Goal: Task Accomplishment & Management: Manage account settings

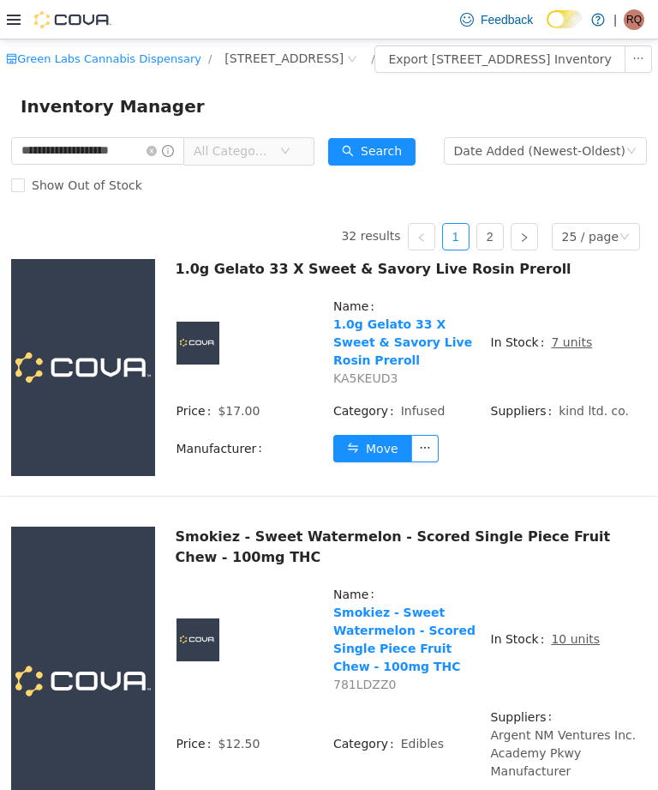
click at [157, 156] on icon "icon: close-circle" at bounding box center [152, 151] width 10 height 10
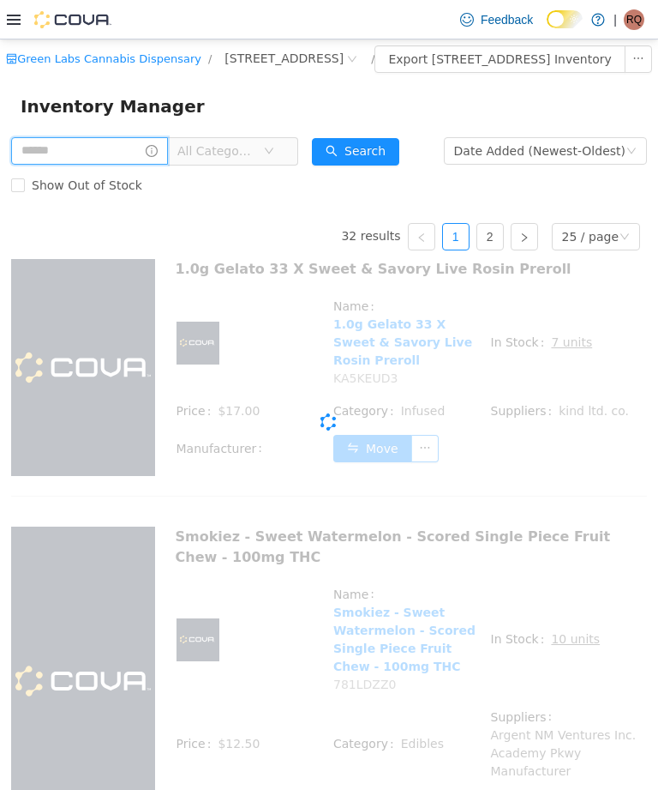
click at [168, 165] on input "text" at bounding box center [89, 150] width 157 height 27
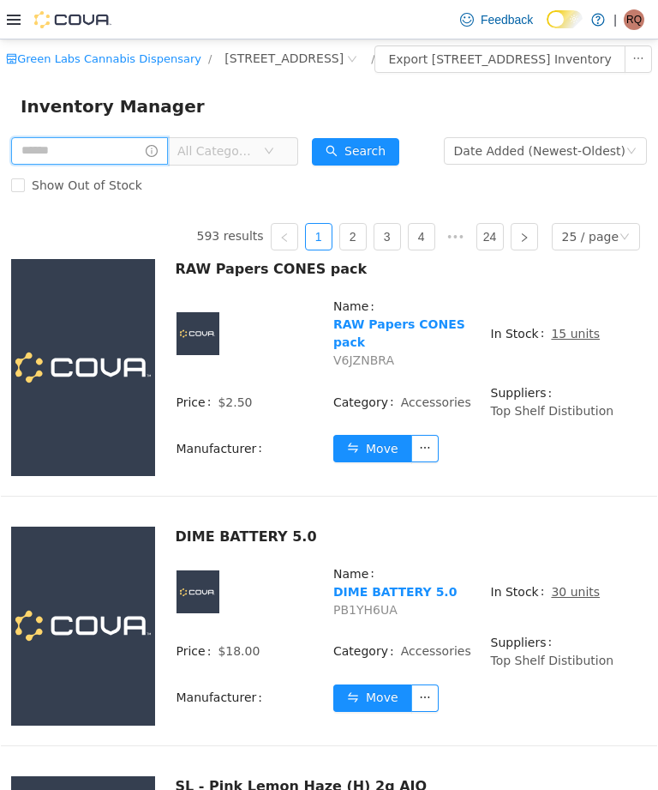
click at [166, 159] on input "text" at bounding box center [89, 150] width 157 height 27
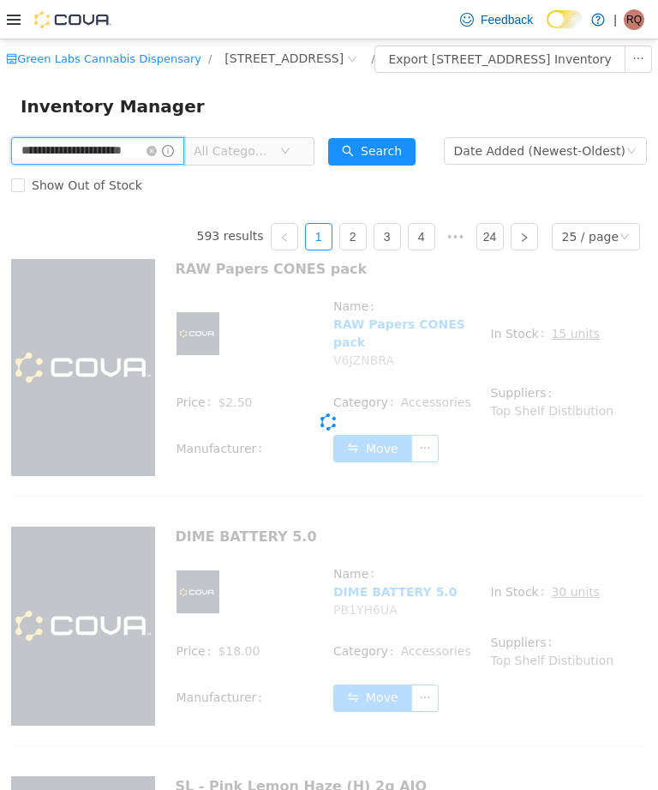
type input "**********"
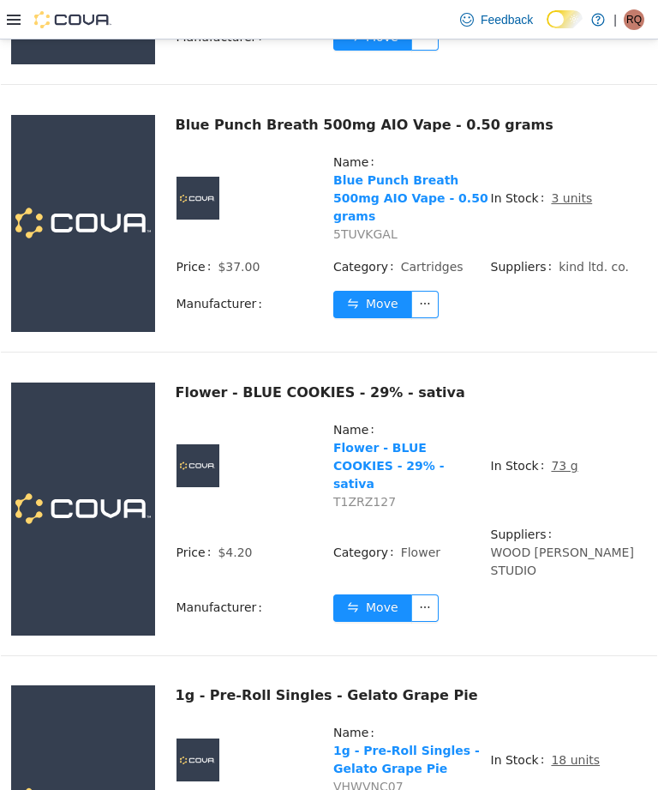
scroll to position [412, 0]
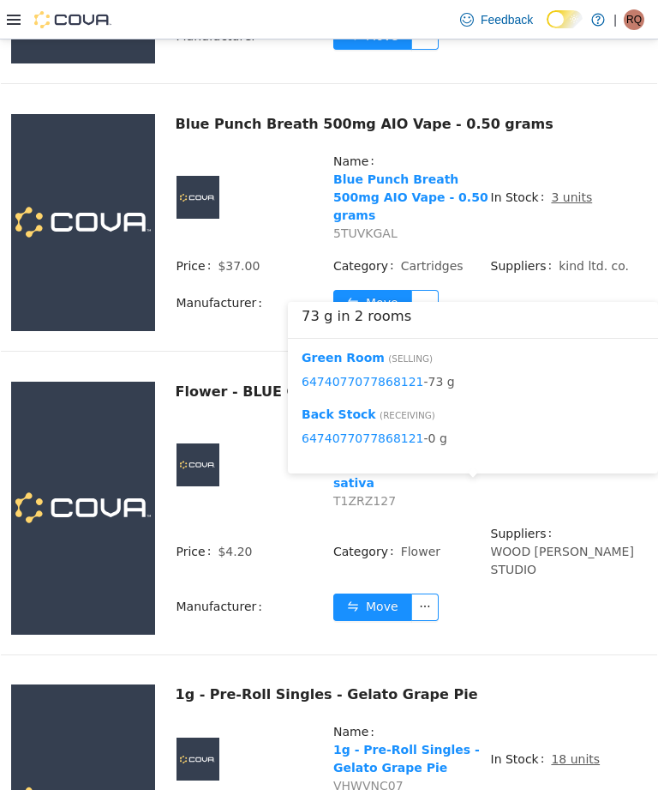
click at [373, 601] on button "Move" at bounding box center [372, 606] width 79 height 27
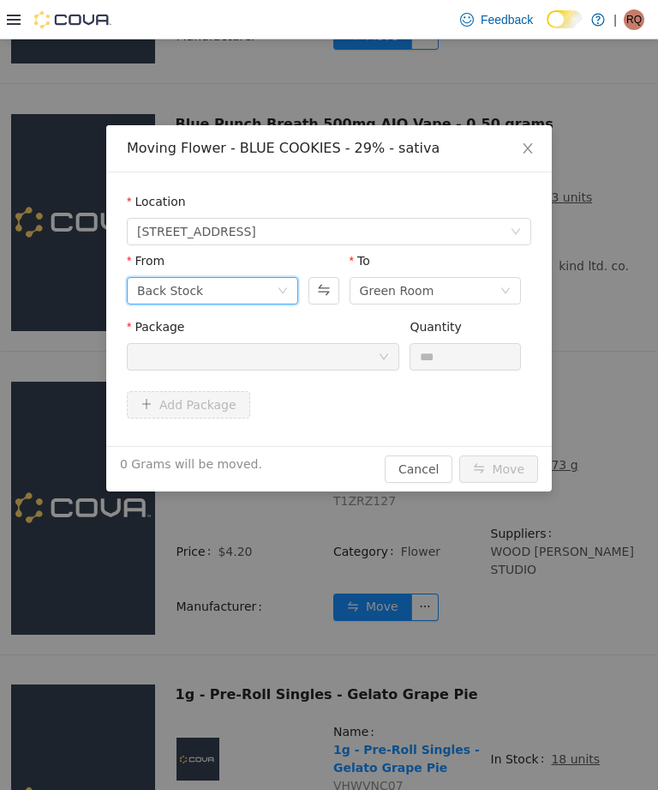
click at [283, 291] on icon "icon: down" at bounding box center [283, 290] width 10 height 10
click at [617, 233] on div "Moving Flower - BLUE COOKIES - 29% - sativa Location [STREET_ADDRESS] From Back…" at bounding box center [329, 414] width 658 height 750
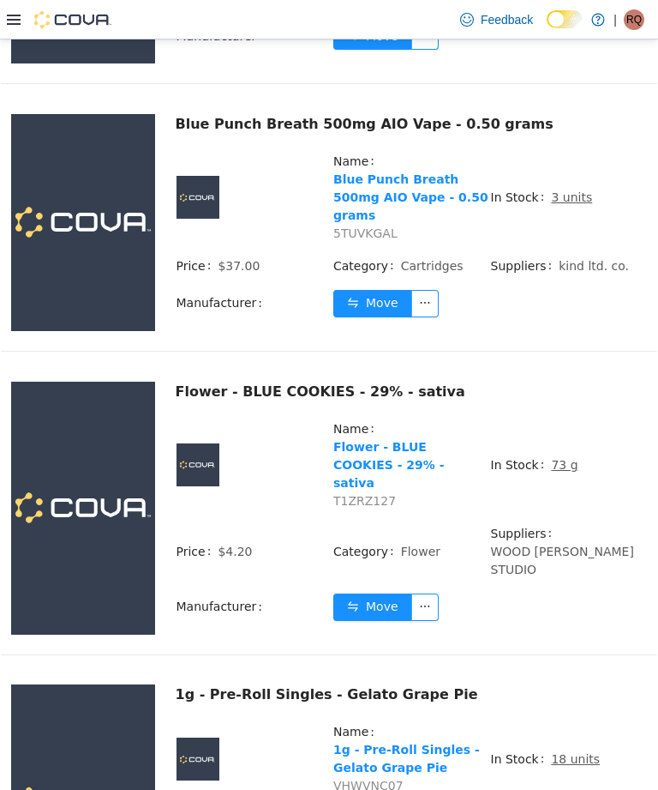
click at [545, 474] on span "In Stock" at bounding box center [521, 465] width 61 height 18
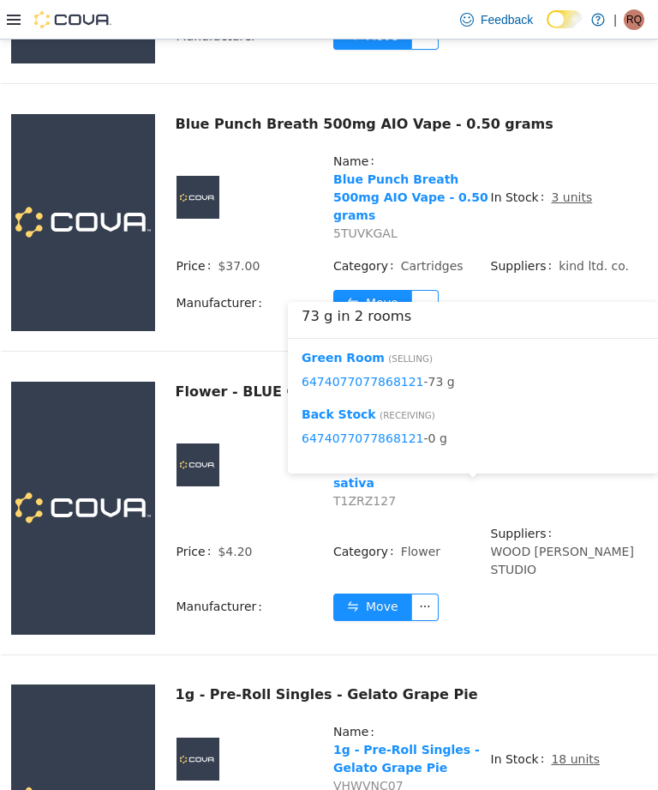
click at [381, 616] on button "Move" at bounding box center [372, 606] width 79 height 27
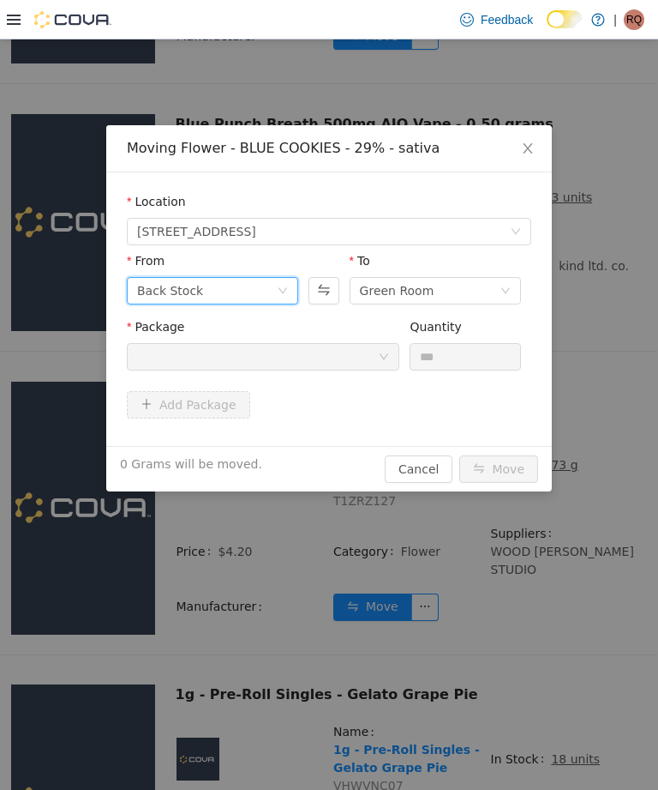
click at [287, 288] on icon "icon: down" at bounding box center [283, 291] width 9 height 6
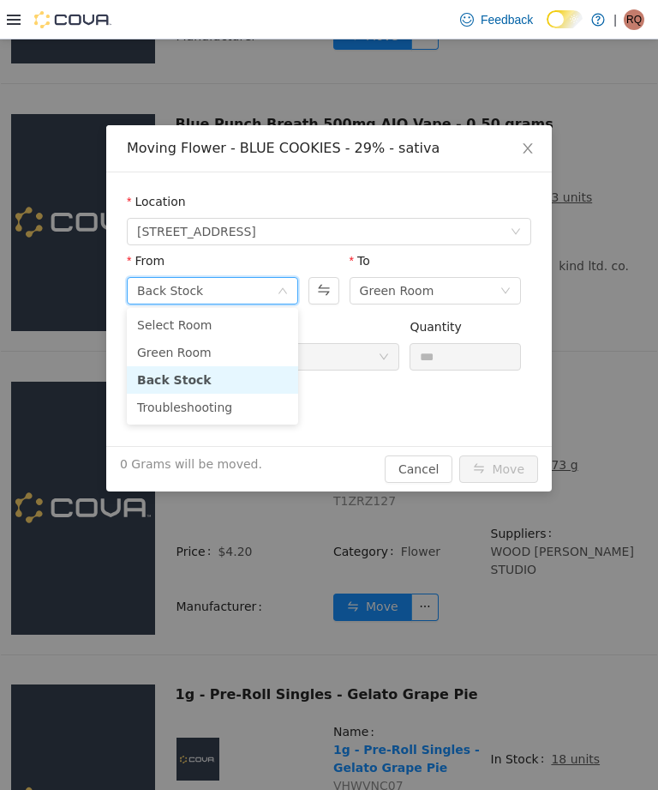
click at [249, 351] on li "Green Room" at bounding box center [212, 352] width 171 height 27
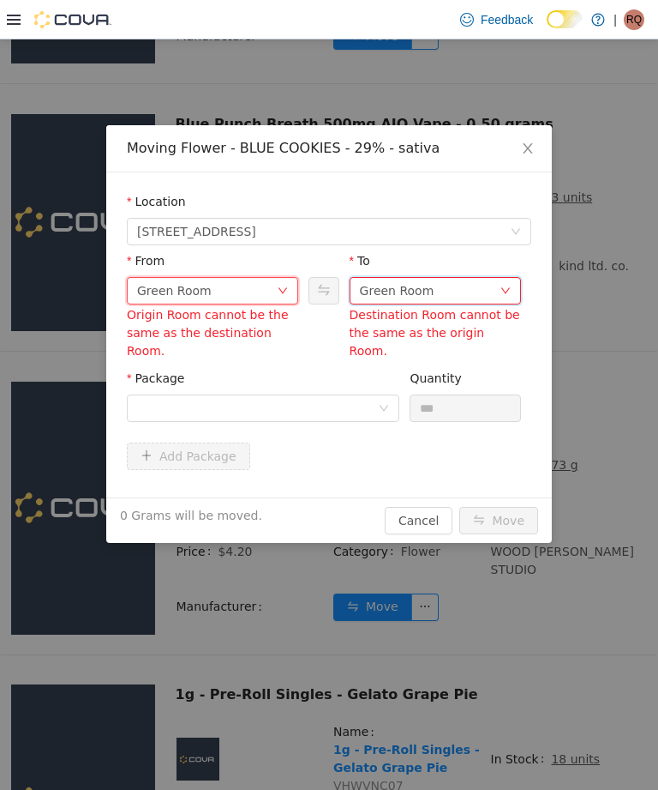
click at [472, 285] on div "Green Room" at bounding box center [430, 291] width 140 height 26
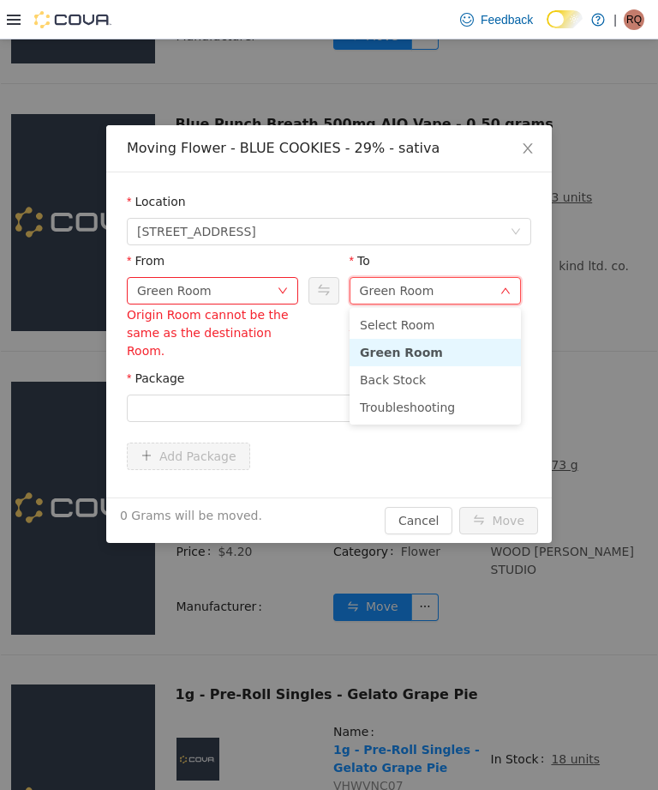
click at [436, 405] on li "Troubleshooting" at bounding box center [435, 406] width 171 height 27
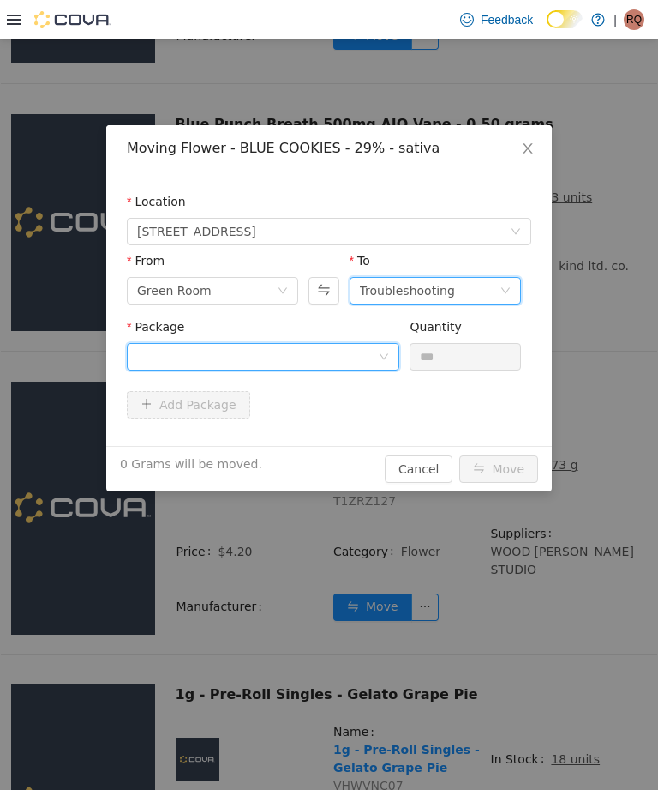
click at [380, 345] on div at bounding box center [263, 356] width 273 height 27
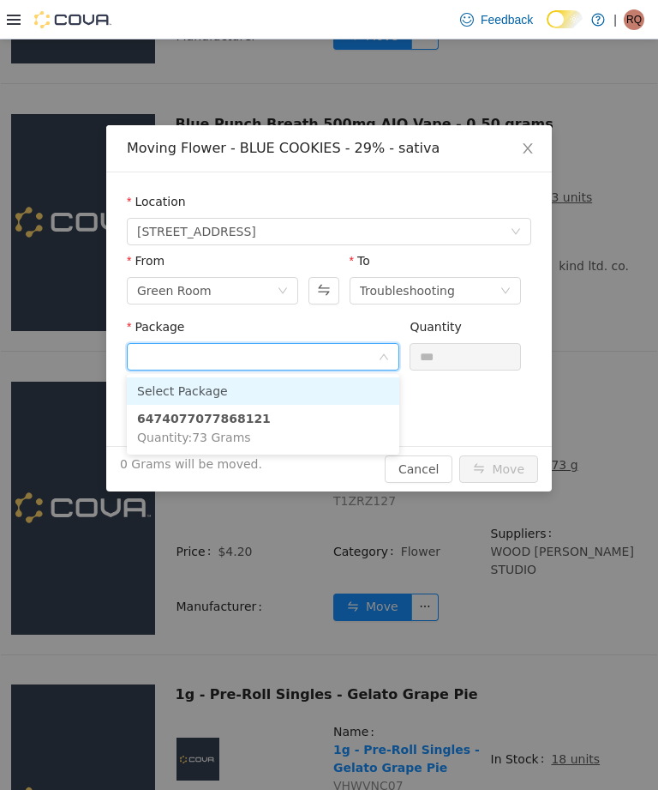
click at [335, 429] on li "6474077077868121 Quantity : 73 Grams" at bounding box center [263, 428] width 273 height 46
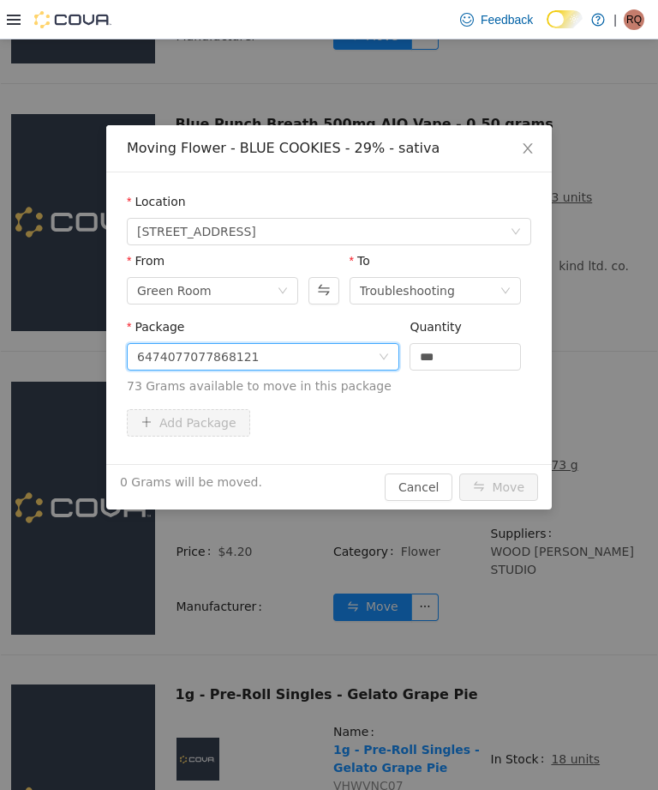
click at [478, 360] on input "***" at bounding box center [466, 357] width 110 height 26
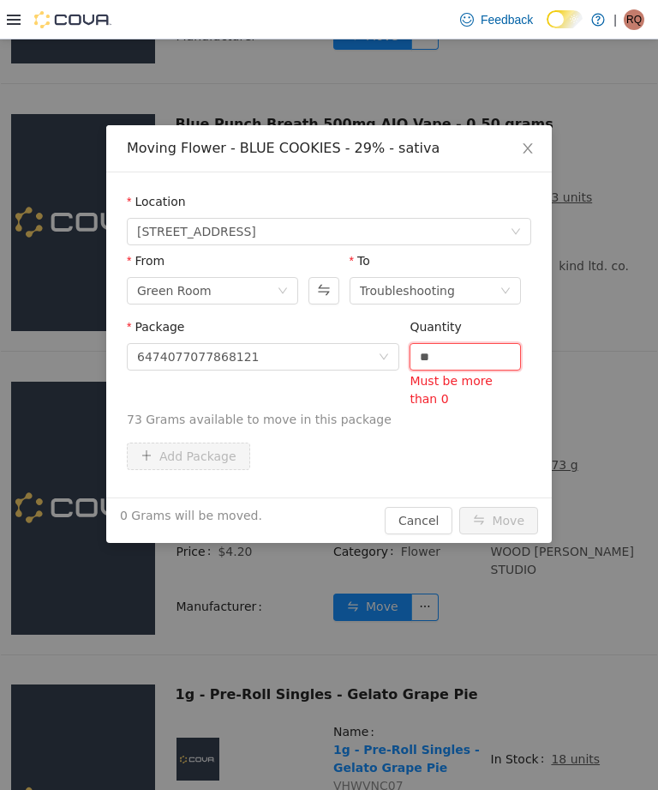
type input "*"
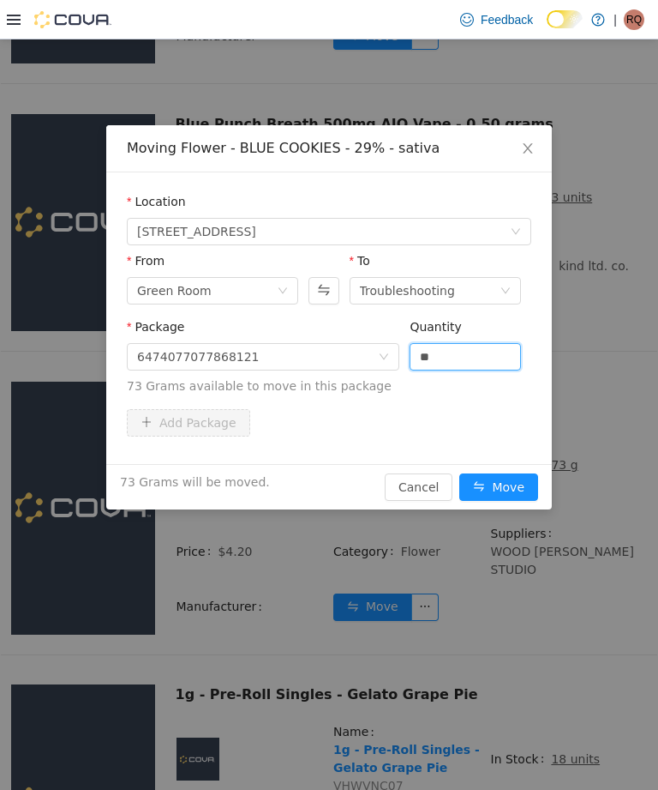
type input "****"
click at [512, 483] on button "Move" at bounding box center [499, 486] width 79 height 27
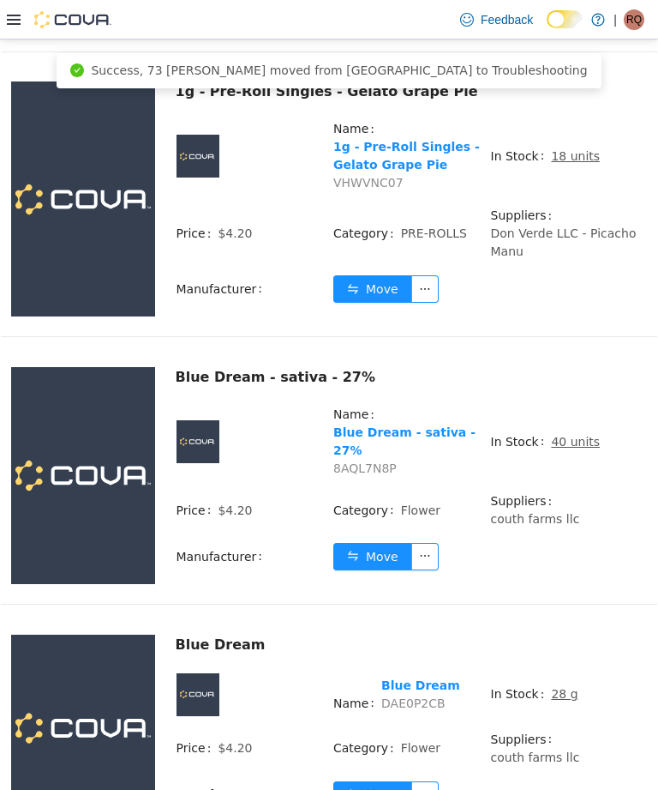
scroll to position [1032, 0]
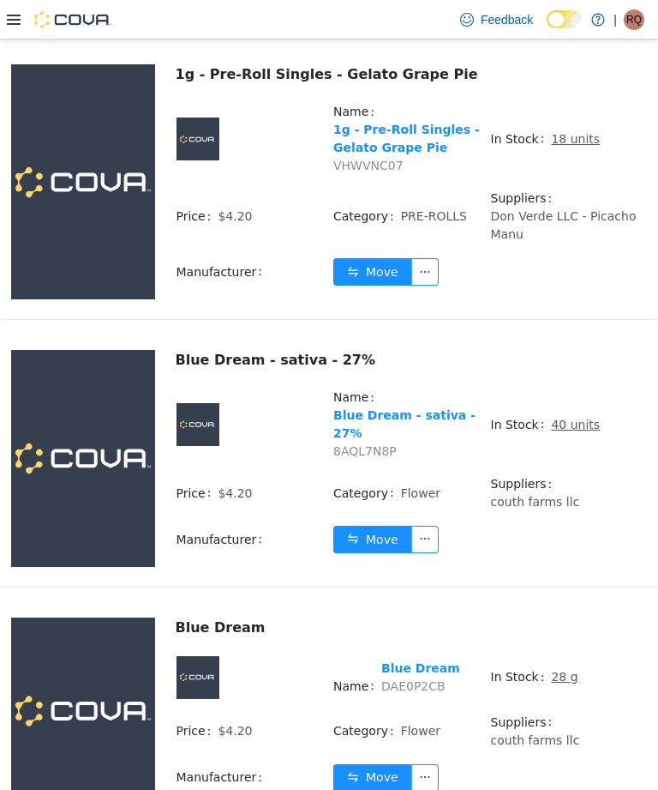
click at [576, 421] on u "40 units" at bounding box center [575, 425] width 49 height 14
click at [578, 418] on u "40 units" at bounding box center [575, 425] width 49 height 14
click at [572, 422] on u "40 units" at bounding box center [575, 425] width 49 height 14
click at [604, 428] on td "In Stock 40 units" at bounding box center [569, 430] width 158 height 87
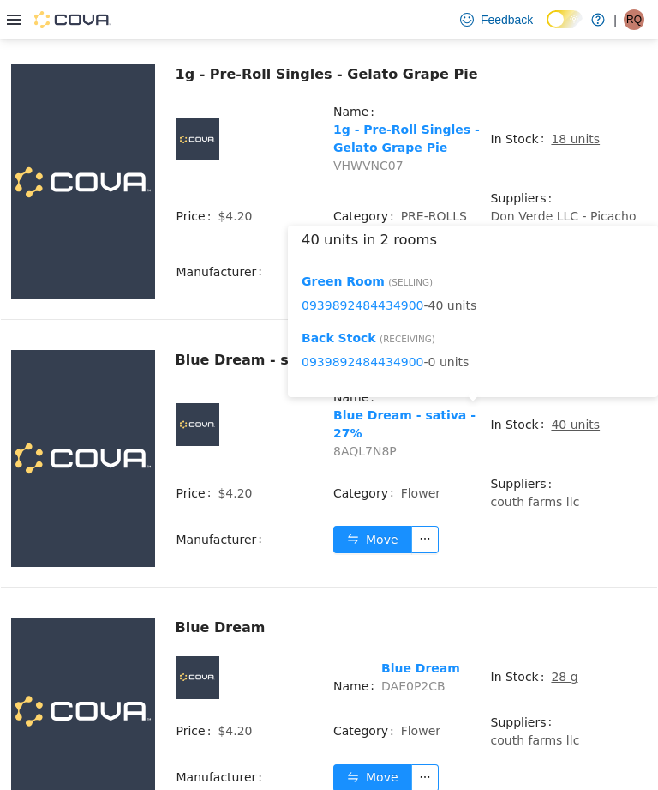
click at [572, 419] on u "40 units" at bounding box center [575, 425] width 49 height 14
click at [379, 526] on button "Move" at bounding box center [372, 539] width 79 height 27
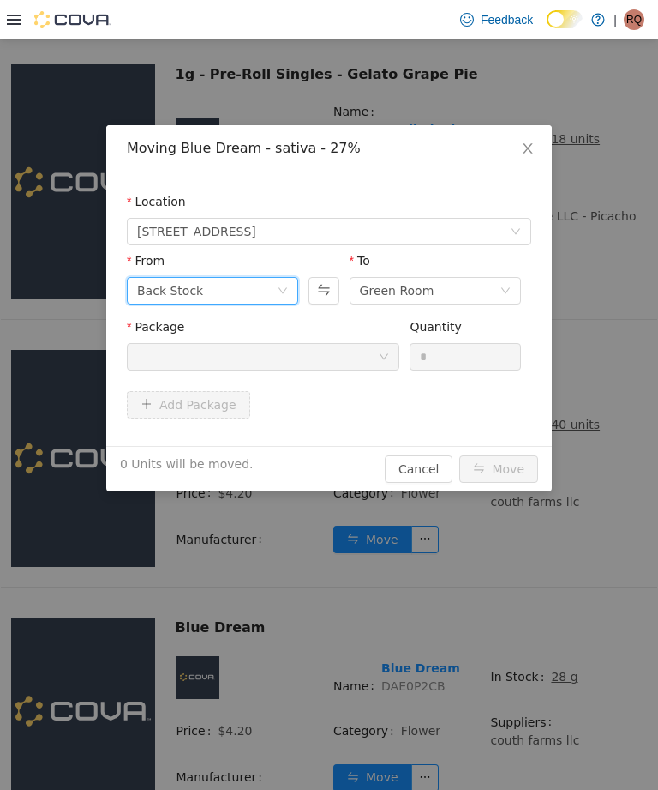
click at [279, 291] on icon "icon: down" at bounding box center [283, 290] width 10 height 10
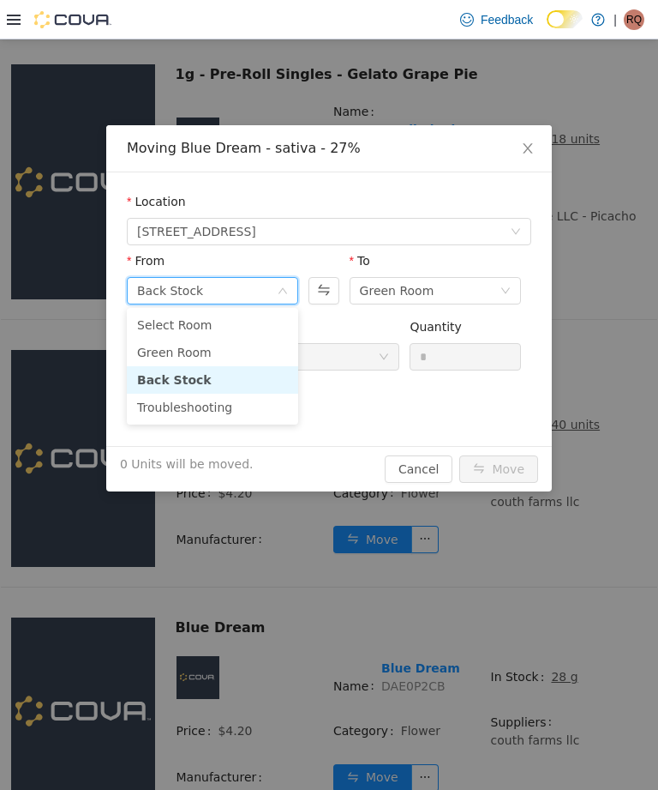
click at [251, 347] on li "Green Room" at bounding box center [212, 352] width 171 height 27
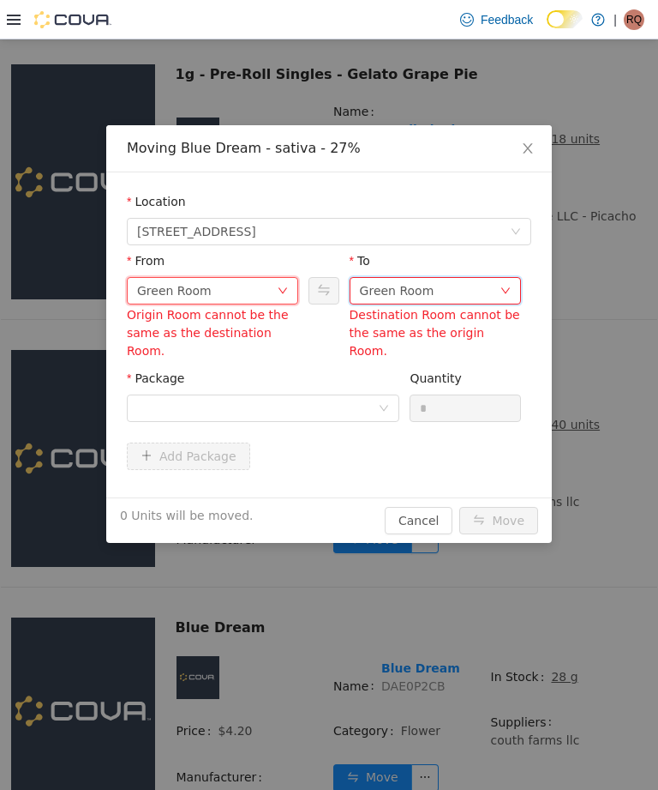
click at [454, 290] on div "Green Room" at bounding box center [430, 291] width 140 height 26
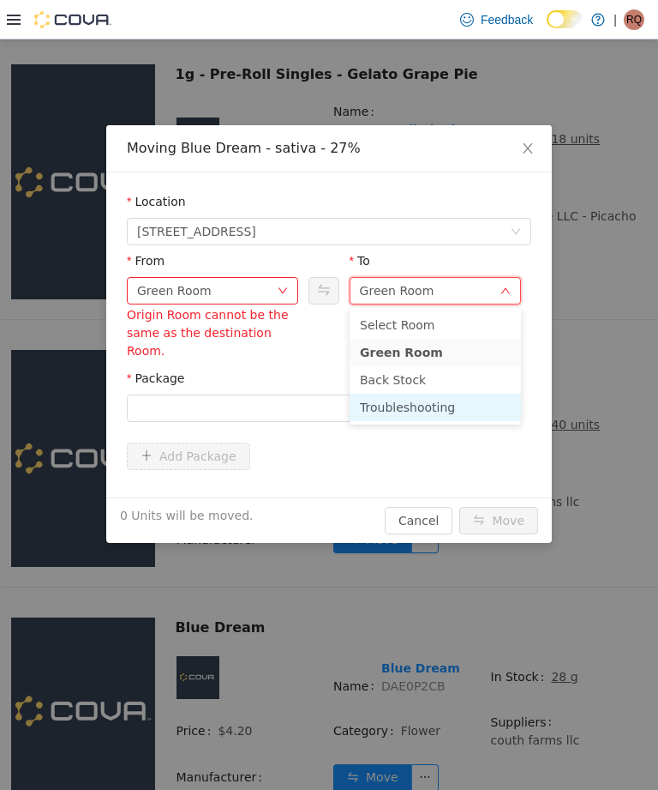
click at [436, 401] on li "Troubleshooting" at bounding box center [435, 406] width 171 height 27
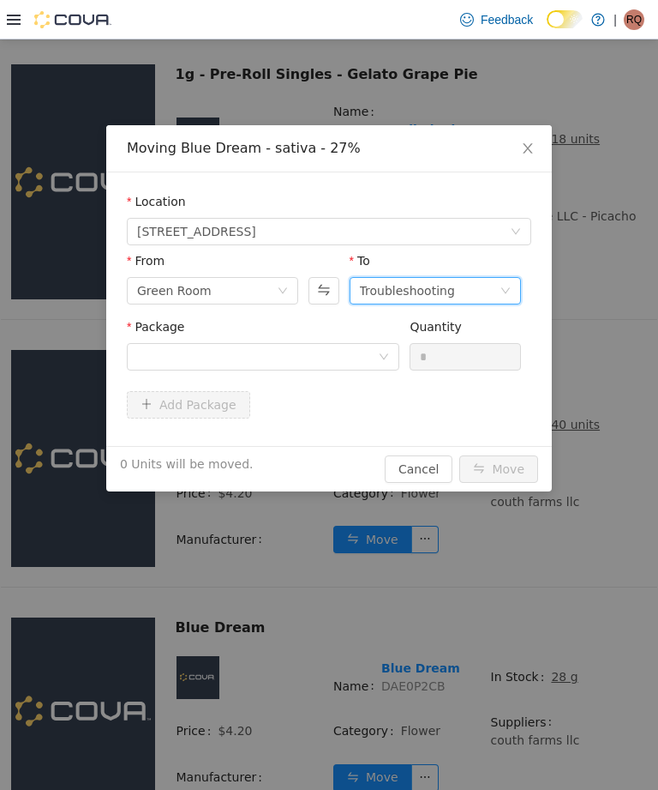
click at [358, 384] on div "Package Quantity *" at bounding box center [329, 354] width 405 height 73
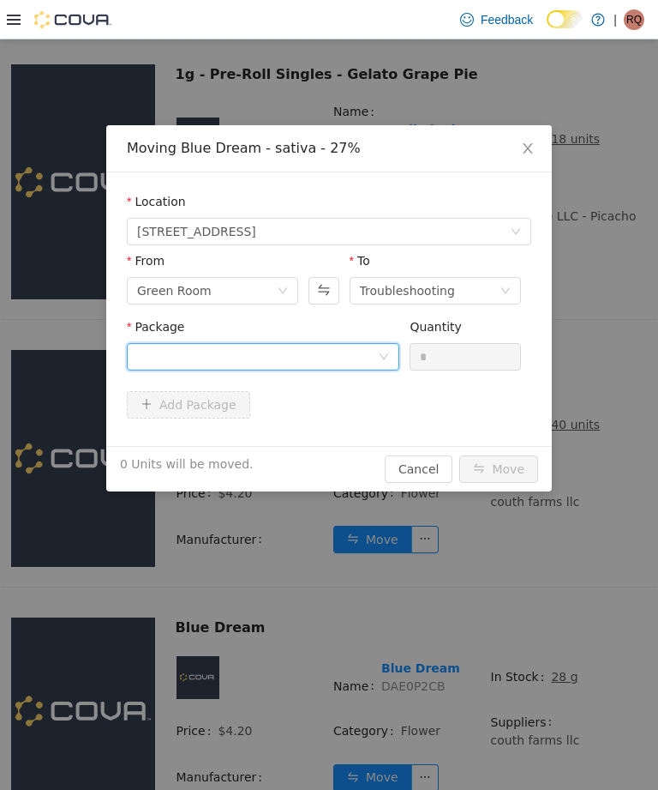
click at [370, 348] on div at bounding box center [257, 357] width 241 height 26
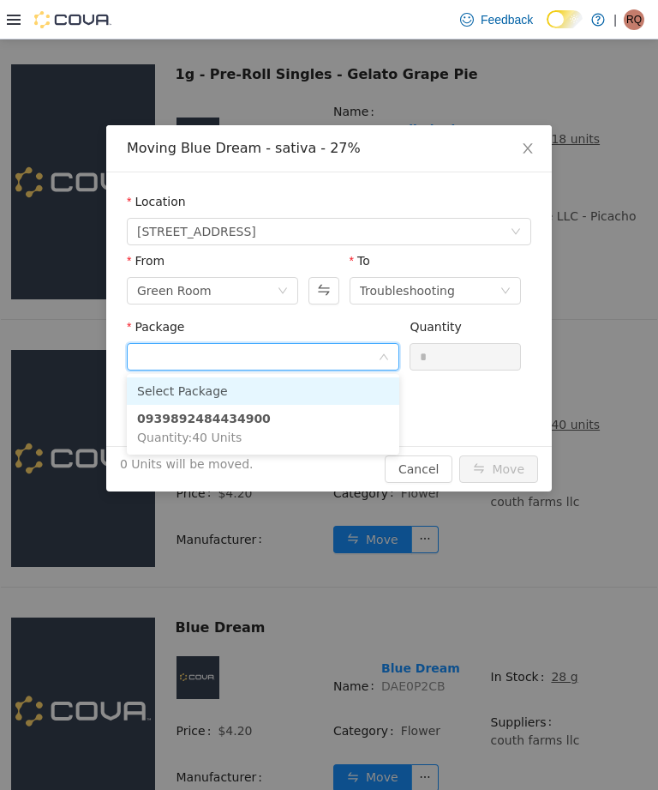
click at [336, 417] on li "0939892484434900 Quantity : 40 Units" at bounding box center [263, 428] width 273 height 46
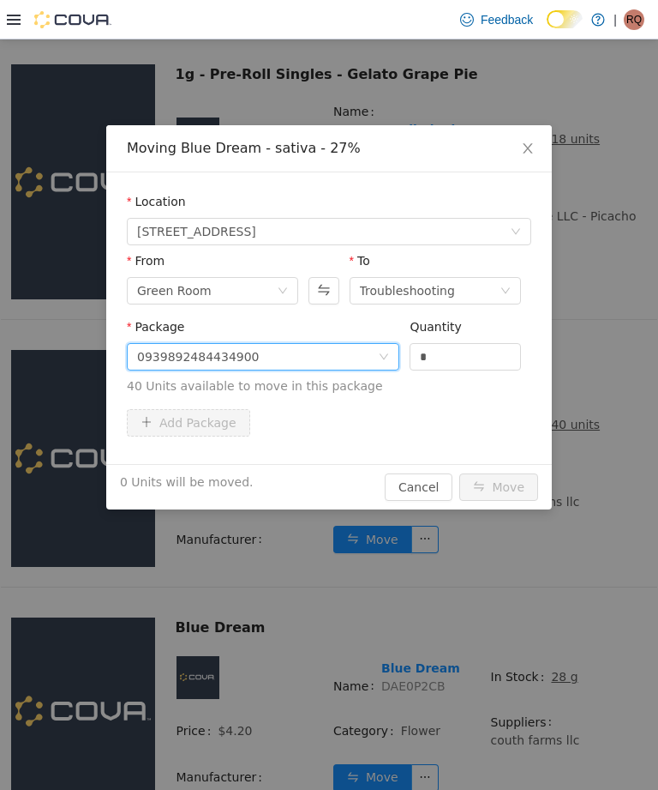
click at [496, 350] on input "*" at bounding box center [466, 357] width 110 height 26
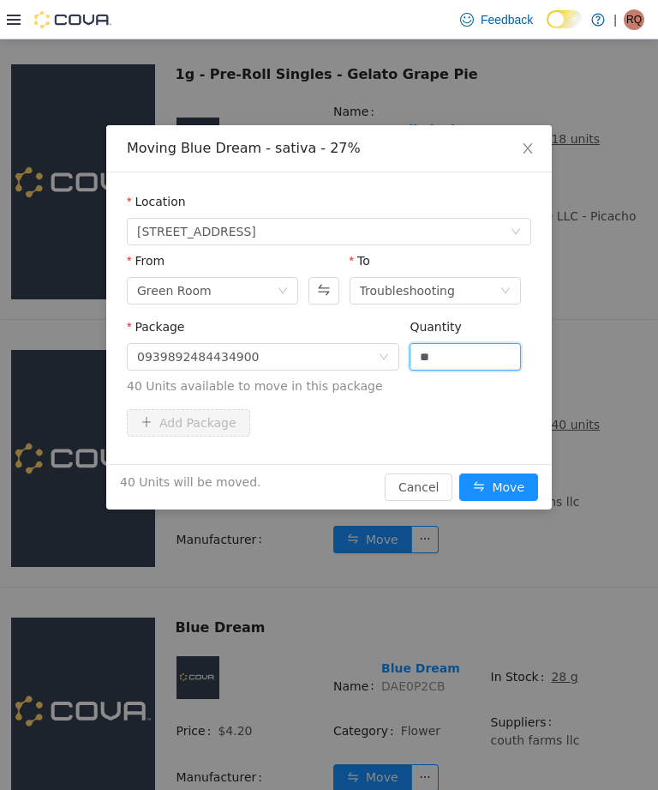
type input "**"
click at [511, 495] on button "Move" at bounding box center [499, 486] width 79 height 27
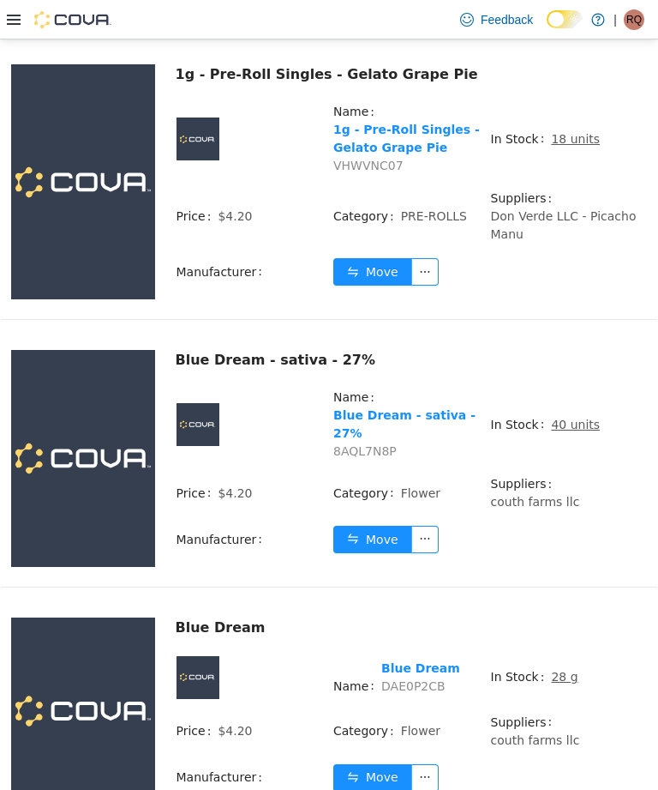
click at [579, 418] on u "40 units" at bounding box center [575, 425] width 49 height 14
click at [554, 418] on u "40 units" at bounding box center [575, 425] width 49 height 14
click at [577, 420] on u "40 units" at bounding box center [575, 425] width 49 height 14
click at [583, 422] on u "40 units" at bounding box center [575, 425] width 49 height 14
click at [575, 418] on u "40 units" at bounding box center [575, 425] width 49 height 14
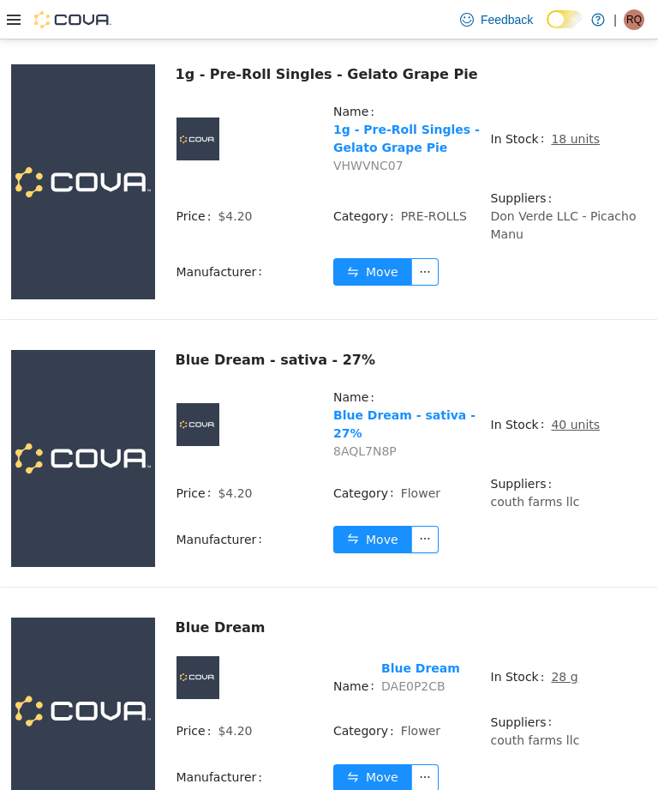
click at [581, 418] on u "40 units" at bounding box center [575, 425] width 49 height 14
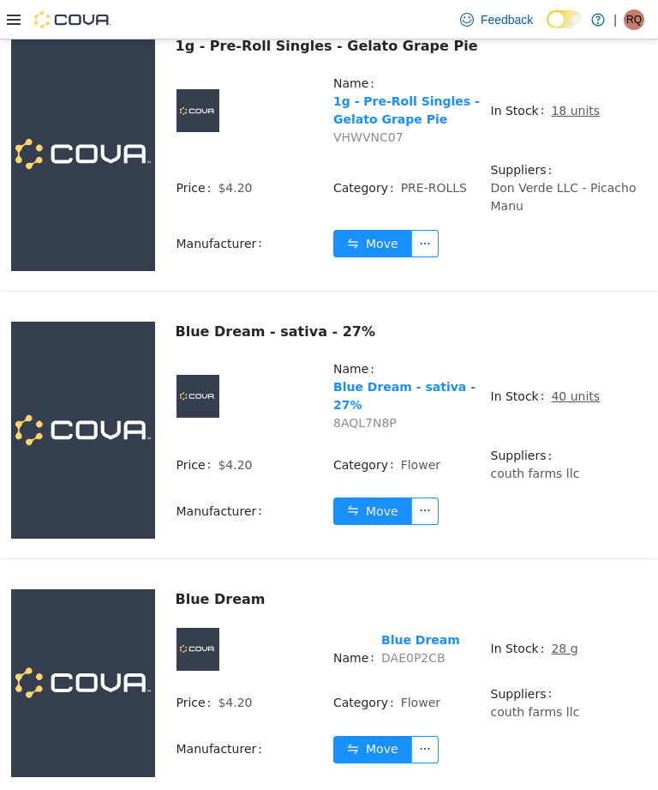
scroll to position [1057, 0]
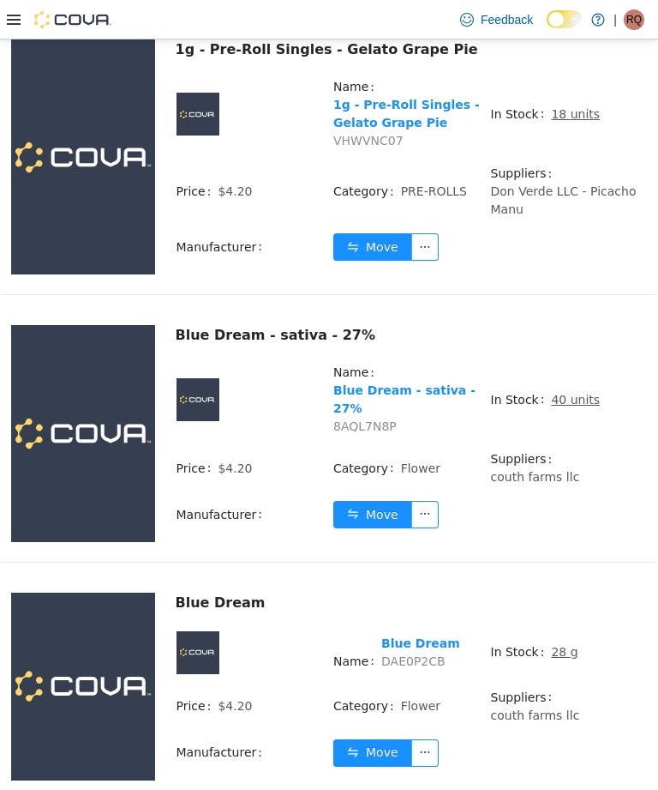
click at [579, 381] on td "In Stock 40 units" at bounding box center [569, 406] width 158 height 87
click at [560, 393] on u "40 units" at bounding box center [575, 400] width 49 height 14
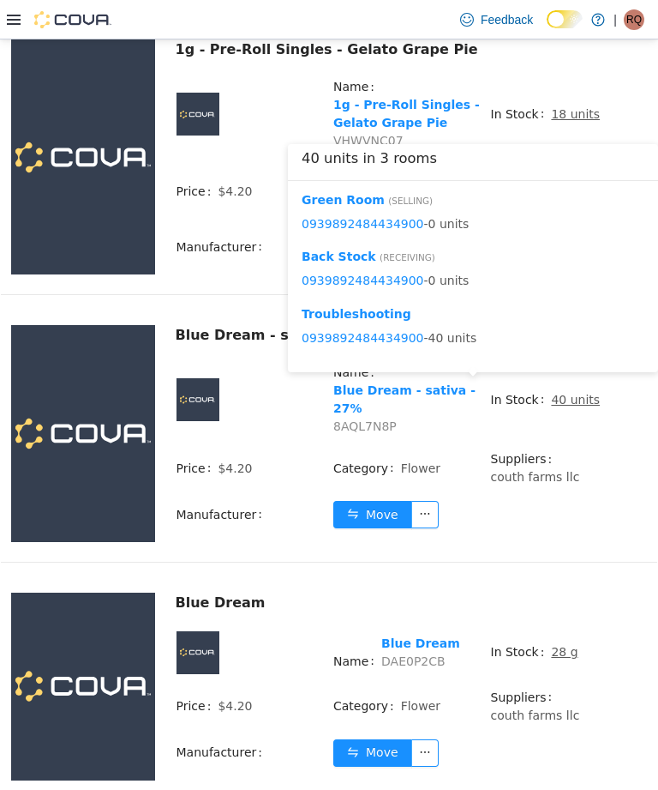
click at [570, 519] on div "Blue Dream - sativa - 27% Name Blue Dream - sativa - 27% 8AQL7N8P In Stock 40 u…" at bounding box center [329, 454] width 657 height 259
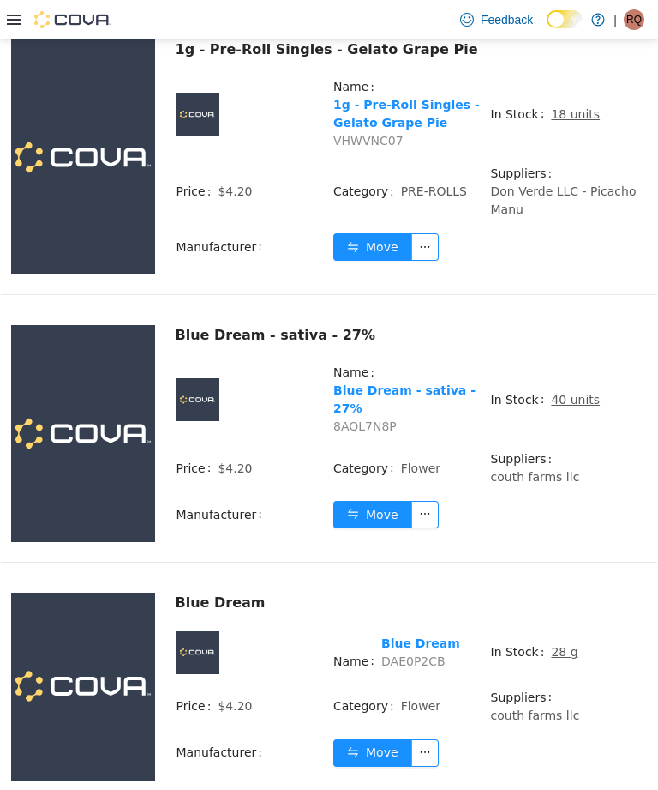
click at [580, 470] on span "couth farms llc" at bounding box center [535, 477] width 89 height 14
click at [381, 739] on button "Move" at bounding box center [372, 752] width 79 height 27
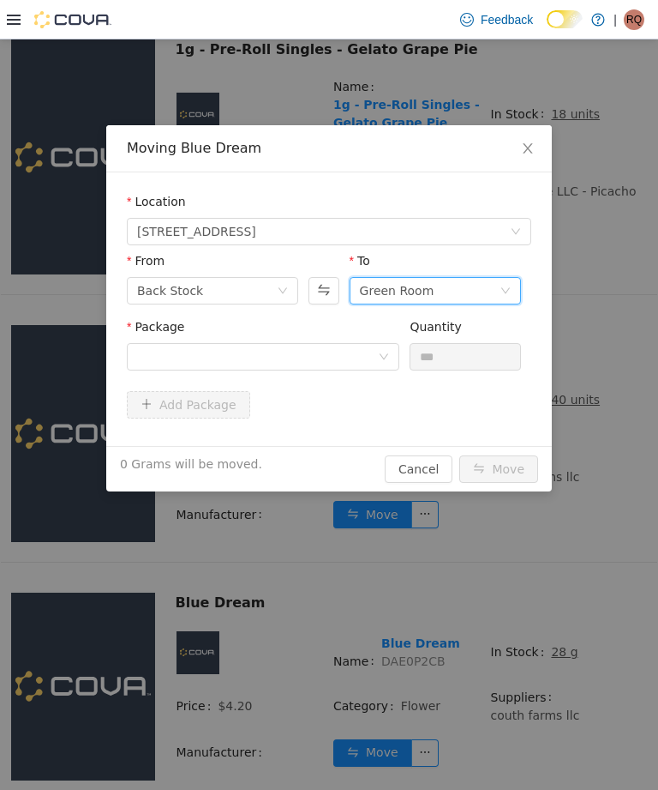
click at [469, 298] on div "Green Room" at bounding box center [430, 291] width 140 height 26
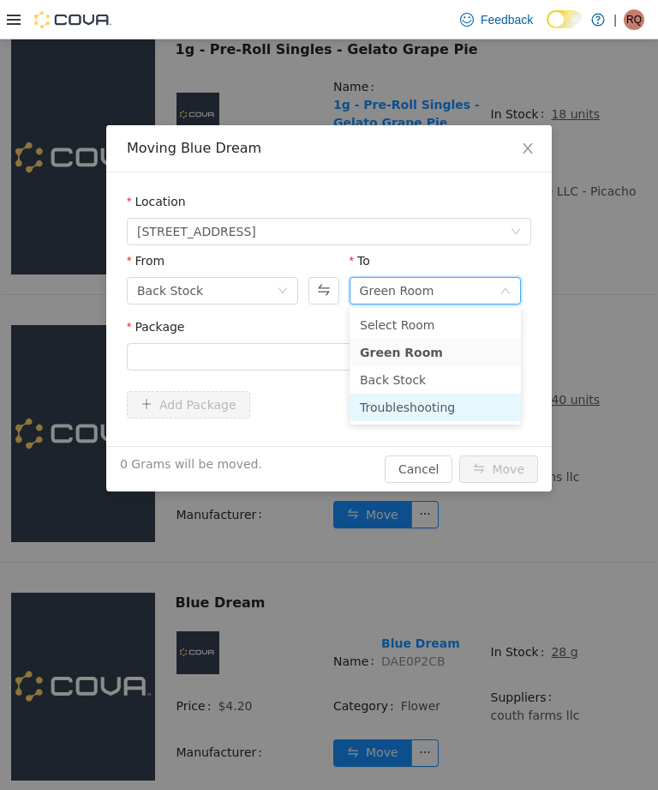
click at [478, 402] on li "Troubleshooting" at bounding box center [435, 406] width 171 height 27
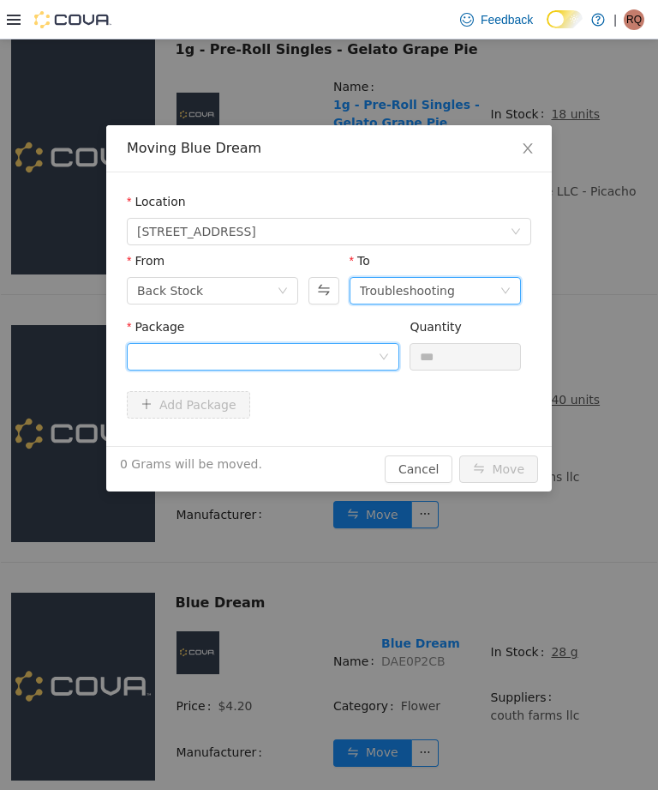
click at [391, 353] on div at bounding box center [263, 356] width 273 height 27
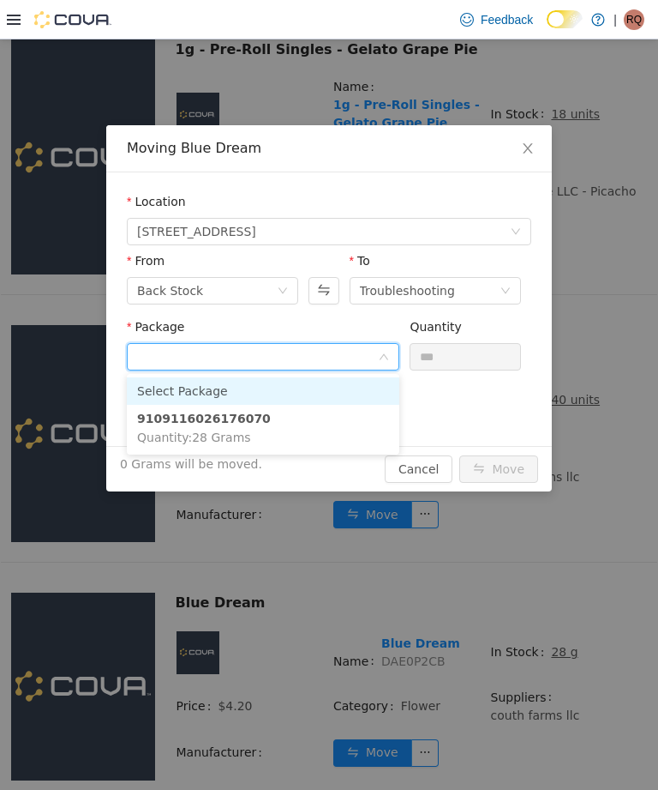
click at [351, 409] on li "9109116026176070 Quantity : 28 Grams" at bounding box center [263, 428] width 273 height 46
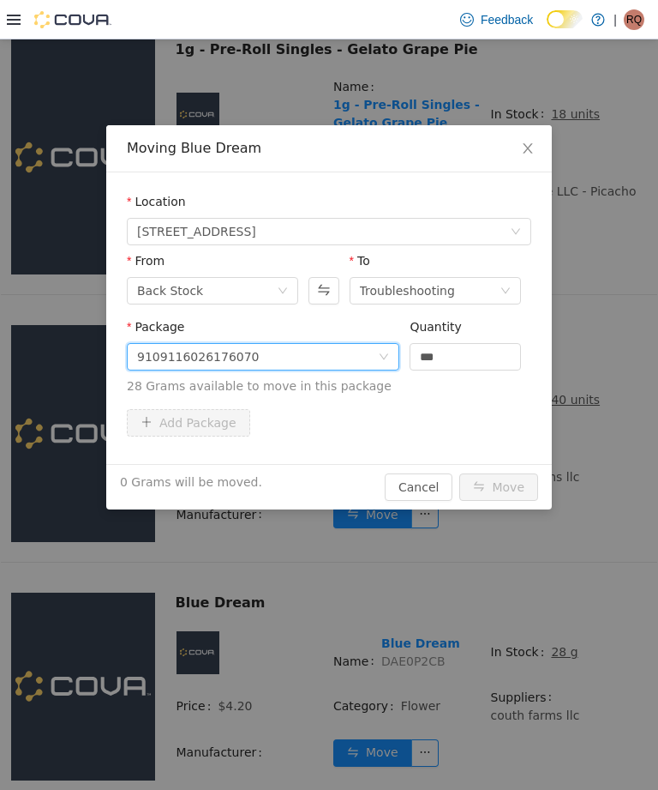
click at [481, 355] on input "***" at bounding box center [466, 357] width 110 height 26
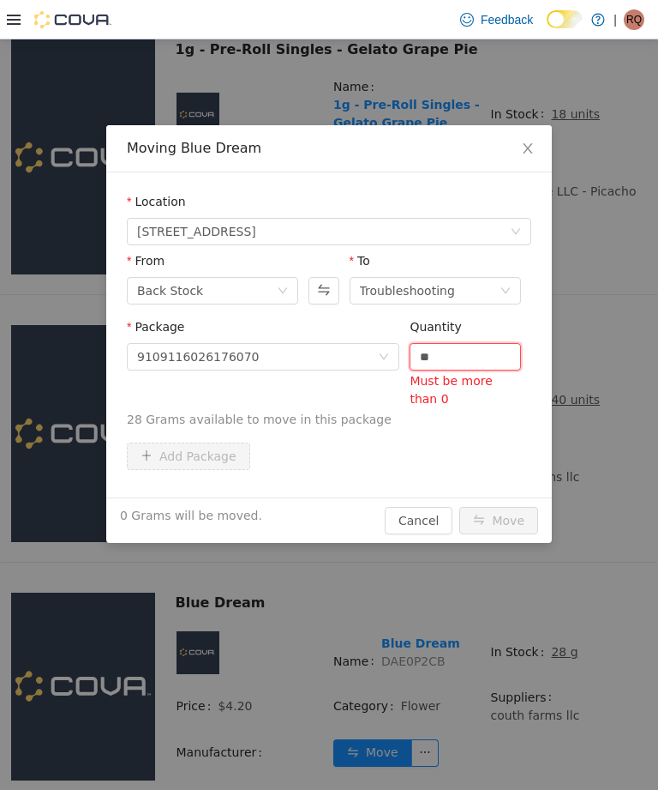
type input "*"
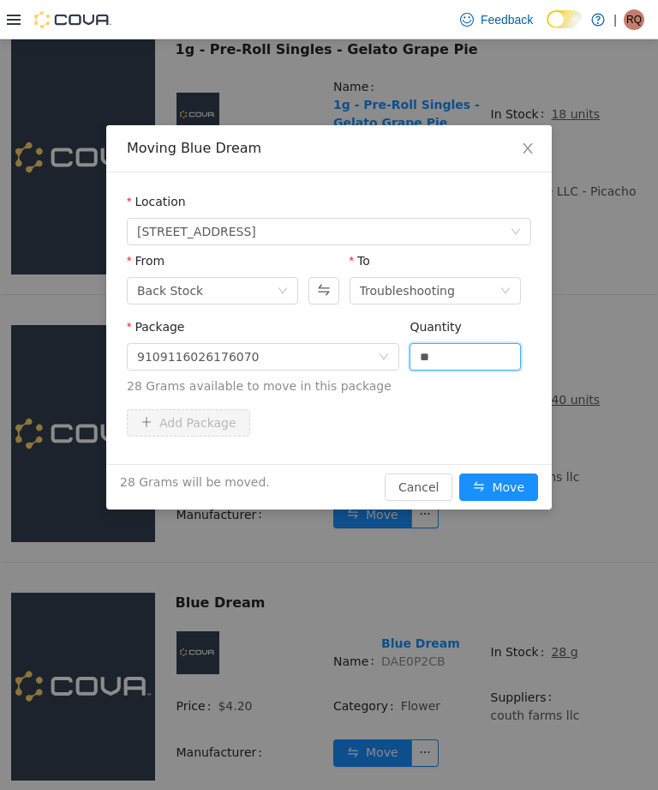
type input "****"
click at [502, 489] on button "Move" at bounding box center [499, 486] width 79 height 27
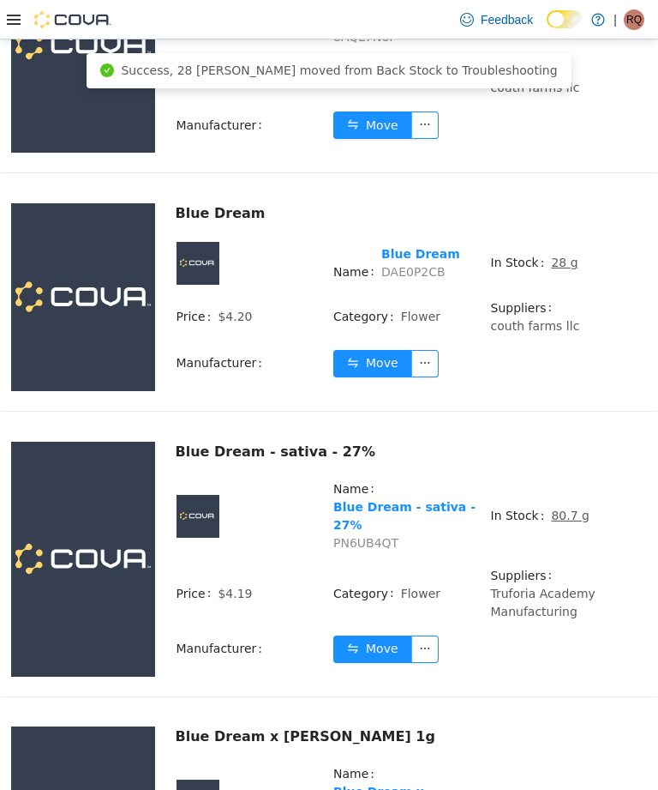
scroll to position [1451, 0]
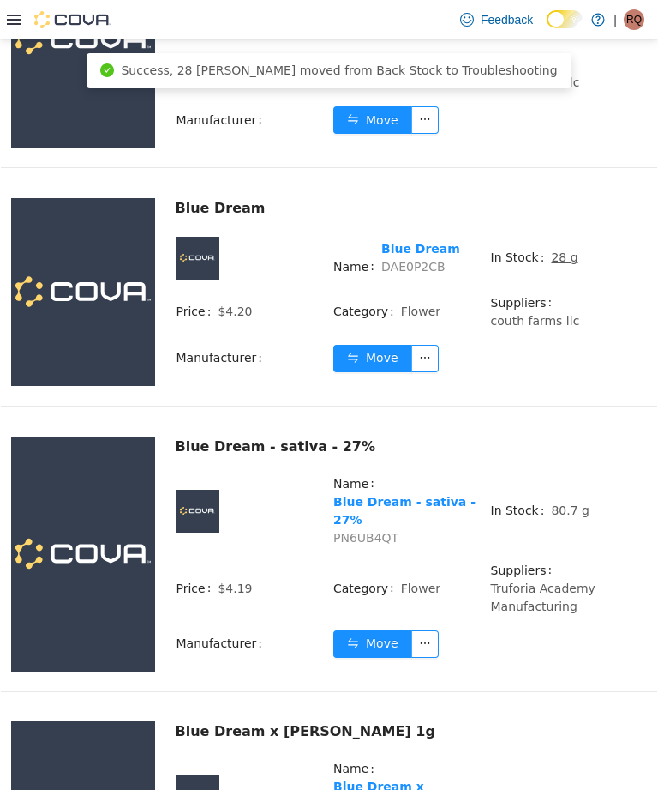
click at [566, 503] on u "80.7 g" at bounding box center [570, 510] width 39 height 14
click at [565, 474] on td "In Stock 80.7 g" at bounding box center [569, 517] width 158 height 87
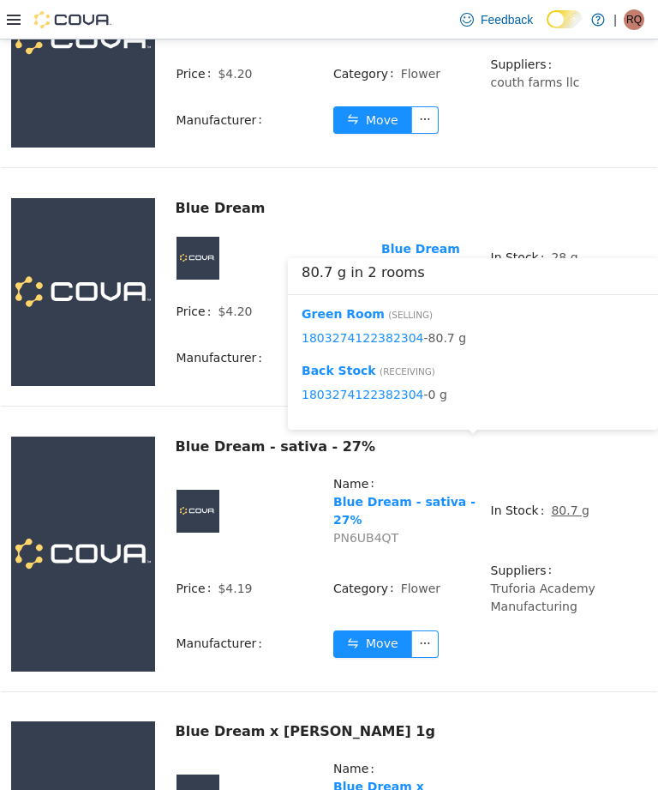
click at [383, 630] on button "Move" at bounding box center [372, 643] width 79 height 27
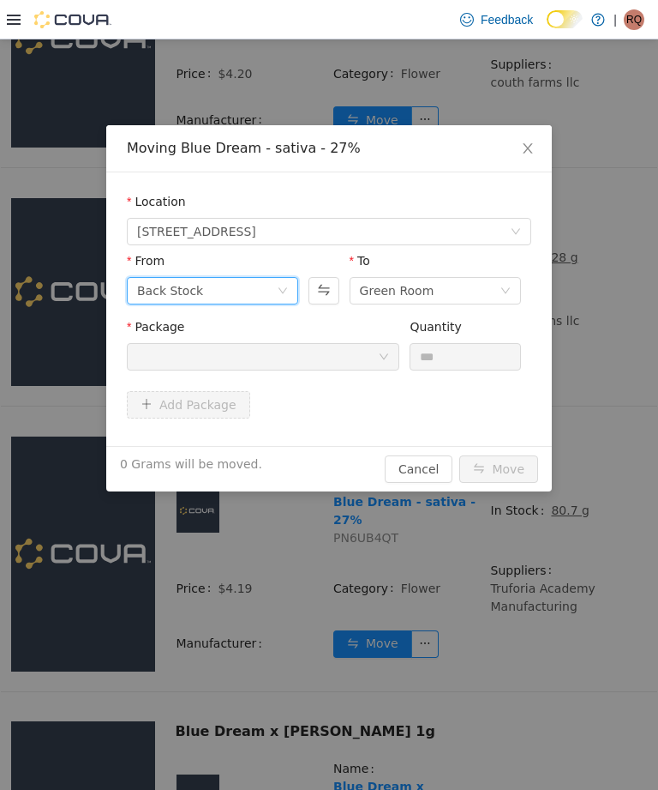
click at [289, 286] on div "Back Stock" at bounding box center [212, 290] width 171 height 27
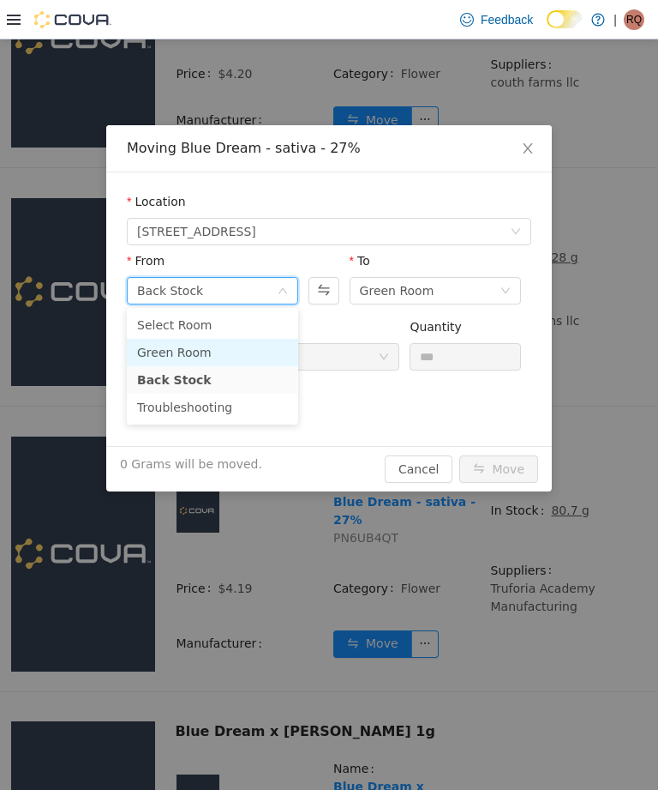
click at [269, 350] on li "Green Room" at bounding box center [212, 352] width 171 height 27
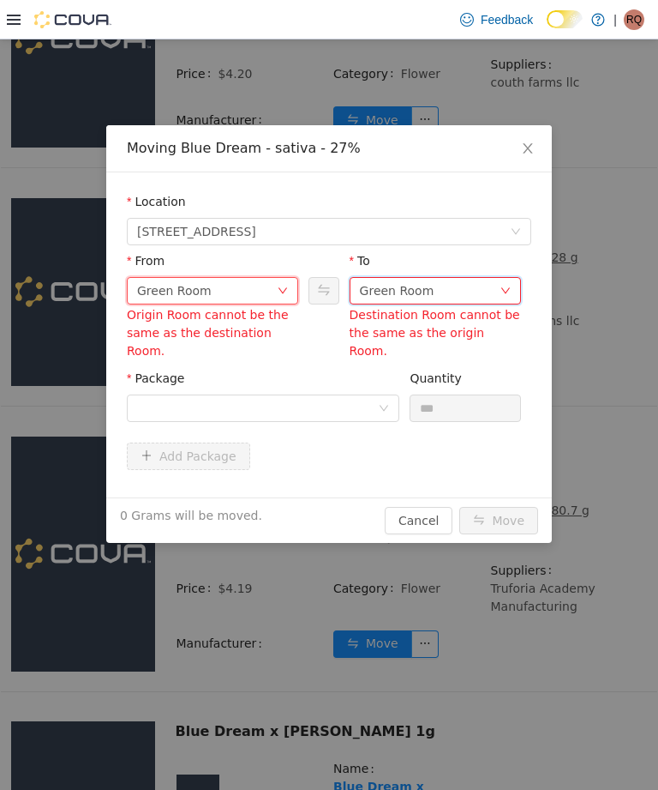
click at [494, 287] on div "Green Room" at bounding box center [430, 291] width 140 height 26
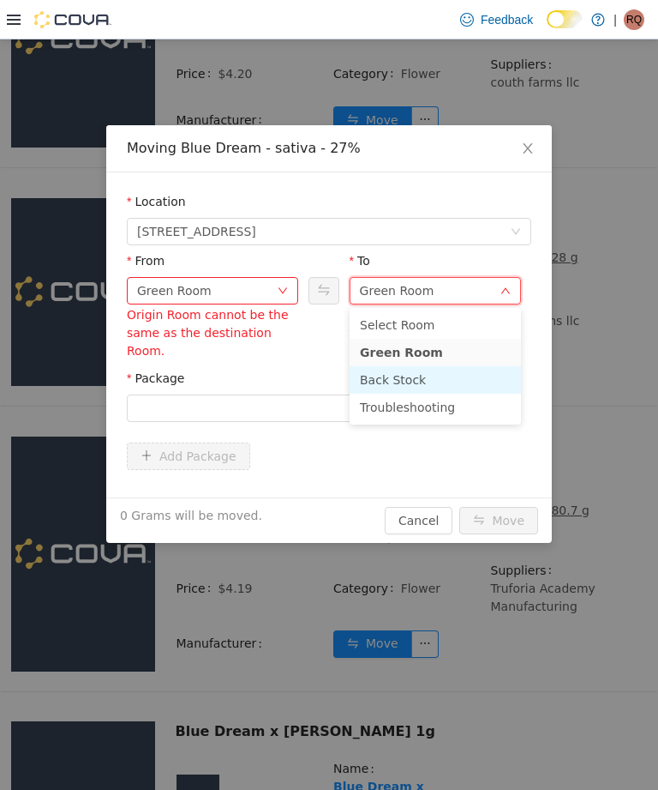
click at [450, 383] on li "Back Stock" at bounding box center [435, 379] width 171 height 27
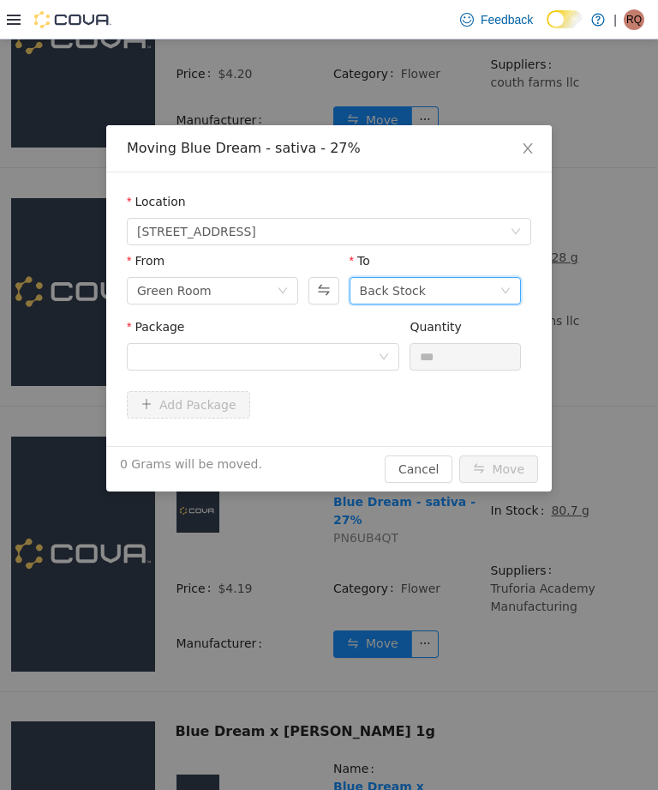
click at [495, 288] on div "Back Stock" at bounding box center [430, 291] width 140 height 26
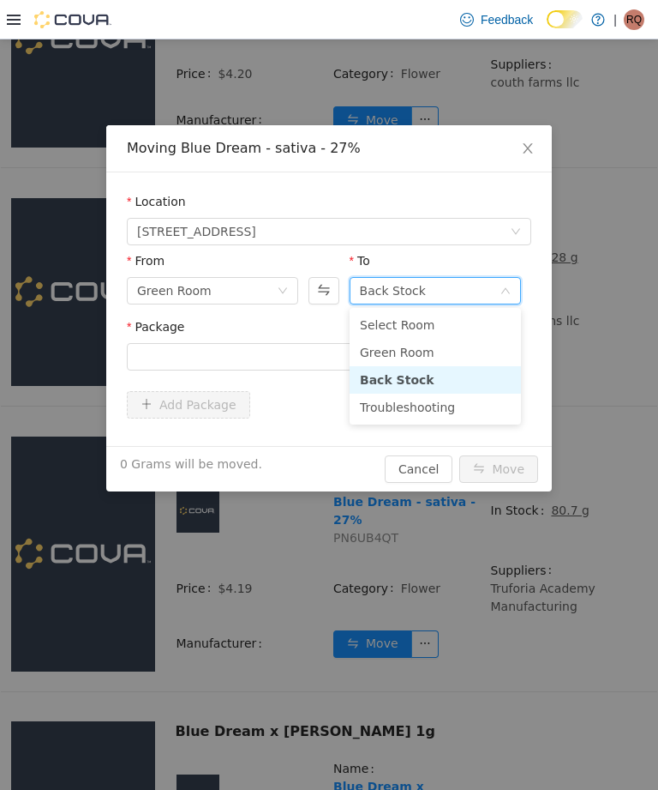
click at [449, 403] on li "Troubleshooting" at bounding box center [435, 406] width 171 height 27
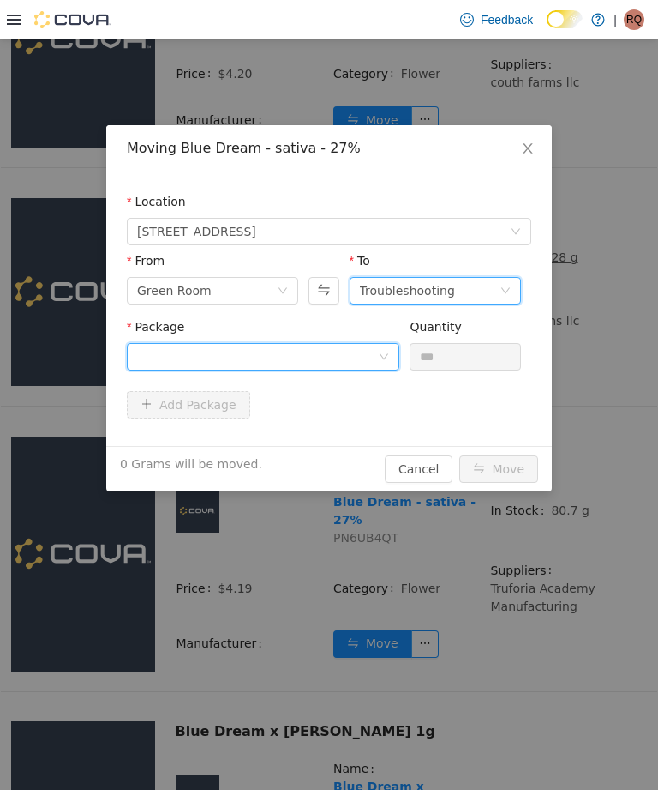
click at [351, 348] on div at bounding box center [257, 357] width 241 height 26
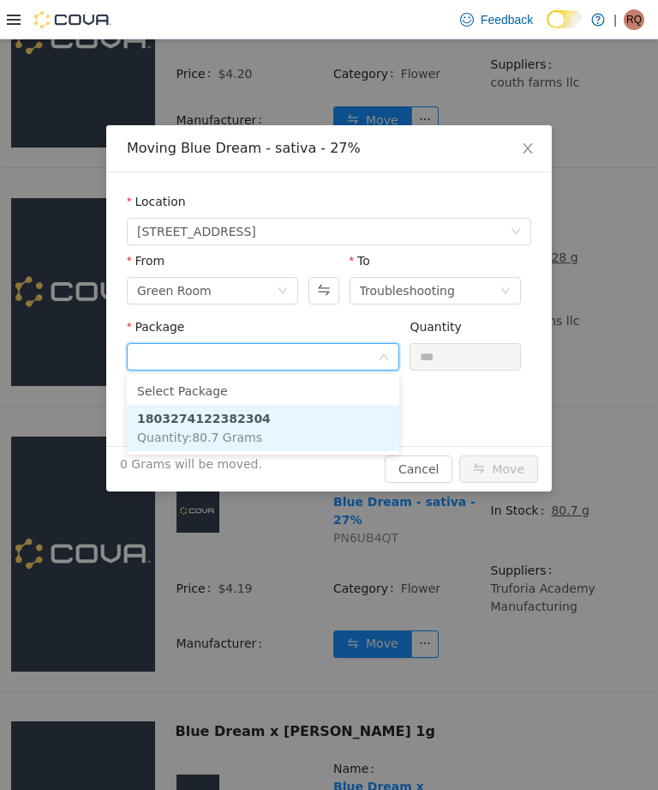
click at [350, 413] on li "1803274122382304 Quantity : 80.7 Grams" at bounding box center [263, 428] width 273 height 46
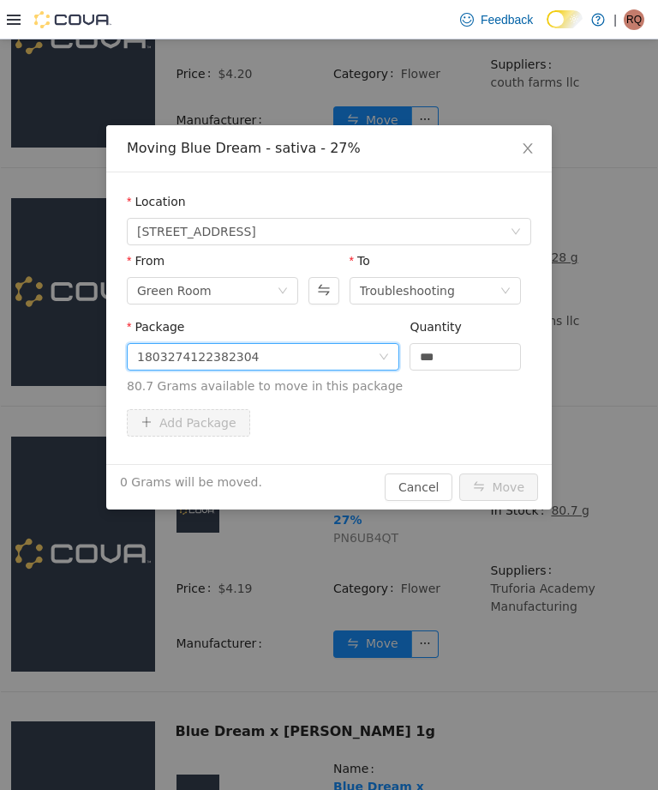
click at [472, 353] on input "***" at bounding box center [466, 357] width 110 height 26
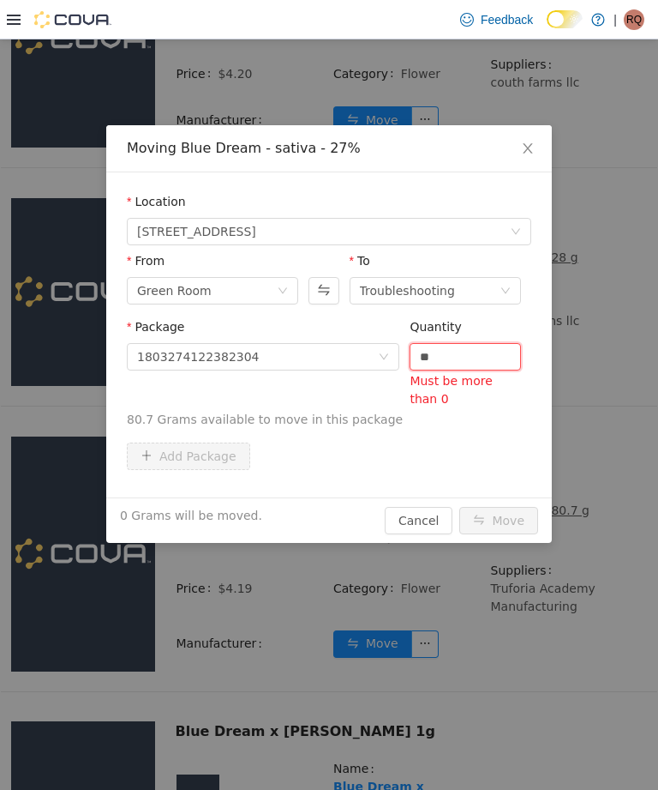
type input "*"
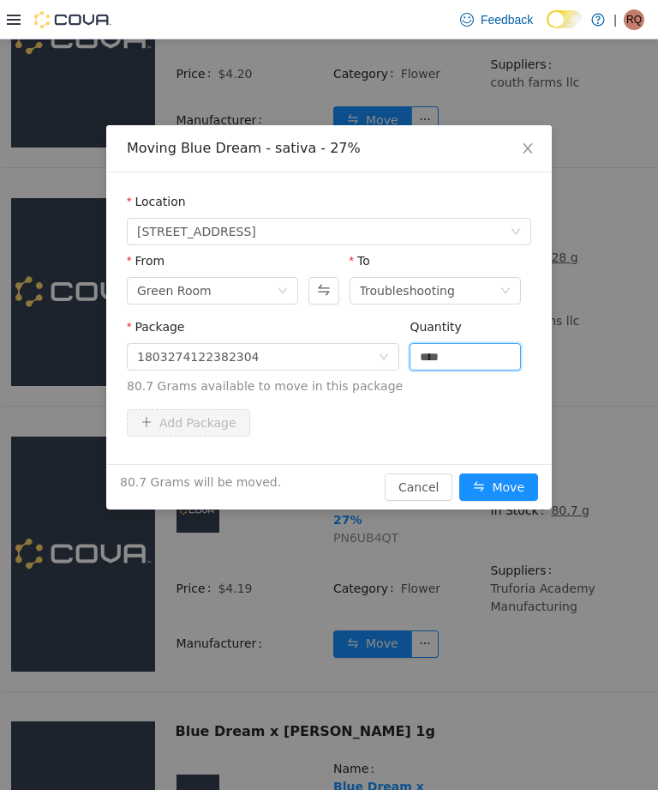
type input "****"
click at [509, 483] on button "Move" at bounding box center [499, 486] width 79 height 27
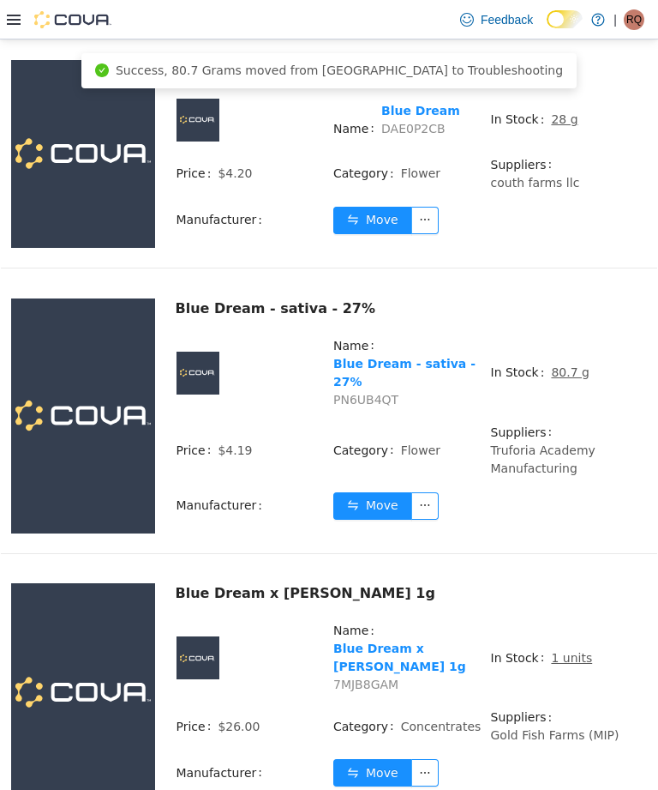
scroll to position [1629, 0]
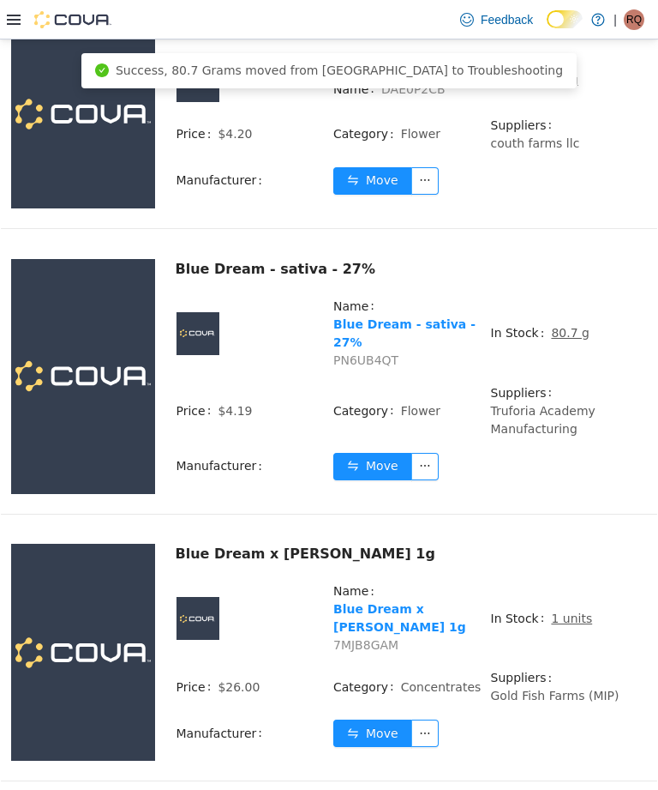
click at [569, 611] on u "1 units" at bounding box center [571, 618] width 41 height 14
click at [572, 611] on u "1 units" at bounding box center [571, 618] width 41 height 14
click at [576, 611] on u "1 units" at bounding box center [571, 618] width 41 height 14
click at [570, 611] on u "1 units" at bounding box center [571, 618] width 41 height 14
click at [568, 581] on td "In Stock 1 units" at bounding box center [569, 624] width 158 height 87
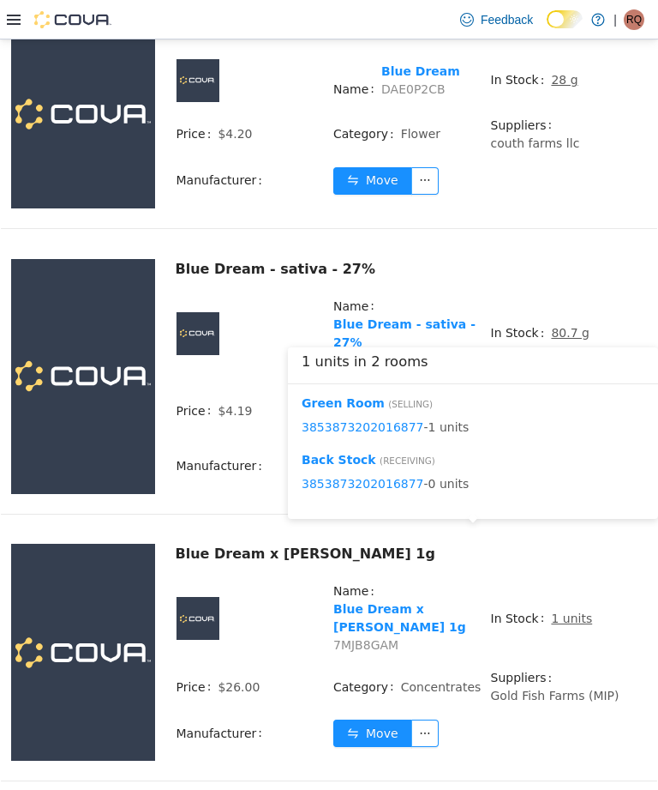
click at [555, 581] on td "In Stock 1 units" at bounding box center [569, 624] width 158 height 87
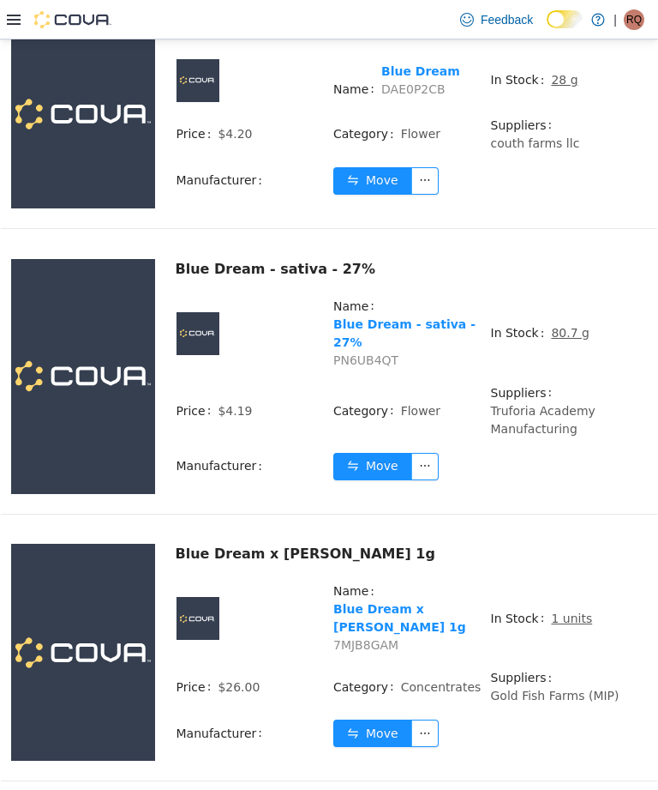
click at [384, 719] on button "Move" at bounding box center [372, 732] width 79 height 27
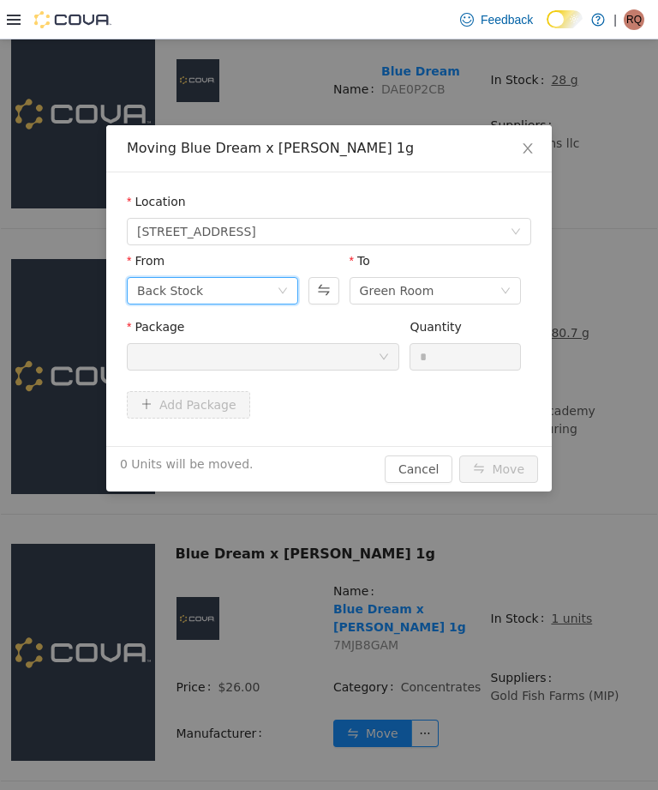
click at [288, 293] on icon "icon: down" at bounding box center [283, 290] width 10 height 10
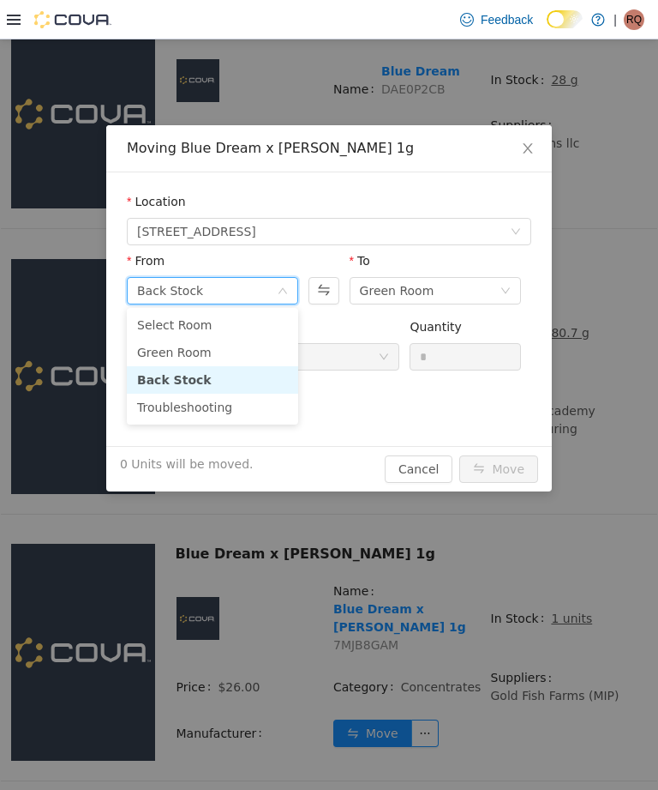
click at [254, 355] on li "Green Room" at bounding box center [212, 352] width 171 height 27
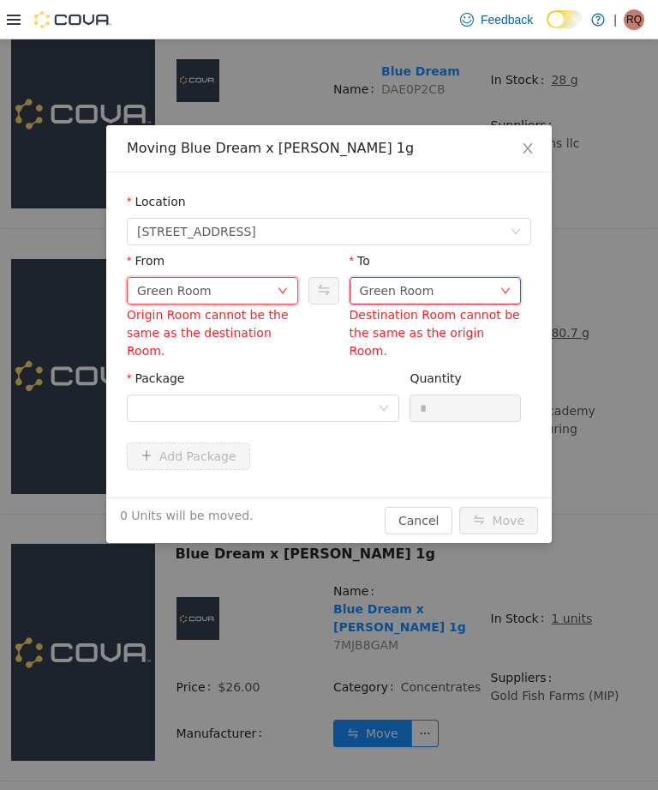
click at [426, 285] on div "Green Room" at bounding box center [397, 291] width 75 height 26
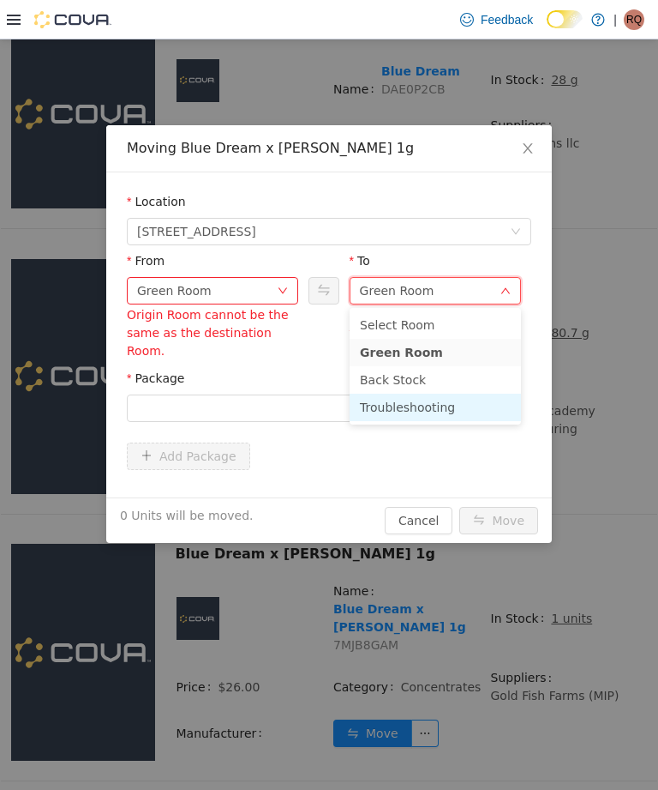
click at [447, 404] on li "Troubleshooting" at bounding box center [435, 406] width 171 height 27
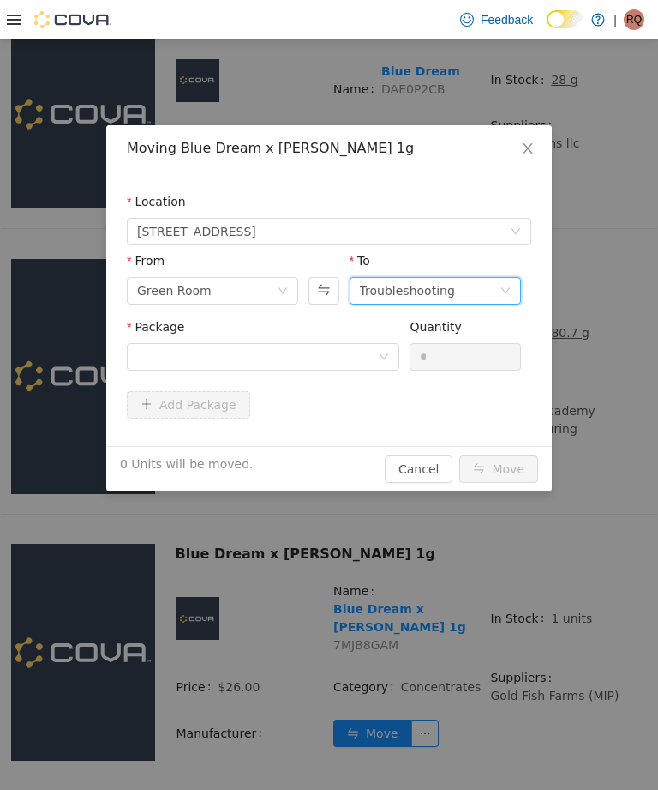
click at [337, 383] on div "Package Quantity *" at bounding box center [329, 351] width 405 height 66
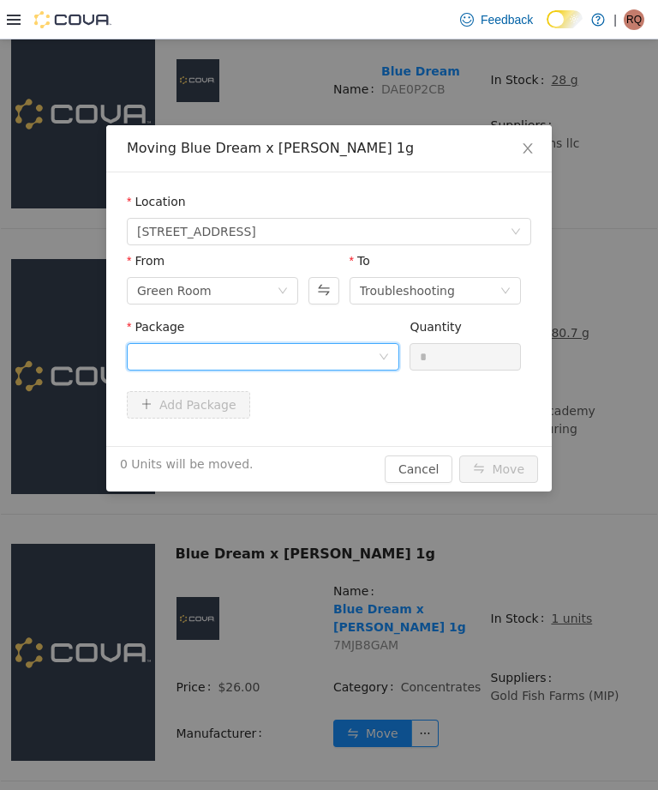
click at [366, 345] on div at bounding box center [257, 357] width 241 height 26
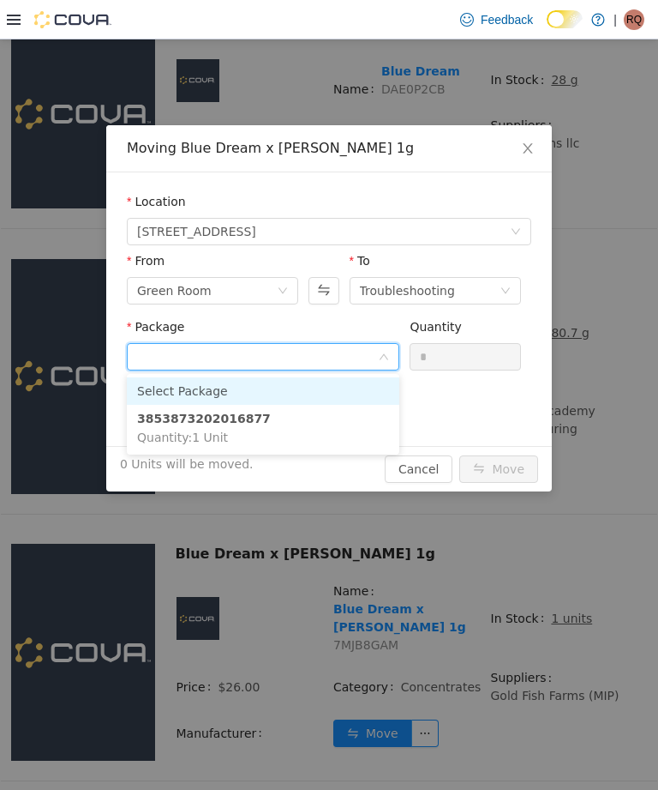
click at [344, 422] on li "3853873202016877 Quantity : 1 Unit" at bounding box center [263, 428] width 273 height 46
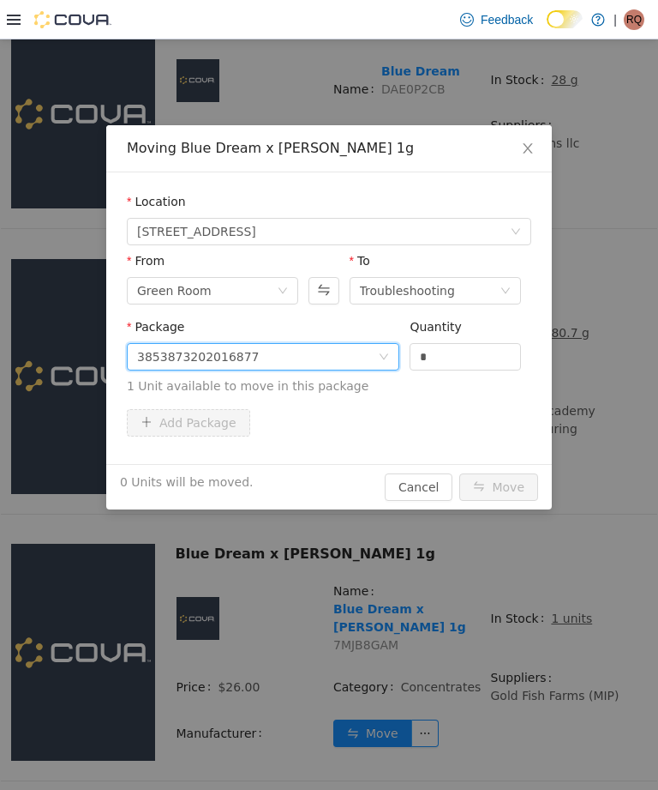
click at [477, 349] on input "*" at bounding box center [466, 357] width 110 height 26
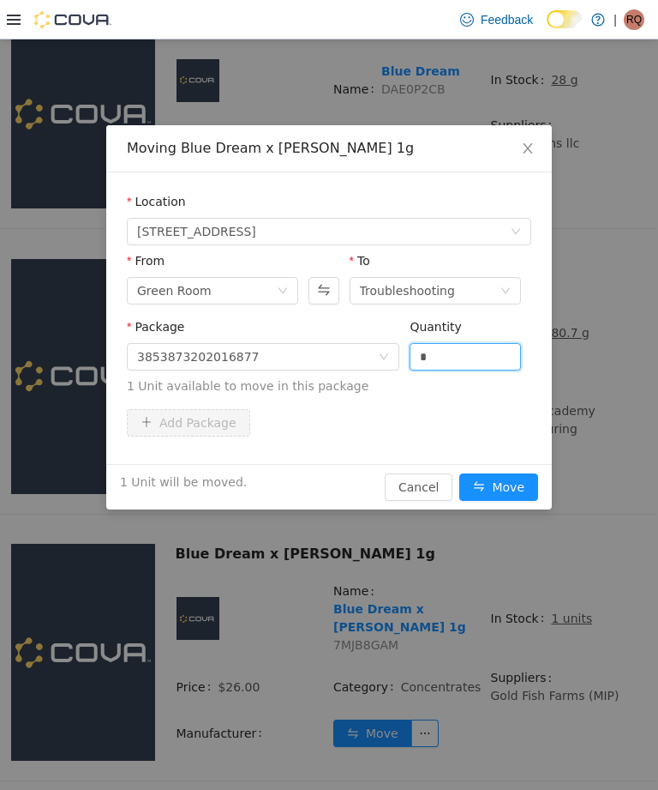
type input "*"
click at [514, 484] on button "Move" at bounding box center [499, 486] width 79 height 27
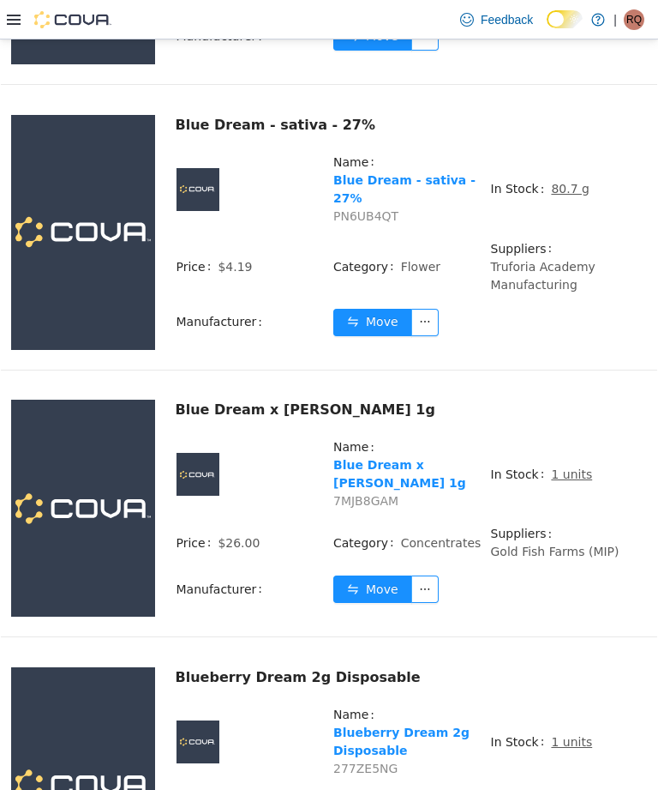
scroll to position [1776, 0]
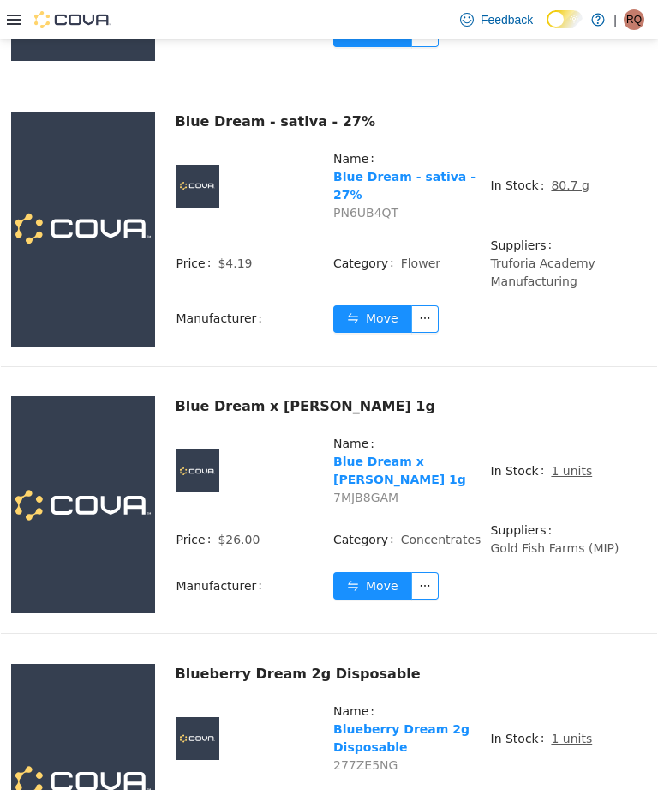
click at [641, 520] on td "Suppliers Gold Fish Farms (MIP)" at bounding box center [569, 545] width 158 height 51
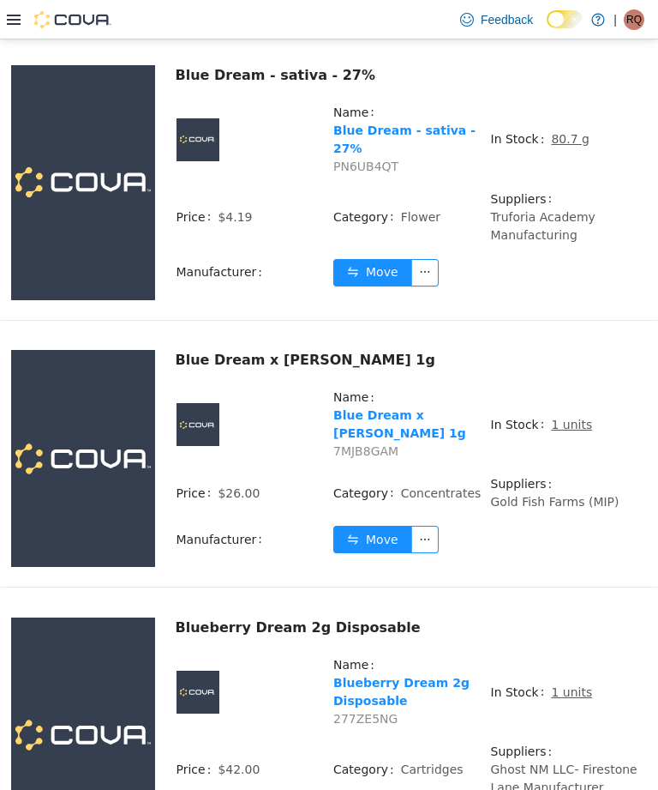
scroll to position [1887, 0]
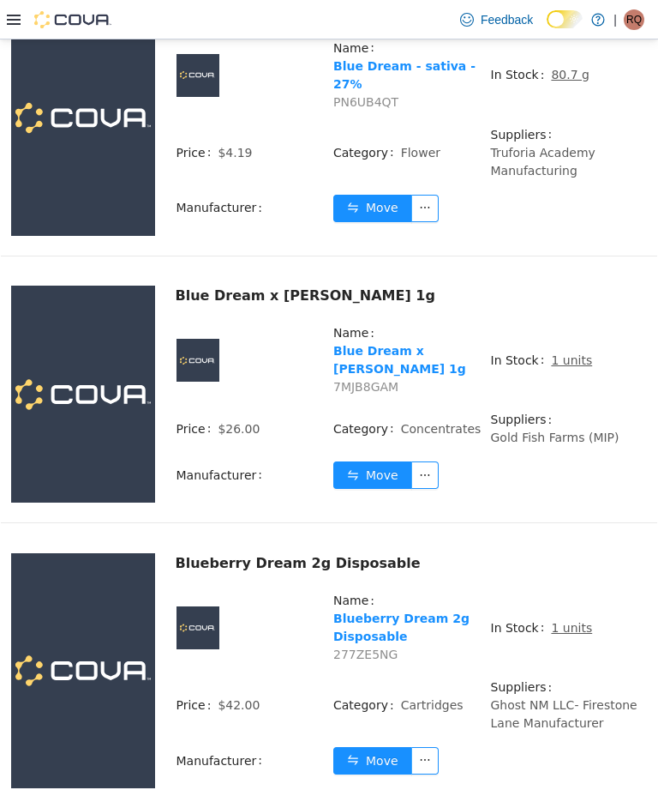
click at [646, 452] on div "Blue Dream x [PERSON_NAME] 1g Name Blue Dream x [PERSON_NAME] 1g 7MJB8GAM In St…" at bounding box center [329, 414] width 657 height 259
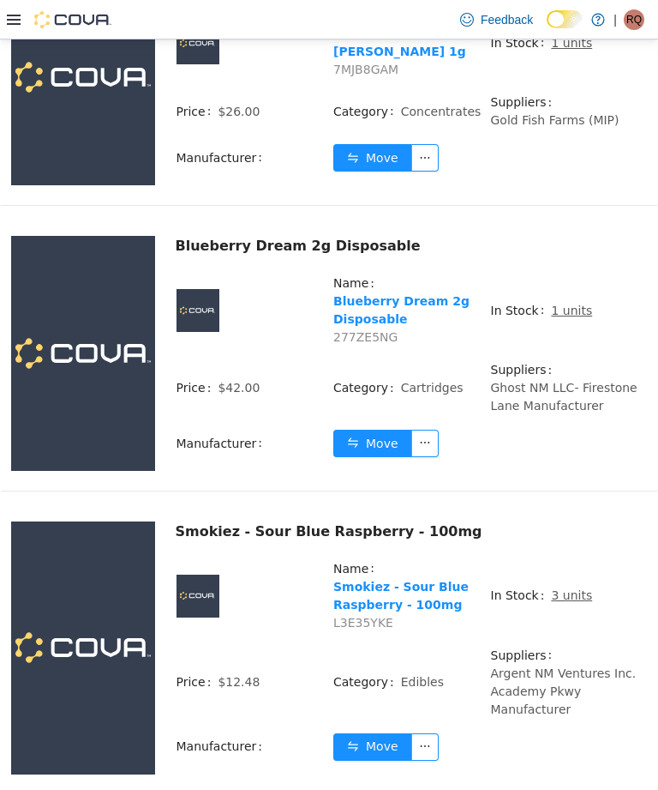
scroll to position [2206, 0]
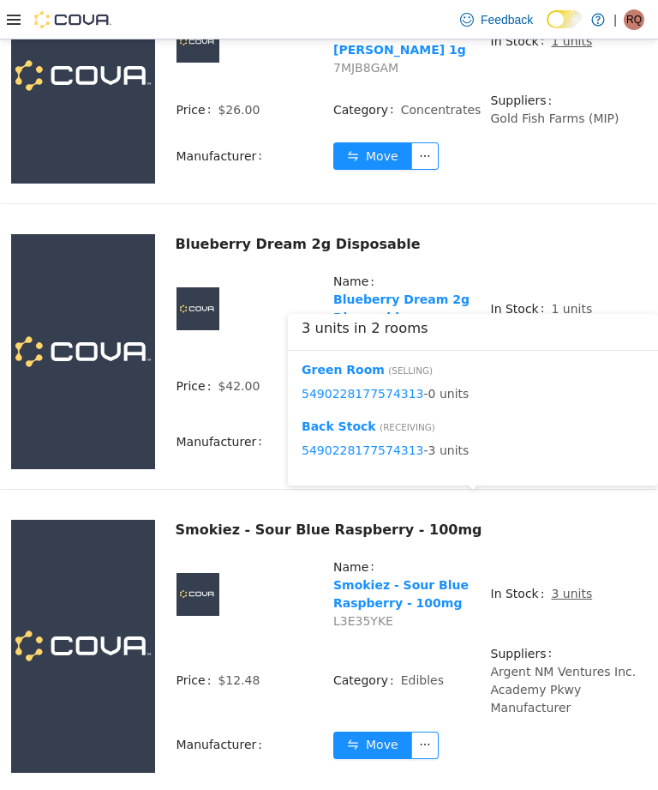
click at [368, 731] on button "Move" at bounding box center [372, 744] width 79 height 27
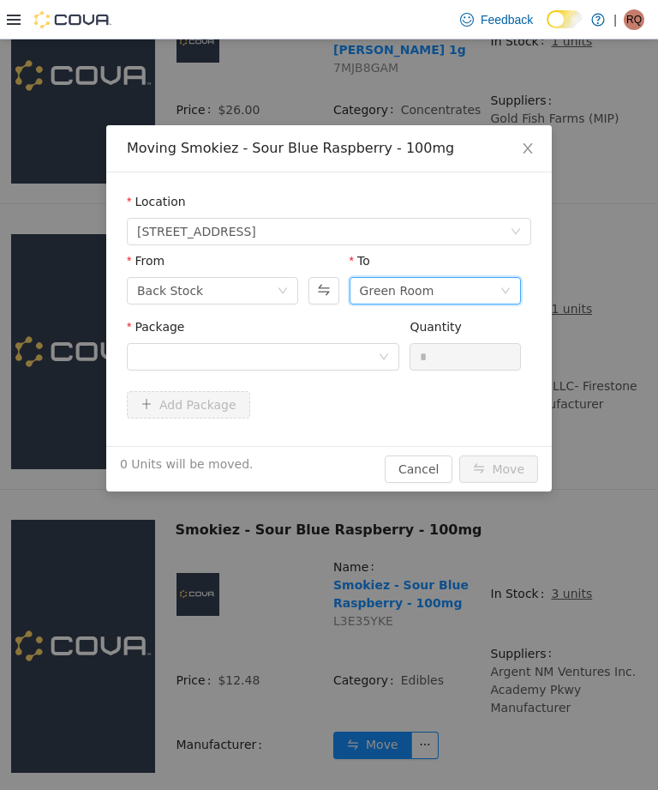
click at [461, 291] on div "Green Room" at bounding box center [430, 291] width 140 height 26
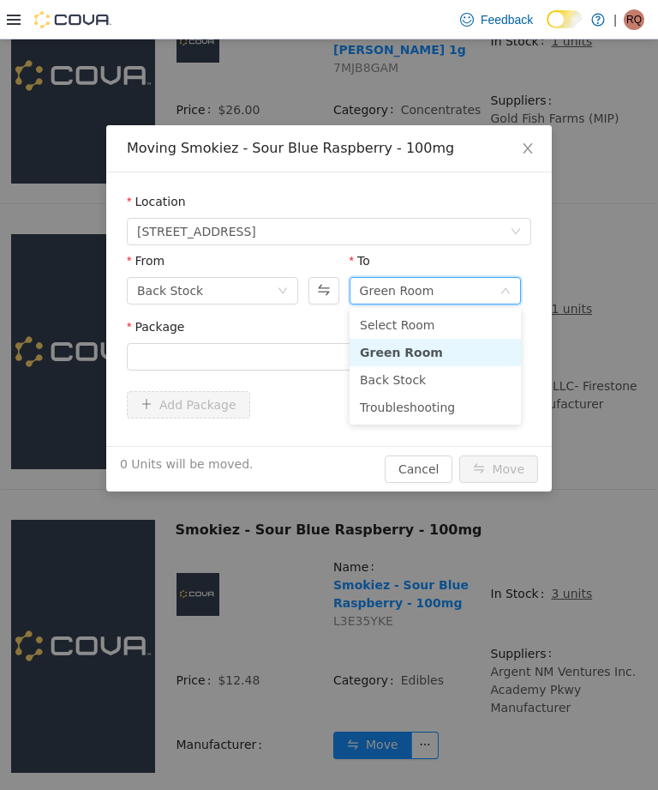
click at [433, 412] on li "Troubleshooting" at bounding box center [435, 406] width 171 height 27
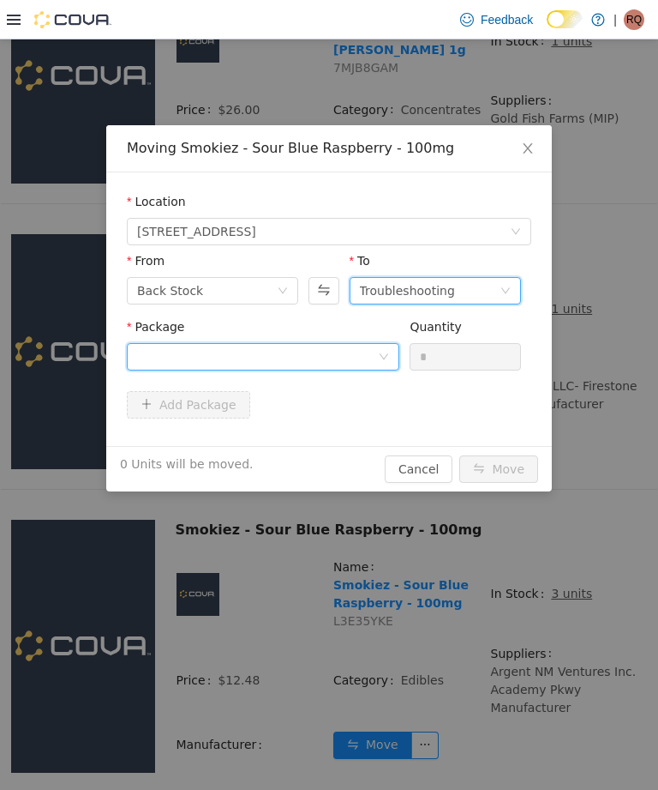
click at [369, 356] on div at bounding box center [257, 357] width 241 height 26
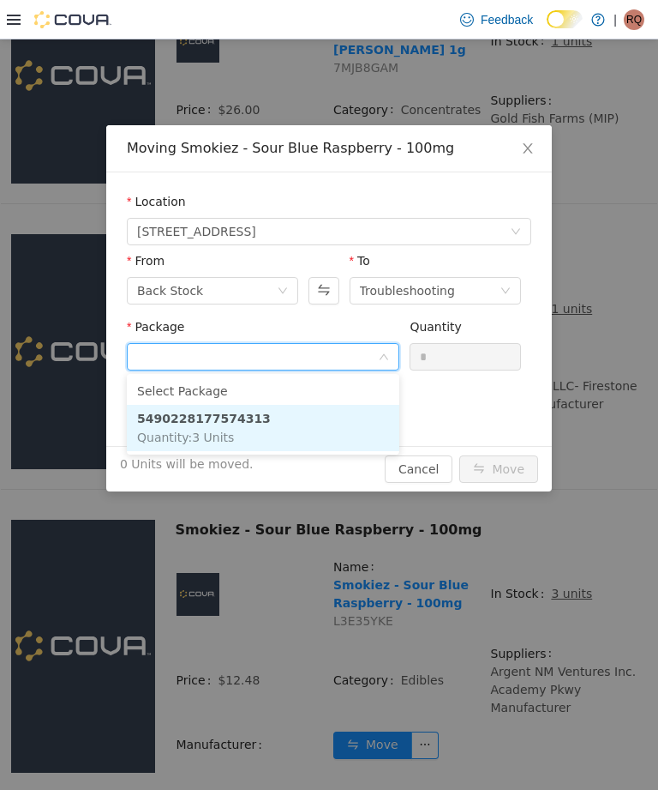
click at [348, 424] on li "5490228177574313 Quantity : 3 Units" at bounding box center [263, 428] width 273 height 46
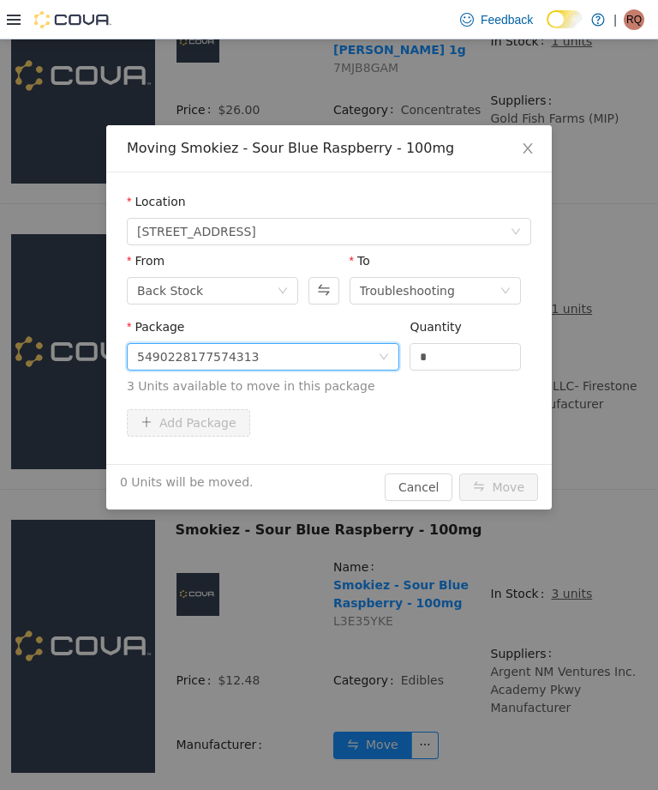
click at [472, 362] on input "*" at bounding box center [466, 357] width 110 height 26
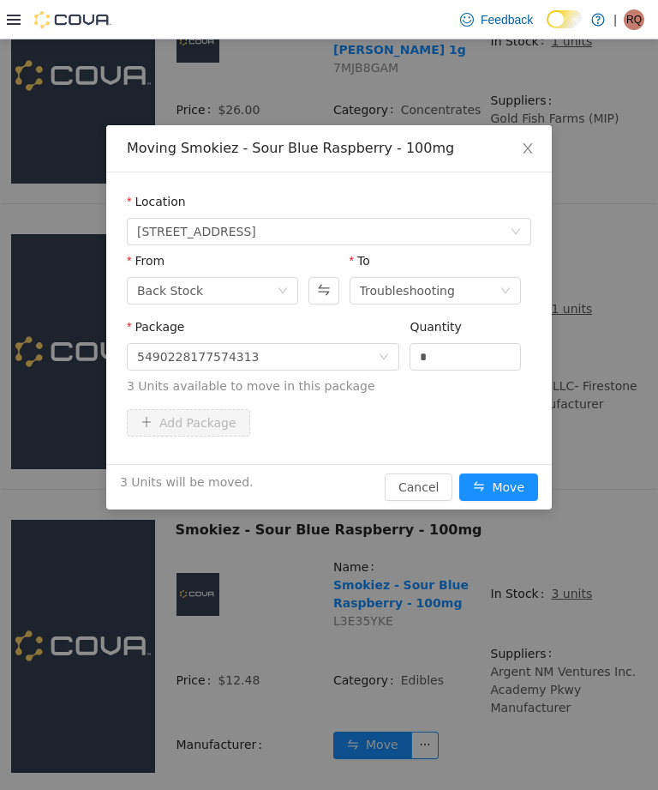
type input "*"
click at [497, 480] on button "Move" at bounding box center [499, 486] width 79 height 27
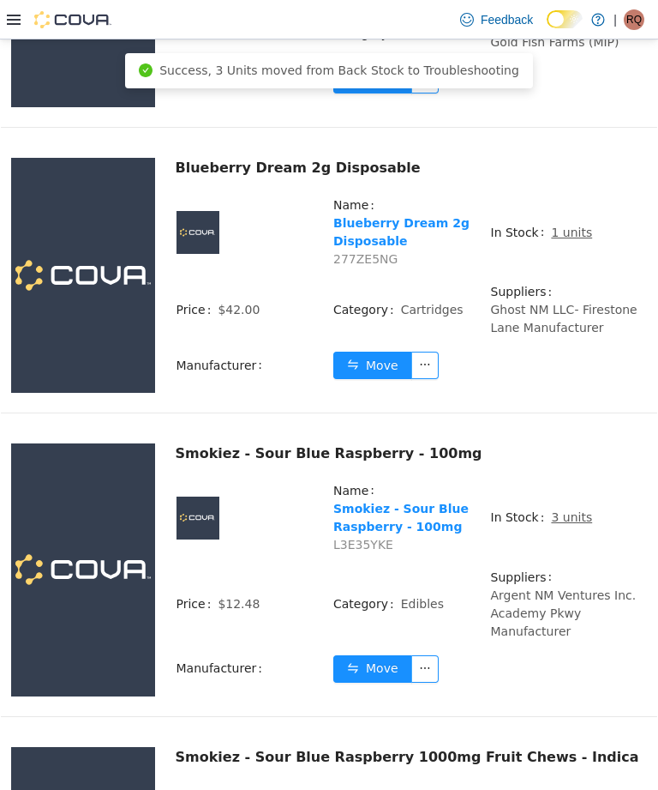
scroll to position [2333, 0]
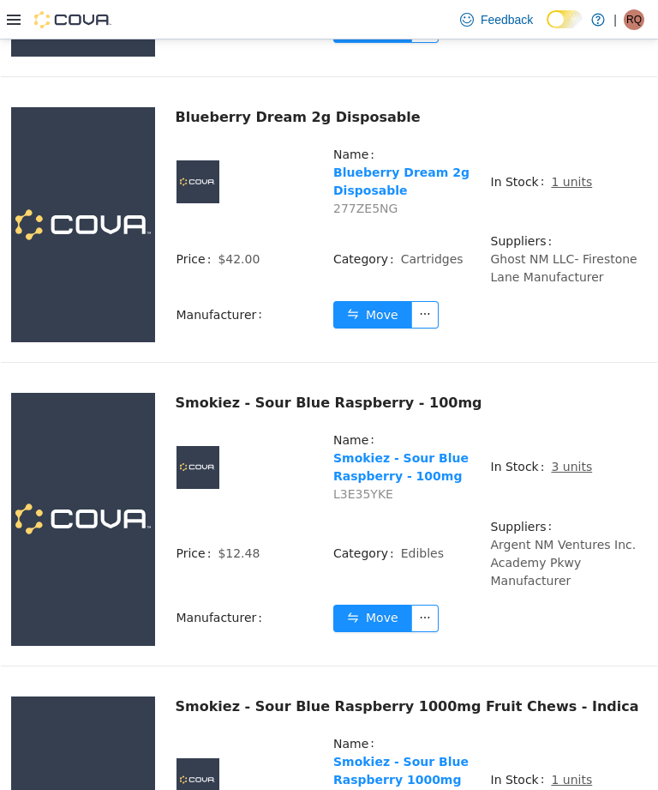
click at [568, 772] on u "1 units" at bounding box center [571, 779] width 41 height 14
click at [570, 772] on u "1 units" at bounding box center [571, 779] width 41 height 14
click at [574, 772] on u "1 units" at bounding box center [571, 779] width 41 height 14
click at [568, 772] on u "1 units" at bounding box center [571, 779] width 41 height 14
click at [567, 772] on u "1 units" at bounding box center [571, 779] width 41 height 14
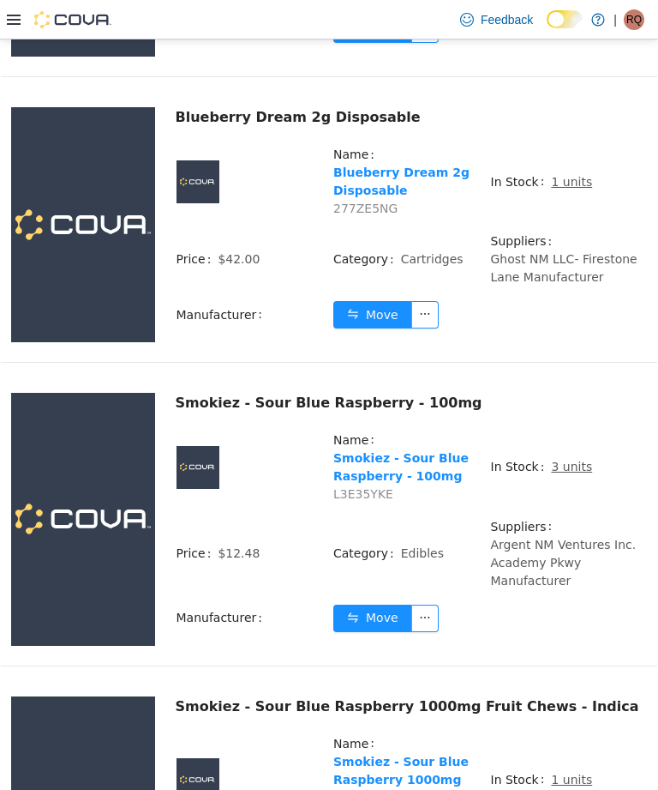
click at [561, 772] on u "1 units" at bounding box center [571, 779] width 41 height 14
click at [566, 772] on u "1 units" at bounding box center [571, 779] width 41 height 14
click at [565, 772] on u "1 units" at bounding box center [571, 779] width 41 height 14
click at [563, 772] on u "1 units" at bounding box center [571, 779] width 41 height 14
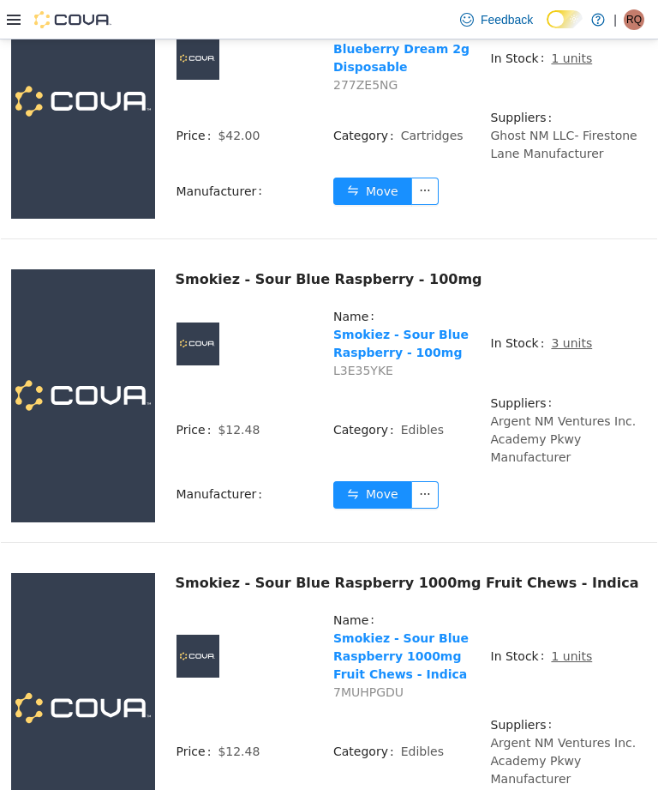
scroll to position [2460, 0]
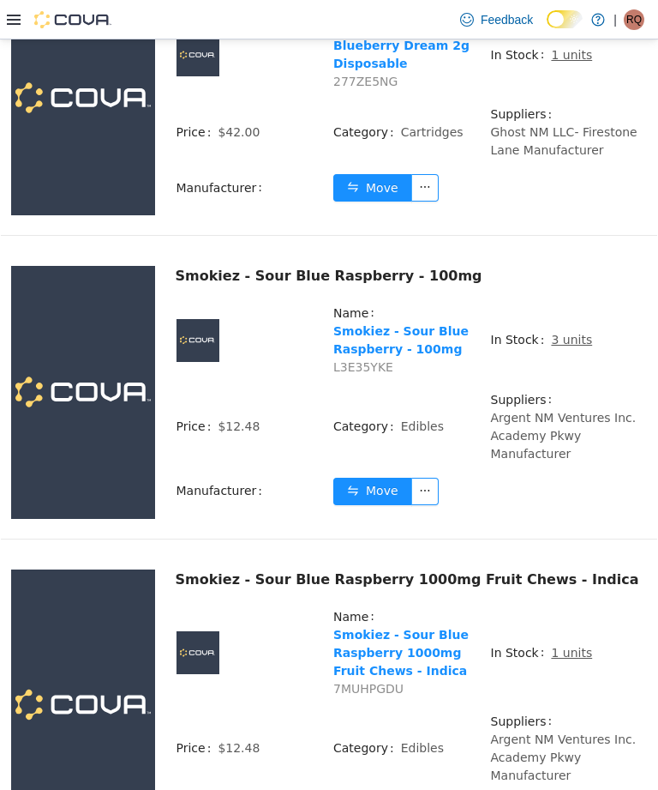
click at [564, 607] on td "In Stock 1 units" at bounding box center [569, 659] width 158 height 105
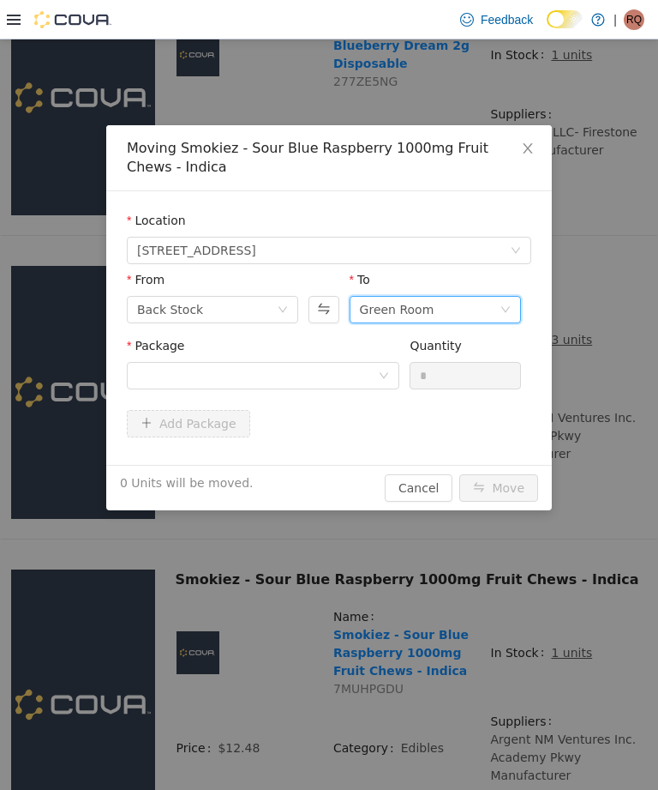
click at [480, 309] on div "Green Room" at bounding box center [430, 310] width 140 height 26
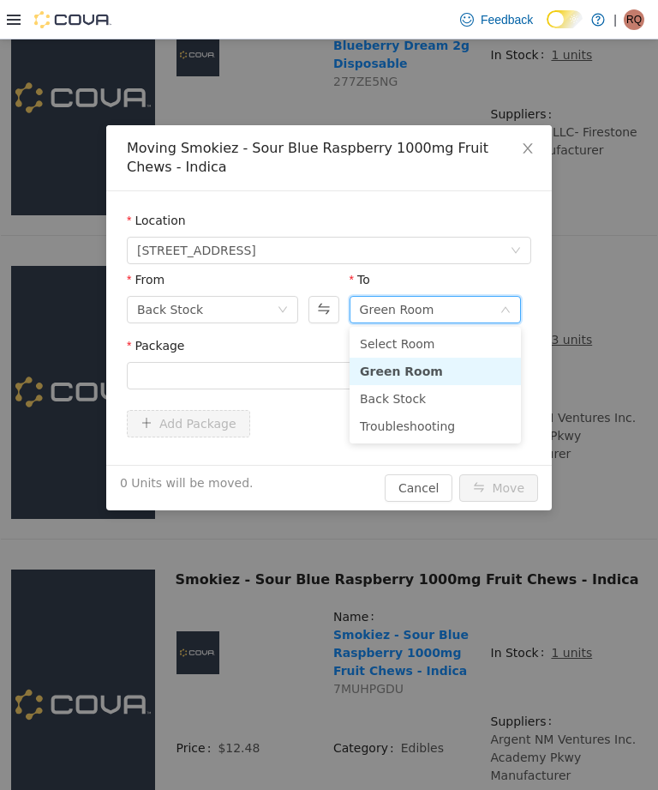
click at [451, 407] on li "Back Stock" at bounding box center [435, 398] width 171 height 27
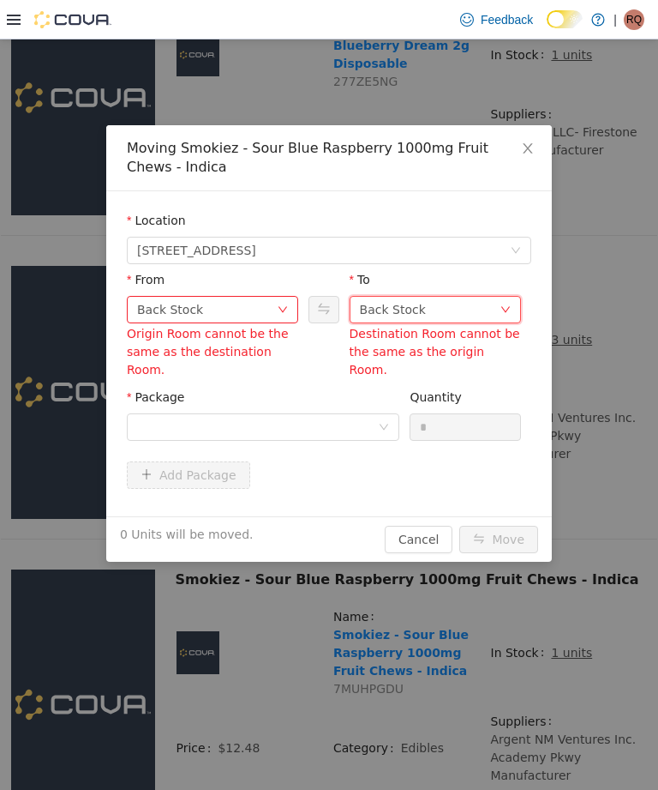
click at [484, 316] on div "Back Stock" at bounding box center [430, 310] width 140 height 26
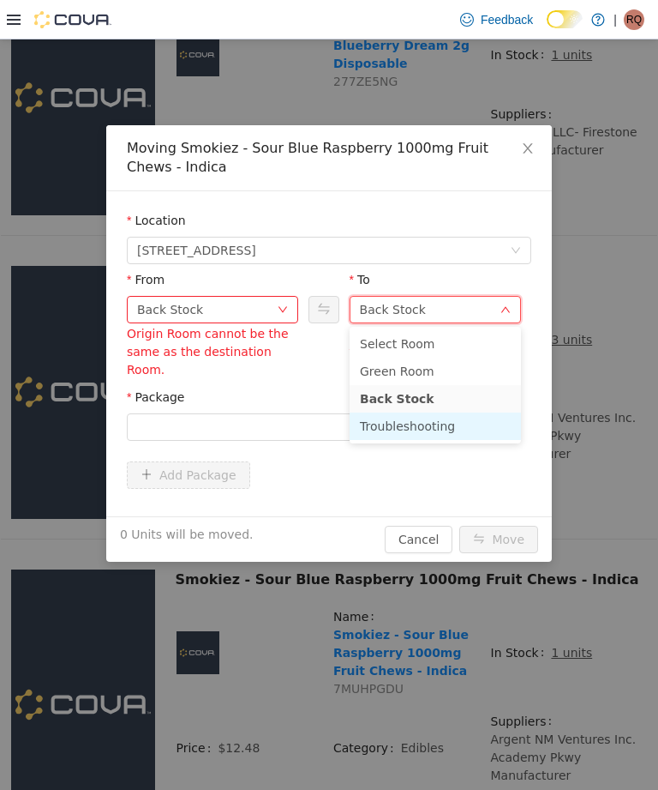
click at [447, 427] on li "Troubleshooting" at bounding box center [435, 425] width 171 height 27
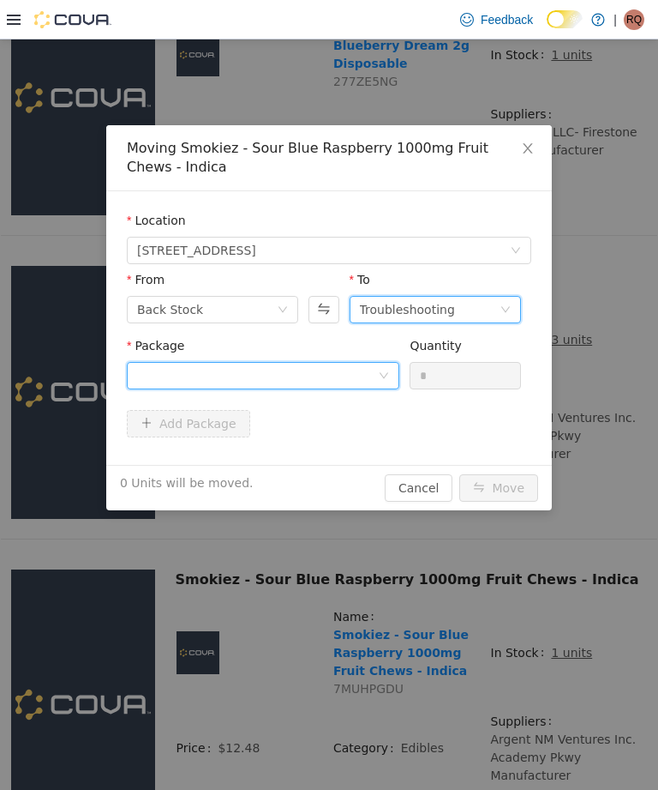
click at [357, 374] on div at bounding box center [257, 376] width 241 height 26
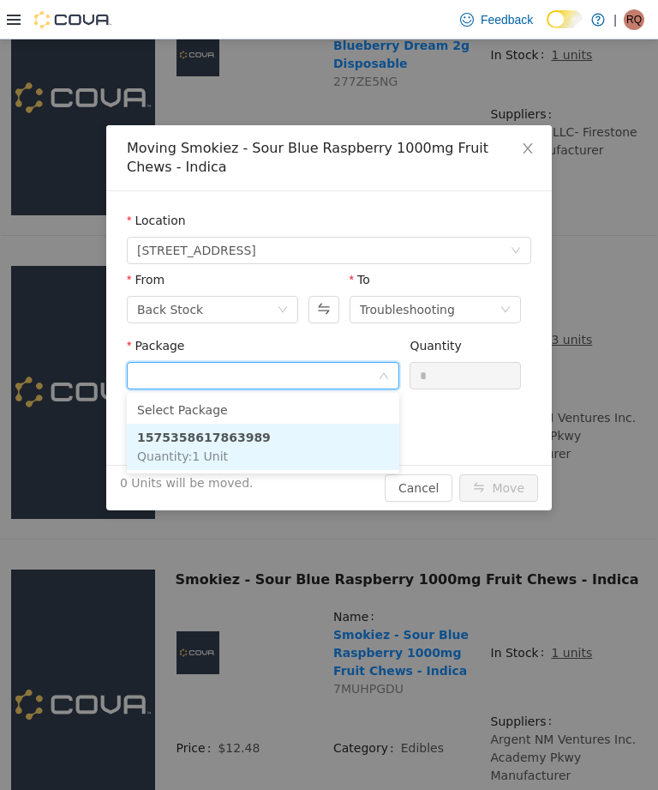
click at [343, 442] on li "1575358617863989 Quantity : 1 Unit" at bounding box center [263, 447] width 273 height 46
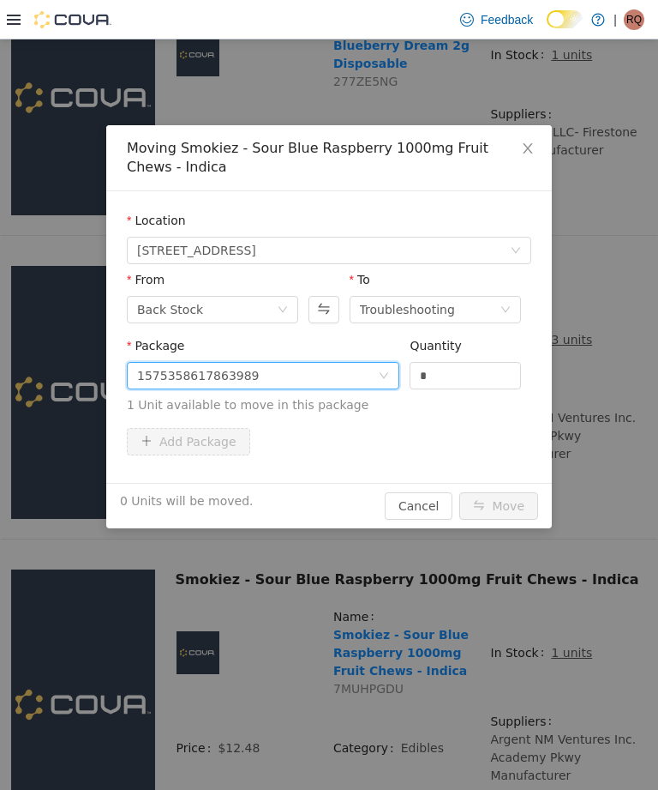
click at [460, 378] on input "*" at bounding box center [466, 376] width 110 height 26
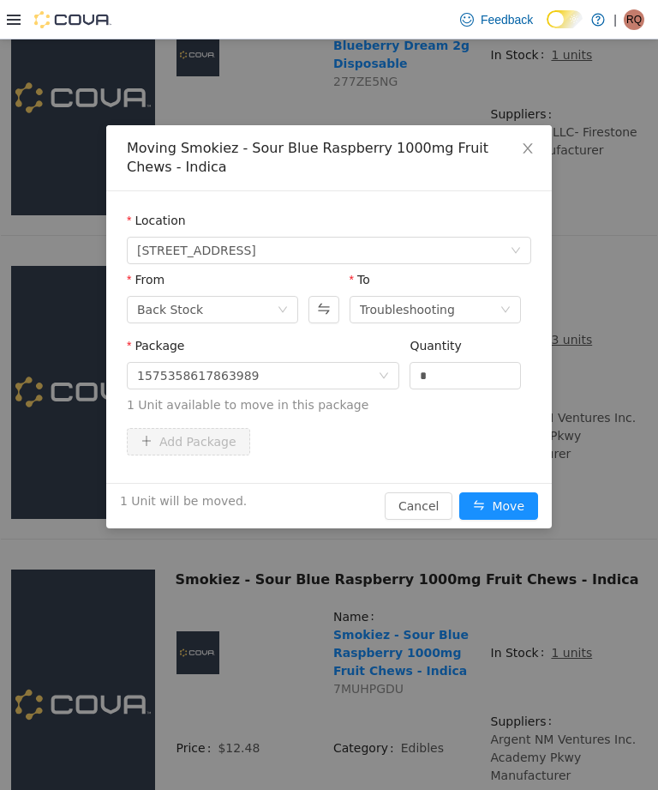
type input "*"
click at [524, 502] on button "Move" at bounding box center [499, 505] width 79 height 27
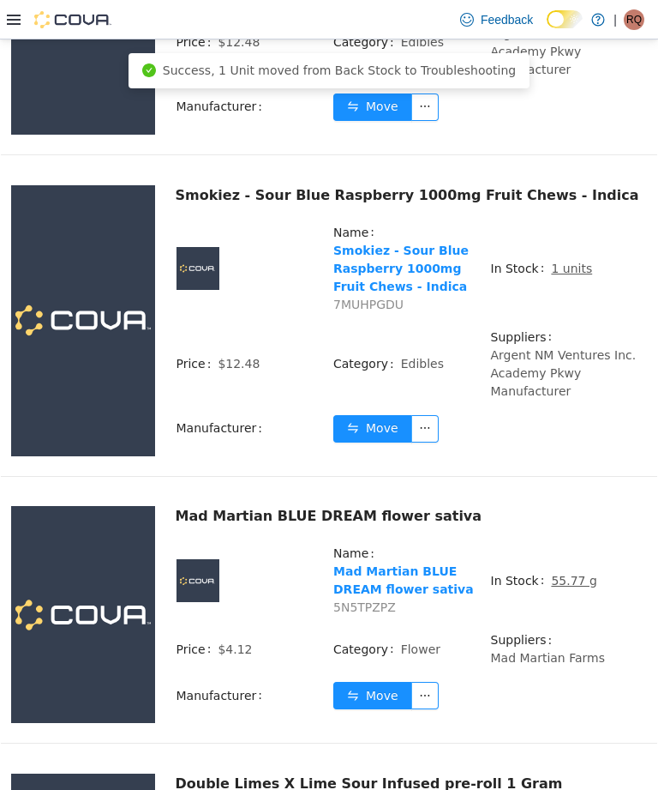
scroll to position [2844, 0]
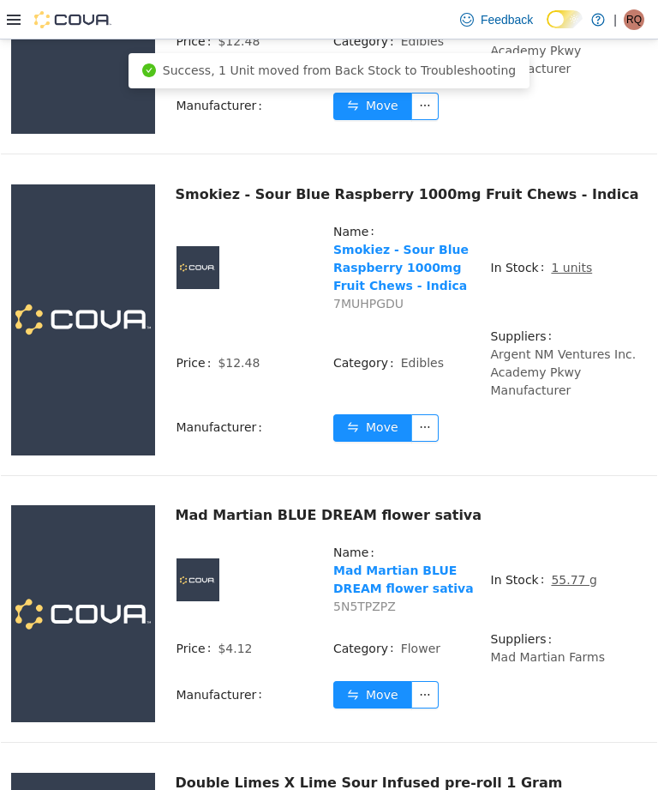
click at [584, 573] on u "55.77 g" at bounding box center [573, 580] width 45 height 14
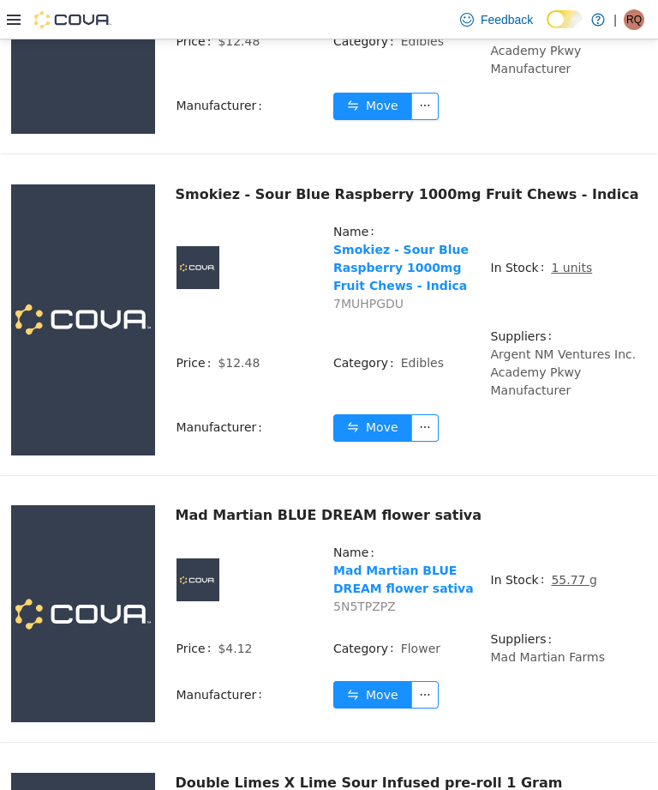
click at [575, 573] on u "55.77 g" at bounding box center [573, 580] width 45 height 14
click at [572, 573] on u "55.77 g" at bounding box center [573, 580] width 45 height 14
click at [573, 573] on u "55.77 g" at bounding box center [573, 580] width 45 height 14
click at [568, 573] on u "55.77 g" at bounding box center [573, 580] width 45 height 14
click at [571, 573] on u "55.77 g" at bounding box center [573, 580] width 45 height 14
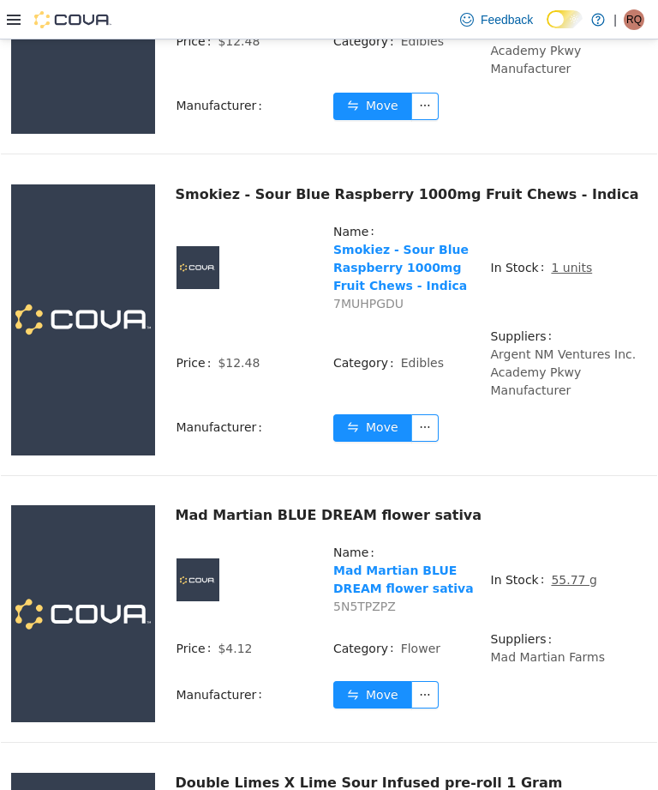
click at [570, 573] on u "55.77 g" at bounding box center [573, 580] width 45 height 14
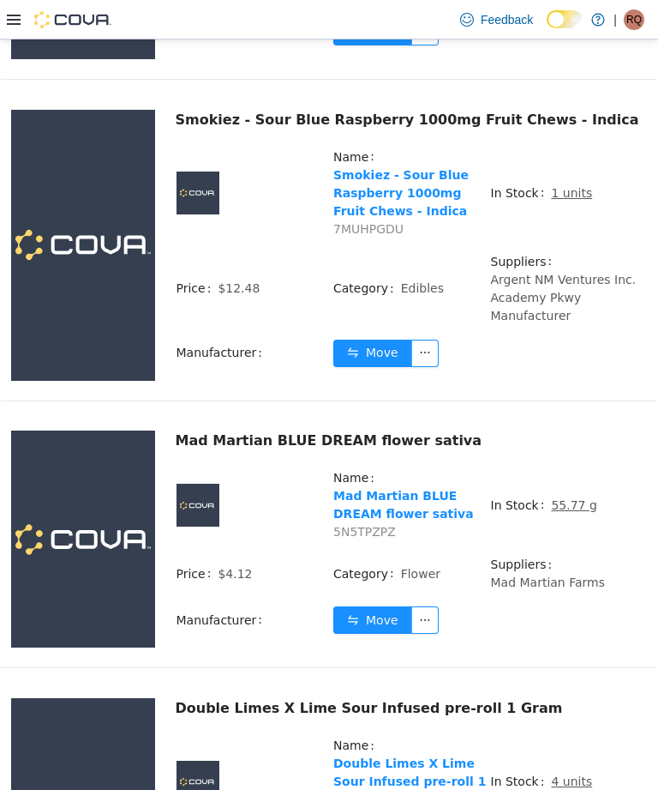
click at [566, 498] on u "55.77 g" at bounding box center [573, 505] width 45 height 14
click at [575, 498] on u "55.77 g" at bounding box center [573, 505] width 45 height 14
click at [573, 498] on u "55.77 g" at bounding box center [573, 505] width 45 height 14
click at [575, 498] on u "55.77 g" at bounding box center [573, 505] width 45 height 14
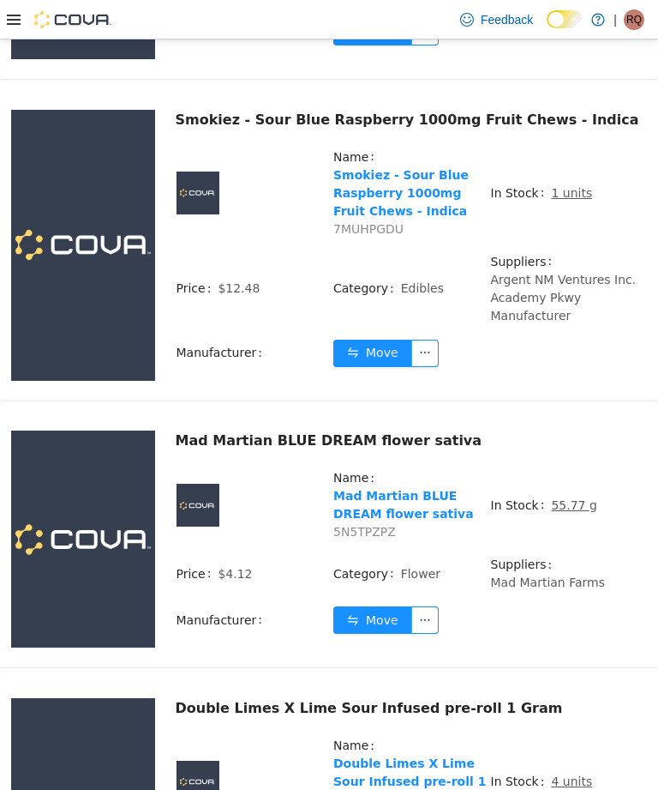
click at [571, 498] on u "55.77 g" at bounding box center [573, 505] width 45 height 14
click at [574, 498] on u "55.77 g" at bounding box center [573, 505] width 45 height 14
click at [568, 498] on u "55.77 g" at bounding box center [573, 505] width 45 height 14
click at [569, 498] on u "55.77 g" at bounding box center [573, 505] width 45 height 14
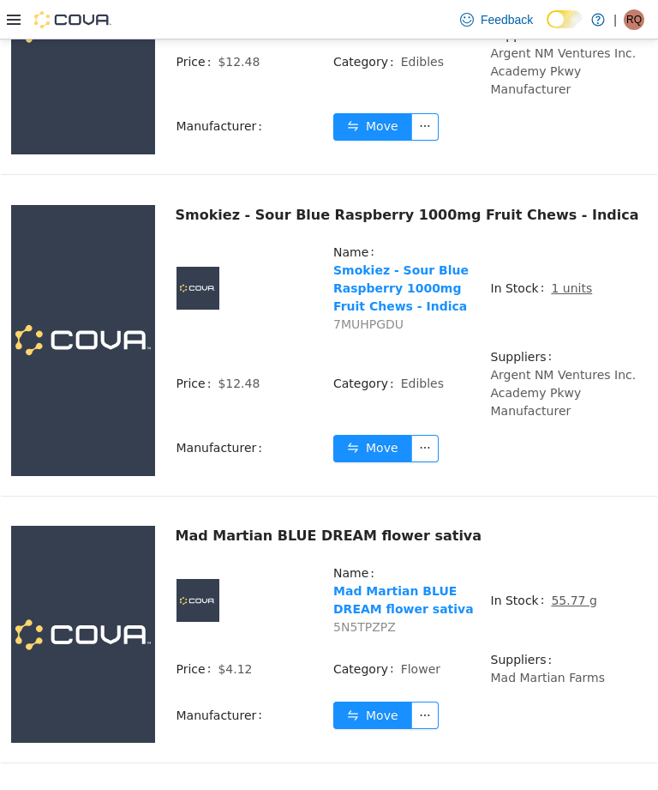
scroll to position [2781, 0]
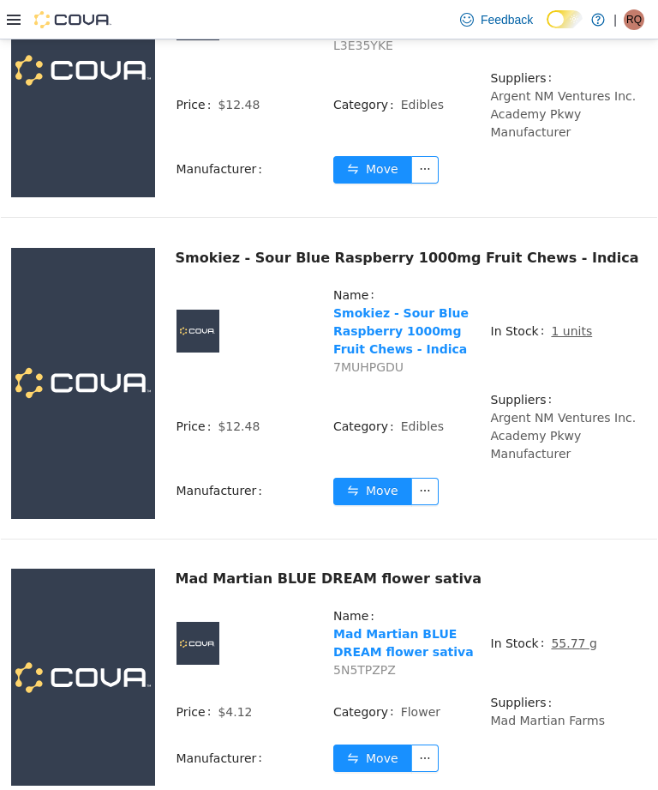
click at [571, 636] on u "55.77 g" at bounding box center [573, 643] width 45 height 14
click at [568, 636] on u "55.77 g" at bounding box center [573, 643] width 45 height 14
click at [566, 636] on u "55.77 g" at bounding box center [573, 643] width 45 height 14
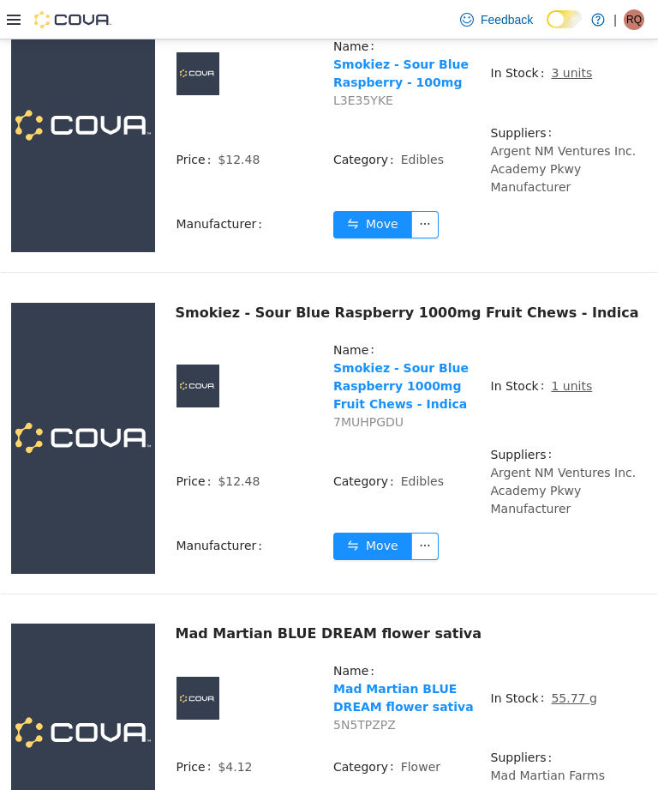
scroll to position [2661, 0]
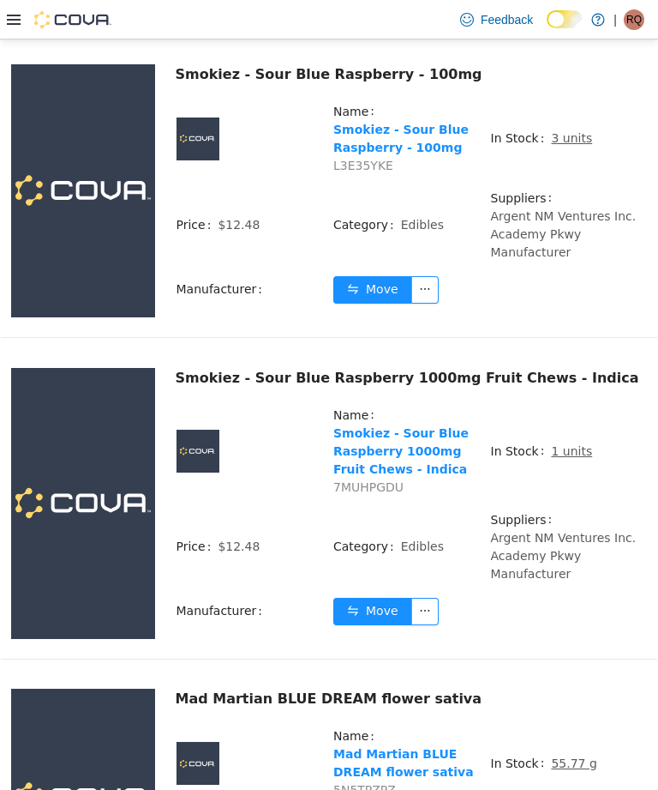
click at [572, 726] on td "In Stock 55.77 g" at bounding box center [569, 769] width 158 height 87
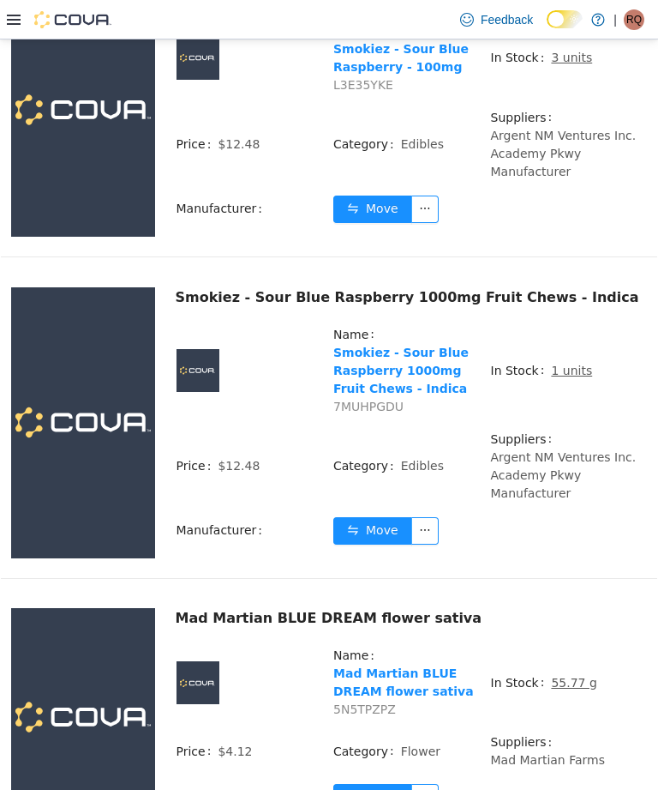
scroll to position [2804, 0]
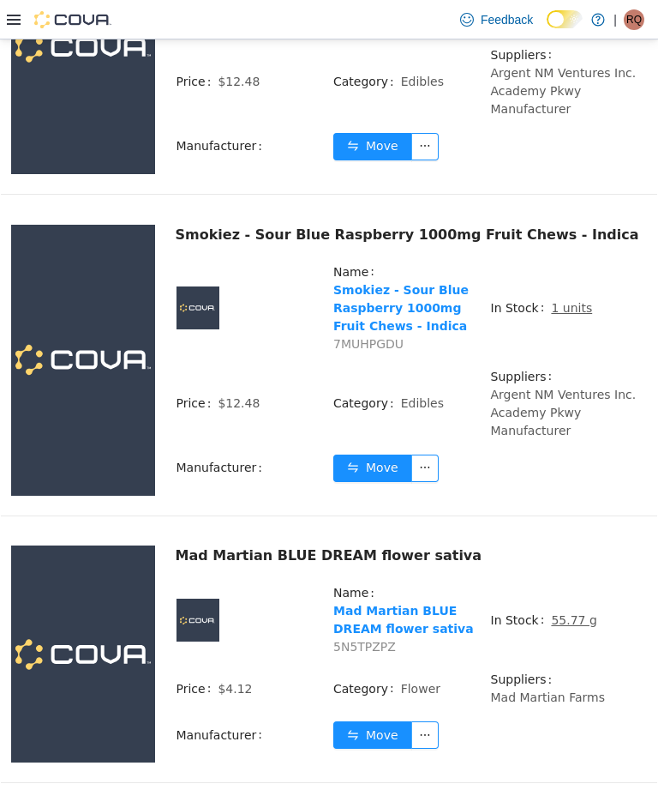
click at [385, 721] on button "Move" at bounding box center [372, 734] width 79 height 27
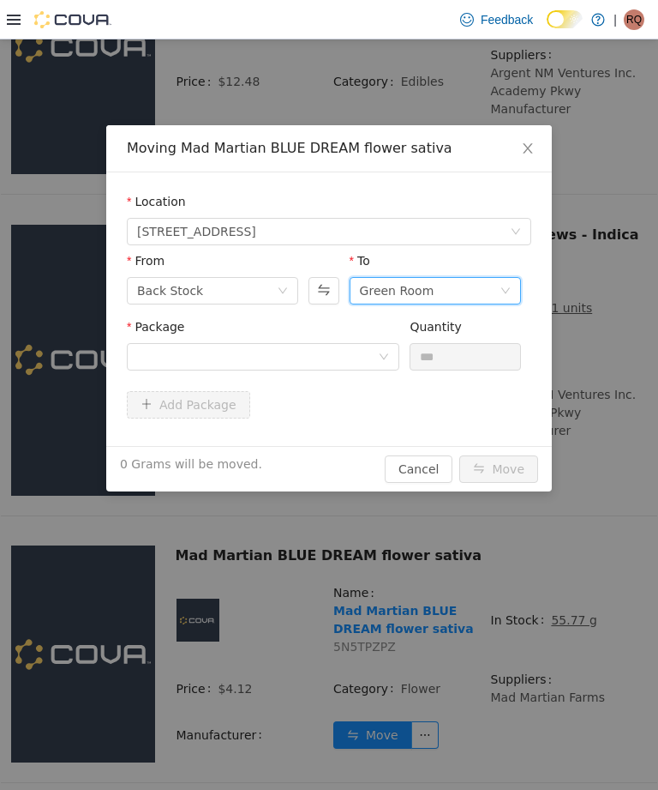
click at [493, 289] on div "Green Room" at bounding box center [430, 291] width 140 height 26
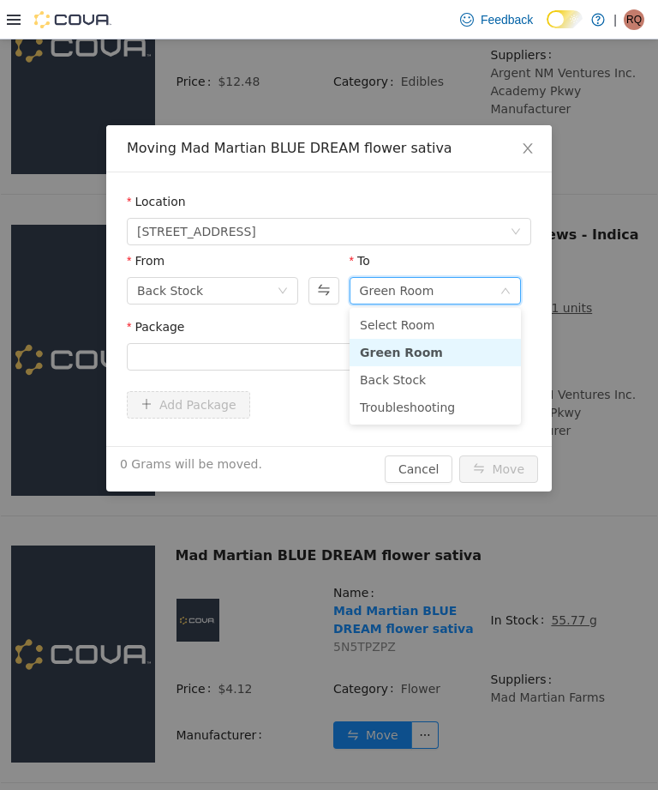
click at [432, 395] on li "Troubleshooting" at bounding box center [435, 406] width 171 height 27
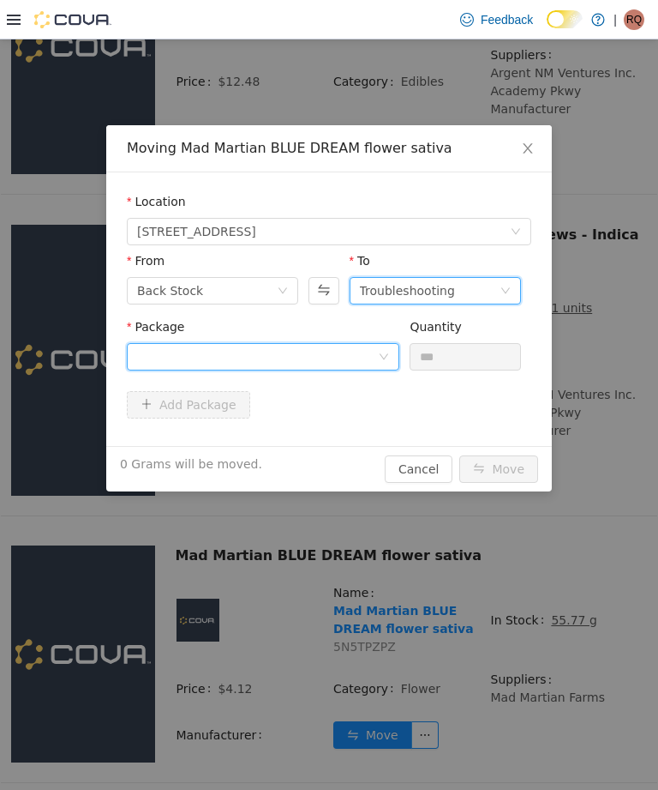
click at [360, 345] on div at bounding box center [257, 357] width 241 height 26
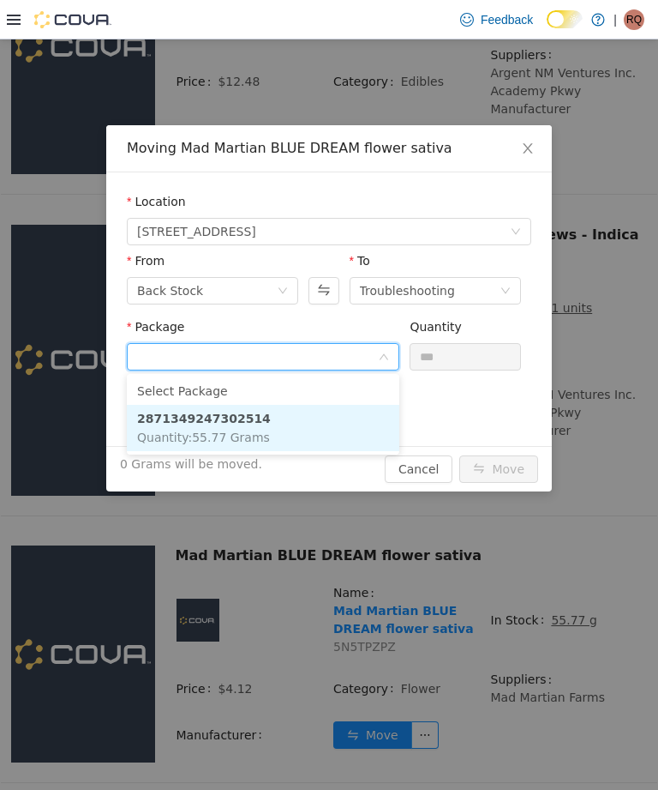
click at [342, 414] on li "2871349247302514 Quantity : 55.77 Grams" at bounding box center [263, 428] width 273 height 46
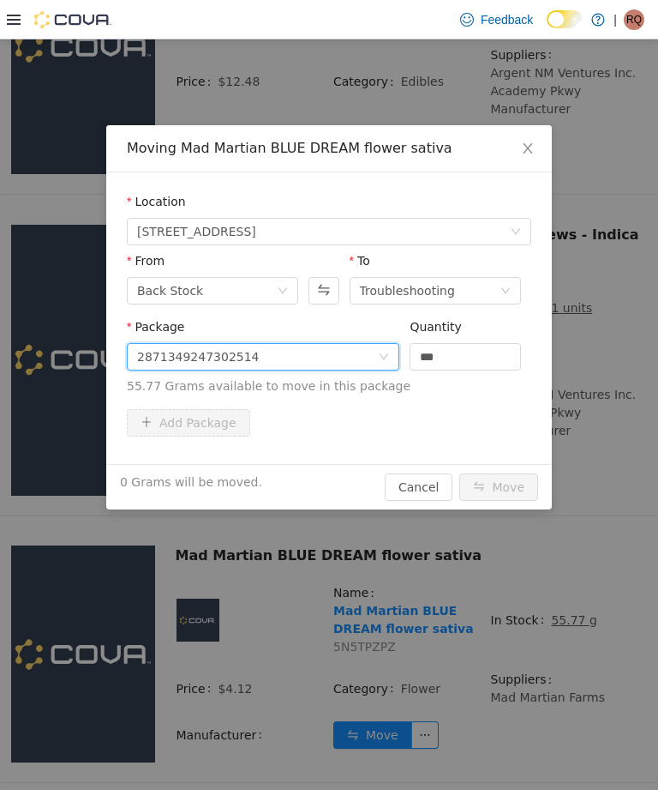
click at [478, 351] on input "***" at bounding box center [466, 357] width 110 height 26
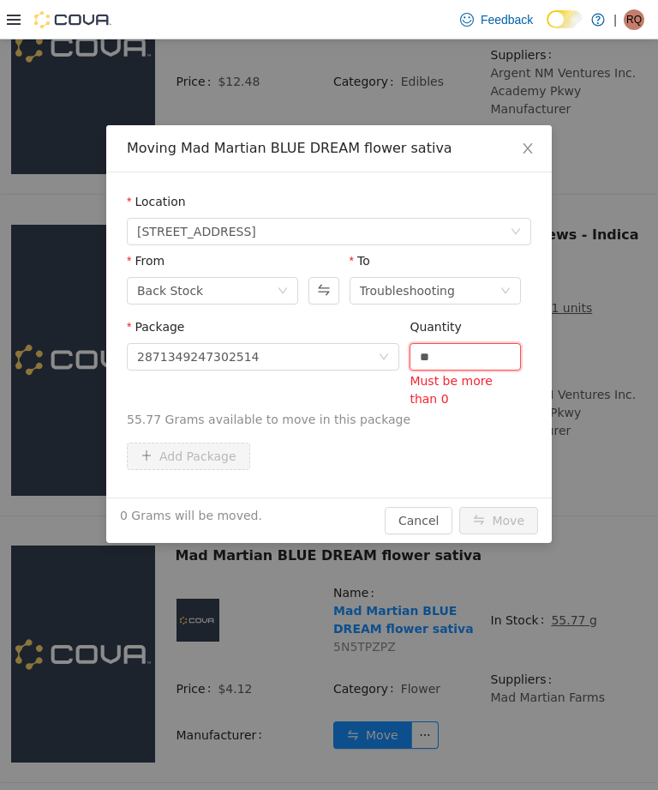
type input "*"
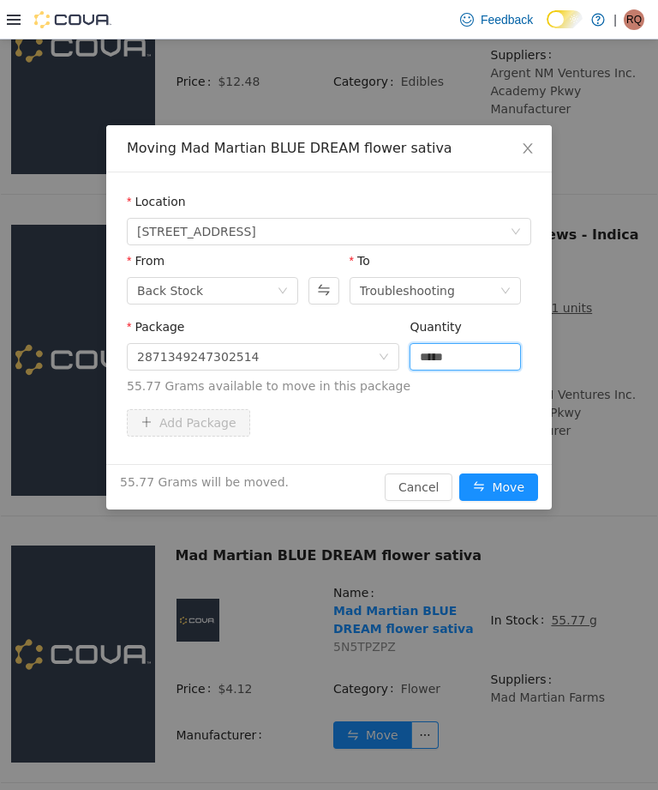
type input "*****"
click at [517, 486] on button "Move" at bounding box center [499, 486] width 79 height 27
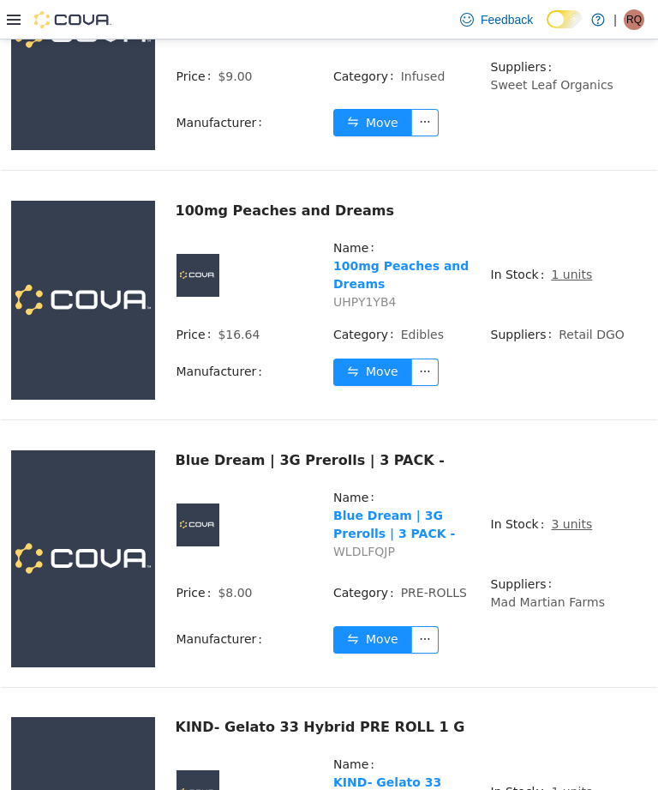
scroll to position [3701, 0]
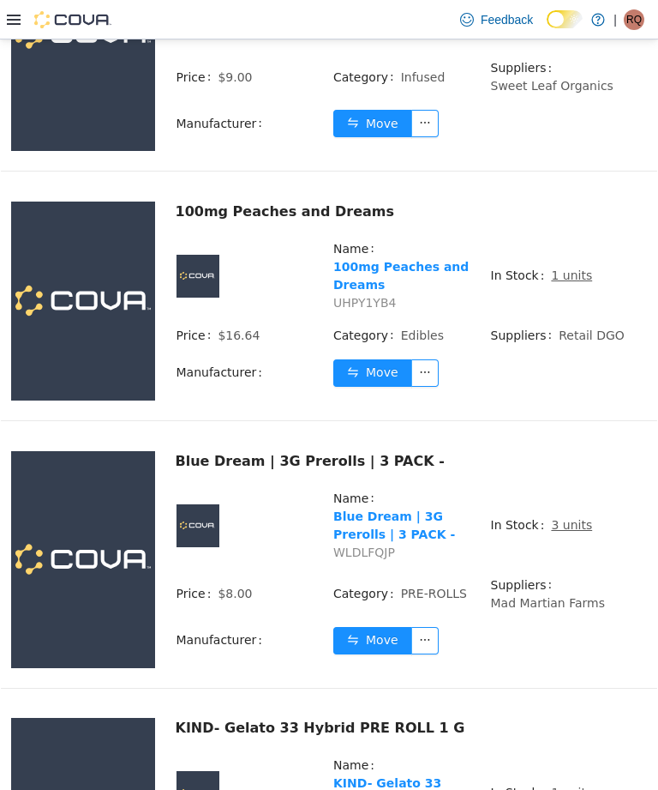
click at [572, 518] on u "3 units" at bounding box center [571, 525] width 41 height 14
click at [582, 518] on u "3 units" at bounding box center [571, 525] width 41 height 14
click at [567, 518] on u "3 units" at bounding box center [571, 525] width 41 height 14
click at [562, 518] on u "3 units" at bounding box center [571, 525] width 41 height 14
click at [557, 518] on u "3 units" at bounding box center [571, 525] width 41 height 14
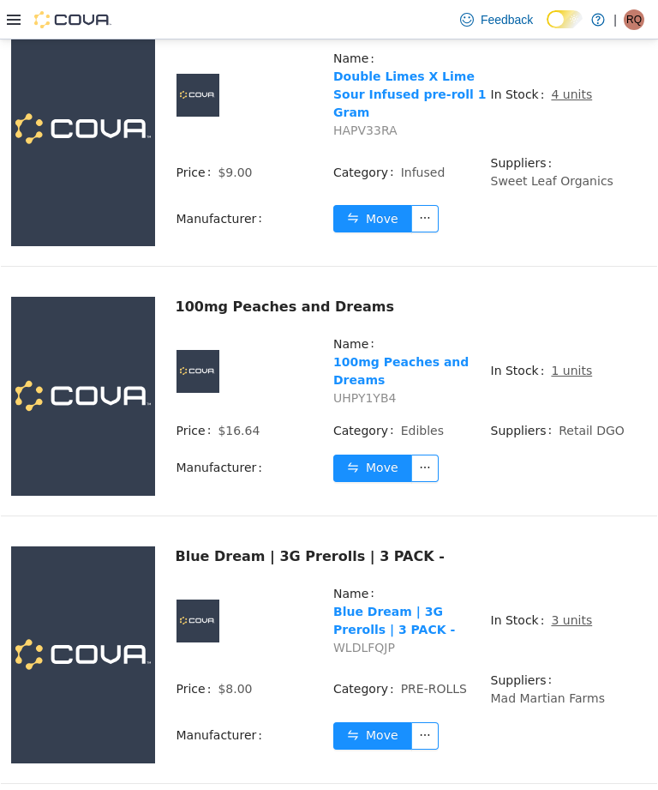
scroll to position [3608, 0]
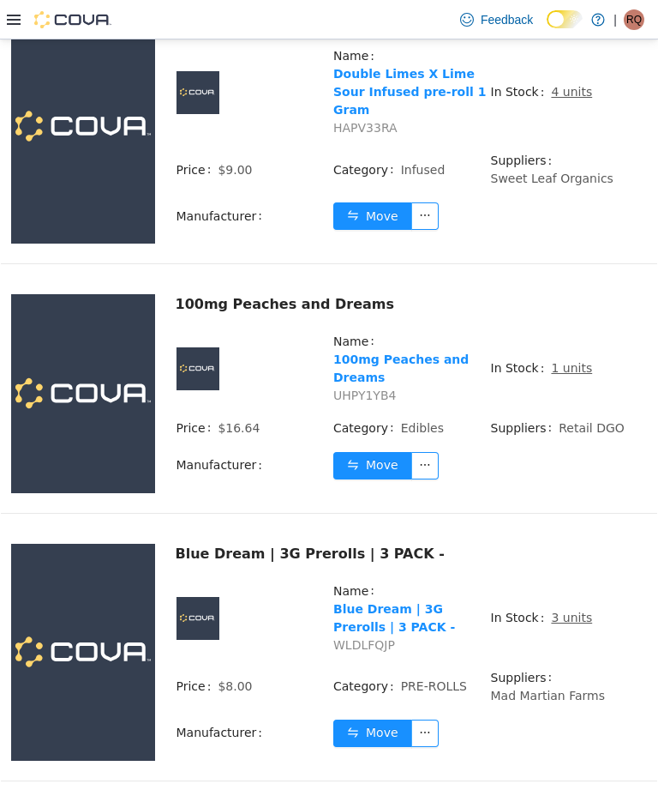
click at [569, 610] on u "3 units" at bounding box center [571, 617] width 41 height 14
click at [562, 610] on u "3 units" at bounding box center [571, 617] width 41 height 14
click at [556, 610] on u "3 units" at bounding box center [571, 617] width 41 height 14
click at [564, 610] on u "3 units" at bounding box center [571, 617] width 41 height 14
click at [565, 610] on u "3 units" at bounding box center [571, 617] width 41 height 14
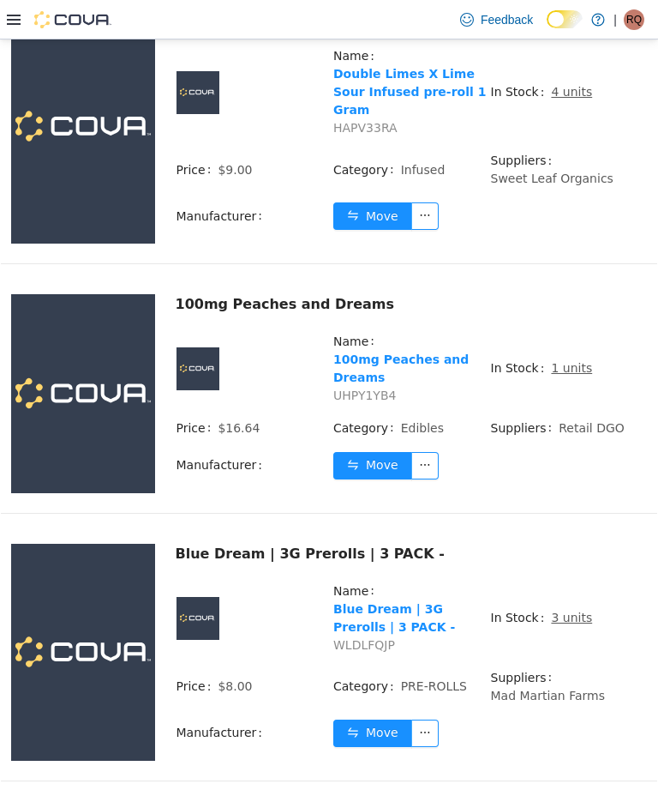
click at [557, 610] on u "3 units" at bounding box center [571, 617] width 41 height 14
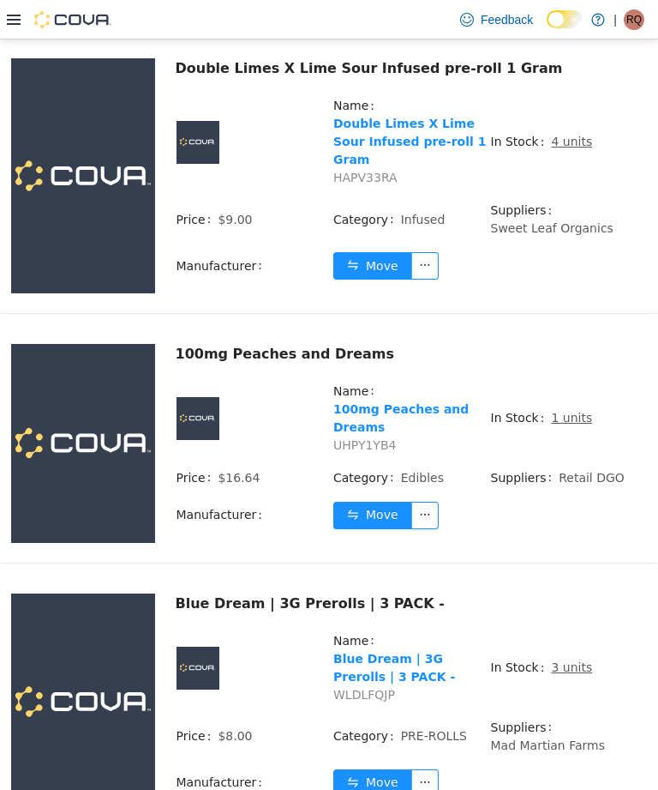
scroll to position [3543, 0]
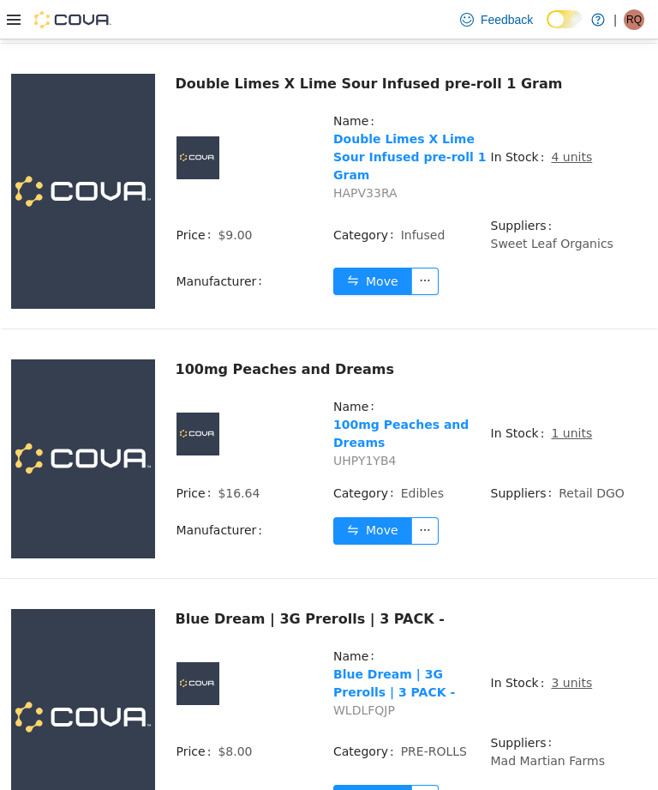
click at [559, 646] on td "In Stock 3 units" at bounding box center [569, 689] width 158 height 87
click at [387, 784] on button "Move" at bounding box center [372, 797] width 79 height 27
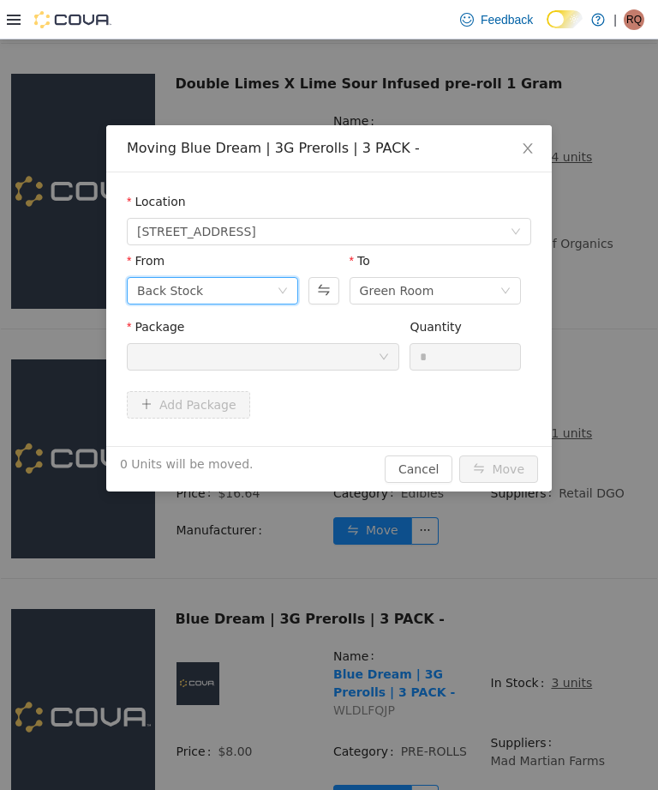
click at [285, 280] on div "Back Stock" at bounding box center [212, 290] width 171 height 27
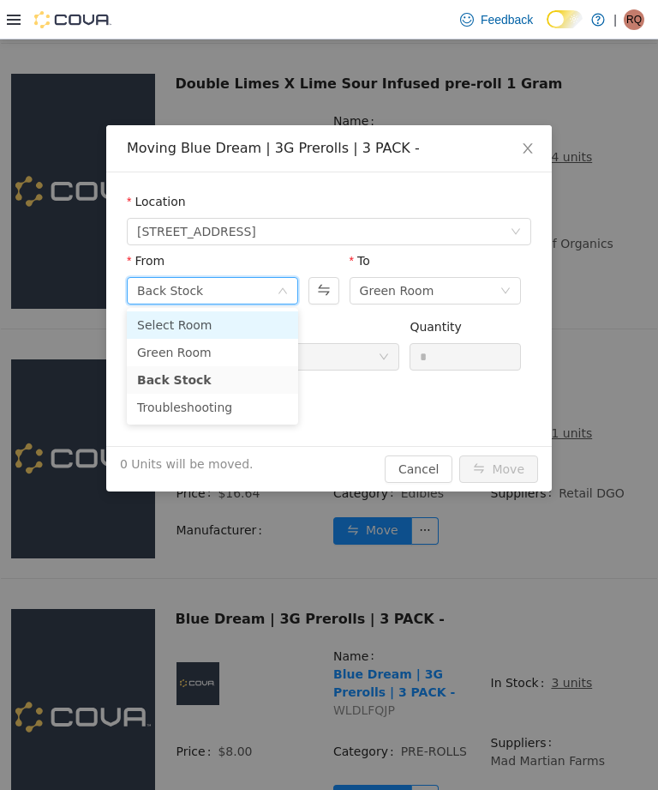
click at [267, 322] on li "Select Room" at bounding box center [212, 324] width 171 height 27
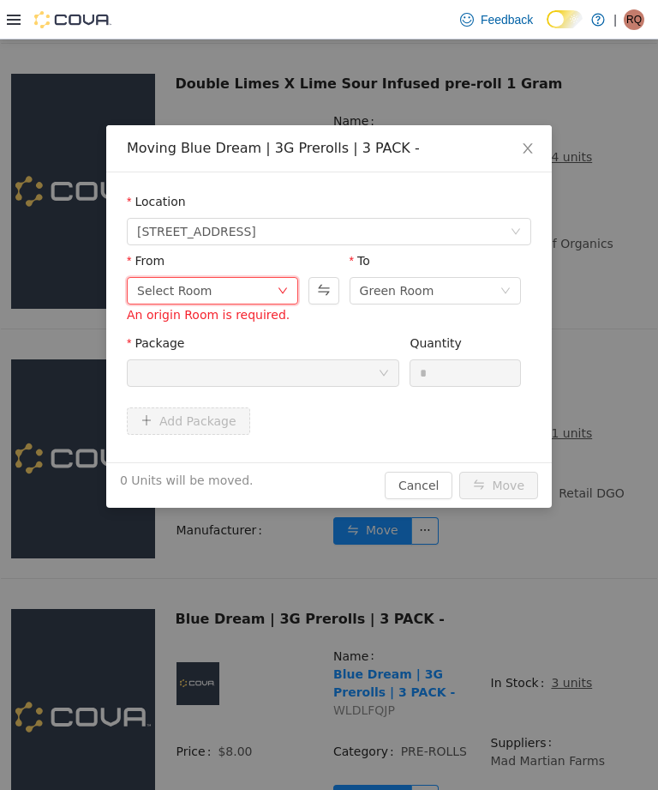
click at [284, 292] on icon "icon: down" at bounding box center [283, 291] width 9 height 6
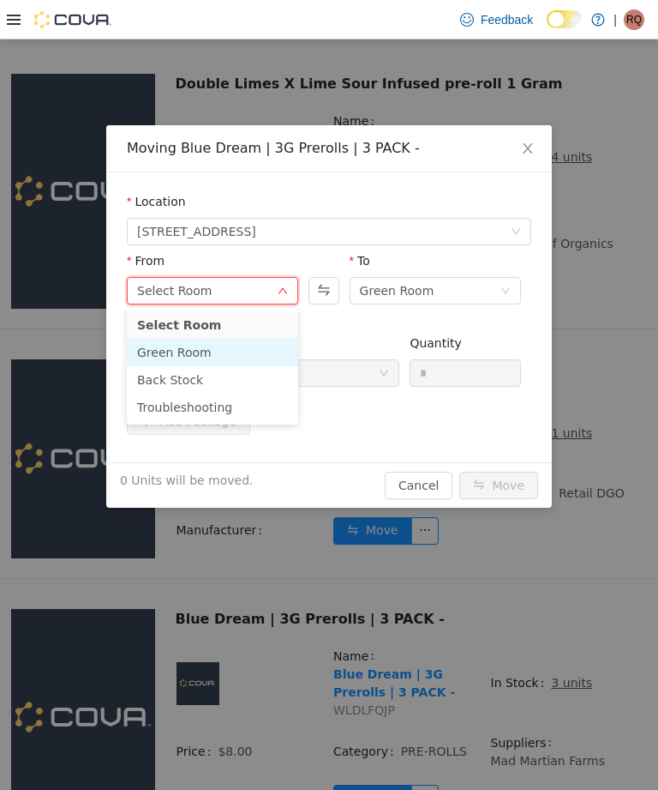
click at [254, 347] on li "Green Room" at bounding box center [212, 352] width 171 height 27
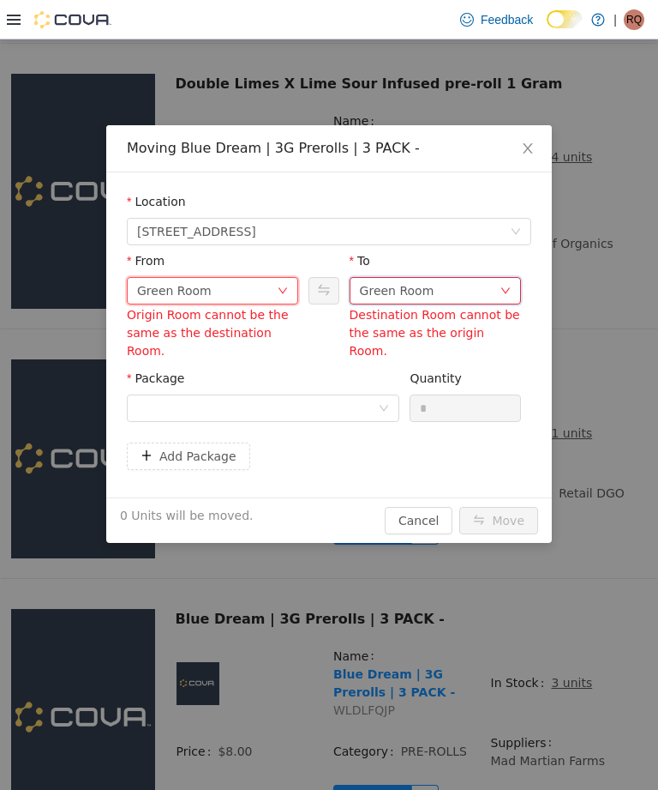
click at [399, 297] on div "Green Room" at bounding box center [397, 291] width 75 height 26
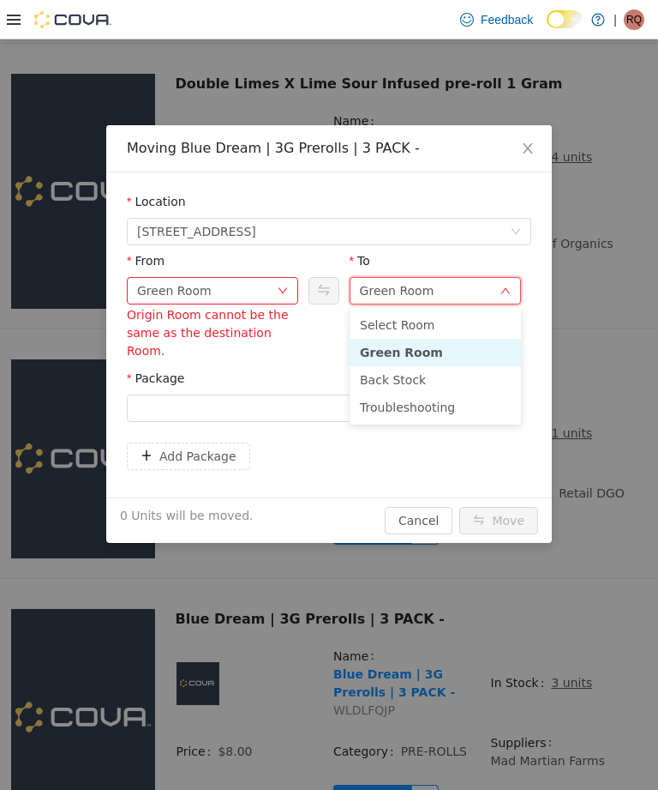
click at [430, 405] on li "Troubleshooting" at bounding box center [435, 406] width 171 height 27
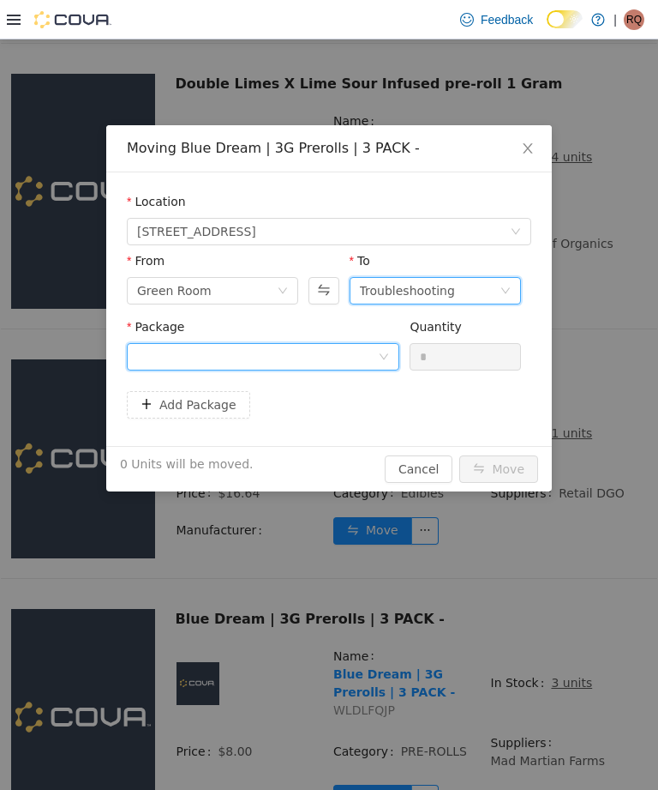
click at [369, 354] on div at bounding box center [257, 357] width 241 height 26
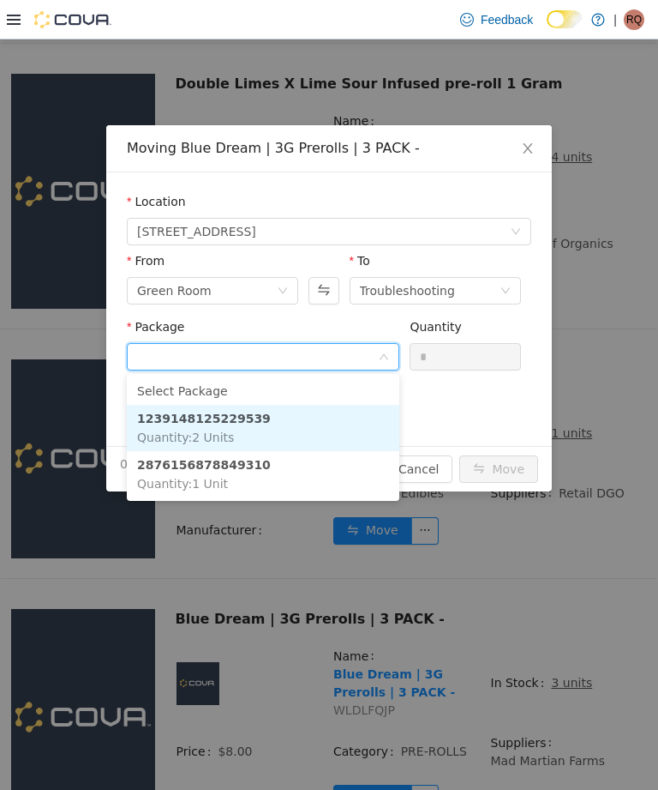
click at [342, 412] on li "1239148125229539 Quantity : 2 Units" at bounding box center [263, 428] width 273 height 46
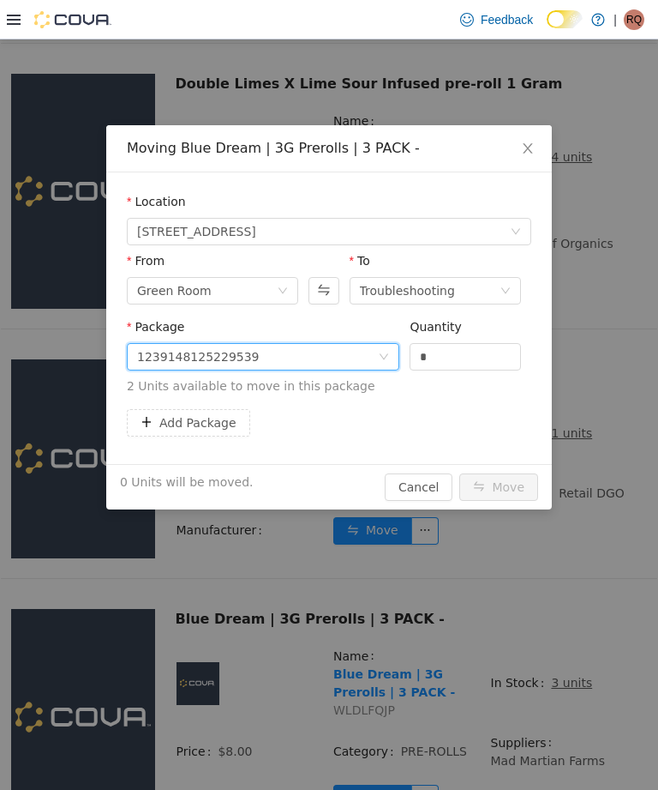
click at [220, 412] on button "Add Package" at bounding box center [188, 422] width 123 height 27
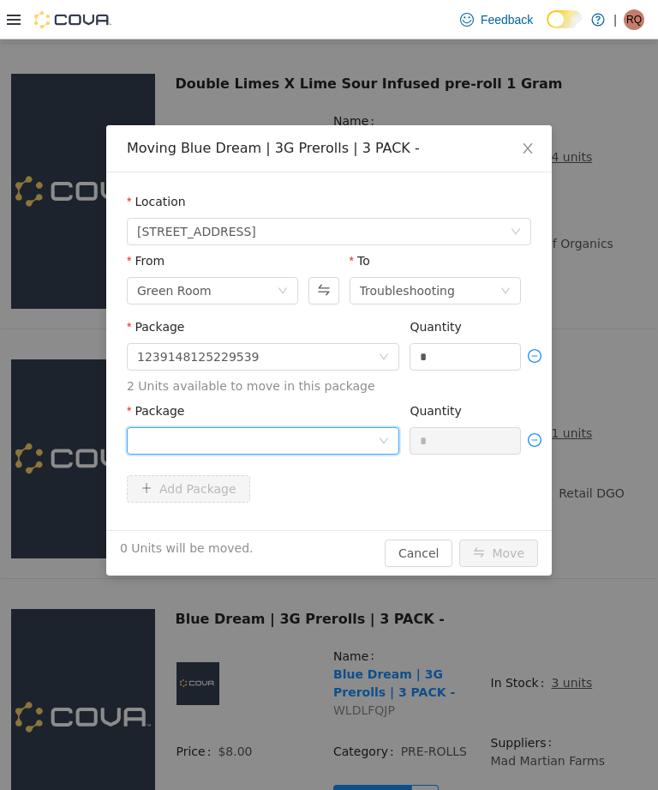
click at [267, 435] on div at bounding box center [257, 441] width 241 height 26
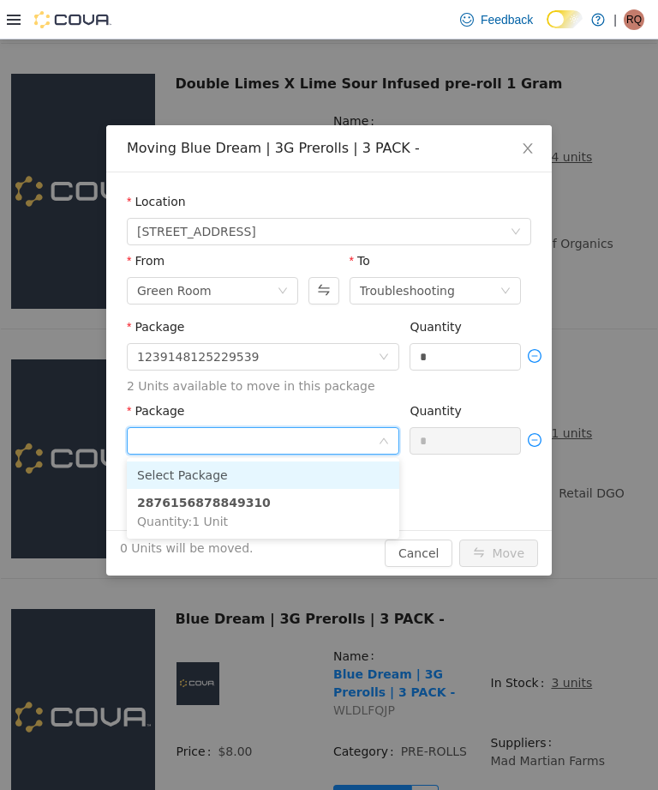
click at [297, 506] on li "2876156878849310 Quantity : 1 Unit" at bounding box center [263, 512] width 273 height 46
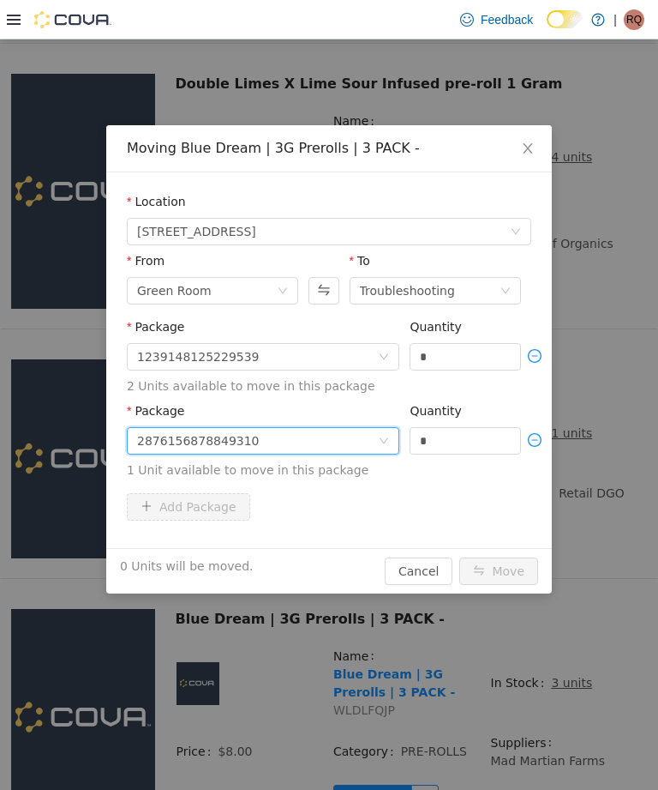
click at [475, 357] on input "*" at bounding box center [466, 357] width 110 height 26
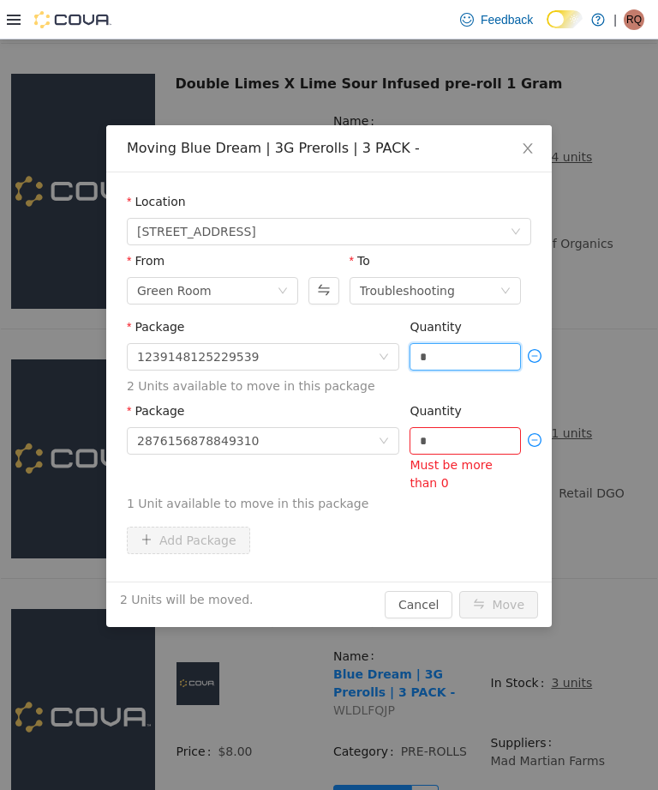
type input "*"
click at [487, 428] on input "*" at bounding box center [466, 441] width 110 height 26
click at [464, 442] on input "*" at bounding box center [466, 441] width 110 height 26
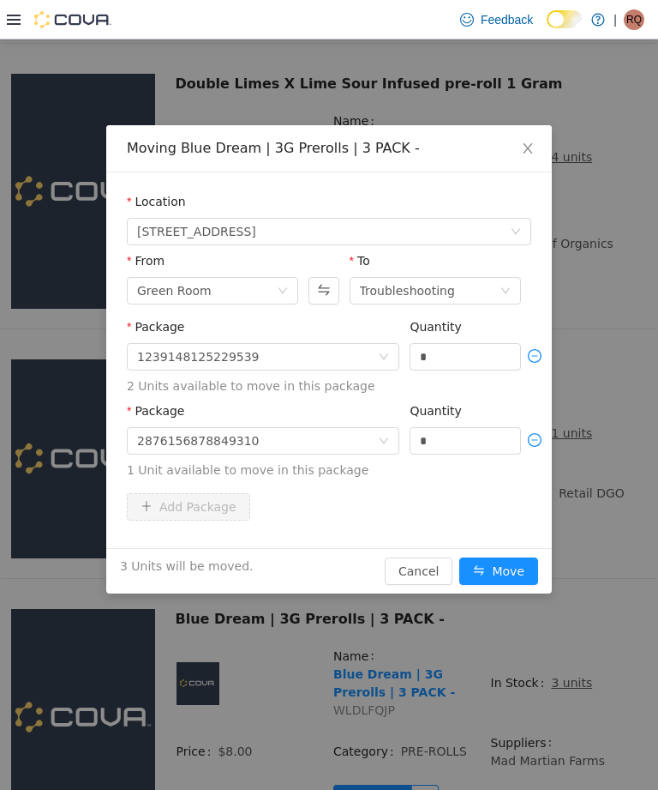
type input "*"
click at [514, 568] on button "Move" at bounding box center [499, 570] width 79 height 27
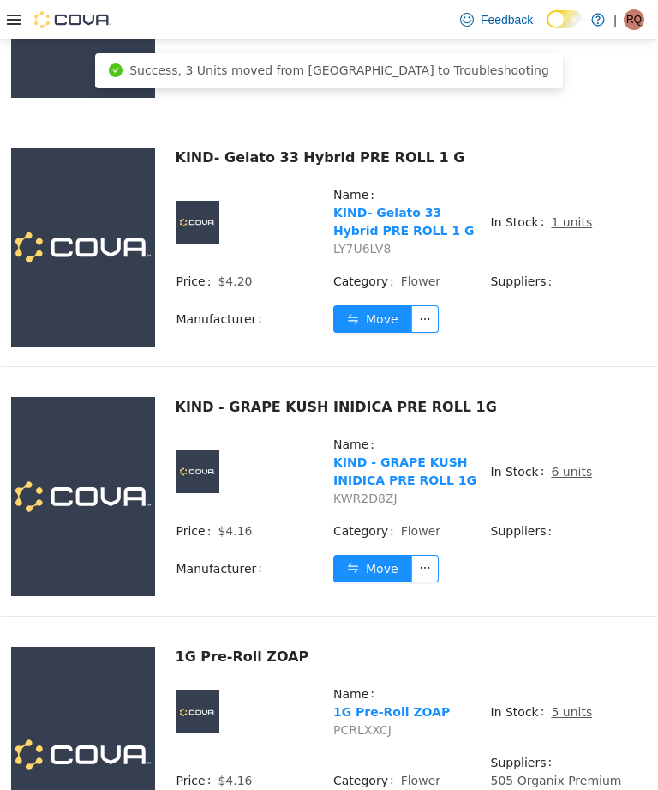
scroll to position [4280, 0]
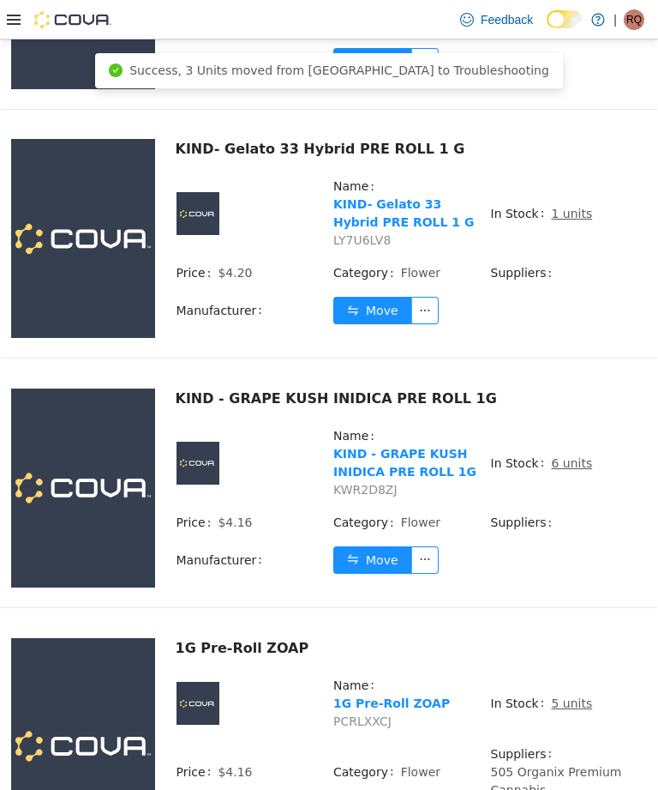
click at [565, 696] on u "5 units" at bounding box center [571, 703] width 41 height 14
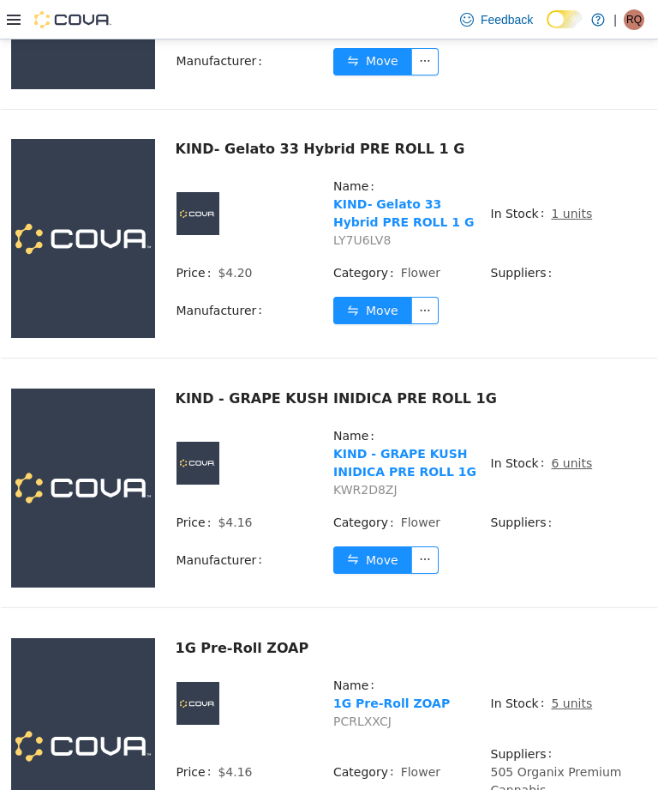
click at [562, 696] on u "5 units" at bounding box center [571, 703] width 41 height 14
click at [570, 676] on td "In Stock 5 units" at bounding box center [569, 710] width 158 height 69
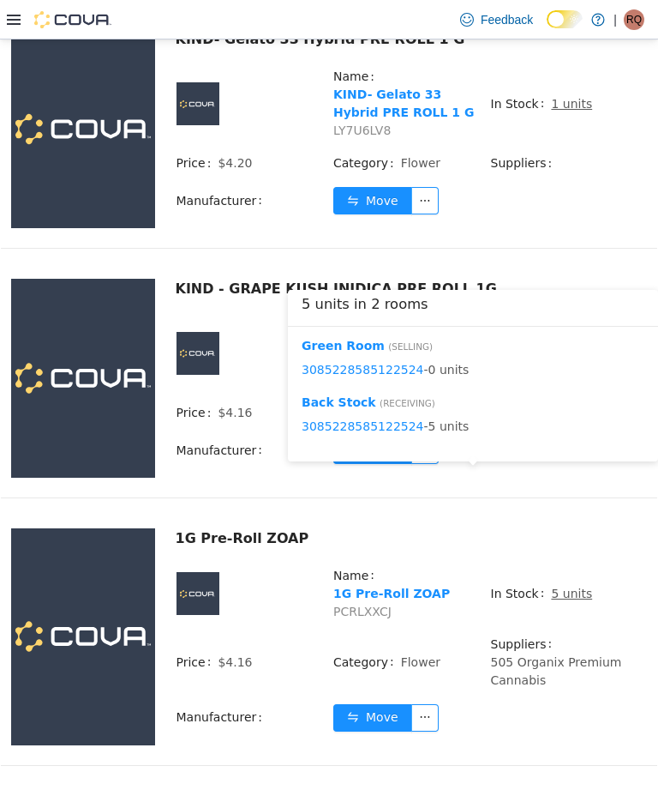
scroll to position [4393, 0]
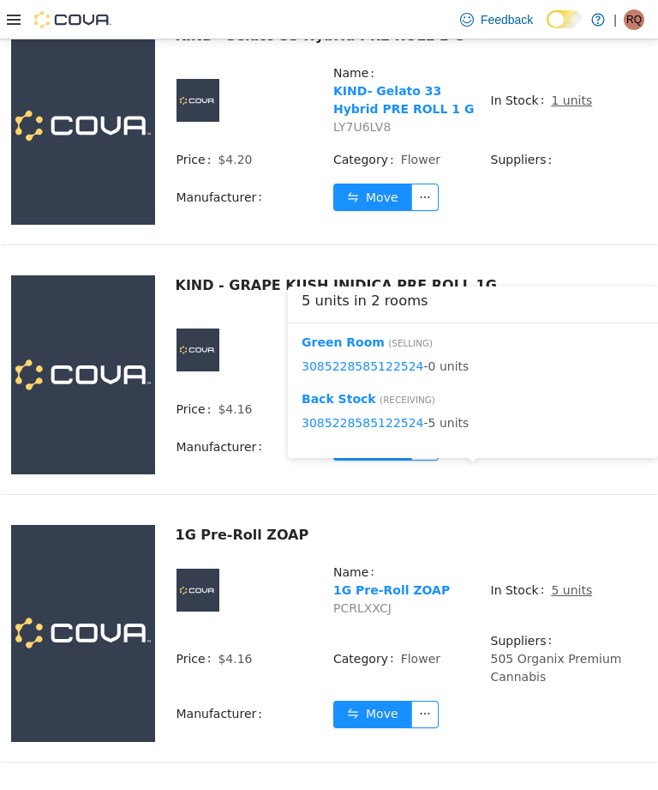
click at [564, 562] on td "In Stock 5 units" at bounding box center [569, 596] width 158 height 69
click at [375, 700] on button "Move" at bounding box center [372, 713] width 79 height 27
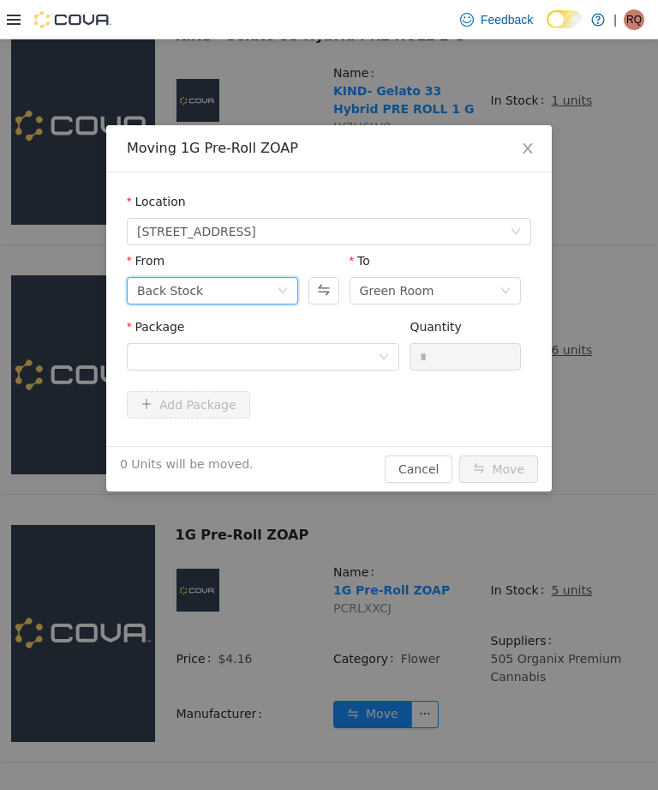
click at [270, 300] on div "Back Stock" at bounding box center [207, 291] width 140 height 26
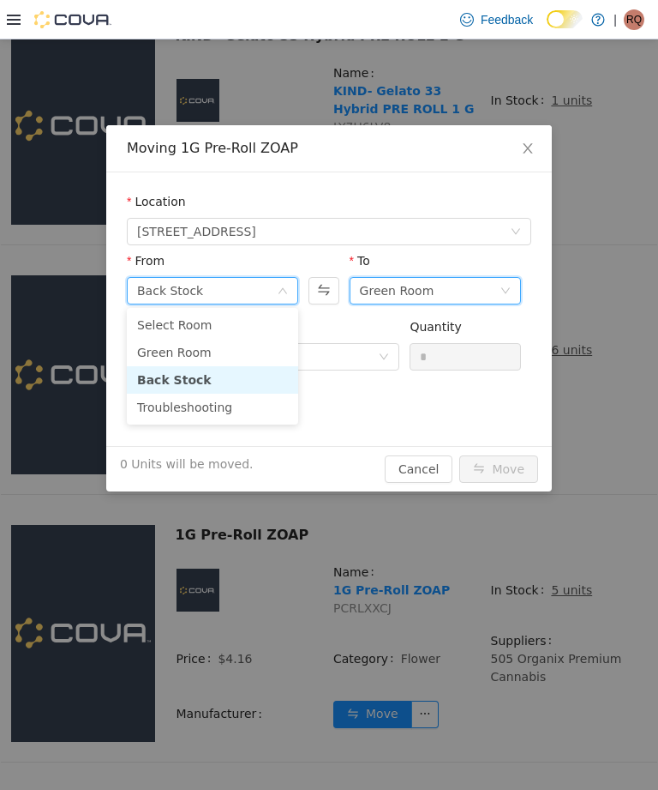
click at [435, 301] on div "Green Room" at bounding box center [430, 291] width 140 height 26
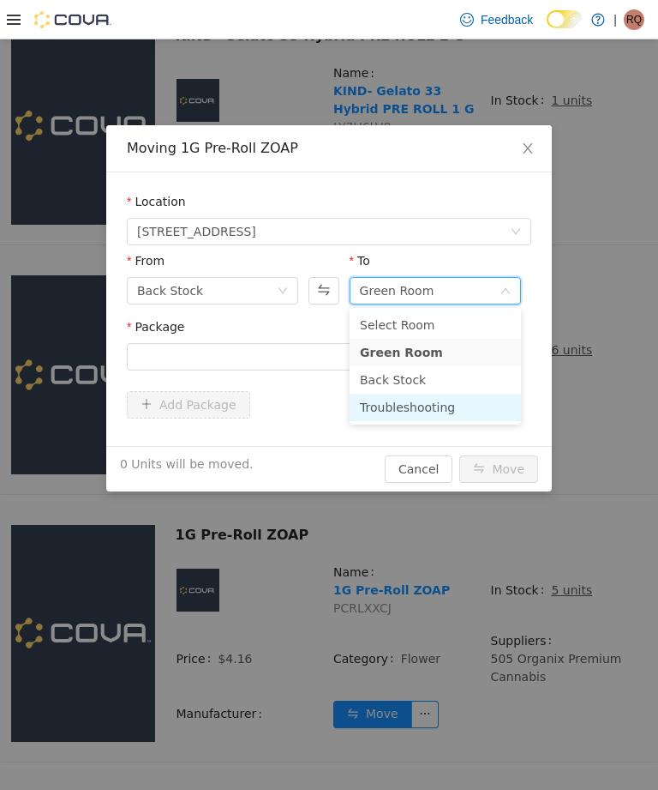
click at [432, 414] on li "Troubleshooting" at bounding box center [435, 406] width 171 height 27
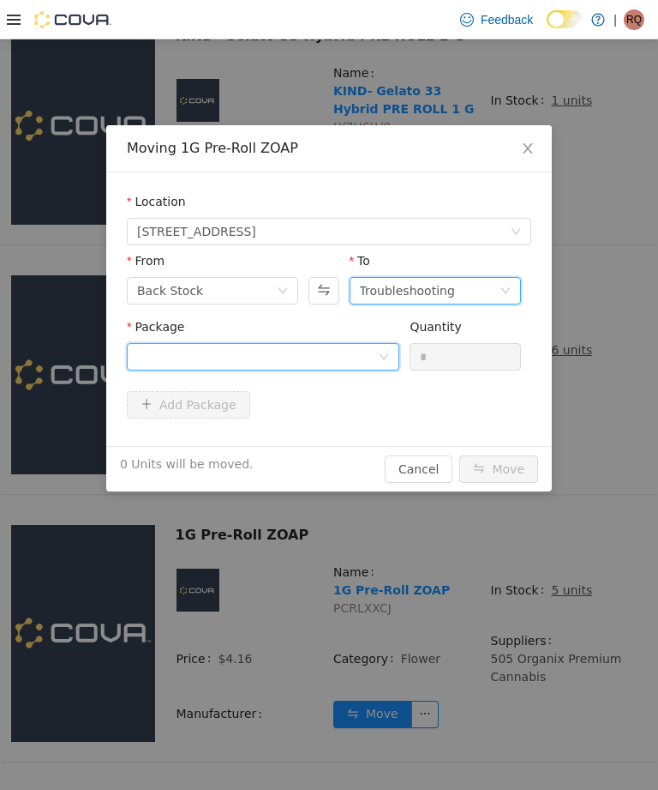
click at [381, 362] on icon "icon: down" at bounding box center [384, 357] width 10 height 12
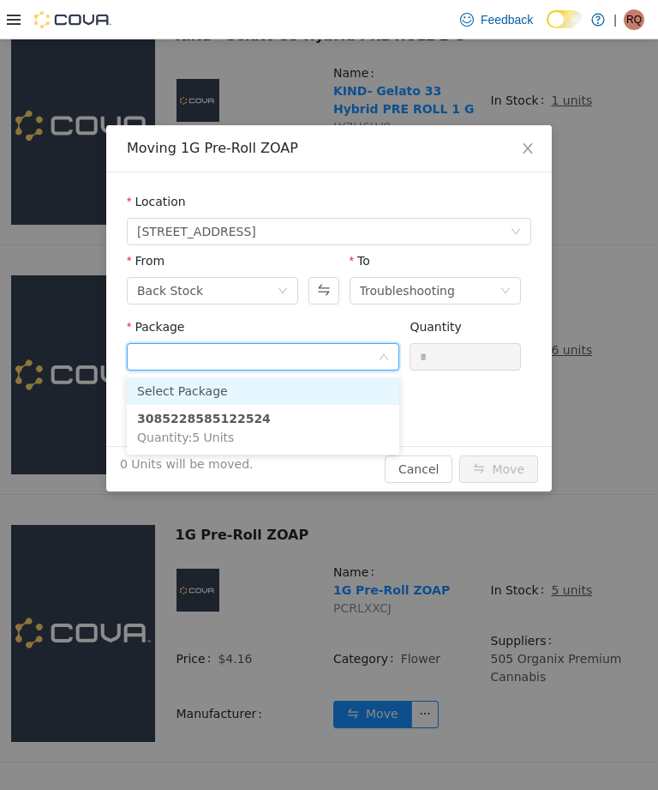
click at [341, 407] on li "3085228585122524 Quantity : 5 Units" at bounding box center [263, 428] width 273 height 46
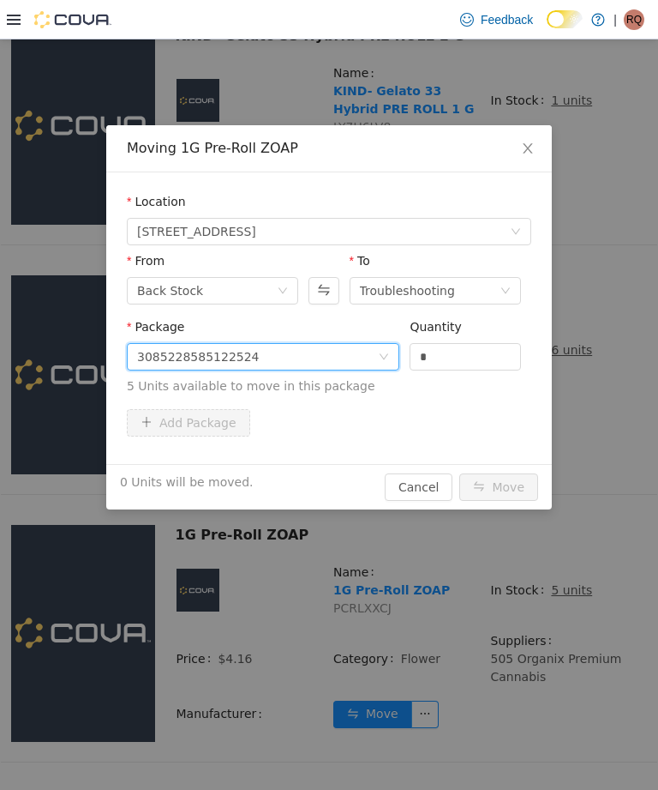
click at [461, 351] on input "*" at bounding box center [466, 357] width 110 height 26
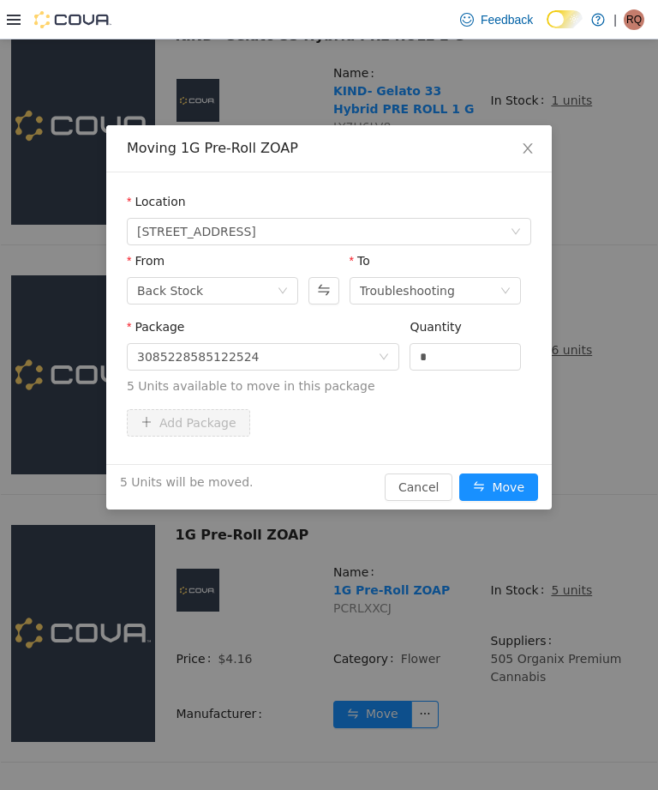
type input "*"
click at [512, 485] on button "Move" at bounding box center [499, 486] width 79 height 27
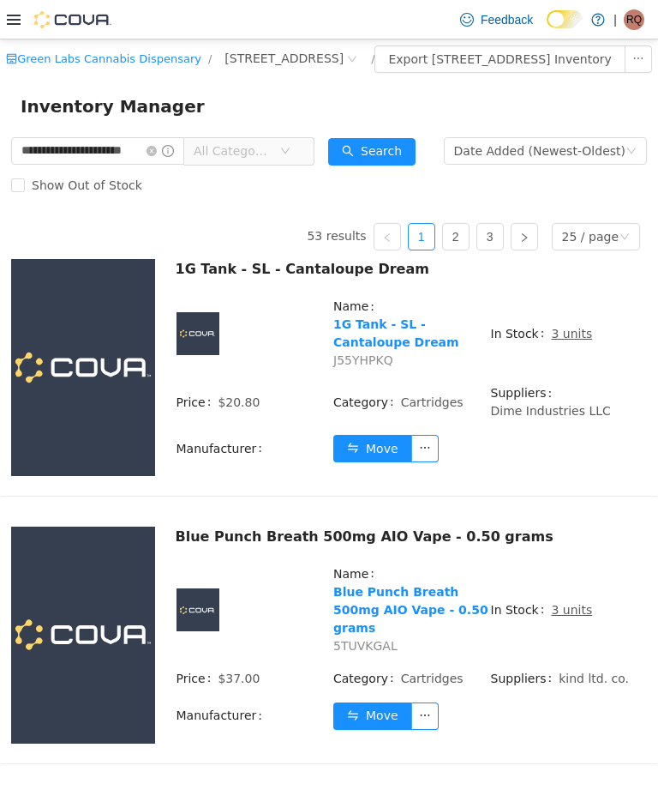
scroll to position [0, 0]
click at [157, 156] on icon "icon: close-circle" at bounding box center [152, 151] width 10 height 10
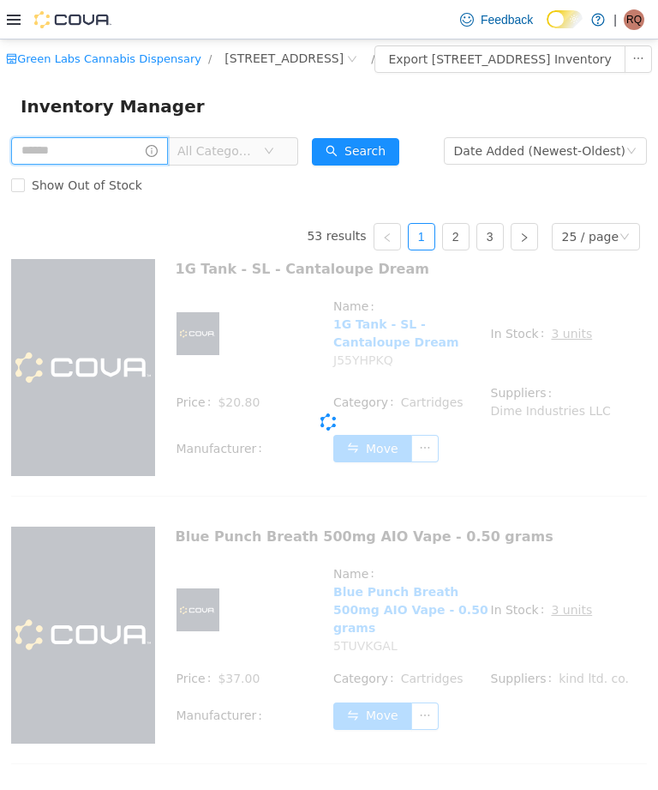
click at [154, 165] on input "text" at bounding box center [89, 150] width 157 height 27
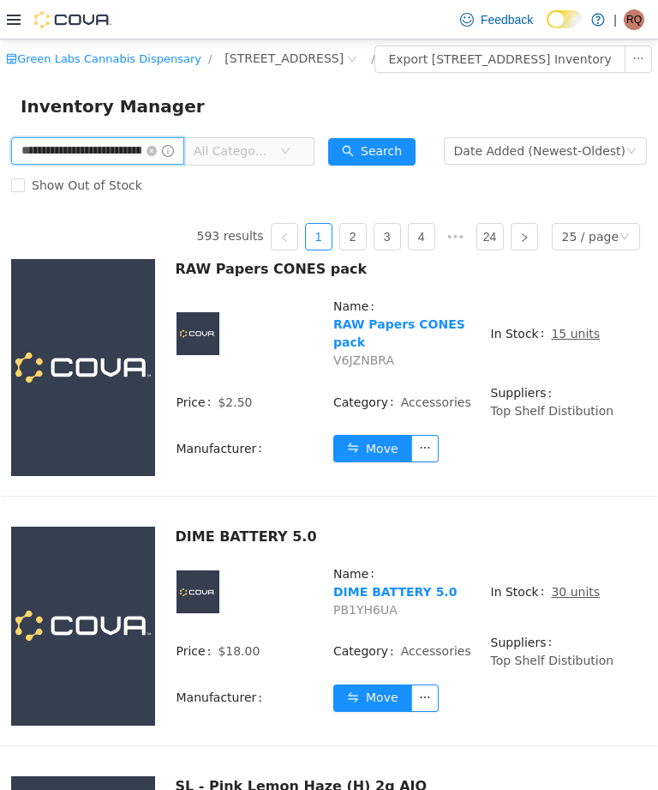
type input "**********"
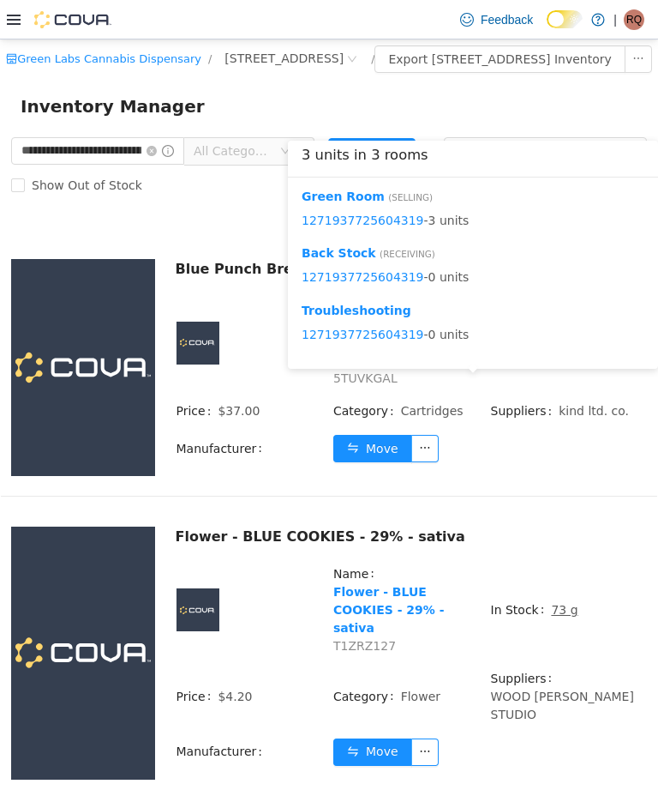
click at [371, 462] on button "Move" at bounding box center [372, 448] width 79 height 27
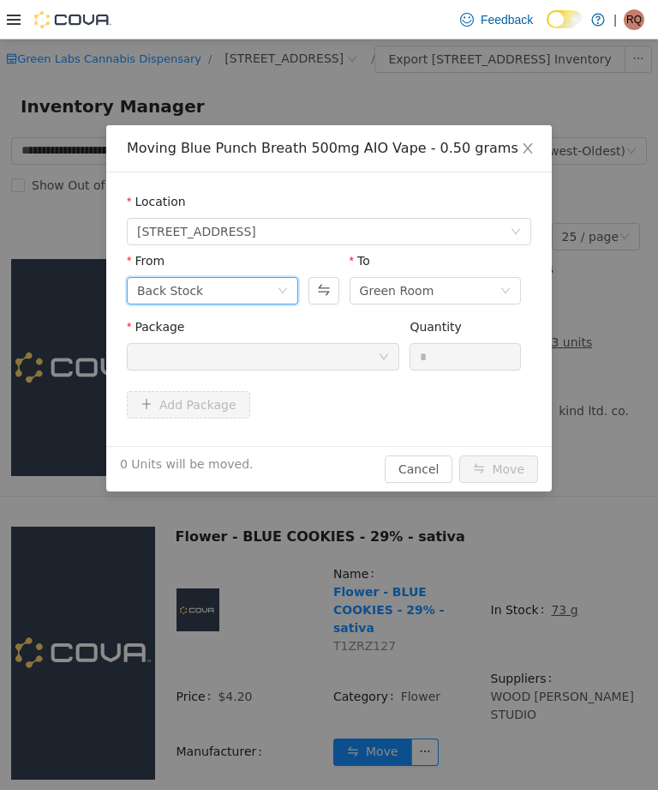
click at [280, 291] on icon "icon: down" at bounding box center [283, 290] width 10 height 10
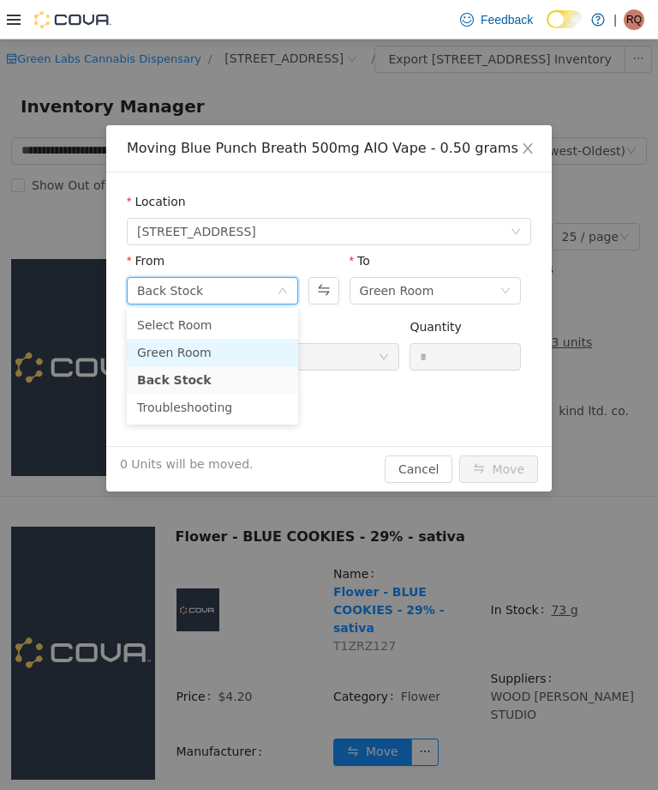
click at [256, 345] on li "Green Room" at bounding box center [212, 352] width 171 height 27
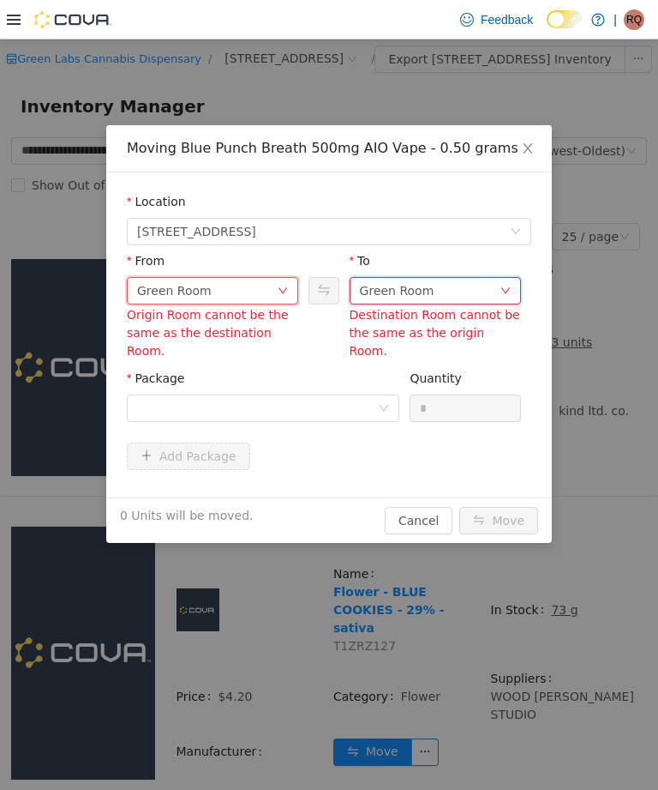
click at [493, 296] on div "Green Room" at bounding box center [430, 291] width 140 height 26
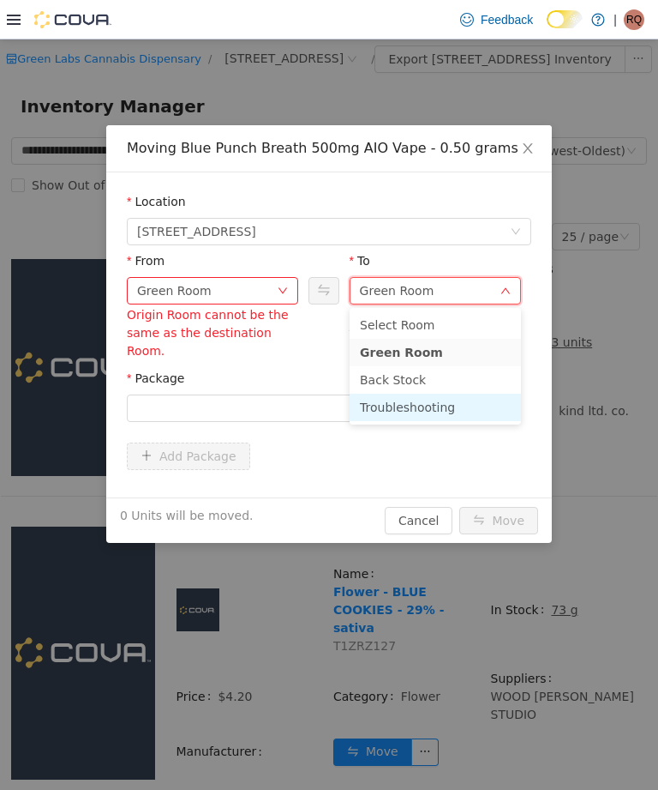
click at [422, 405] on li "Troubleshooting" at bounding box center [435, 406] width 171 height 27
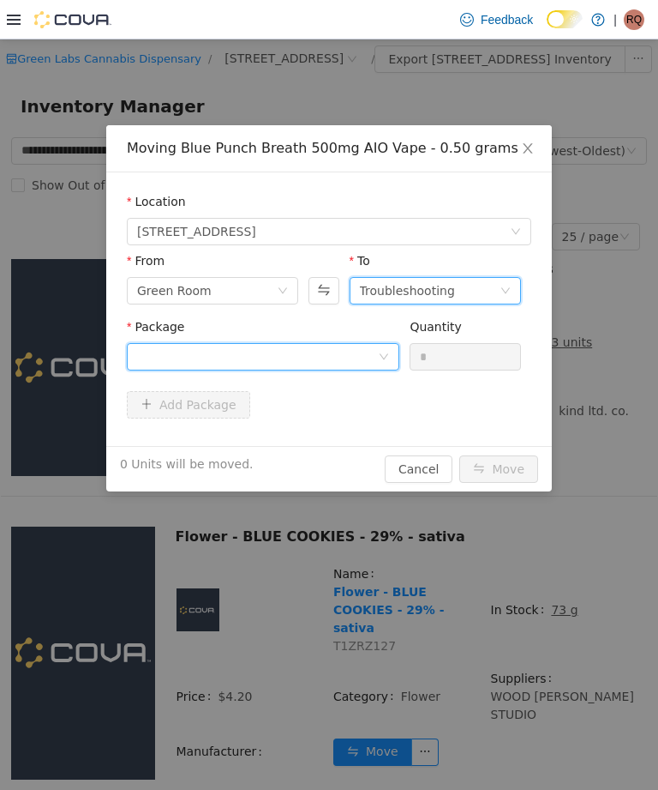
click at [343, 357] on div at bounding box center [257, 357] width 241 height 26
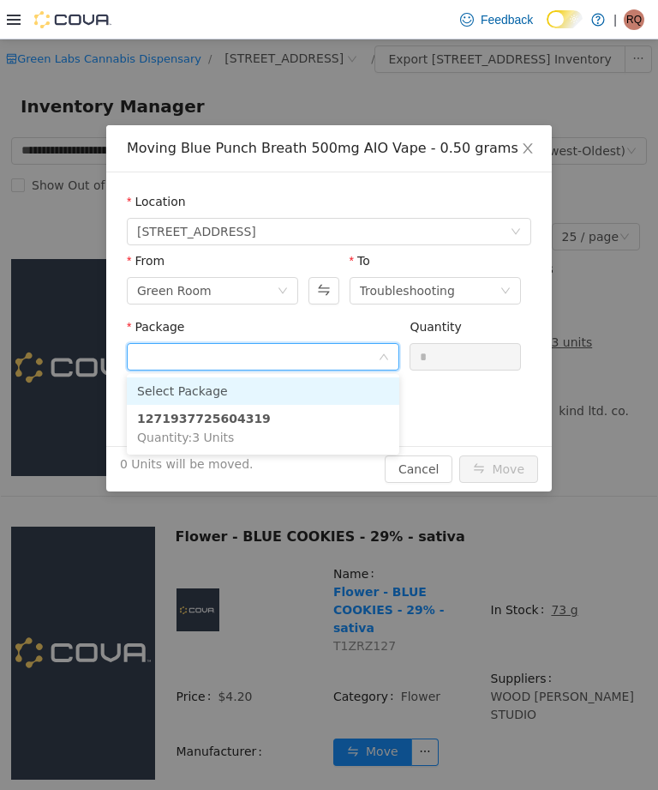
click at [363, 347] on input "Package" at bounding box center [257, 358] width 241 height 26
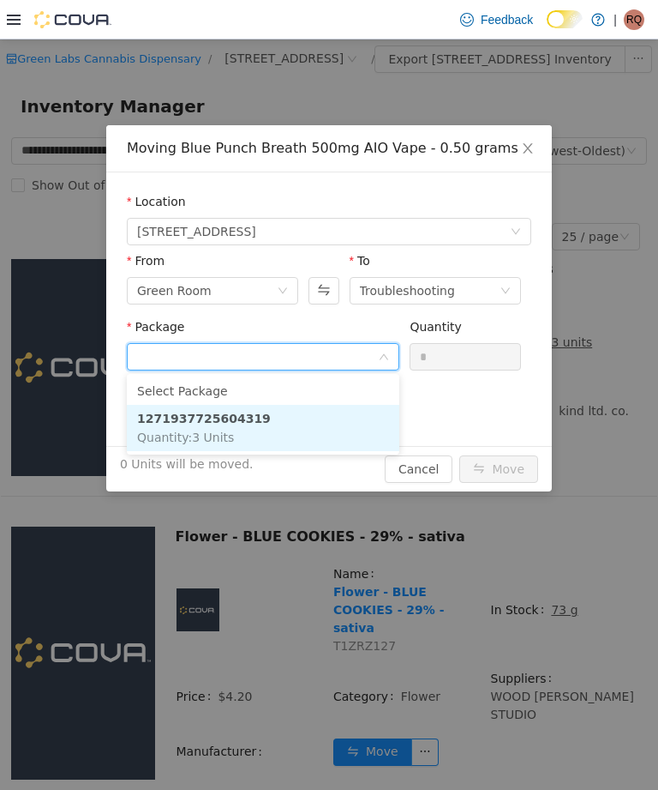
click at [327, 415] on li "1271937725604319 Quantity : 3 Units" at bounding box center [263, 428] width 273 height 46
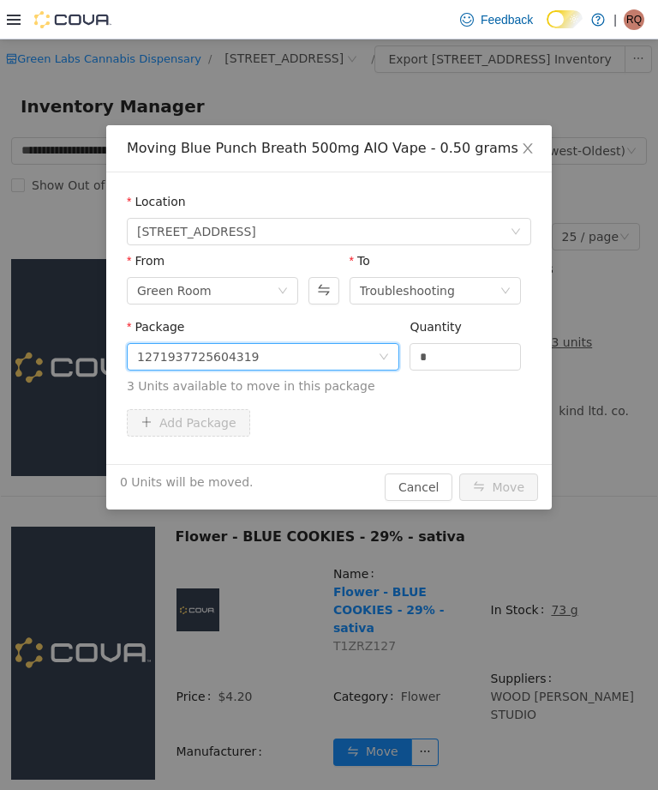
click at [469, 351] on input "*" at bounding box center [466, 357] width 110 height 26
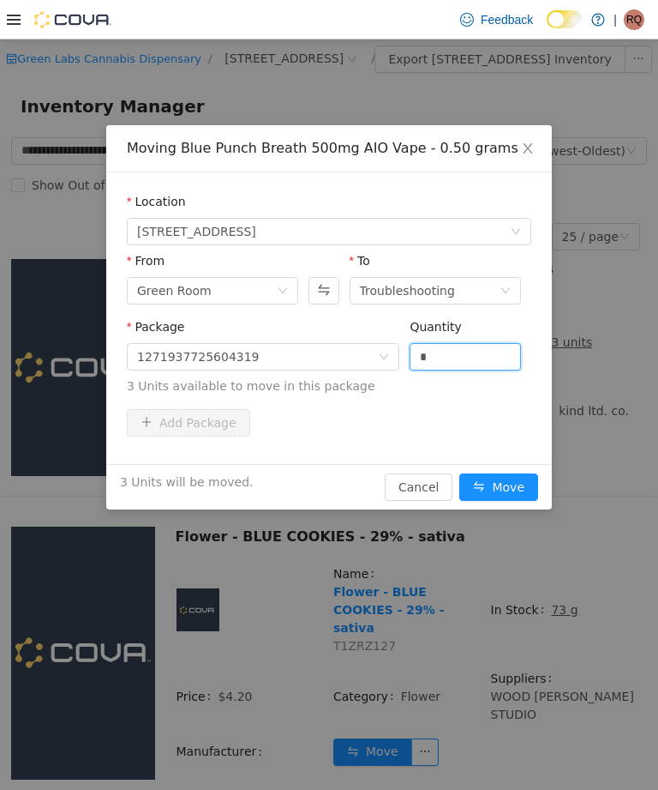
type input "*"
click at [518, 481] on button "Move" at bounding box center [499, 486] width 79 height 27
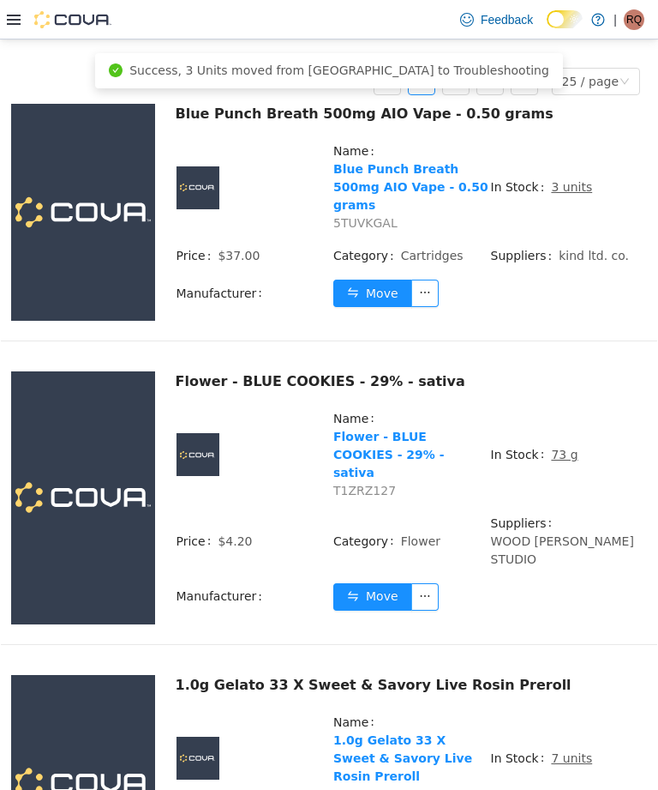
scroll to position [160, 0]
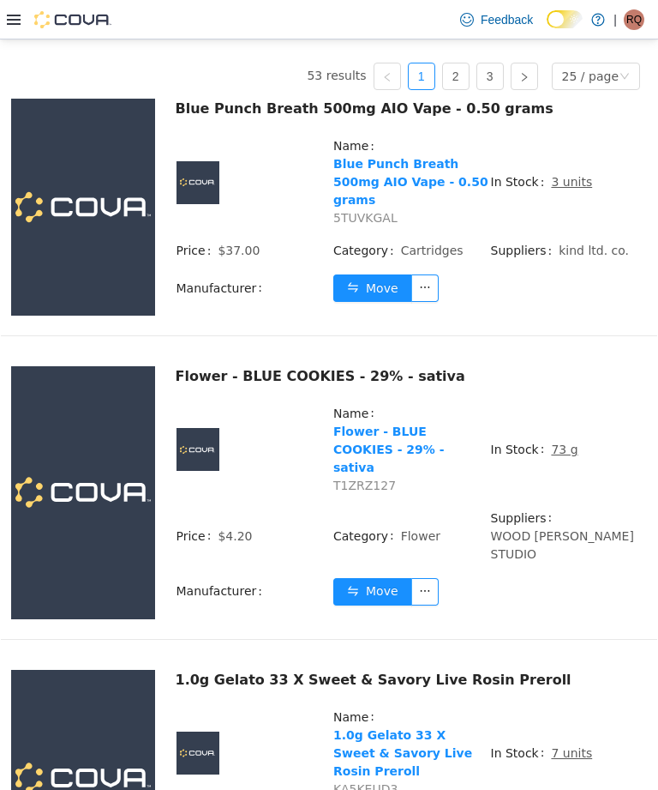
click at [556, 456] on u "73 g" at bounding box center [564, 449] width 27 height 14
click at [562, 456] on u "73 g" at bounding box center [564, 449] width 27 height 14
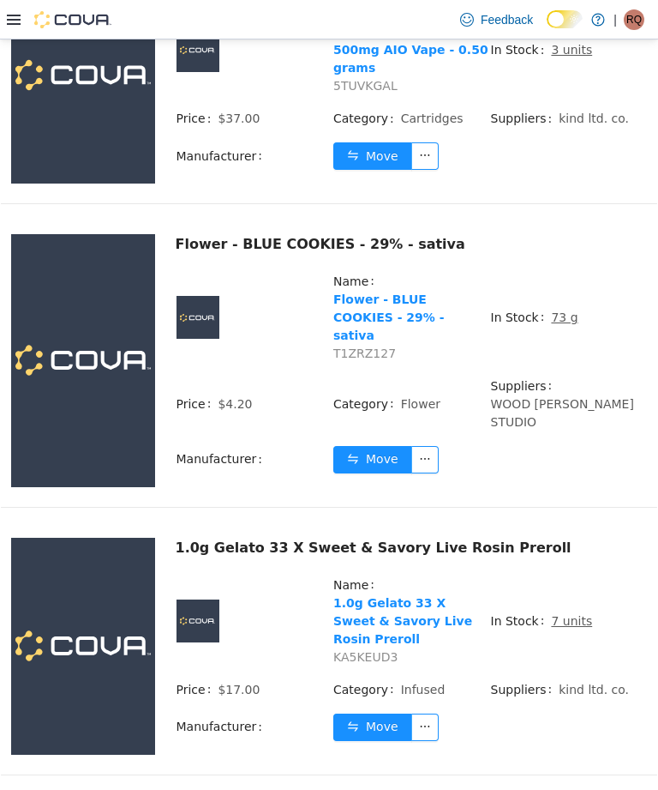
click at [614, 337] on td "In Stock 73 g" at bounding box center [569, 324] width 158 height 105
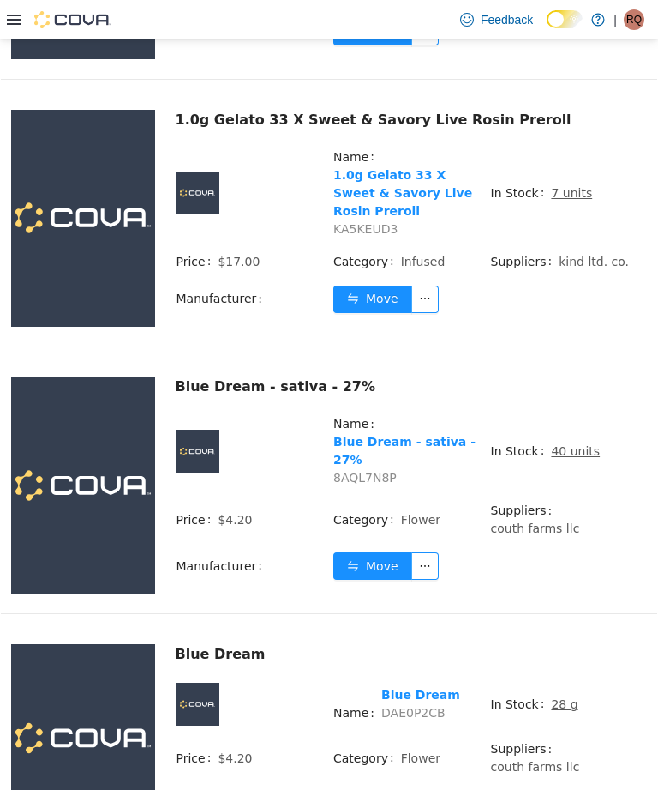
scroll to position [722, 0]
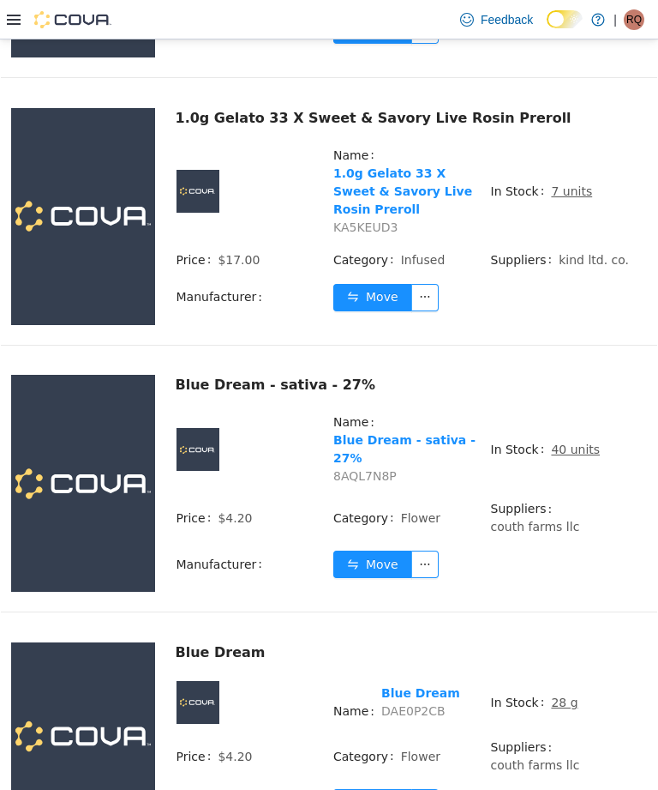
click at [589, 550] on td "Move" at bounding box center [490, 571] width 315 height 42
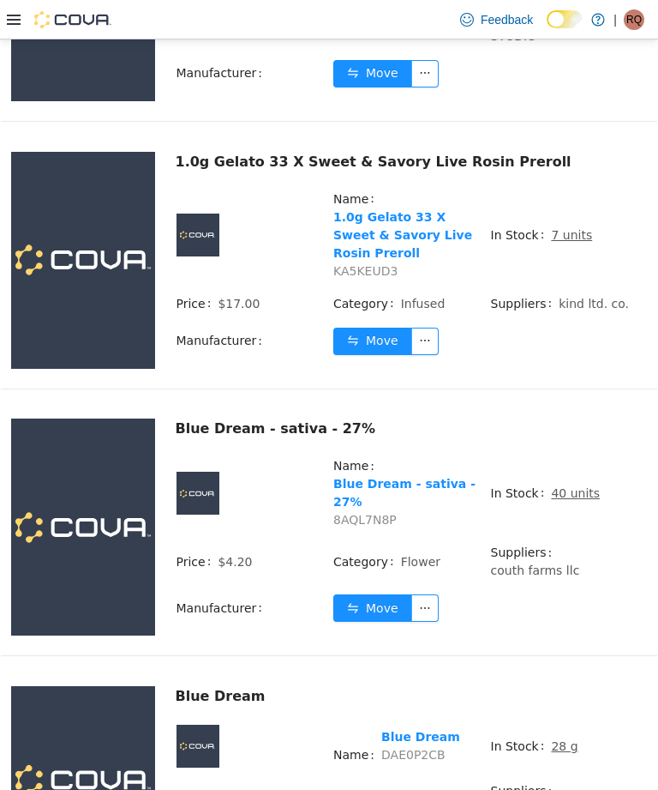
scroll to position [521, 0]
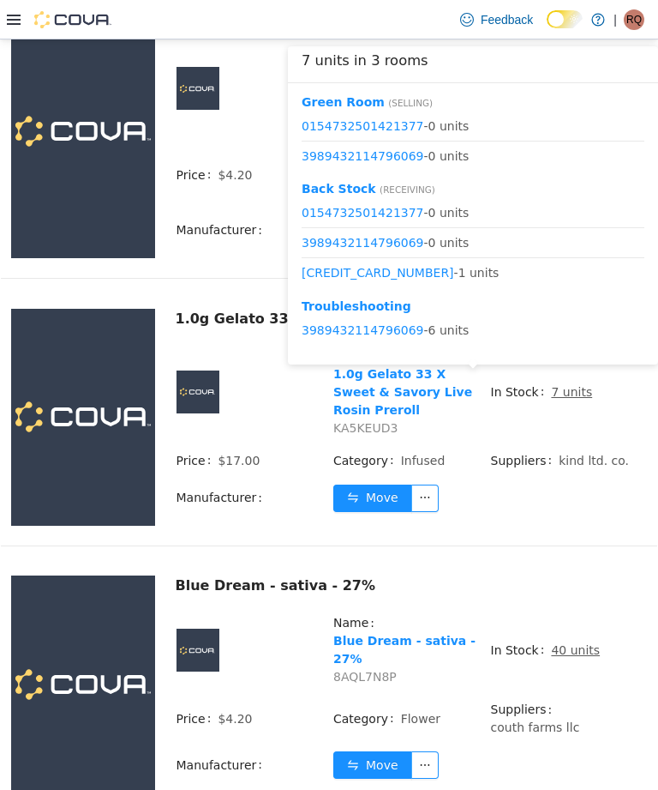
click at [375, 484] on button "Move" at bounding box center [372, 497] width 79 height 27
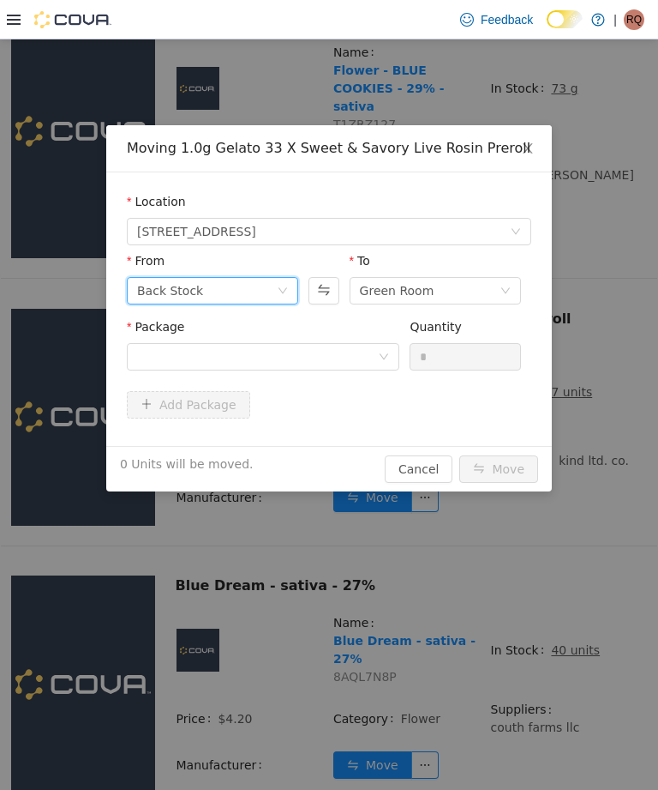
click at [283, 279] on div "Back Stock" at bounding box center [212, 290] width 171 height 27
click at [456, 269] on div "To" at bounding box center [435, 264] width 171 height 25
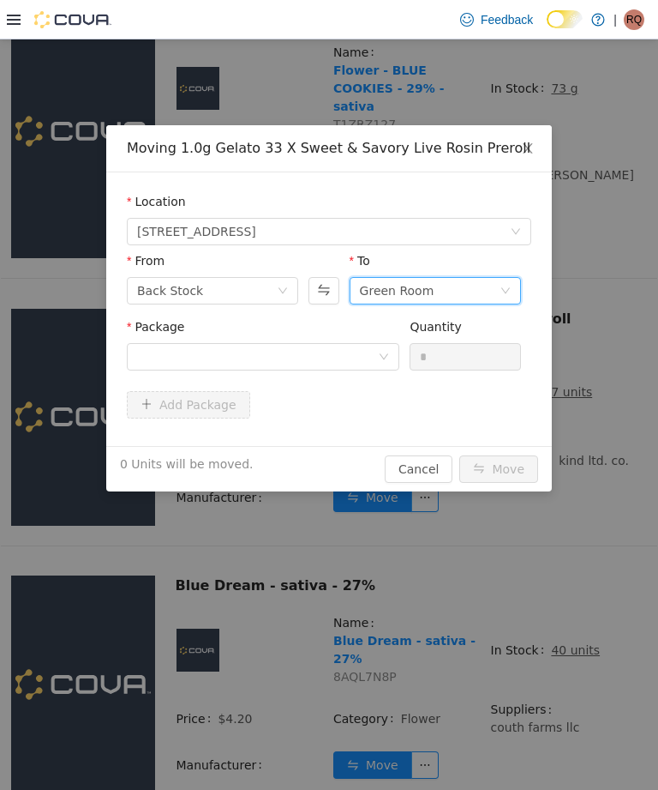
click at [448, 284] on div "Green Room" at bounding box center [430, 291] width 140 height 26
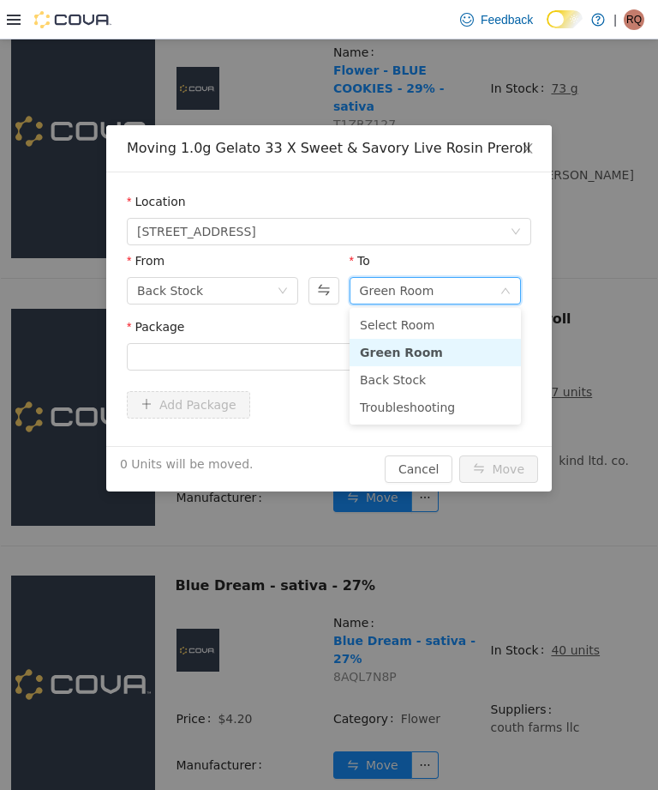
click at [407, 410] on li "Troubleshooting" at bounding box center [435, 406] width 171 height 27
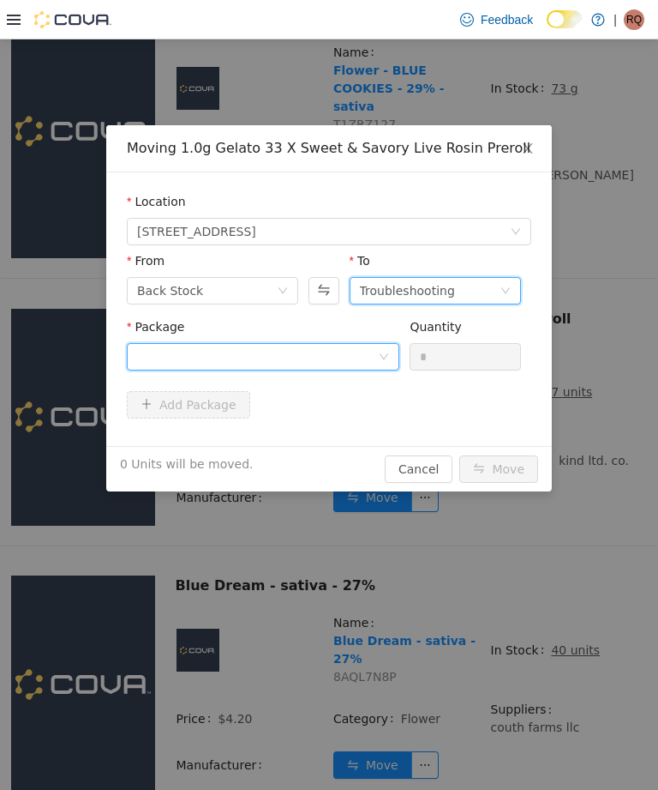
click at [352, 357] on div at bounding box center [257, 357] width 241 height 26
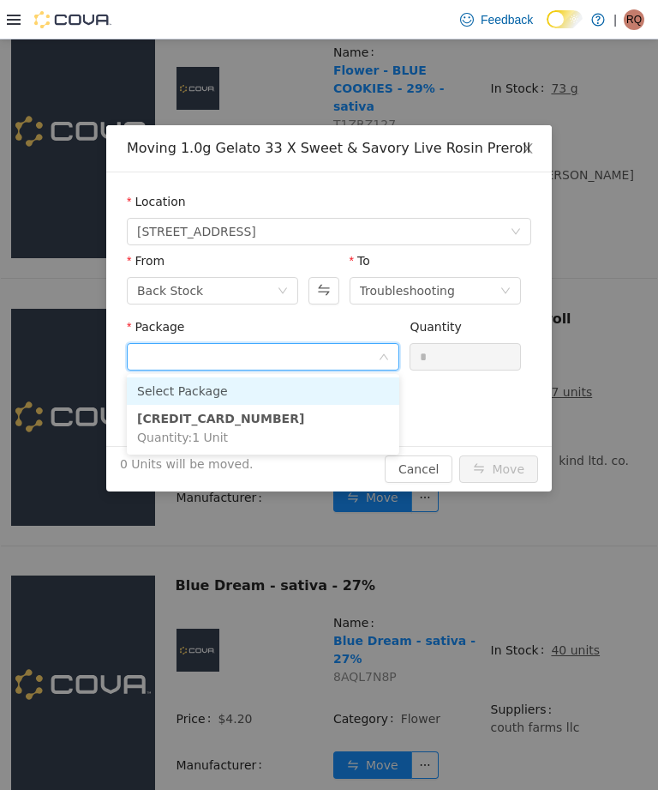
click at [306, 430] on li "[CREDIT_CARD_NUMBER] Quantity : 1 Unit" at bounding box center [263, 428] width 273 height 46
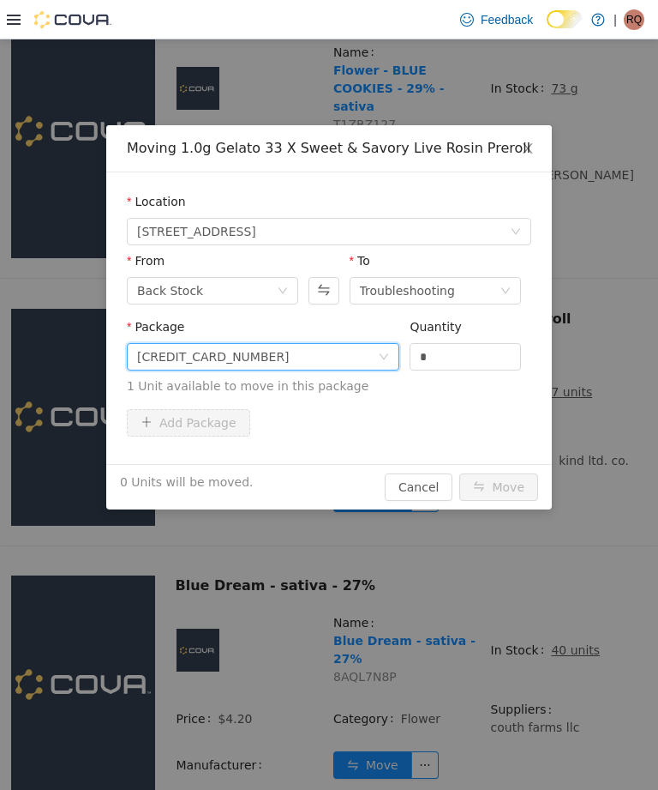
click at [458, 351] on input "*" at bounding box center [466, 357] width 110 height 26
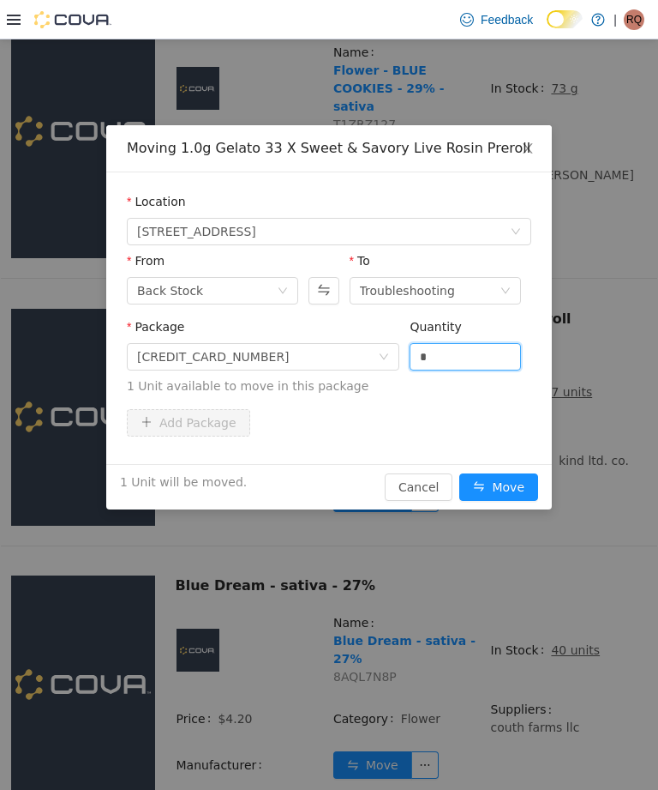
type input "*"
click at [512, 482] on button "Move" at bounding box center [499, 486] width 79 height 27
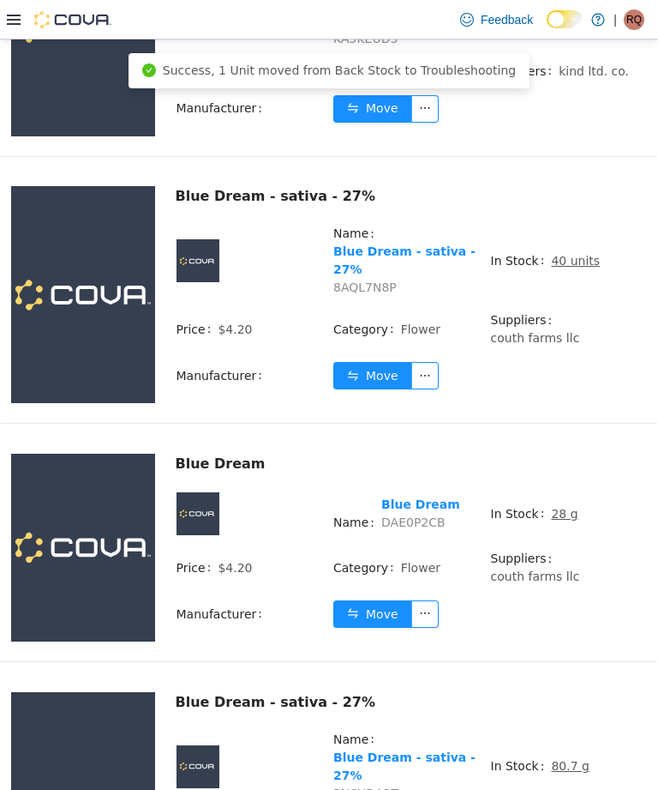
scroll to position [920, 0]
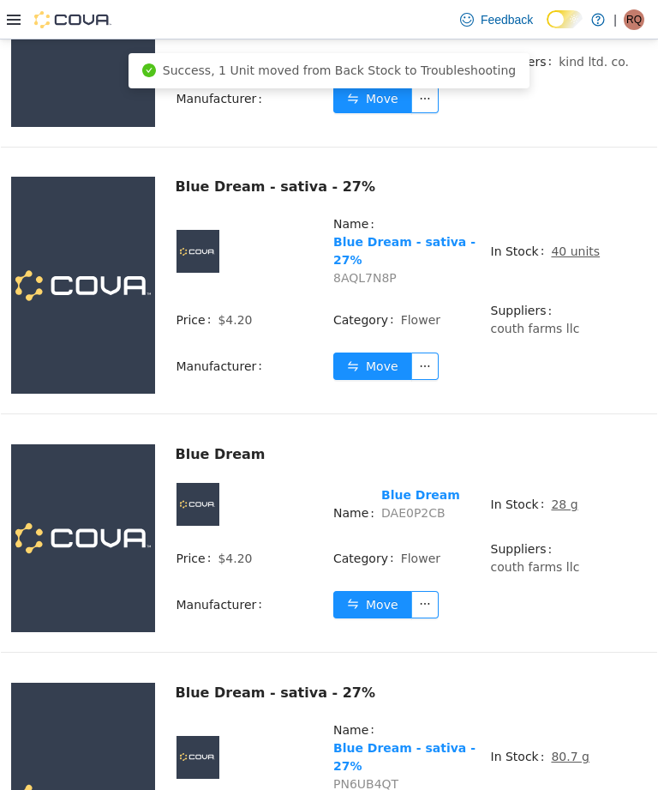
click at [554, 497] on u "28 g" at bounding box center [564, 504] width 27 height 14
click at [562, 497] on u "28 g" at bounding box center [564, 504] width 27 height 14
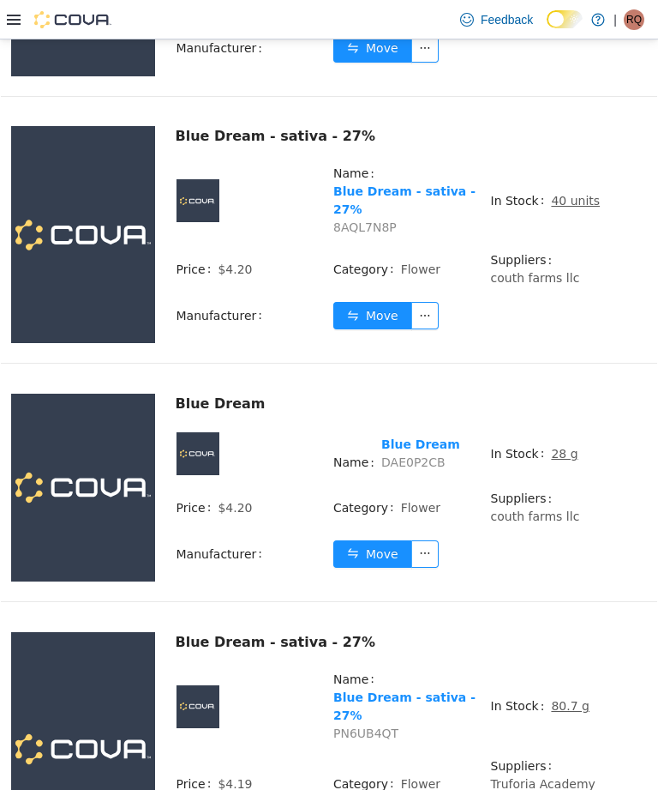
scroll to position [985, 0]
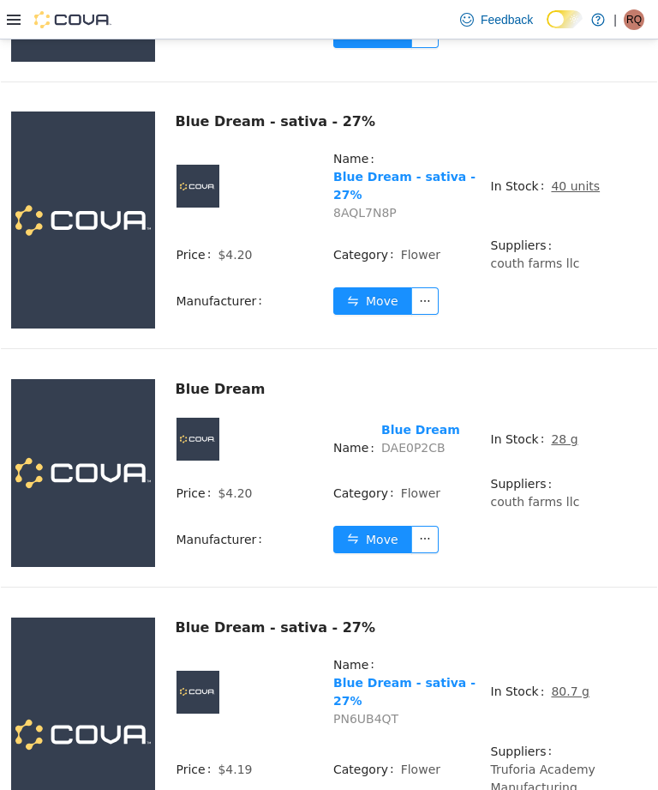
click at [561, 432] on u "28 g" at bounding box center [564, 439] width 27 height 14
click at [551, 432] on u "28 g" at bounding box center [564, 439] width 27 height 14
click at [557, 432] on u "28 g" at bounding box center [564, 439] width 27 height 14
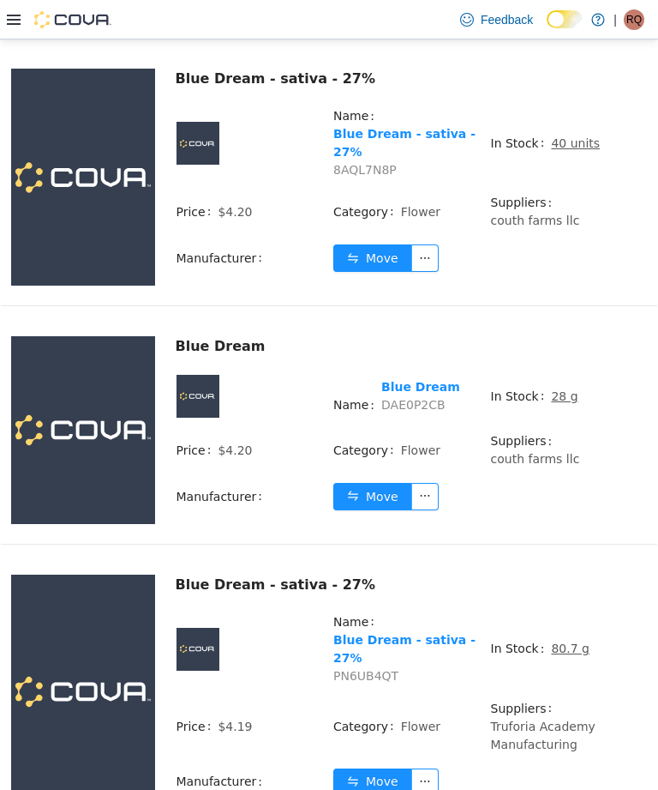
scroll to position [1026, 0]
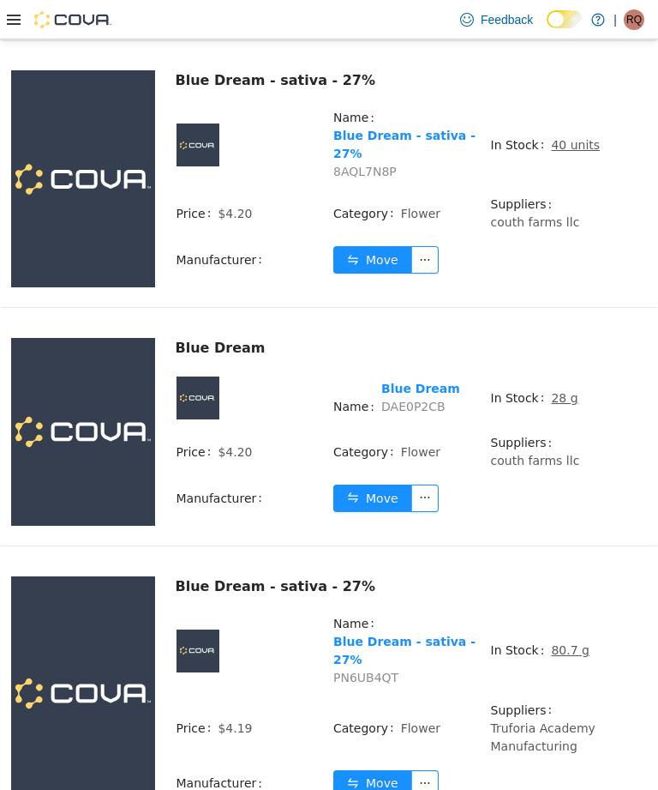
click at [561, 391] on u "28 g" at bounding box center [564, 398] width 27 height 14
click at [562, 391] on u "28 g" at bounding box center [564, 398] width 27 height 14
click at [554, 375] on td "In Stock 28 g" at bounding box center [569, 403] width 158 height 57
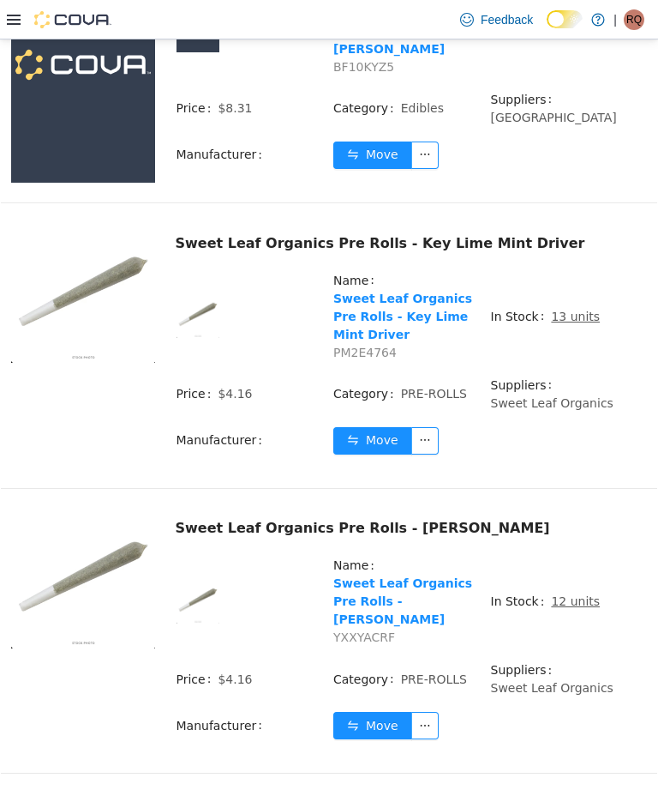
scroll to position [55, 0]
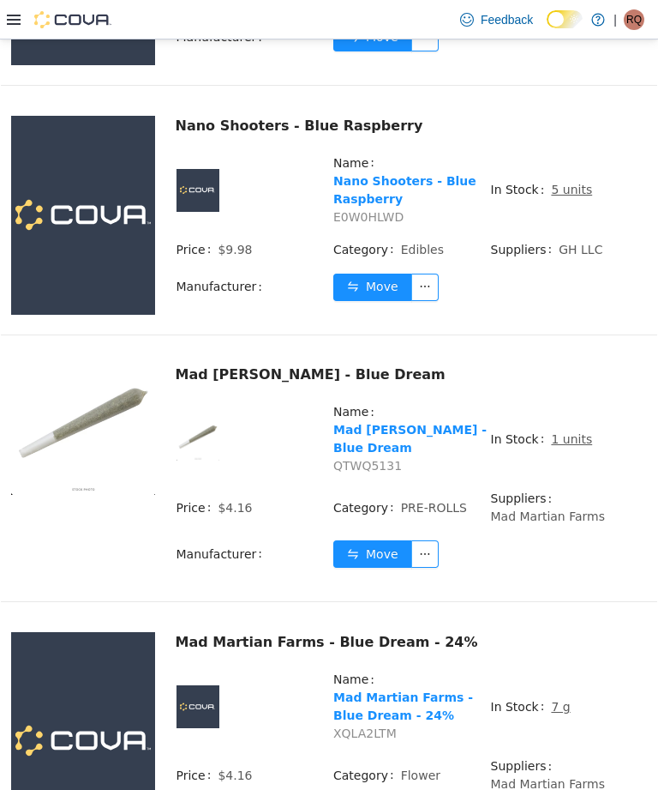
scroll to position [3920, 0]
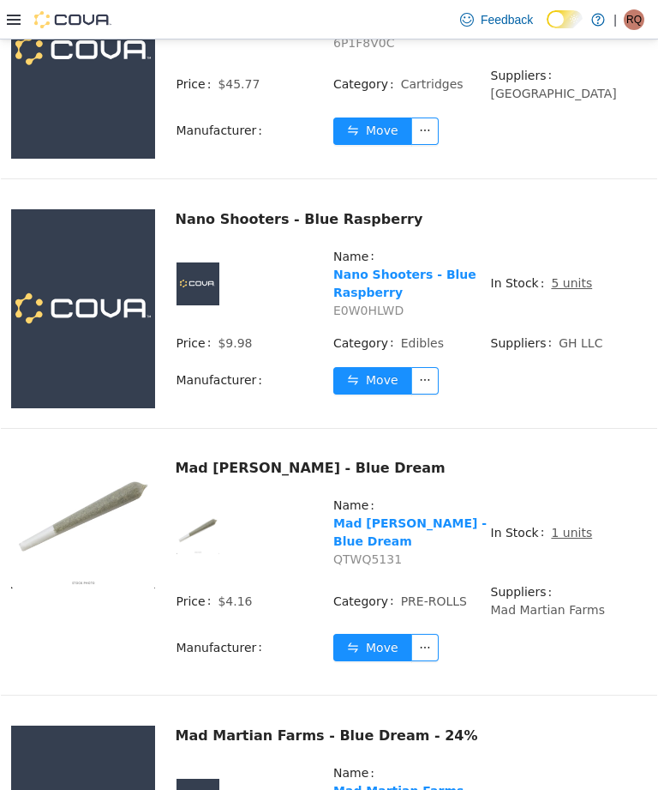
click at [567, 633] on td "Move" at bounding box center [490, 654] width 315 height 42
click at [385, 634] on button "Move" at bounding box center [372, 647] width 79 height 27
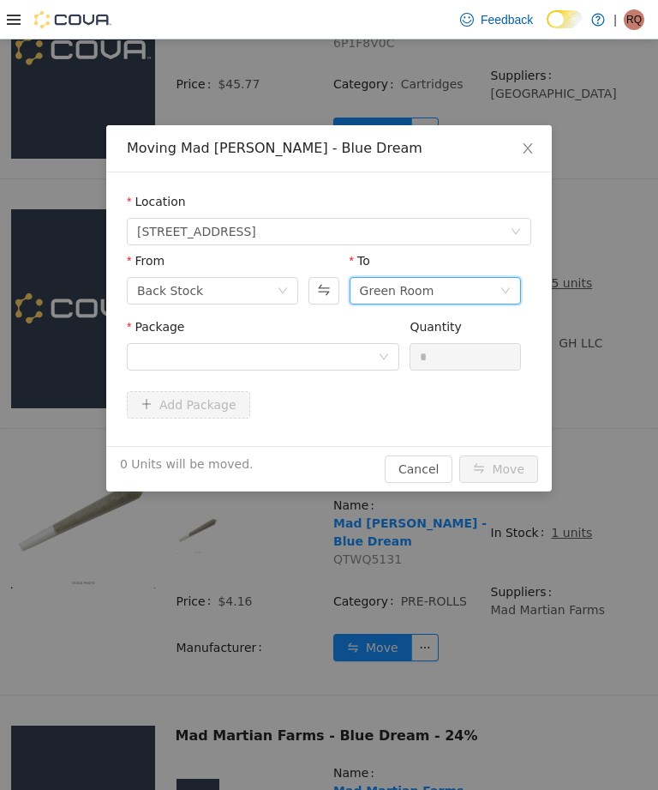
click at [429, 281] on div "Green Room" at bounding box center [430, 291] width 140 height 26
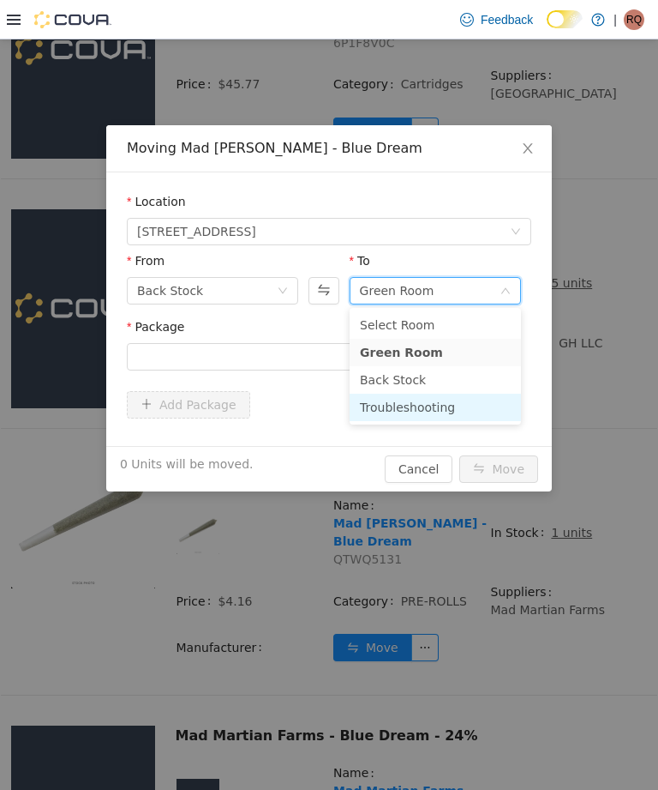
click at [451, 404] on li "Troubleshooting" at bounding box center [435, 406] width 171 height 27
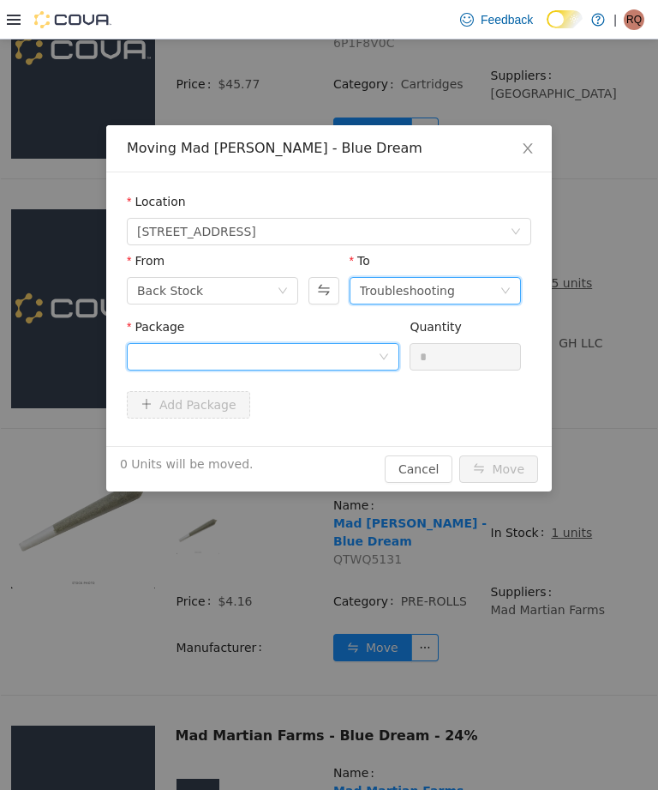
click at [362, 345] on div at bounding box center [257, 357] width 241 height 26
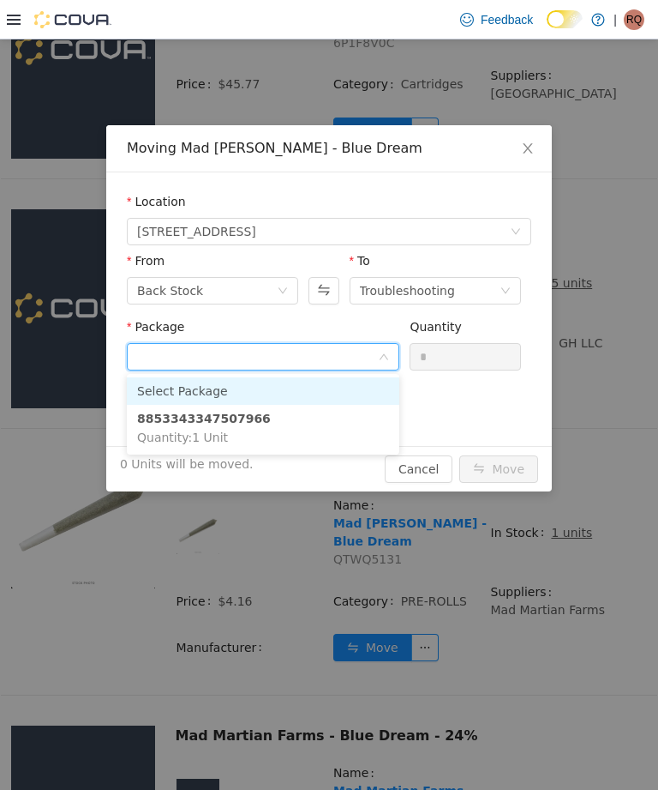
click at [344, 429] on li "8853343347507966 Quantity : 1 Unit" at bounding box center [263, 428] width 273 height 46
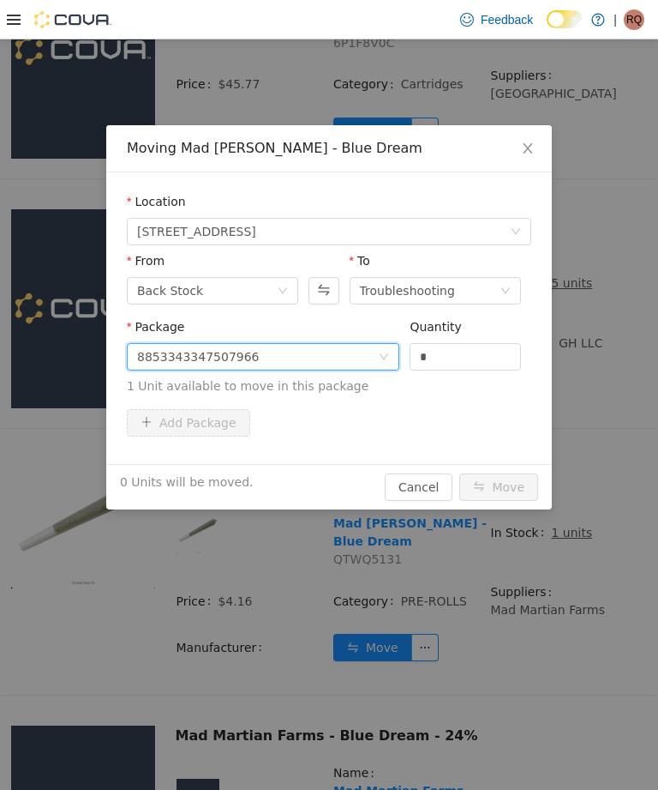
click at [466, 350] on input "*" at bounding box center [466, 357] width 110 height 26
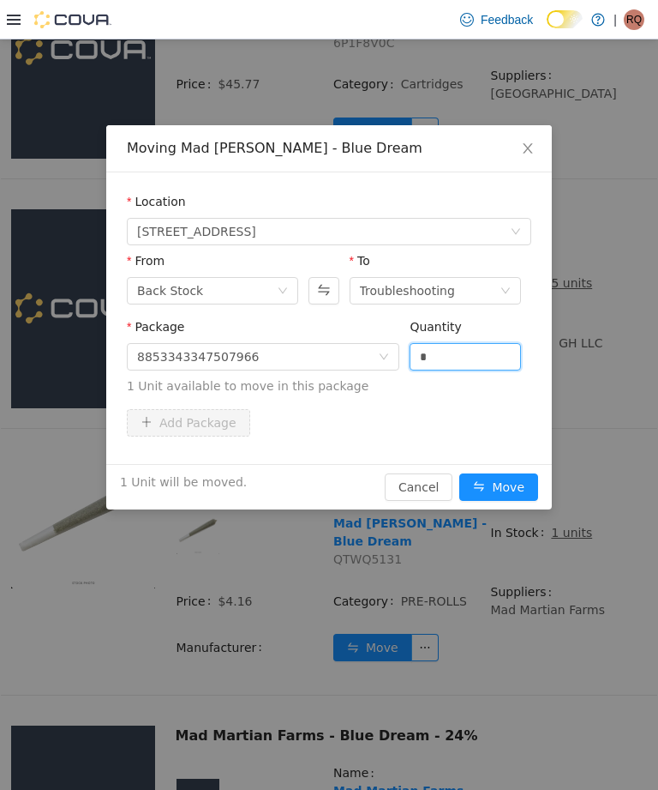
type input "*"
click at [513, 484] on button "Move" at bounding box center [499, 486] width 79 height 27
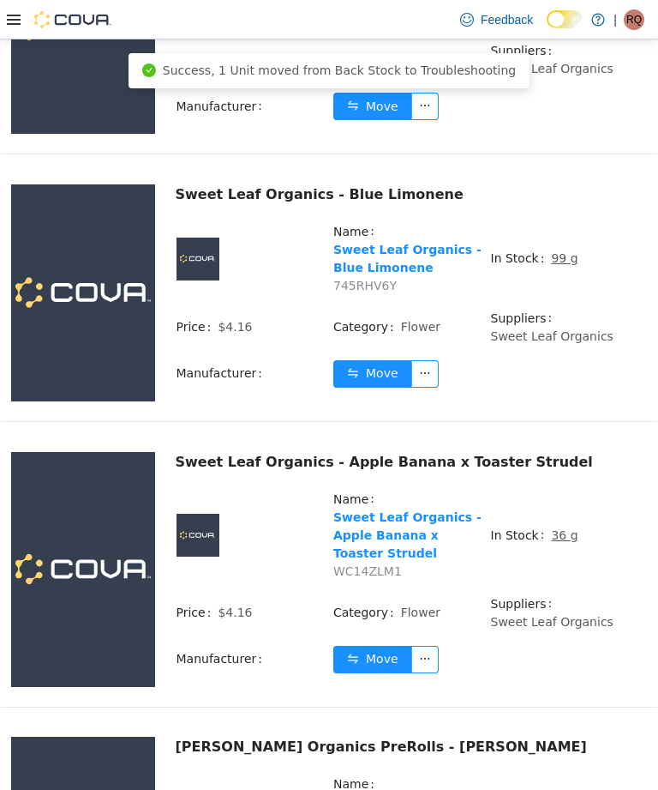
scroll to position [2592, 0]
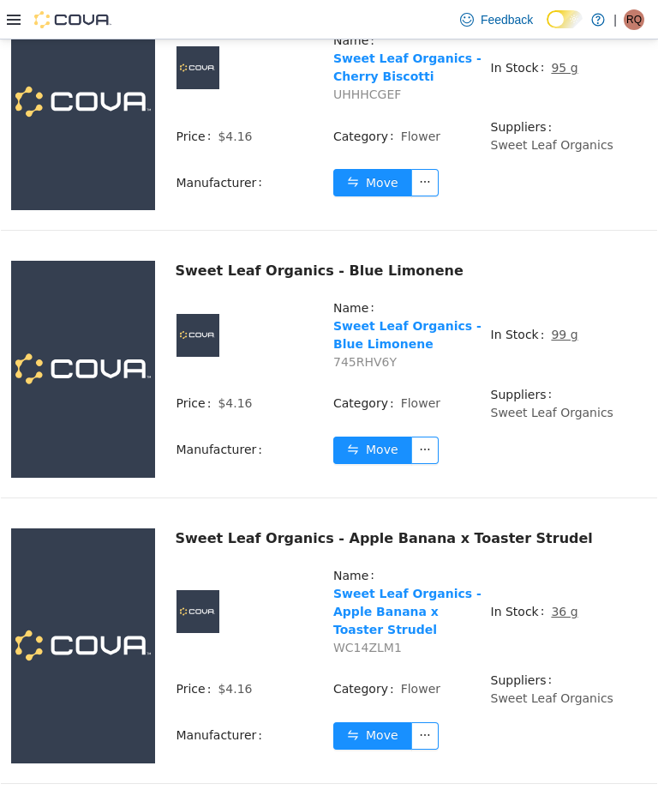
click at [503, 603] on span "In Stock" at bounding box center [521, 612] width 61 height 18
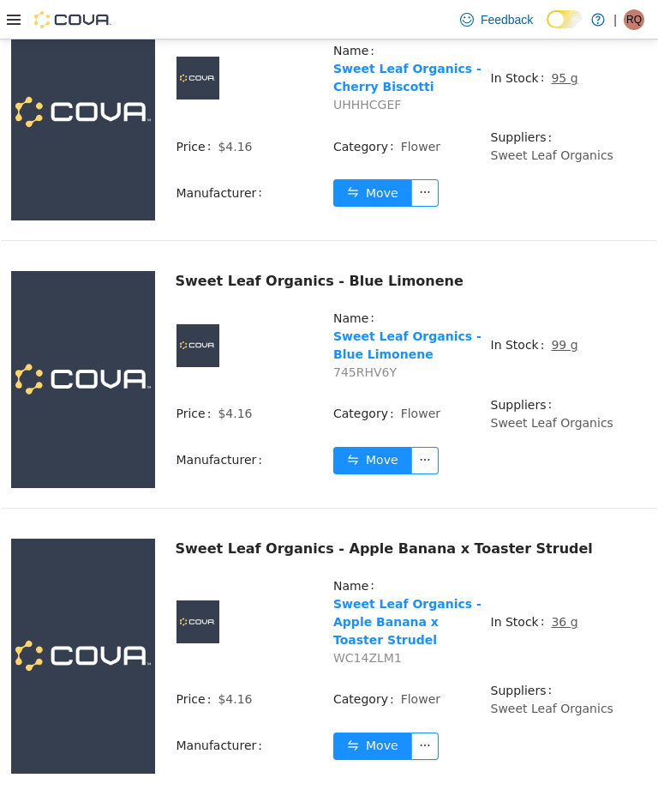
scroll to position [2502, 0]
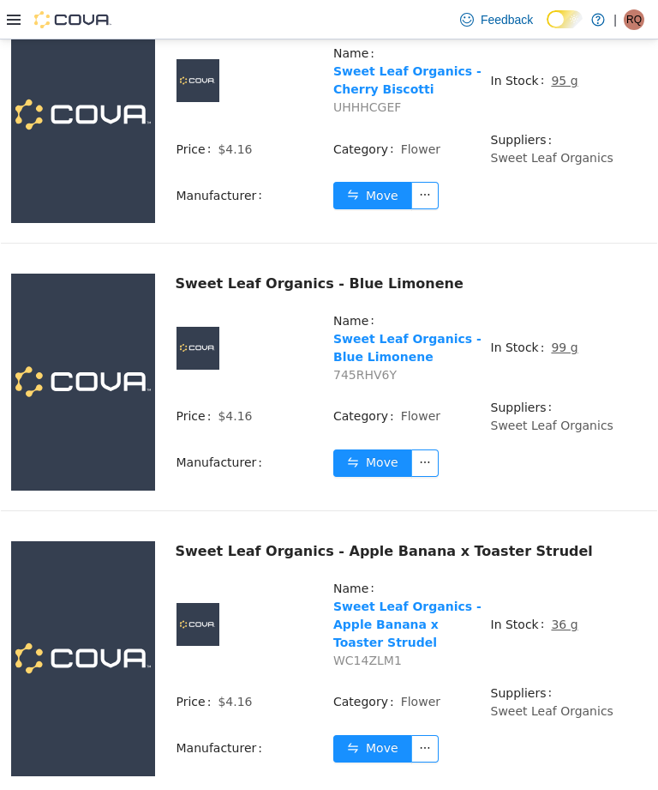
click at [490, 654] on td "Name Sweet Leaf Organics - Apple Banana x Toaster Strudel WC14ZLM1" at bounding box center [412, 631] width 158 height 105
click at [571, 339] on span "99 g" at bounding box center [564, 348] width 27 height 18
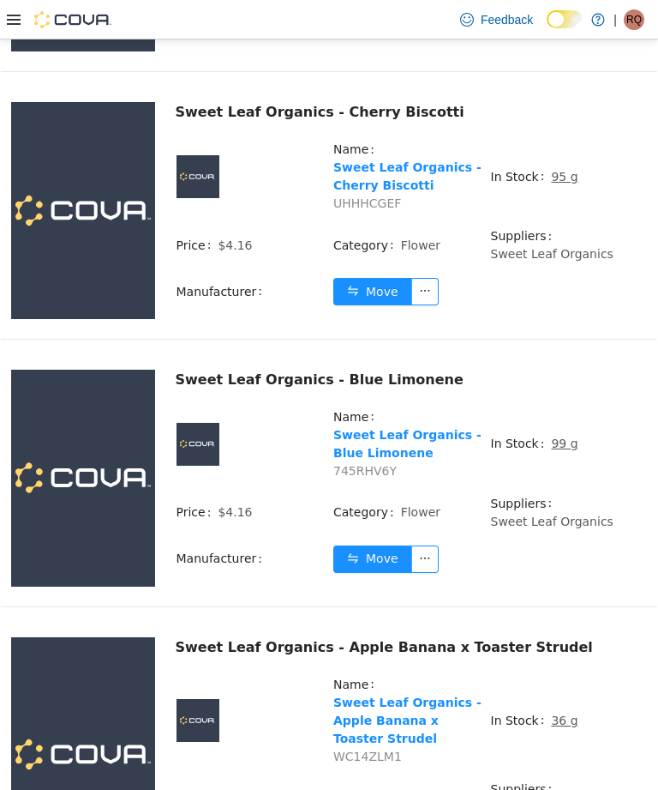
scroll to position [2401, 0]
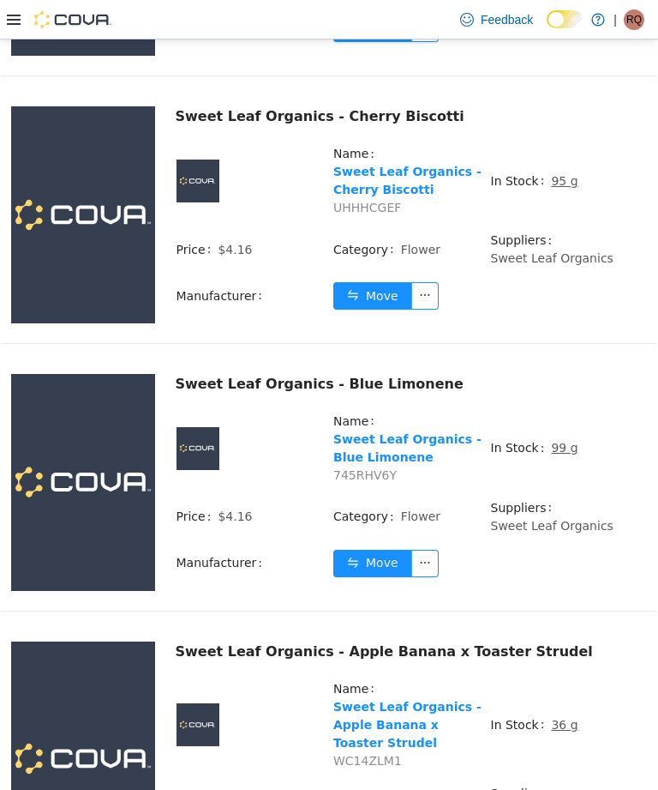
click at [561, 441] on u "99 g" at bounding box center [564, 448] width 27 height 14
click at [568, 441] on u "99 g" at bounding box center [564, 448] width 27 height 14
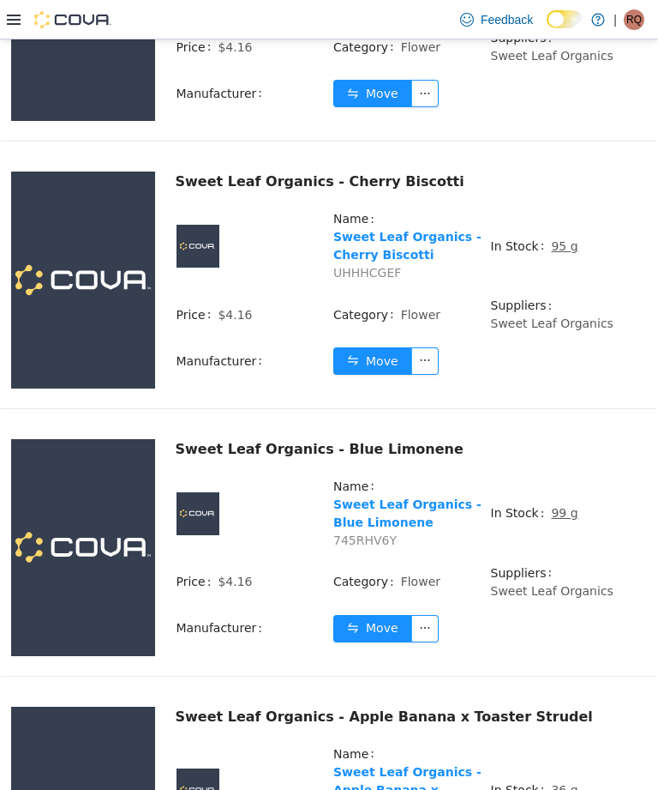
scroll to position [2326, 0]
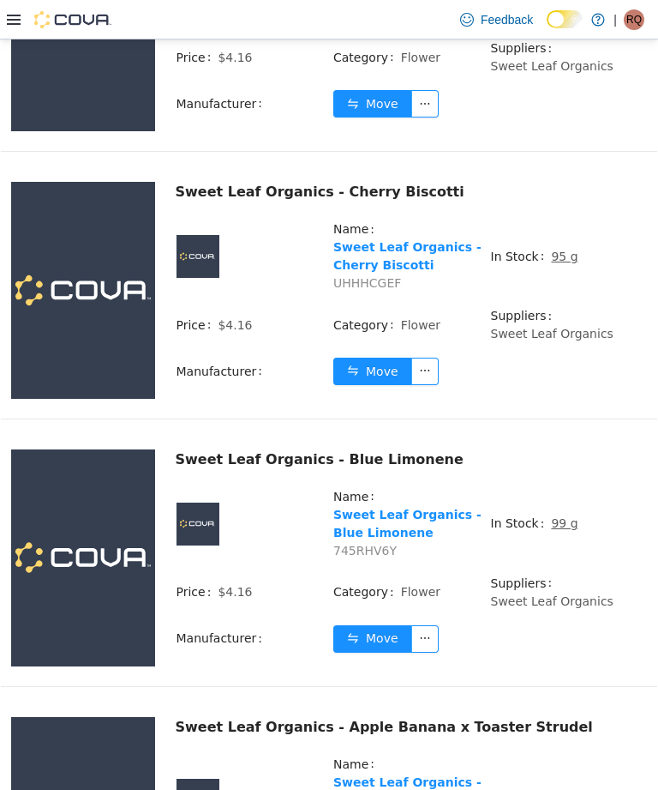
click at [566, 516] on u "99 g" at bounding box center [564, 523] width 27 height 14
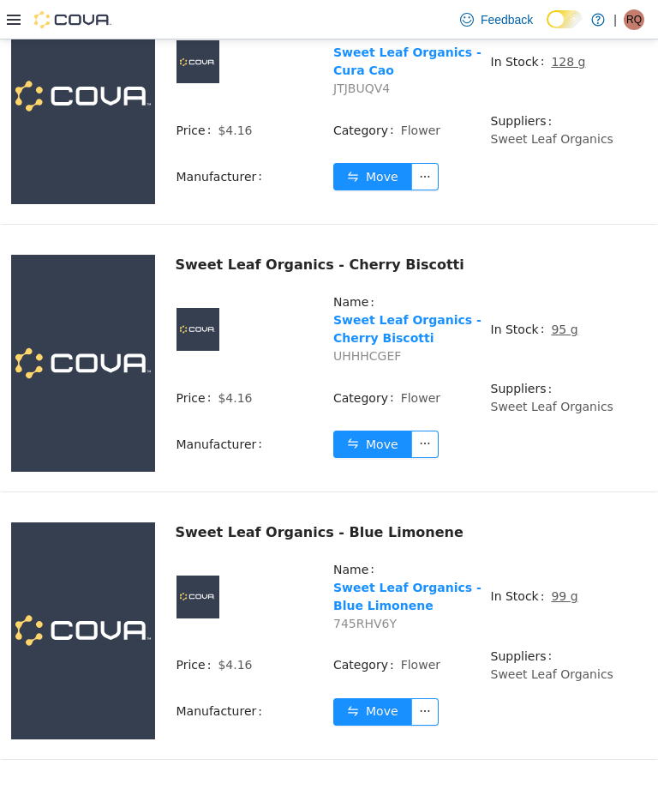
scroll to position [2251, 0]
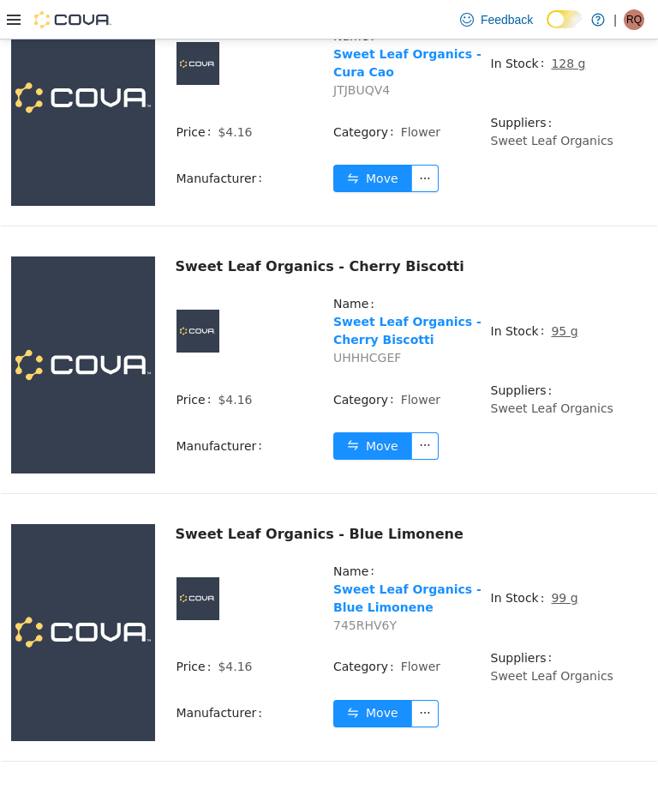
click at [560, 568] on td "In Stock 99 g" at bounding box center [569, 605] width 158 height 87
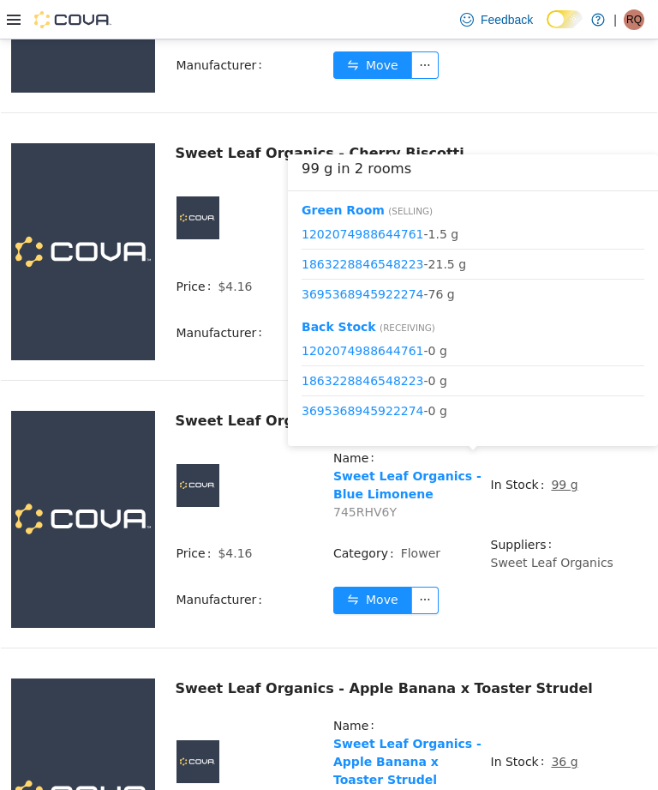
scroll to position [2355, 0]
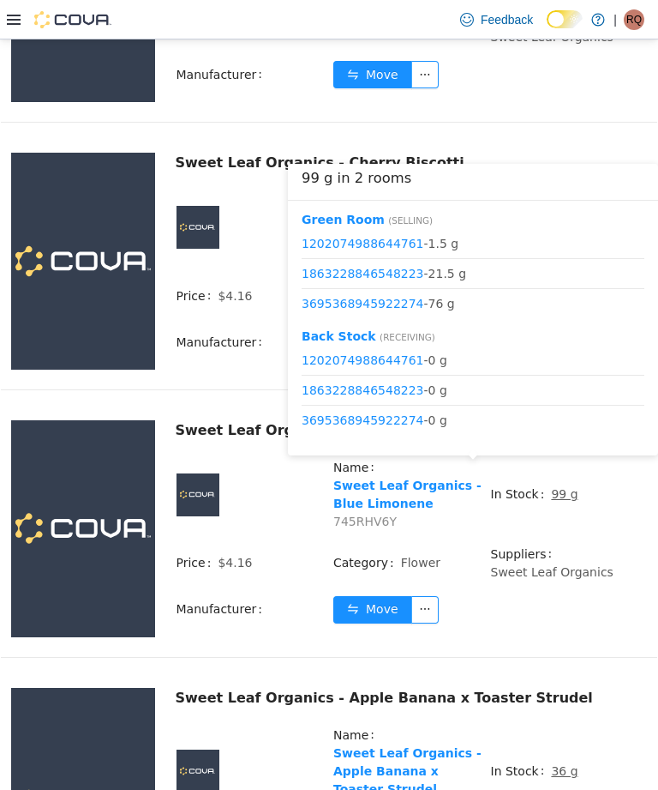
click at [382, 596] on button "Move" at bounding box center [372, 609] width 79 height 27
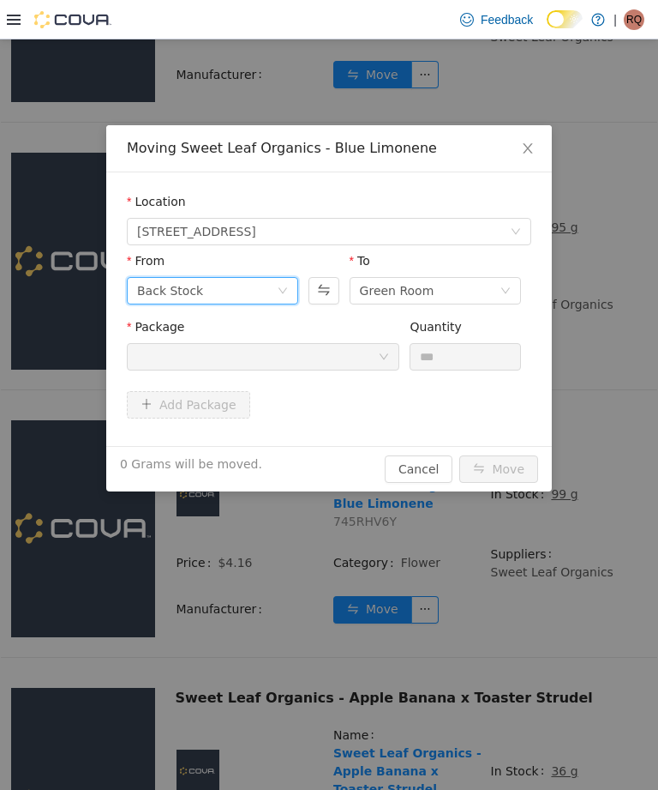
click at [280, 289] on icon "icon: down" at bounding box center [283, 291] width 9 height 6
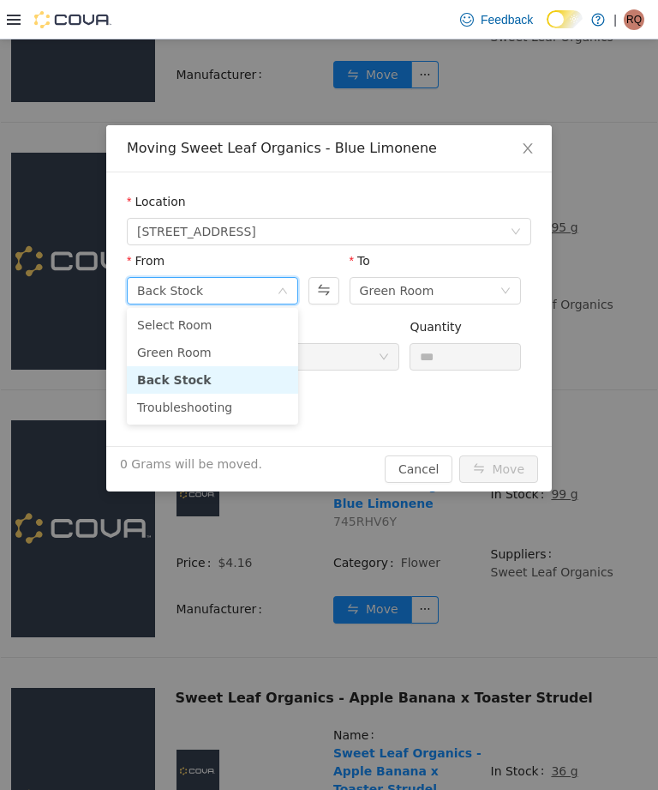
click at [262, 350] on li "Green Room" at bounding box center [212, 352] width 171 height 27
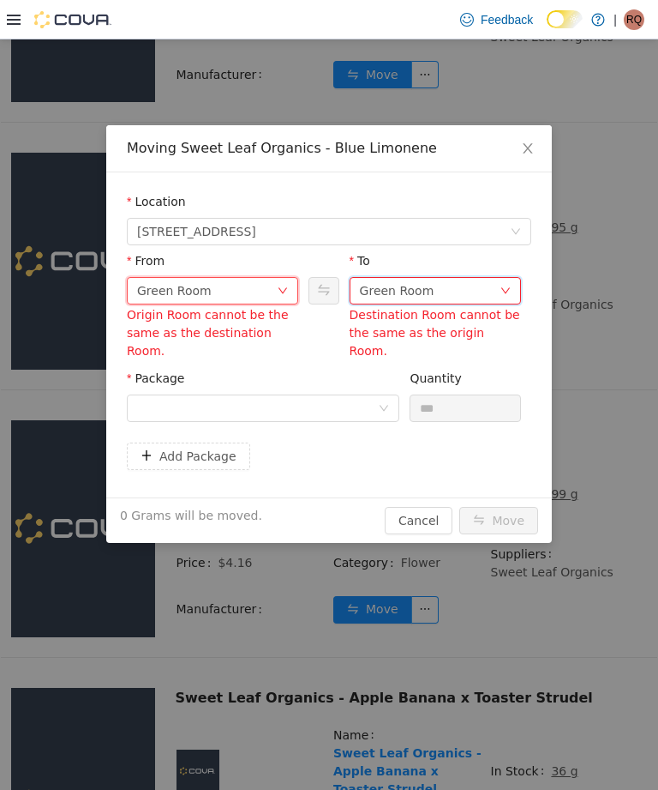
click at [441, 286] on div "Green Room" at bounding box center [430, 291] width 140 height 26
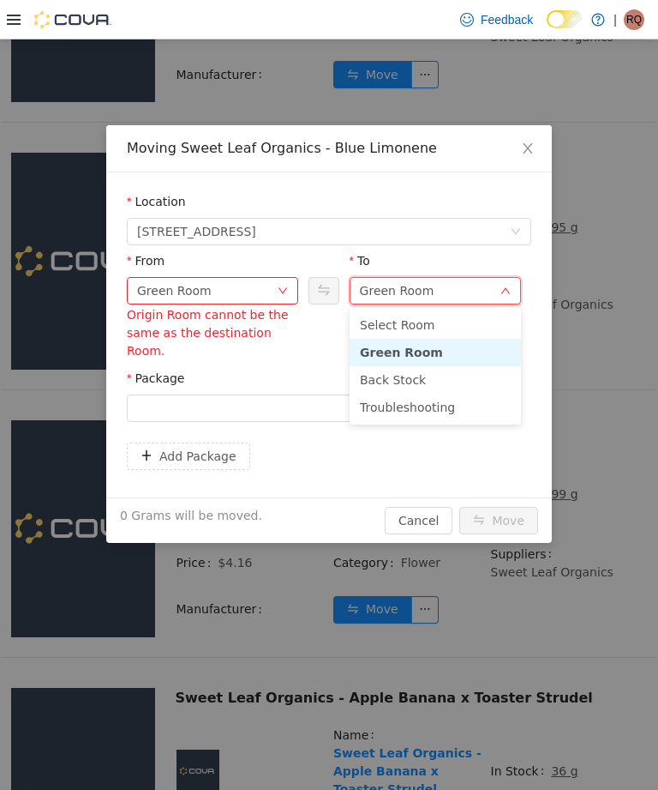
click at [428, 410] on li "Troubleshooting" at bounding box center [435, 406] width 171 height 27
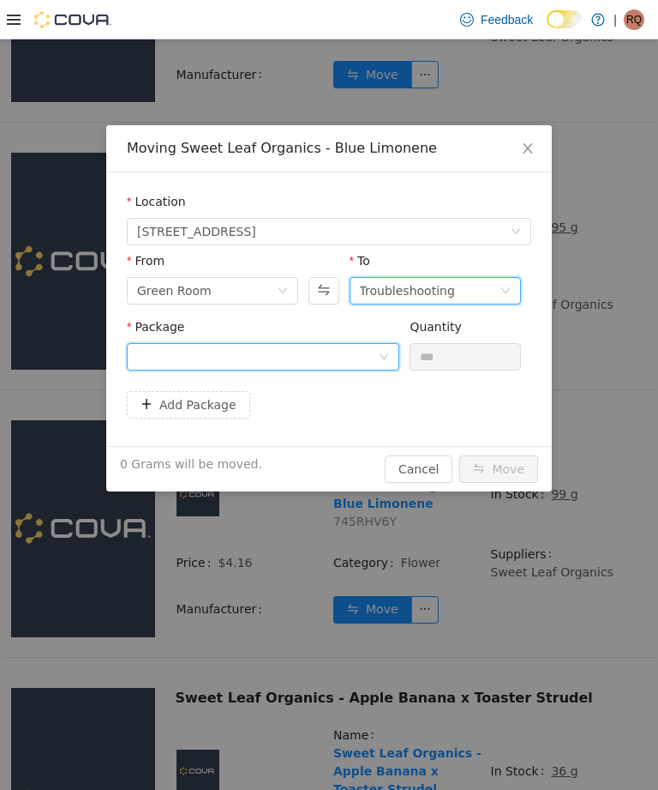
click at [380, 345] on div at bounding box center [263, 356] width 273 height 27
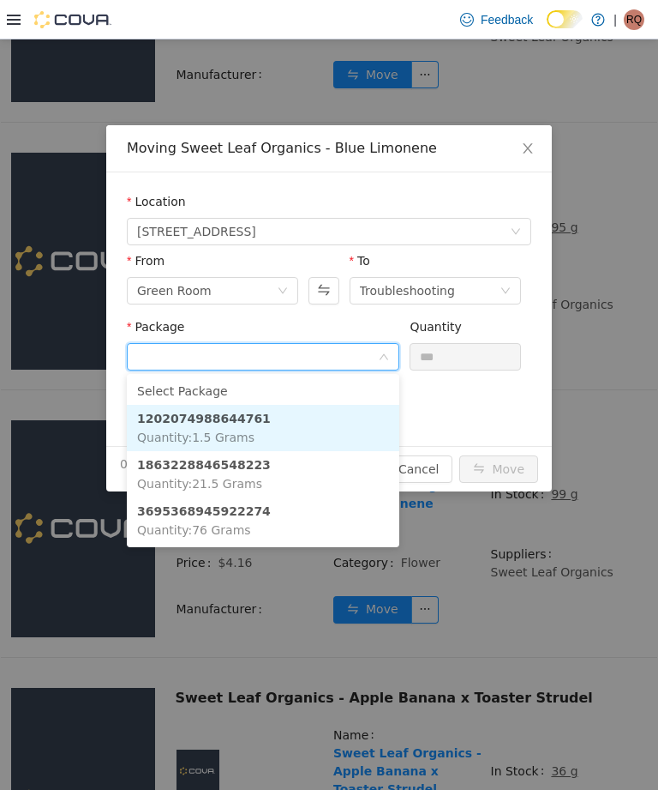
click at [339, 430] on li "1202074988644761 Quantity : 1.5 Grams" at bounding box center [263, 428] width 273 height 46
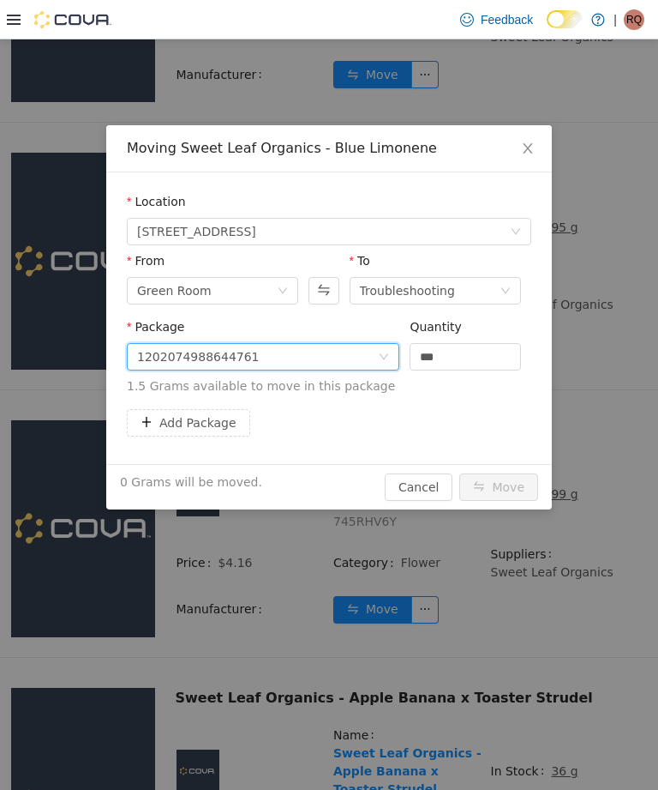
click at [464, 364] on input "***" at bounding box center [466, 357] width 110 height 26
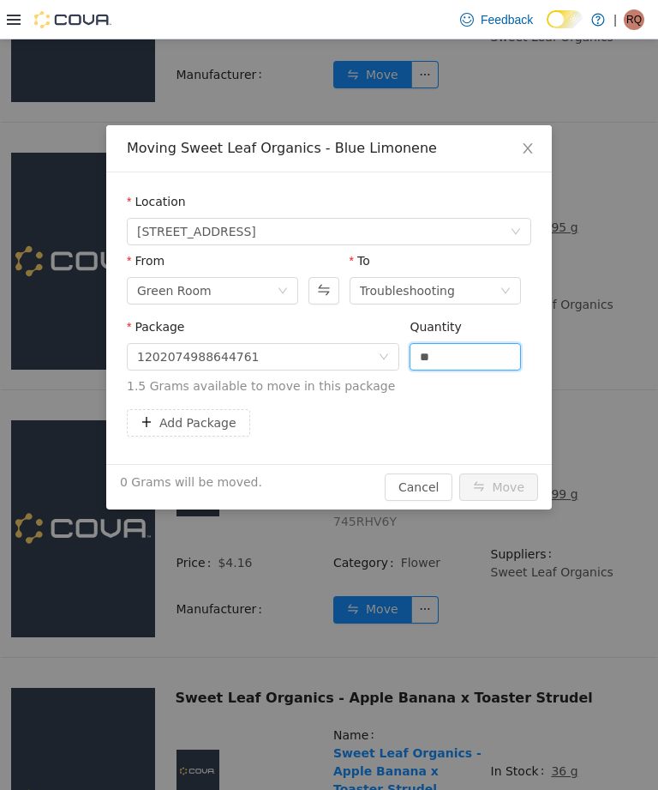
type input "*"
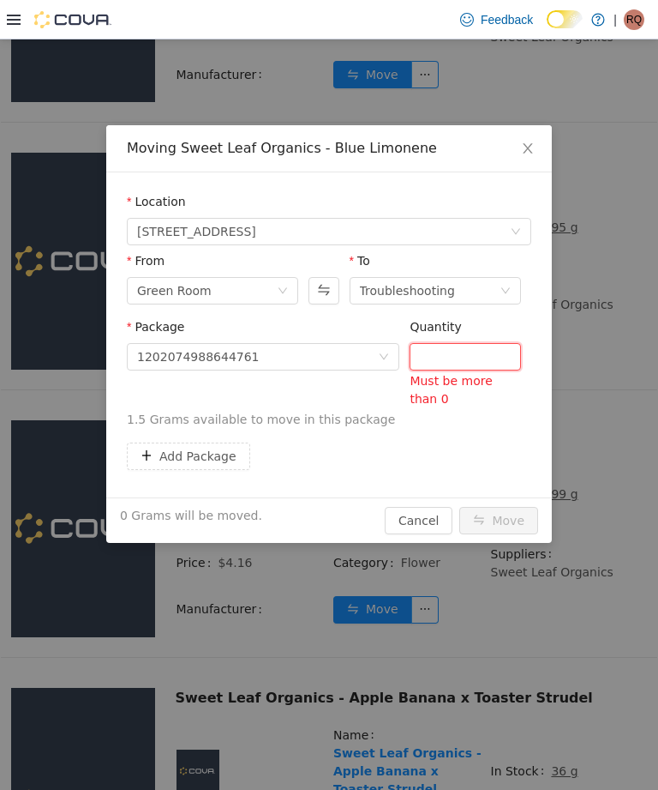
type input "*"
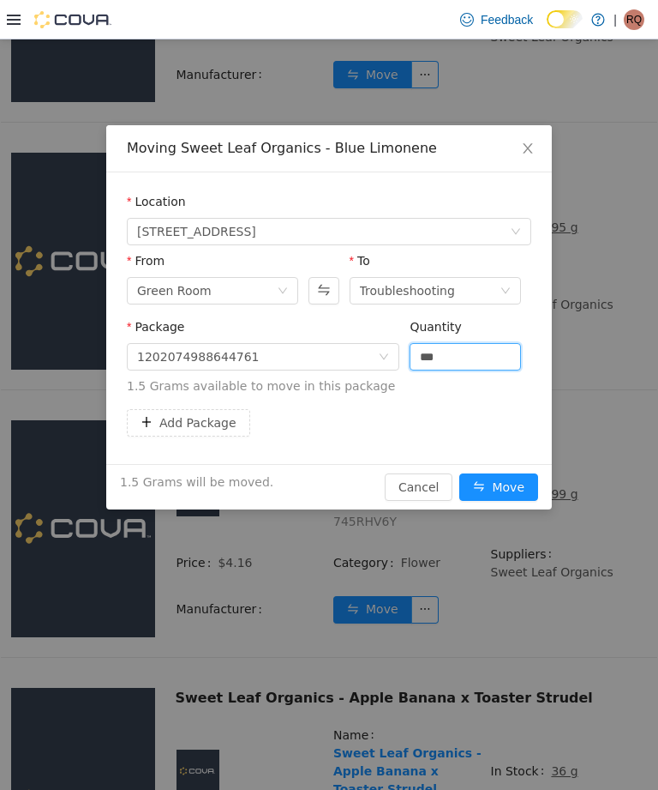
type input "***"
click at [190, 423] on button "Add Package" at bounding box center [188, 422] width 123 height 27
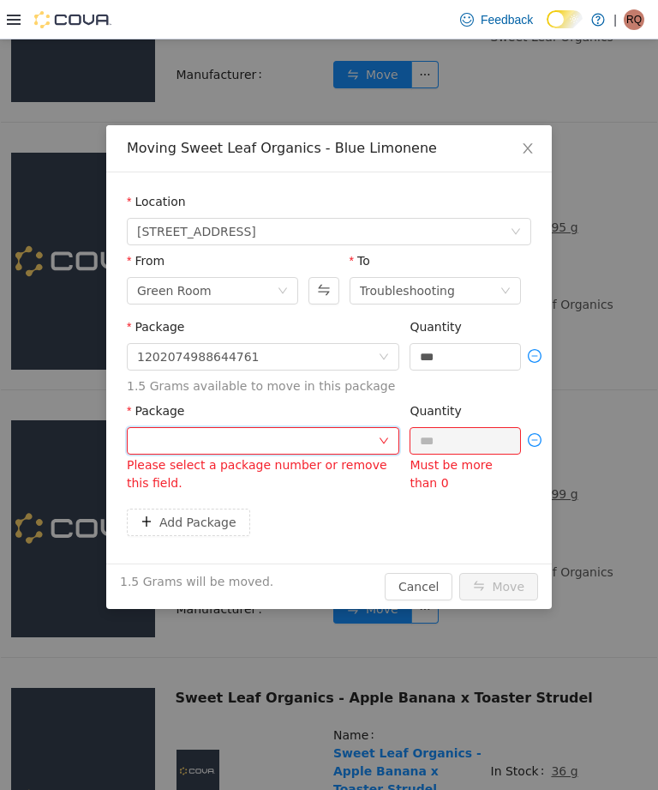
click at [381, 442] on icon "icon: down" at bounding box center [384, 441] width 10 height 10
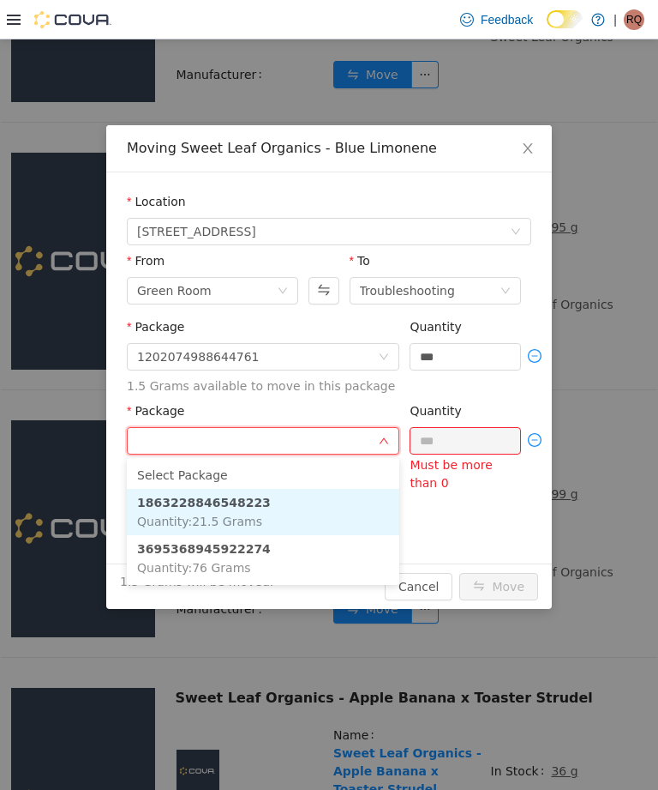
click at [333, 507] on li "1863228846548223 Quantity : 21.5 Grams" at bounding box center [263, 512] width 273 height 46
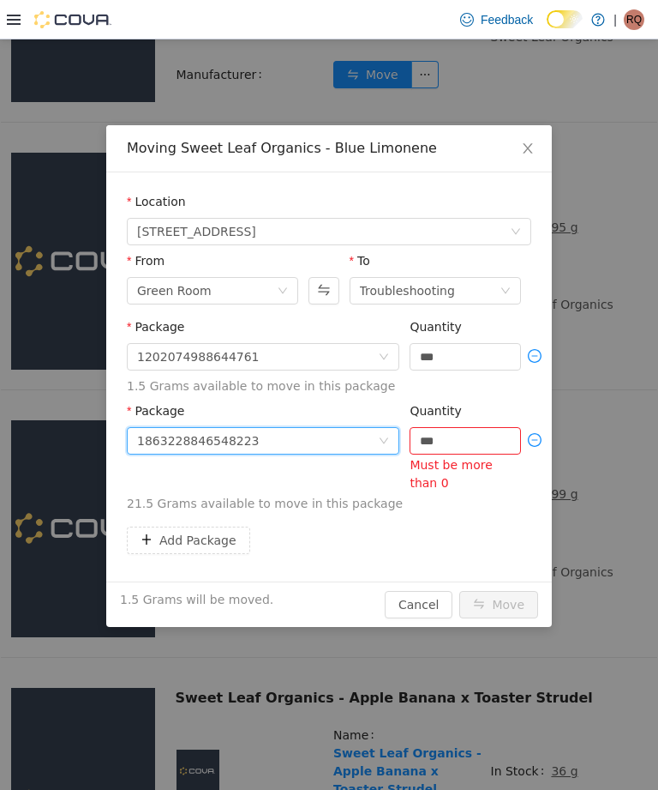
click at [479, 446] on input "***" at bounding box center [466, 441] width 110 height 26
type input "*"
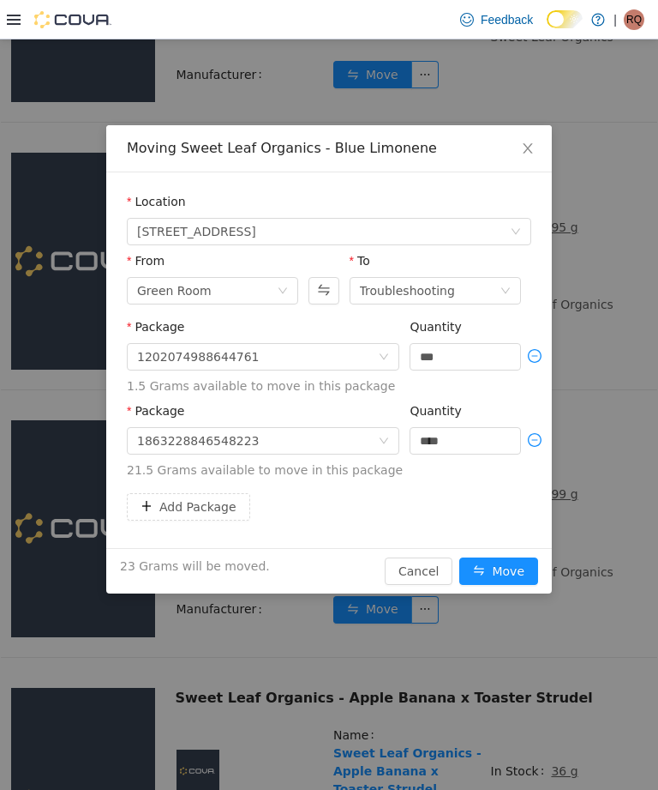
type input "****"
click at [222, 505] on button "Add Package" at bounding box center [188, 506] width 123 height 27
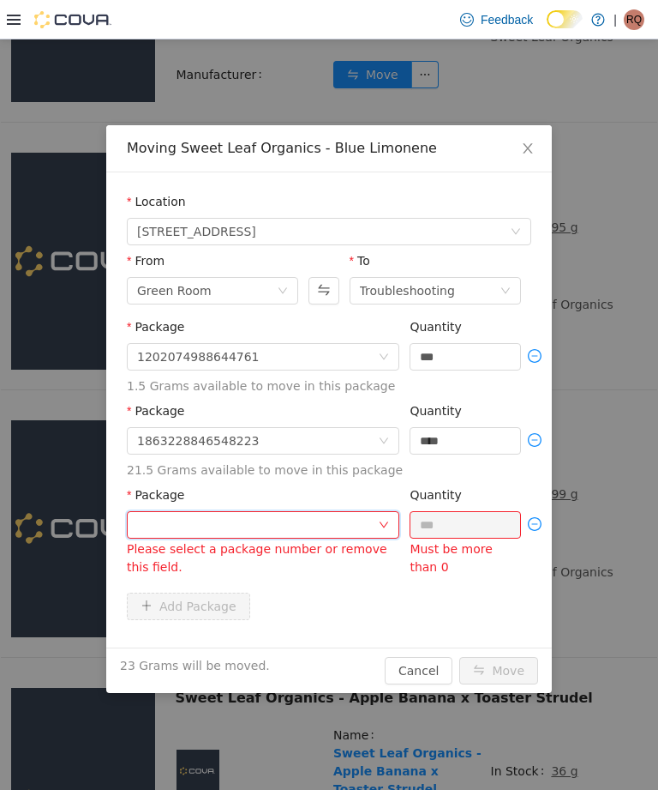
click at [372, 527] on div at bounding box center [257, 525] width 241 height 26
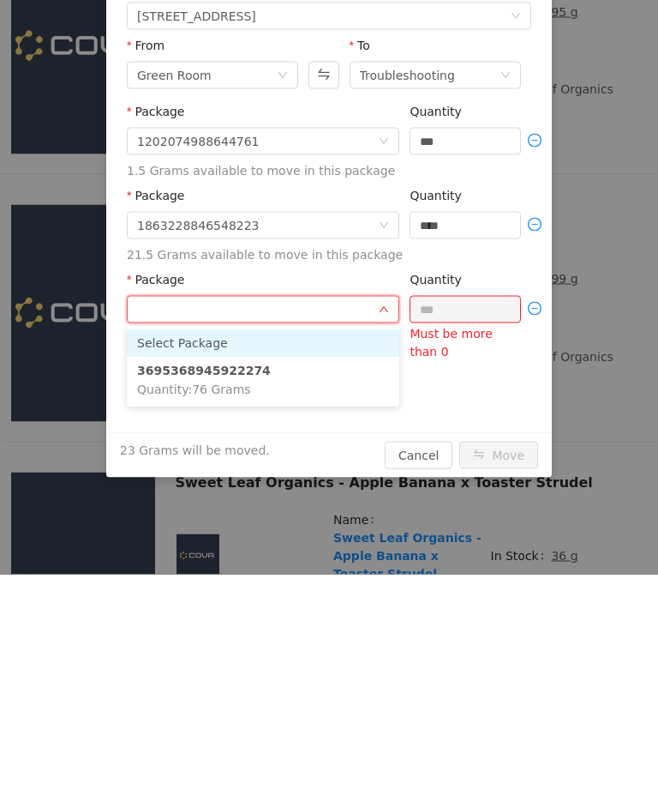
click at [350, 376] on li "3695368945922274 Quantity : 76 Grams" at bounding box center [263, 380] width 273 height 46
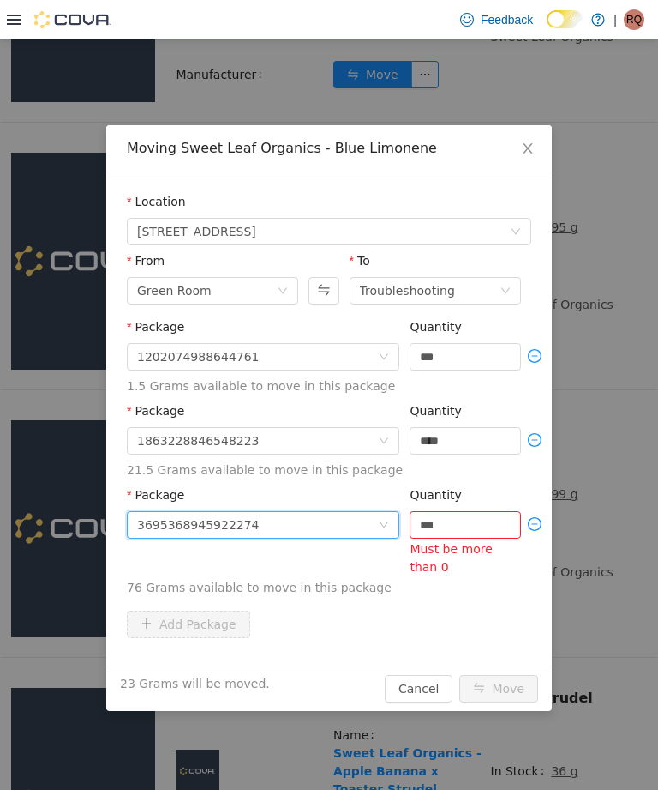
click at [481, 526] on input "***" at bounding box center [466, 525] width 110 height 26
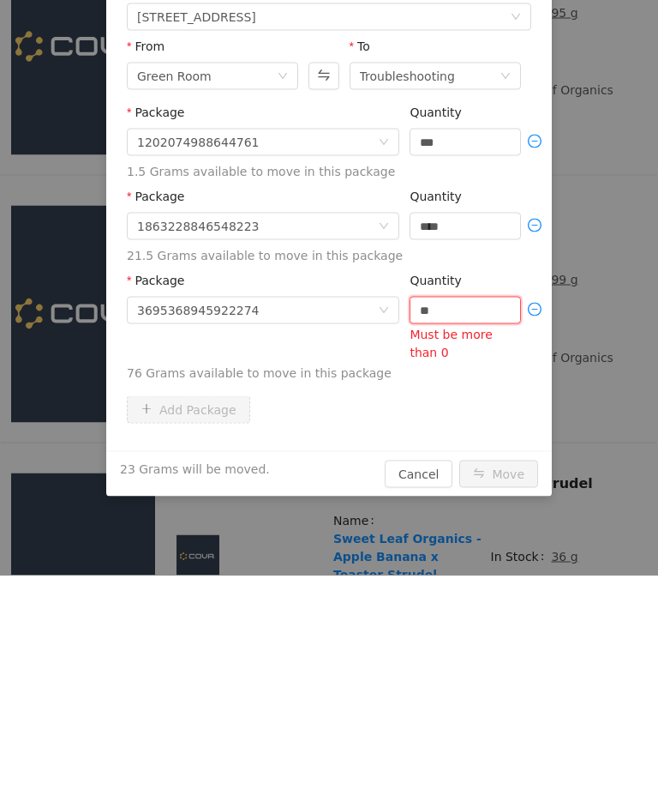
type input "*"
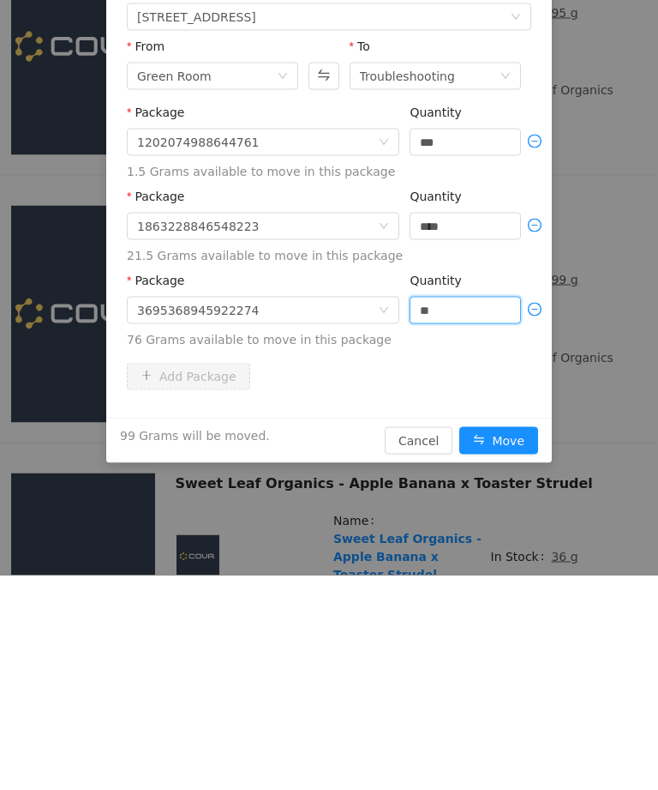
click at [512, 433] on button "Move" at bounding box center [499, 440] width 79 height 27
type input "****"
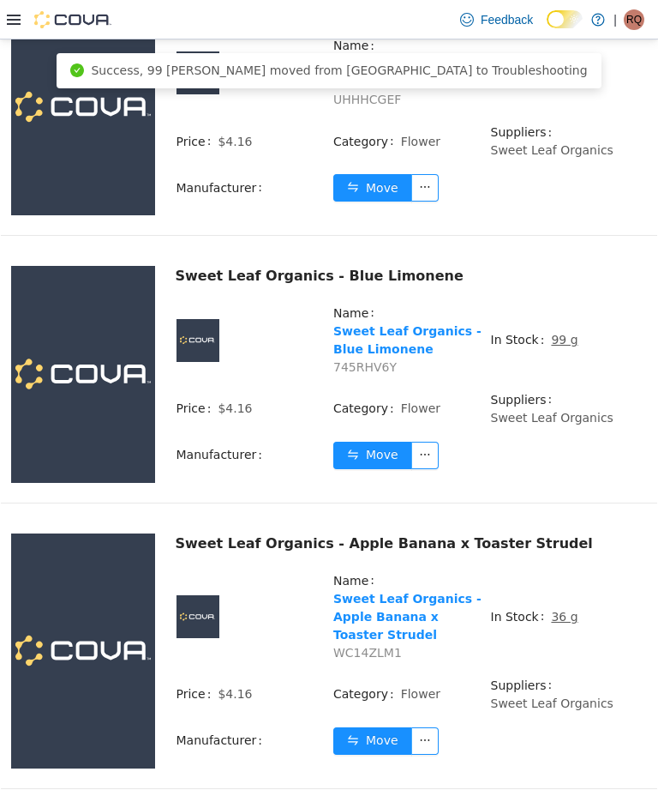
scroll to position [2471, 0]
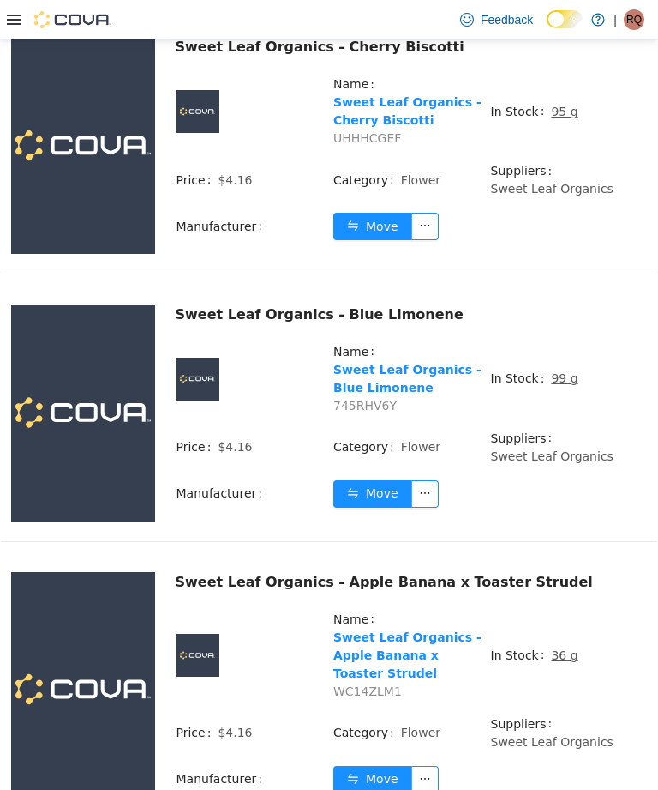
click at [325, 572] on div "Sweet Leaf Organics - Apple Banana x Toaster Strudel" at bounding box center [412, 582] width 472 height 21
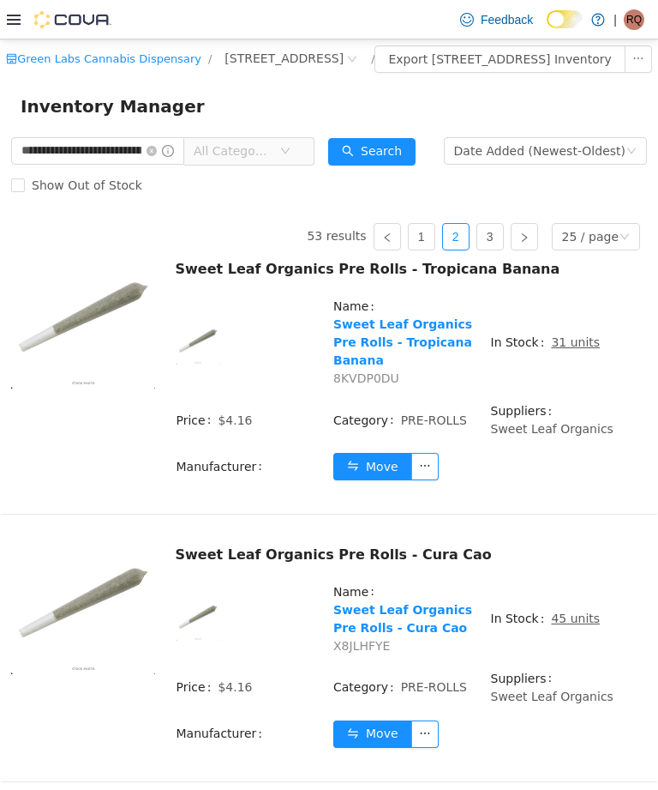
scroll to position [0, 0]
click at [157, 156] on icon "icon: close-circle" at bounding box center [152, 151] width 10 height 10
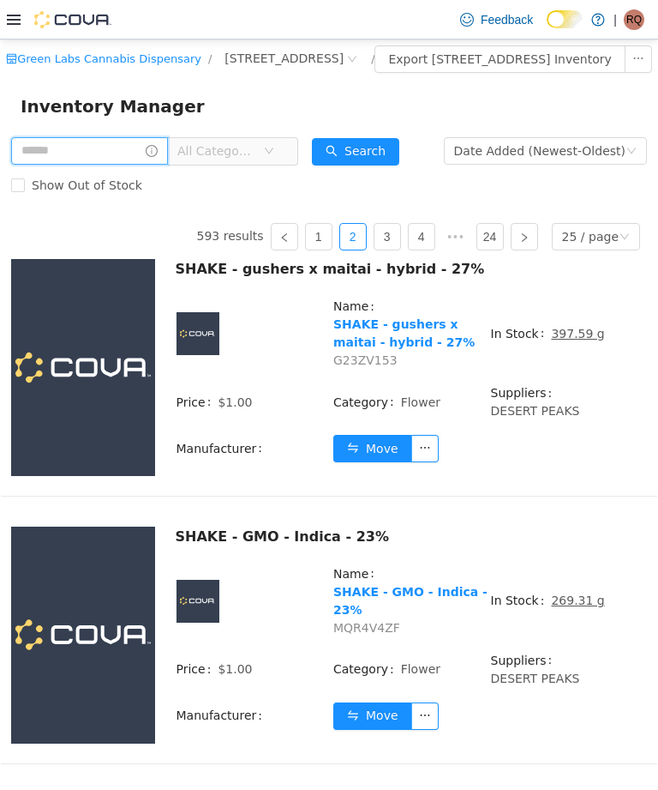
click at [142, 165] on input "text" at bounding box center [89, 150] width 157 height 27
click at [157, 159] on input "text" at bounding box center [89, 150] width 157 height 27
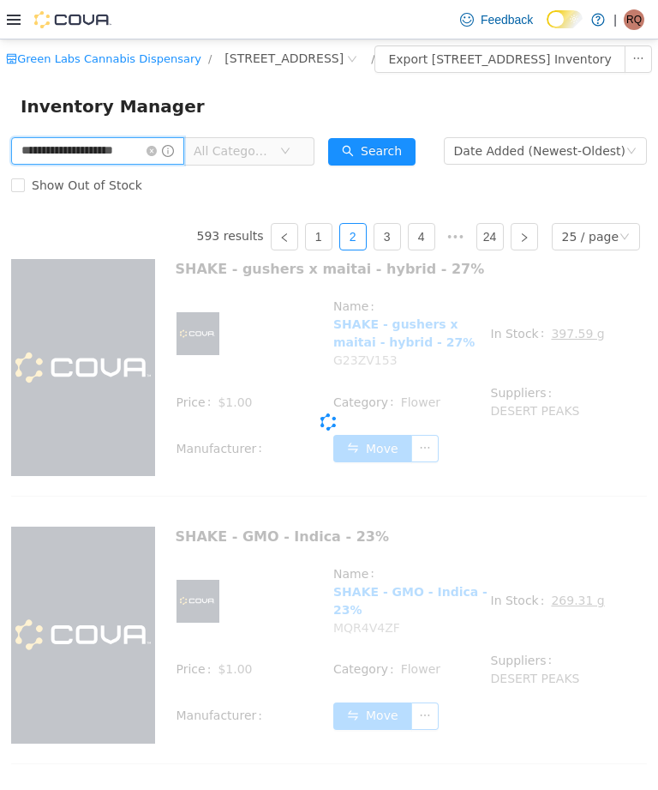
type input "**********"
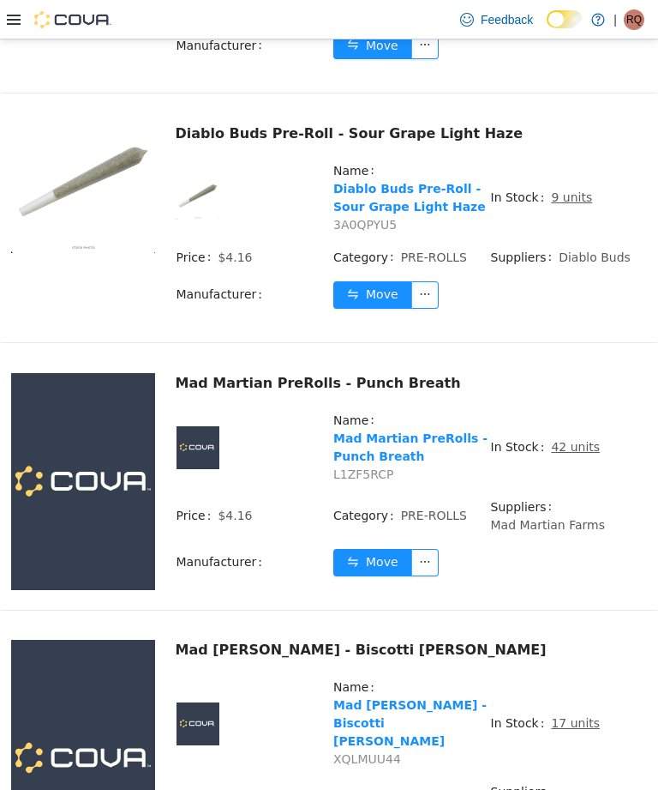
scroll to position [1481, 0]
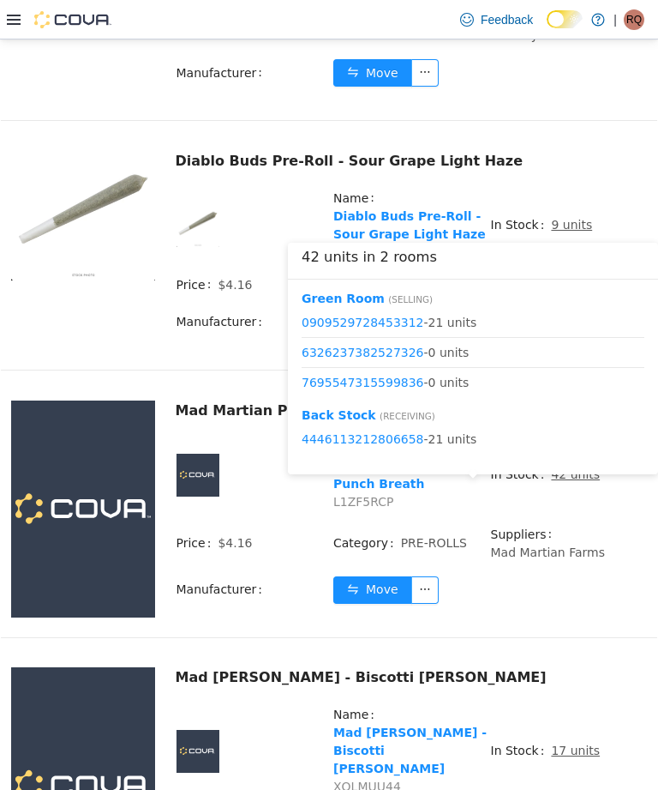
click at [375, 604] on button "Move" at bounding box center [372, 589] width 79 height 27
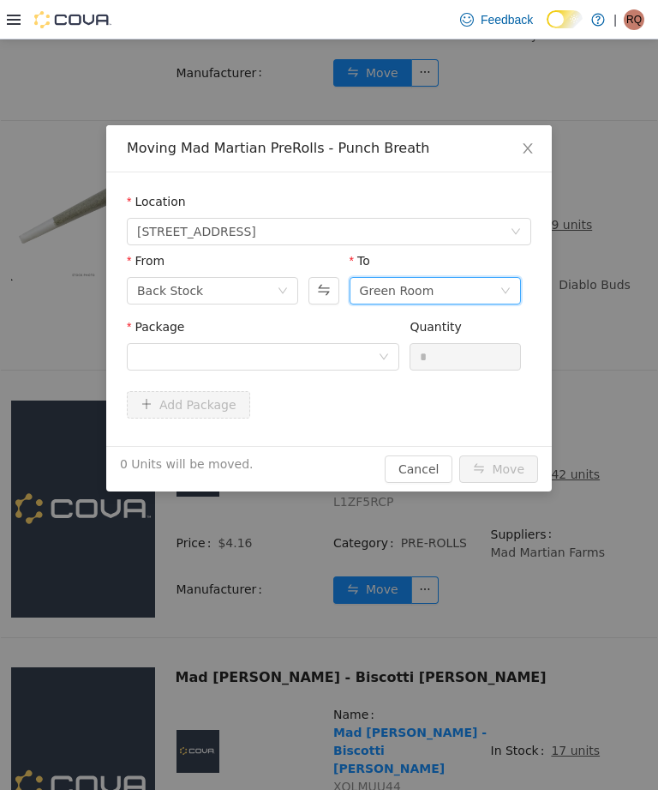
click at [449, 294] on div "Green Room" at bounding box center [430, 291] width 140 height 26
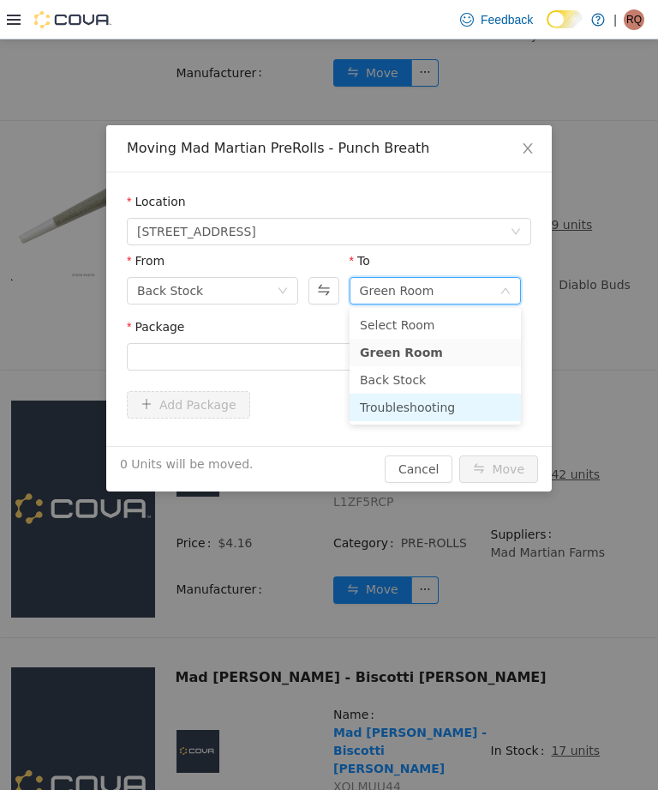
click at [455, 404] on li "Troubleshooting" at bounding box center [435, 406] width 171 height 27
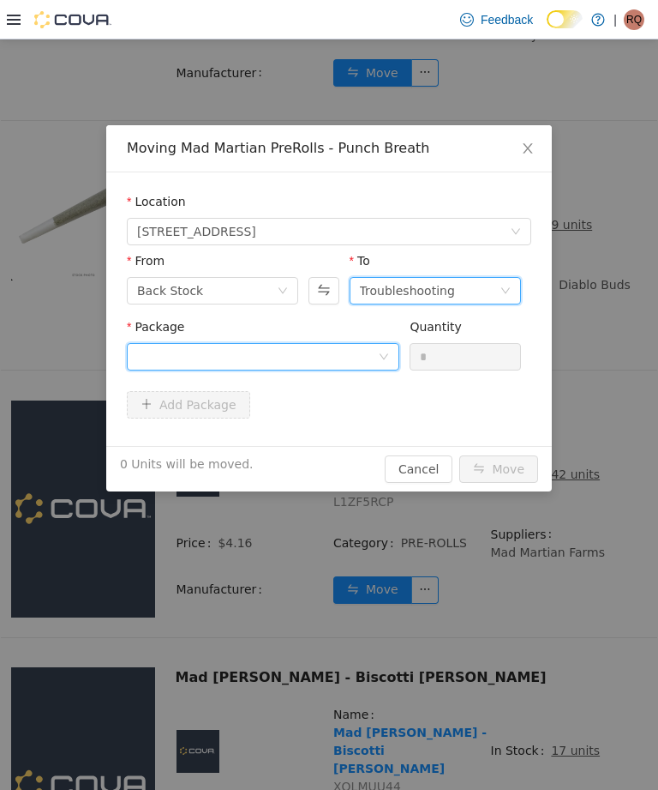
click at [362, 355] on div at bounding box center [257, 357] width 241 height 26
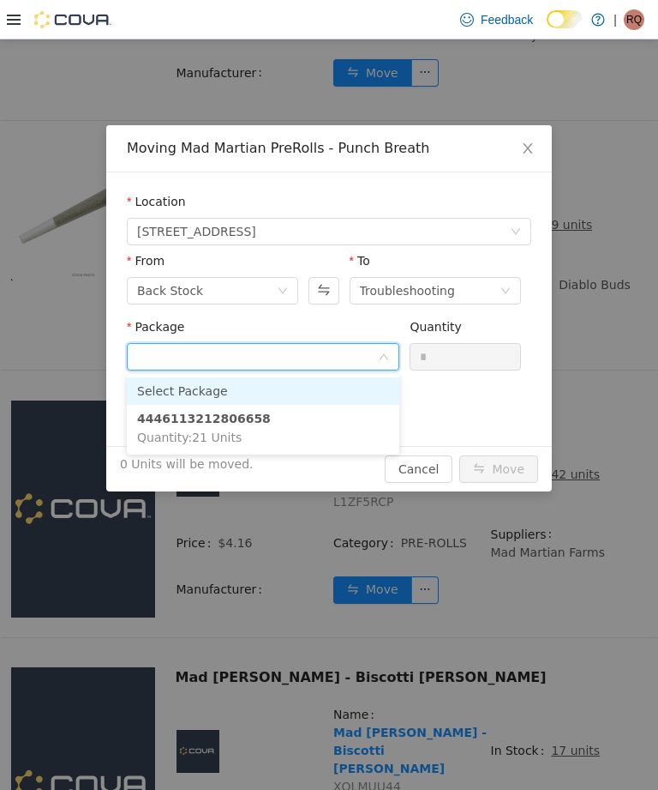
click at [342, 419] on li "4446113212806658 Quantity : 21 Units" at bounding box center [263, 428] width 273 height 46
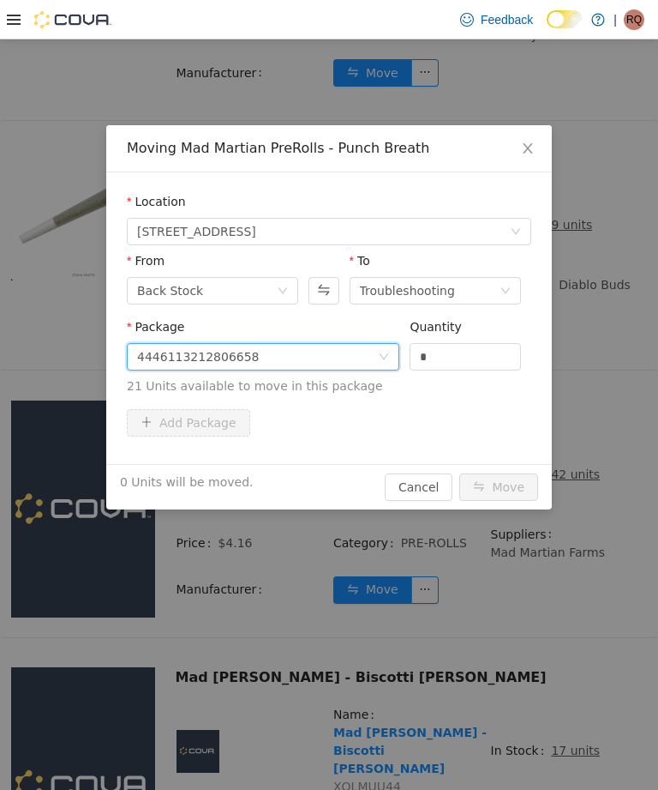
click at [475, 360] on input "*" at bounding box center [466, 357] width 110 height 26
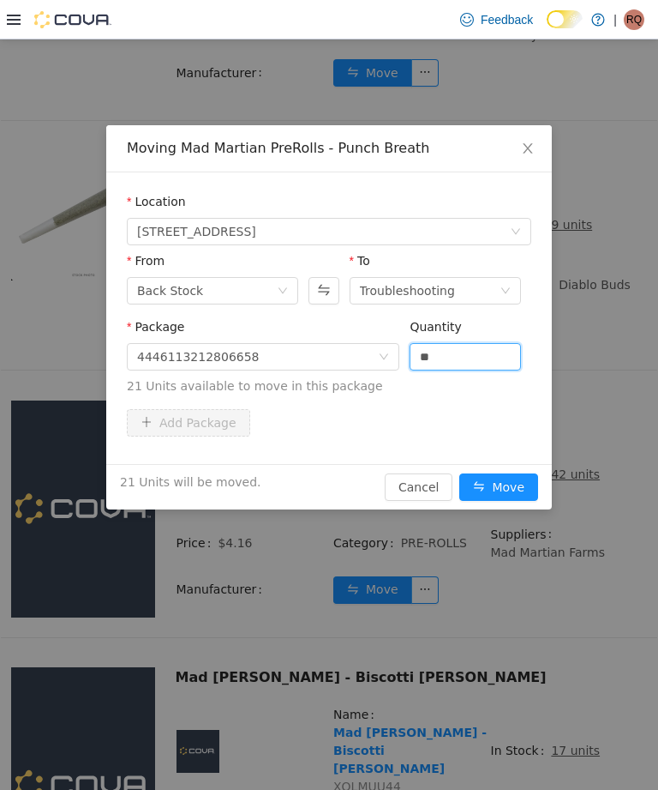
type input "**"
click at [506, 484] on button "Move" at bounding box center [499, 486] width 79 height 27
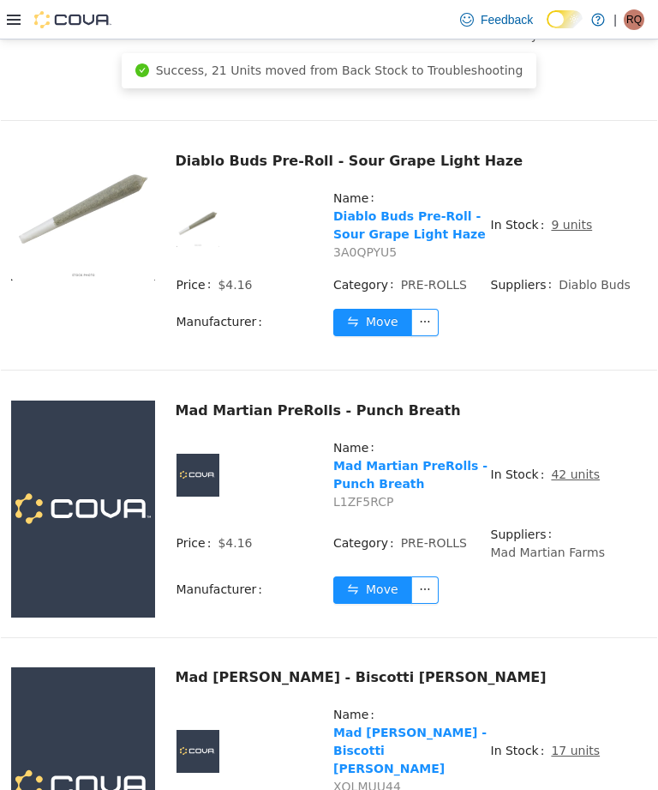
click at [571, 481] on u "42 units" at bounding box center [575, 474] width 49 height 14
click at [385, 604] on button "Move" at bounding box center [372, 589] width 79 height 27
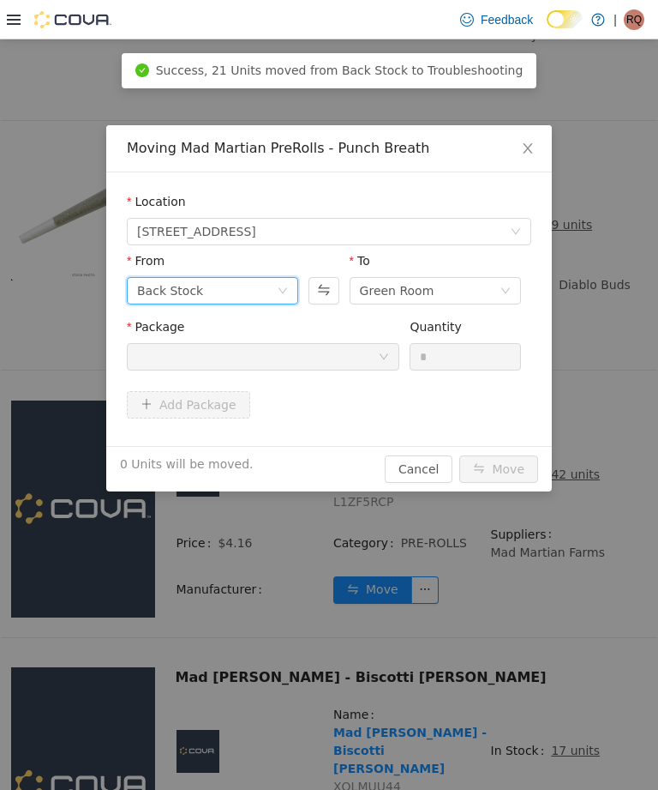
click at [279, 296] on icon "icon: down" at bounding box center [283, 291] width 10 height 12
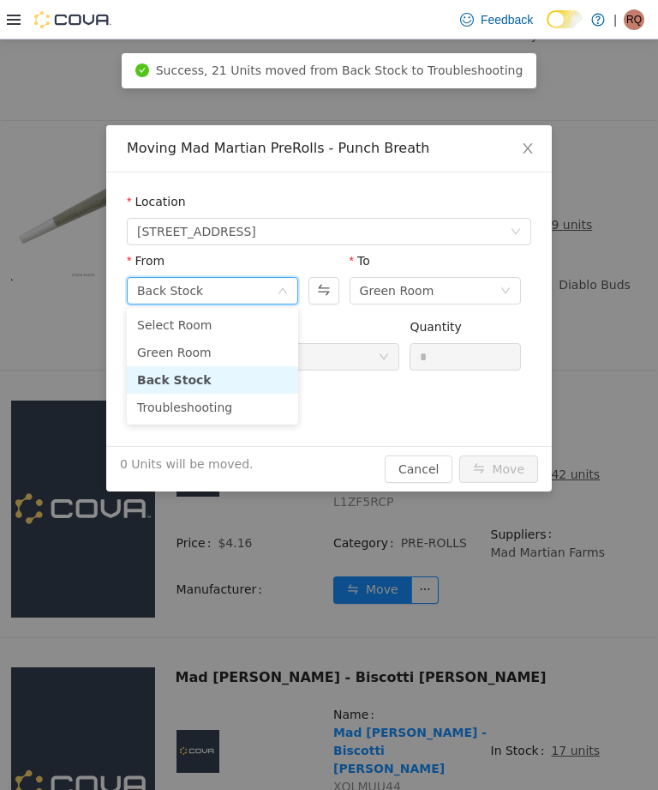
click at [242, 355] on li "Green Room" at bounding box center [212, 352] width 171 height 27
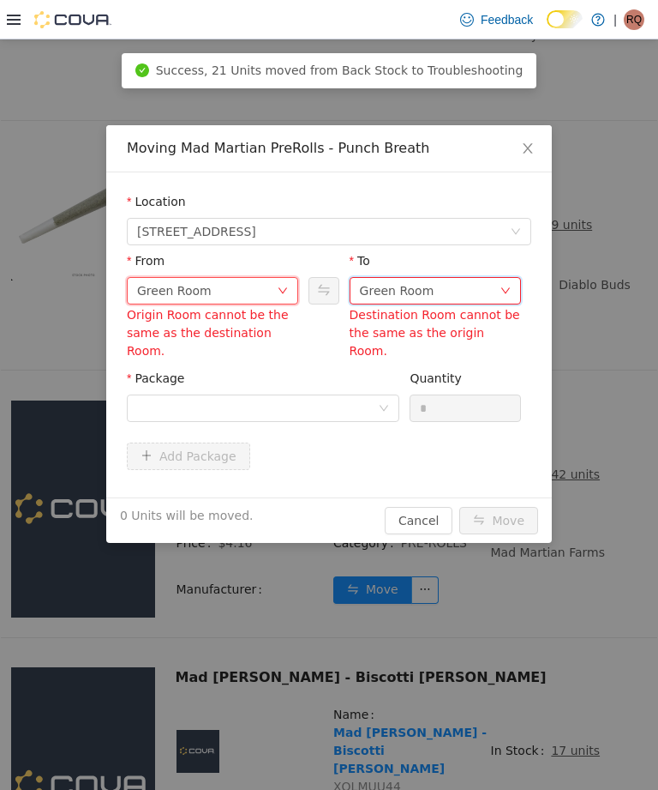
click at [443, 282] on div "Green Room" at bounding box center [430, 291] width 140 height 26
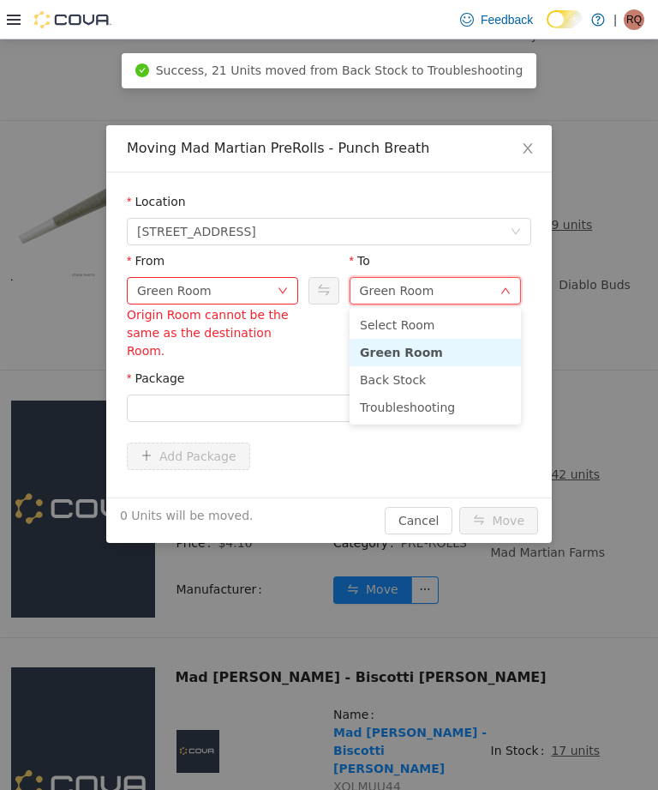
click at [394, 411] on li "Troubleshooting" at bounding box center [435, 406] width 171 height 27
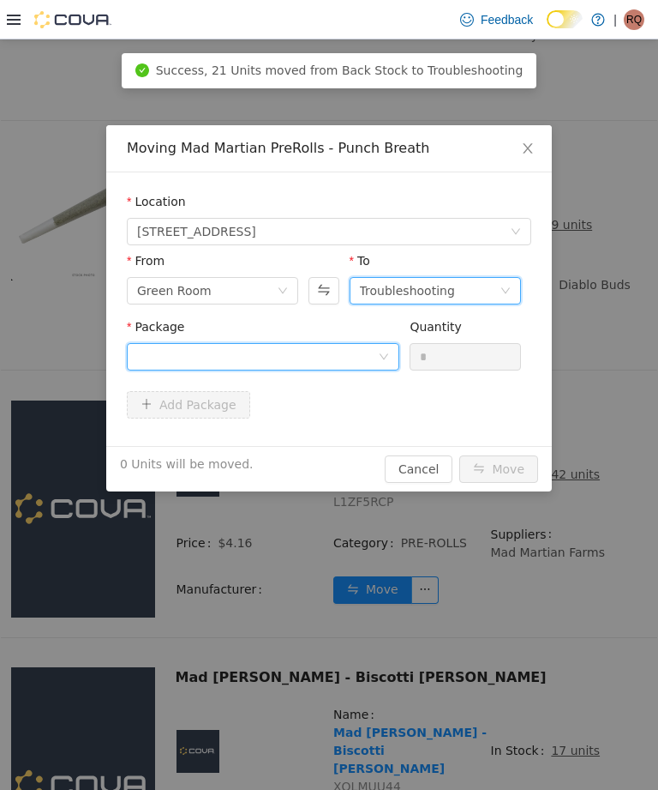
click at [391, 352] on div at bounding box center [263, 356] width 273 height 27
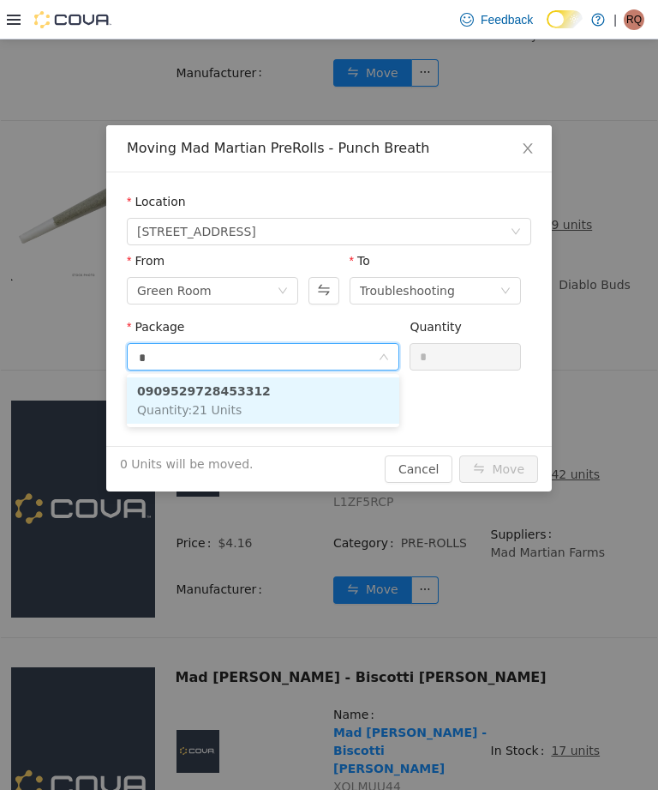
type input "**"
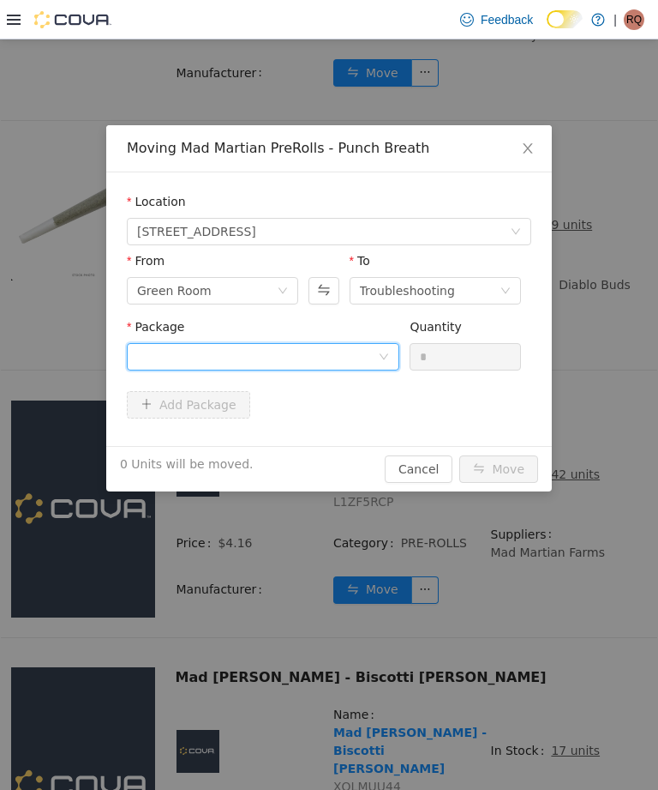
click at [492, 354] on input "*" at bounding box center [466, 357] width 110 height 26
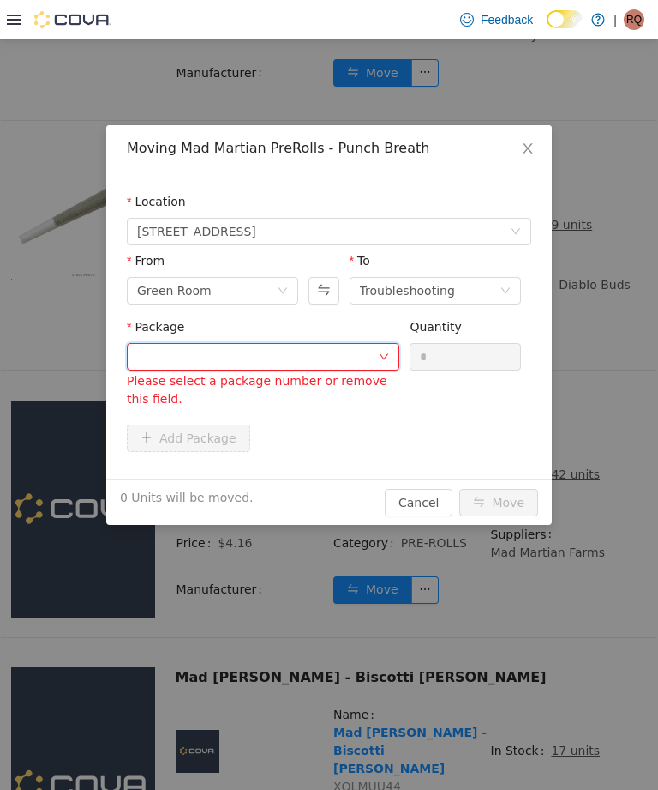
click at [338, 358] on div at bounding box center [257, 357] width 241 height 26
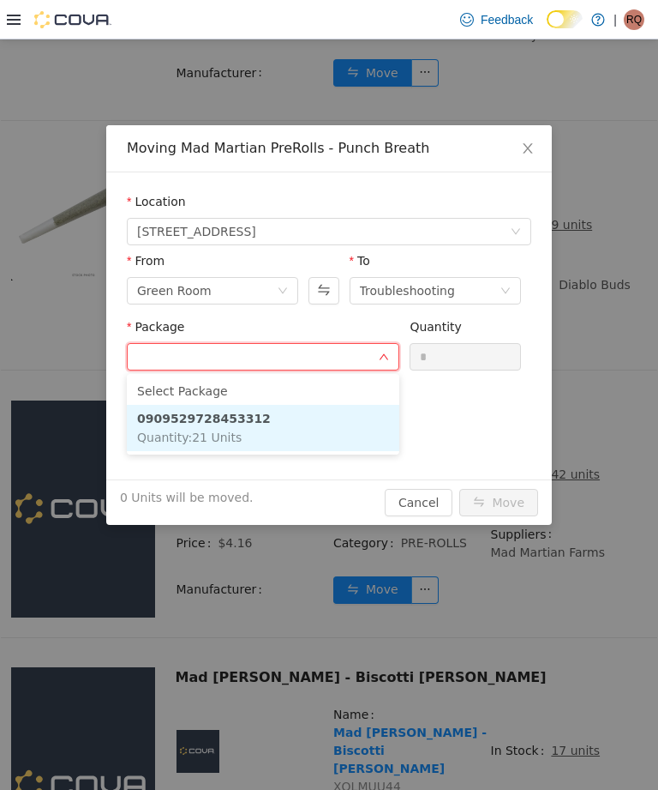
click at [347, 416] on li "0909529728453312 Quantity : 21 Units" at bounding box center [263, 428] width 273 height 46
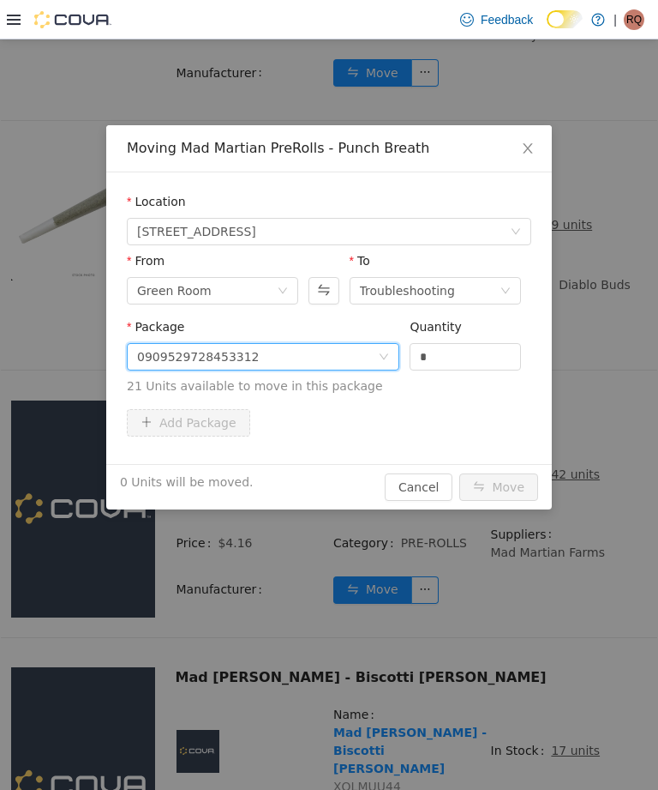
click at [463, 349] on input "*" at bounding box center [466, 357] width 110 height 26
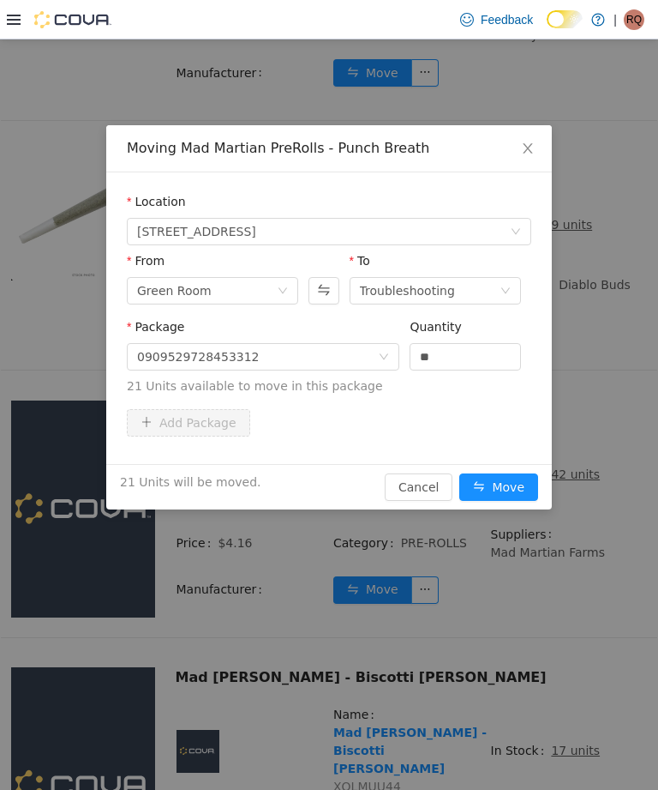
type input "**"
click at [520, 483] on button "Move" at bounding box center [499, 486] width 79 height 27
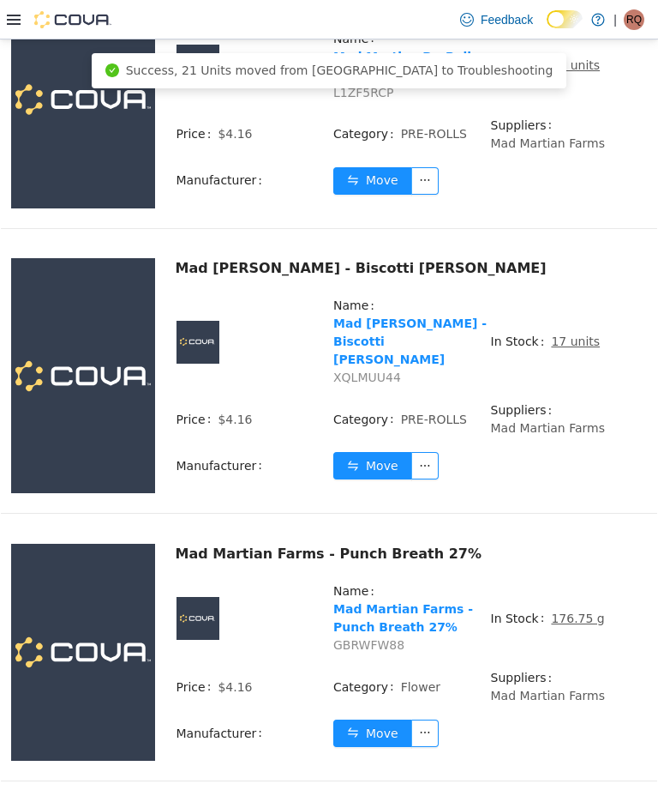
scroll to position [1935, 0]
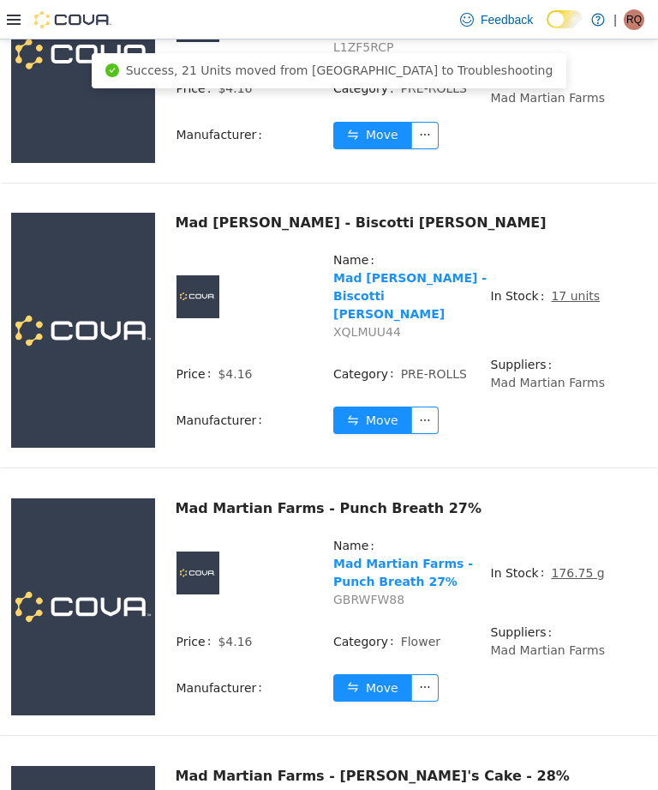
click at [564, 574] on u "176.75 g" at bounding box center [577, 573] width 53 height 14
click at [586, 568] on u "176.75 g" at bounding box center [577, 573] width 53 height 14
click at [576, 568] on u "176.75 g" at bounding box center [577, 573] width 53 height 14
click at [577, 574] on u "176.75 g" at bounding box center [577, 573] width 53 height 14
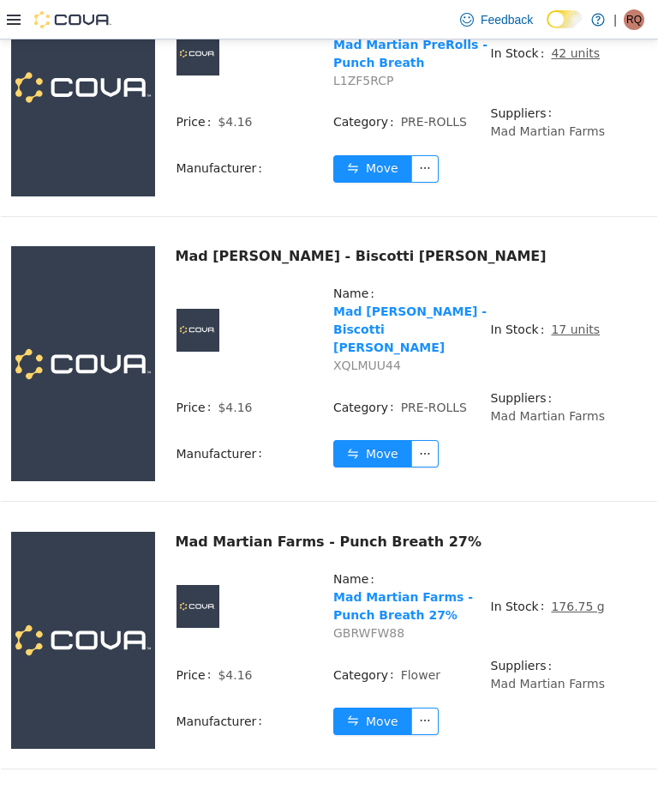
scroll to position [1900, 0]
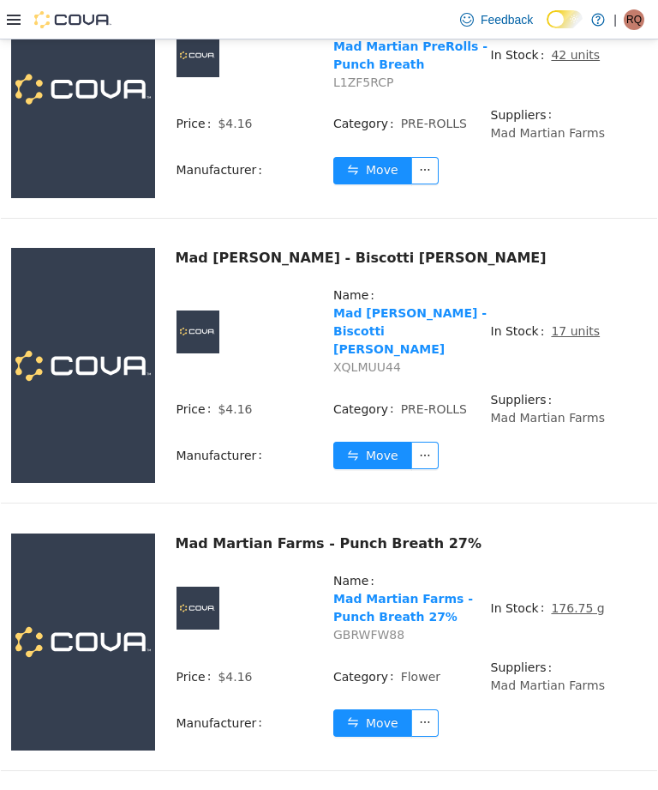
click at [580, 604] on u "176.75 g" at bounding box center [577, 608] width 53 height 14
click at [578, 599] on span "176.75 g" at bounding box center [577, 608] width 53 height 18
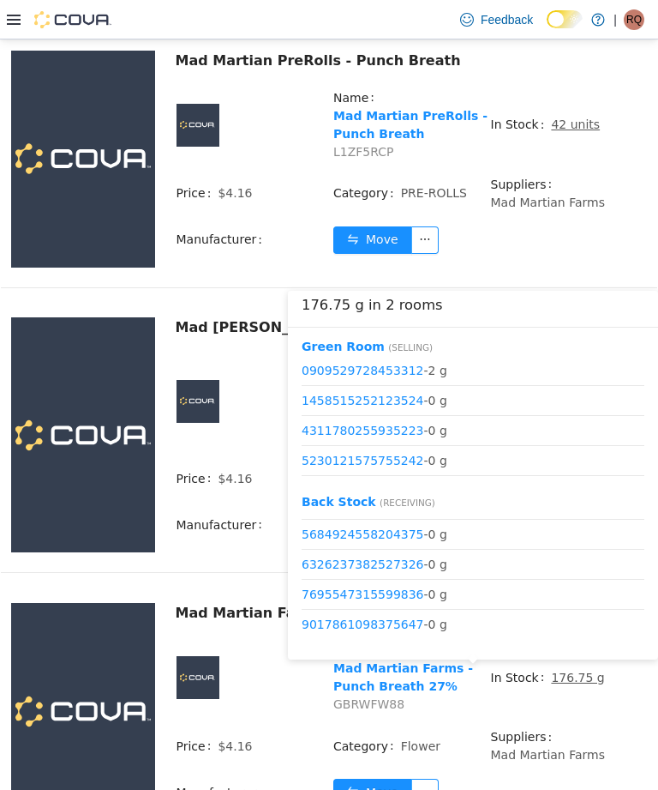
scroll to position [9, 0]
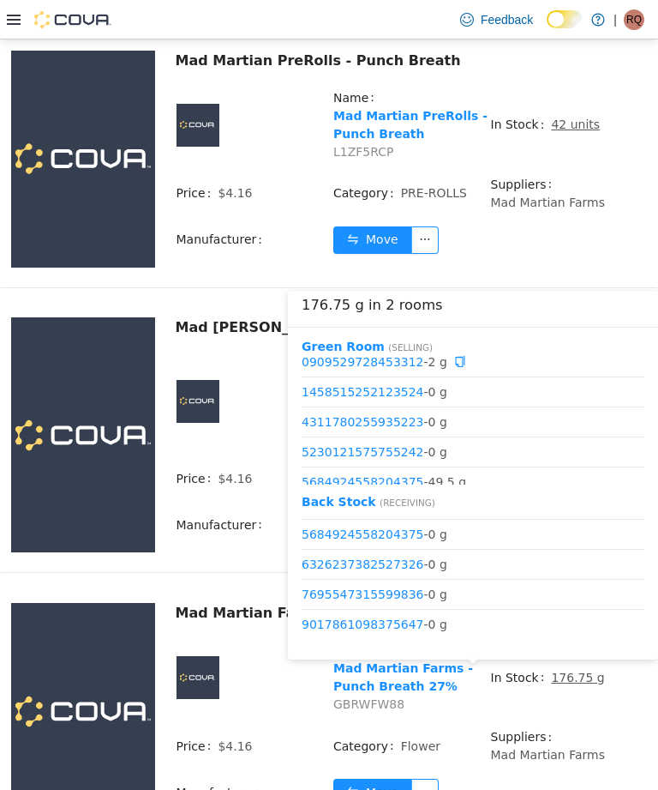
click at [402, 305] on h3 "176.75 g in 2 rooms" at bounding box center [473, 305] width 343 height 21
click at [406, 298] on h3 "176.75 g in 2 rooms" at bounding box center [473, 305] width 343 height 21
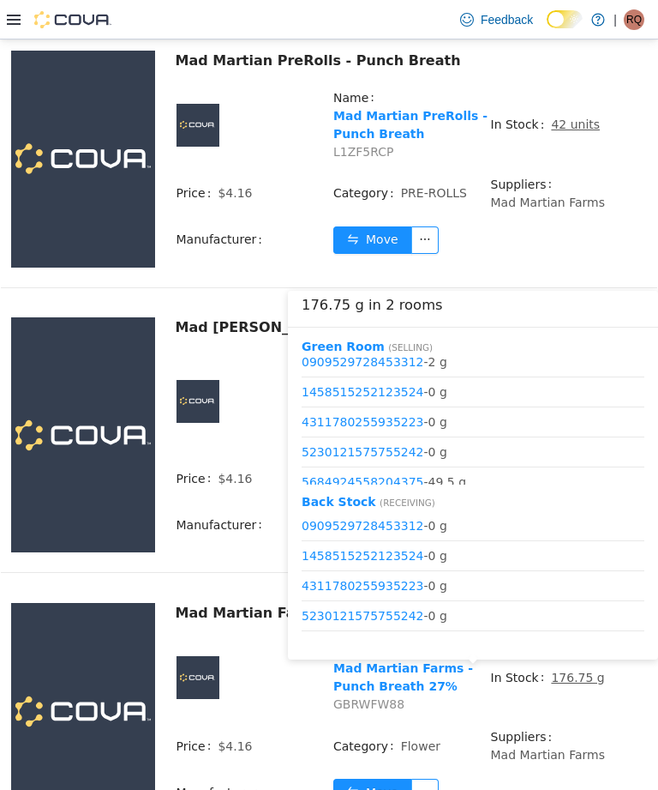
scroll to position [33, 0]
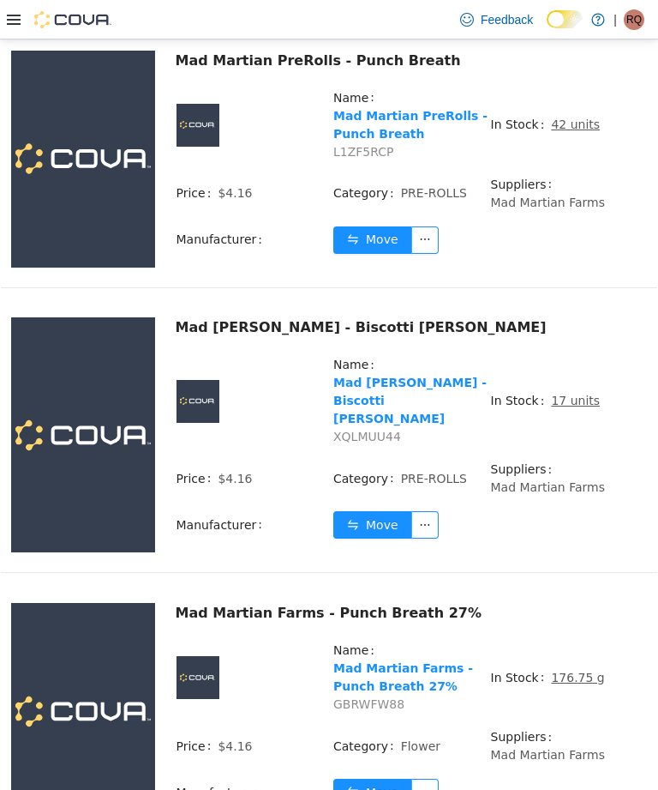
click at [617, 742] on td "Suppliers Mad Martian Farms" at bounding box center [569, 752] width 158 height 51
click at [387, 785] on button "Move" at bounding box center [372, 791] width 79 height 27
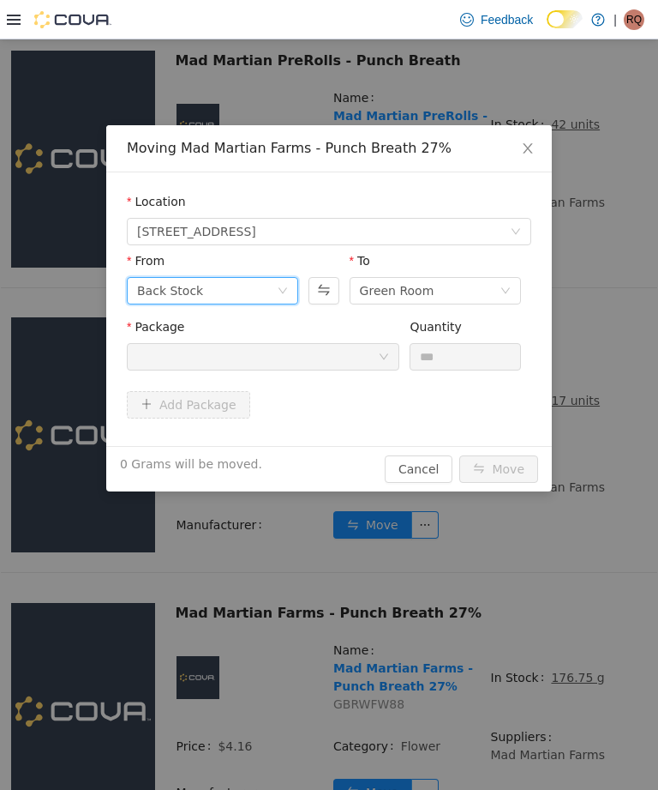
click at [284, 297] on icon "icon: down" at bounding box center [283, 291] width 10 height 12
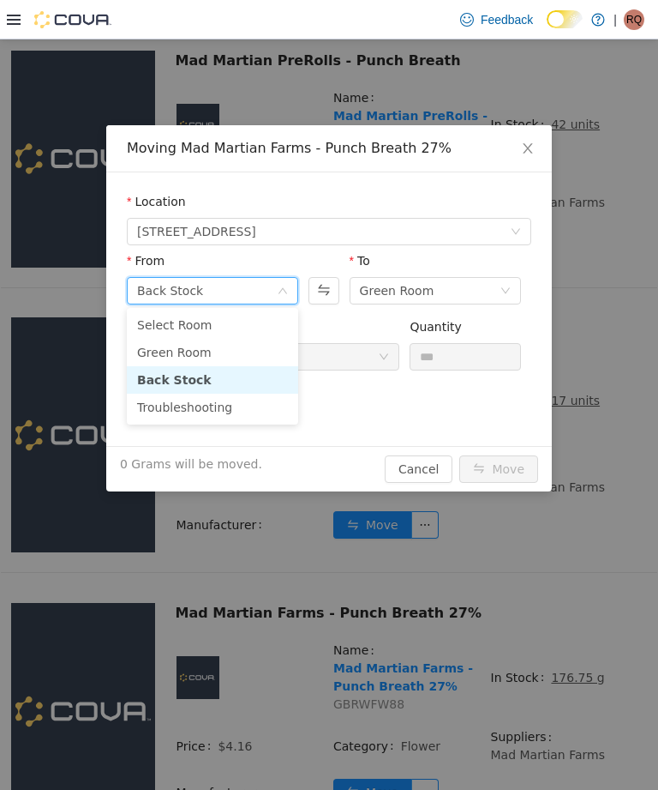
click at [266, 348] on li "Green Room" at bounding box center [212, 352] width 171 height 27
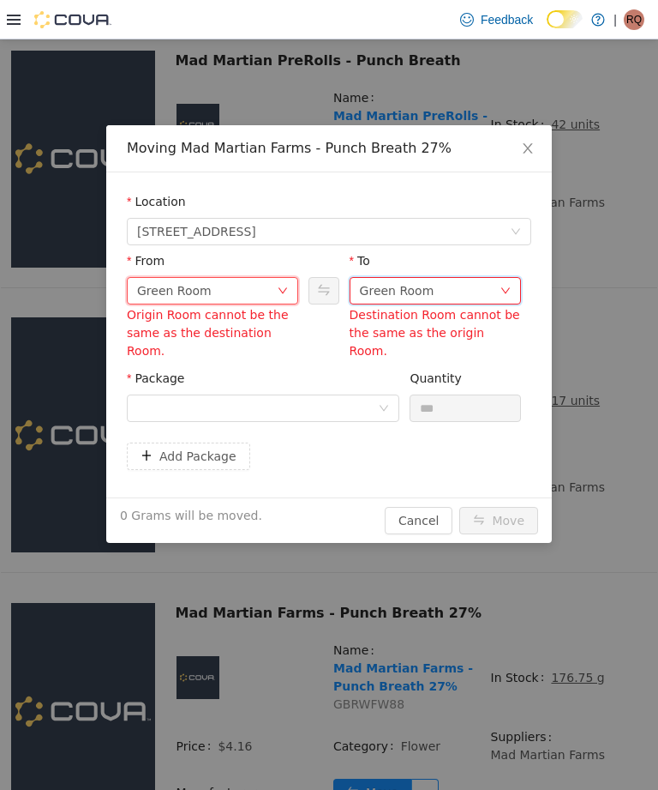
click at [475, 291] on div "Green Room" at bounding box center [430, 291] width 140 height 26
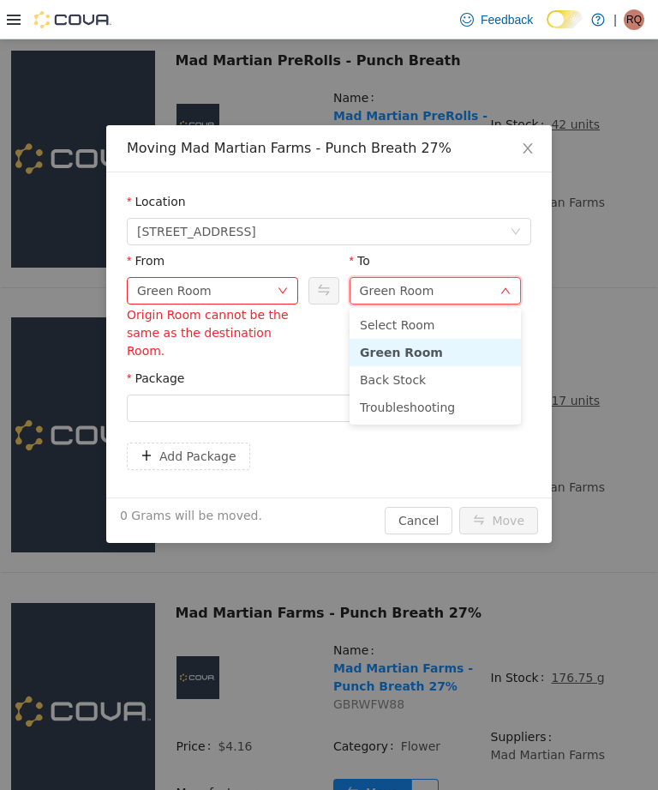
click at [445, 408] on li "Troubleshooting" at bounding box center [435, 406] width 171 height 27
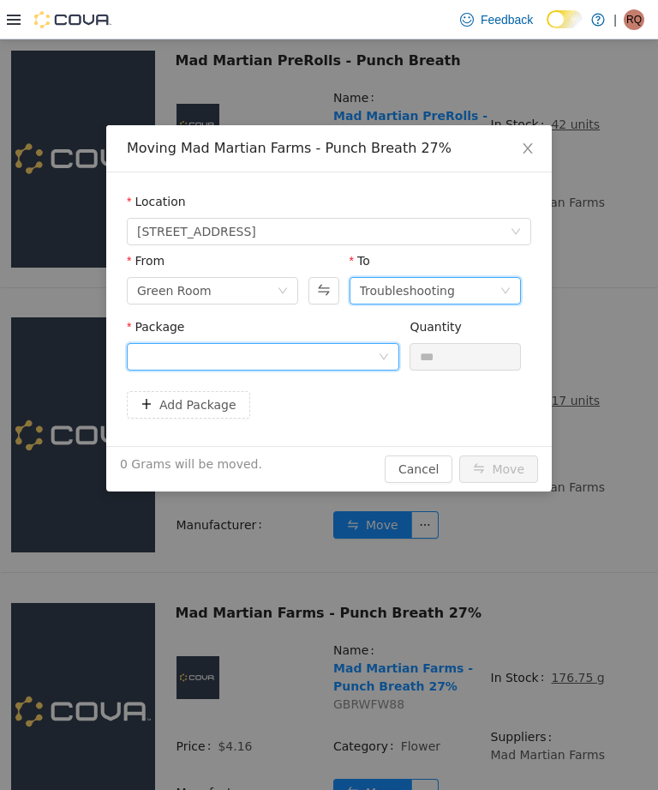
click at [380, 361] on icon "icon: down" at bounding box center [384, 356] width 10 height 10
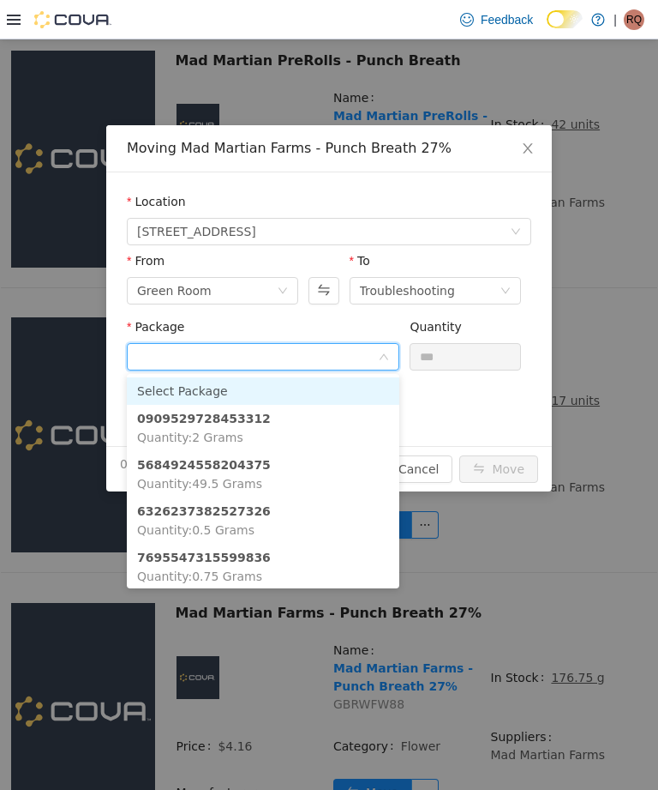
click at [326, 407] on li "0909529728453312 Quantity : 2 Grams" at bounding box center [263, 428] width 273 height 46
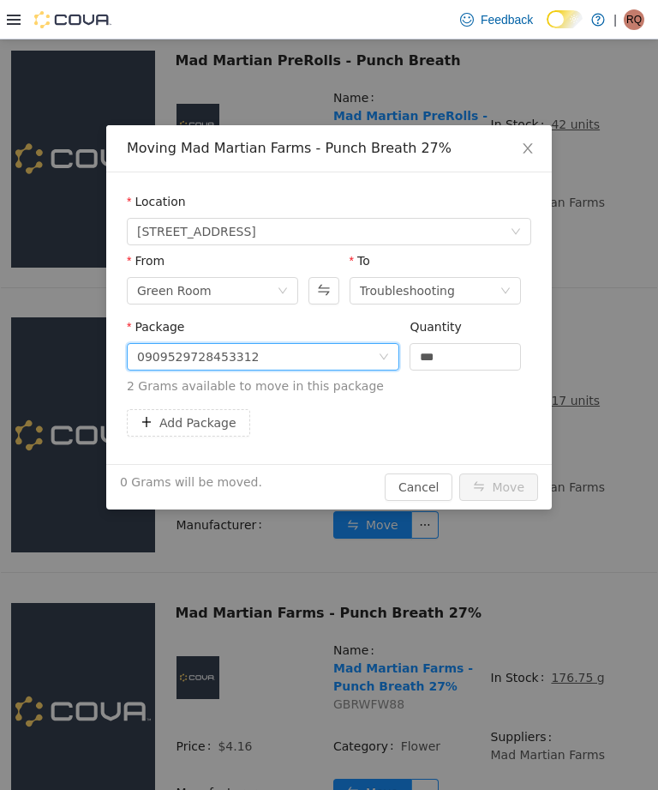
click at [491, 358] on input "***" at bounding box center [466, 357] width 110 height 26
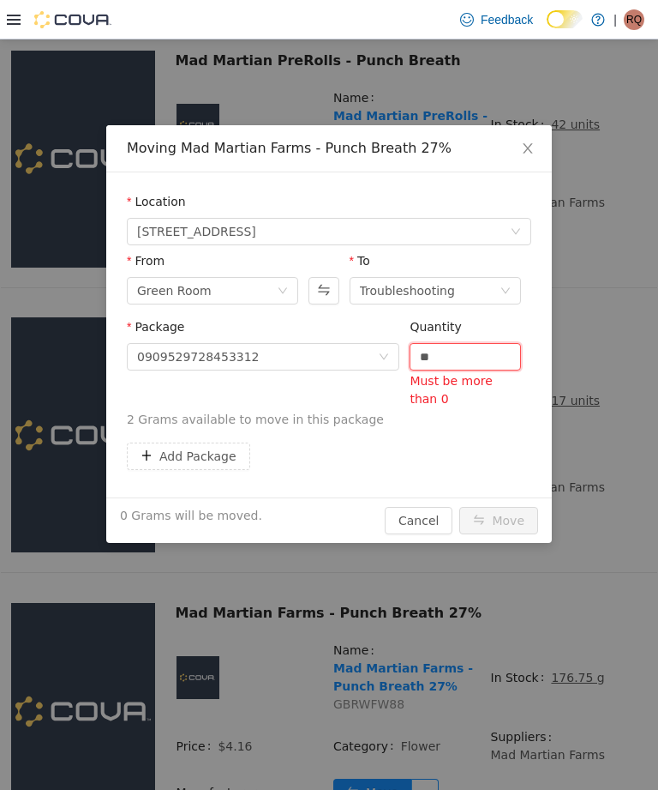
type input "*"
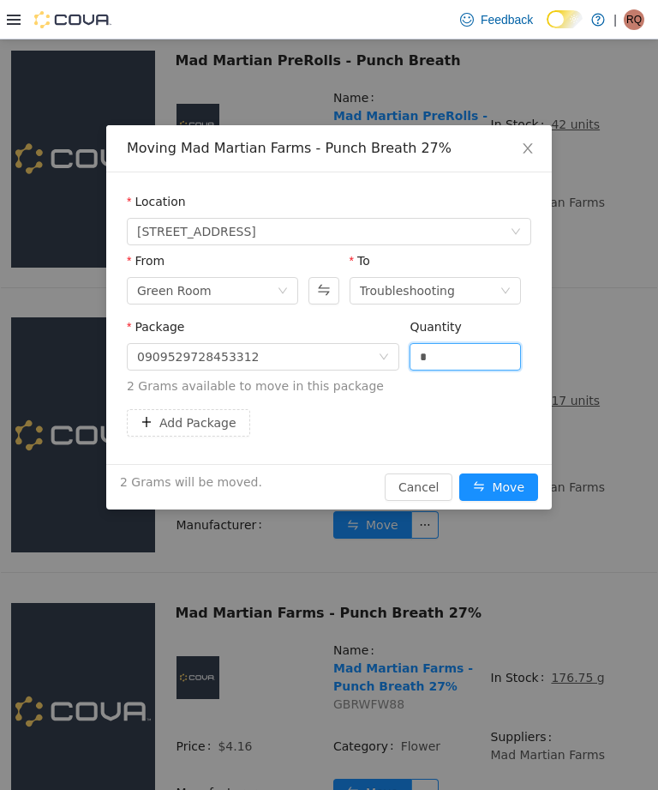
click at [213, 420] on button "Add Package" at bounding box center [188, 422] width 123 height 27
type input "***"
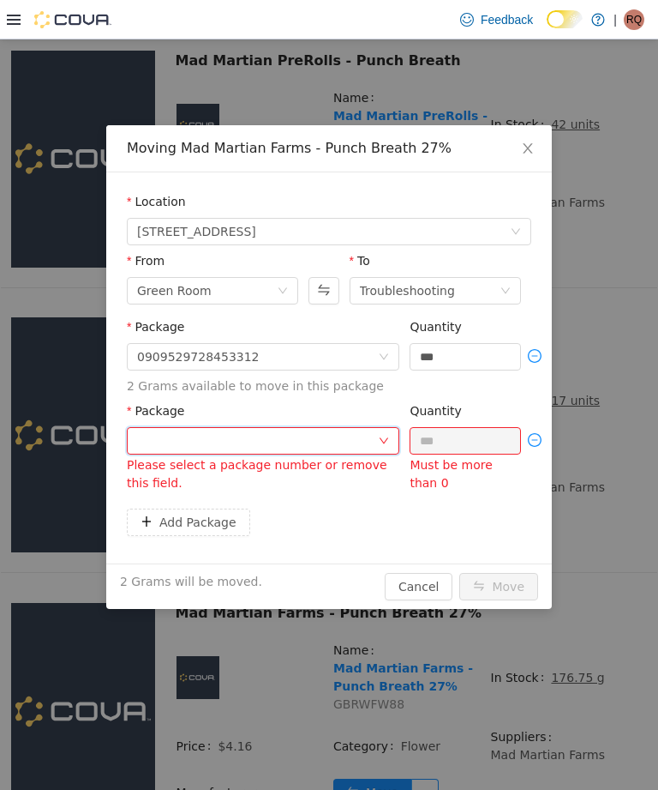
click at [365, 441] on div at bounding box center [257, 441] width 241 height 26
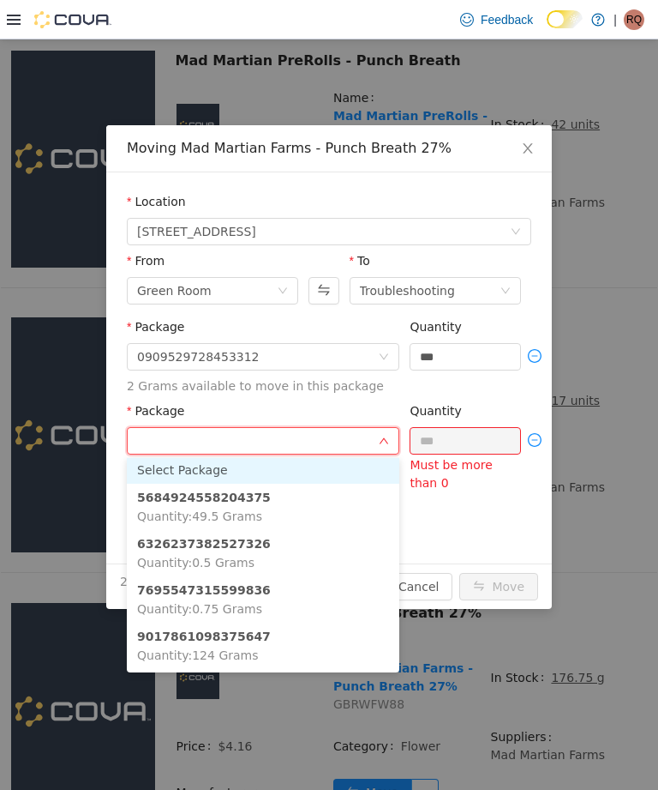
scroll to position [5, 0]
click at [274, 545] on li "6326237382527326 Quantity : 0.5 Grams" at bounding box center [263, 553] width 273 height 46
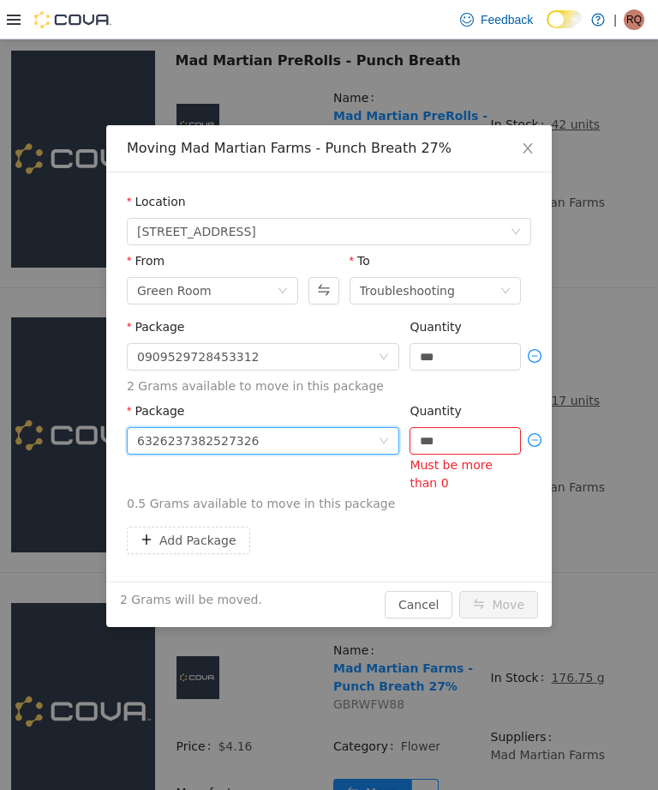
click at [484, 442] on input "***" at bounding box center [466, 441] width 110 height 26
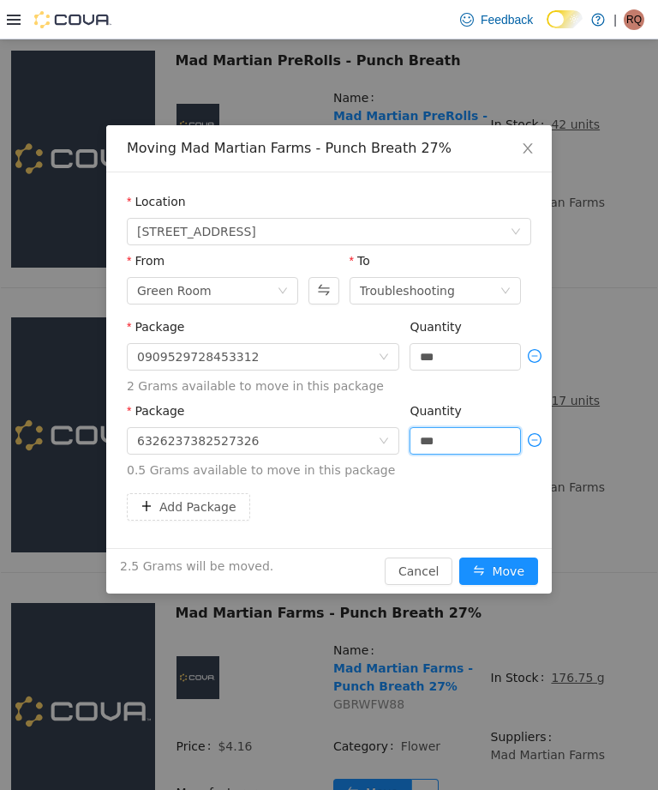
type input "***"
click at [507, 561] on button "Move" at bounding box center [499, 570] width 79 height 27
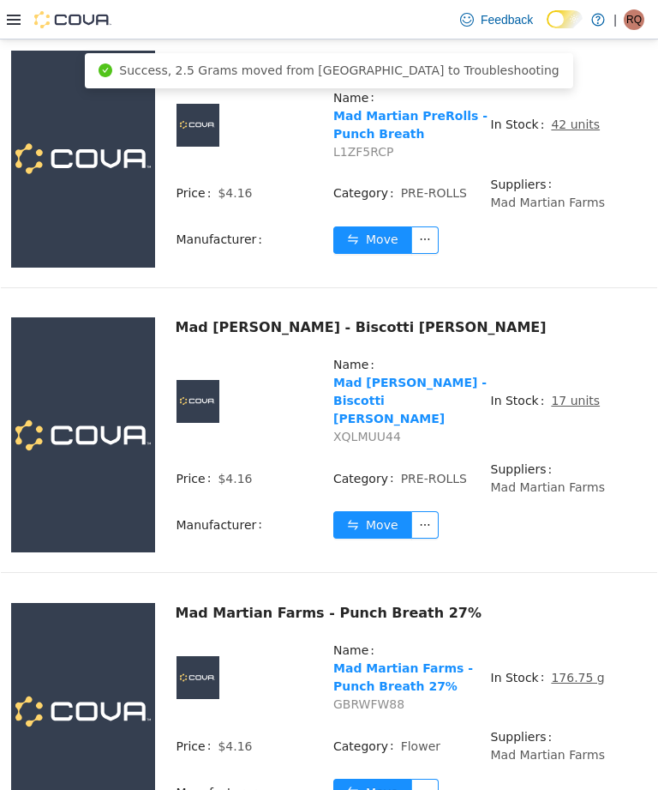
click at [223, 510] on td "Price $4.16" at bounding box center [255, 485] width 158 height 51
click at [393, 789] on button "Move" at bounding box center [372, 791] width 79 height 27
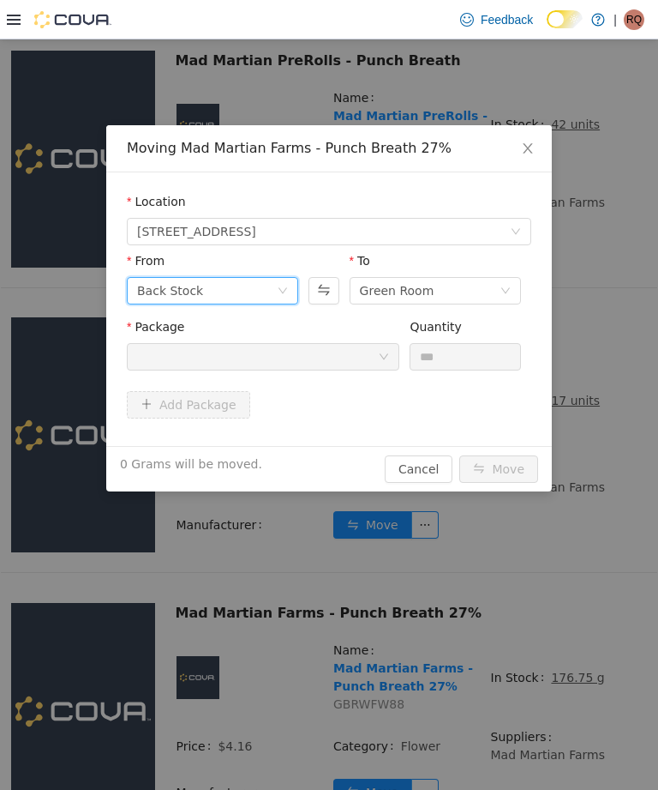
click at [257, 284] on div "Back Stock" at bounding box center [207, 291] width 140 height 26
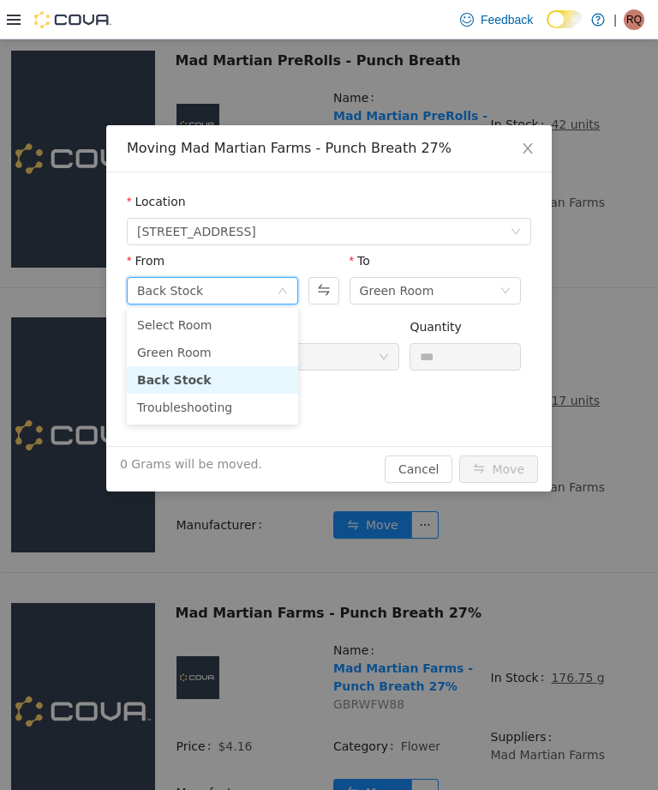
click at [247, 346] on li "Green Room" at bounding box center [212, 352] width 171 height 27
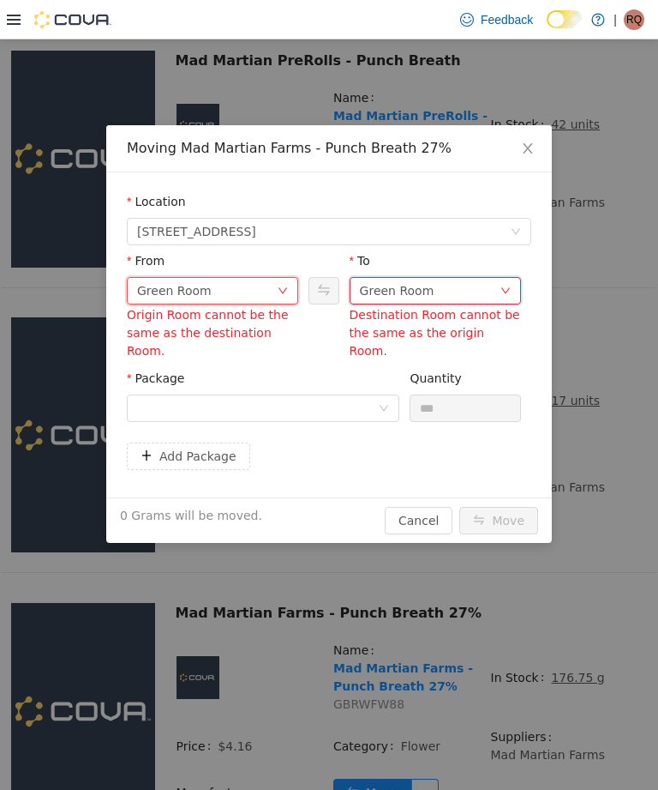
click at [496, 297] on div "Green Room" at bounding box center [430, 291] width 140 height 26
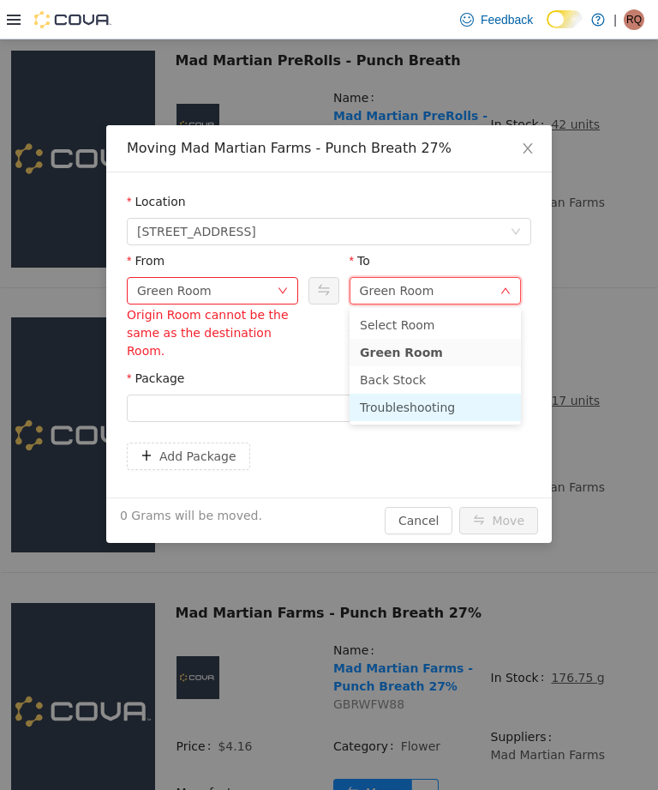
click at [451, 404] on li "Troubleshooting" at bounding box center [435, 406] width 171 height 27
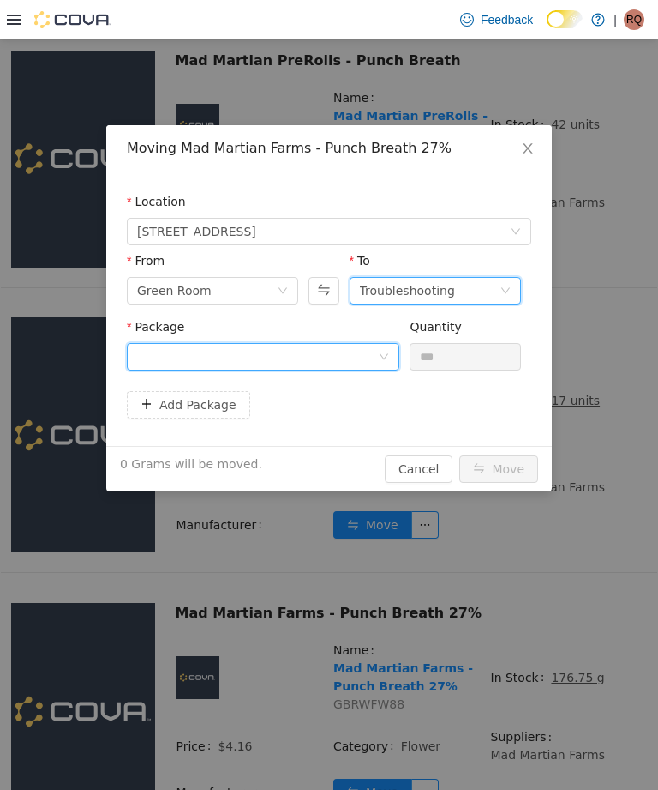
click at [383, 352] on icon "icon: down" at bounding box center [384, 356] width 10 height 10
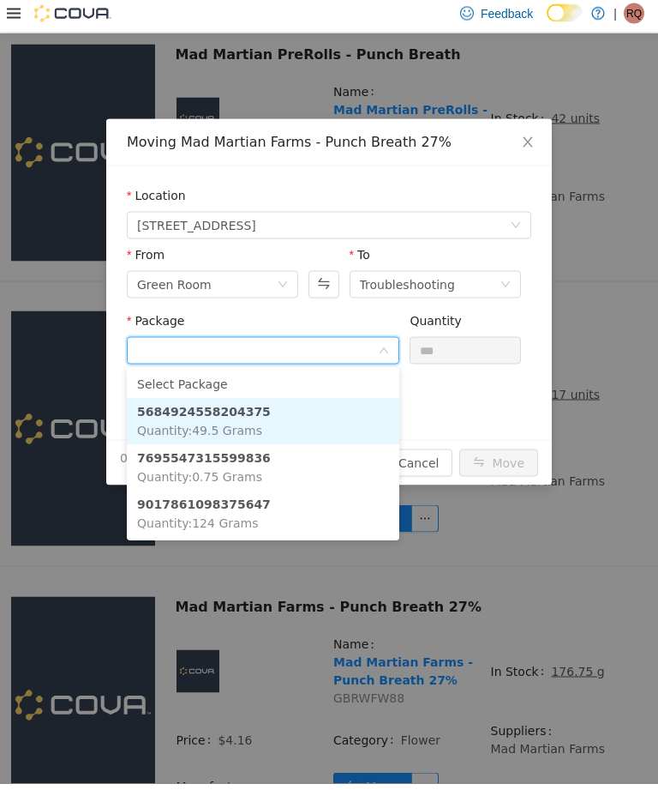
click at [267, 420] on li "5684924558204375 Quantity : 49.5 Grams" at bounding box center [263, 421] width 273 height 46
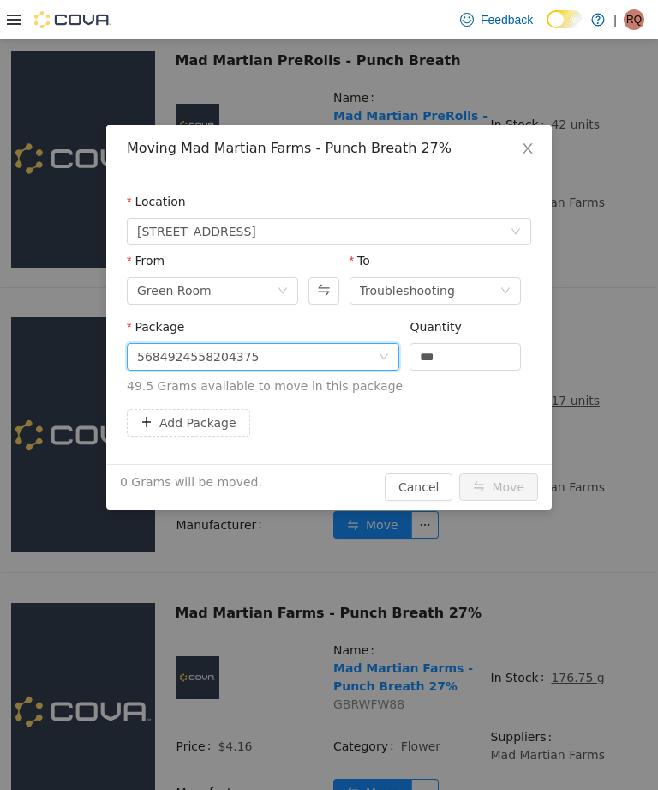
click at [486, 347] on input "***" at bounding box center [466, 357] width 110 height 26
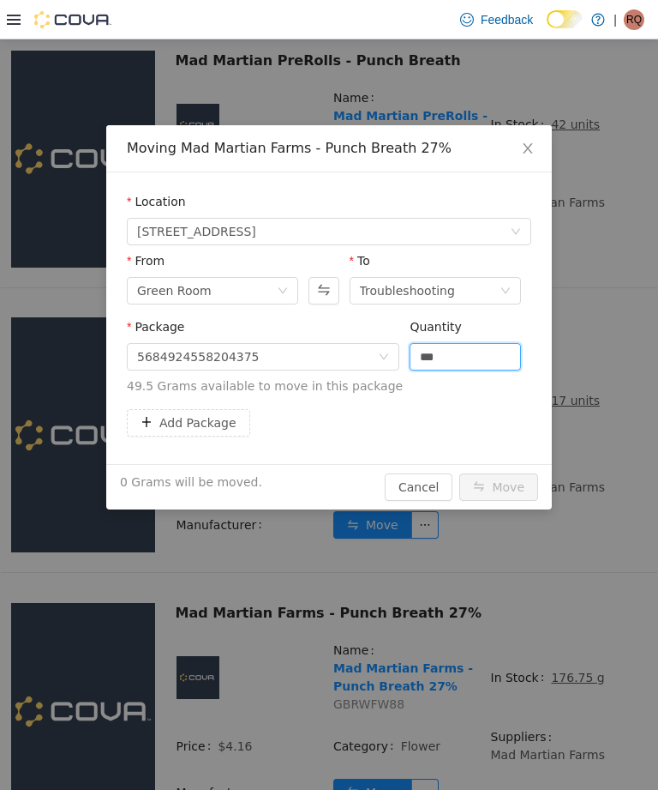
click at [483, 362] on input "***" at bounding box center [466, 357] width 110 height 26
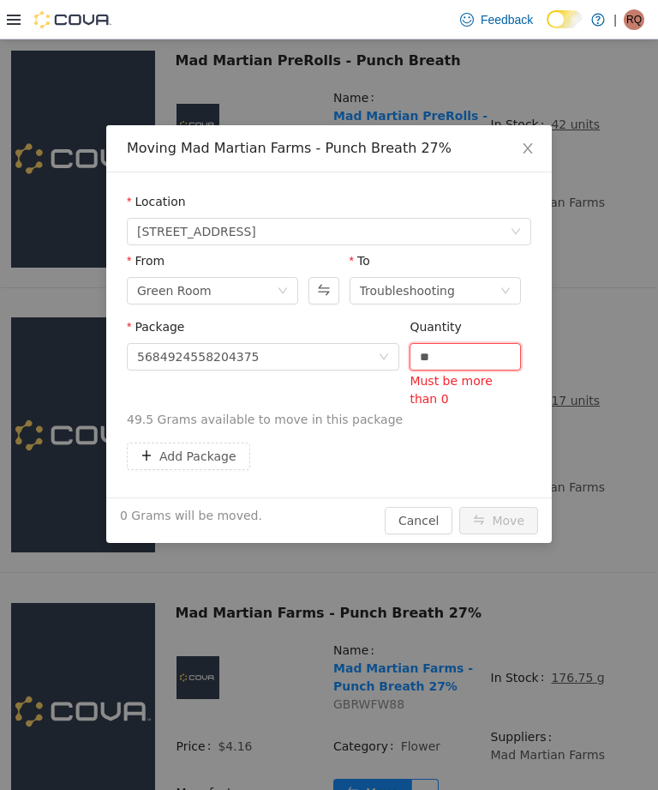
type input "*"
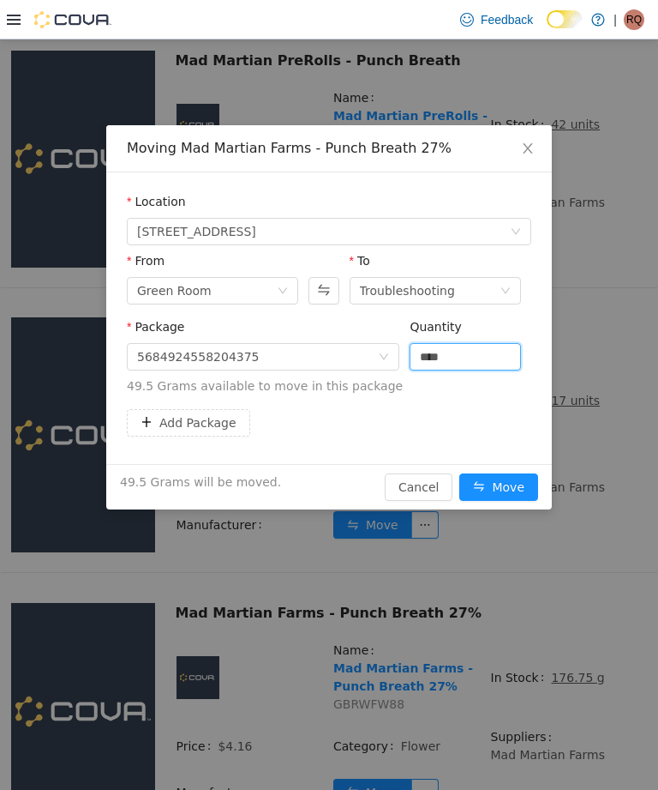
type input "****"
click at [502, 486] on button "Move" at bounding box center [499, 486] width 79 height 27
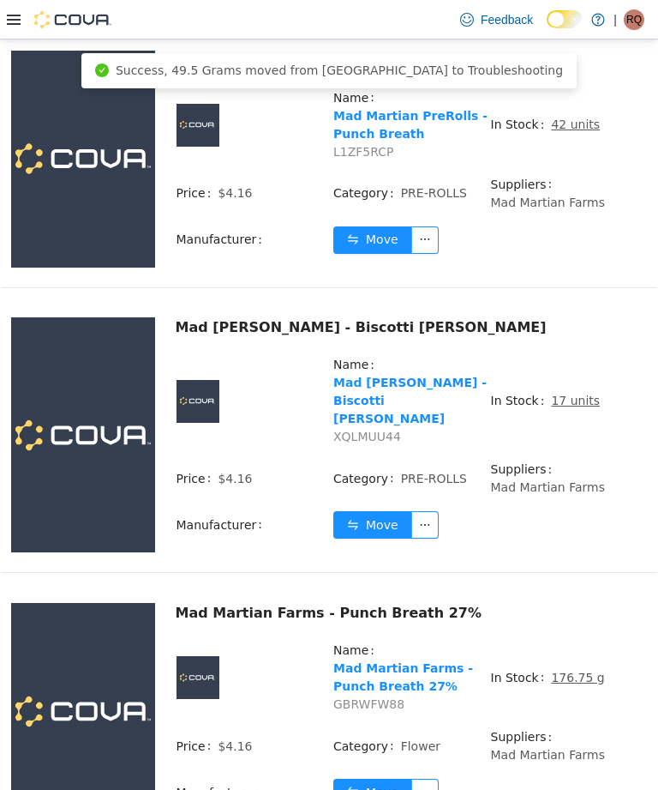
click at [575, 407] on u "17 units" at bounding box center [575, 400] width 49 height 14
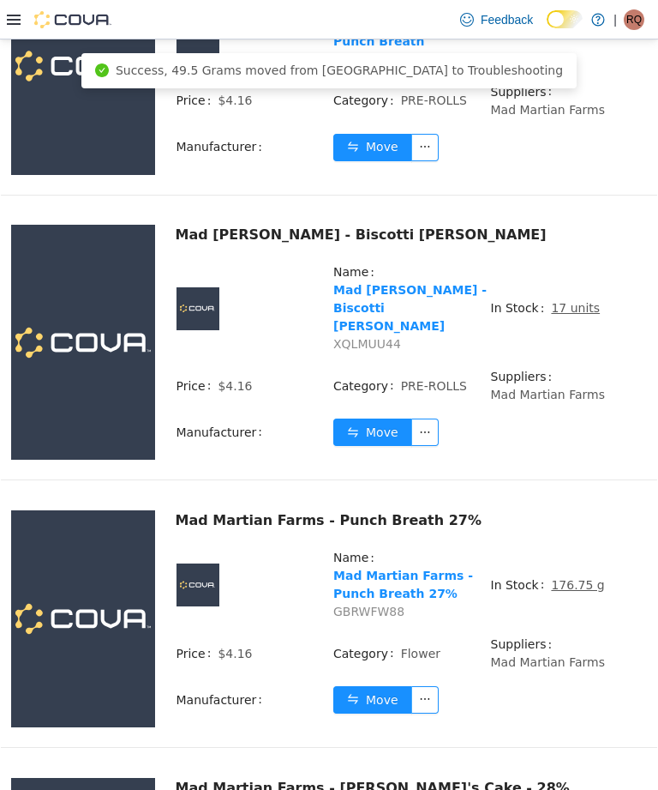
scroll to position [1926, 0]
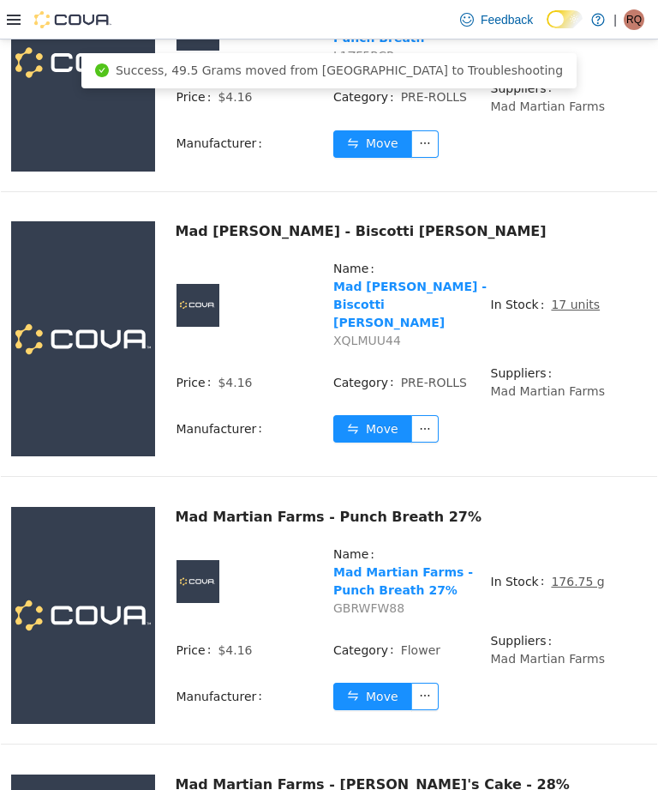
click at [580, 574] on u "176.75 g" at bounding box center [577, 581] width 53 height 14
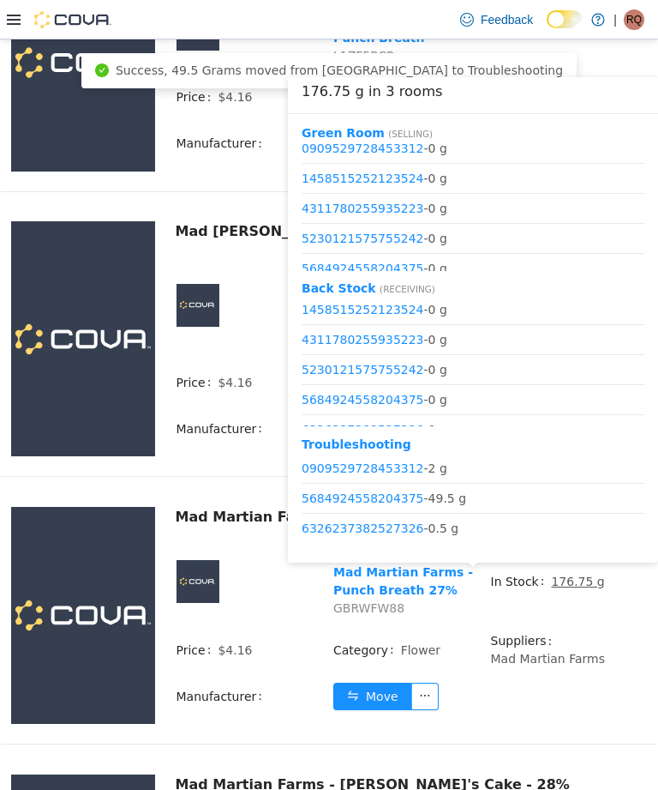
click at [370, 694] on button "Move" at bounding box center [372, 695] width 79 height 27
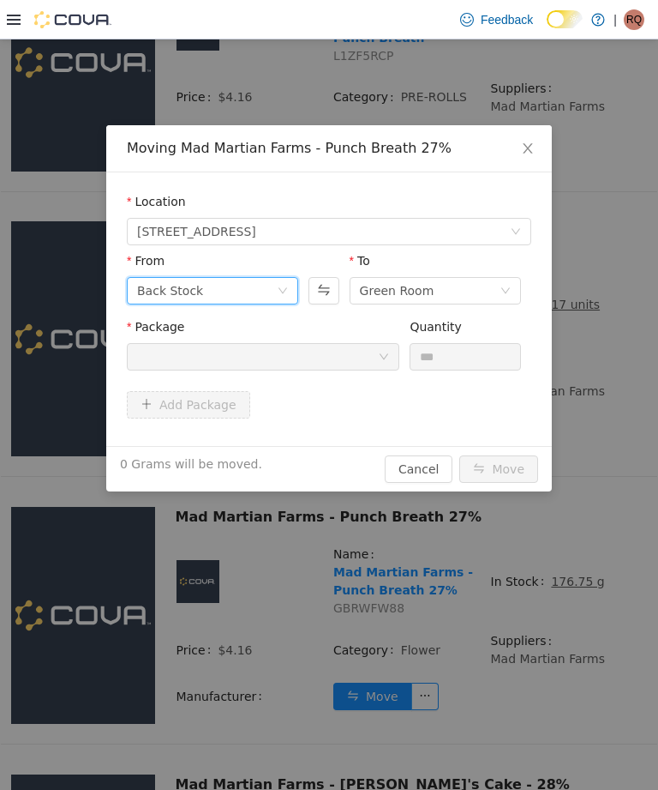
click at [279, 289] on icon "icon: down" at bounding box center [283, 290] width 10 height 10
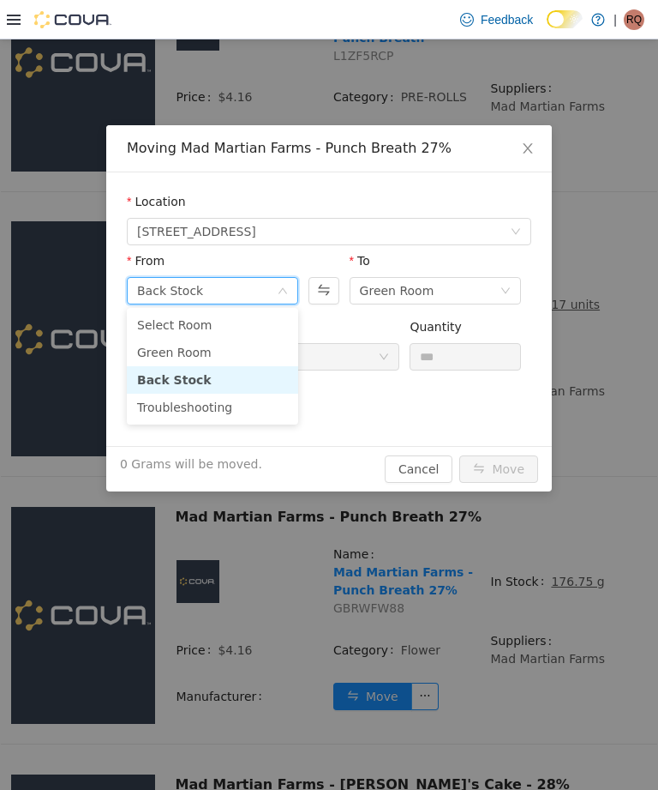
click at [273, 285] on div "Back Stock" at bounding box center [207, 291] width 140 height 26
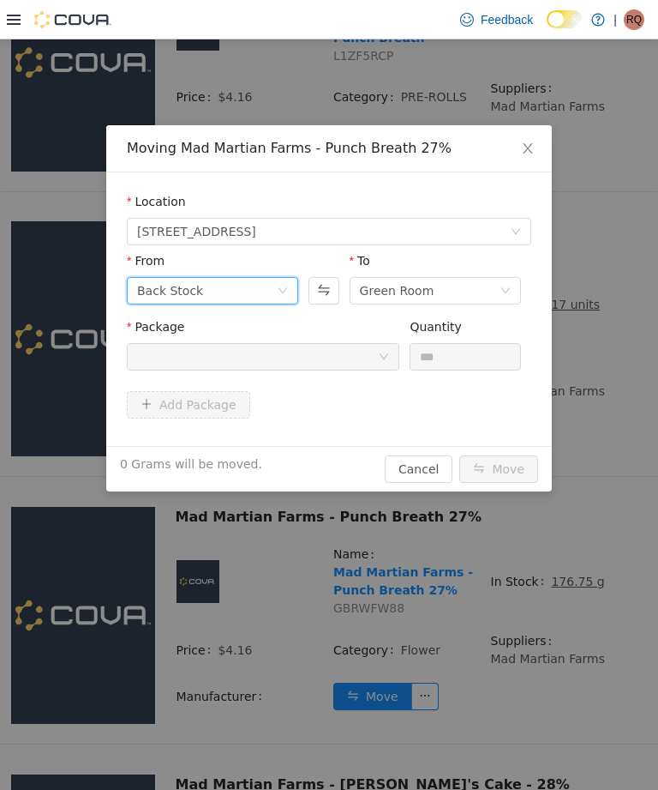
click at [272, 292] on div "Back Stock" at bounding box center [207, 291] width 140 height 26
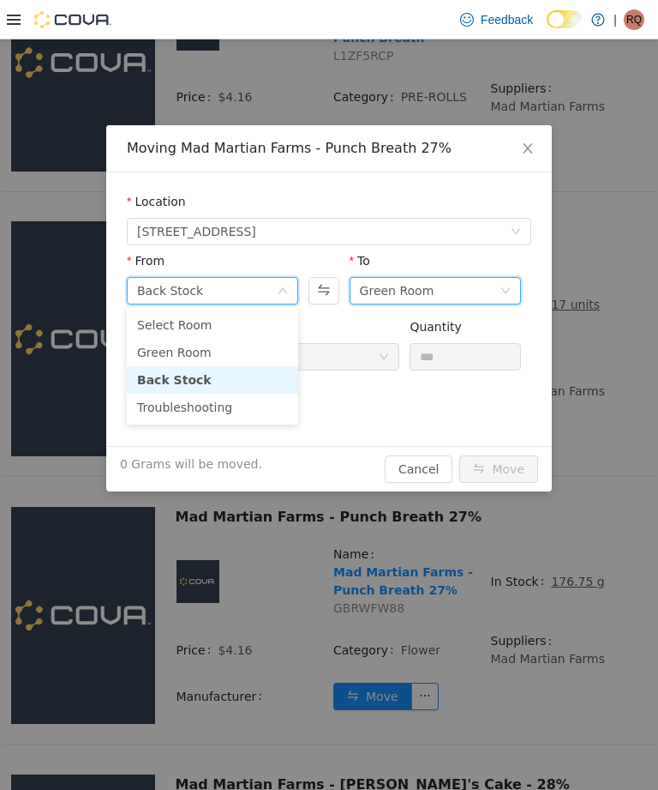
click at [399, 284] on div "Green Room" at bounding box center [397, 291] width 75 height 26
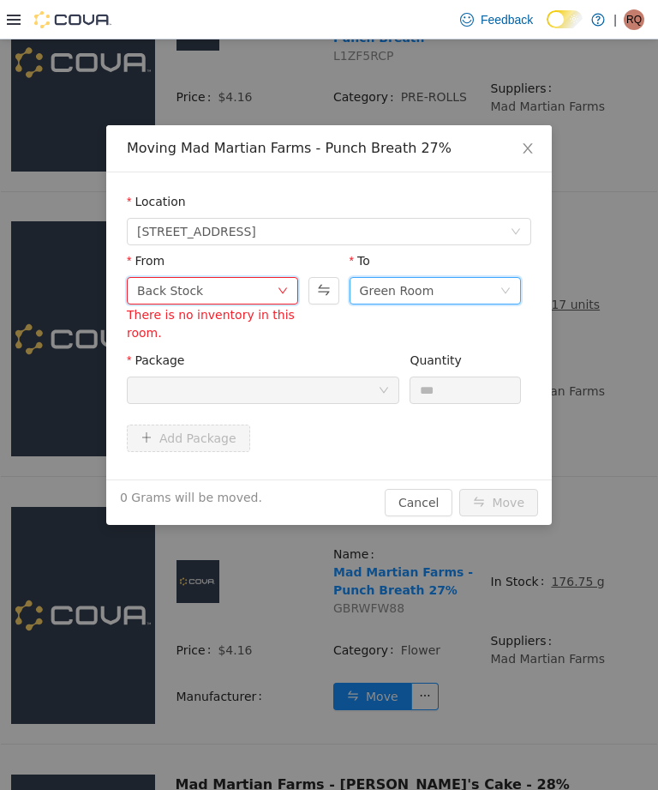
click at [284, 292] on icon "icon: down" at bounding box center [283, 291] width 9 height 6
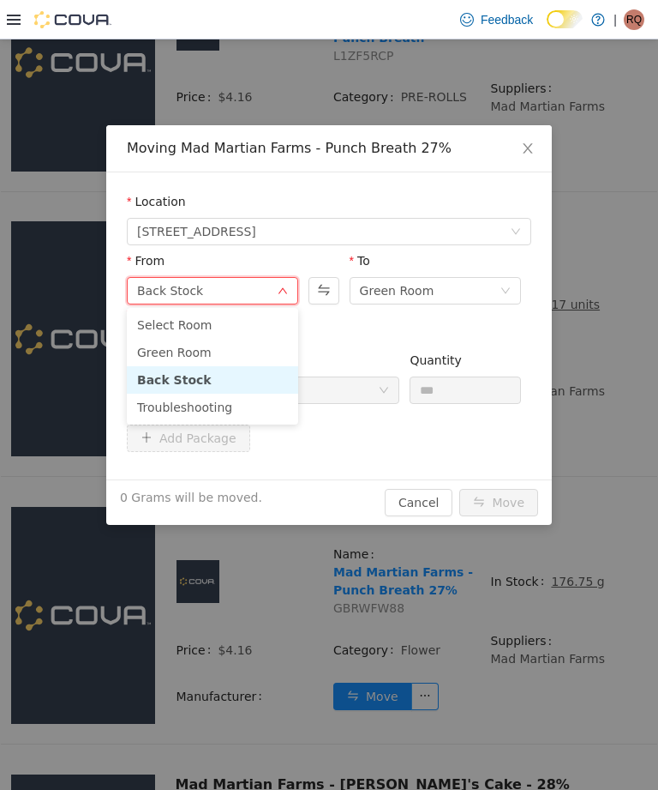
click at [237, 351] on li "Green Room" at bounding box center [212, 352] width 171 height 27
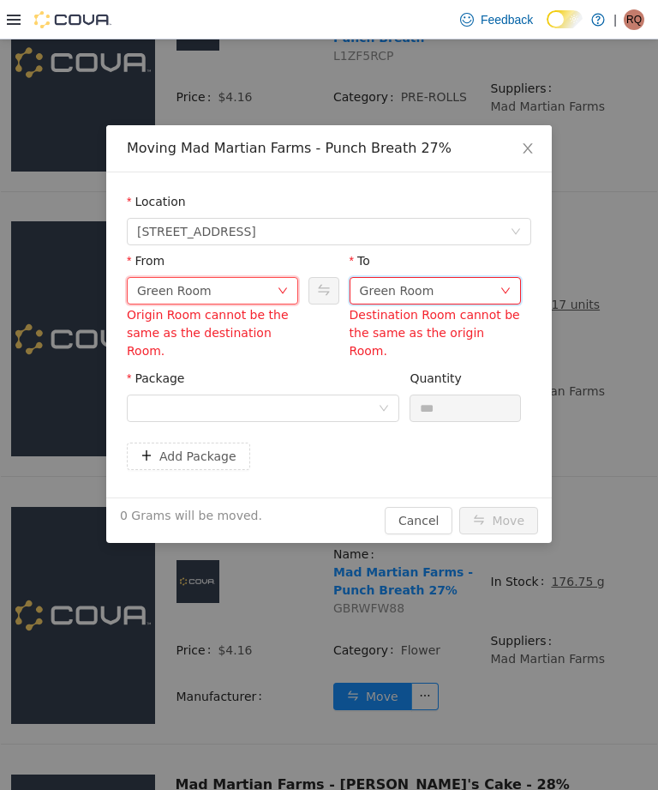
click at [418, 289] on div "Green Room" at bounding box center [397, 291] width 75 height 26
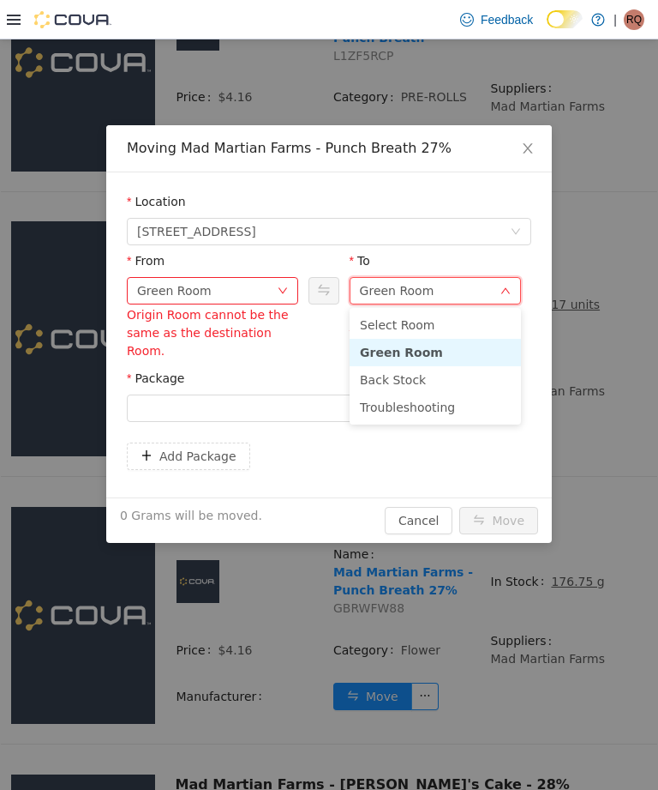
click at [395, 402] on li "Troubleshooting" at bounding box center [435, 406] width 171 height 27
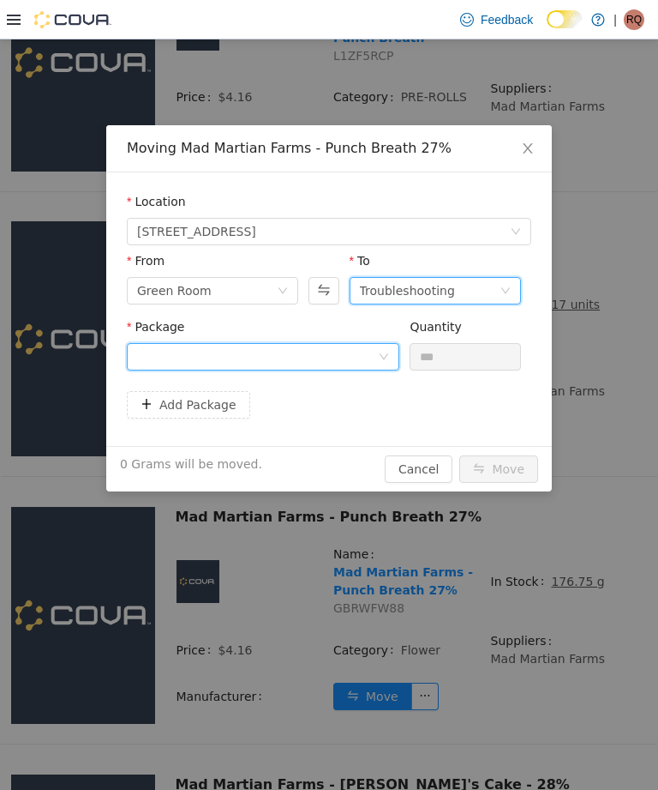
click at [378, 345] on div at bounding box center [257, 357] width 241 height 26
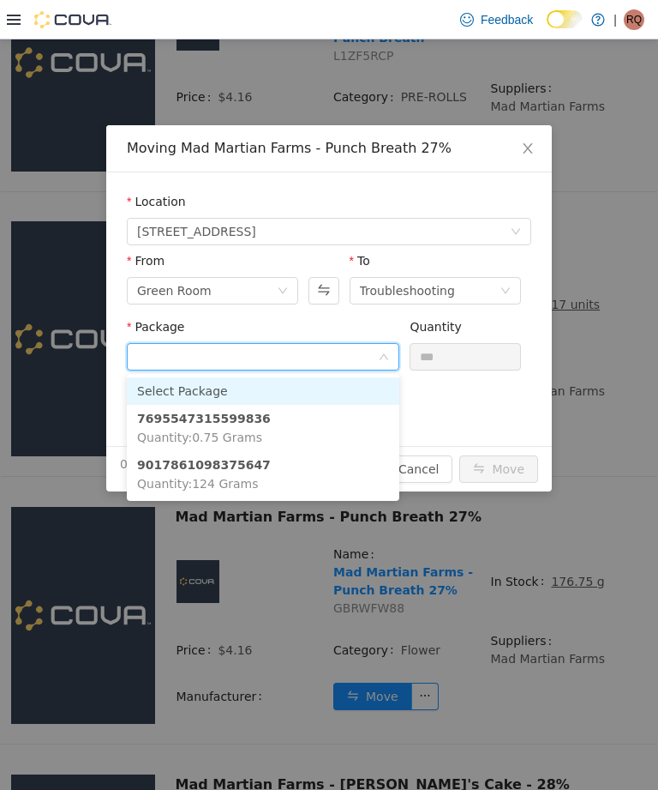
click at [339, 424] on li "7695547315599836 Quantity : 0.75 Grams" at bounding box center [263, 428] width 273 height 46
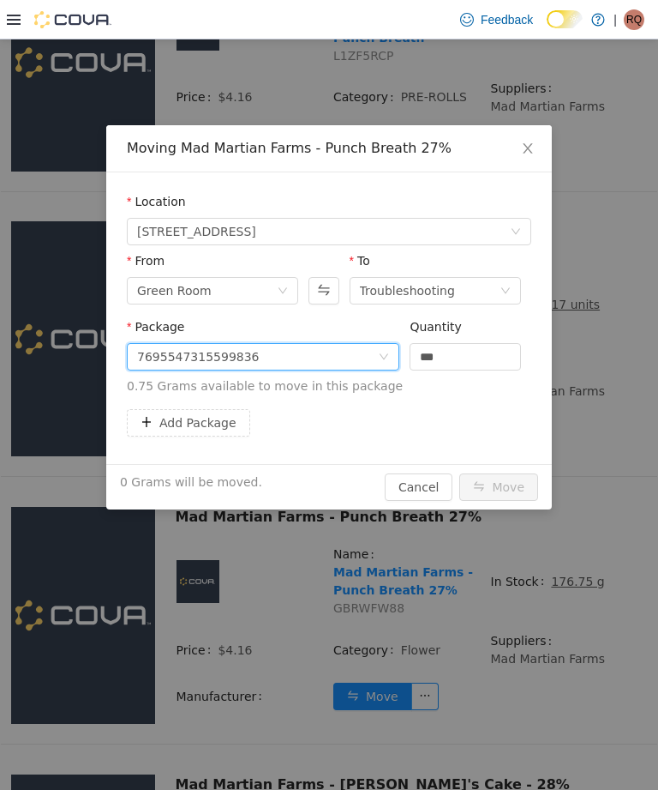
click at [478, 355] on input "***" at bounding box center [466, 357] width 110 height 26
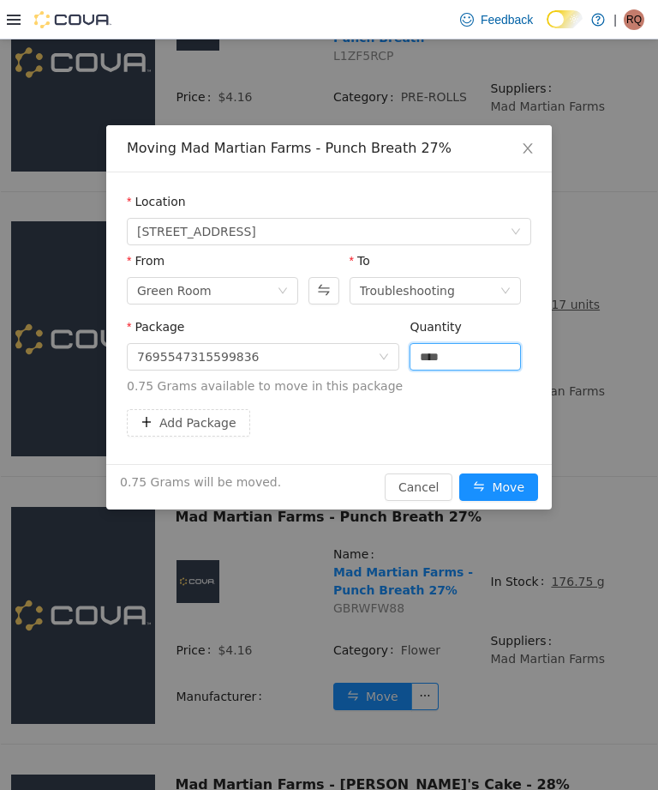
type input "****"
click at [509, 483] on button "Move" at bounding box center [499, 486] width 79 height 27
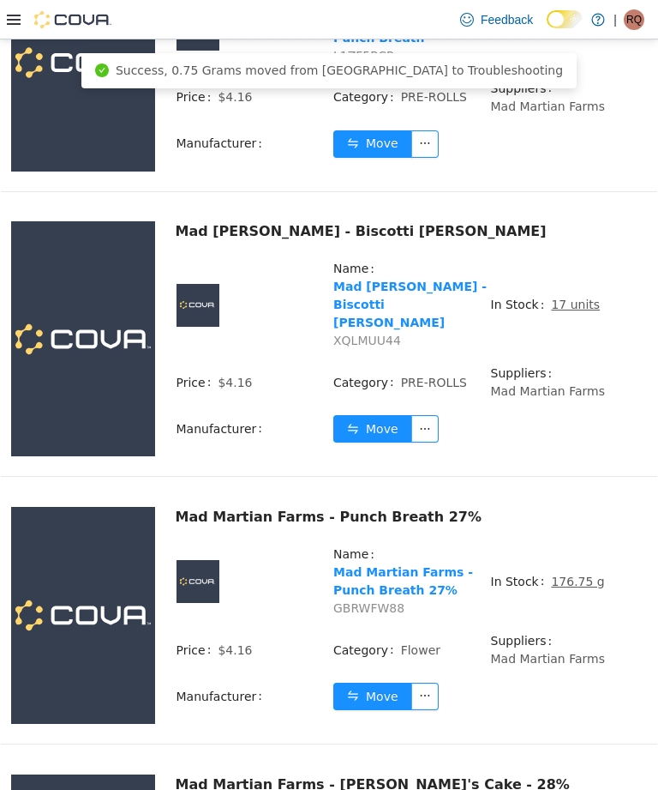
click at [375, 687] on button "Move" at bounding box center [372, 695] width 79 height 27
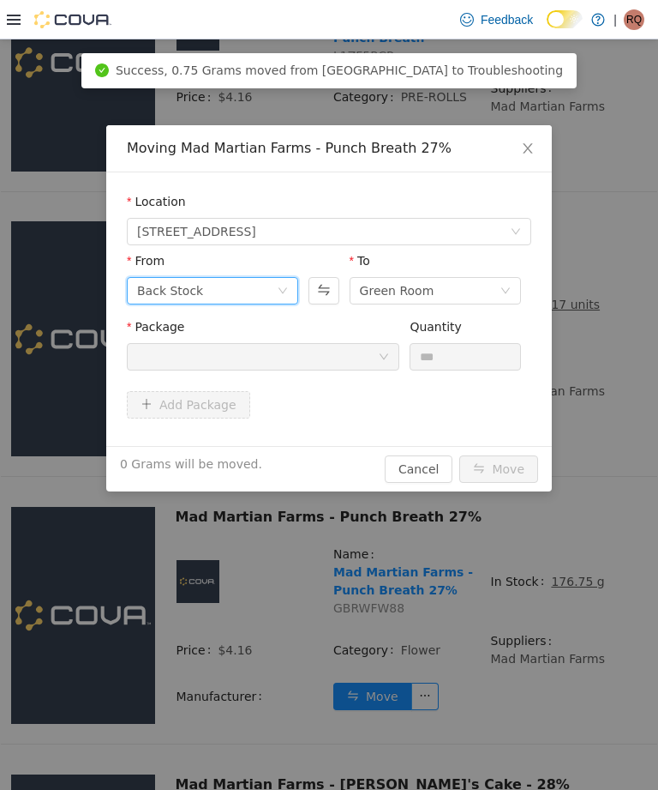
click at [278, 291] on icon "icon: down" at bounding box center [283, 290] width 10 height 10
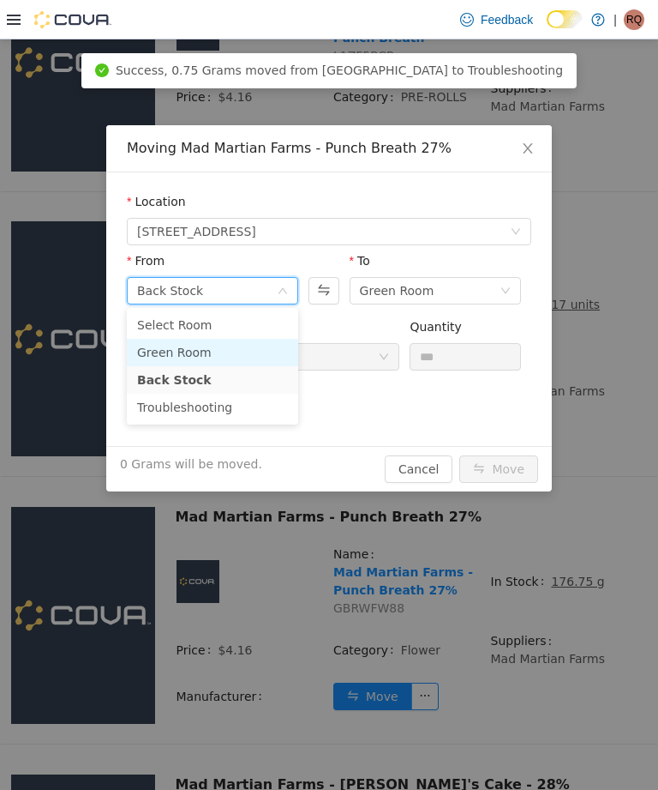
click at [240, 352] on li "Green Room" at bounding box center [212, 352] width 171 height 27
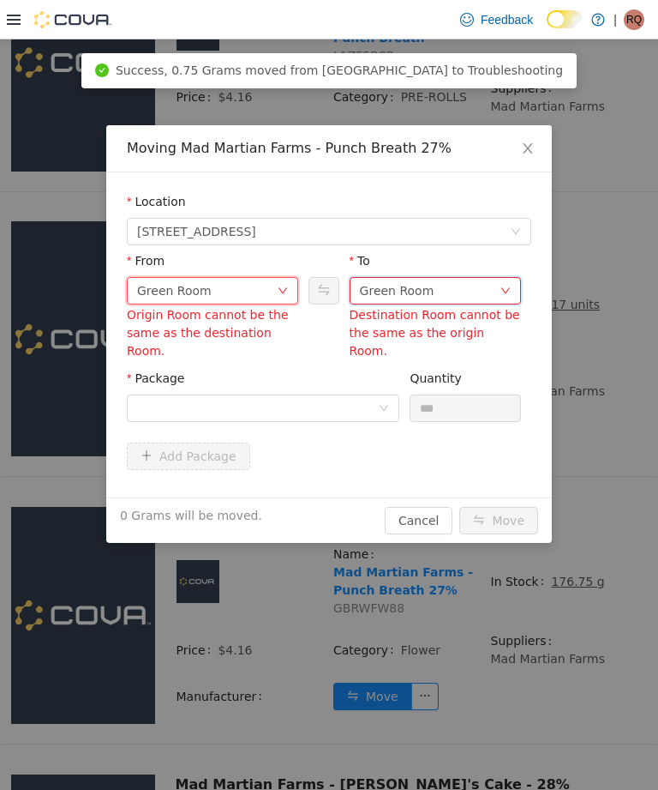
click at [393, 281] on div "Green Room" at bounding box center [397, 291] width 75 height 26
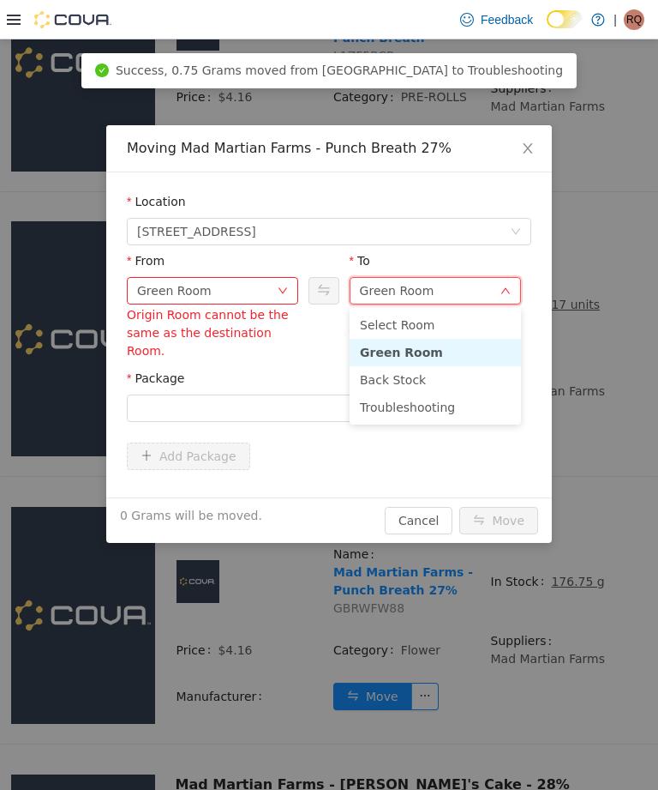
click at [422, 400] on li "Troubleshooting" at bounding box center [435, 406] width 171 height 27
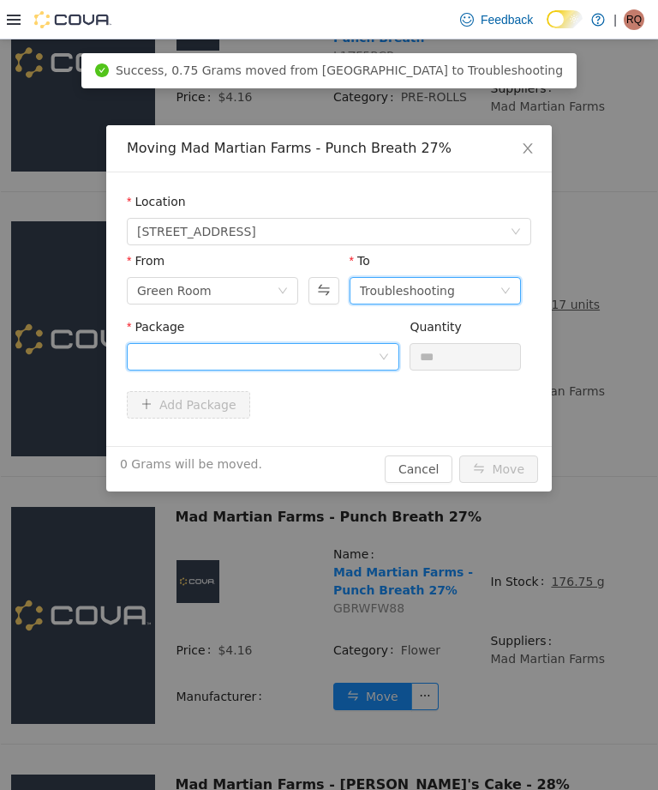
click at [363, 350] on div at bounding box center [257, 357] width 241 height 26
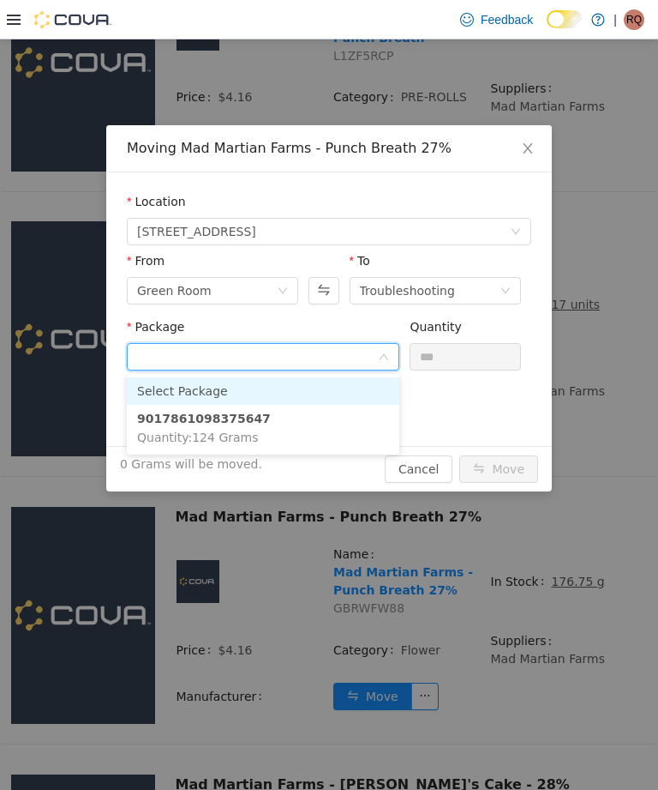
click at [335, 425] on li "9017861098375647 Quantity : 124 Grams" at bounding box center [263, 428] width 273 height 46
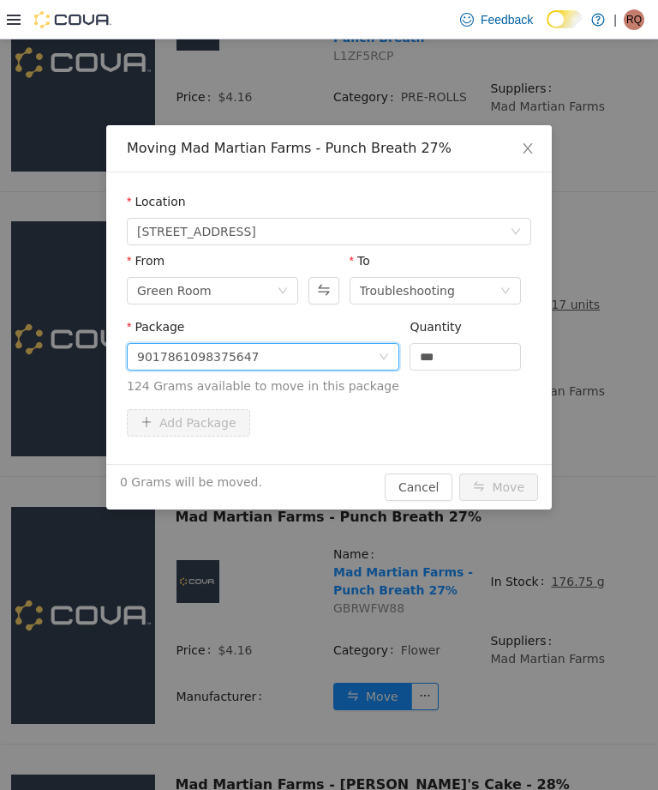
click at [469, 355] on input "***" at bounding box center [466, 357] width 110 height 26
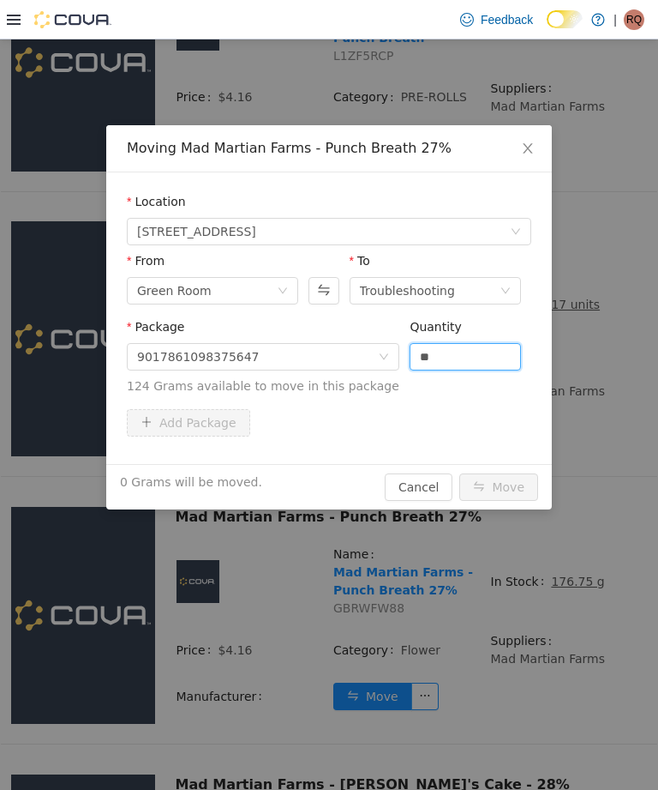
type input "*"
click at [518, 485] on button "Move" at bounding box center [499, 486] width 79 height 27
type input "*****"
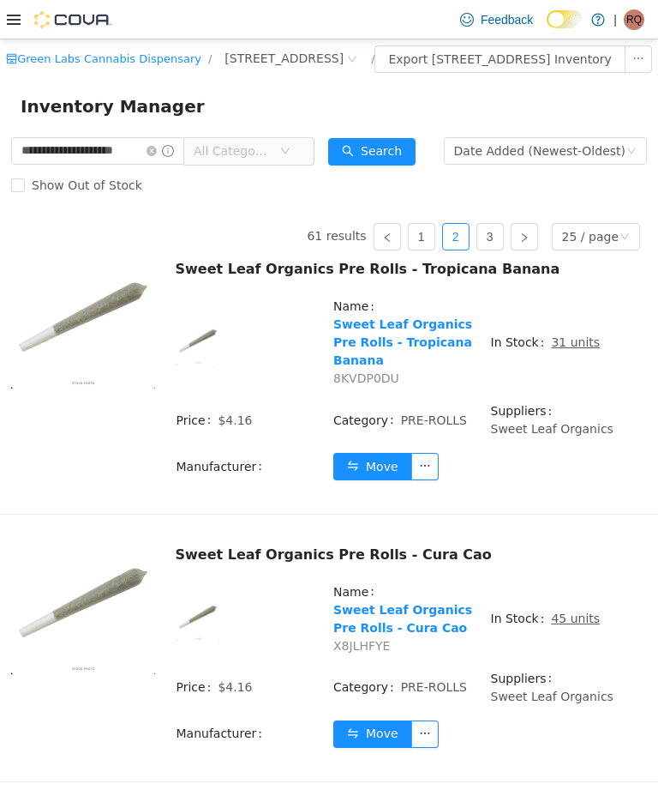
scroll to position [0, 0]
click at [157, 156] on icon "icon: close-circle" at bounding box center [152, 151] width 10 height 10
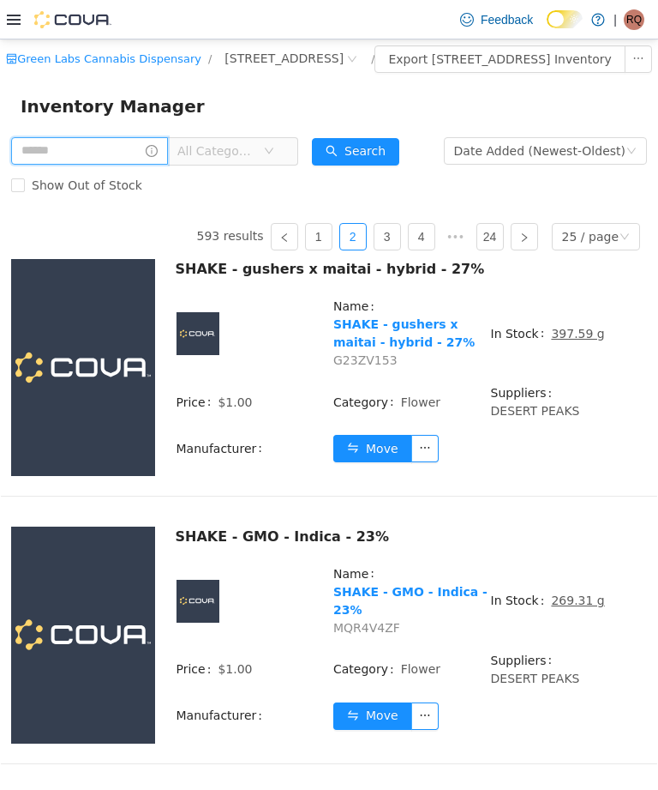
click at [31, 158] on input "text" at bounding box center [89, 150] width 157 height 27
click at [39, 165] on input "text" at bounding box center [89, 150] width 157 height 27
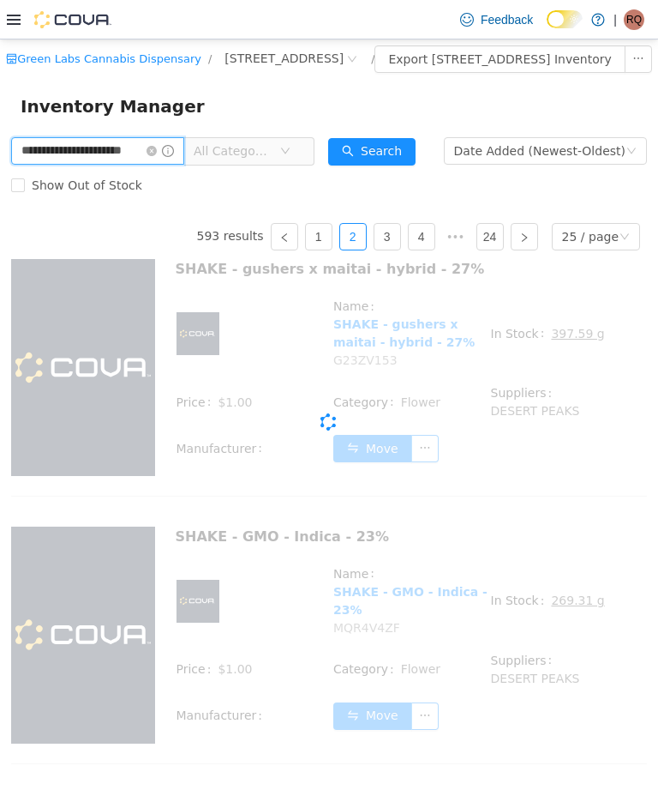
type input "**********"
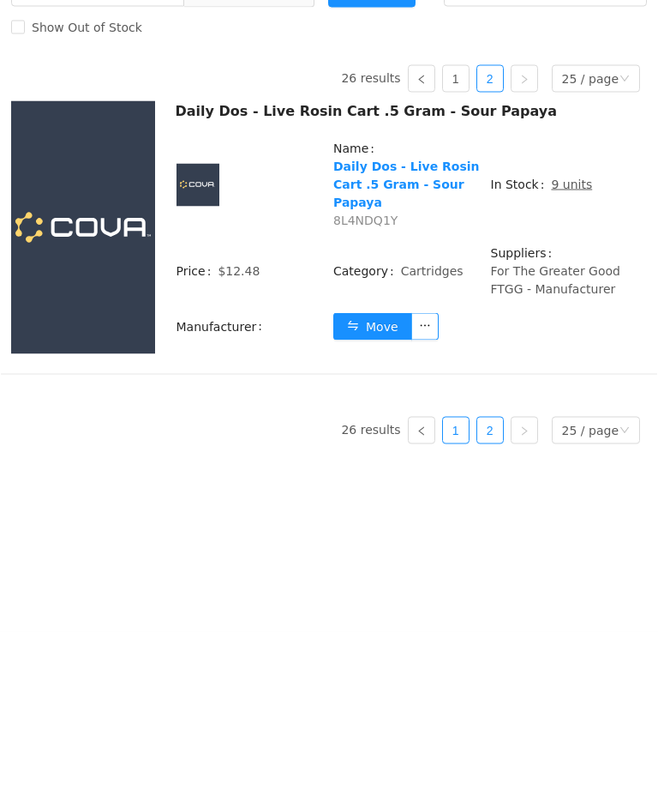
click at [462, 443] on link "1" at bounding box center [456, 431] width 26 height 26
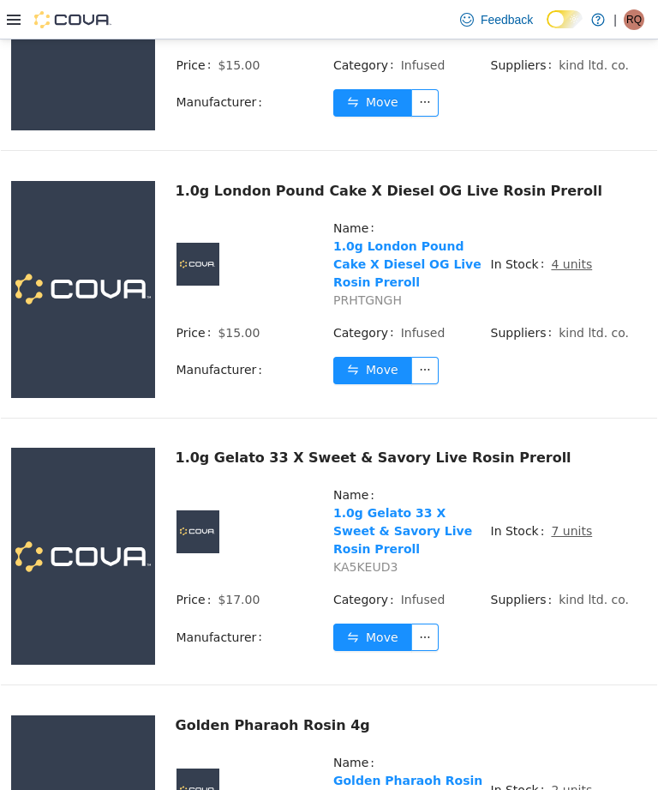
scroll to position [1833, 0]
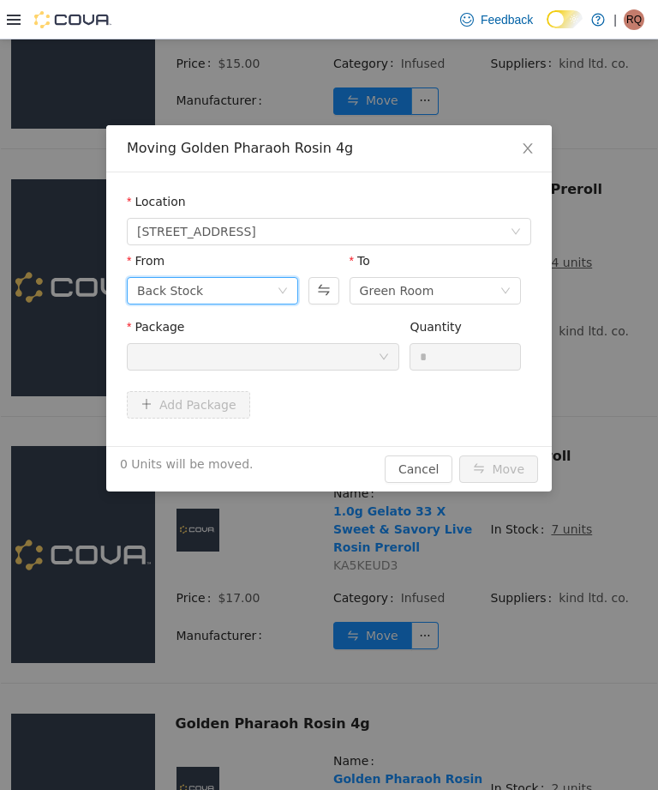
click at [273, 290] on div "Back Stock" at bounding box center [207, 291] width 140 height 26
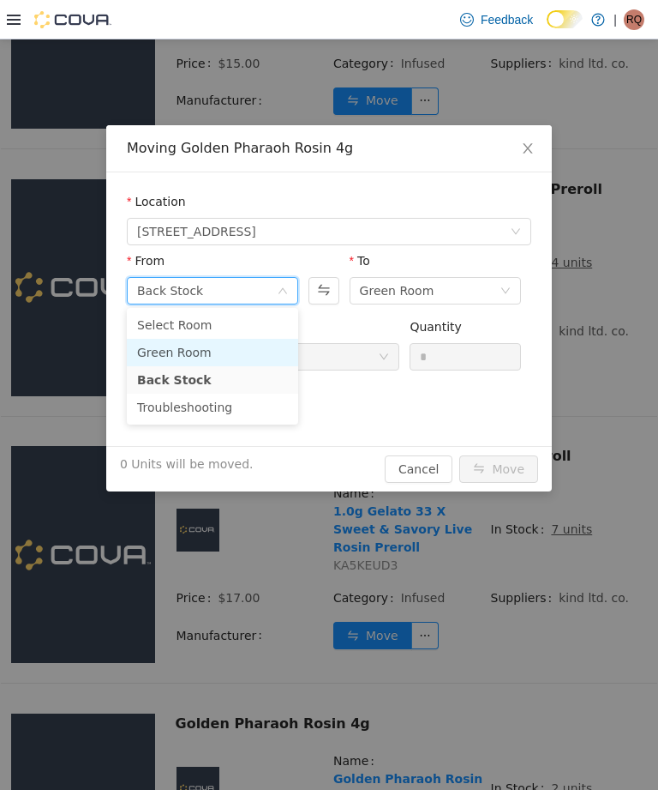
click at [249, 351] on li "Green Room" at bounding box center [212, 352] width 171 height 27
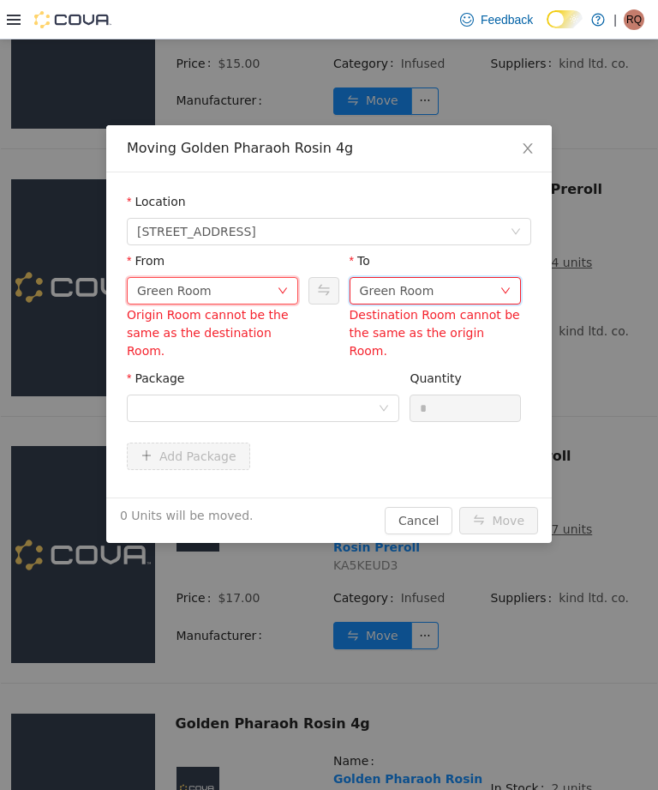
click at [457, 289] on div "Green Room" at bounding box center [430, 291] width 140 height 26
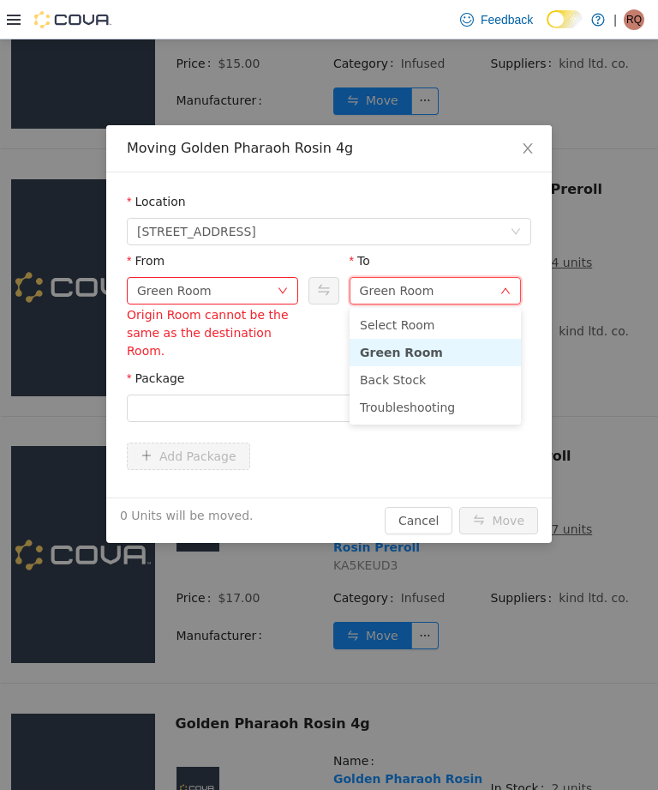
click at [460, 404] on li "Troubleshooting" at bounding box center [435, 406] width 171 height 27
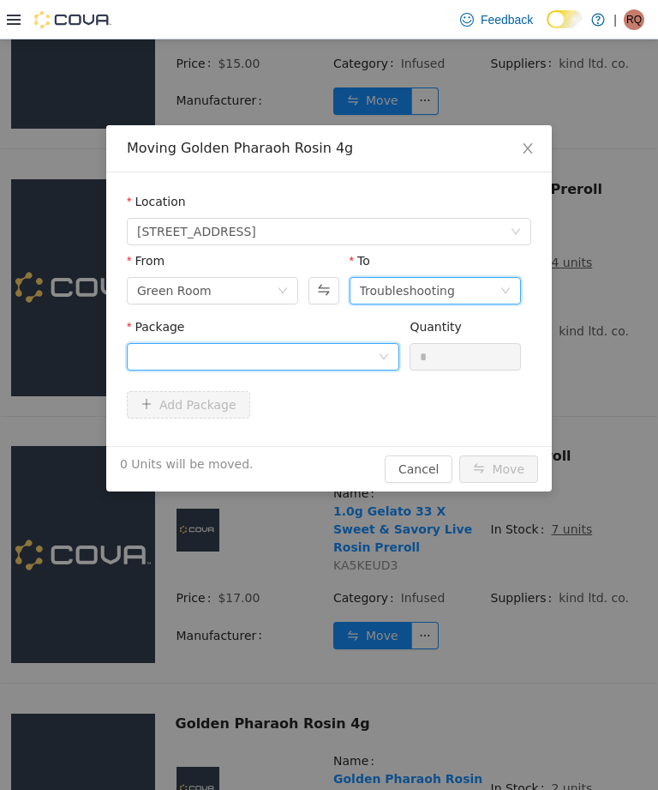
click at [376, 347] on div at bounding box center [257, 357] width 241 height 26
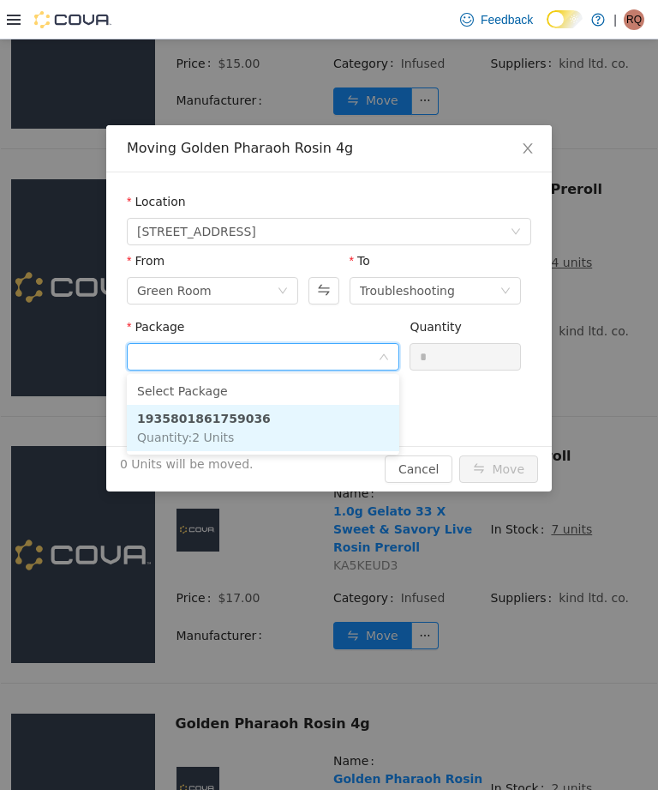
click at [369, 424] on li "1935801861759036 Quantity : 2 Units" at bounding box center [263, 428] width 273 height 46
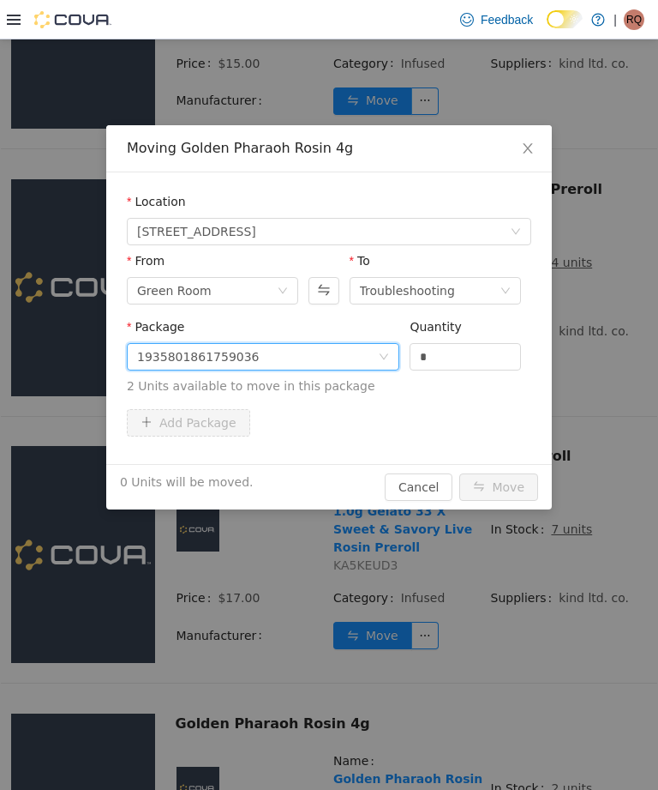
click at [495, 358] on input "*" at bounding box center [466, 357] width 110 height 26
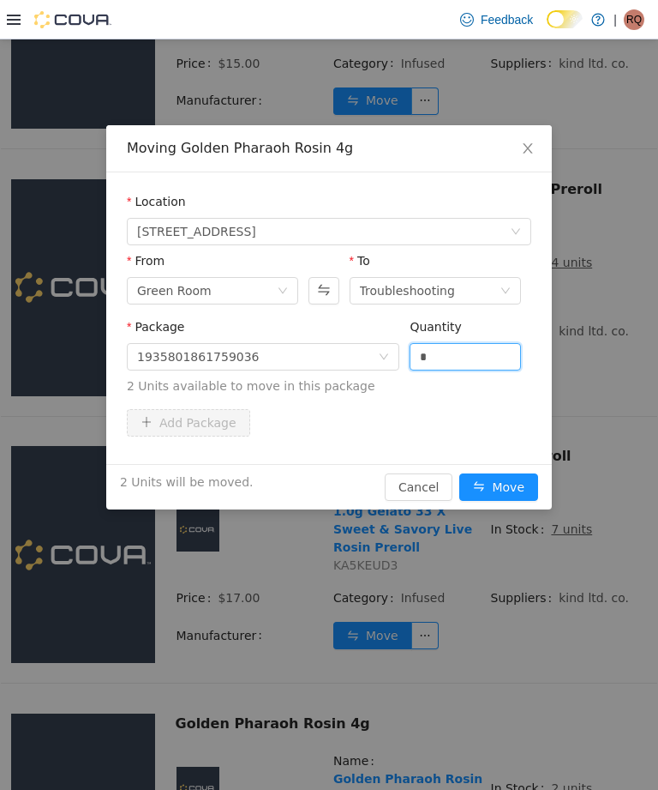
type input "*"
click at [508, 486] on button "Move" at bounding box center [499, 486] width 79 height 27
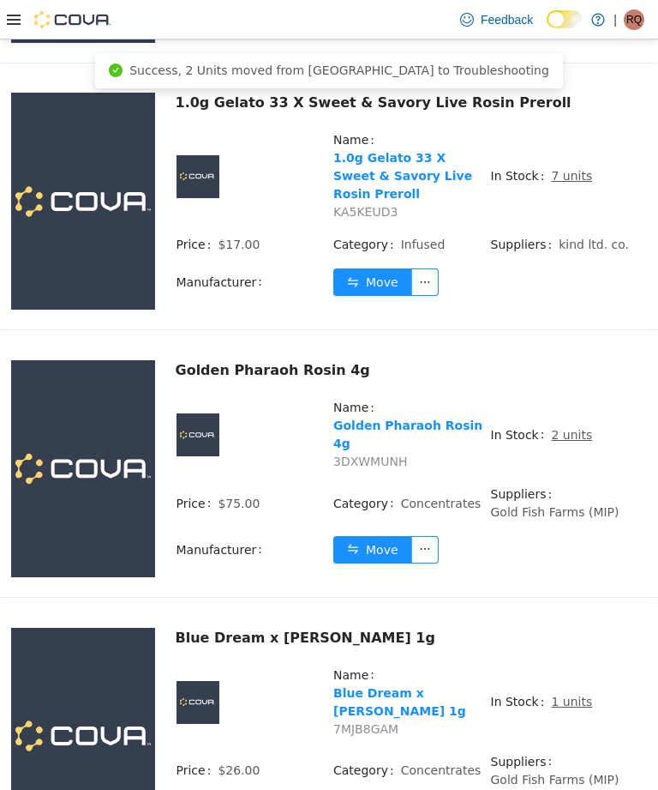
scroll to position [2194, 0]
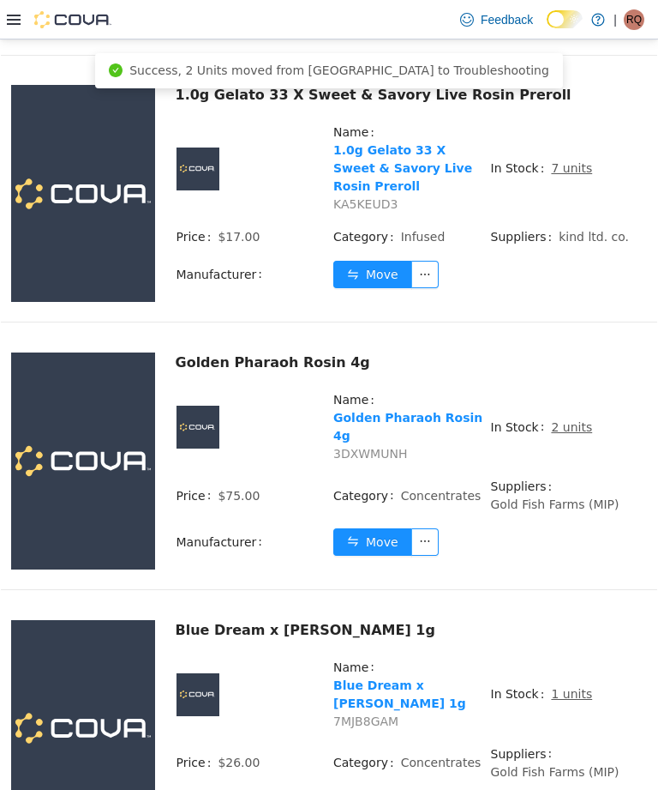
click at [572, 685] on span "1 units" at bounding box center [571, 694] width 41 height 18
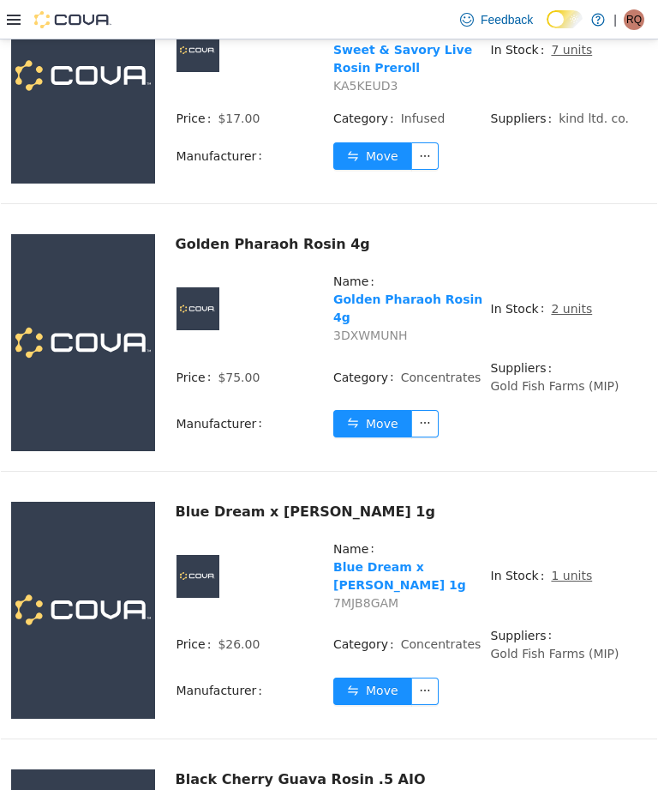
scroll to position [2328, 0]
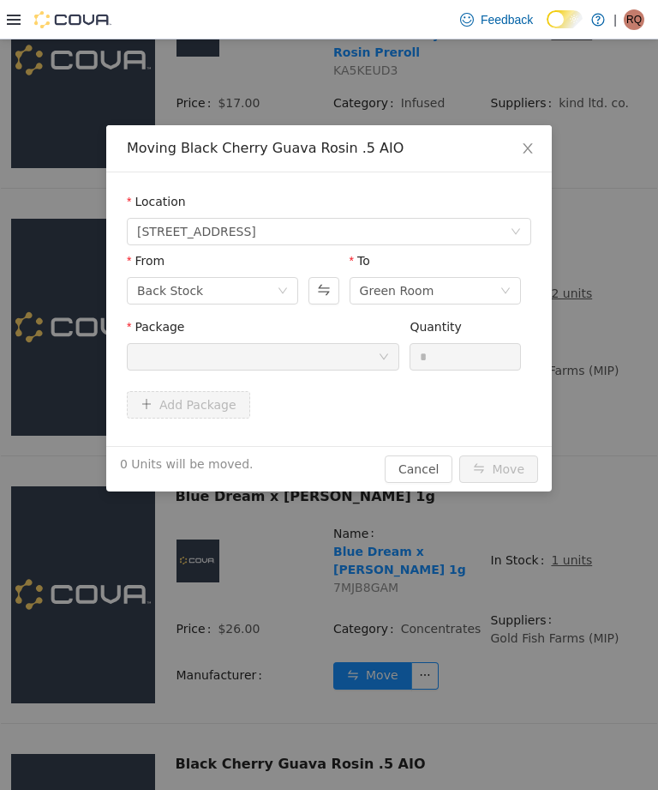
click at [348, 358] on div at bounding box center [257, 357] width 241 height 26
click at [273, 287] on div "Back Stock" at bounding box center [207, 291] width 140 height 26
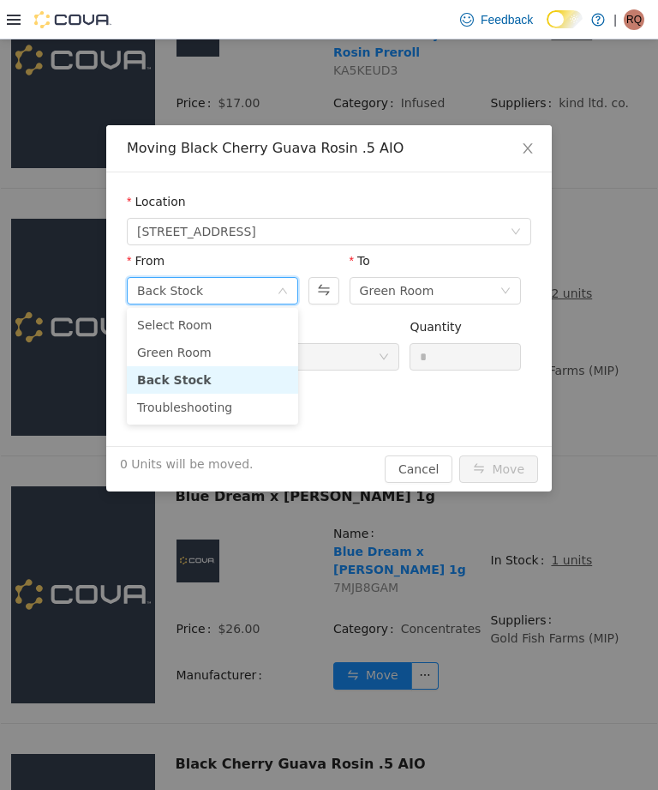
click at [252, 350] on li "Green Room" at bounding box center [212, 352] width 171 height 27
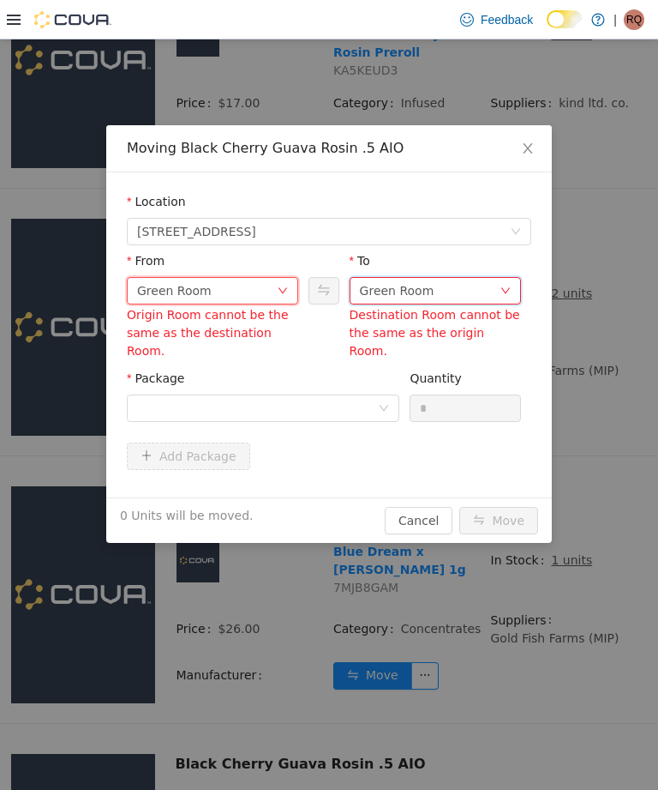
click at [464, 281] on div "Green Room" at bounding box center [430, 291] width 140 height 26
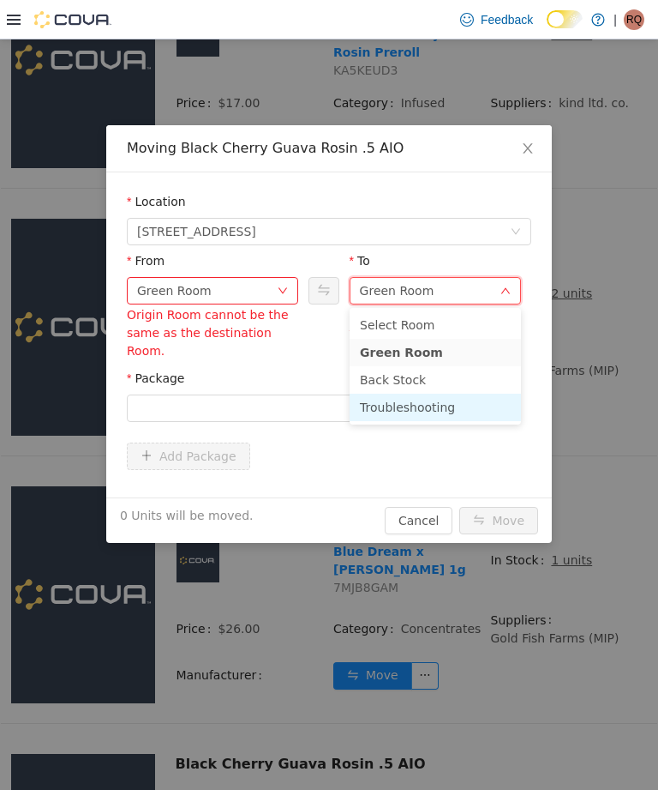
click at [439, 411] on li "Troubleshooting" at bounding box center [435, 406] width 171 height 27
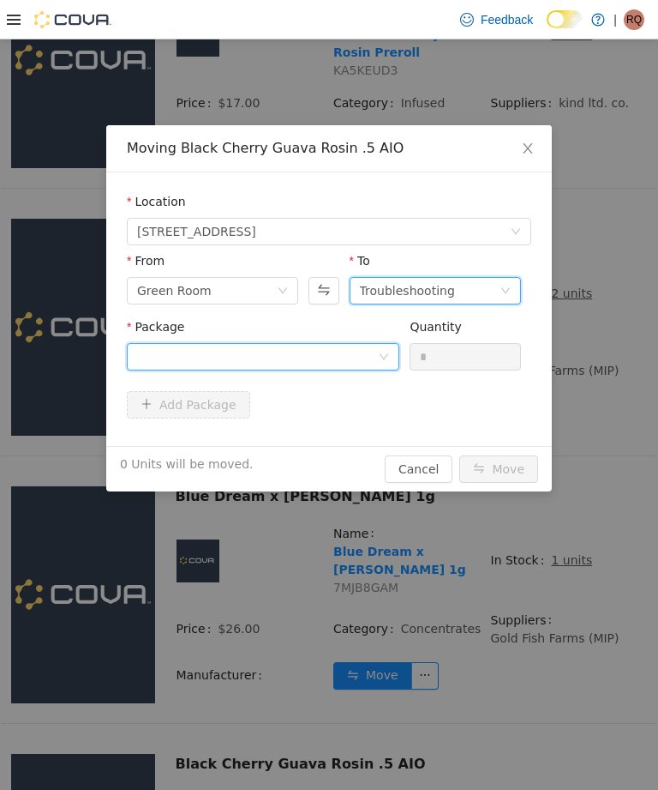
click at [369, 348] on div at bounding box center [257, 357] width 241 height 26
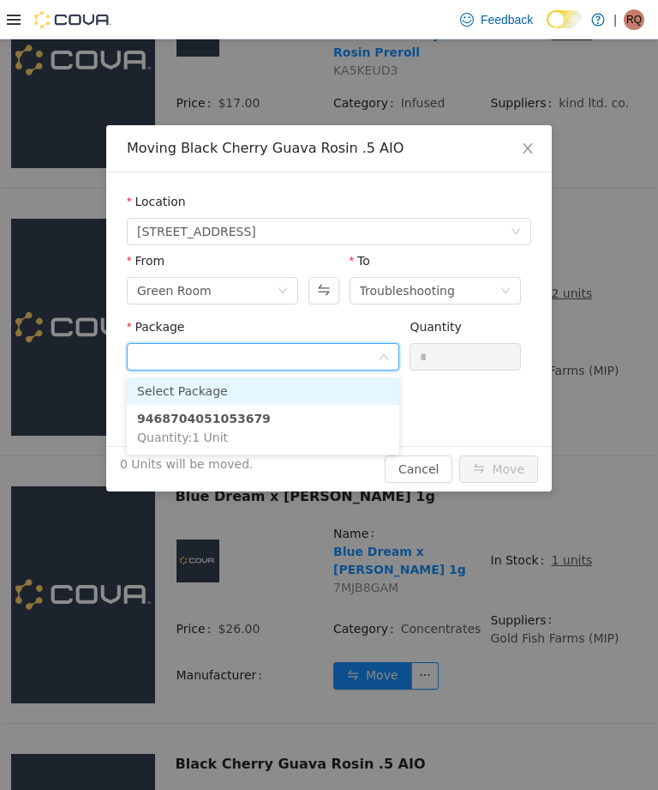
click at [336, 423] on li "9468704051053679 Quantity : 1 Unit" at bounding box center [263, 428] width 273 height 46
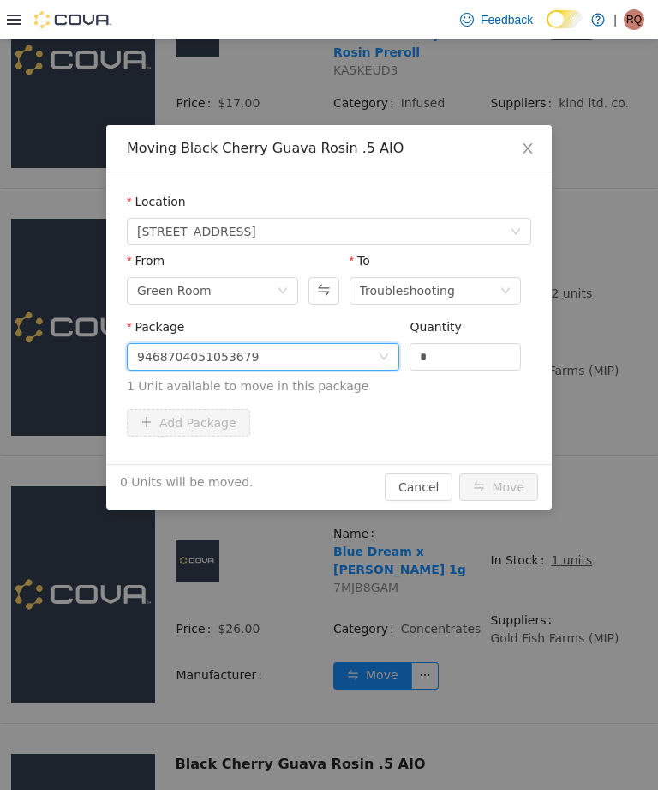
click at [470, 357] on input "*" at bounding box center [466, 357] width 110 height 26
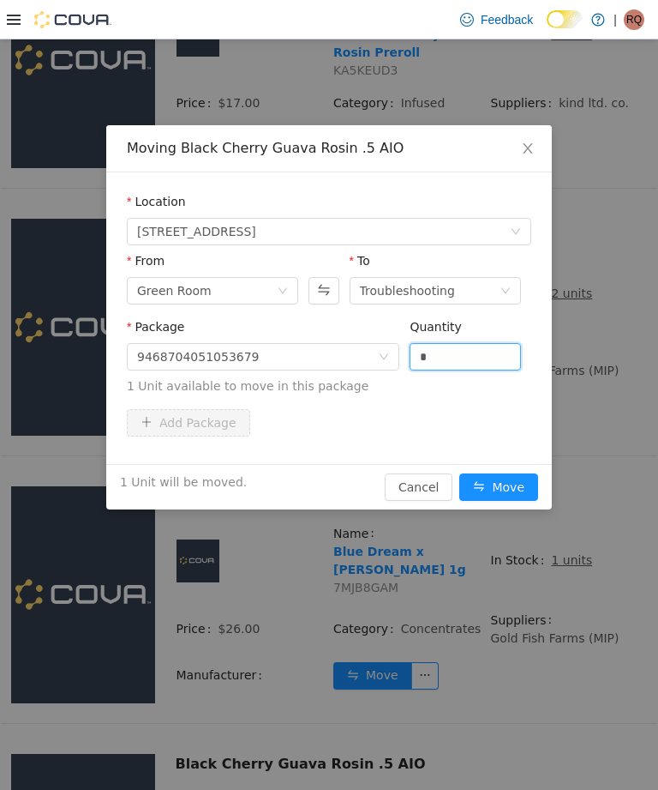
type input "*"
click at [510, 483] on button "Move" at bounding box center [499, 486] width 79 height 27
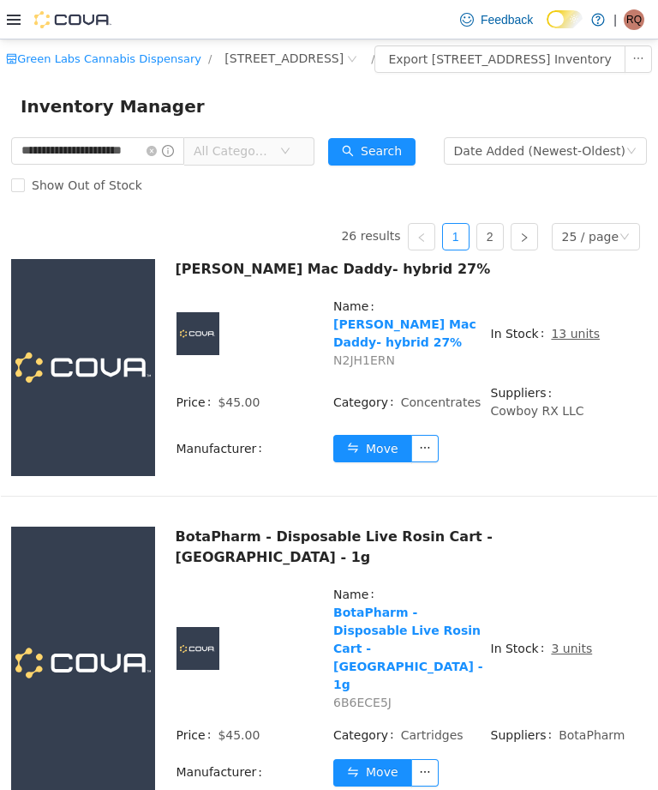
scroll to position [0, 0]
click at [157, 156] on icon "icon: close-circle" at bounding box center [152, 151] width 10 height 10
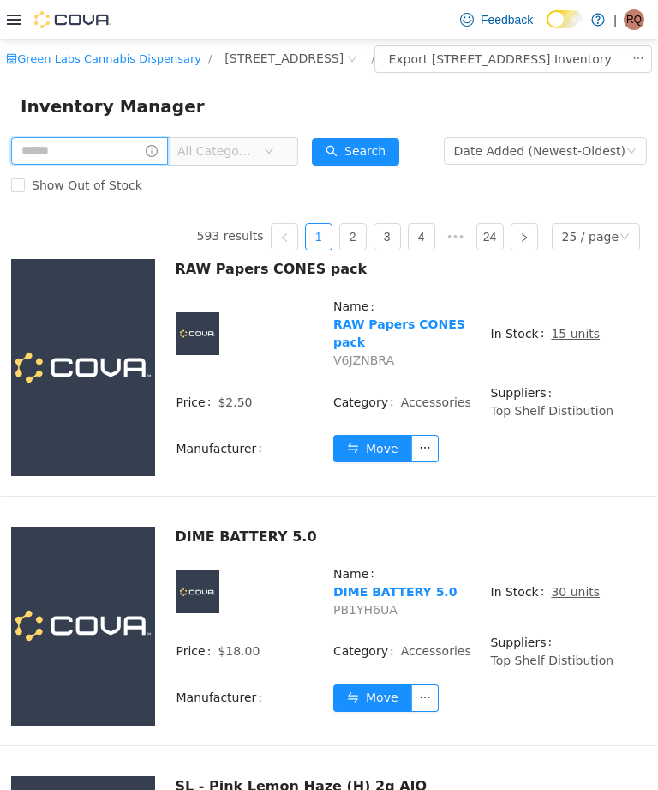
click at [143, 165] on input "text" at bounding box center [89, 150] width 157 height 27
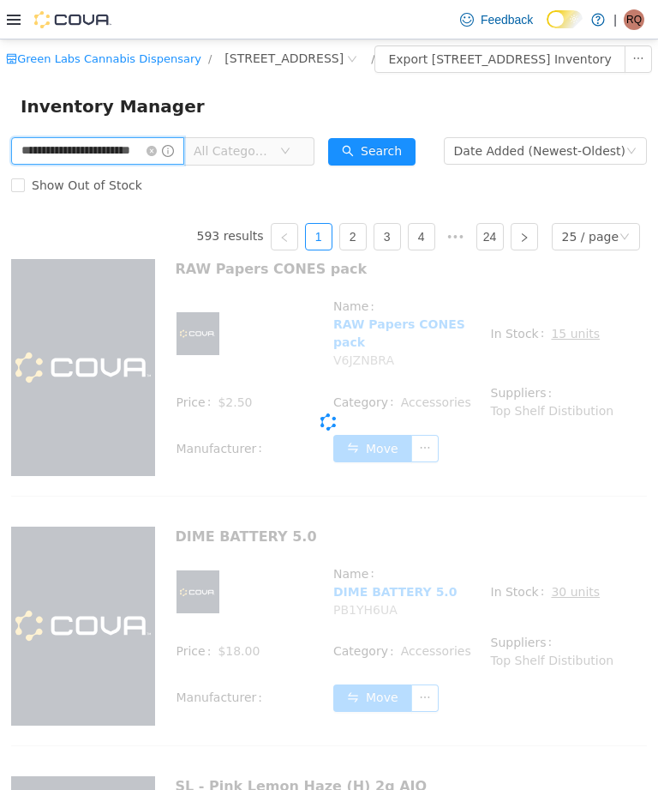
type input "**********"
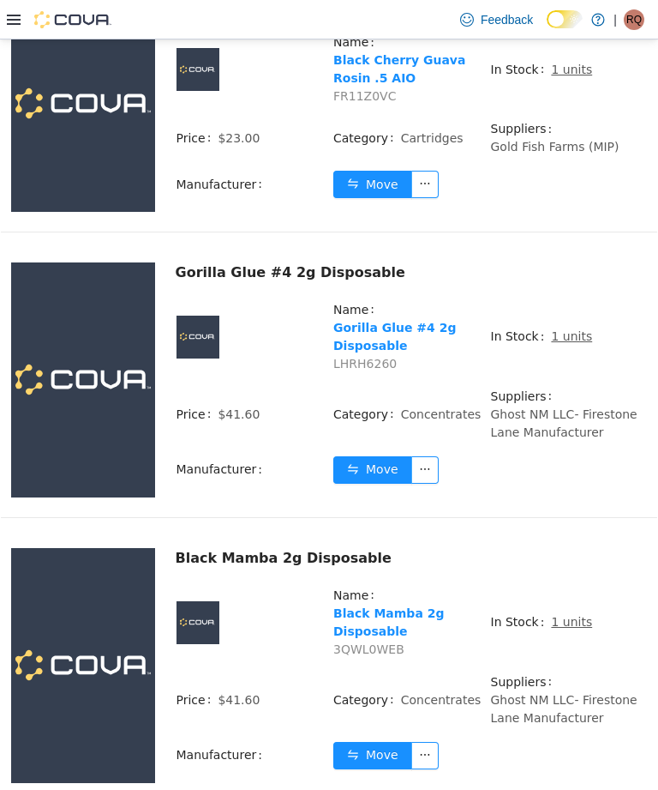
scroll to position [5734, 0]
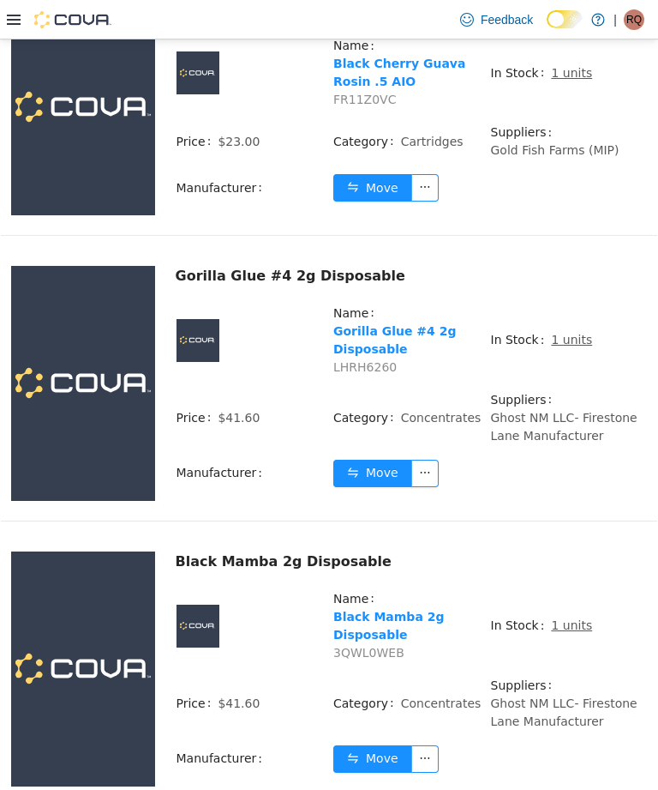
click at [377, 745] on button "Move" at bounding box center [372, 758] width 79 height 27
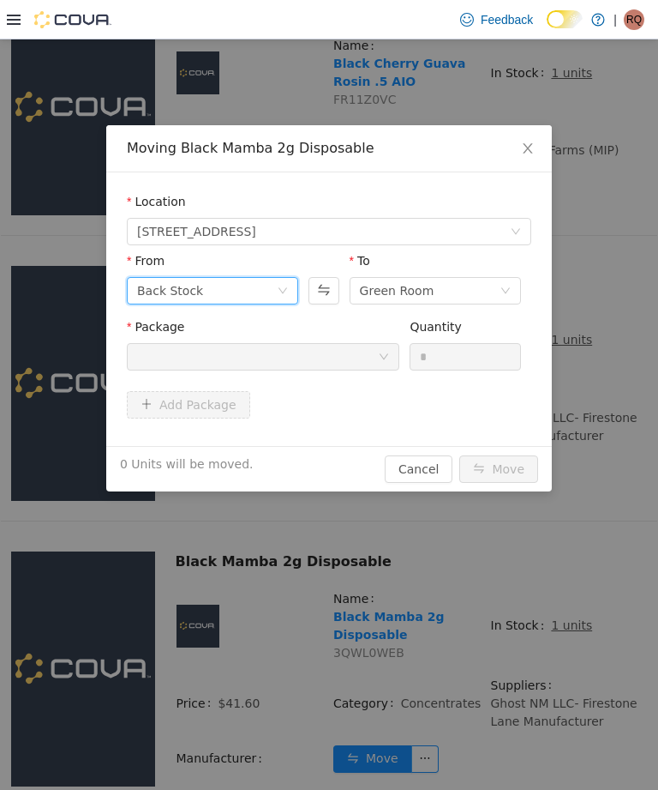
click at [278, 285] on icon "icon: down" at bounding box center [283, 290] width 10 height 10
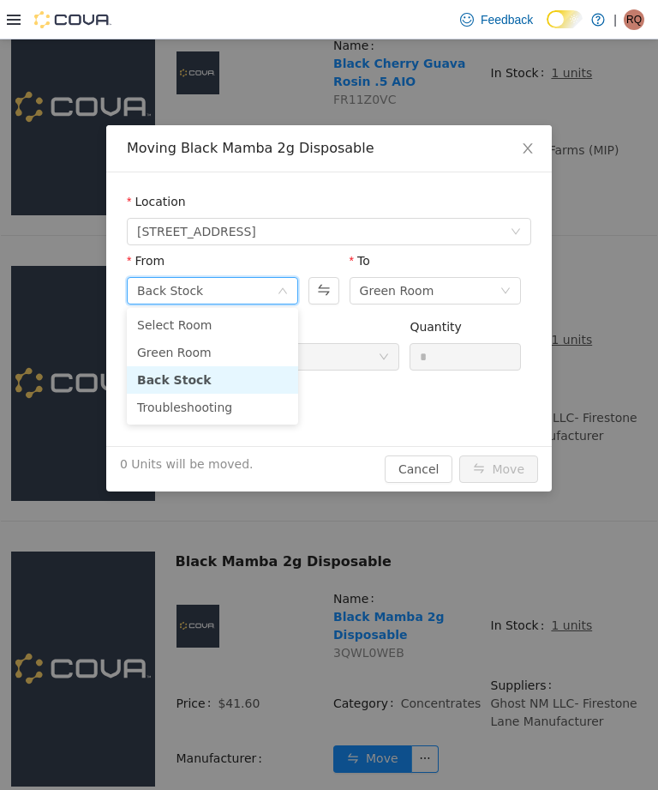
click at [538, 145] on span "Close" at bounding box center [528, 149] width 48 height 48
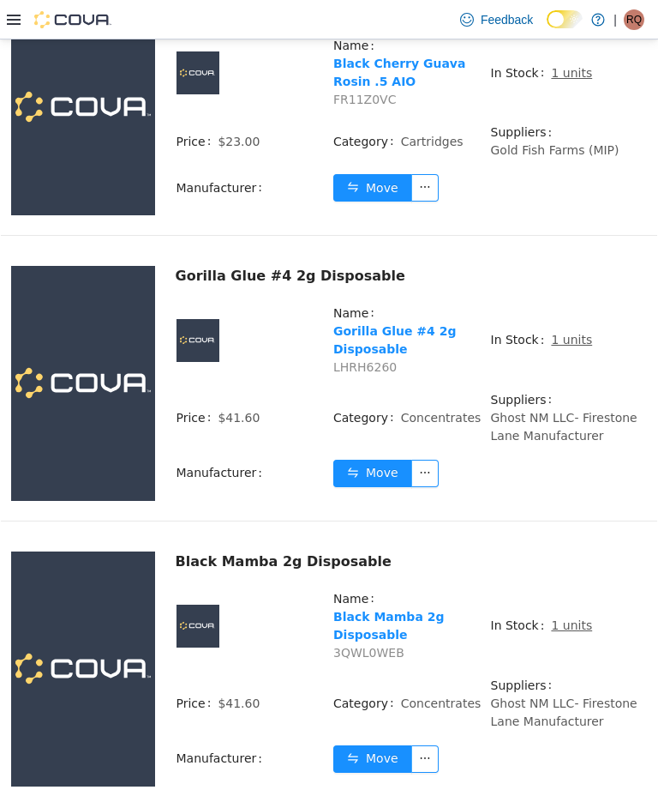
click at [568, 618] on u "1 units" at bounding box center [571, 625] width 41 height 14
click at [562, 618] on u "1 units" at bounding box center [571, 625] width 41 height 14
click at [566, 618] on u "1 units" at bounding box center [571, 625] width 41 height 14
click at [576, 618] on u "1 units" at bounding box center [571, 625] width 41 height 14
click at [568, 618] on u "1 units" at bounding box center [571, 625] width 41 height 14
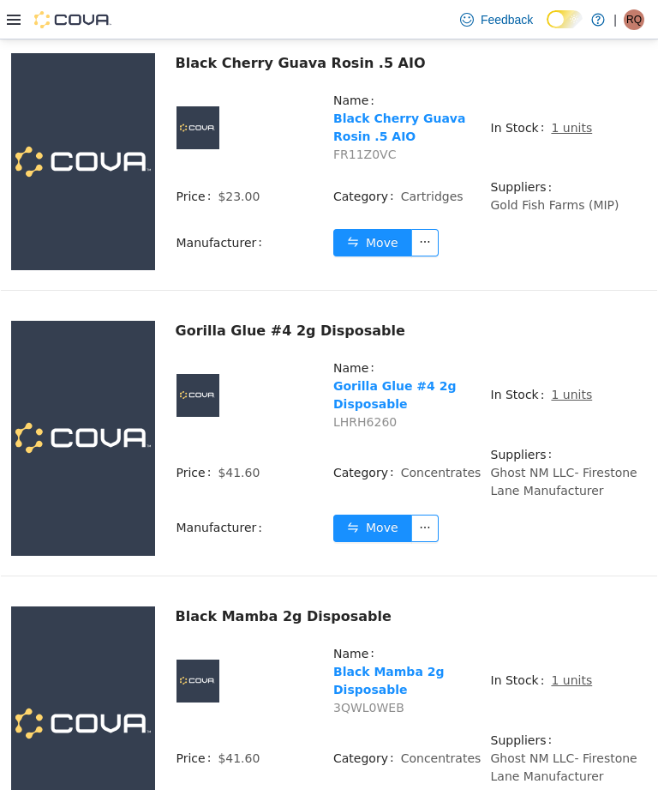
scroll to position [5673, 0]
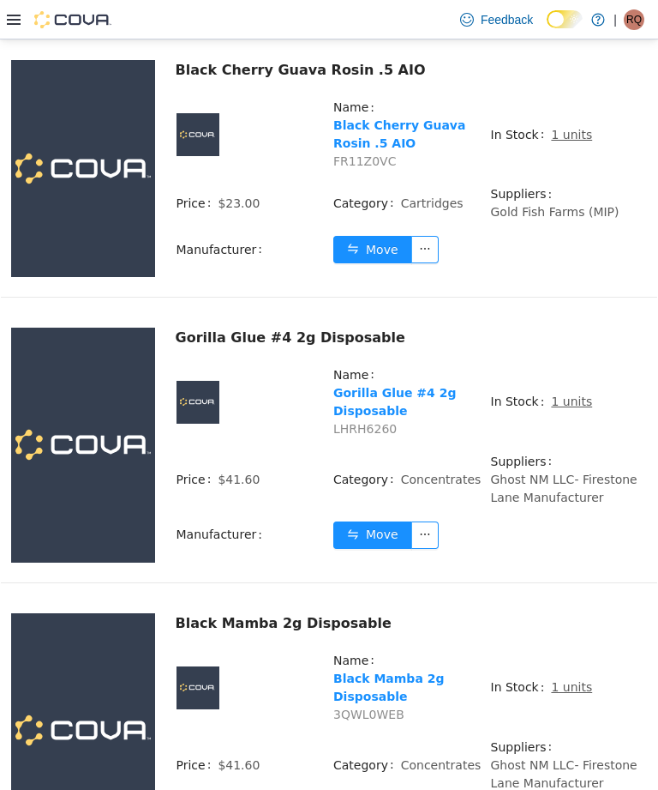
click at [566, 680] on u "1 units" at bounding box center [571, 687] width 41 height 14
click at [574, 680] on u "1 units" at bounding box center [571, 687] width 41 height 14
click at [561, 680] on u "1 units" at bounding box center [571, 687] width 41 height 14
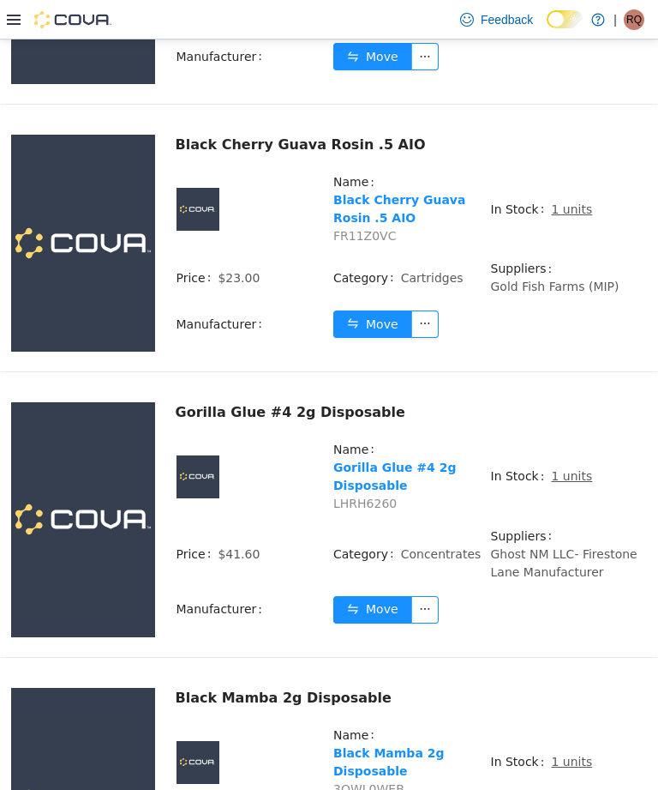
scroll to position [5556, 0]
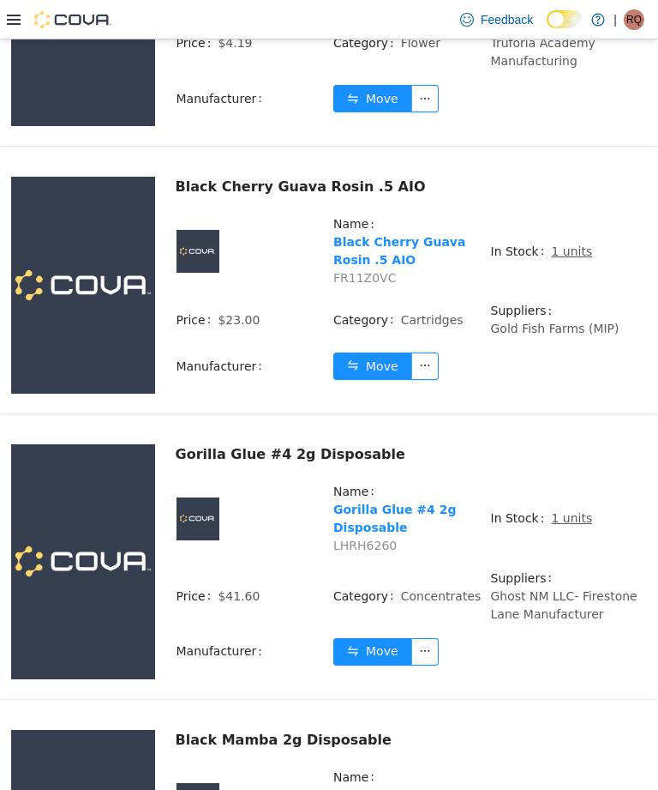
click at [564, 789] on u "1 units" at bounding box center [571, 803] width 41 height 14
click at [552, 789] on u "1 units" at bounding box center [571, 803] width 41 height 14
click at [573, 789] on span "1 units" at bounding box center [571, 804] width 41 height 18
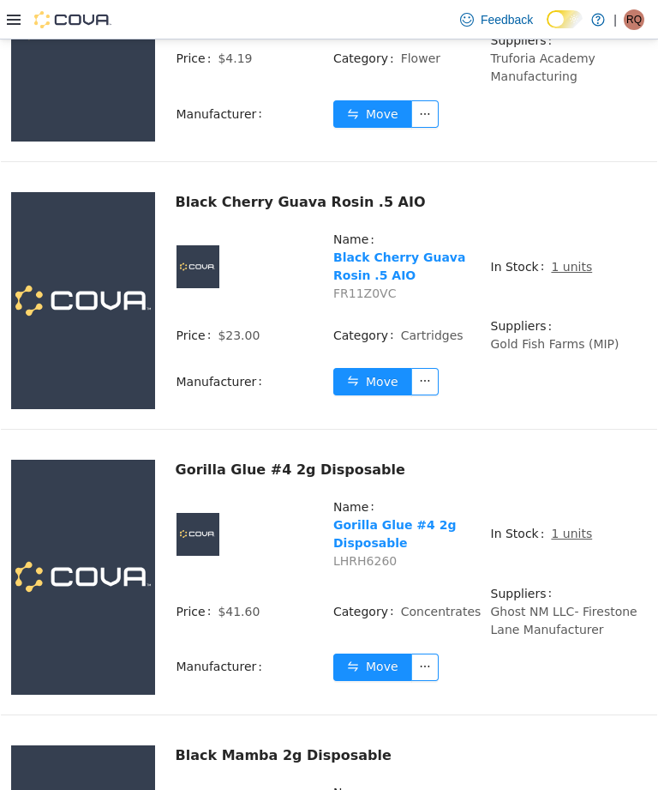
scroll to position [5523, 0]
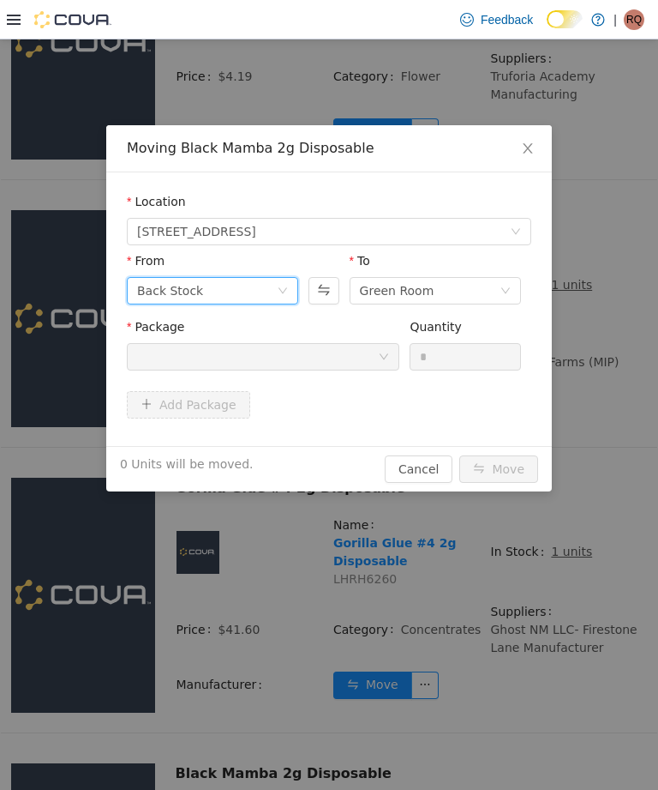
click at [283, 291] on icon "icon: down" at bounding box center [283, 290] width 10 height 10
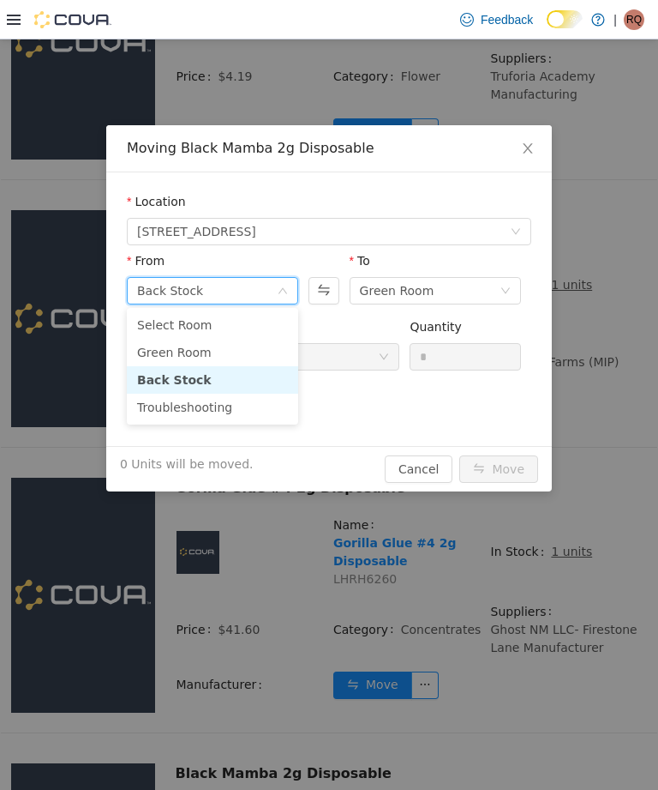
click at [258, 349] on li "Green Room" at bounding box center [212, 352] width 171 height 27
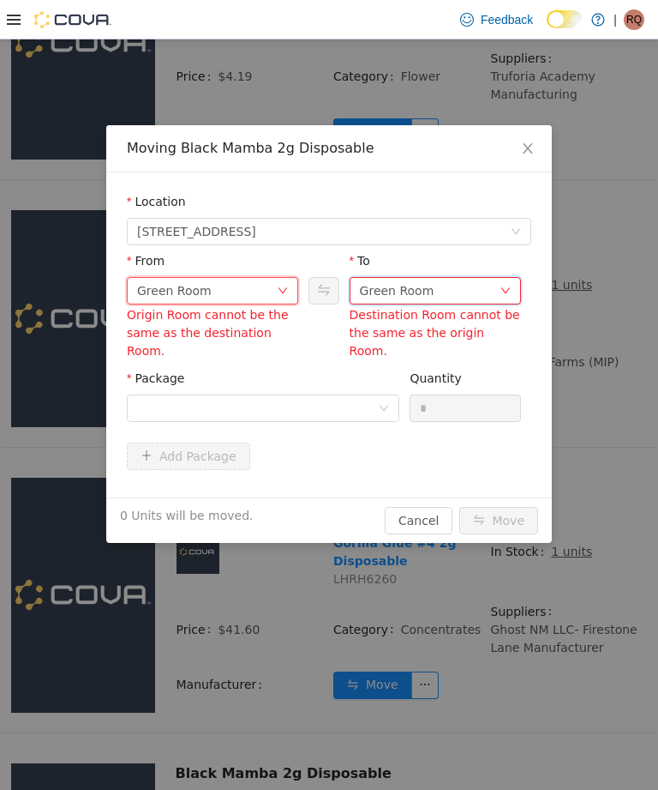
click at [502, 280] on div "Green Room" at bounding box center [435, 290] width 171 height 27
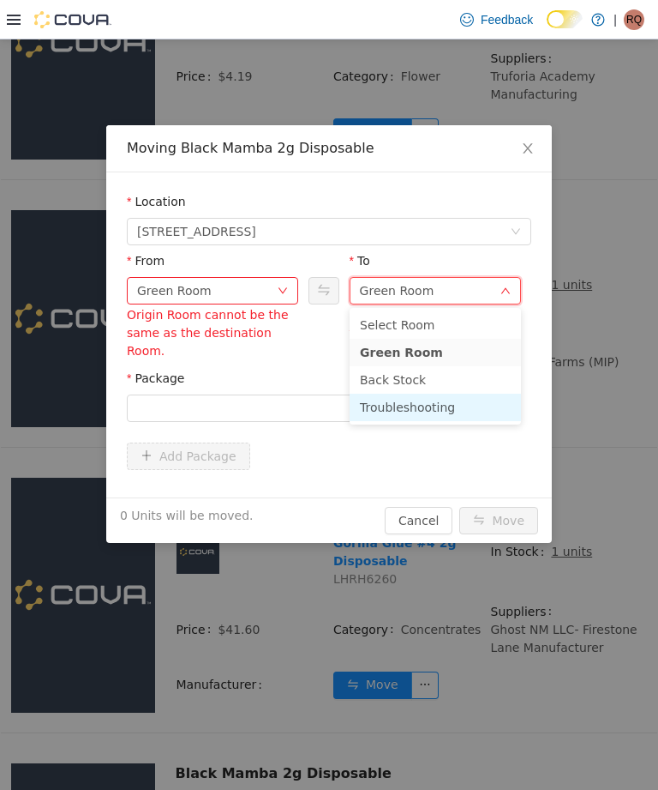
click at [447, 406] on li "Troubleshooting" at bounding box center [435, 406] width 171 height 27
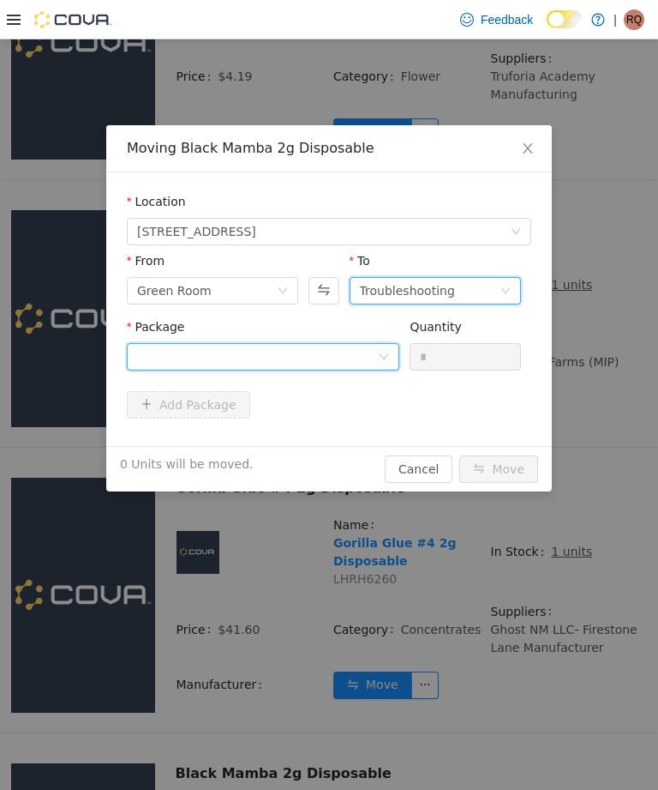
click at [374, 354] on div at bounding box center [257, 357] width 241 height 26
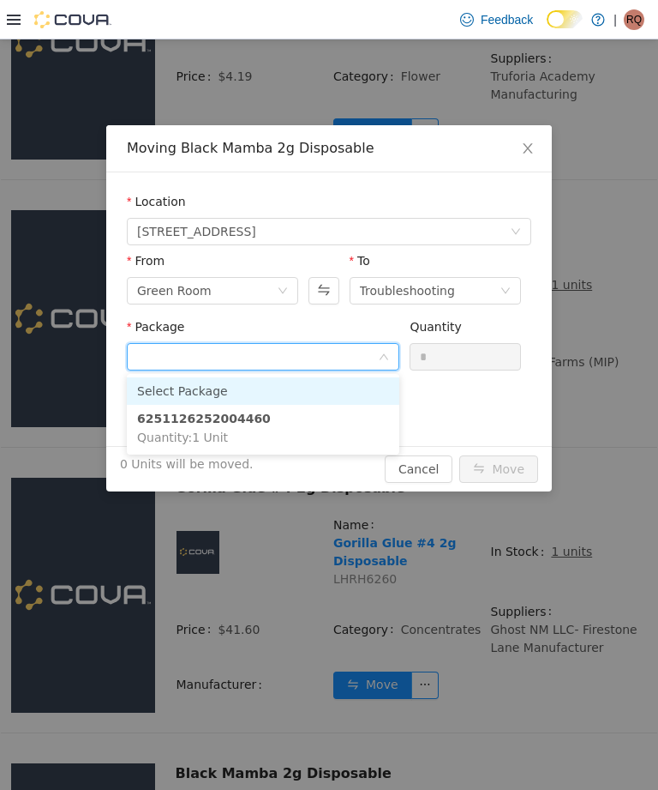
click at [345, 423] on li "6251126252004460 Quantity : 1 Unit" at bounding box center [263, 428] width 273 height 46
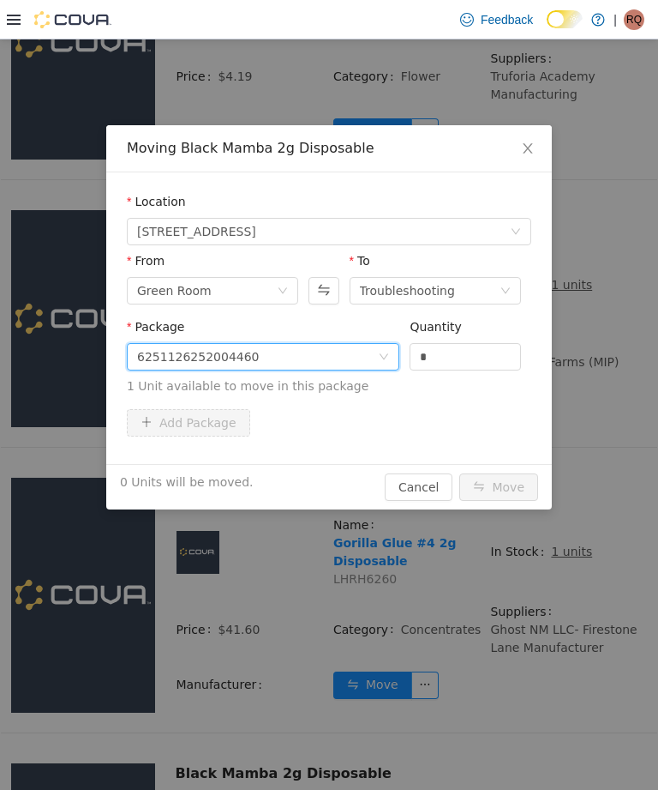
click at [489, 354] on input "*" at bounding box center [466, 357] width 110 height 26
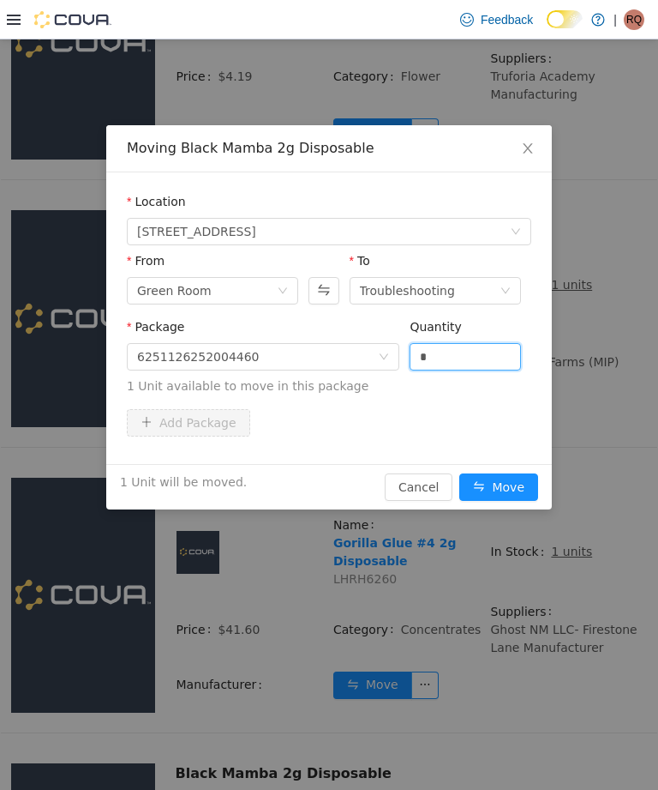
type input "*"
click at [514, 480] on button "Move" at bounding box center [499, 486] width 79 height 27
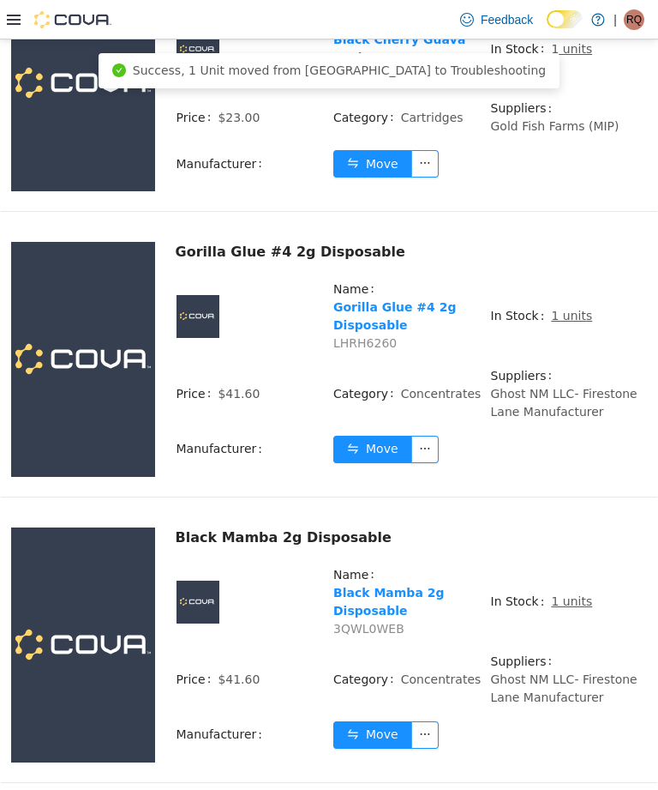
scroll to position [5763, 0]
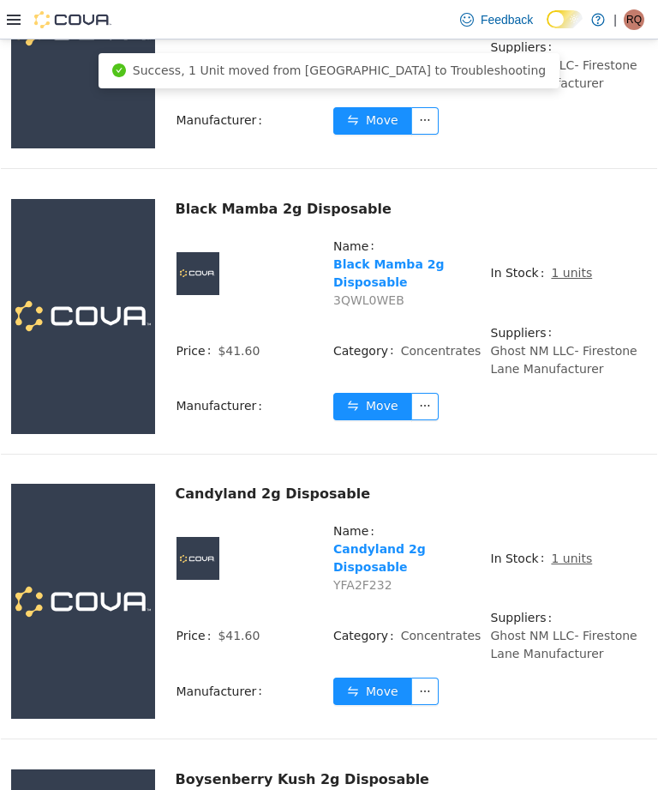
scroll to position [6086, 0]
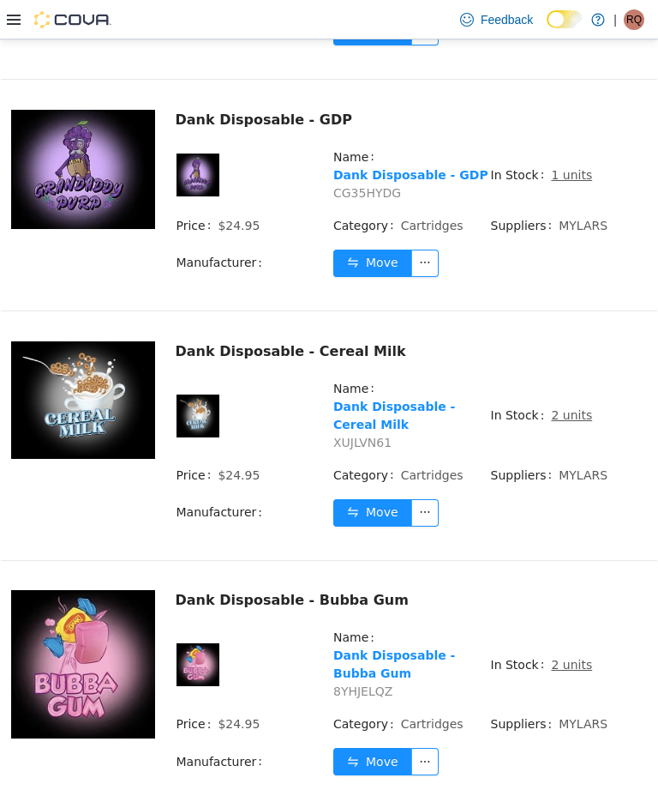
scroll to position [6032, 0]
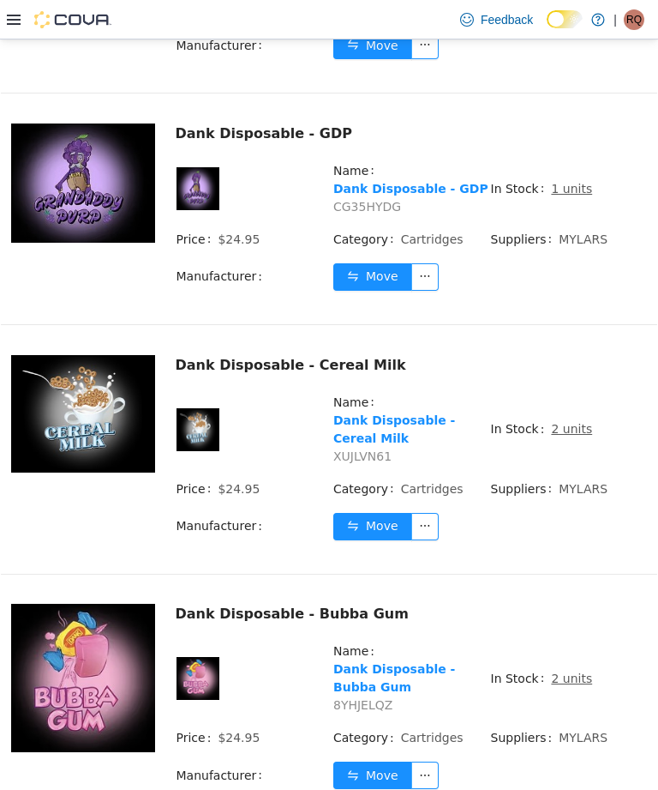
scroll to position [6071, 0]
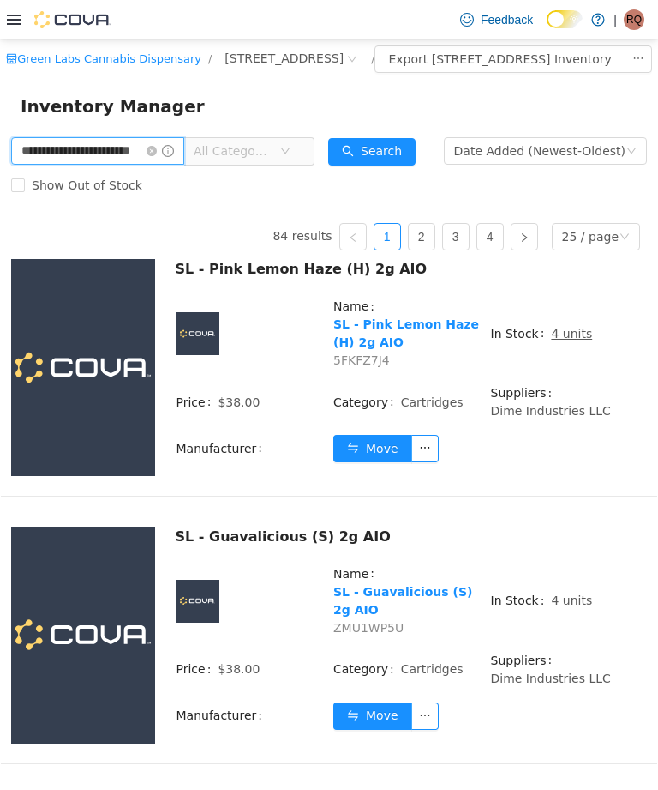
click at [177, 165] on input "**********" at bounding box center [97, 150] width 173 height 27
click at [184, 165] on input "**********" at bounding box center [97, 150] width 173 height 27
click at [184, 163] on input "**********" at bounding box center [97, 150] width 173 height 27
click at [183, 164] on input "**********" at bounding box center [97, 150] width 173 height 27
click at [184, 165] on input "**********" at bounding box center [97, 150] width 173 height 27
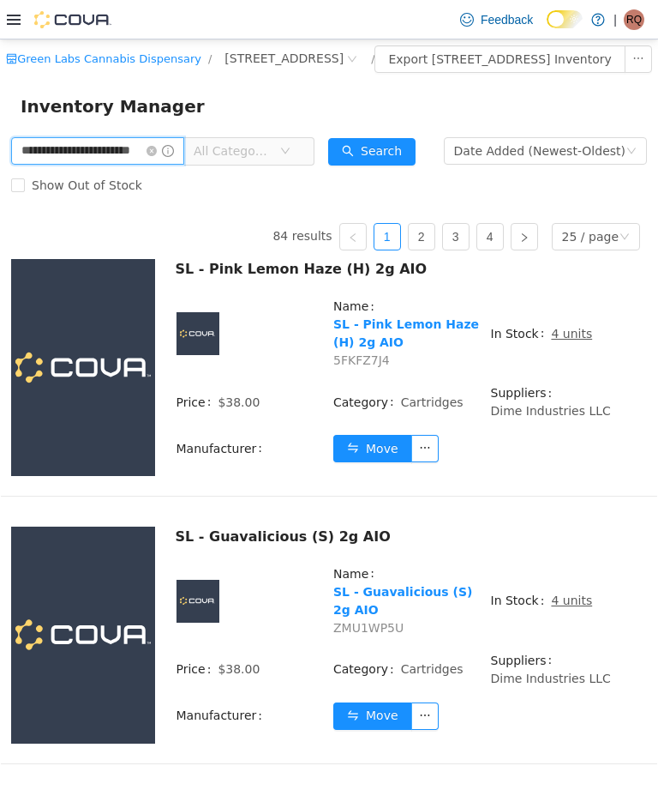
click at [178, 164] on input "**********" at bounding box center [97, 150] width 173 height 27
type input "****"
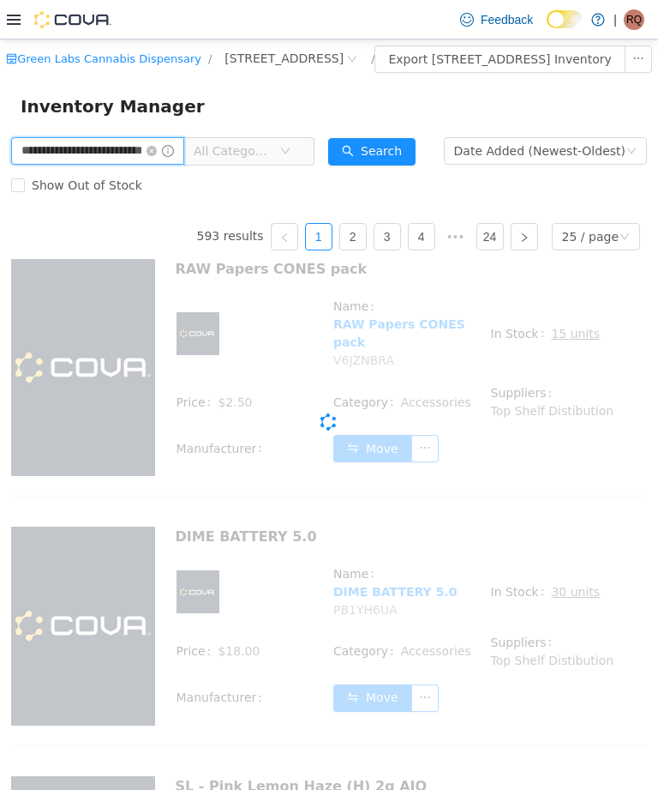
type input "**********"
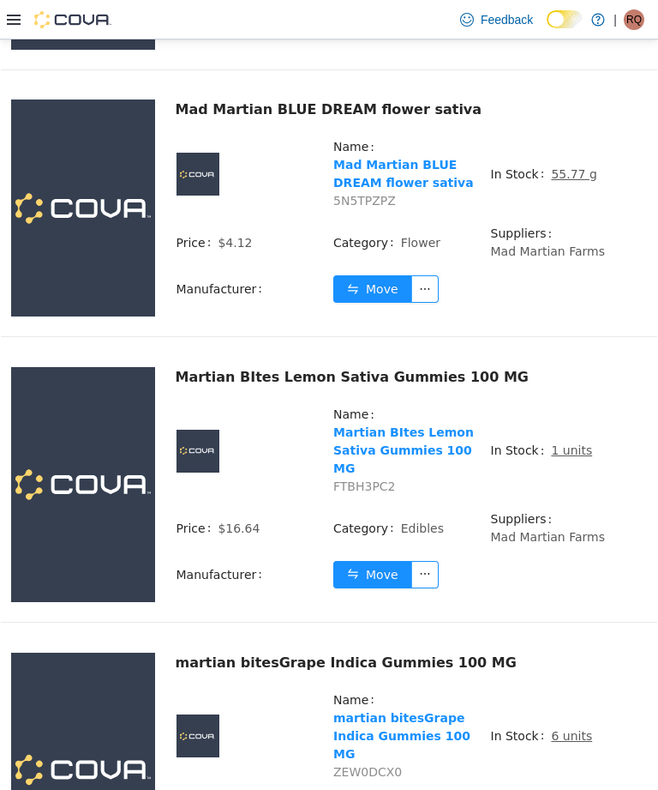
scroll to position [4058, 0]
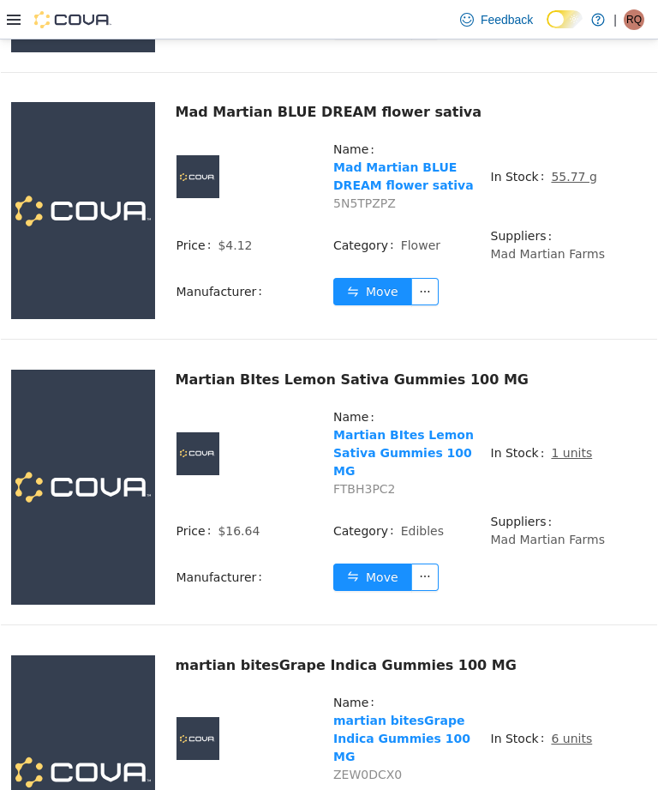
click at [555, 562] on td "Move" at bounding box center [490, 583] width 315 height 42
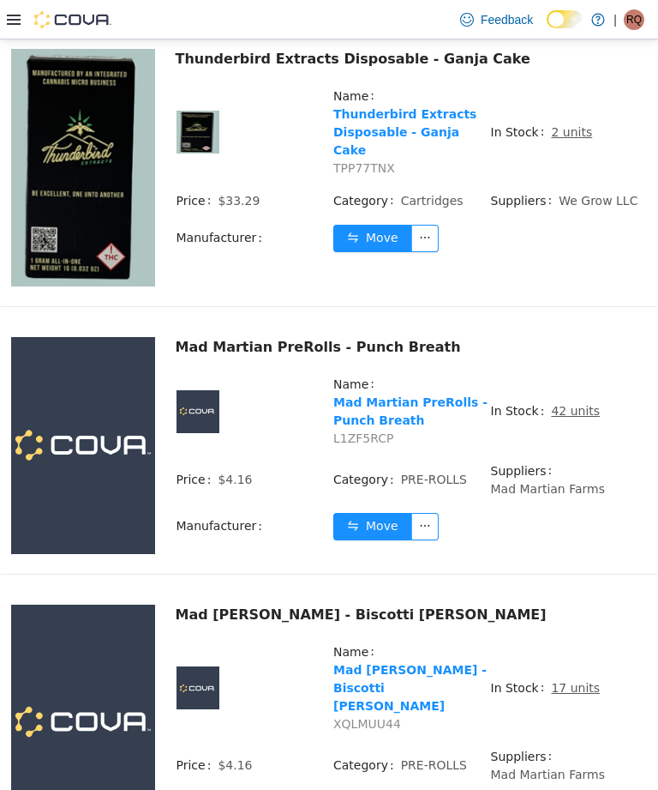
scroll to position [6053, 0]
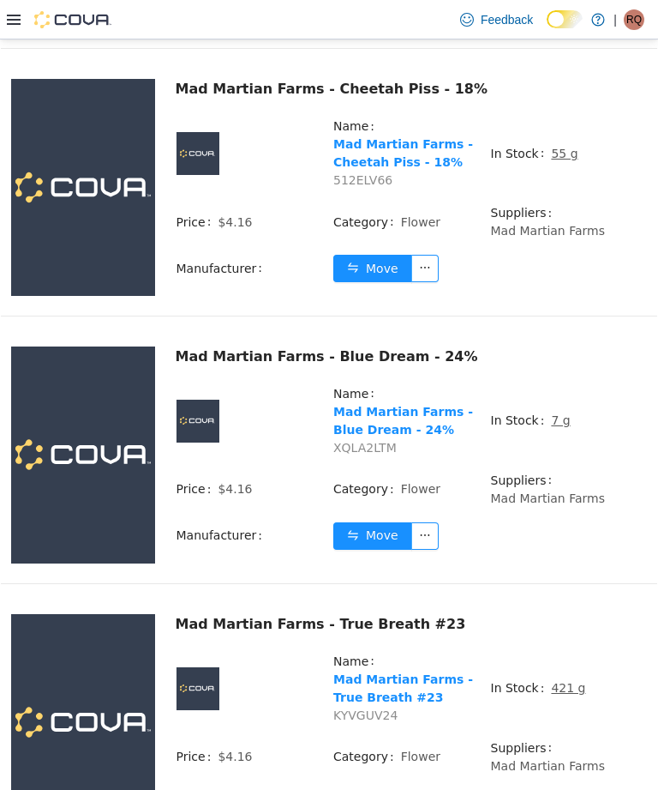
scroll to position [5635, 0]
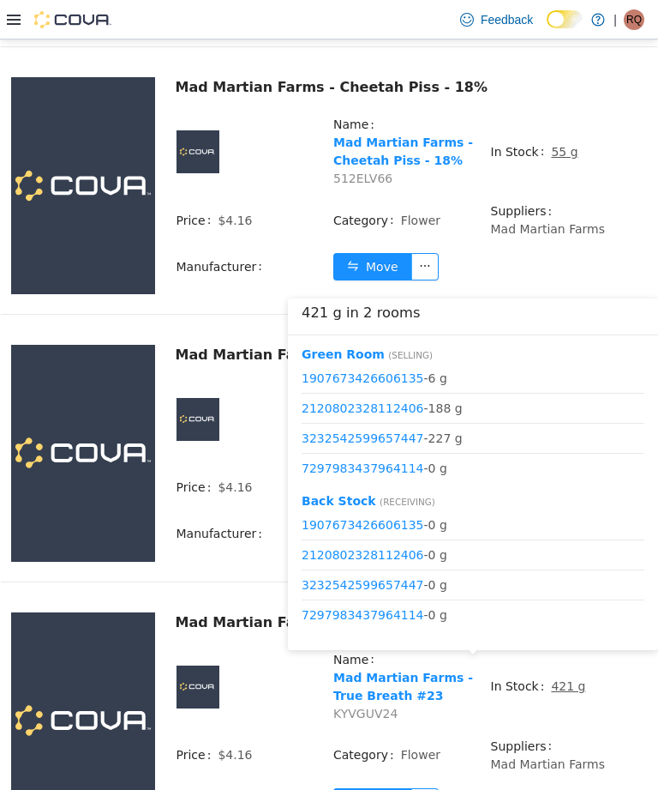
click at [386, 788] on button "Move" at bounding box center [372, 801] width 79 height 27
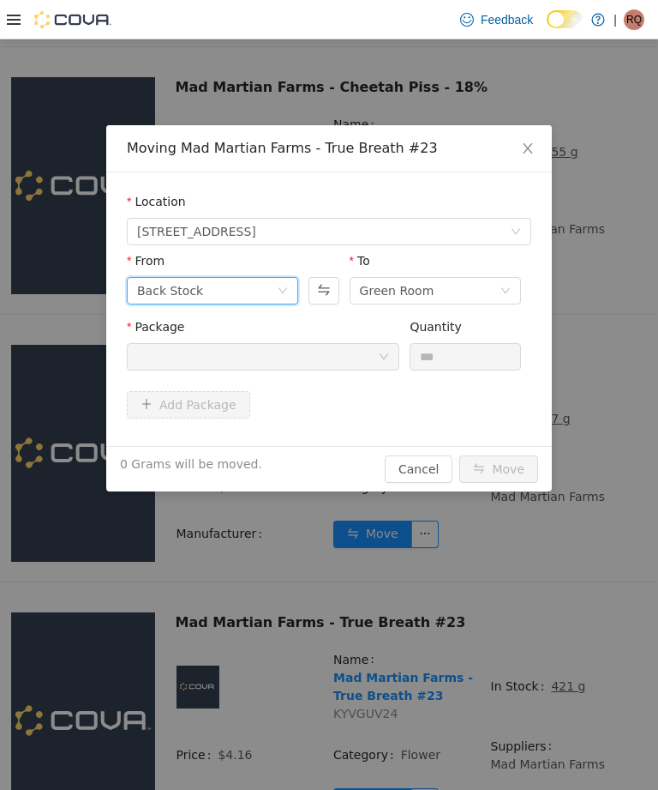
click at [283, 291] on icon "icon: down" at bounding box center [283, 290] width 10 height 10
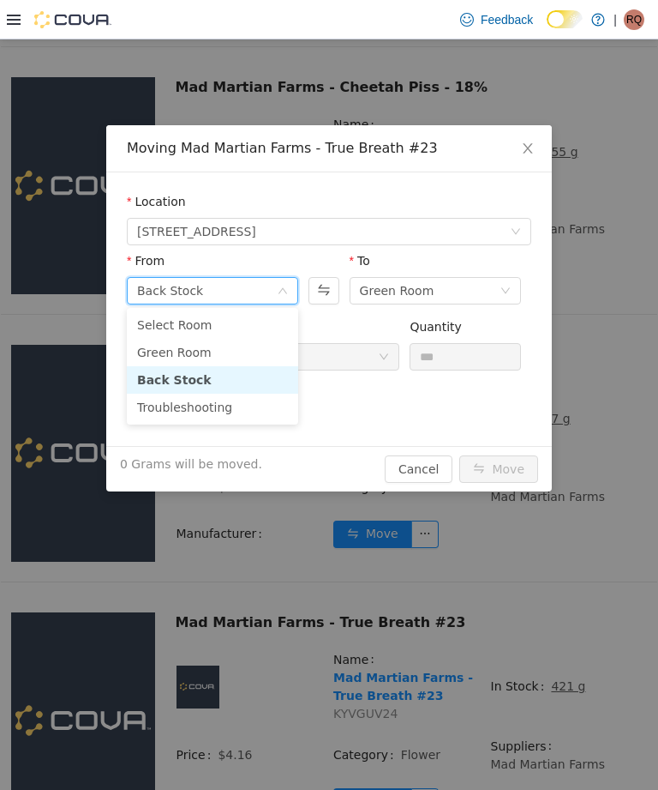
click at [266, 348] on li "Green Room" at bounding box center [212, 352] width 171 height 27
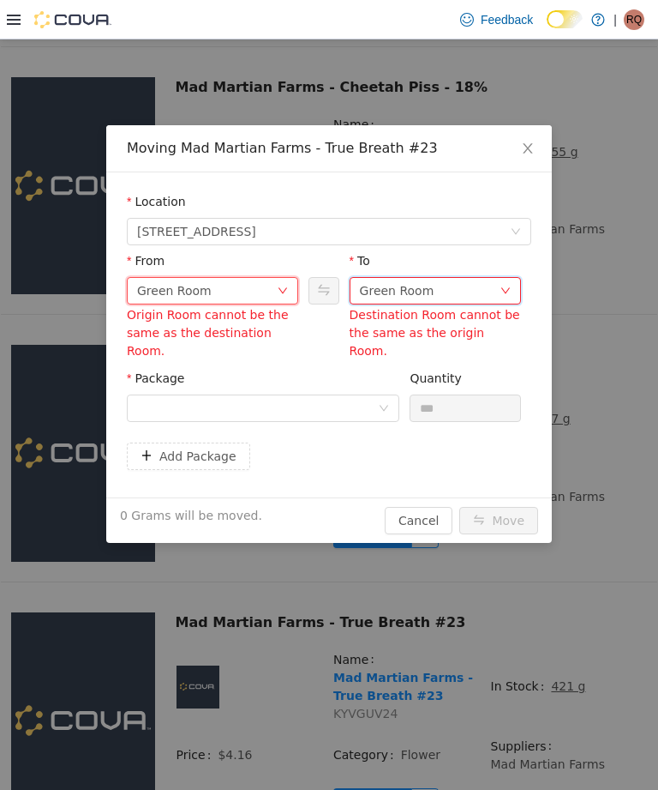
click at [496, 293] on div "Green Room" at bounding box center [430, 291] width 140 height 26
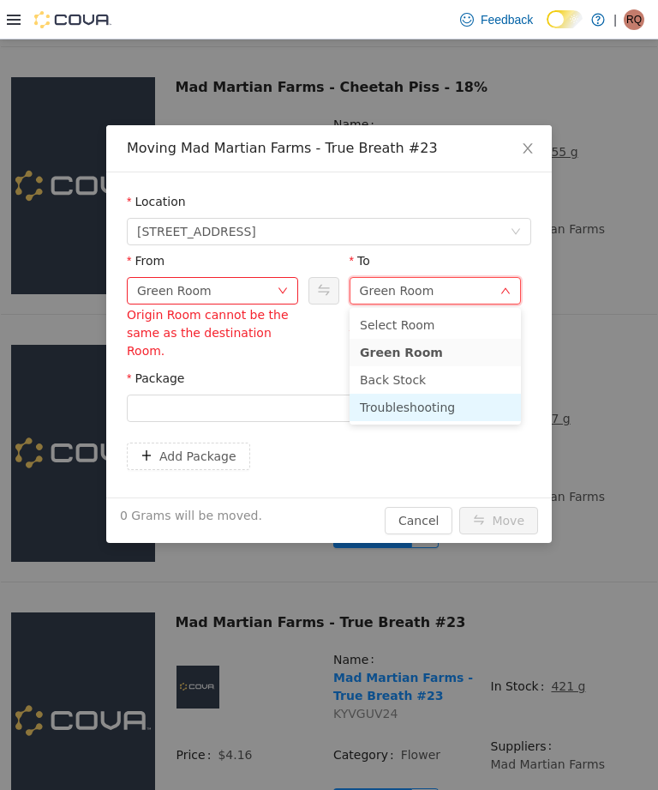
click at [452, 410] on li "Troubleshooting" at bounding box center [435, 406] width 171 height 27
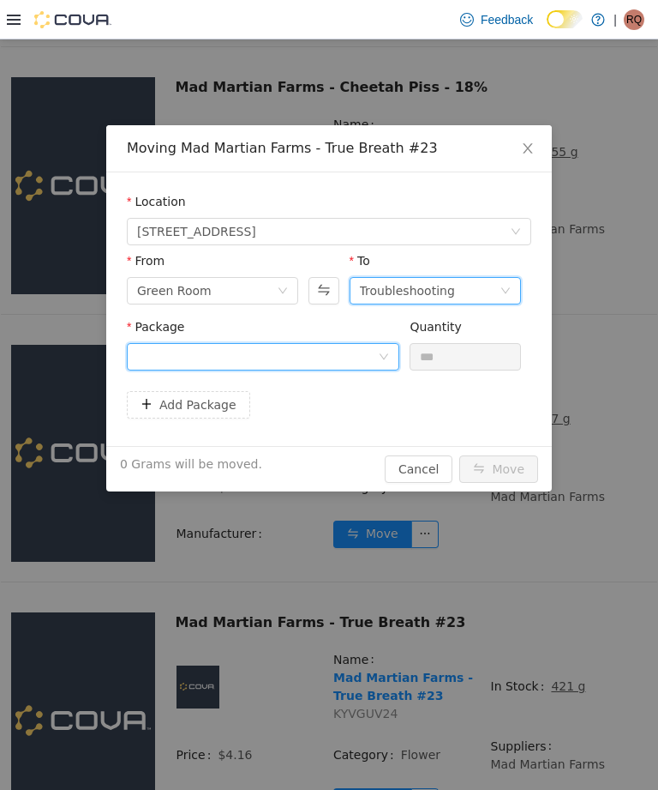
click at [372, 354] on div at bounding box center [257, 357] width 241 height 26
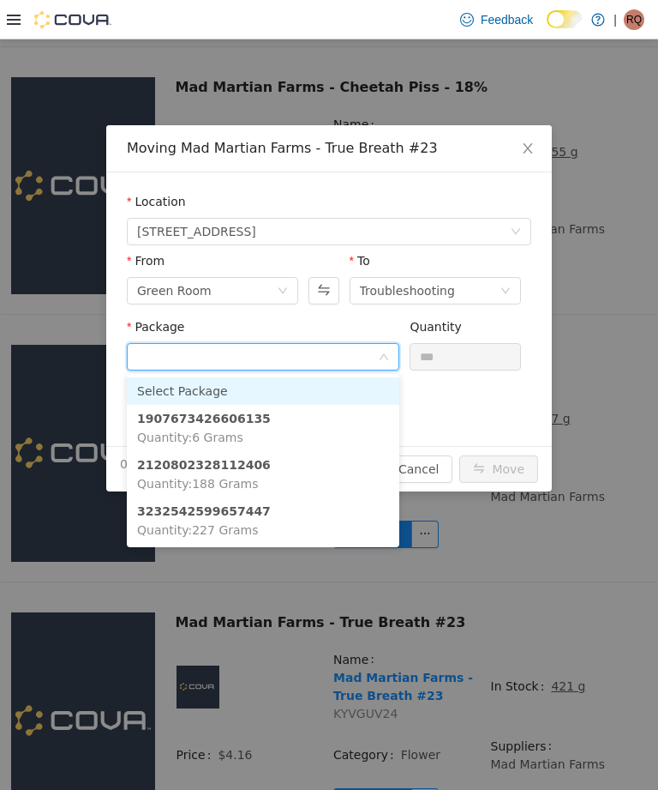
click at [363, 417] on li "1907673426606135 Quantity : 6 Grams" at bounding box center [263, 428] width 273 height 46
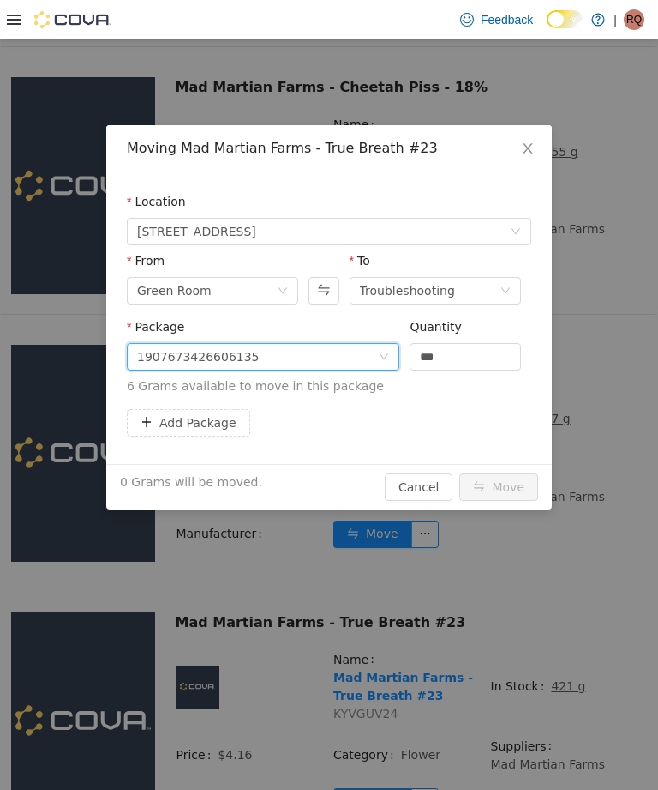
click at [472, 357] on input "***" at bounding box center [466, 357] width 110 height 26
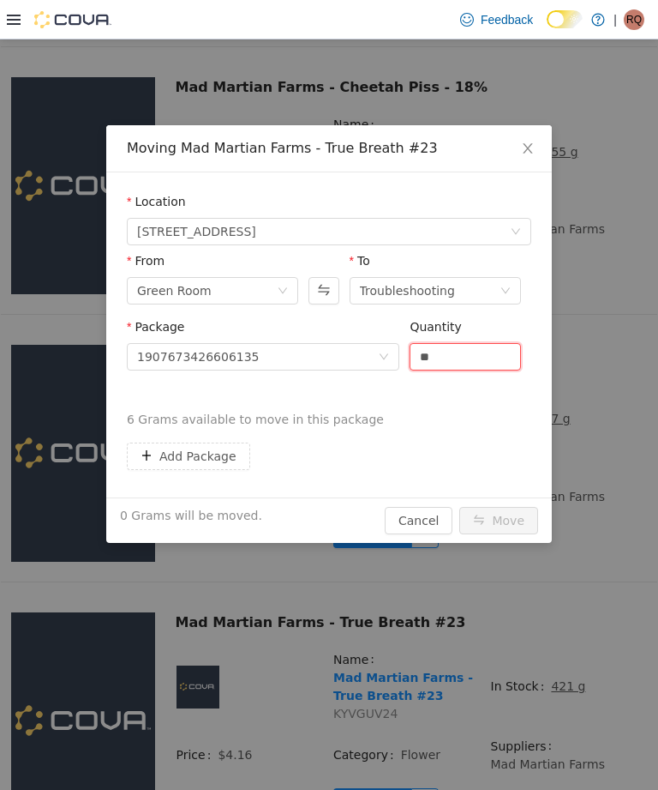
type input "*"
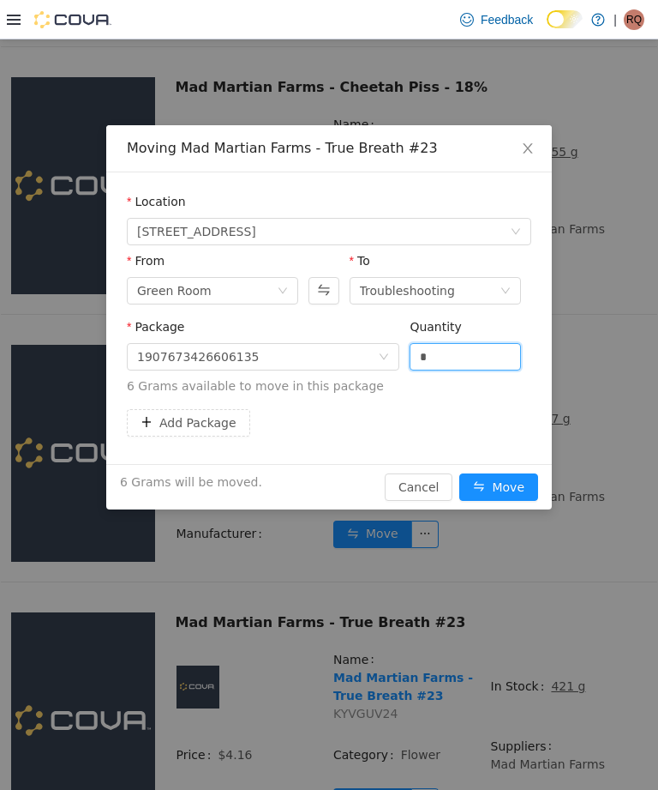
type input "***"
click at [511, 485] on button "Move" at bounding box center [499, 486] width 79 height 27
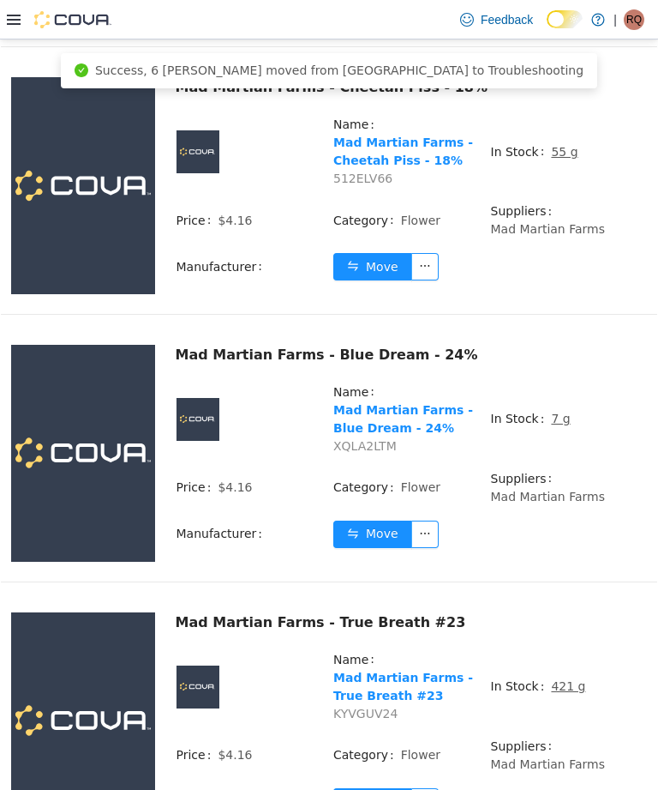
click at [385, 788] on button "Move" at bounding box center [372, 801] width 79 height 27
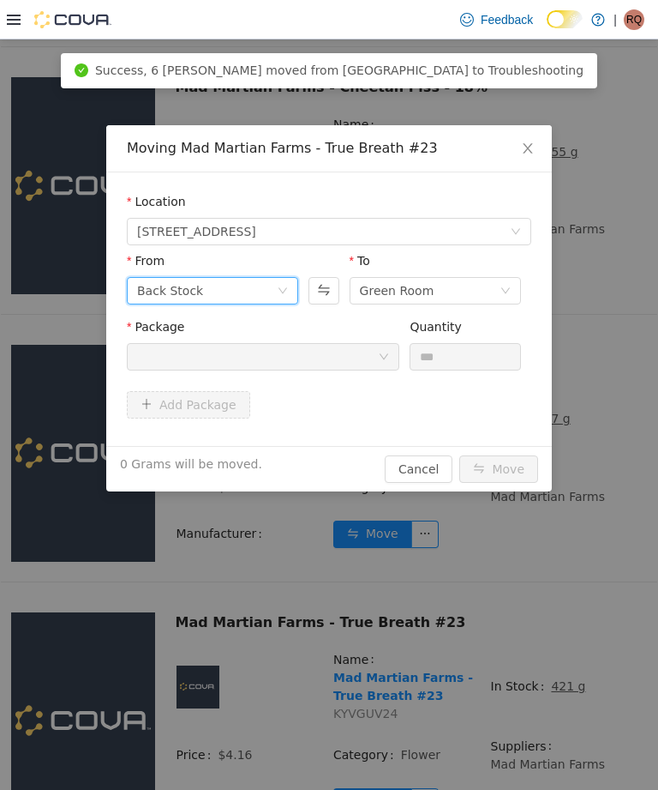
click at [279, 289] on icon "icon: down" at bounding box center [283, 290] width 10 height 10
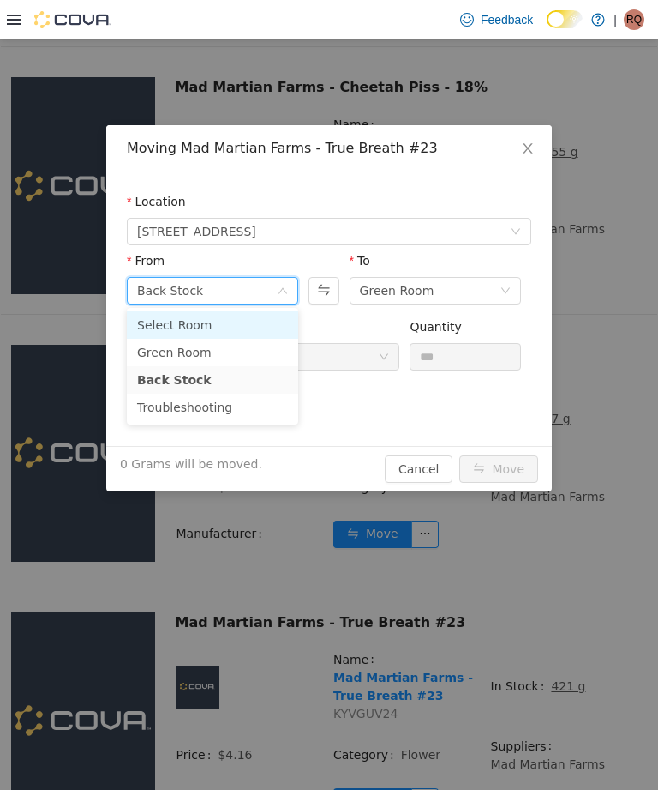
click at [260, 338] on li "Select Room" at bounding box center [212, 324] width 171 height 27
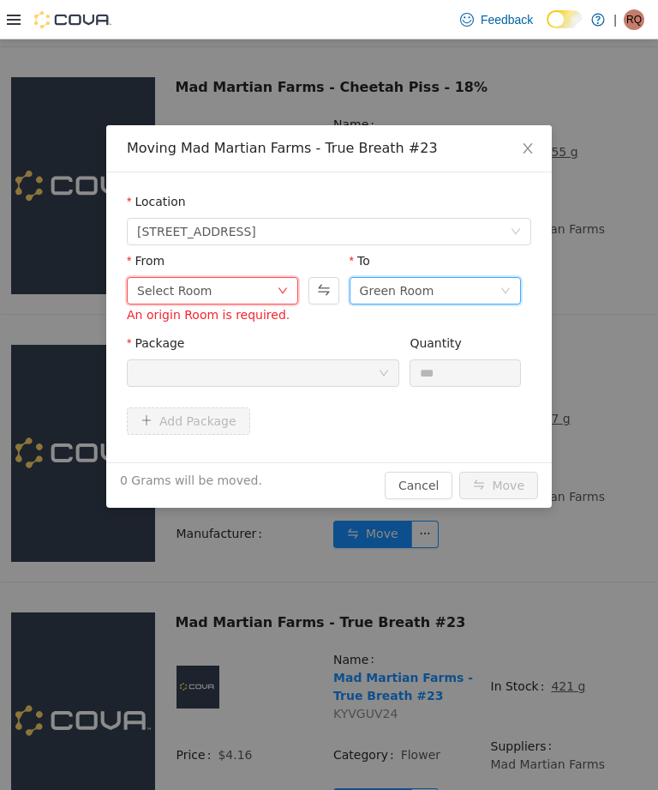
click at [463, 288] on div "Green Room" at bounding box center [430, 291] width 140 height 26
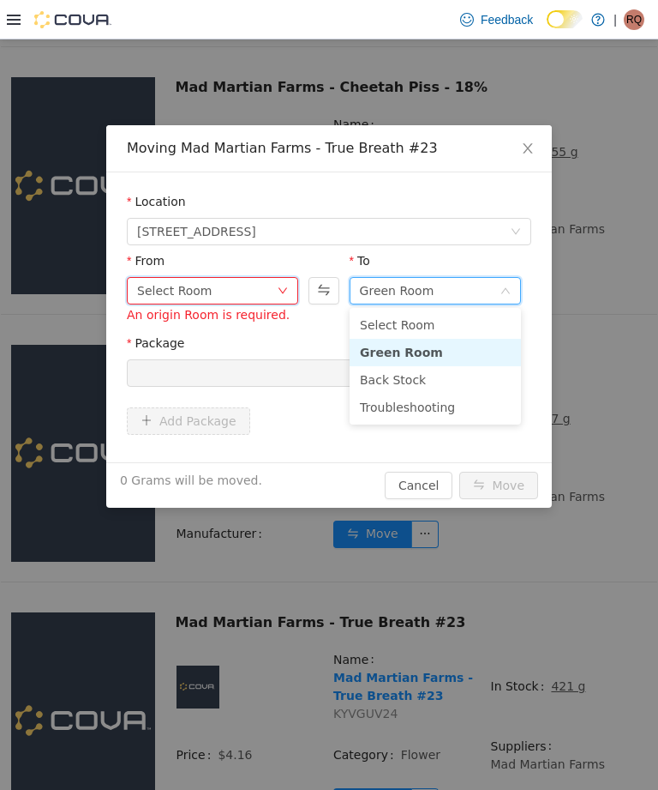
click at [279, 292] on icon "icon: down" at bounding box center [283, 290] width 10 height 10
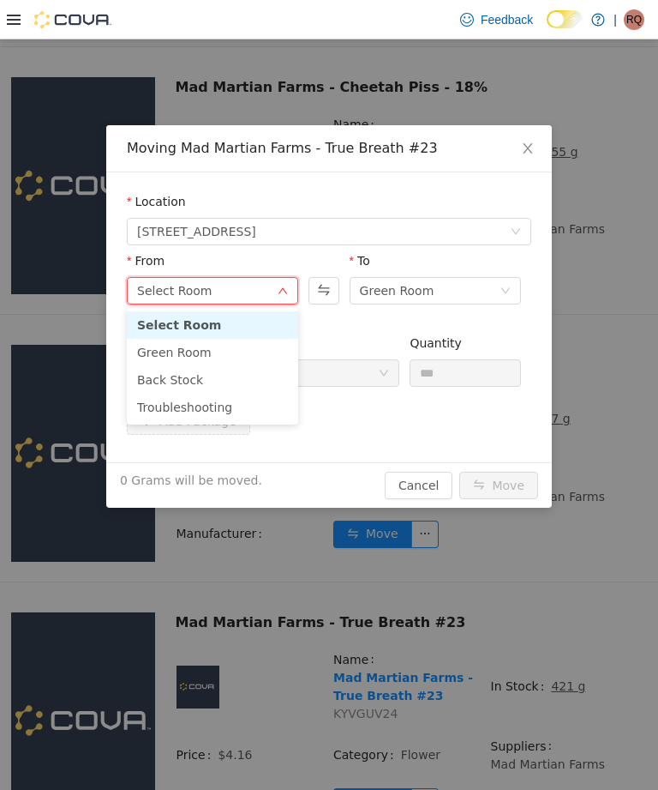
click at [254, 352] on li "Green Room" at bounding box center [212, 352] width 171 height 27
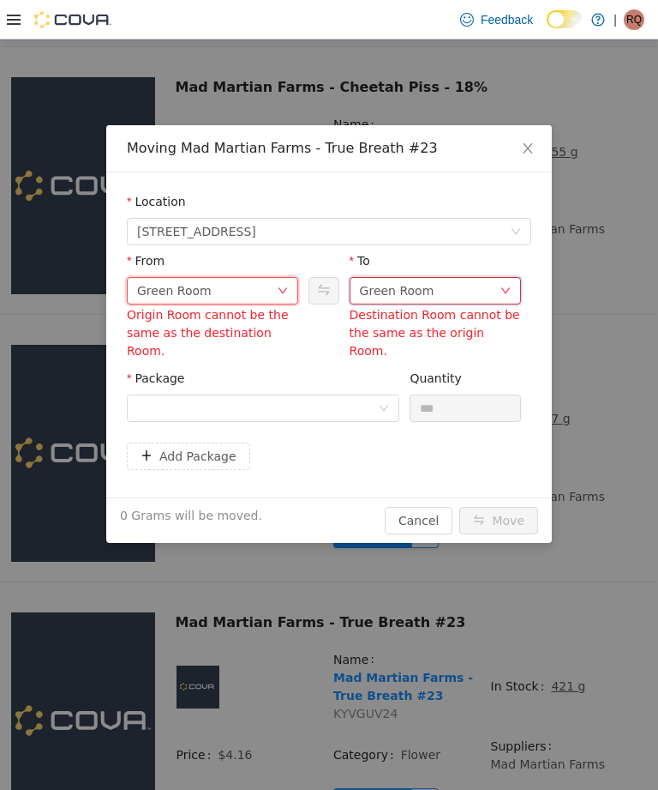
click at [418, 287] on div "Green Room" at bounding box center [397, 291] width 75 height 26
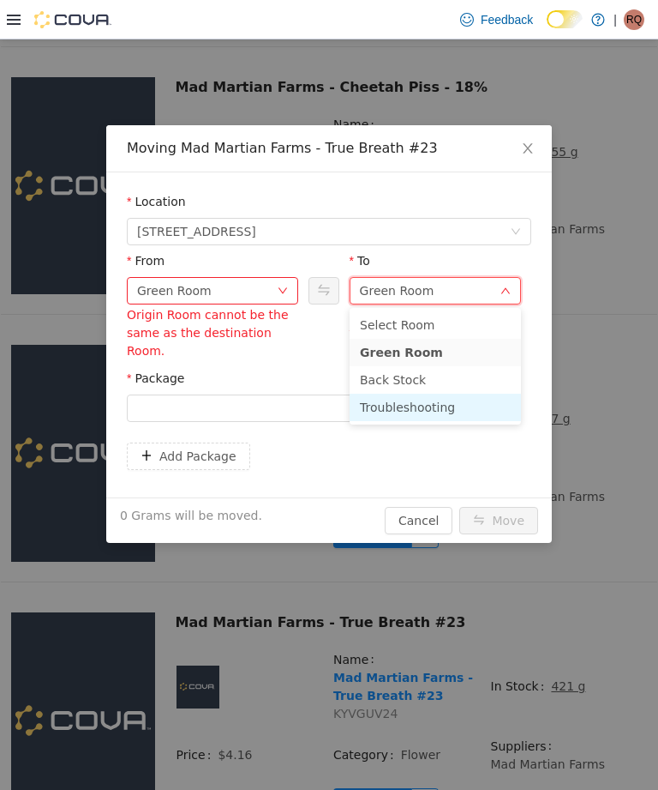
click at [420, 402] on li "Troubleshooting" at bounding box center [435, 406] width 171 height 27
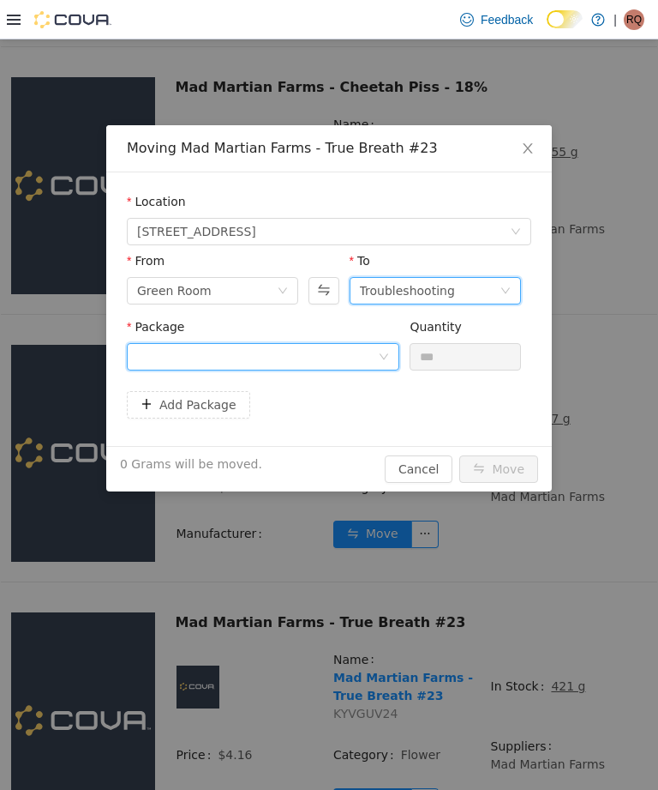
click at [371, 349] on div at bounding box center [257, 357] width 241 height 26
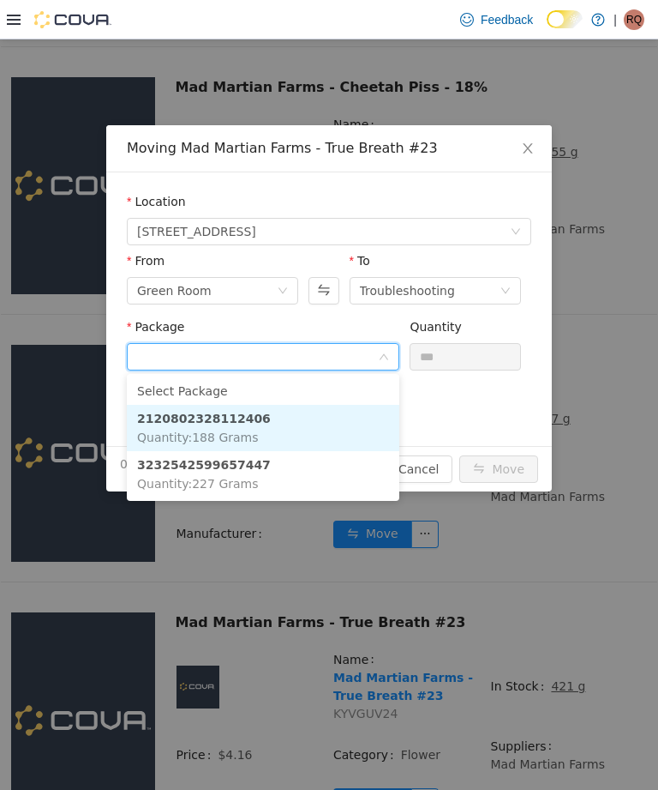
click at [336, 419] on li "2120802328112406 Quantity : 188 Grams" at bounding box center [263, 428] width 273 height 46
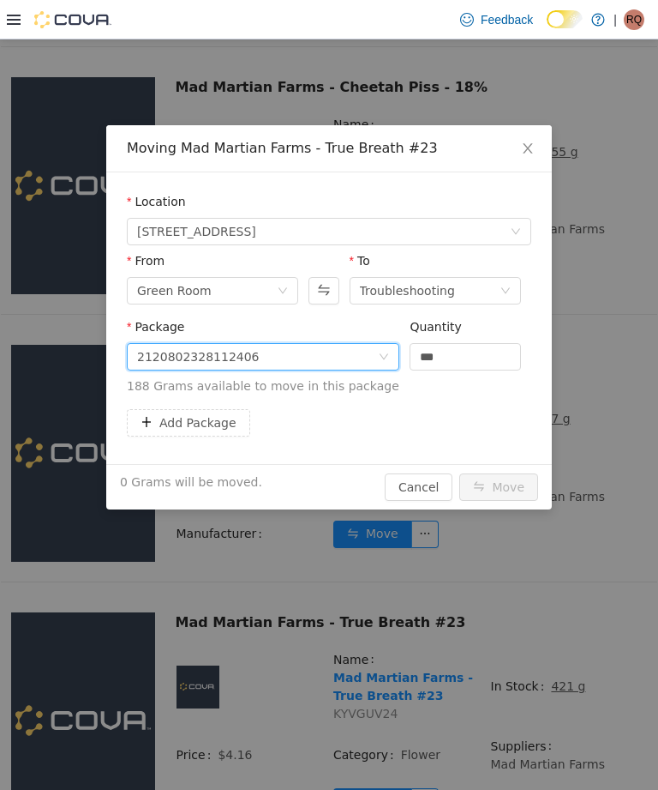
click at [482, 354] on input "***" at bounding box center [466, 357] width 110 height 26
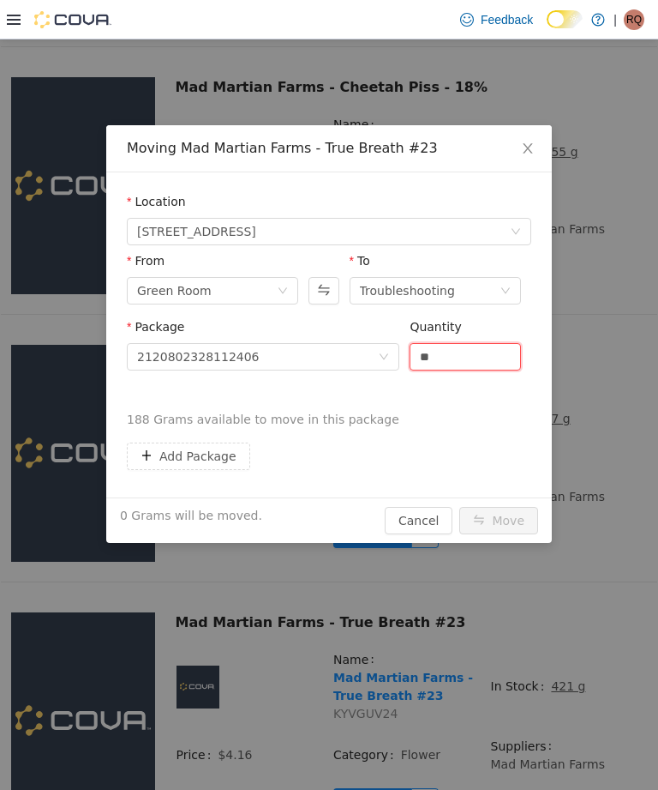
type input "*"
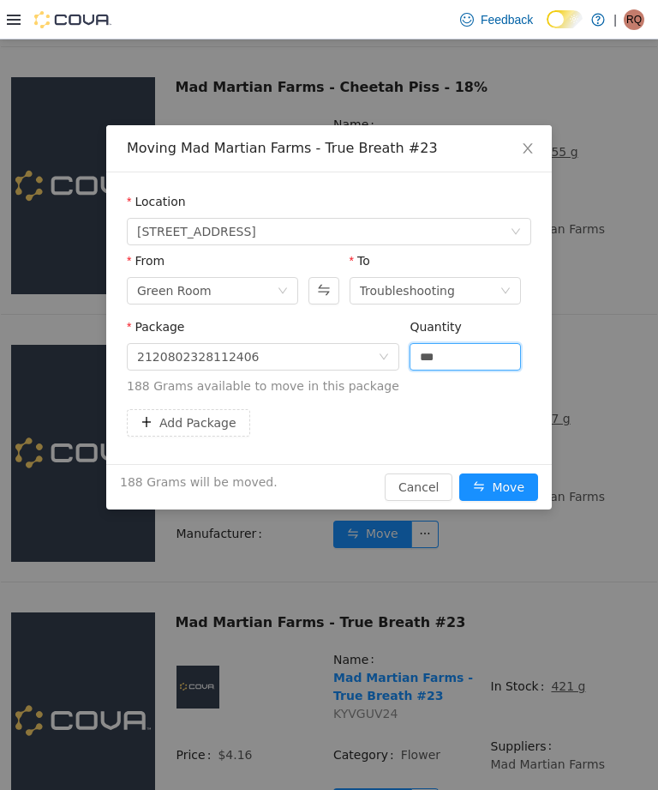
click at [213, 431] on button "Add Package" at bounding box center [188, 422] width 123 height 27
type input "*****"
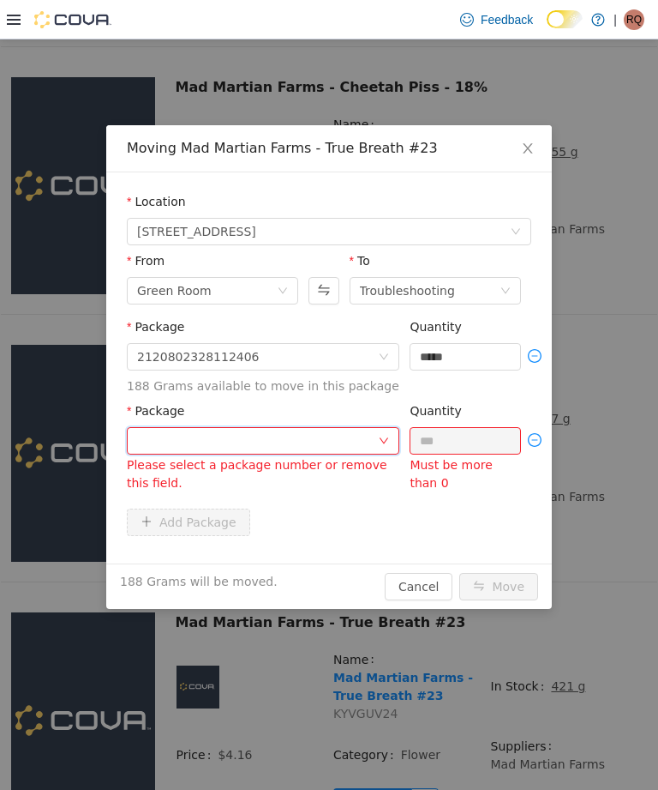
click at [385, 436] on icon "icon: down" at bounding box center [384, 441] width 10 height 10
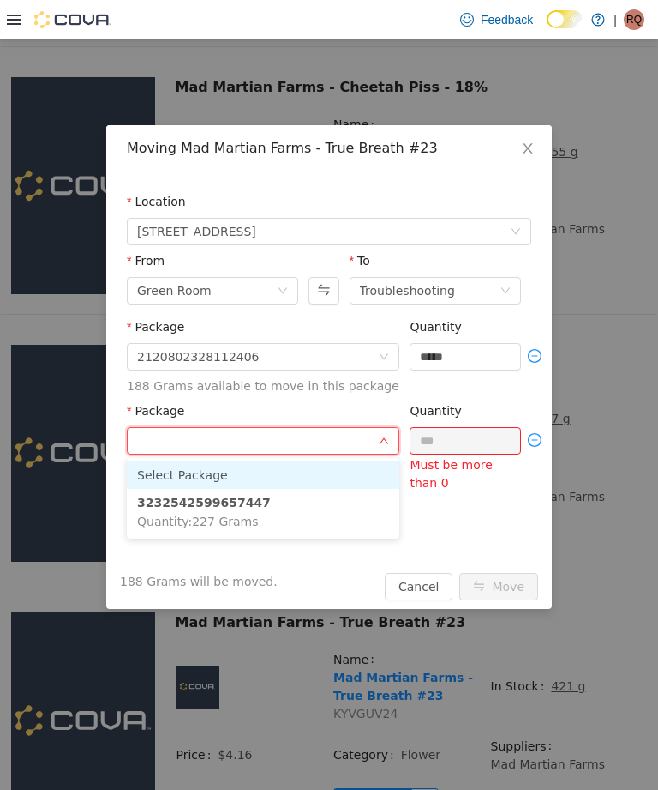
click at [328, 502] on li "3232542599657447 Quantity : 227 Grams" at bounding box center [263, 512] width 273 height 46
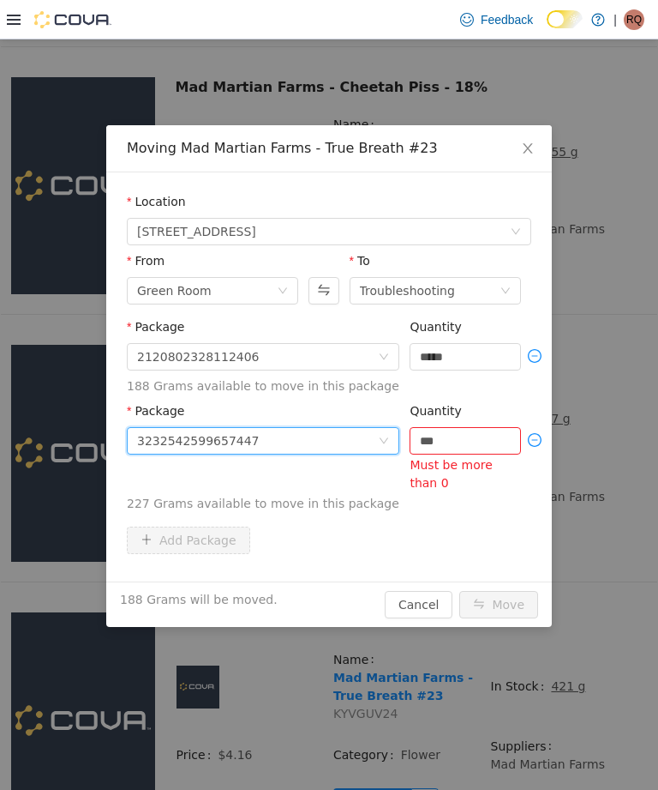
click at [466, 439] on input "***" at bounding box center [466, 441] width 110 height 26
type input "*"
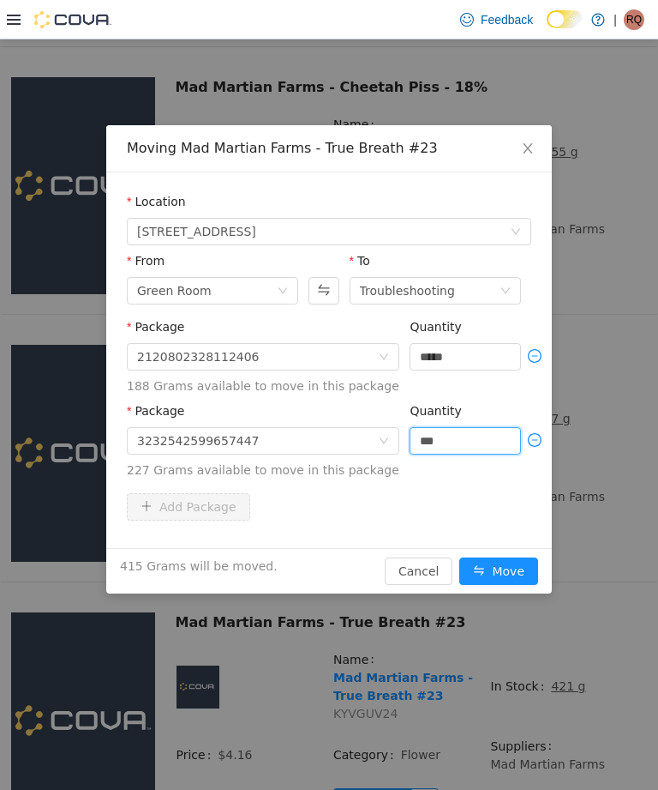
type input "*****"
click at [507, 564] on button "Move" at bounding box center [499, 570] width 79 height 27
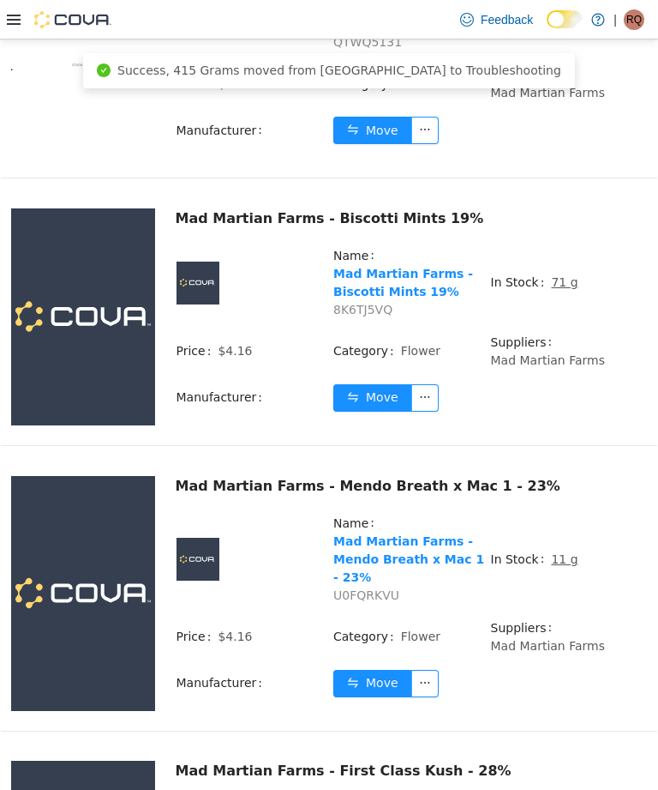
scroll to position [4610, 0]
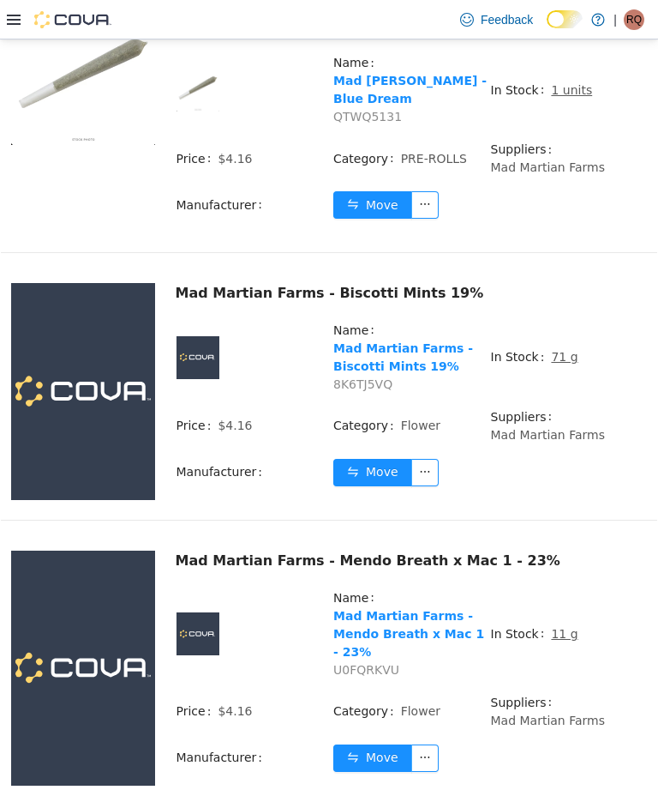
click at [551, 627] on u "11 g" at bounding box center [564, 634] width 27 height 14
click at [566, 627] on u "11 g" at bounding box center [564, 634] width 27 height 14
click at [562, 627] on u "11 g" at bounding box center [564, 634] width 27 height 14
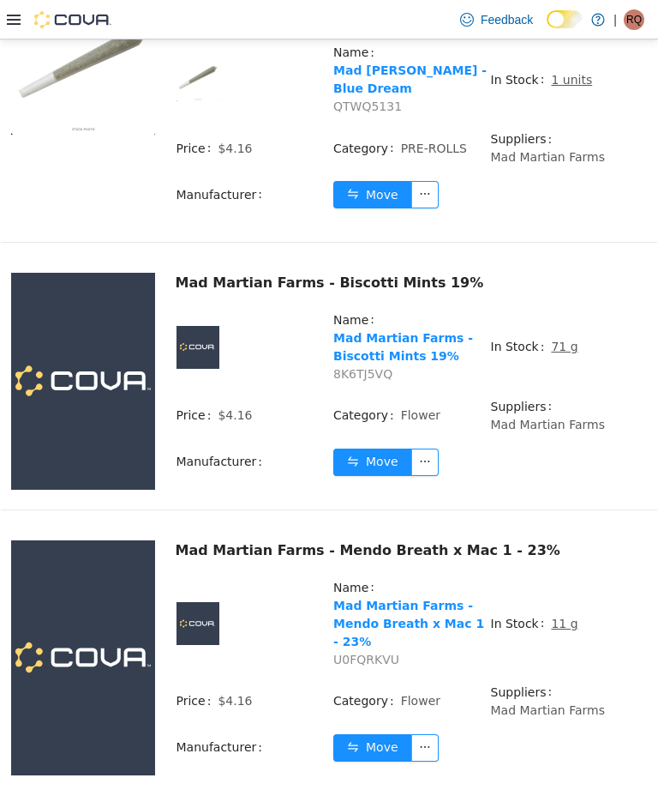
click at [558, 616] on u "11 g" at bounding box center [564, 623] width 27 height 14
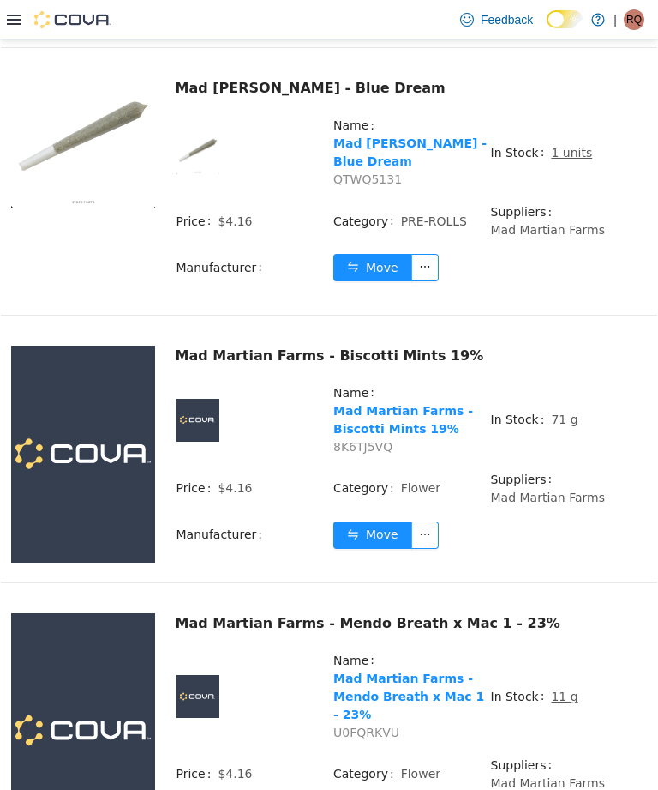
scroll to position [4541, 0]
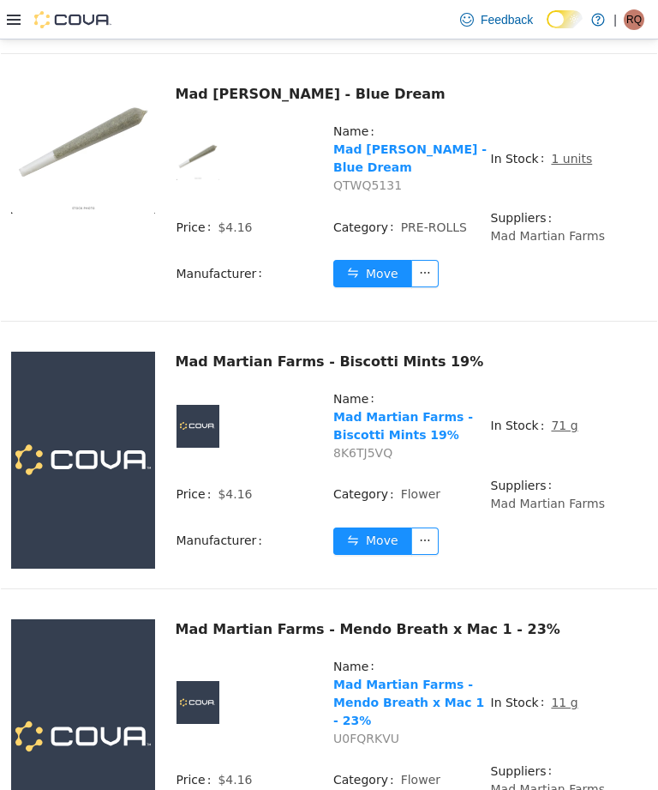
click at [555, 695] on u "11 g" at bounding box center [564, 702] width 27 height 14
click at [563, 695] on u "11 g" at bounding box center [564, 702] width 27 height 14
click at [551, 695] on u "11 g" at bounding box center [564, 702] width 27 height 14
click at [558, 695] on u "11 g" at bounding box center [564, 702] width 27 height 14
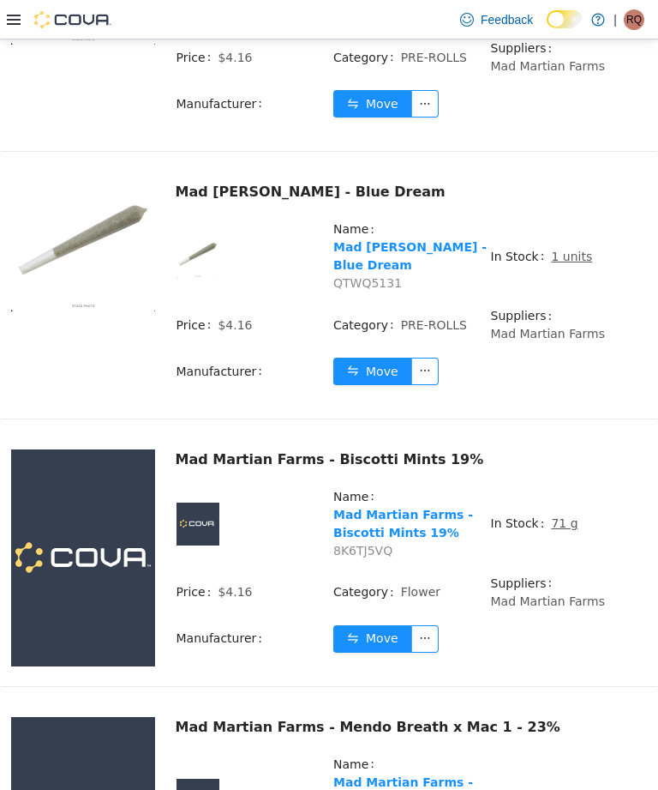
scroll to position [4491, 0]
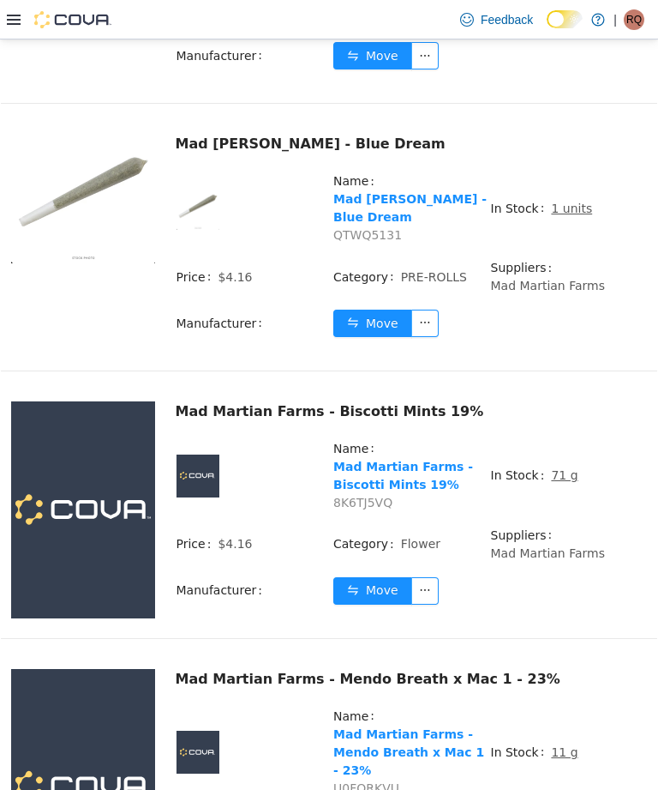
click at [551, 745] on u "11 g" at bounding box center [564, 752] width 27 height 14
click at [557, 745] on u "11 g" at bounding box center [564, 752] width 27 height 14
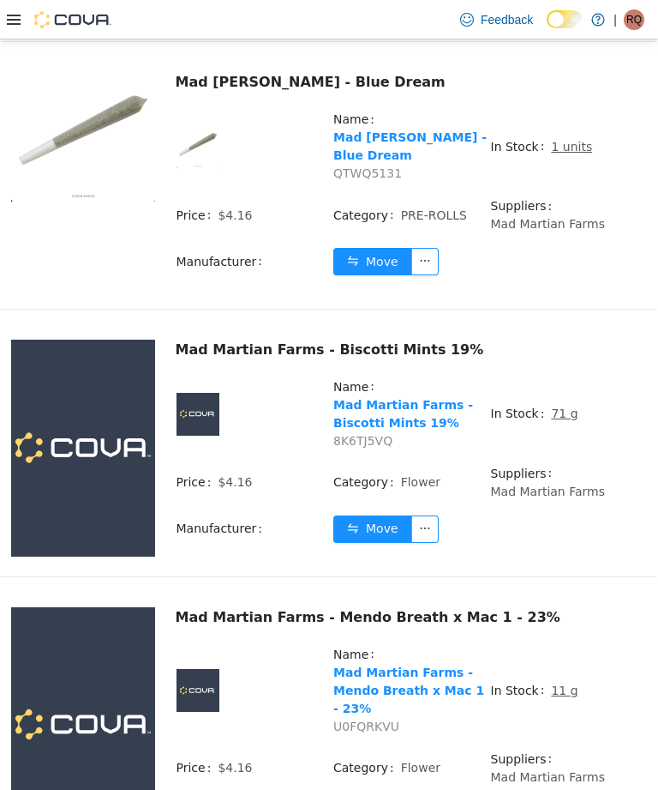
scroll to position [4564, 0]
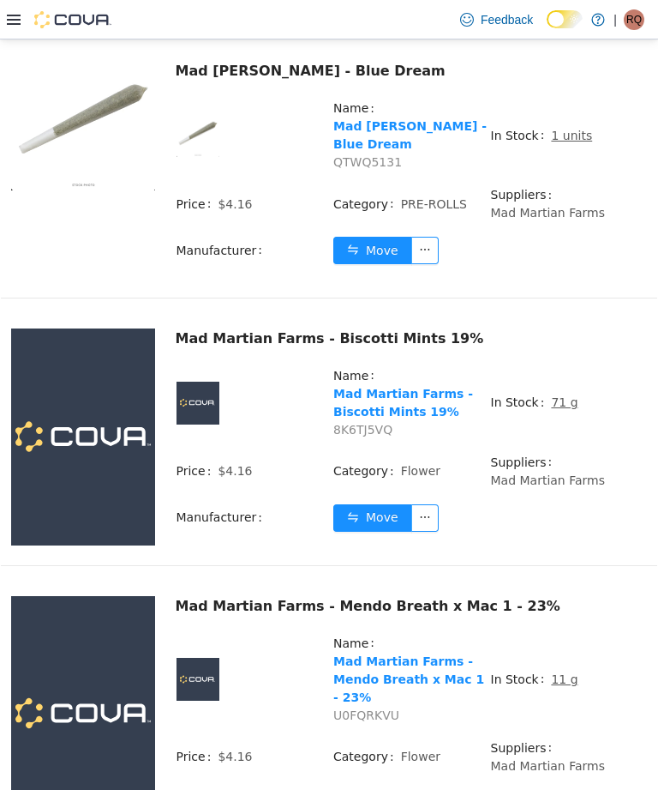
click at [556, 672] on u "11 g" at bounding box center [564, 679] width 27 height 14
click at [562, 672] on u "11 g" at bounding box center [564, 679] width 27 height 14
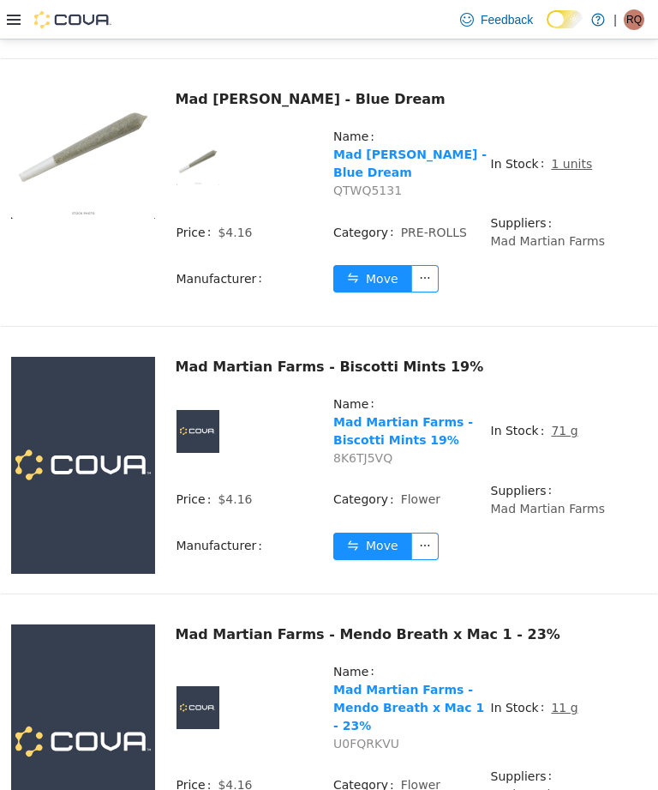
scroll to position [4535, 0]
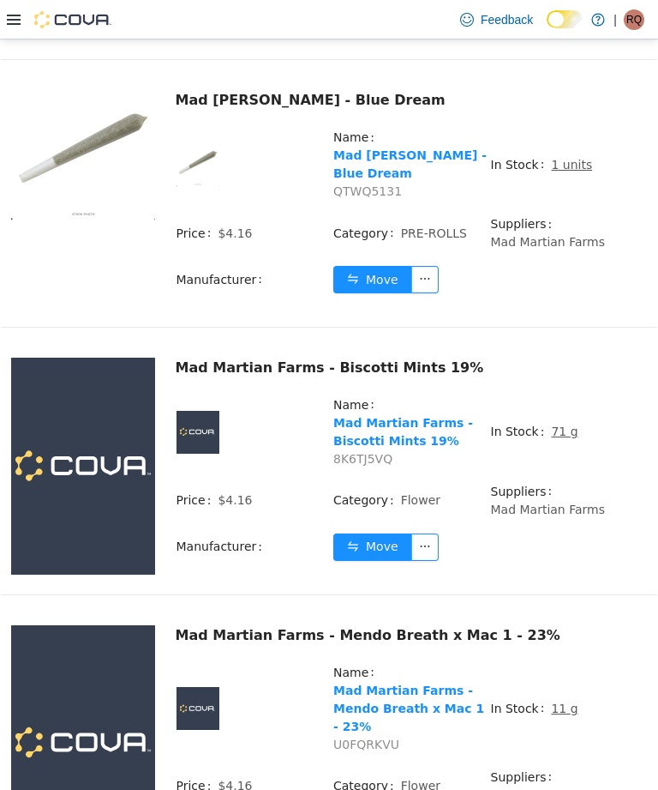
click at [560, 701] on u "11 g" at bounding box center [564, 708] width 27 height 14
click at [562, 701] on u "11 g" at bounding box center [564, 708] width 27 height 14
click at [561, 701] on u "11 g" at bounding box center [564, 708] width 27 height 14
click at [558, 701] on u "11 g" at bounding box center [564, 708] width 27 height 14
click at [557, 701] on u "11 g" at bounding box center [564, 708] width 27 height 14
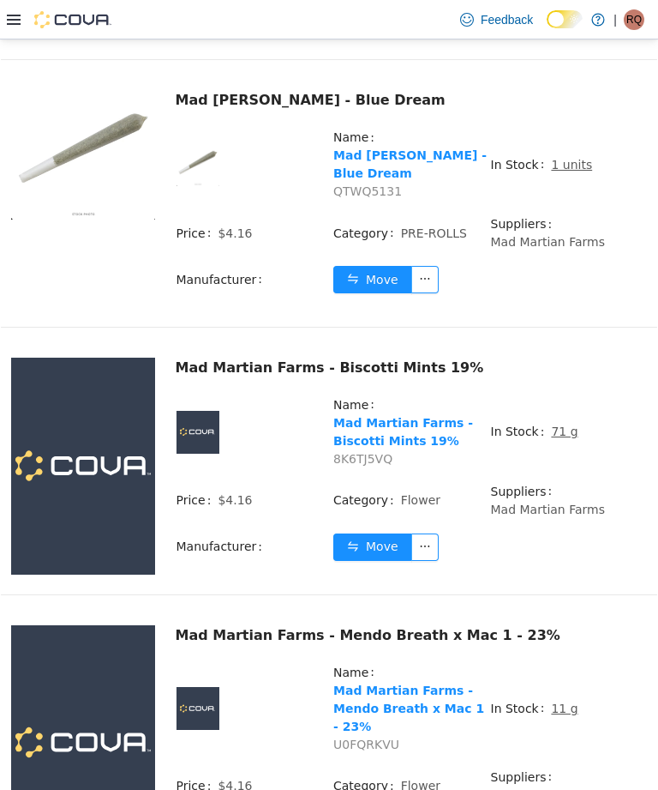
click at [551, 701] on u "11 g" at bounding box center [564, 708] width 27 height 14
click at [509, 700] on span "In Stock" at bounding box center [521, 709] width 61 height 18
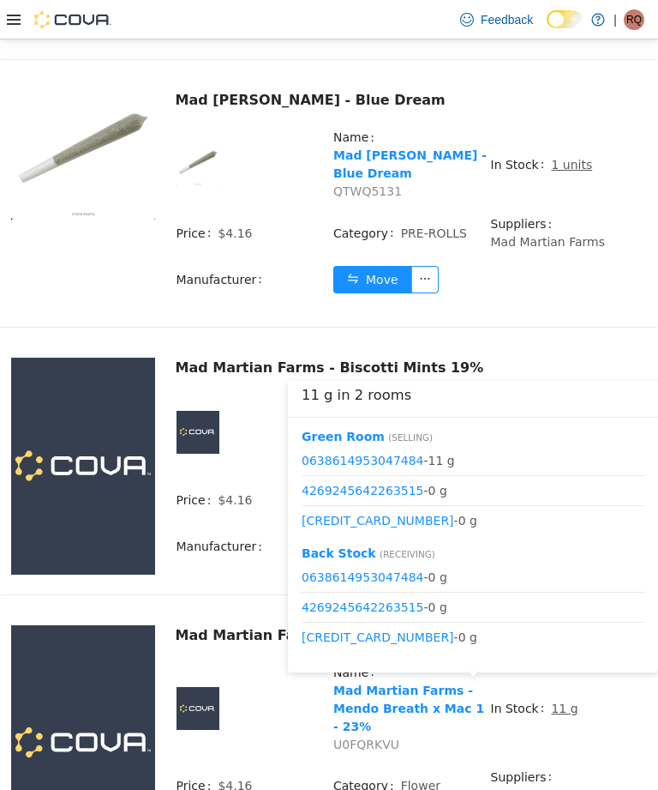
scroll to position [4478, 0]
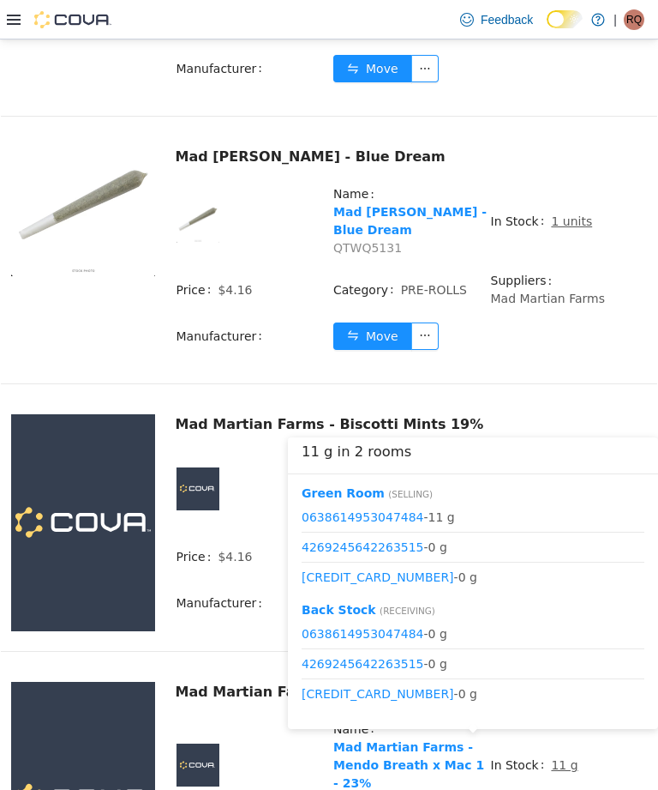
click at [550, 736] on div "11 g in 2 rooms [GEOGRAPHIC_DATA] ( Selling ) 0638614953047484 - 11 g 426924564…" at bounding box center [473, 587] width 370 height 300
click at [551, 736] on div "11 g in 2 rooms [GEOGRAPHIC_DATA] ( Selling ) 0638614953047484 - 11 g 426924564…" at bounding box center [473, 587] width 370 height 300
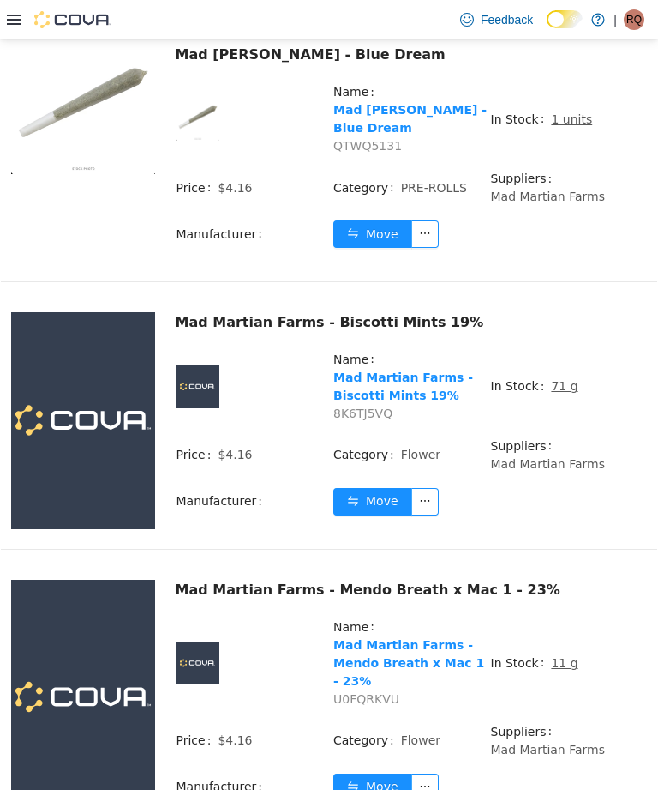
scroll to position [4633, 0]
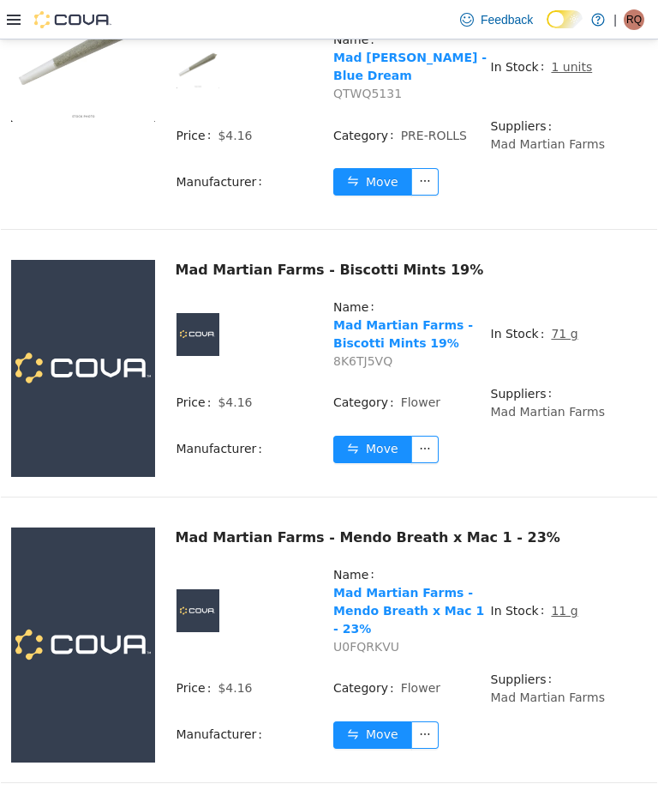
click at [381, 721] on button "Move" at bounding box center [372, 734] width 79 height 27
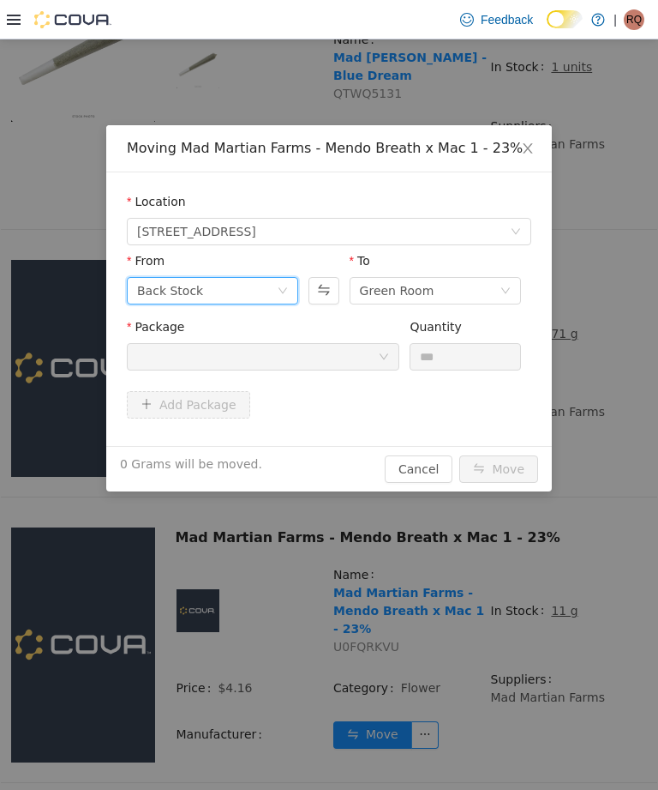
click at [278, 297] on icon "icon: down" at bounding box center [283, 291] width 10 height 12
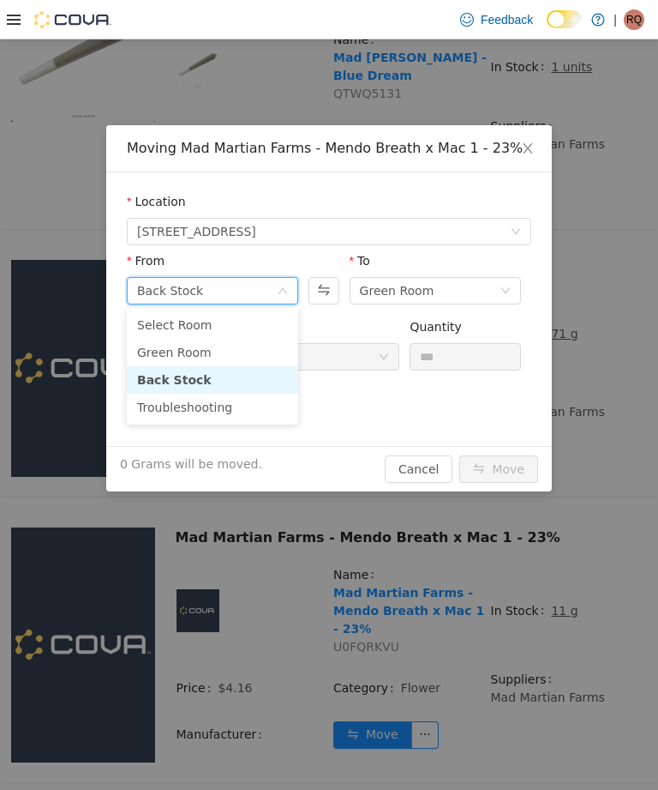
click at [240, 343] on li "Green Room" at bounding box center [212, 352] width 171 height 27
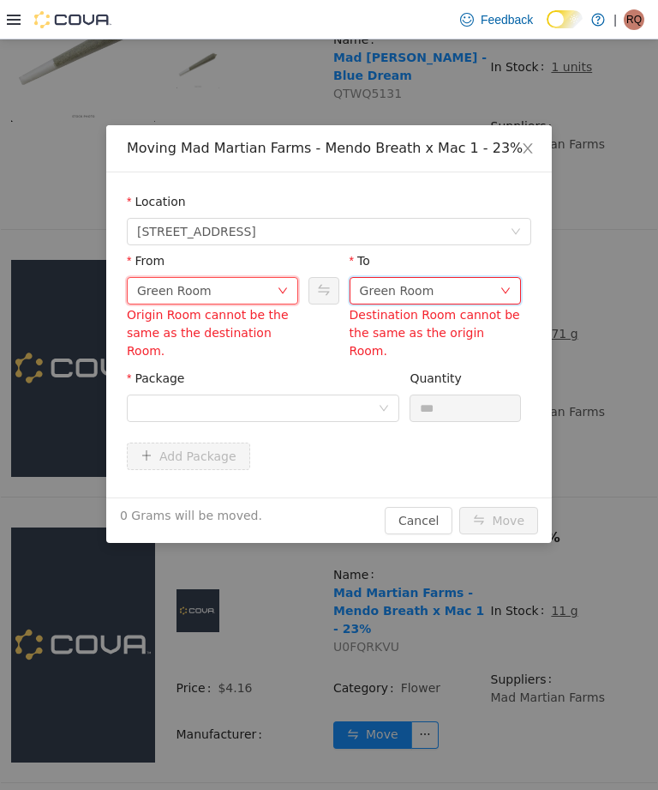
click at [441, 287] on div "Green Room" at bounding box center [430, 291] width 140 height 26
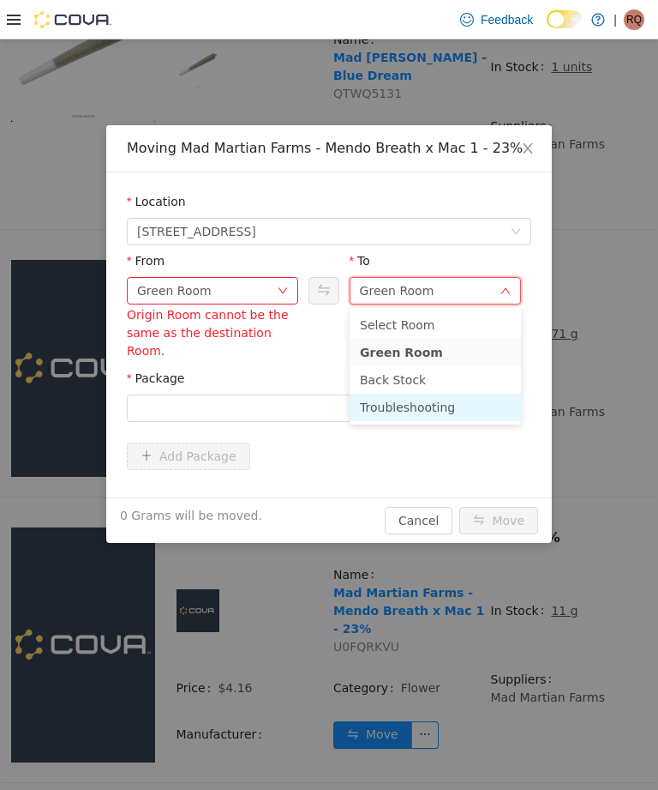
click at [445, 406] on li "Troubleshooting" at bounding box center [435, 406] width 171 height 27
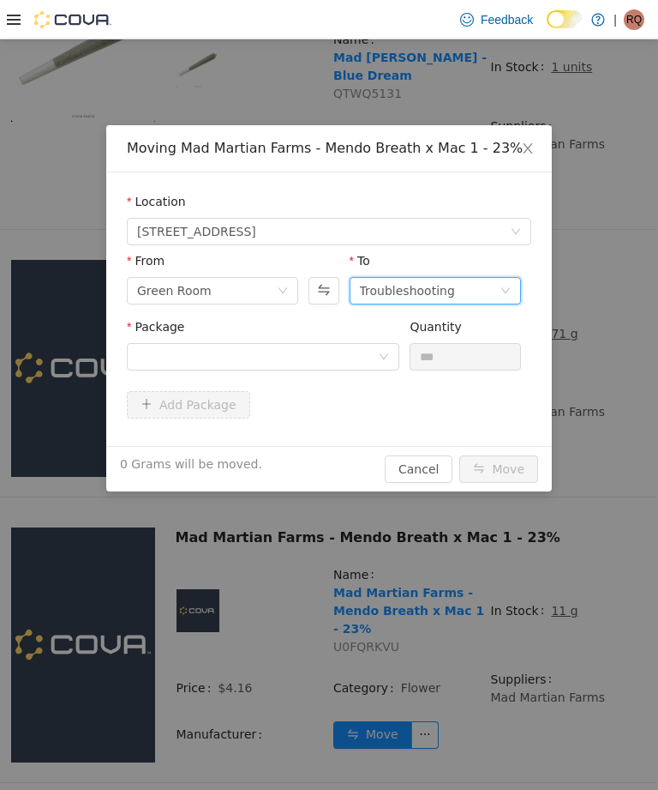
click at [342, 370] on div "Package" at bounding box center [263, 347] width 273 height 59
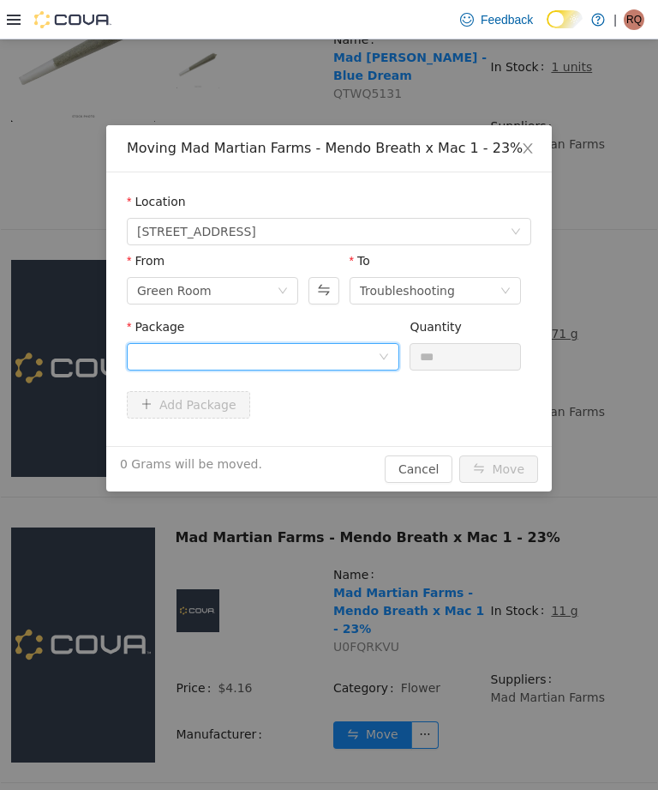
click at [366, 345] on div at bounding box center [257, 357] width 241 height 26
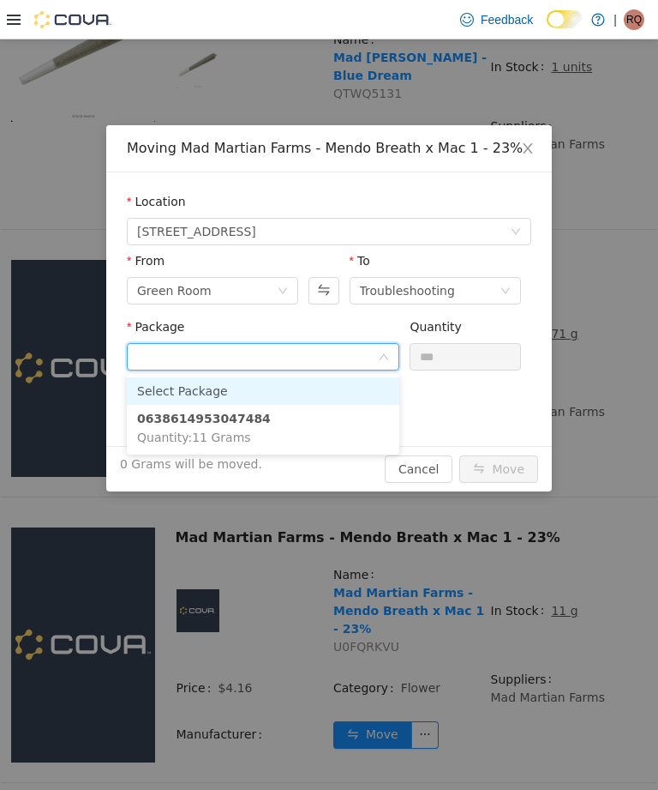
click at [316, 429] on li "0638614953047484 Quantity : 11 Grams" at bounding box center [263, 428] width 273 height 46
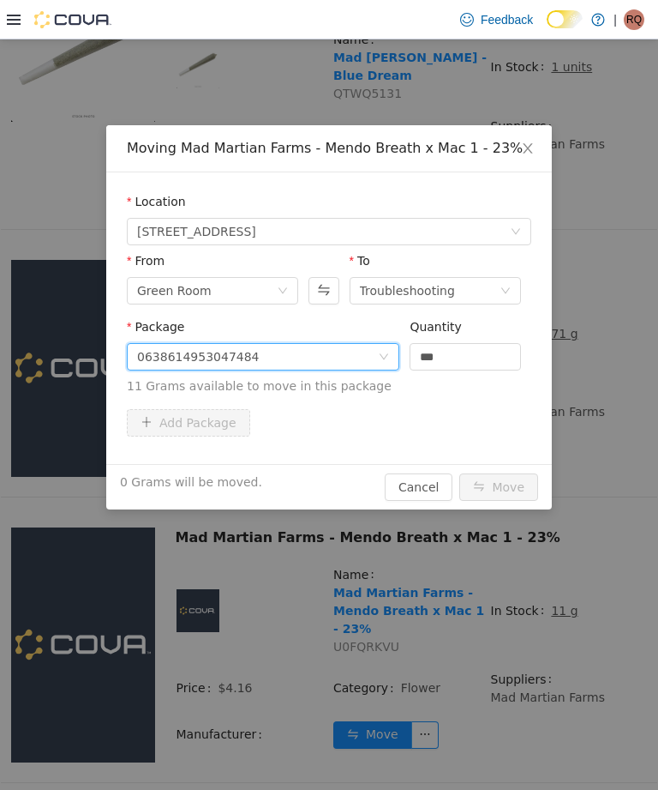
click at [454, 352] on input "***" at bounding box center [466, 357] width 110 height 26
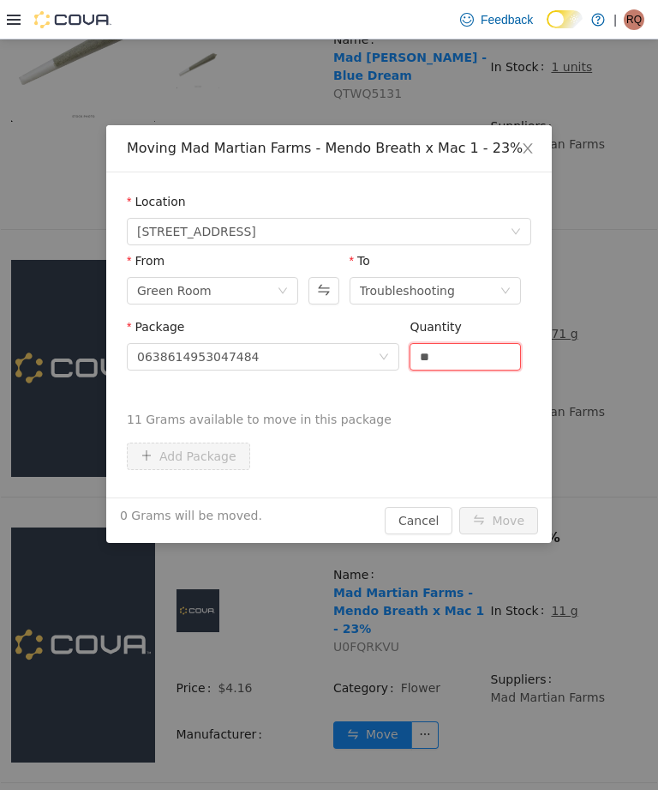
type input "*"
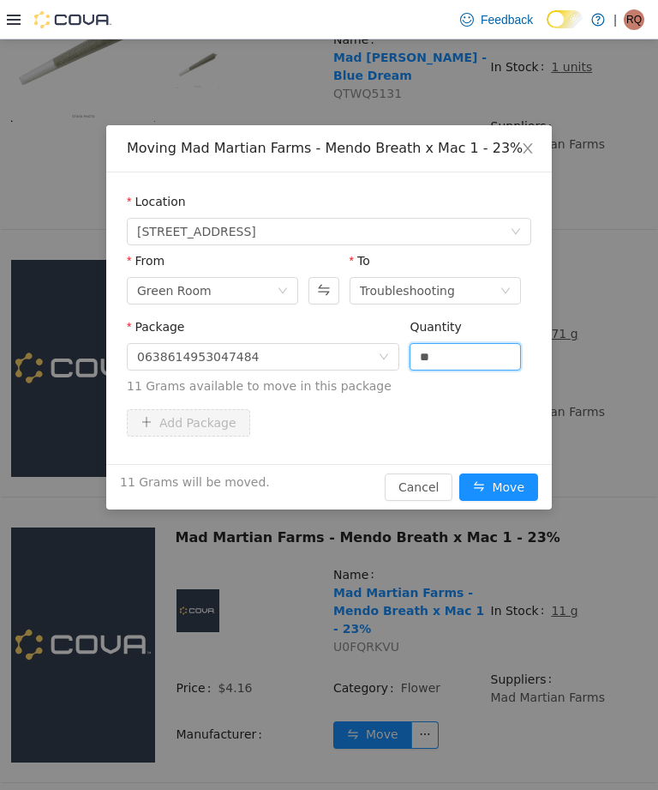
click at [506, 484] on button "Move" at bounding box center [499, 486] width 79 height 27
type input "****"
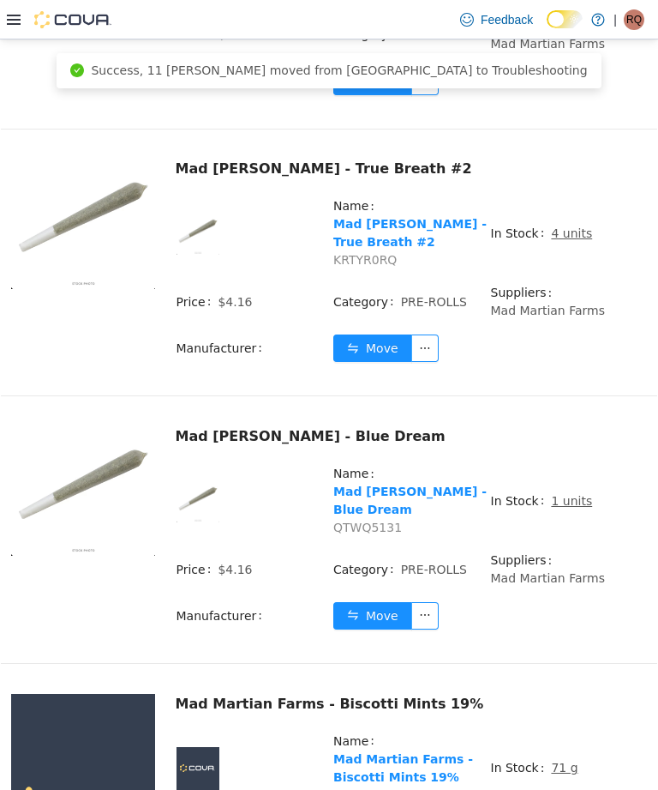
scroll to position [4198, 0]
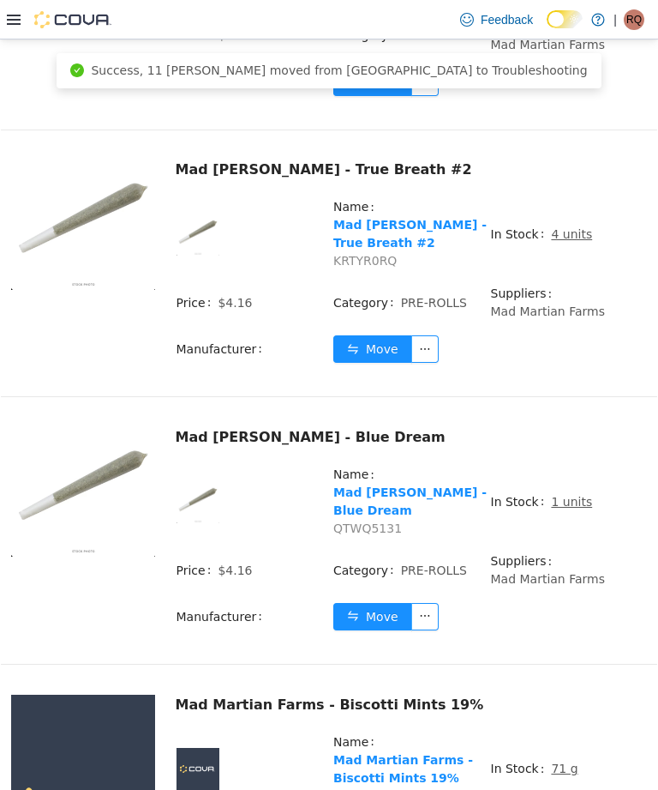
click at [576, 495] on u "1 units" at bounding box center [571, 502] width 41 height 14
click at [569, 495] on u "1 units" at bounding box center [571, 502] width 41 height 14
click at [567, 495] on u "1 units" at bounding box center [571, 502] width 41 height 14
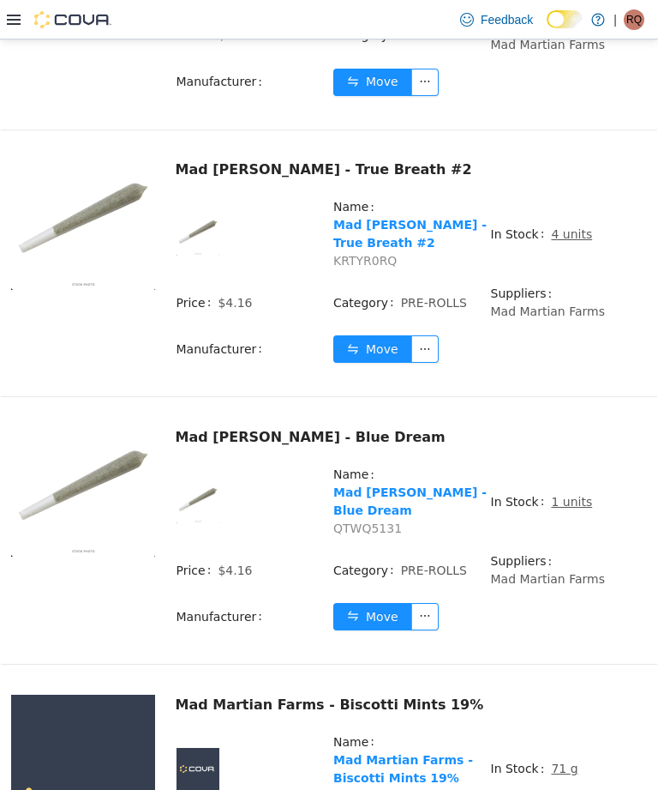
click at [571, 495] on u "1 units" at bounding box center [571, 502] width 41 height 14
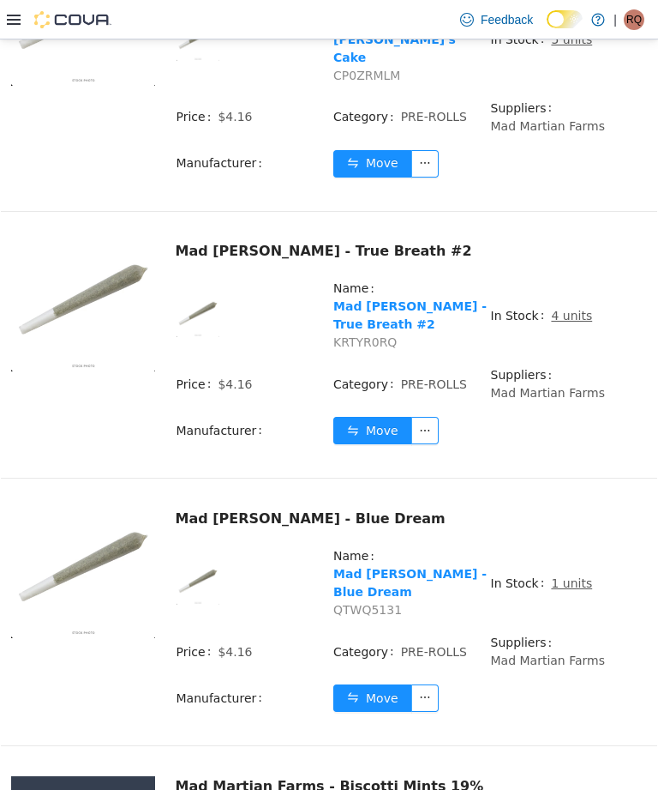
scroll to position [4120, 0]
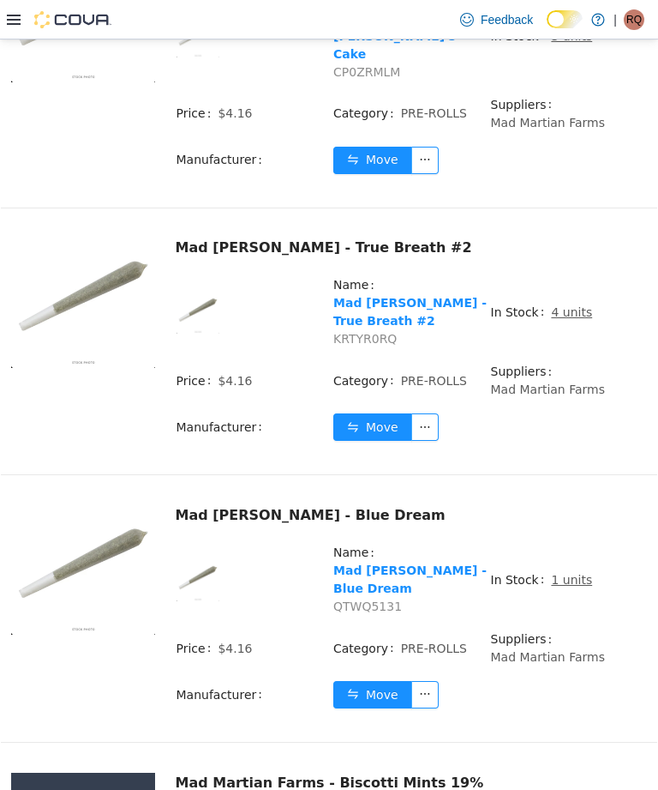
click at [563, 573] on u "1 units" at bounding box center [571, 580] width 41 height 14
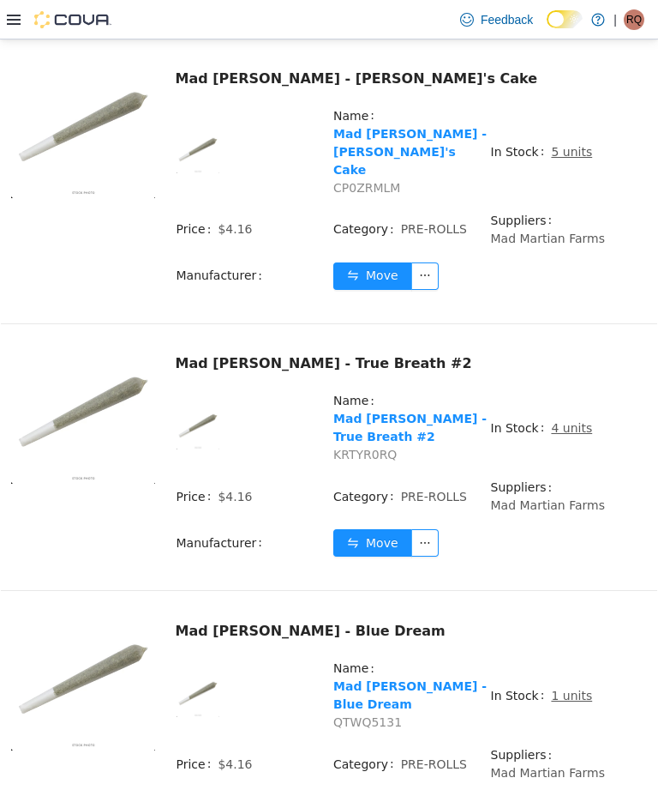
scroll to position [4007, 0]
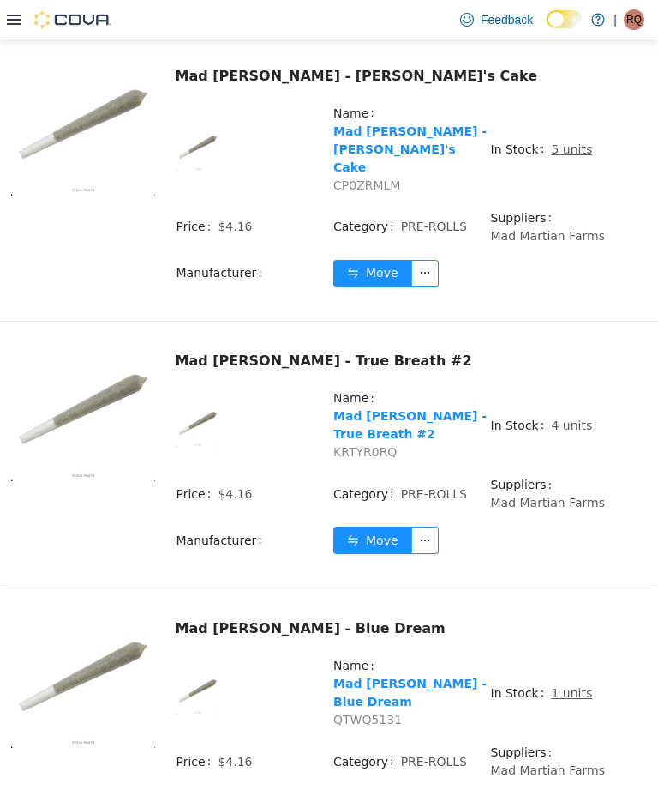
click at [562, 686] on u "1 units" at bounding box center [571, 693] width 41 height 14
click at [568, 686] on u "1 units" at bounding box center [571, 693] width 41 height 14
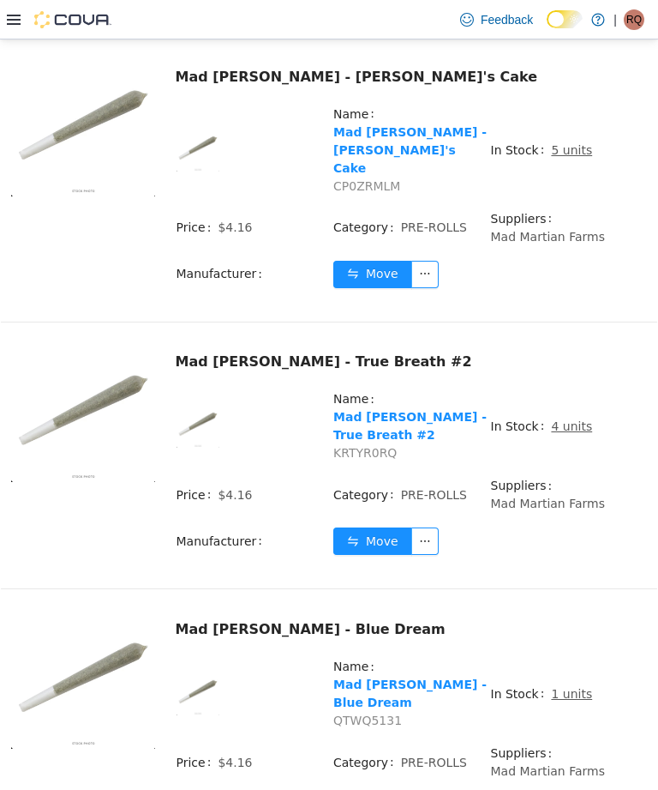
scroll to position [4034, 0]
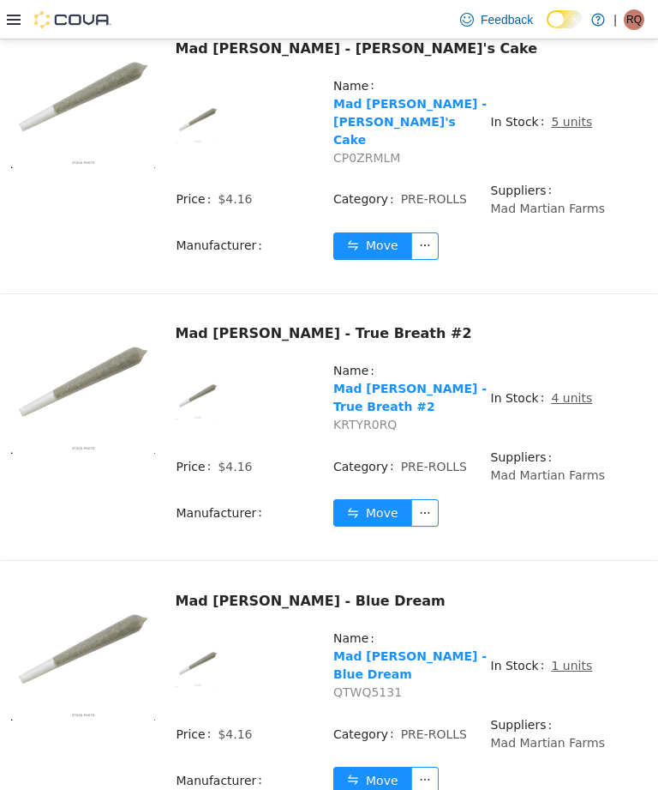
click at [570, 658] on u "1 units" at bounding box center [571, 665] width 41 height 14
click at [569, 658] on u "1 units" at bounding box center [571, 665] width 41 height 14
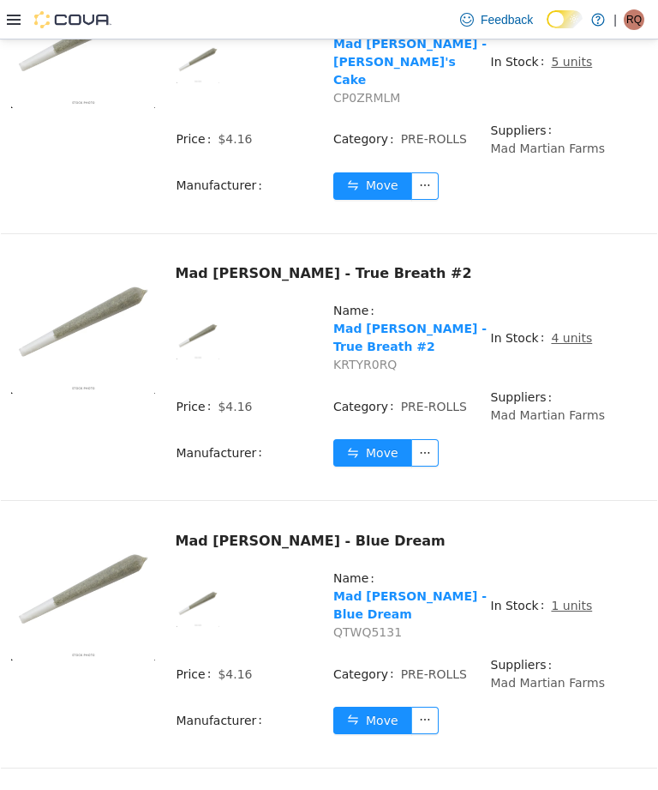
scroll to position [4100, 0]
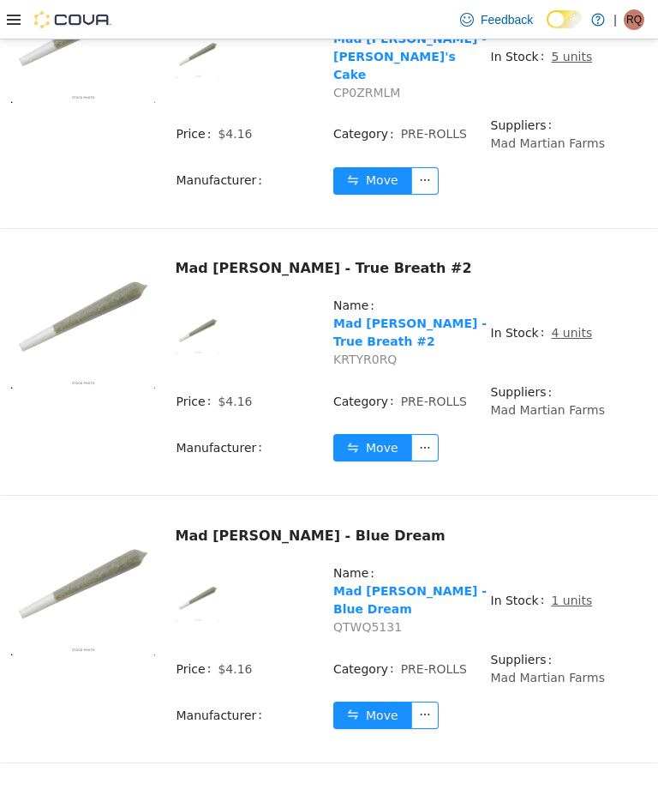
click at [568, 593] on u "1 units" at bounding box center [571, 600] width 41 height 14
click at [567, 593] on u "1 units" at bounding box center [571, 600] width 41 height 14
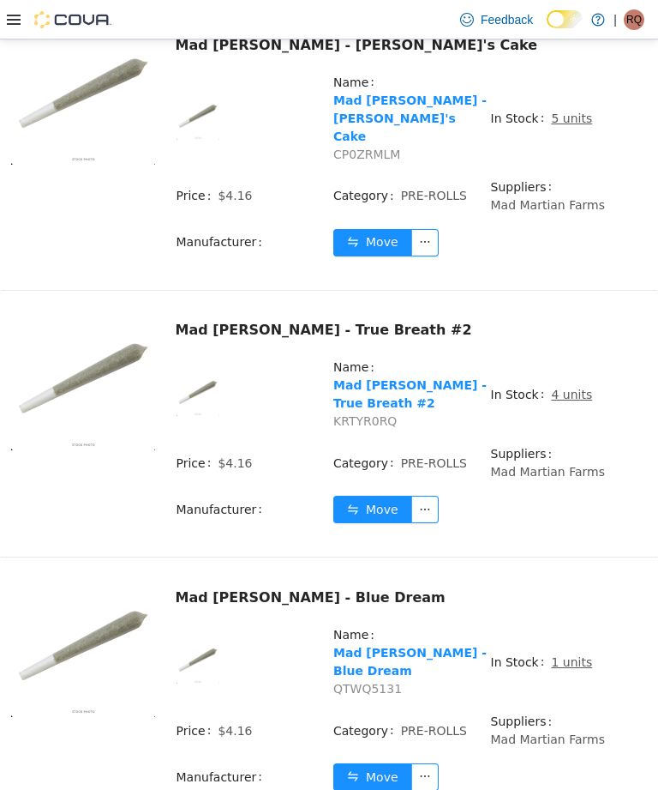
scroll to position [4034, 0]
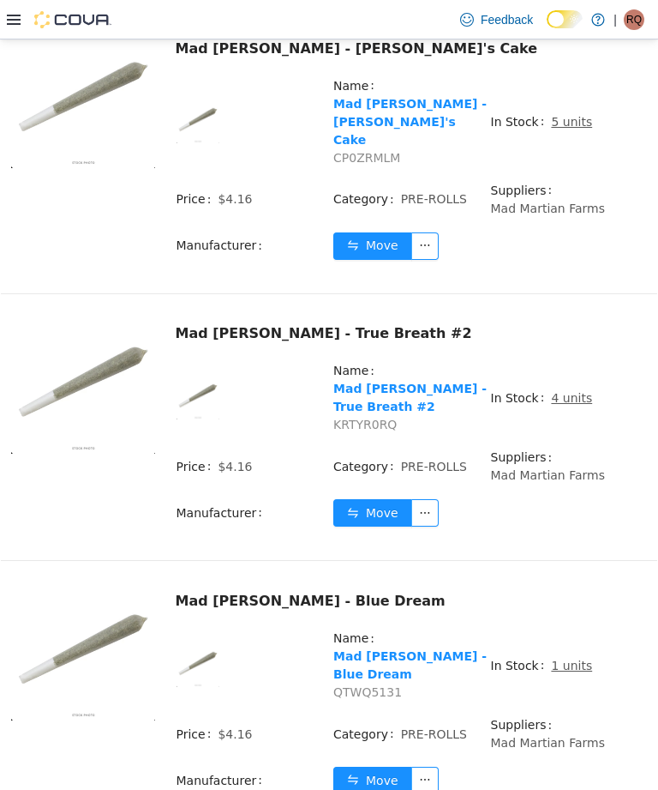
click at [566, 658] on td "In Stock 1 units" at bounding box center [569, 671] width 158 height 87
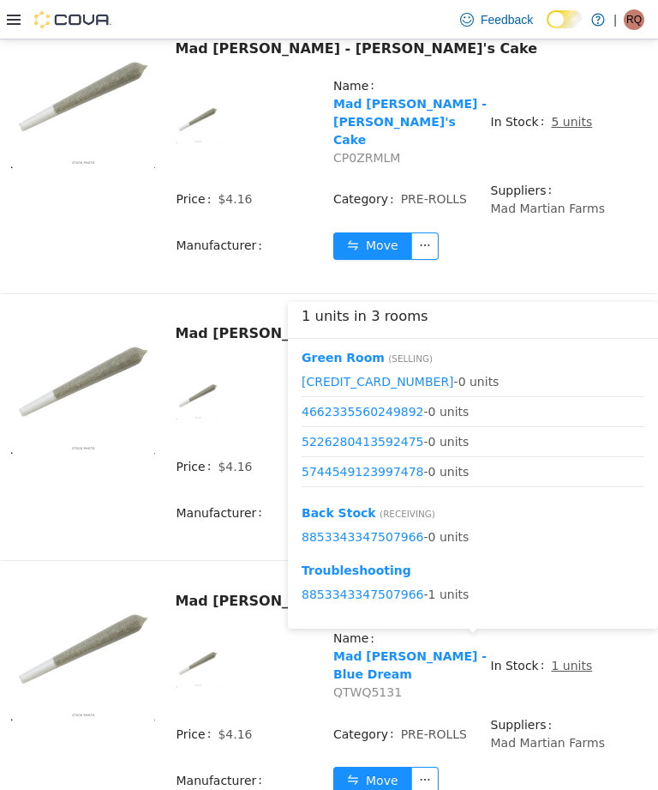
click at [573, 658] on u "1 units" at bounding box center [571, 665] width 41 height 14
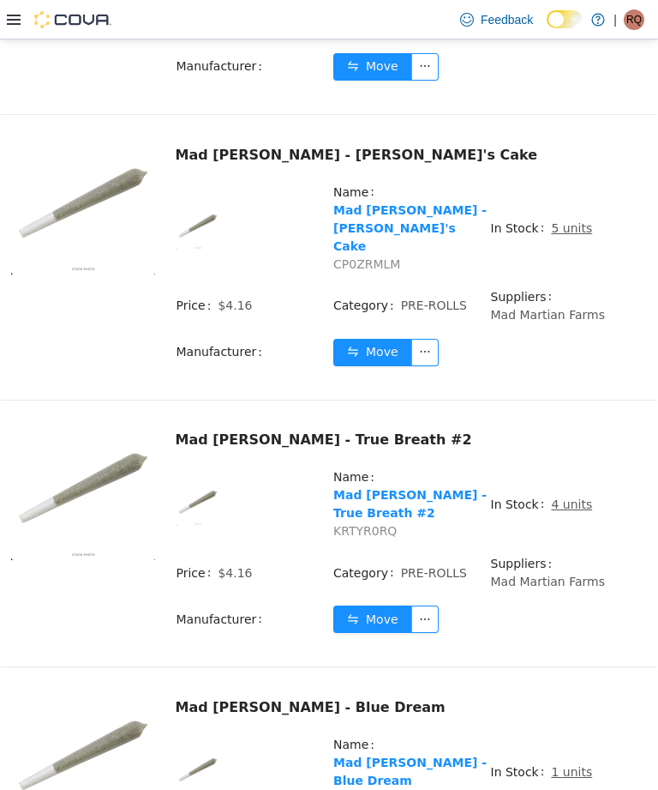
scroll to position [3920, 0]
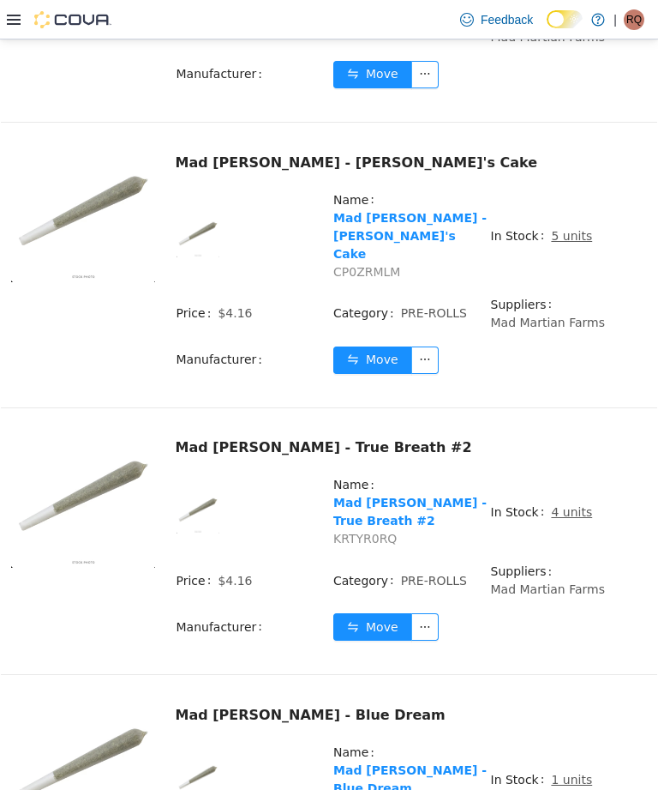
click at [375, 613] on button "Move" at bounding box center [372, 626] width 79 height 27
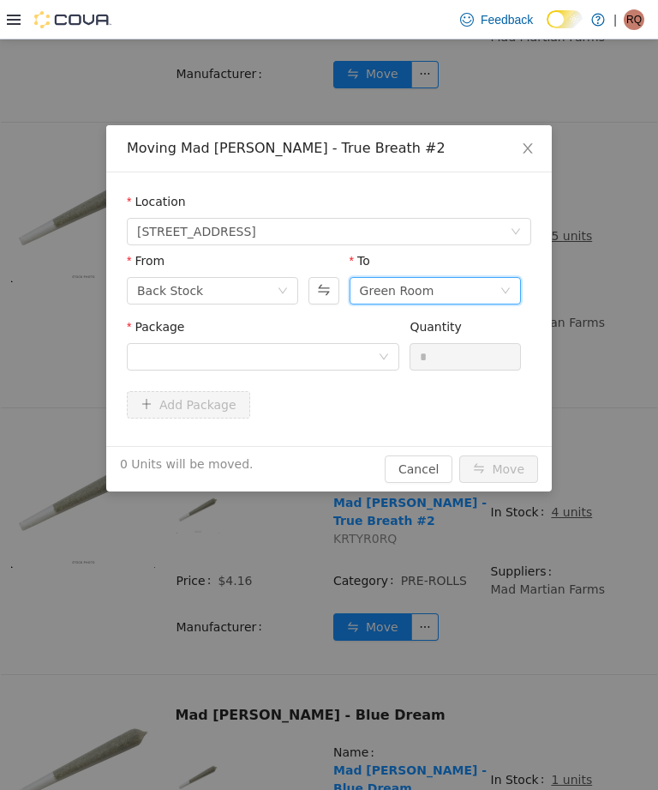
click at [420, 284] on div "Green Room" at bounding box center [397, 291] width 75 height 26
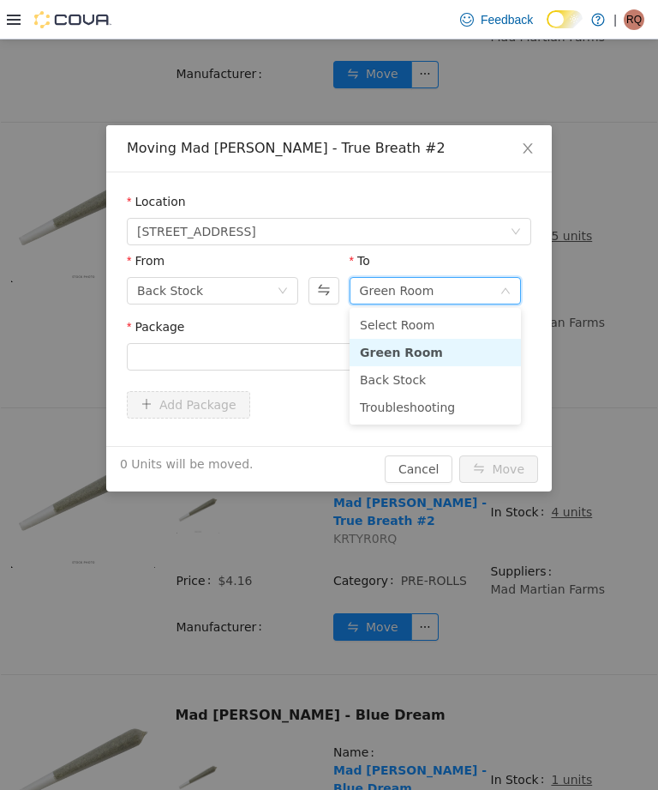
click at [410, 404] on li "Troubleshooting" at bounding box center [435, 406] width 171 height 27
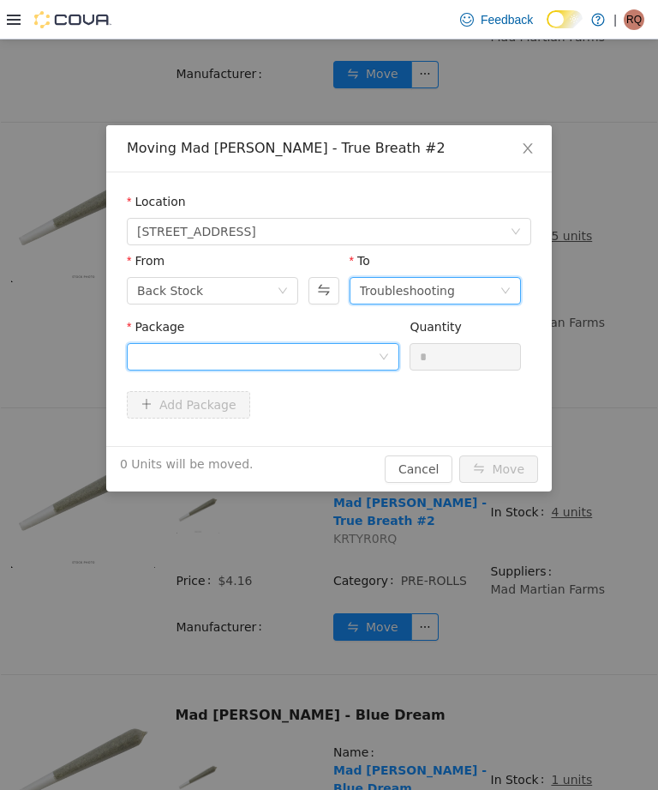
click at [353, 353] on div at bounding box center [257, 357] width 241 height 26
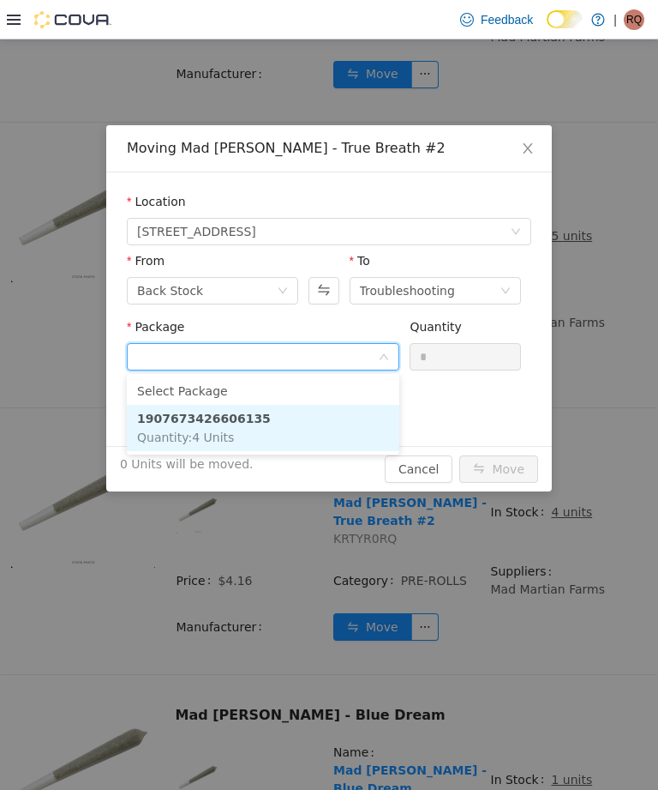
click at [328, 420] on li "1907673426606135 Quantity : 4 Units" at bounding box center [263, 428] width 273 height 46
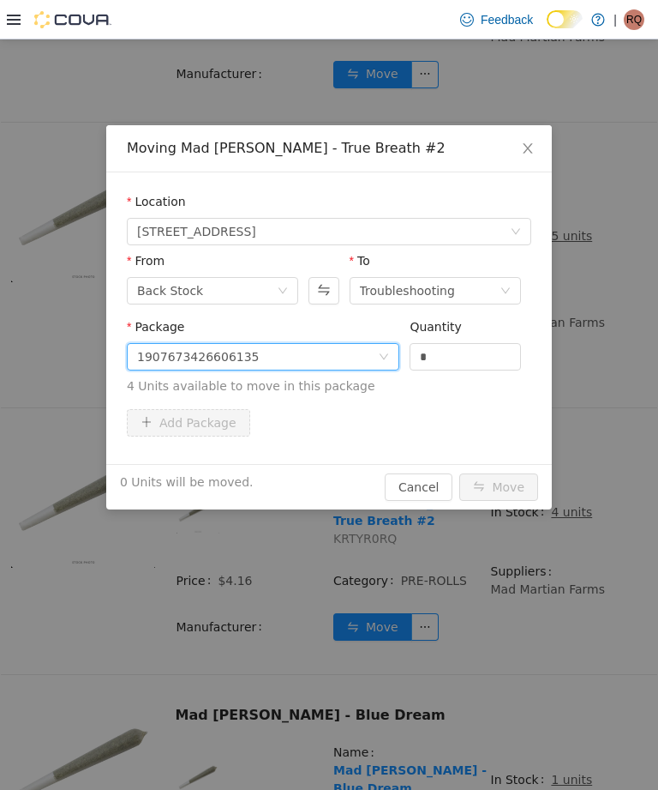
click at [468, 351] on input "*" at bounding box center [466, 357] width 110 height 26
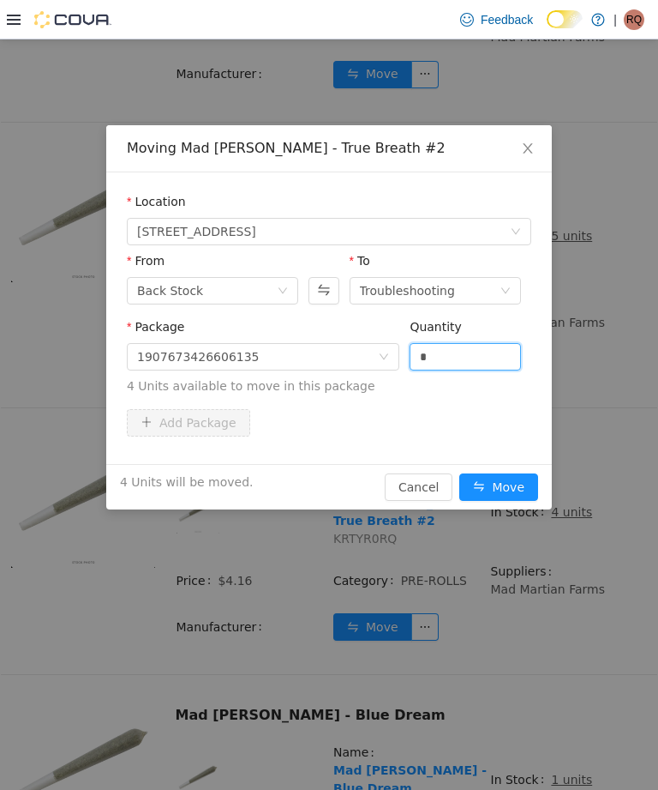
type input "*"
click at [502, 480] on button "Move" at bounding box center [499, 486] width 79 height 27
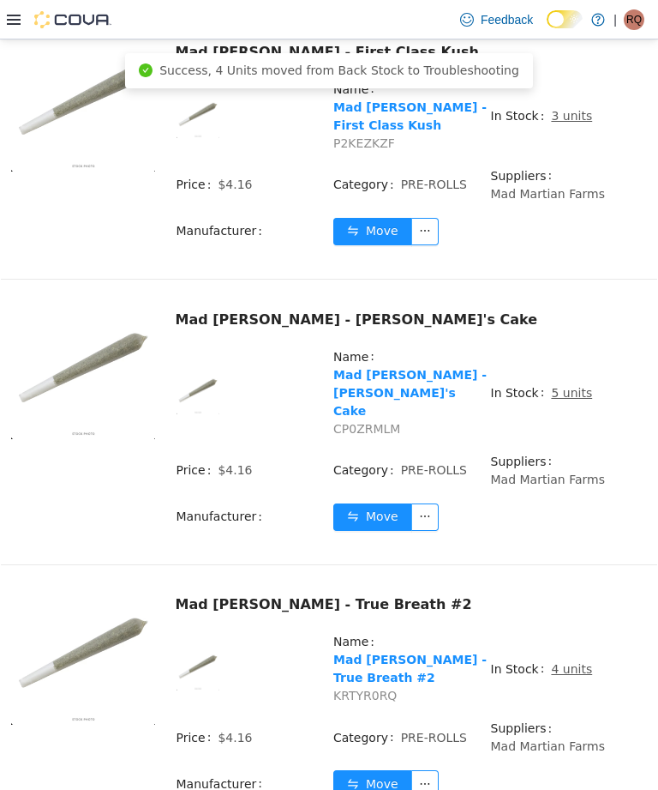
scroll to position [3765, 0]
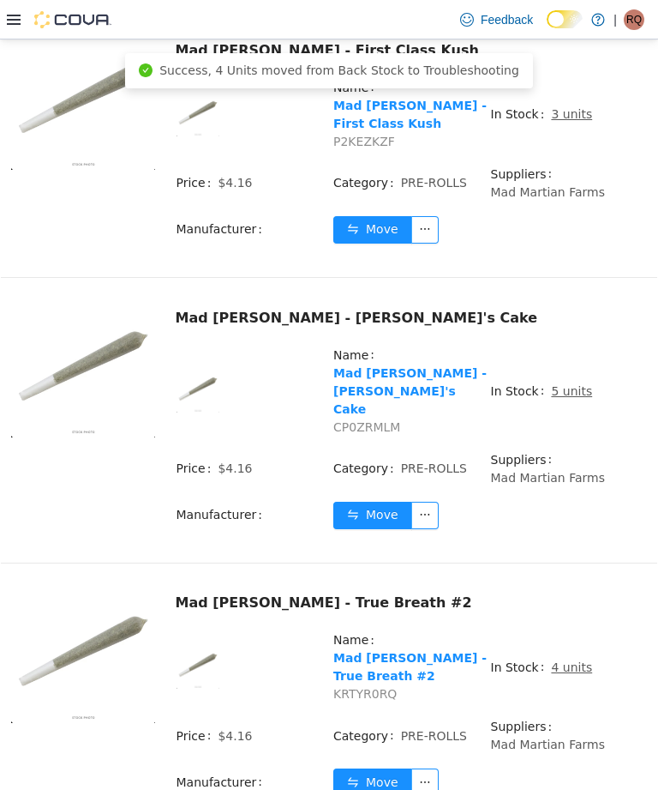
click at [574, 384] on u "5 units" at bounding box center [571, 391] width 41 height 14
click at [569, 384] on u "5 units" at bounding box center [571, 391] width 41 height 14
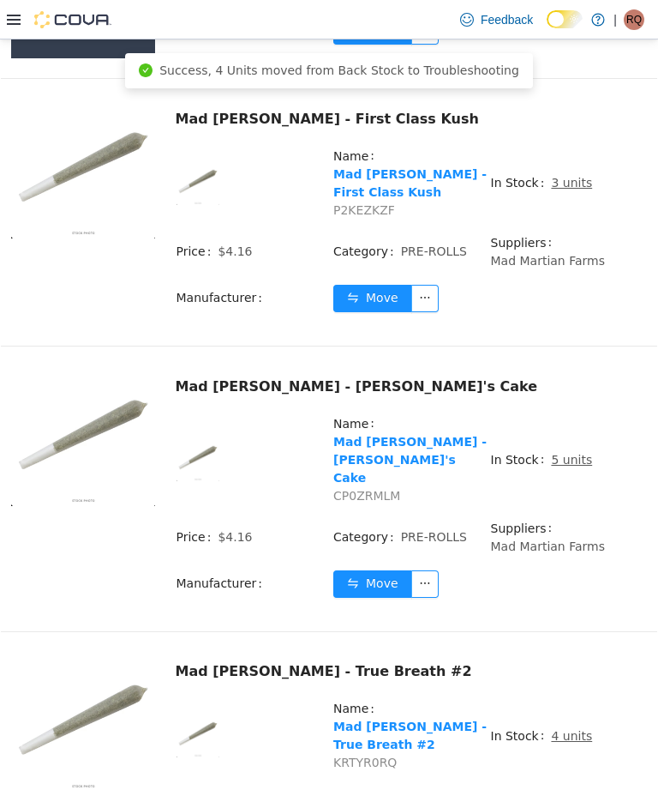
scroll to position [3660, 0]
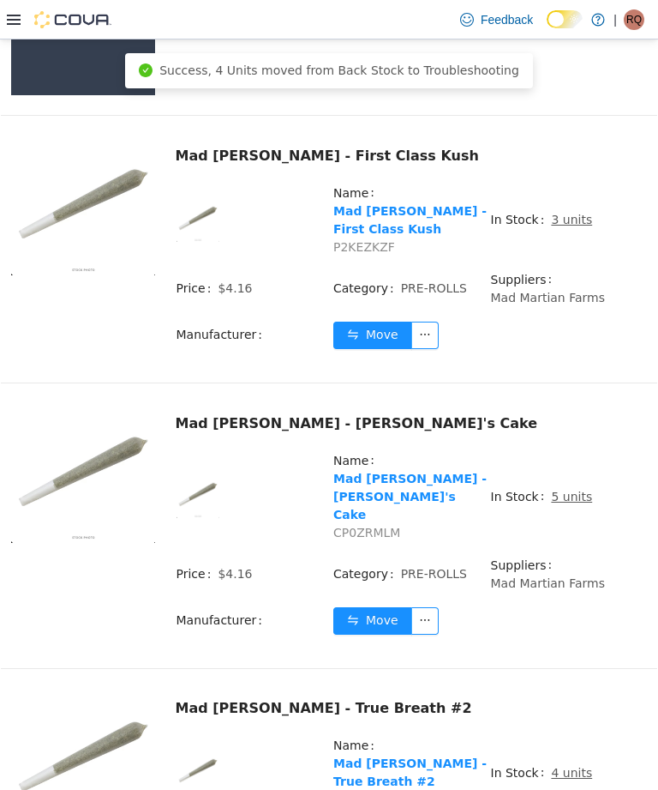
click at [557, 491] on u "5 units" at bounding box center [571, 497] width 41 height 14
click at [566, 490] on u "5 units" at bounding box center [571, 497] width 41 height 14
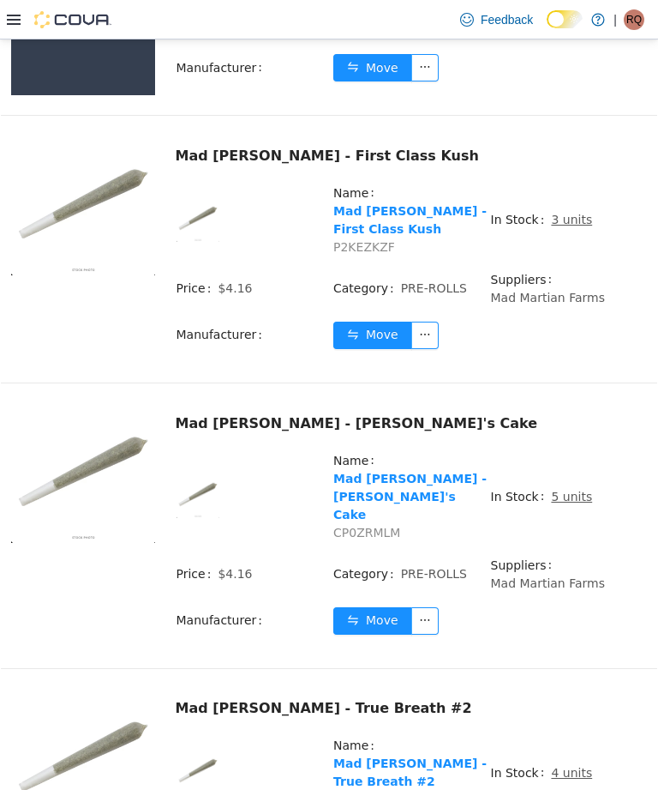
click at [564, 490] on u "5 units" at bounding box center [571, 497] width 41 height 14
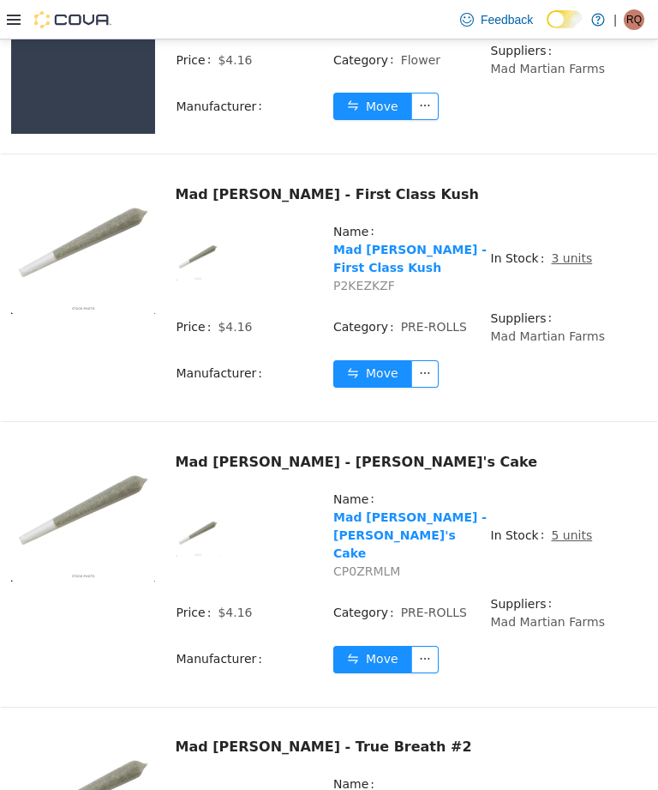
scroll to position [3620, 0]
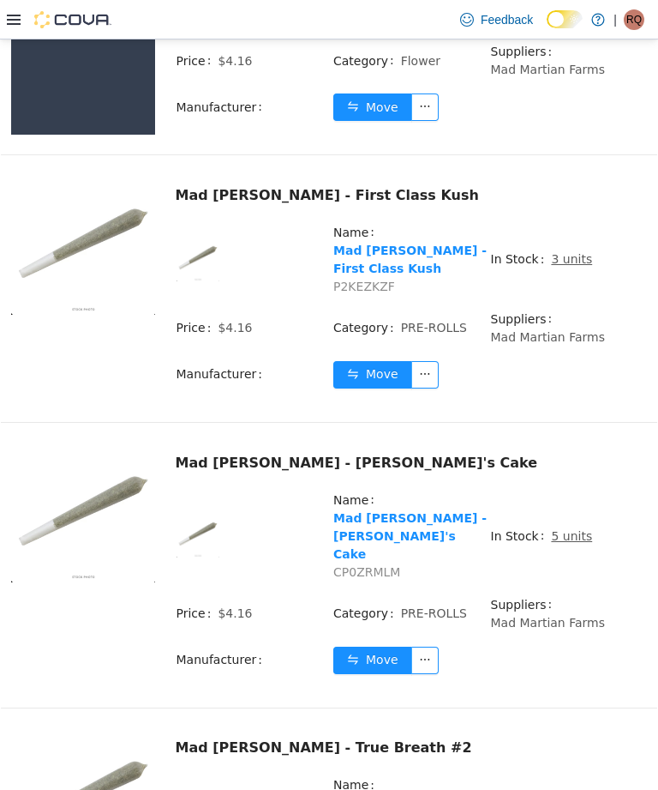
click at [568, 529] on u "5 units" at bounding box center [571, 536] width 41 height 14
click at [574, 529] on u "5 units" at bounding box center [571, 536] width 41 height 14
click at [563, 529] on u "5 units" at bounding box center [571, 536] width 41 height 14
click at [558, 529] on u "5 units" at bounding box center [571, 536] width 41 height 14
click at [565, 532] on u "5 units" at bounding box center [571, 536] width 41 height 14
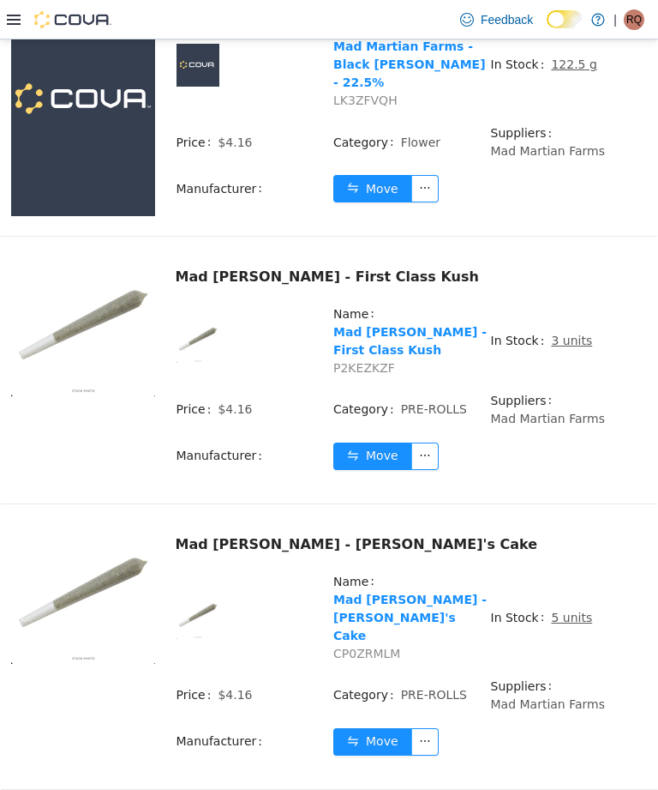
scroll to position [3516, 0]
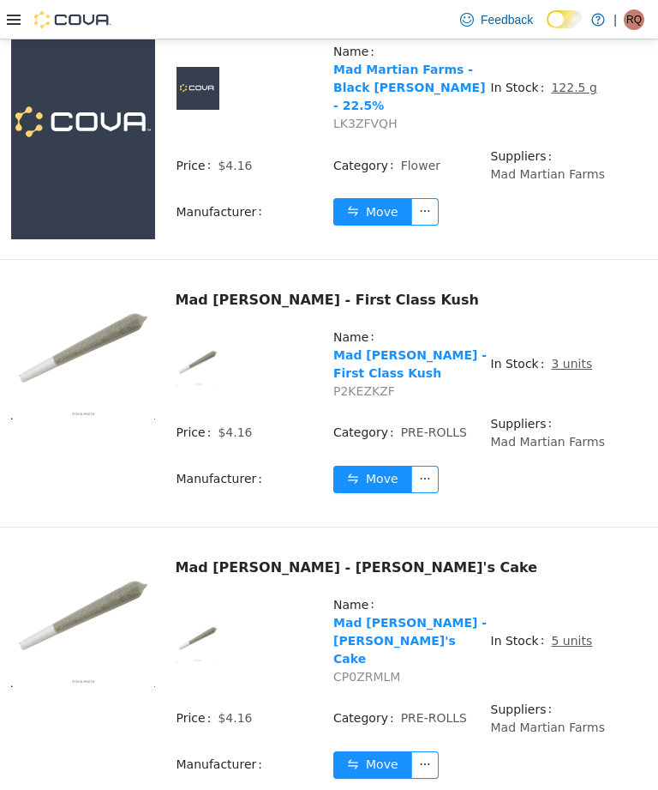
click at [564, 632] on span "5 units" at bounding box center [571, 641] width 41 height 18
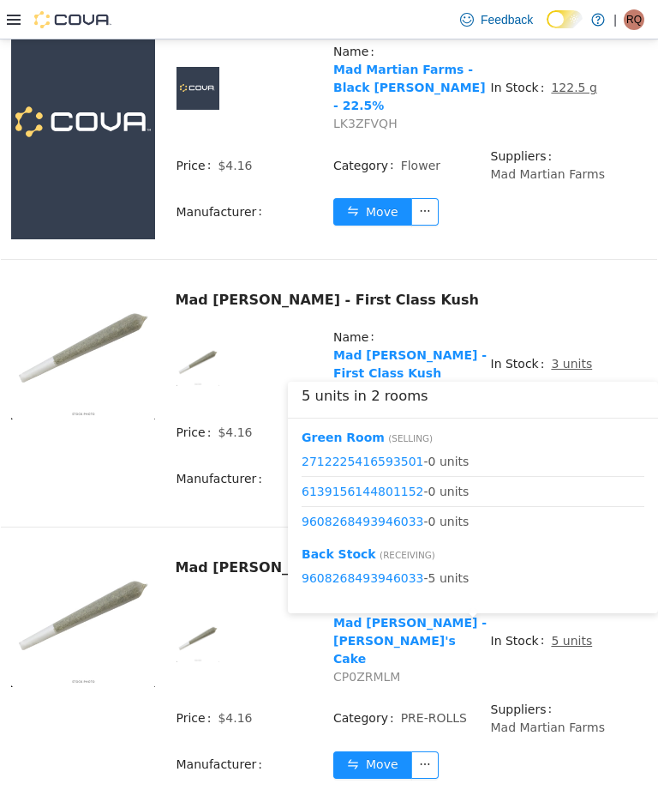
click at [550, 620] on div "5 units in 2 rooms [GEOGRAPHIC_DATA] ( Selling ) 2712225416593501 - 0 units 613…" at bounding box center [473, 501] width 370 height 240
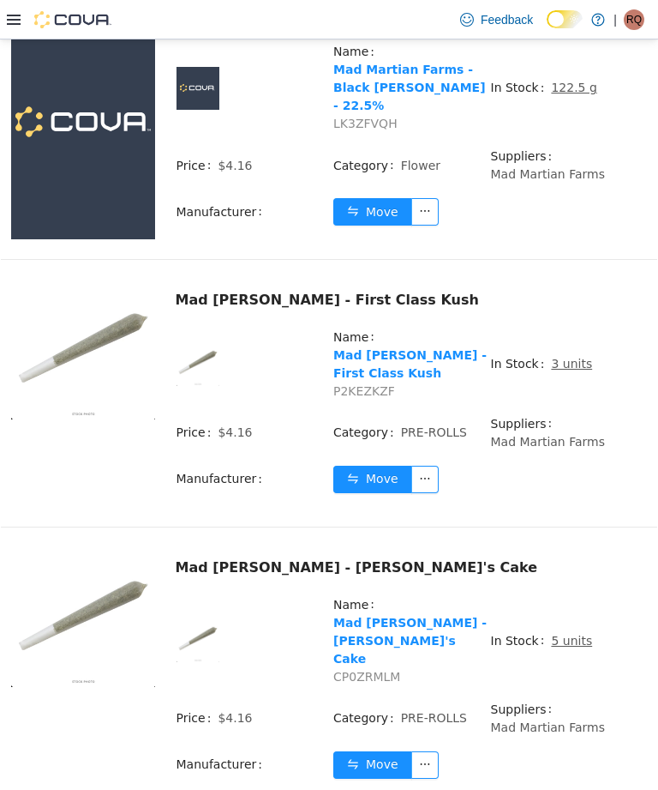
click at [382, 751] on button "Move" at bounding box center [372, 764] width 79 height 27
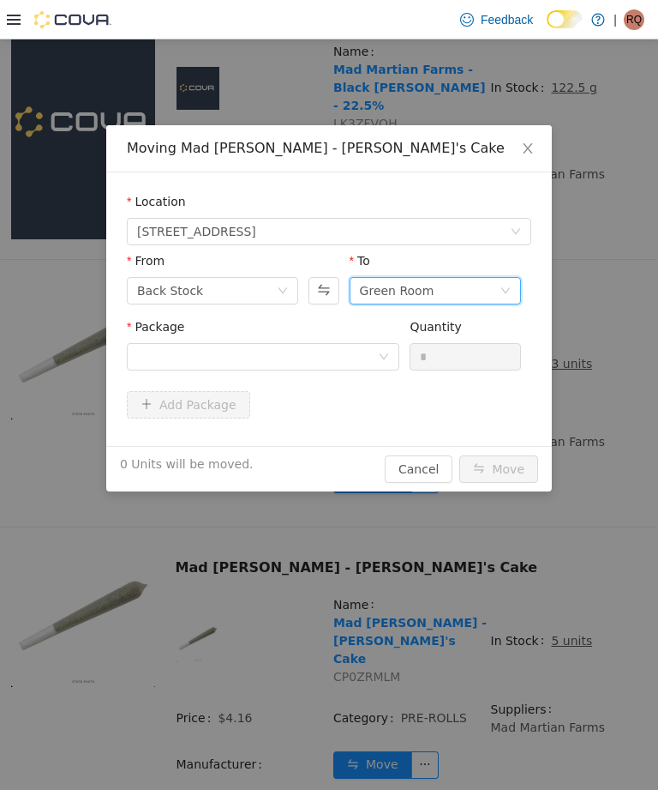
click at [447, 288] on div "Green Room" at bounding box center [430, 291] width 140 height 26
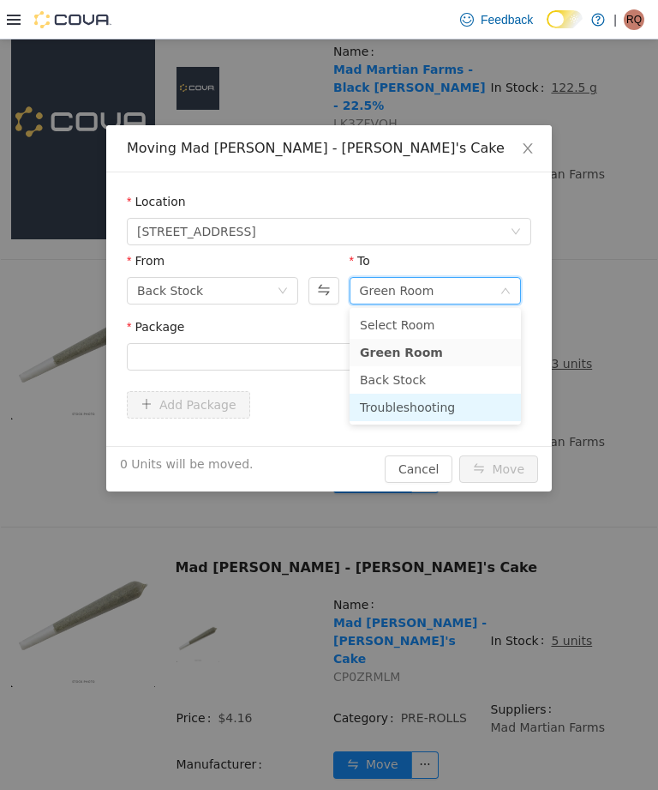
click at [430, 399] on li "Troubleshooting" at bounding box center [435, 406] width 171 height 27
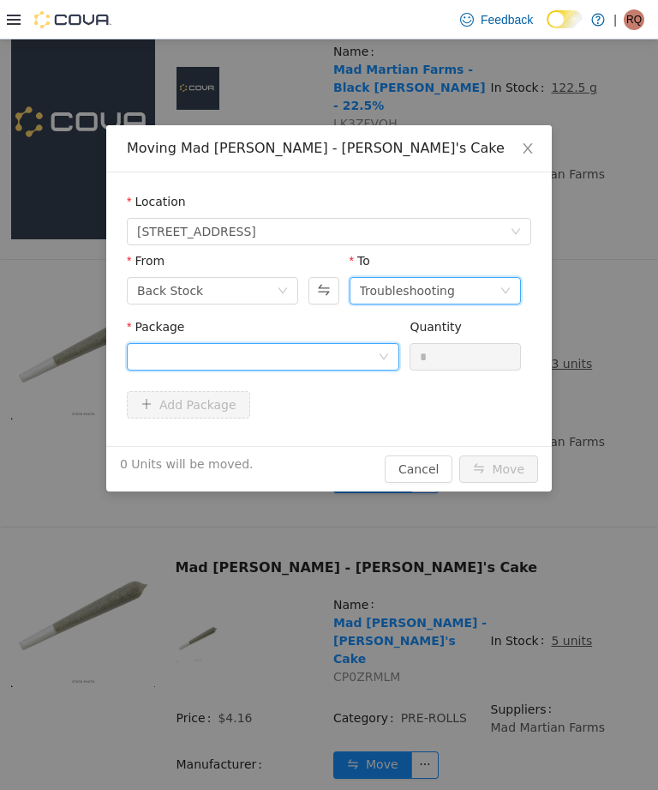
click at [351, 351] on div at bounding box center [257, 357] width 241 height 26
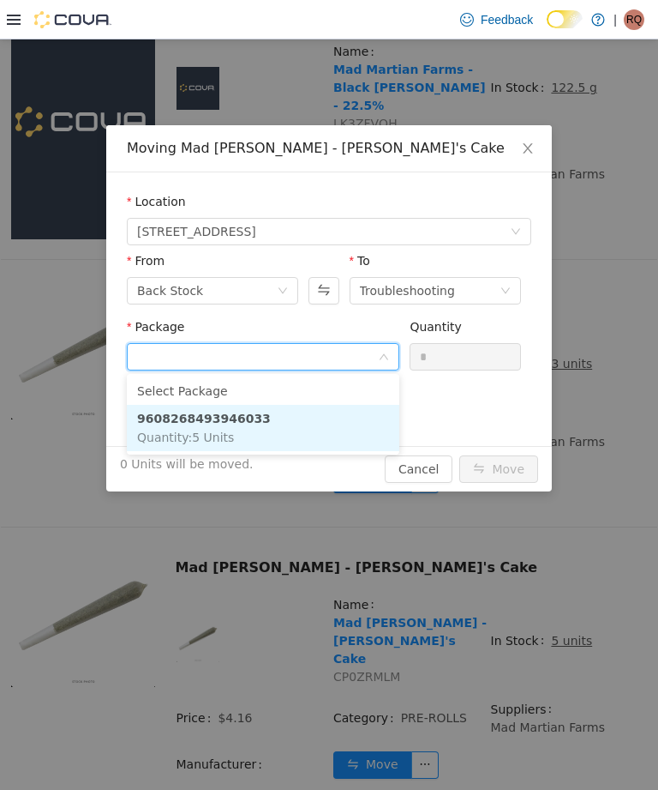
click at [340, 426] on li "9608268493946033 Quantity : 5 Units" at bounding box center [263, 428] width 273 height 46
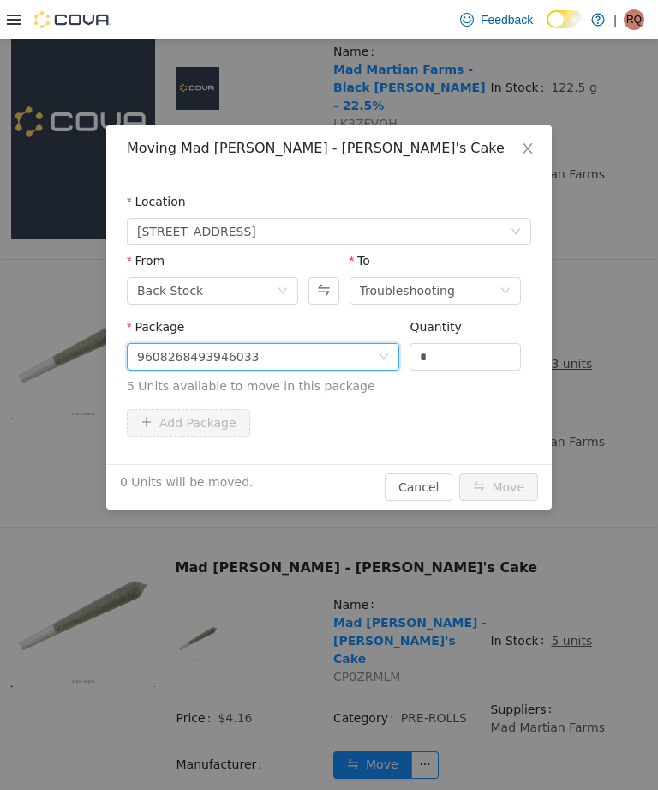
click at [478, 361] on input "*" at bounding box center [466, 357] width 110 height 26
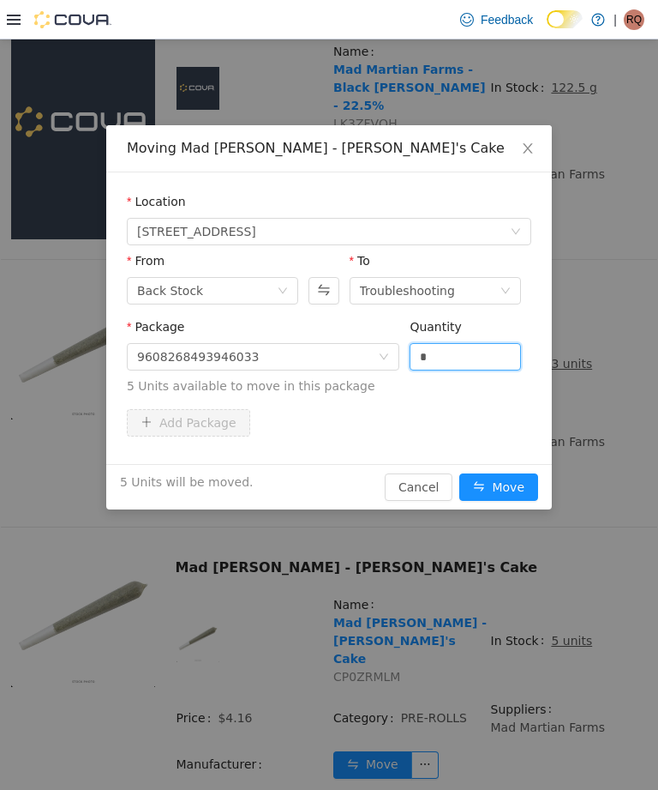
type input "*"
click at [510, 483] on button "Move" at bounding box center [499, 486] width 79 height 27
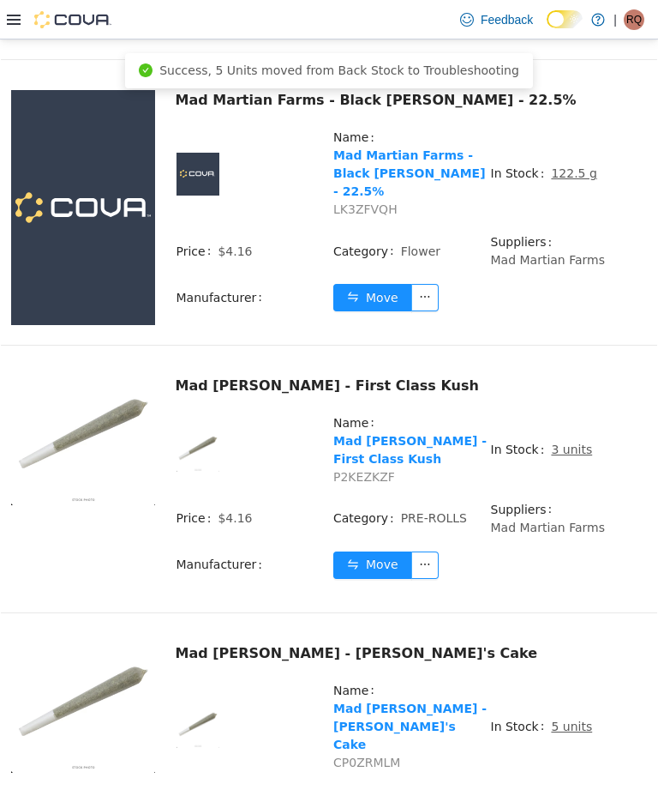
scroll to position [3434, 0]
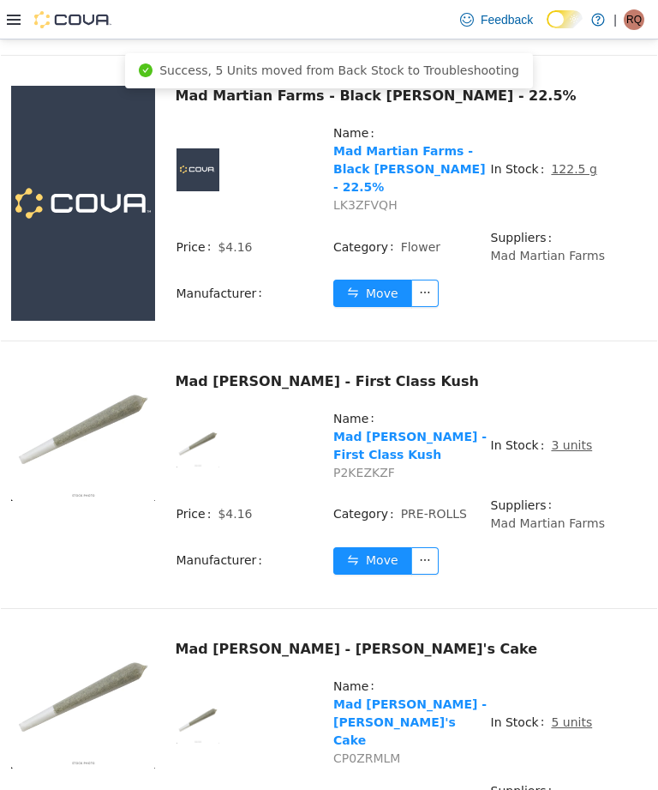
click at [577, 443] on u "3 units" at bounding box center [571, 445] width 41 height 14
click at [563, 445] on u "3 units" at bounding box center [571, 445] width 41 height 14
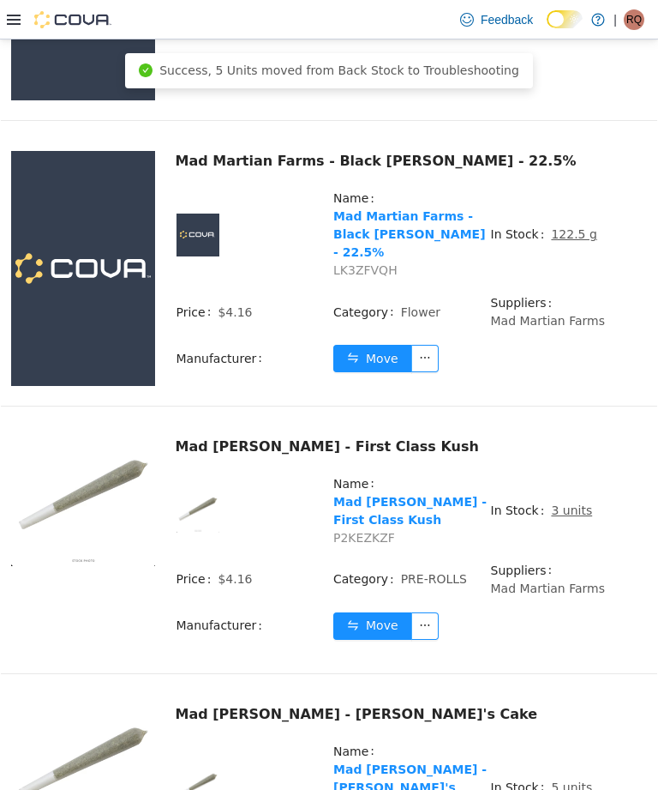
scroll to position [3342, 0]
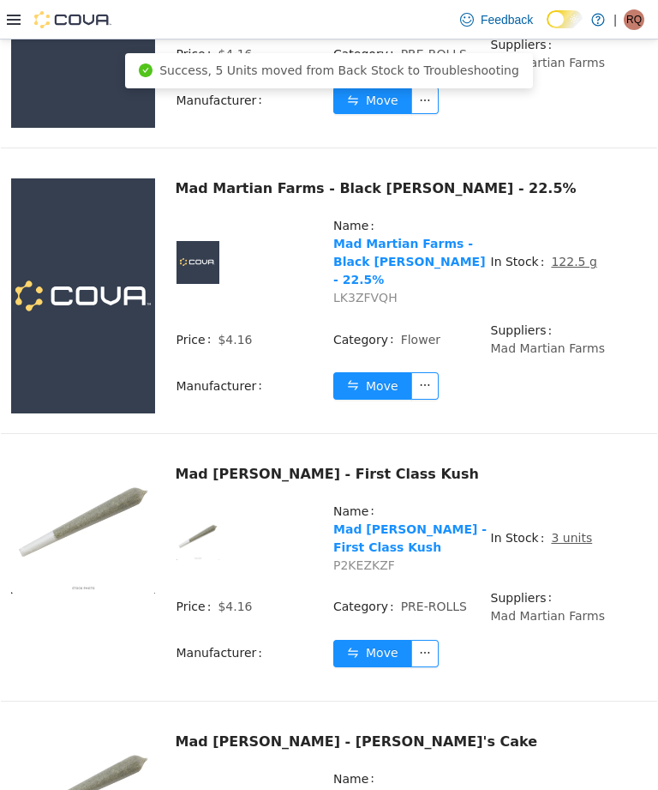
click at [570, 535] on u "3 units" at bounding box center [571, 538] width 41 height 14
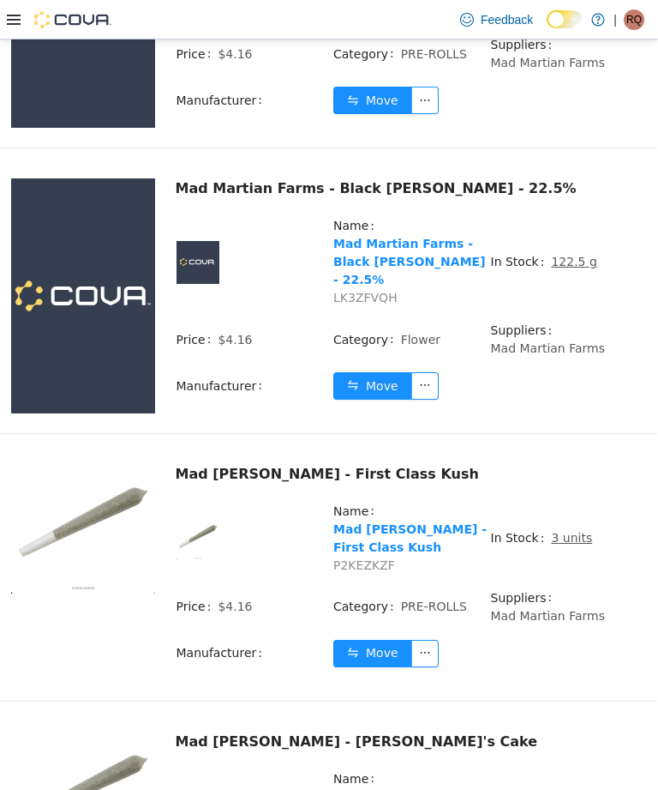
click at [563, 532] on u "3 units" at bounding box center [571, 538] width 41 height 14
click at [575, 539] on u "3 units" at bounding box center [571, 538] width 41 height 14
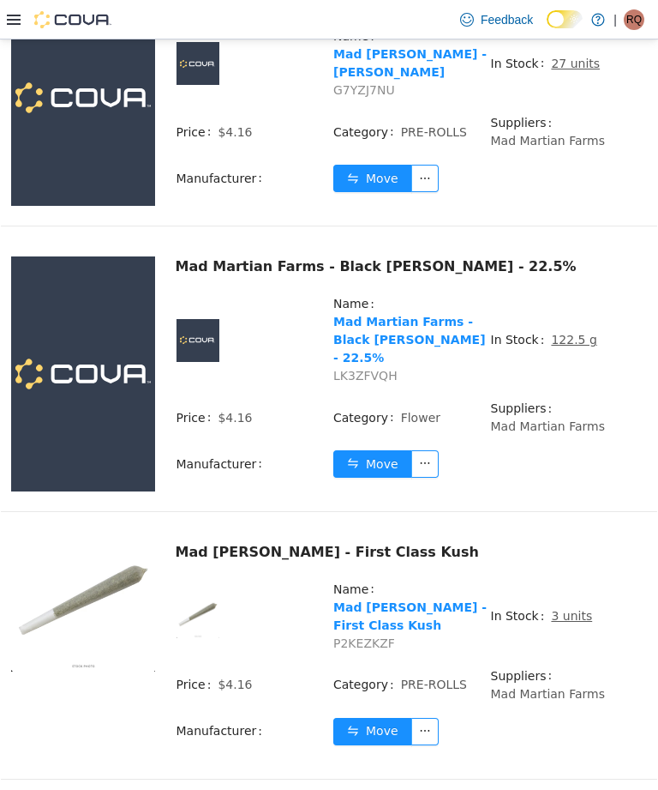
scroll to position [3239, 0]
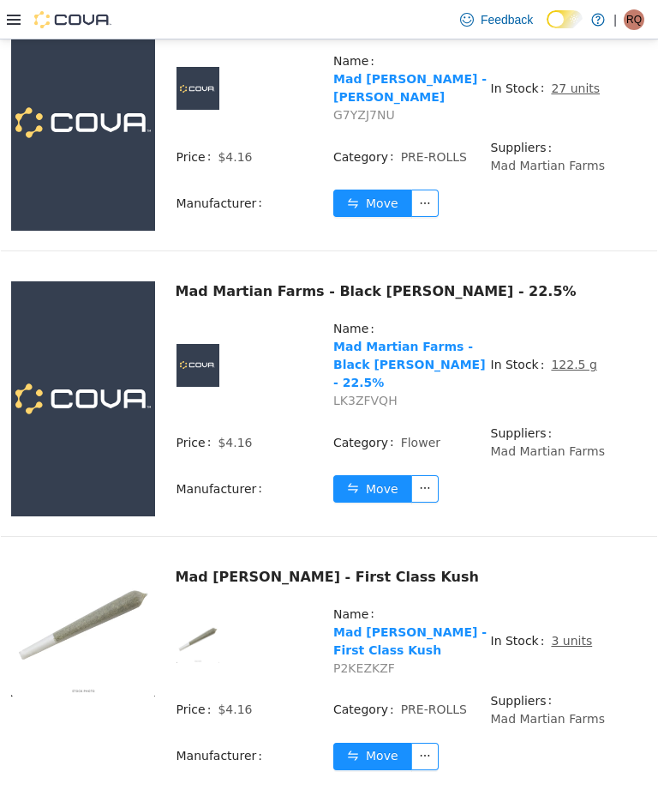
click at [566, 641] on u "3 units" at bounding box center [571, 641] width 41 height 14
click at [563, 634] on u "3 units" at bounding box center [571, 641] width 41 height 14
click at [568, 641] on u "3 units" at bounding box center [571, 641] width 41 height 14
click at [564, 640] on u "3 units" at bounding box center [571, 641] width 41 height 14
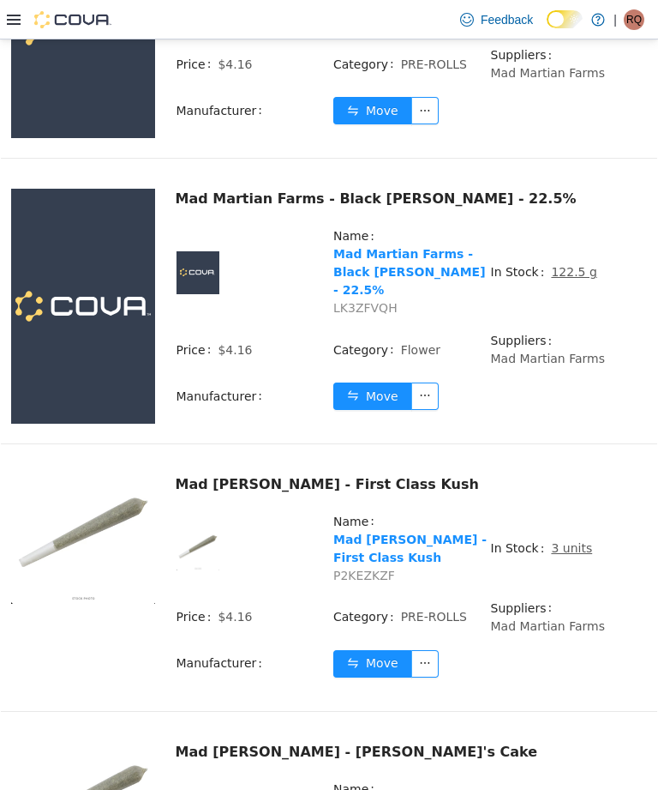
scroll to position [3335, 0]
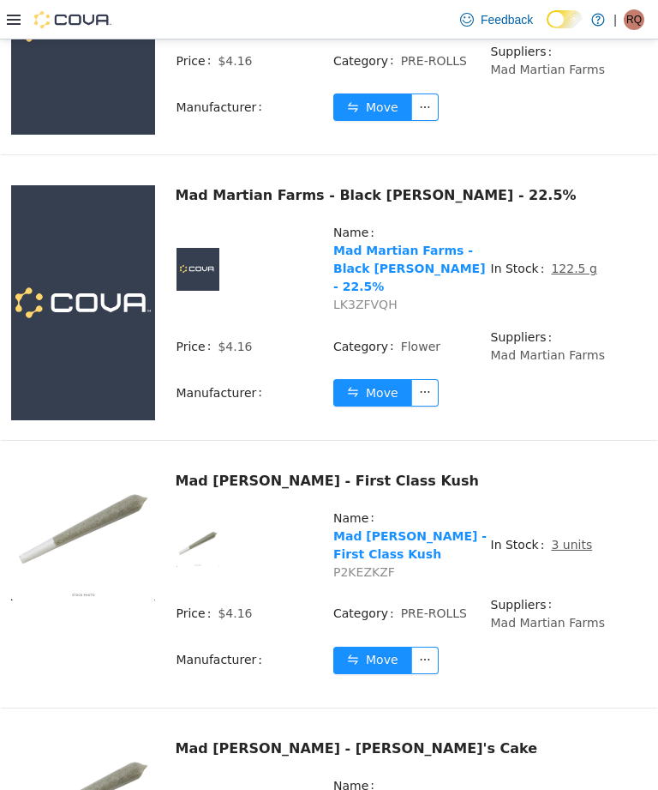
click at [564, 545] on u "3 units" at bounding box center [571, 545] width 41 height 14
click at [565, 551] on u "3 units" at bounding box center [571, 545] width 41 height 14
click at [511, 552] on span "In Stock" at bounding box center [521, 545] width 61 height 18
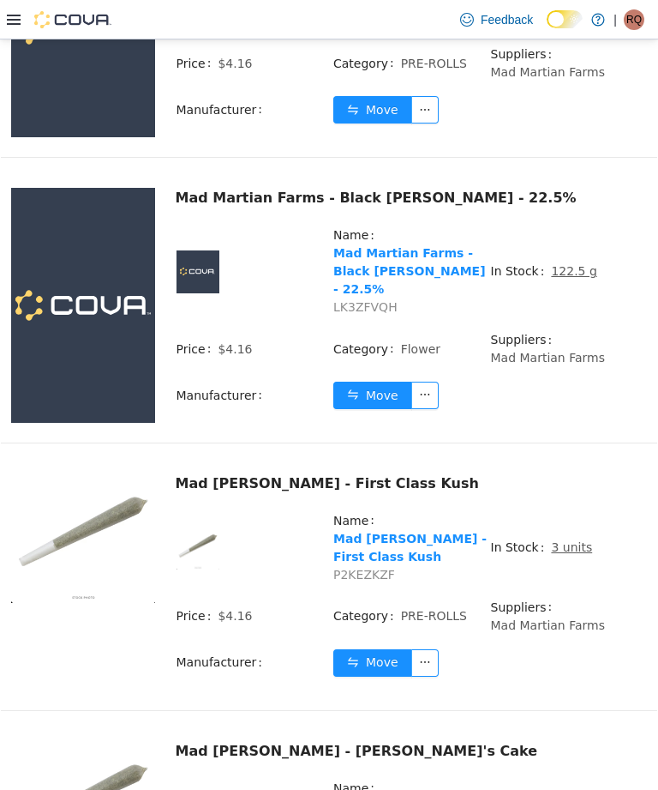
scroll to position [3330, 0]
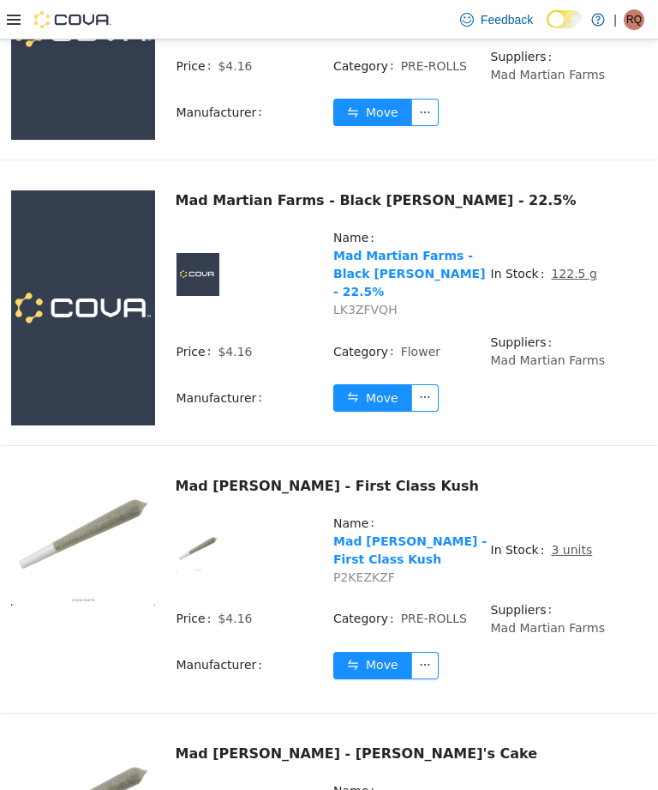
click at [564, 556] on u "3 units" at bounding box center [571, 550] width 41 height 14
click at [563, 551] on u "3 units" at bounding box center [571, 550] width 41 height 14
click at [515, 552] on span "In Stock" at bounding box center [521, 550] width 61 height 18
click at [574, 562] on td "In Stock 3 units" at bounding box center [569, 557] width 158 height 87
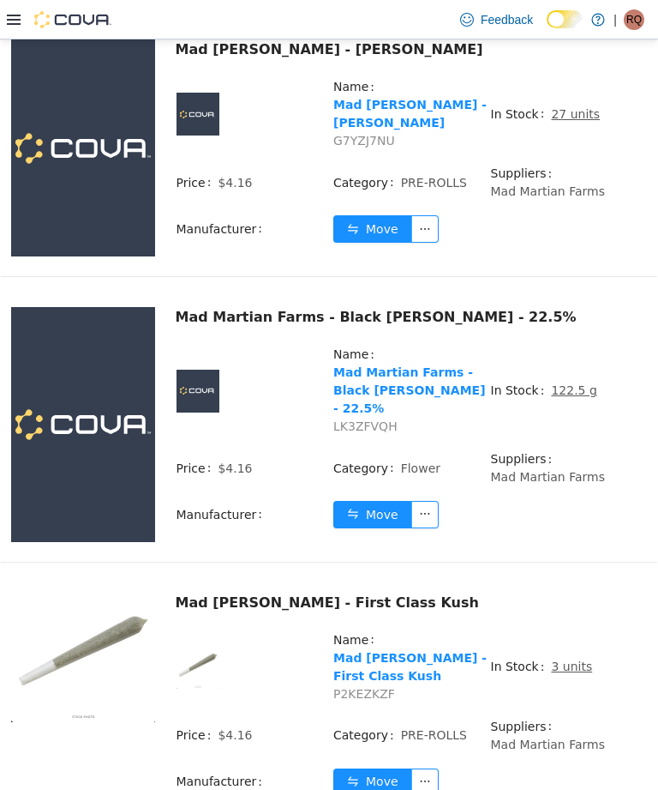
scroll to position [3211, 0]
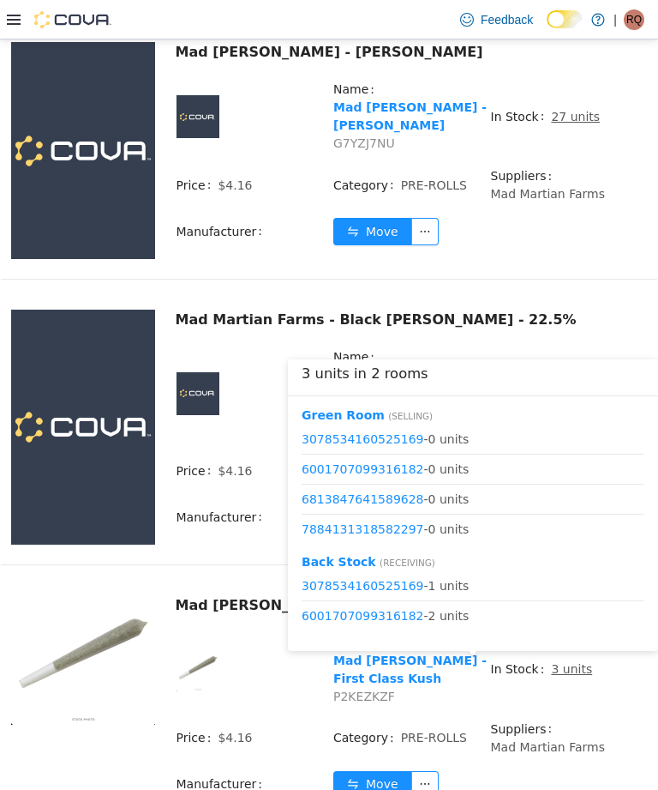
click at [399, 781] on button "Move" at bounding box center [372, 784] width 79 height 27
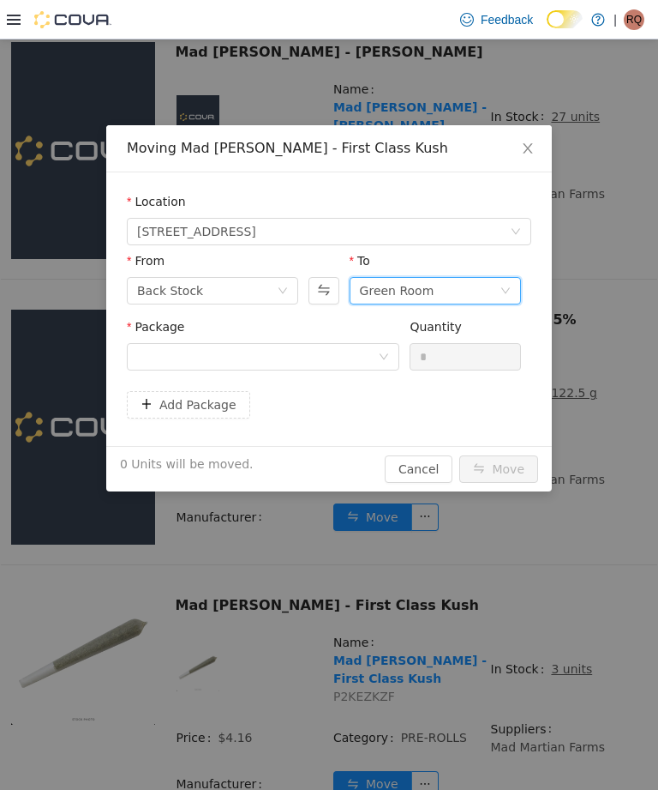
click at [387, 283] on div "Green Room" at bounding box center [397, 291] width 75 height 26
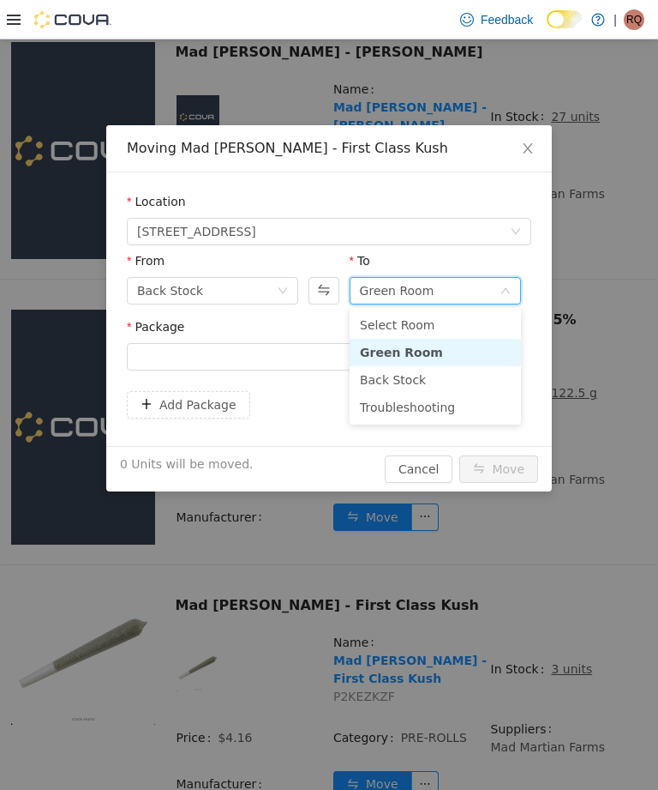
click at [404, 399] on li "Troubleshooting" at bounding box center [435, 406] width 171 height 27
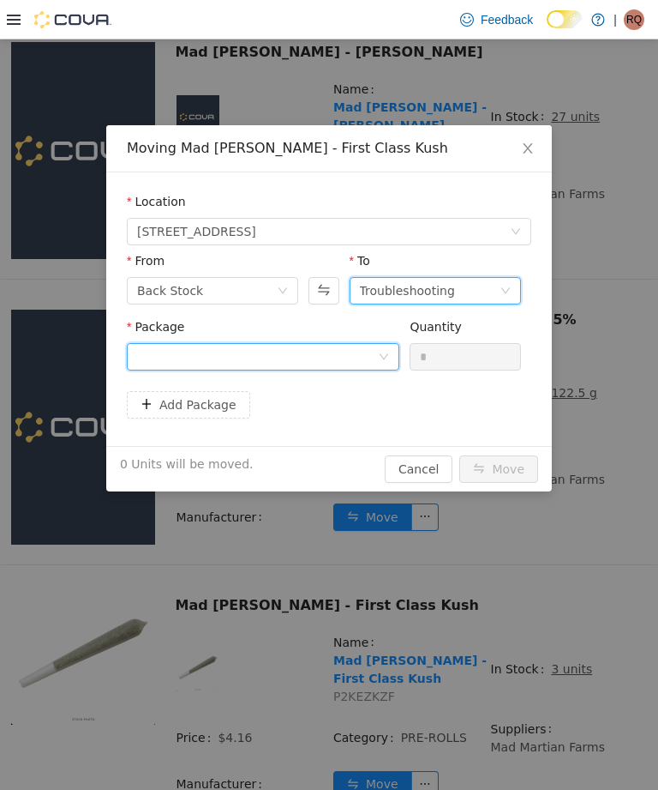
click at [322, 351] on div at bounding box center [257, 357] width 241 height 26
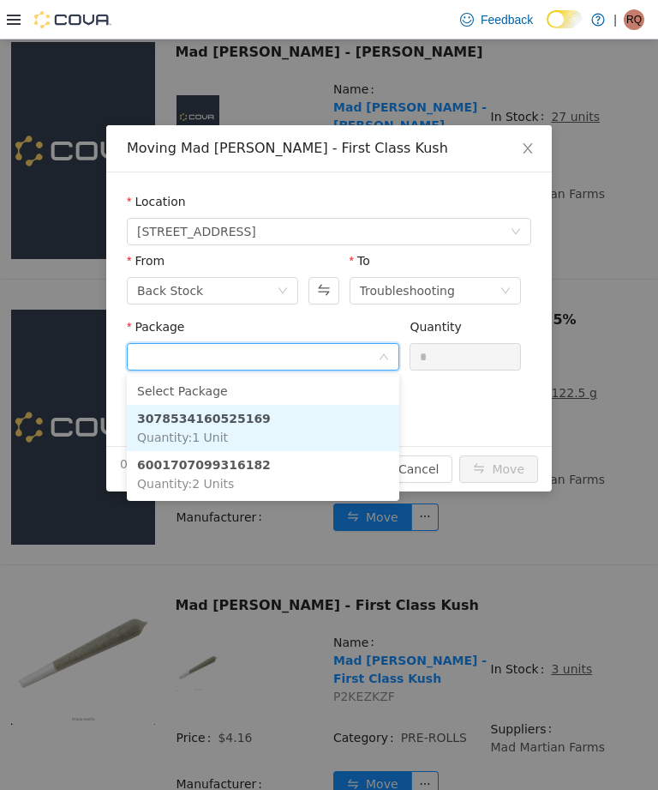
click at [317, 414] on li "3078534160525169 Quantity : 1 Unit" at bounding box center [263, 428] width 273 height 46
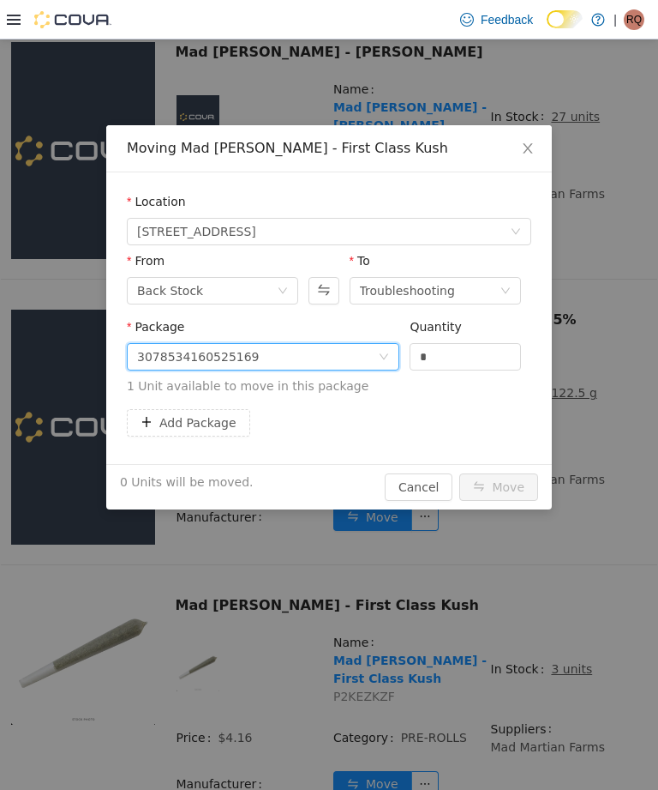
click at [472, 349] on input "*" at bounding box center [466, 357] width 110 height 26
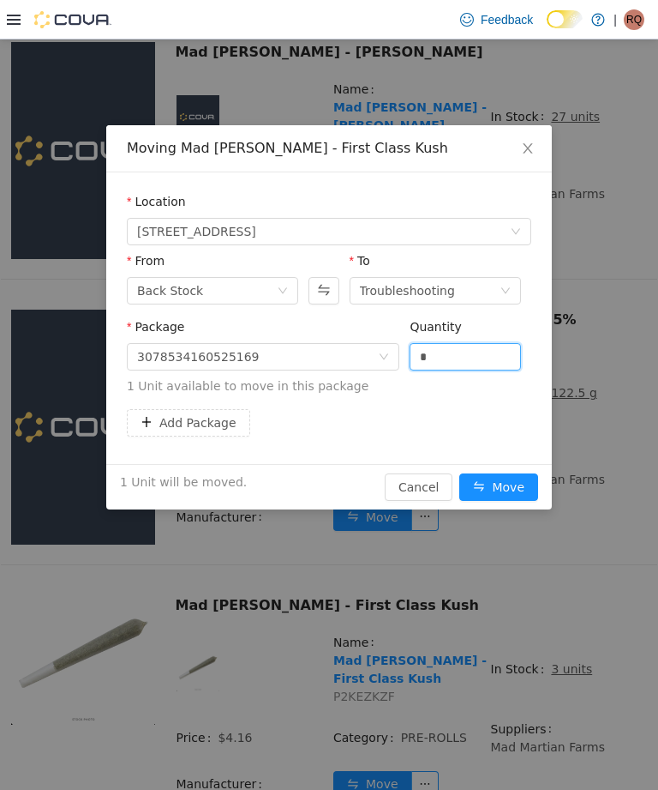
type input "*"
click at [211, 423] on button "Add Package" at bounding box center [188, 422] width 123 height 27
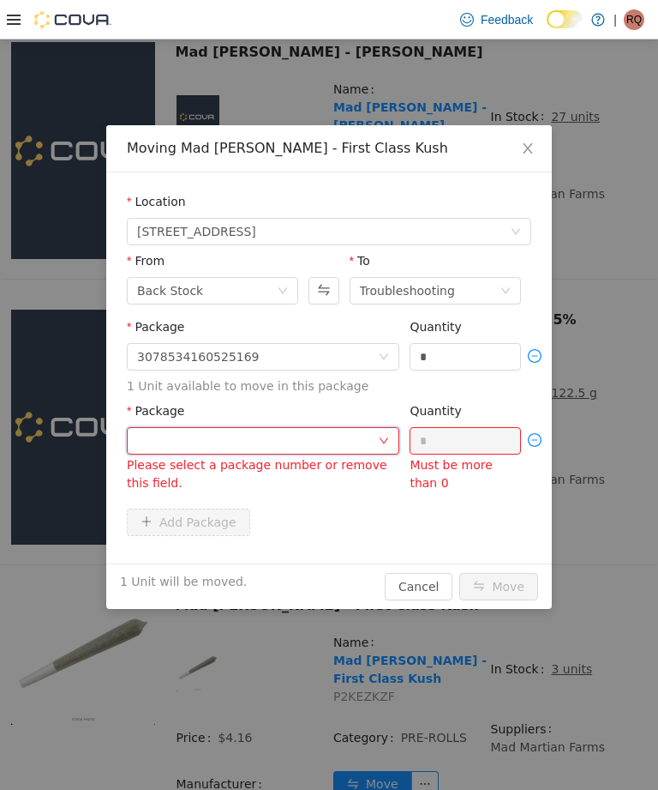
click at [333, 442] on div at bounding box center [257, 441] width 241 height 26
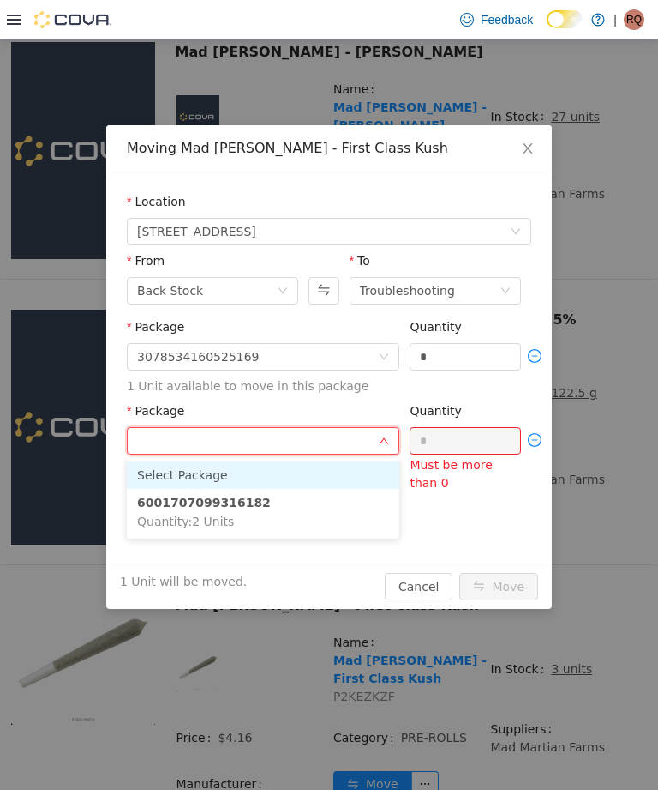
click at [288, 517] on li "6001707099316182 Quantity : 2 Units" at bounding box center [263, 512] width 273 height 46
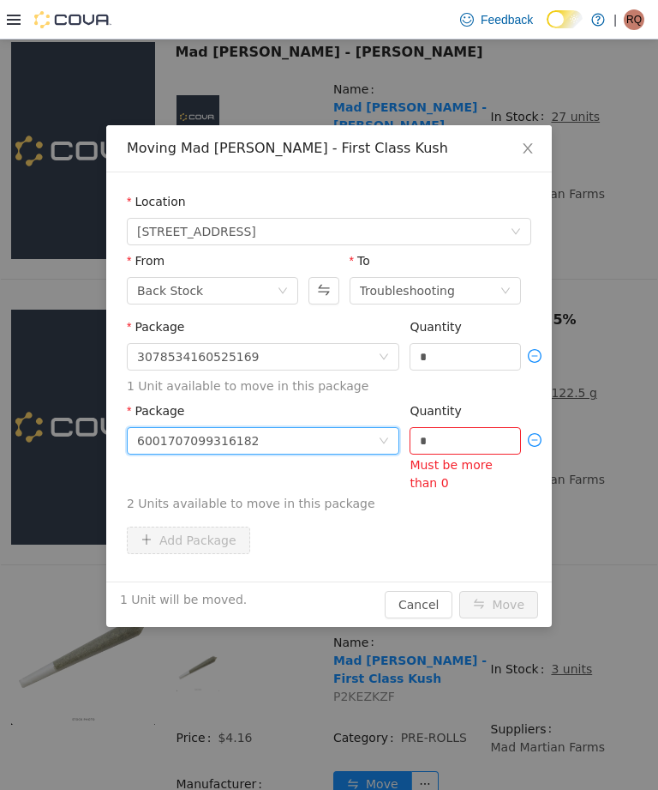
click at [479, 449] on input "*" at bounding box center [466, 441] width 110 height 26
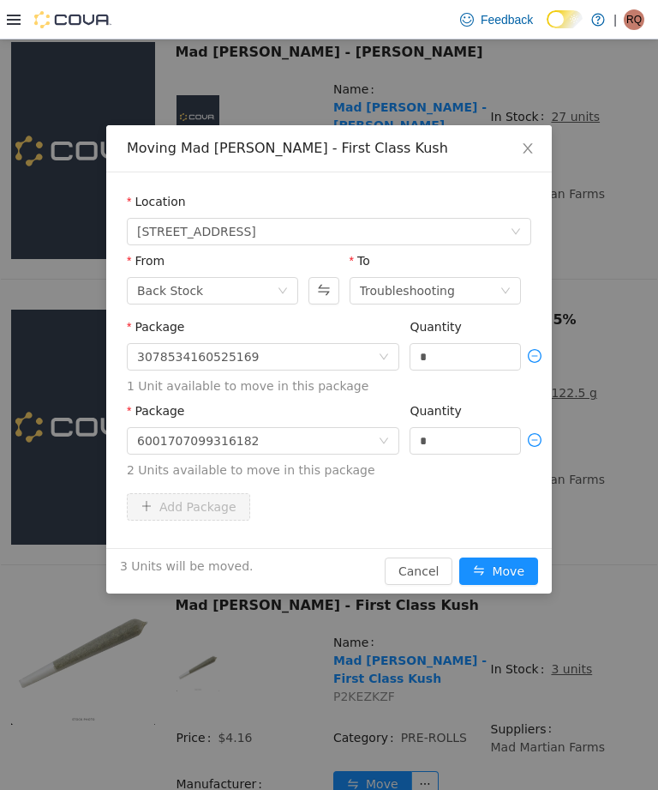
type input "*"
click at [500, 558] on button "Move" at bounding box center [499, 570] width 79 height 27
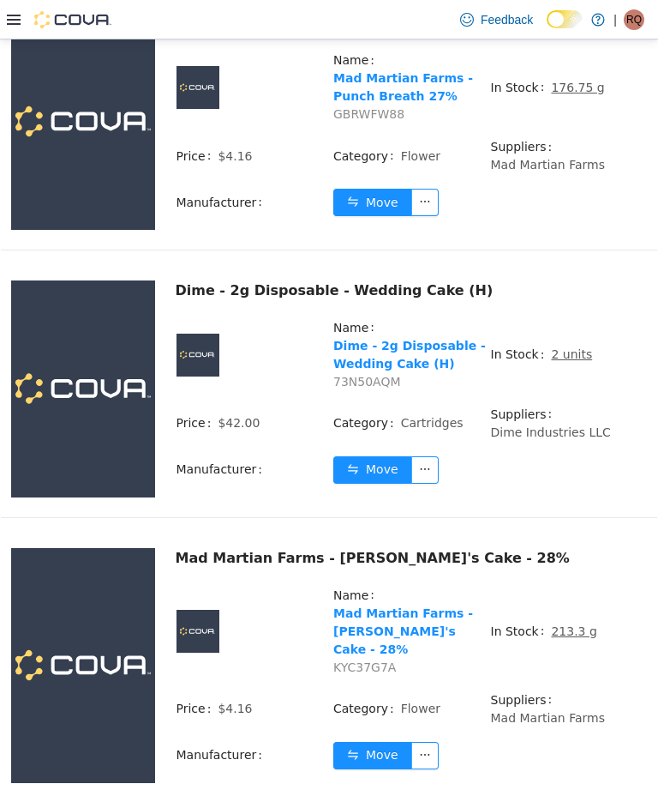
scroll to position [283, 0]
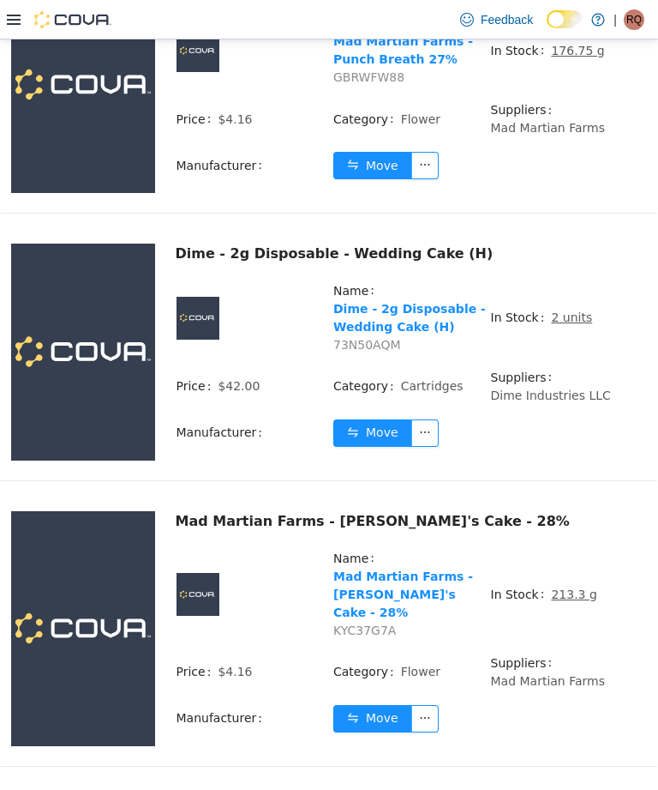
click at [575, 601] on u "213.3 g" at bounding box center [573, 594] width 45 height 14
click at [573, 601] on u "213.3 g" at bounding box center [573, 594] width 45 height 14
click at [580, 604] on span "213.3 g" at bounding box center [573, 595] width 45 height 18
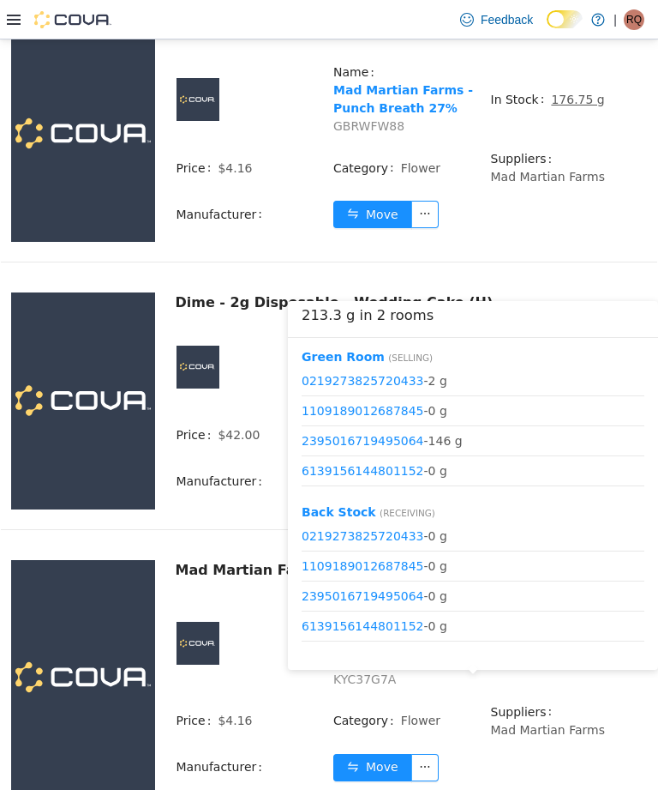
scroll to position [0, 0]
click at [614, 702] on td "In Stock 213.3 g" at bounding box center [569, 650] width 158 height 105
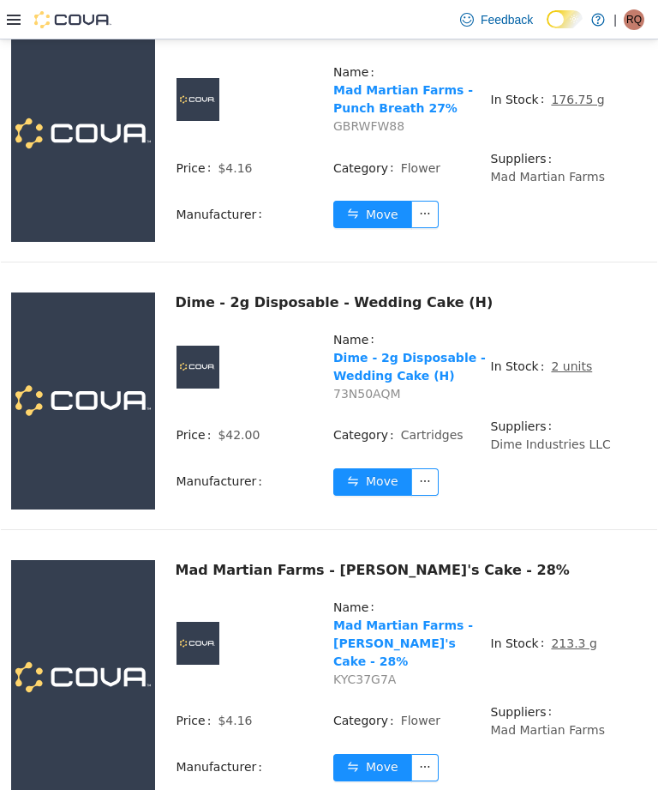
click at [381, 781] on button "Move" at bounding box center [372, 767] width 79 height 27
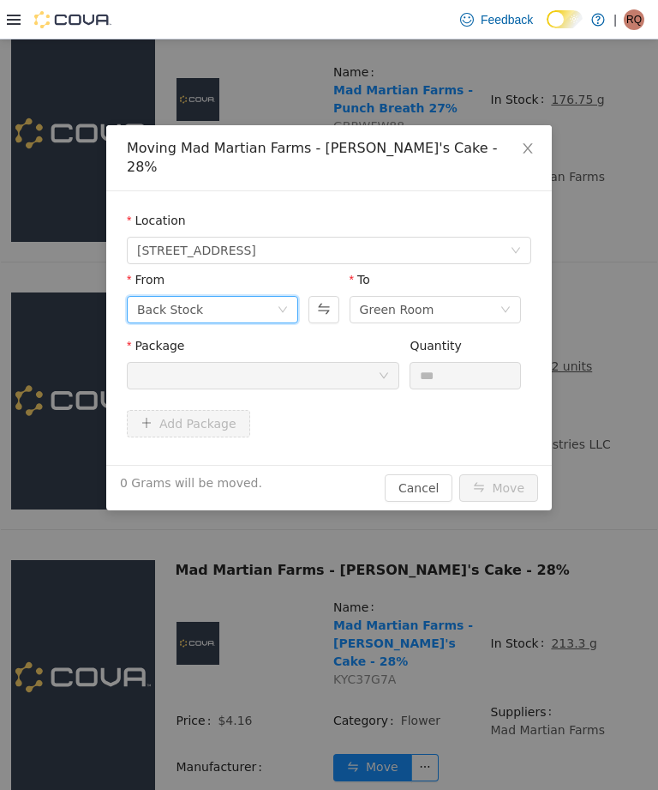
click at [280, 296] on div "Back Stock" at bounding box center [212, 309] width 171 height 27
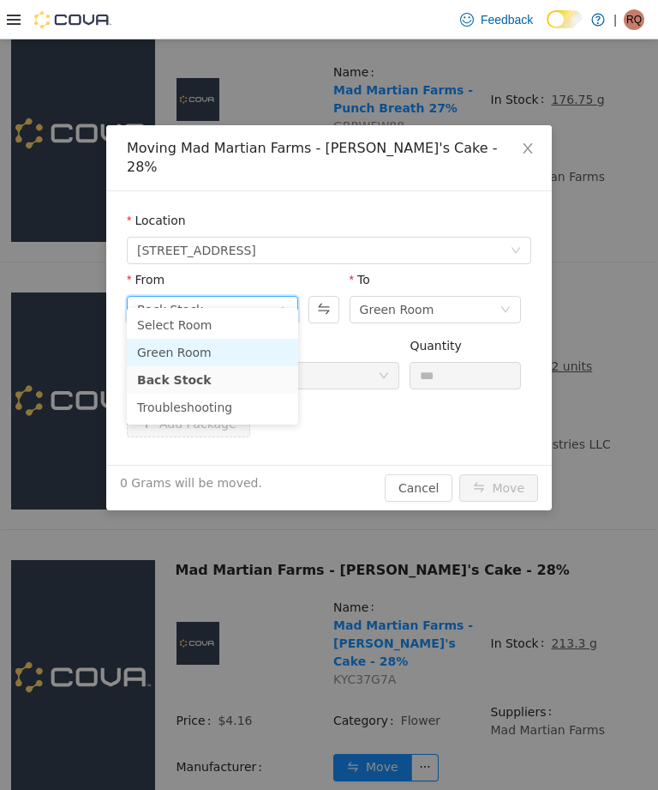
click at [234, 354] on li "Green Room" at bounding box center [212, 352] width 171 height 27
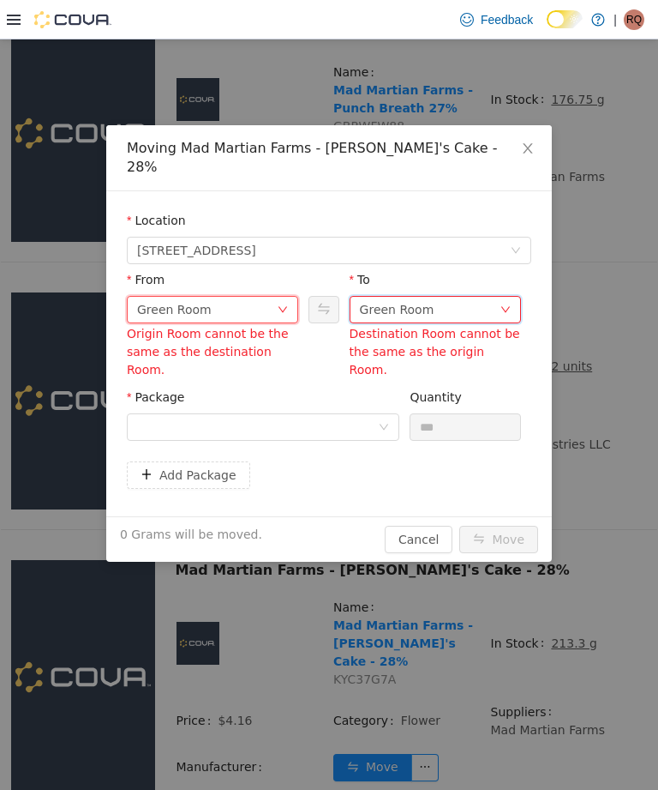
click at [501, 304] on icon "icon: down" at bounding box center [506, 309] width 10 height 10
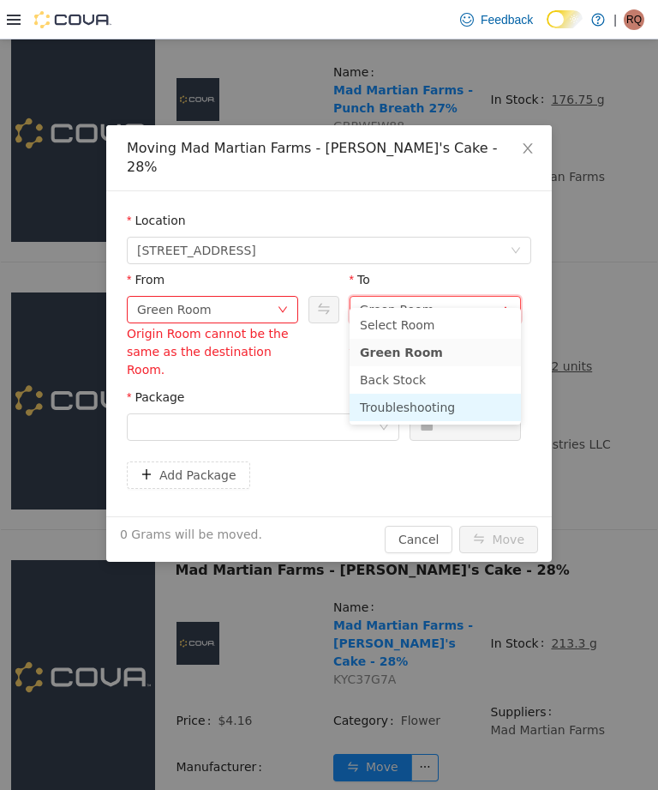
click at [456, 408] on li "Troubleshooting" at bounding box center [435, 406] width 171 height 27
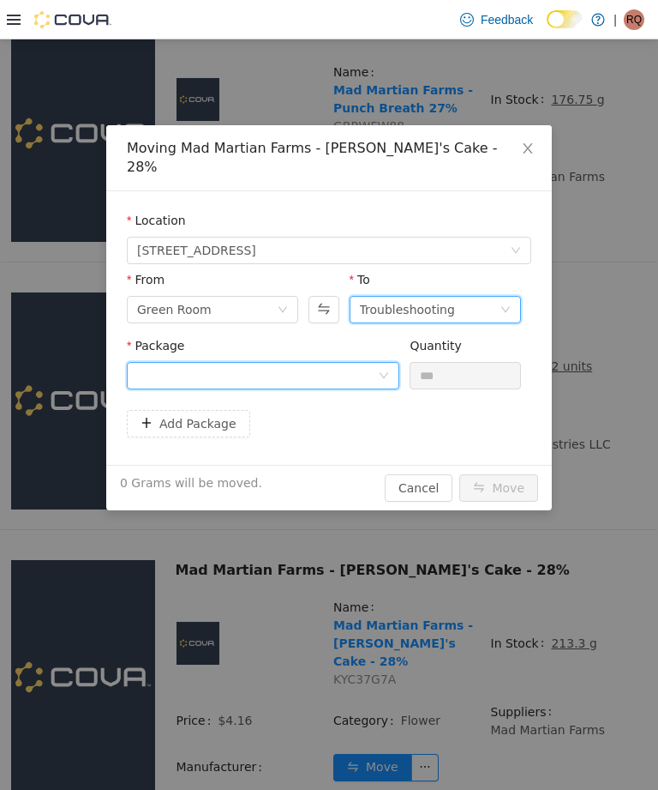
click at [383, 370] on icon "icon: down" at bounding box center [384, 376] width 10 height 12
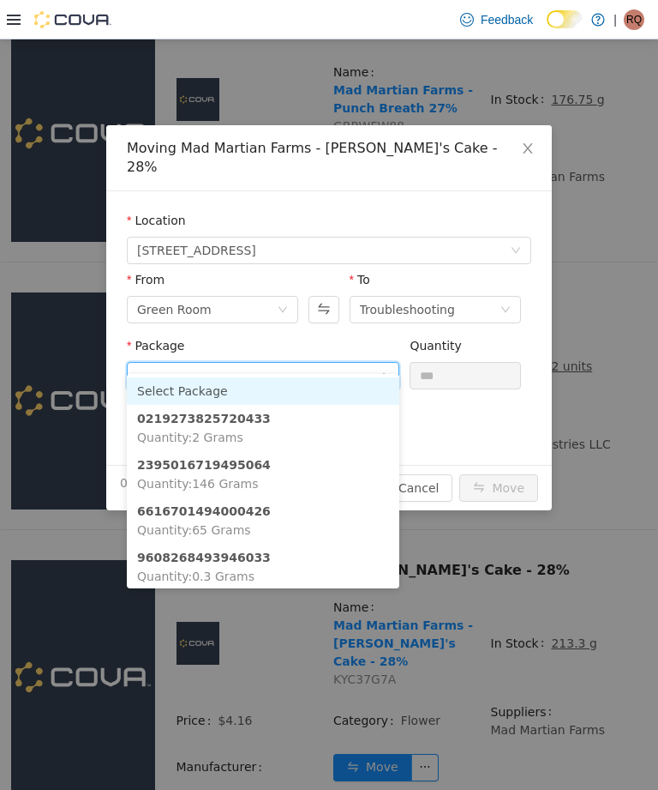
click at [385, 370] on icon "icon: down" at bounding box center [384, 375] width 10 height 10
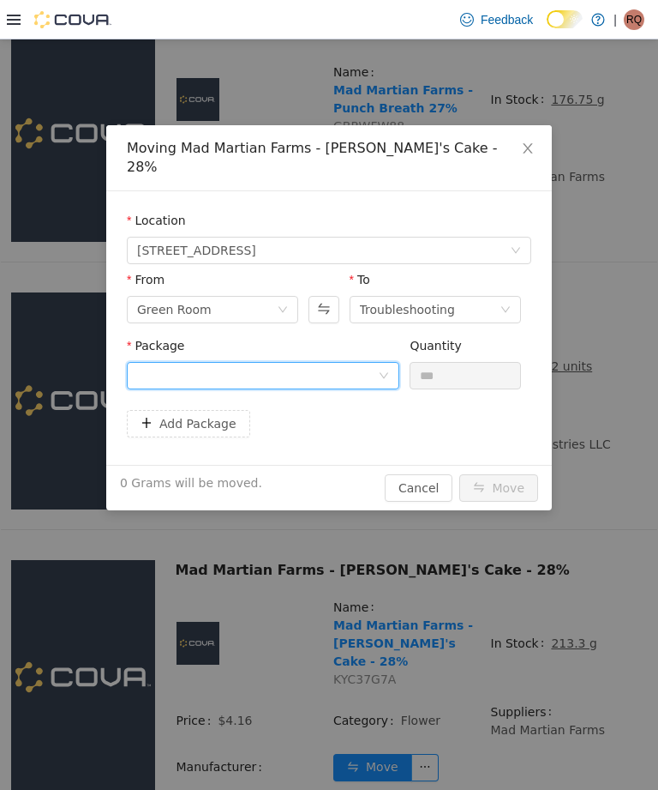
click at [375, 363] on div at bounding box center [257, 376] width 241 height 26
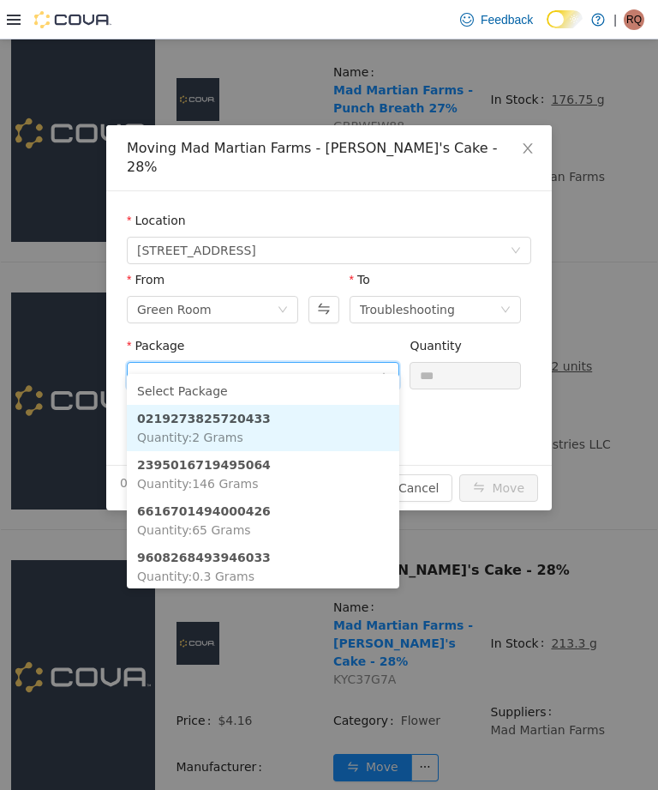
click at [353, 418] on li "0219273825720433 Quantity : 2 Grams" at bounding box center [263, 428] width 273 height 46
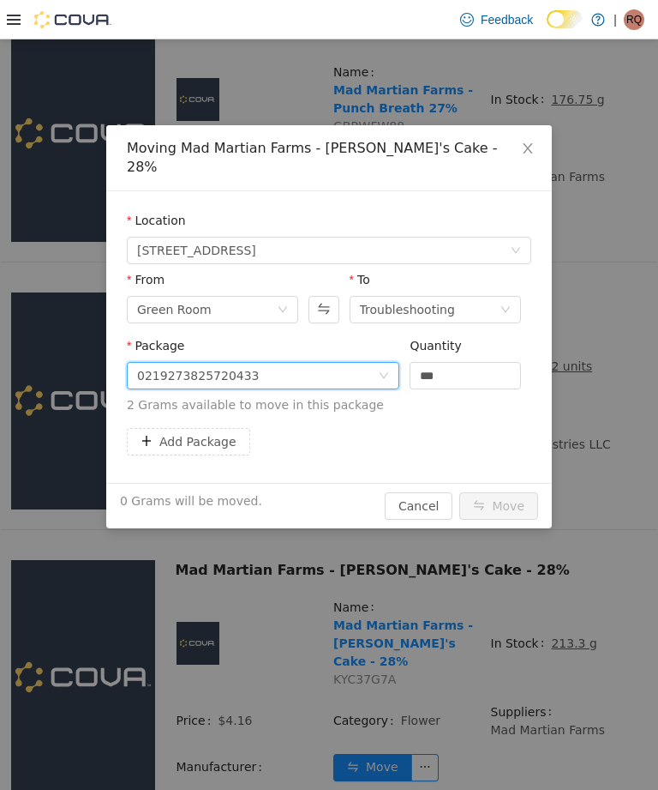
click at [469, 363] on input "***" at bounding box center [466, 376] width 110 height 26
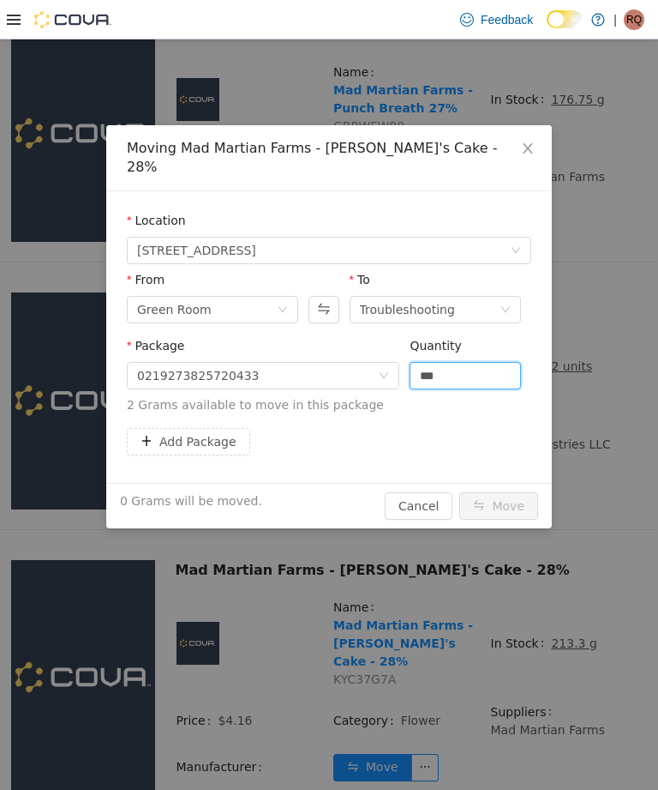
click at [472, 363] on input "***" at bounding box center [466, 376] width 110 height 26
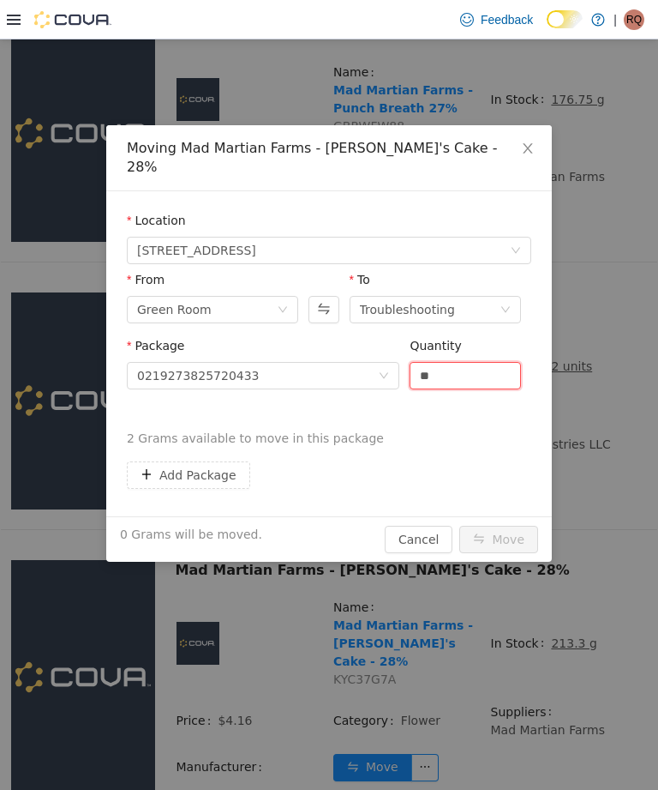
type input "*"
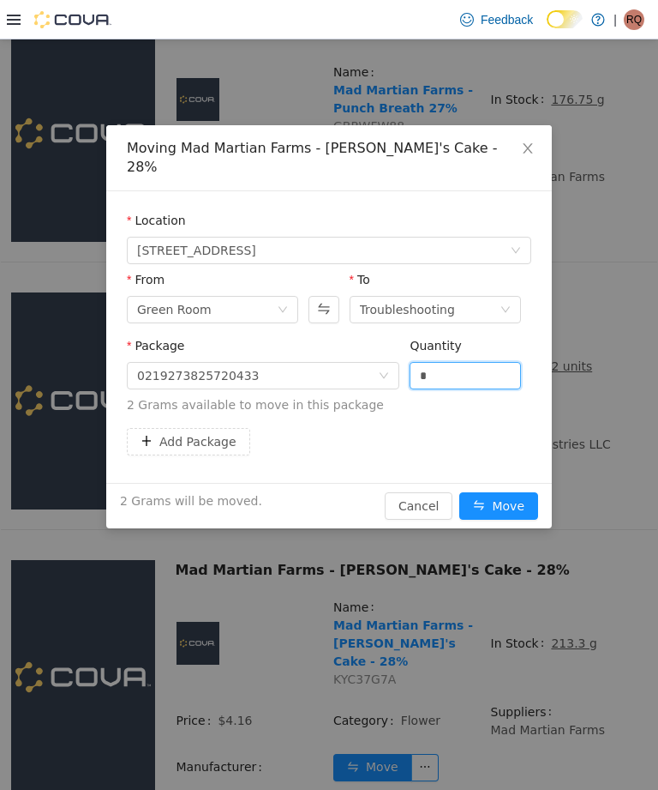
click at [224, 428] on button "Add Package" at bounding box center [188, 441] width 123 height 27
type input "***"
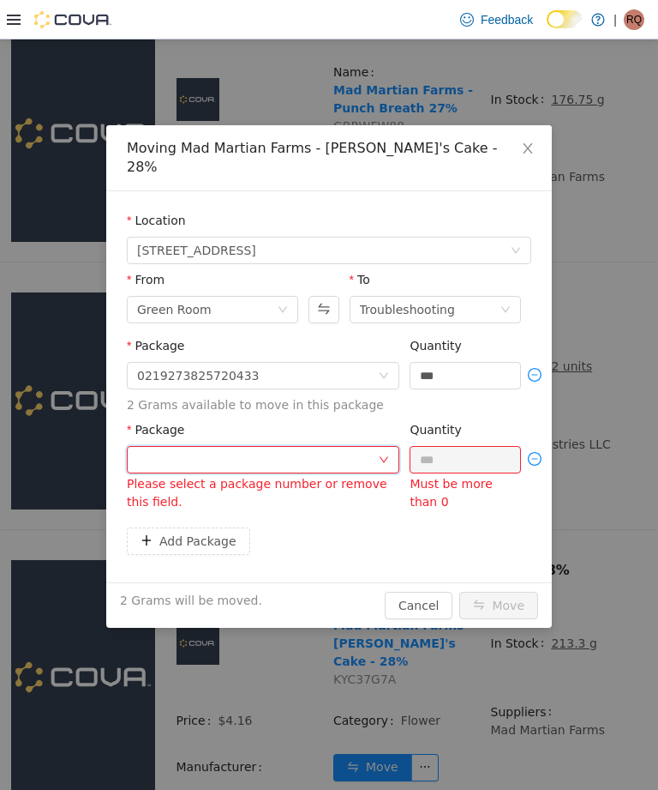
click at [372, 447] on div at bounding box center [257, 460] width 241 height 26
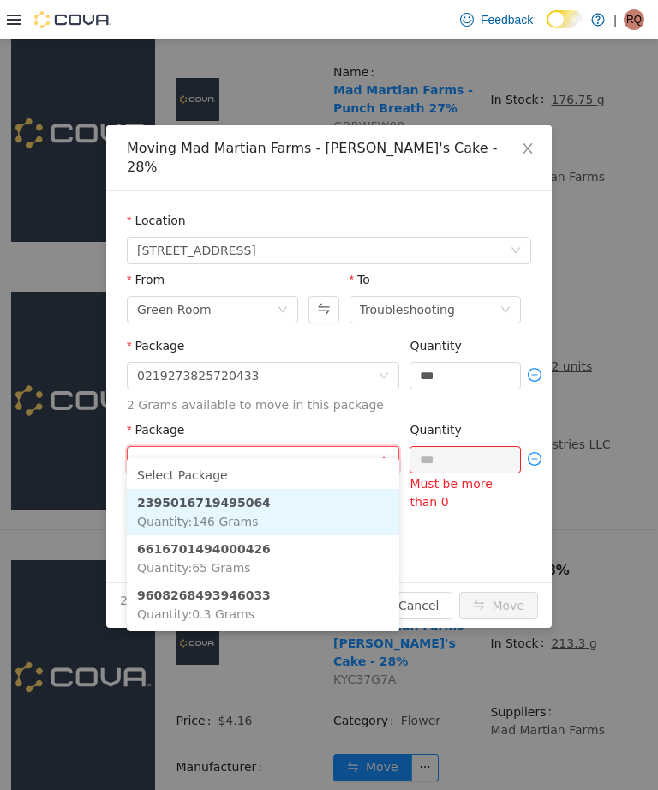
click at [357, 513] on li "2395016719495064 Quantity : 146 Grams" at bounding box center [263, 512] width 273 height 46
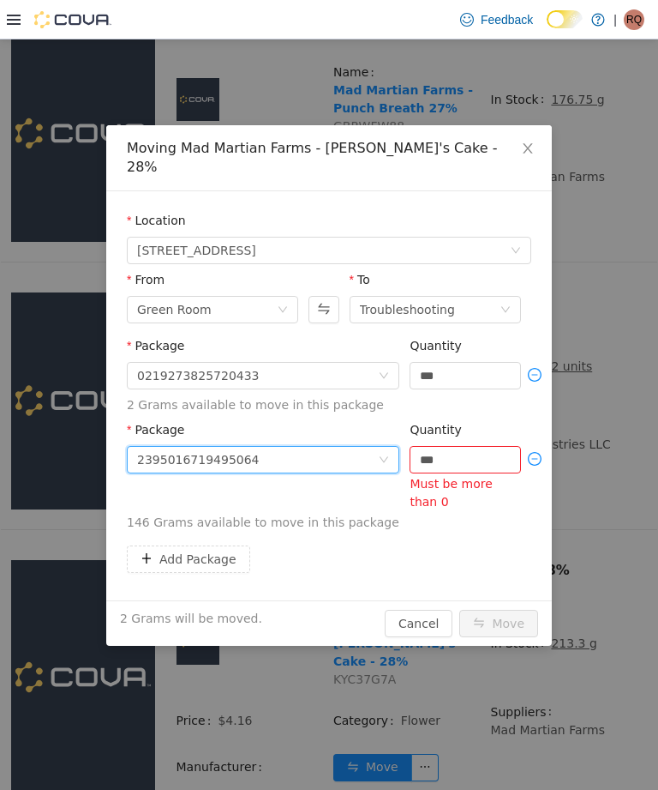
click at [478, 447] on input "***" at bounding box center [466, 460] width 110 height 26
type input "*"
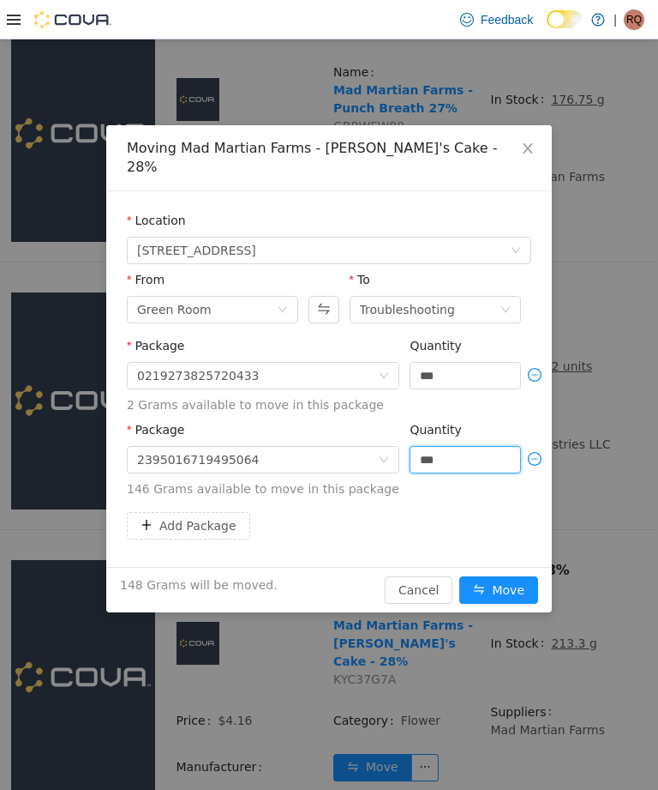
type input "*****"
click at [211, 518] on button "Add Package" at bounding box center [188, 525] width 123 height 27
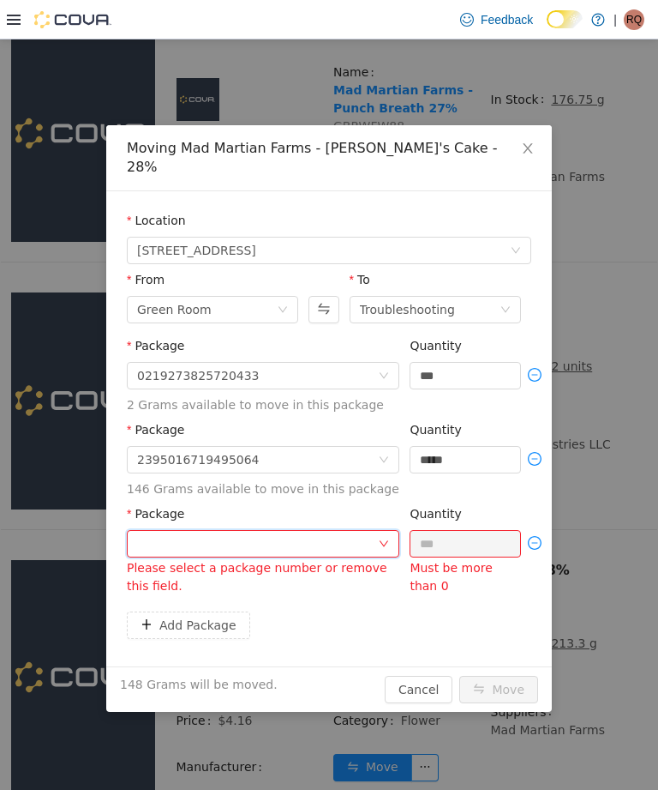
click at [370, 531] on div at bounding box center [257, 544] width 241 height 26
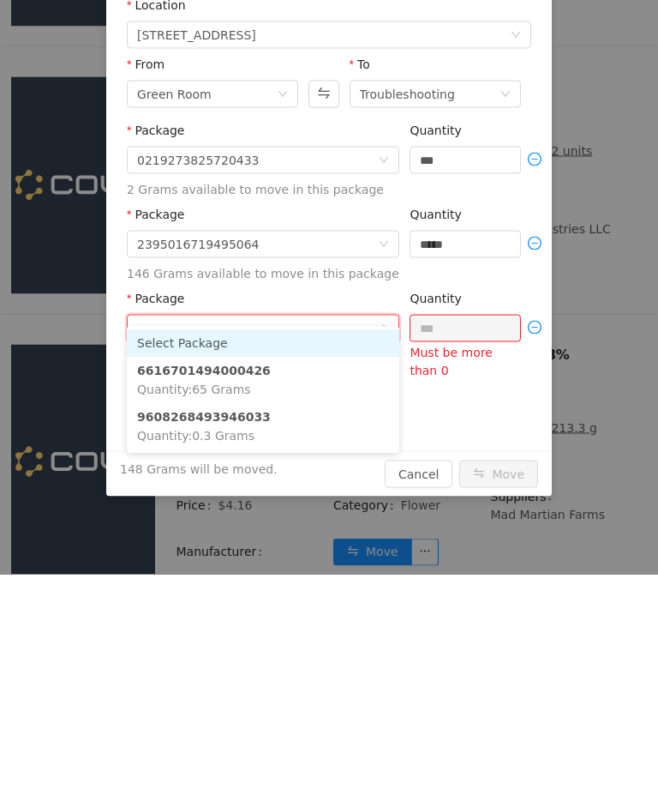
click at [345, 379] on li "6616701494000426 Quantity : 65 Grams" at bounding box center [263, 380] width 273 height 46
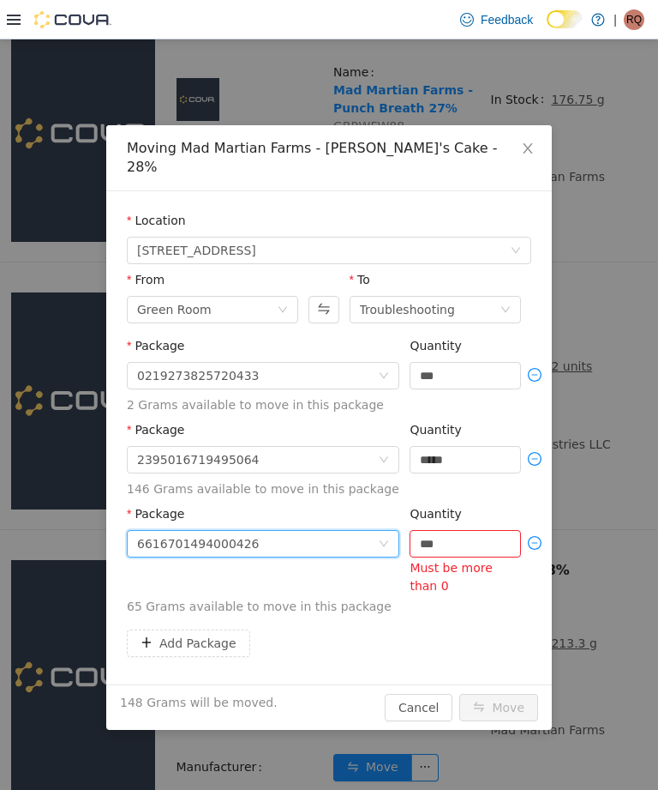
click at [472, 531] on input "***" at bounding box center [466, 544] width 110 height 26
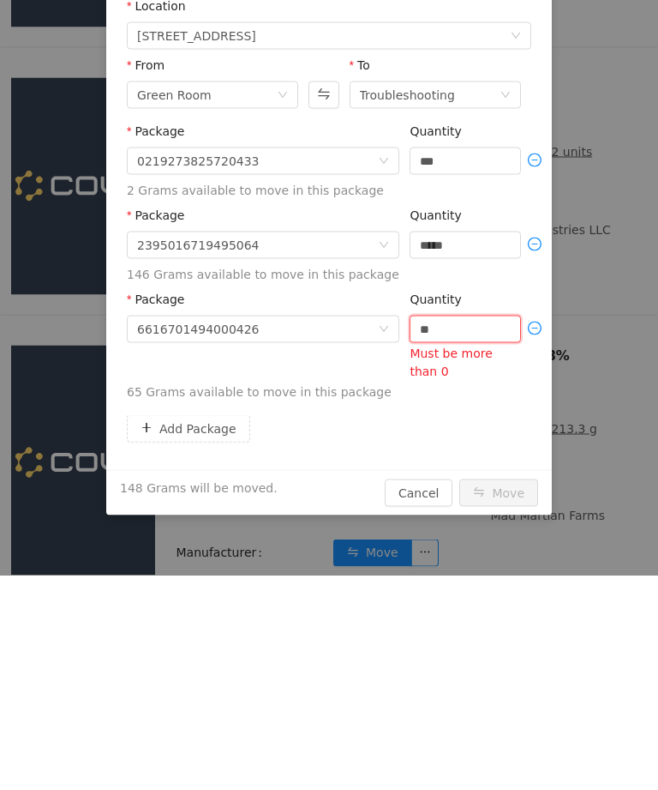
type input "*"
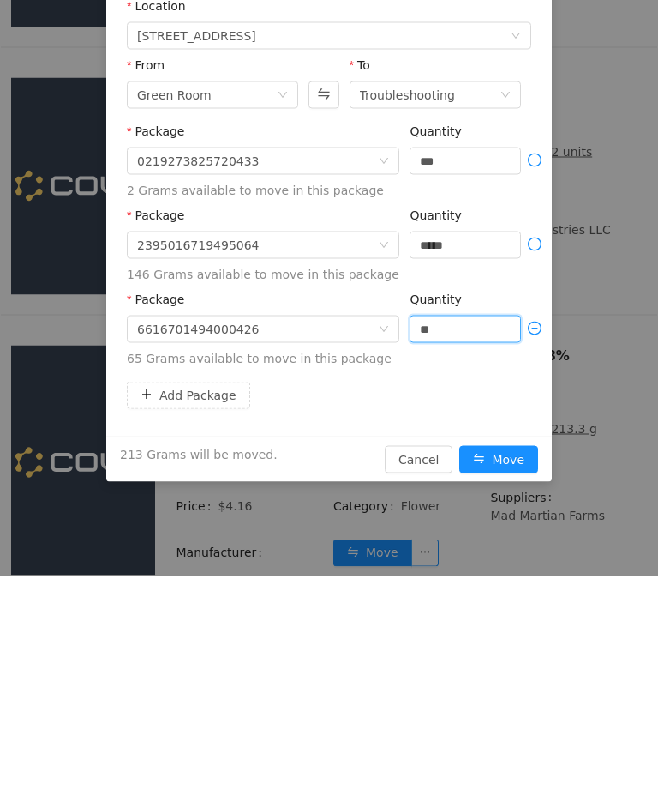
click at [227, 381] on button "Add Package" at bounding box center [188, 394] width 123 height 27
type input "****"
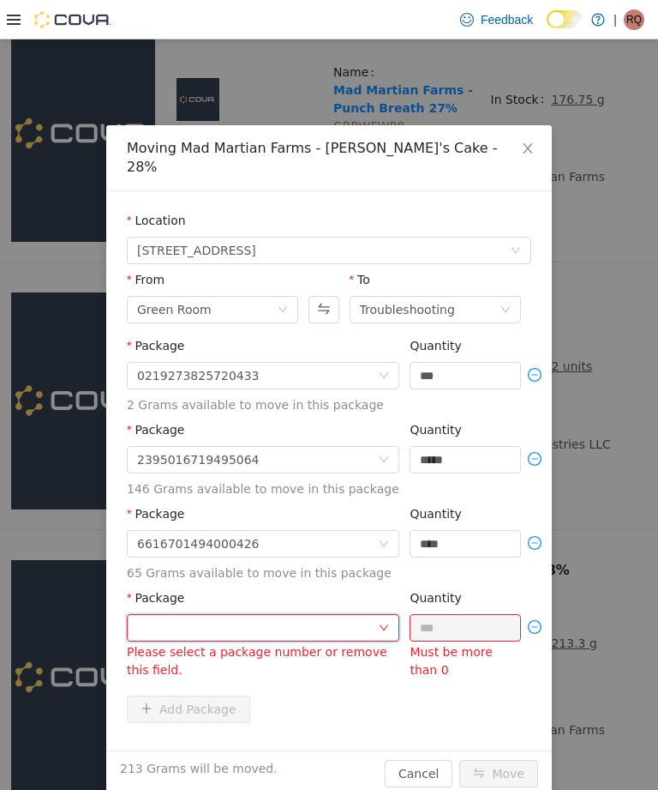
click at [308, 615] on div at bounding box center [257, 628] width 241 height 26
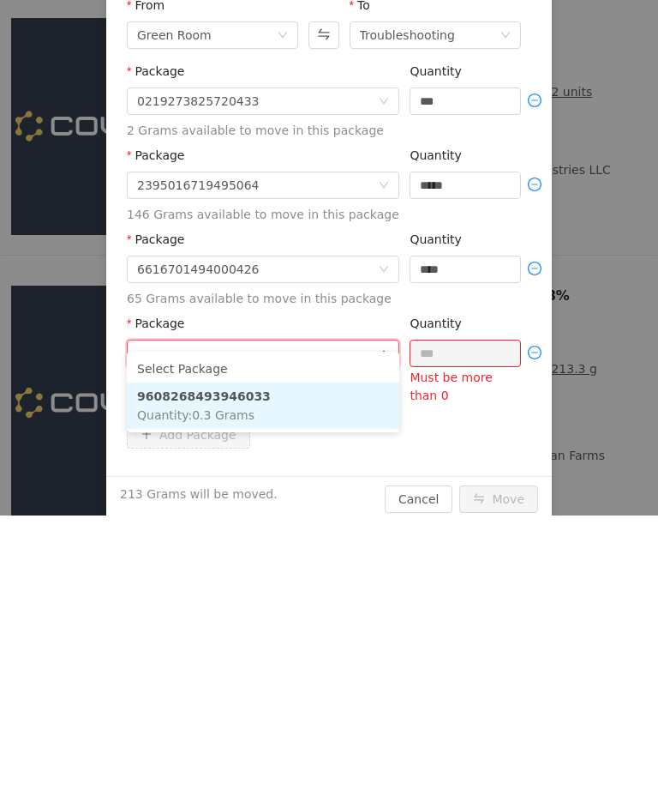
click at [337, 399] on li "9608268493946033 Quantity : 0.3 Grams" at bounding box center [263, 406] width 273 height 46
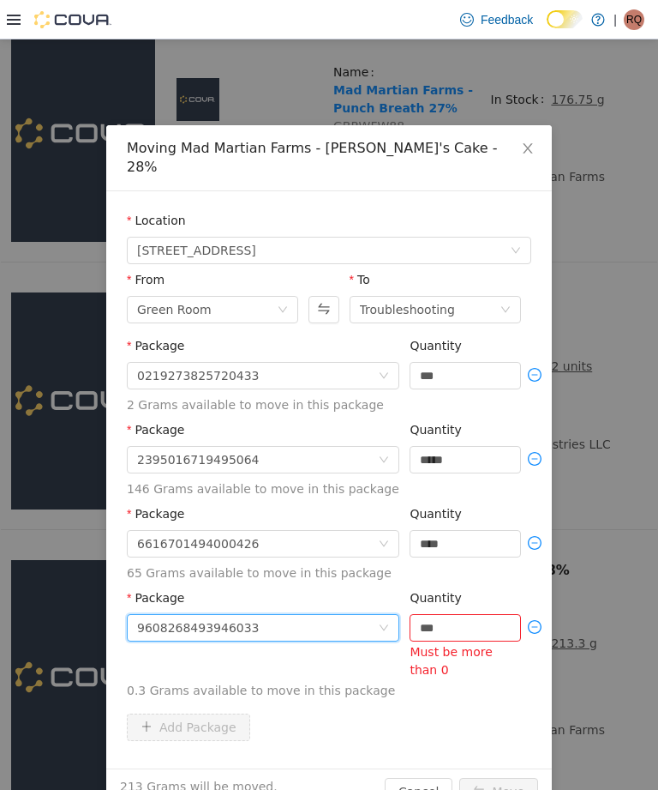
click at [472, 615] on input "***" at bounding box center [466, 628] width 110 height 26
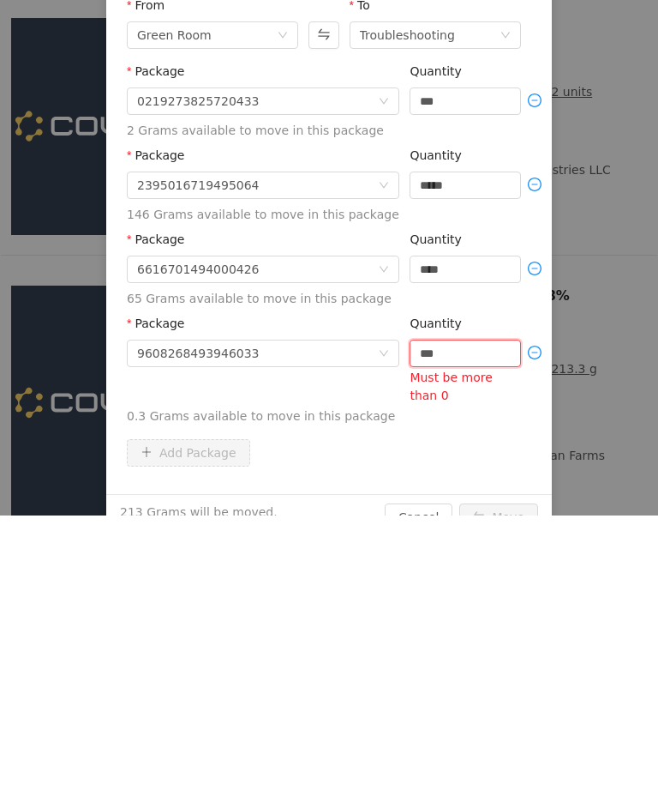
click at [466, 342] on input "***" at bounding box center [466, 354] width 110 height 26
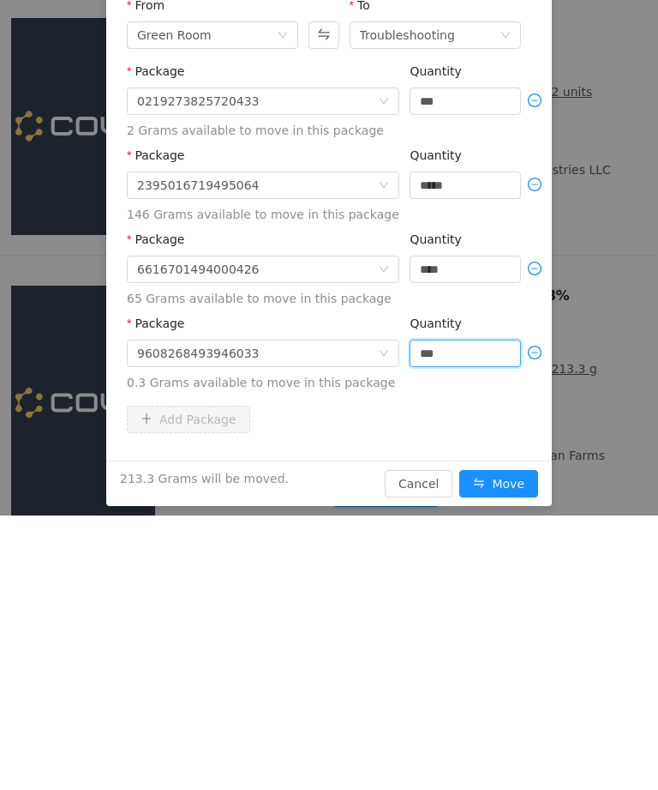
type input "***"
click at [513, 471] on button "Move" at bounding box center [499, 484] width 79 height 27
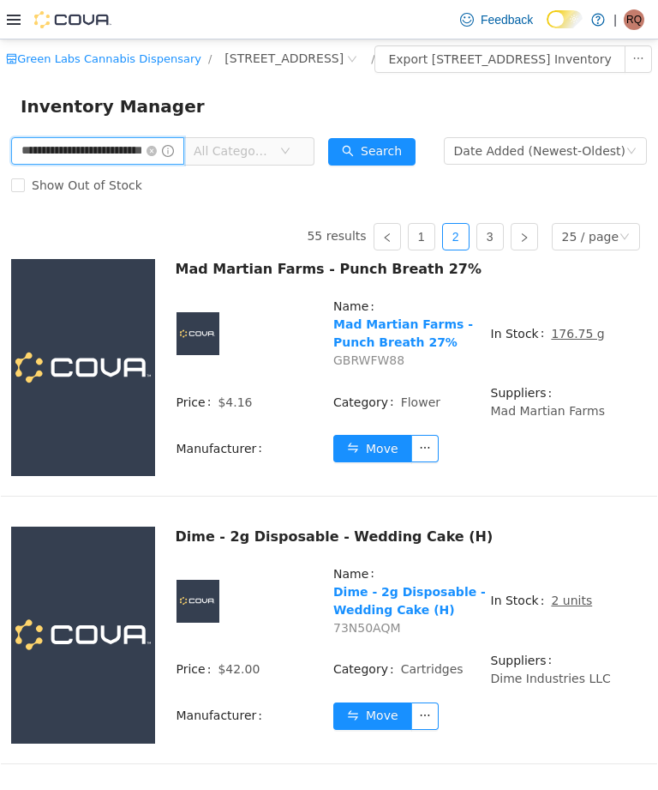
click at [175, 165] on input "**********" at bounding box center [97, 150] width 173 height 27
click at [157, 156] on icon "icon: close-circle" at bounding box center [152, 151] width 10 height 10
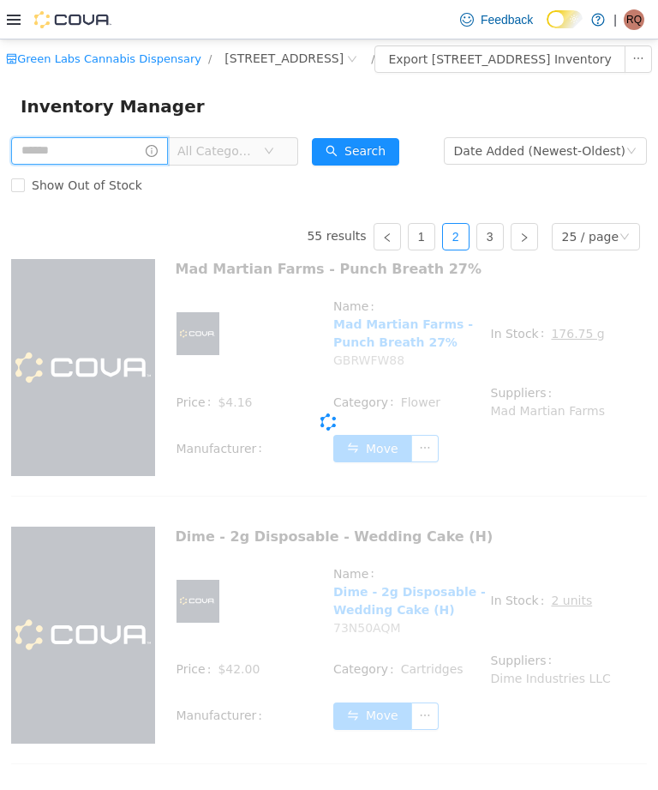
click at [130, 165] on input "text" at bounding box center [89, 150] width 157 height 27
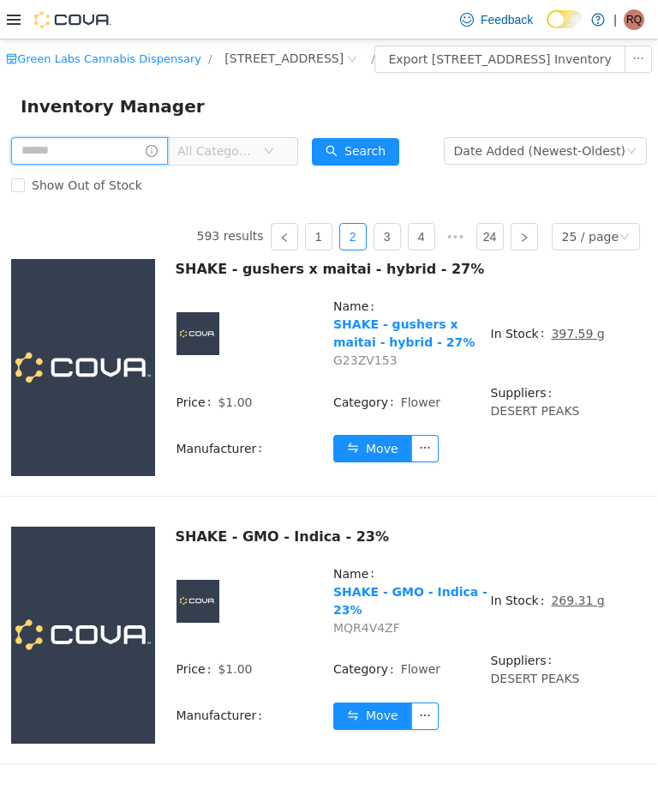
click at [130, 165] on input "text" at bounding box center [89, 150] width 157 height 27
type input "*"
type input "**********"
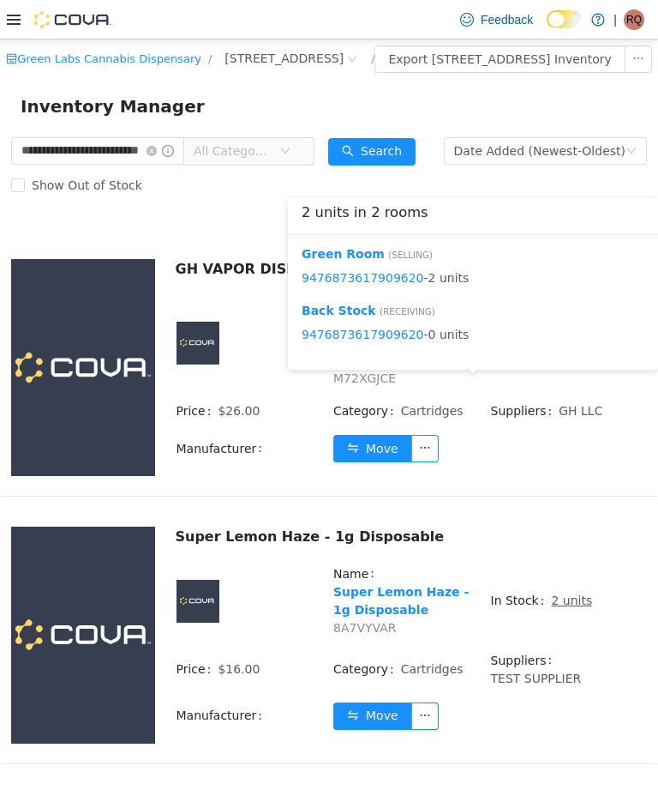
click at [384, 462] on button "Move" at bounding box center [372, 448] width 79 height 27
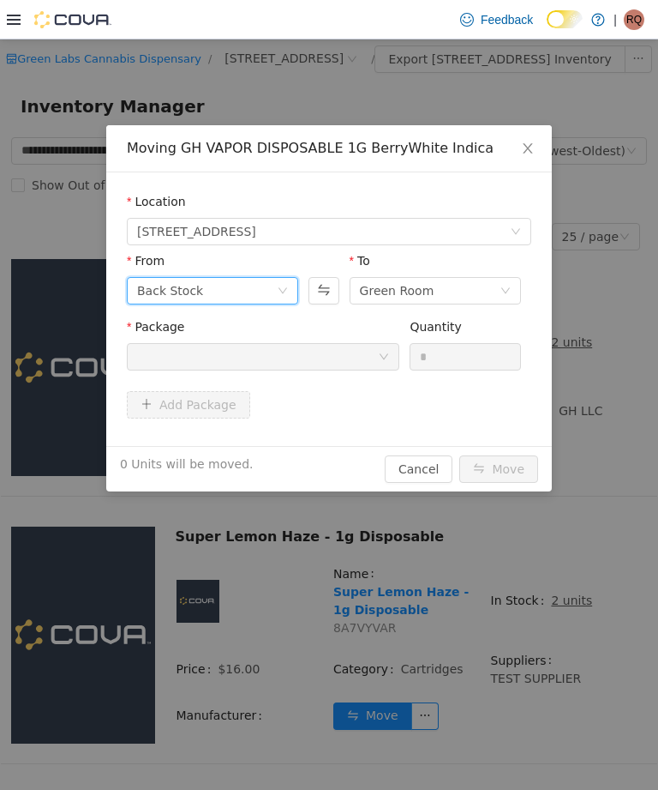
click at [286, 287] on icon "icon: down" at bounding box center [283, 290] width 10 height 10
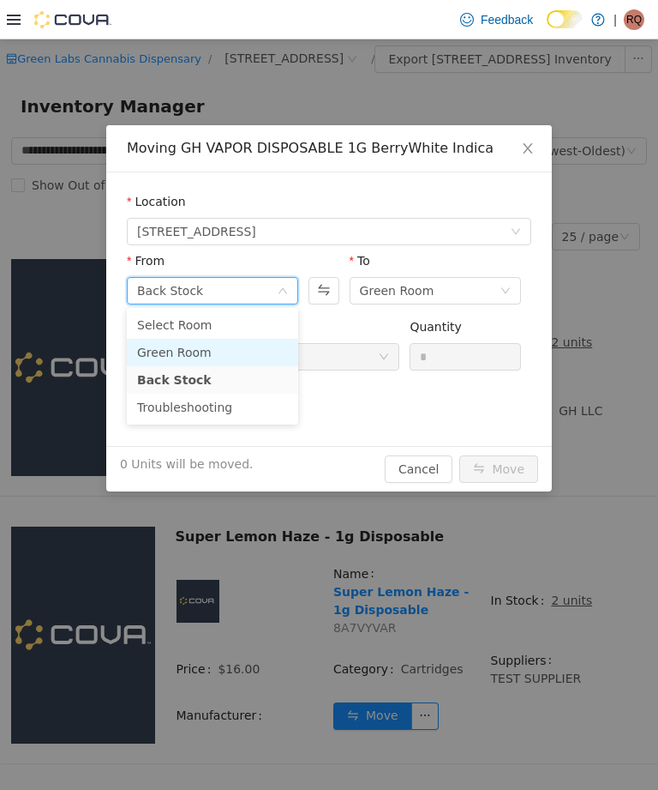
click at [257, 350] on li "Green Room" at bounding box center [212, 352] width 171 height 27
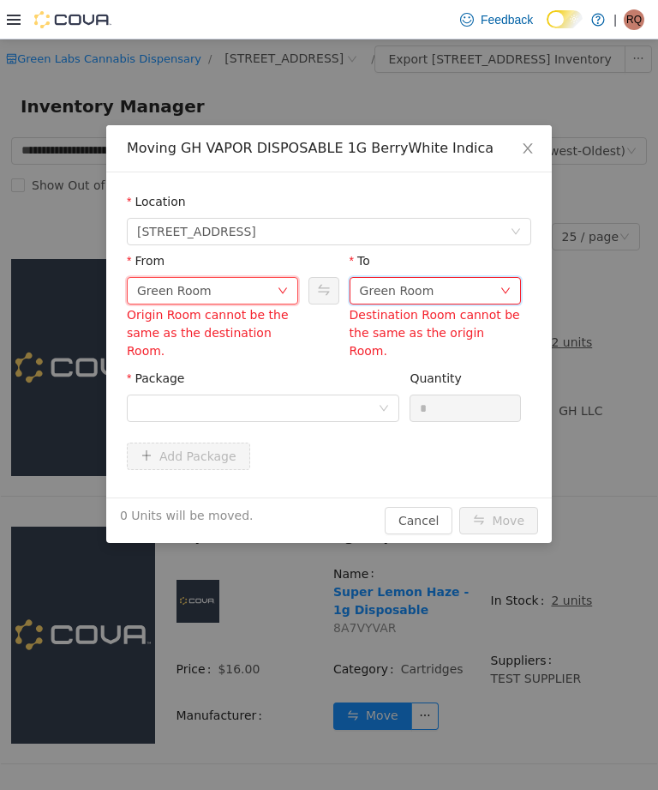
click at [458, 285] on div "Green Room" at bounding box center [430, 291] width 140 height 26
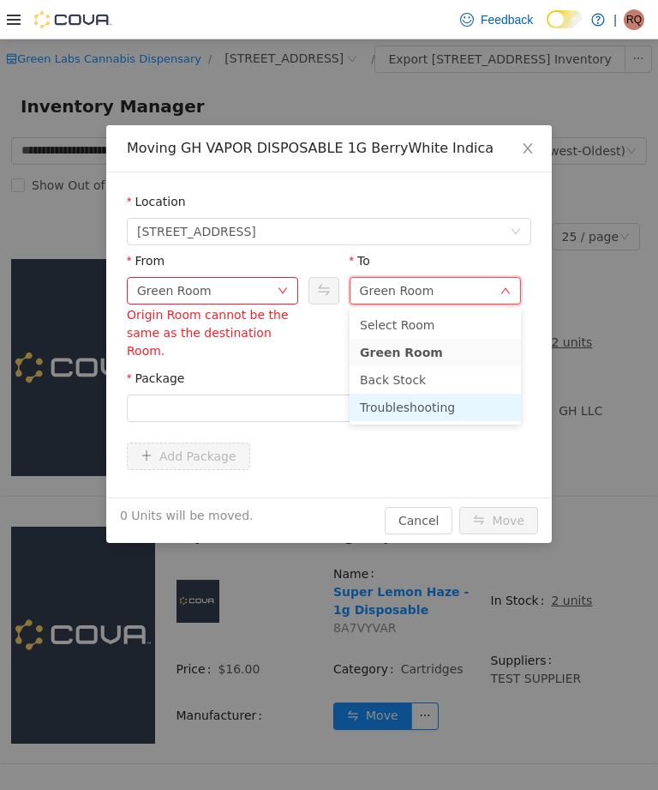
click at [424, 399] on li "Troubleshooting" at bounding box center [435, 406] width 171 height 27
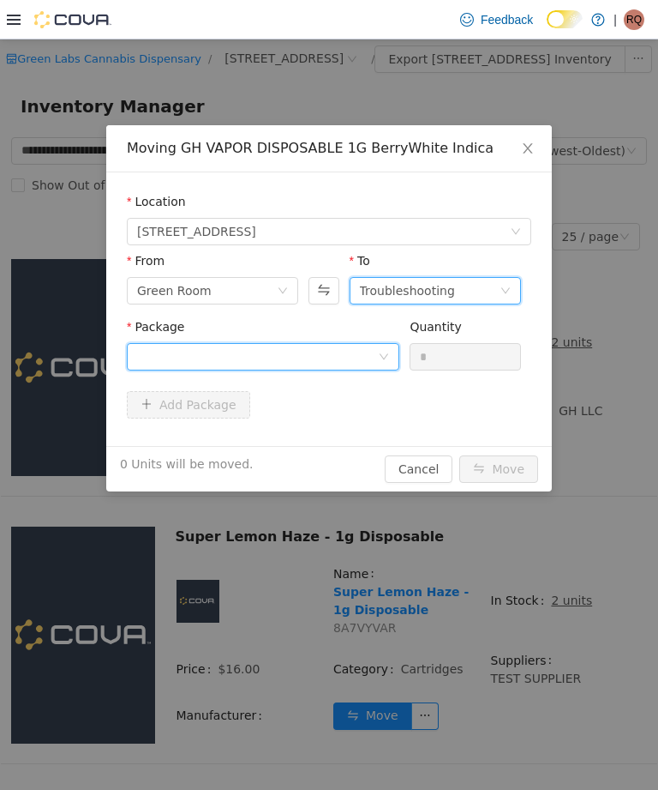
click at [383, 356] on icon "icon: down" at bounding box center [384, 356] width 10 height 10
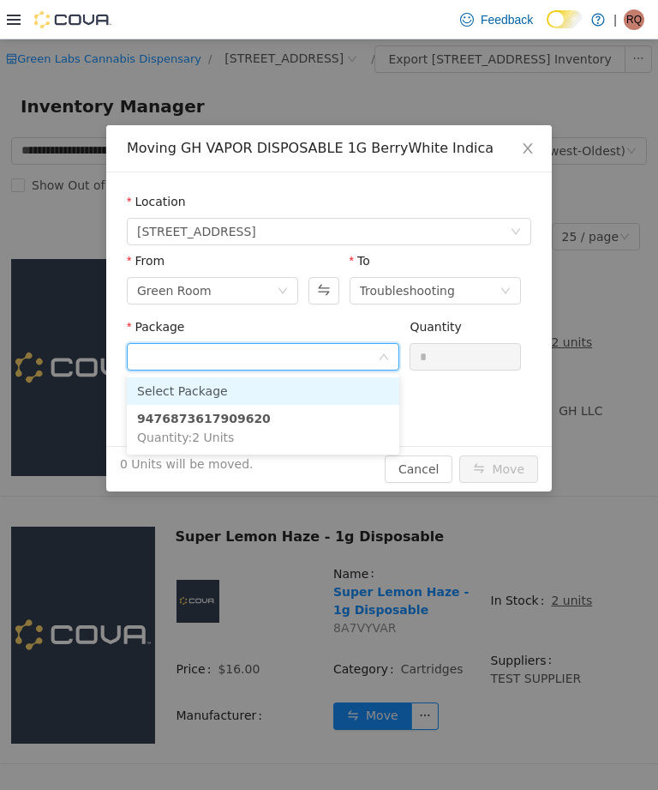
click at [340, 421] on li "9476873617909620 Quantity : 2 Units" at bounding box center [263, 428] width 273 height 46
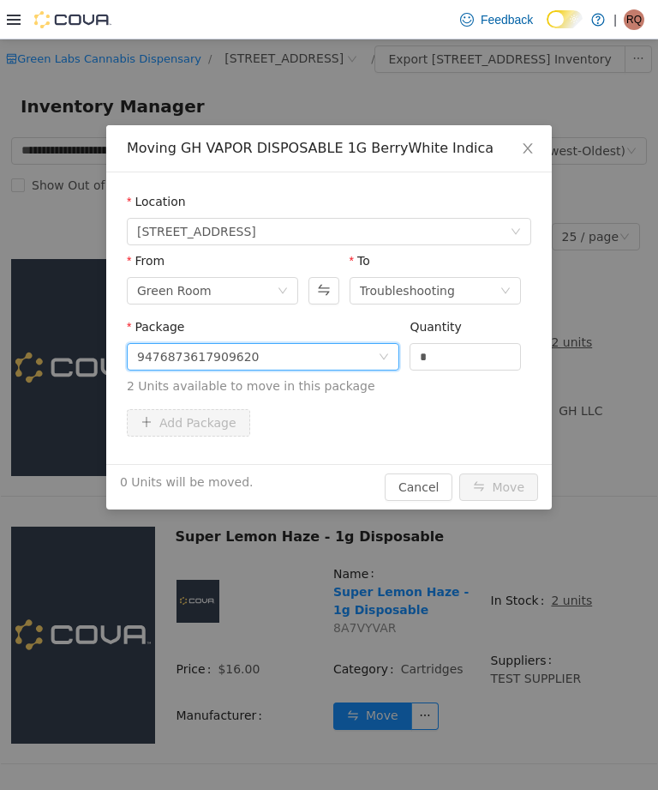
click at [466, 344] on input "*" at bounding box center [466, 357] width 110 height 26
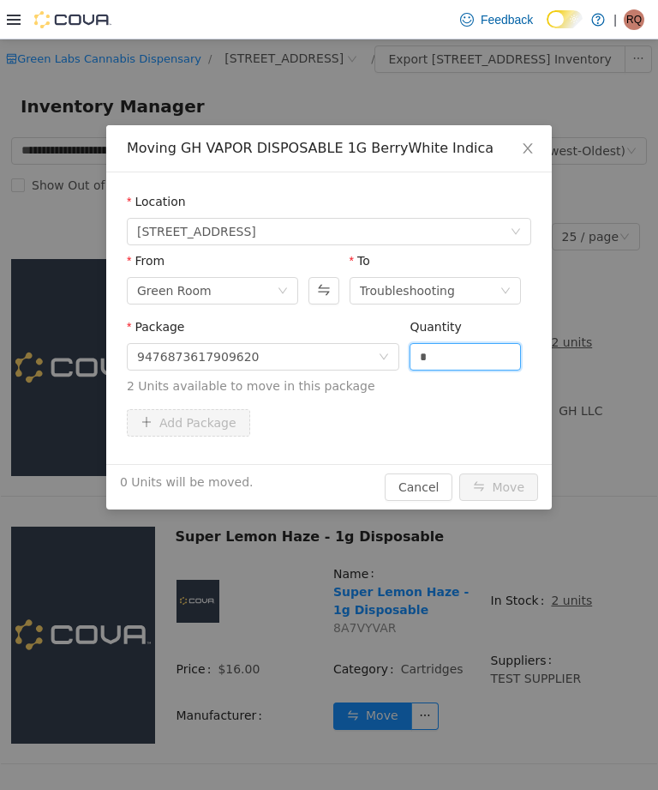
click at [472, 351] on input "*" at bounding box center [466, 357] width 110 height 26
type input "*"
click at [506, 484] on button "Move" at bounding box center [499, 486] width 79 height 27
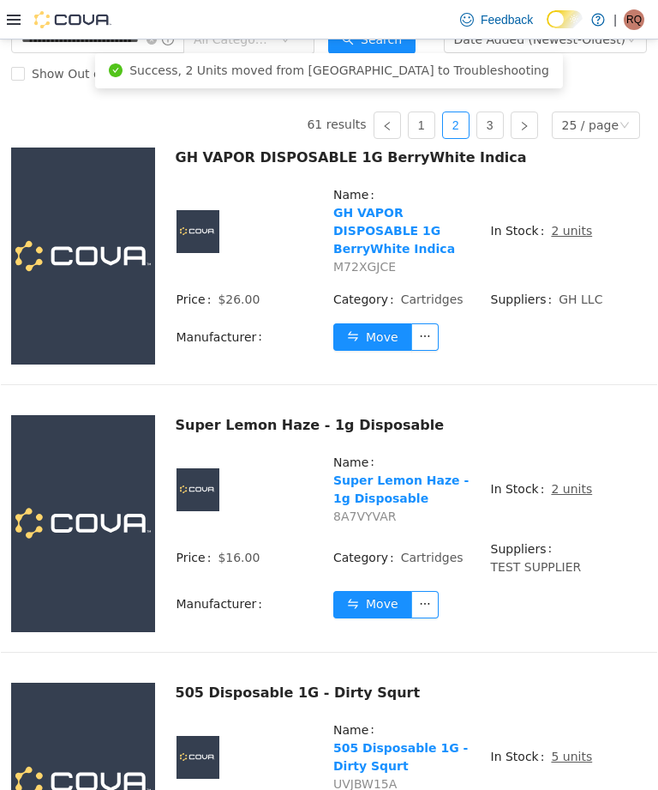
scroll to position [159, 0]
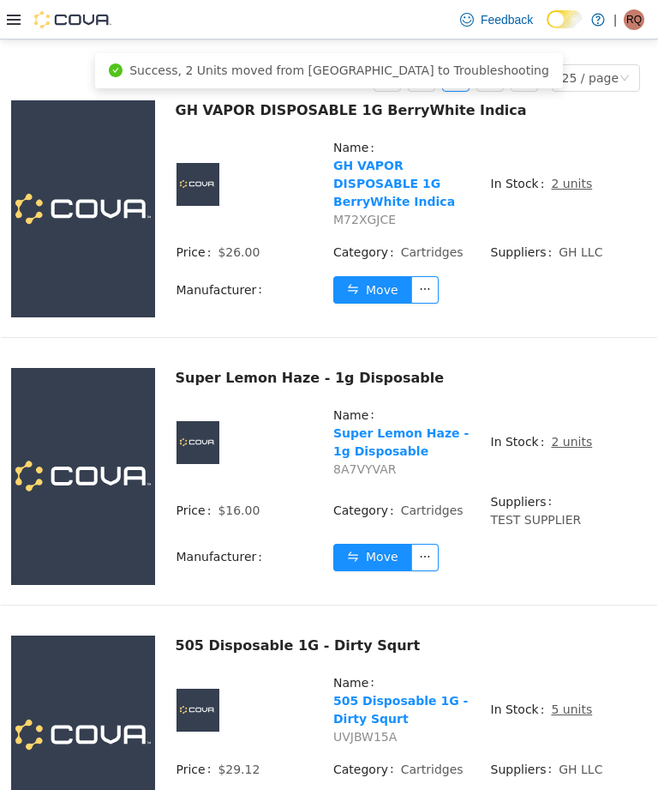
click at [568, 448] on u "2 units" at bounding box center [571, 442] width 41 height 14
click at [570, 448] on u "2 units" at bounding box center [571, 442] width 41 height 14
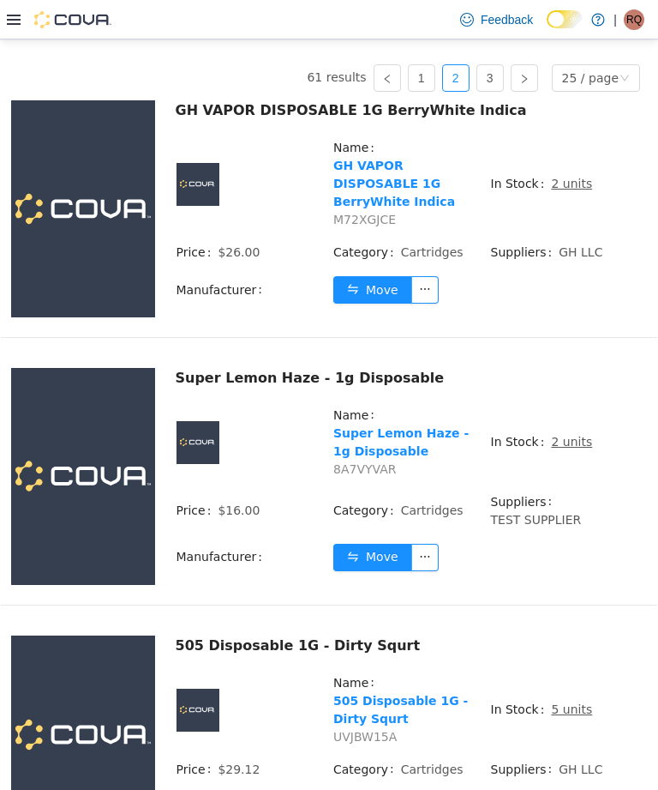
click at [565, 448] on u "2 units" at bounding box center [571, 442] width 41 height 14
click at [572, 448] on u "2 units" at bounding box center [571, 442] width 41 height 14
click at [569, 448] on u "2 units" at bounding box center [571, 442] width 41 height 14
click at [580, 448] on u "2 units" at bounding box center [571, 442] width 41 height 14
click at [574, 448] on u "2 units" at bounding box center [571, 442] width 41 height 14
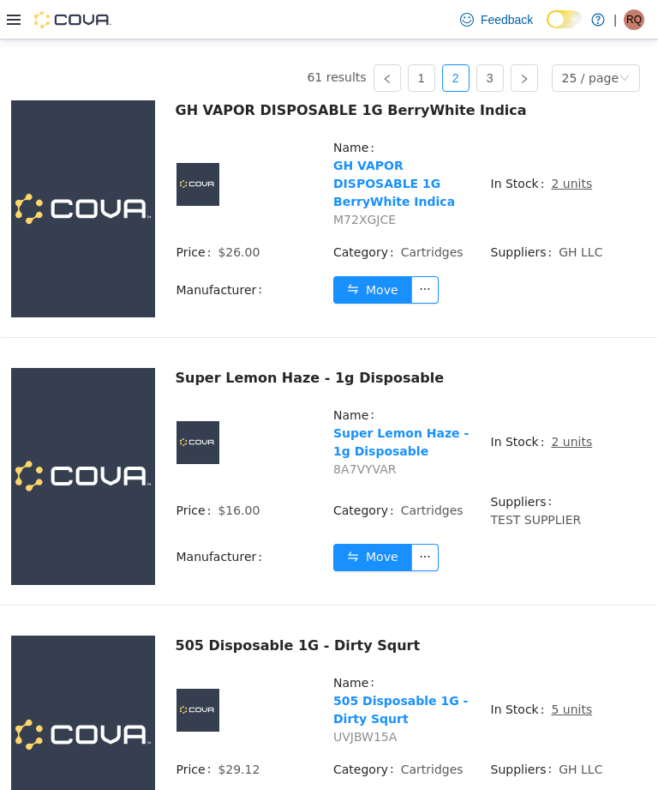
click at [568, 448] on u "2 units" at bounding box center [571, 442] width 41 height 14
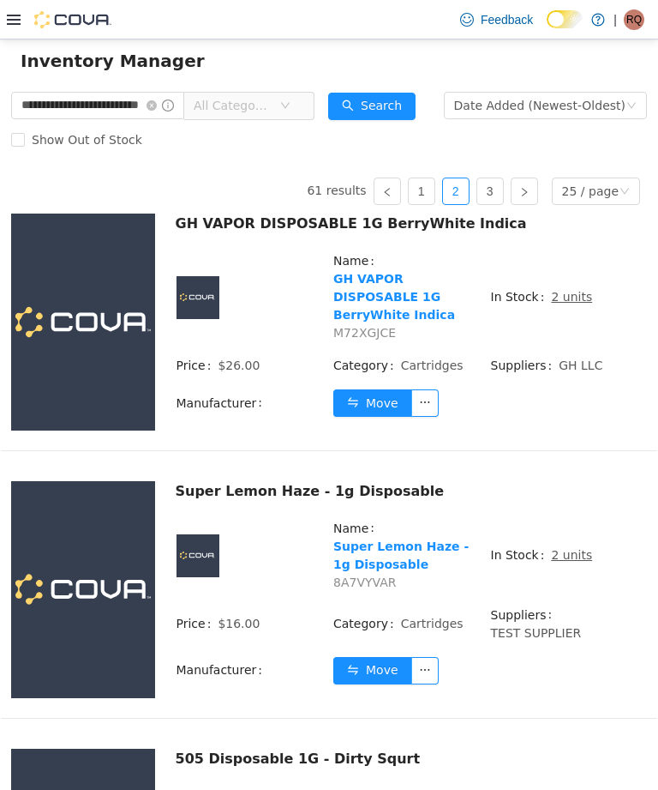
scroll to position [40, 0]
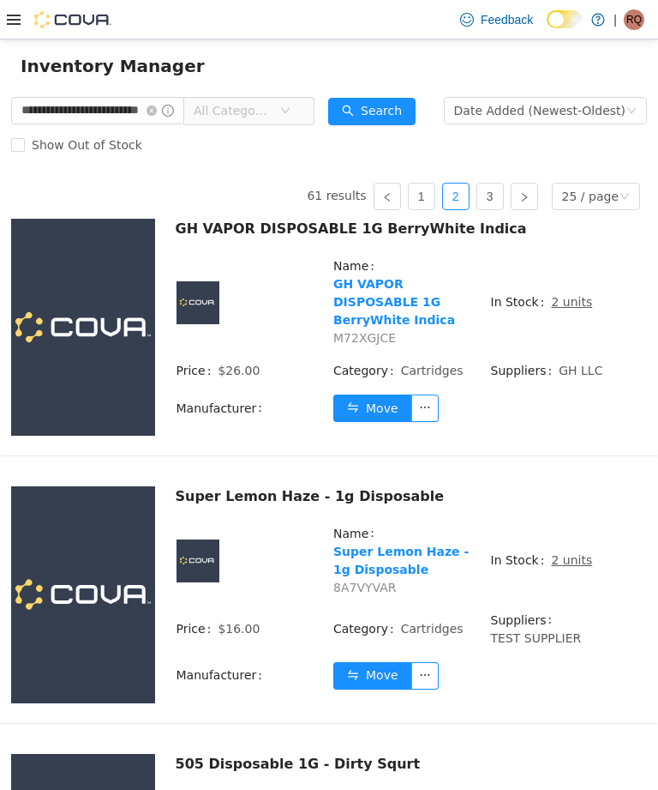
click at [569, 567] on u "2 units" at bounding box center [571, 560] width 41 height 14
click at [567, 567] on u "2 units" at bounding box center [571, 560] width 41 height 14
click at [573, 567] on u "2 units" at bounding box center [571, 560] width 41 height 14
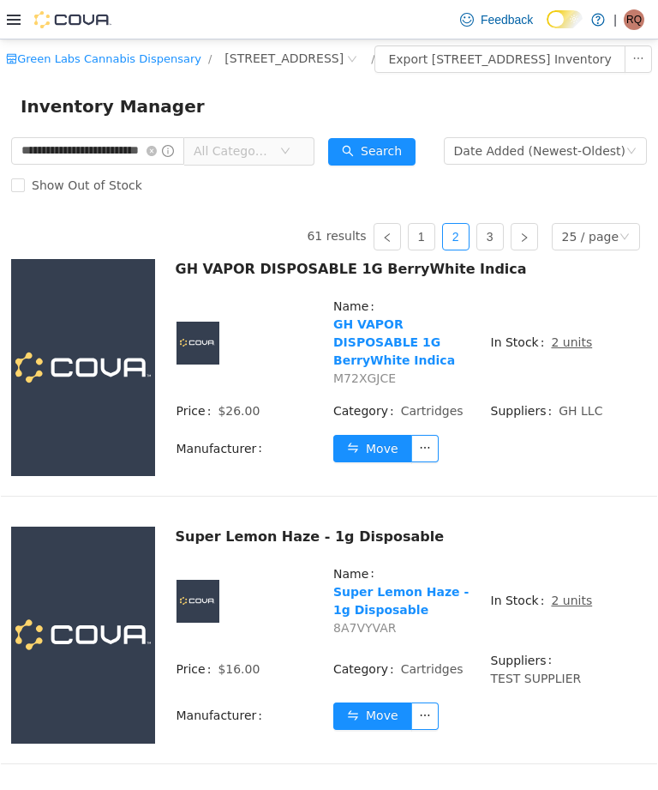
scroll to position [0, 0]
click at [562, 607] on u "2 units" at bounding box center [571, 600] width 41 height 14
click at [568, 607] on u "2 units" at bounding box center [571, 600] width 41 height 14
click at [585, 607] on u "2 units" at bounding box center [571, 600] width 41 height 14
click at [574, 607] on u "2 units" at bounding box center [571, 600] width 41 height 14
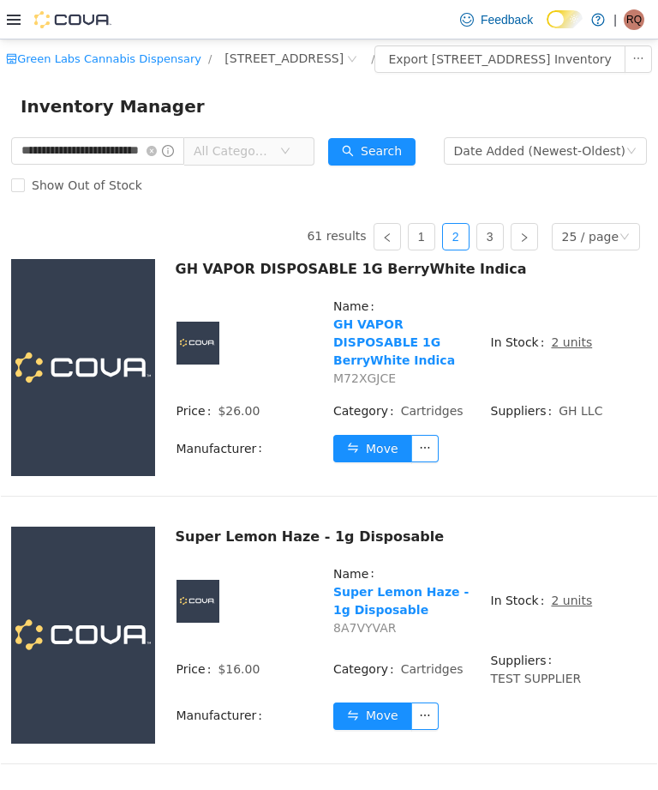
click at [574, 607] on u "2 units" at bounding box center [571, 600] width 41 height 14
click at [579, 610] on span "2 units" at bounding box center [571, 601] width 41 height 18
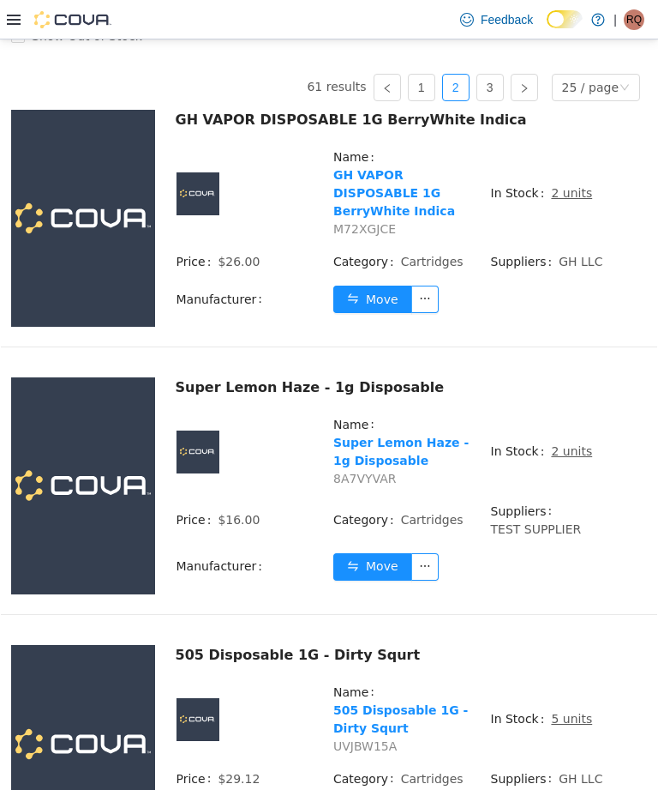
scroll to position [148, 0]
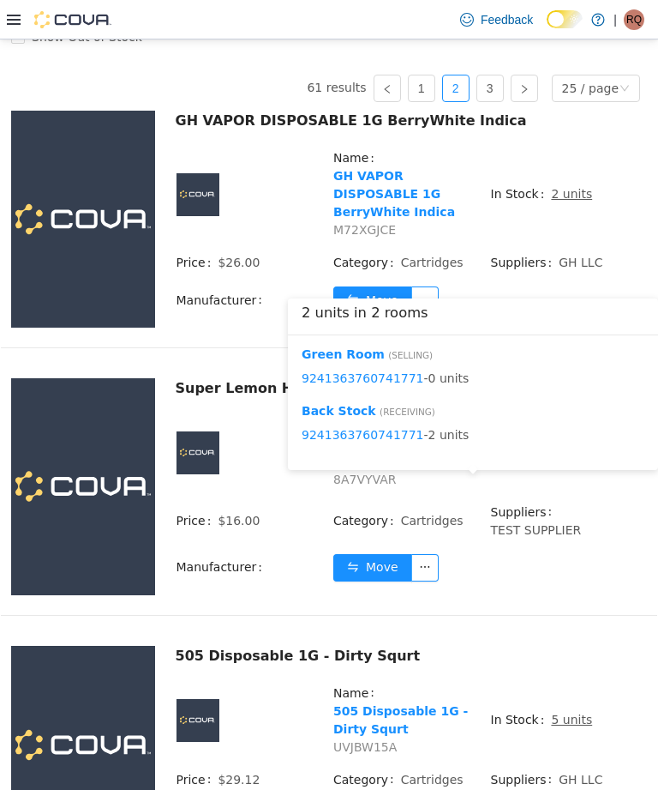
click at [377, 581] on button "Move" at bounding box center [372, 567] width 79 height 27
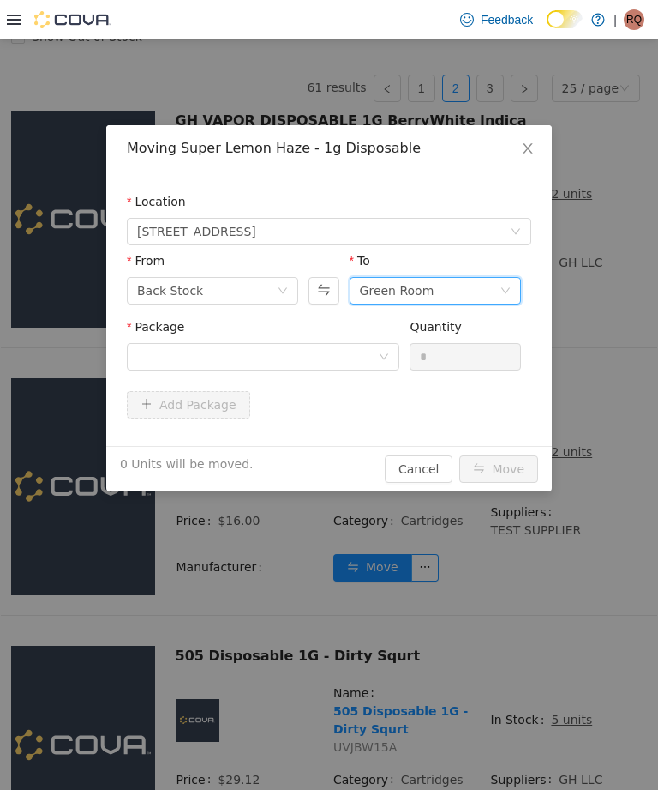
click at [491, 277] on div "Green Room" at bounding box center [435, 290] width 171 height 27
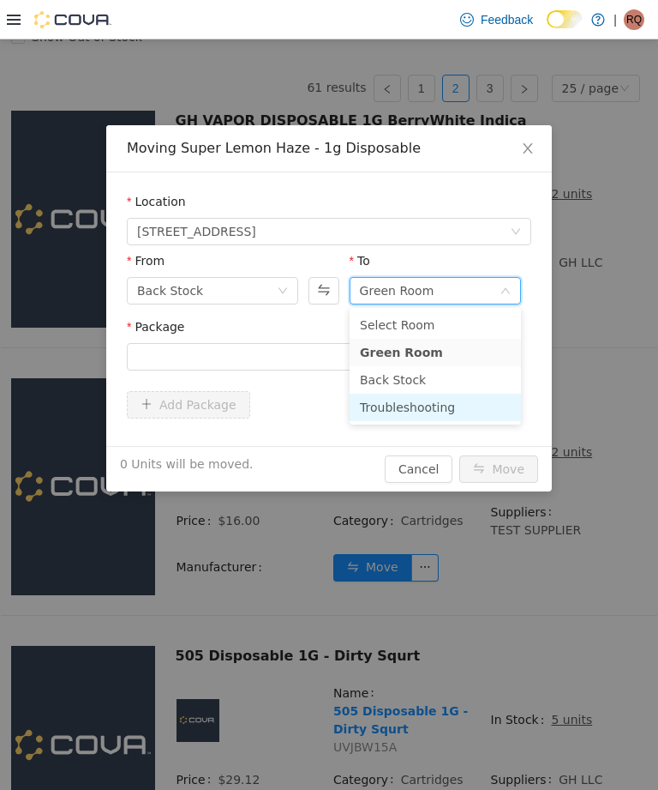
click at [448, 398] on li "Troubleshooting" at bounding box center [435, 406] width 171 height 27
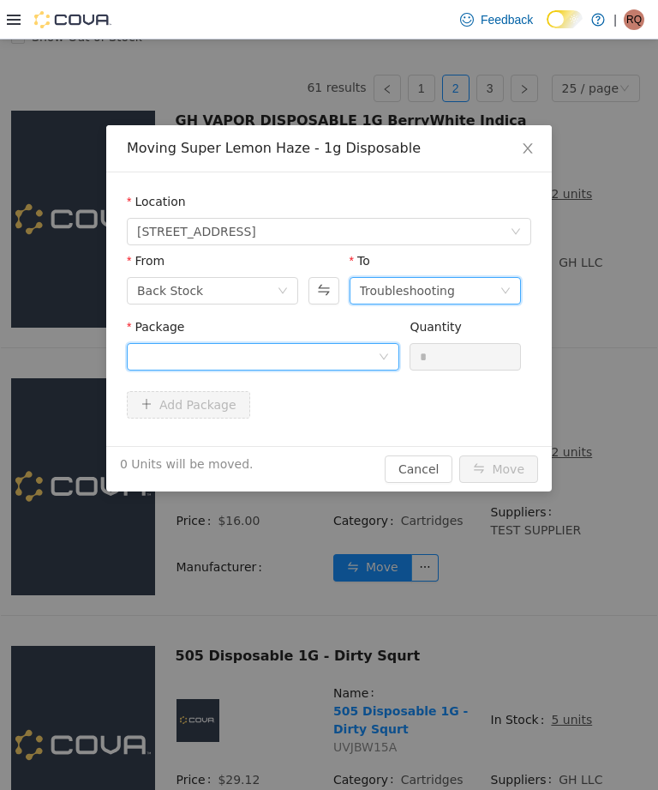
click at [372, 345] on div at bounding box center [257, 357] width 241 height 26
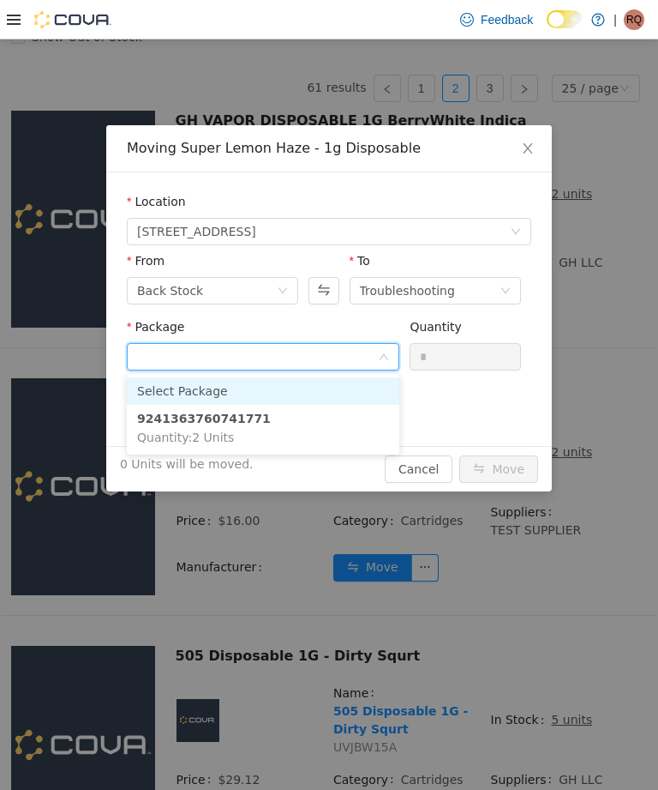
click at [356, 419] on li "9241363760741771 Quantity : 2 Units" at bounding box center [263, 428] width 273 height 46
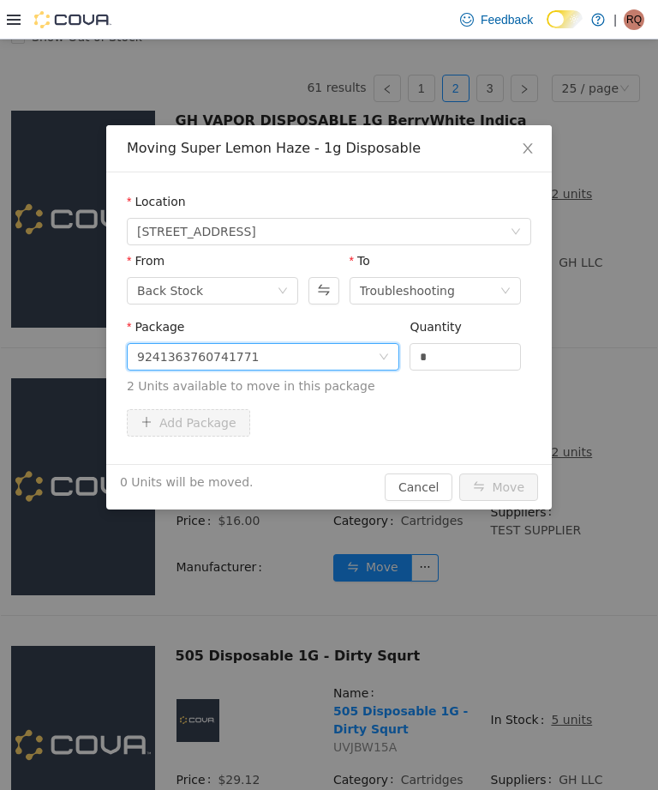
click at [475, 364] on input "*" at bounding box center [466, 357] width 110 height 26
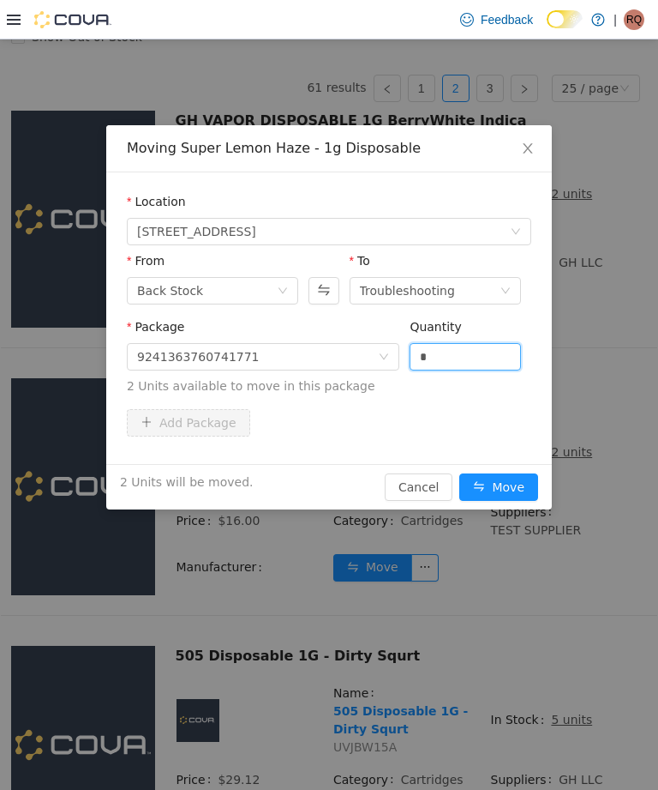
type input "*"
click at [507, 474] on button "Move" at bounding box center [499, 486] width 79 height 27
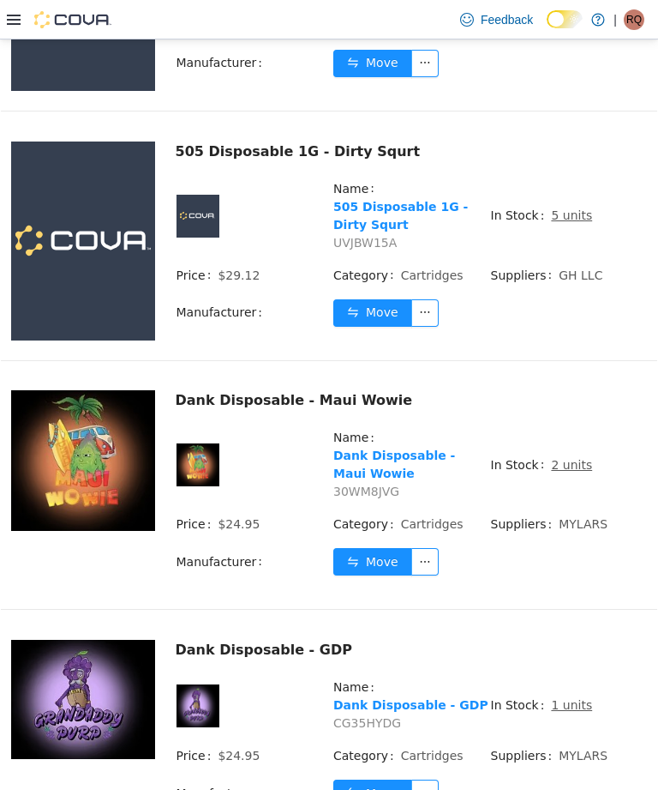
scroll to position [653, 0]
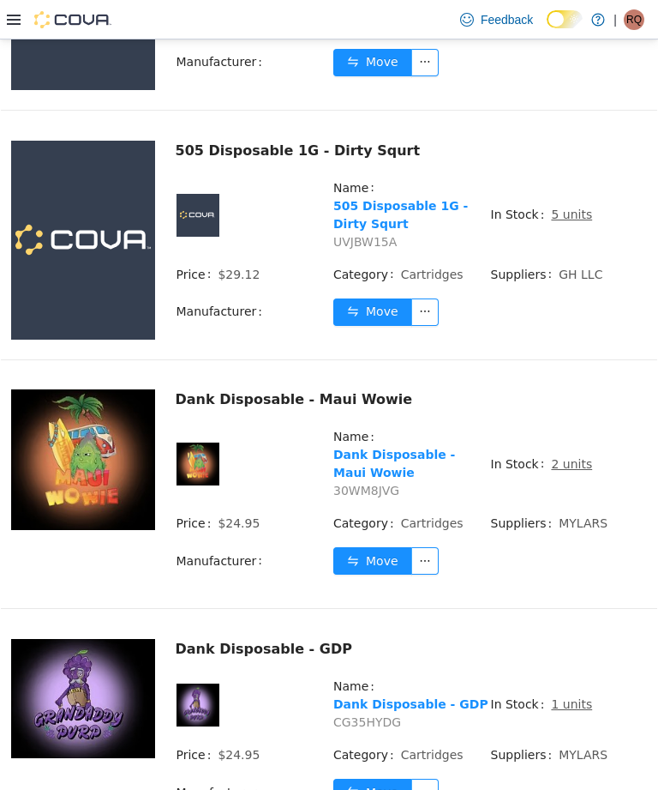
click at [574, 471] on u "2 units" at bounding box center [571, 464] width 41 height 14
click at [565, 471] on u "2 units" at bounding box center [571, 464] width 41 height 14
click at [571, 471] on u "2 units" at bounding box center [571, 464] width 41 height 14
click at [574, 471] on u "2 units" at bounding box center [571, 464] width 41 height 14
click at [570, 471] on u "2 units" at bounding box center [571, 464] width 41 height 14
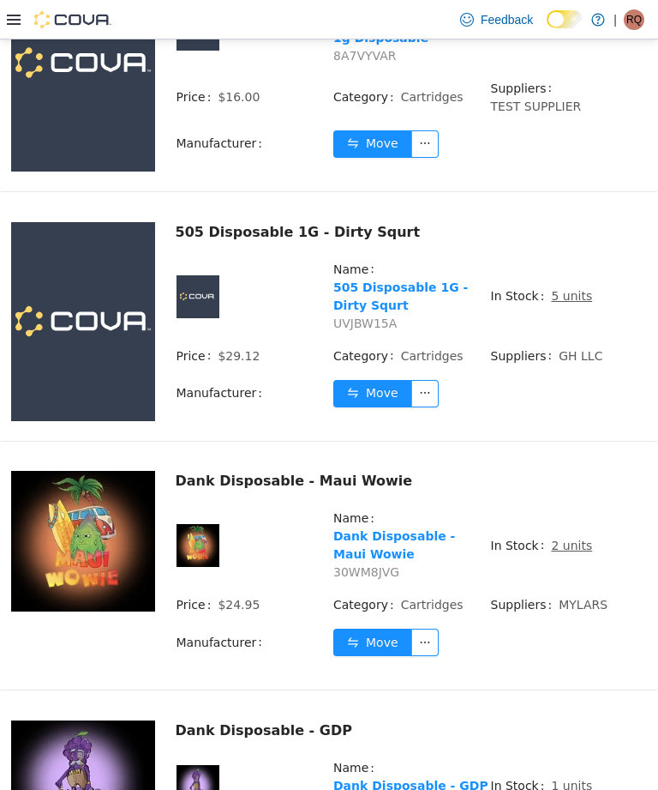
scroll to position [563, 0]
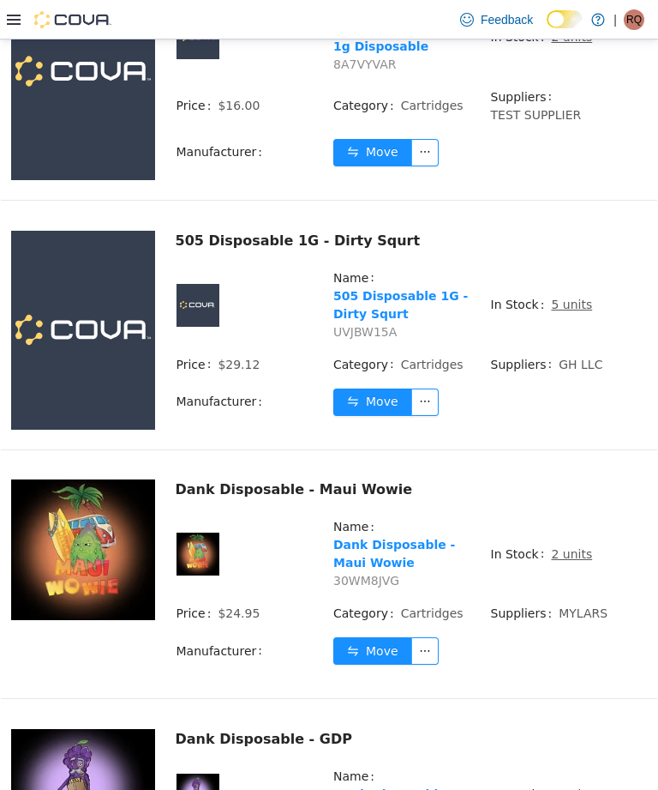
click at [574, 561] on u "2 units" at bounding box center [571, 554] width 41 height 14
click at [566, 561] on u "2 units" at bounding box center [571, 554] width 41 height 14
click at [556, 561] on u "2 units" at bounding box center [571, 554] width 41 height 14
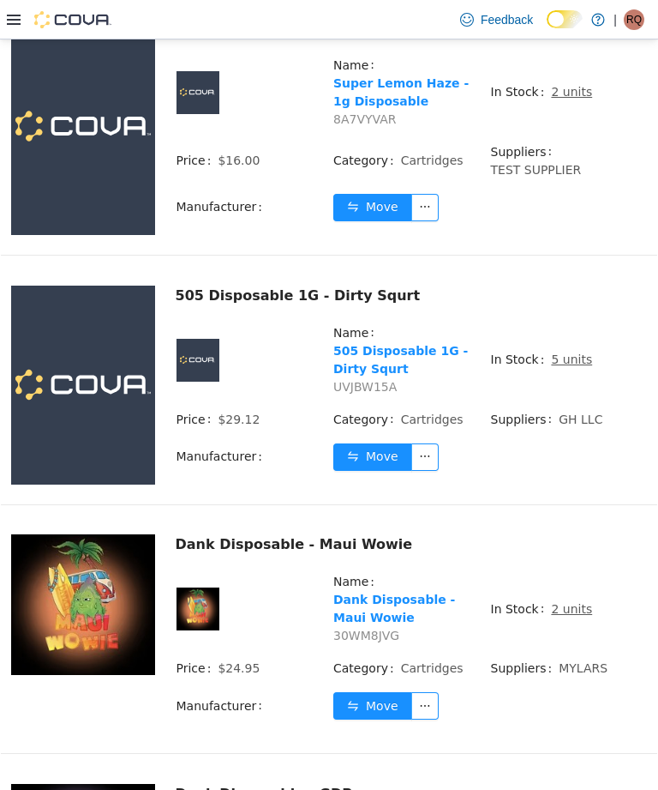
scroll to position [498, 0]
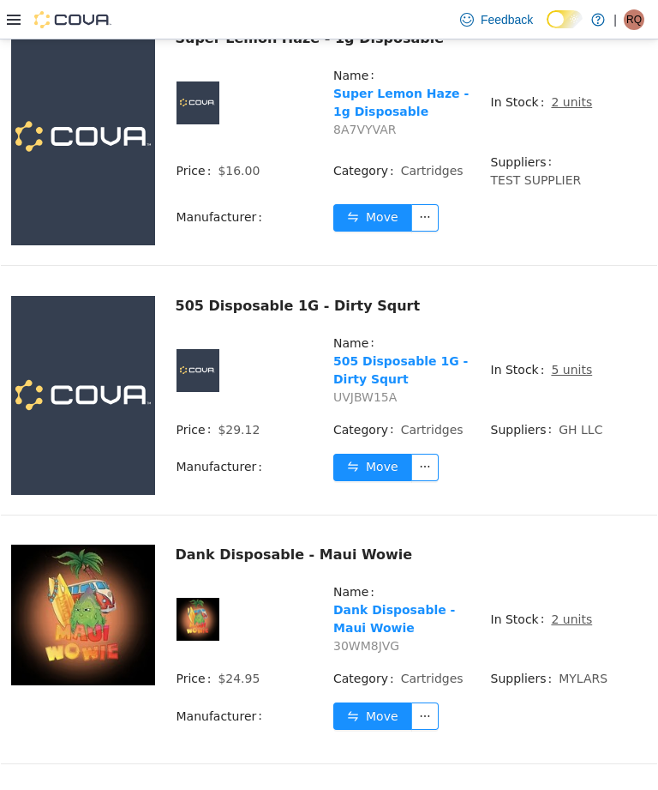
click at [567, 626] on u "2 units" at bounding box center [571, 619] width 41 height 14
click at [577, 626] on u "2 units" at bounding box center [571, 619] width 41 height 14
click at [562, 626] on u "2 units" at bounding box center [571, 619] width 41 height 14
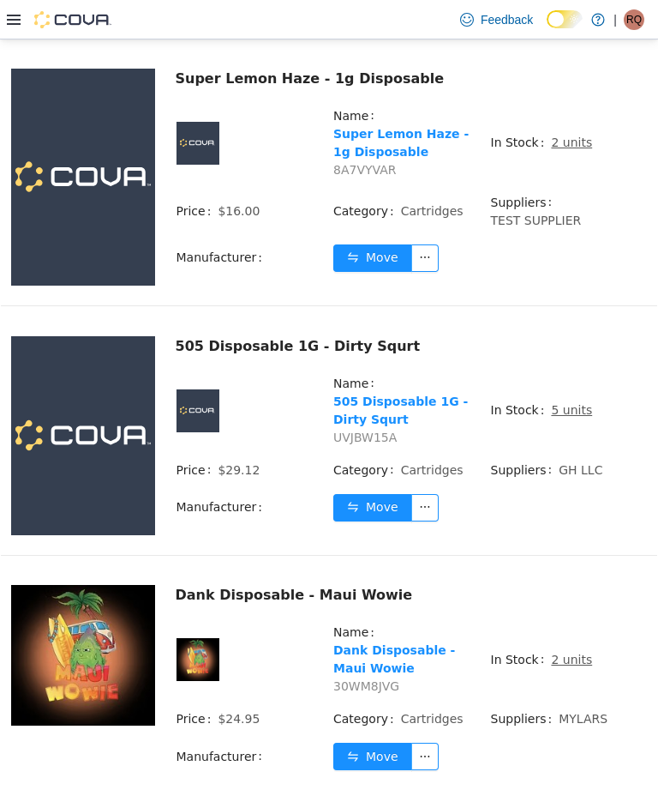
scroll to position [457, 0]
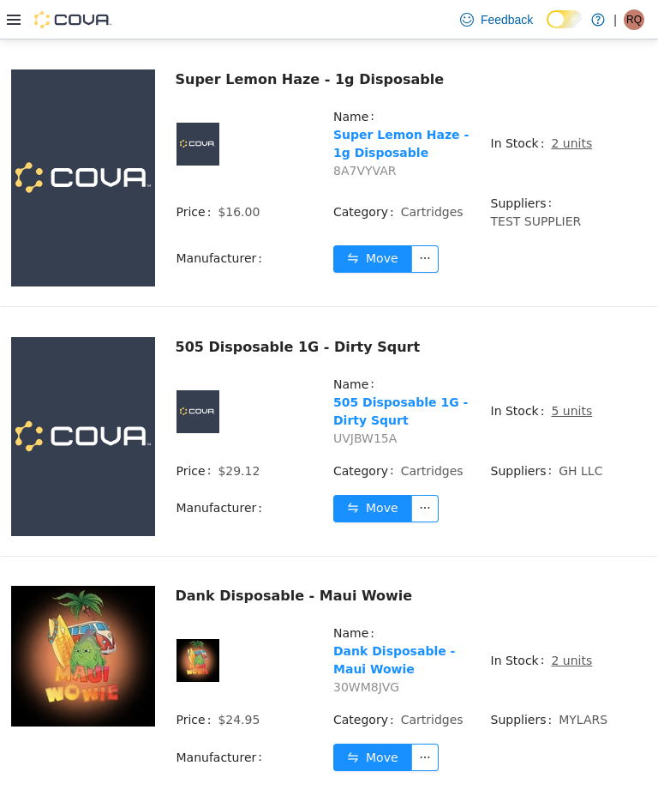
click at [569, 667] on u "2 units" at bounding box center [571, 660] width 41 height 14
click at [572, 667] on u "2 units" at bounding box center [571, 660] width 41 height 14
click at [566, 667] on u "2 units" at bounding box center [571, 660] width 41 height 14
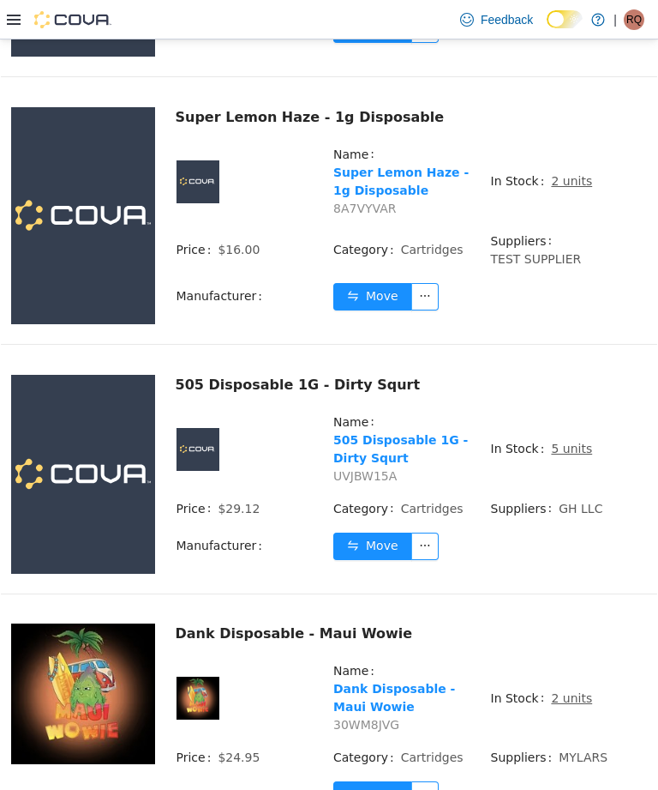
scroll to position [400, 0]
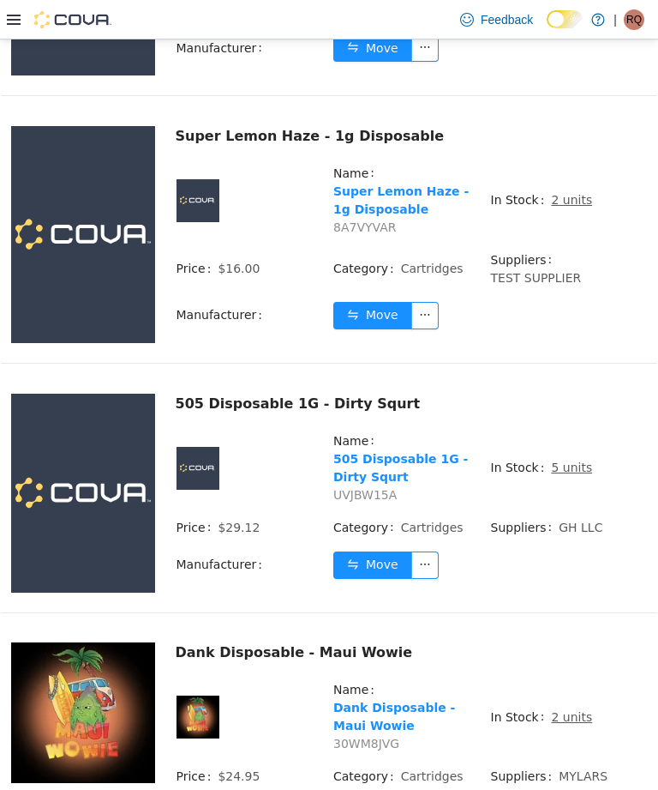
click at [575, 724] on u "2 units" at bounding box center [571, 717] width 41 height 14
click at [568, 724] on u "2 units" at bounding box center [571, 717] width 41 height 14
click at [569, 724] on u "2 units" at bounding box center [571, 717] width 41 height 14
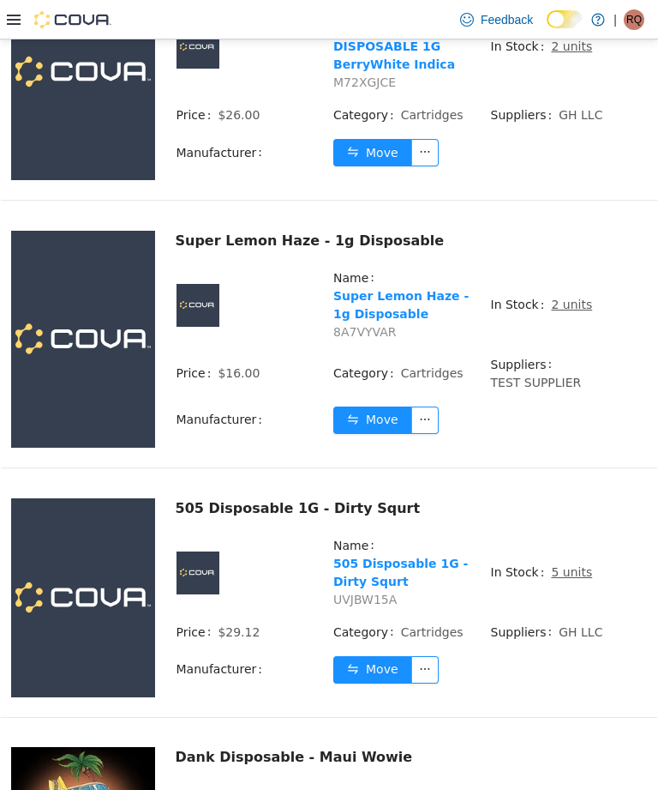
scroll to position [409, 0]
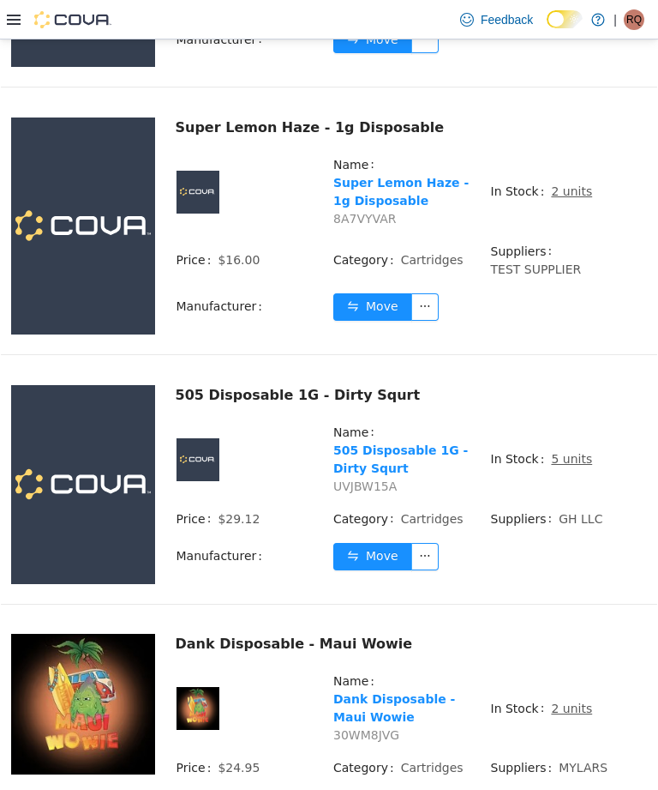
click at [570, 715] on u "2 units" at bounding box center [571, 708] width 41 height 14
click at [567, 718] on span "2 units" at bounding box center [571, 709] width 41 height 18
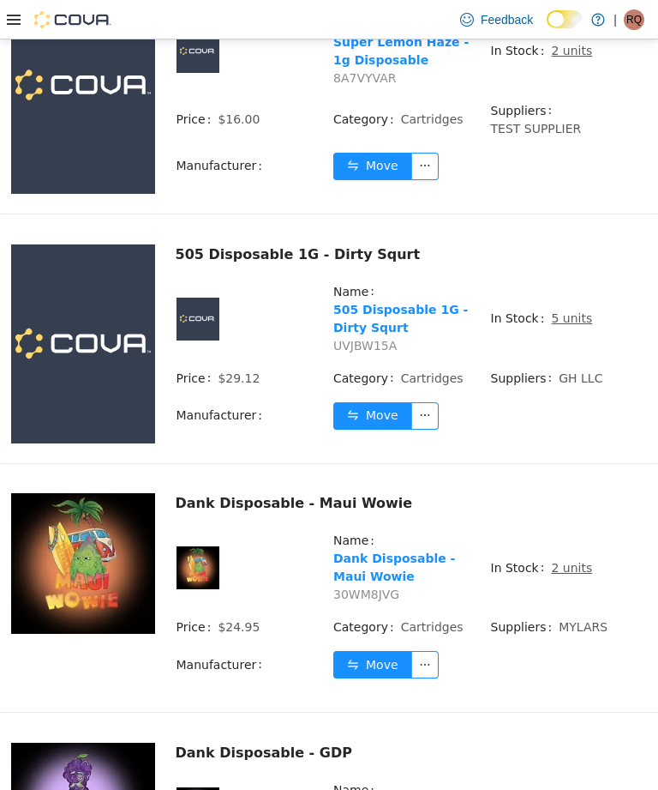
scroll to position [549, 0]
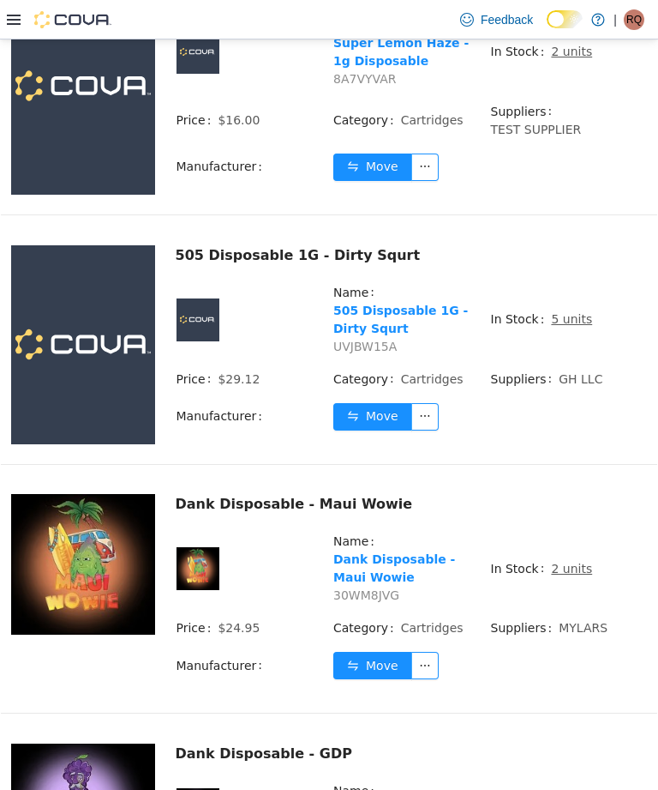
click at [576, 575] on u "2 units" at bounding box center [571, 569] width 41 height 14
click at [574, 578] on span "2 units" at bounding box center [571, 569] width 41 height 18
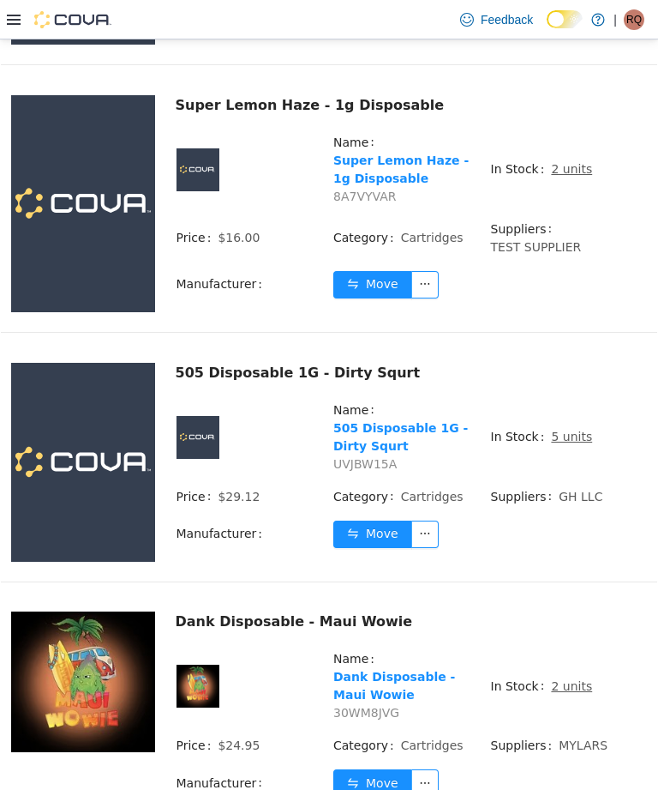
scroll to position [427, 0]
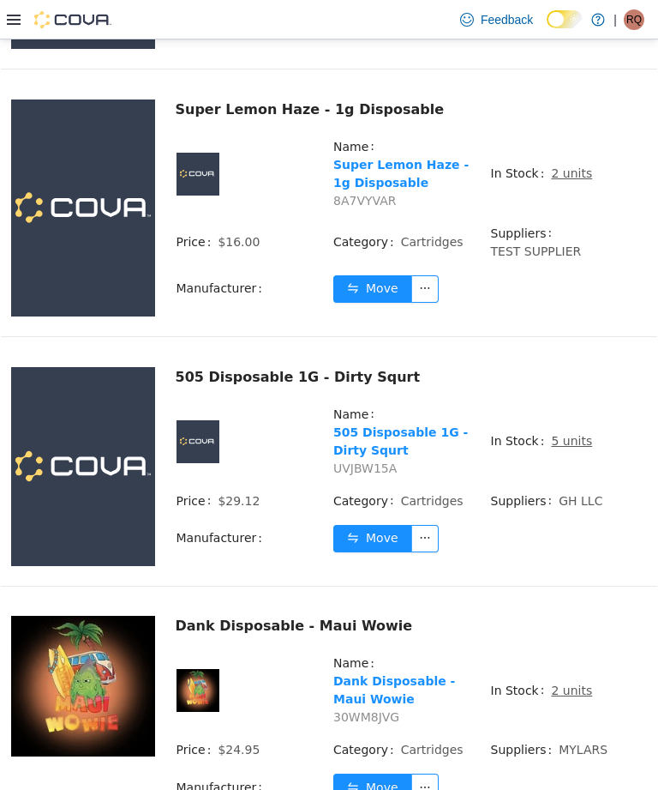
click at [576, 700] on span "2 units" at bounding box center [571, 691] width 41 height 18
click at [625, 762] on td "Suppliers MYLARS" at bounding box center [569, 756] width 158 height 33
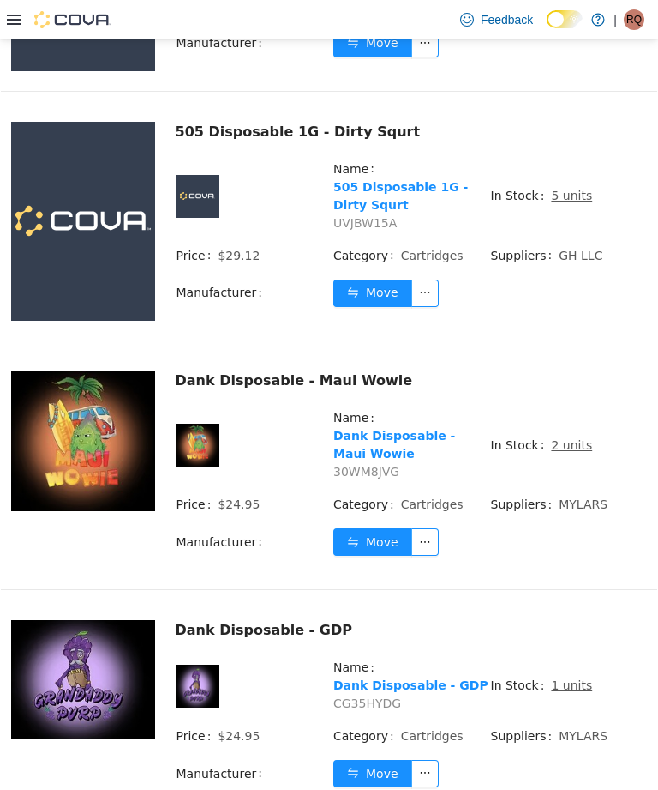
scroll to position [694, 0]
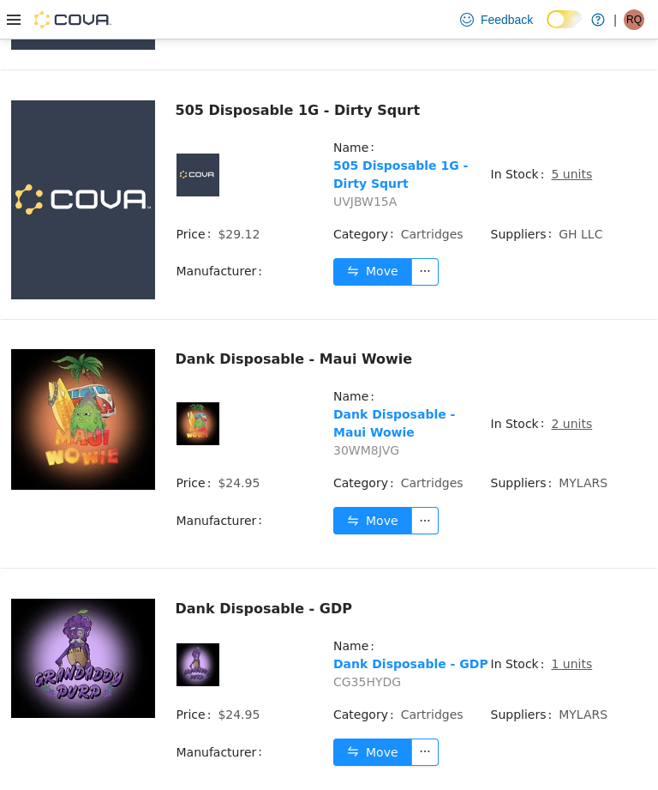
click at [618, 724] on td "Suppliers MYLARS" at bounding box center [569, 721] width 158 height 33
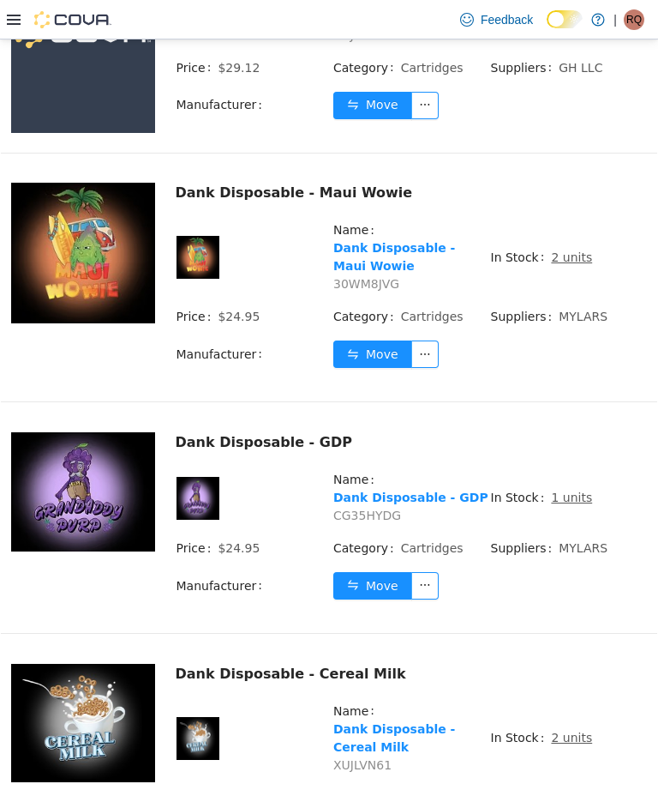
scroll to position [870, 0]
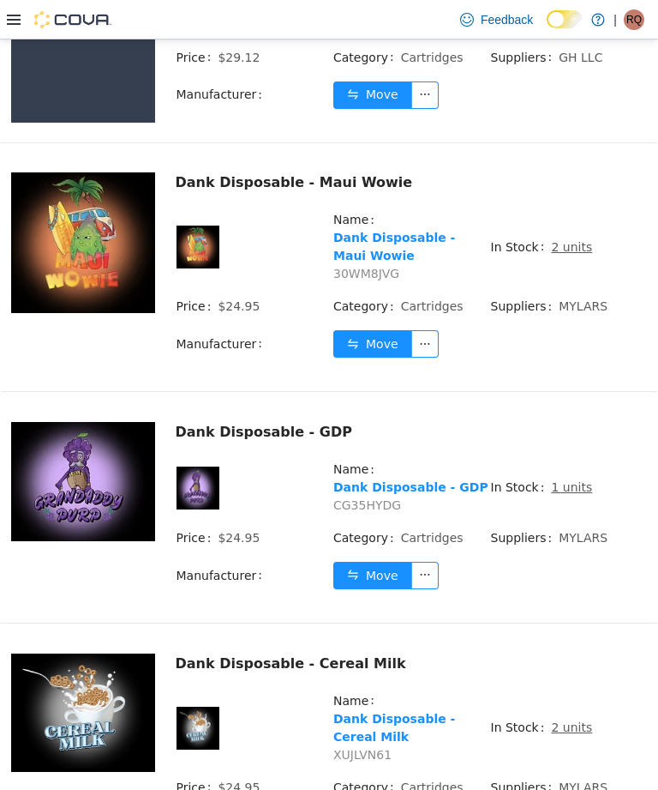
click at [580, 494] on u "1 units" at bounding box center [571, 487] width 41 height 14
click at [568, 494] on u "1 units" at bounding box center [571, 487] width 41 height 14
click at [574, 494] on u "1 units" at bounding box center [571, 487] width 41 height 14
click at [570, 494] on u "1 units" at bounding box center [571, 487] width 41 height 14
click at [568, 494] on u "1 units" at bounding box center [571, 487] width 41 height 14
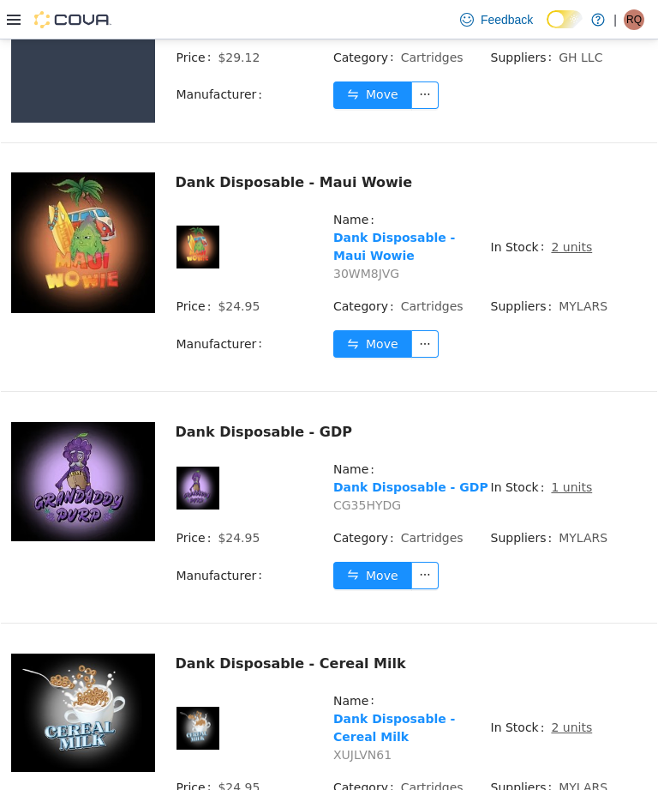
click at [576, 494] on u "1 units" at bounding box center [571, 487] width 41 height 14
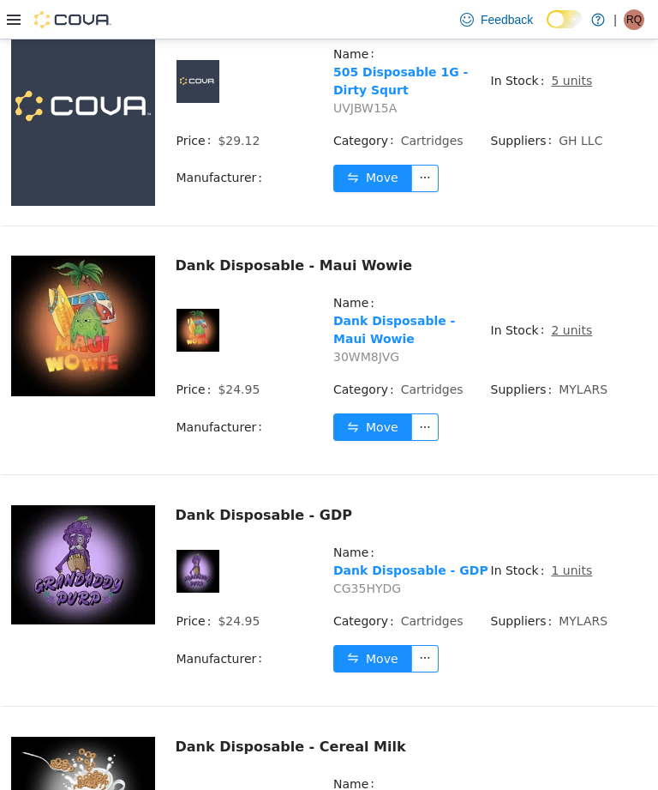
scroll to position [785, 0]
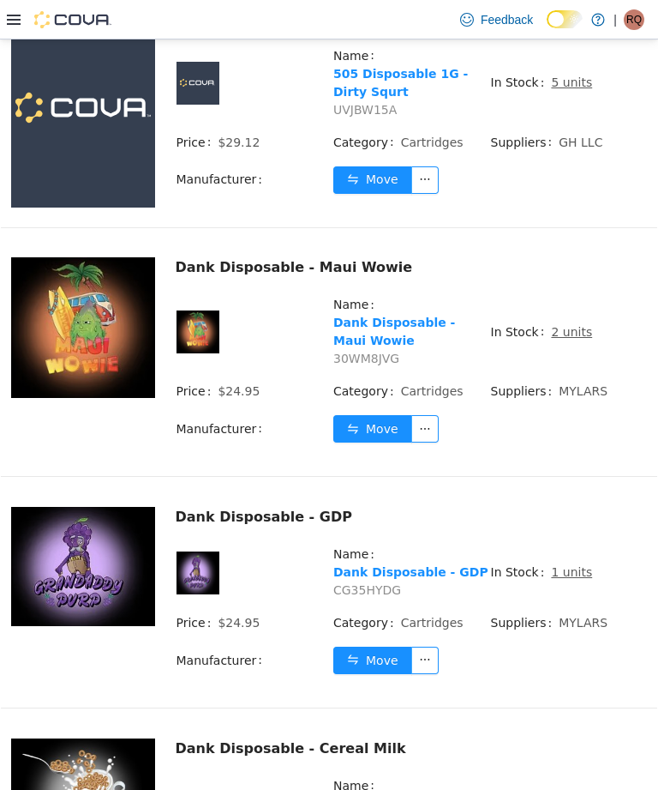
click at [559, 581] on td "In Stock 1 units" at bounding box center [569, 578] width 158 height 69
click at [580, 646] on td "Suppliers MYLARS" at bounding box center [569, 629] width 158 height 33
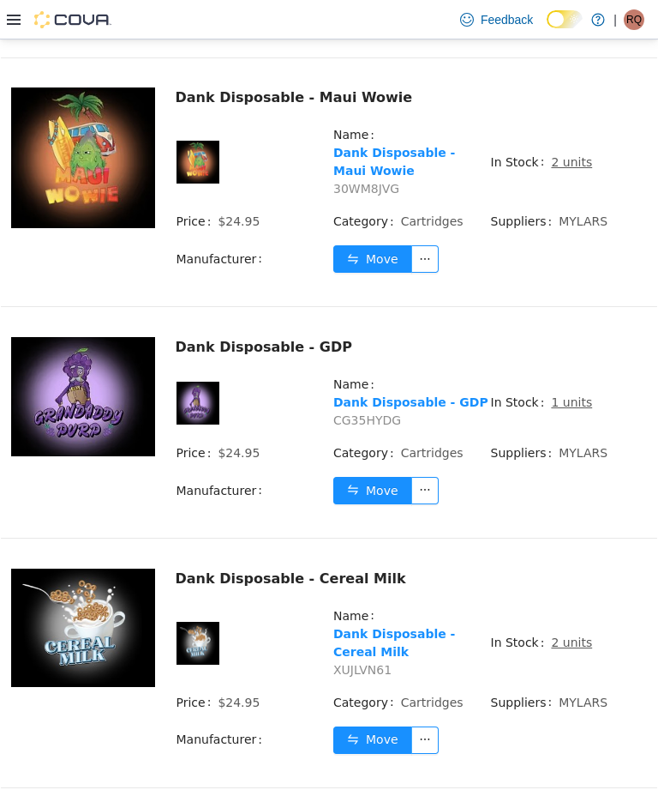
scroll to position [957, 0]
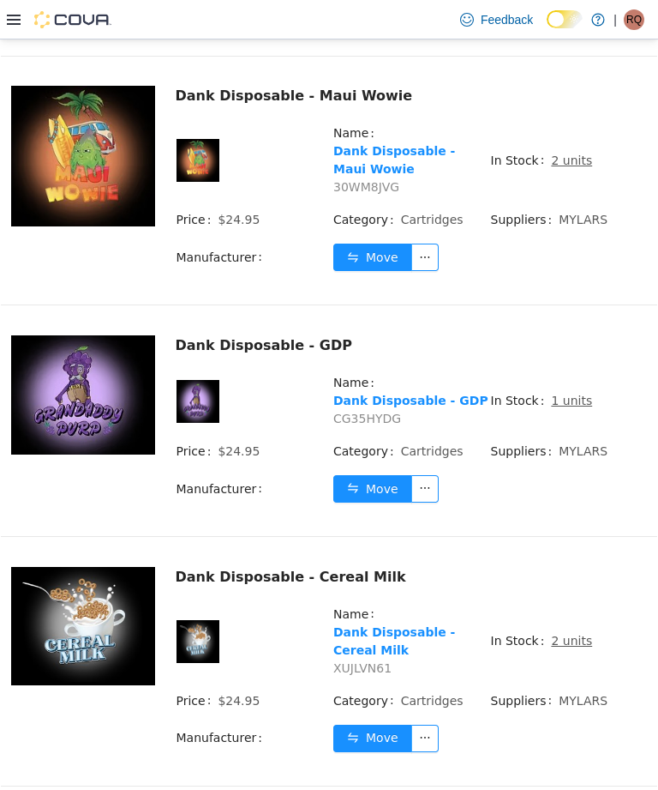
click at [570, 766] on td "Move" at bounding box center [490, 745] width 315 height 42
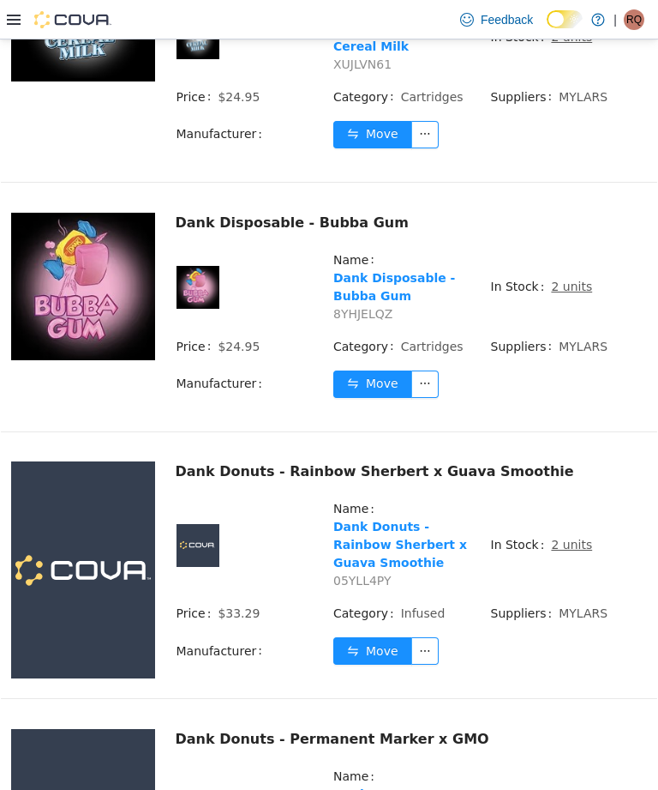
scroll to position [1601, 0]
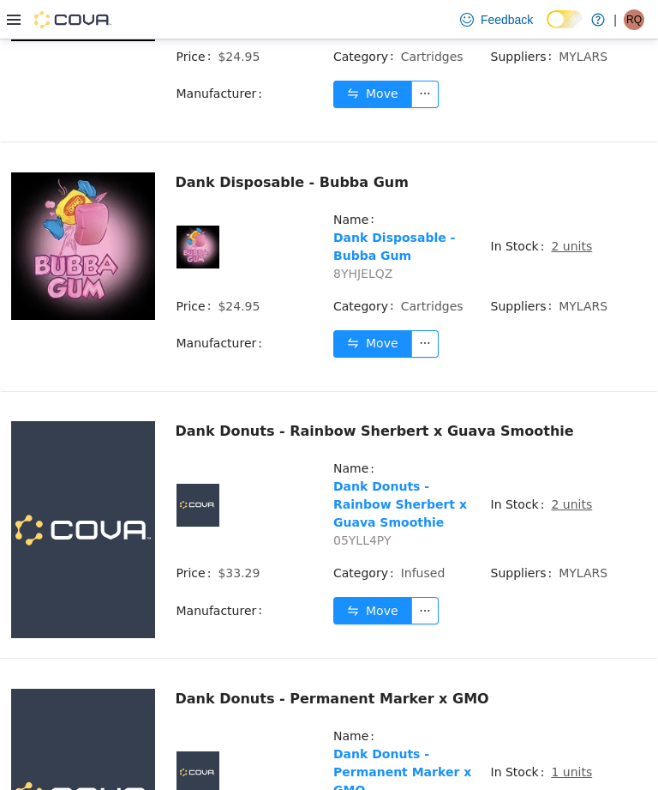
click at [592, 638] on td "Move" at bounding box center [490, 617] width 315 height 42
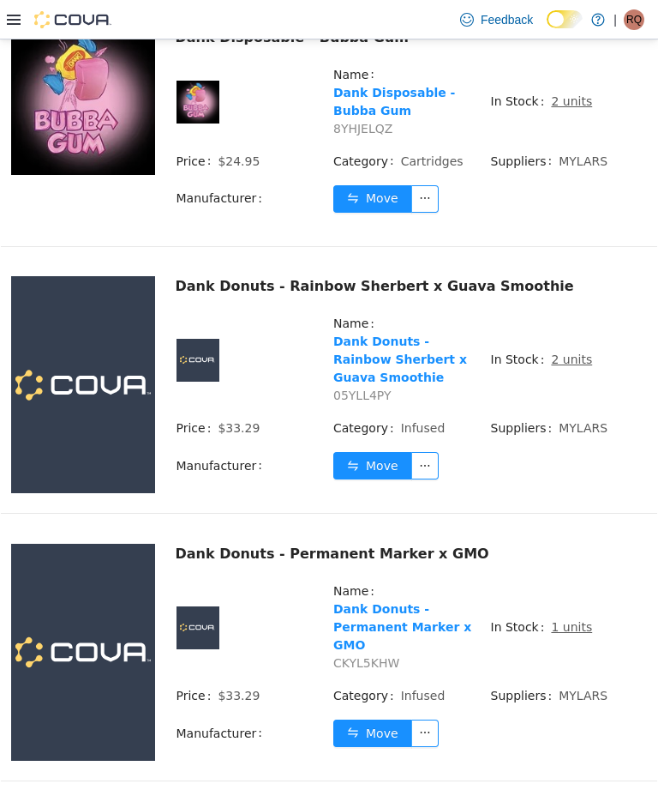
scroll to position [1746, 0]
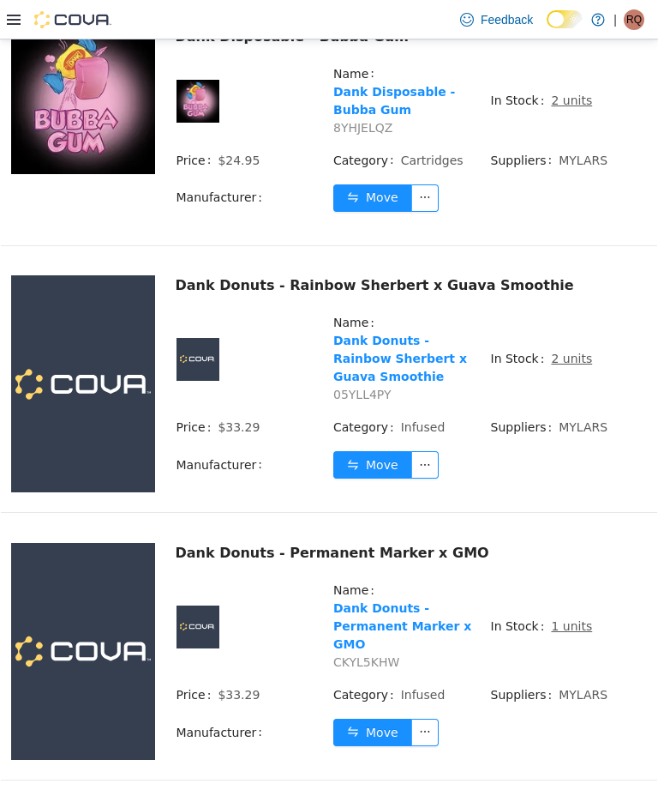
click at [583, 751] on td "Move" at bounding box center [490, 739] width 315 height 42
click at [385, 739] on button "Move" at bounding box center [372, 731] width 79 height 27
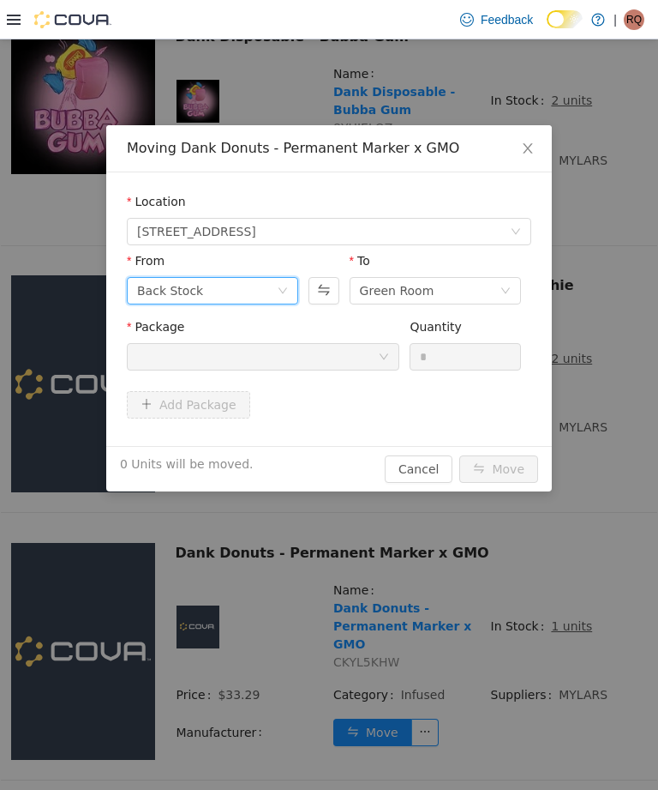
click at [288, 281] on div "Back Stock" at bounding box center [212, 290] width 171 height 27
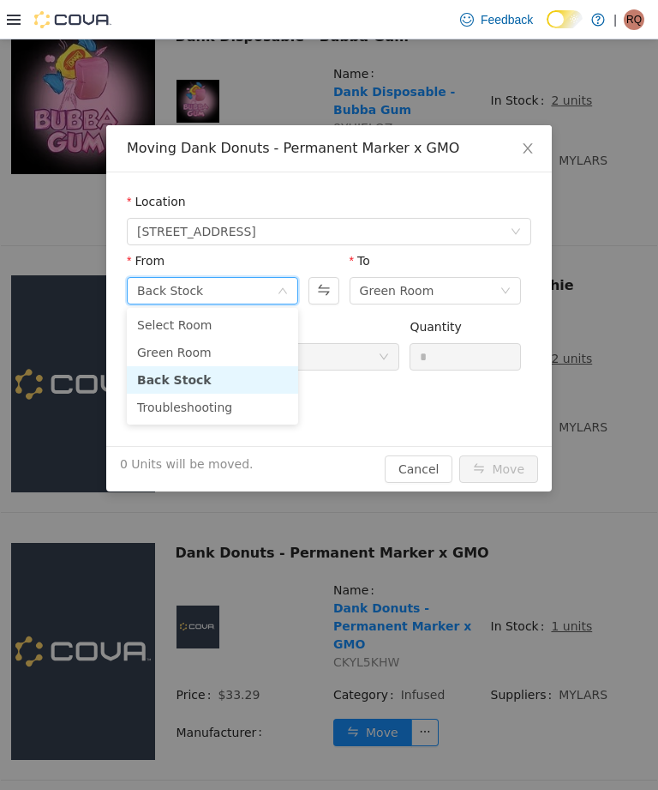
click at [245, 356] on li "Green Room" at bounding box center [212, 352] width 171 height 27
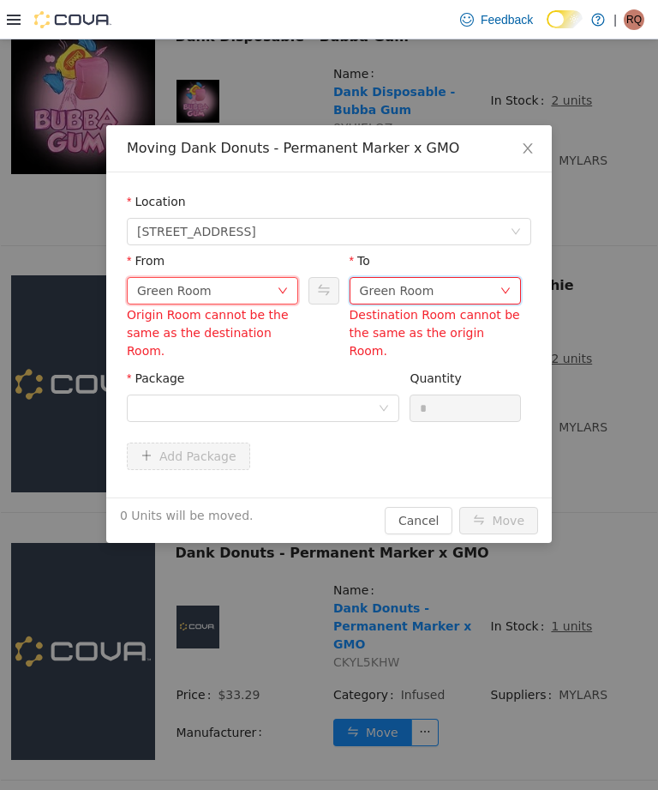
click at [478, 292] on div "Green Room" at bounding box center [430, 291] width 140 height 26
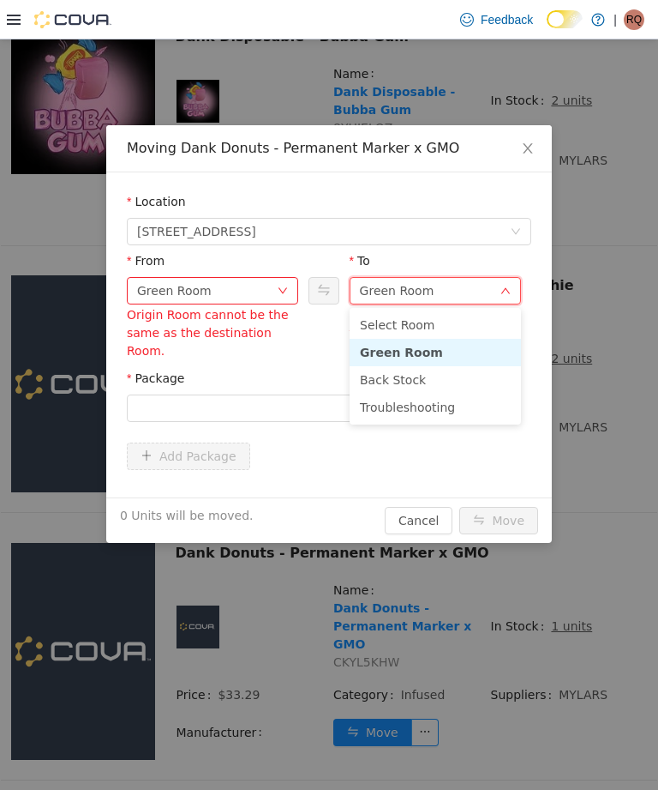
click at [459, 405] on li "Troubleshooting" at bounding box center [435, 406] width 171 height 27
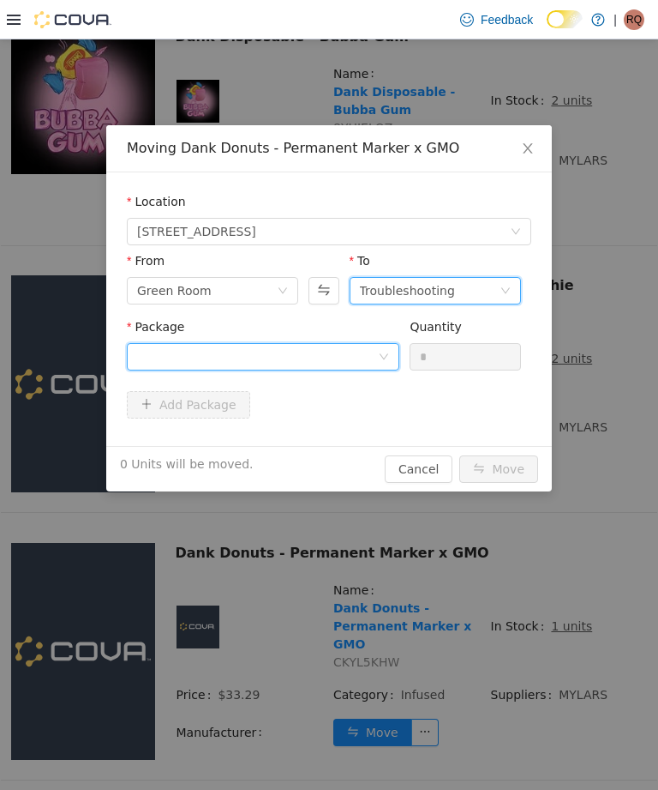
click at [360, 350] on div at bounding box center [257, 357] width 241 height 26
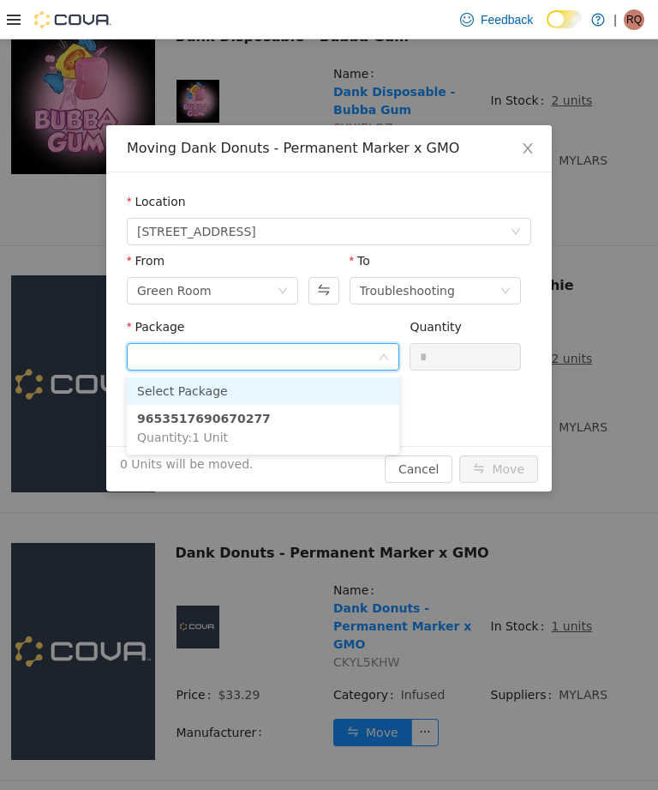
click at [357, 431] on li "9653517690670277 Quantity : 1 Unit" at bounding box center [263, 428] width 273 height 46
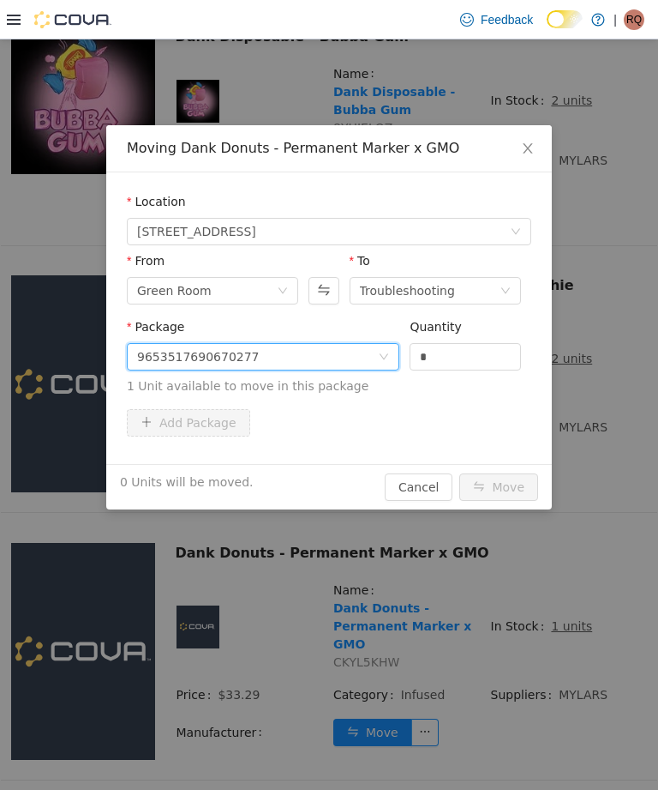
click at [478, 352] on input "*" at bounding box center [466, 357] width 110 height 26
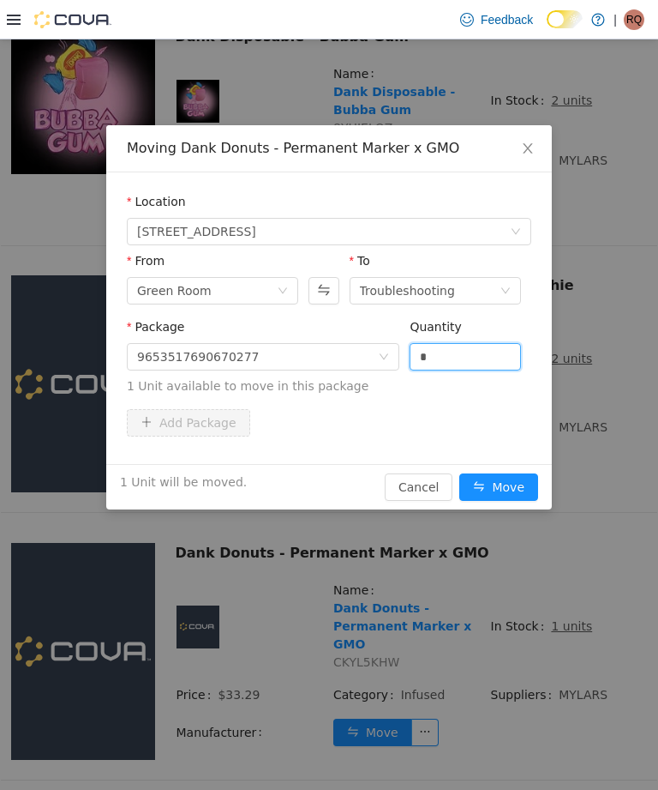
type input "*"
click at [512, 489] on button "Move" at bounding box center [499, 486] width 79 height 27
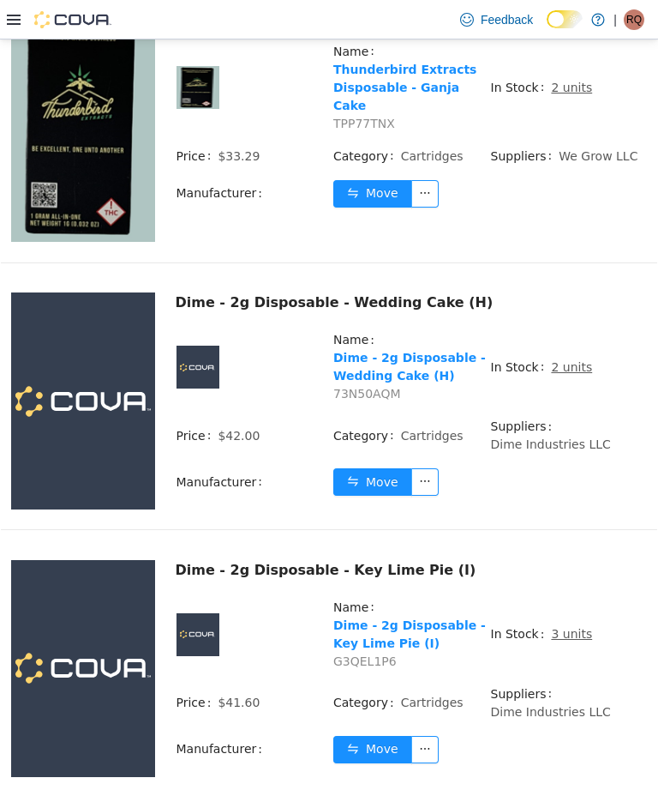
scroll to position [2550, 0]
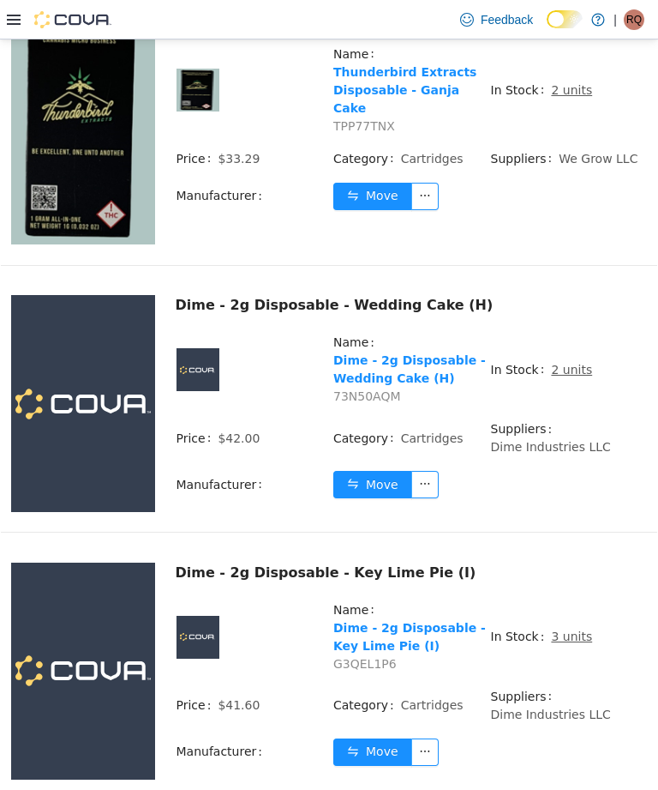
click at [566, 640] on u "3 units" at bounding box center [571, 636] width 41 height 14
click at [570, 628] on span "3 units" at bounding box center [571, 637] width 41 height 18
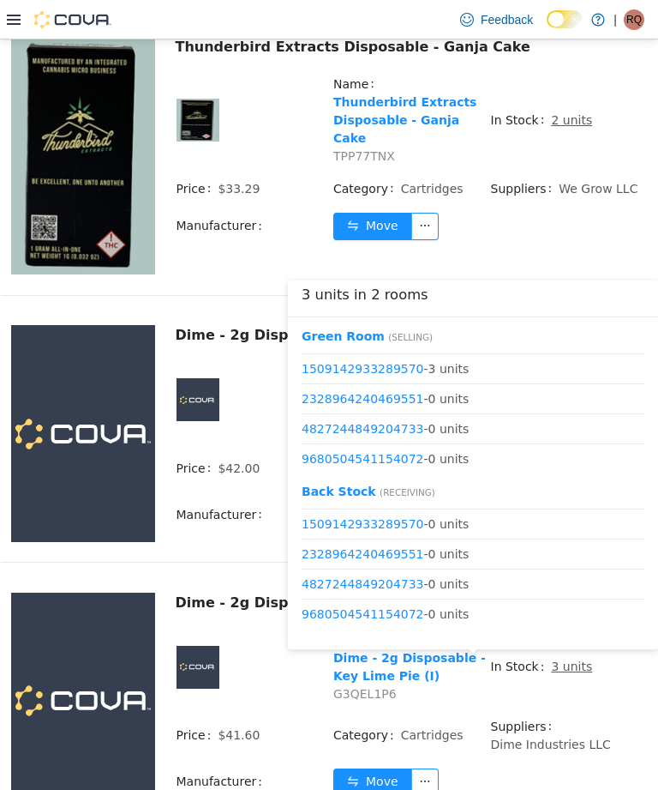
scroll to position [21, 0]
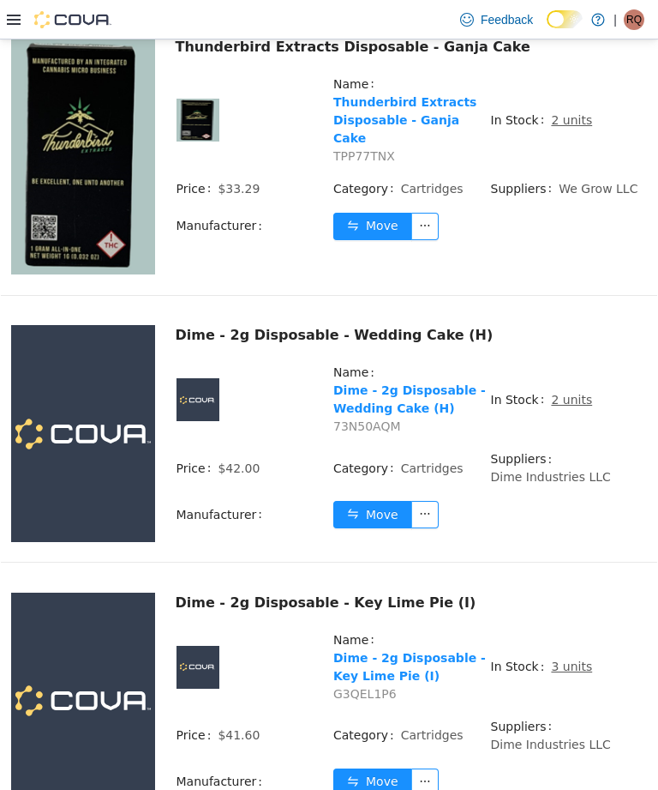
click at [621, 226] on td "Move" at bounding box center [490, 233] width 315 height 42
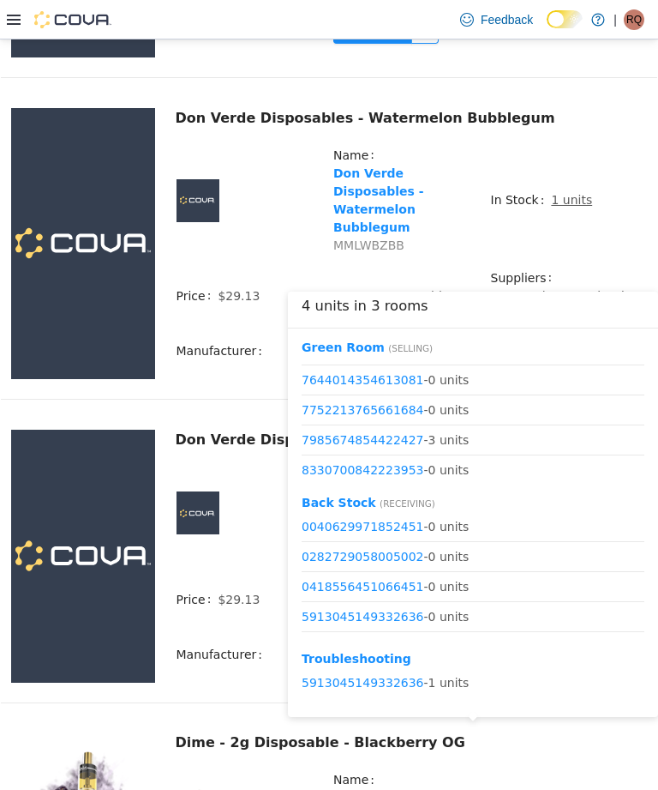
scroll to position [81, 0]
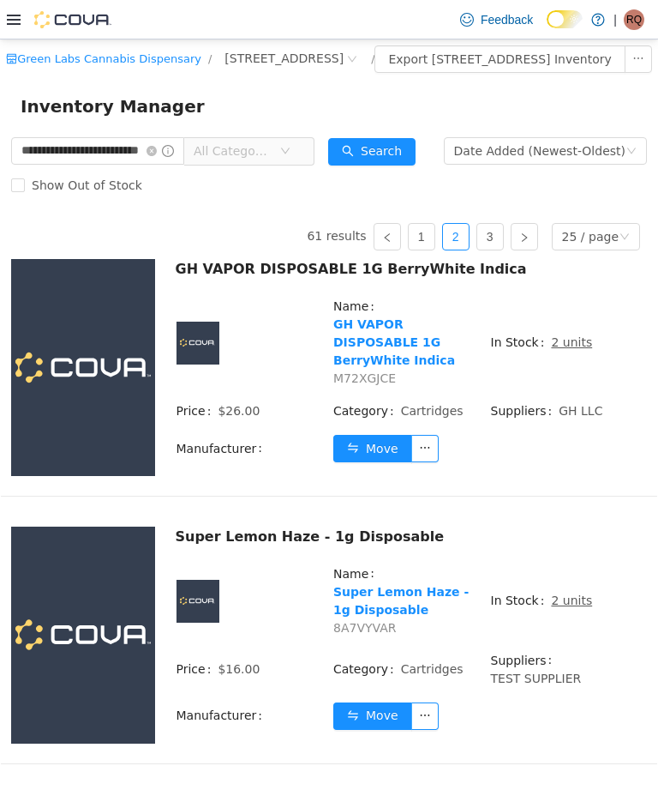
scroll to position [0, 0]
click at [168, 165] on input "**********" at bounding box center [97, 150] width 173 height 27
click at [157, 156] on icon "icon: close-circle" at bounding box center [152, 151] width 10 height 10
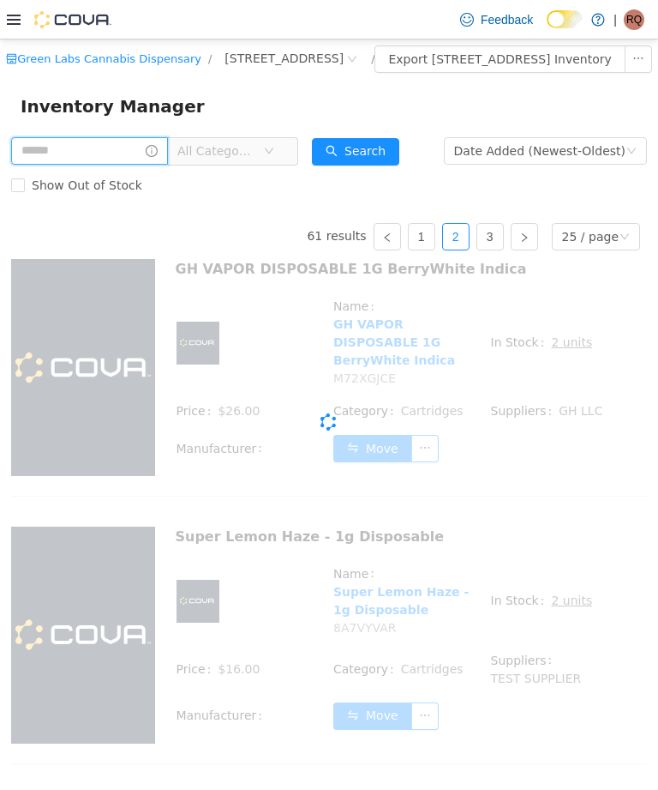
click at [168, 165] on input "text" at bounding box center [89, 150] width 157 height 27
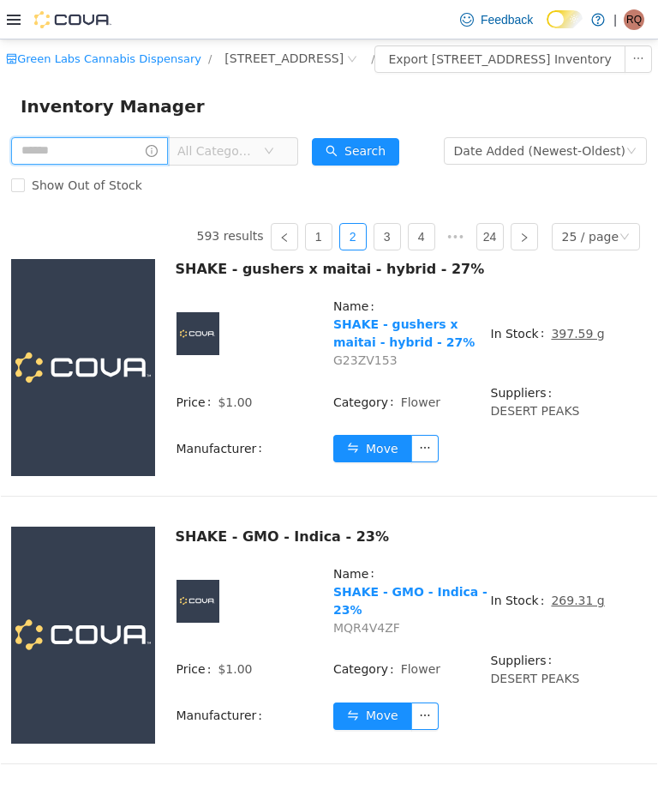
click at [131, 165] on input "text" at bounding box center [89, 150] width 157 height 27
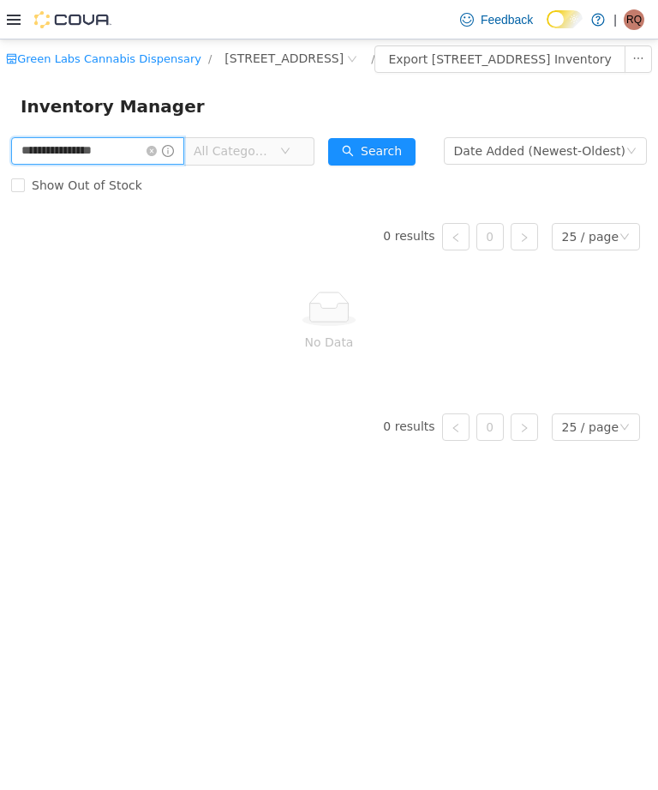
type input "**********"
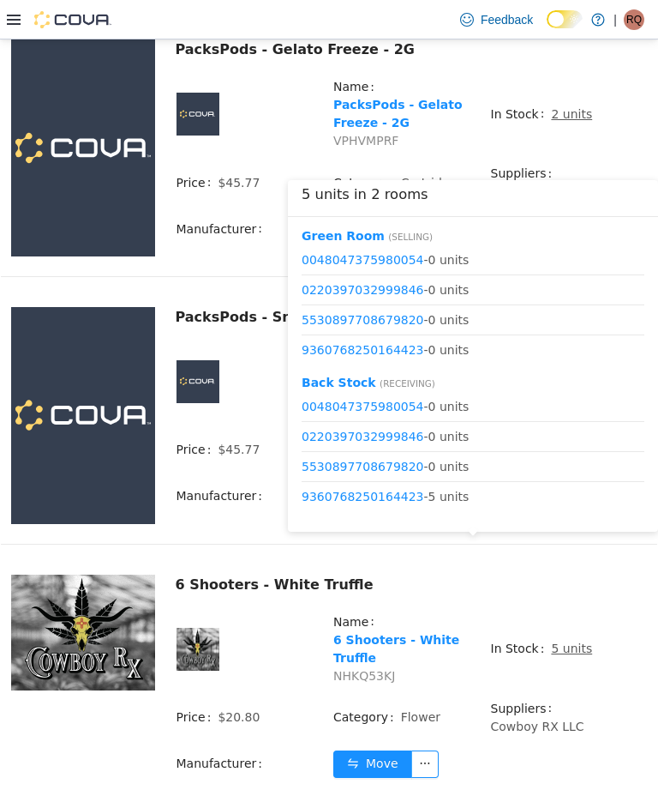
scroll to position [5543, 0]
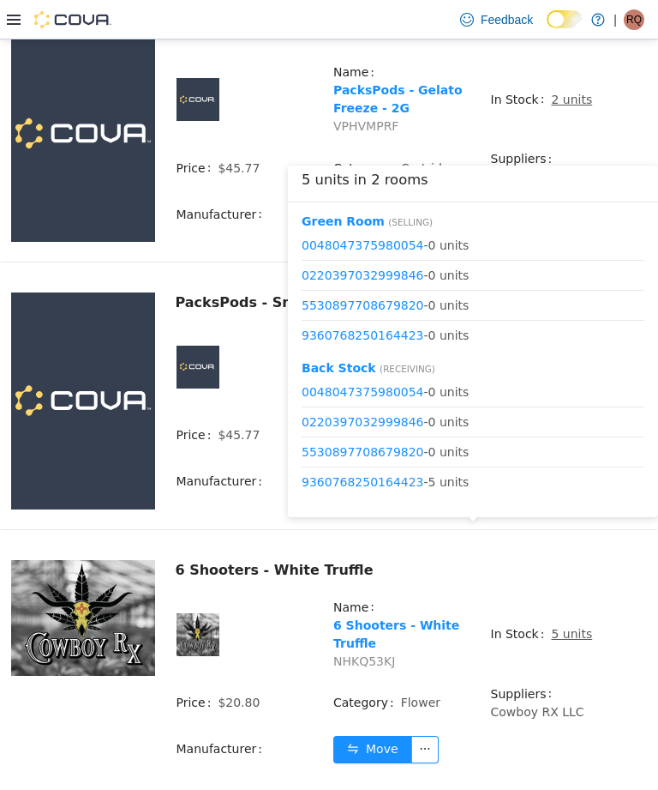
click at [525, 684] on td "Suppliers Cowboy RX LLC" at bounding box center [569, 709] width 158 height 51
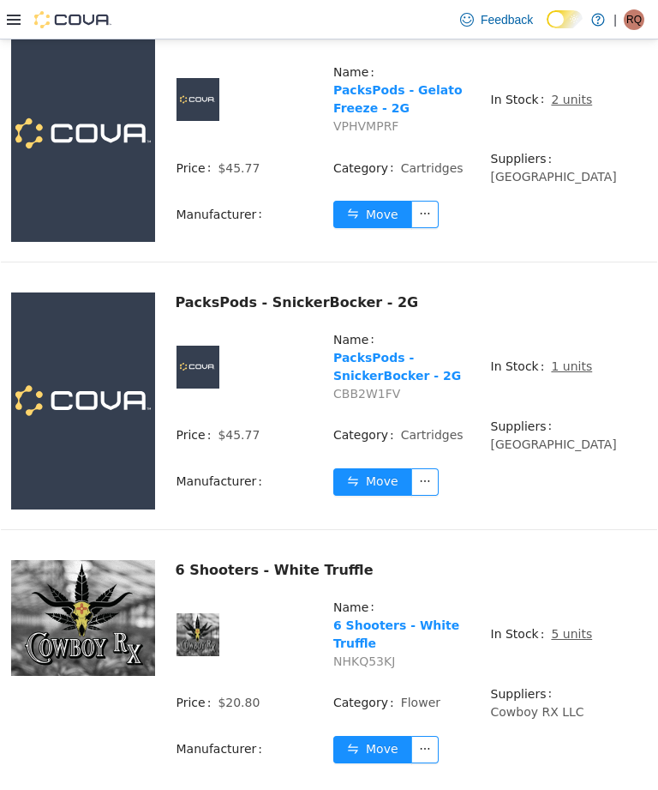
click at [377, 736] on button "Move" at bounding box center [372, 749] width 79 height 27
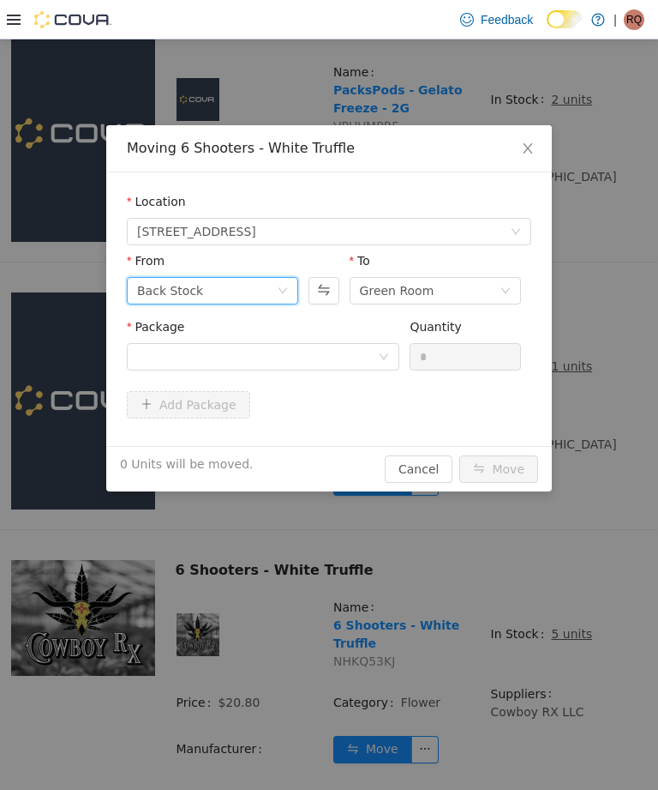
click at [279, 279] on div "Back Stock" at bounding box center [212, 290] width 171 height 27
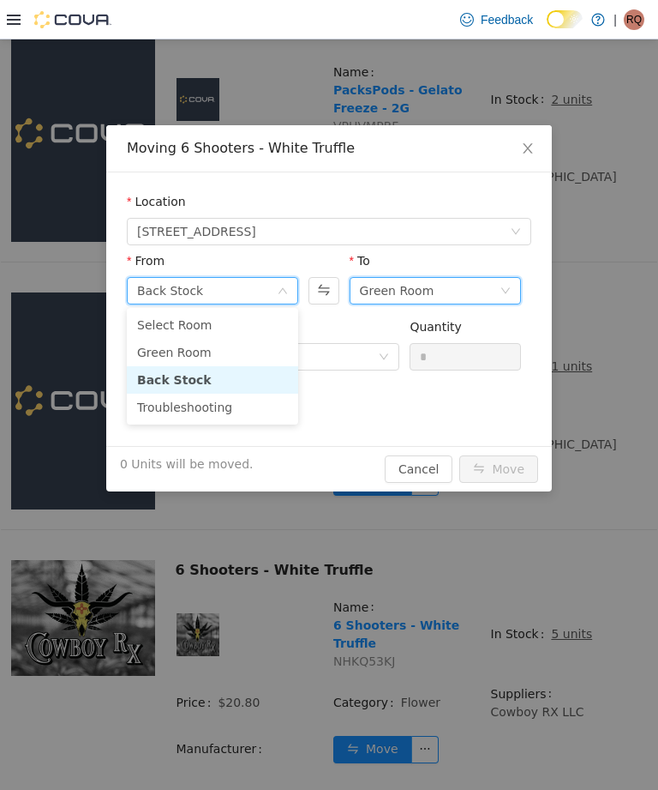
click at [454, 297] on div "Green Room" at bounding box center [430, 291] width 140 height 26
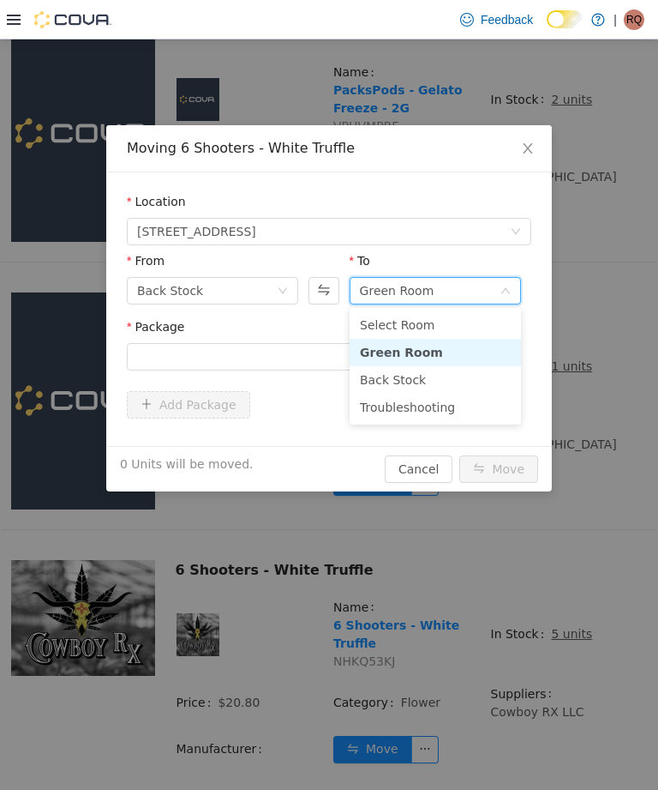
click at [418, 401] on li "Troubleshooting" at bounding box center [435, 406] width 171 height 27
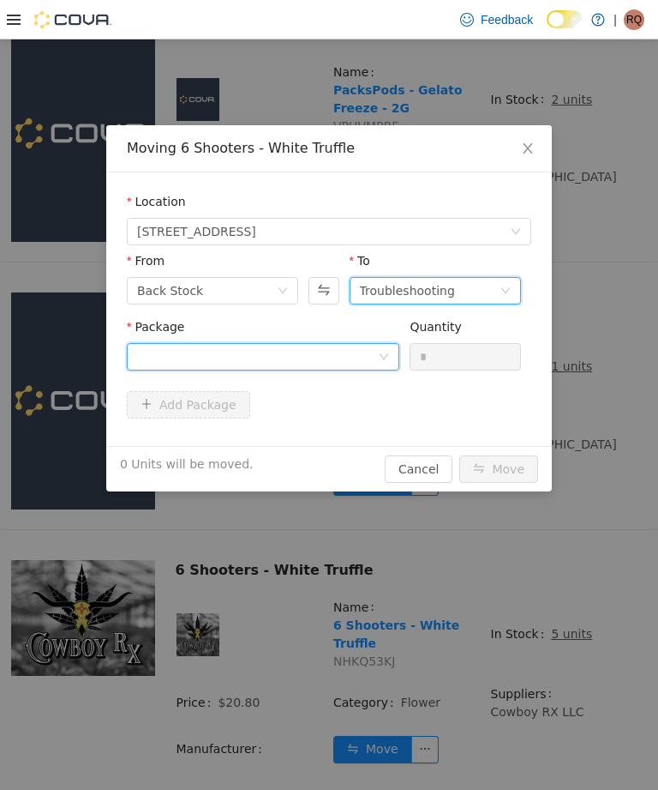
click at [370, 352] on div at bounding box center [257, 357] width 241 height 26
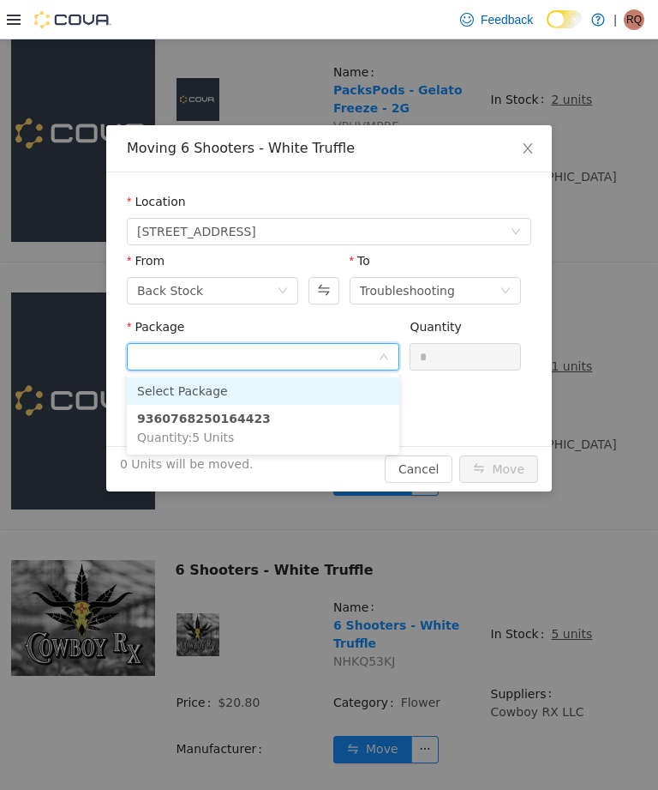
click at [309, 429] on li "9360768250164423 Quantity : 5 Units" at bounding box center [263, 428] width 273 height 46
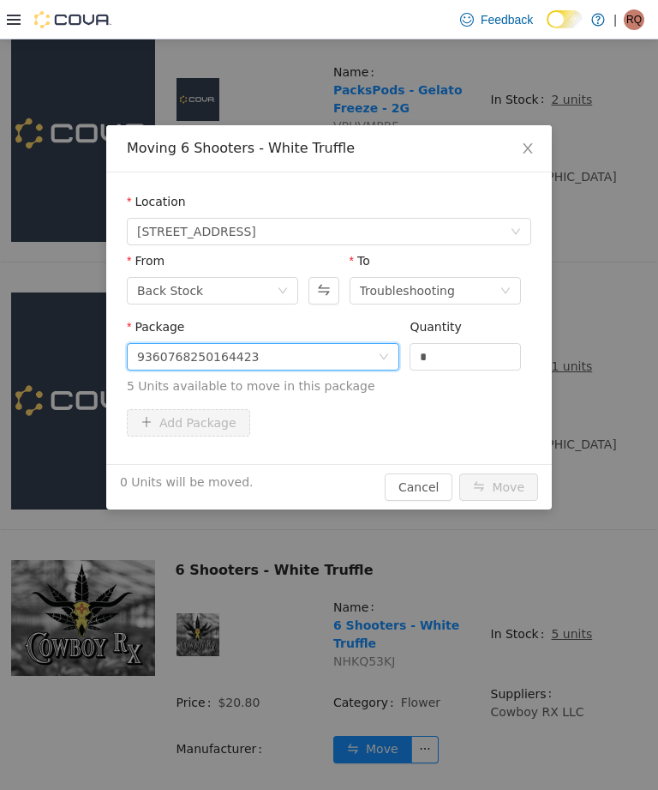
click at [465, 347] on input "*" at bounding box center [466, 357] width 110 height 26
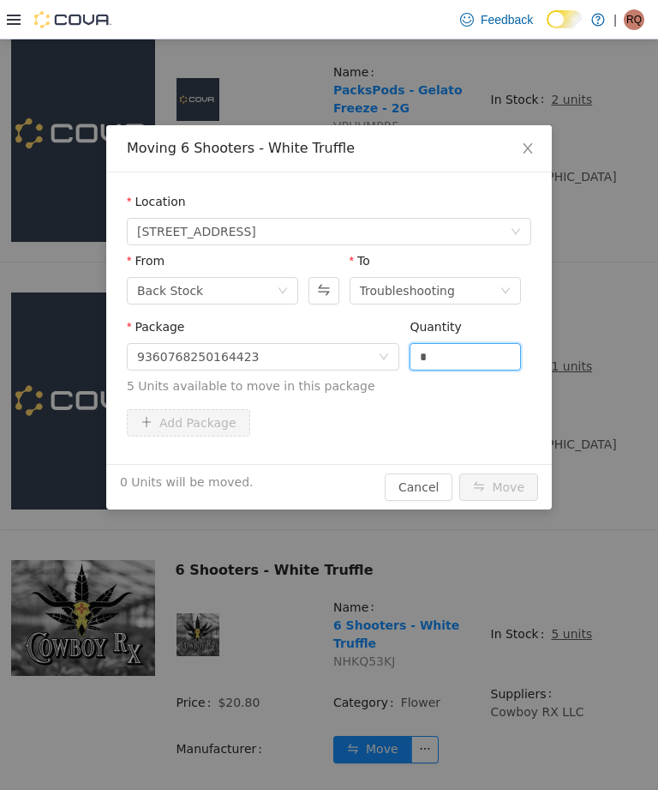
click at [479, 344] on input "*" at bounding box center [466, 357] width 110 height 26
click at [481, 351] on input "*" at bounding box center [466, 357] width 110 height 26
type input "*"
click at [496, 482] on button "Move" at bounding box center [499, 486] width 79 height 27
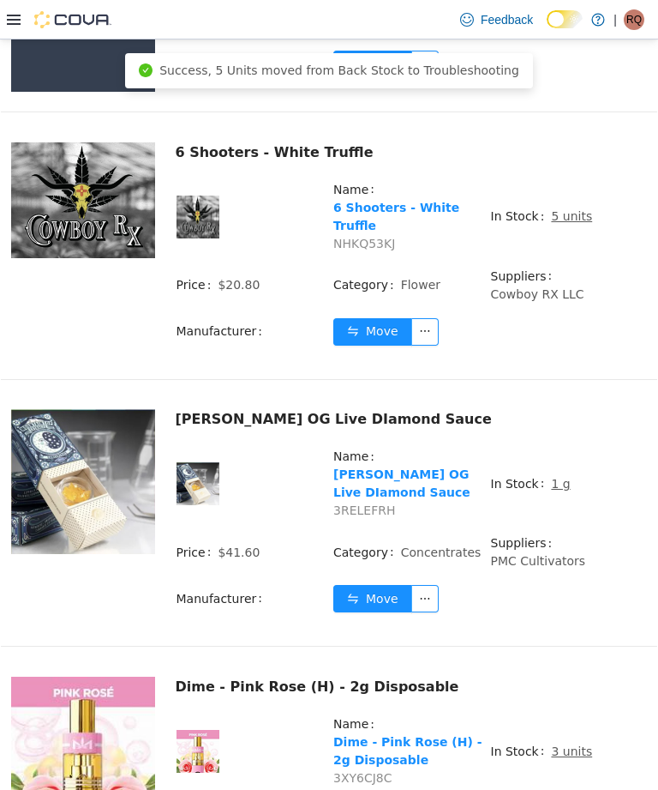
scroll to position [5960, 0]
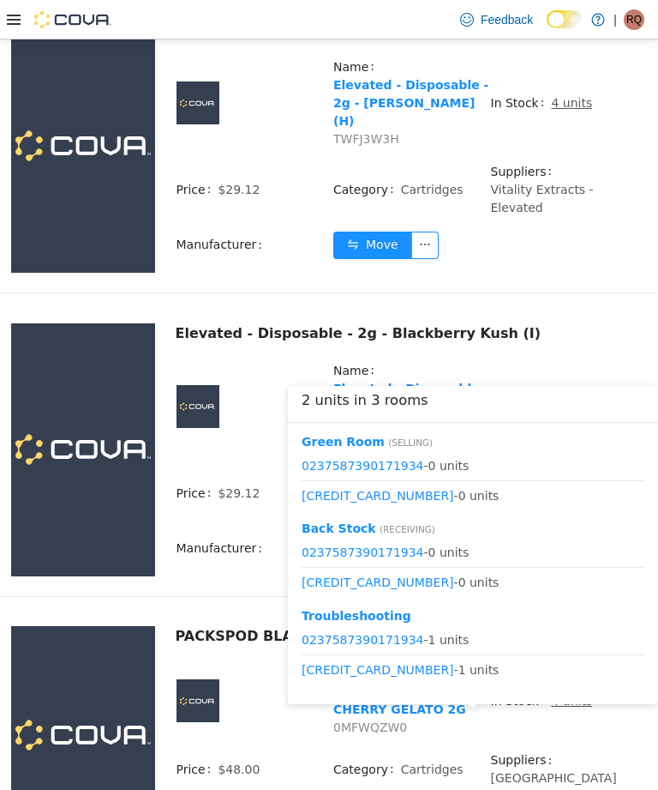
scroll to position [6092, 0]
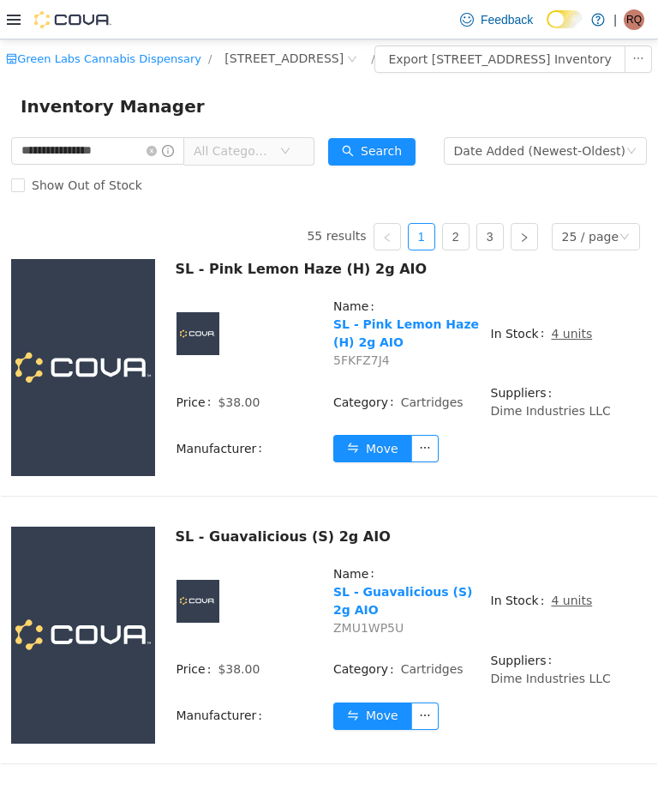
scroll to position [0, 0]
click at [179, 164] on input "**********" at bounding box center [97, 150] width 173 height 27
click at [157, 156] on icon "icon: close-circle" at bounding box center [152, 151] width 10 height 10
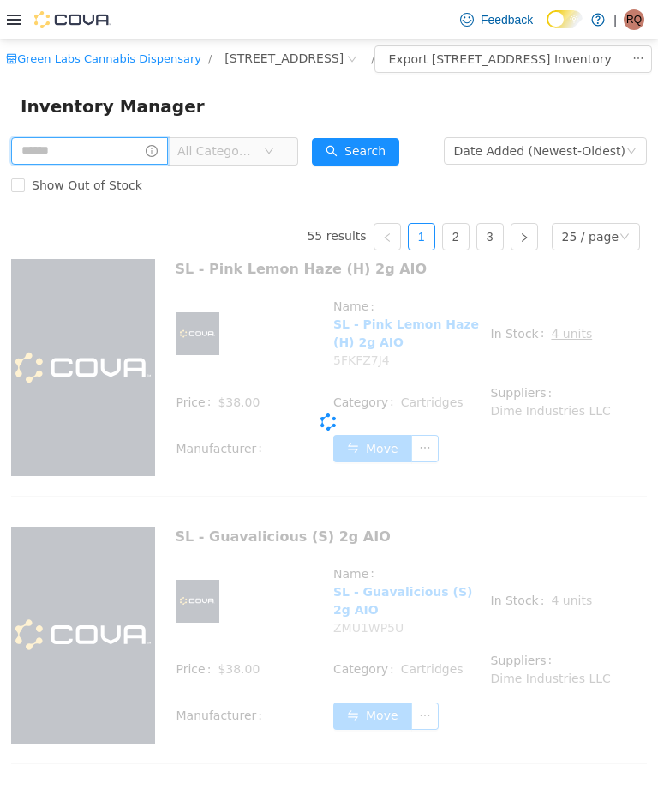
click at [149, 163] on input "text" at bounding box center [89, 150] width 157 height 27
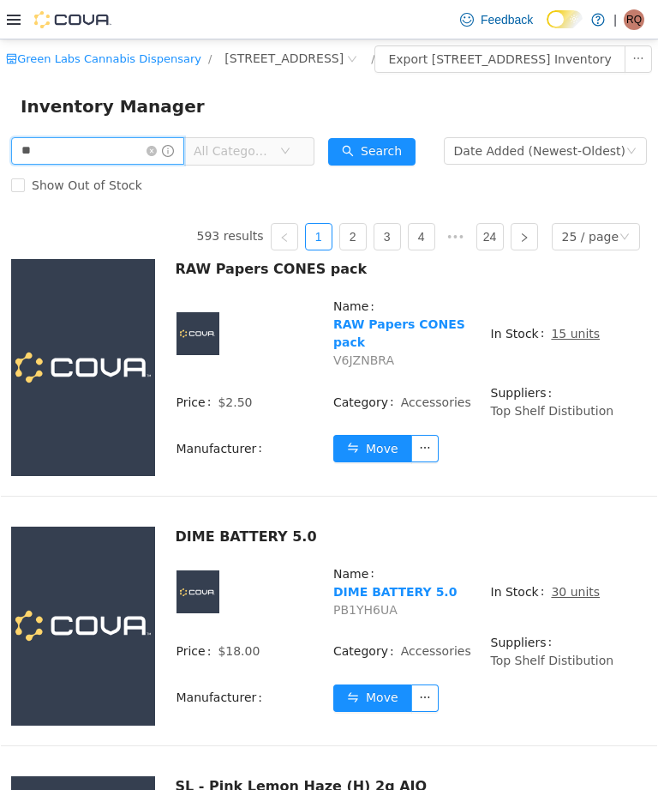
type input "*"
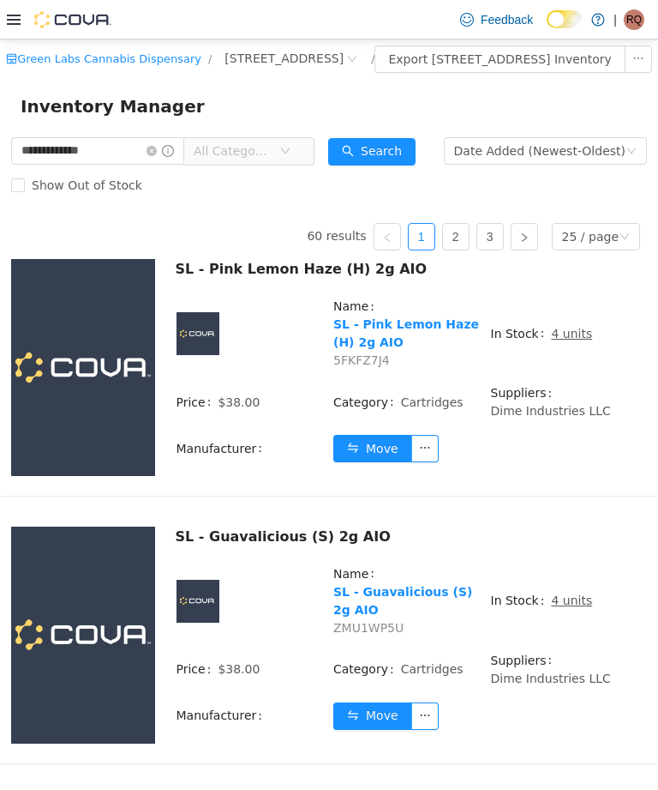
click at [564, 383] on td "In Stock 4 units" at bounding box center [569, 340] width 158 height 87
click at [131, 165] on input "**********" at bounding box center [97, 150] width 173 height 27
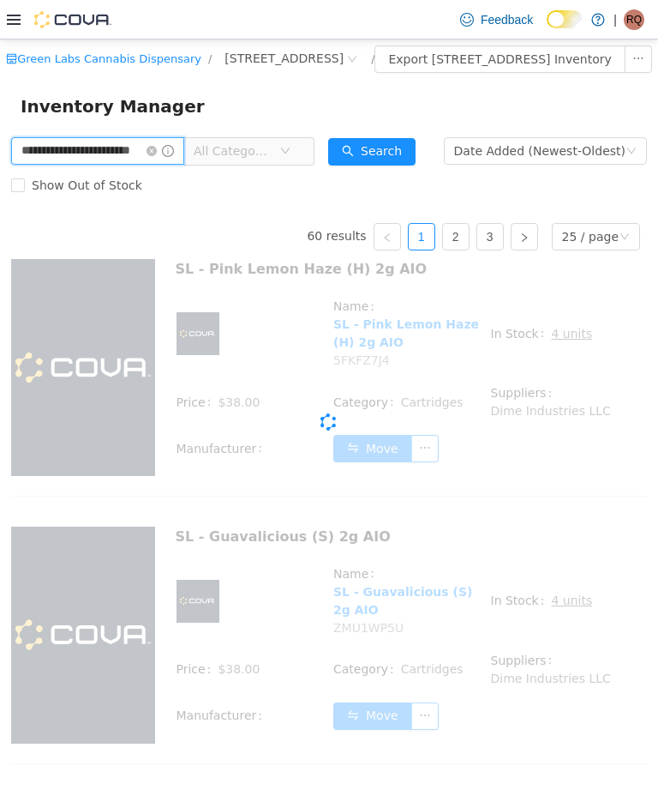
type input "**********"
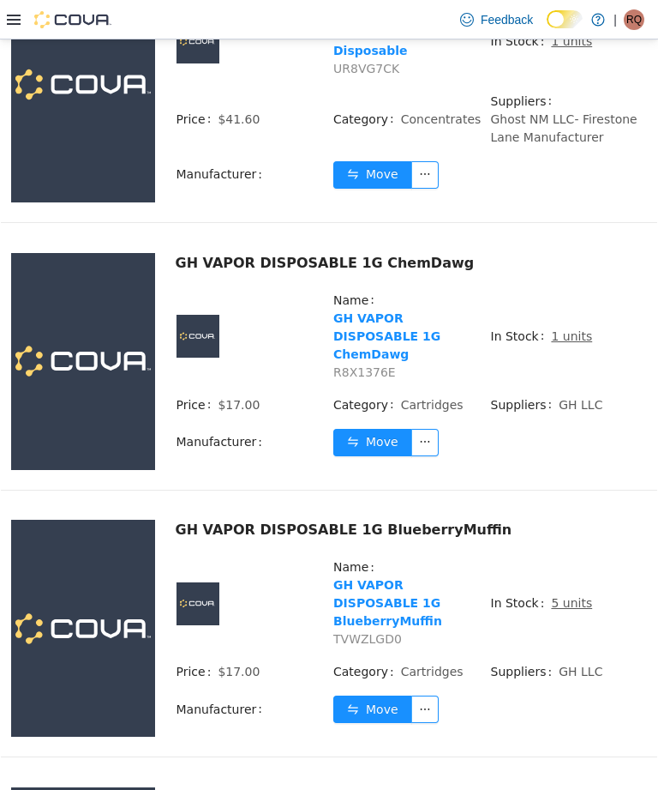
scroll to position [6050, 0]
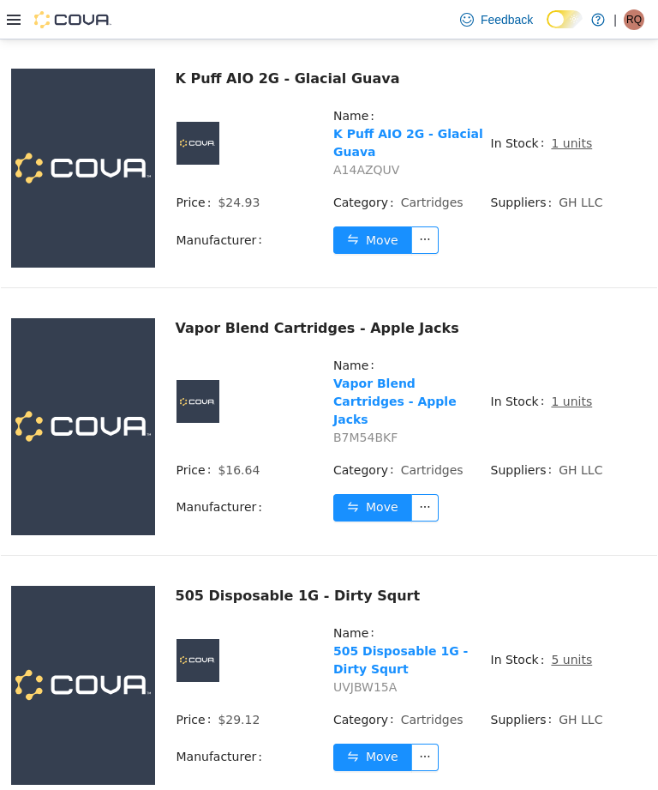
scroll to position [6172, 0]
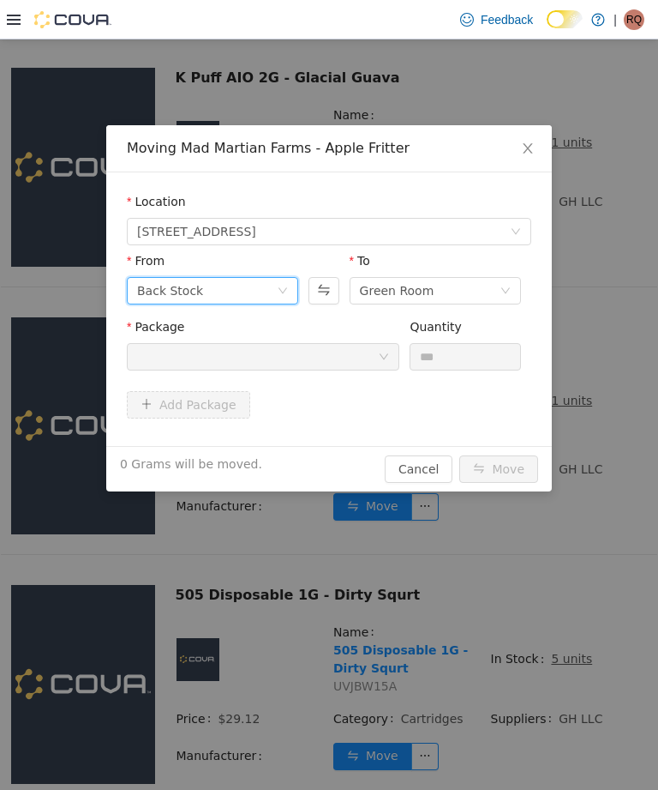
click at [286, 295] on icon "icon: down" at bounding box center [283, 290] width 10 height 10
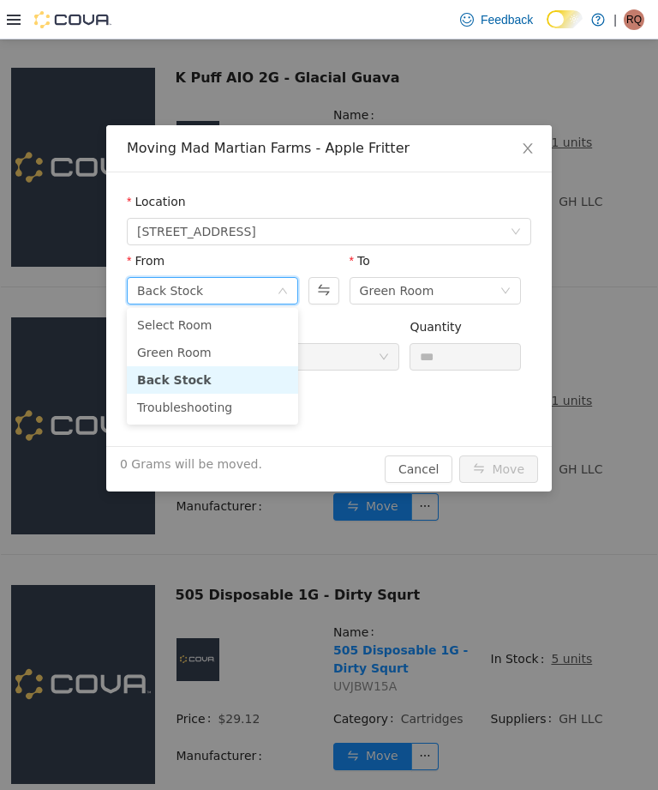
click at [257, 347] on li "Green Room" at bounding box center [212, 352] width 171 height 27
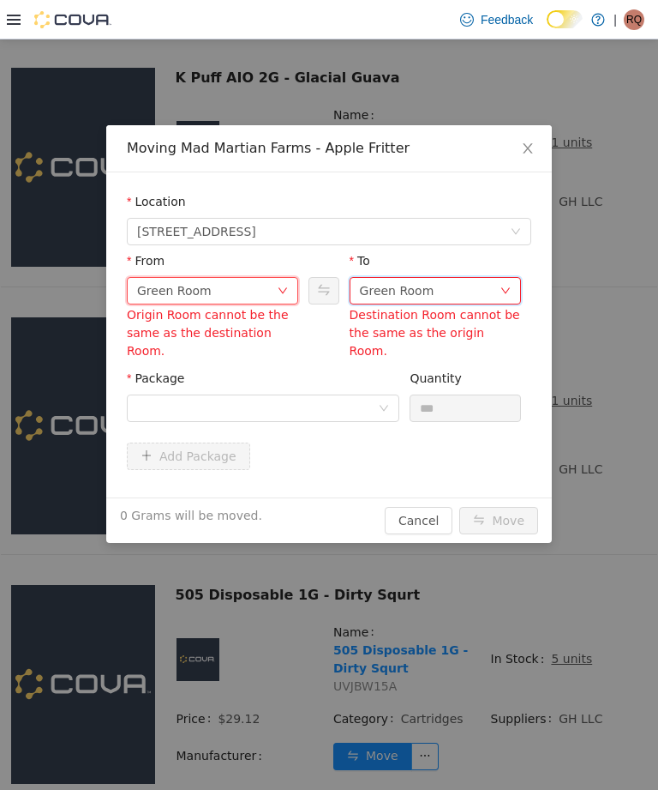
click at [436, 291] on div "Green Room" at bounding box center [430, 291] width 140 height 26
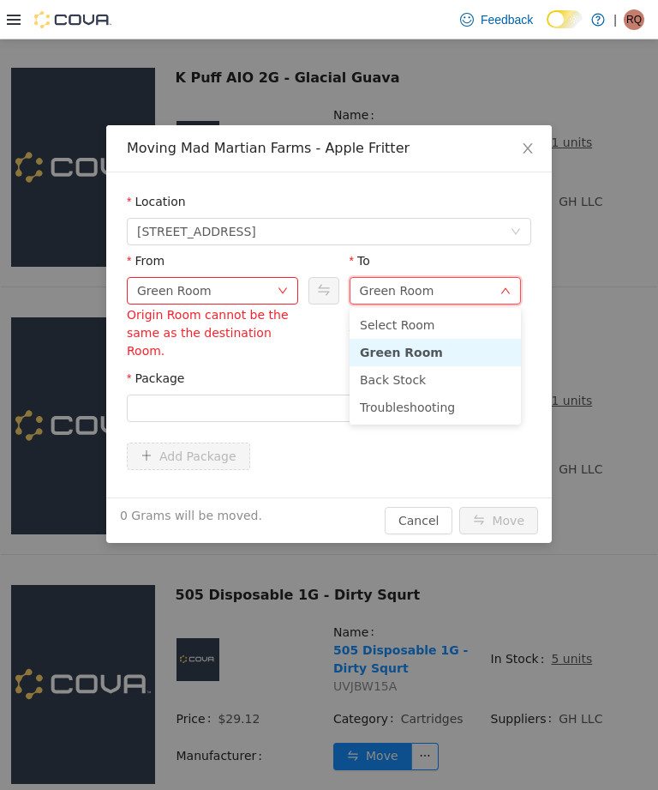
click at [466, 410] on li "Troubleshooting" at bounding box center [435, 406] width 171 height 27
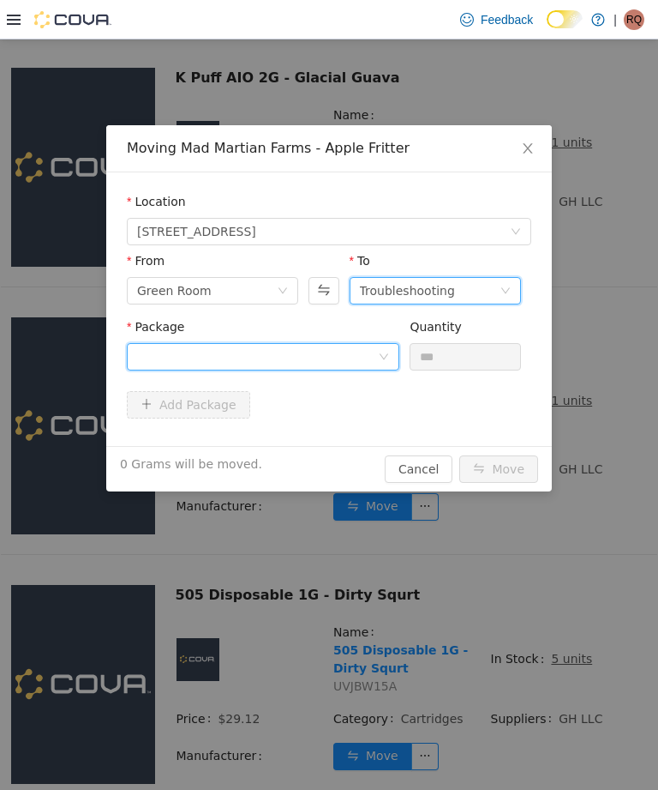
click at [379, 358] on icon "icon: down" at bounding box center [384, 356] width 10 height 10
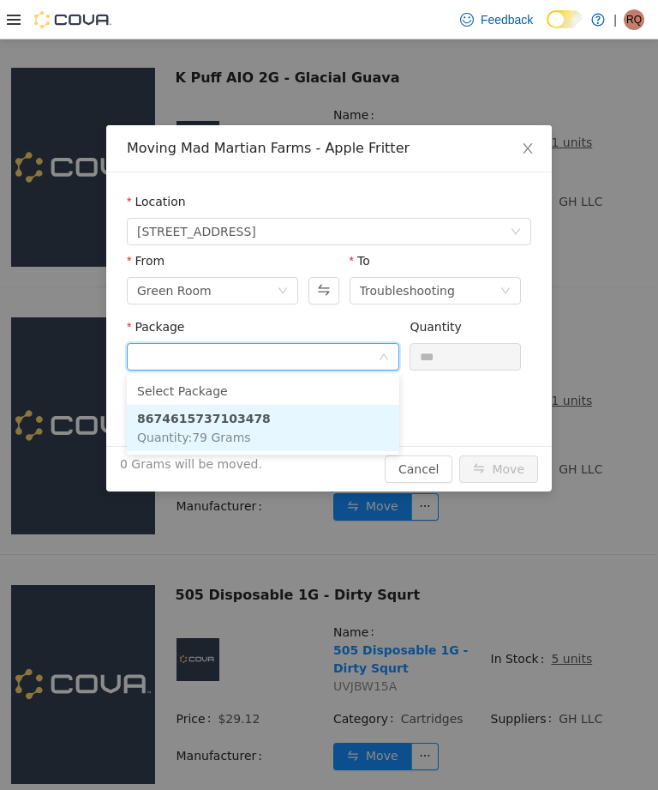
click at [343, 426] on li "8674615737103478 Quantity : 79 Grams" at bounding box center [263, 428] width 273 height 46
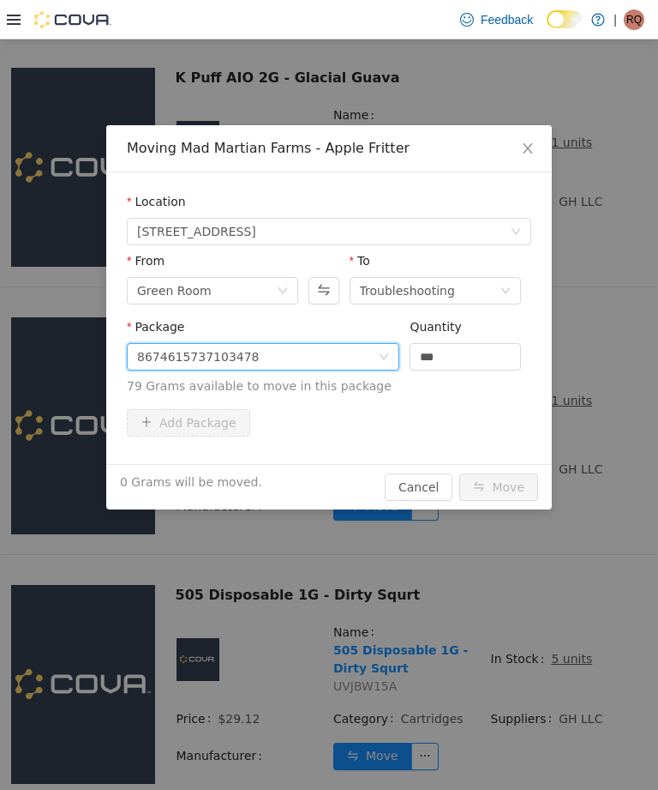
click at [486, 357] on input "***" at bounding box center [466, 357] width 110 height 26
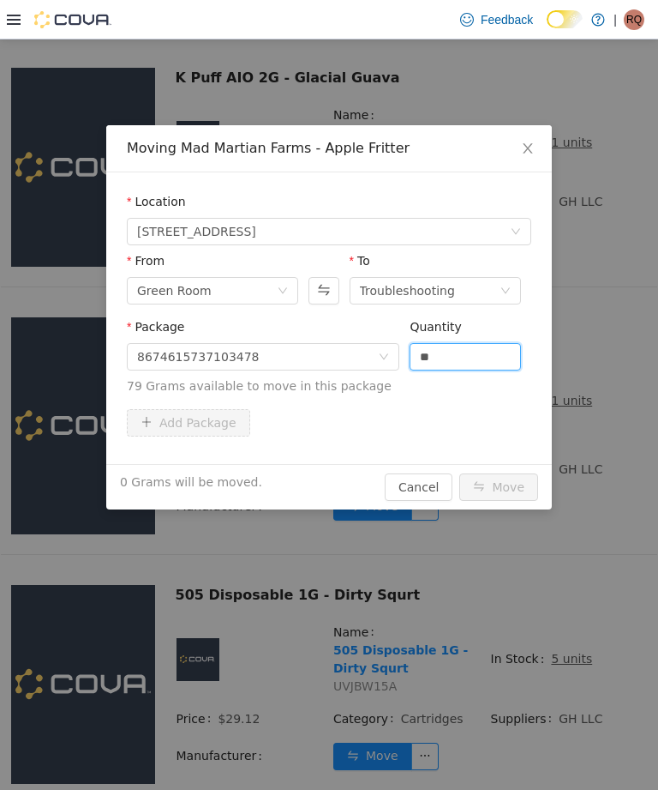
type input "*"
click at [510, 484] on button "Move" at bounding box center [499, 486] width 79 height 27
type input "****"
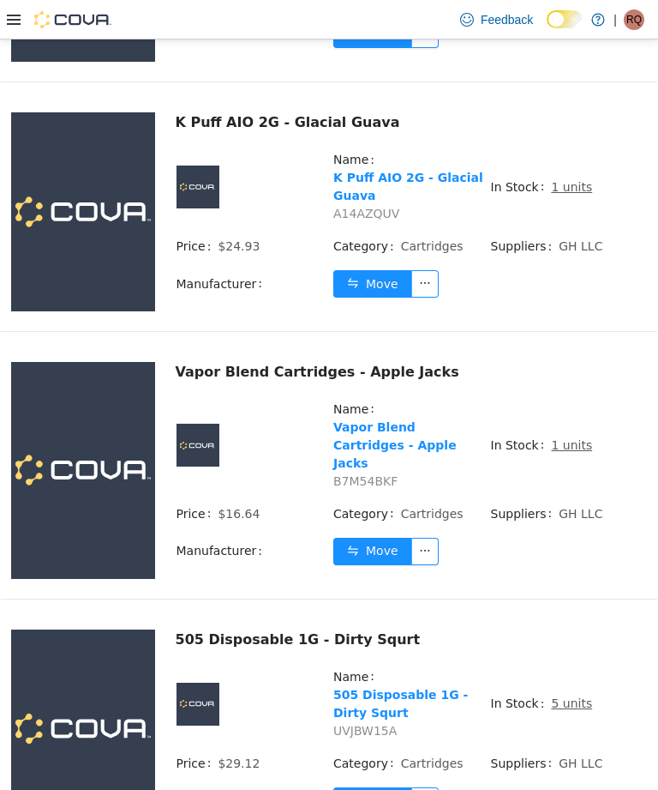
scroll to position [6126, 0]
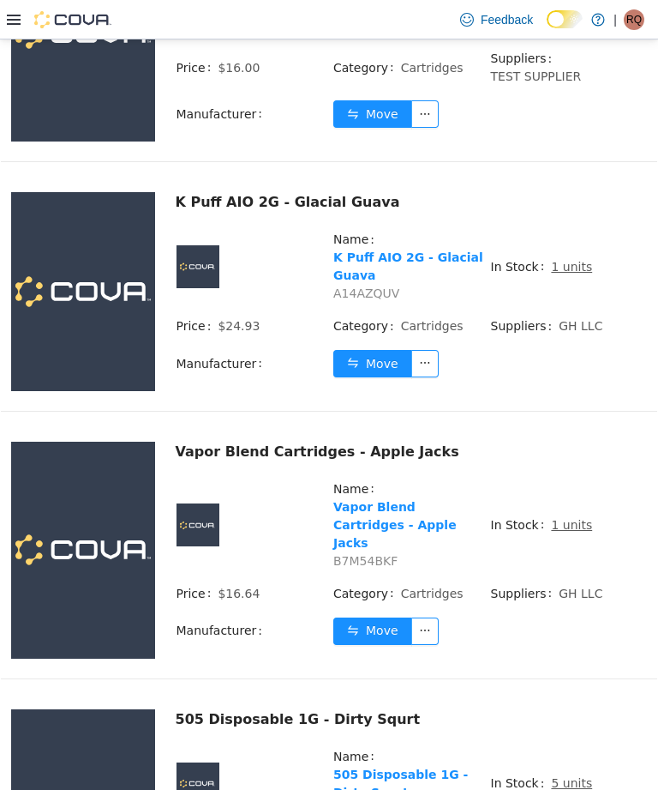
scroll to position [6042, 0]
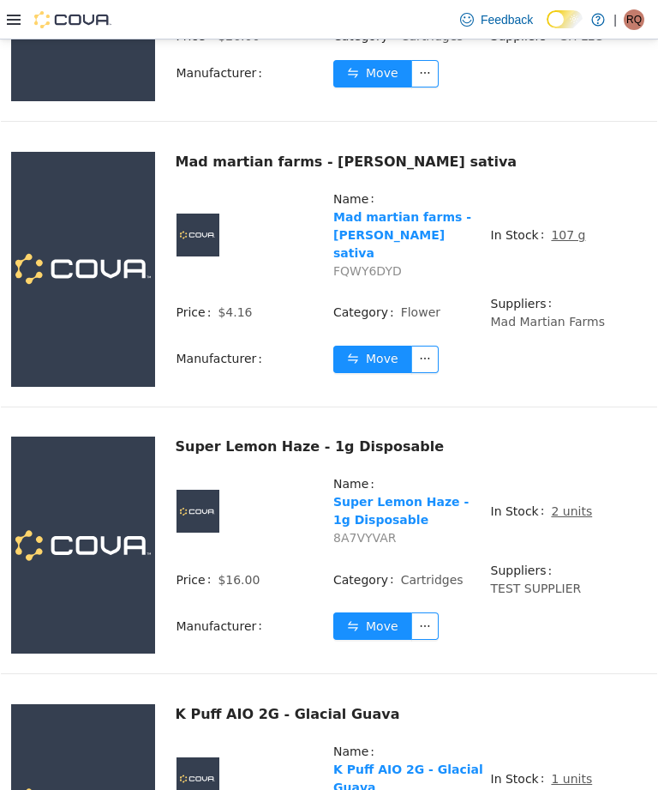
scroll to position [5543, 0]
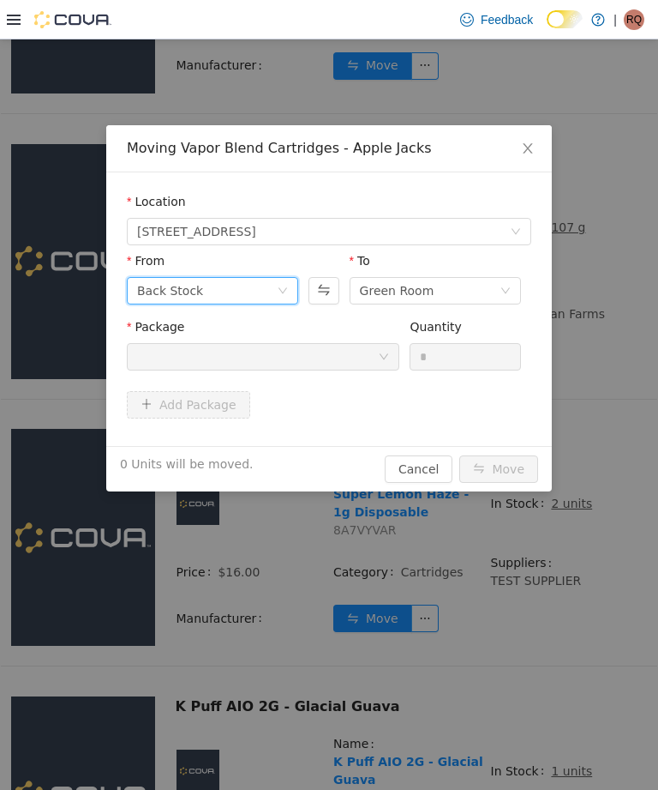
click at [296, 293] on div "Back Stock" at bounding box center [212, 290] width 171 height 27
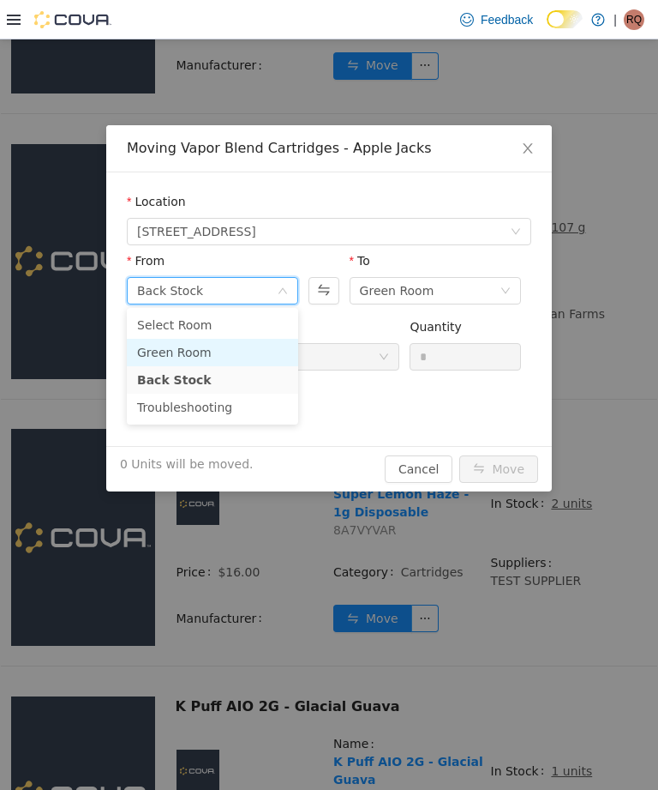
click at [259, 349] on li "Green Room" at bounding box center [212, 352] width 171 height 27
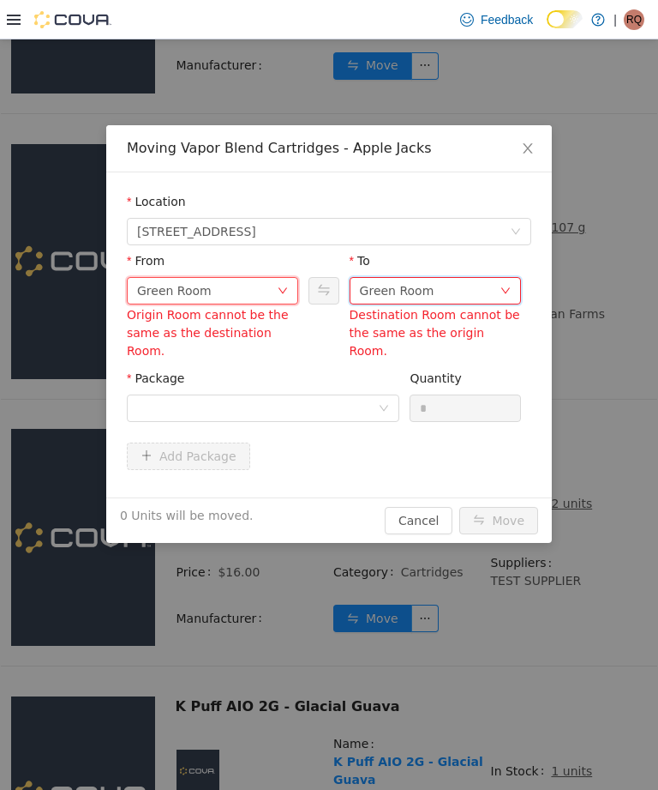
click at [461, 297] on div "Green Room" at bounding box center [430, 291] width 140 height 26
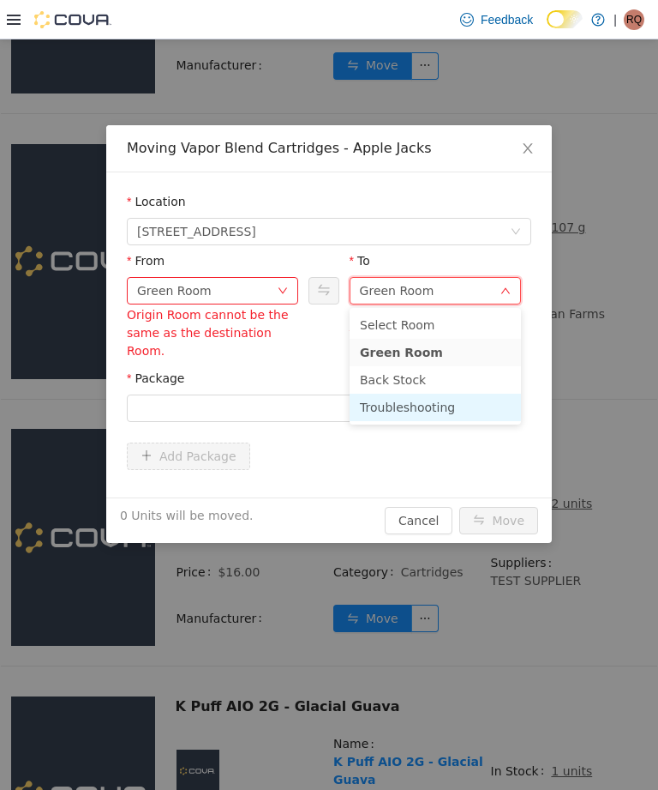
click at [423, 405] on li "Troubleshooting" at bounding box center [435, 406] width 171 height 27
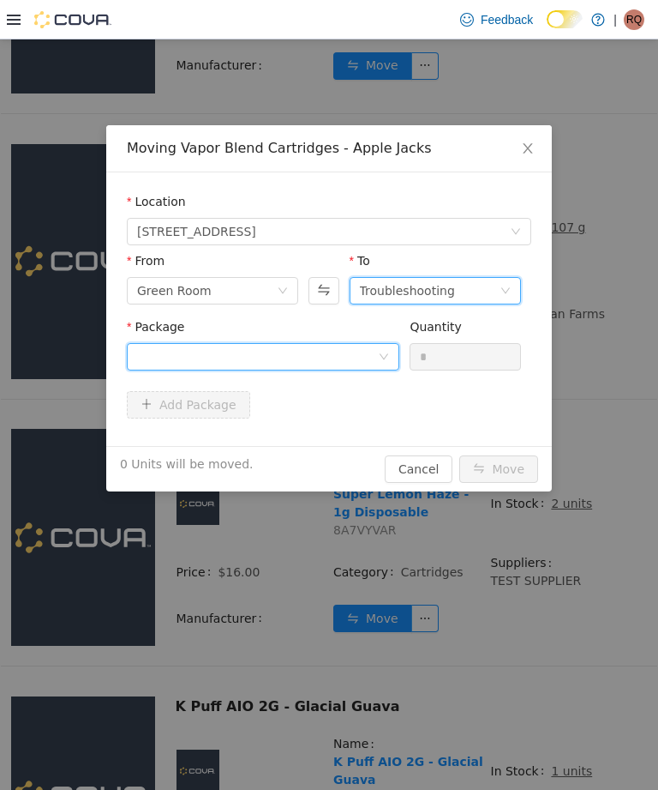
click at [362, 352] on div at bounding box center [257, 357] width 241 height 26
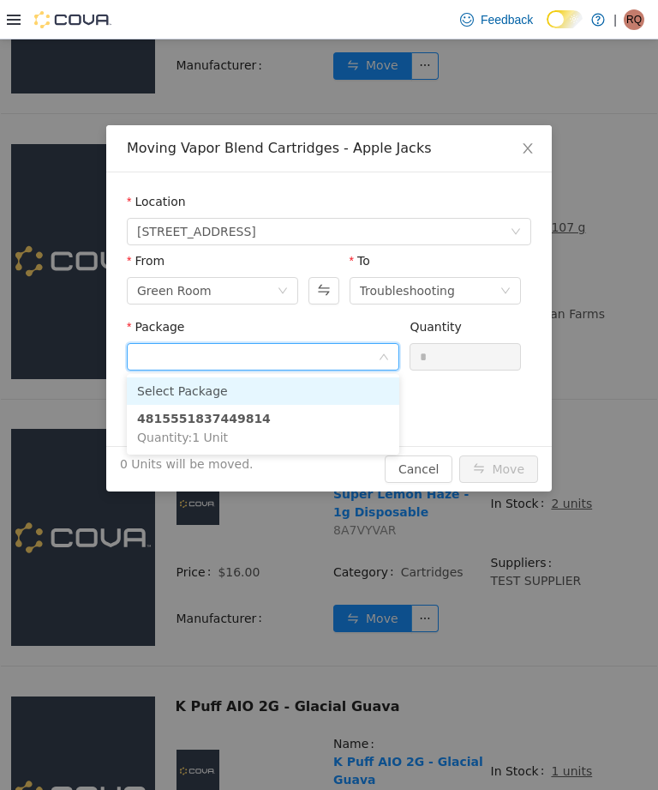
click at [387, 351] on icon "icon: down" at bounding box center [384, 357] width 10 height 12
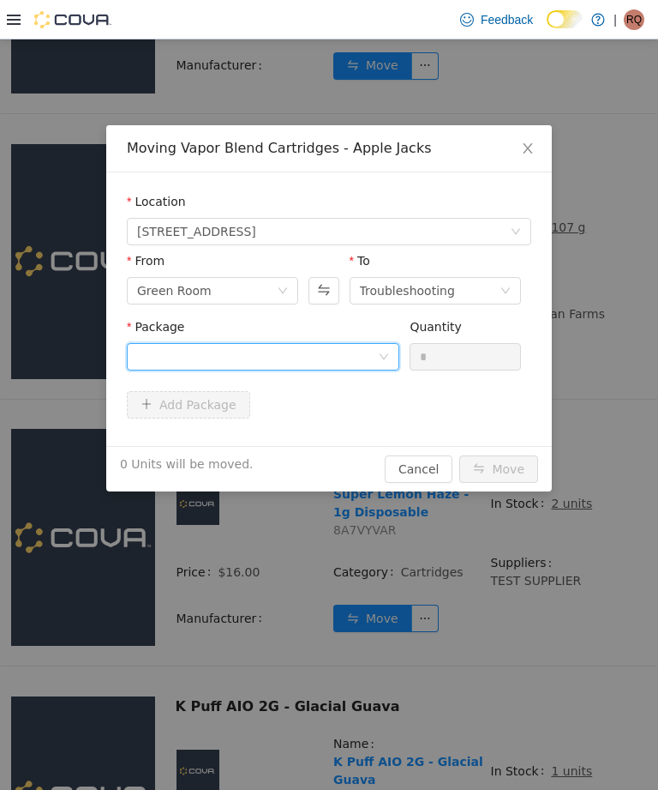
click at [369, 363] on div at bounding box center [257, 357] width 241 height 26
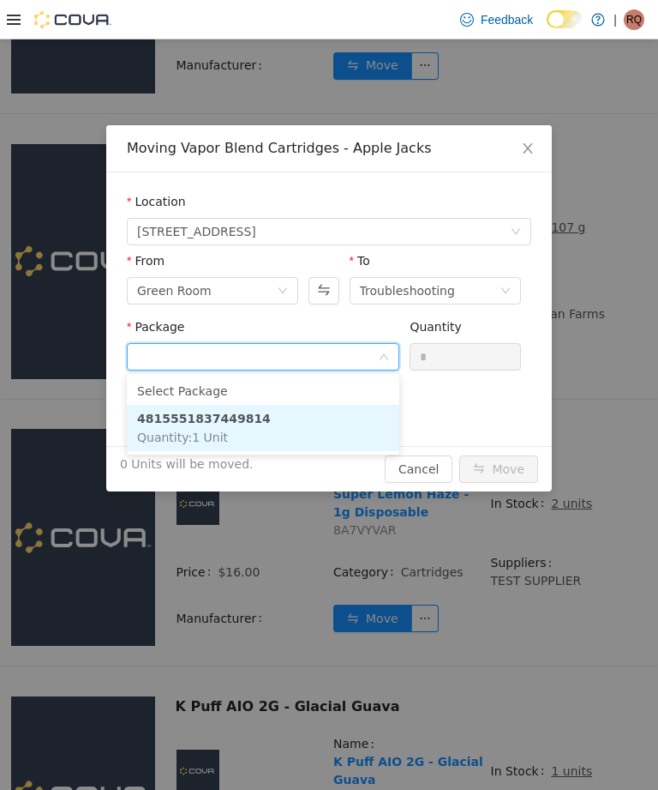
click at [357, 429] on li "4815551837449814 Quantity : 1 Unit" at bounding box center [263, 428] width 273 height 46
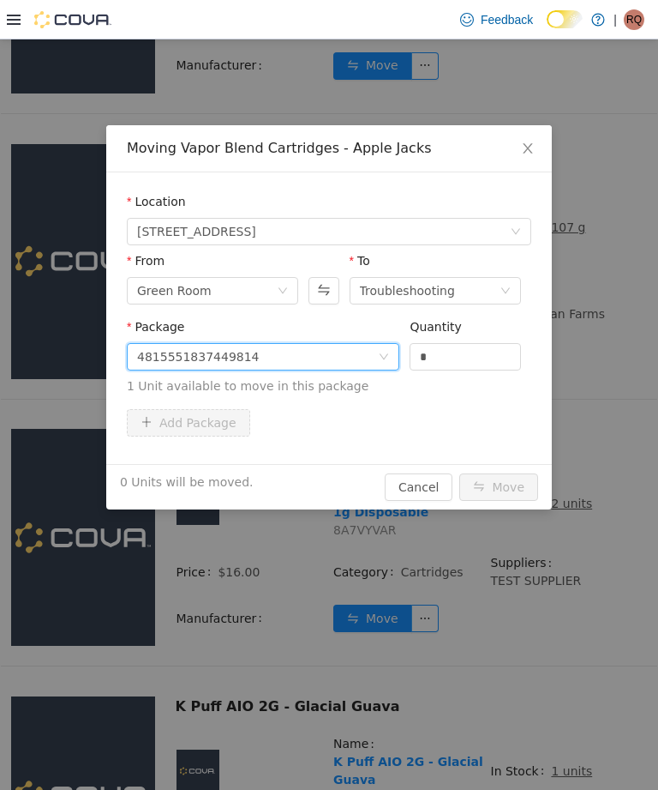
click at [485, 354] on input "*" at bounding box center [466, 357] width 110 height 26
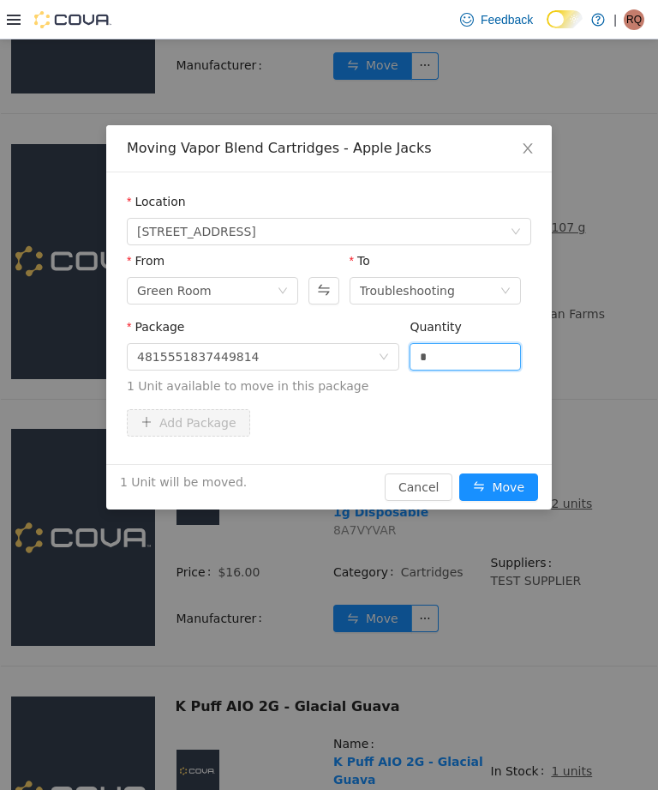
type input "*"
click at [514, 486] on button "Move" at bounding box center [499, 486] width 79 height 27
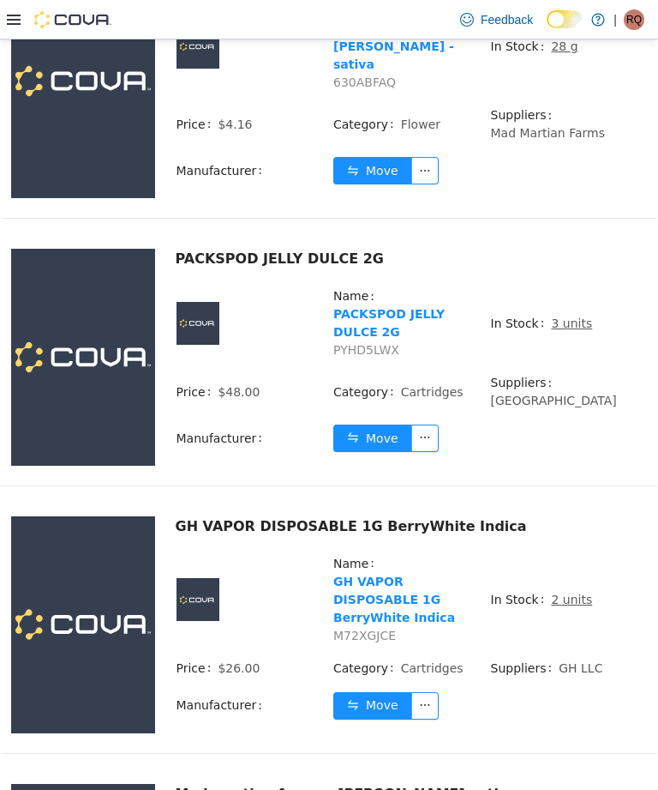
scroll to position [4899, 0]
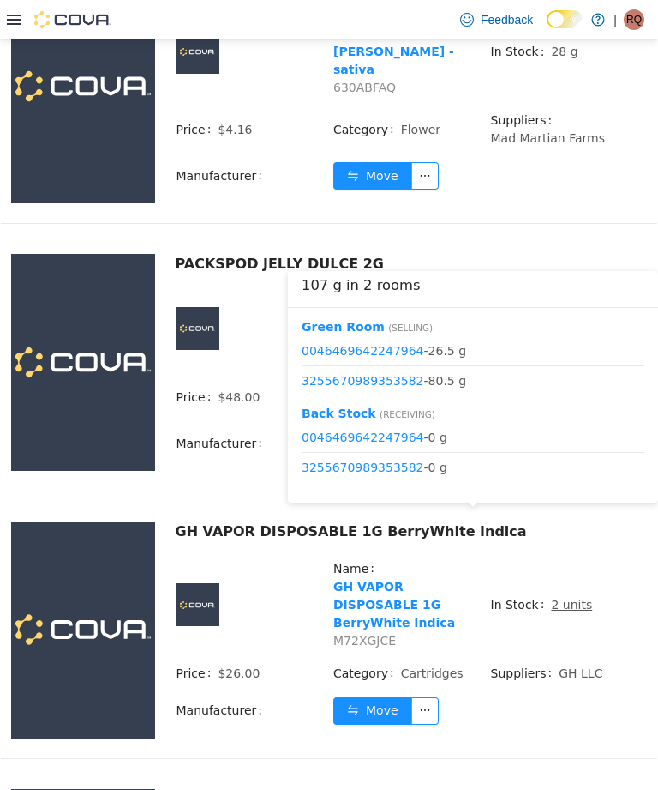
scroll to position [4915, 0]
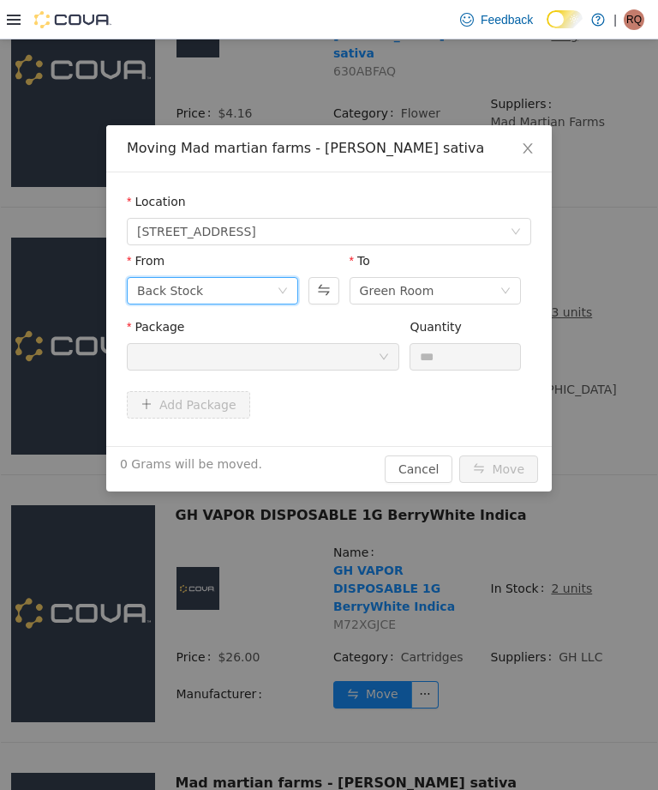
click at [281, 286] on icon "icon: down" at bounding box center [283, 290] width 10 height 10
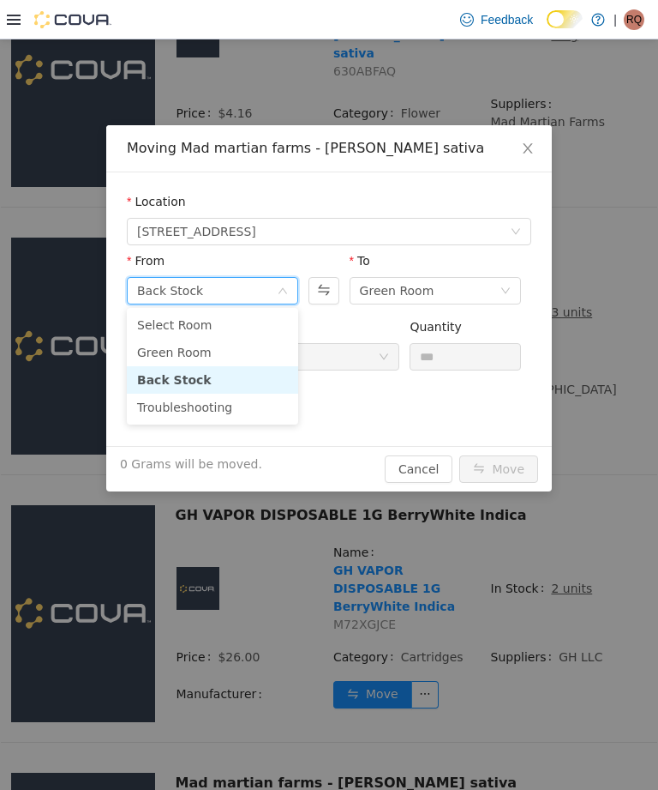
click at [272, 347] on li "Green Room" at bounding box center [212, 352] width 171 height 27
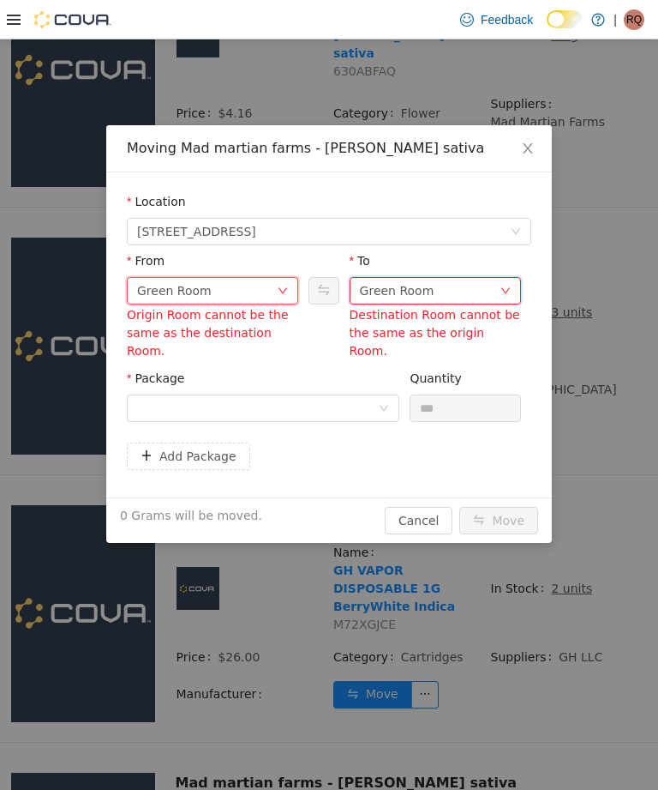
click at [420, 289] on div "Green Room" at bounding box center [397, 291] width 75 height 26
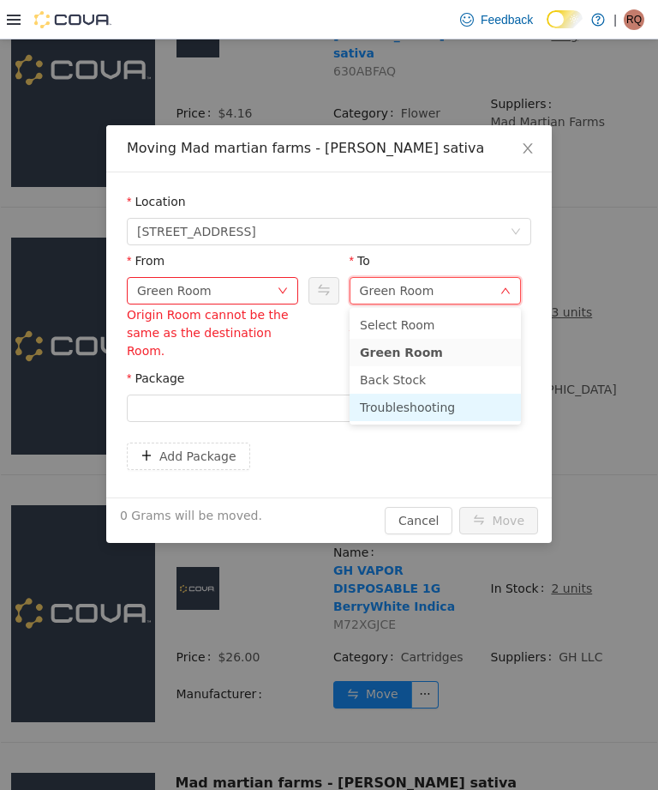
click at [436, 405] on li "Troubleshooting" at bounding box center [435, 406] width 171 height 27
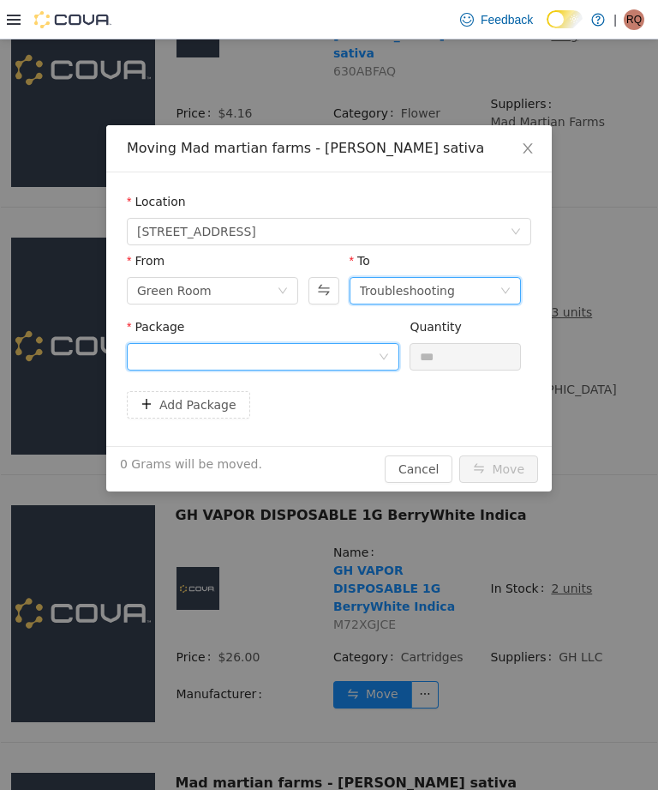
click at [347, 348] on div at bounding box center [257, 357] width 241 height 26
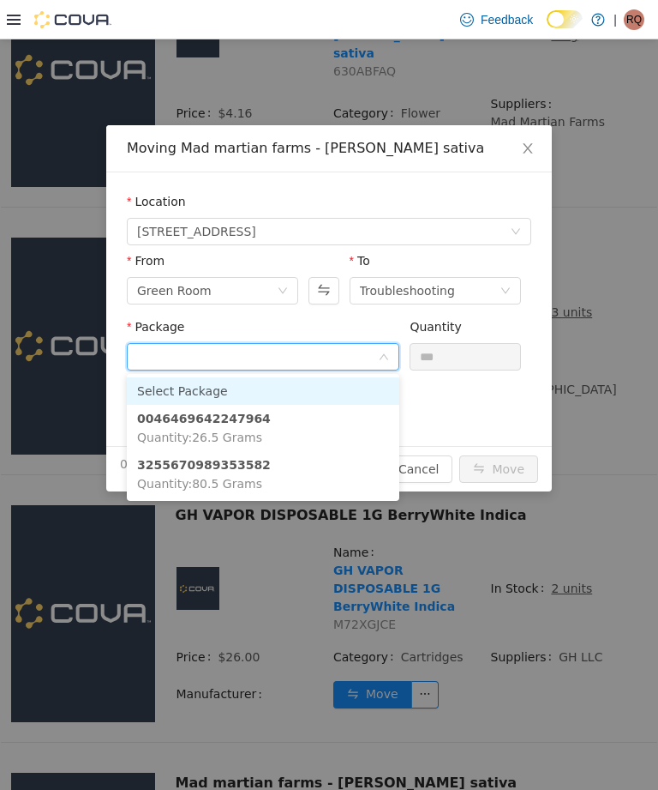
click at [320, 423] on li "0046469642247964 Quantity : 26.5 Grams" at bounding box center [263, 428] width 273 height 46
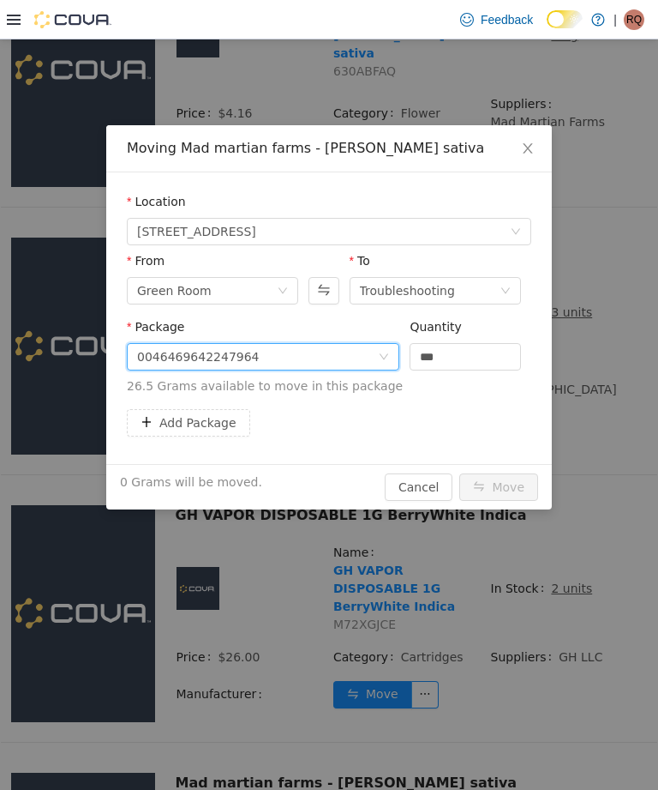
click at [462, 360] on input "***" at bounding box center [466, 357] width 110 height 26
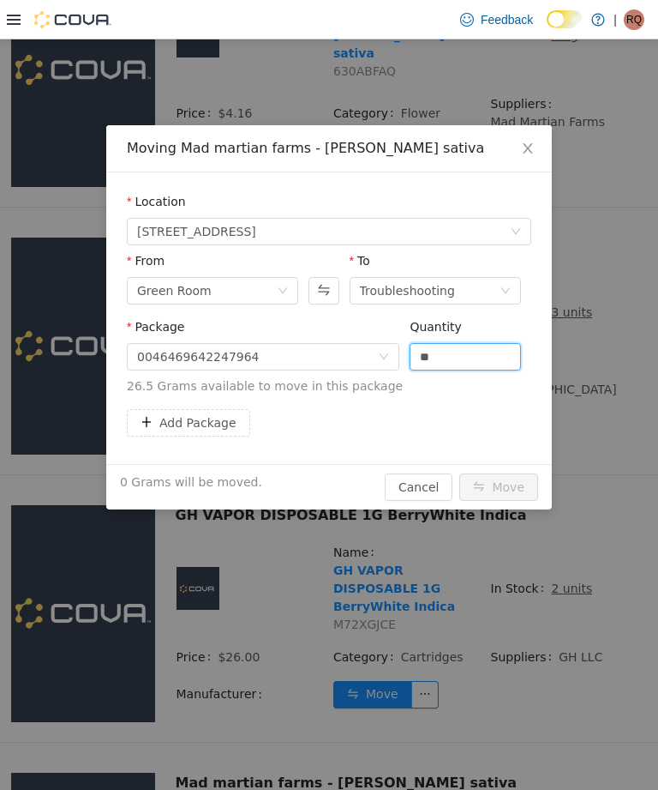
type input "*"
type input "****"
click at [223, 418] on button "Add Package" at bounding box center [188, 422] width 123 height 27
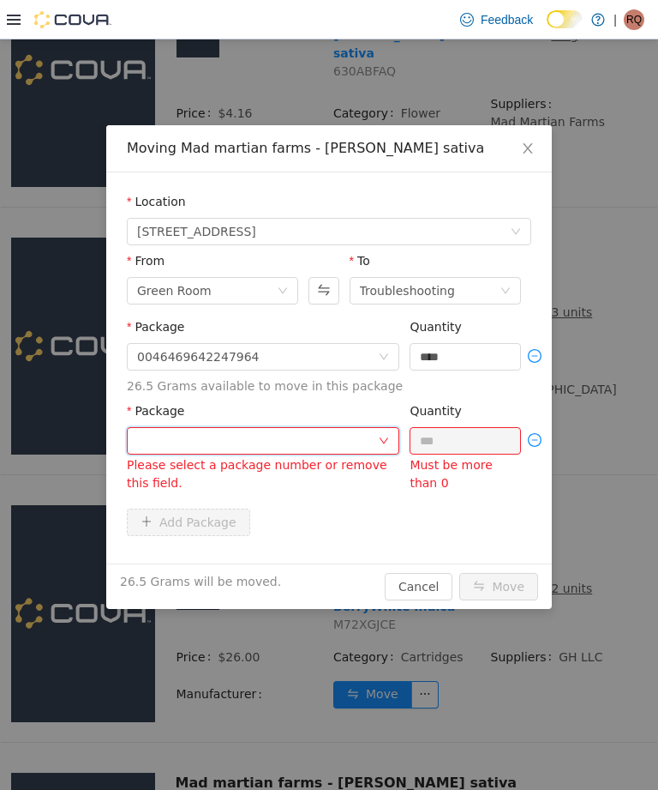
click at [279, 448] on div at bounding box center [257, 441] width 241 height 26
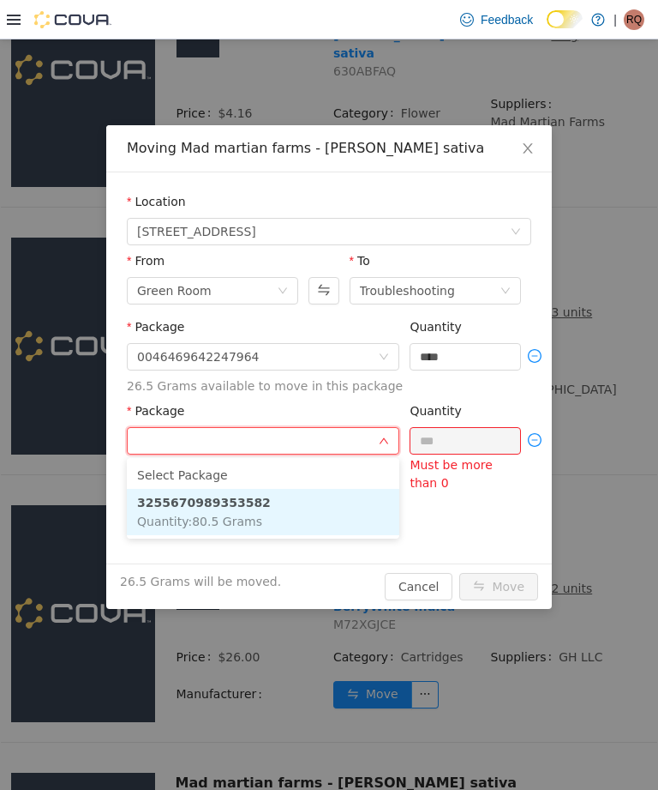
click at [309, 506] on li "3255670989353582 Quantity : 80.5 Grams" at bounding box center [263, 512] width 273 height 46
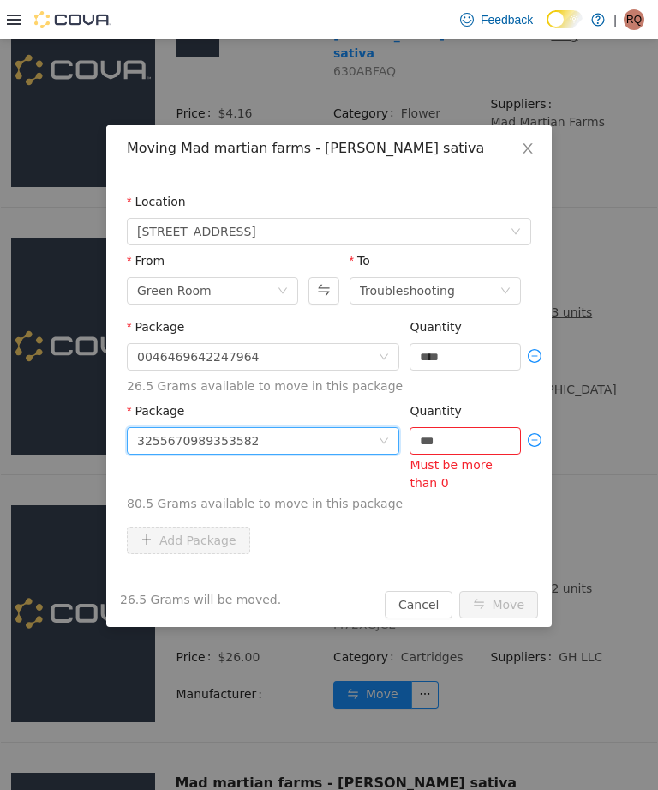
click at [482, 438] on input "***" at bounding box center [466, 441] width 110 height 26
type input "*"
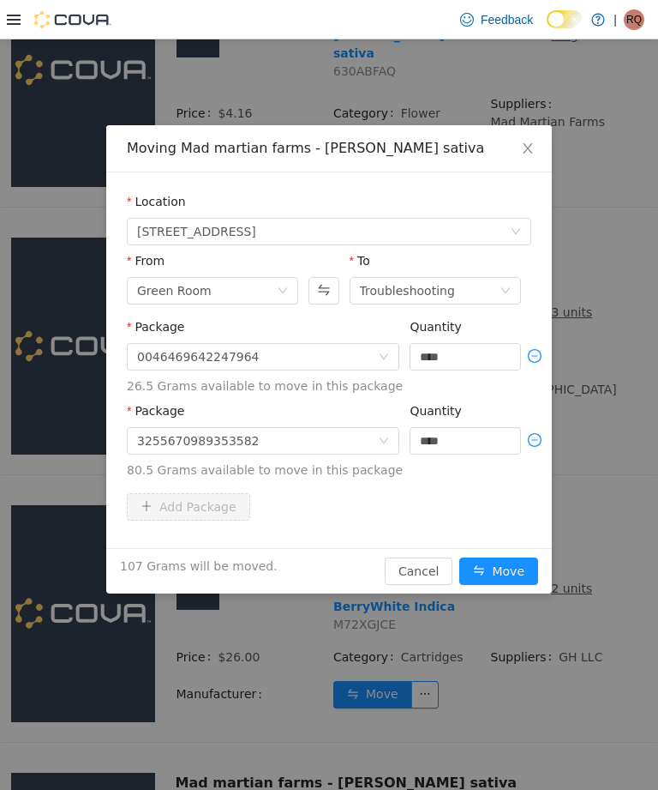
type input "****"
click at [511, 567] on button "Move" at bounding box center [499, 570] width 79 height 27
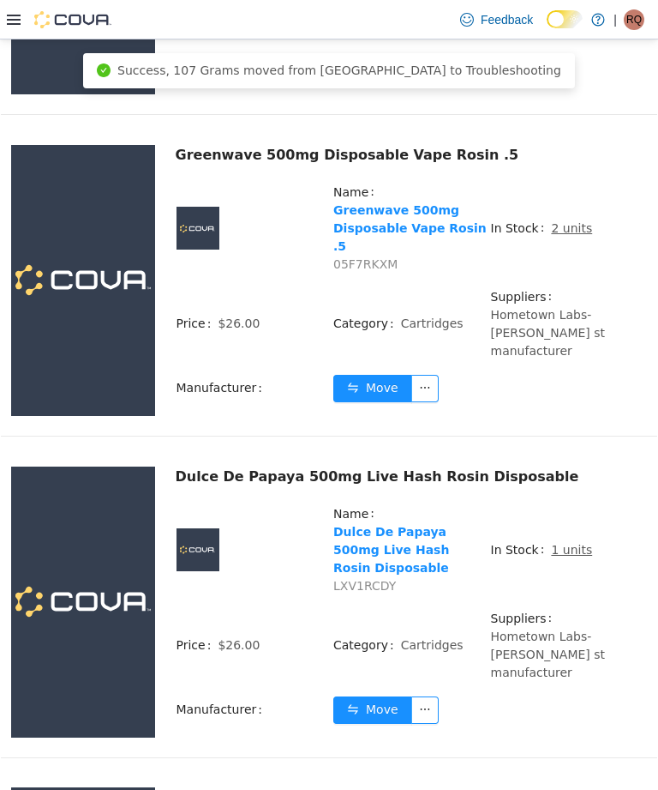
scroll to position [4069, 0]
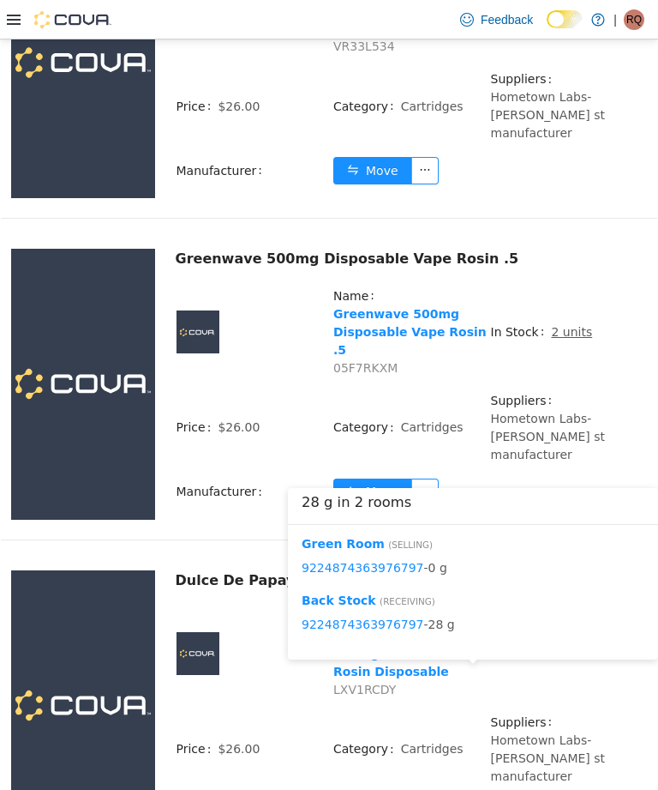
scroll to position [3968, 0]
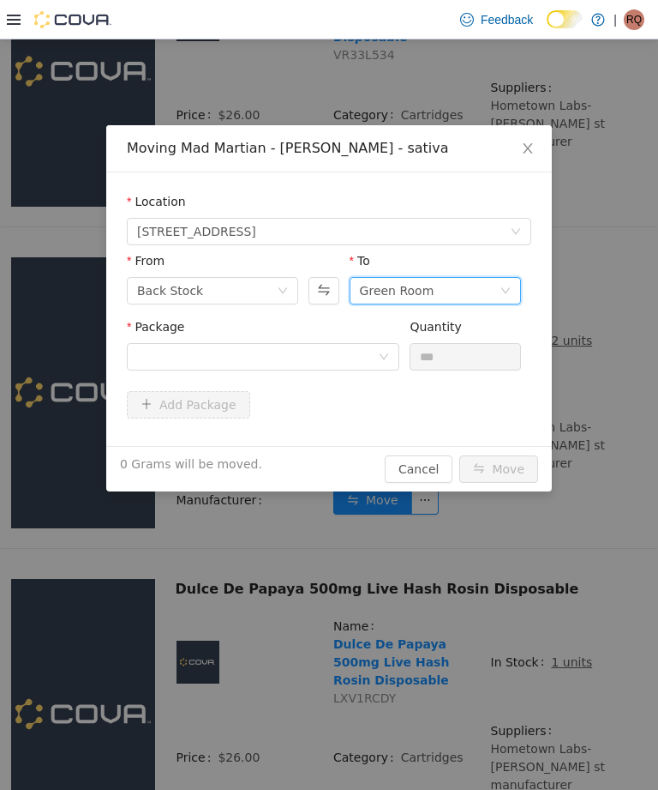
click at [436, 296] on div "Green Room" at bounding box center [430, 291] width 140 height 26
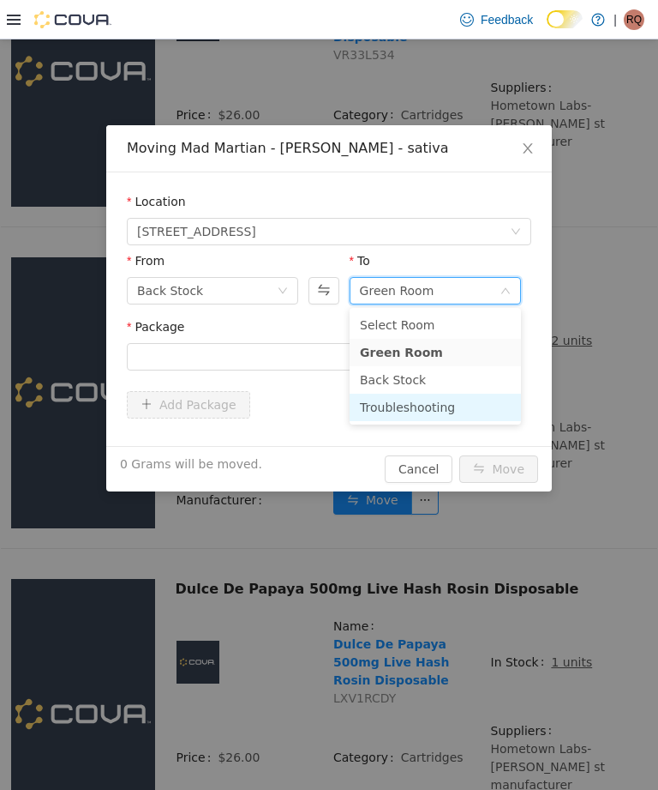
click at [469, 412] on li "Troubleshooting" at bounding box center [435, 406] width 171 height 27
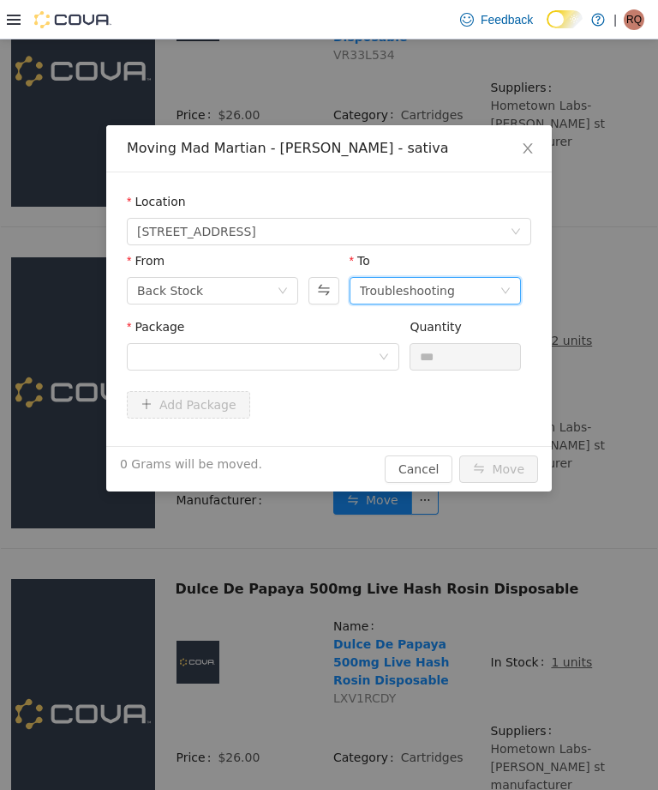
click at [353, 333] on div "Package" at bounding box center [263, 330] width 273 height 25
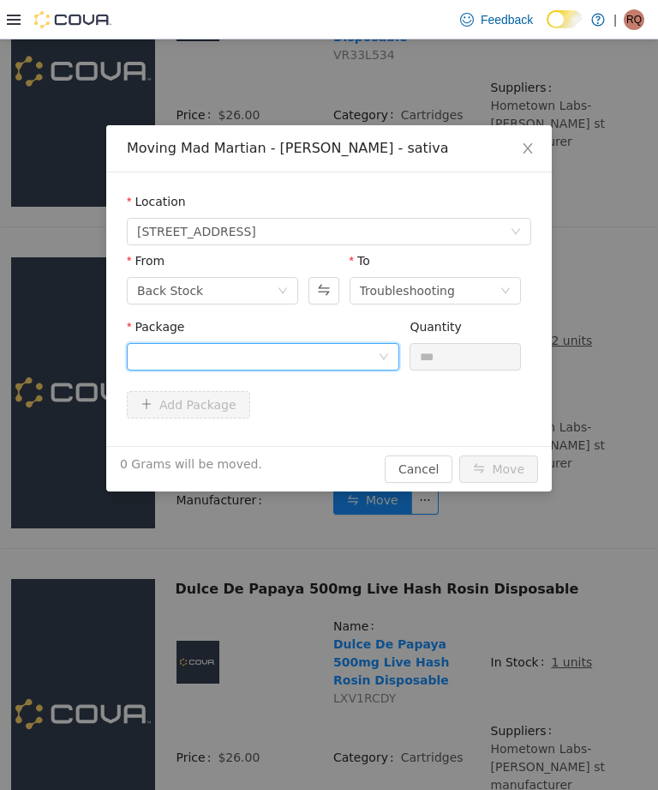
click at [373, 351] on div at bounding box center [257, 357] width 241 height 26
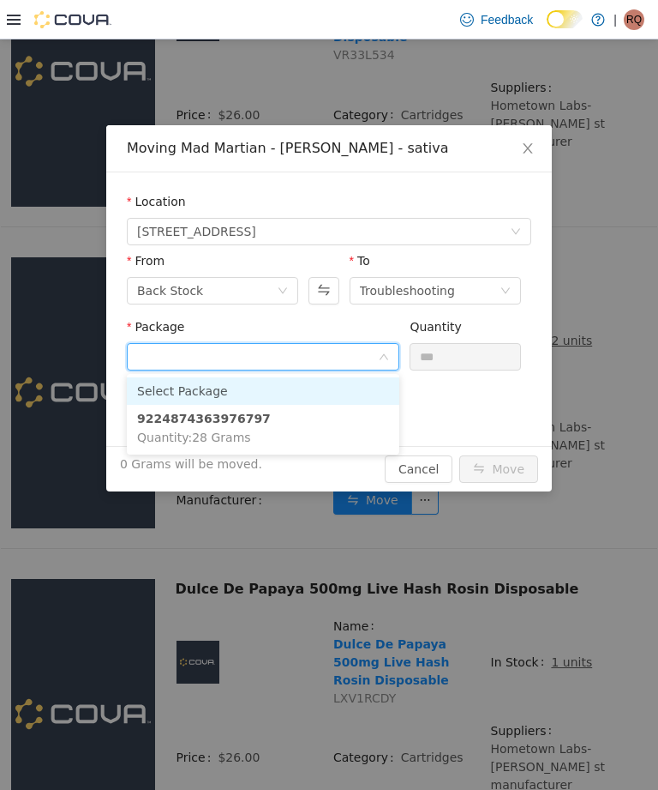
click at [333, 438] on li "9224874363976797 Quantity : 28 Grams" at bounding box center [263, 428] width 273 height 46
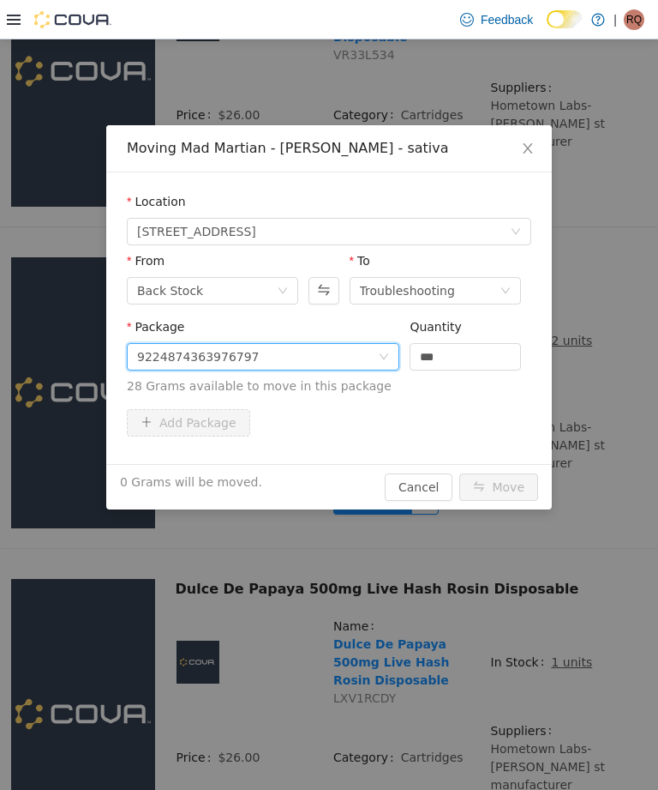
click at [500, 357] on input "***" at bounding box center [466, 357] width 110 height 26
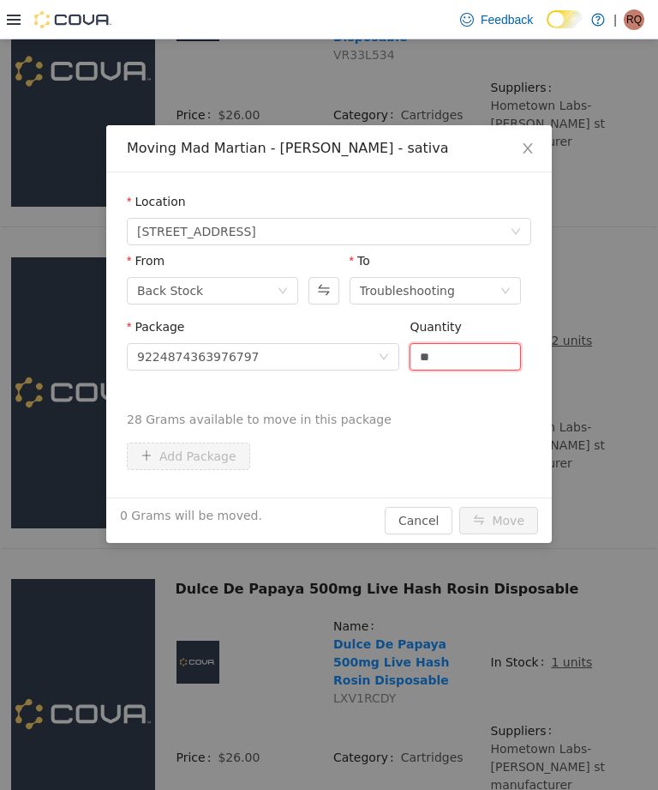
type input "*"
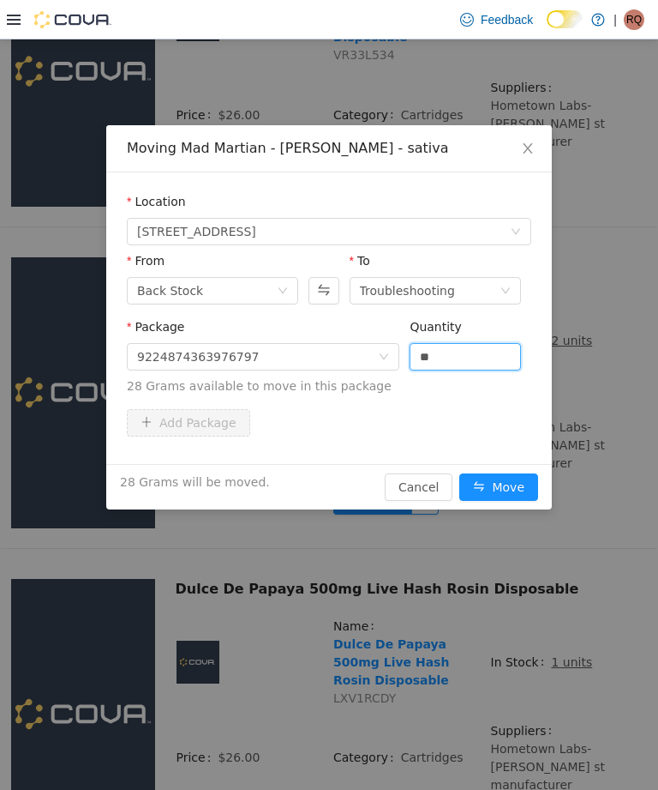
type input "****"
click at [514, 490] on button "Move" at bounding box center [499, 486] width 79 height 27
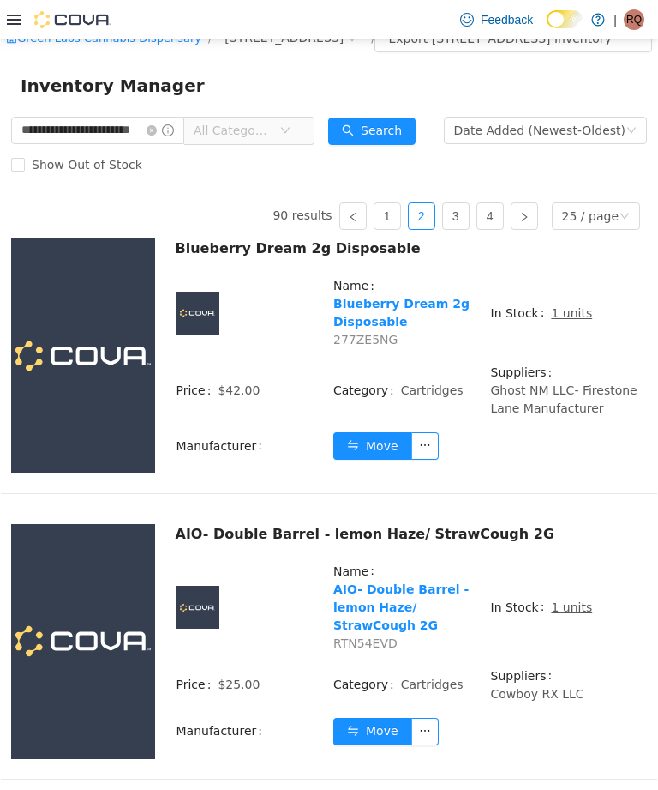
scroll to position [12, 0]
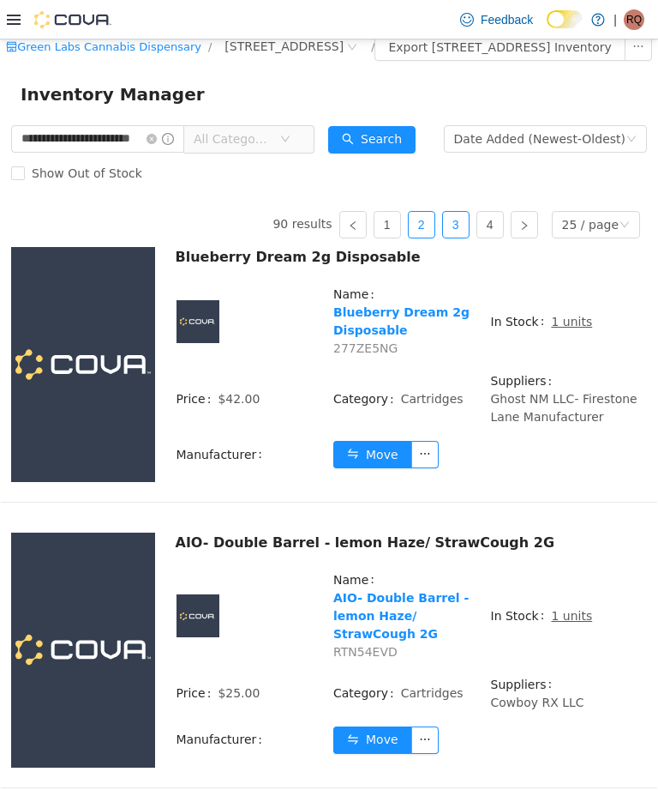
click at [469, 237] on link "3" at bounding box center [456, 225] width 26 height 26
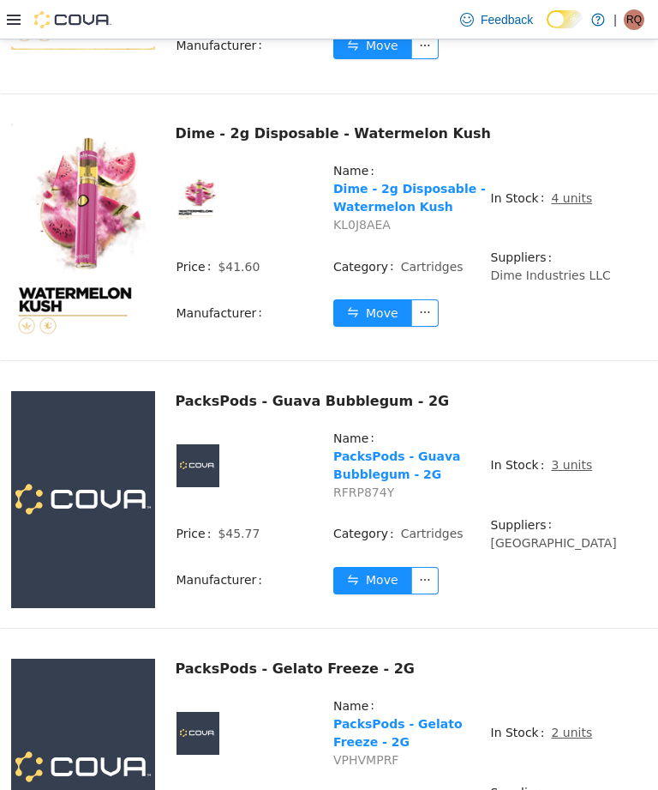
scroll to position [6035, 0]
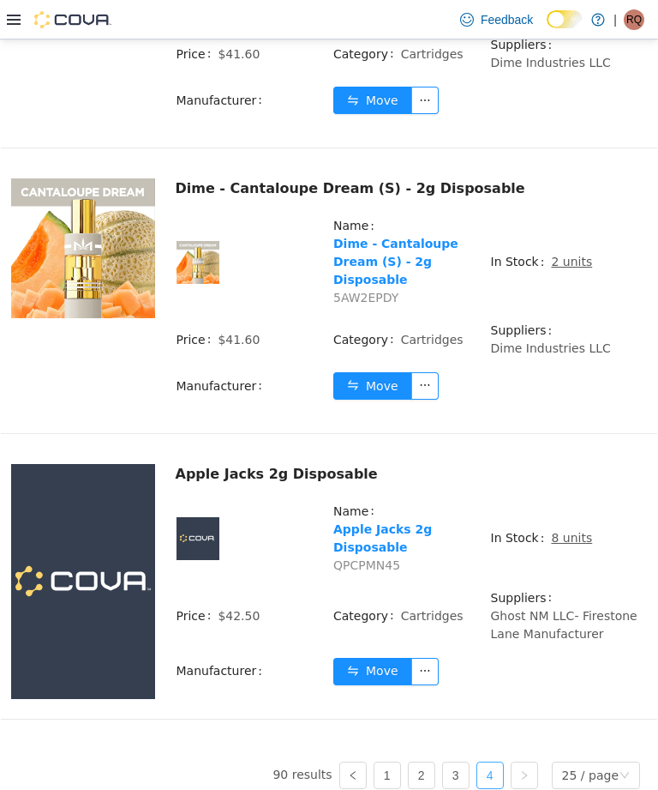
scroll to position [3529, 0]
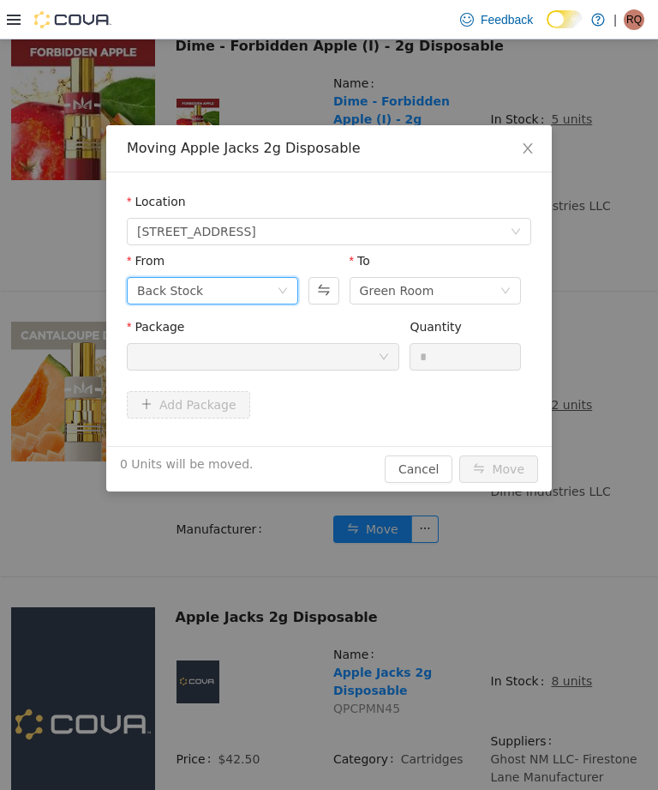
click at [285, 288] on icon "icon: down" at bounding box center [283, 290] width 10 height 10
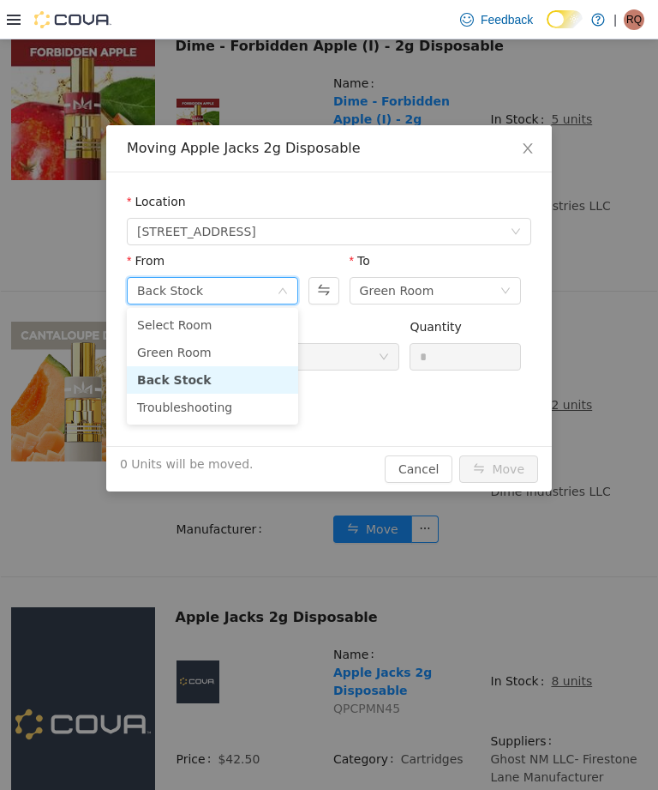
click at [260, 354] on li "Green Room" at bounding box center [212, 352] width 171 height 27
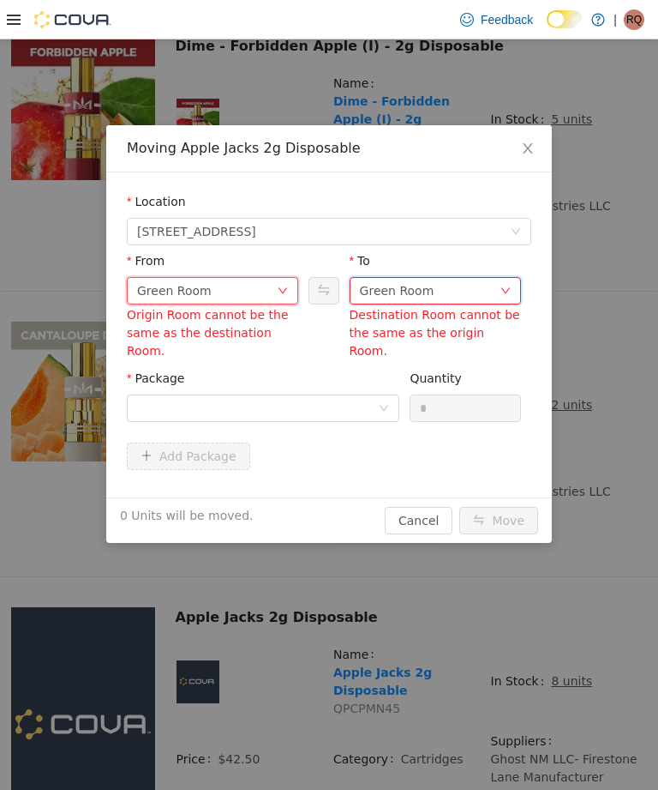
click at [405, 291] on div "Green Room" at bounding box center [397, 291] width 75 height 26
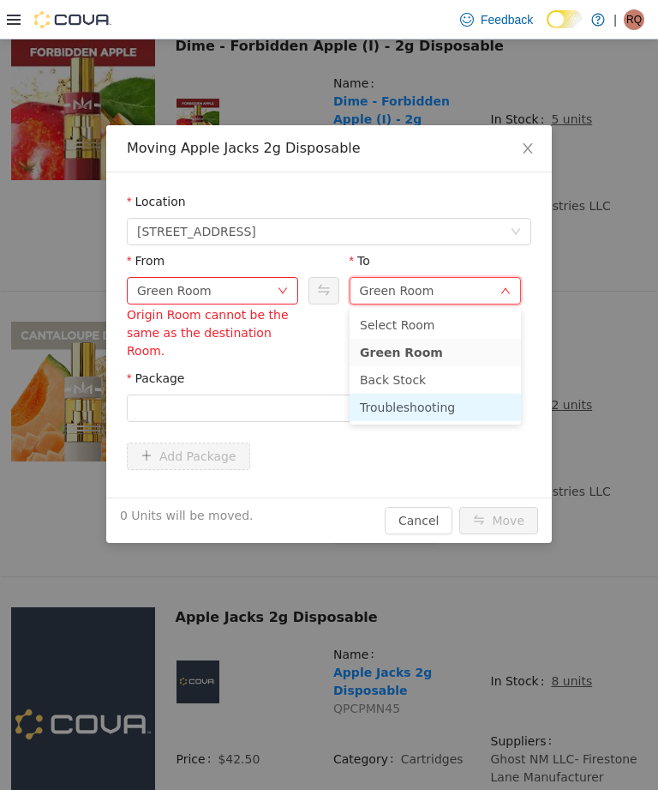
click at [393, 410] on li "Troubleshooting" at bounding box center [435, 406] width 171 height 27
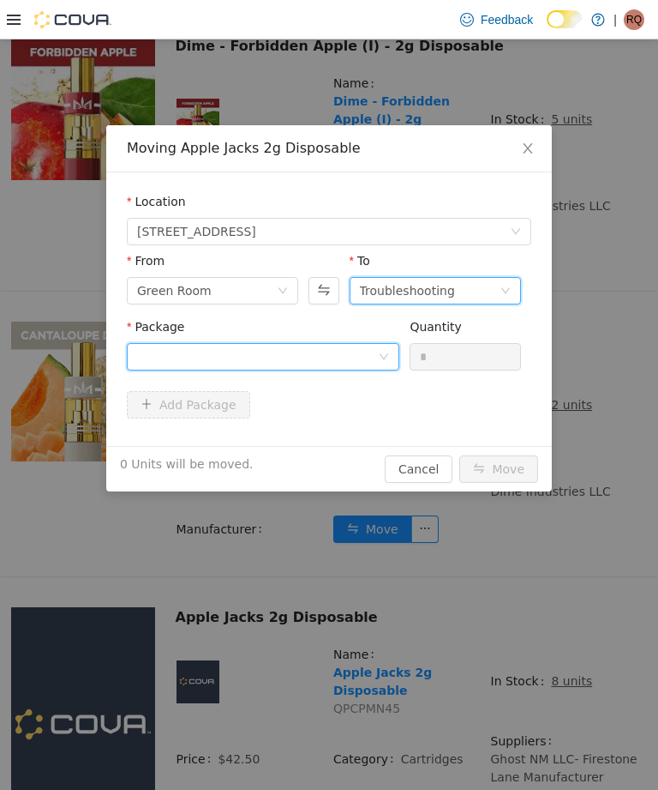
click at [368, 351] on div at bounding box center [257, 357] width 241 height 26
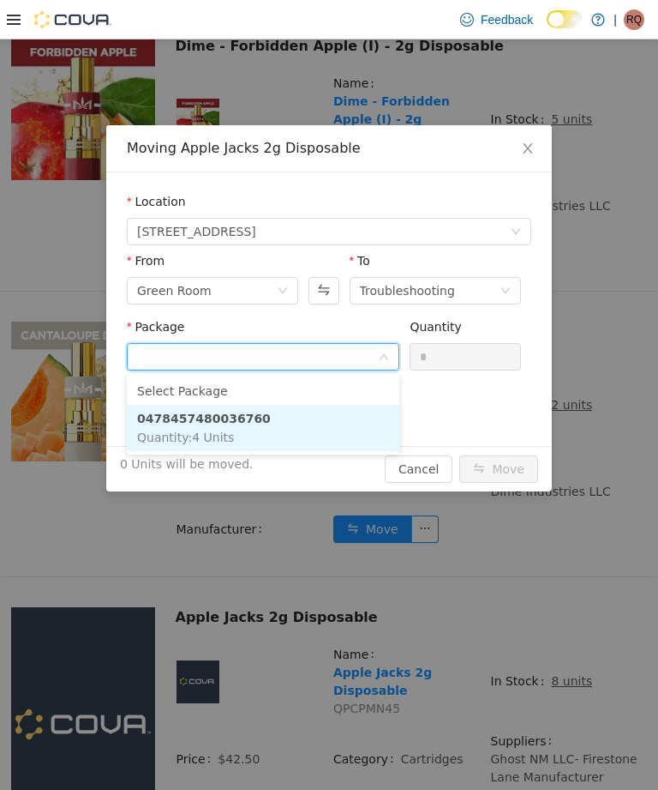
click at [338, 424] on li "0478457480036760 Quantity : 4 Units" at bounding box center [263, 428] width 273 height 46
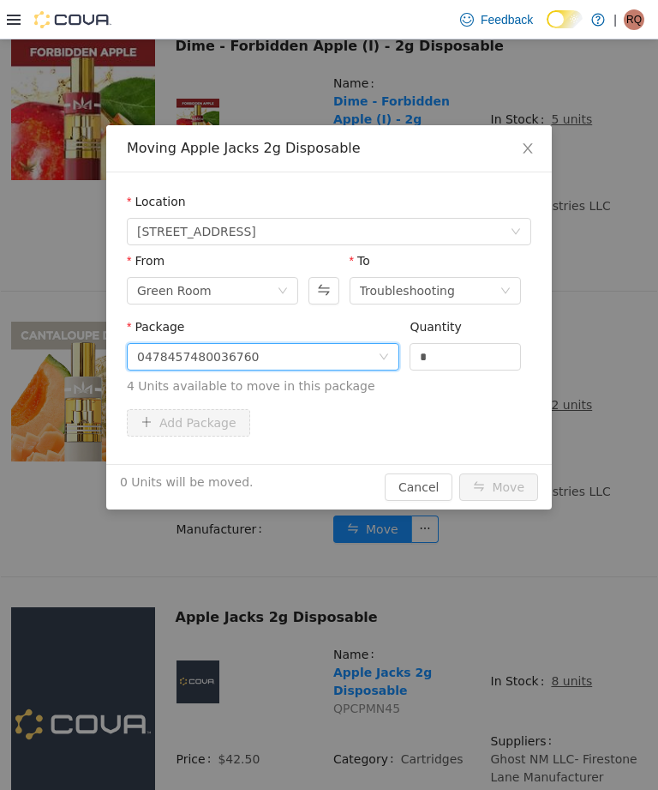
click at [478, 358] on input "*" at bounding box center [466, 357] width 110 height 26
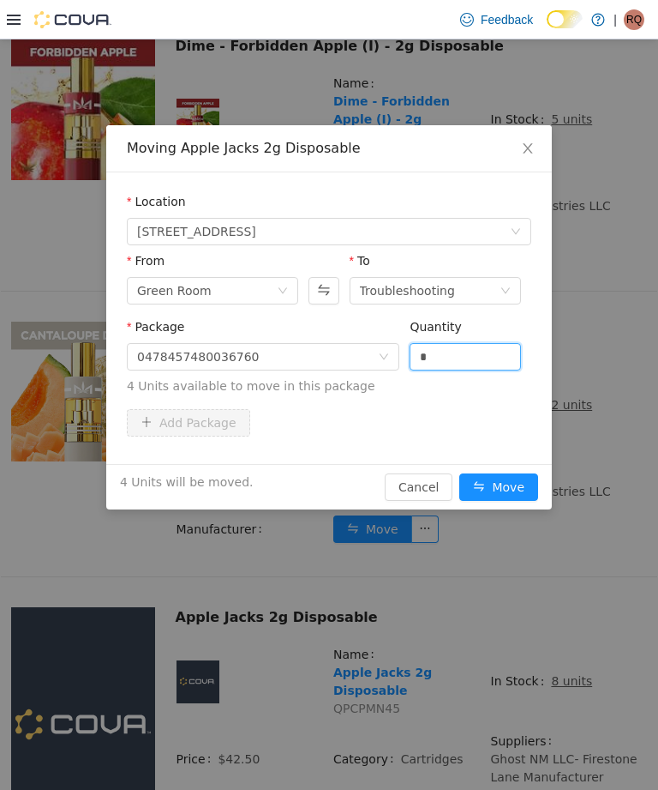
type input "*"
click at [511, 485] on button "Move" at bounding box center [499, 486] width 79 height 27
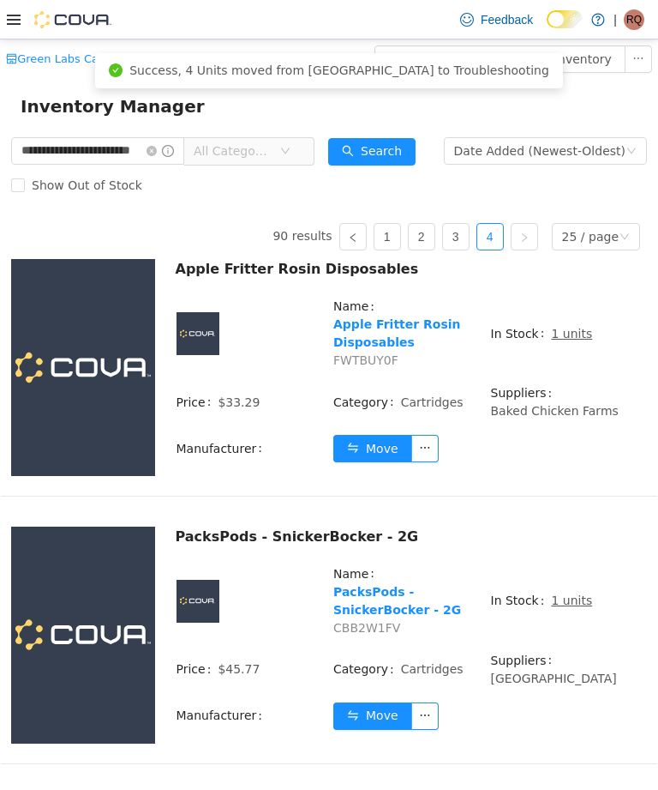
scroll to position [0, 0]
click at [184, 165] on input "**********" at bounding box center [97, 150] width 173 height 27
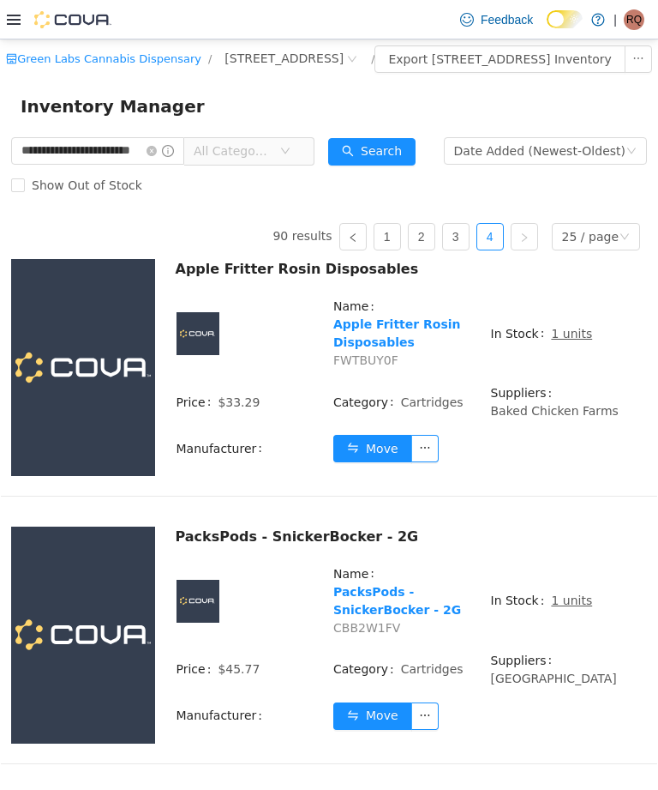
click at [157, 156] on icon "icon: close-circle" at bounding box center [152, 151] width 10 height 10
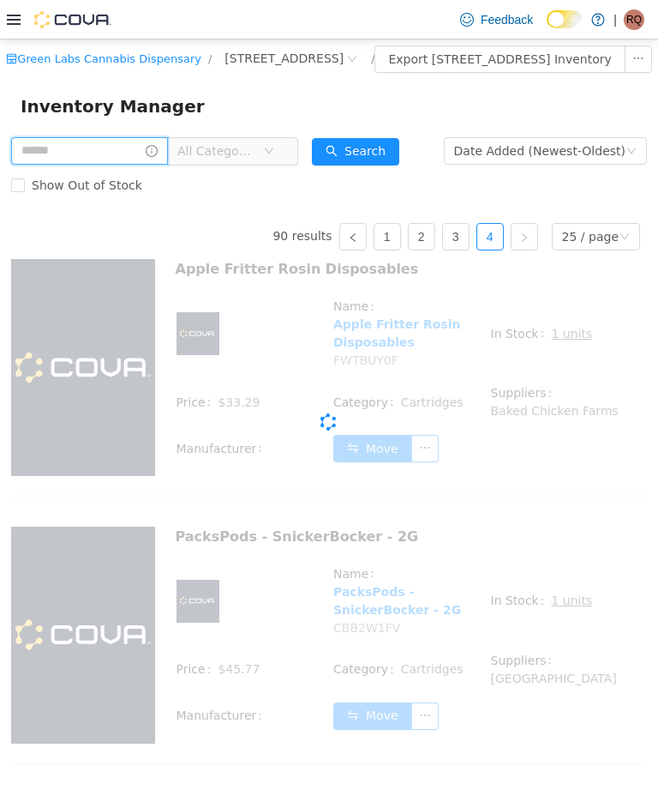
click at [168, 163] on input "text" at bounding box center [89, 150] width 157 height 27
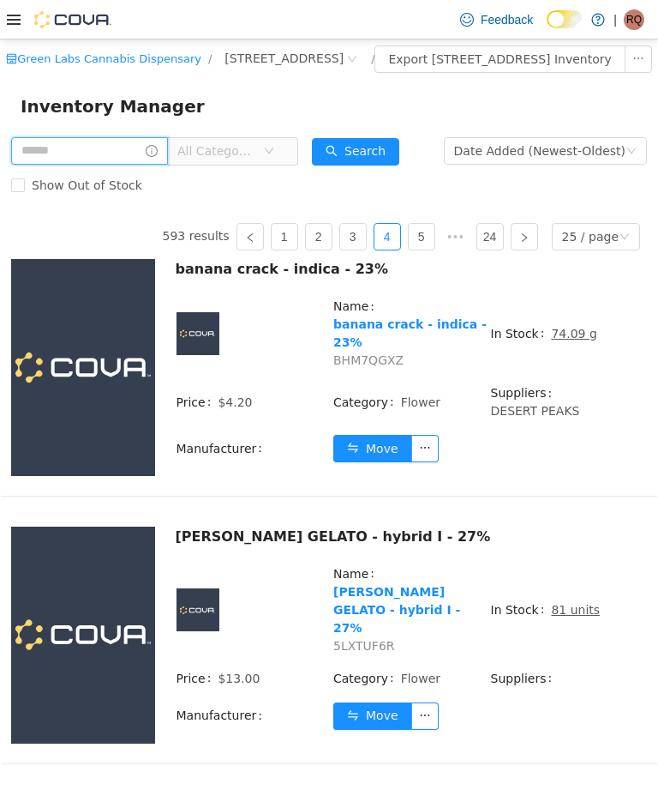
click at [143, 165] on input "text" at bounding box center [89, 150] width 157 height 27
type input "*"
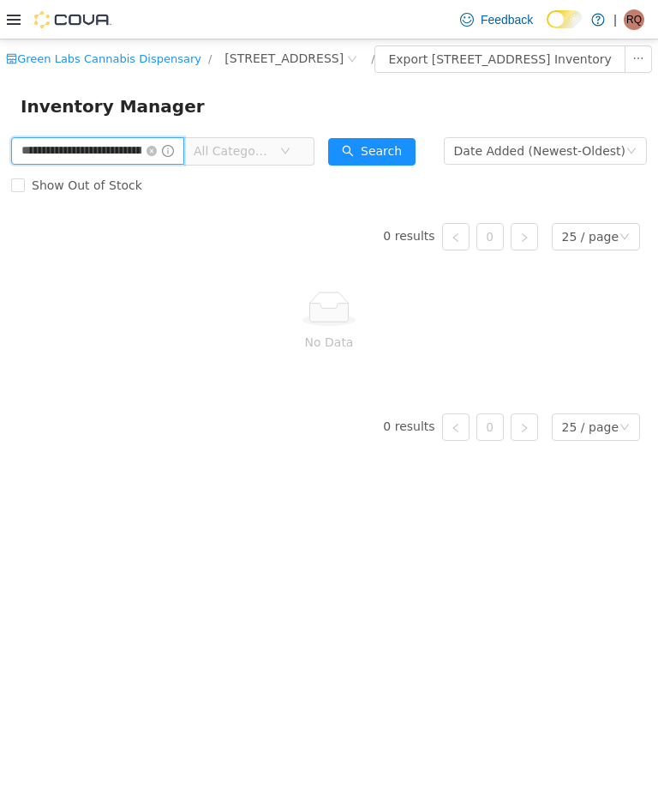
click at [64, 165] on input "**********" at bounding box center [97, 150] width 173 height 27
click at [83, 165] on input "**********" at bounding box center [97, 150] width 173 height 27
click at [95, 165] on input "**********" at bounding box center [97, 150] width 173 height 27
click at [129, 165] on input "**********" at bounding box center [97, 150] width 173 height 27
click at [59, 165] on input "**********" at bounding box center [97, 150] width 173 height 27
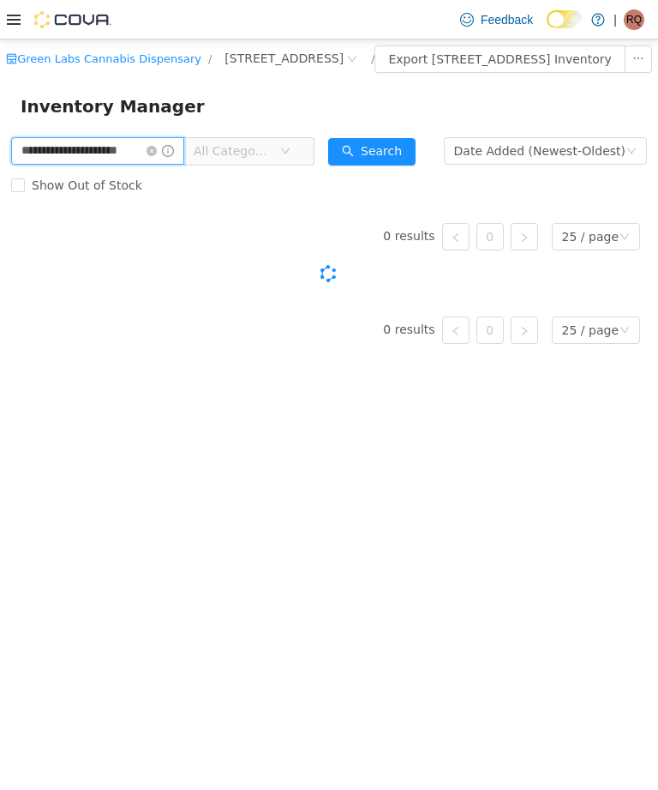
type input "**********"
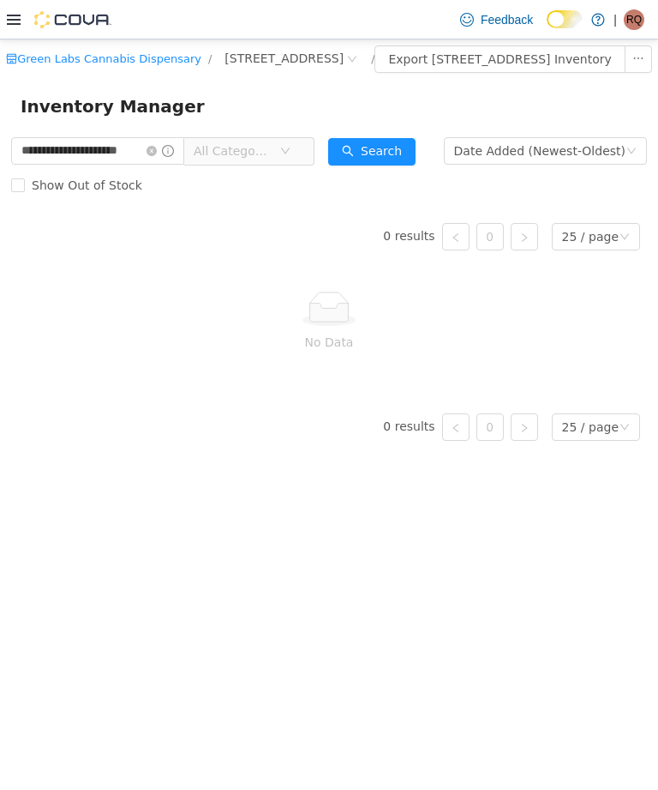
click at [157, 156] on icon "icon: close-circle" at bounding box center [152, 151] width 10 height 10
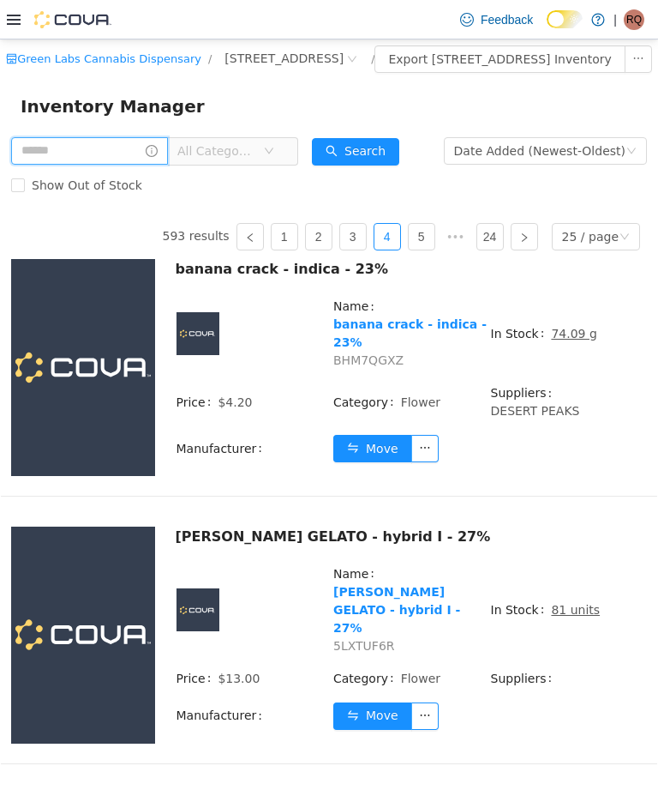
click at [129, 165] on input "text" at bounding box center [89, 150] width 157 height 27
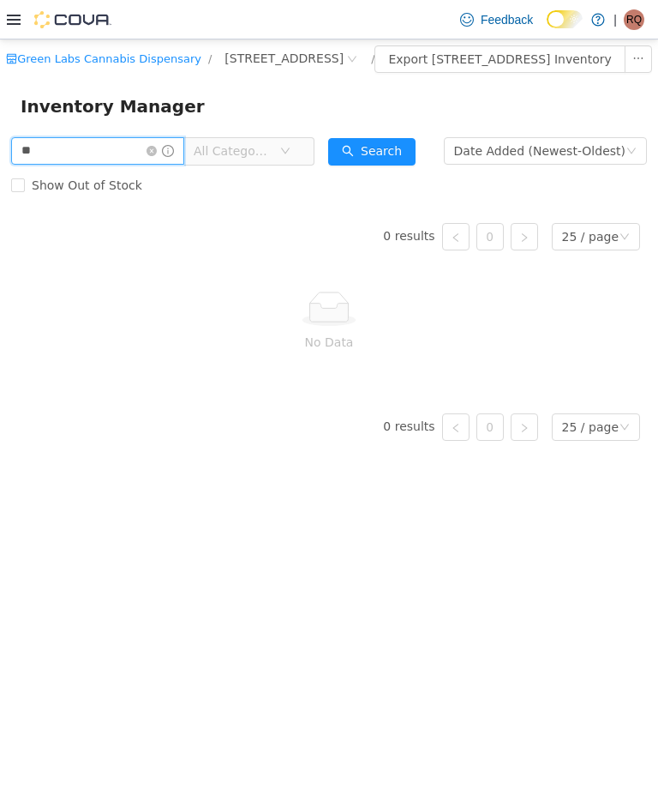
type input "*"
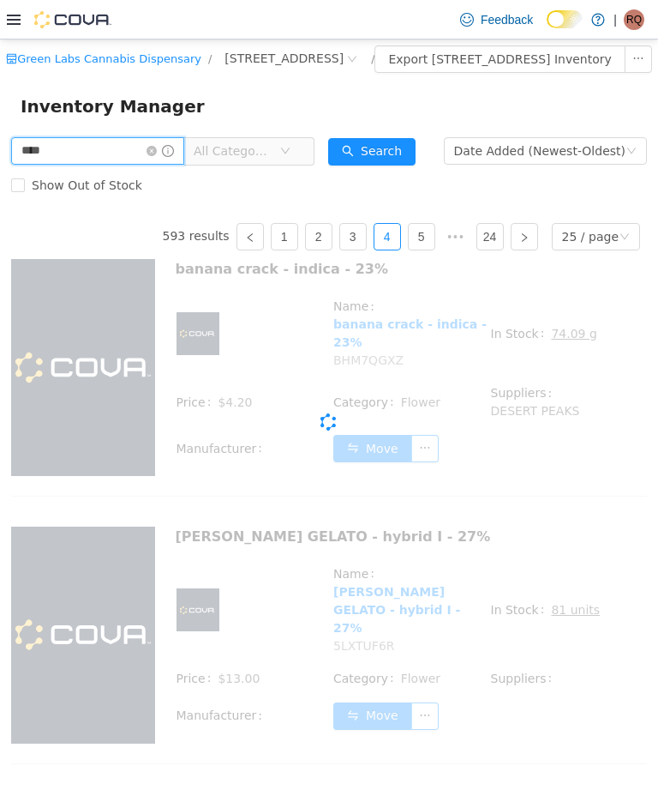
type input "****"
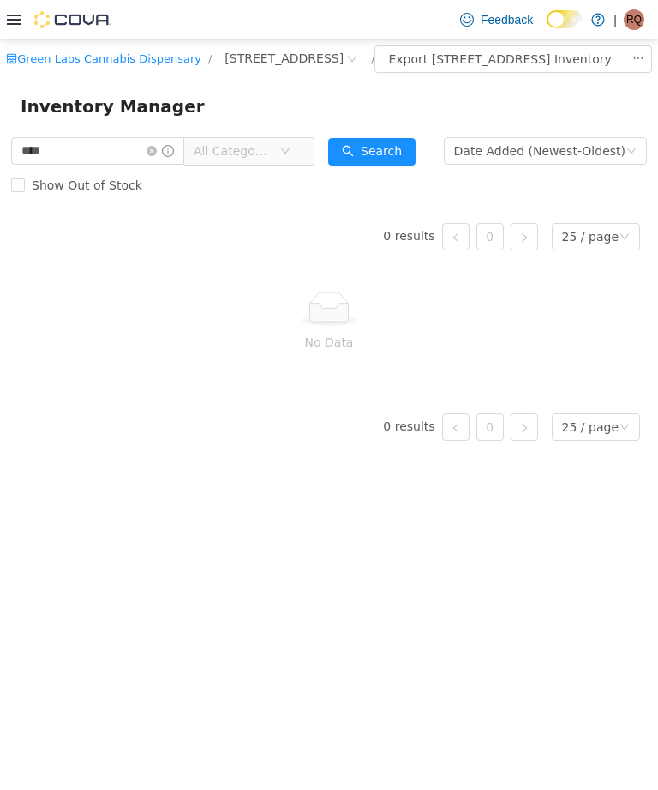
click at [608, 784] on div "Green Labs Cannabis Dispensary / [STREET_ADDRESS] / All Rooms / Export [STREET_…" at bounding box center [329, 414] width 658 height 750
click at [157, 156] on icon "icon: close-circle" at bounding box center [152, 151] width 10 height 10
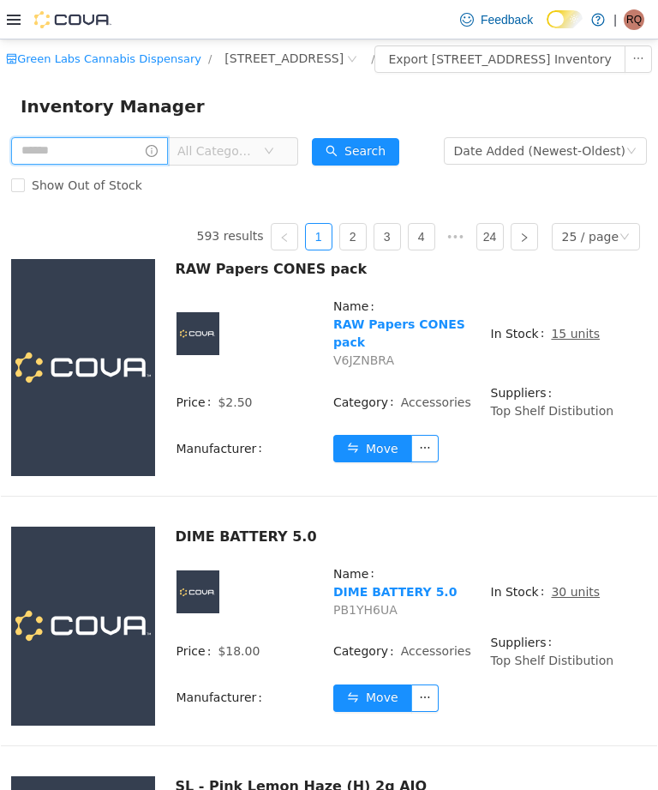
click at [124, 165] on input "text" at bounding box center [89, 150] width 157 height 27
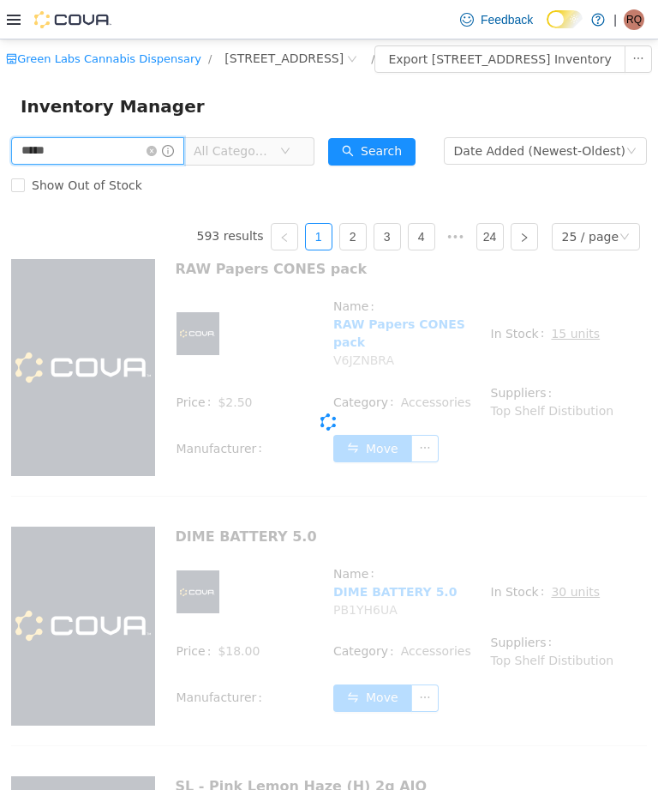
type input "*****"
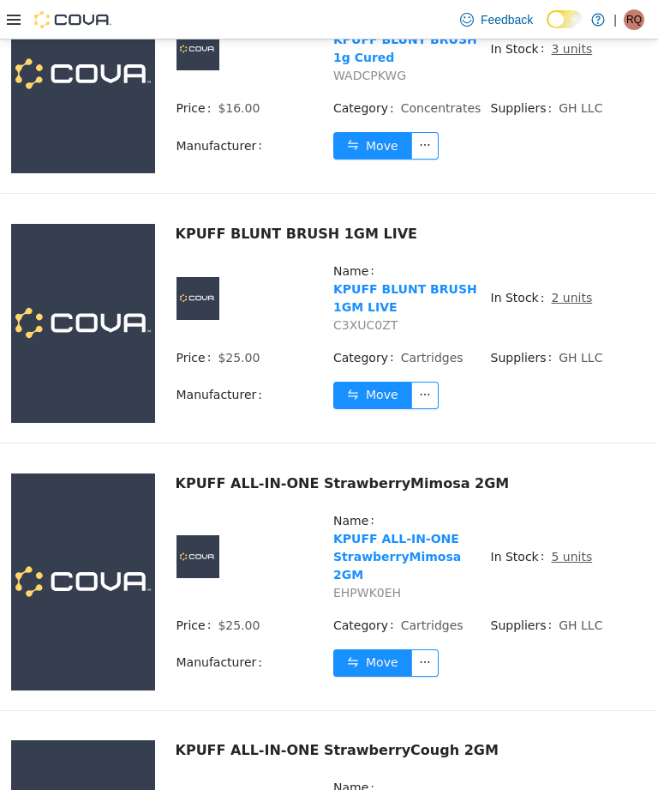
scroll to position [291, 0]
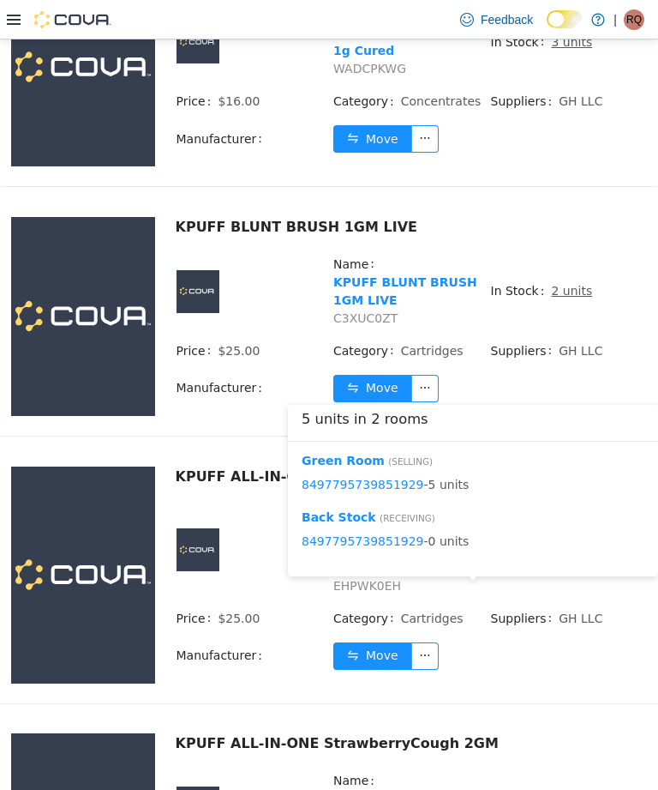
click at [373, 670] on button "Move" at bounding box center [372, 655] width 79 height 27
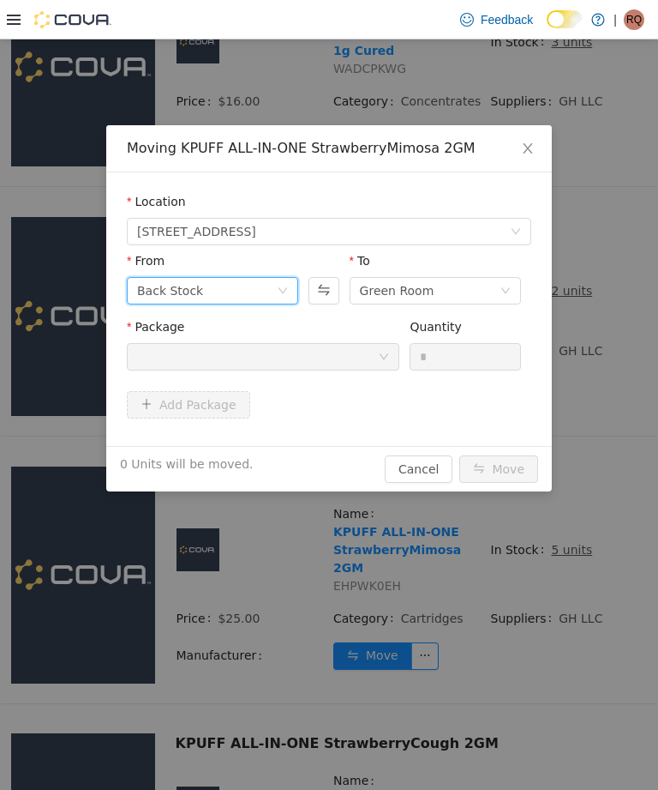
click at [281, 288] on icon "icon: down" at bounding box center [283, 290] width 10 height 10
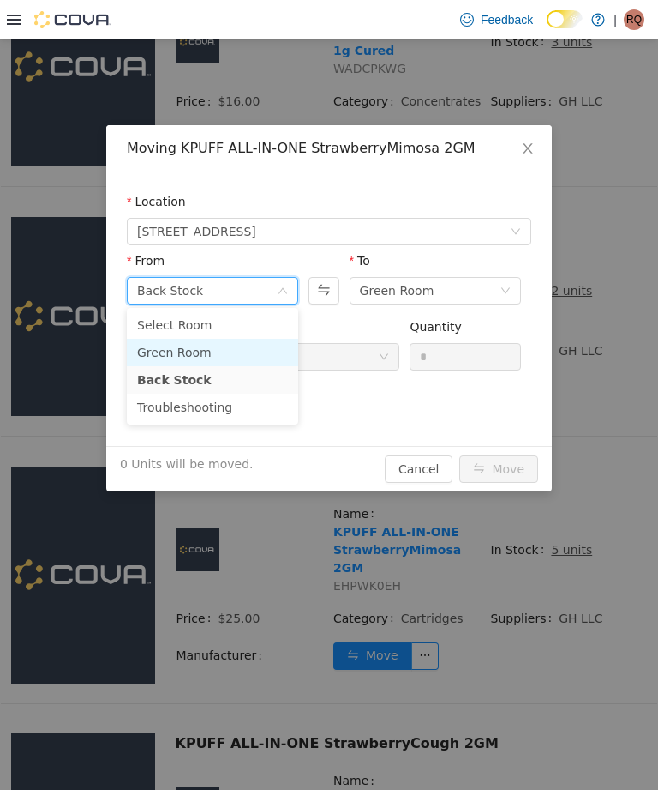
click at [268, 345] on li "Green Room" at bounding box center [212, 352] width 171 height 27
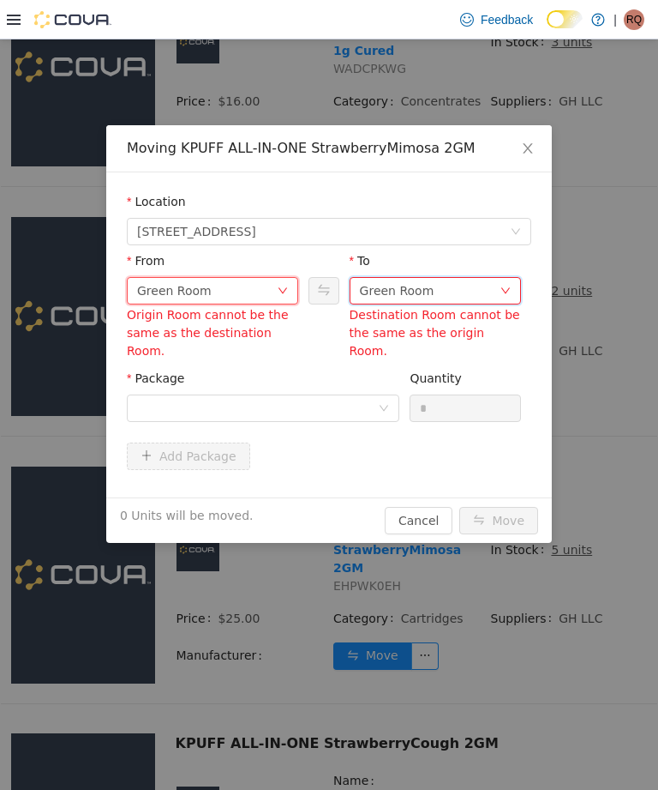
click at [462, 283] on div "Green Room" at bounding box center [430, 291] width 140 height 26
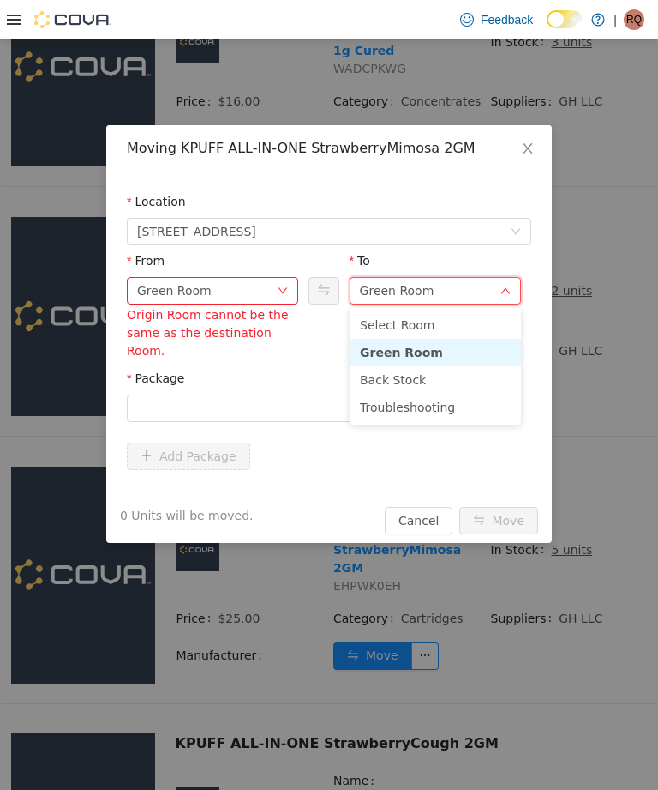
click at [415, 400] on li "Troubleshooting" at bounding box center [435, 406] width 171 height 27
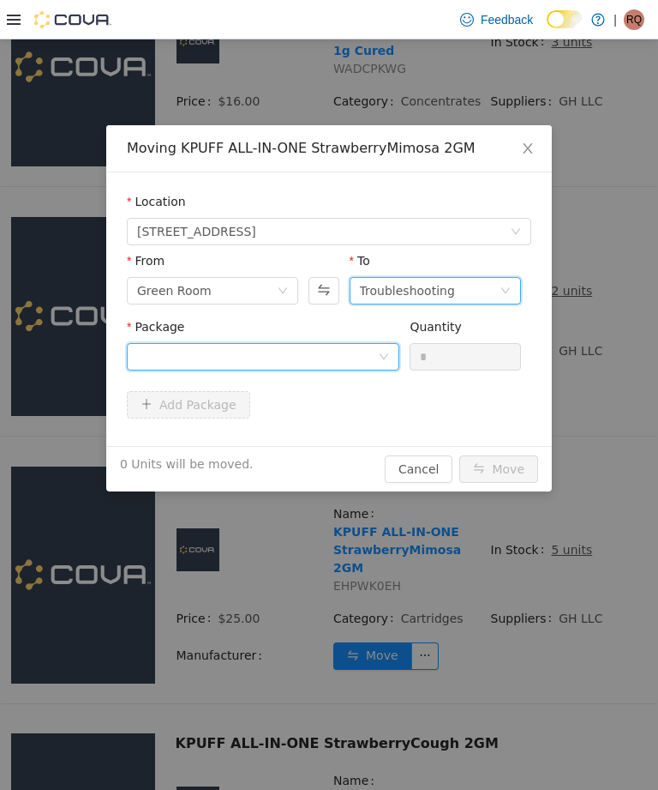
click at [349, 357] on div at bounding box center [257, 357] width 241 height 26
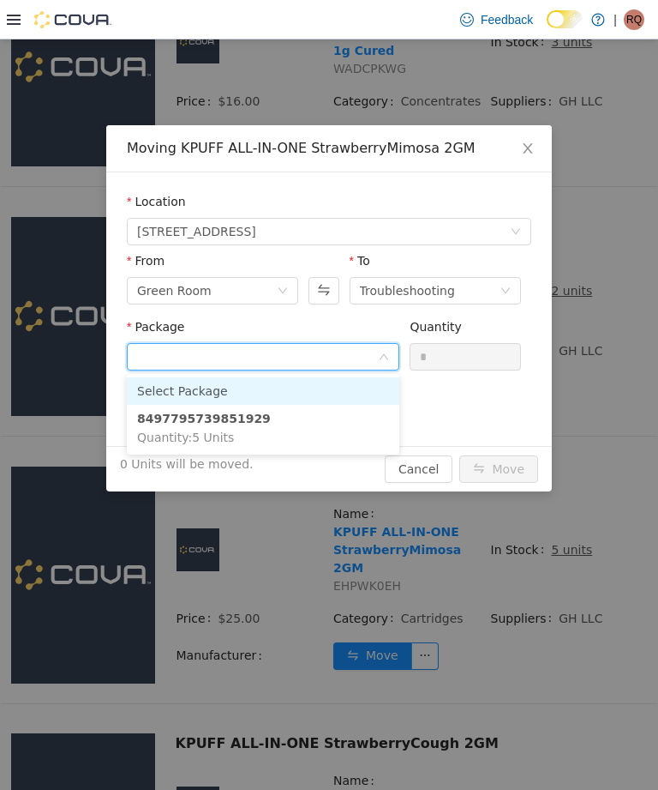
click at [363, 412] on li "8497795739851929 Quantity : 5 Units" at bounding box center [263, 428] width 273 height 46
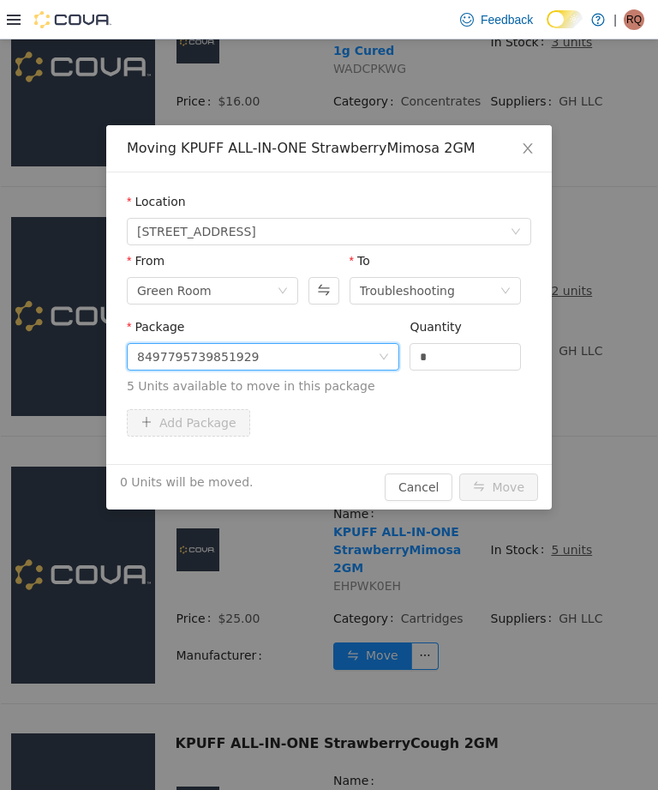
click at [480, 348] on input "*" at bounding box center [466, 357] width 110 height 26
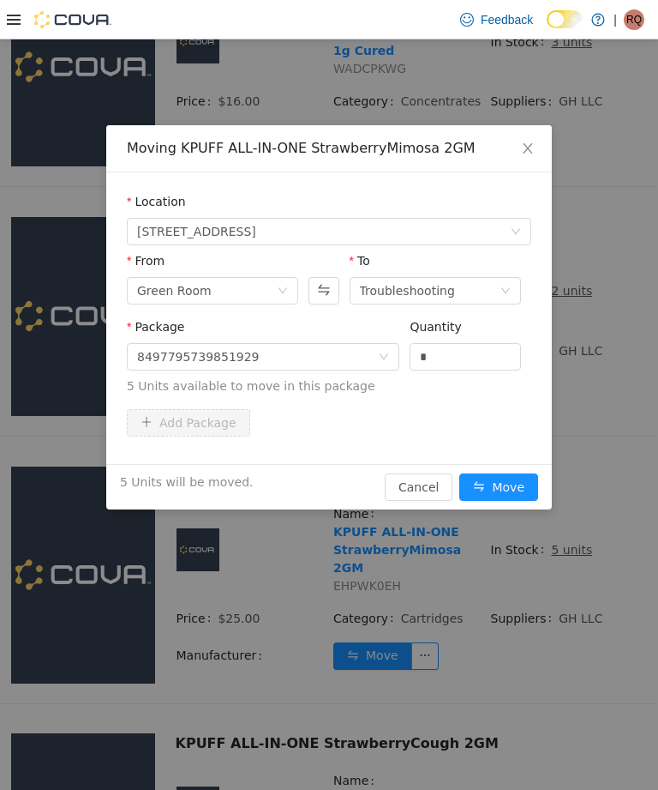
type input "*"
click at [515, 489] on button "Move" at bounding box center [499, 486] width 79 height 27
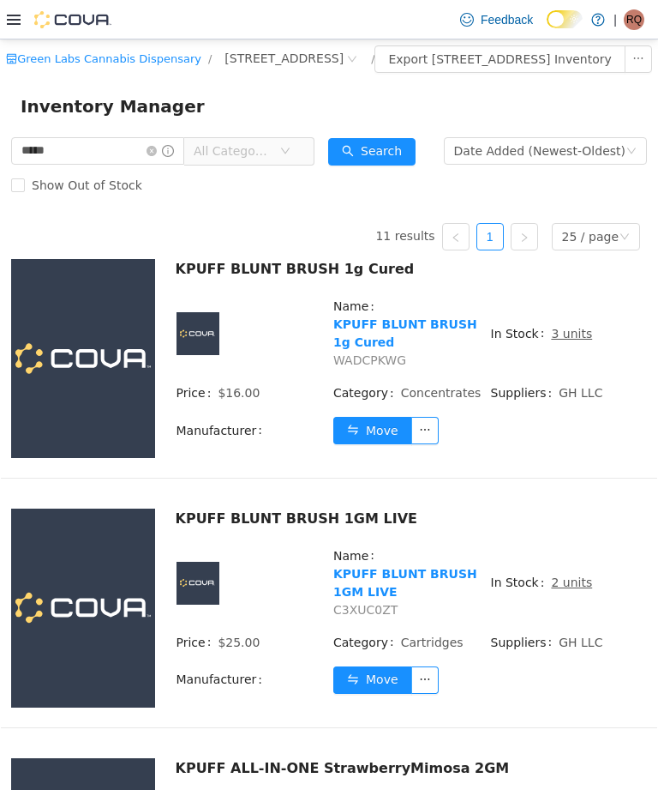
scroll to position [0, 0]
click at [175, 165] on input "*****" at bounding box center [97, 150] width 173 height 27
click at [183, 161] on input "*****" at bounding box center [97, 150] width 173 height 27
click at [157, 156] on icon "icon: close-circle" at bounding box center [152, 151] width 10 height 10
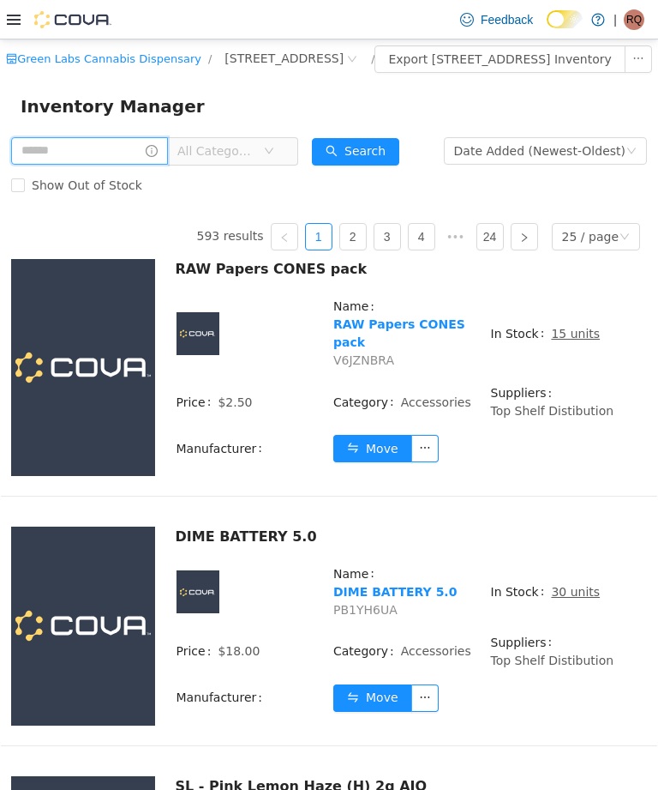
click at [77, 165] on input "text" at bounding box center [89, 150] width 157 height 27
type input "*"
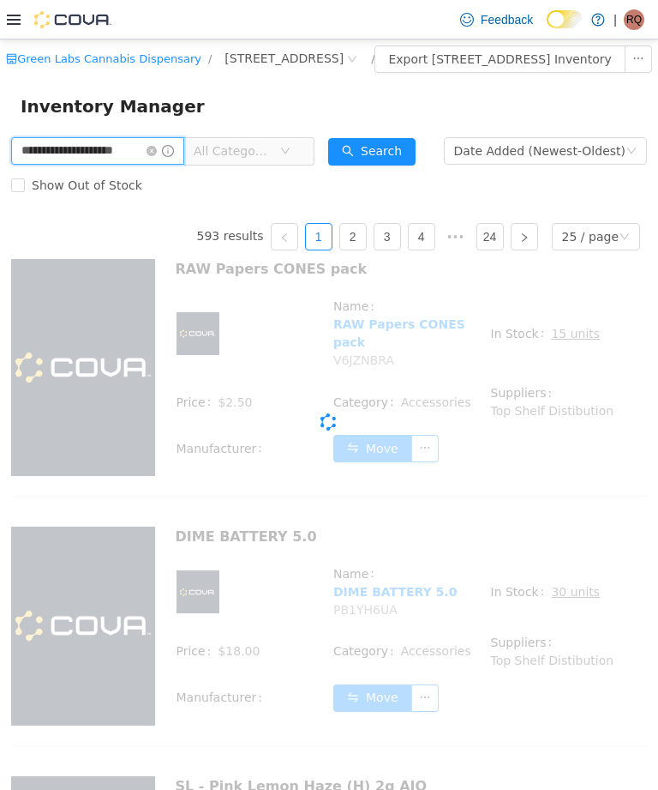
type input "**********"
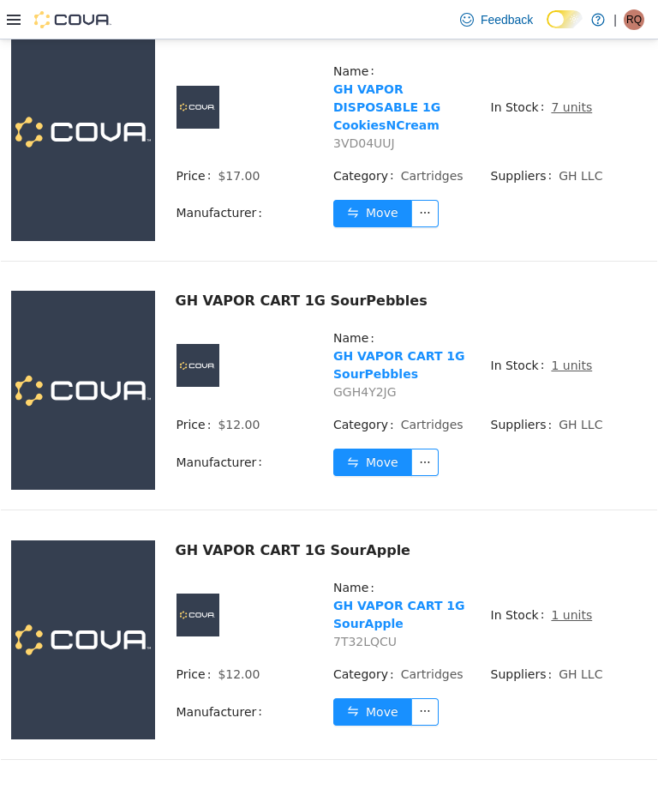
scroll to position [3962, 0]
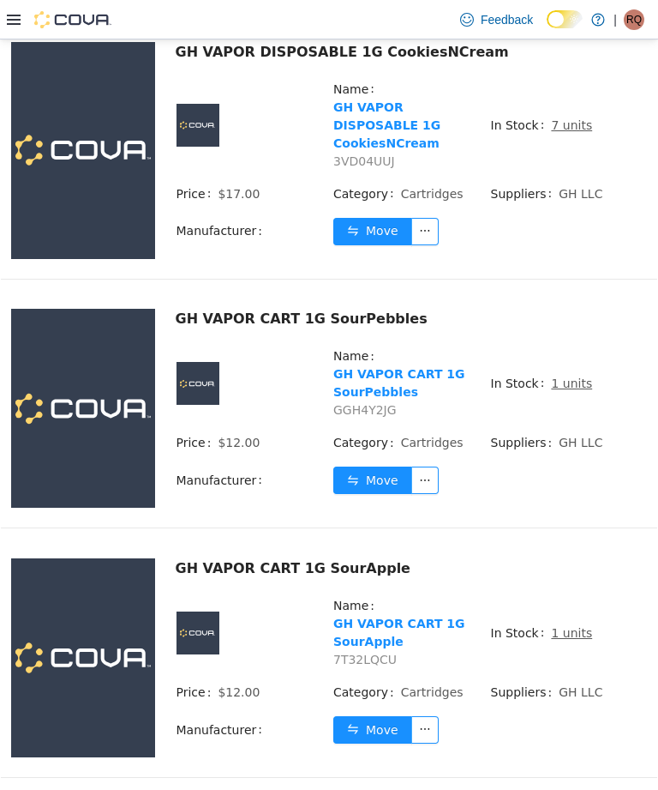
click at [556, 715] on td "Move" at bounding box center [490, 736] width 315 height 42
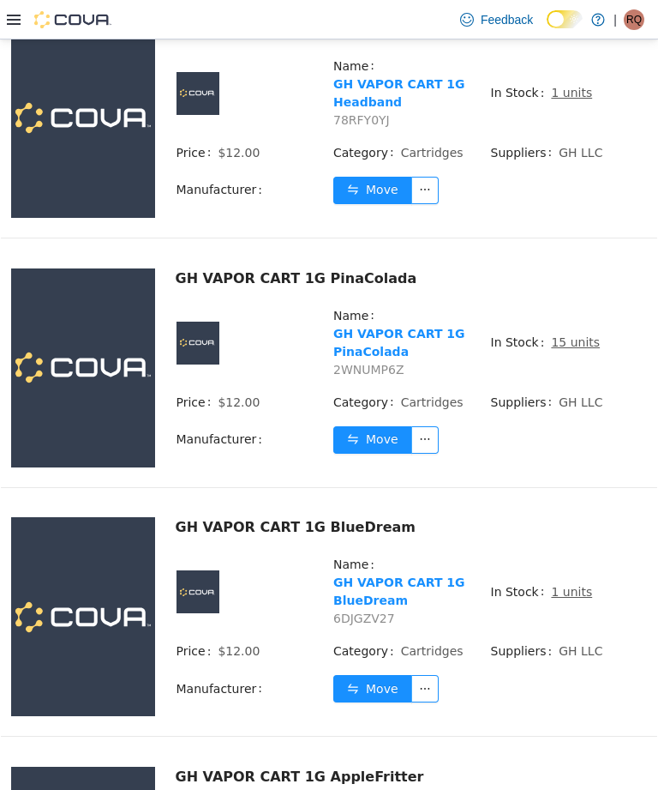
scroll to position [4762, 0]
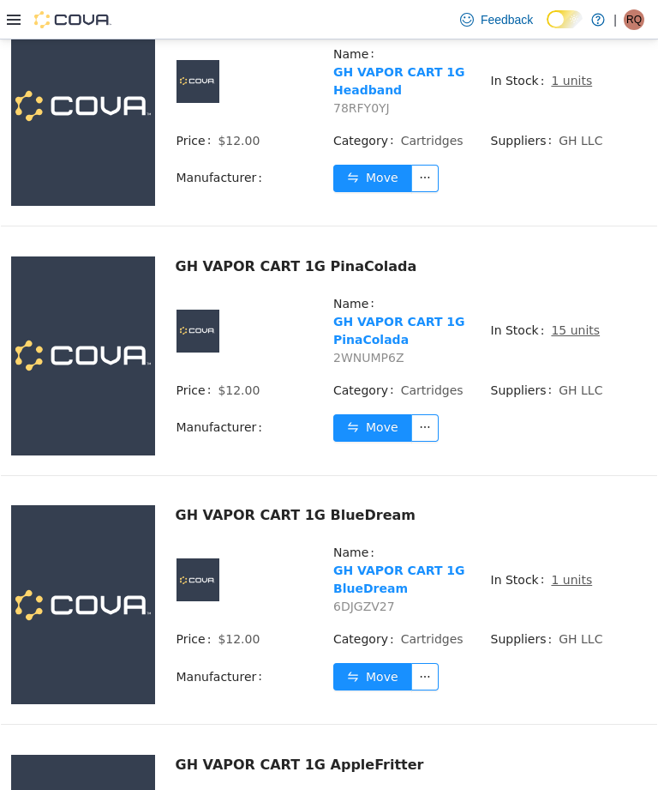
click at [590, 543] on td "In Stock 1 units" at bounding box center [569, 586] width 158 height 87
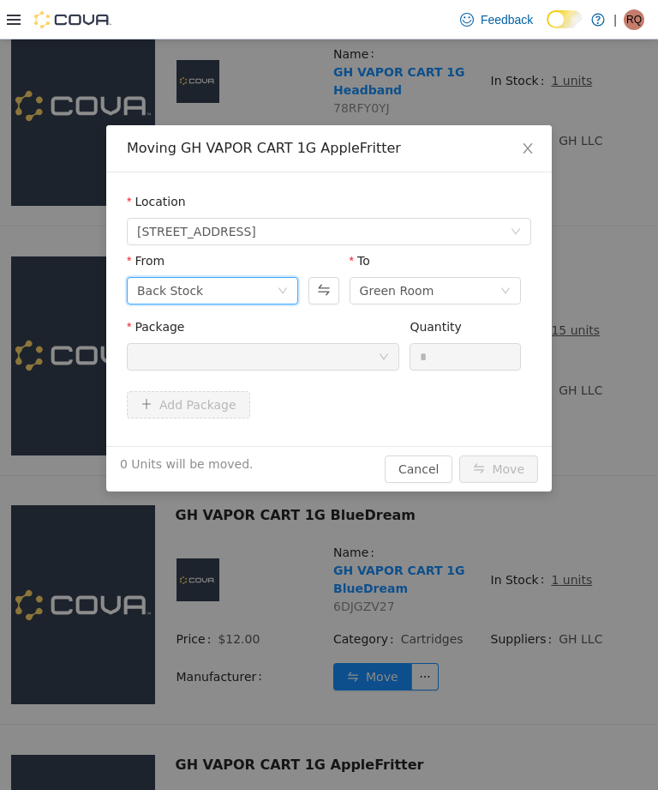
click at [285, 294] on icon "icon: down" at bounding box center [283, 290] width 10 height 10
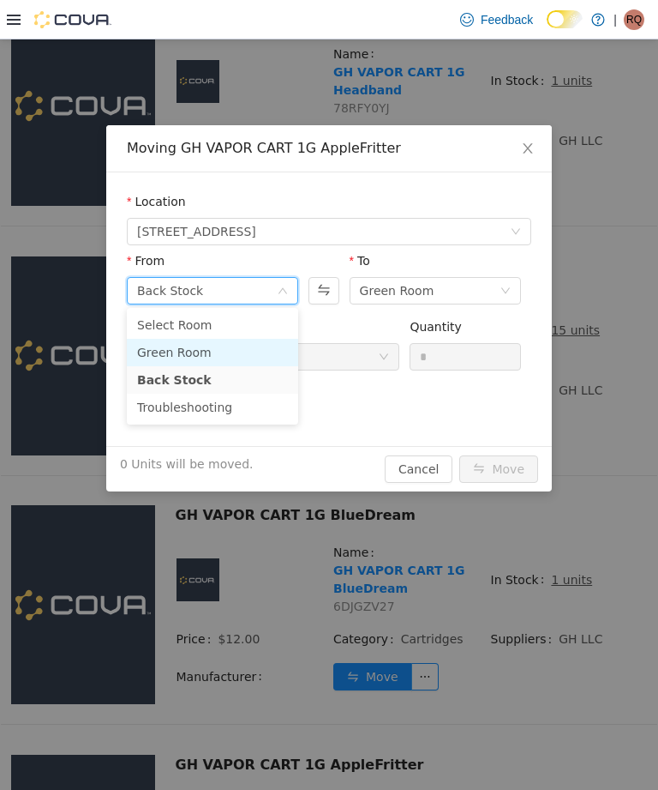
click at [247, 351] on li "Green Room" at bounding box center [212, 352] width 171 height 27
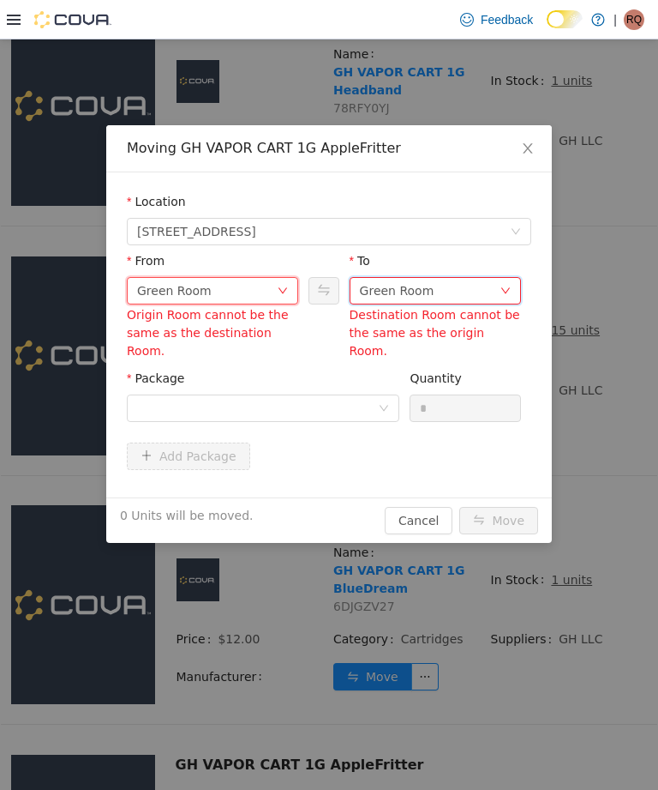
click at [401, 282] on div "Green Room" at bounding box center [397, 291] width 75 height 26
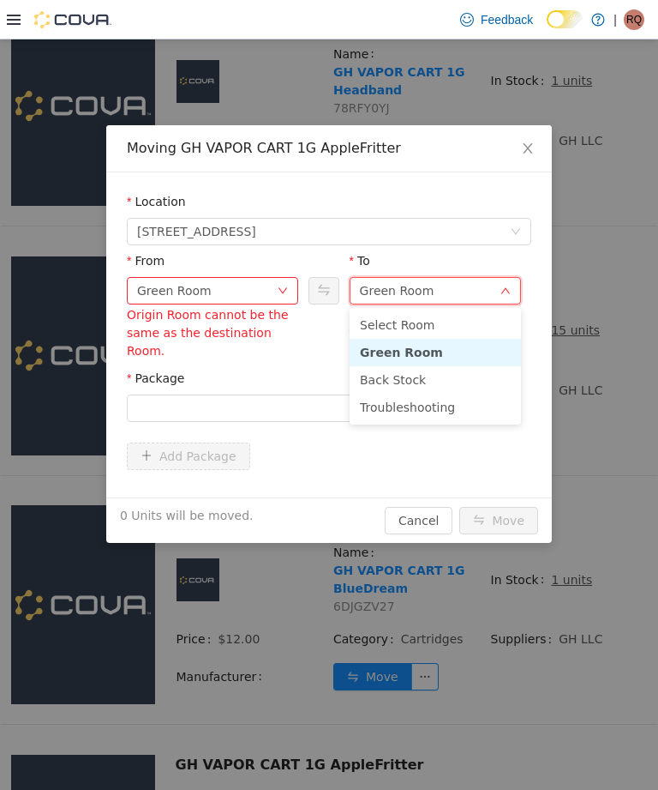
click at [405, 399] on li "Troubleshooting" at bounding box center [435, 406] width 171 height 27
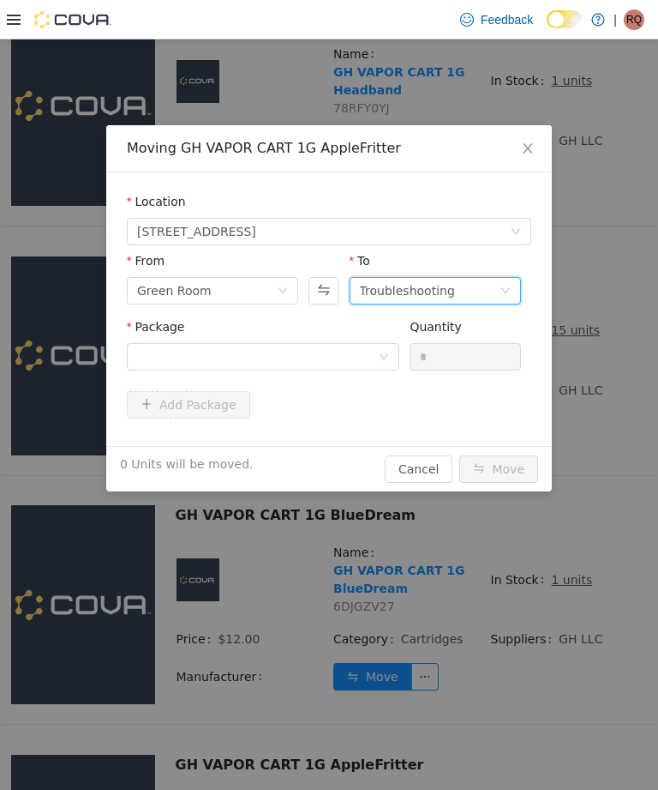
click at [374, 388] on div "Package Quantity *" at bounding box center [329, 354] width 405 height 73
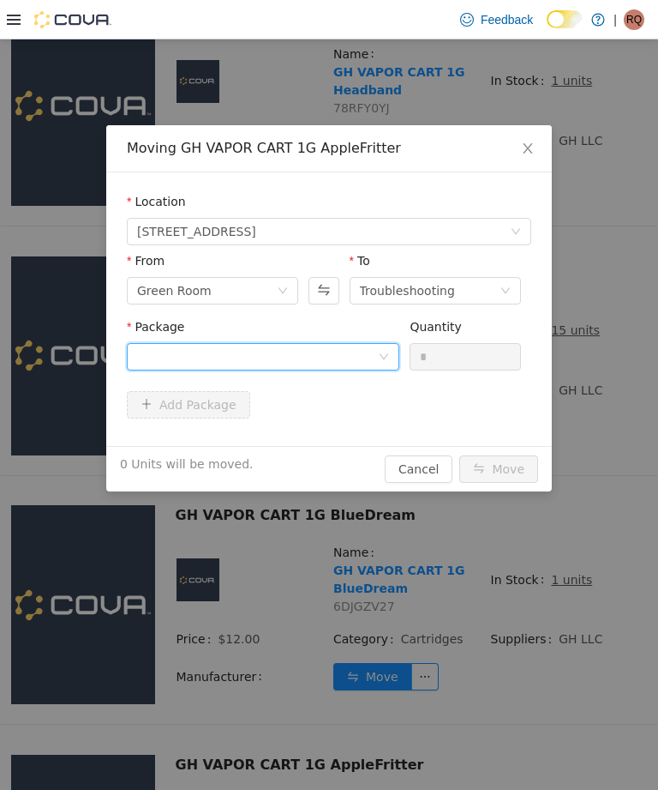
click at [375, 356] on div at bounding box center [257, 357] width 241 height 26
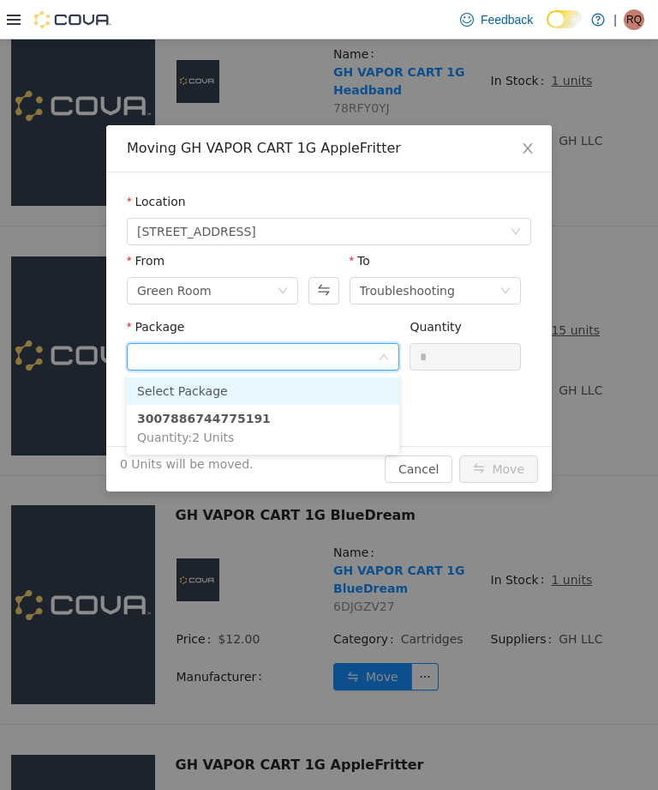
click at [320, 405] on li "3007886744775191 Quantity : 2 Units" at bounding box center [263, 428] width 273 height 46
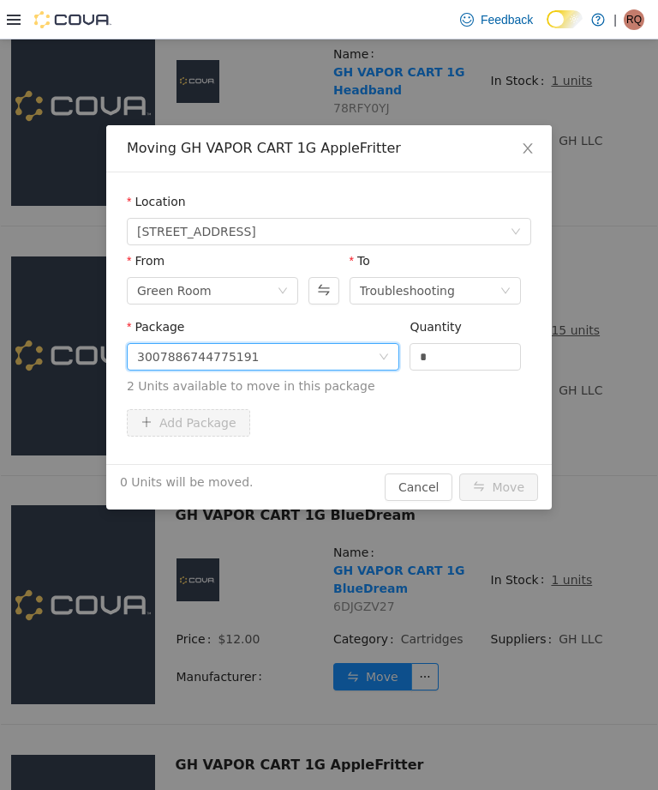
click at [439, 361] on input "*" at bounding box center [466, 357] width 110 height 26
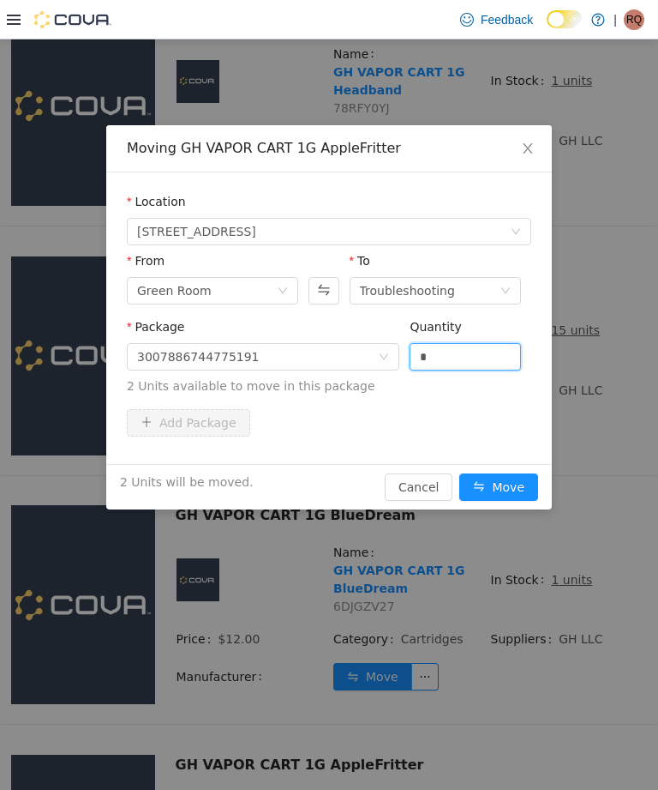
type input "*"
click at [494, 482] on button "Move" at bounding box center [499, 486] width 79 height 27
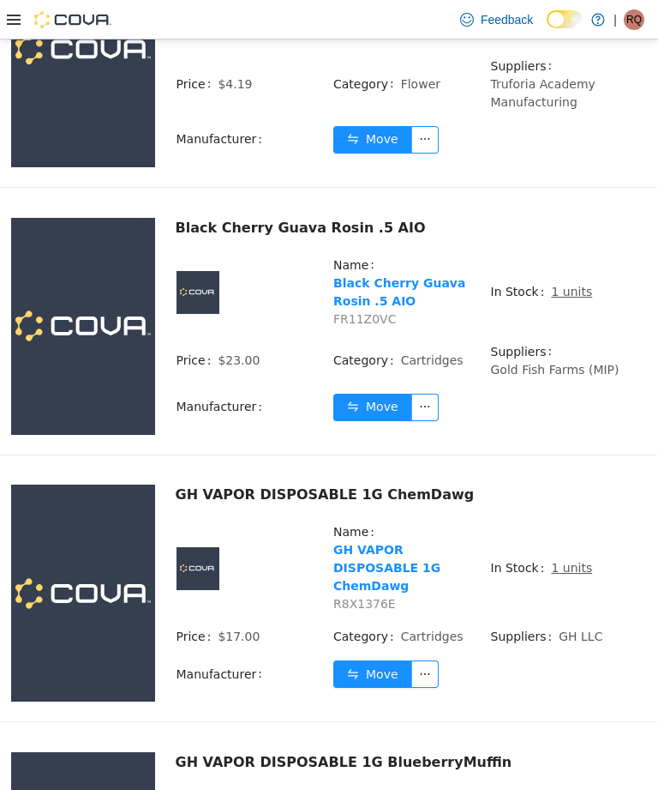
scroll to position [55, 0]
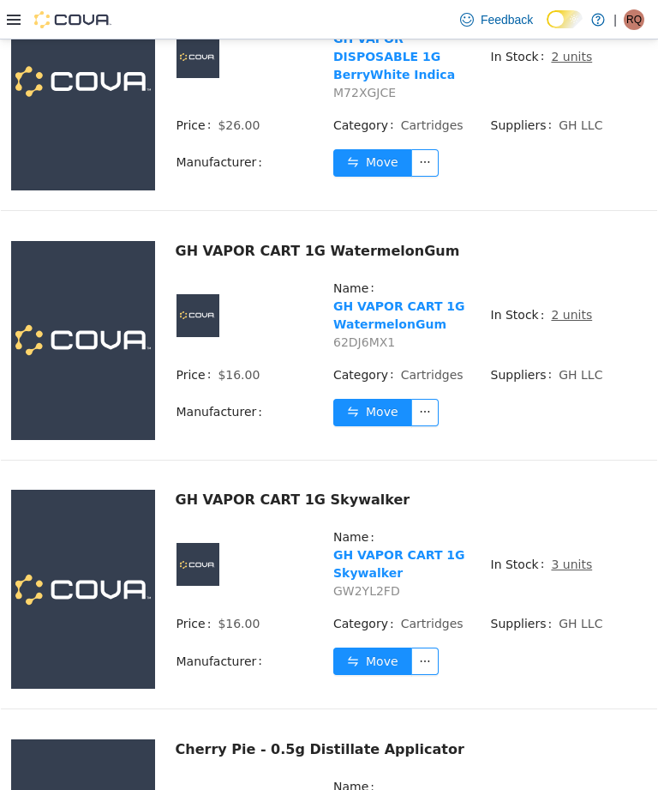
scroll to position [5823, 0]
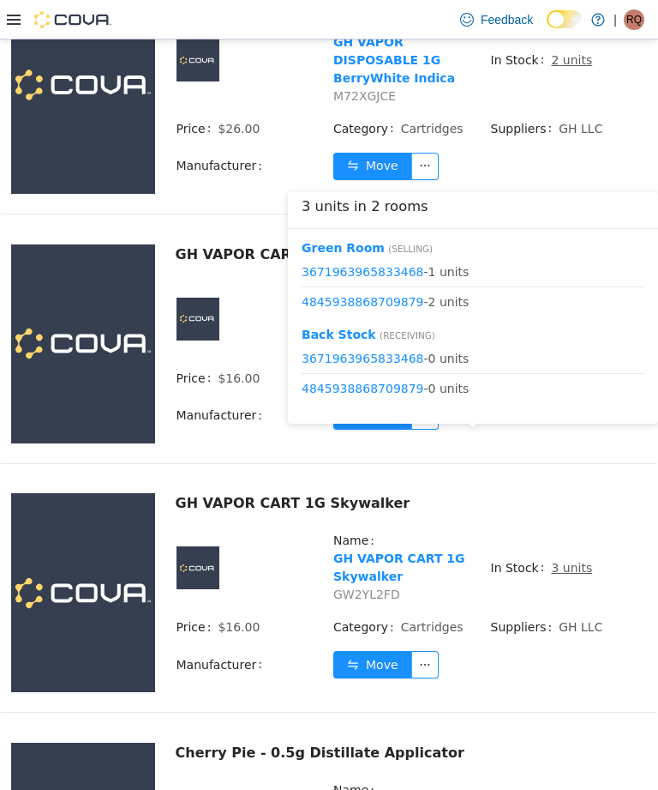
click at [375, 651] on button "Move" at bounding box center [372, 664] width 79 height 27
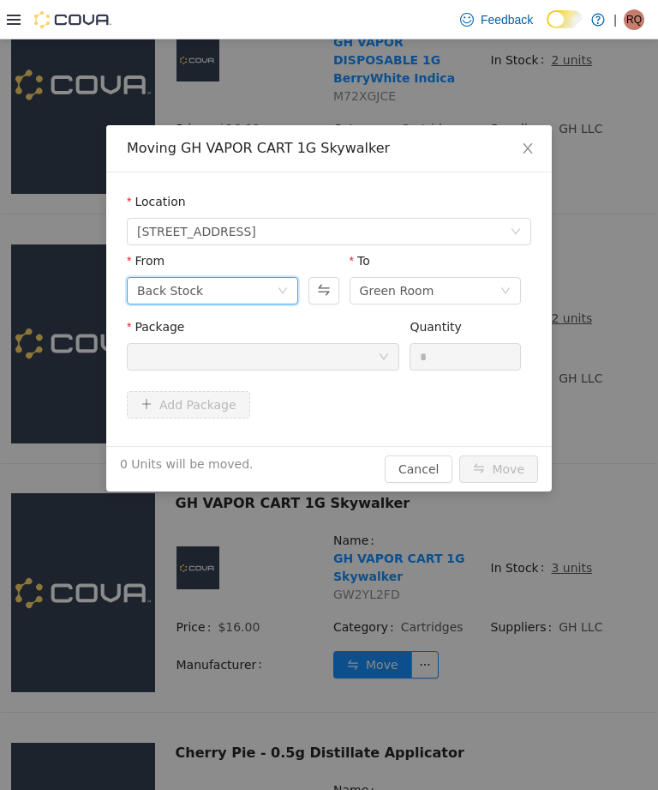
click at [286, 291] on icon "icon: down" at bounding box center [283, 290] width 10 height 10
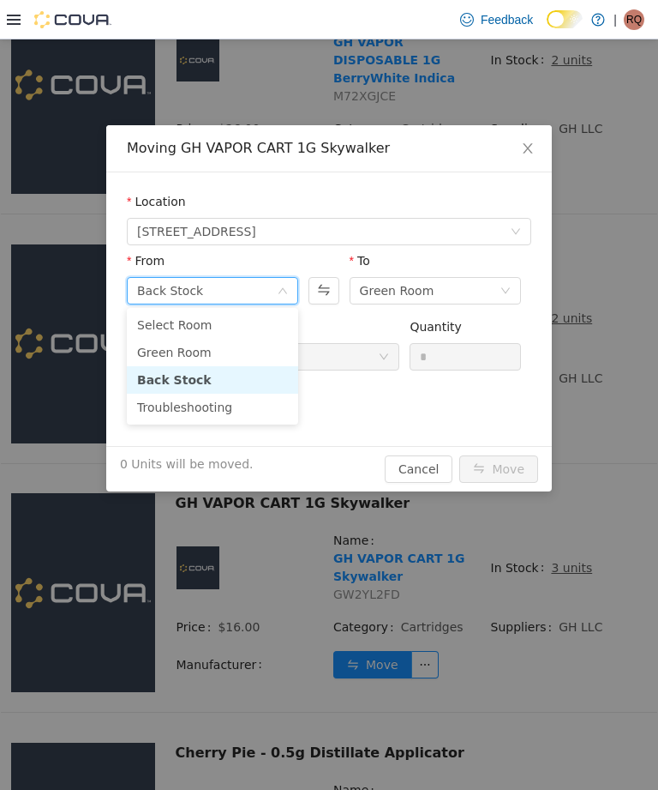
click at [261, 343] on li "Green Room" at bounding box center [212, 352] width 171 height 27
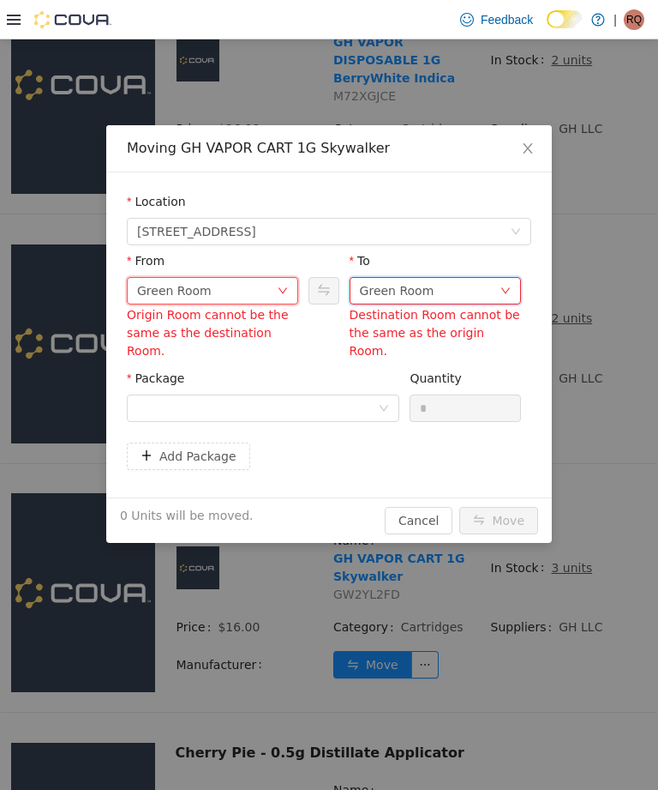
click at [390, 286] on div "Green Room" at bounding box center [397, 291] width 75 height 26
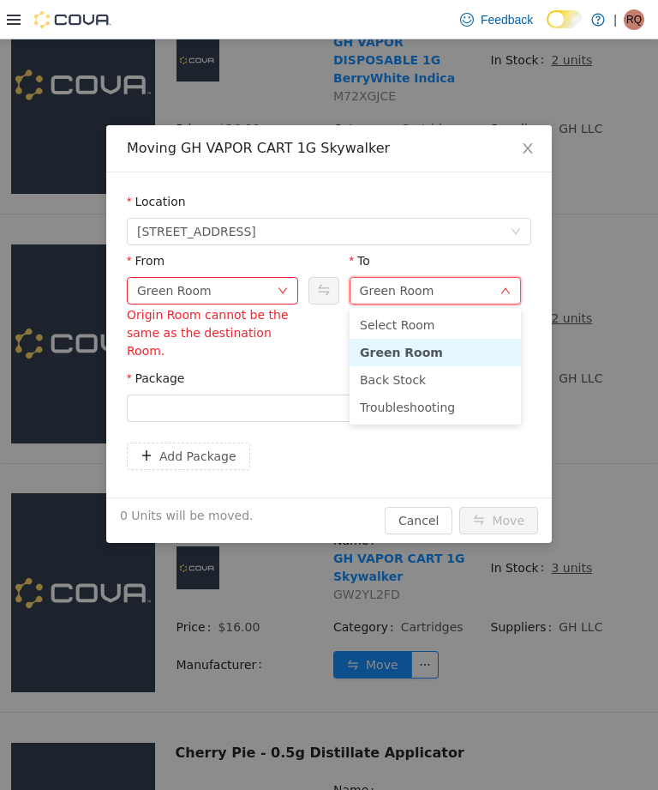
click at [389, 393] on li "Back Stock" at bounding box center [435, 379] width 171 height 27
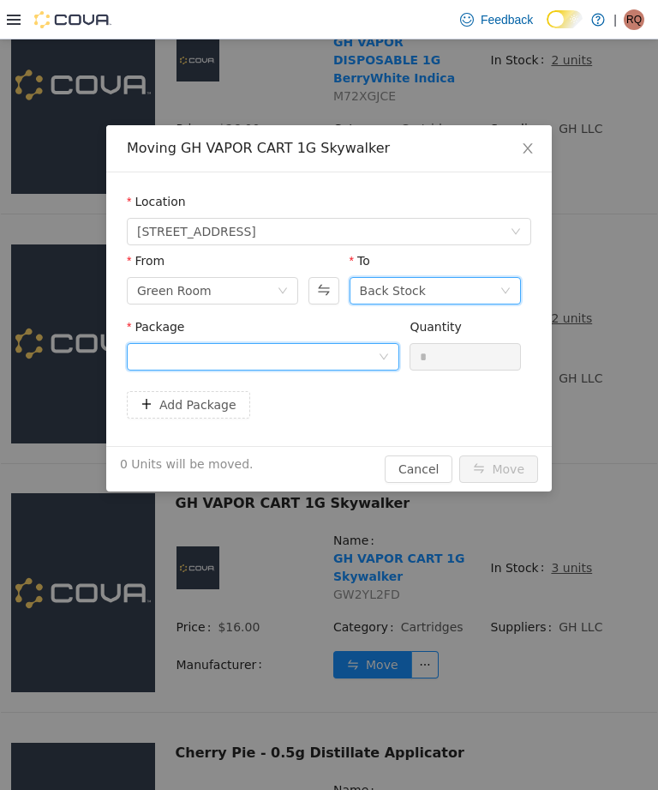
click at [325, 351] on div at bounding box center [257, 357] width 241 height 26
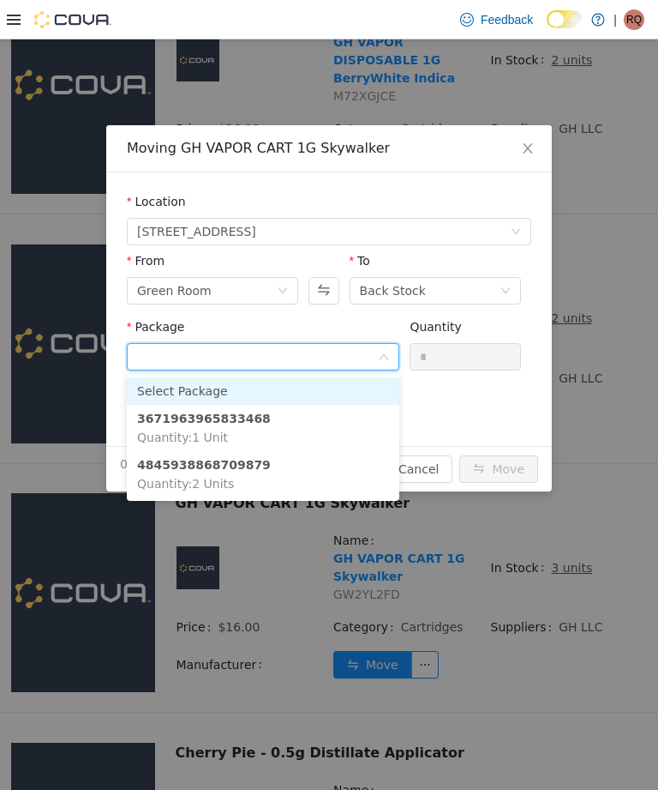
click at [305, 419] on li "3671963965833468 Quantity : 1 Unit" at bounding box center [263, 428] width 273 height 46
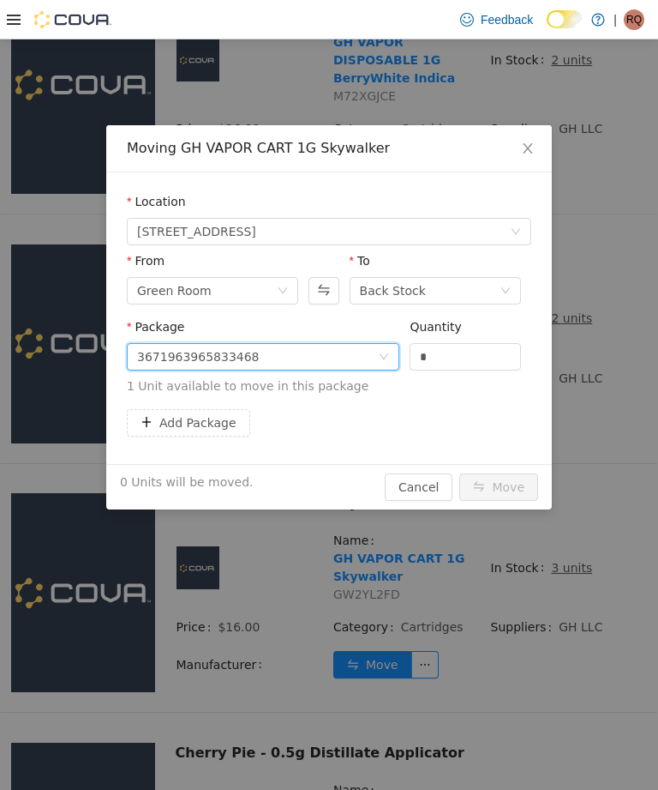
click at [236, 409] on button "Add Package" at bounding box center [188, 422] width 123 height 27
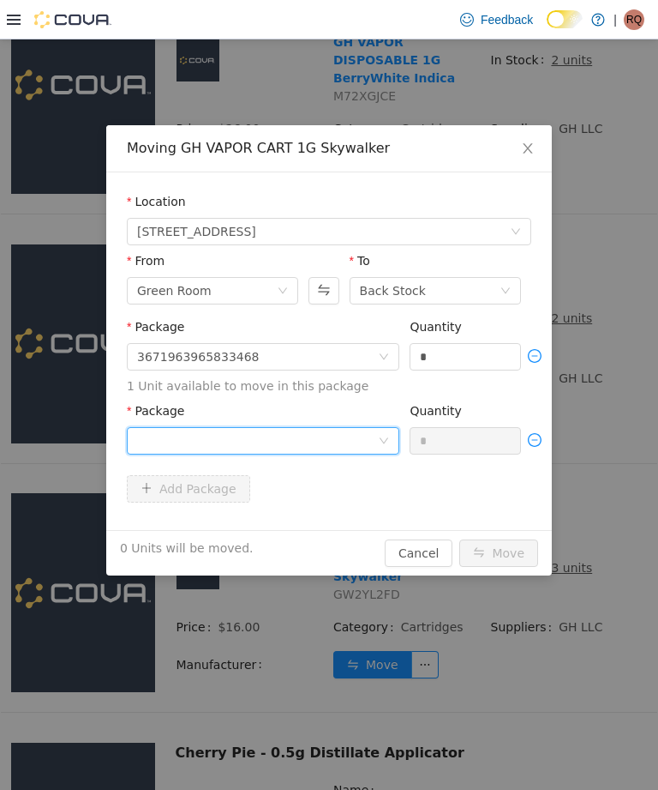
click at [254, 442] on div at bounding box center [257, 441] width 241 height 26
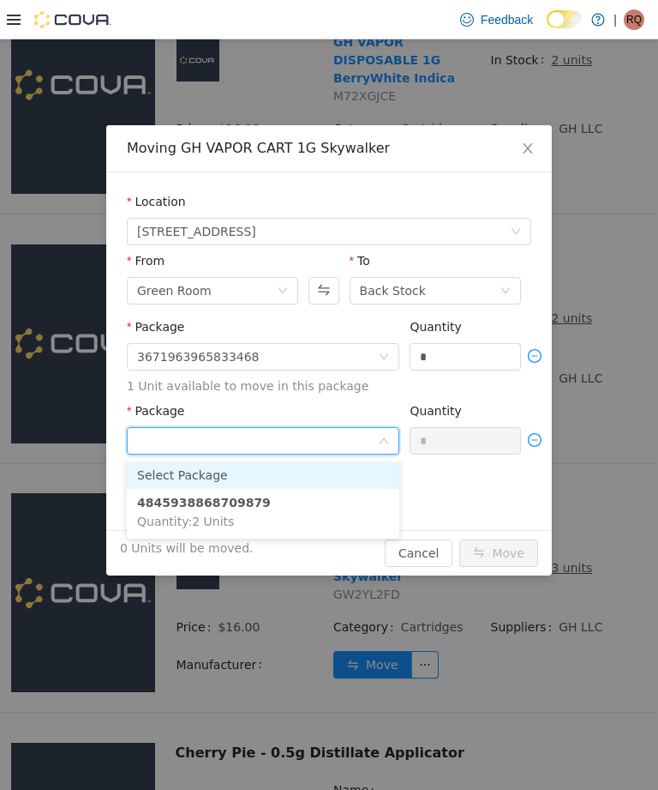
click at [263, 504] on li "4845938868709879 Quantity : 2 Units" at bounding box center [263, 512] width 273 height 46
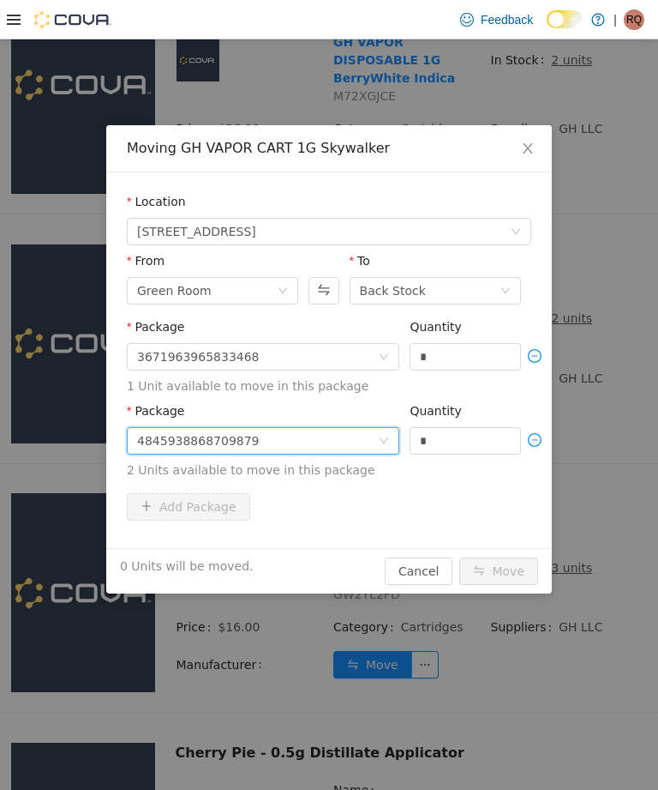
click at [462, 359] on input "*" at bounding box center [466, 357] width 110 height 26
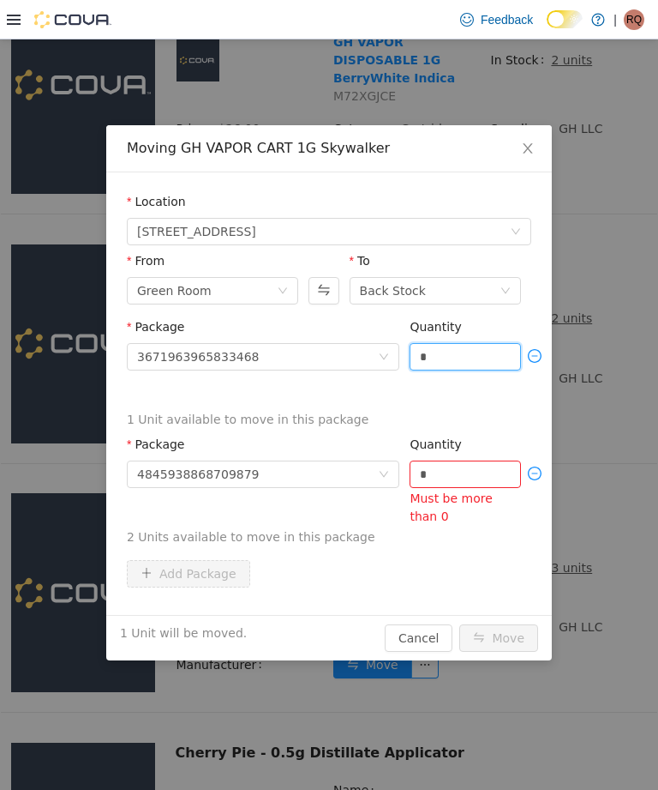
type input "*"
click at [456, 461] on input "*" at bounding box center [466, 474] width 110 height 26
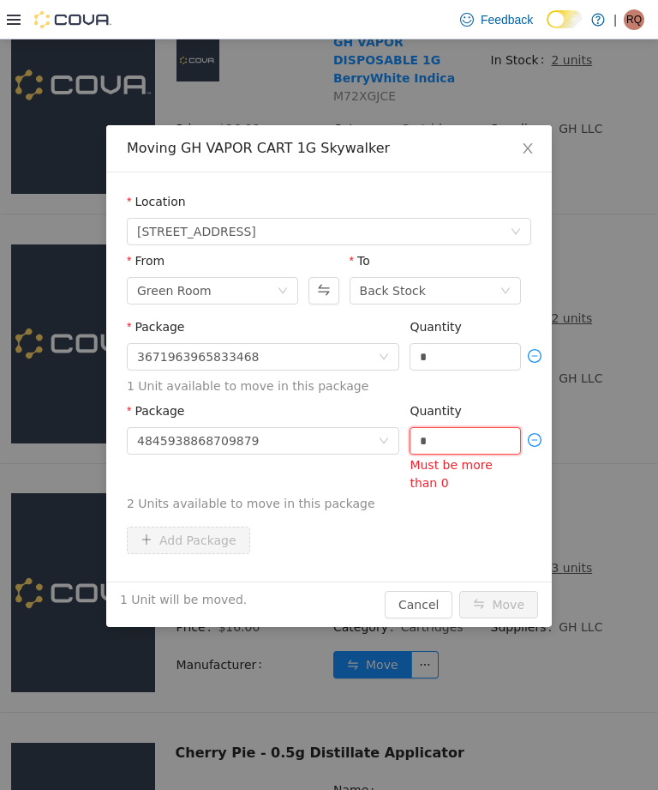
click at [466, 436] on input "*" at bounding box center [466, 441] width 110 height 26
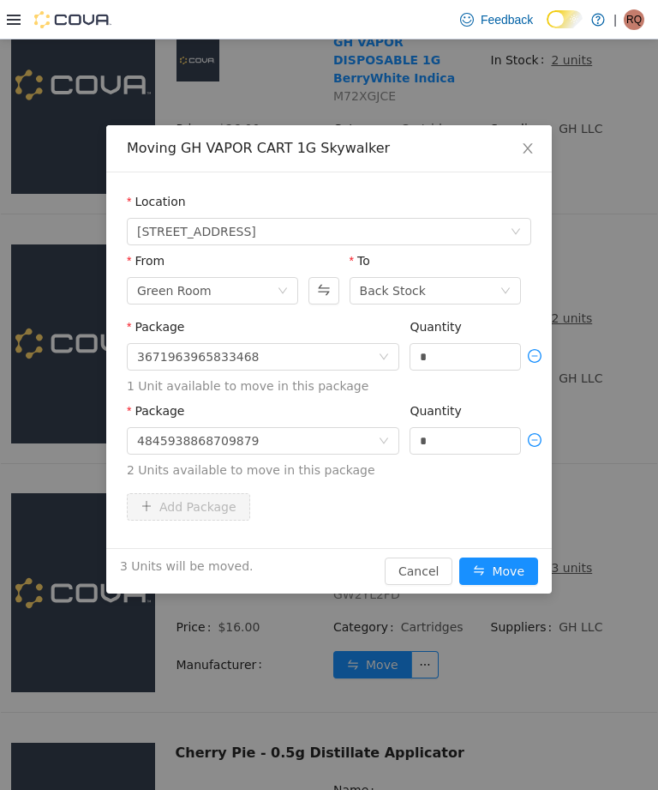
type input "*"
click at [495, 569] on button "Move" at bounding box center [499, 570] width 79 height 27
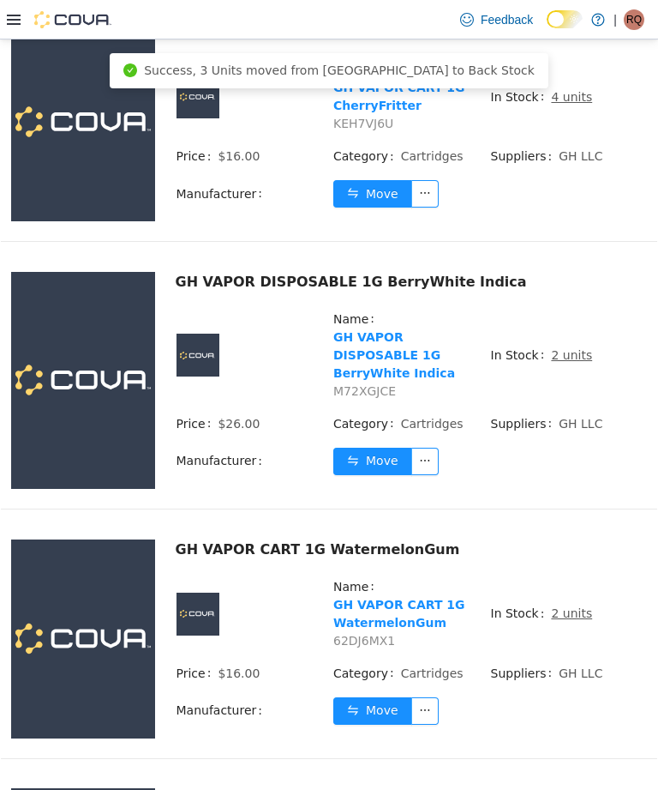
scroll to position [5523, 0]
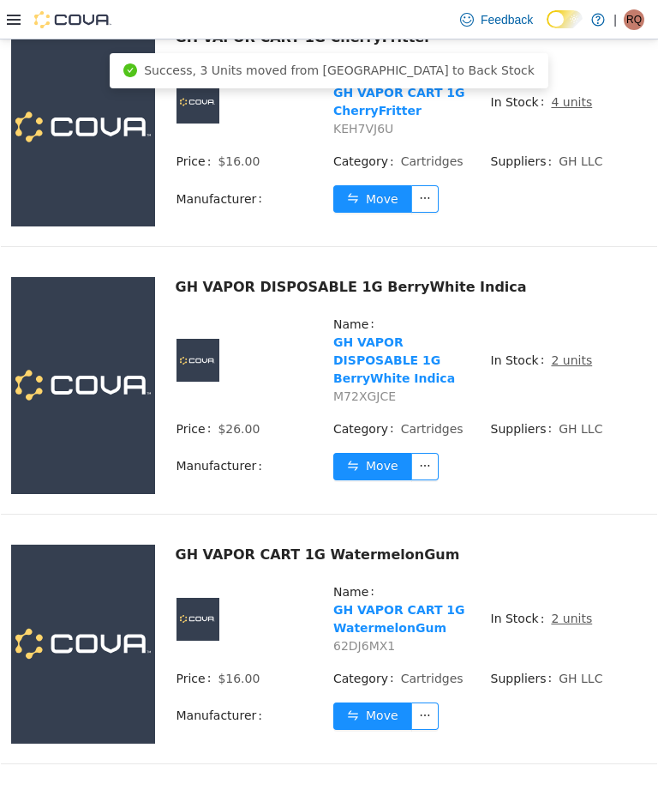
click at [564, 611] on u "2 units" at bounding box center [571, 618] width 41 height 14
click at [566, 611] on u "2 units" at bounding box center [571, 618] width 41 height 14
click at [557, 611] on u "2 units" at bounding box center [571, 618] width 41 height 14
click at [568, 611] on u "2 units" at bounding box center [571, 618] width 41 height 14
click at [568, 610] on span "2 units" at bounding box center [571, 619] width 41 height 18
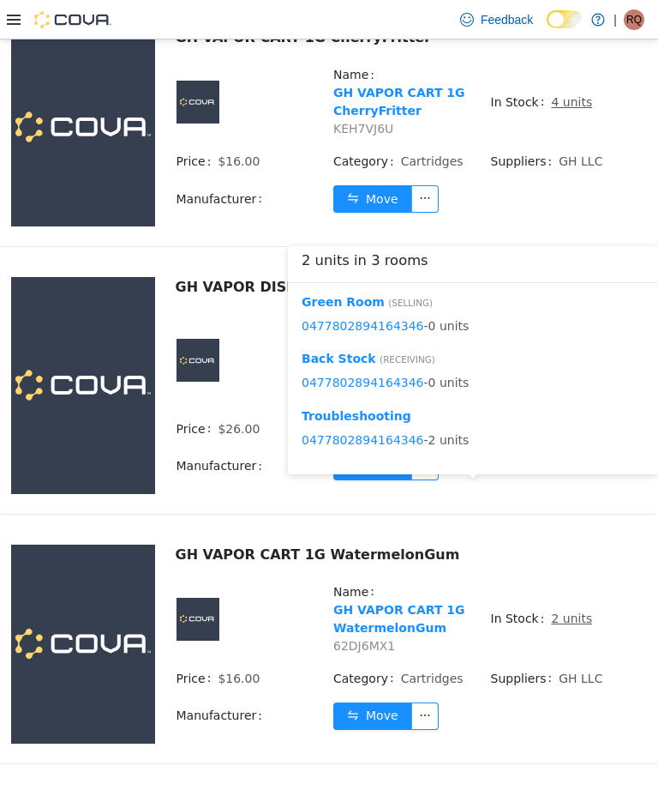
click at [560, 671] on span "GH LLC" at bounding box center [581, 678] width 44 height 14
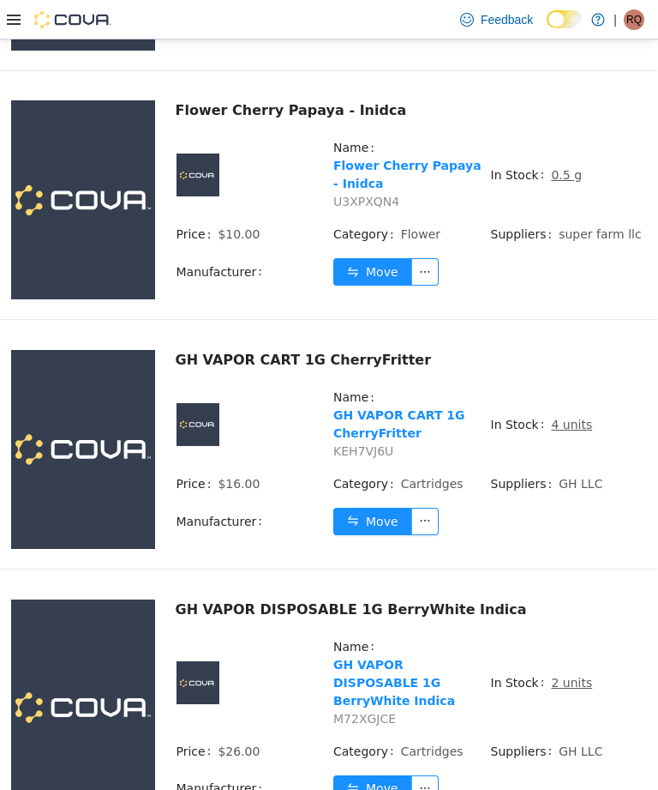
scroll to position [5160, 0]
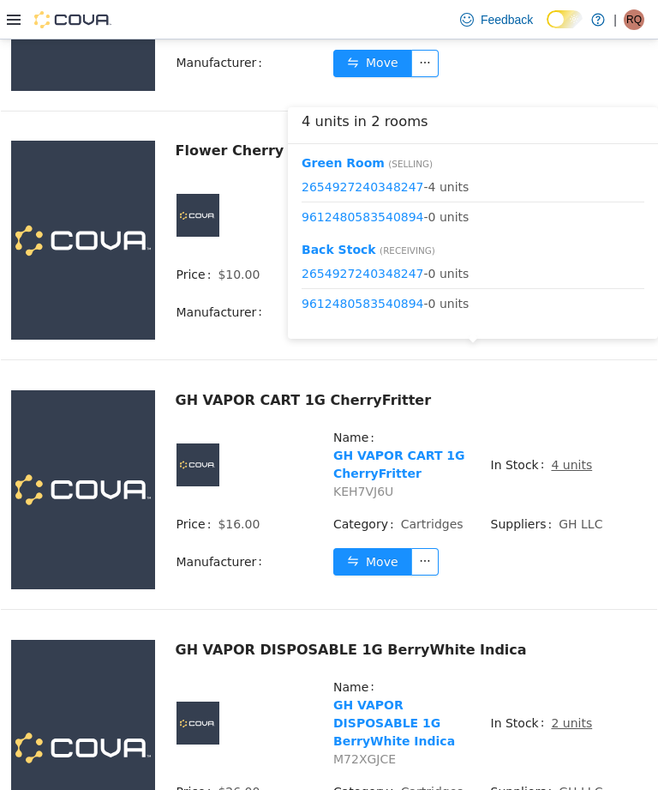
click at [385, 548] on button "Move" at bounding box center [372, 561] width 79 height 27
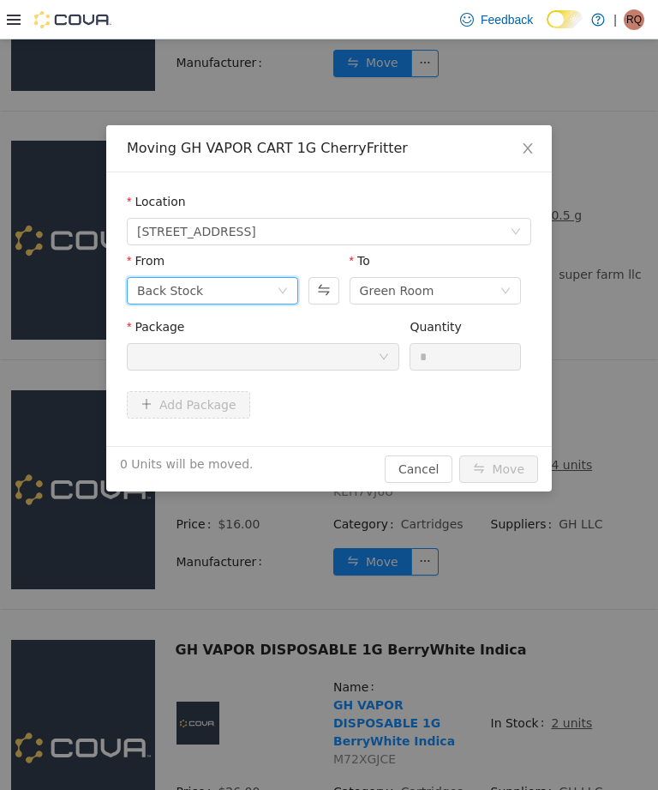
click at [281, 293] on icon "icon: down" at bounding box center [283, 290] width 10 height 10
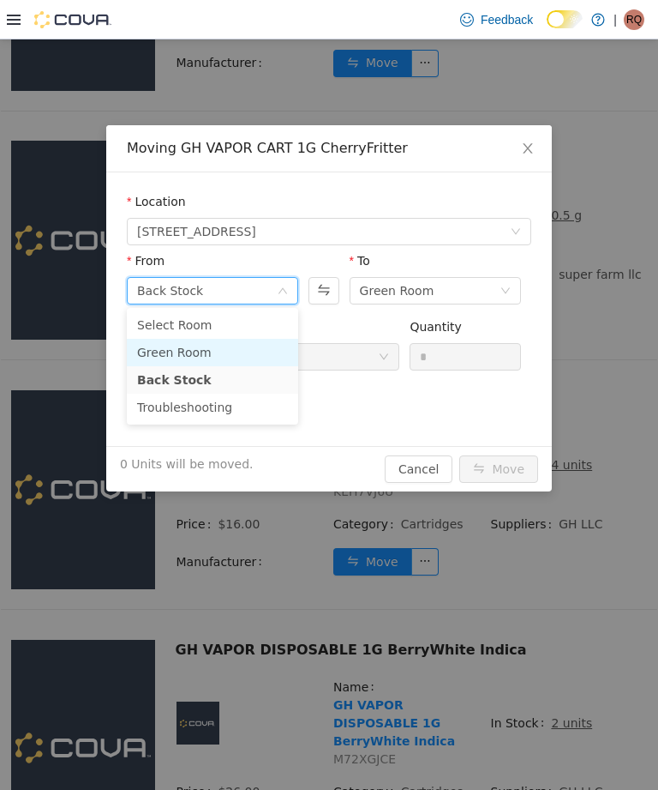
click at [246, 352] on li "Green Room" at bounding box center [212, 352] width 171 height 27
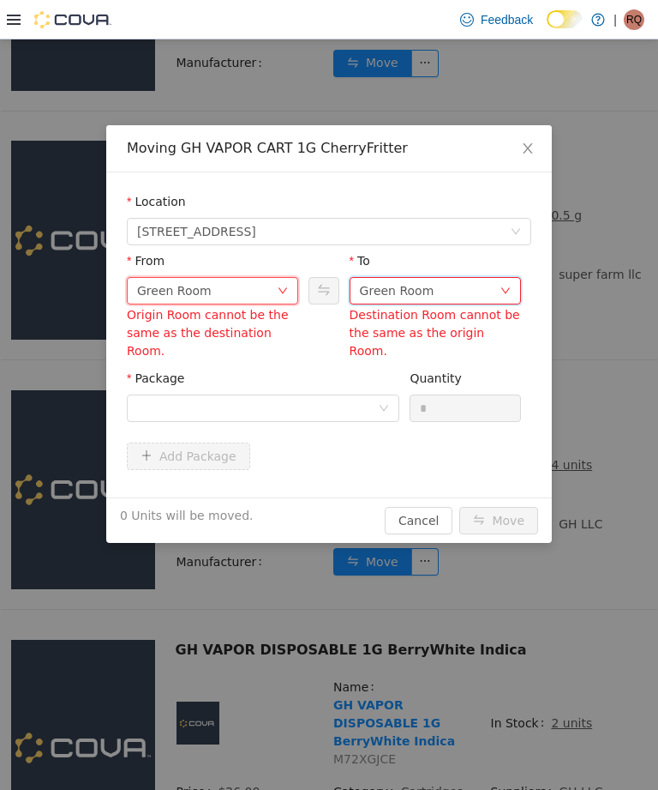
click at [405, 285] on div "Green Room" at bounding box center [397, 291] width 75 height 26
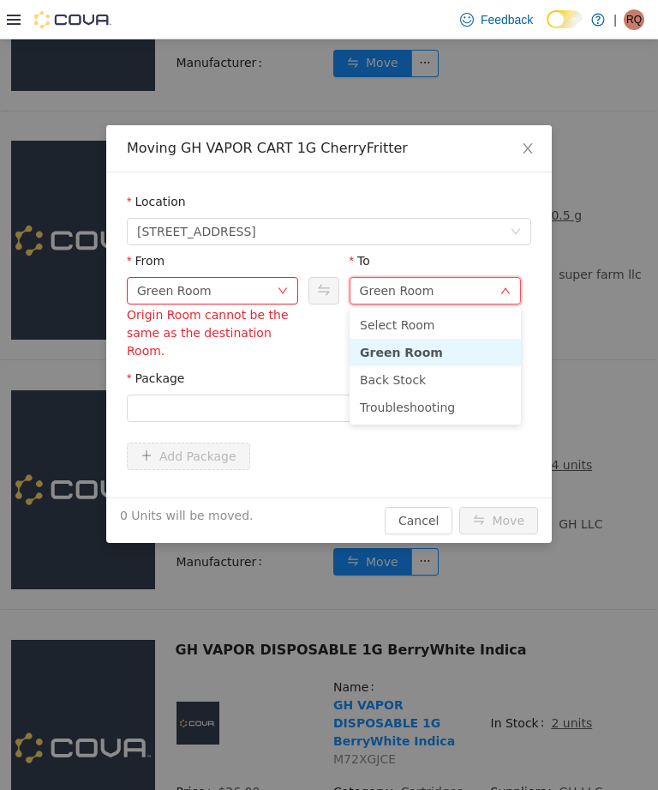
click at [418, 404] on li "Troubleshooting" at bounding box center [435, 406] width 171 height 27
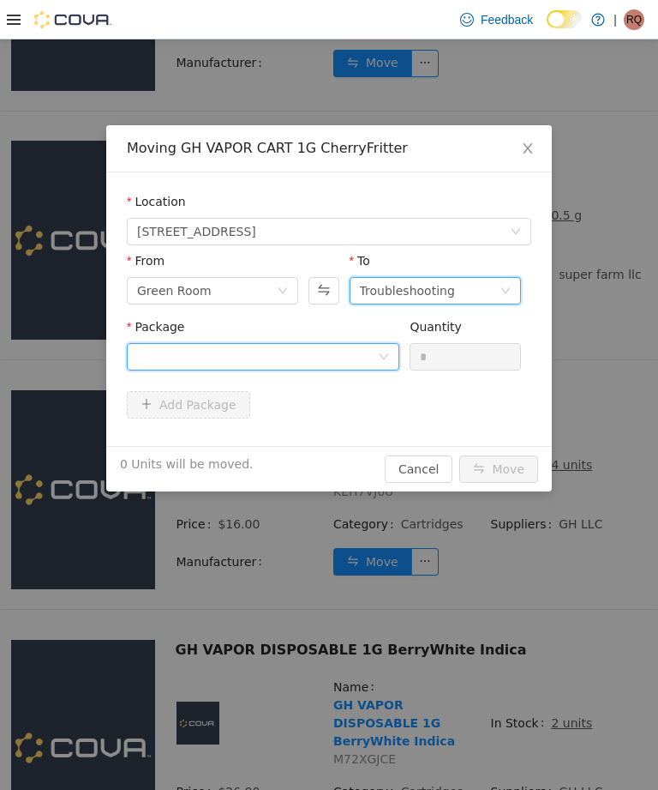
click at [379, 354] on icon "icon: down" at bounding box center [384, 356] width 10 height 10
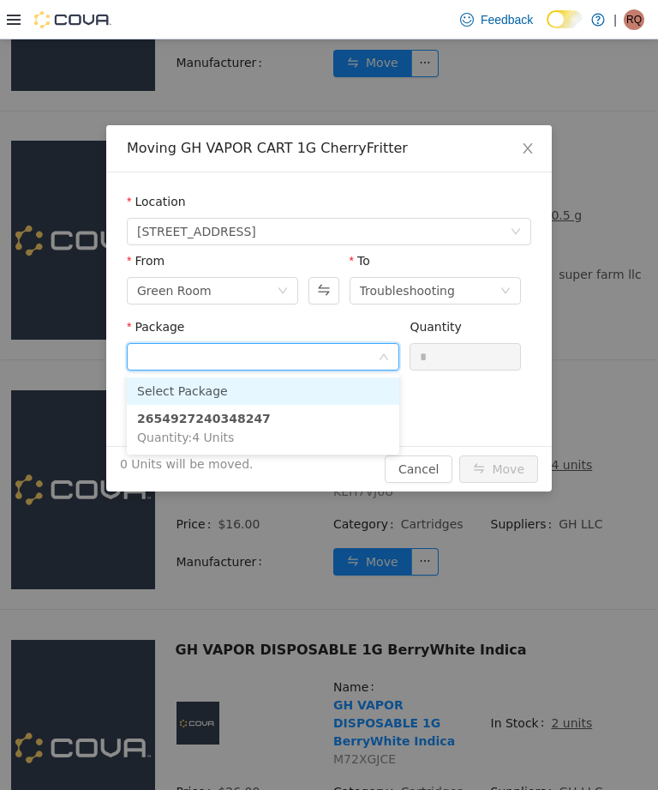
click at [348, 426] on li "2654927240348247 Quantity : 4 Units" at bounding box center [263, 428] width 273 height 46
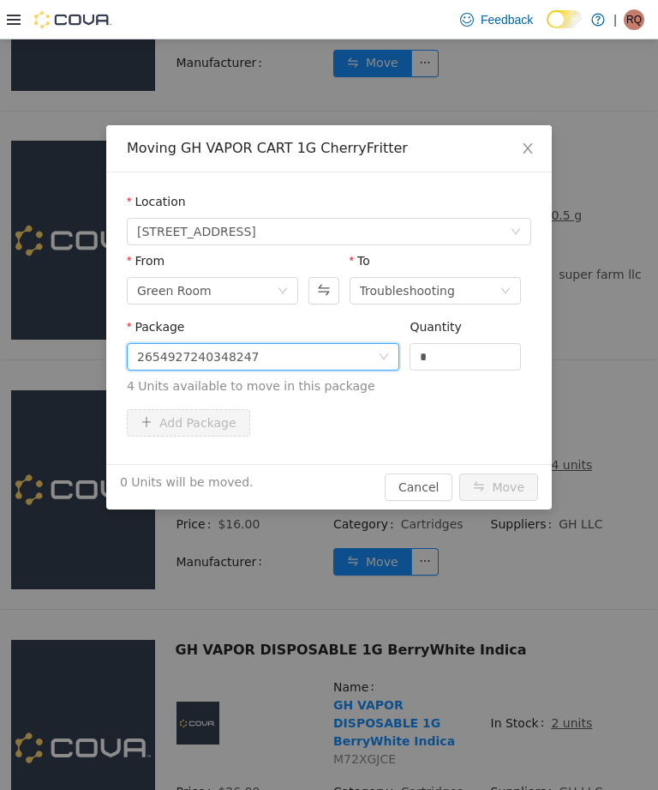
click at [448, 352] on input "*" at bounding box center [466, 357] width 110 height 26
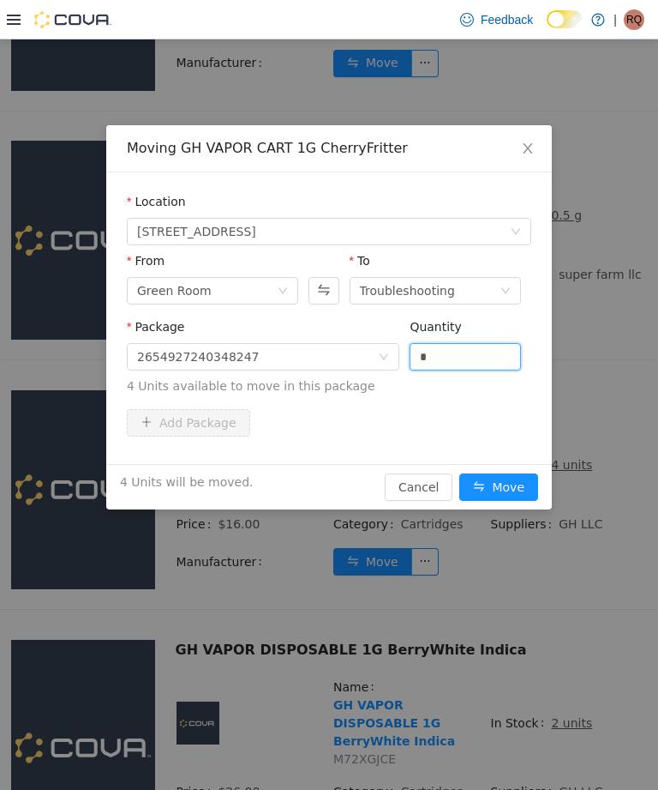
type input "*"
click at [503, 490] on button "Move" at bounding box center [499, 486] width 79 height 27
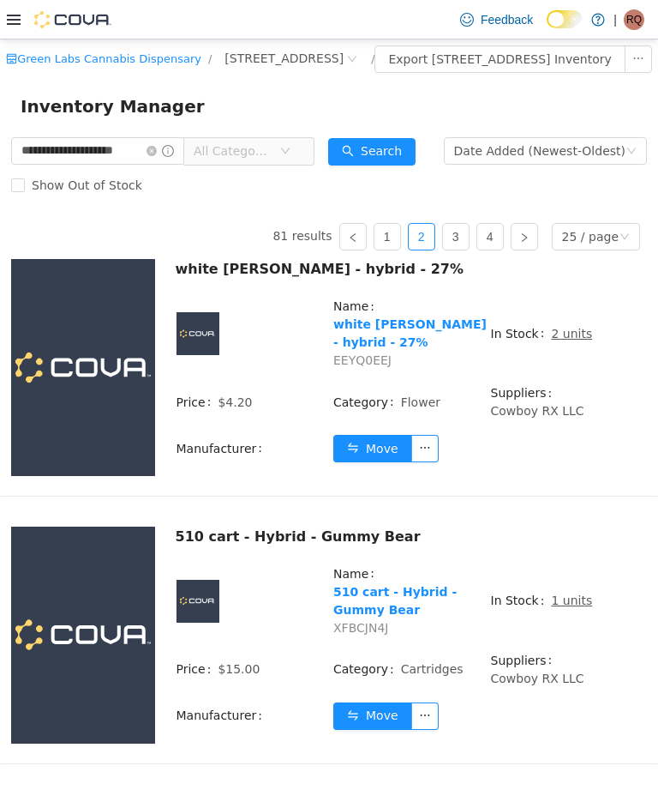
scroll to position [0, 0]
click at [184, 164] on input "**********" at bounding box center [97, 150] width 173 height 27
click at [157, 156] on icon "icon: close-circle" at bounding box center [152, 151] width 10 height 10
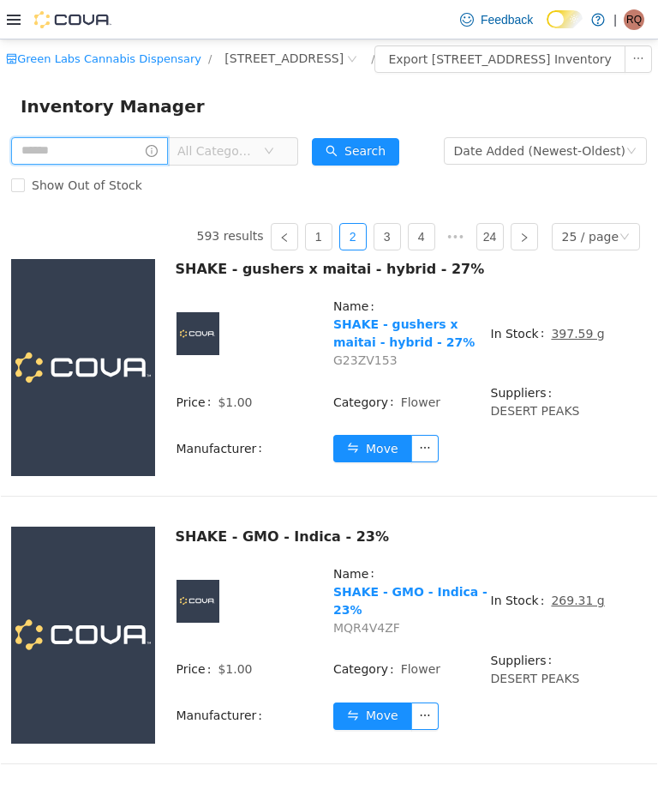
click at [141, 165] on input "text" at bounding box center [89, 150] width 157 height 27
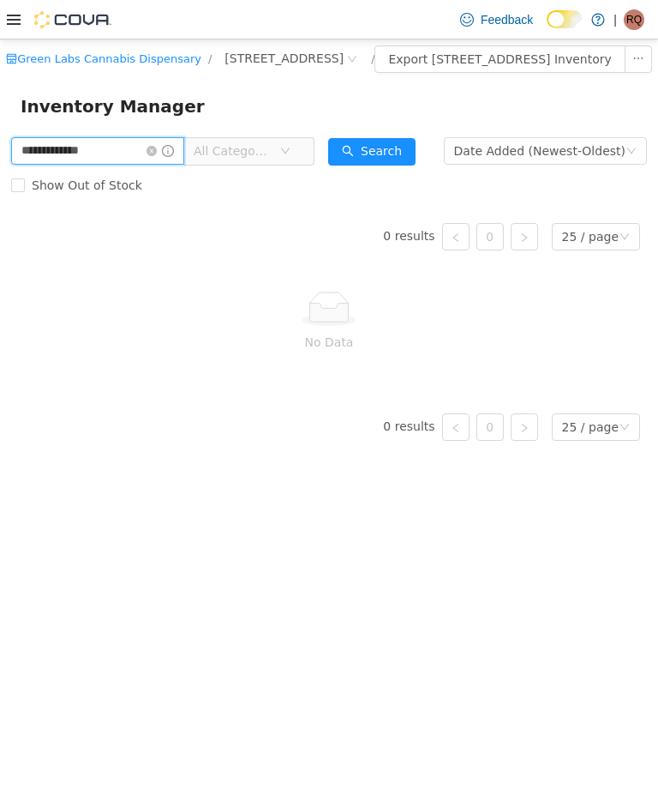
click at [47, 165] on input "**********" at bounding box center [97, 150] width 173 height 27
type input "*******"
click at [69, 165] on input "*******" at bounding box center [97, 150] width 173 height 27
click at [38, 162] on input "*******" at bounding box center [97, 150] width 173 height 27
type input "*"
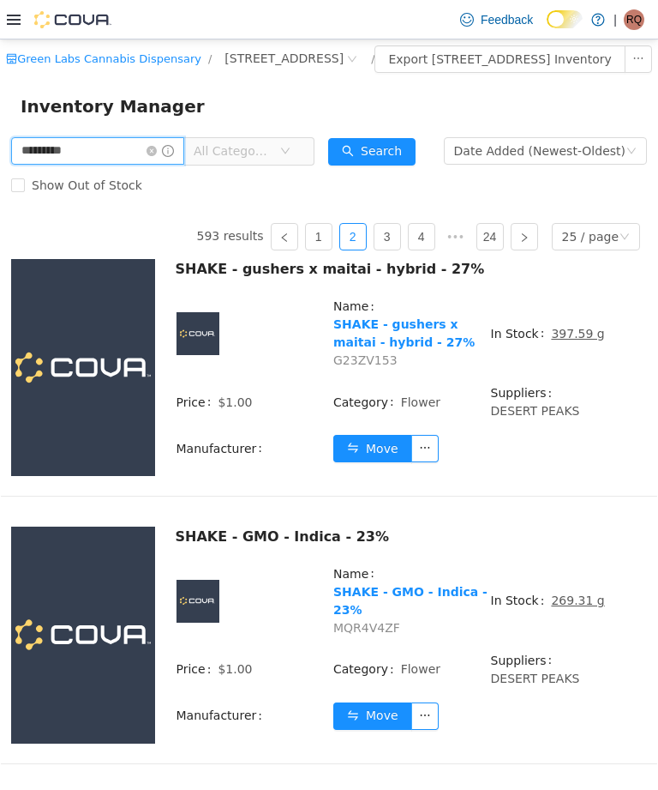
type input "*********"
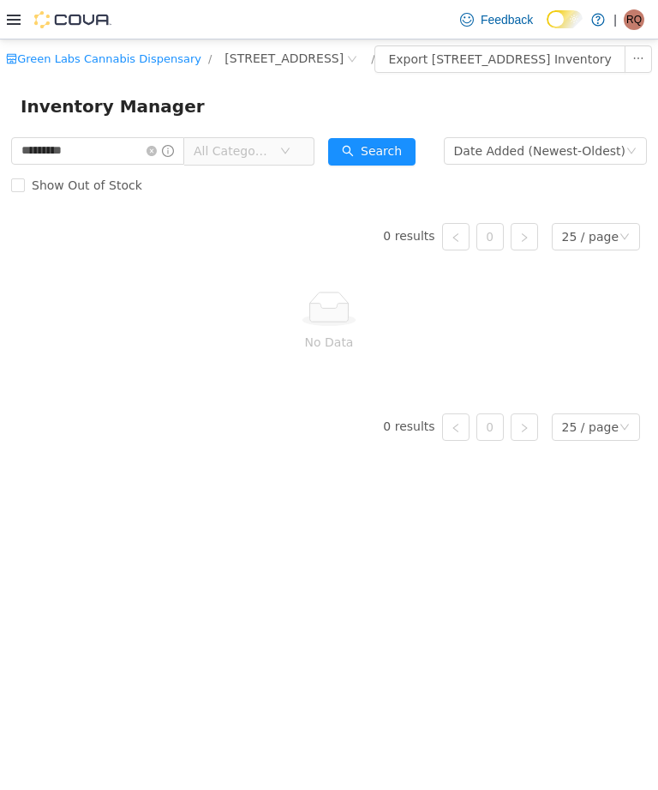
click at [177, 165] on input "*********" at bounding box center [97, 150] width 173 height 27
click at [157, 156] on icon "icon: close-circle" at bounding box center [152, 151] width 10 height 10
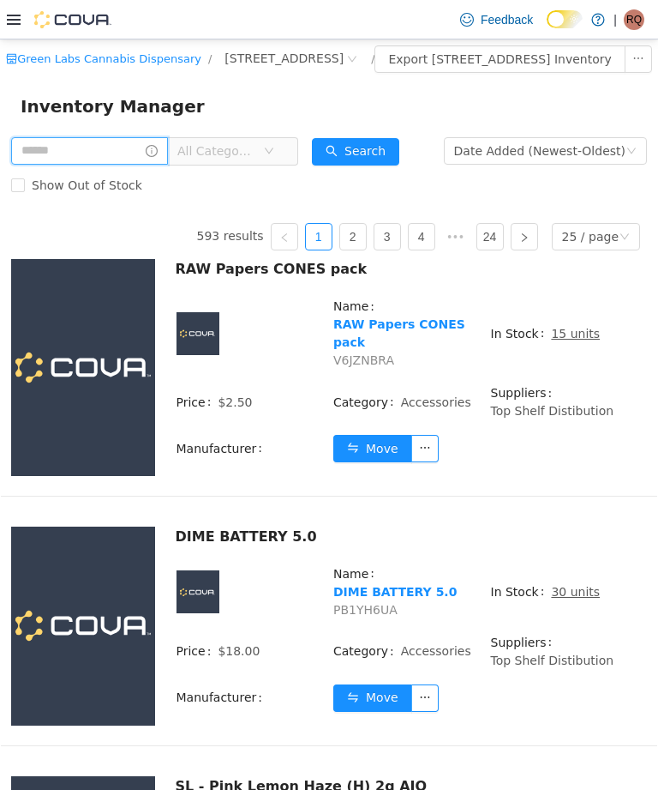
click at [154, 165] on input "text" at bounding box center [89, 150] width 157 height 27
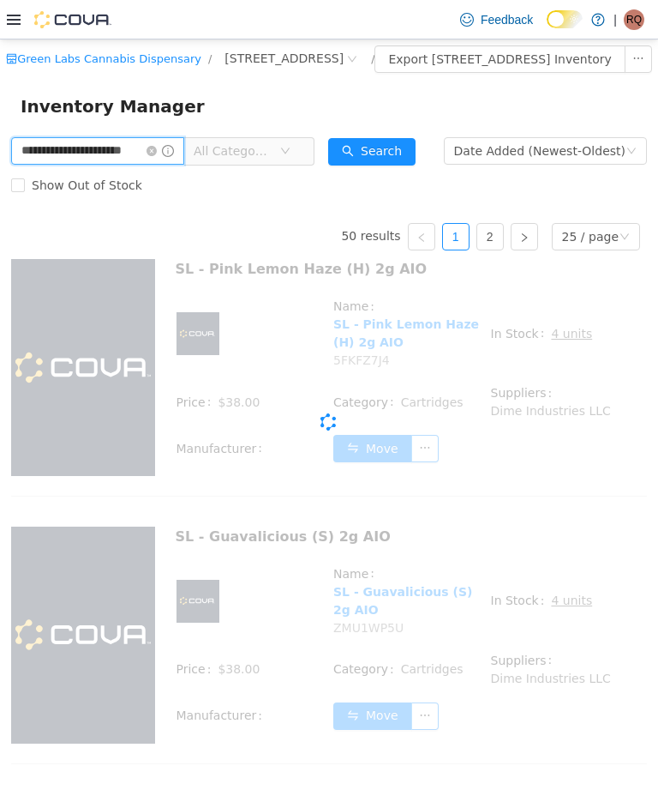
type input "**********"
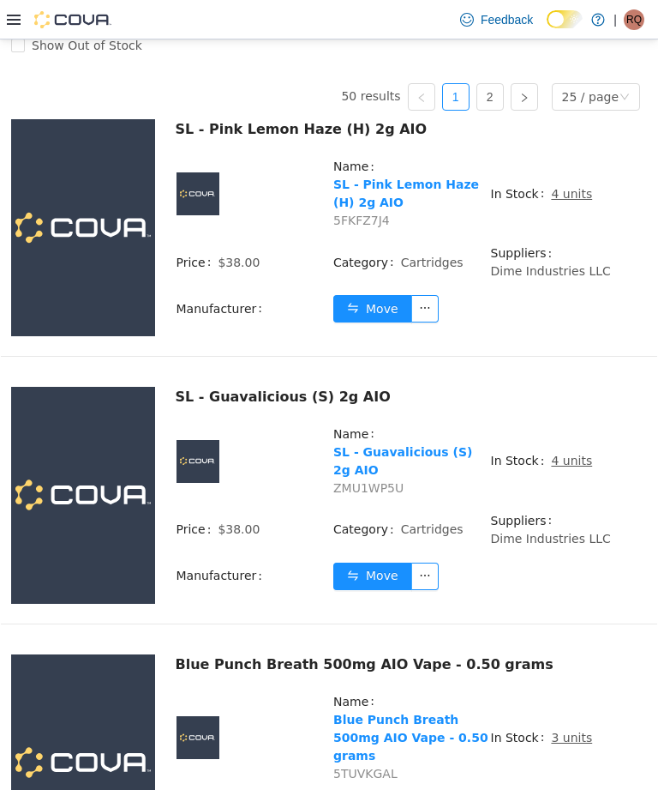
scroll to position [138, 0]
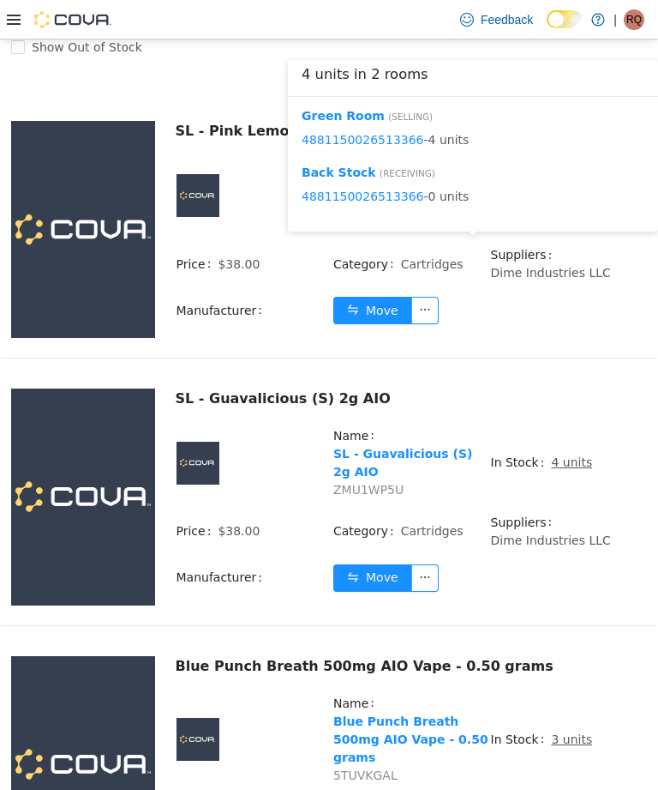
click at [378, 324] on button "Move" at bounding box center [372, 310] width 79 height 27
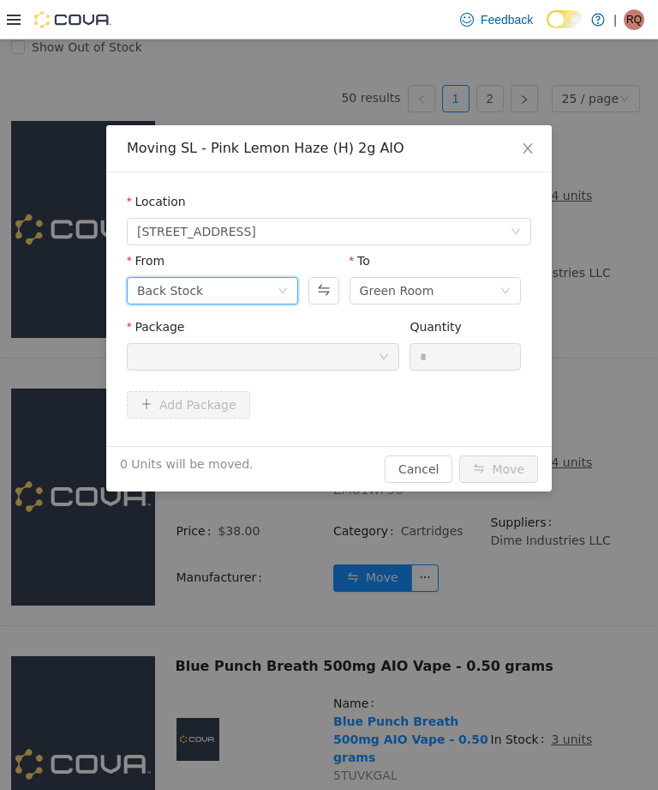
click at [272, 293] on div "Back Stock" at bounding box center [207, 291] width 140 height 26
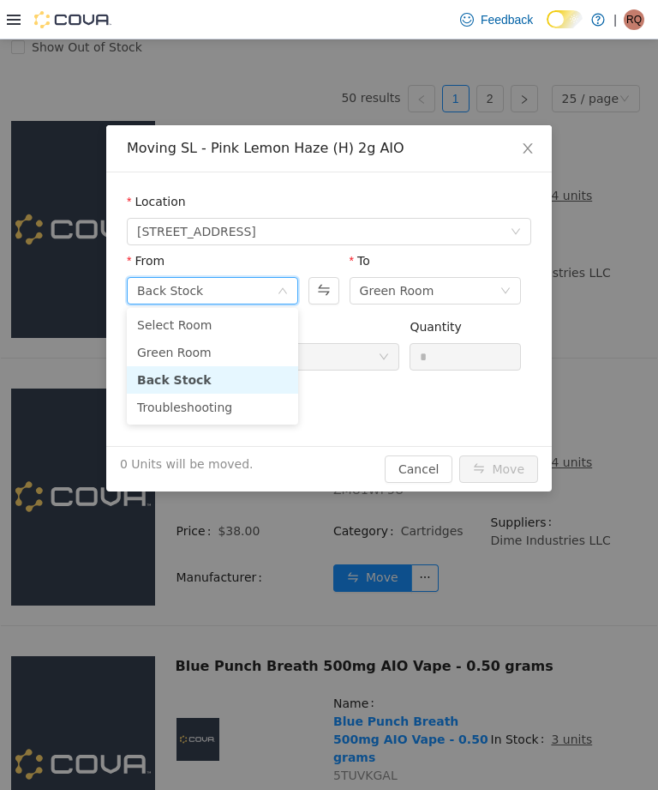
click at [261, 347] on li "Green Room" at bounding box center [212, 352] width 171 height 27
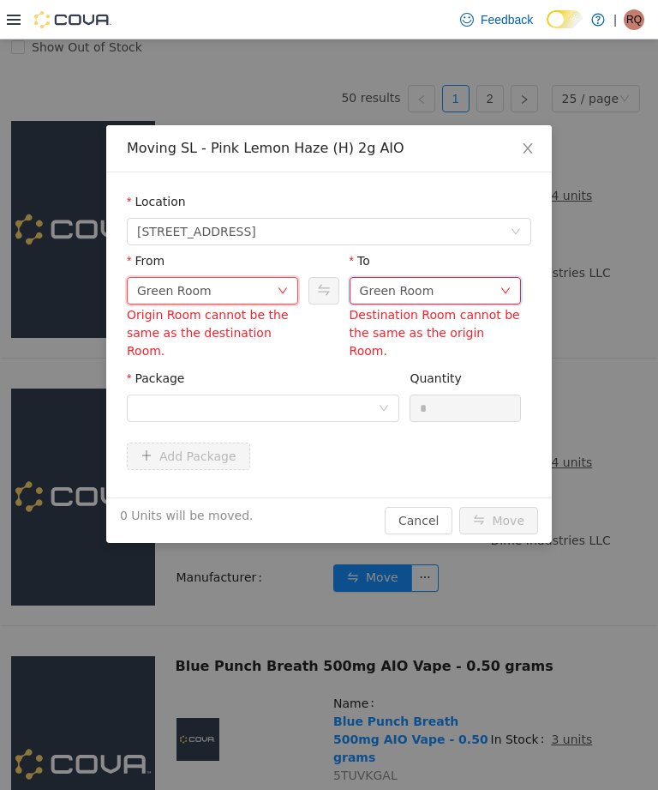
click at [442, 282] on div "Green Room" at bounding box center [430, 291] width 140 height 26
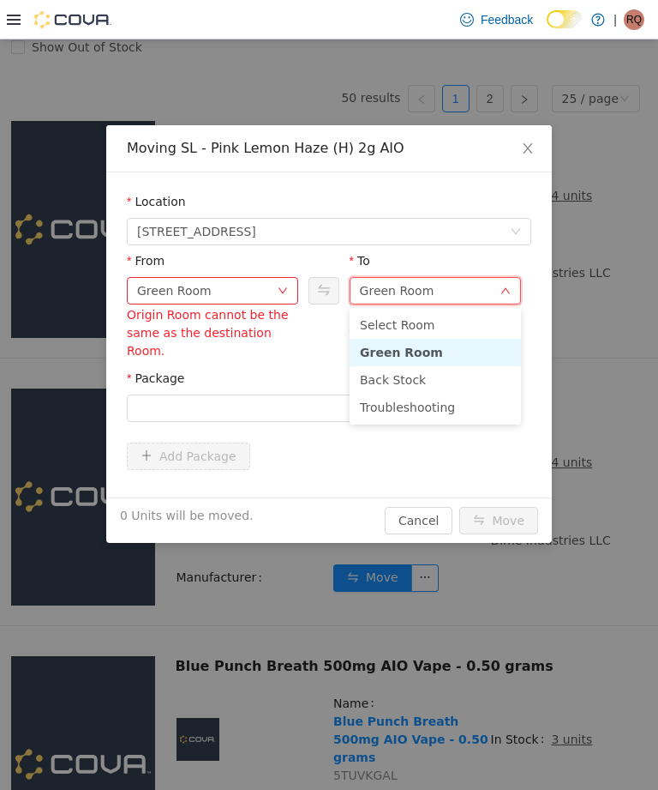
click at [439, 397] on li "Troubleshooting" at bounding box center [435, 406] width 171 height 27
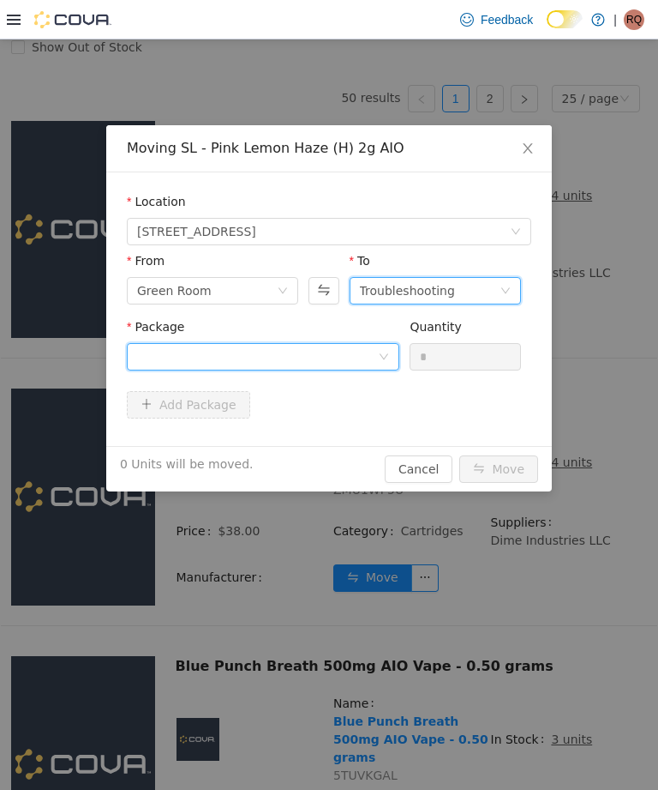
click at [381, 351] on icon "icon: down" at bounding box center [384, 356] width 10 height 10
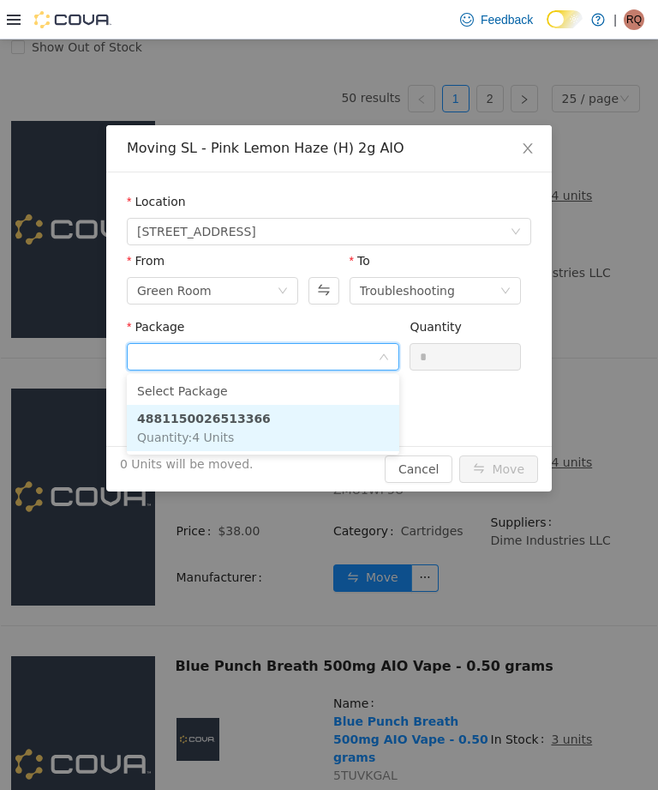
click at [350, 417] on li "4881150026513366 Quantity : 4 Units" at bounding box center [263, 428] width 273 height 46
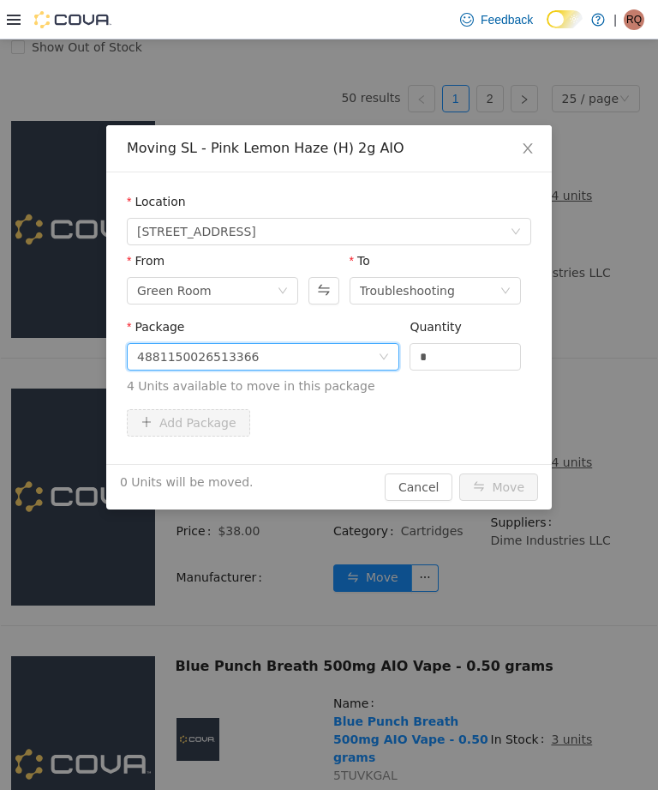
click at [466, 358] on input "*" at bounding box center [466, 357] width 110 height 26
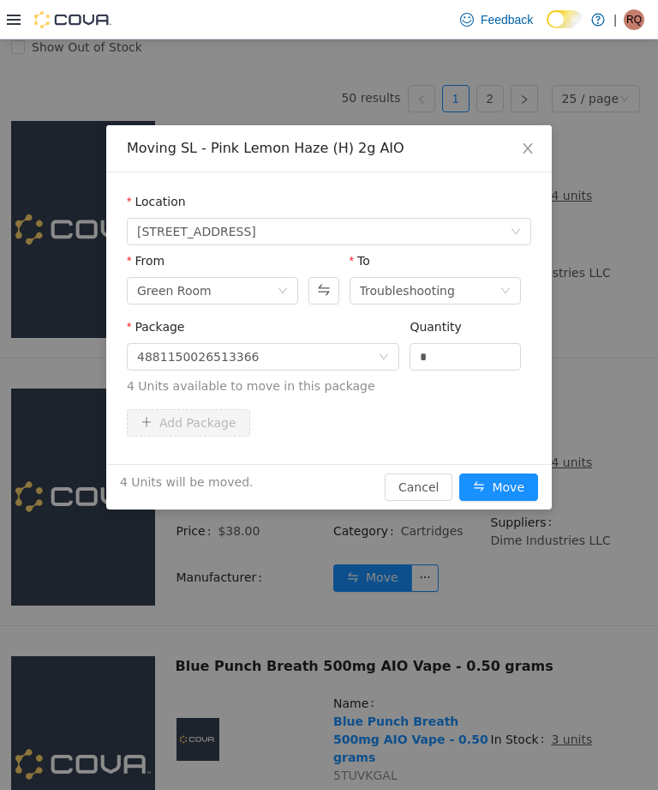
type input "*"
click at [508, 486] on button "Move" at bounding box center [499, 486] width 79 height 27
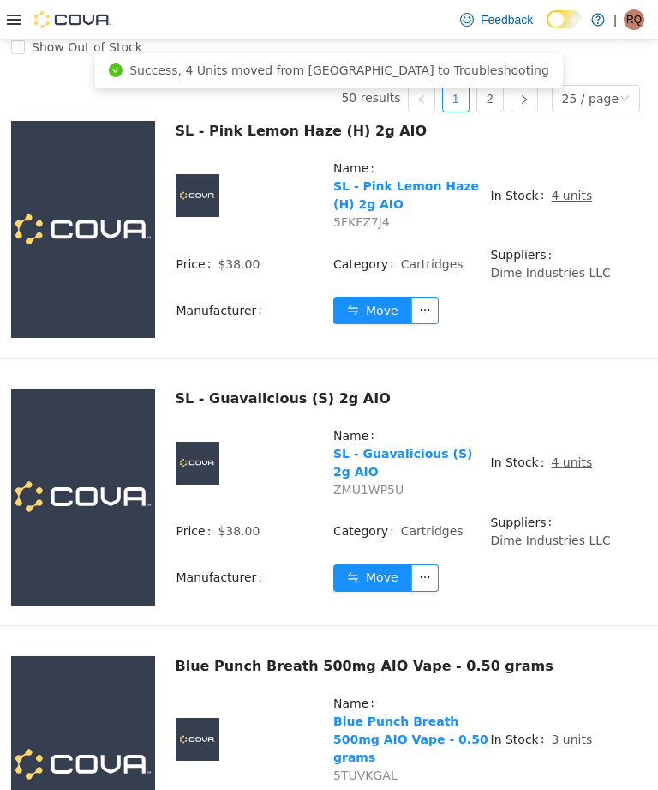
click at [570, 202] on u "4 units" at bounding box center [571, 196] width 41 height 14
click at [561, 202] on u "4 units" at bounding box center [571, 196] width 41 height 14
click at [562, 508] on td "In Stock 4 units" at bounding box center [569, 469] width 158 height 87
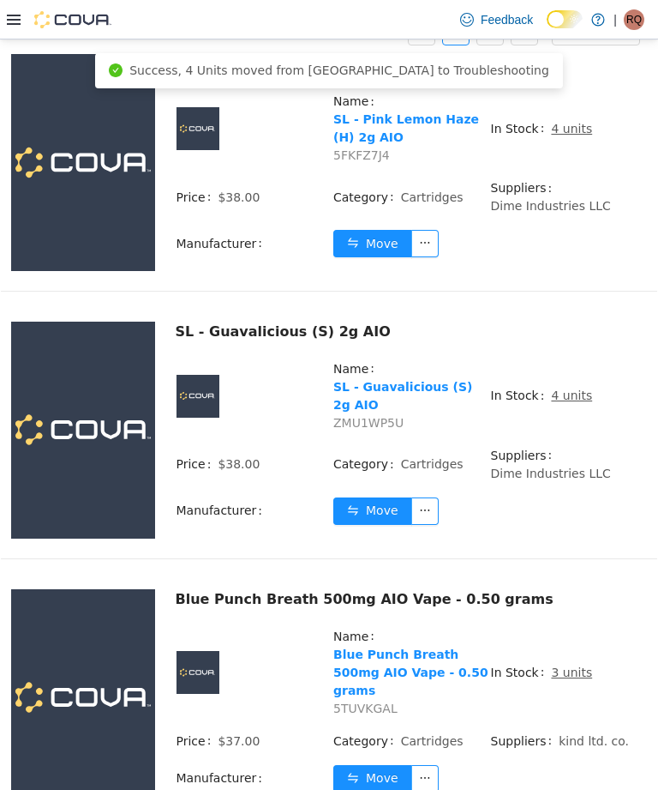
scroll to position [295, 0]
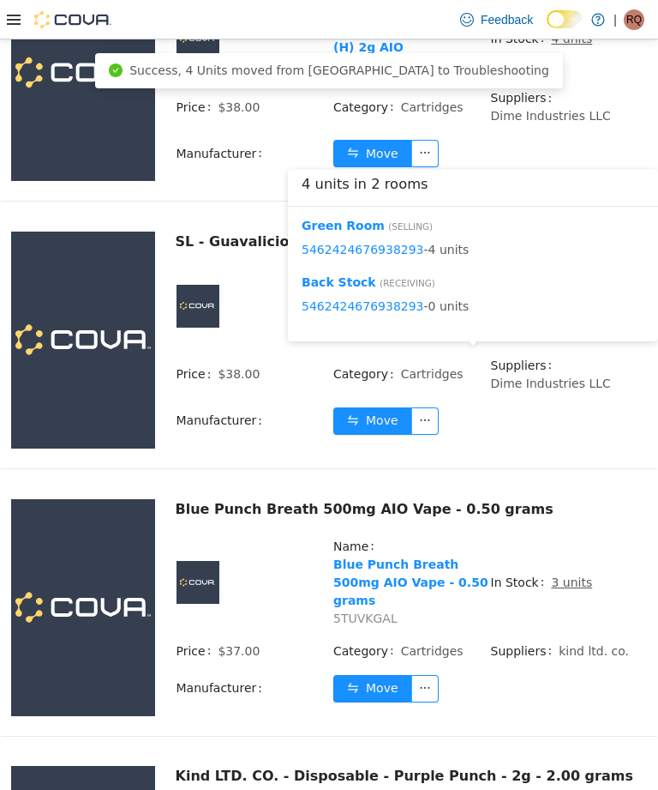
click at [563, 448] on td "Move" at bounding box center [490, 427] width 315 height 42
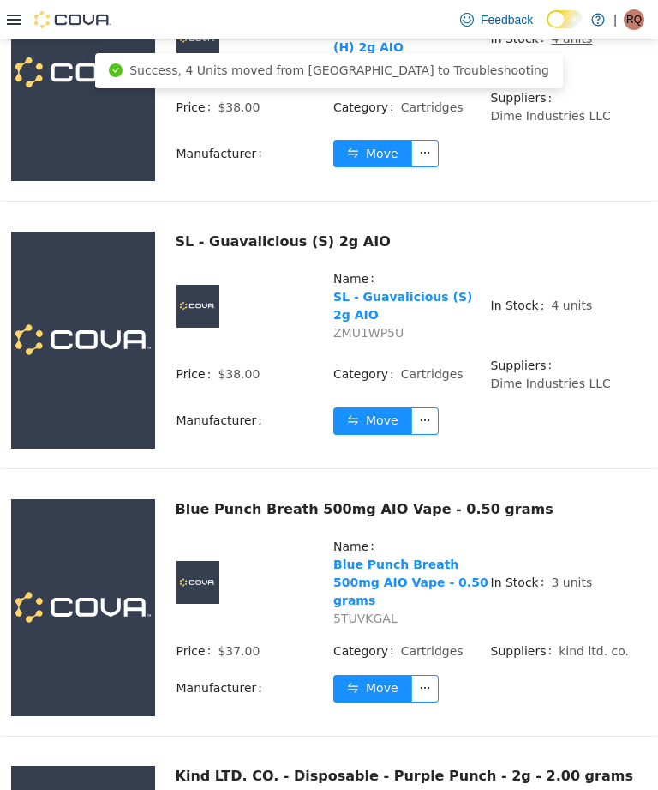
click at [375, 435] on button "Move" at bounding box center [372, 420] width 79 height 27
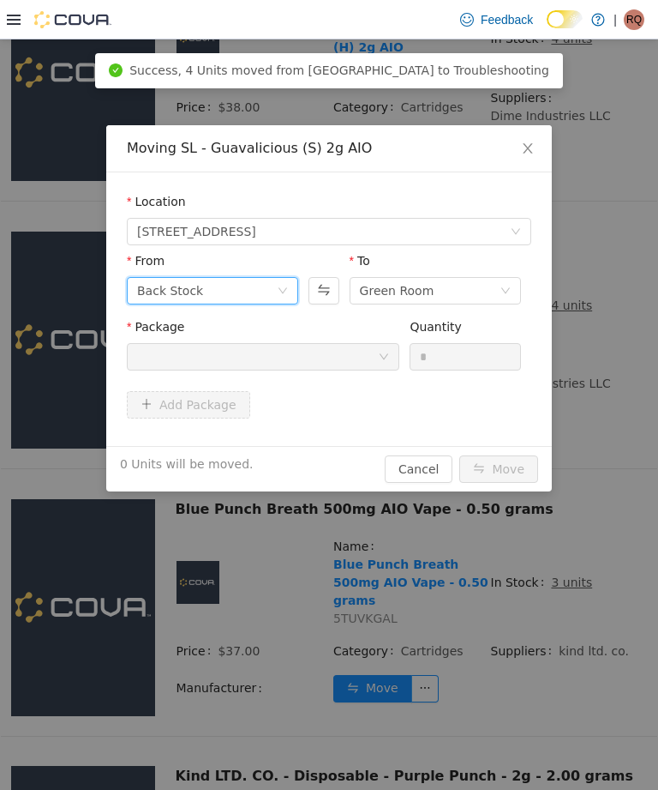
click at [285, 289] on icon "icon: down" at bounding box center [283, 290] width 10 height 10
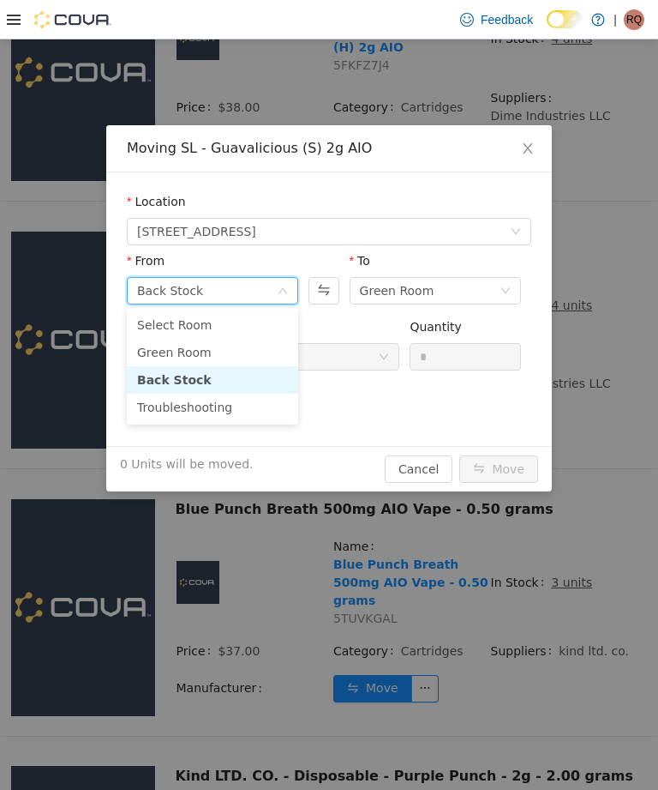
click at [247, 353] on li "Green Room" at bounding box center [212, 352] width 171 height 27
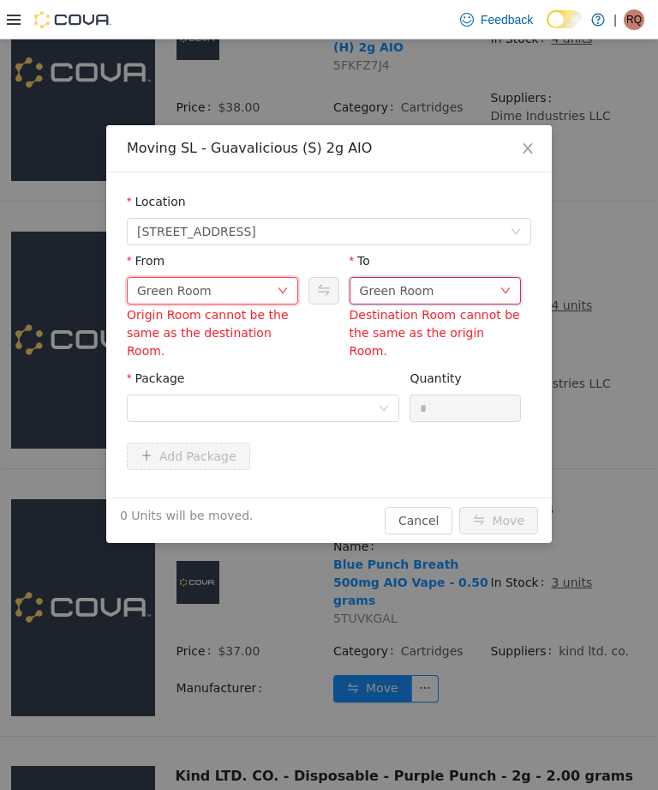
click at [396, 283] on div "Green Room" at bounding box center [397, 291] width 75 height 26
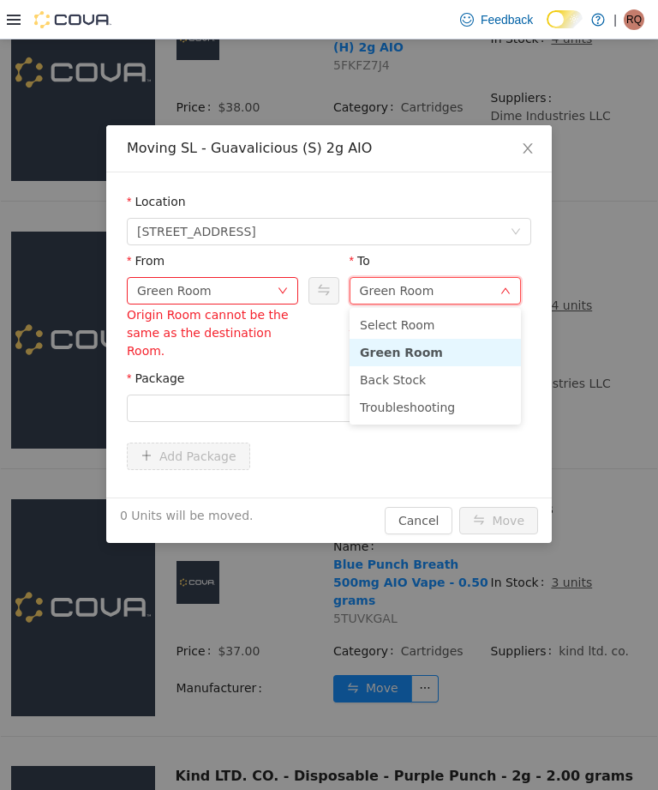
click at [393, 401] on li "Troubleshooting" at bounding box center [435, 406] width 171 height 27
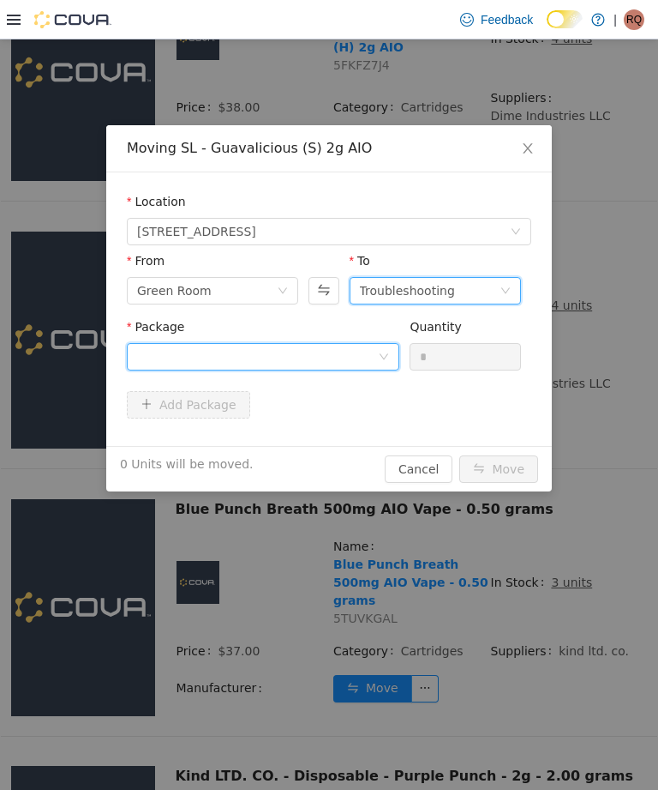
click at [385, 351] on icon "icon: down" at bounding box center [384, 356] width 10 height 10
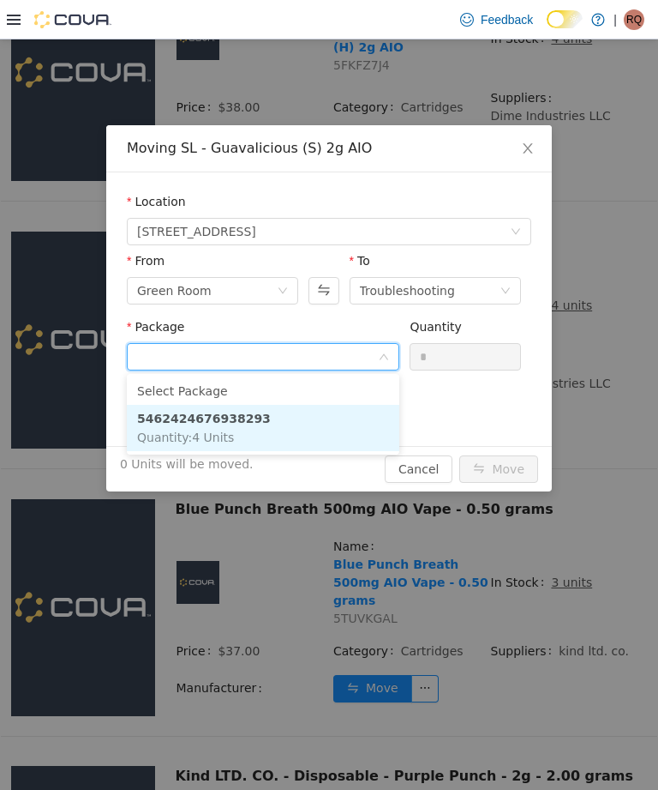
click at [360, 424] on li "5462424676938293 Quantity : 4 Units" at bounding box center [263, 428] width 273 height 46
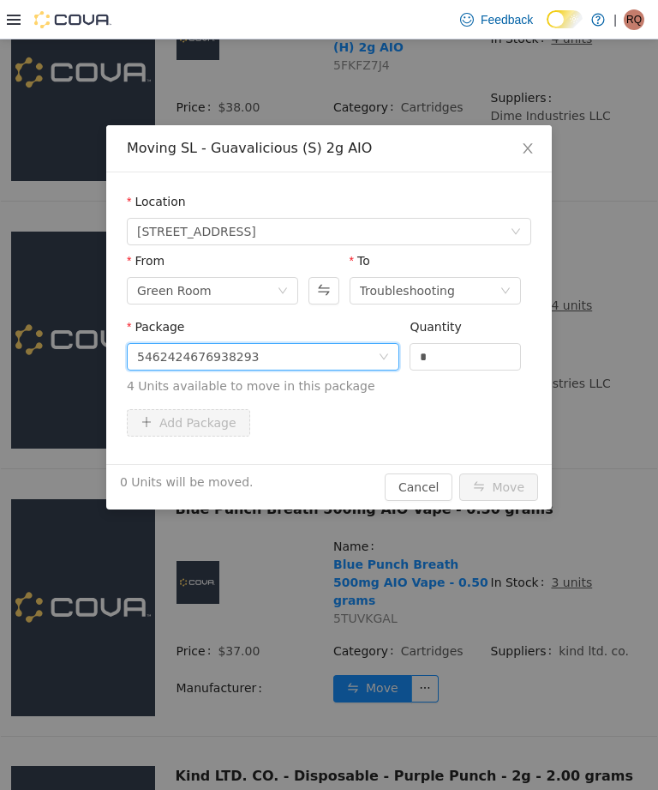
click at [460, 355] on input "*" at bounding box center [466, 357] width 110 height 26
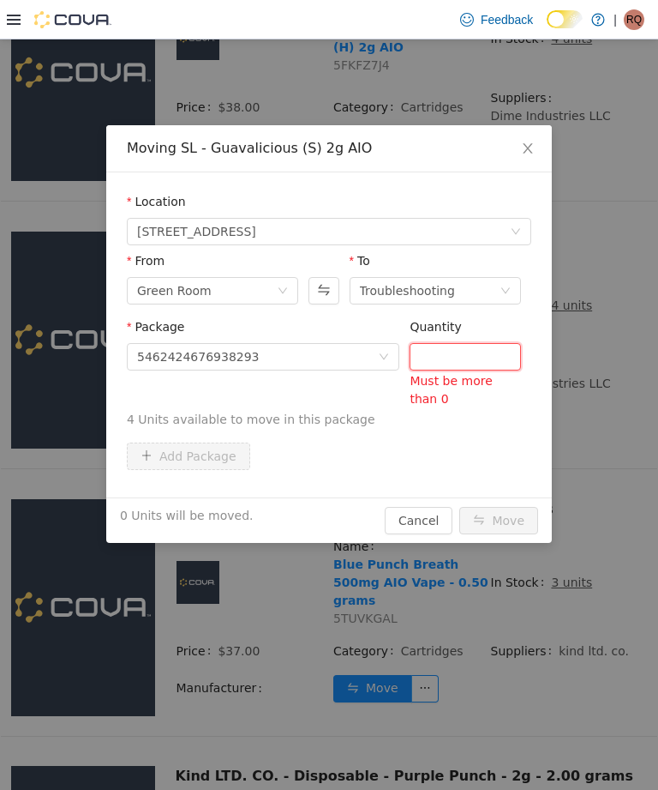
type input "*"
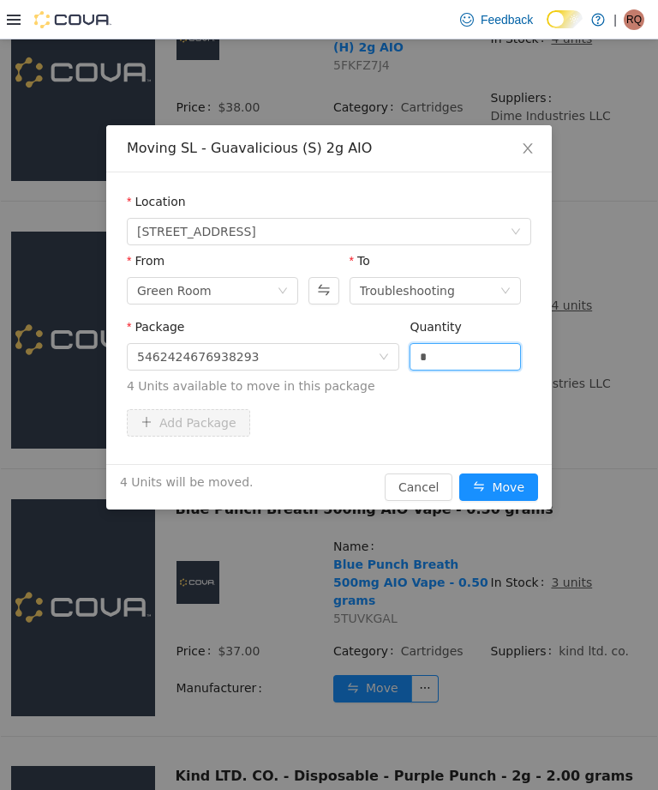
type input "*"
click at [499, 490] on button "Move" at bounding box center [499, 486] width 79 height 27
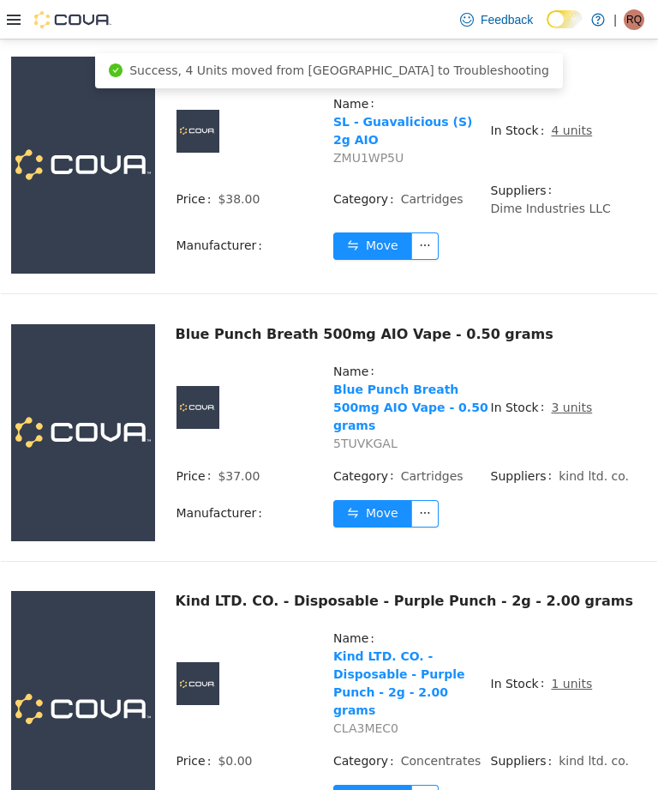
scroll to position [471, 0]
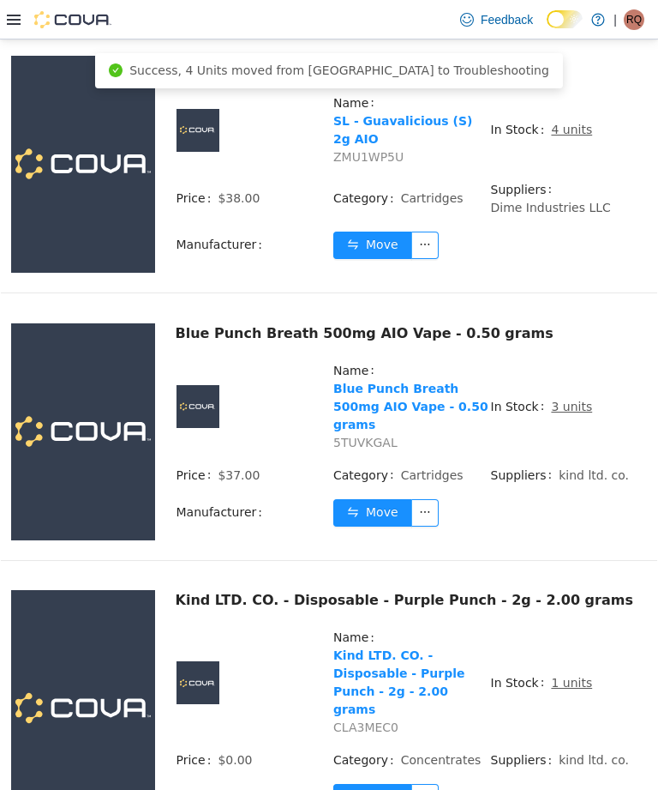
click at [574, 413] on u "3 units" at bounding box center [571, 406] width 41 height 14
click at [564, 413] on u "3 units" at bounding box center [571, 406] width 41 height 14
click at [580, 482] on span "kind ltd. co." at bounding box center [594, 475] width 70 height 14
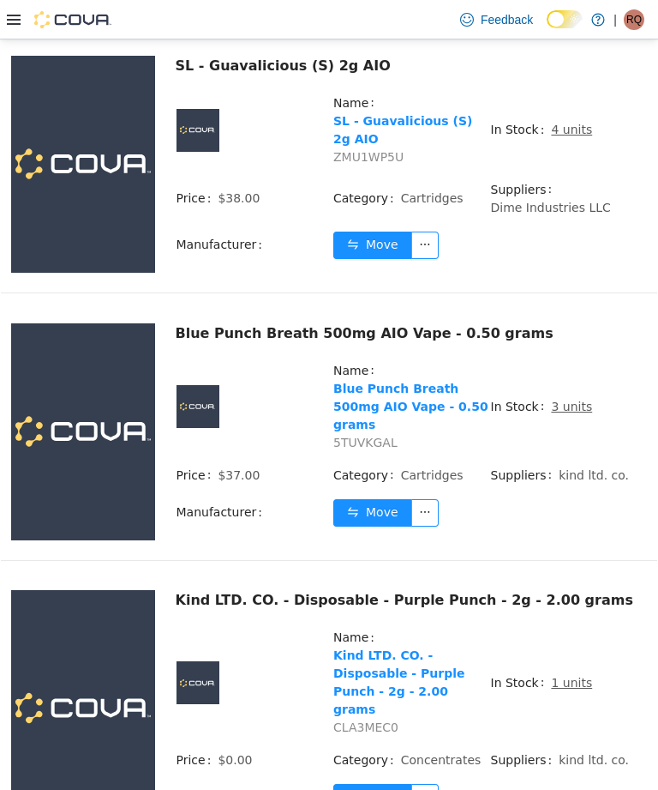
click at [597, 540] on td "Move" at bounding box center [490, 519] width 315 height 42
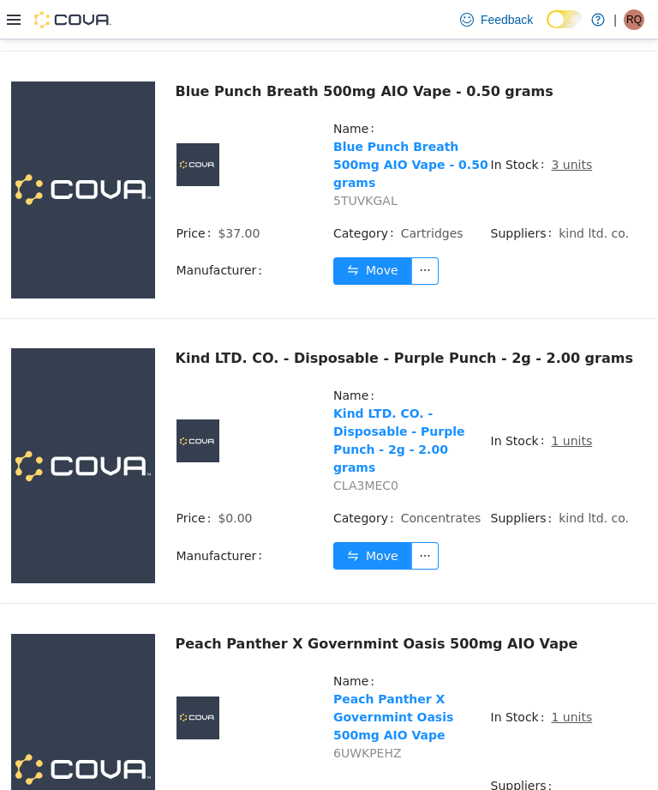
scroll to position [727, 0]
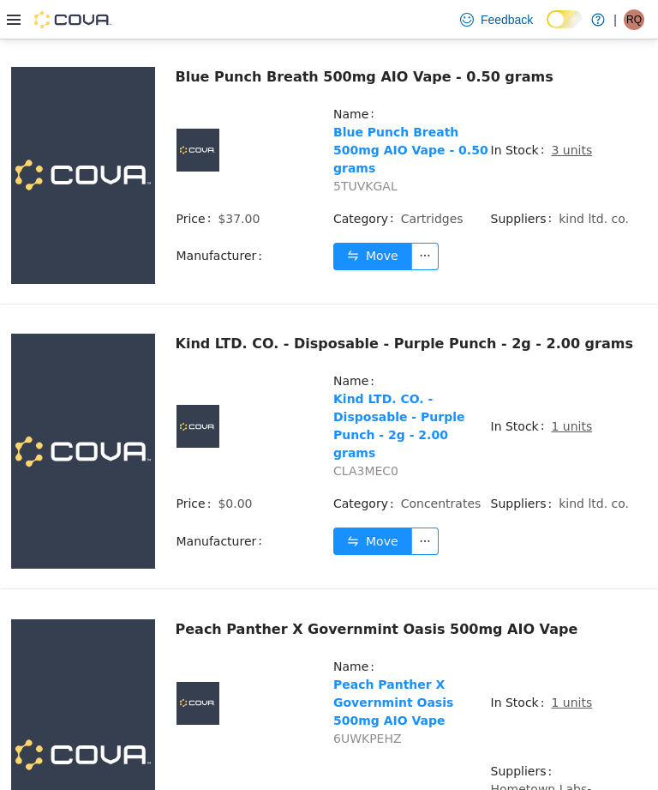
click at [367, 555] on button "Move" at bounding box center [372, 540] width 79 height 27
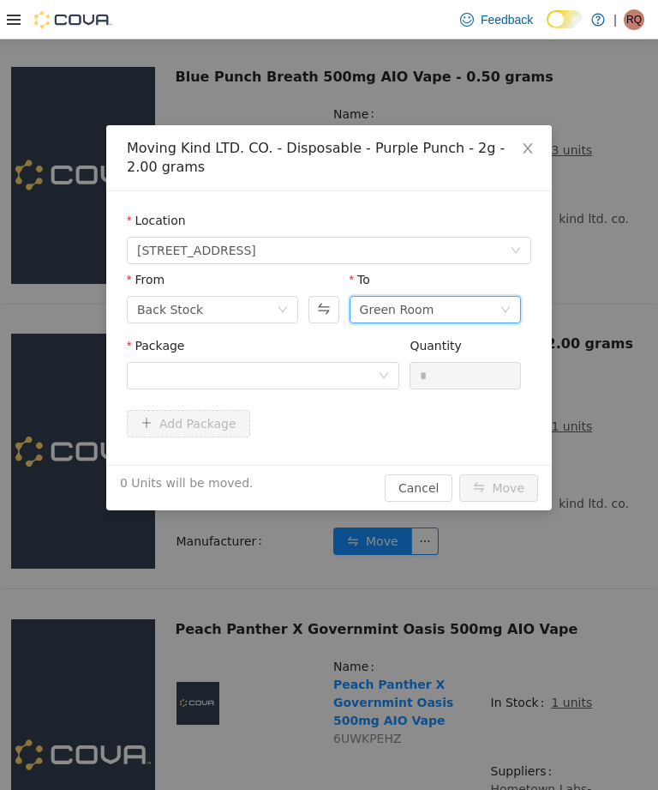
click at [424, 311] on div "Green Room" at bounding box center [397, 310] width 75 height 26
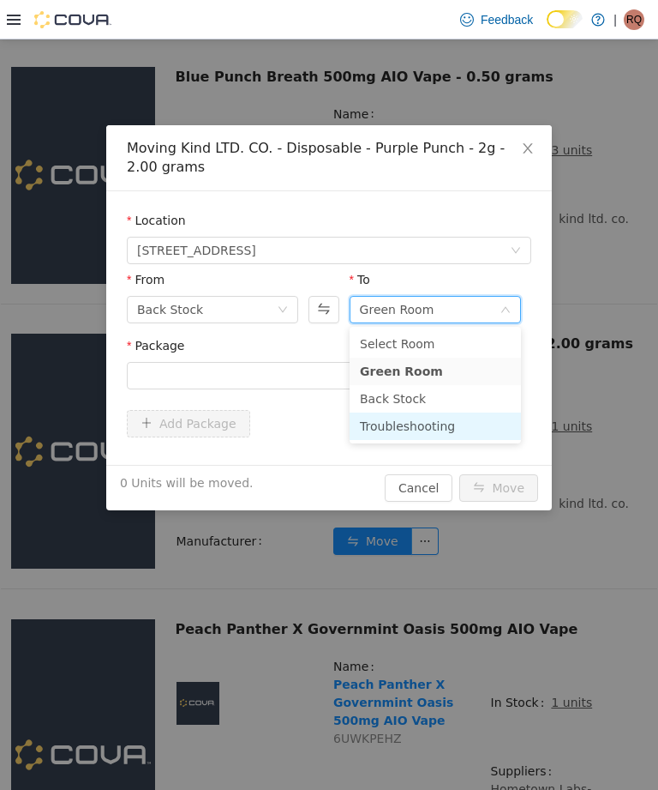
click at [418, 424] on li "Troubleshooting" at bounding box center [435, 425] width 171 height 27
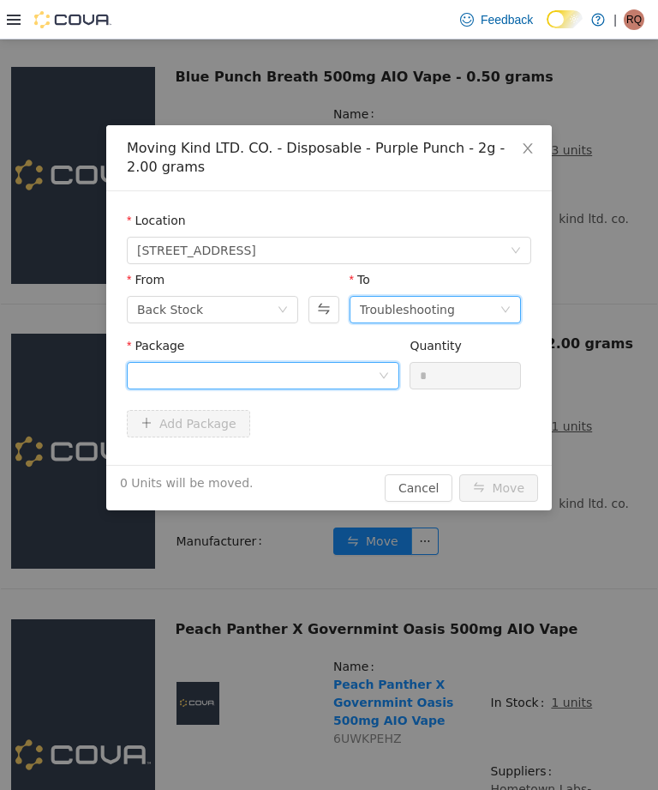
click at [356, 369] on div at bounding box center [257, 376] width 241 height 26
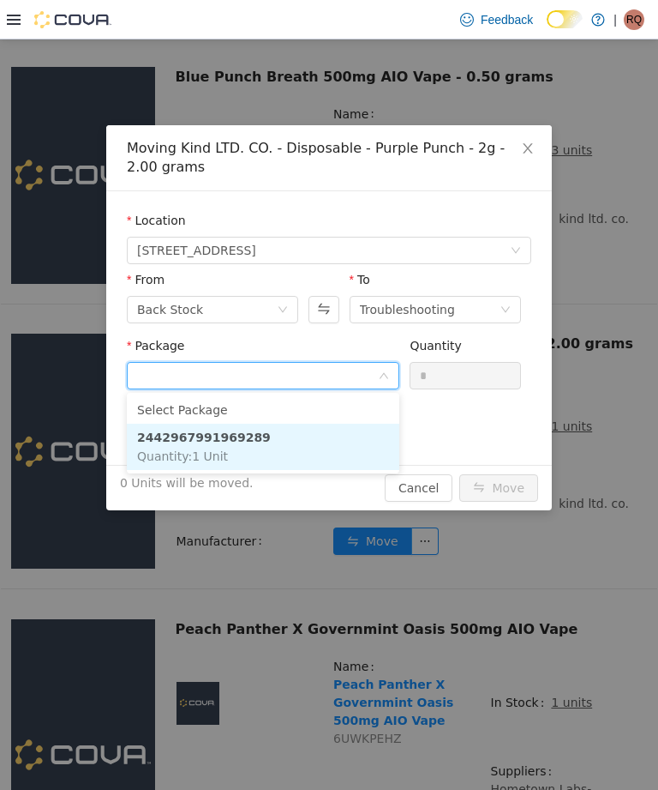
click at [344, 437] on li "2442967991969289 Quantity : 1 Unit" at bounding box center [263, 447] width 273 height 46
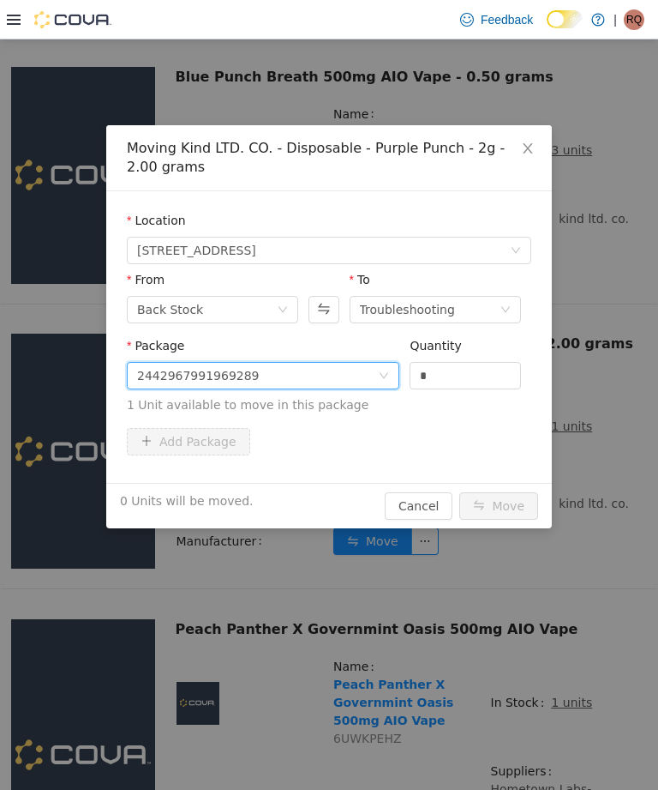
click at [477, 386] on input "*" at bounding box center [466, 376] width 110 height 26
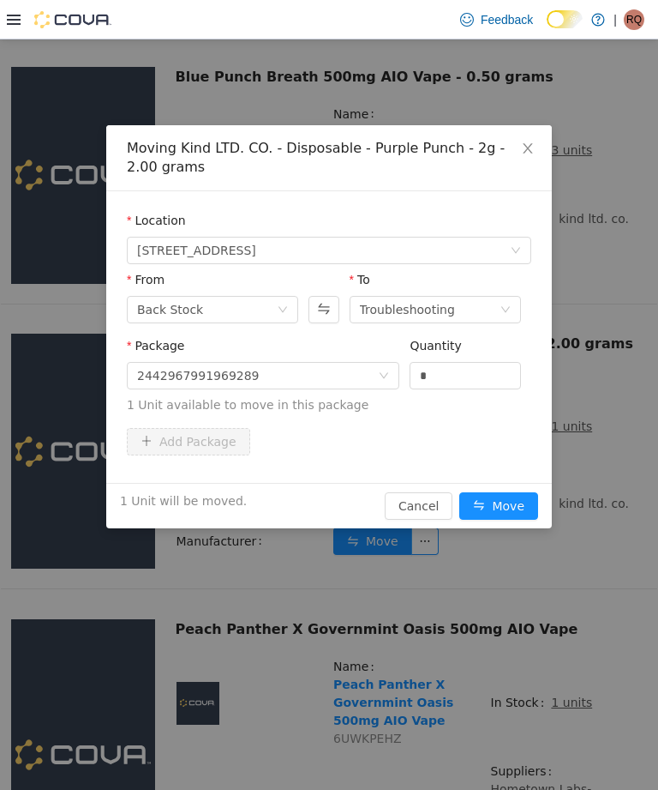
type input "*"
click at [515, 507] on button "Move" at bounding box center [499, 505] width 79 height 27
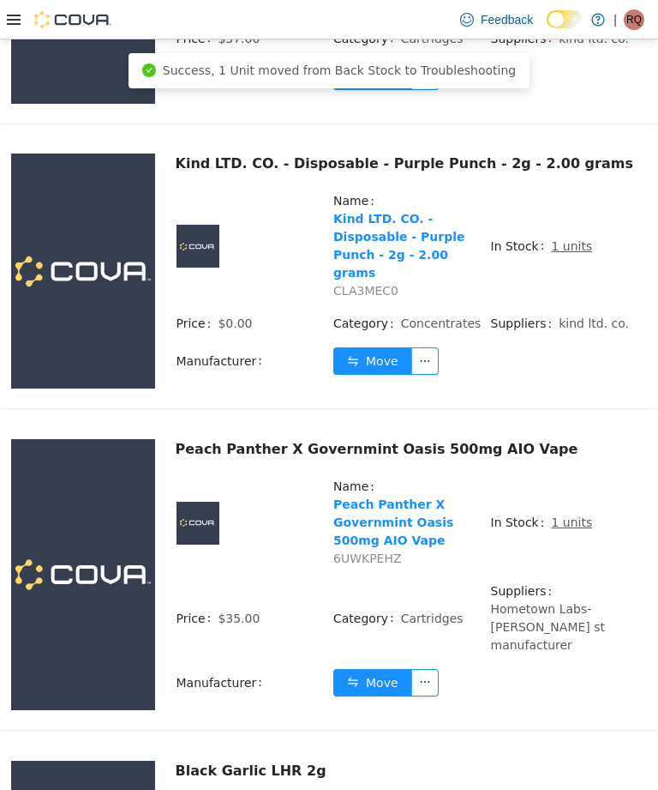
scroll to position [910, 0]
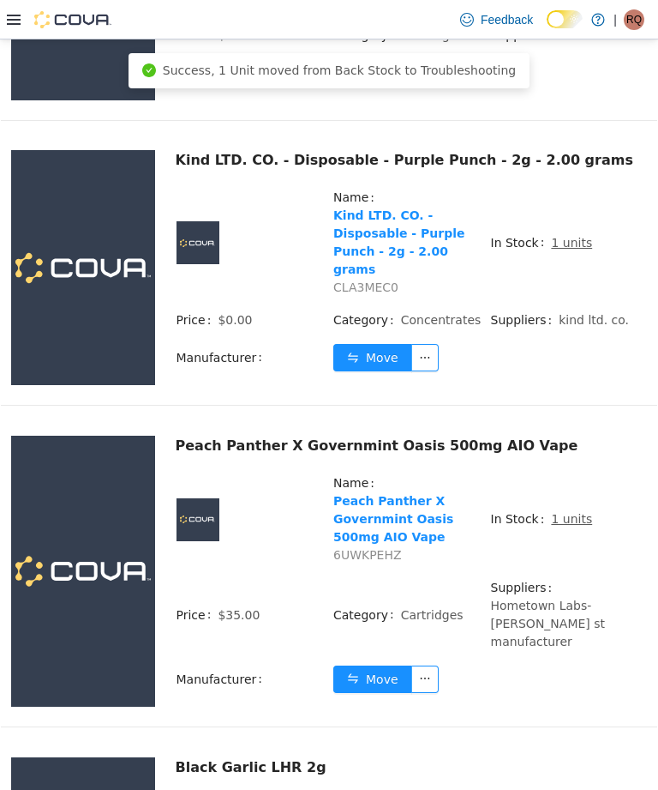
click at [568, 526] on u "1 units" at bounding box center [571, 519] width 41 height 14
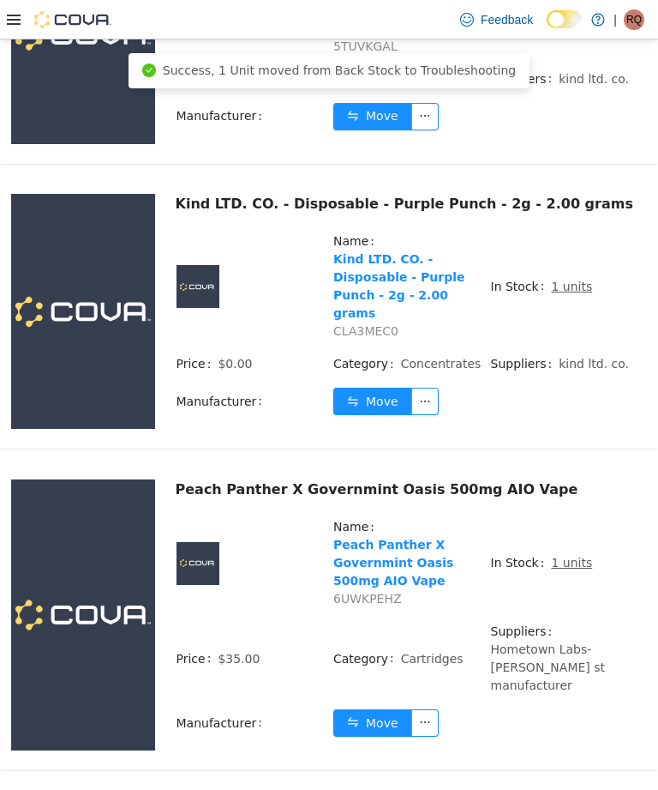
scroll to position [861, 0]
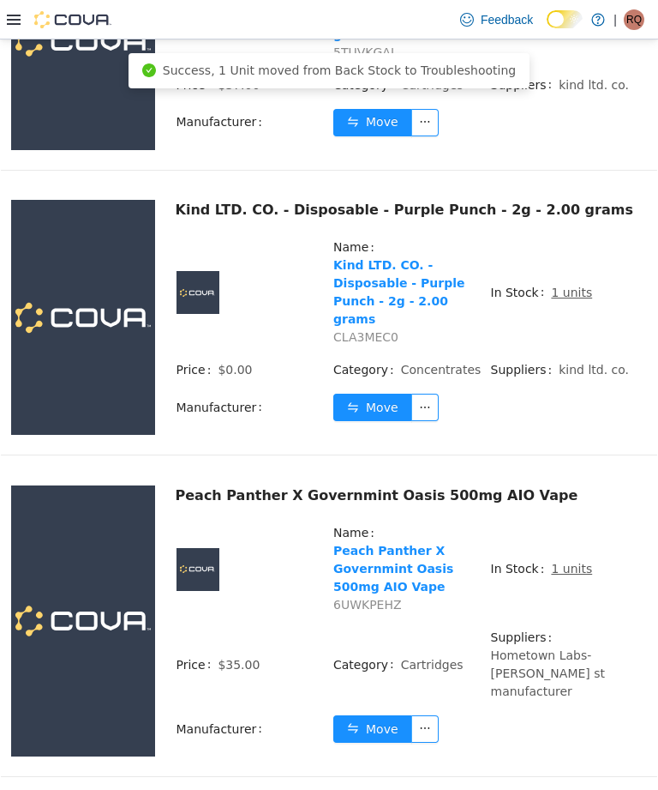
click at [566, 575] on u "1 units" at bounding box center [571, 569] width 41 height 14
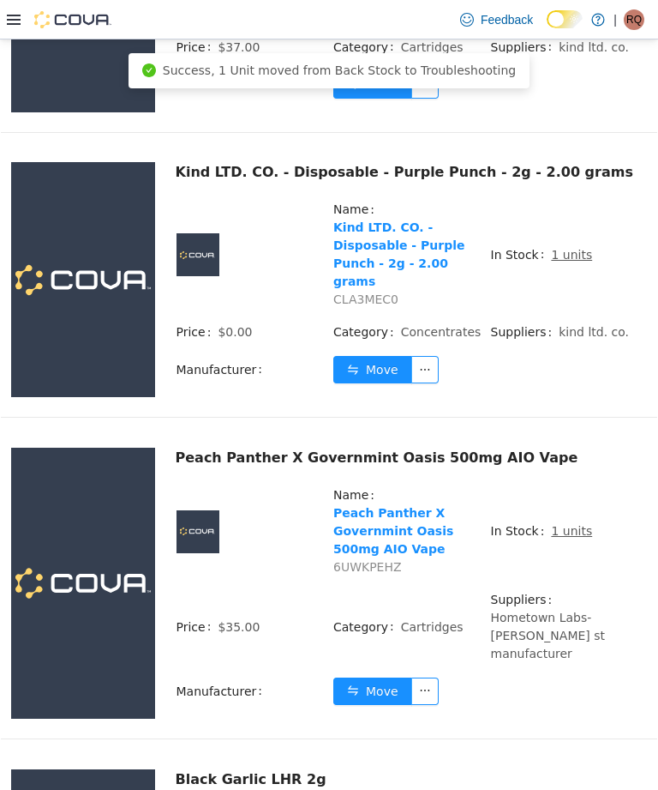
scroll to position [903, 0]
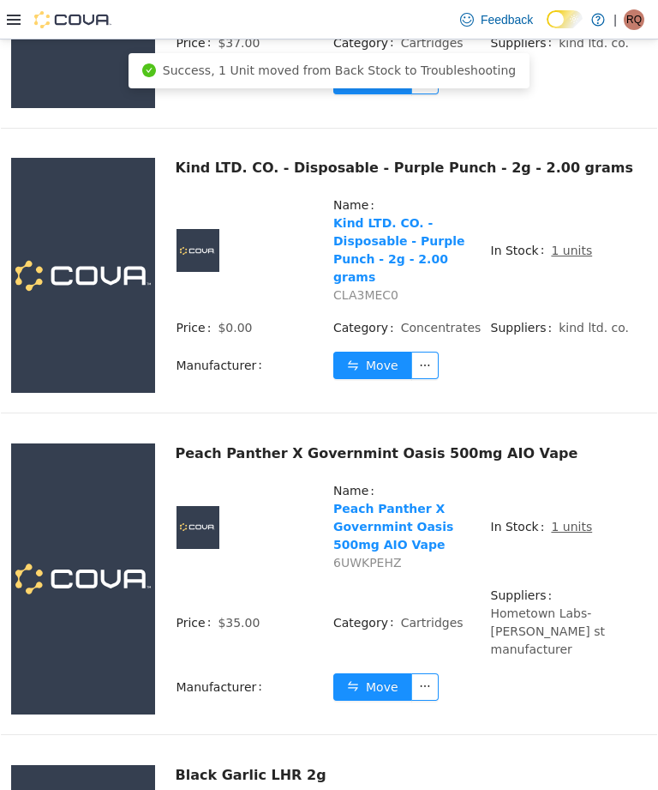
click at [564, 533] on u "1 units" at bounding box center [571, 527] width 41 height 14
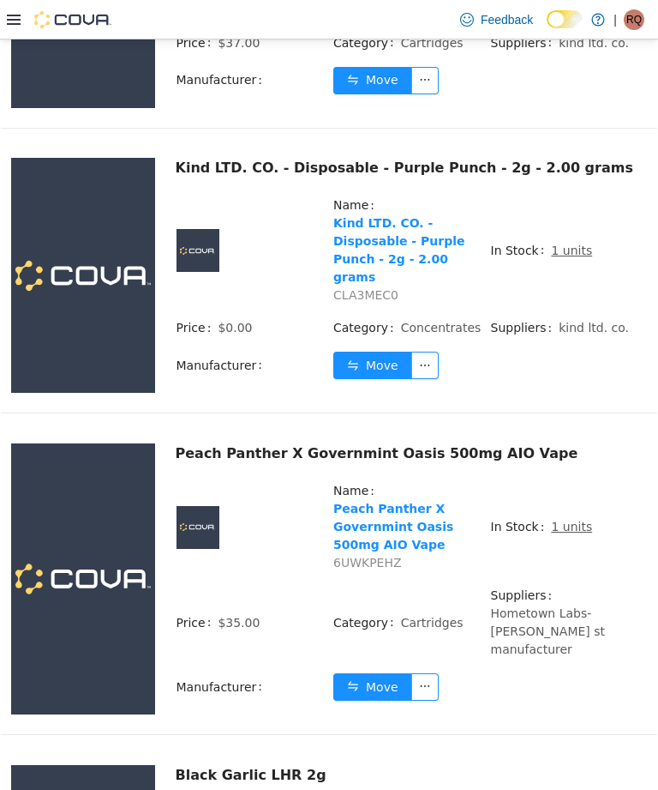
click at [561, 533] on u "1 units" at bounding box center [571, 527] width 41 height 14
click at [549, 561] on td "In Stock 1 units" at bounding box center [569, 533] width 158 height 105
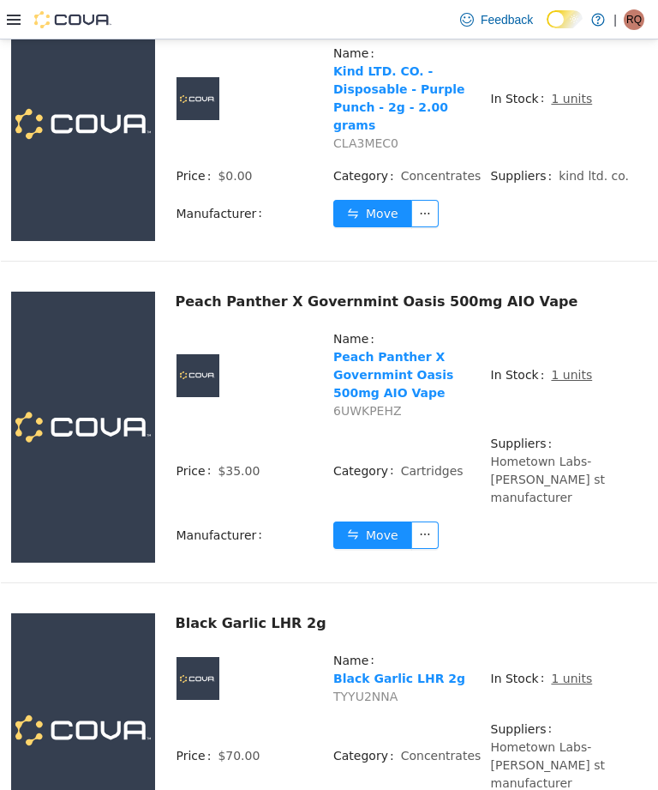
scroll to position [1067, 0]
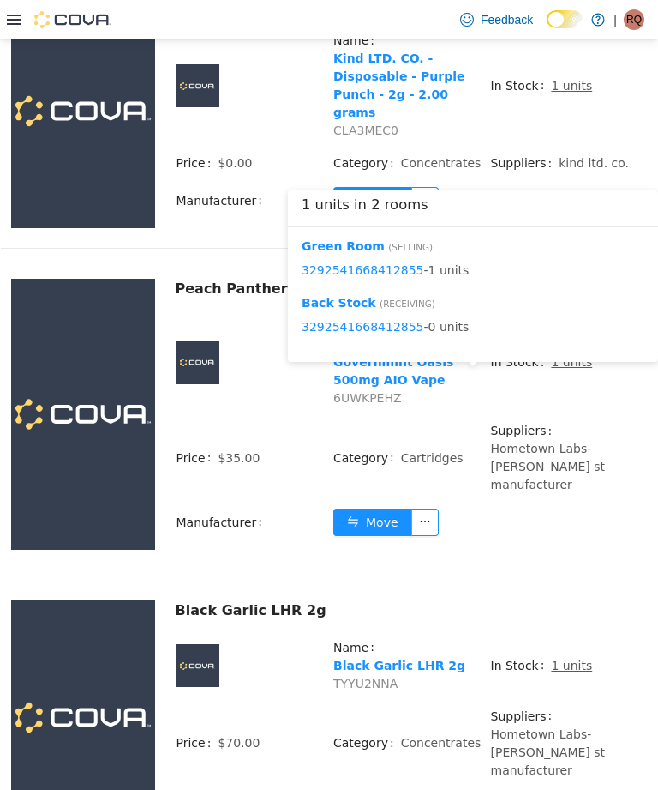
click at [378, 520] on button "Move" at bounding box center [372, 521] width 79 height 27
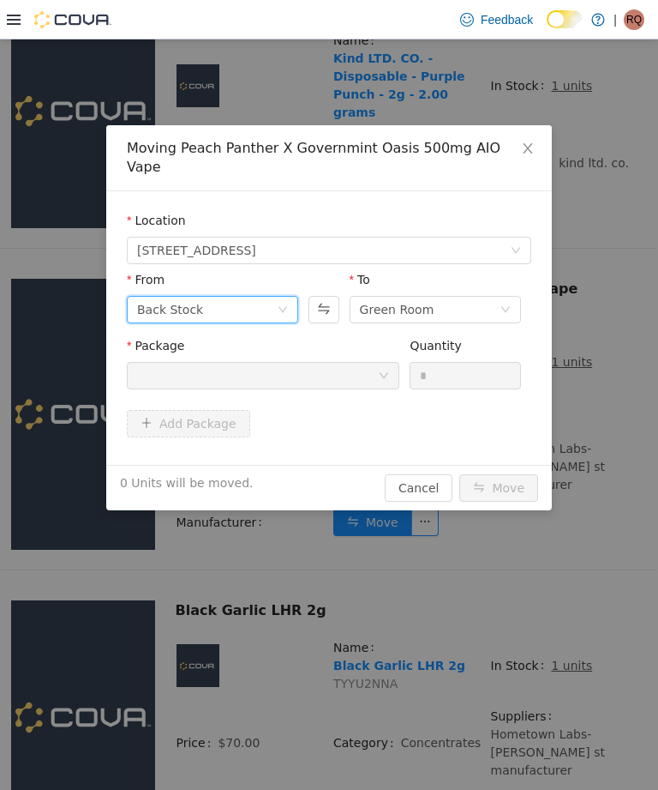
click at [268, 297] on div "Back Stock" at bounding box center [207, 310] width 140 height 26
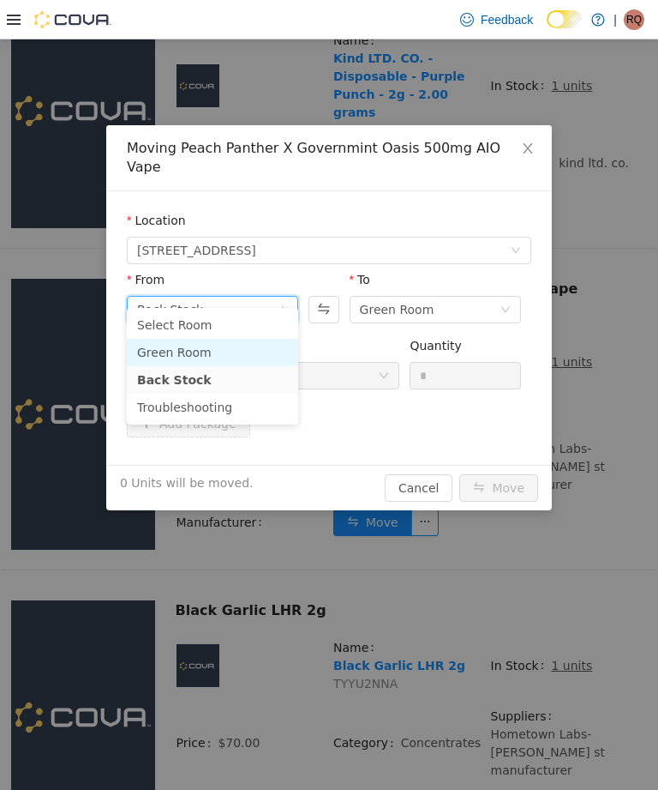
click at [266, 342] on li "Green Room" at bounding box center [212, 352] width 171 height 27
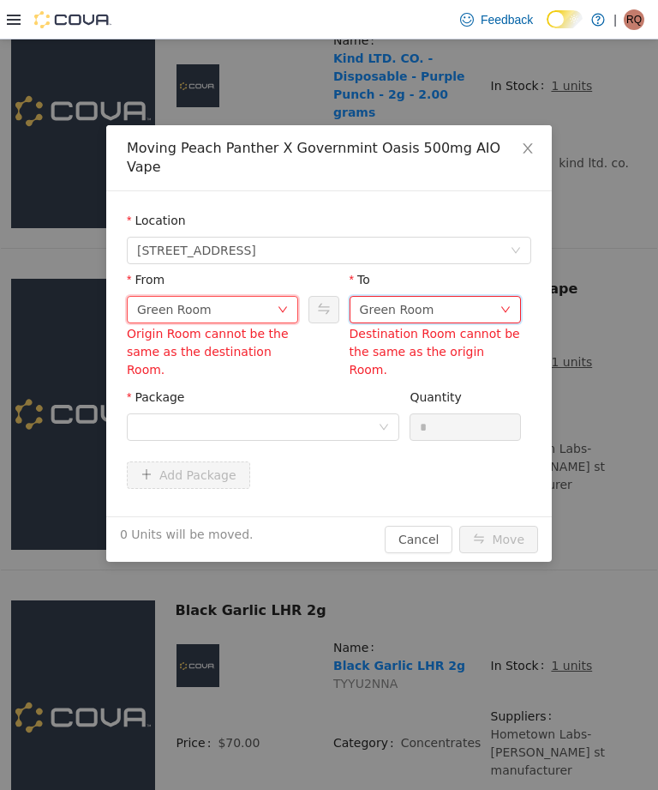
click at [399, 297] on div "Green Room" at bounding box center [397, 310] width 75 height 26
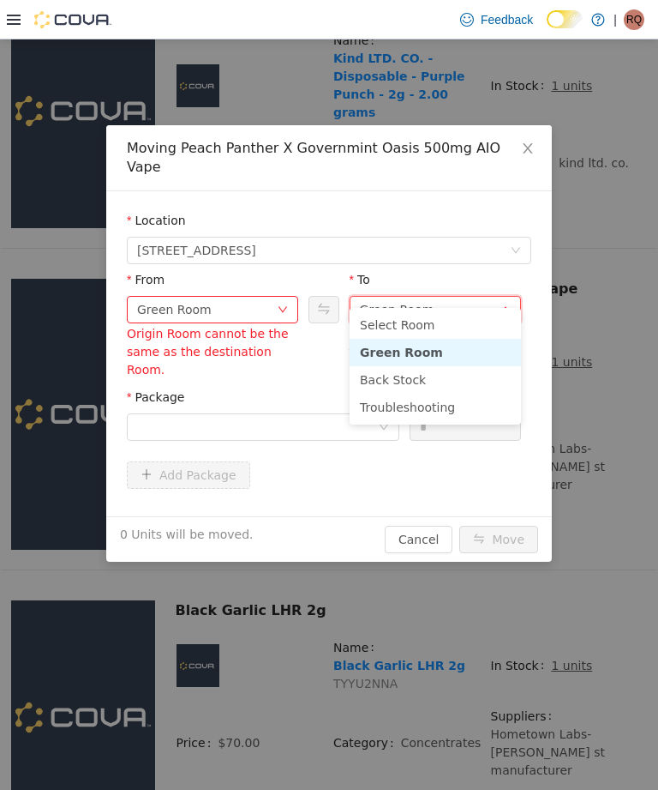
click at [419, 401] on li "Troubleshooting" at bounding box center [435, 406] width 171 height 27
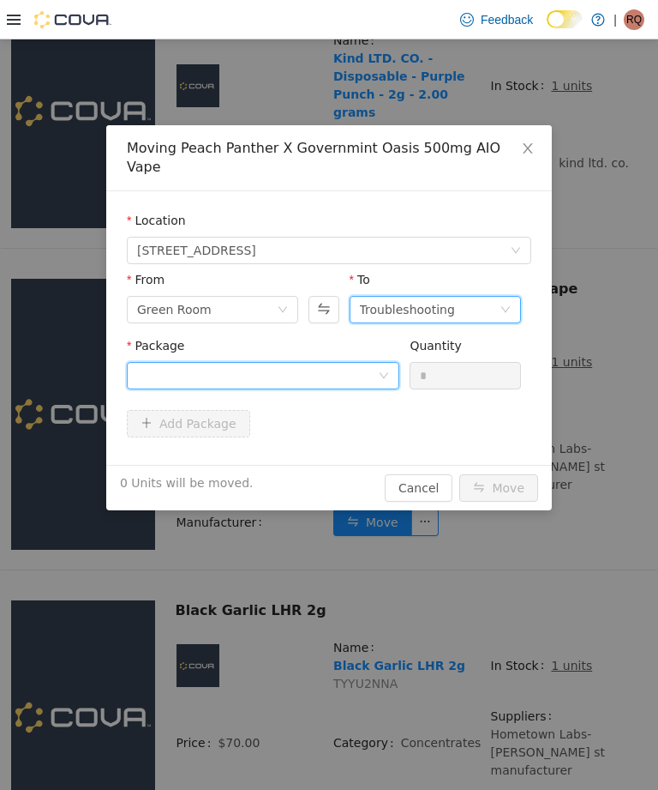
click at [374, 363] on div at bounding box center [257, 376] width 241 height 26
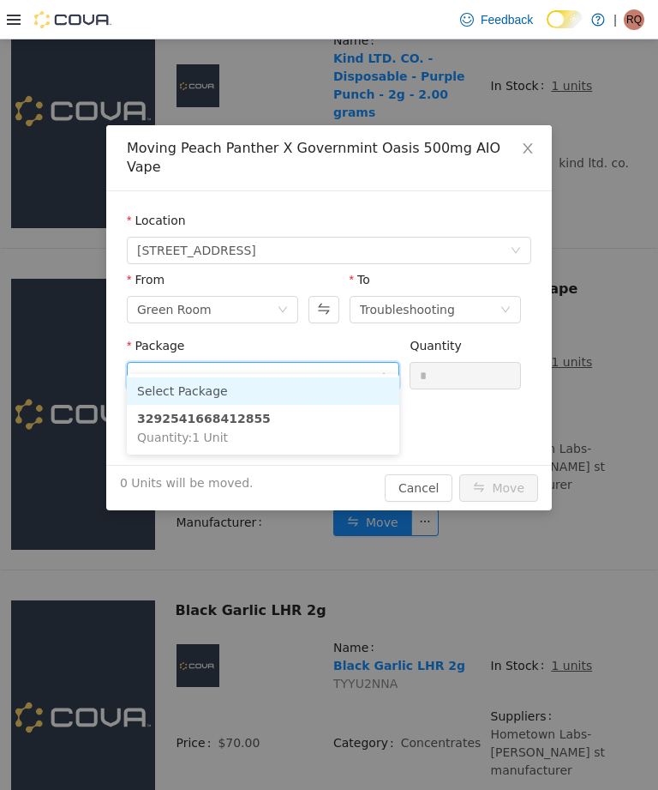
click at [342, 431] on li "3292541668412855 Quantity : 1 Unit" at bounding box center [263, 428] width 273 height 46
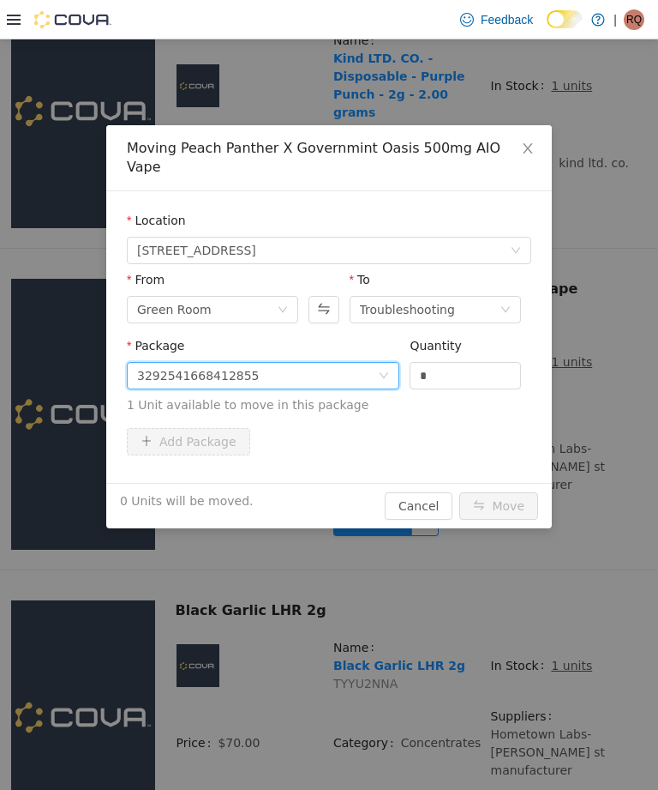
click at [463, 363] on input "*" at bounding box center [466, 376] width 110 height 26
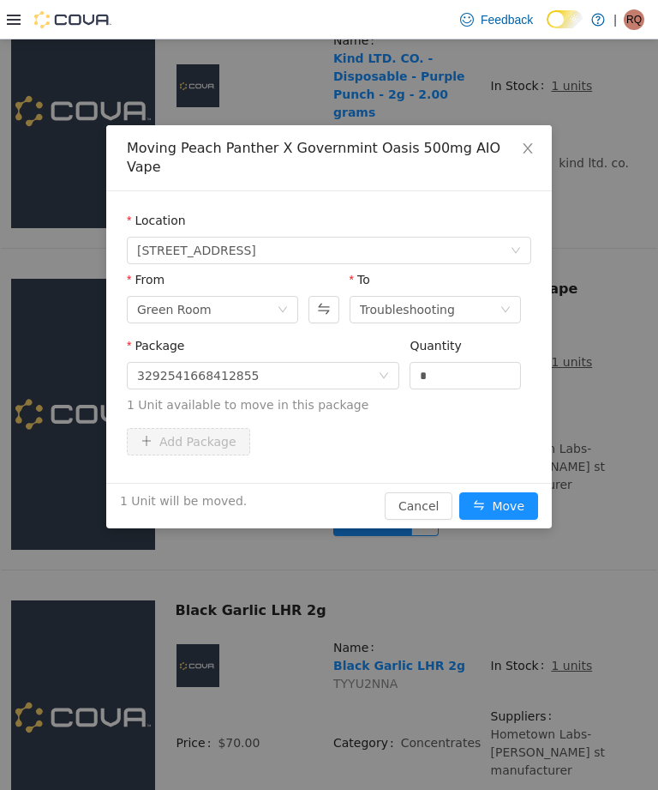
type input "*"
click at [504, 492] on button "Move" at bounding box center [499, 505] width 79 height 27
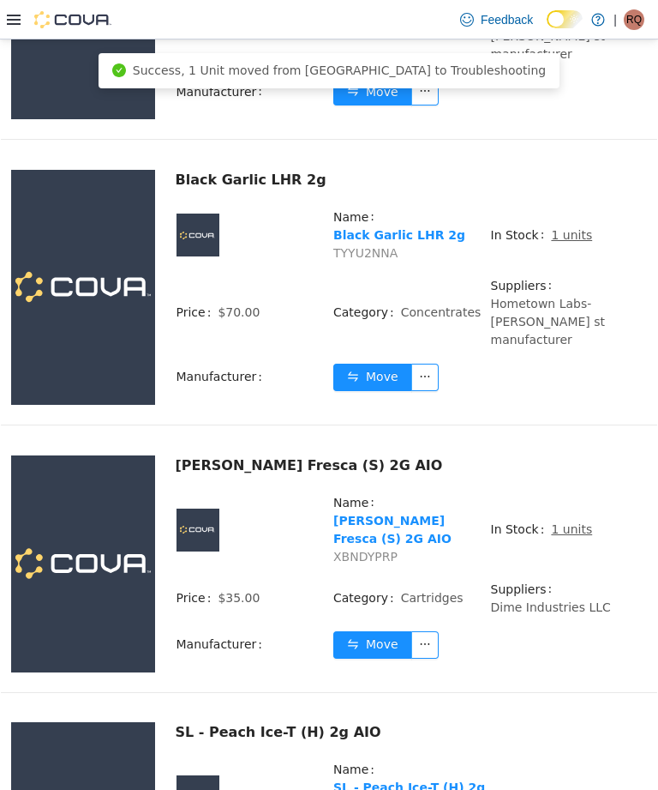
scroll to position [1499, 0]
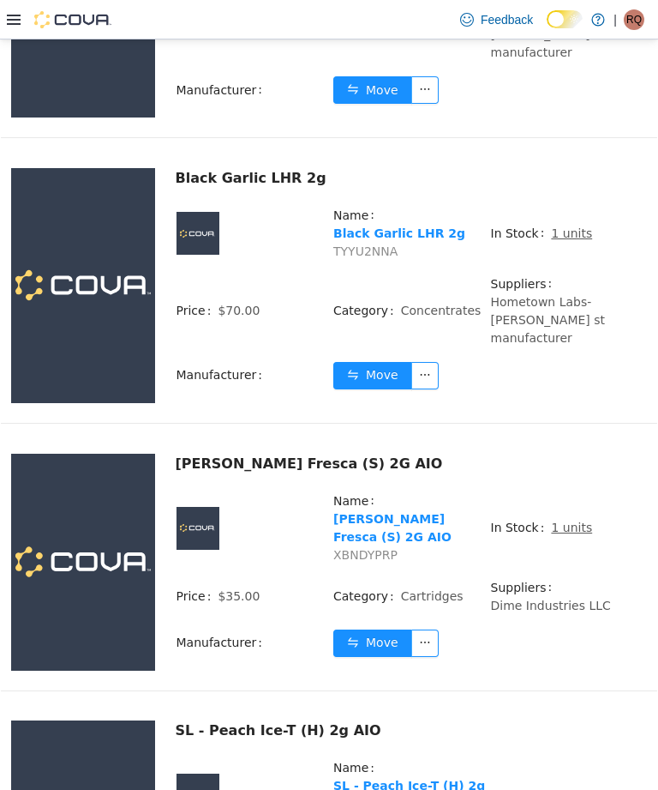
click at [579, 520] on u "1 units" at bounding box center [571, 527] width 41 height 14
click at [568, 520] on u "1 units" at bounding box center [571, 527] width 41 height 14
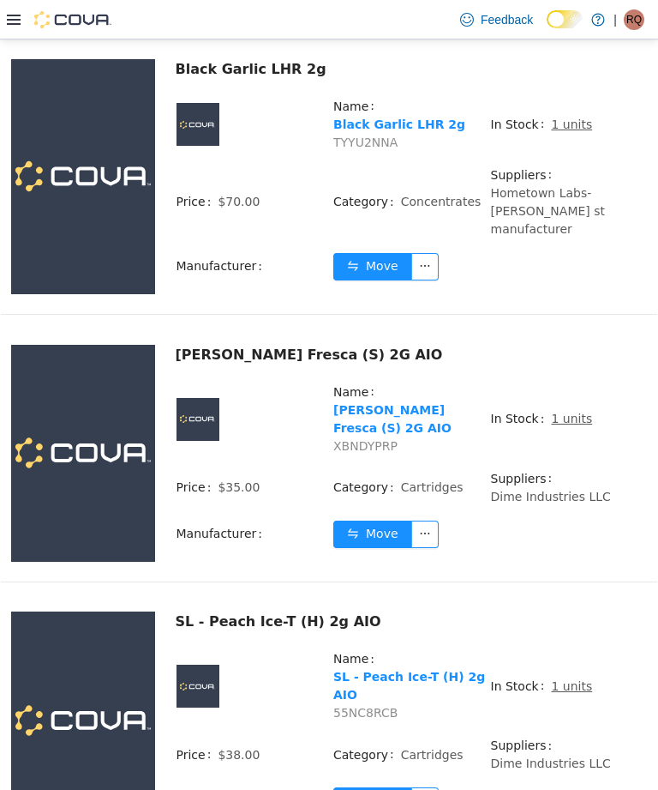
scroll to position [1613, 0]
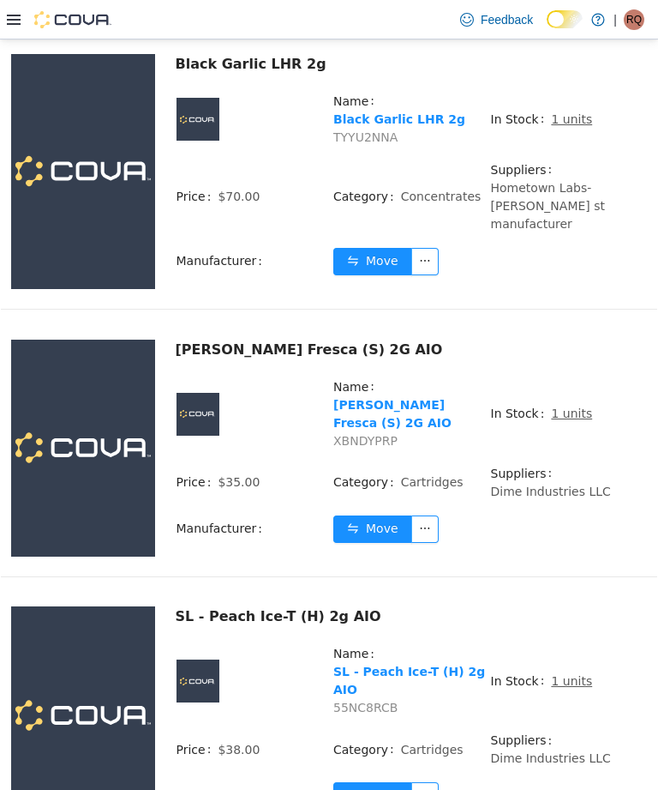
click at [571, 406] on u "1 units" at bounding box center [571, 413] width 41 height 14
click at [570, 406] on u "1 units" at bounding box center [571, 413] width 41 height 14
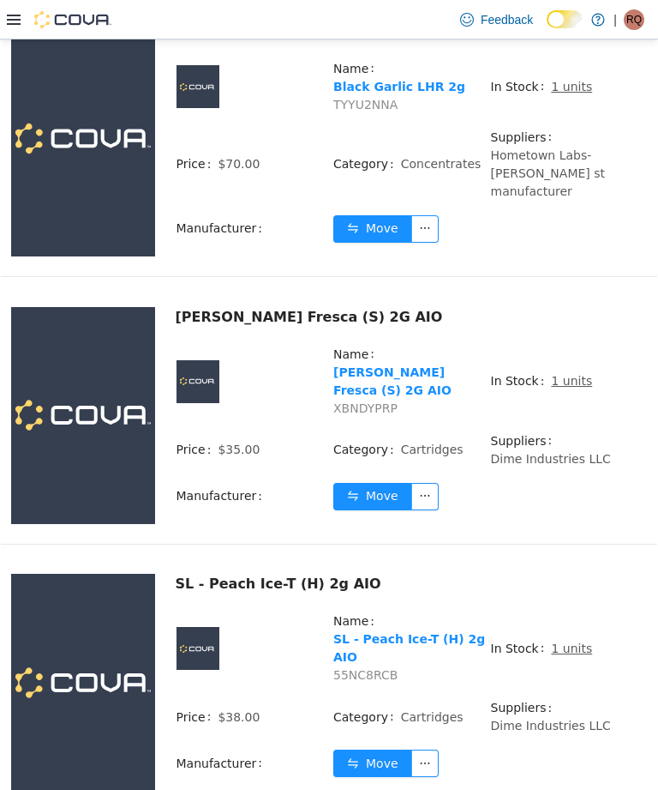
scroll to position [1685, 0]
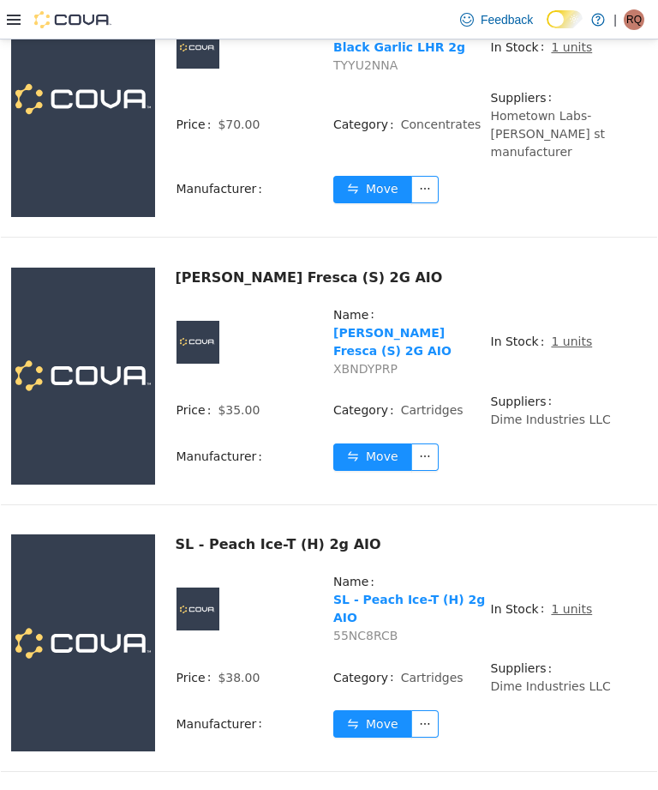
click at [571, 334] on u "1 units" at bounding box center [571, 341] width 41 height 14
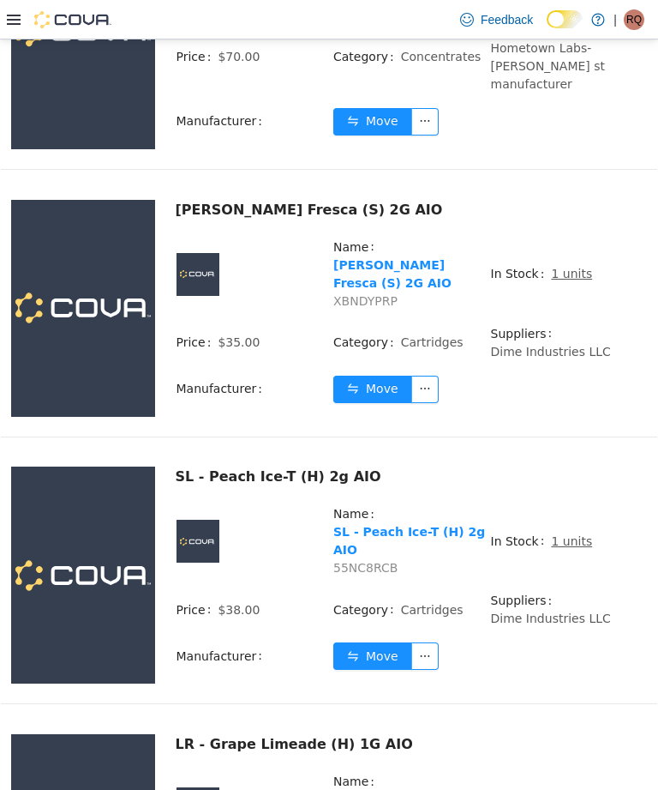
scroll to position [1757, 0]
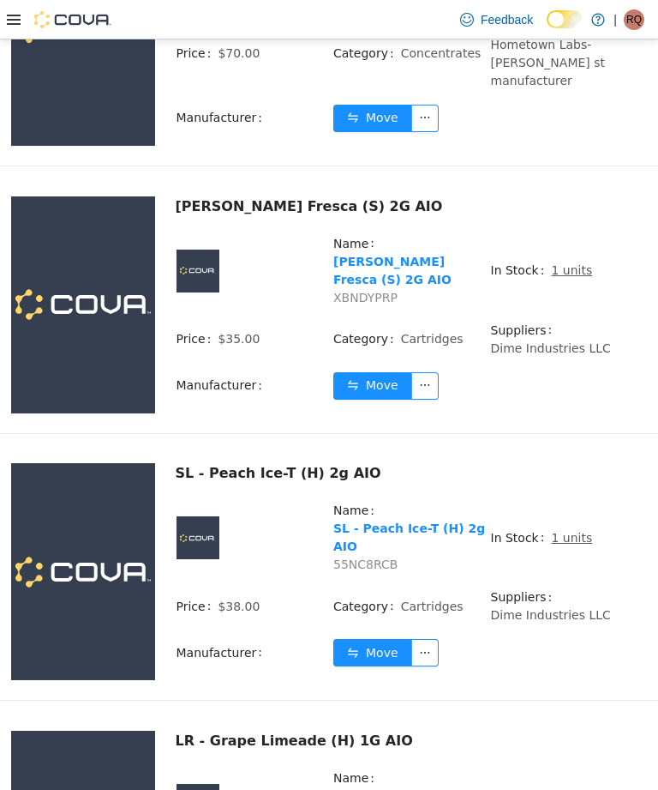
click at [574, 263] on u "1 units" at bounding box center [571, 270] width 41 height 14
click at [563, 263] on u "1 units" at bounding box center [571, 270] width 41 height 14
click at [561, 263] on u "1 units" at bounding box center [571, 270] width 41 height 14
click at [551, 263] on u "1 units" at bounding box center [571, 270] width 41 height 14
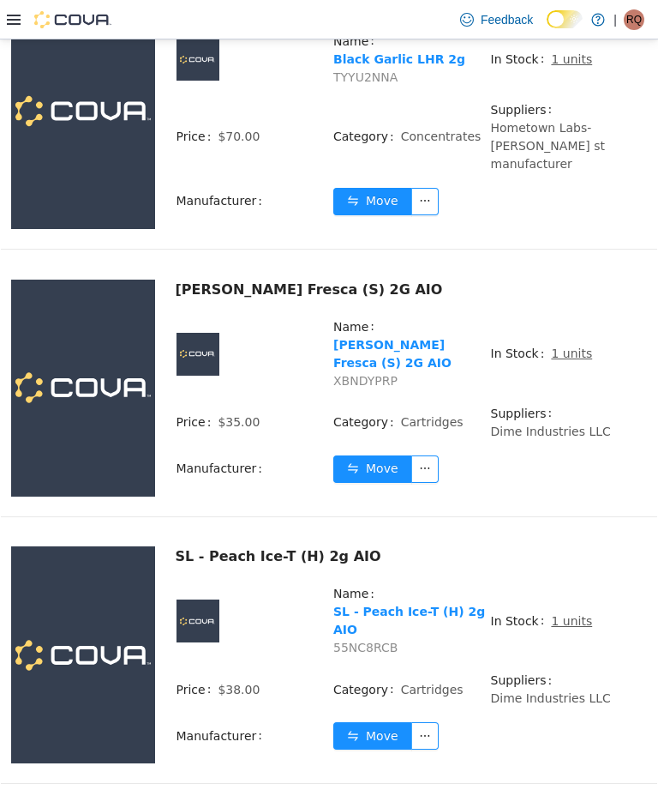
scroll to position [1670, 0]
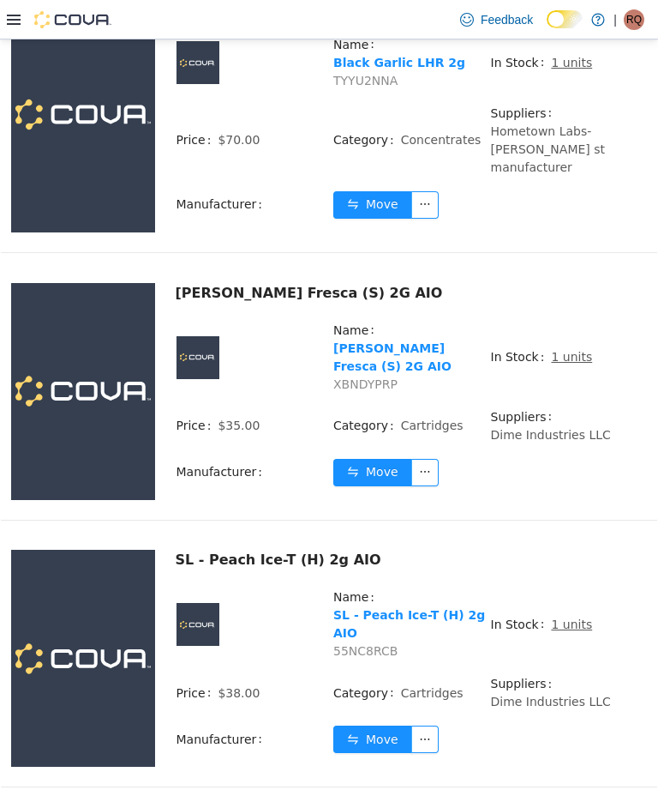
click at [567, 350] on u "1 units" at bounding box center [571, 357] width 41 height 14
click at [562, 350] on u "1 units" at bounding box center [571, 357] width 41 height 14
click at [561, 350] on u "1 units" at bounding box center [571, 357] width 41 height 14
click at [560, 350] on u "1 units" at bounding box center [571, 357] width 41 height 14
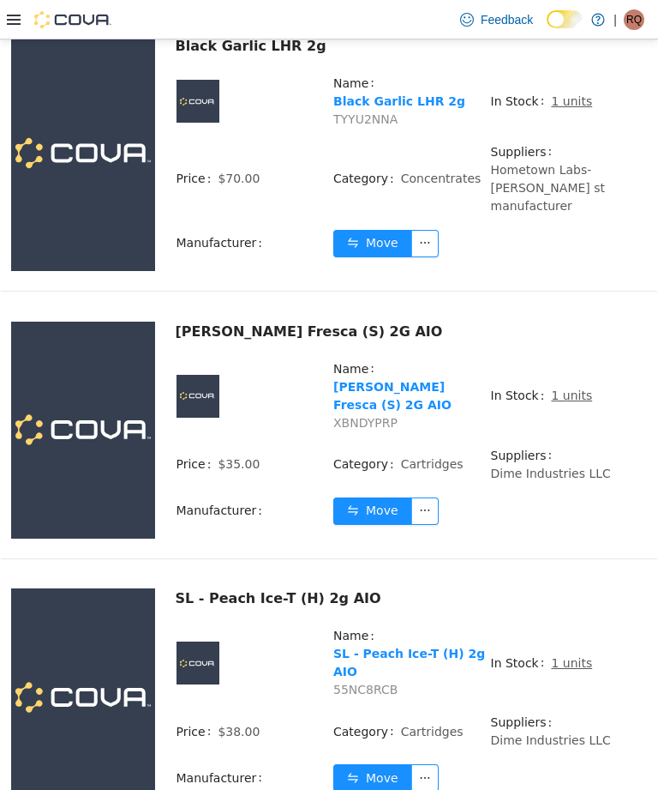
scroll to position [1537, 0]
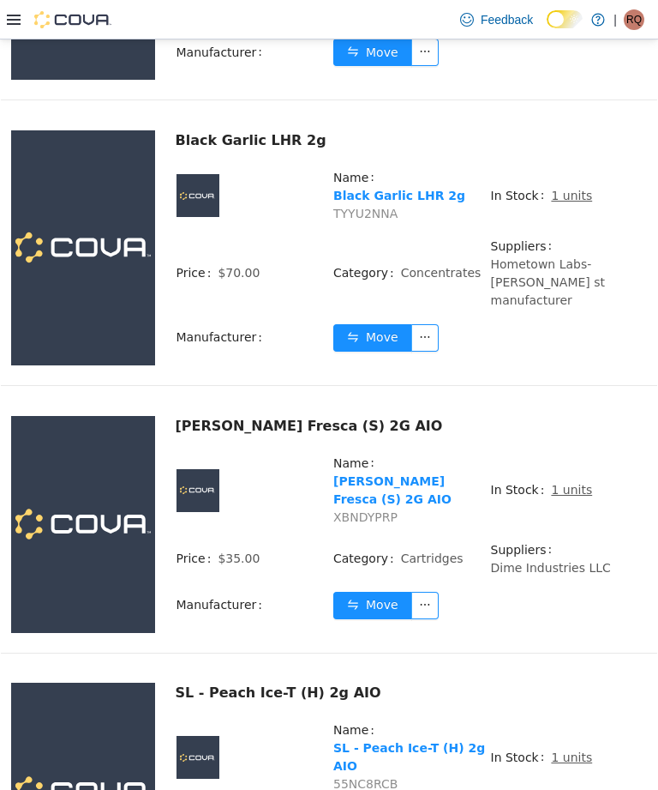
click at [561, 483] on u "1 units" at bounding box center [571, 490] width 41 height 14
click at [563, 483] on u "1 units" at bounding box center [571, 490] width 41 height 14
click at [559, 483] on u "1 units" at bounding box center [571, 490] width 41 height 14
click at [570, 483] on u "1 units" at bounding box center [571, 490] width 41 height 14
click at [566, 483] on u "1 units" at bounding box center [571, 490] width 41 height 14
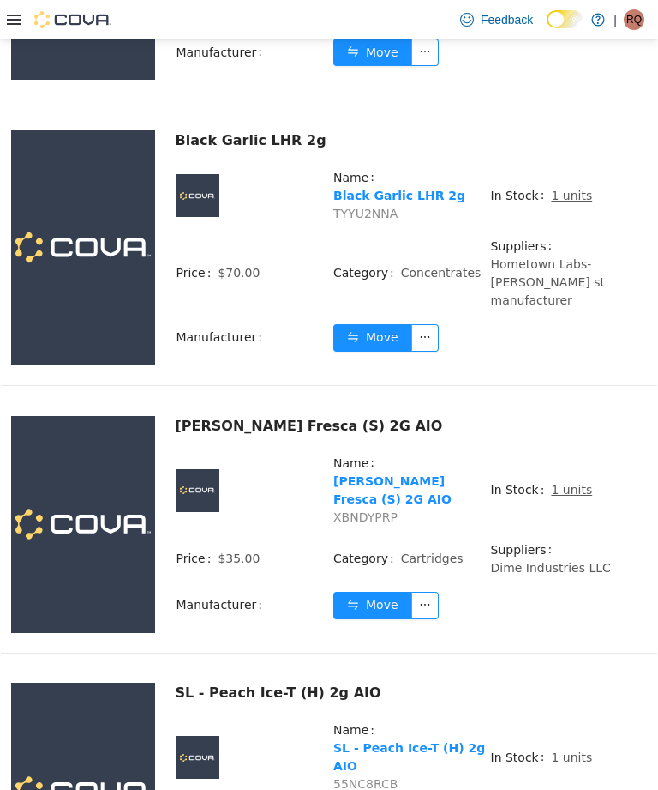
click at [575, 483] on u "1 units" at bounding box center [571, 490] width 41 height 14
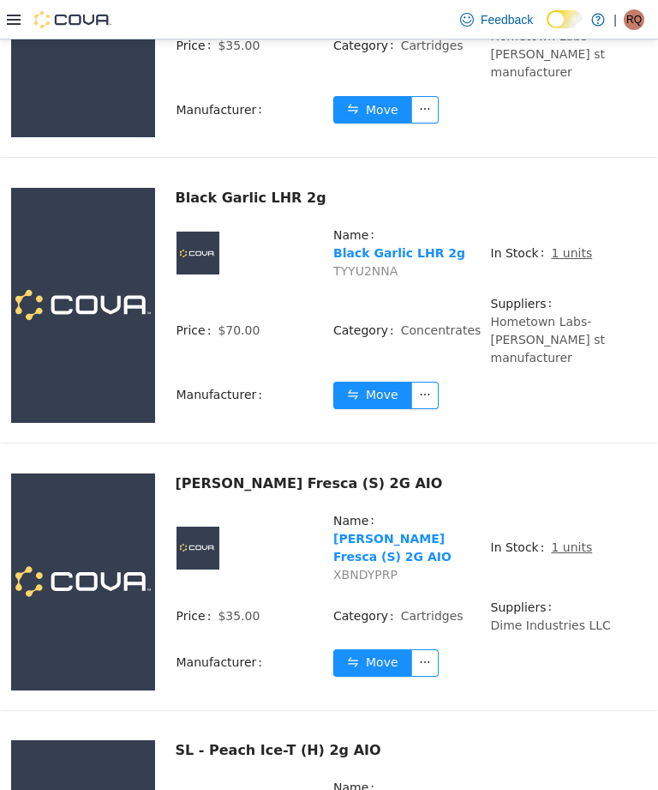
scroll to position [1418, 0]
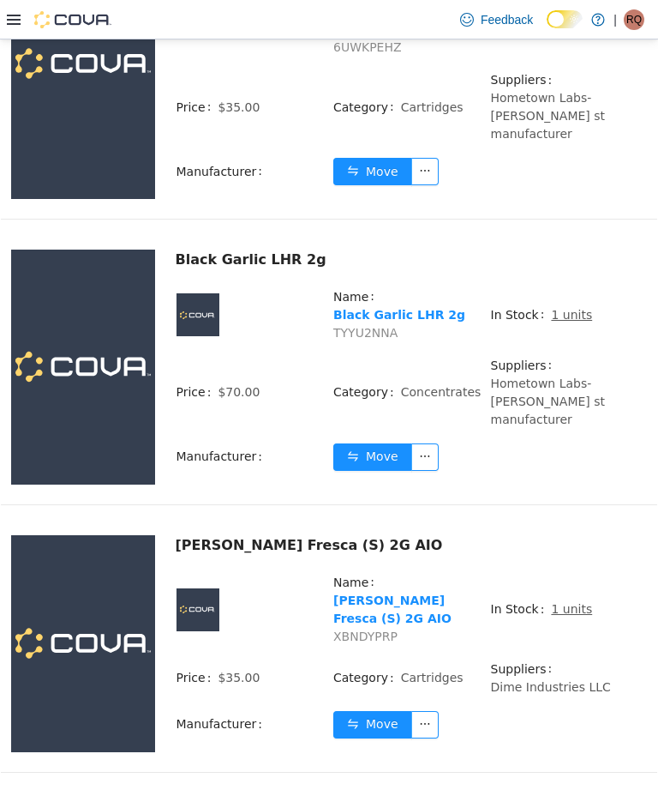
click at [573, 602] on u "1 units" at bounding box center [571, 609] width 41 height 14
click at [568, 602] on u "1 units" at bounding box center [571, 609] width 41 height 14
click at [505, 600] on span "In Stock" at bounding box center [521, 609] width 61 height 18
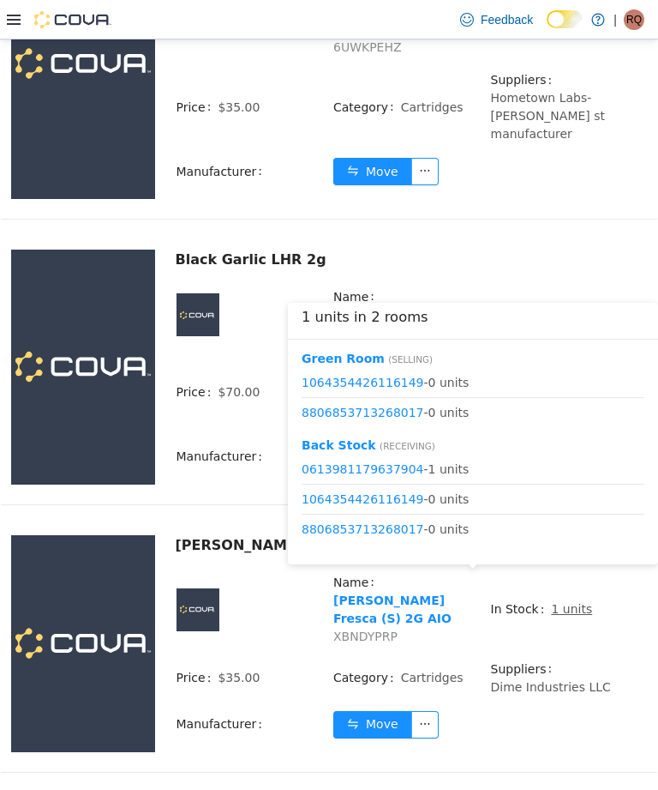
click at [572, 602] on u "1 units" at bounding box center [571, 609] width 41 height 14
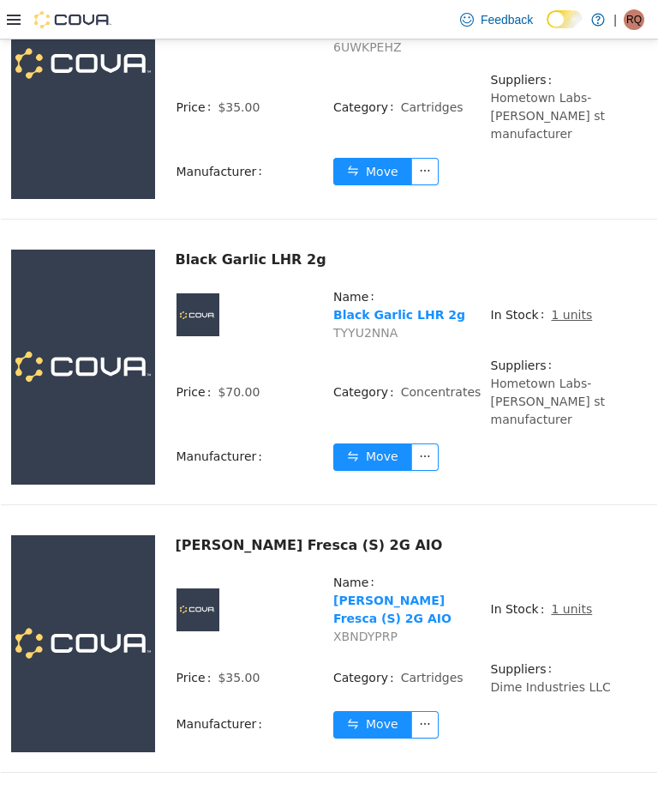
click at [347, 711] on button "Move" at bounding box center [372, 724] width 79 height 27
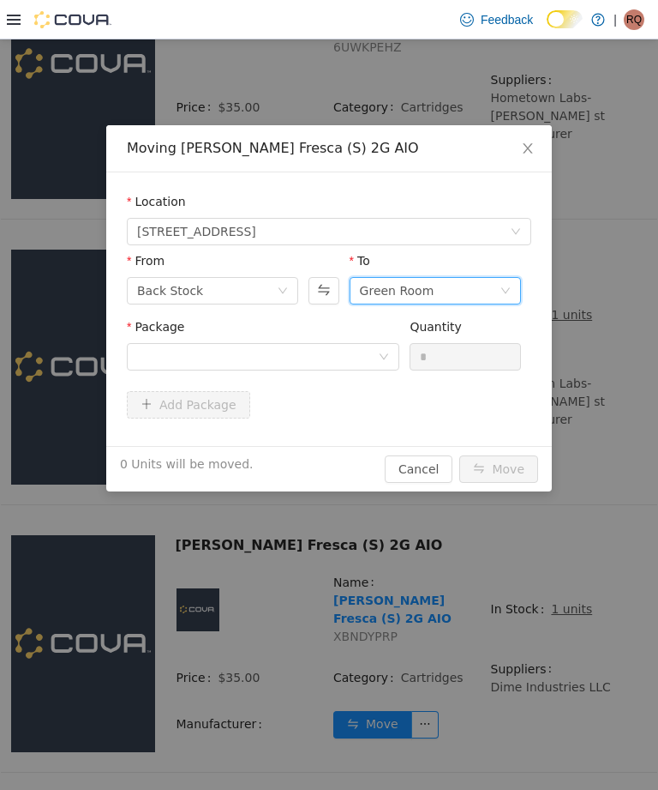
click at [477, 294] on div "Green Room" at bounding box center [430, 291] width 140 height 26
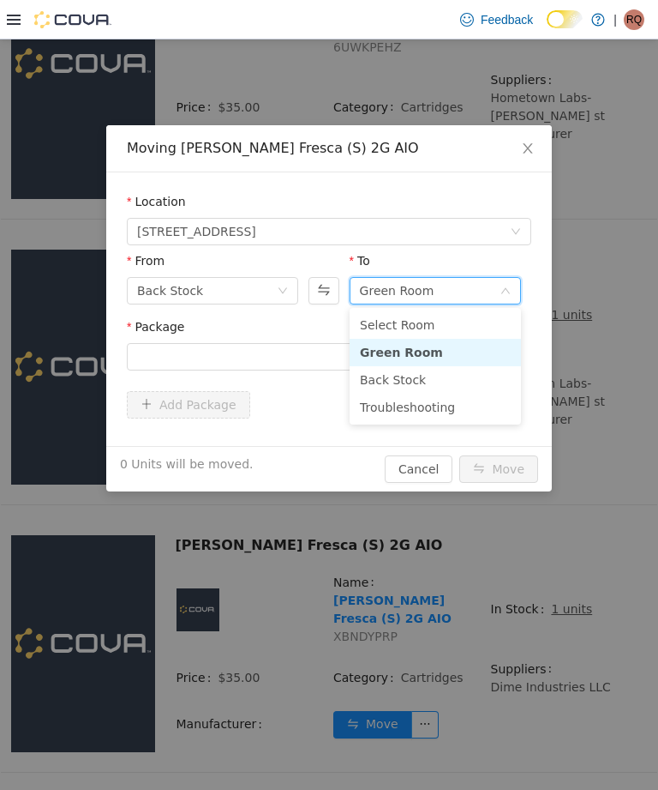
click at [443, 402] on li "Troubleshooting" at bounding box center [435, 406] width 171 height 27
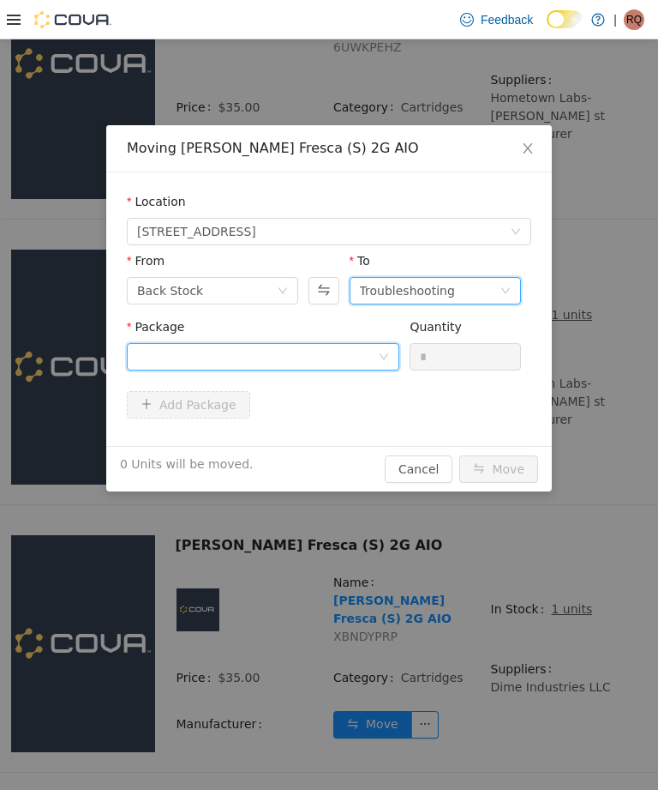
click at [379, 346] on div at bounding box center [263, 356] width 273 height 27
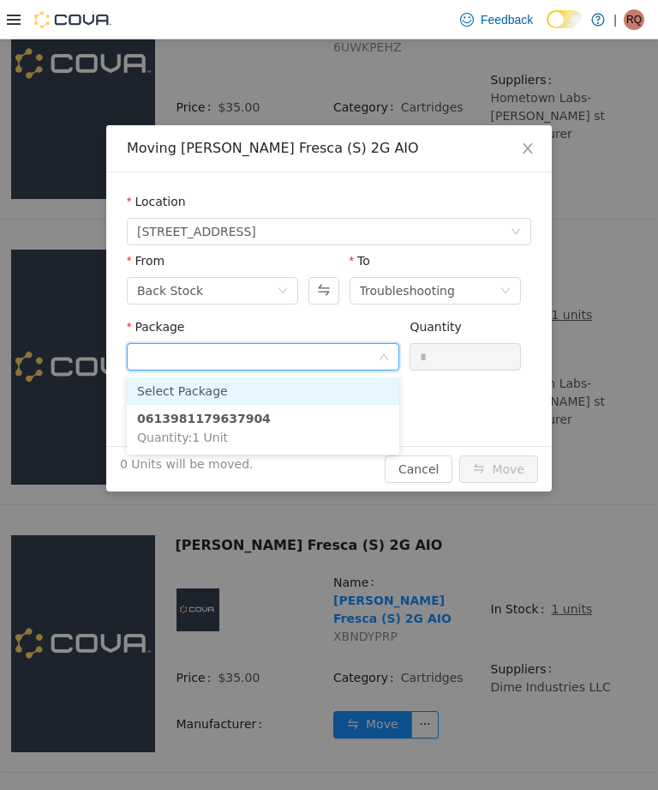
click at [368, 433] on li "0613981179637904 Quantity : 1 Unit" at bounding box center [263, 428] width 273 height 46
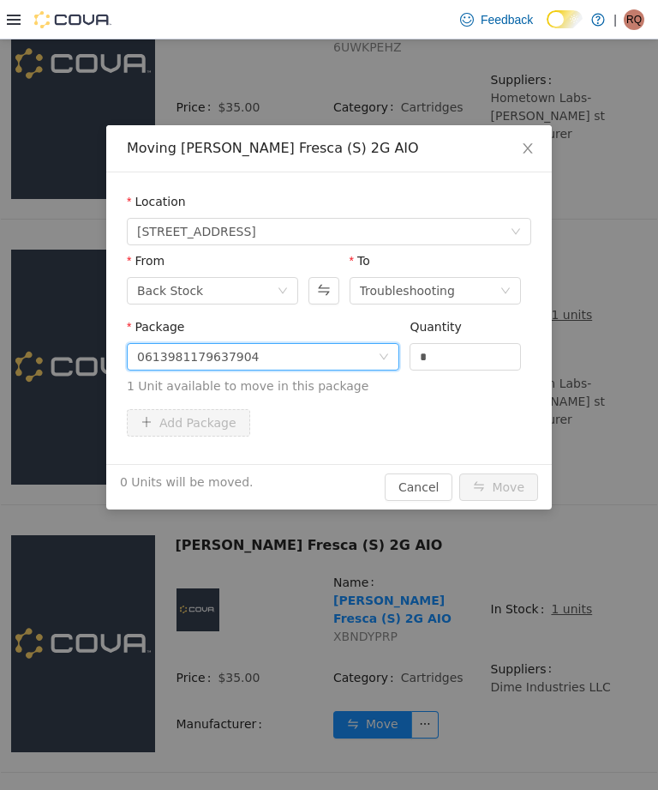
click at [472, 334] on div "Quantity" at bounding box center [465, 330] width 111 height 25
click at [455, 357] on input "*" at bounding box center [466, 357] width 110 height 26
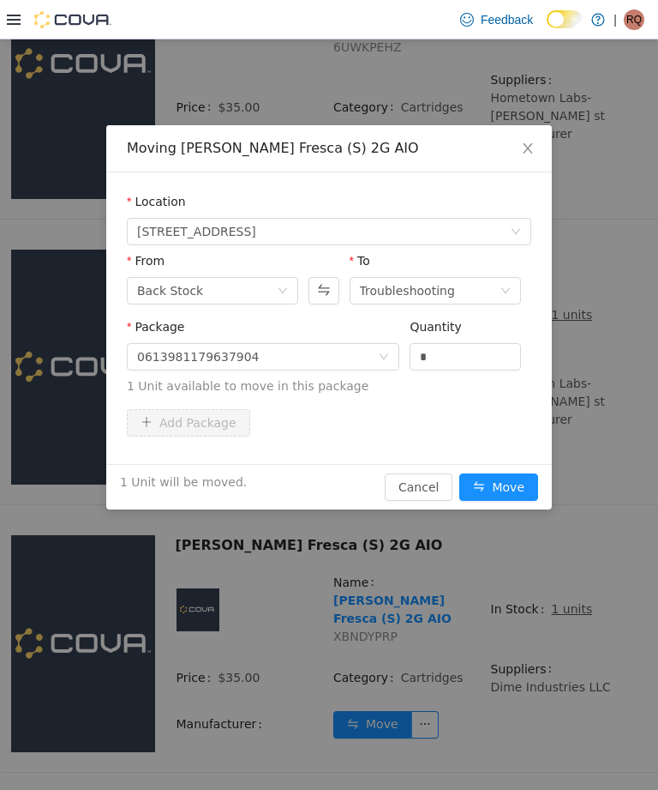
type input "*"
click at [508, 483] on button "Move" at bounding box center [499, 486] width 79 height 27
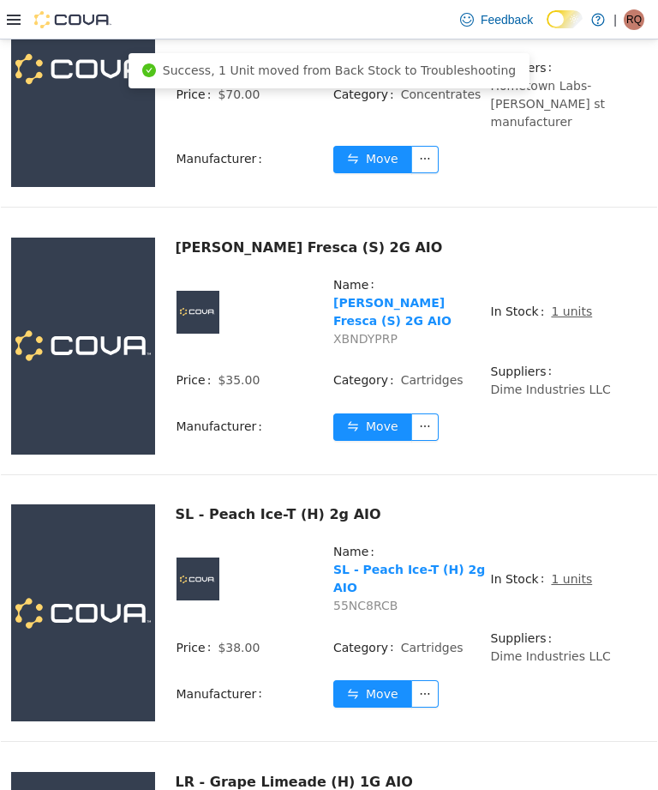
scroll to position [1798, 0]
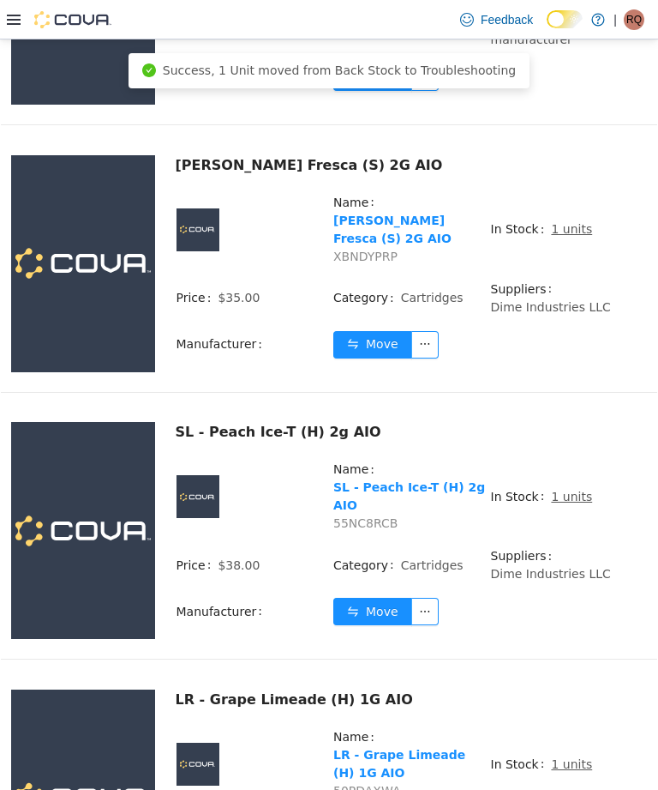
click at [576, 490] on u "1 units" at bounding box center [571, 497] width 41 height 14
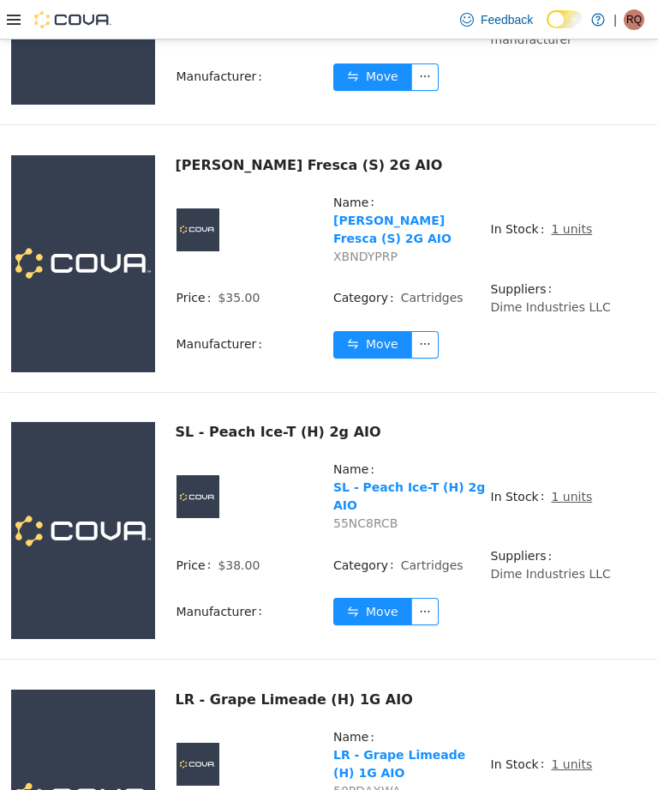
click at [572, 490] on u "1 units" at bounding box center [571, 497] width 41 height 14
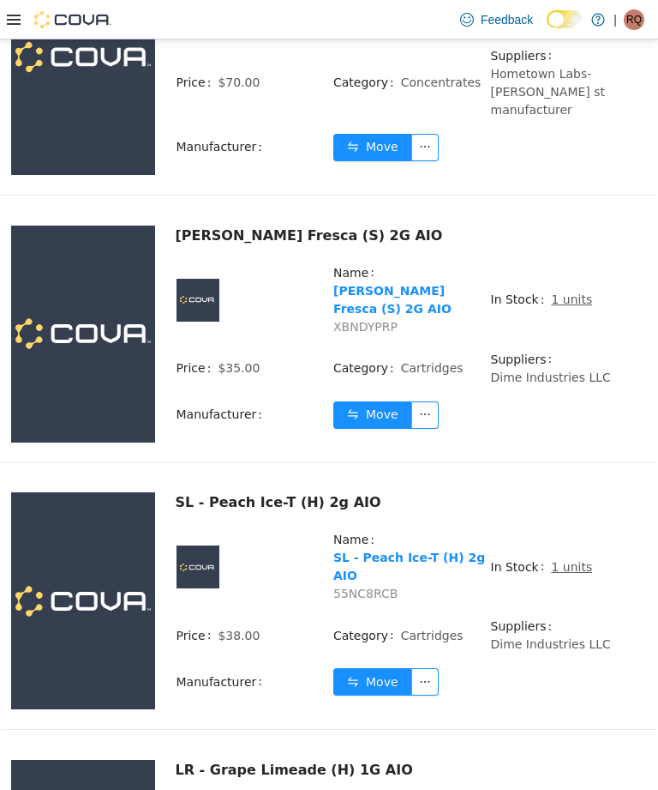
scroll to position [1732, 0]
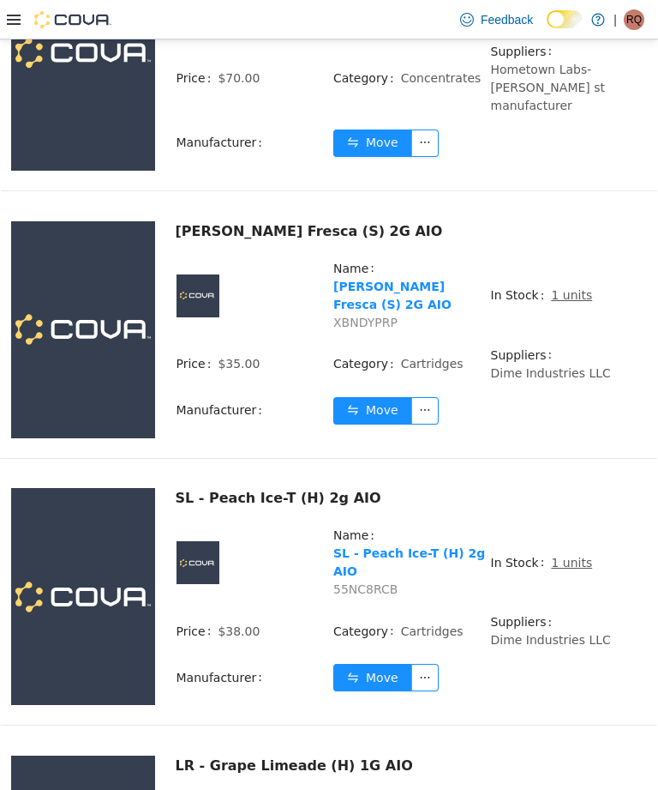
click at [570, 556] on u "1 units" at bounding box center [571, 563] width 41 height 14
click at [562, 556] on u "1 units" at bounding box center [571, 563] width 41 height 14
click at [556, 556] on u "1 units" at bounding box center [571, 563] width 41 height 14
click at [567, 554] on span "1 units" at bounding box center [571, 563] width 41 height 18
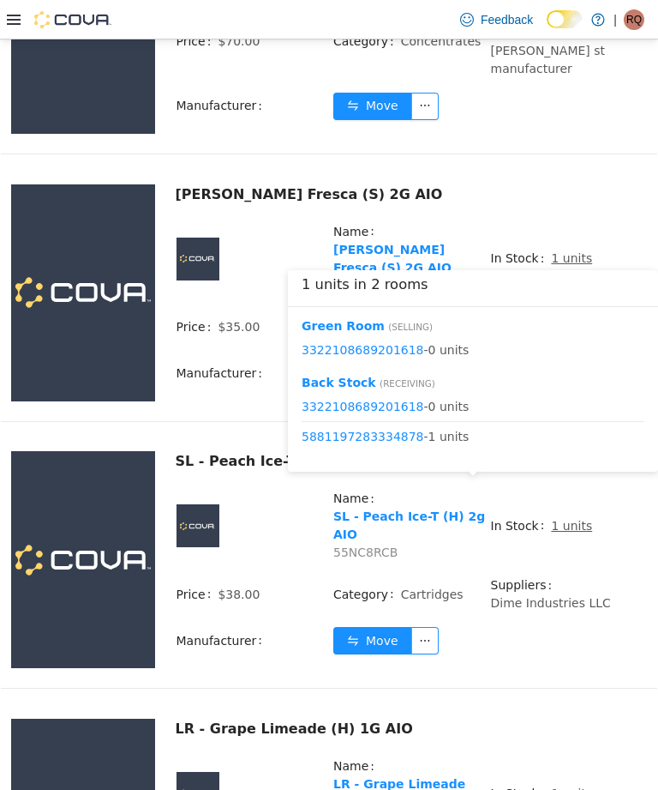
scroll to position [1803, 0]
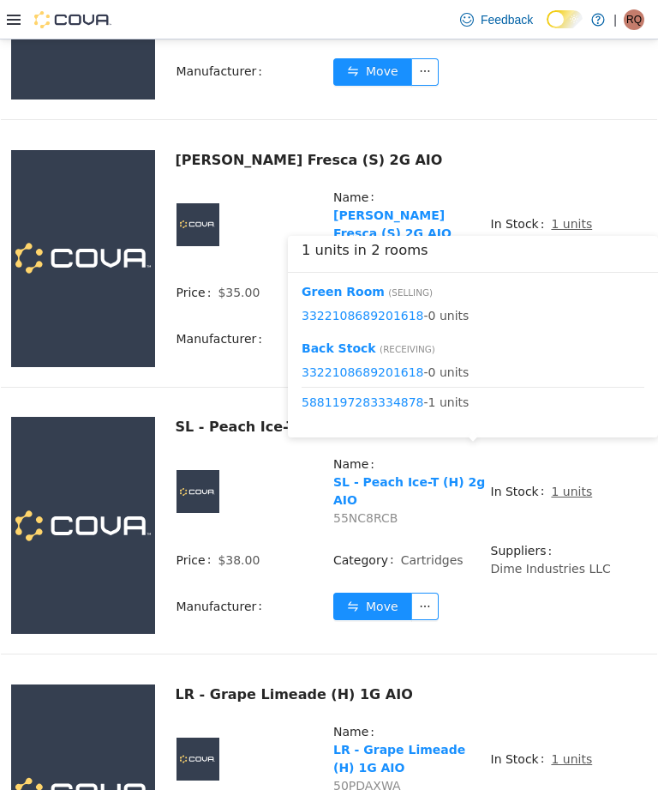
click at [384, 592] on button "Move" at bounding box center [372, 605] width 79 height 27
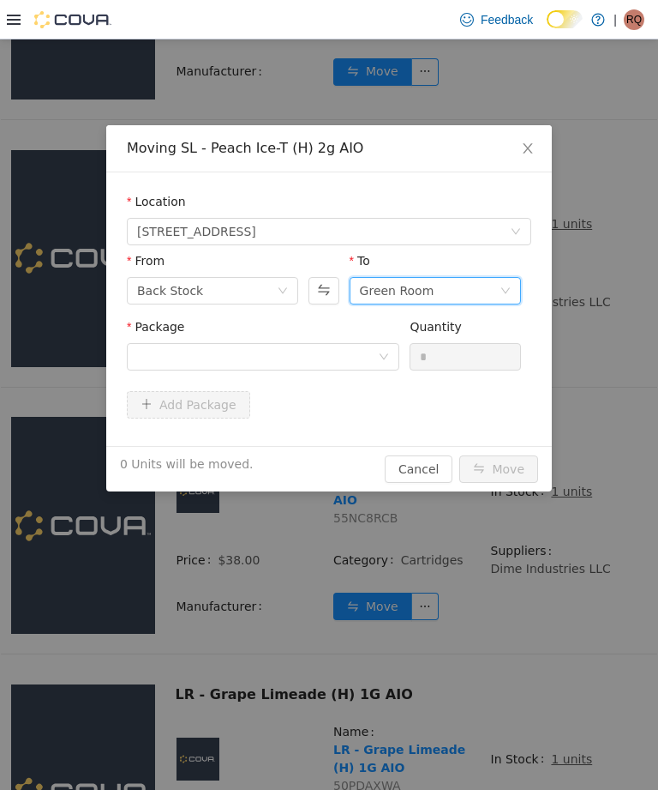
click at [425, 298] on div "Green Room" at bounding box center [397, 291] width 75 height 26
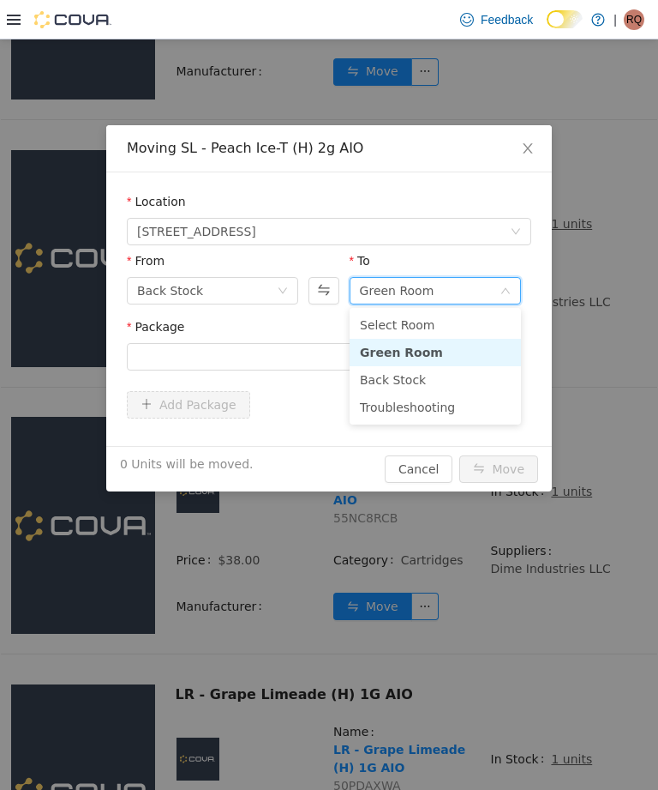
click at [445, 409] on li "Troubleshooting" at bounding box center [435, 406] width 171 height 27
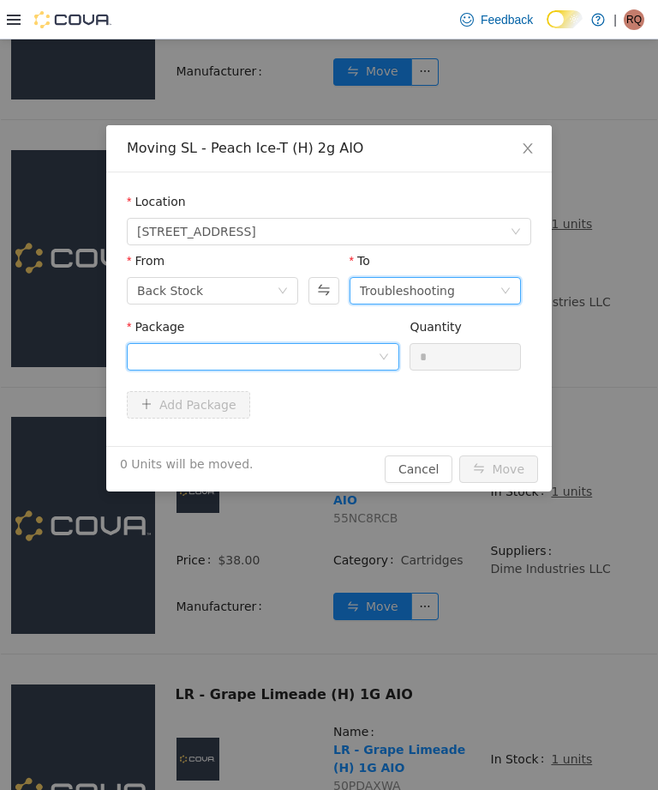
click at [375, 353] on div at bounding box center [257, 357] width 241 height 26
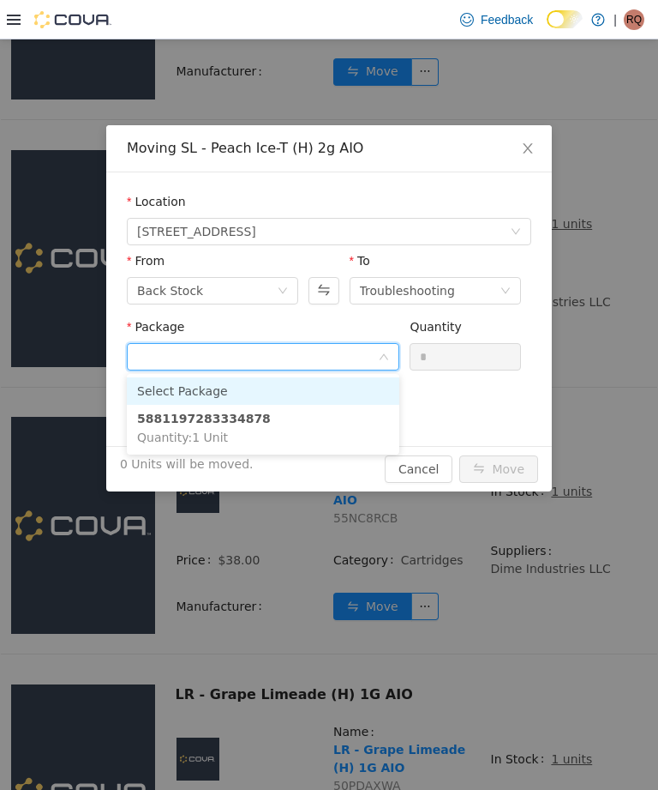
click at [369, 426] on li "5881197283334878 Quantity : 1 Unit" at bounding box center [263, 428] width 273 height 46
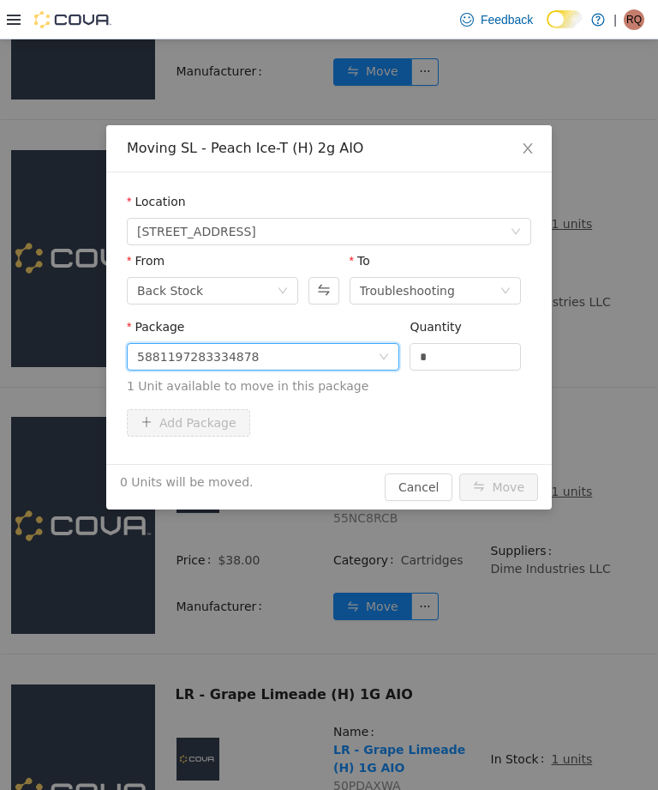
click at [476, 356] on input "*" at bounding box center [466, 357] width 110 height 26
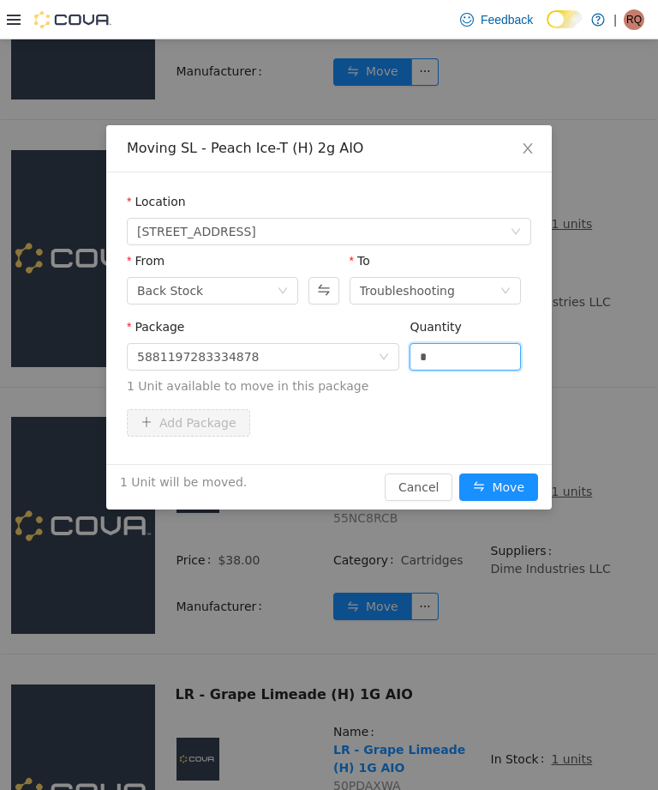
type input "*"
click at [514, 486] on button "Move" at bounding box center [499, 486] width 79 height 27
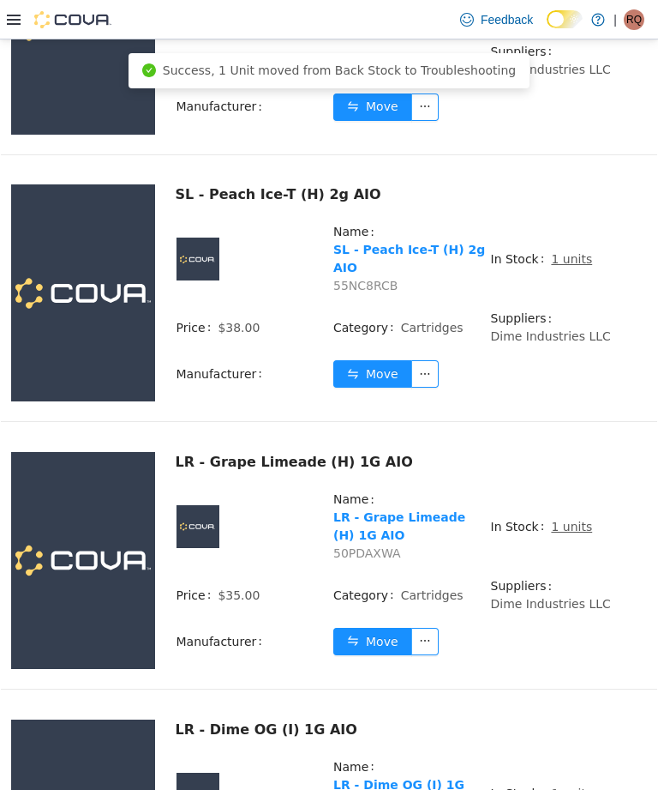
scroll to position [2049, 0]
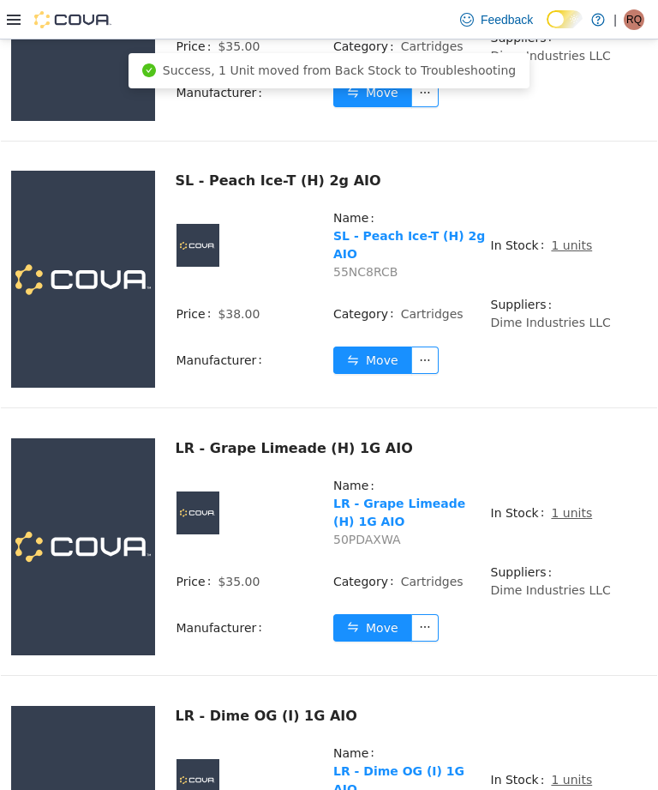
click at [582, 506] on u "1 units" at bounding box center [571, 513] width 41 height 14
click at [559, 506] on u "1 units" at bounding box center [571, 513] width 41 height 14
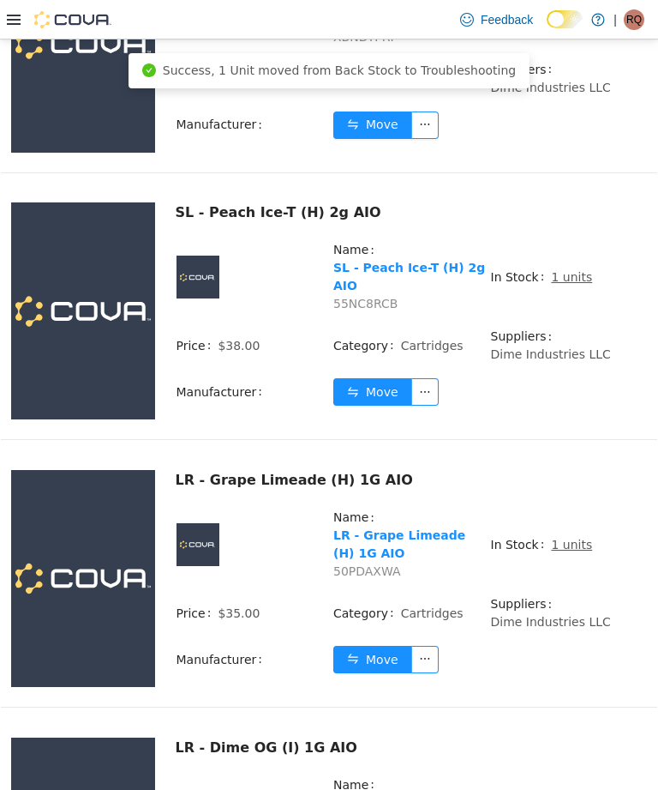
scroll to position [1994, 0]
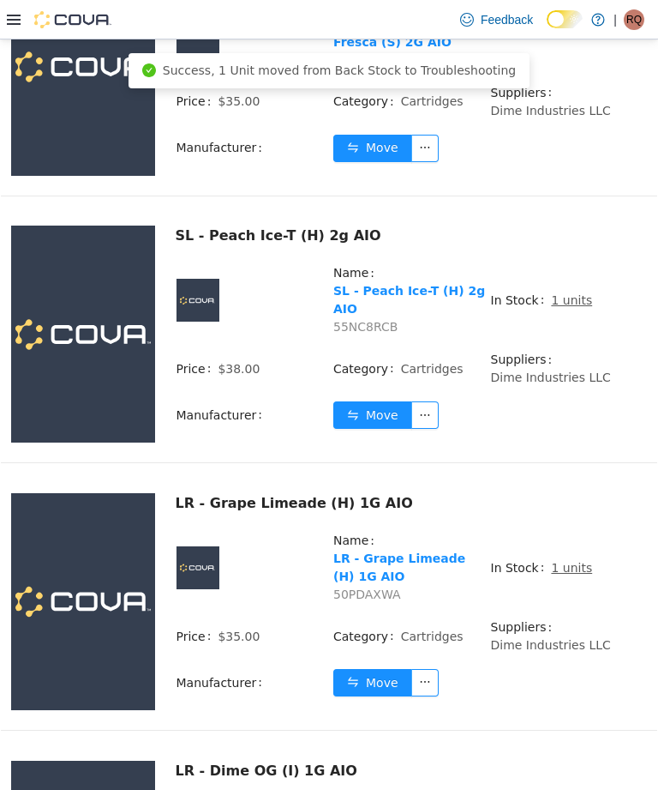
click at [567, 559] on span "1 units" at bounding box center [571, 568] width 41 height 18
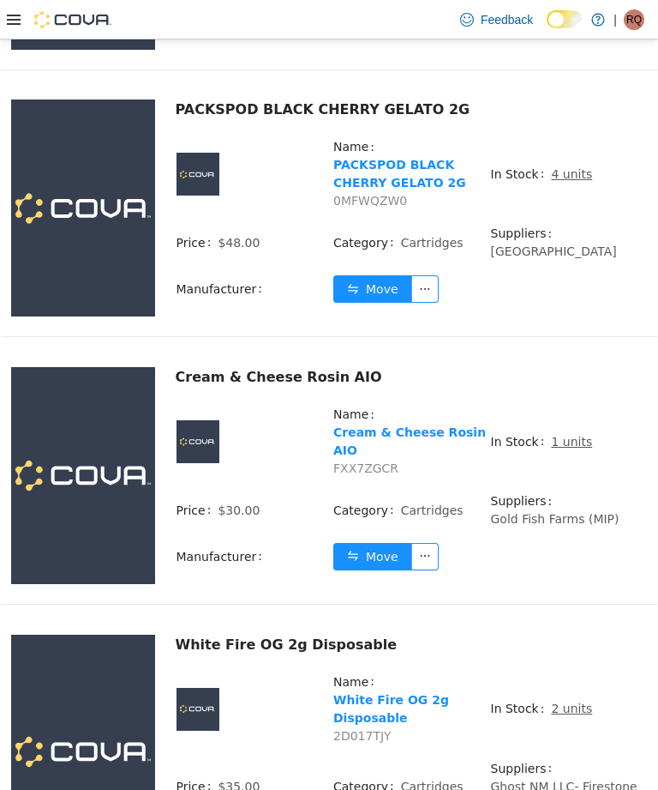
scroll to position [5508, 0]
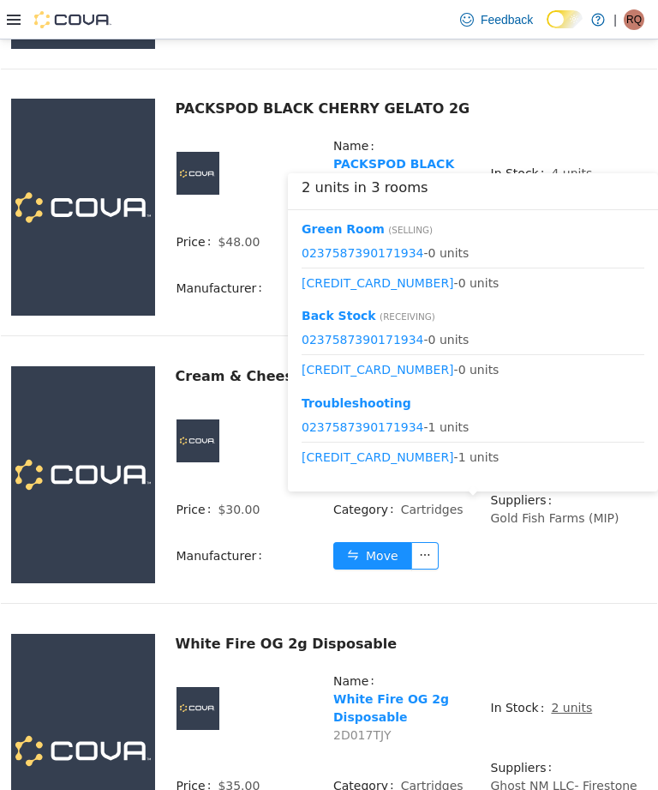
click at [555, 671] on td "In Stock 2 units" at bounding box center [569, 714] width 158 height 87
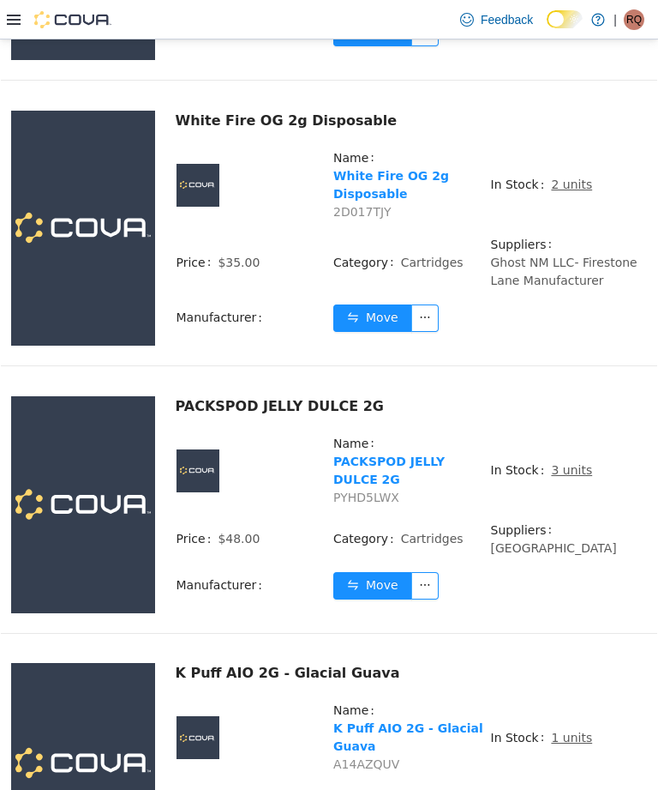
scroll to position [6059, 0]
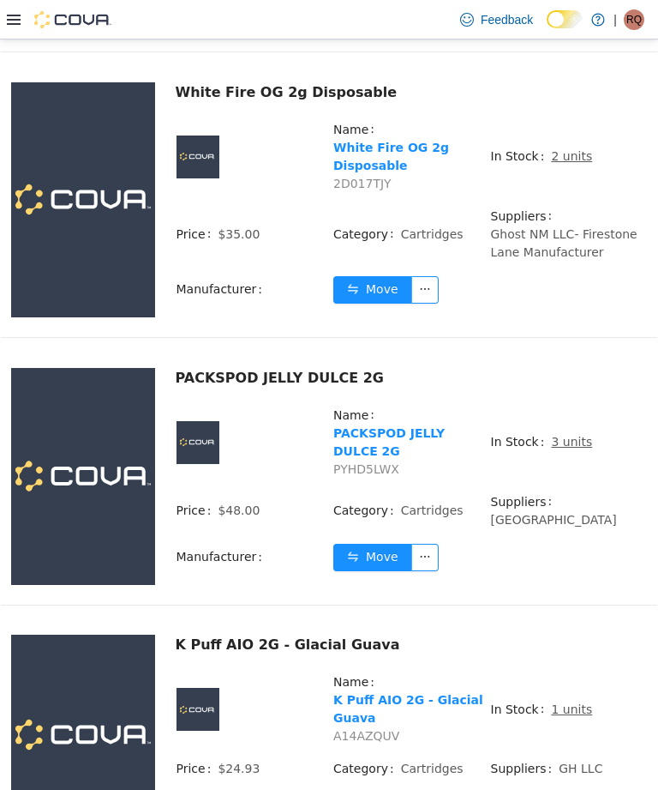
click at [566, 672] on td "In Stock 1 units" at bounding box center [569, 715] width 158 height 87
click at [559, 761] on span "GH LLC" at bounding box center [581, 768] width 44 height 14
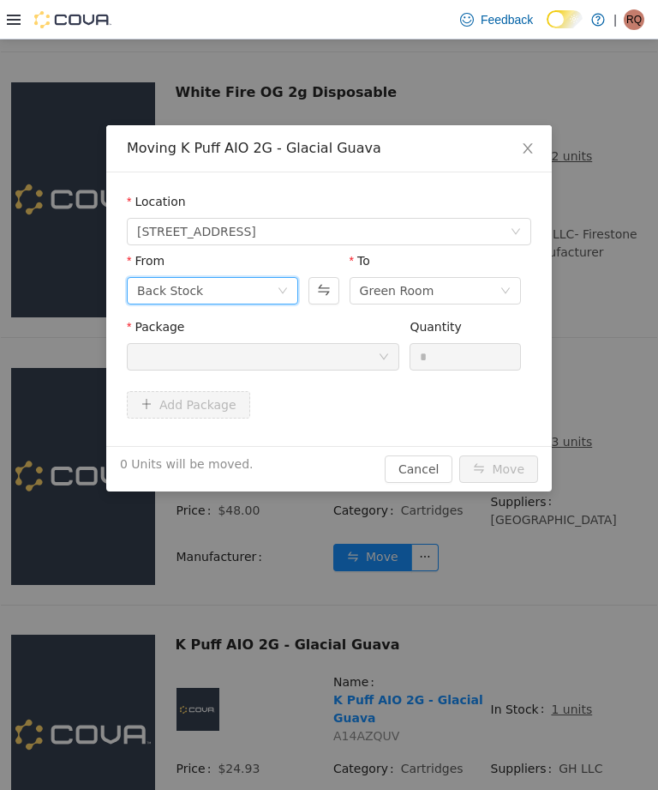
click at [283, 286] on icon "icon: down" at bounding box center [283, 290] width 10 height 10
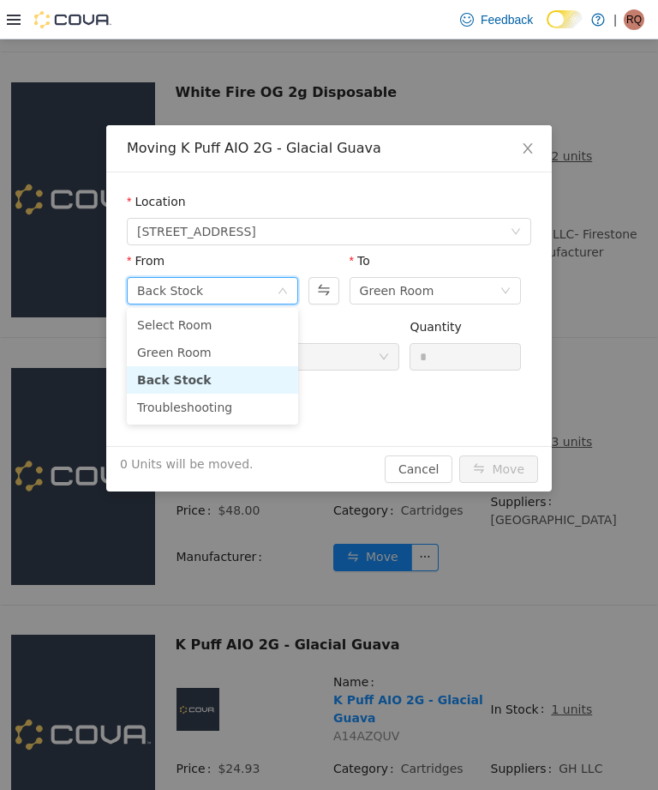
click at [243, 347] on li "Green Room" at bounding box center [212, 352] width 171 height 27
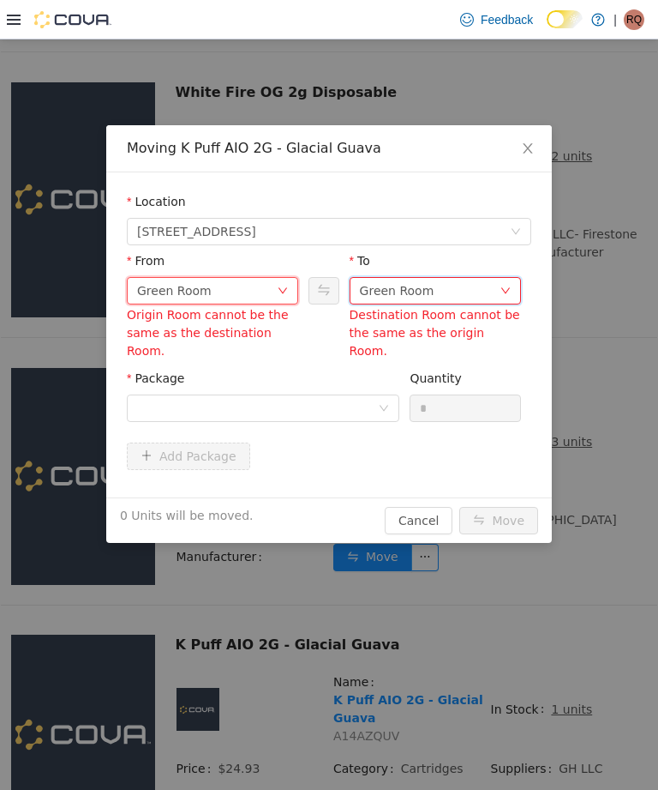
click at [399, 297] on div "Green Room" at bounding box center [397, 291] width 75 height 26
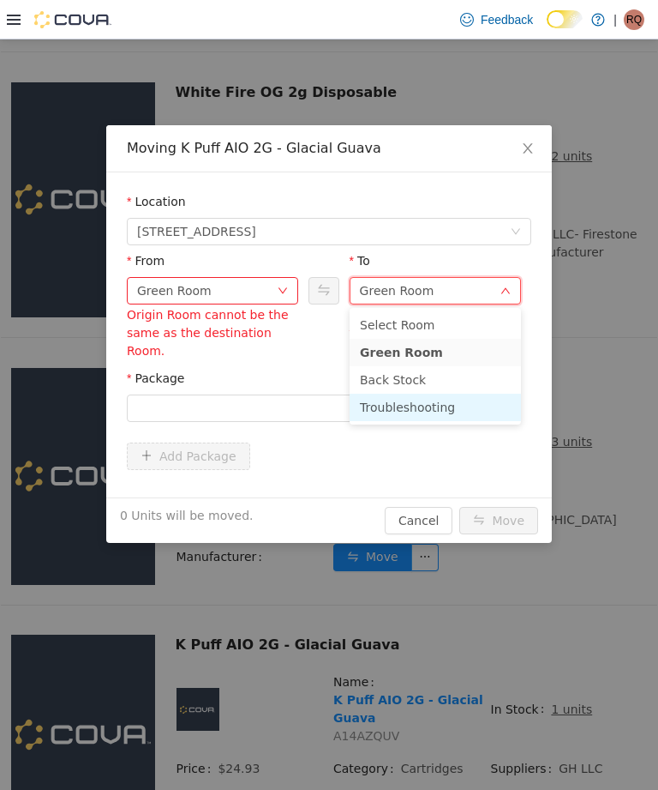
click at [435, 396] on li "Troubleshooting" at bounding box center [435, 406] width 171 height 27
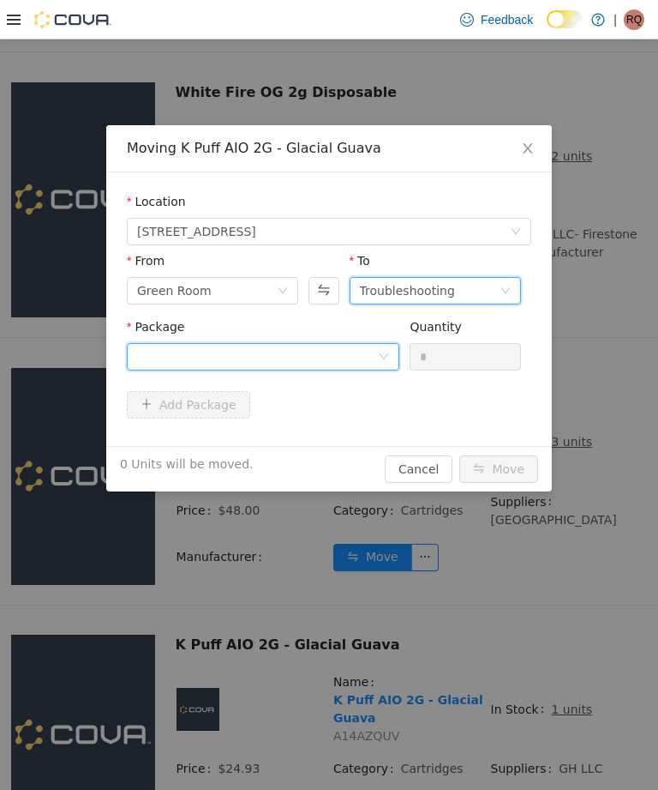
click at [380, 353] on icon "icon: down" at bounding box center [384, 356] width 10 height 10
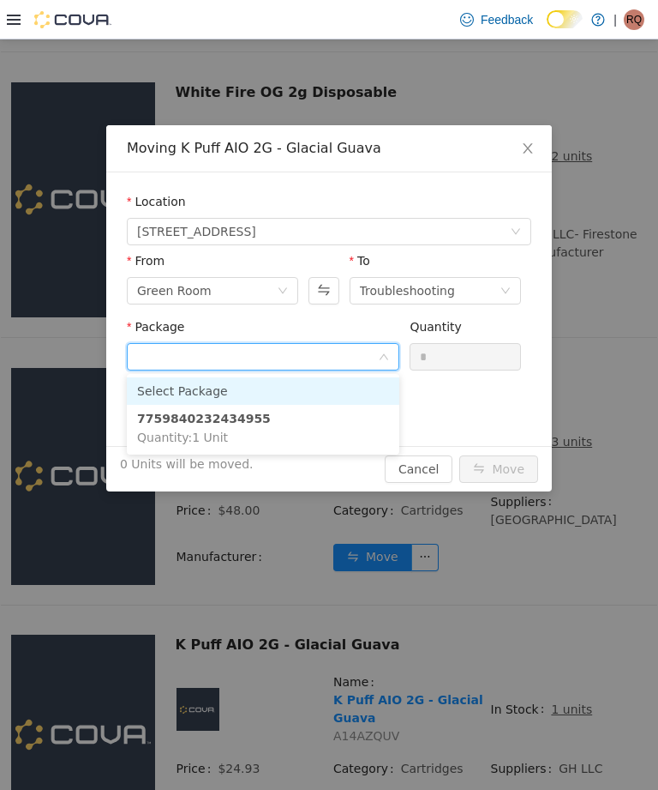
click at [339, 402] on li "Select Package" at bounding box center [263, 390] width 273 height 27
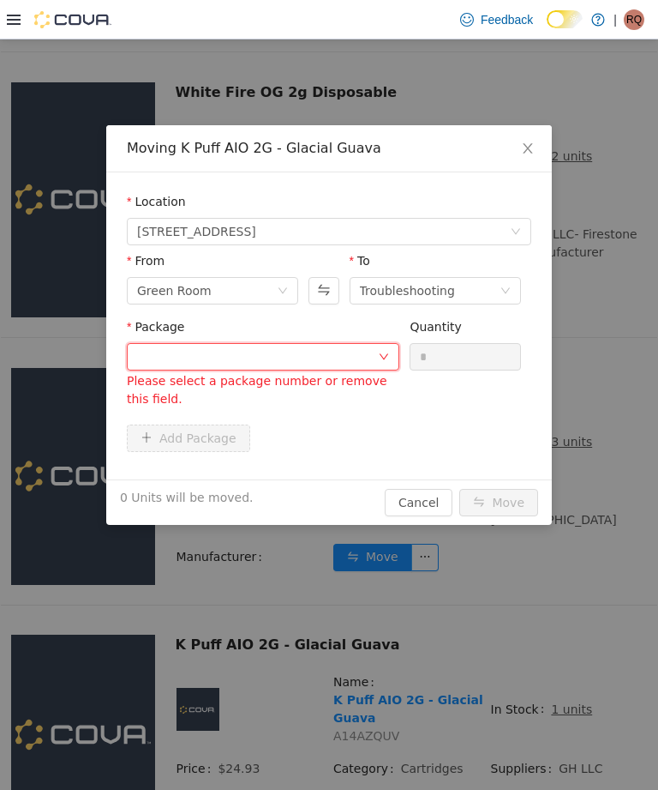
click at [460, 355] on input "*" at bounding box center [466, 357] width 110 height 26
click at [368, 345] on div at bounding box center [257, 357] width 241 height 26
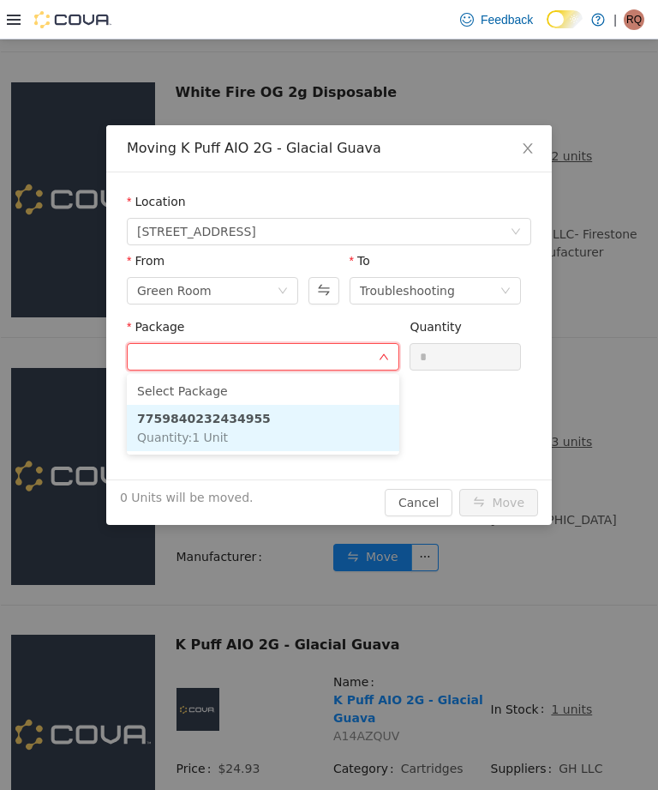
click at [310, 424] on li "7759840232434955 Quantity : 1 Unit" at bounding box center [263, 428] width 273 height 46
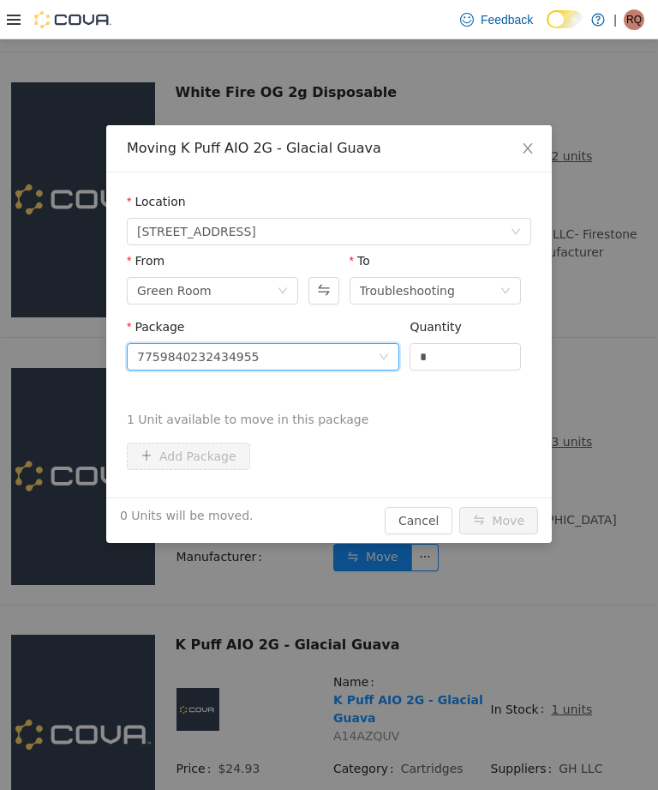
click at [470, 353] on input "*" at bounding box center [466, 357] width 110 height 26
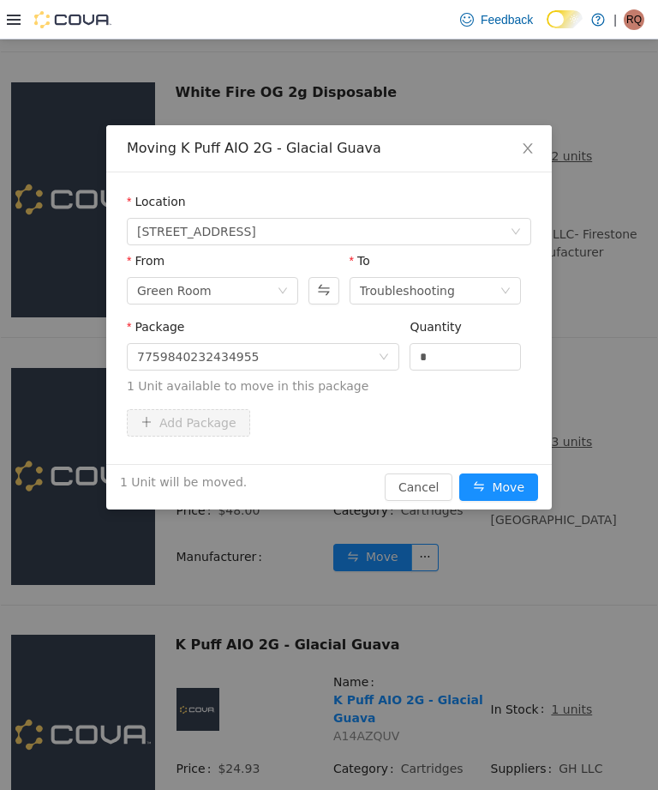
type input "*"
click at [509, 478] on button "Move" at bounding box center [499, 486] width 79 height 27
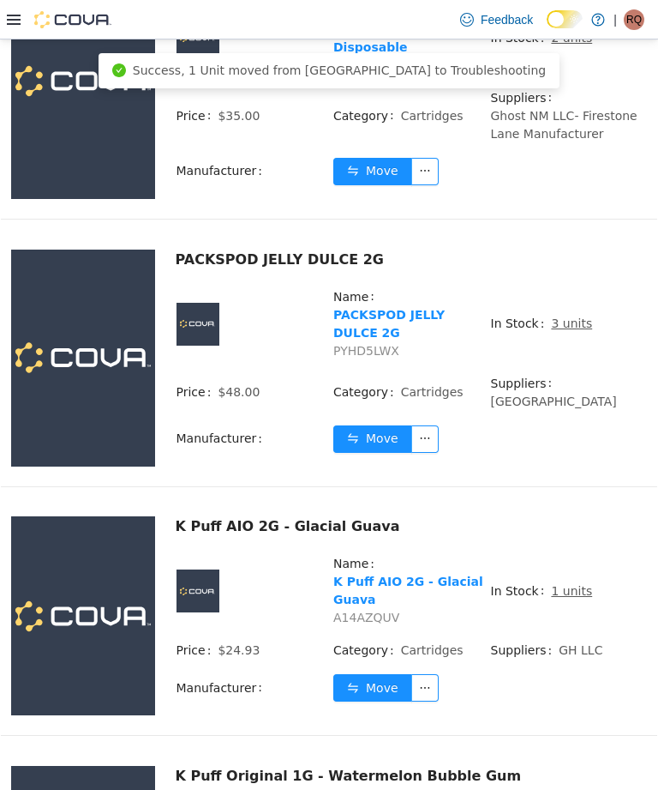
scroll to position [6176, 0]
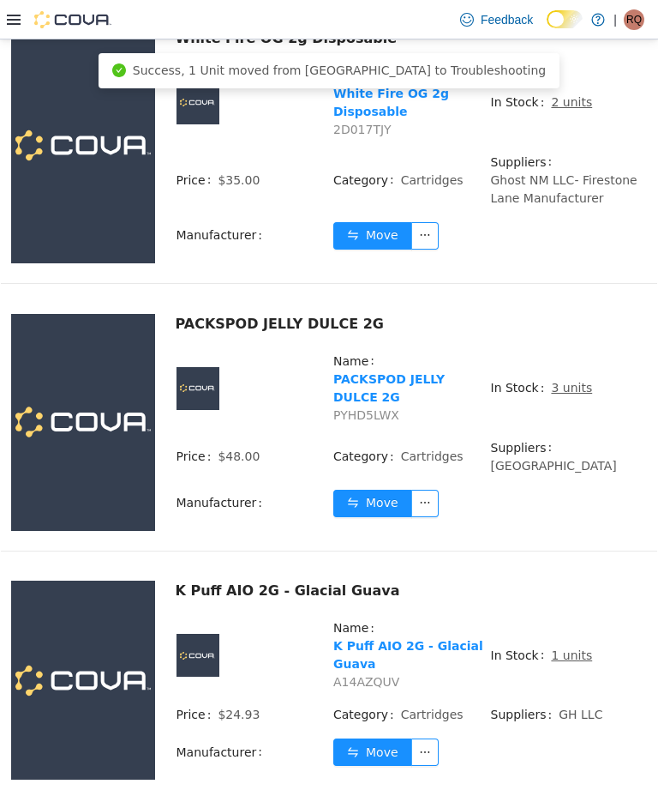
scroll to position [6113, 0]
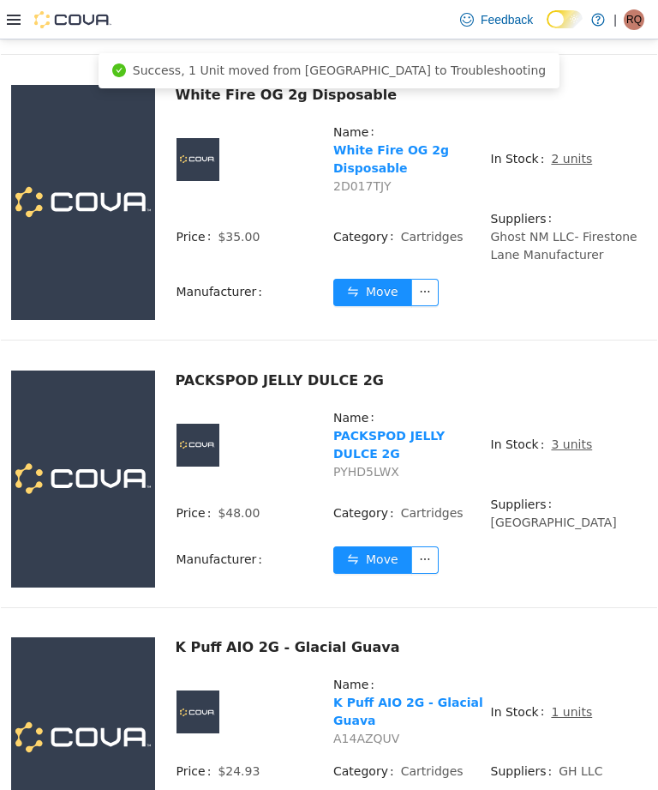
scroll to position [6032, 0]
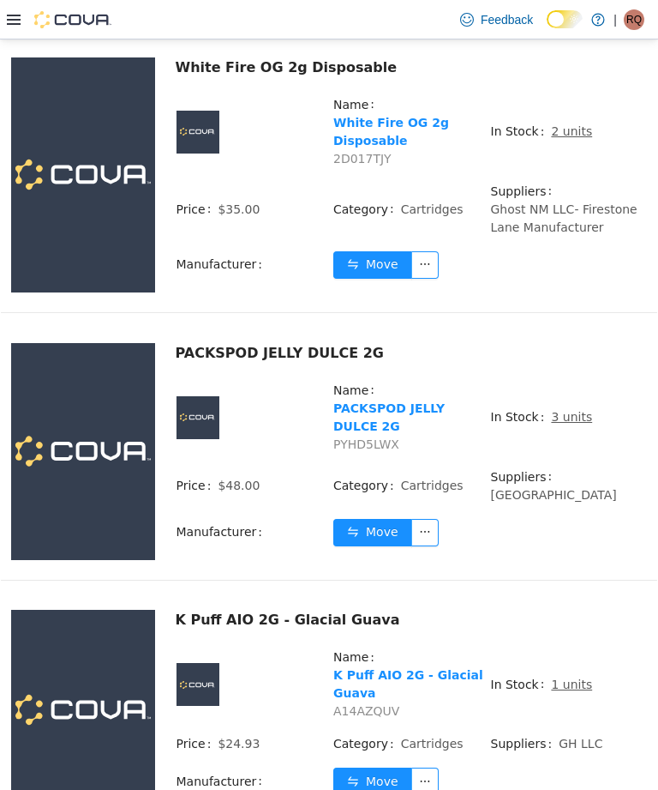
scroll to position [6110, 0]
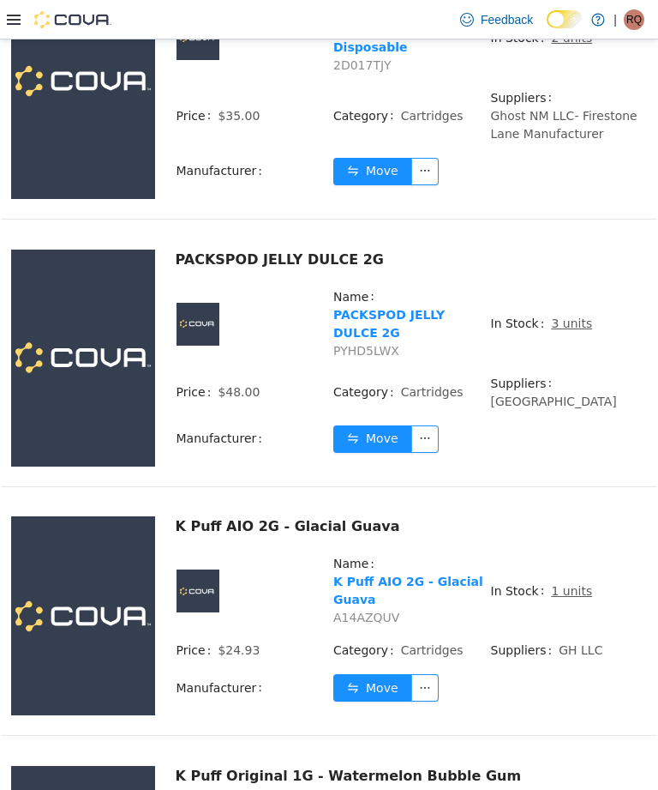
scroll to position [6176, 0]
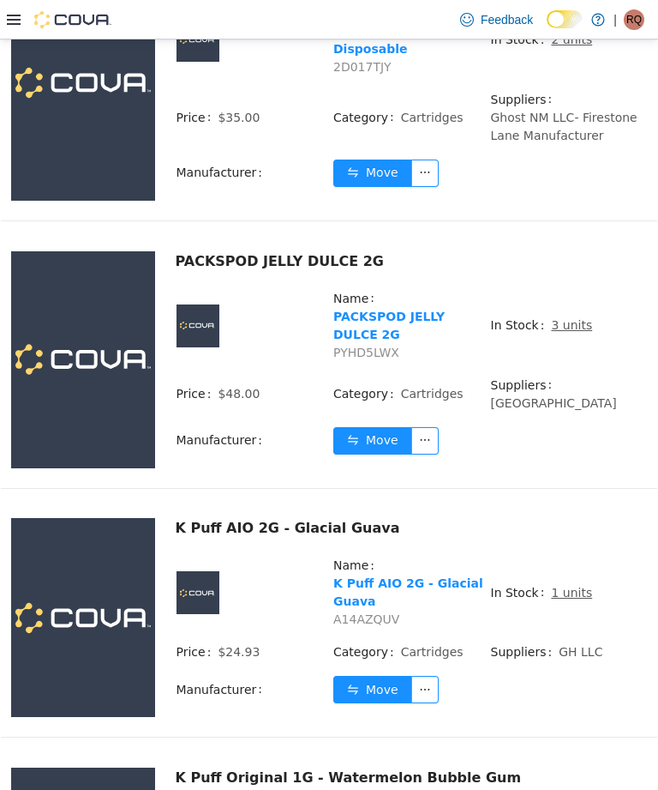
click at [555, 736] on div at bounding box center [329, 736] width 657 height 1
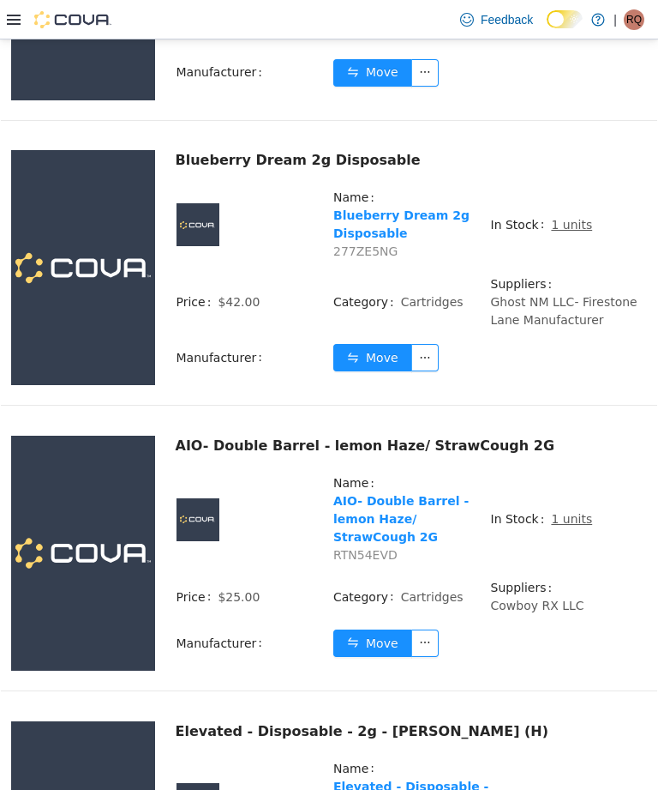
scroll to position [4281, 0]
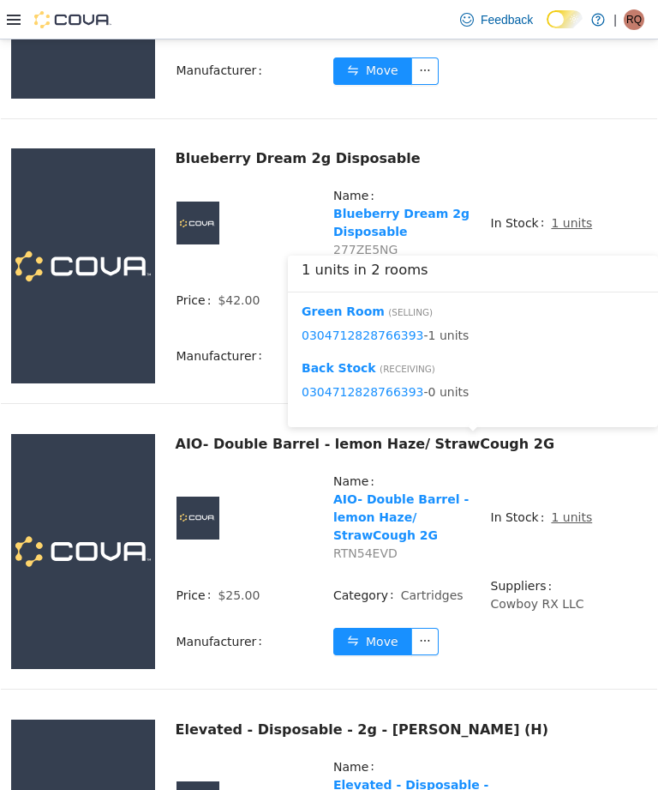
click at [369, 628] on button "Move" at bounding box center [372, 641] width 79 height 27
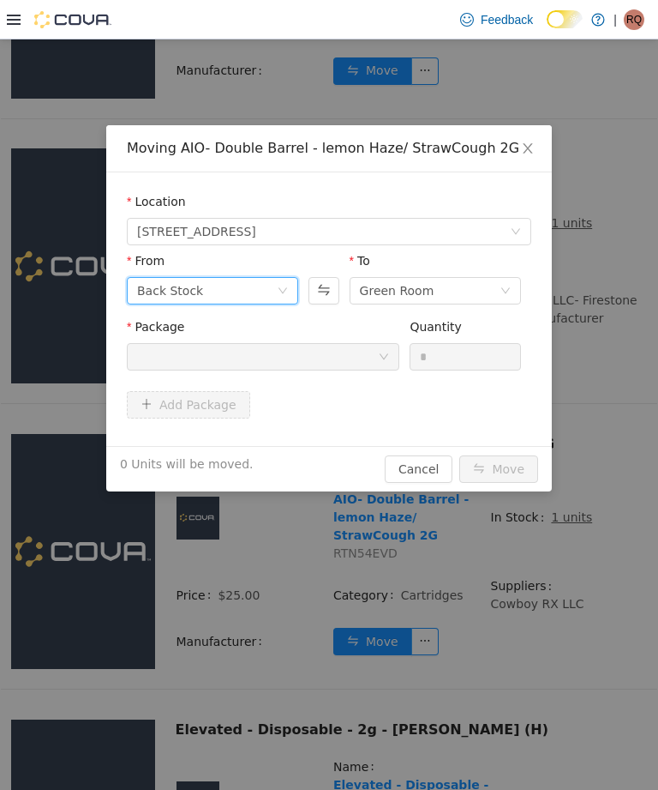
click at [274, 288] on div "Back Stock" at bounding box center [207, 291] width 140 height 26
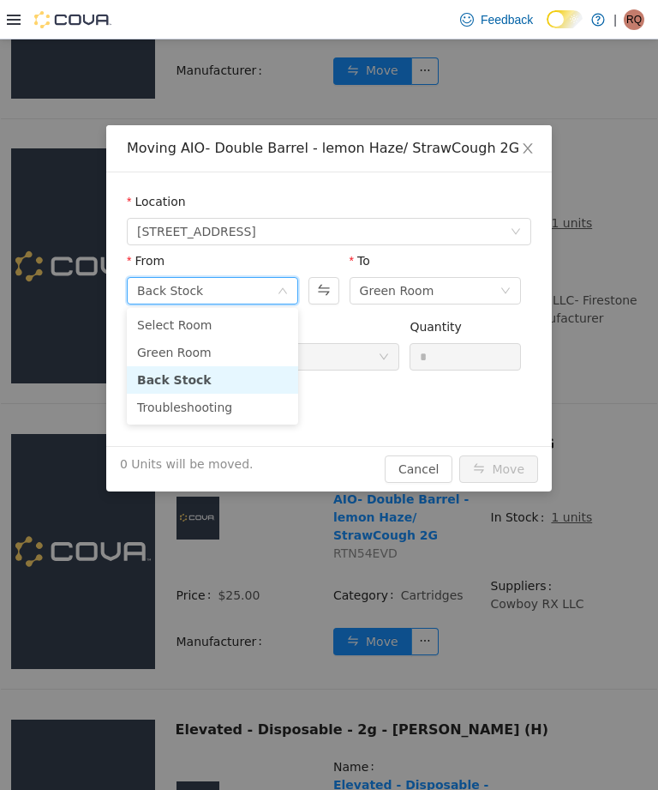
click at [237, 351] on li "Green Room" at bounding box center [212, 352] width 171 height 27
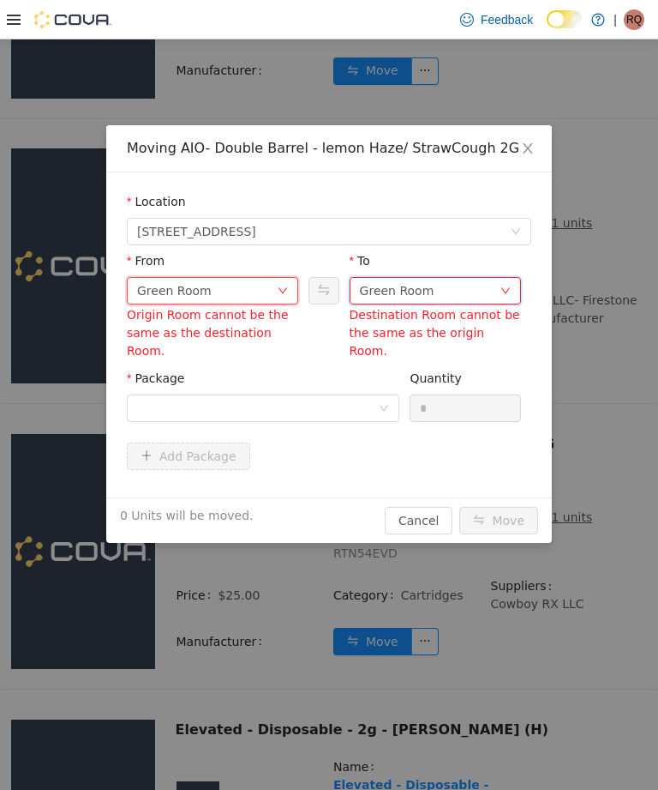
click at [474, 293] on div "Green Room" at bounding box center [430, 291] width 140 height 26
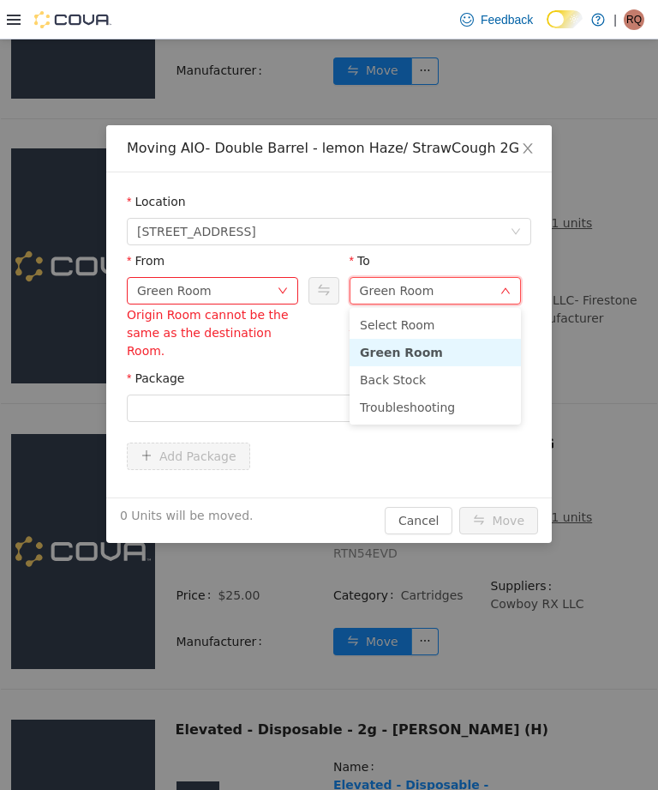
click at [441, 409] on li "Troubleshooting" at bounding box center [435, 406] width 171 height 27
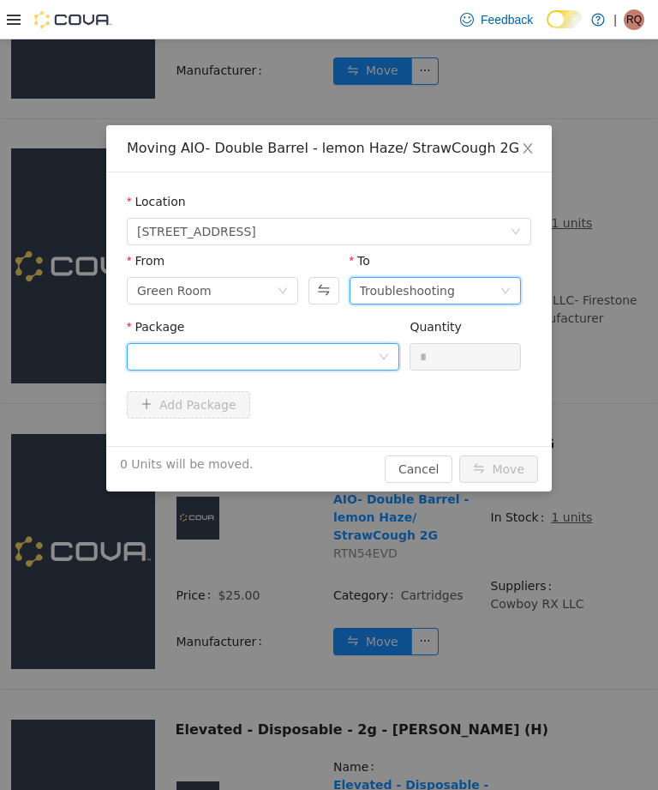
click at [381, 362] on icon "icon: down" at bounding box center [384, 357] width 10 height 12
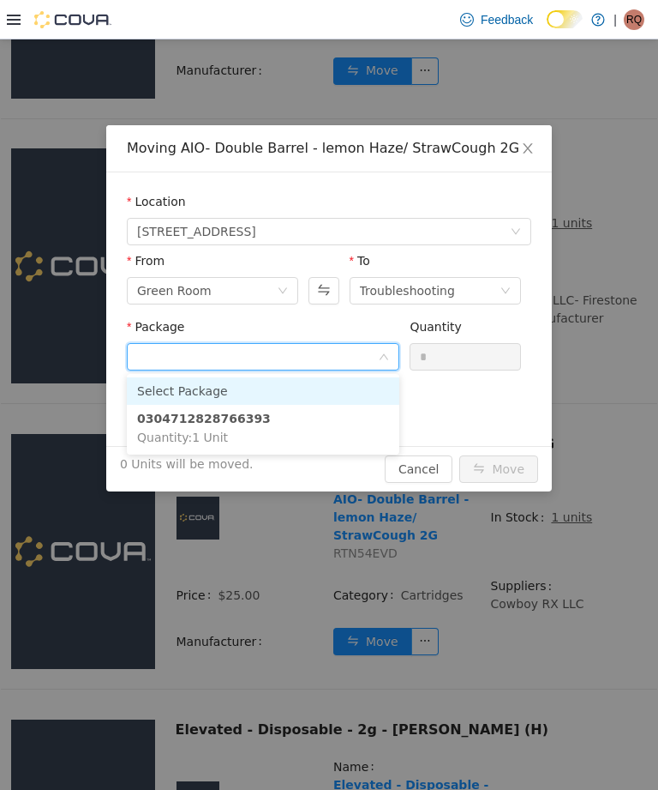
click at [363, 357] on input "Package" at bounding box center [257, 358] width 241 height 26
click at [352, 419] on li "0304712828766393 Quantity : 1 Unit" at bounding box center [263, 428] width 273 height 46
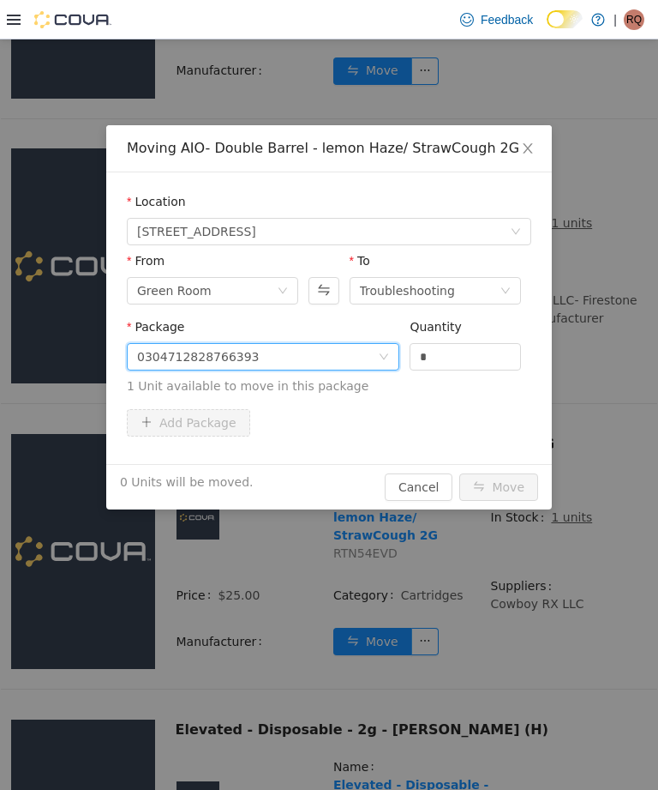
click at [475, 368] on input "*" at bounding box center [466, 357] width 110 height 26
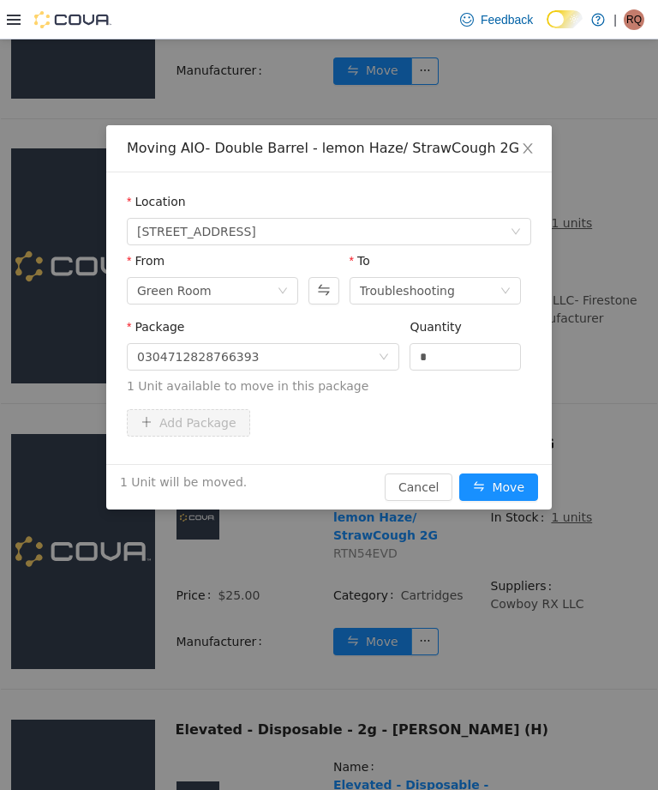
type input "*"
click at [523, 487] on button "Move" at bounding box center [499, 486] width 79 height 27
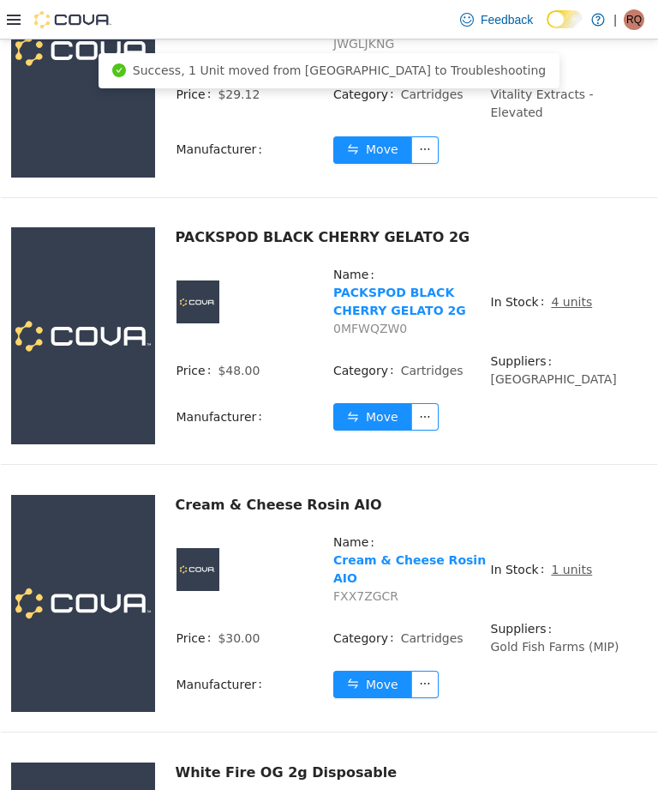
scroll to position [5380, 0]
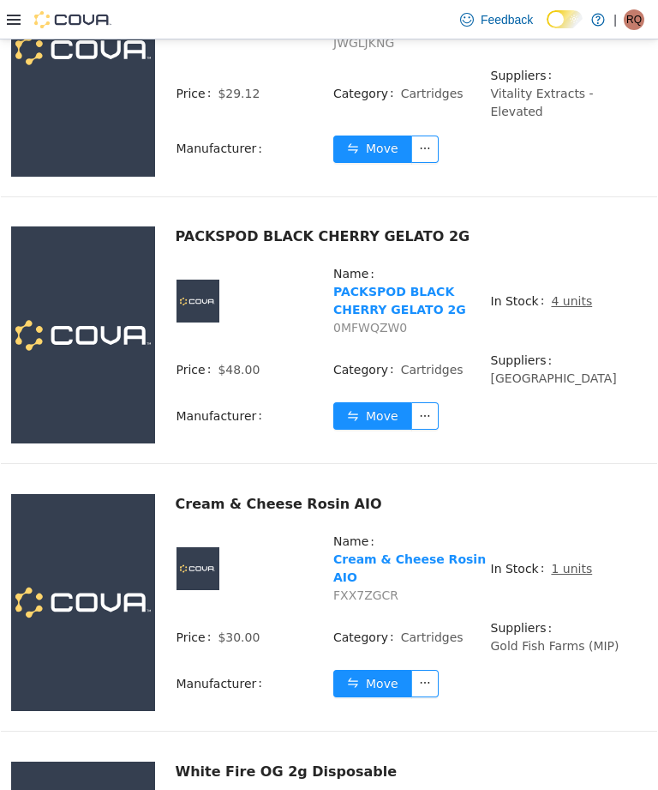
click at [574, 562] on u "1 units" at bounding box center [571, 569] width 41 height 14
click at [567, 562] on u "1 units" at bounding box center [571, 569] width 41 height 14
click at [571, 562] on u "1 units" at bounding box center [571, 569] width 41 height 14
click at [562, 562] on u "1 units" at bounding box center [571, 569] width 41 height 14
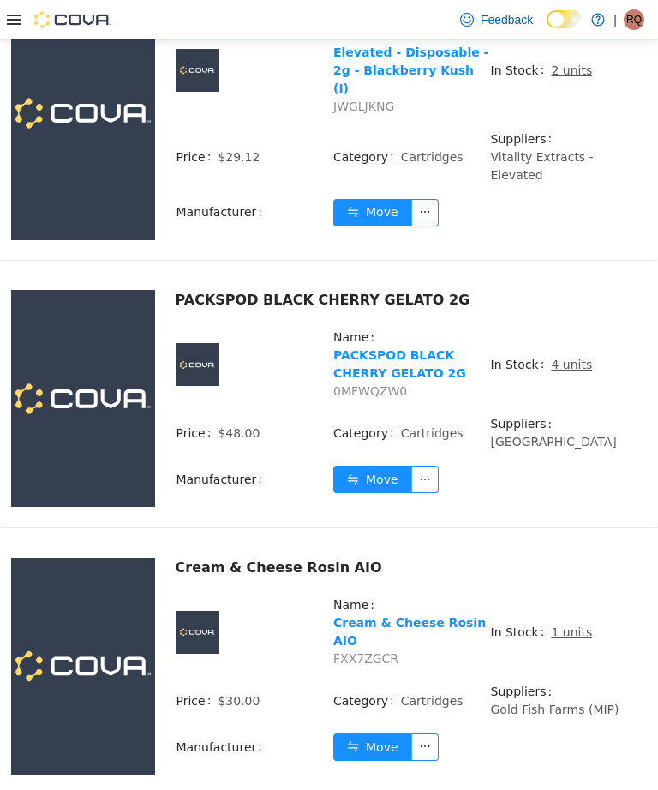
scroll to position [5304, 0]
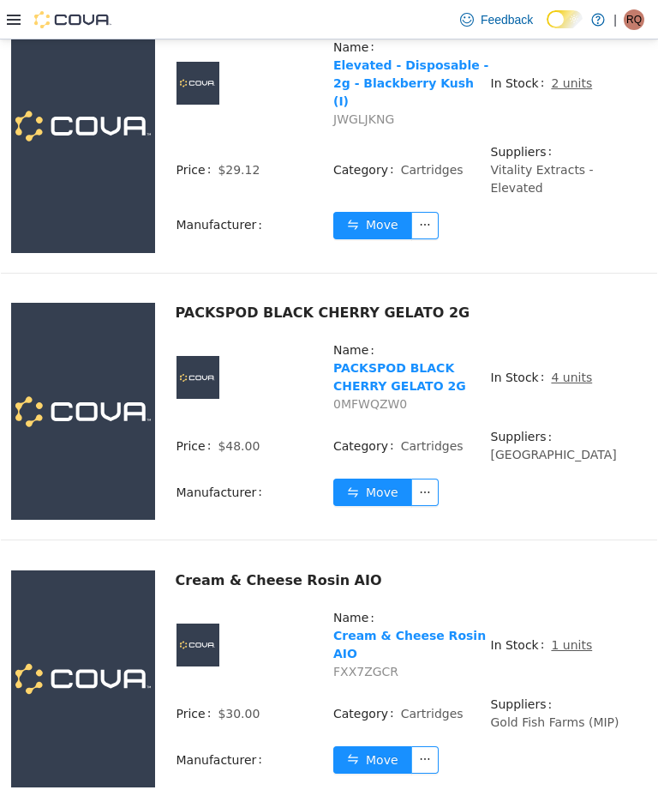
click at [562, 608] on td "In Stock 1 units" at bounding box center [569, 651] width 158 height 87
click at [368, 746] on button "Move" at bounding box center [372, 759] width 79 height 27
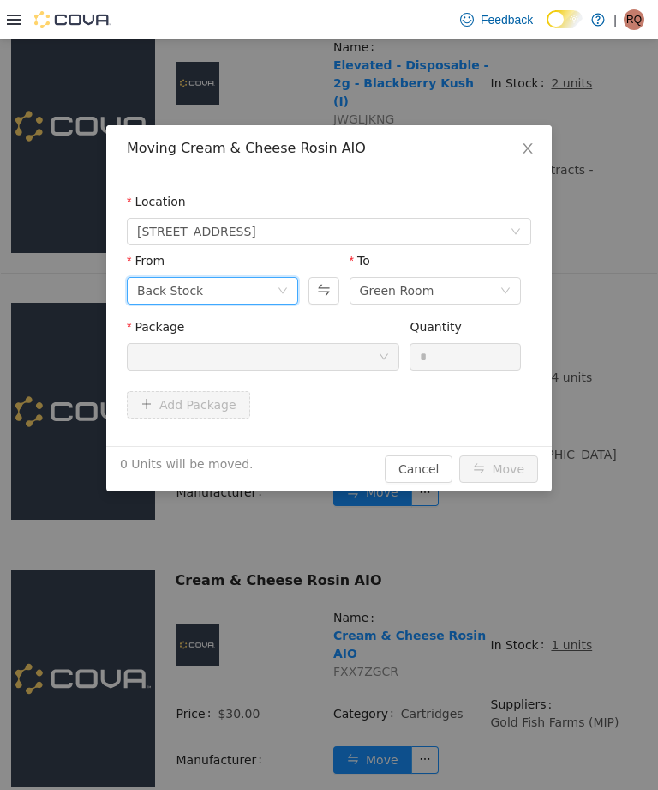
click at [267, 295] on div "Back Stock" at bounding box center [207, 291] width 140 height 26
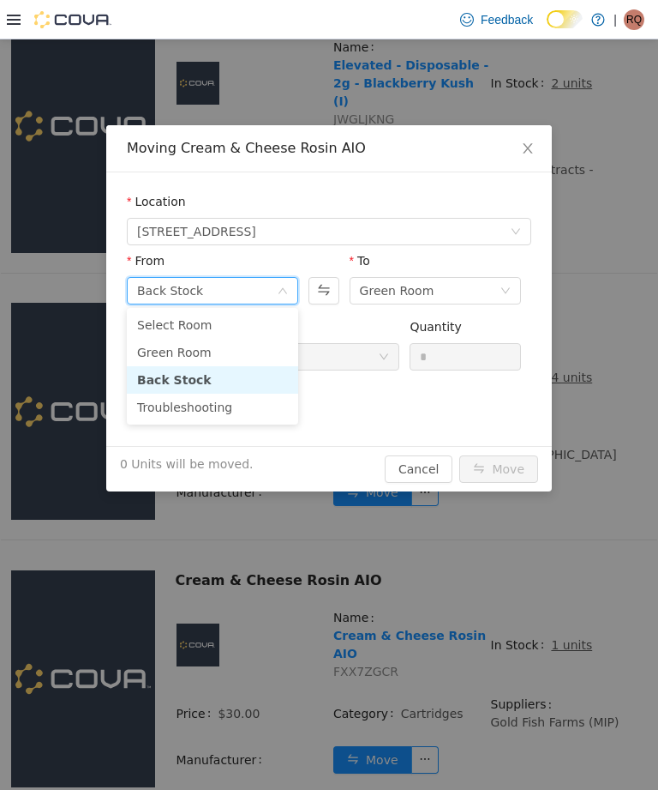
click at [288, 292] on icon "icon: down" at bounding box center [283, 290] width 10 height 10
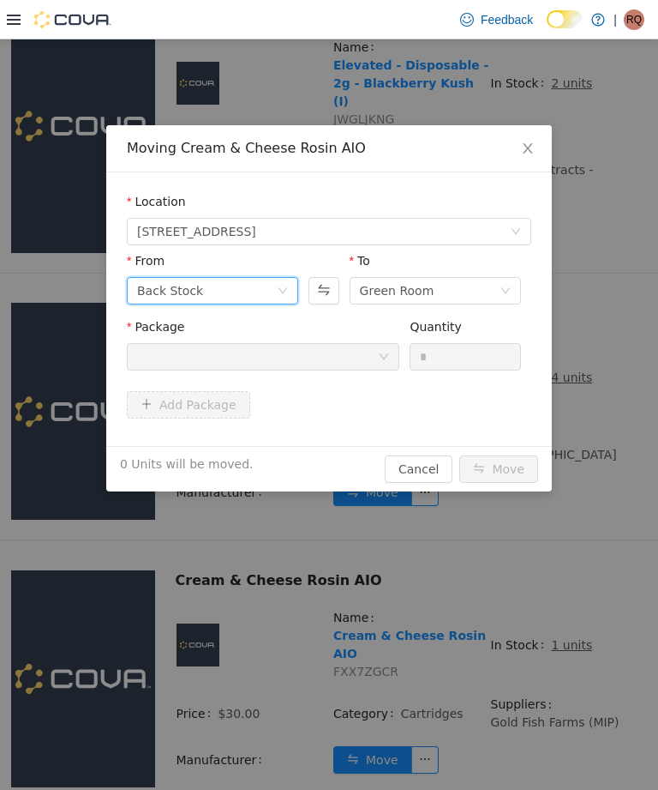
click at [279, 297] on icon "icon: down" at bounding box center [283, 291] width 10 height 12
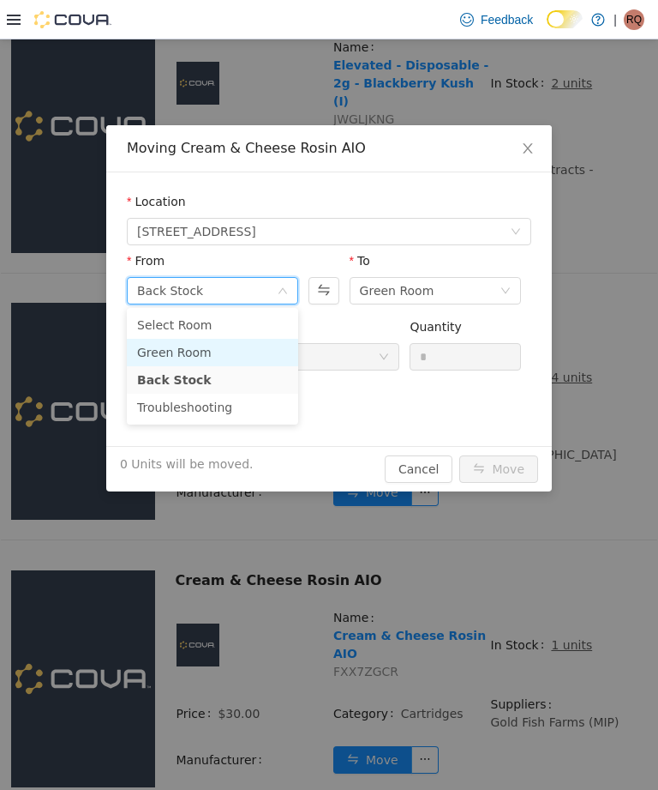
click at [251, 343] on li "Green Room" at bounding box center [212, 352] width 171 height 27
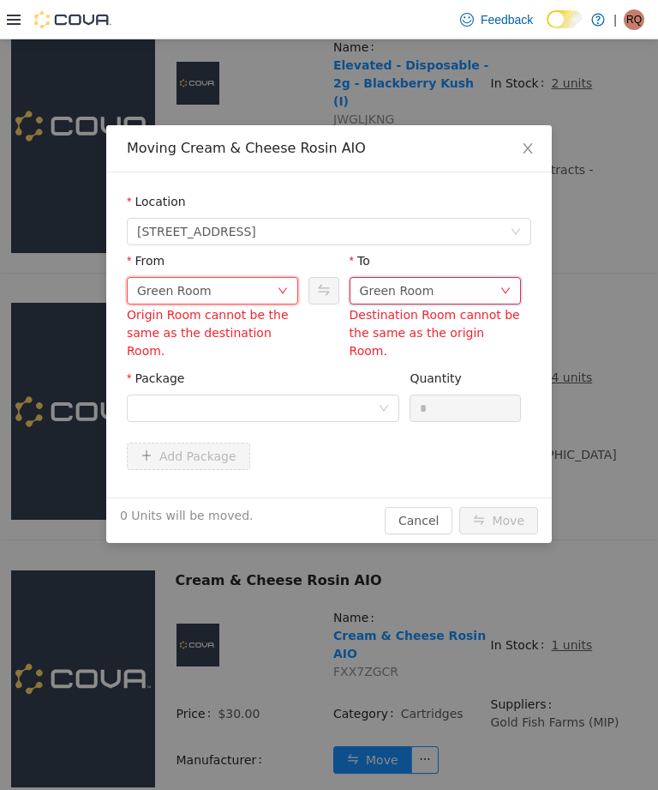
click at [402, 303] on div "Green Room" at bounding box center [435, 290] width 171 height 27
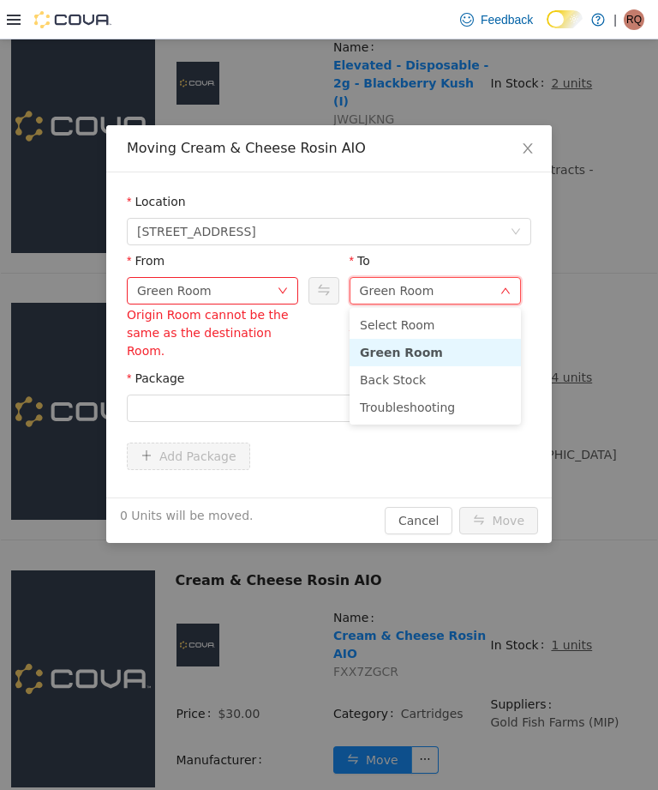
click at [403, 413] on li "Troubleshooting" at bounding box center [435, 406] width 171 height 27
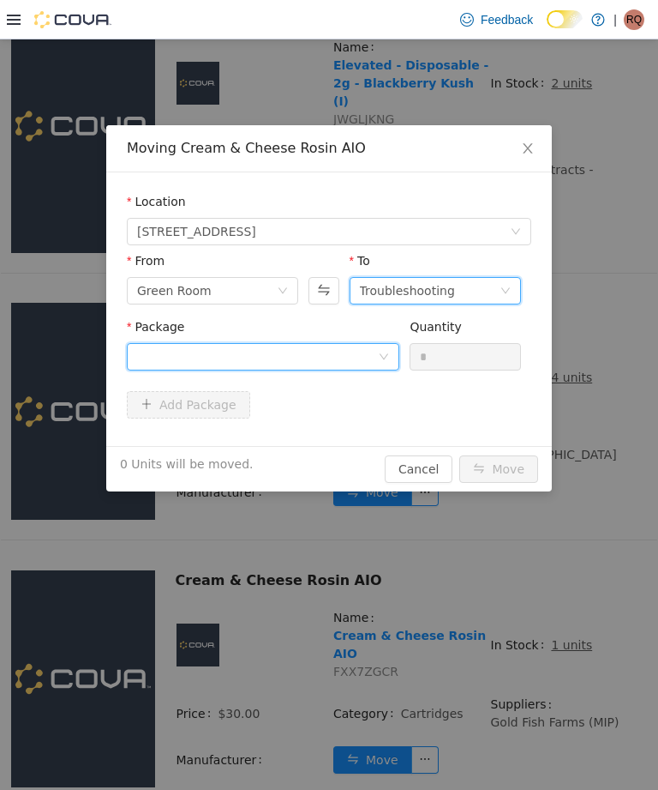
click at [375, 356] on div at bounding box center [257, 357] width 241 height 26
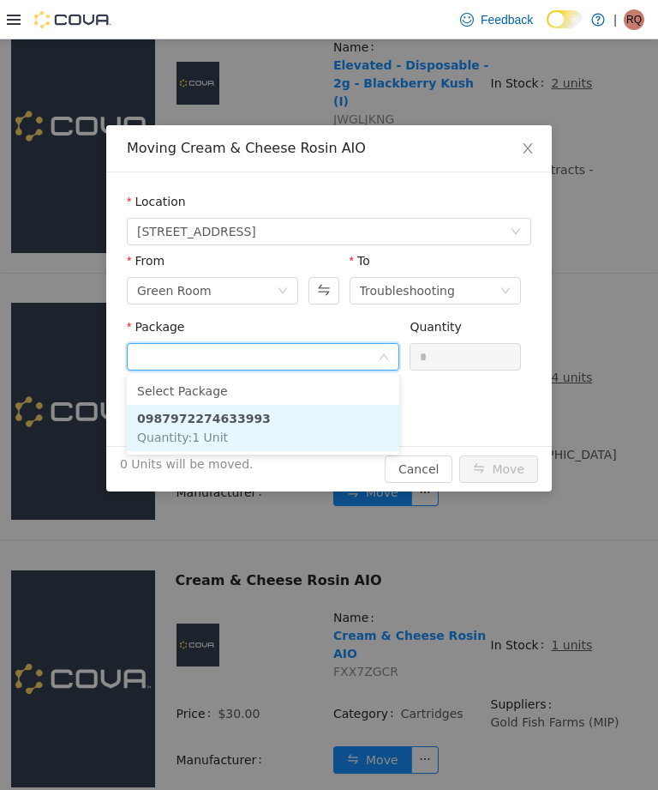
click at [349, 417] on li "0987972274633993 Quantity : 1 Unit" at bounding box center [263, 428] width 273 height 46
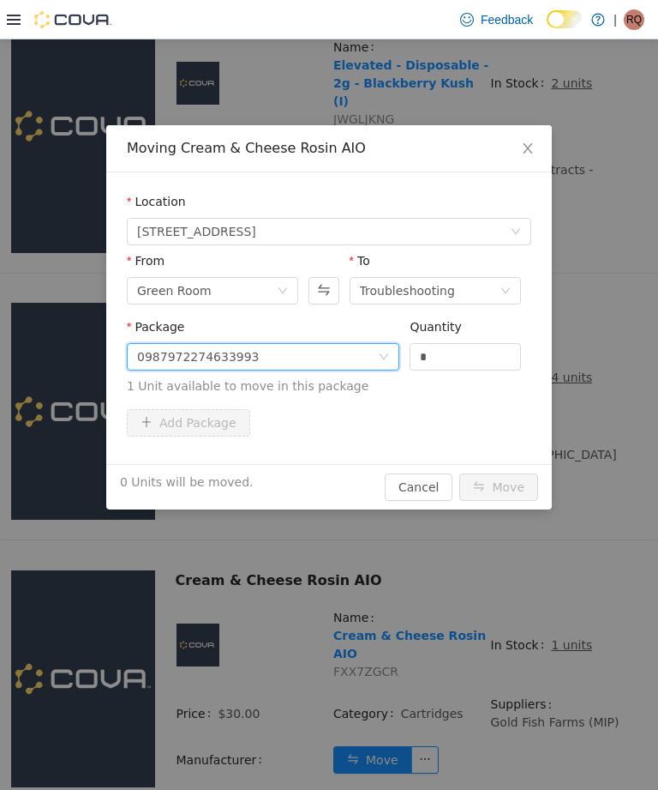
click at [456, 359] on input "*" at bounding box center [466, 357] width 110 height 26
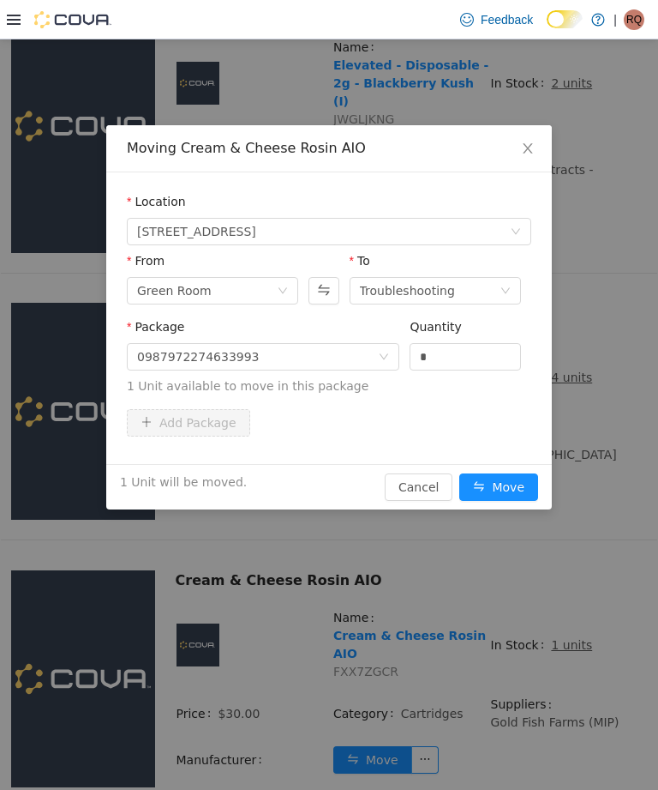
type input "*"
click at [500, 489] on button "Move" at bounding box center [499, 486] width 79 height 27
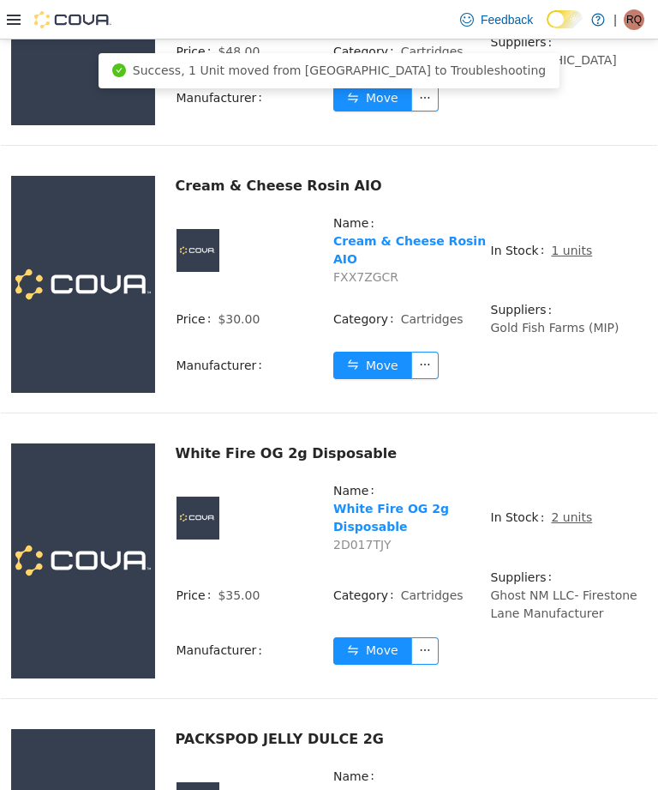
scroll to position [5703, 0]
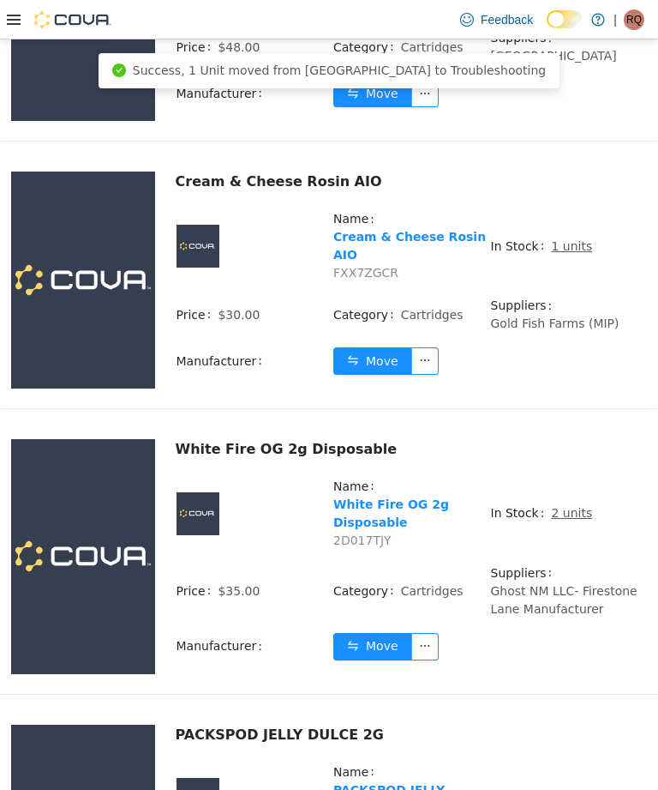
click at [562, 504] on span "2 units" at bounding box center [571, 513] width 41 height 18
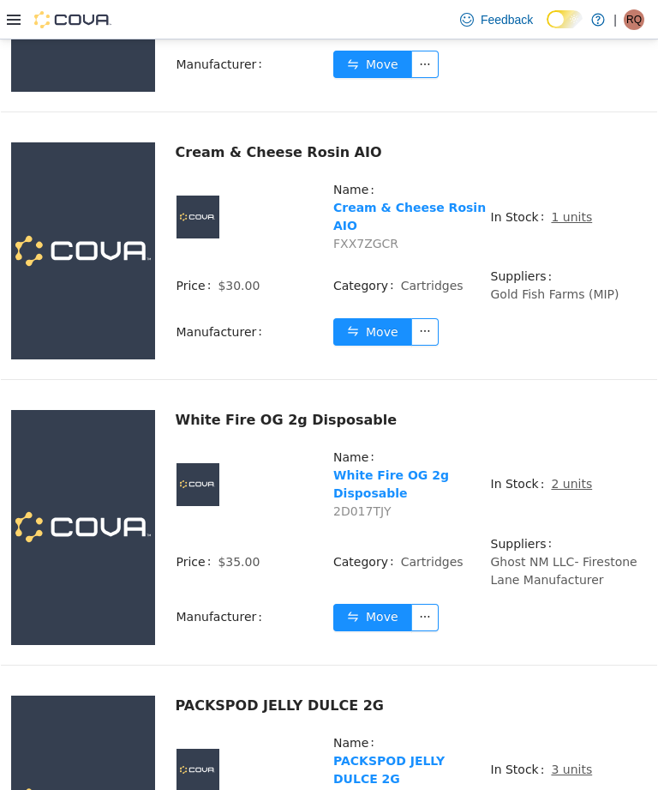
scroll to position [5731, 0]
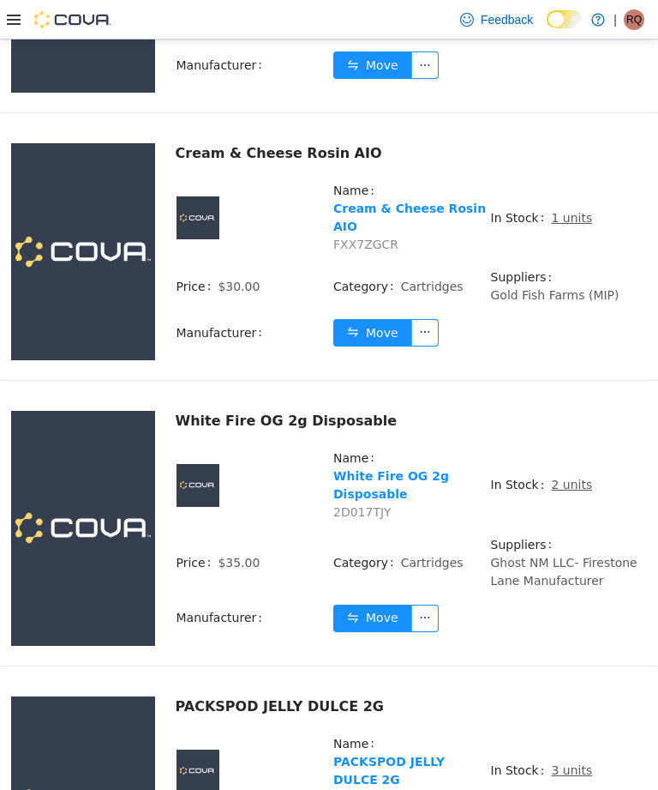
click at [570, 476] on span "2 units" at bounding box center [571, 485] width 41 height 18
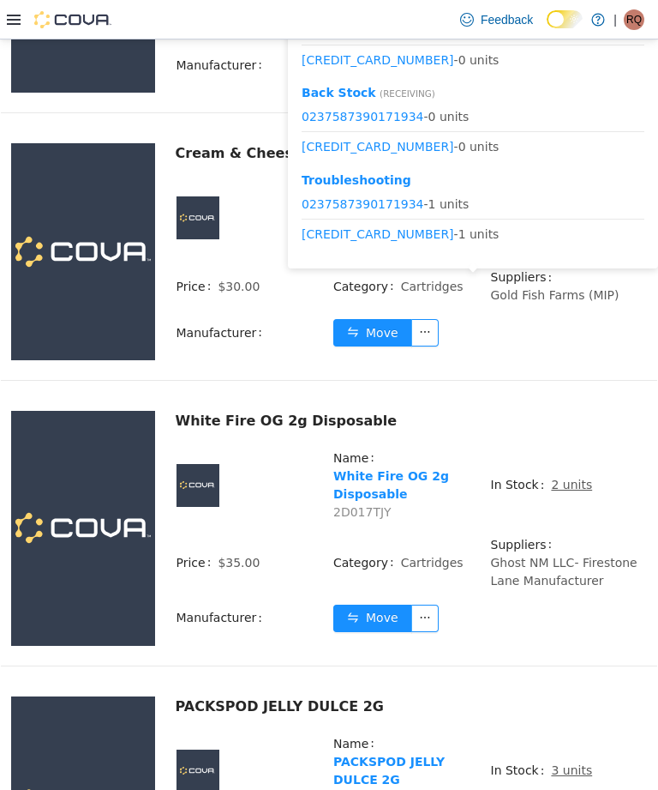
click at [610, 471] on div "White Fire OG 2g Disposable Name White Fire OG 2g Disposable 2D017TJY In Stock …" at bounding box center [329, 549] width 657 height 277
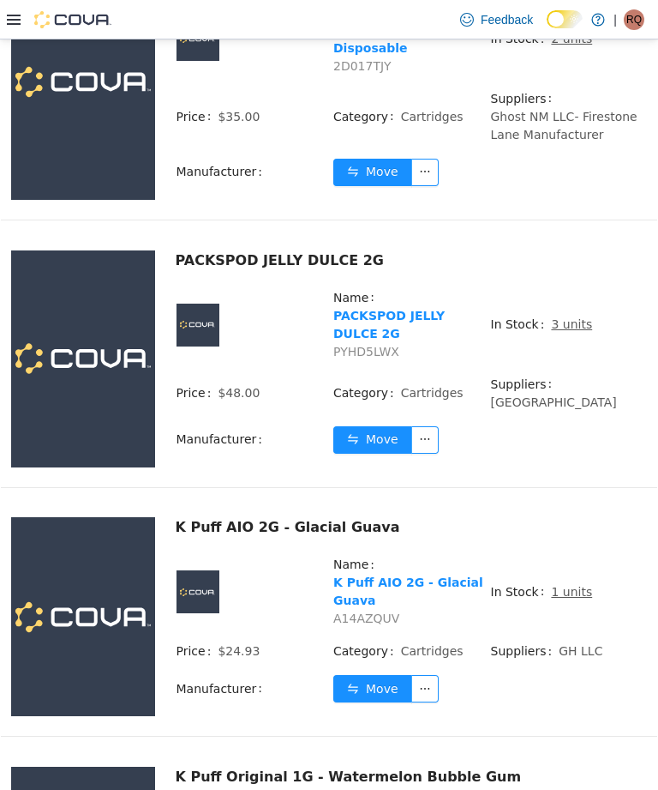
scroll to position [6176, 0]
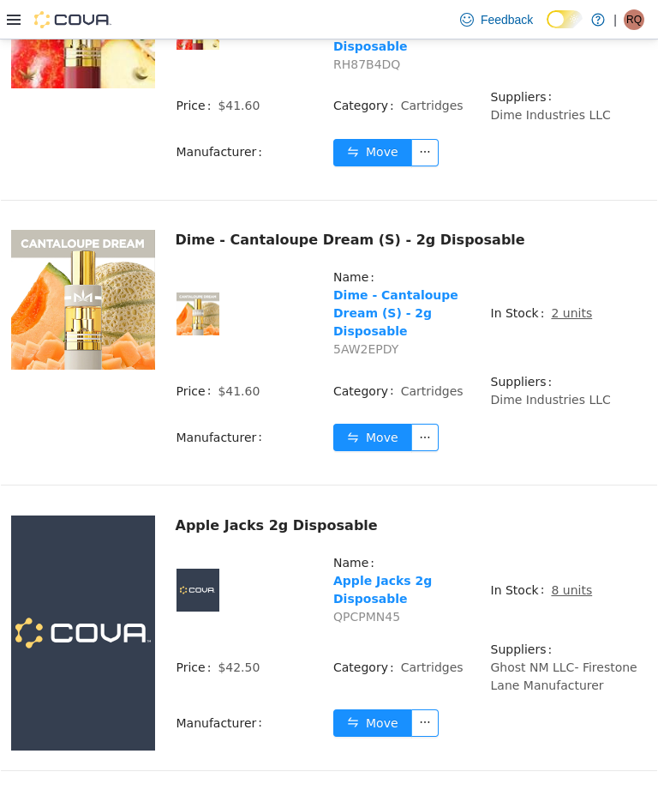
scroll to position [6032, 0]
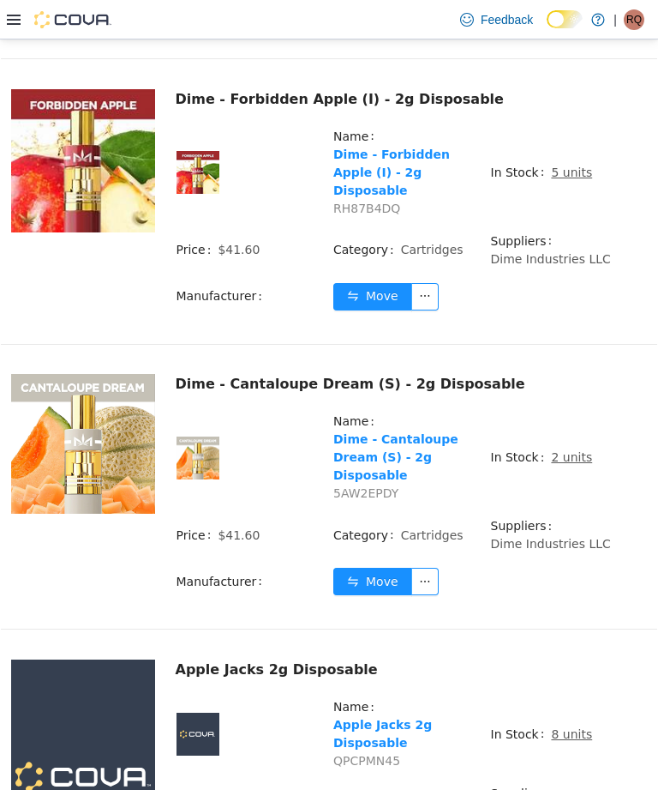
click at [555, 697] on td "In Stock 8 units" at bounding box center [569, 740] width 158 height 87
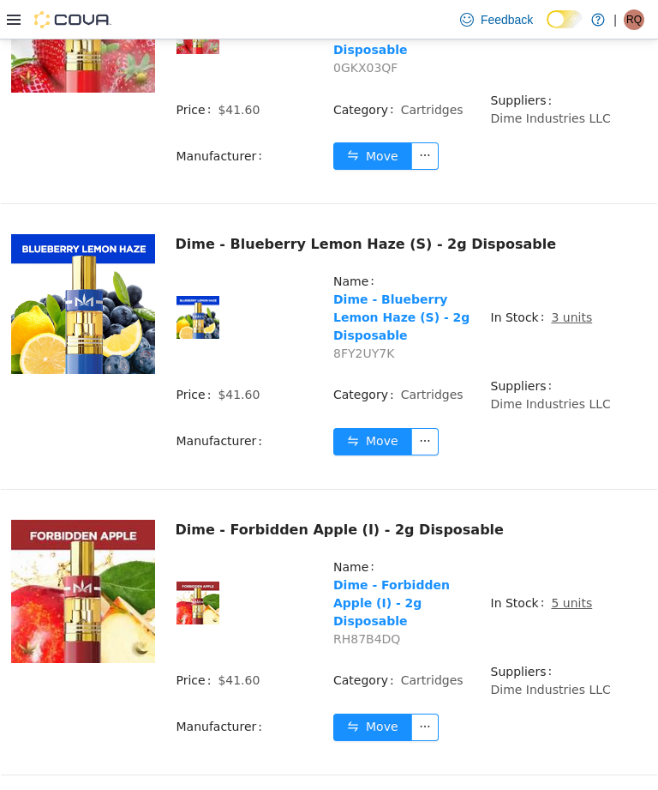
scroll to position [5595, 0]
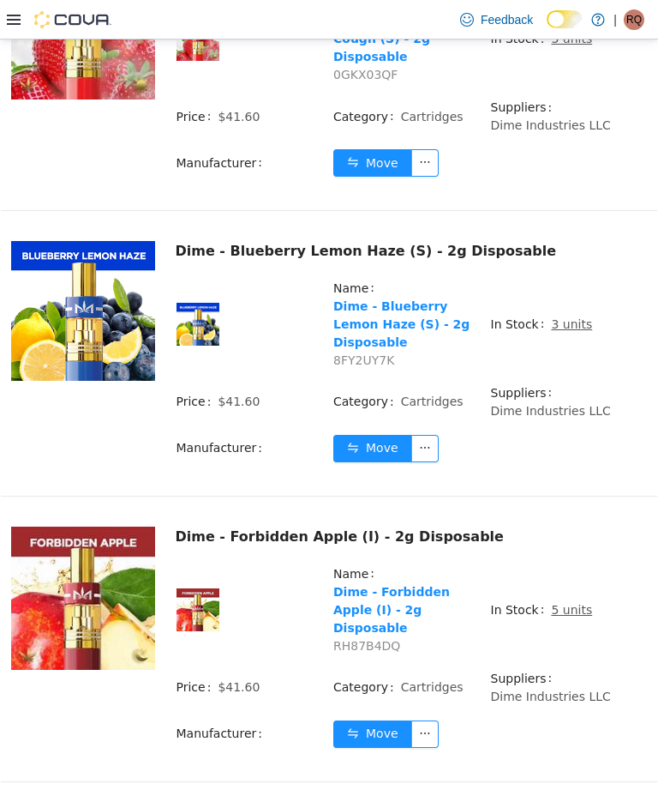
click at [587, 434] on td "Move" at bounding box center [490, 455] width 315 height 42
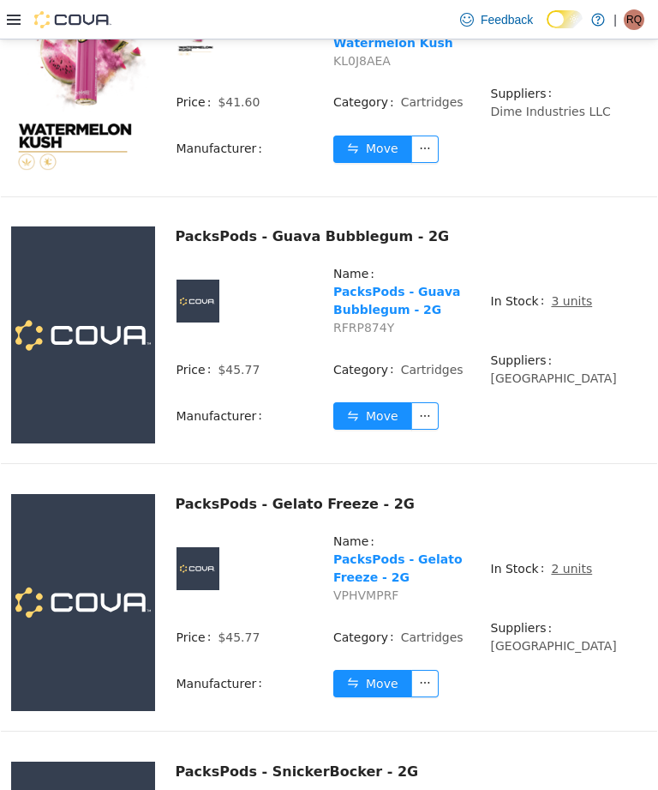
scroll to position [3960, 0]
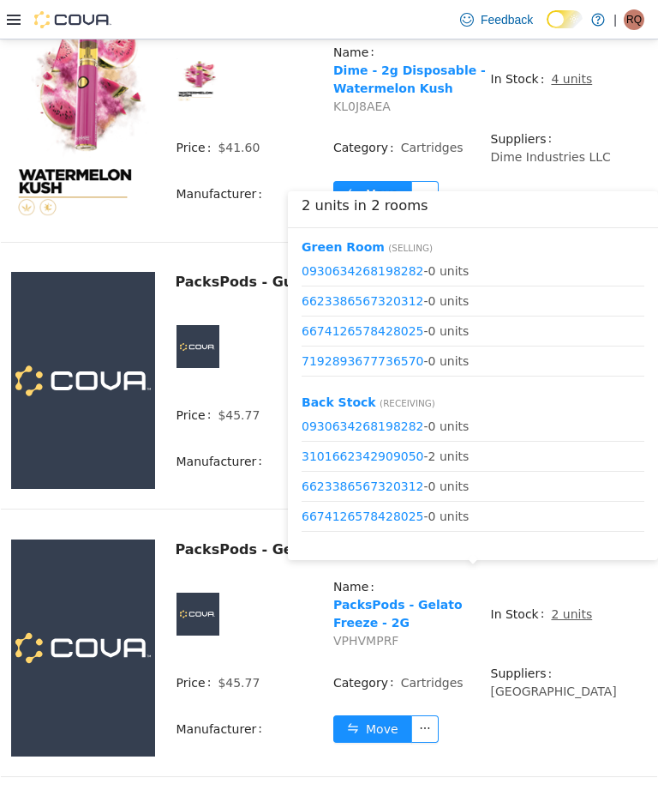
click at [568, 714] on td "Move" at bounding box center [490, 735] width 315 height 42
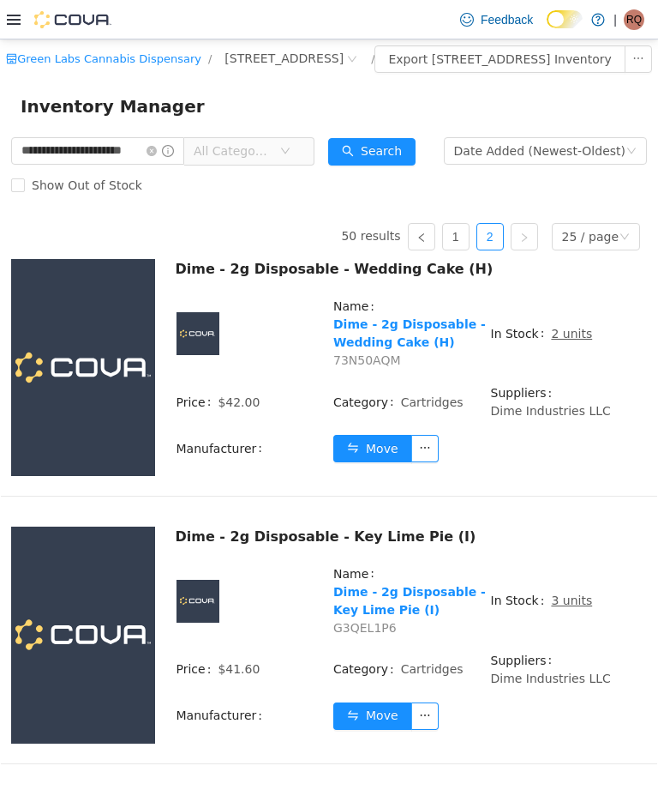
scroll to position [0, 0]
click at [72, 165] on input "**********" at bounding box center [97, 150] width 173 height 27
click at [458, 249] on link "1" at bounding box center [456, 237] width 26 height 26
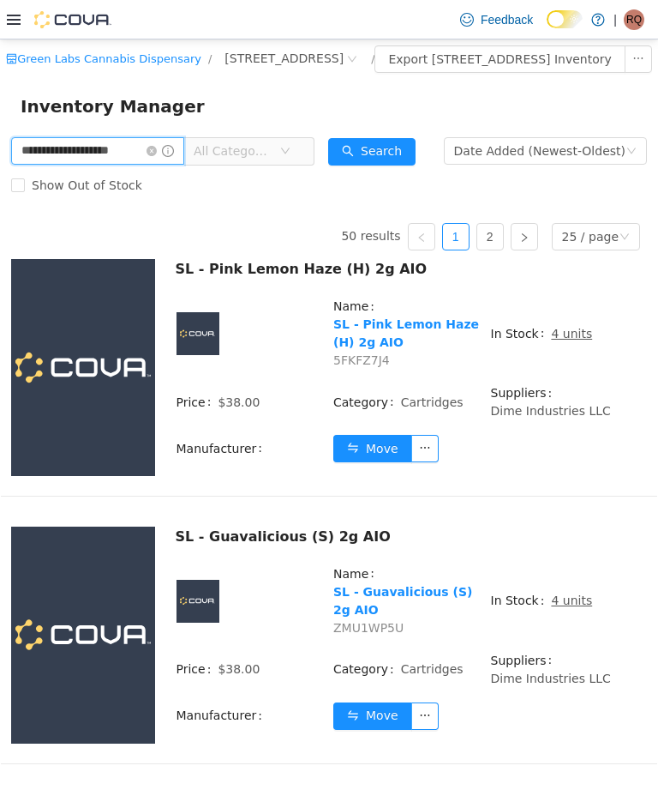
click at [69, 165] on input "**********" at bounding box center [97, 150] width 173 height 27
type input "**********"
click at [157, 156] on icon "icon: close-circle" at bounding box center [152, 151] width 10 height 10
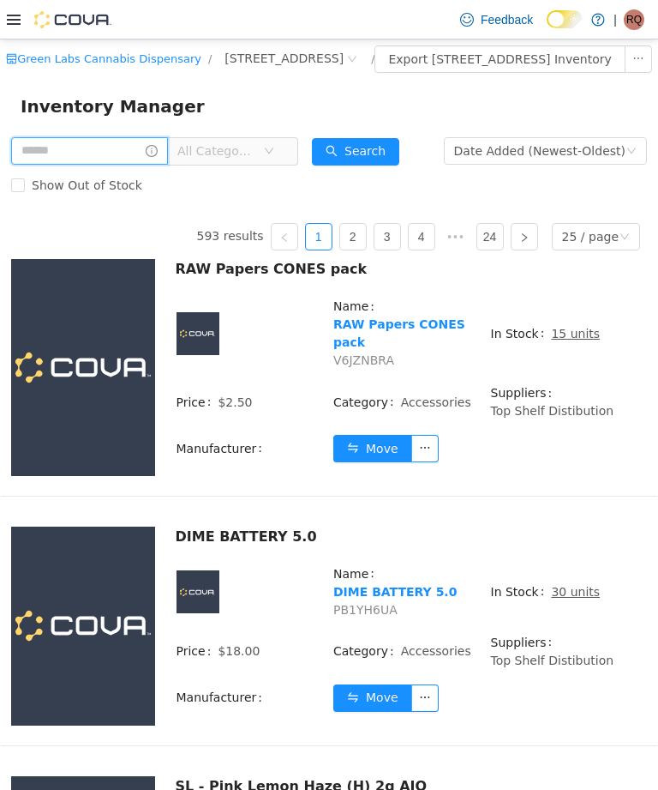
click at [137, 165] on input "text" at bounding box center [89, 150] width 157 height 27
type input "**********"
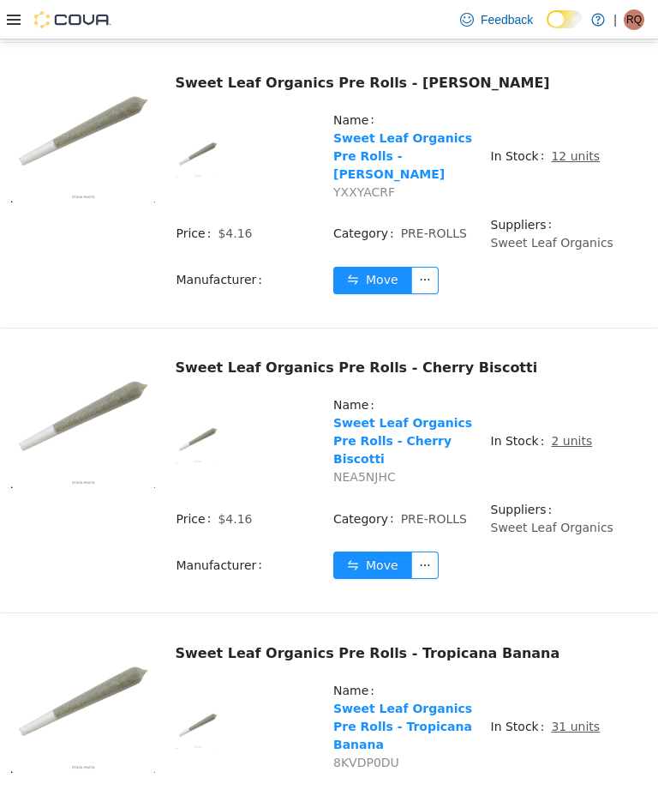
scroll to position [3967, 0]
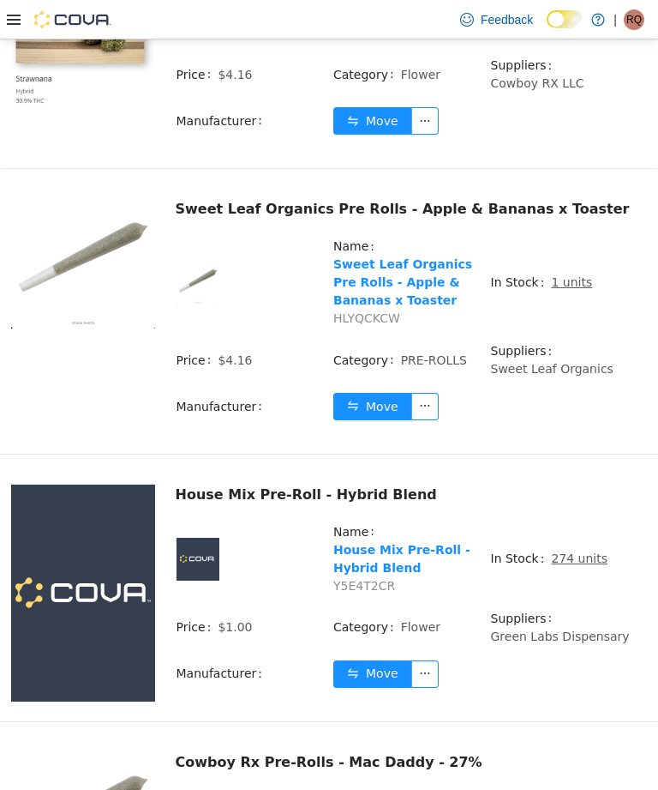
scroll to position [5511, 0]
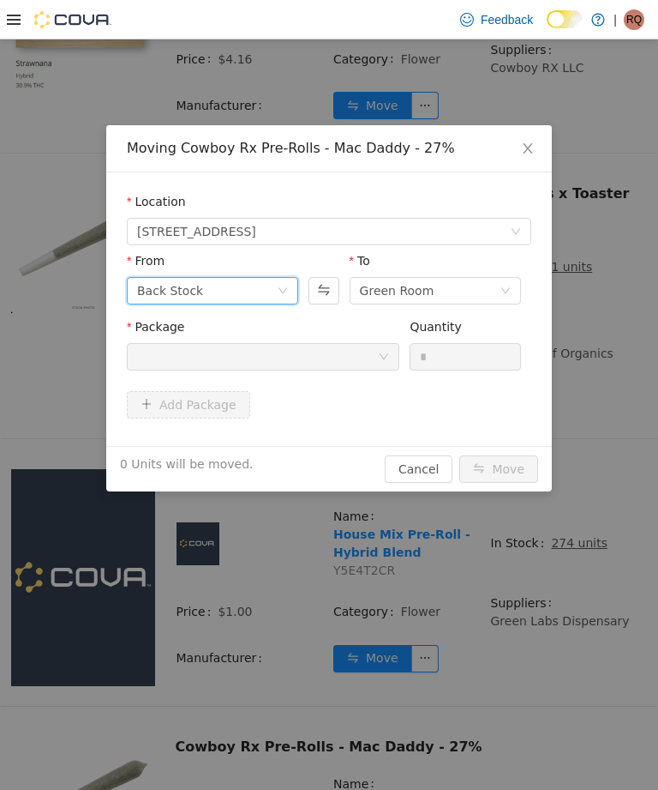
click at [292, 291] on div "Back Stock" at bounding box center [212, 290] width 171 height 27
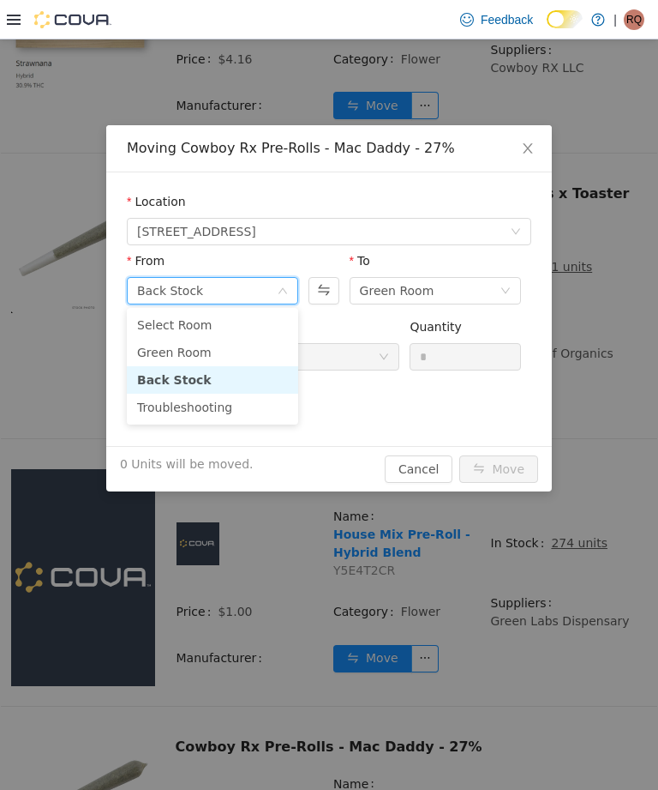
click at [255, 343] on li "Green Room" at bounding box center [212, 352] width 171 height 27
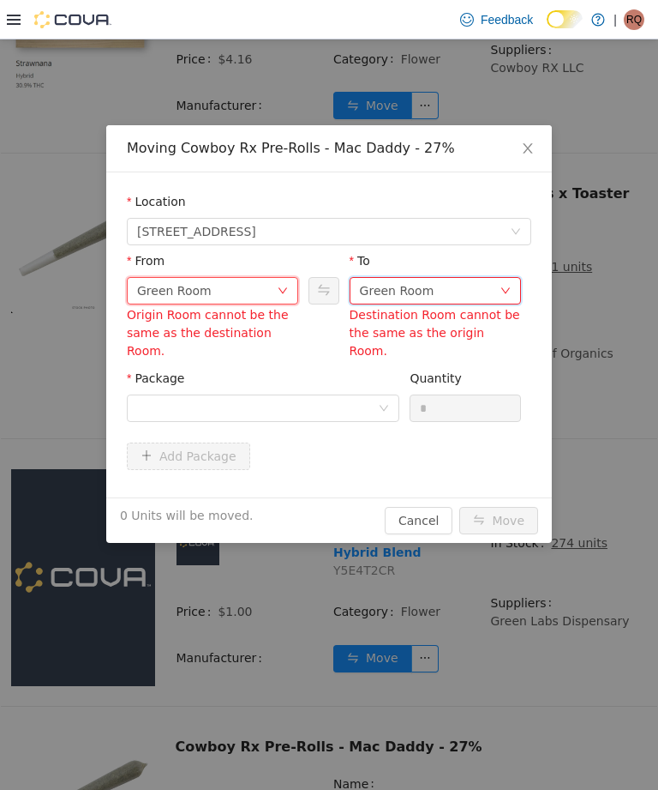
click at [409, 285] on div "Green Room" at bounding box center [397, 291] width 75 height 26
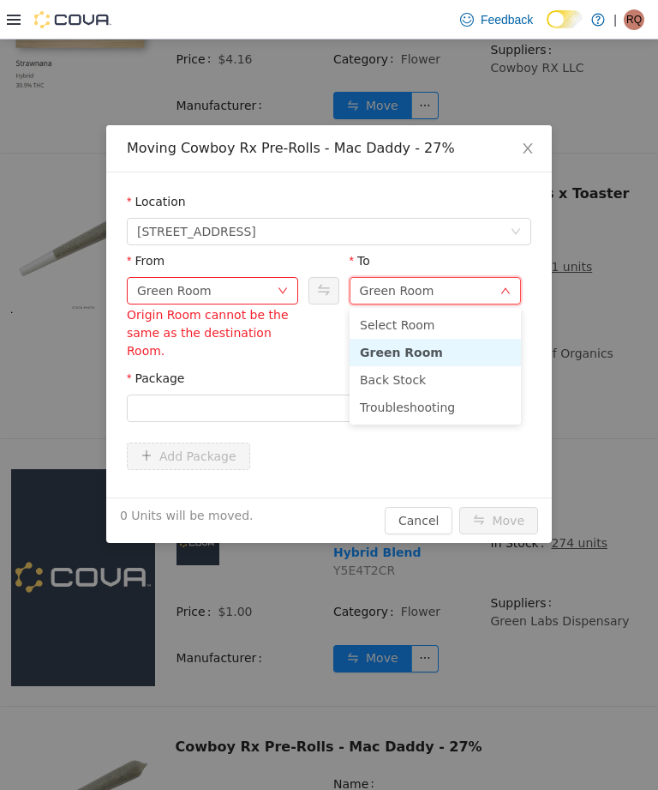
click at [400, 397] on li "Troubleshooting" at bounding box center [435, 406] width 171 height 27
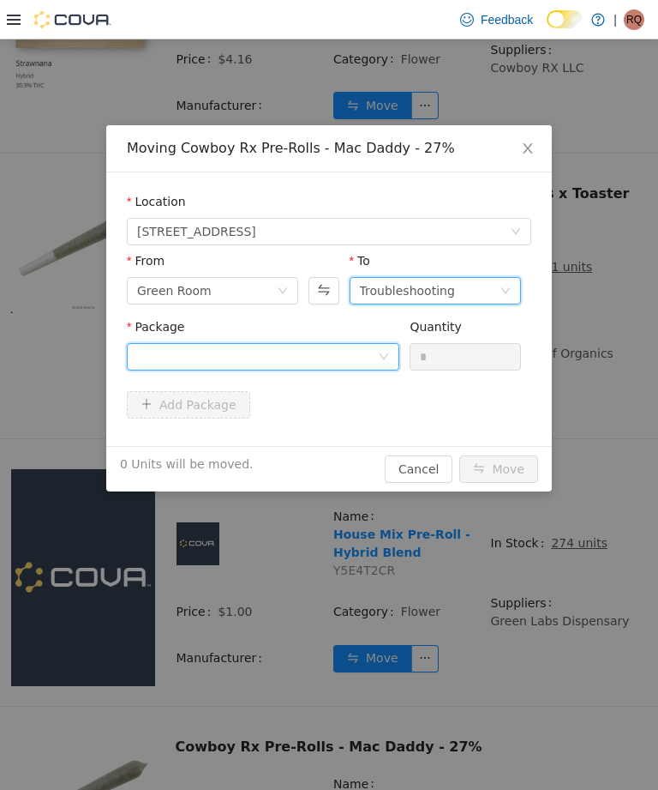
click at [357, 345] on div at bounding box center [257, 357] width 241 height 26
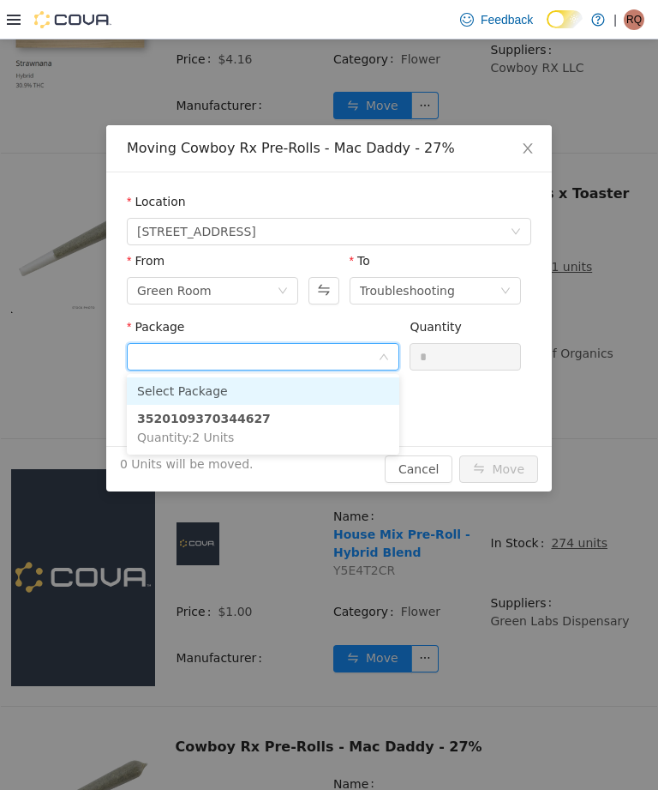
click at [320, 423] on li "3520109370344627 Quantity : 2 Units" at bounding box center [263, 428] width 273 height 46
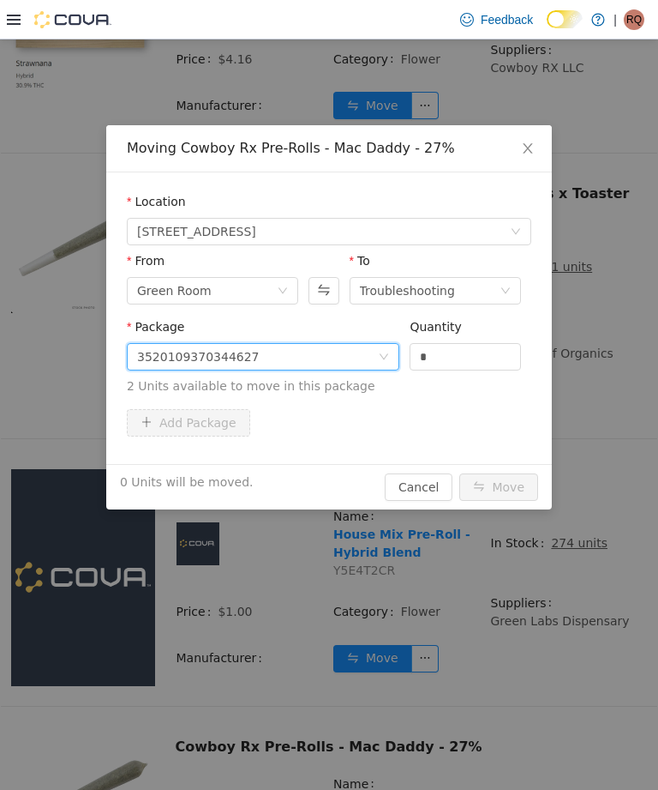
click at [455, 364] on input "*" at bounding box center [466, 357] width 110 height 26
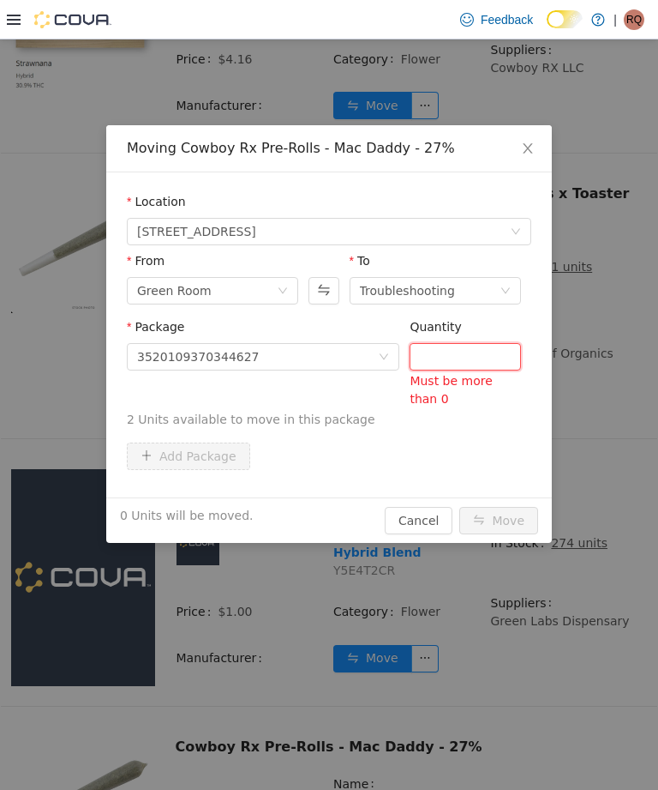
type input "*"
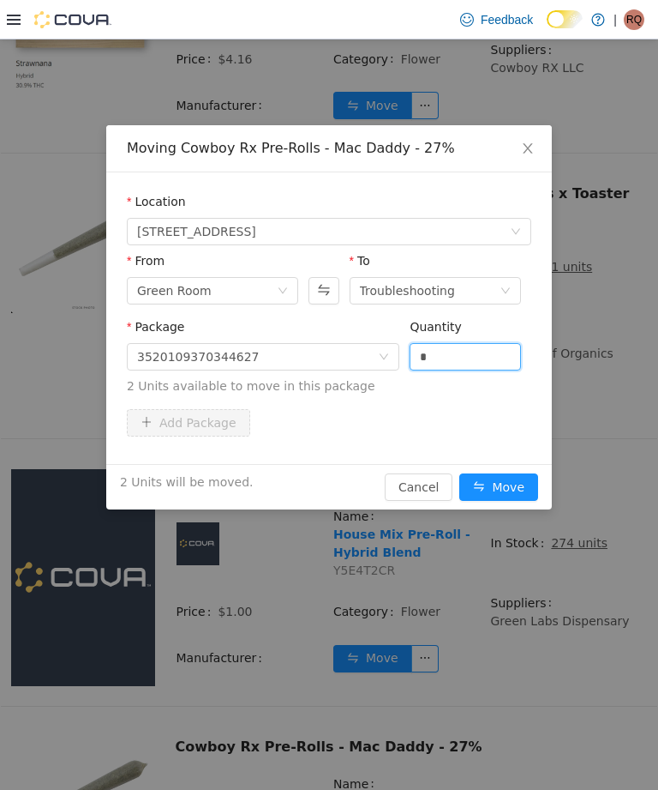
click at [486, 521] on div "Moving Cowboy Rx Pre-Rolls - Mac Daddy - 27% Location 245 Derby Road, Sunland P…" at bounding box center [329, 414] width 658 height 750
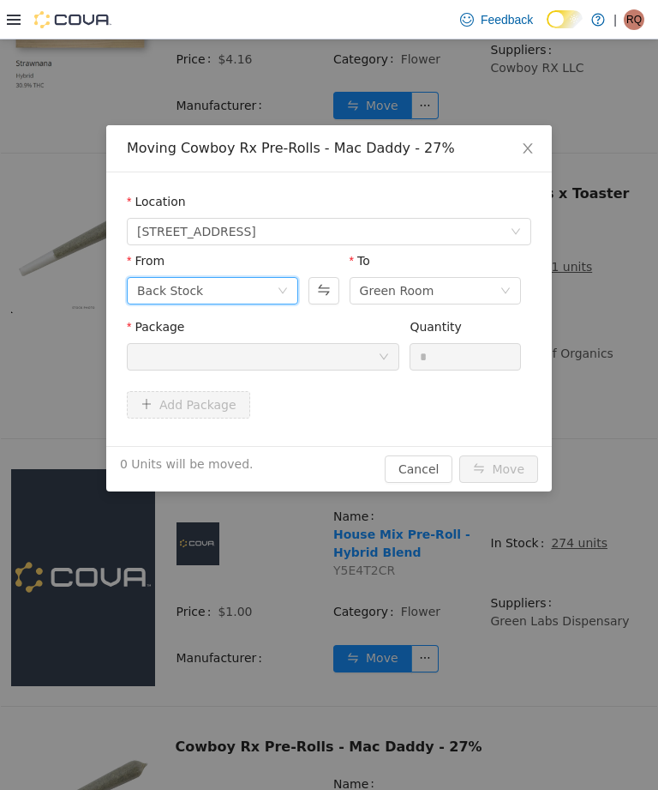
click at [292, 288] on div "Back Stock" at bounding box center [212, 290] width 171 height 27
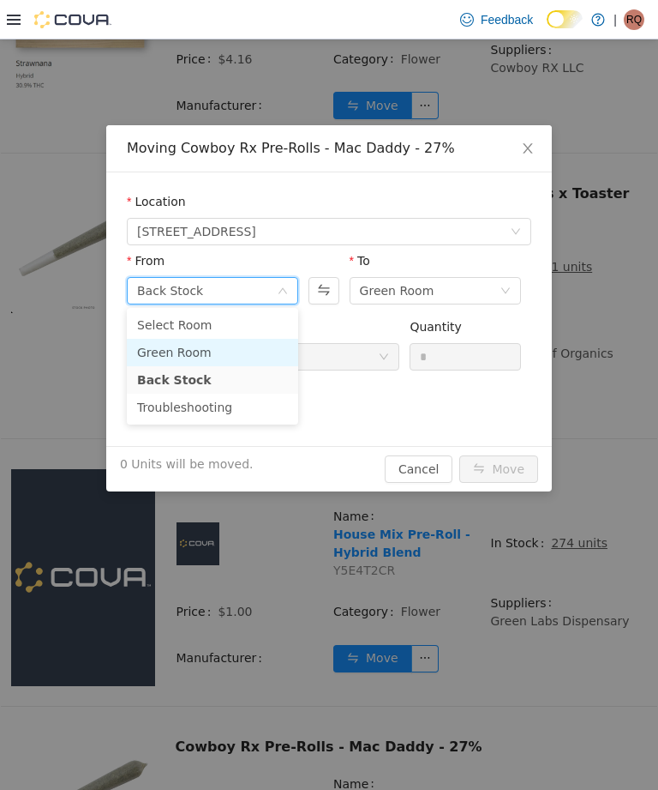
click at [257, 348] on li "Green Room" at bounding box center [212, 352] width 171 height 27
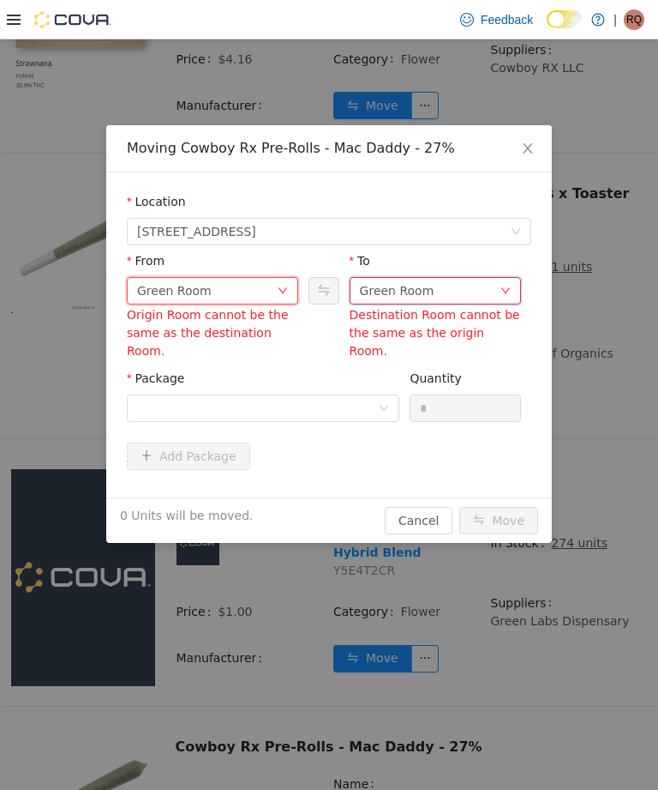
click at [406, 286] on div "Green Room" at bounding box center [397, 291] width 75 height 26
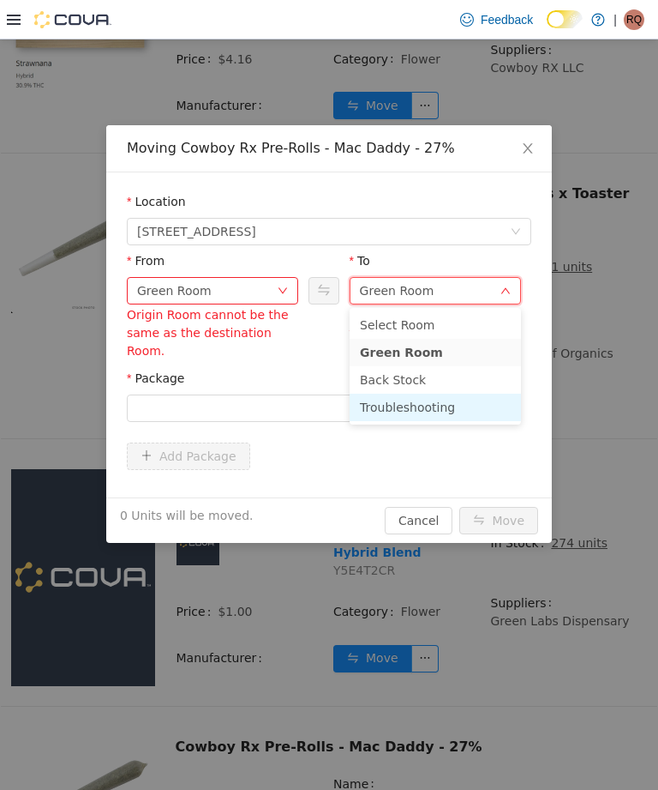
click at [422, 403] on li "Troubleshooting" at bounding box center [435, 406] width 171 height 27
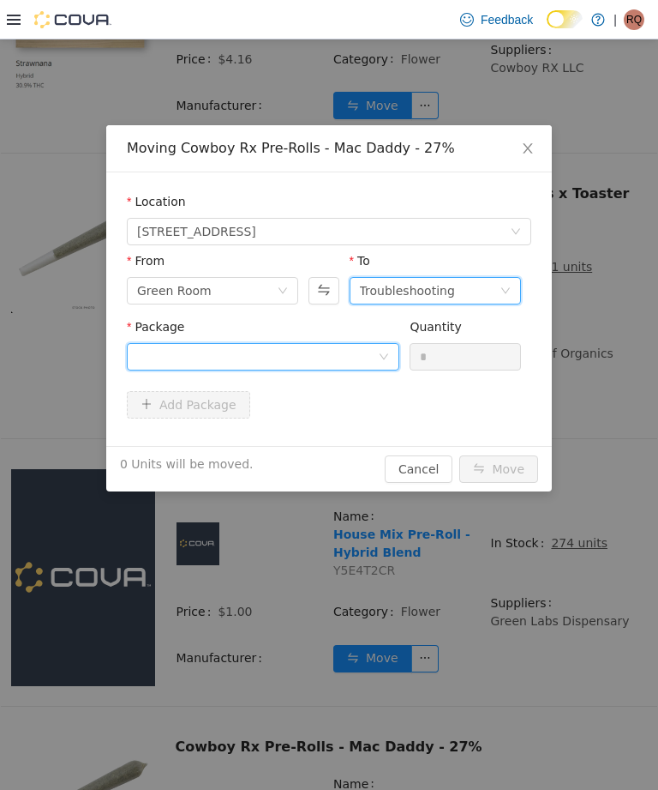
click at [367, 344] on div at bounding box center [257, 357] width 241 height 26
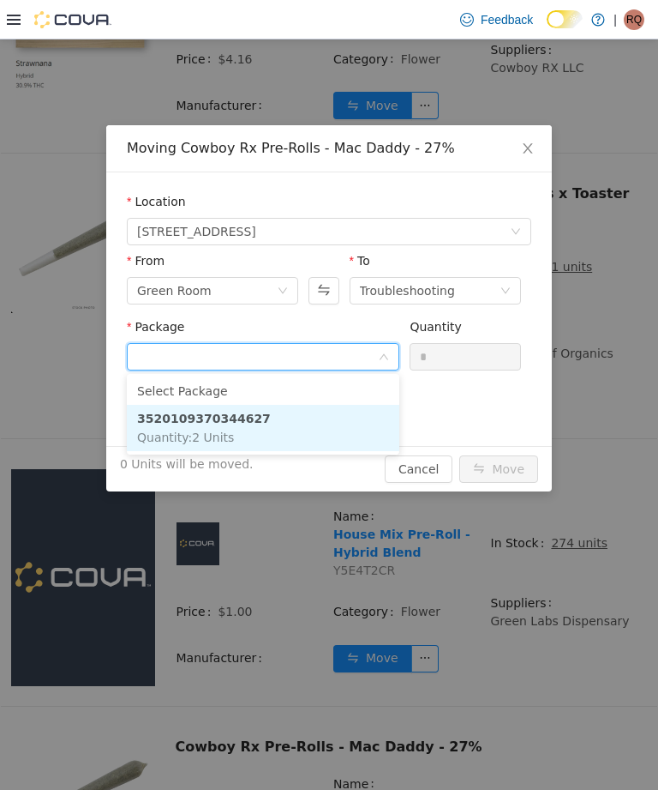
click at [339, 418] on li "3520109370344627 Quantity : 2 Units" at bounding box center [263, 428] width 273 height 46
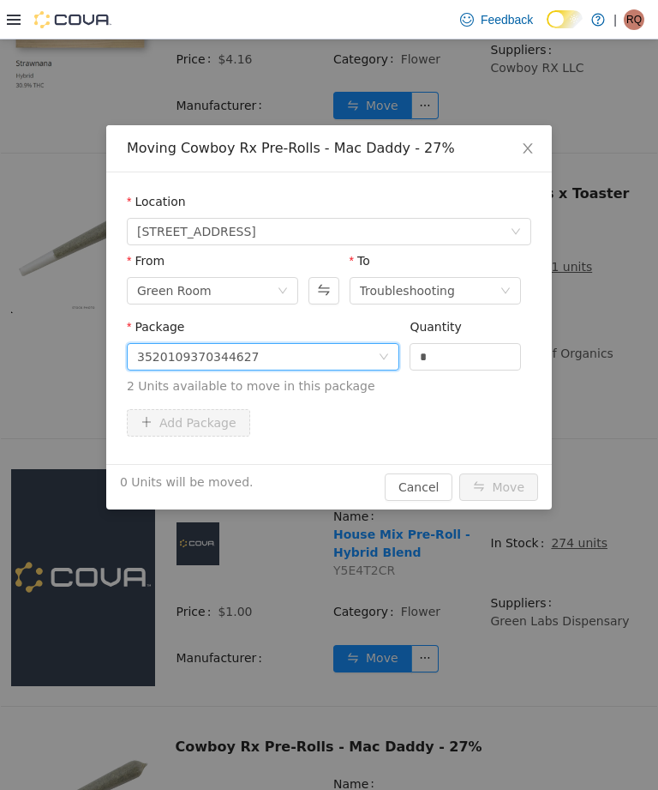
click at [470, 358] on input "*" at bounding box center [466, 357] width 110 height 26
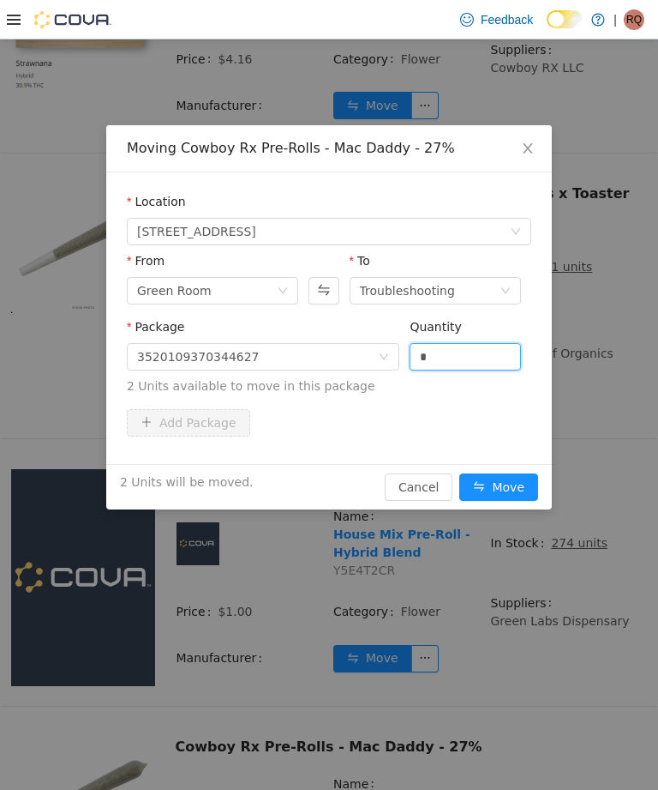
type input "*"
click at [504, 487] on button "Move" at bounding box center [499, 486] width 79 height 27
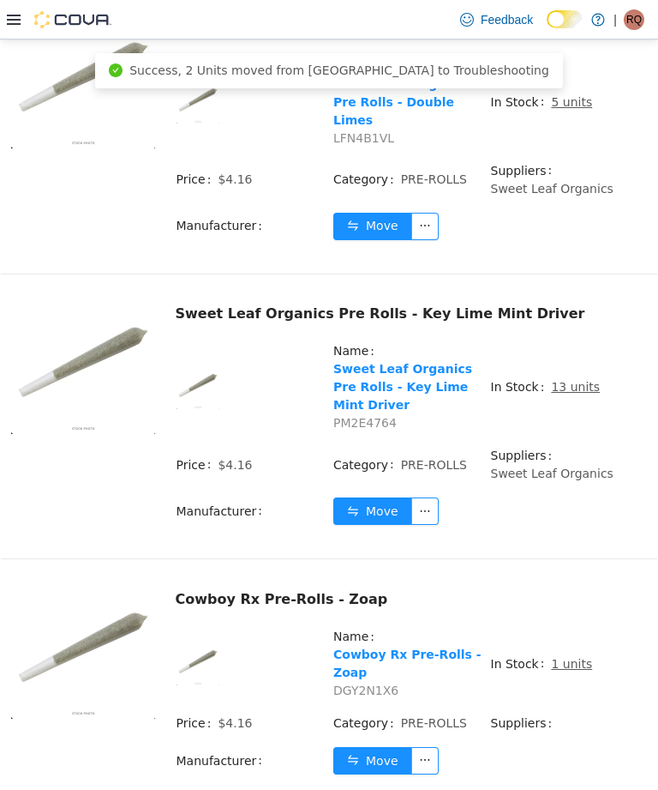
scroll to position [2219, 0]
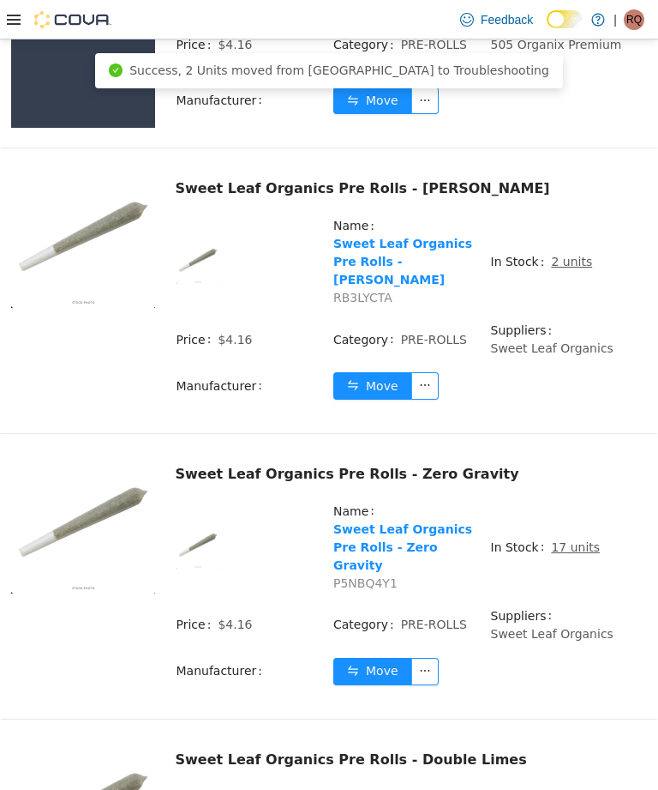
click at [212, 657] on td "Manufacturer" at bounding box center [255, 678] width 158 height 42
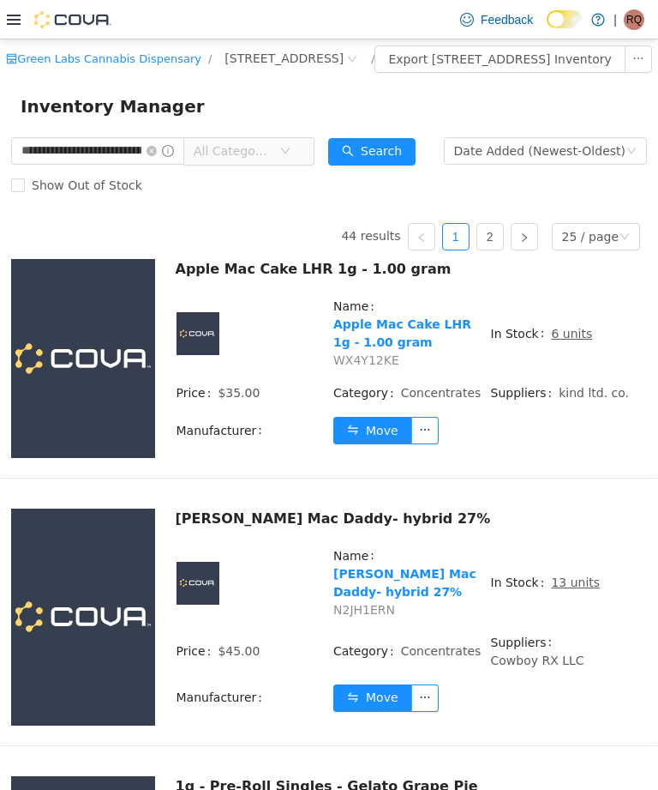
scroll to position [0, 0]
click at [175, 163] on input "**********" at bounding box center [97, 150] width 173 height 27
click at [184, 165] on input "**********" at bounding box center [97, 150] width 173 height 27
click at [180, 164] on input "**********" at bounding box center [97, 150] width 173 height 27
click at [157, 156] on icon "icon: close-circle" at bounding box center [152, 151] width 10 height 10
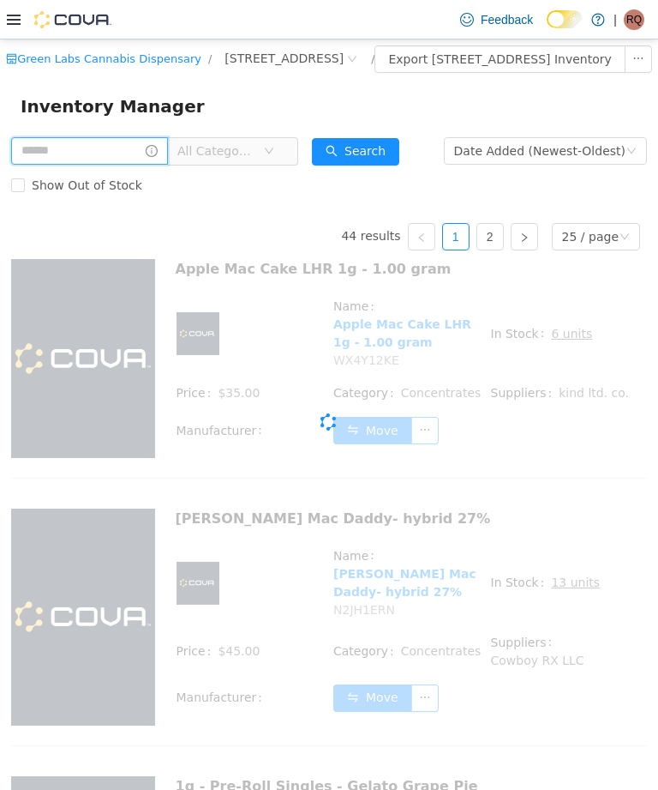
click at [168, 163] on input "text" at bounding box center [89, 150] width 157 height 27
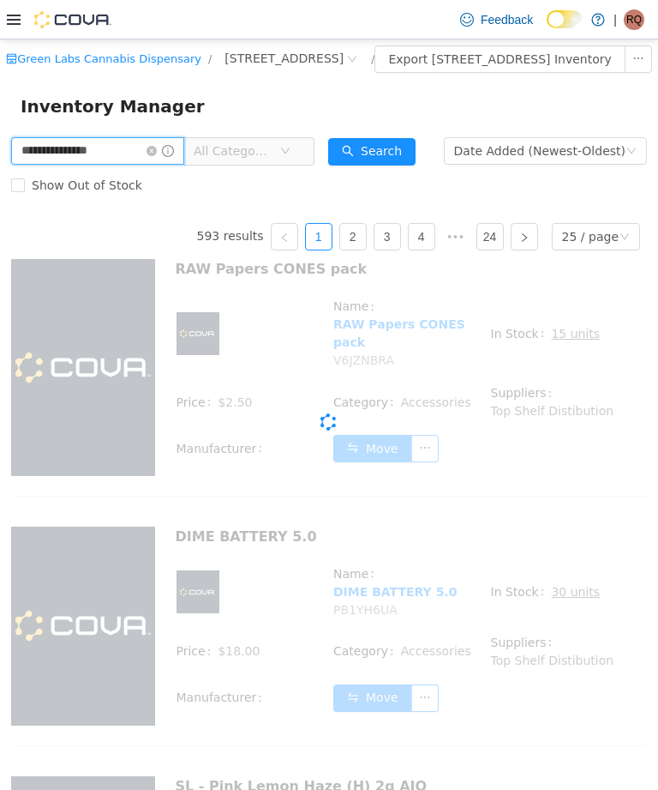
type input "**********"
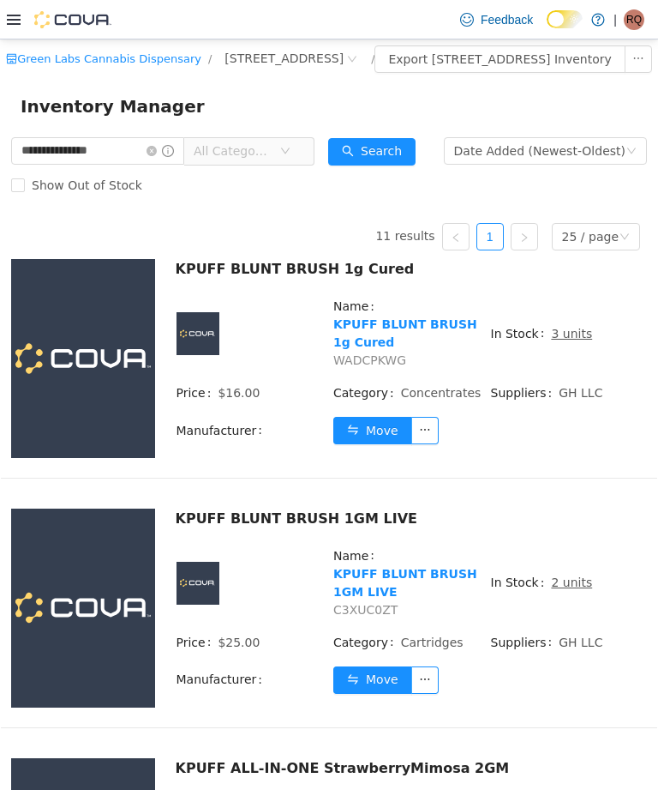
click at [157, 156] on icon "icon: close-circle" at bounding box center [152, 151] width 10 height 10
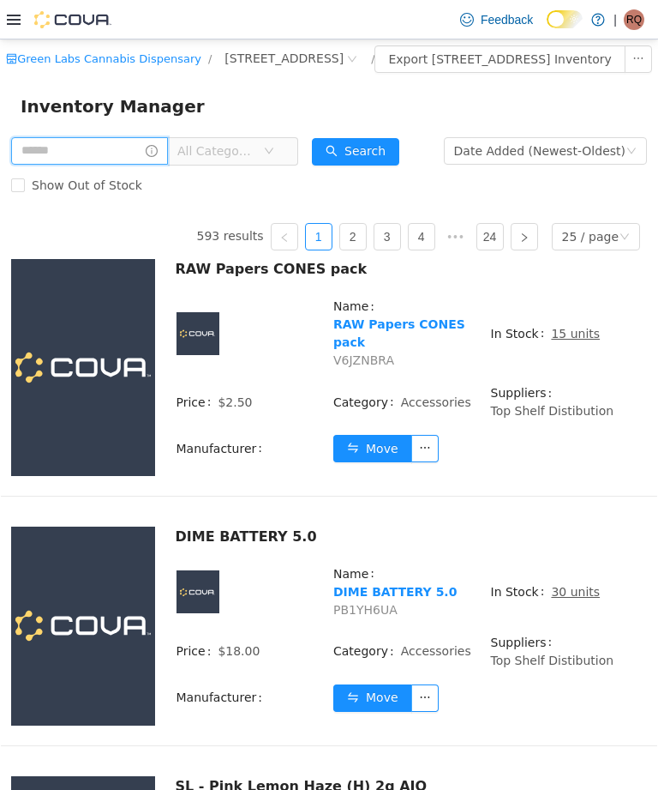
click at [49, 165] on input "text" at bounding box center [89, 150] width 157 height 27
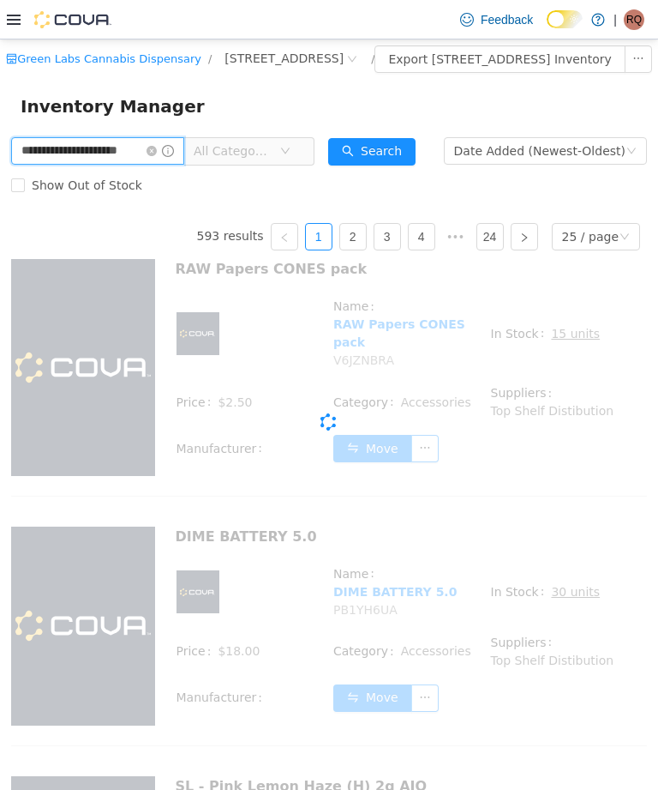
type input "**********"
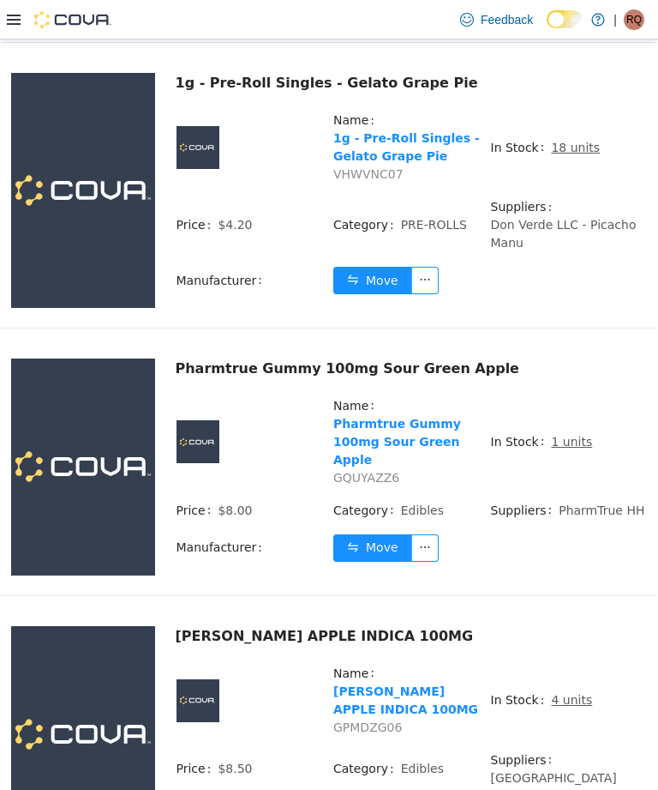
scroll to position [1331, 0]
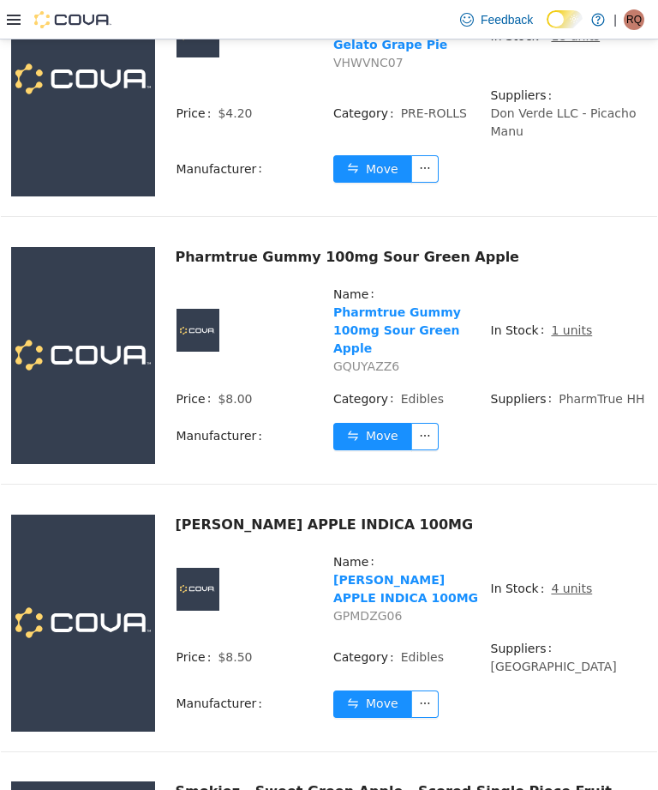
click at [384, 450] on button "Move" at bounding box center [372, 436] width 79 height 27
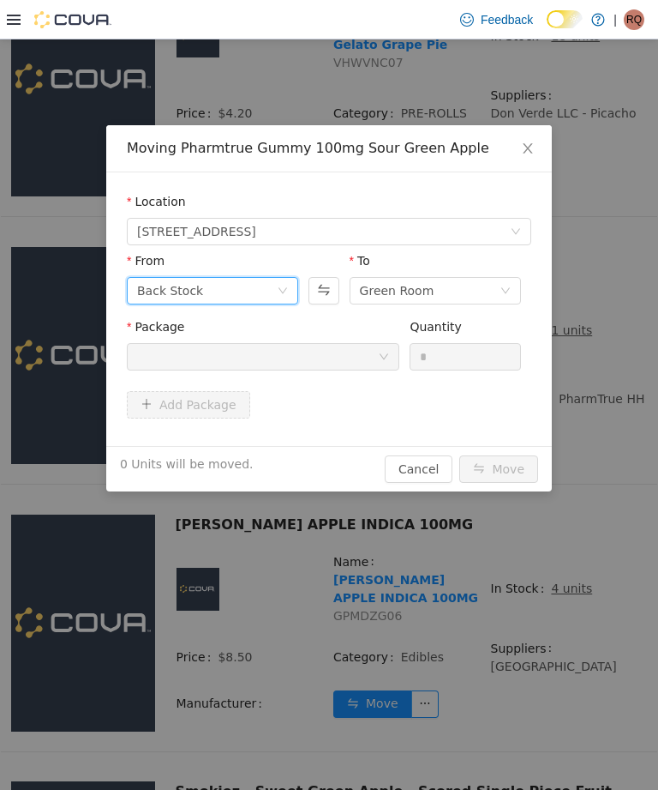
click at [283, 287] on icon "icon: down" at bounding box center [283, 290] width 10 height 10
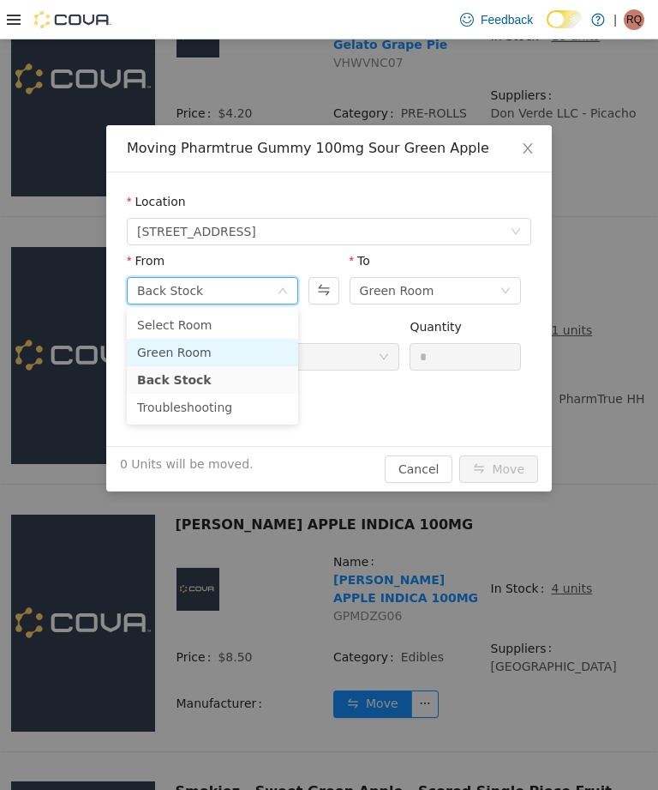
click at [270, 355] on li "Green Room" at bounding box center [212, 352] width 171 height 27
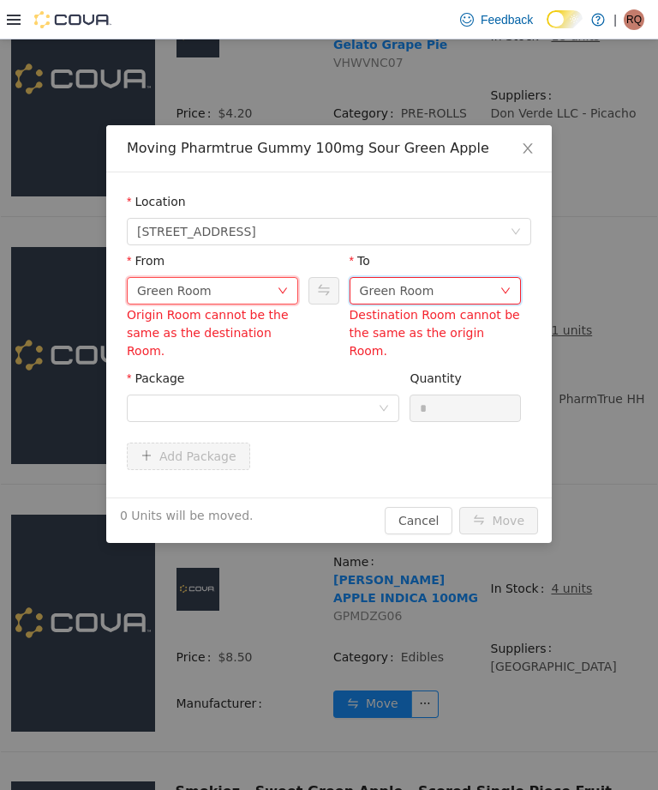
click at [426, 294] on div "Green Room" at bounding box center [397, 291] width 75 height 26
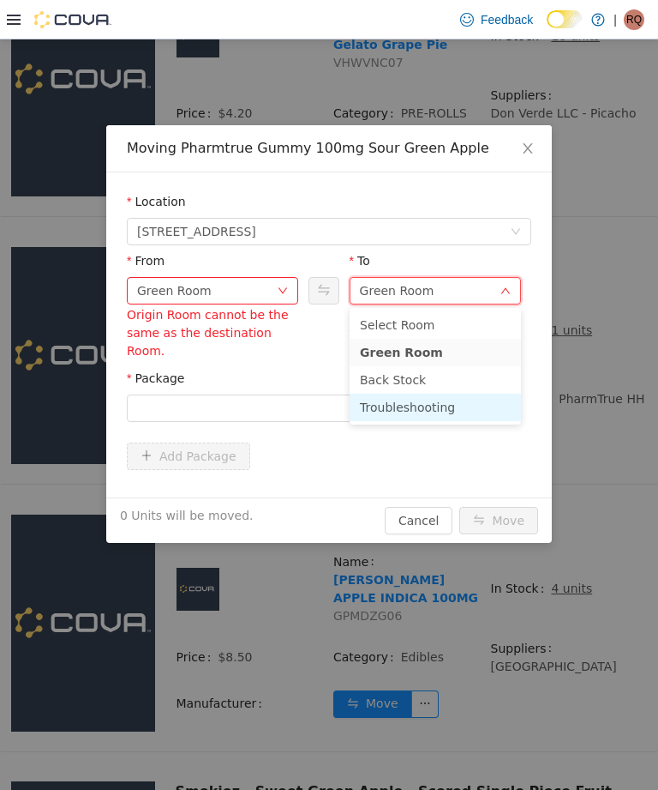
click at [443, 408] on li "Troubleshooting" at bounding box center [435, 406] width 171 height 27
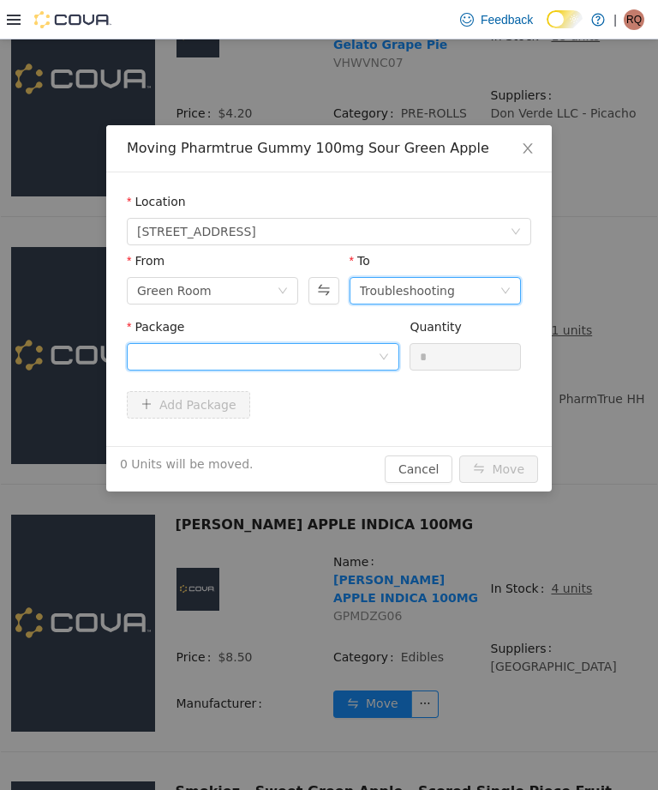
click at [371, 345] on div at bounding box center [257, 357] width 241 height 26
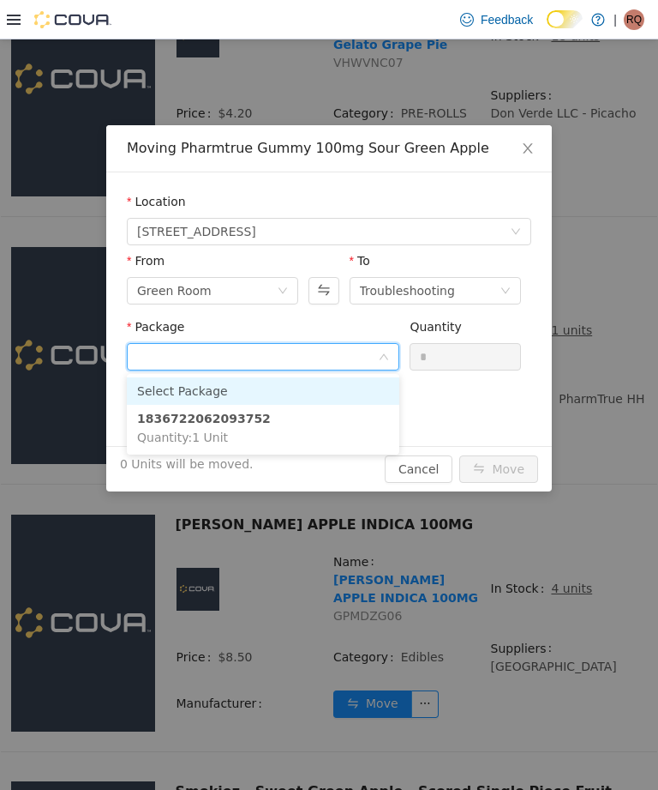
click at [328, 417] on li "1836722062093752 Quantity : 1 Unit" at bounding box center [263, 428] width 273 height 46
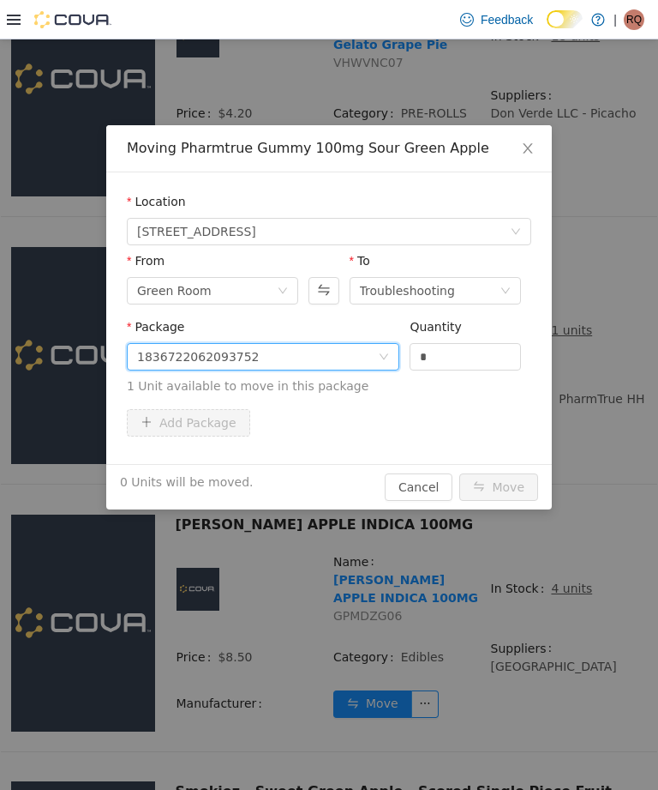
click at [455, 357] on input "*" at bounding box center [466, 357] width 110 height 26
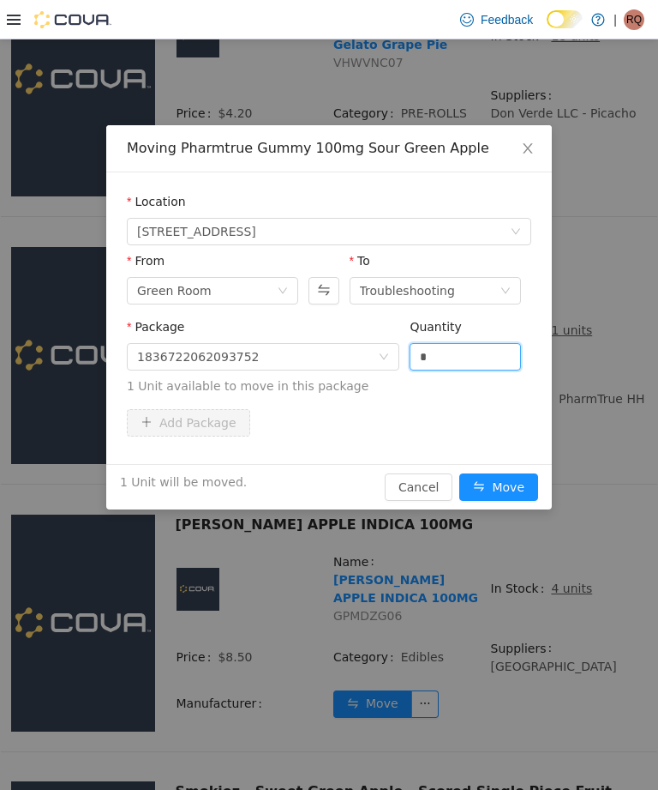
type input "*"
click at [513, 492] on button "Move" at bounding box center [499, 486] width 79 height 27
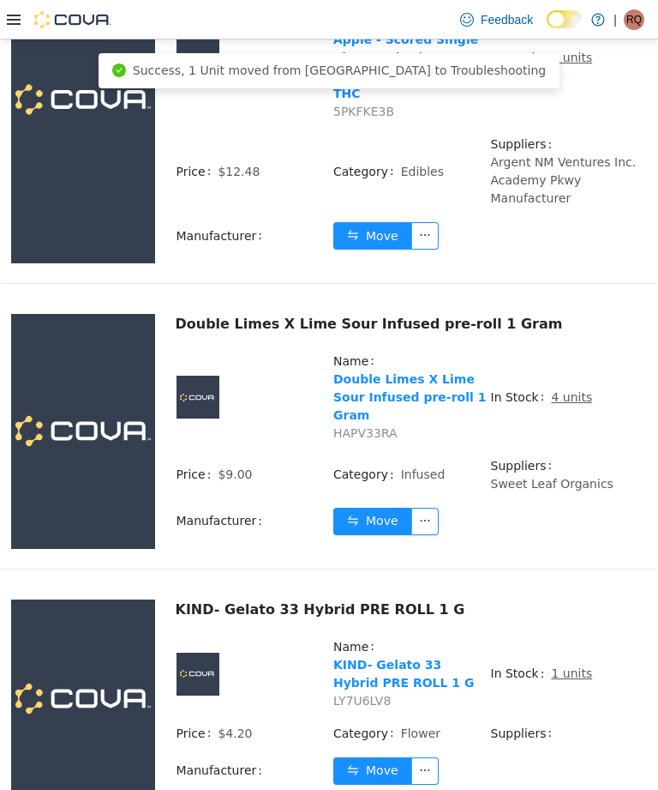
scroll to position [2555, 0]
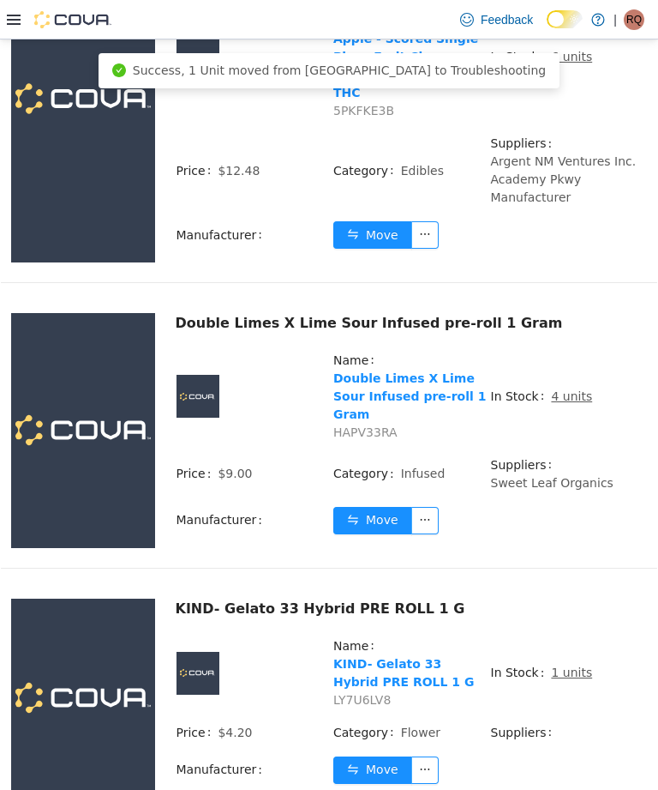
click at [571, 382] on td "In Stock 4 units" at bounding box center [569, 403] width 158 height 105
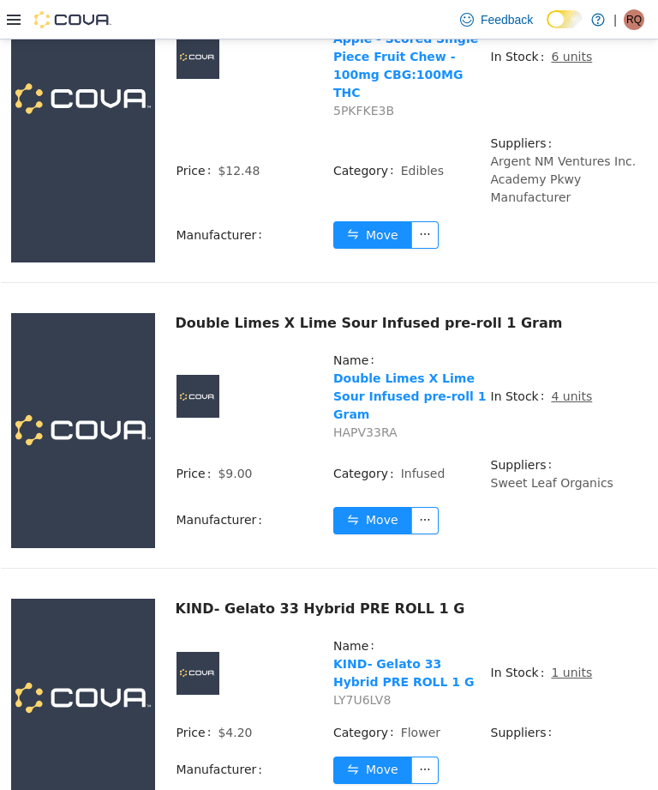
click at [373, 507] on button "Move" at bounding box center [372, 520] width 79 height 27
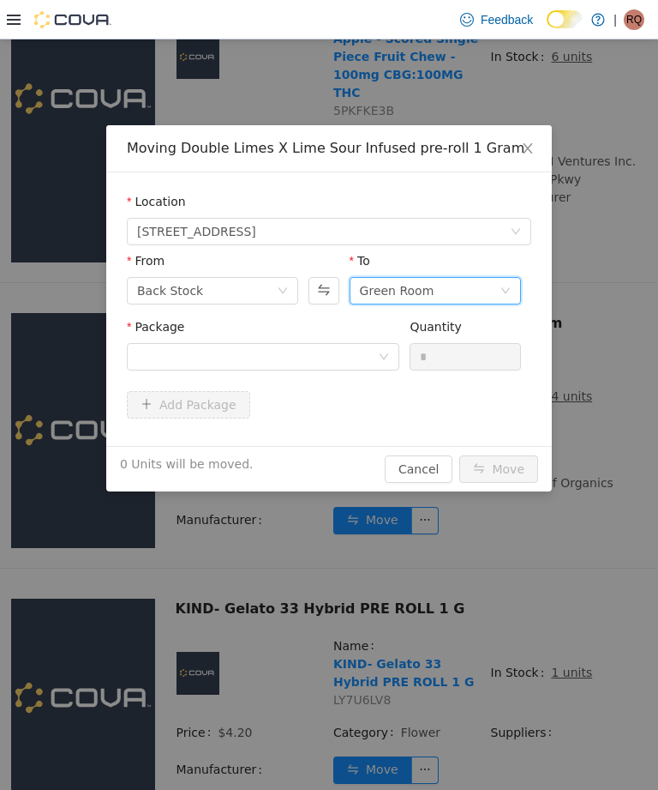
click at [397, 282] on div "Green Room" at bounding box center [397, 291] width 75 height 26
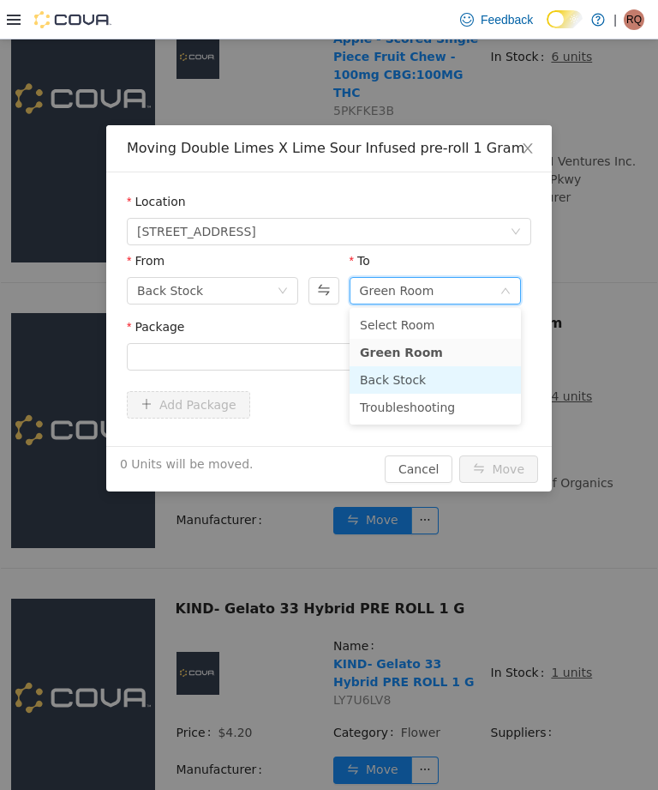
click at [408, 387] on li "Back Stock" at bounding box center [435, 379] width 171 height 27
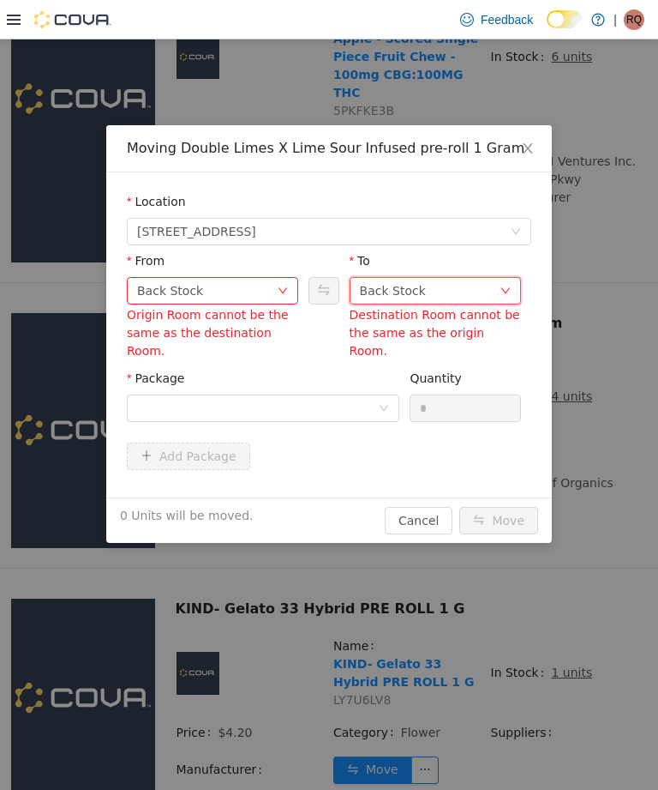
click at [439, 287] on div "Back Stock" at bounding box center [430, 291] width 140 height 26
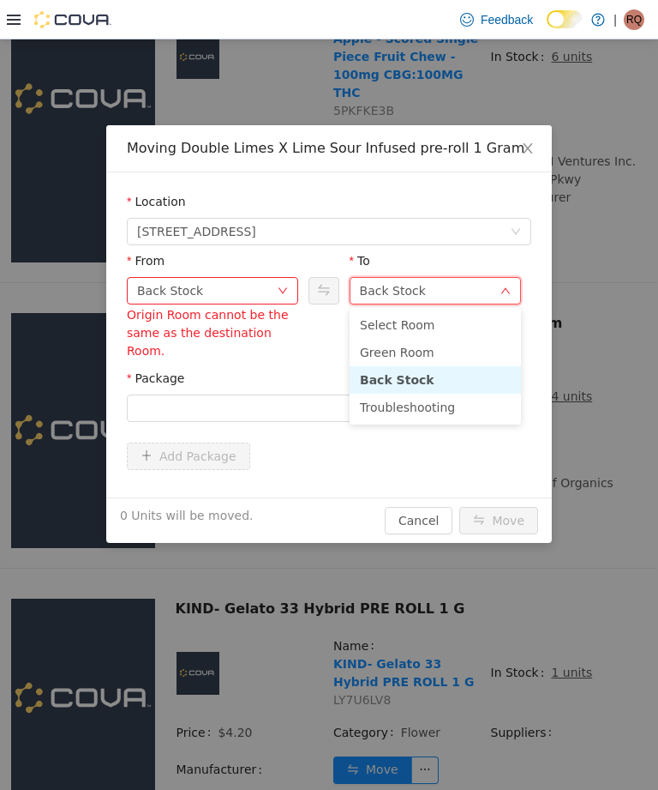
click at [414, 407] on li "Troubleshooting" at bounding box center [435, 406] width 171 height 27
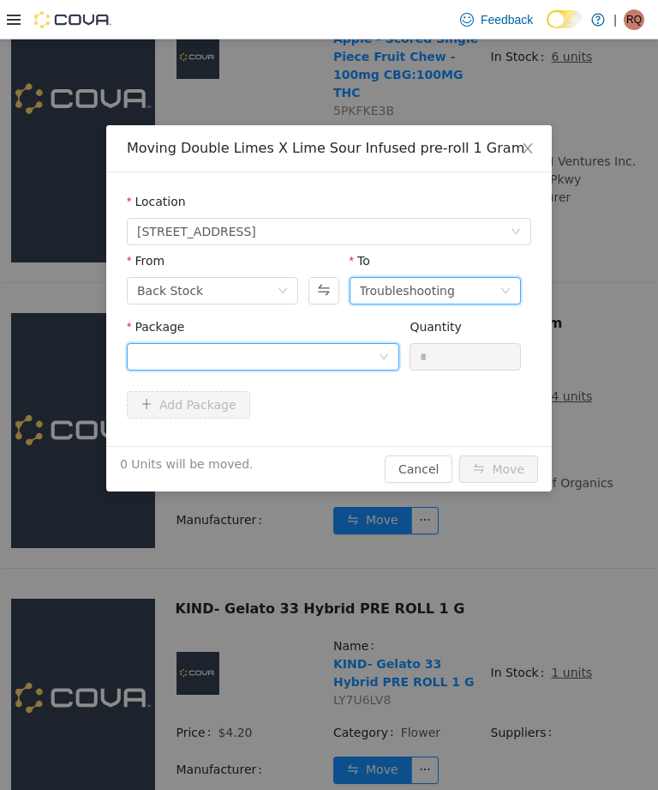
click at [381, 345] on div at bounding box center [263, 356] width 273 height 27
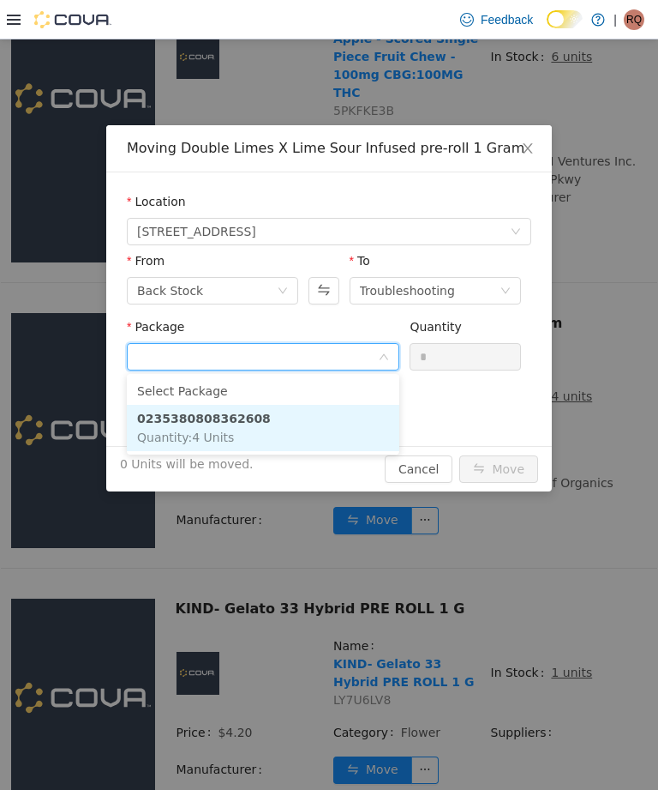
click at [355, 425] on li "0235380808362608 Quantity : 4 Units" at bounding box center [263, 428] width 273 height 46
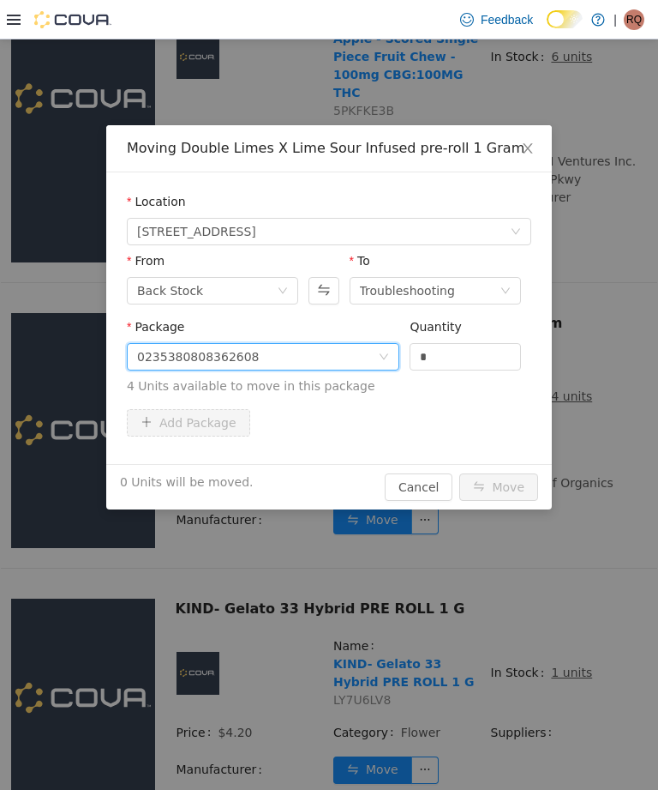
click at [448, 347] on input "*" at bounding box center [466, 357] width 110 height 26
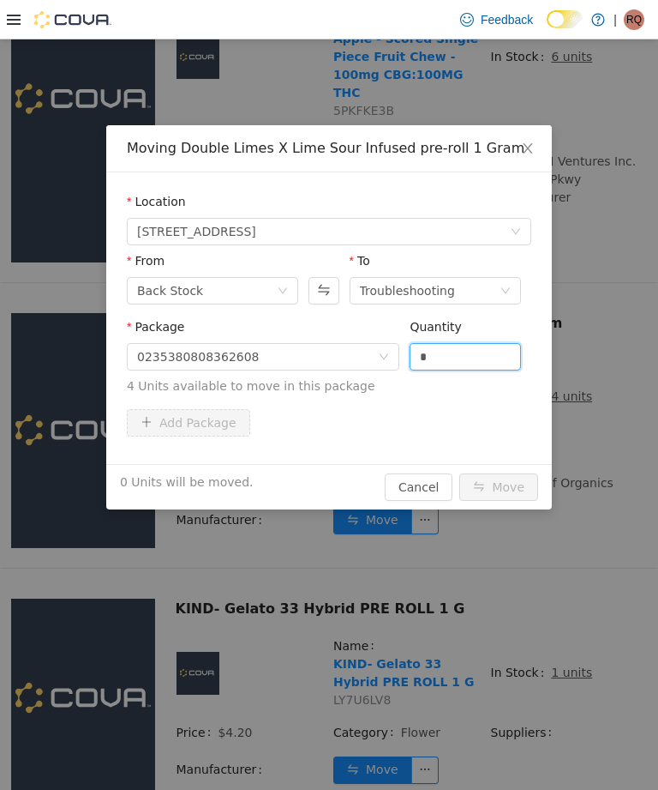
click at [483, 369] on div "*" at bounding box center [465, 356] width 111 height 27
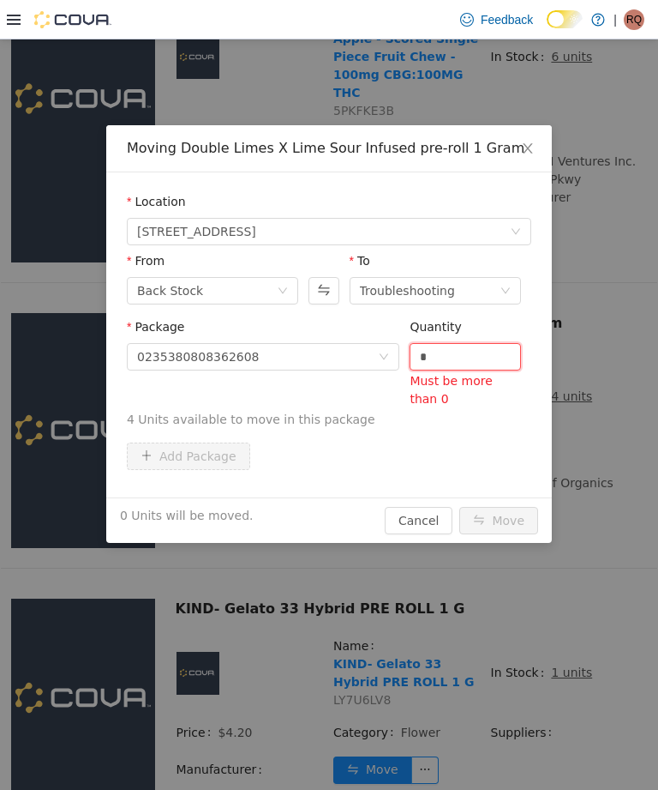
click at [474, 364] on input "*" at bounding box center [466, 357] width 110 height 26
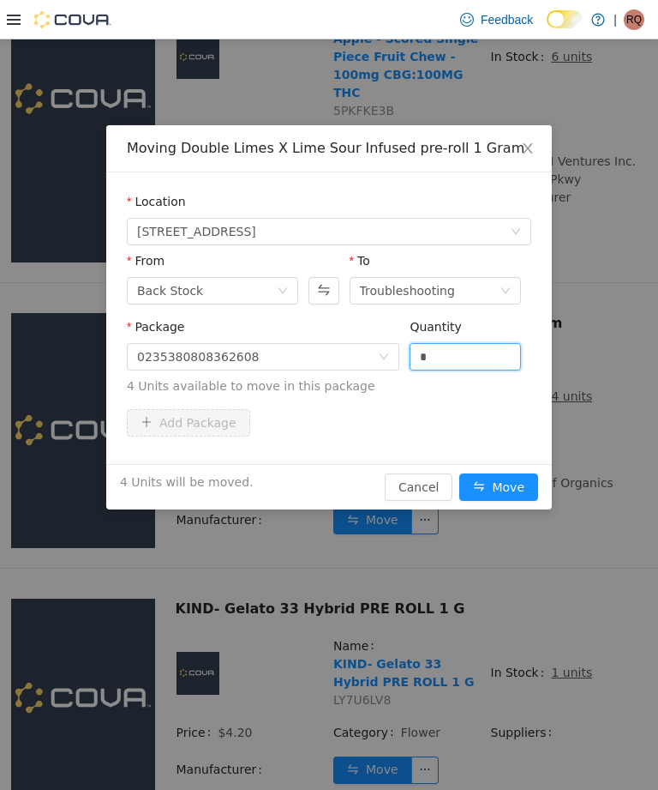
type input "*"
click at [512, 485] on button "Move" at bounding box center [499, 486] width 79 height 27
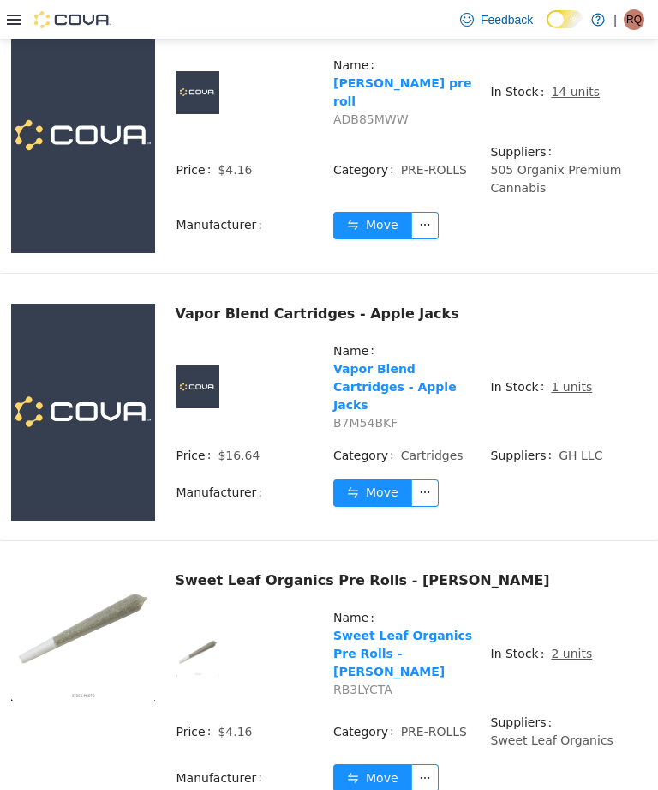
scroll to position [3908, 0]
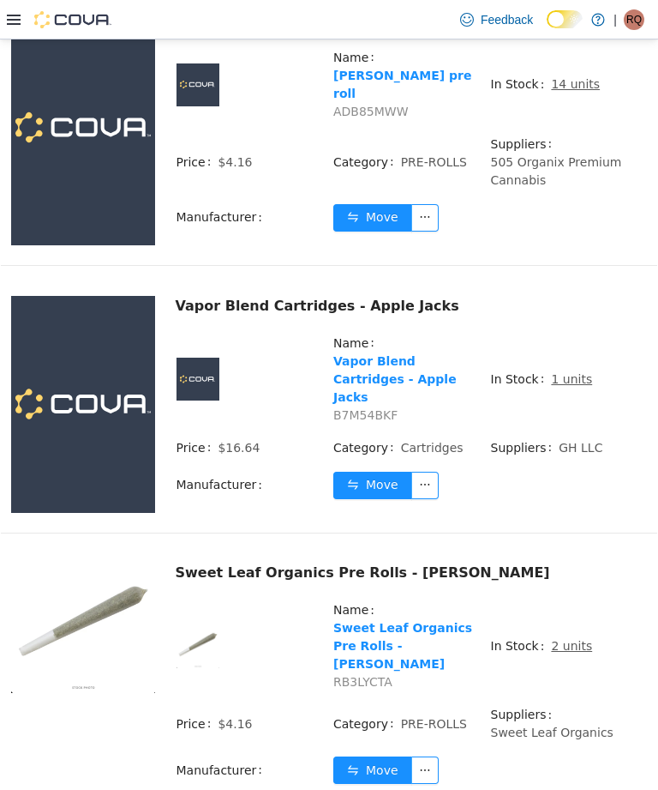
click at [551, 370] on span "1 units" at bounding box center [571, 379] width 41 height 18
click at [551, 333] on td "In Stock 1 units" at bounding box center [569, 385] width 158 height 105
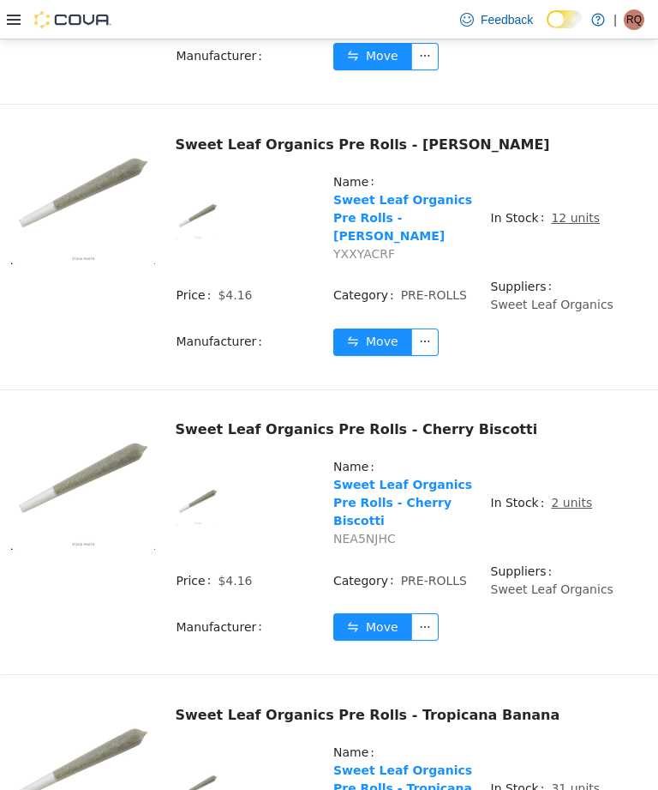
scroll to position [6242, 0]
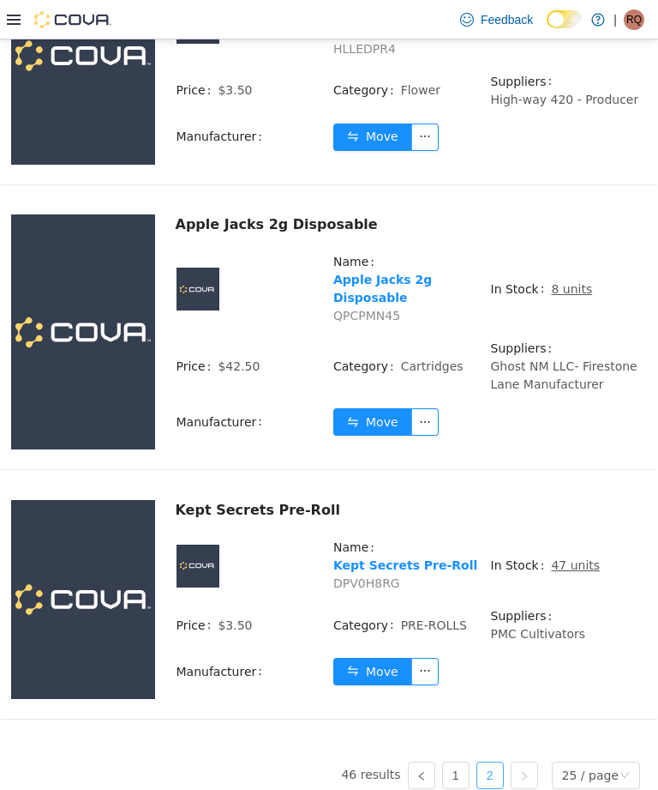
scroll to position [5125, 0]
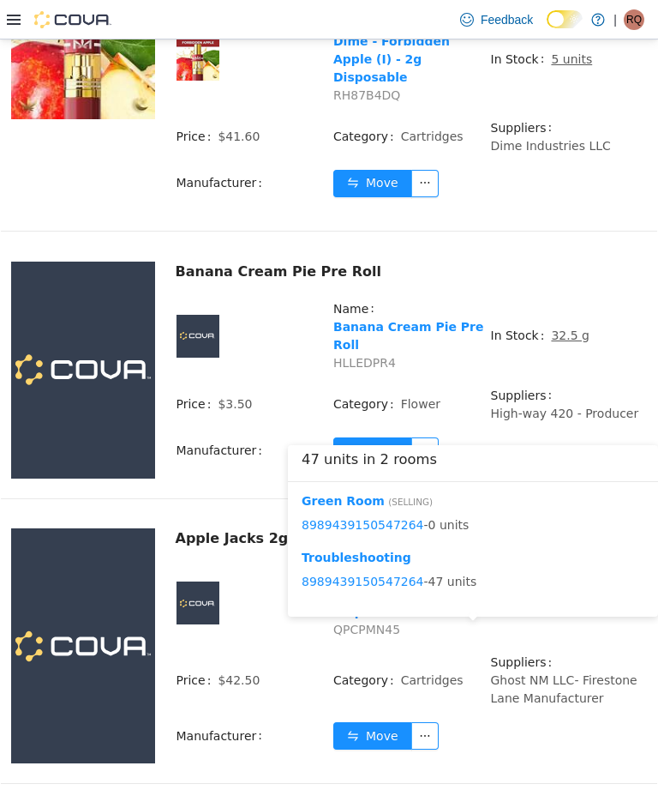
click at [574, 566] on td "In Stock 8 units" at bounding box center [569, 609] width 158 height 87
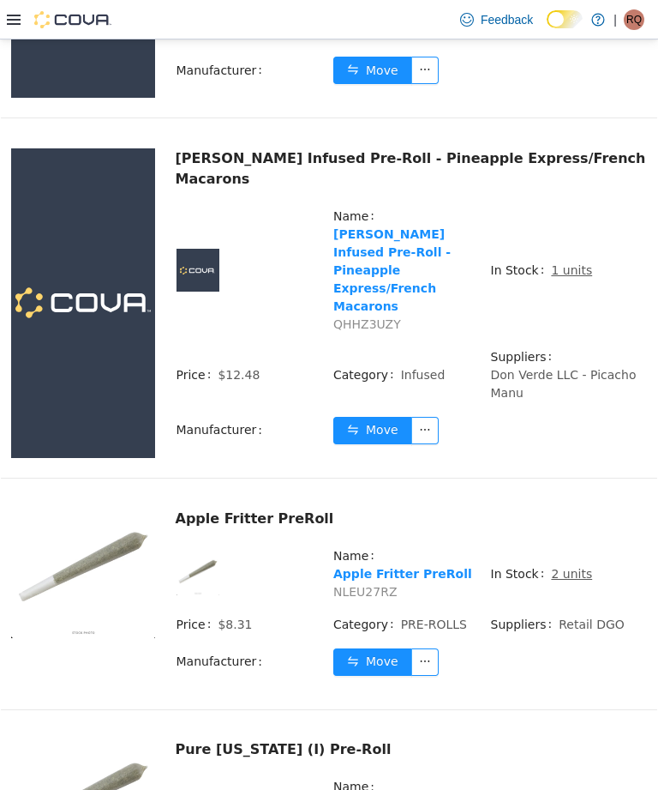
scroll to position [3812, 0]
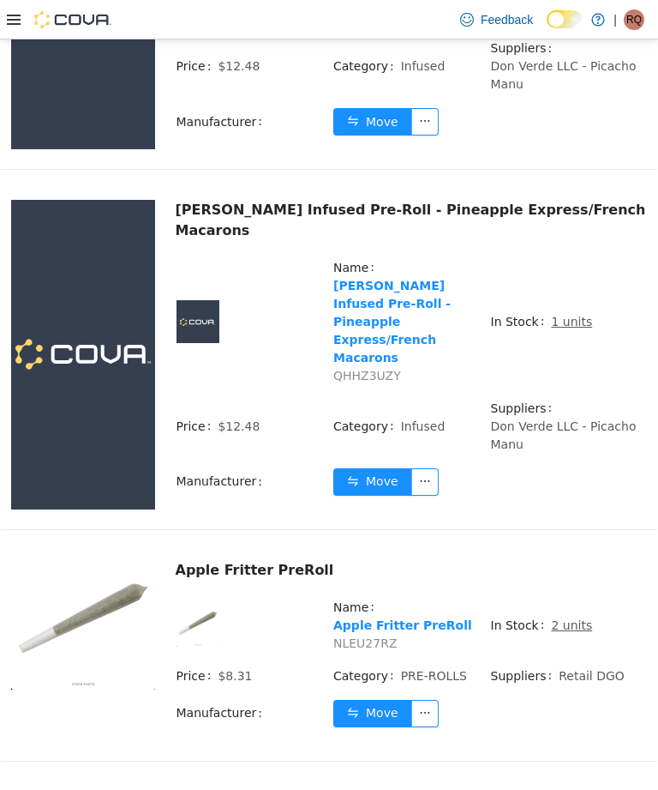
click at [586, 598] on td "In Stock 2 units" at bounding box center [569, 632] width 158 height 69
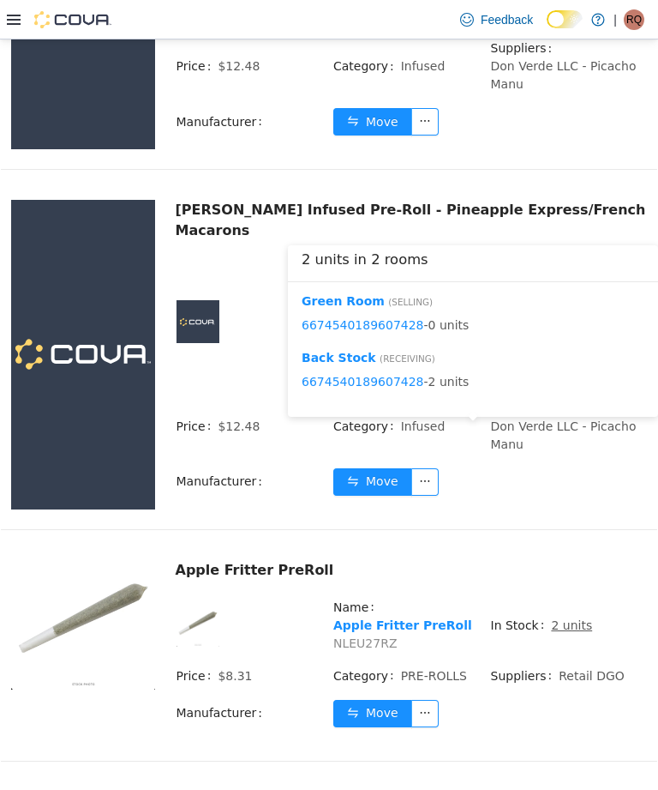
click at [387, 700] on button "Move" at bounding box center [372, 713] width 79 height 27
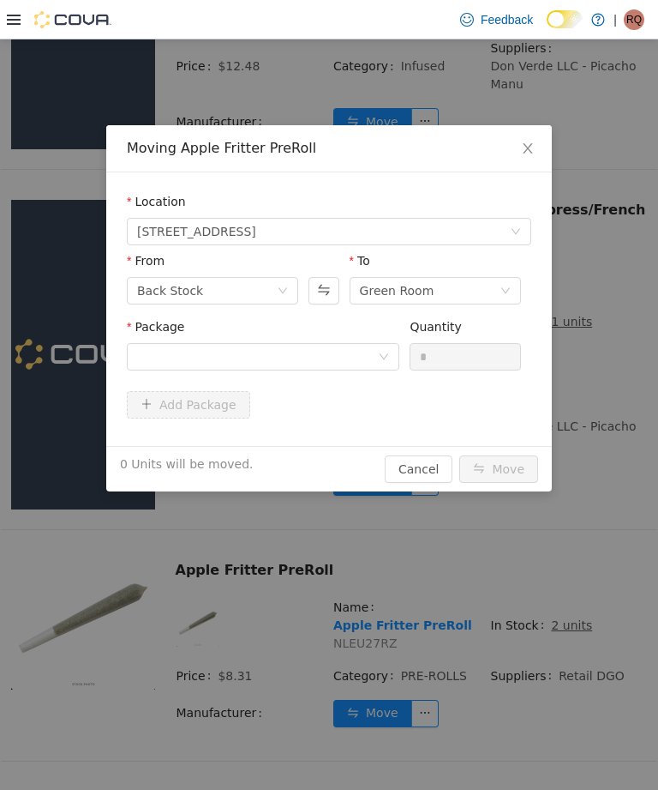
click at [381, 522] on div "Moving Apple Fritter PreRoll Location 245 Derby Road, Sunland Park, NM, 88063 F…" at bounding box center [329, 414] width 658 height 750
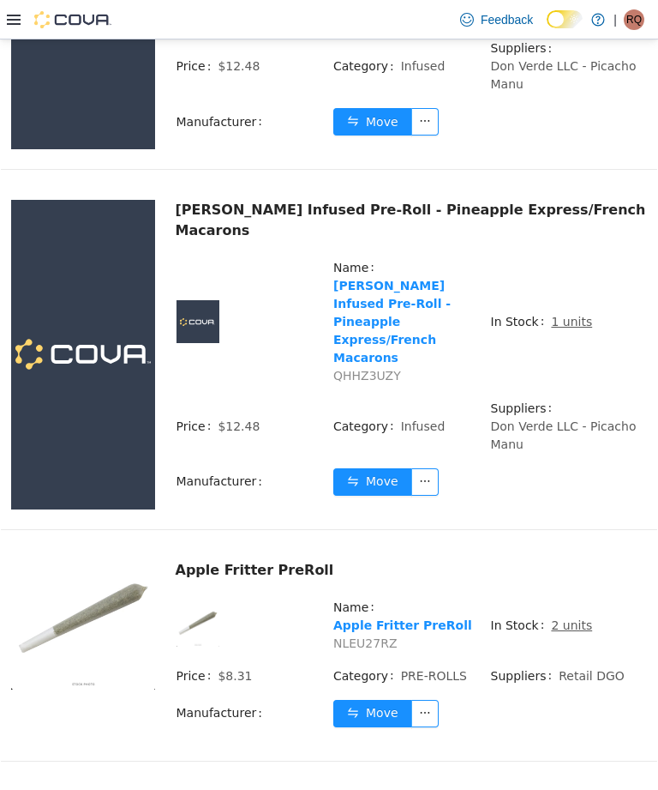
click at [450, 467] on td "Move" at bounding box center [490, 488] width 315 height 42
click at [382, 700] on button "Move" at bounding box center [372, 713] width 79 height 27
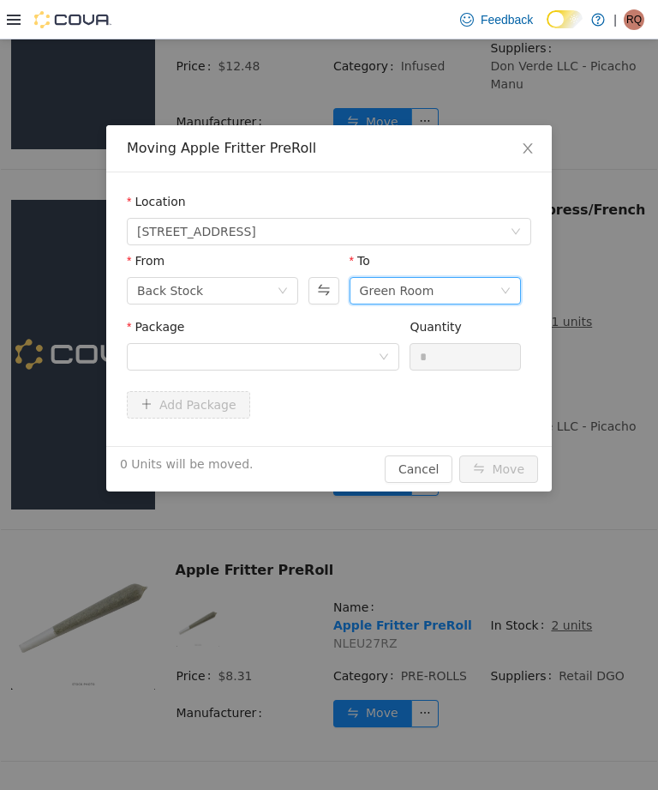
click at [471, 299] on div "Green Room" at bounding box center [430, 291] width 140 height 26
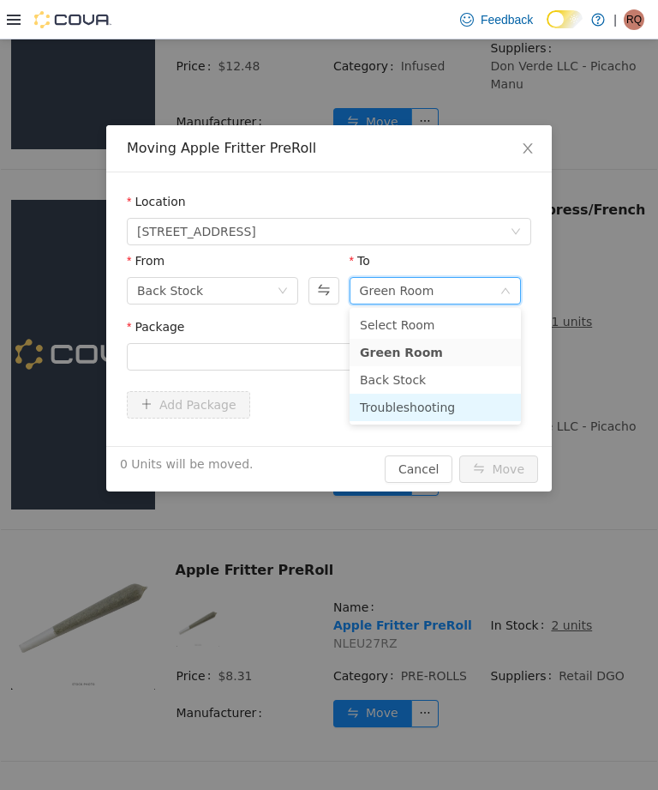
click at [468, 410] on li "Troubleshooting" at bounding box center [435, 406] width 171 height 27
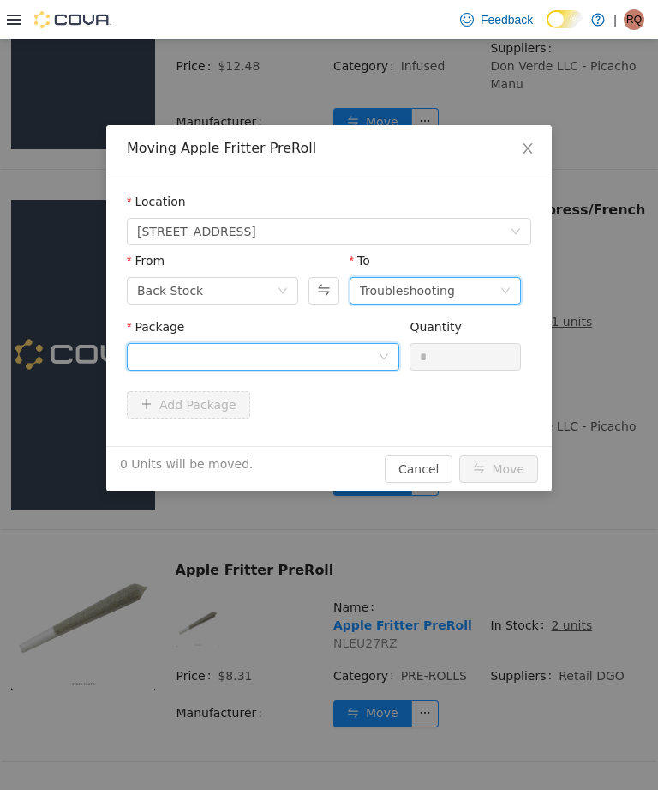
click at [363, 344] on div at bounding box center [257, 357] width 241 height 26
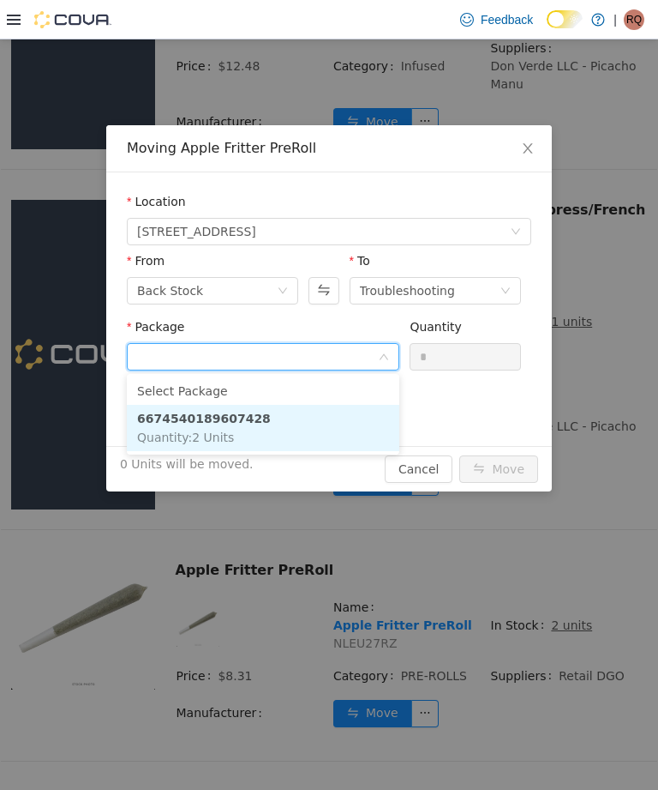
click at [355, 423] on li "6674540189607428 Quantity : 2 Units" at bounding box center [263, 428] width 273 height 46
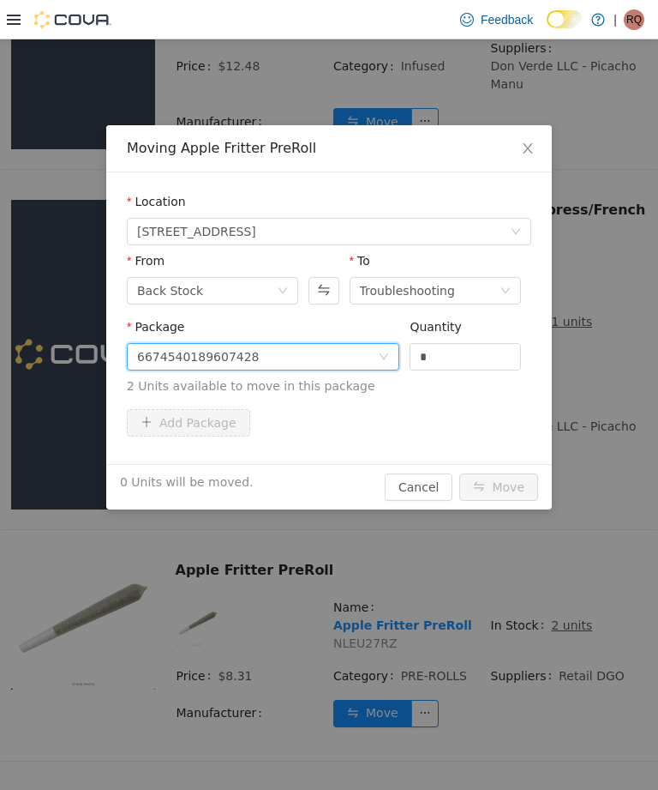
click at [469, 356] on input "*" at bounding box center [466, 357] width 110 height 26
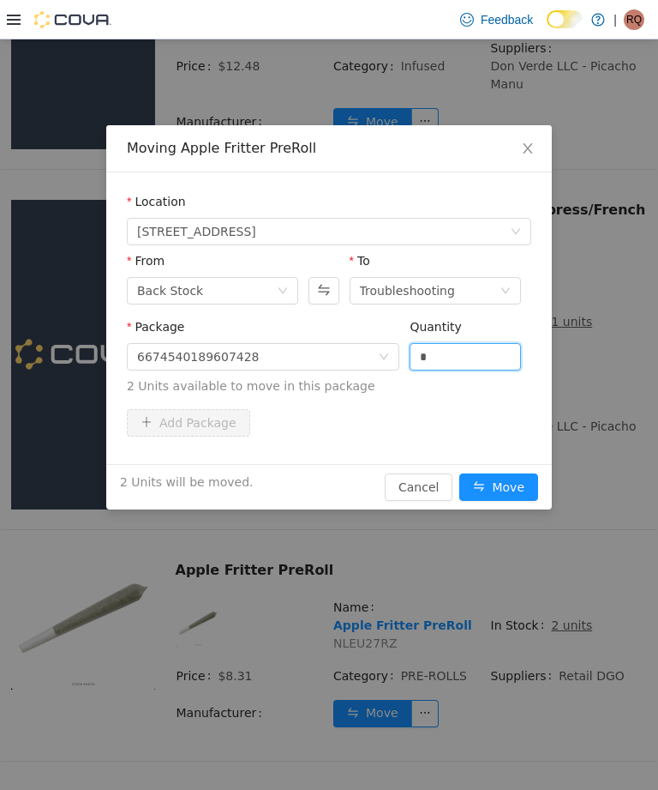
type input "*"
click at [498, 500] on button "Move" at bounding box center [499, 486] width 79 height 27
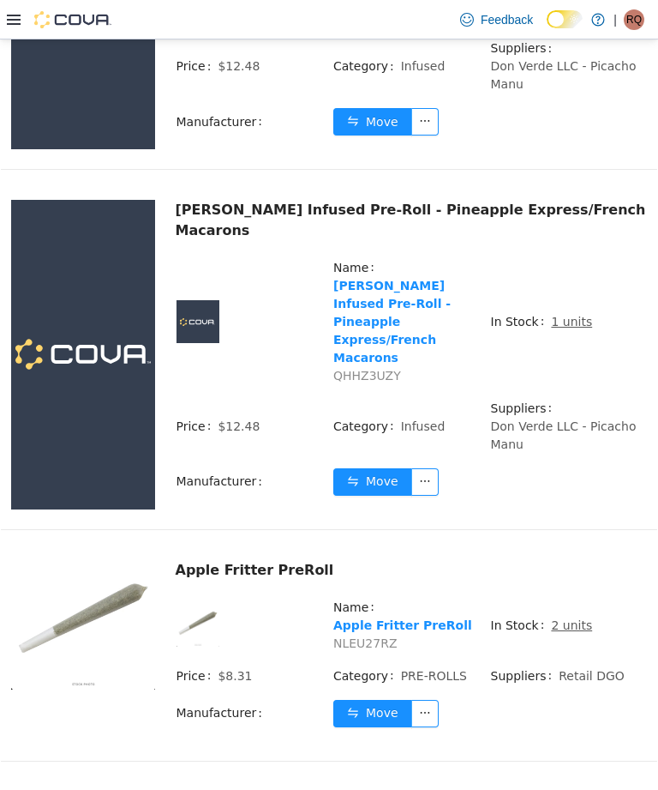
click at [578, 618] on u "2 units" at bounding box center [571, 625] width 41 height 14
click at [569, 618] on u "2 units" at bounding box center [571, 625] width 41 height 14
click at [568, 618] on u "2 units" at bounding box center [571, 625] width 41 height 14
click at [570, 618] on u "2 units" at bounding box center [571, 625] width 41 height 14
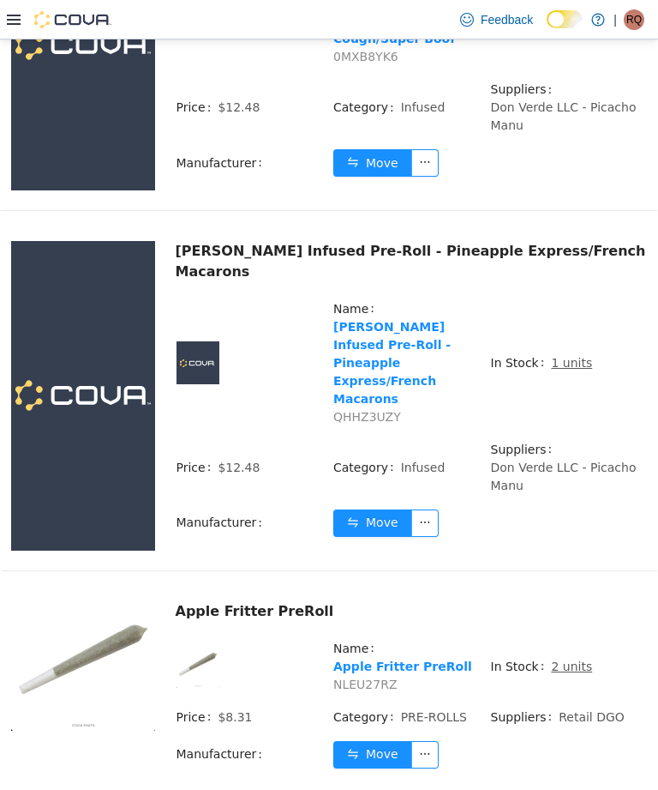
scroll to position [3743, 0]
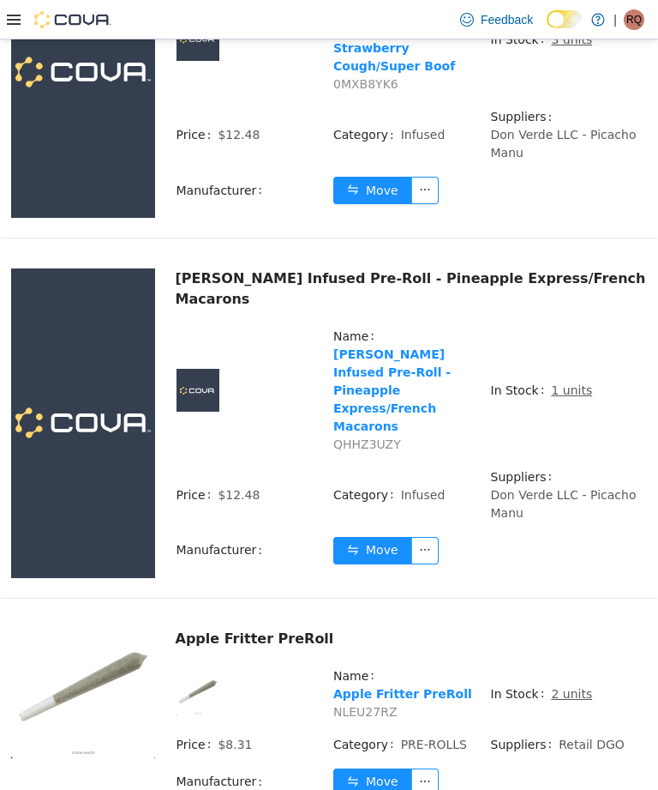
click at [569, 687] on u "2 units" at bounding box center [571, 694] width 41 height 14
click at [558, 687] on u "2 units" at bounding box center [571, 694] width 41 height 14
click at [562, 687] on u "2 units" at bounding box center [571, 694] width 41 height 14
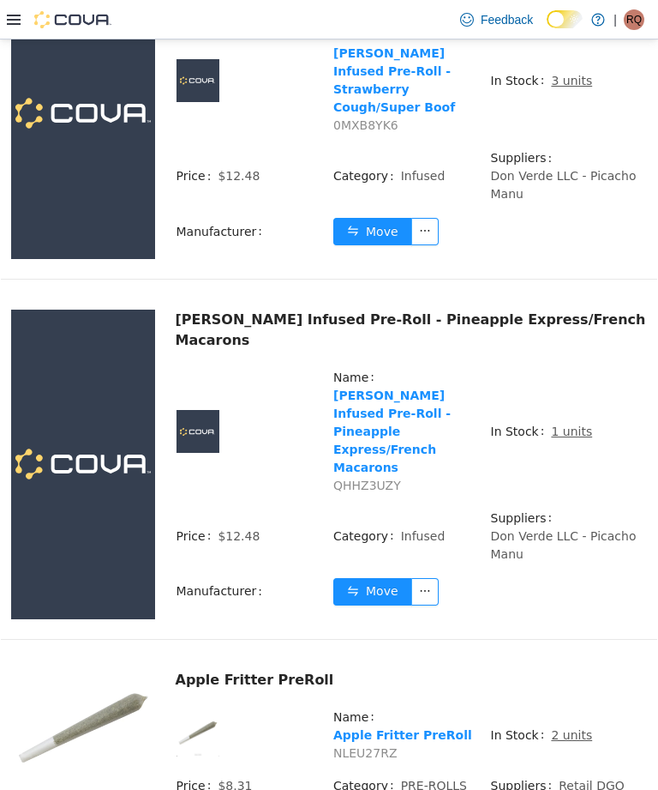
scroll to position [3618, 0]
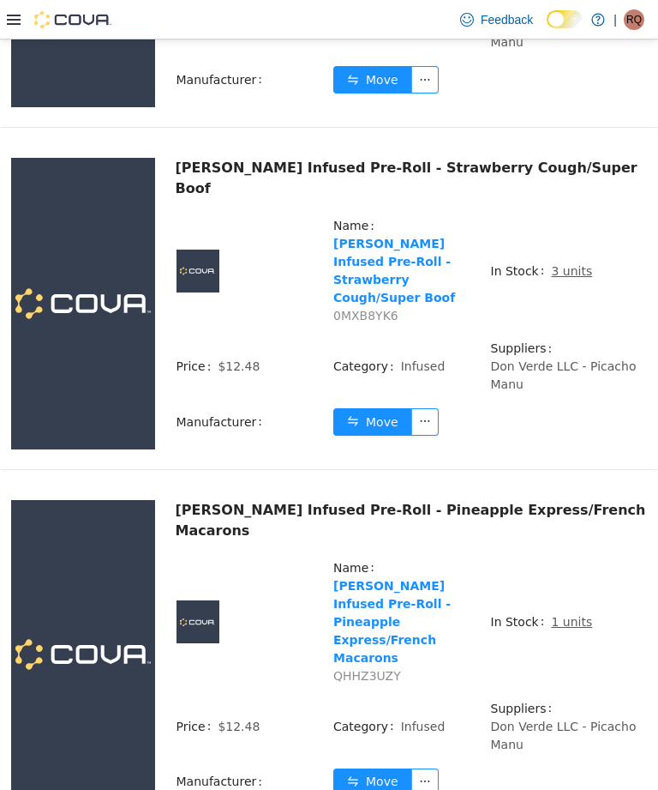
scroll to position [3506, 0]
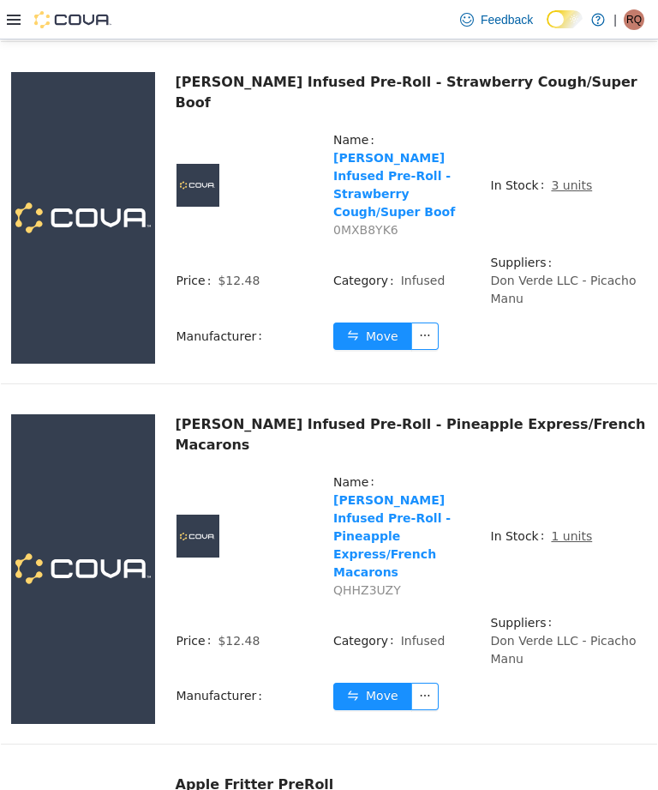
scroll to position [3719, 0]
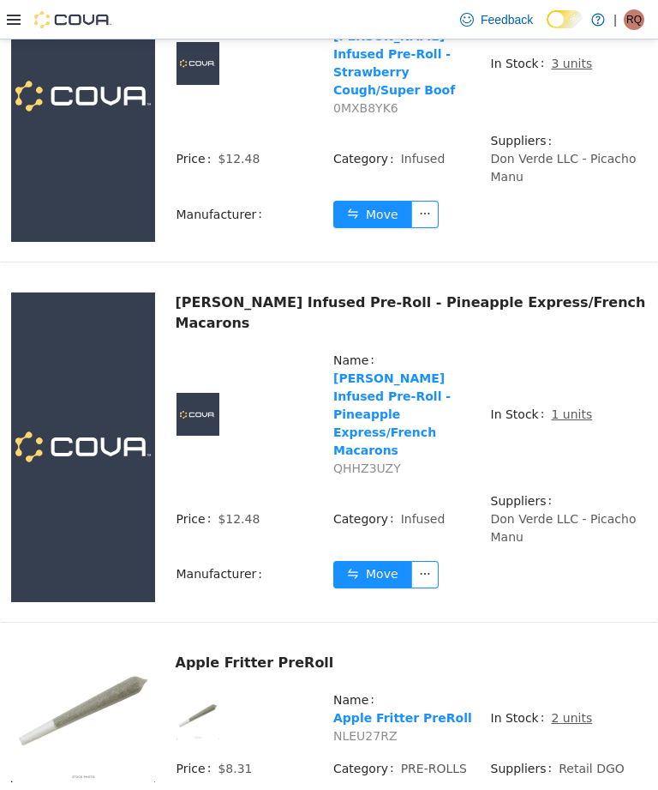
click at [565, 711] on u "2 units" at bounding box center [571, 718] width 41 height 14
click at [535, 709] on span "In Stock" at bounding box center [521, 718] width 61 height 18
click at [576, 711] on u "2 units" at bounding box center [571, 718] width 41 height 14
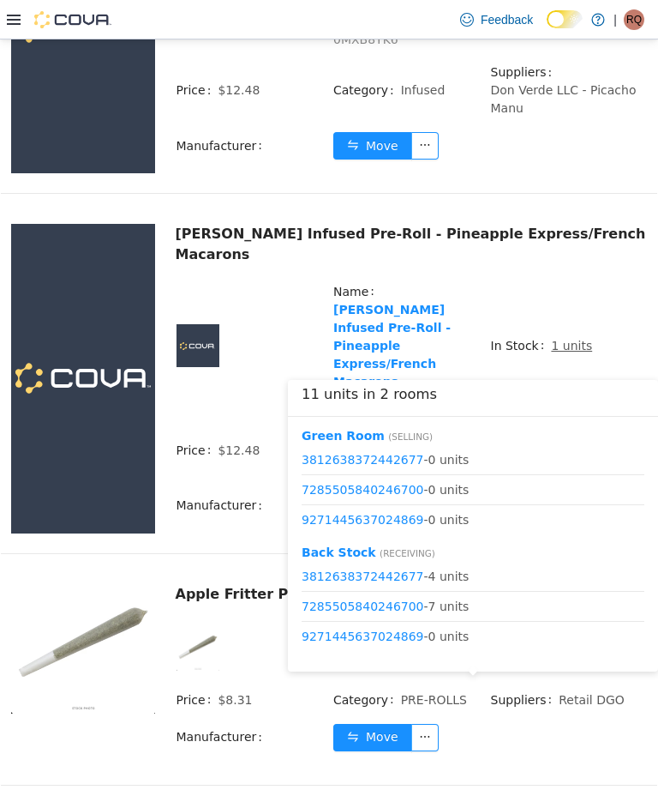
scroll to position [3788, 0]
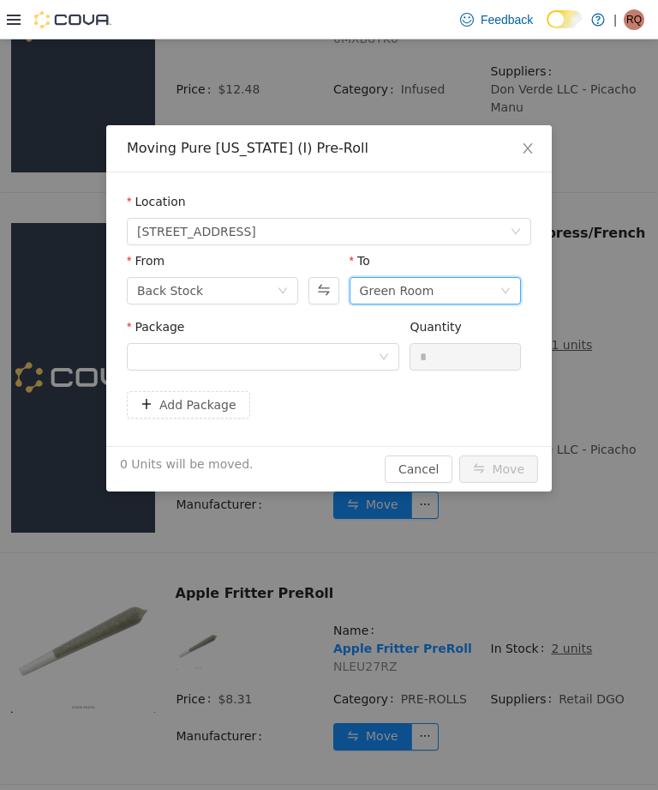
click at [377, 299] on div "Green Room" at bounding box center [397, 291] width 75 height 26
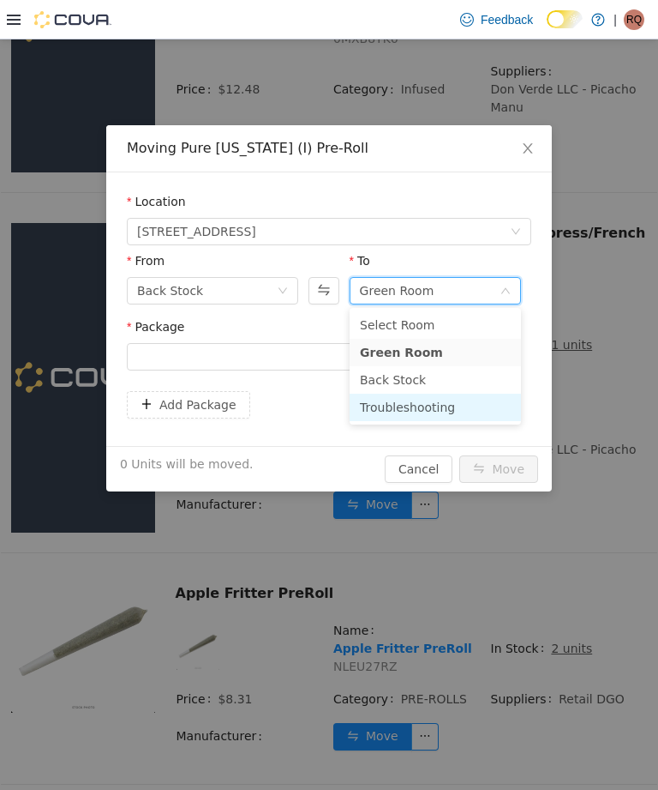
click at [405, 411] on li "Troubleshooting" at bounding box center [435, 406] width 171 height 27
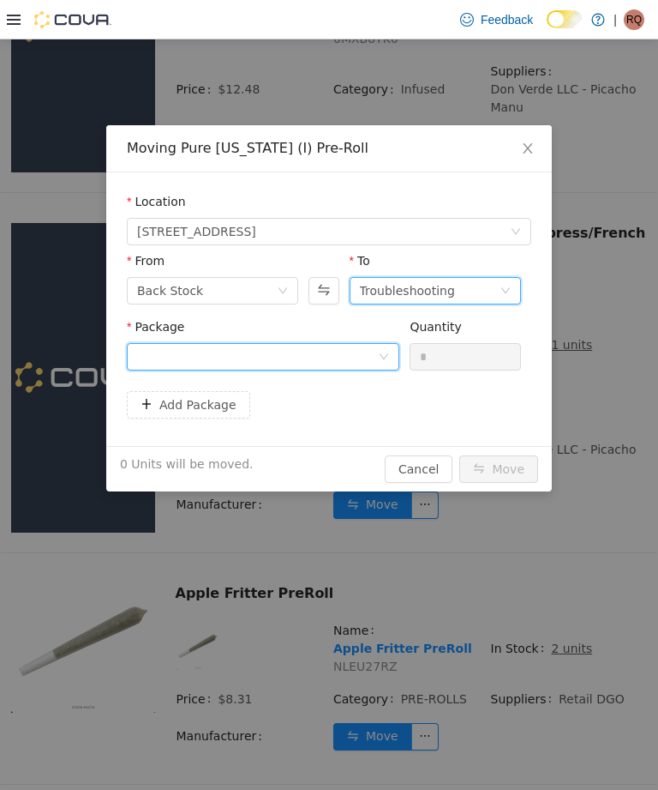
click at [363, 343] on div at bounding box center [263, 356] width 273 height 27
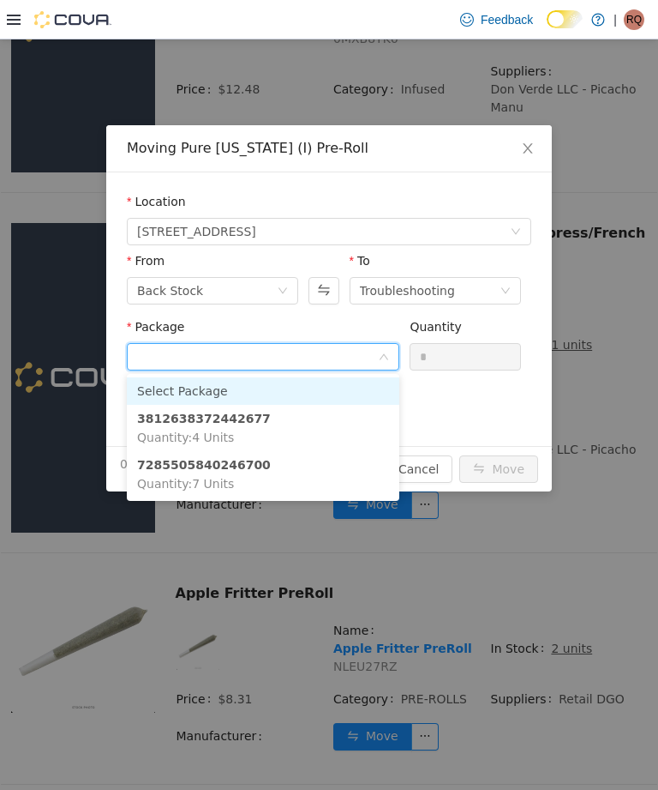
click at [352, 428] on li "3812638372442677 Quantity : 4 Units" at bounding box center [263, 428] width 273 height 46
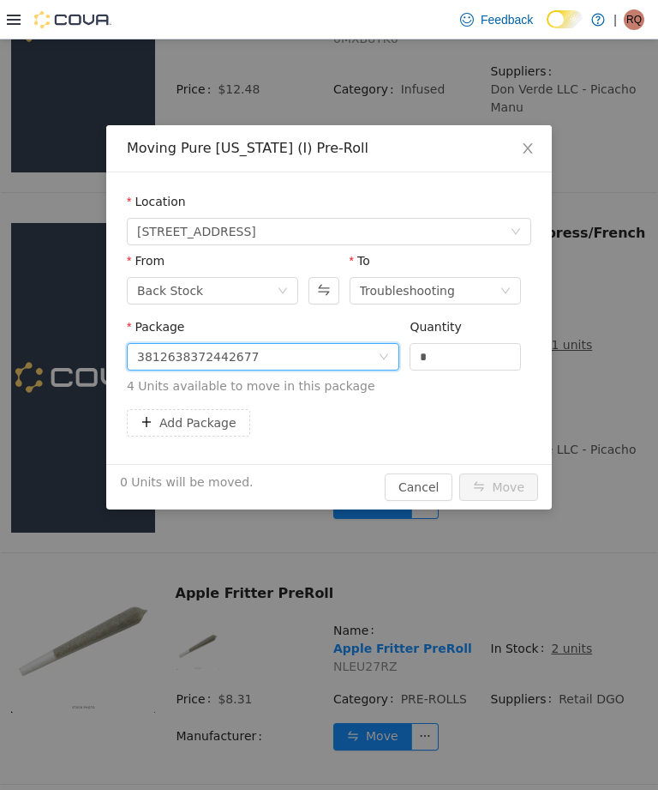
click at [479, 348] on input "*" at bounding box center [466, 357] width 110 height 26
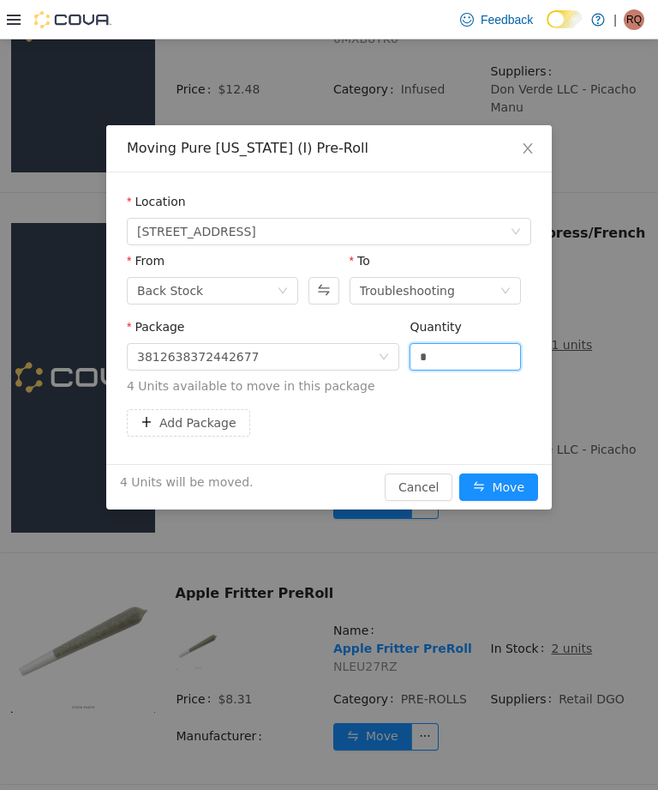
type input "*"
click at [151, 403] on div "Package 3812638372442677 Quantity * 4 Units available to move in this package" at bounding box center [329, 363] width 405 height 91
click at [147, 433] on button "Add Package" at bounding box center [188, 422] width 123 height 27
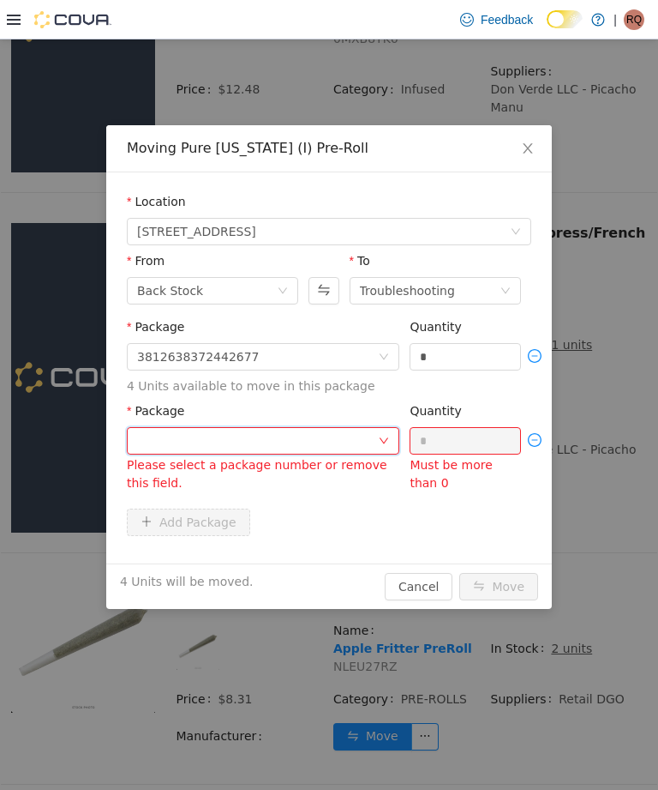
click at [149, 452] on div at bounding box center [257, 441] width 241 height 26
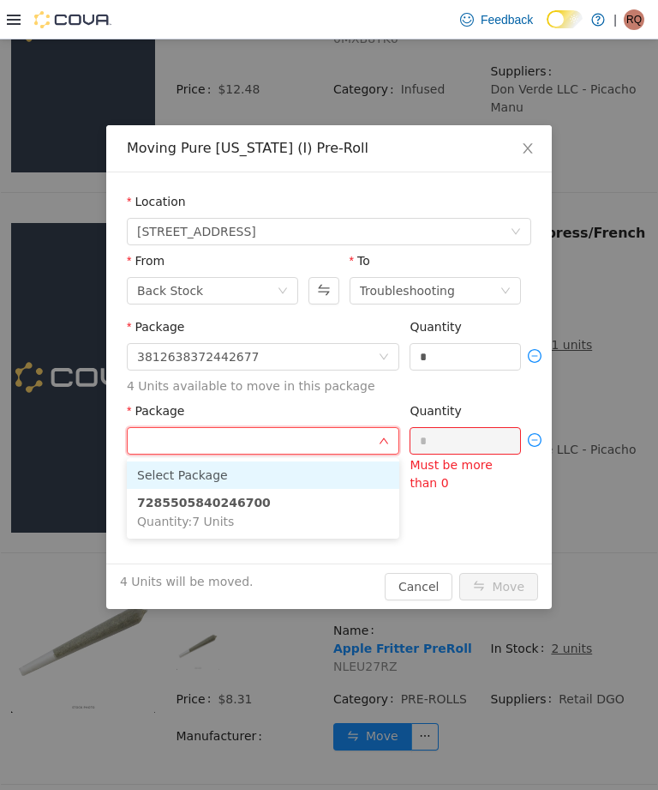
click at [156, 501] on strong "7285505840246700" at bounding box center [204, 503] width 134 height 14
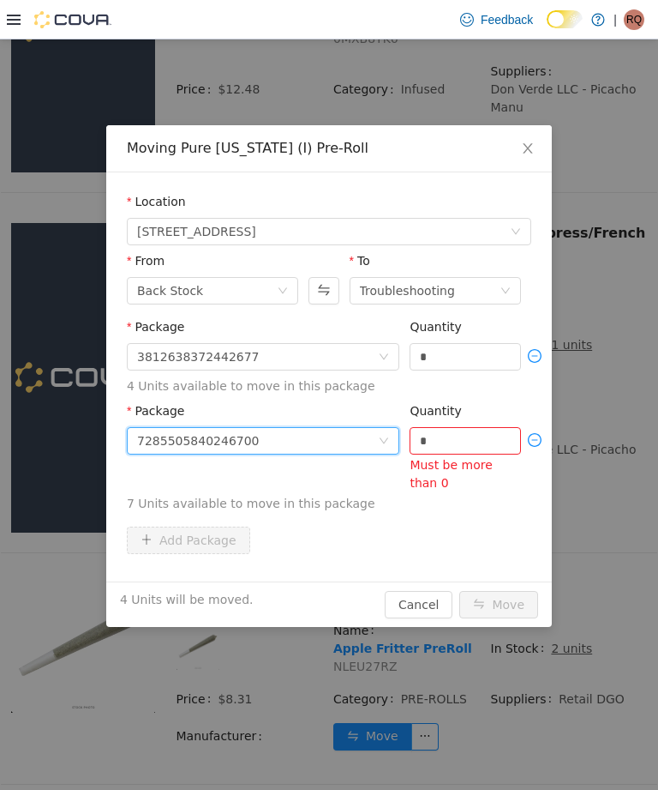
click at [497, 440] on input "*" at bounding box center [466, 441] width 110 height 26
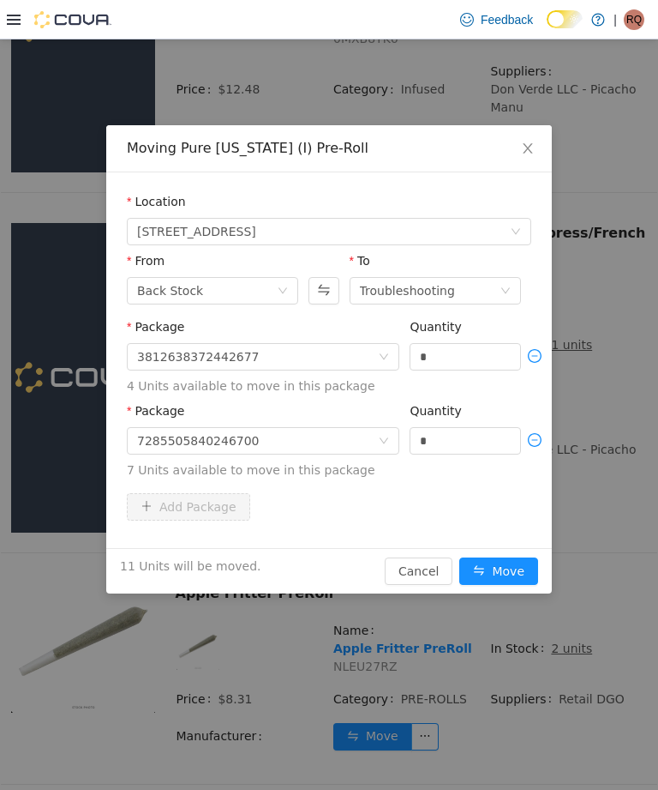
type input "*"
click at [519, 577] on button "Move" at bounding box center [499, 570] width 79 height 27
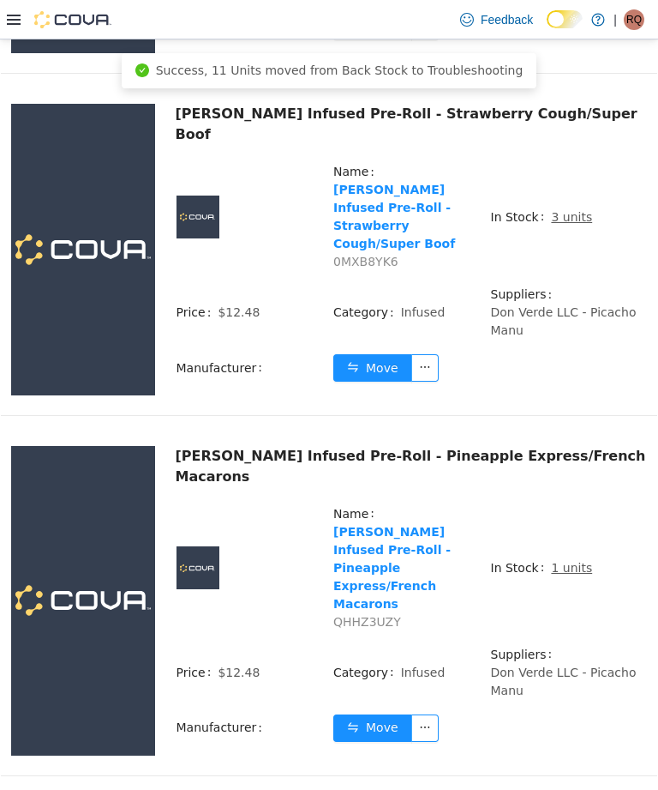
scroll to position [3512, 0]
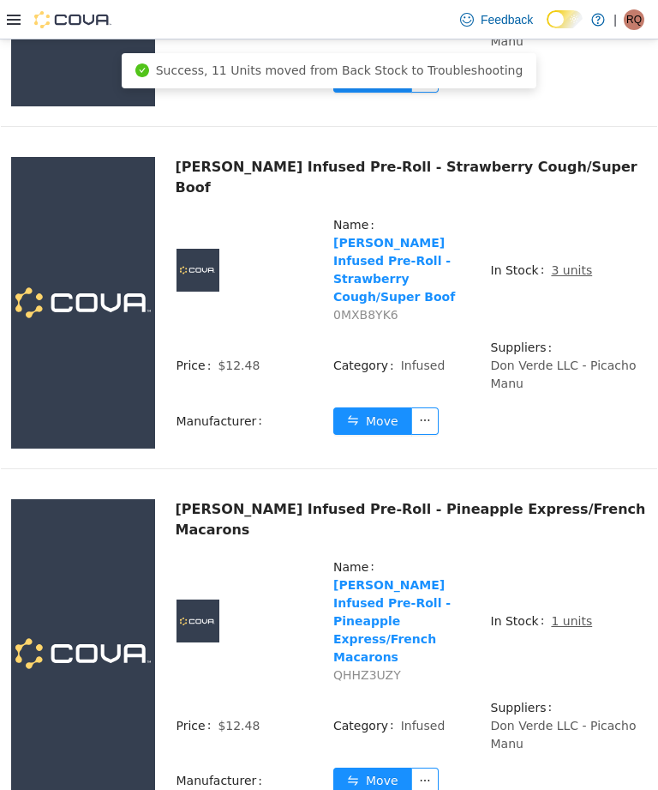
click at [576, 614] on u "1 units" at bounding box center [571, 621] width 41 height 14
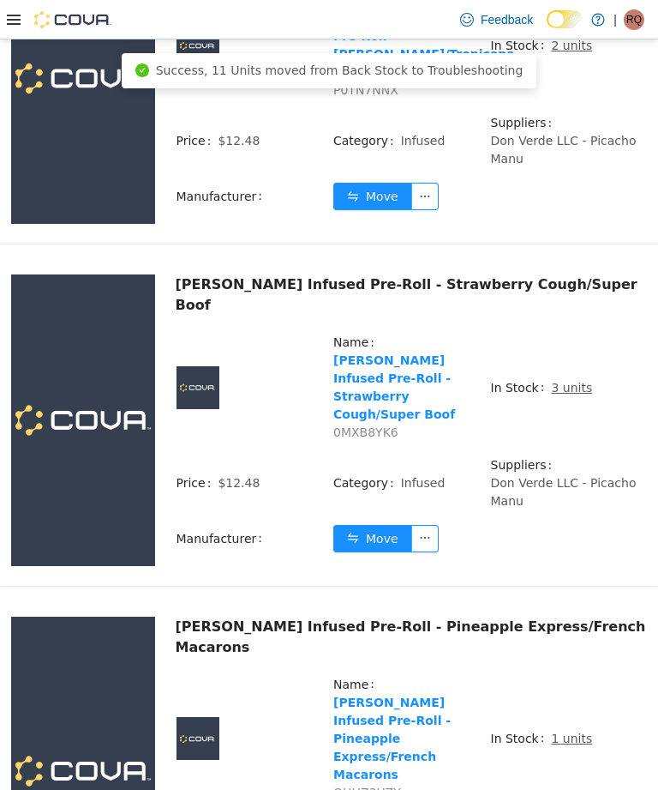
scroll to position [3384, 0]
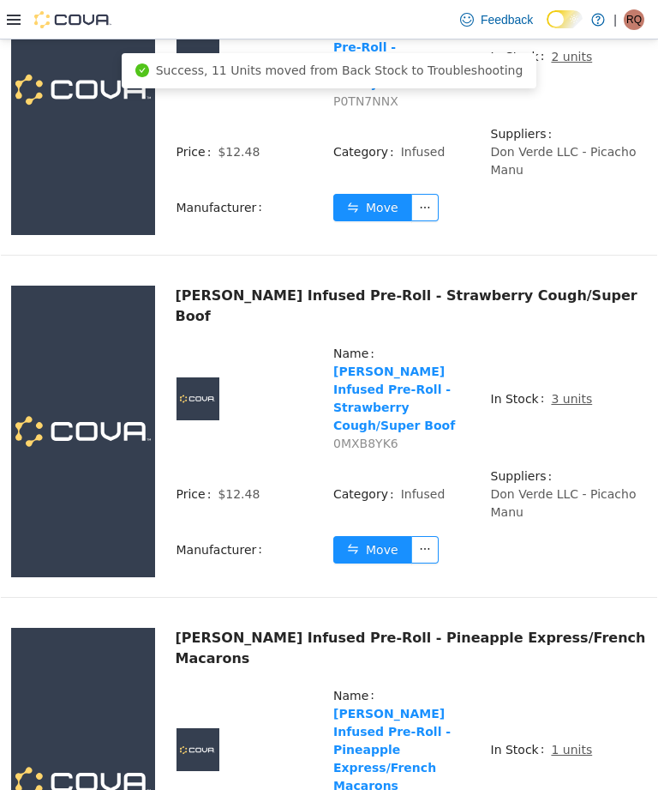
click at [571, 686] on td "In Stock 1 units" at bounding box center [569, 756] width 158 height 141
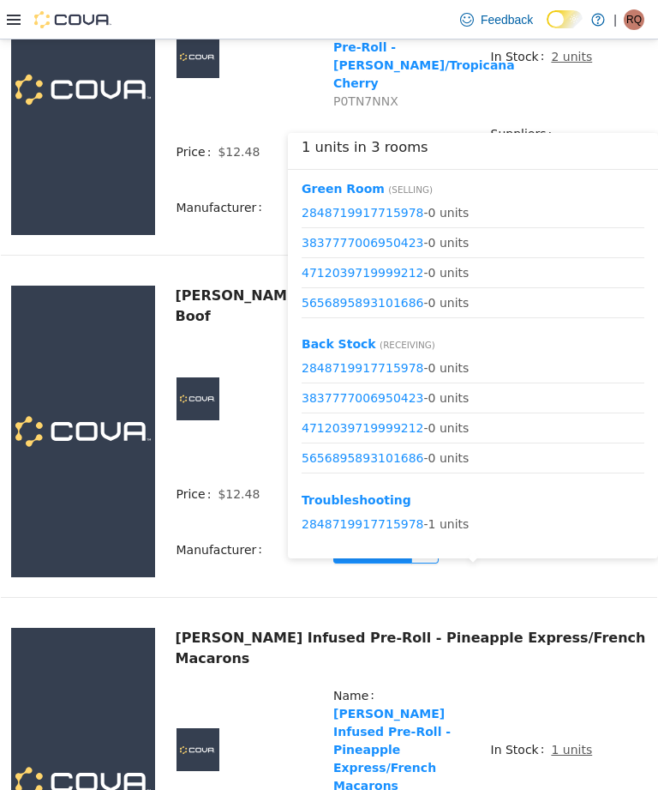
click at [539, 686] on td "In Stock 1 units" at bounding box center [569, 756] width 158 height 141
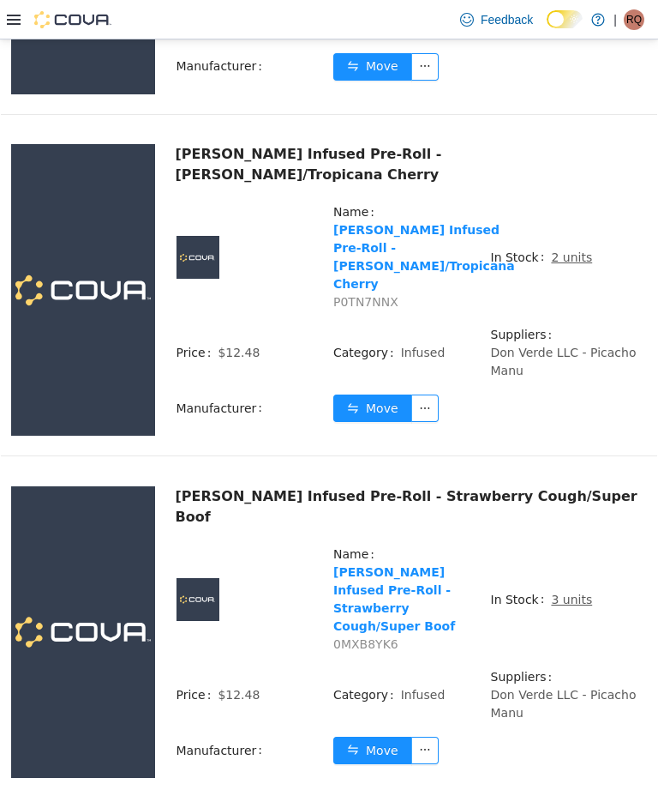
scroll to position [3187, 0]
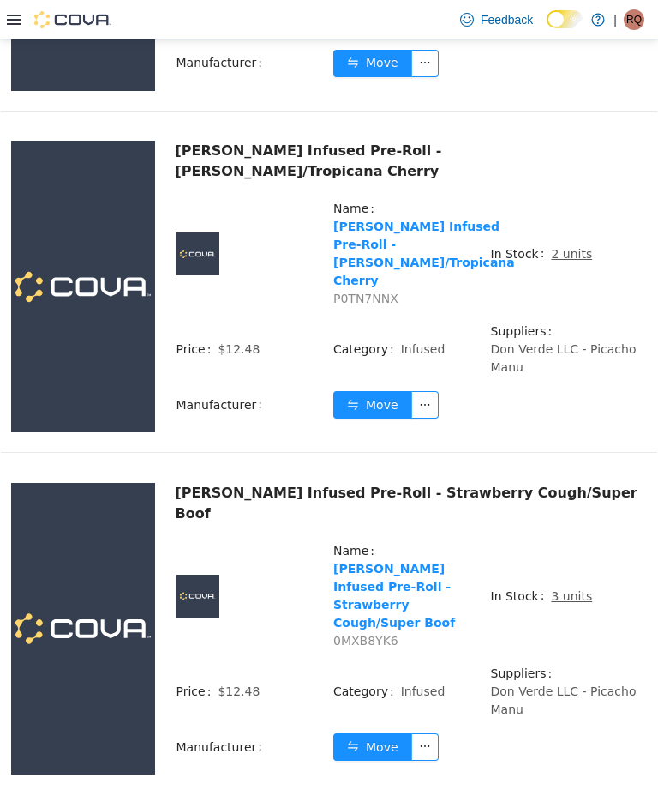
click at [585, 541] on td "In Stock 3 units" at bounding box center [569, 602] width 158 height 123
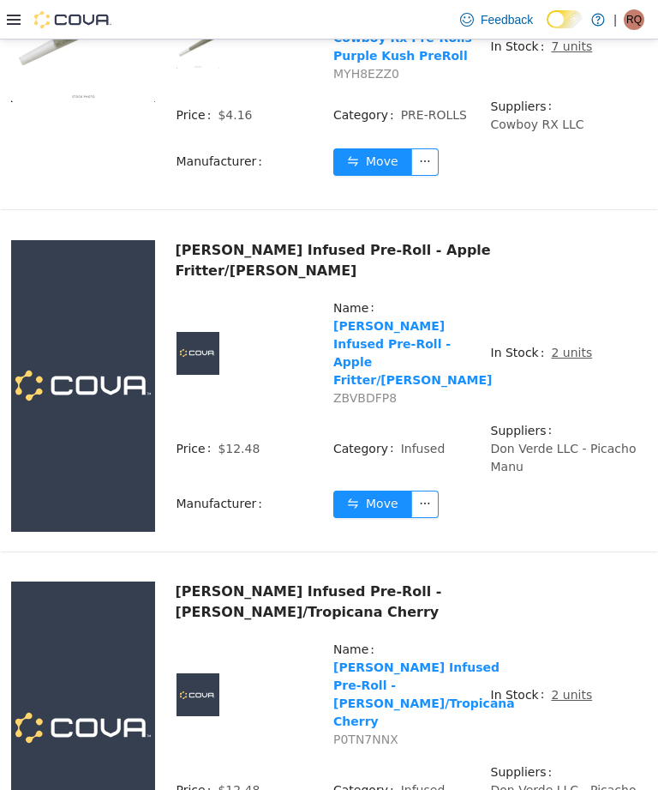
scroll to position [2749, 0]
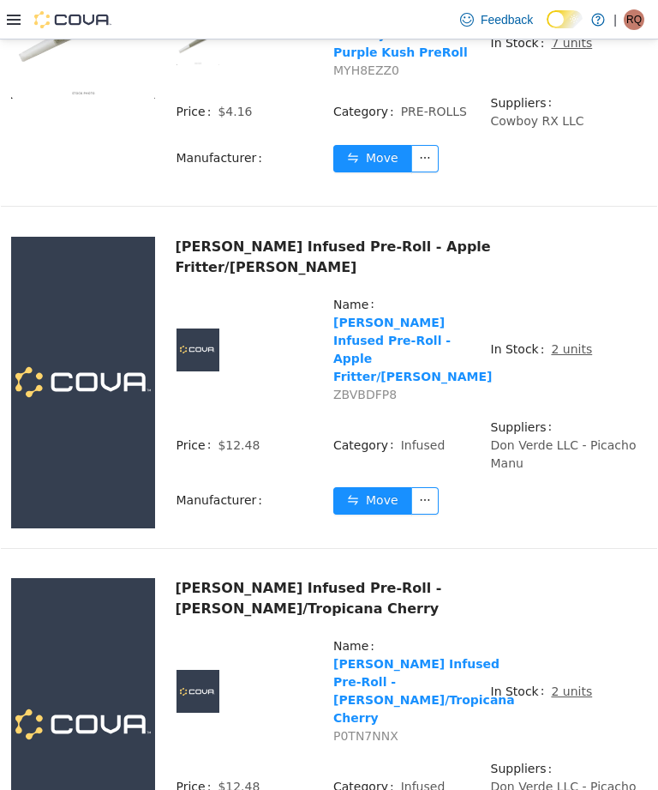
click at [591, 636] on td "In Stock 2 units" at bounding box center [569, 697] width 158 height 123
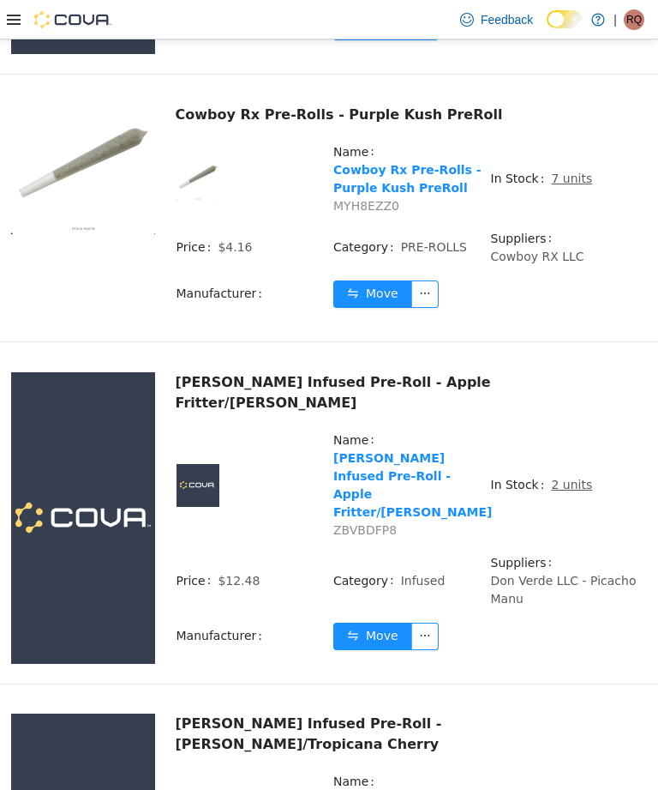
scroll to position [2612, 0]
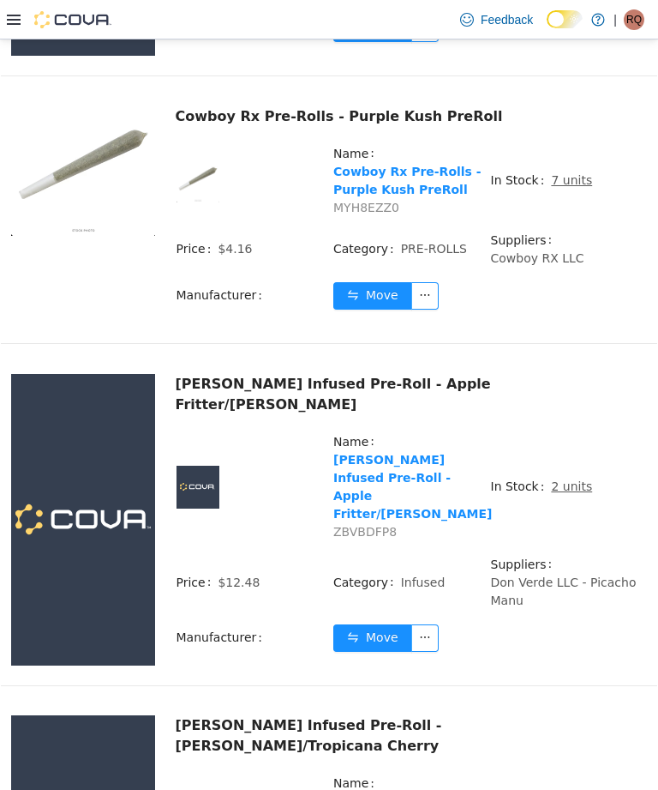
click at [586, 439] on td "In Stock 2 units" at bounding box center [569, 493] width 158 height 123
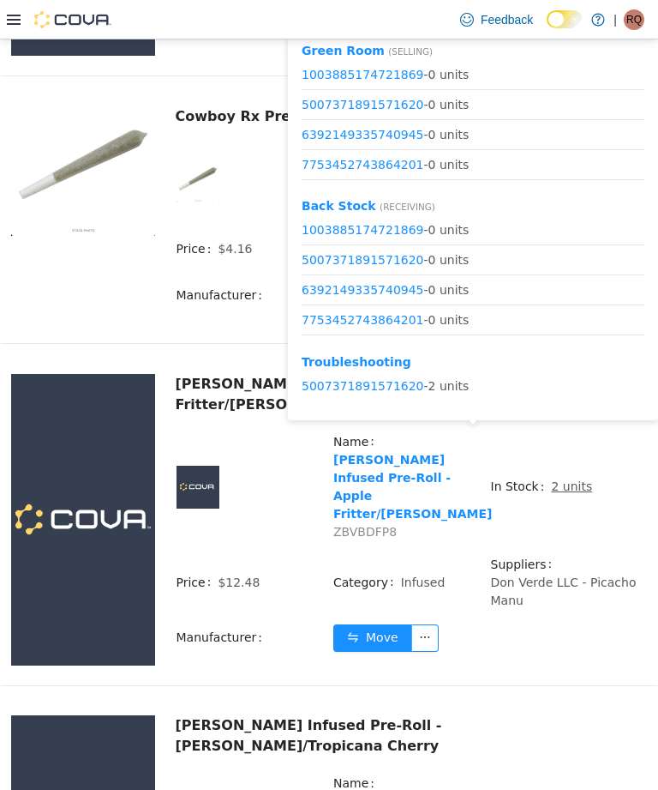
click at [571, 432] on td "In Stock 2 units" at bounding box center [569, 493] width 158 height 123
click at [558, 575] on span "Don Verde LLC - Picacho Manu" at bounding box center [564, 591] width 146 height 32
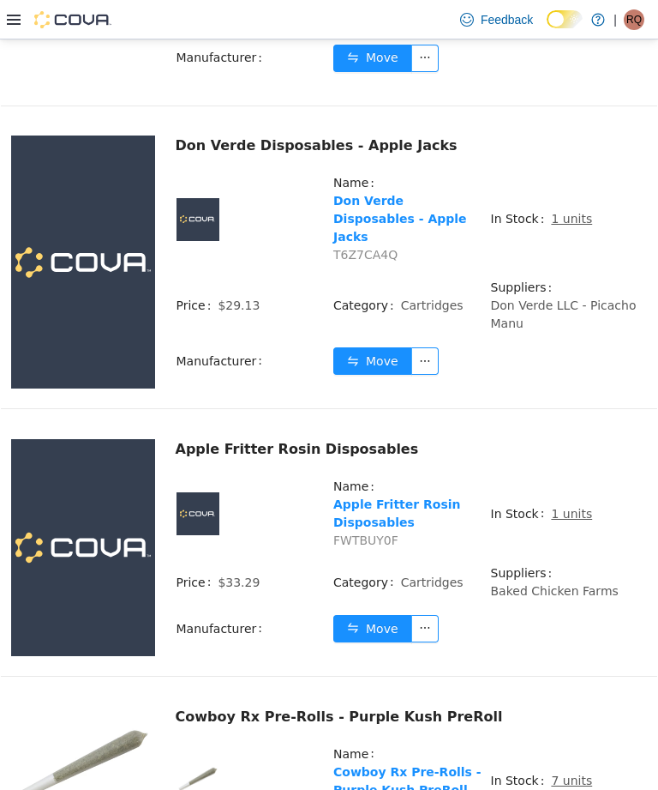
scroll to position [2011, 0]
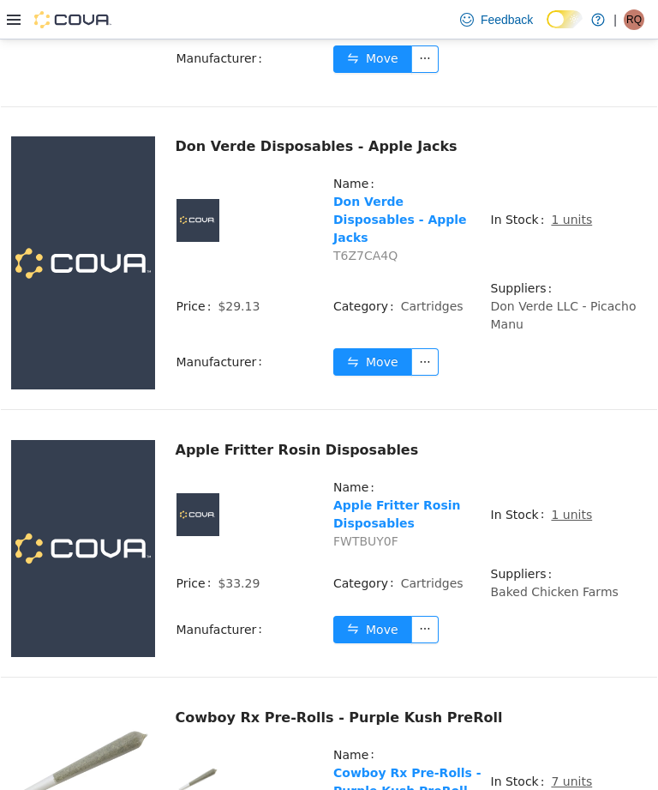
click at [575, 568] on td "Suppliers Baked Chicken Farms" at bounding box center [569, 589] width 158 height 51
click at [377, 628] on button "Move" at bounding box center [372, 629] width 79 height 27
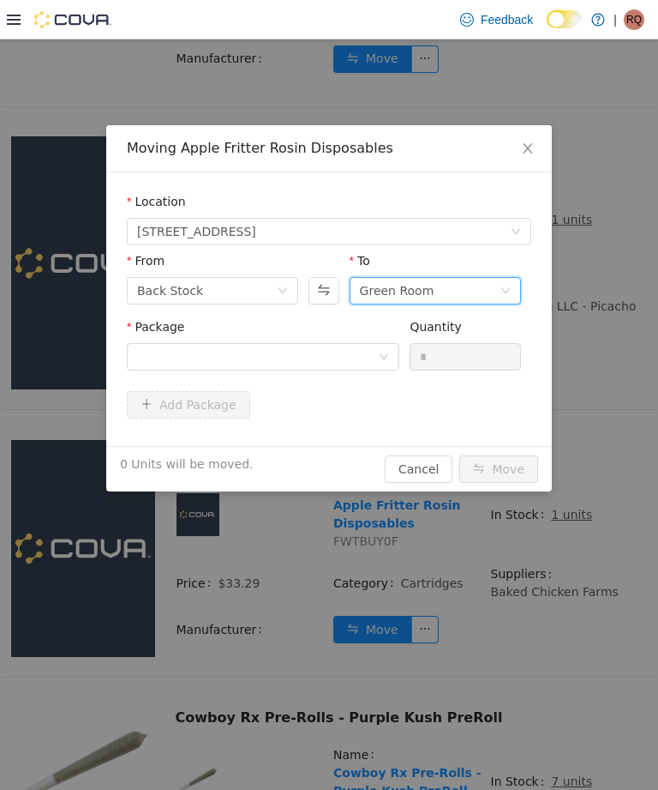
click at [411, 294] on div "Green Room" at bounding box center [397, 291] width 75 height 26
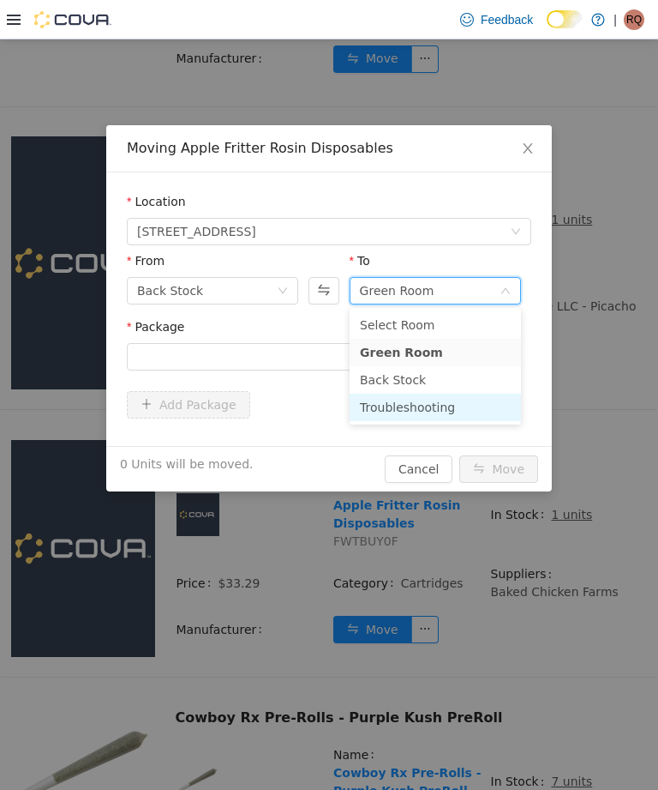
click at [415, 399] on li "Troubleshooting" at bounding box center [435, 406] width 171 height 27
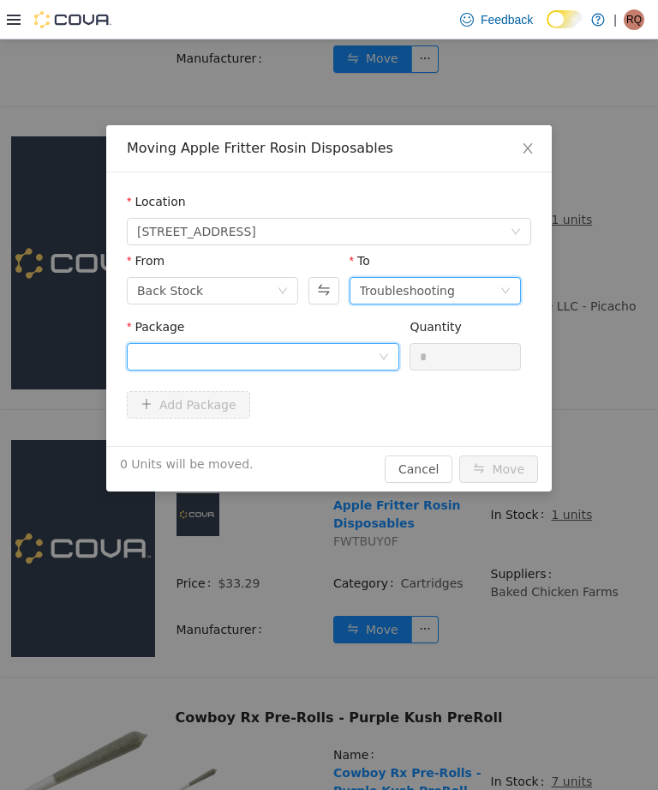
click at [381, 351] on icon "icon: down" at bounding box center [384, 356] width 10 height 10
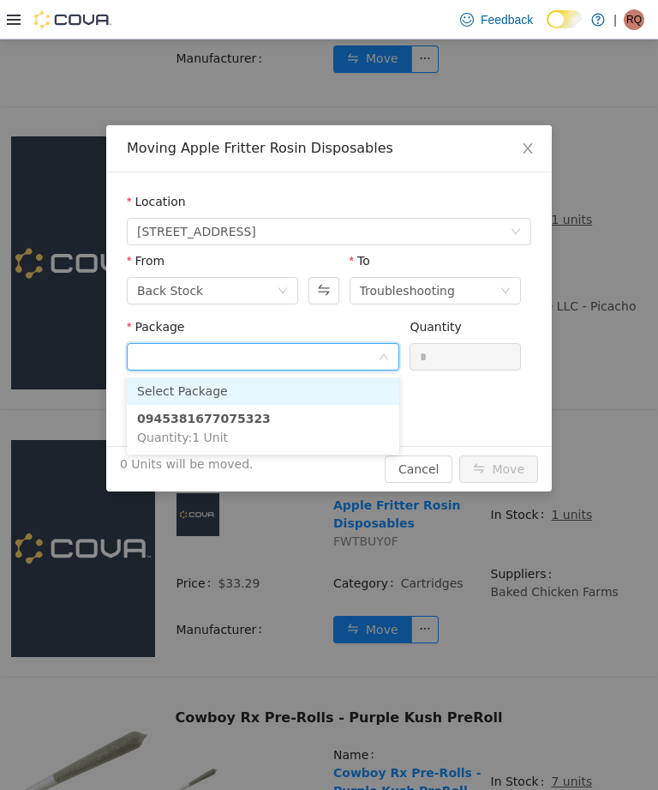
click at [375, 353] on input "Package" at bounding box center [257, 358] width 241 height 26
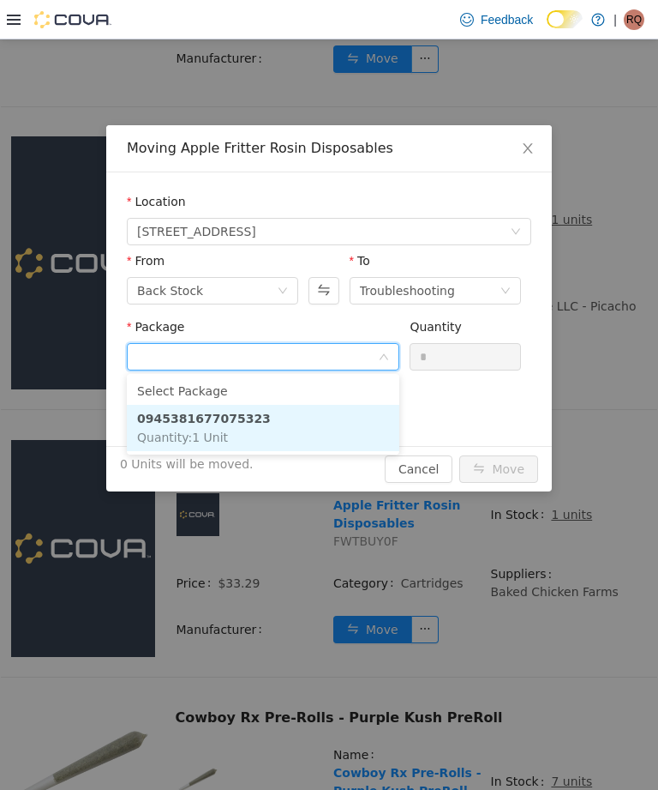
click at [347, 417] on li "0945381677075323 Quantity : 1 Unit" at bounding box center [263, 428] width 273 height 46
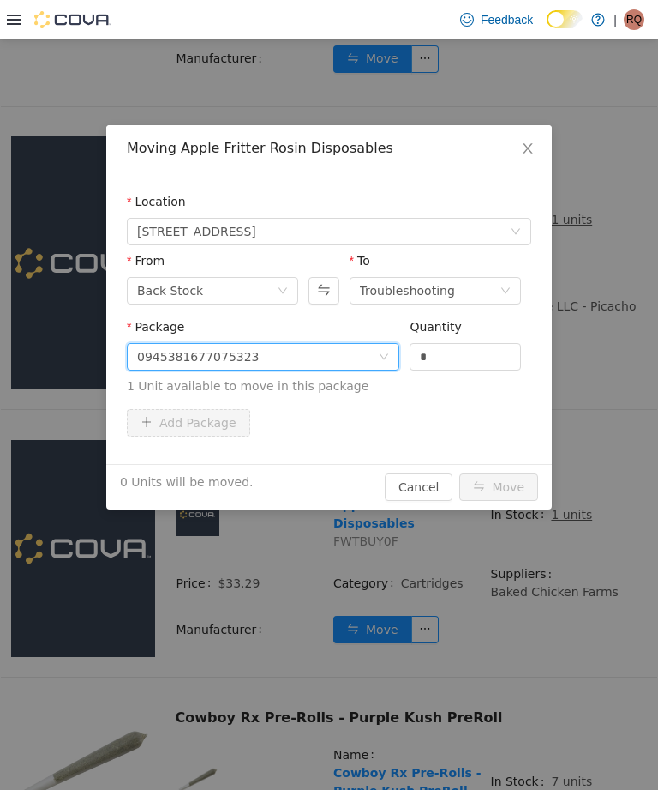
click at [455, 351] on input "*" at bounding box center [466, 357] width 110 height 26
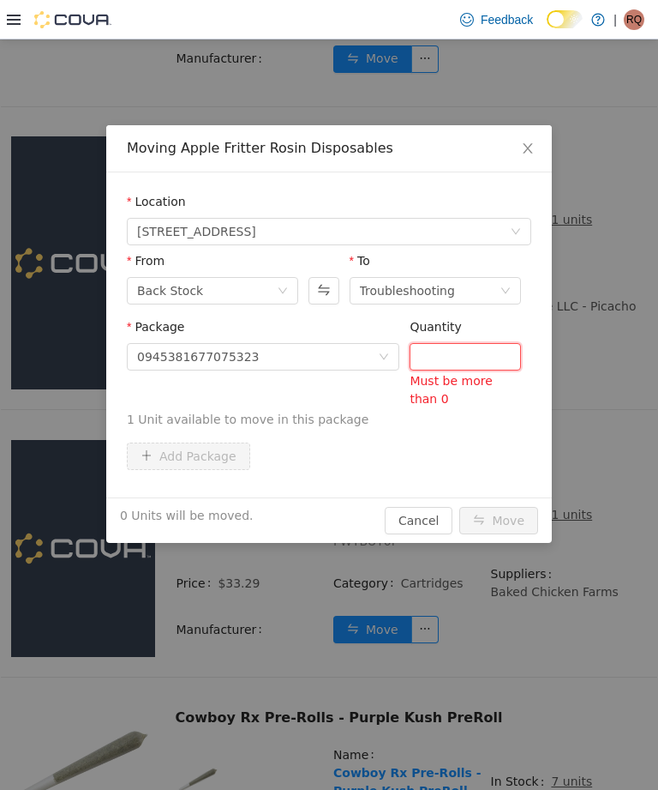
type input "*"
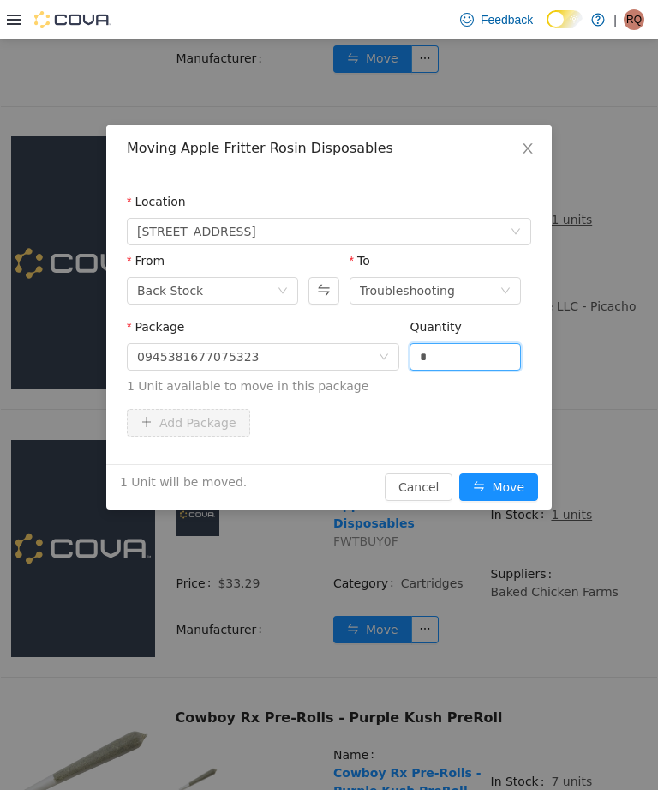
click at [503, 526] on div "Moving Apple Fritter Rosin Disposables Location 245 Derby Road, Sunland Park, N…" at bounding box center [329, 414] width 658 height 750
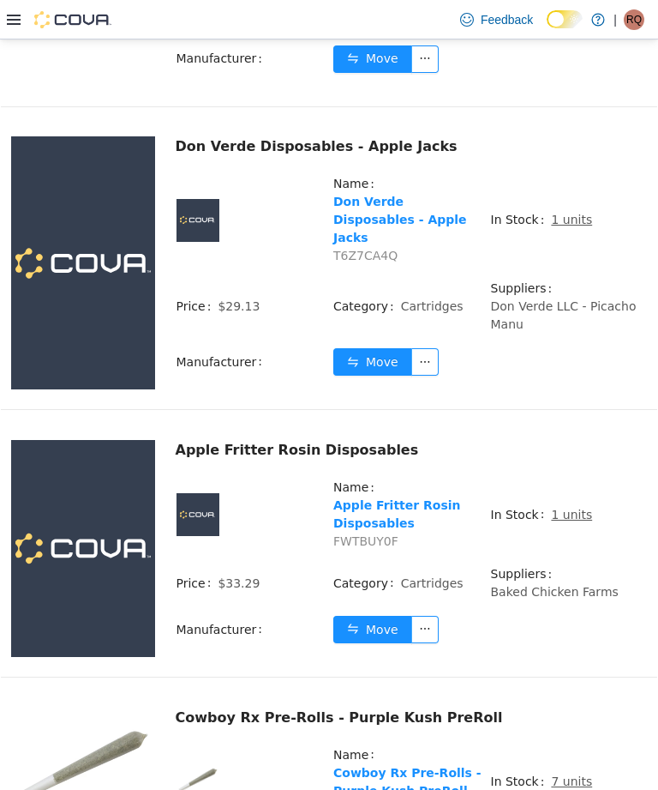
click at [360, 635] on button "Move" at bounding box center [372, 629] width 79 height 27
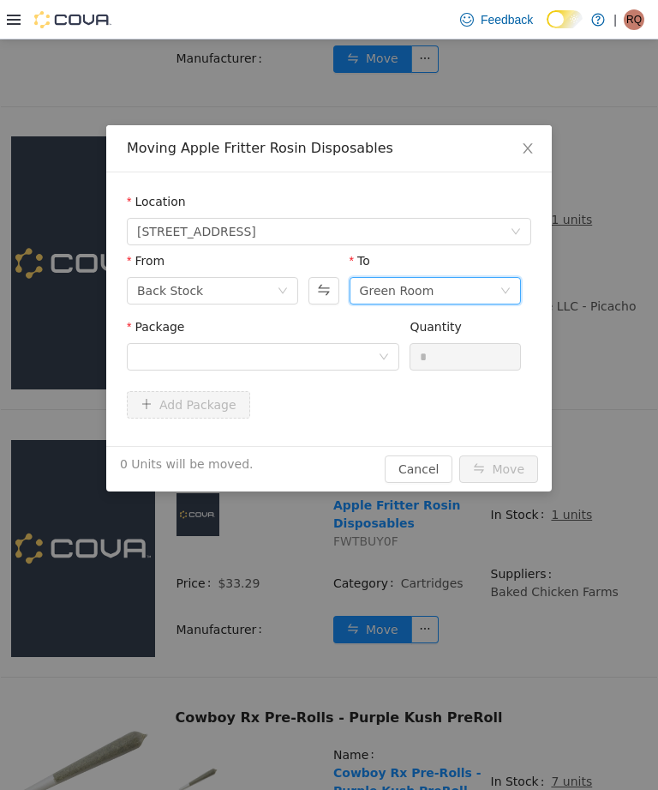
click at [483, 293] on div "Green Room" at bounding box center [430, 291] width 140 height 26
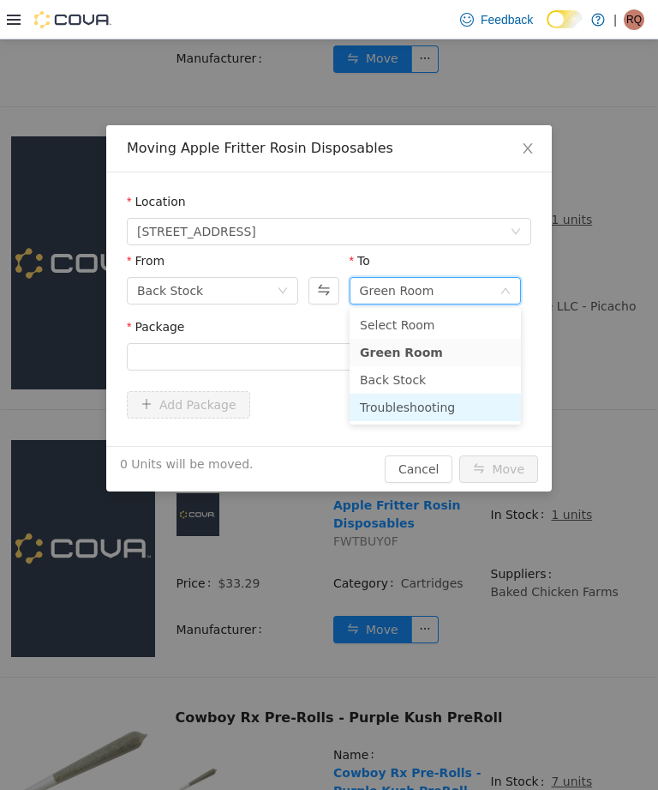
click at [468, 406] on li "Troubleshooting" at bounding box center [435, 406] width 171 height 27
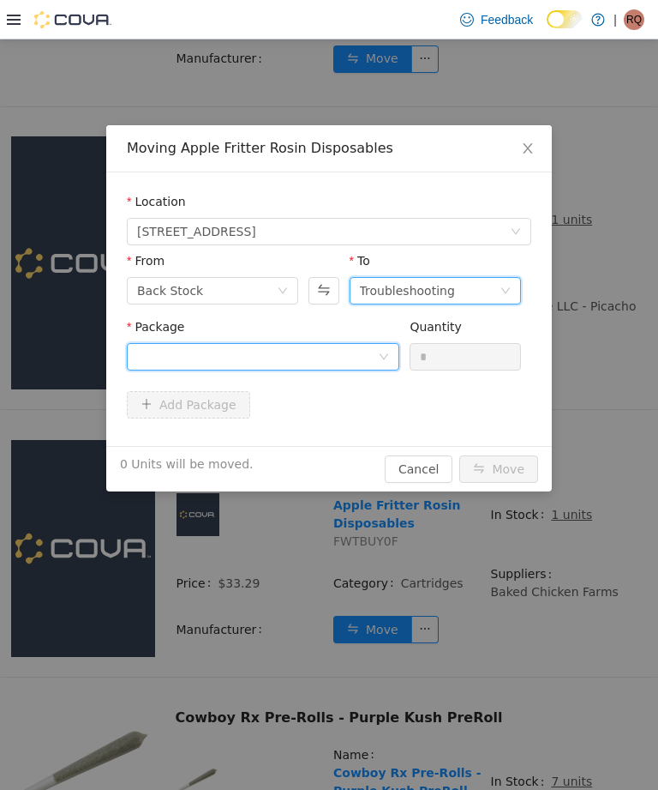
click at [158, 360] on div at bounding box center [257, 357] width 241 height 26
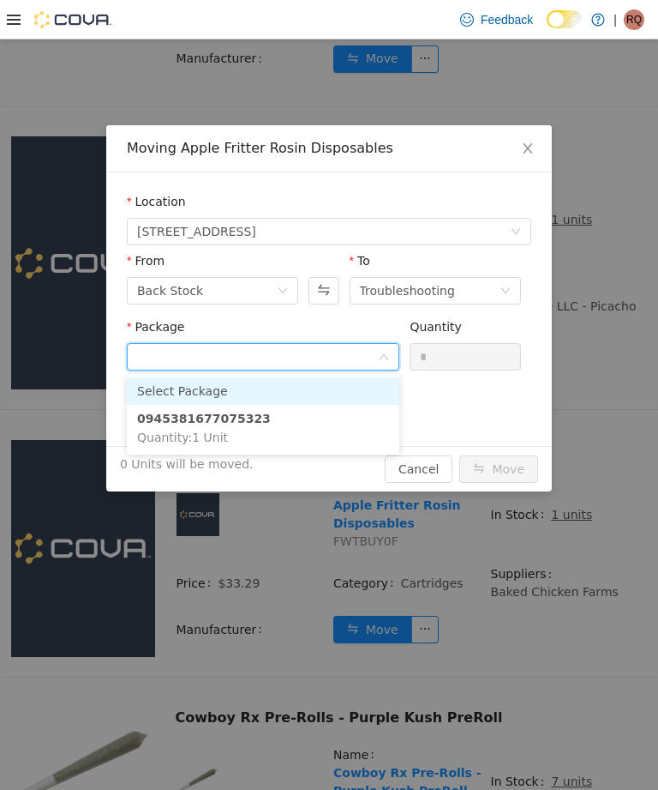
click at [148, 439] on span "Quantity : 1 Unit" at bounding box center [182, 437] width 91 height 14
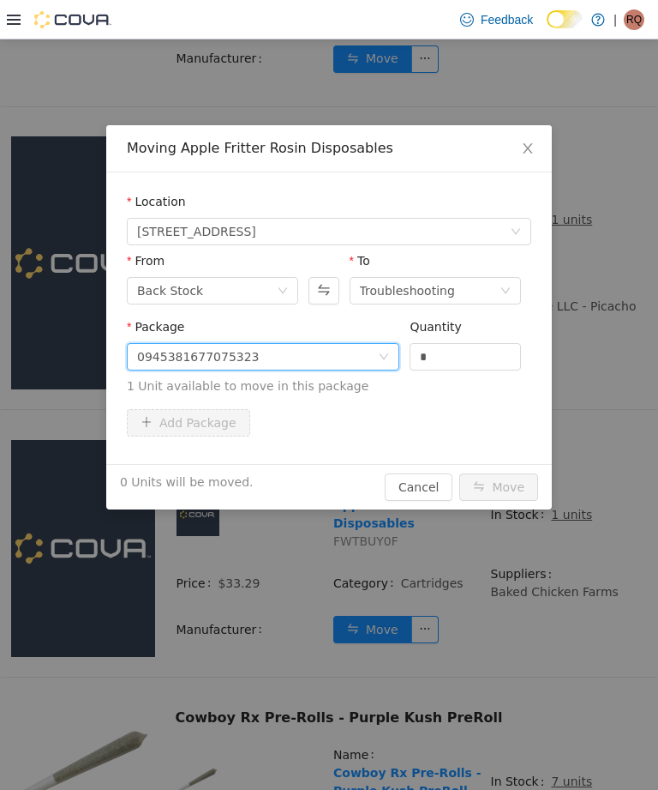
click at [487, 352] on input "*" at bounding box center [466, 357] width 110 height 26
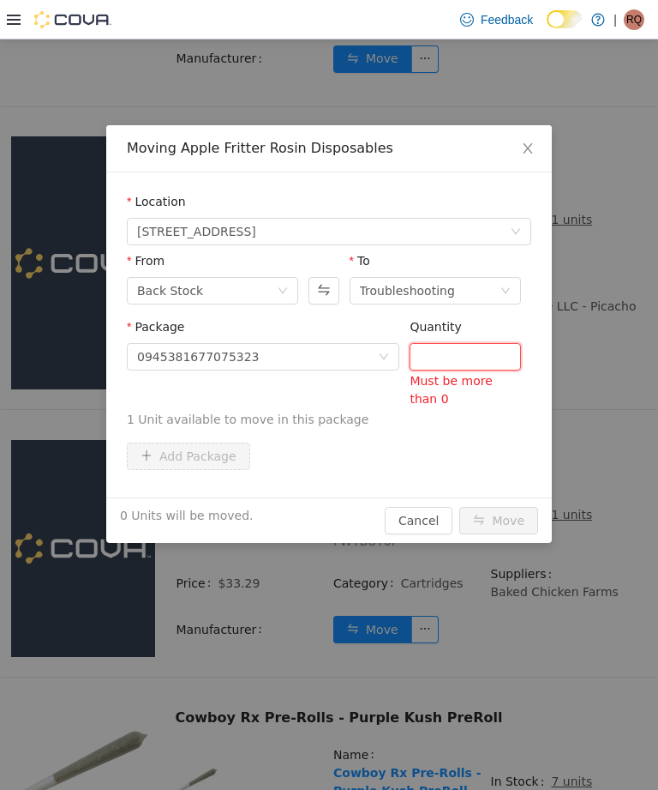
type input "*"
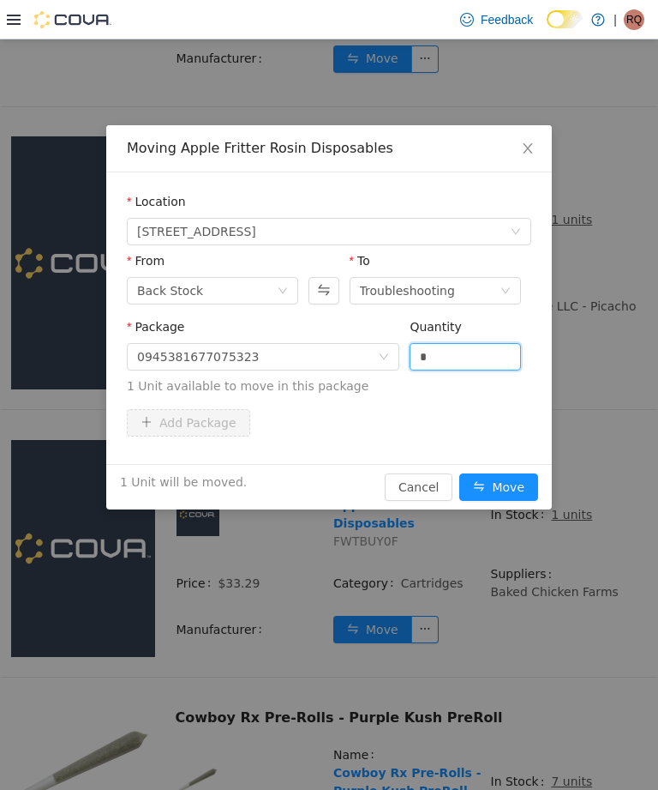
type input "*"
click at [510, 479] on button "Move" at bounding box center [499, 486] width 79 height 27
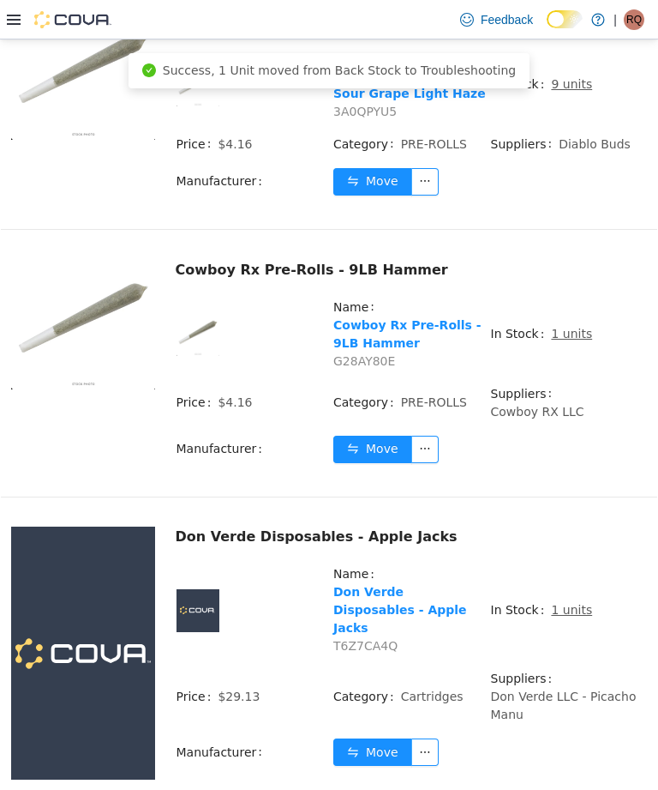
scroll to position [1622, 0]
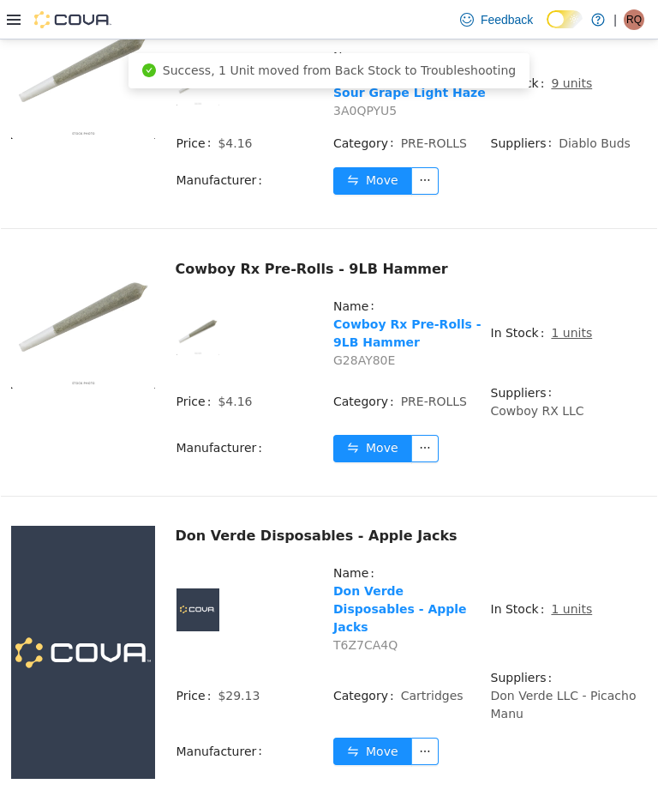
click at [569, 616] on u "1 units" at bounding box center [571, 609] width 41 height 14
click at [577, 616] on u "1 units" at bounding box center [571, 609] width 41 height 14
click at [575, 616] on u "1 units" at bounding box center [571, 609] width 41 height 14
click at [580, 616] on u "1 units" at bounding box center [571, 609] width 41 height 14
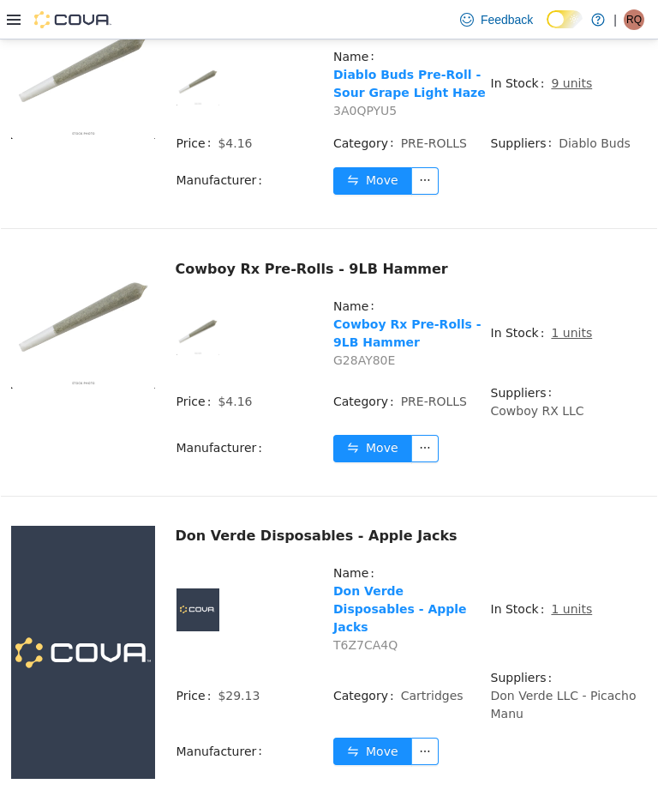
click at [571, 616] on u "1 units" at bounding box center [571, 609] width 41 height 14
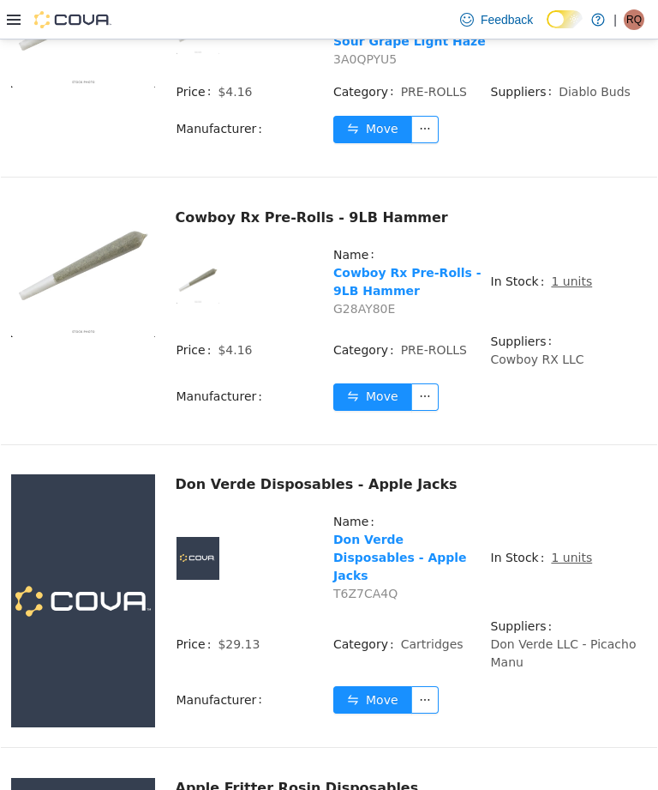
scroll to position [1708, 0]
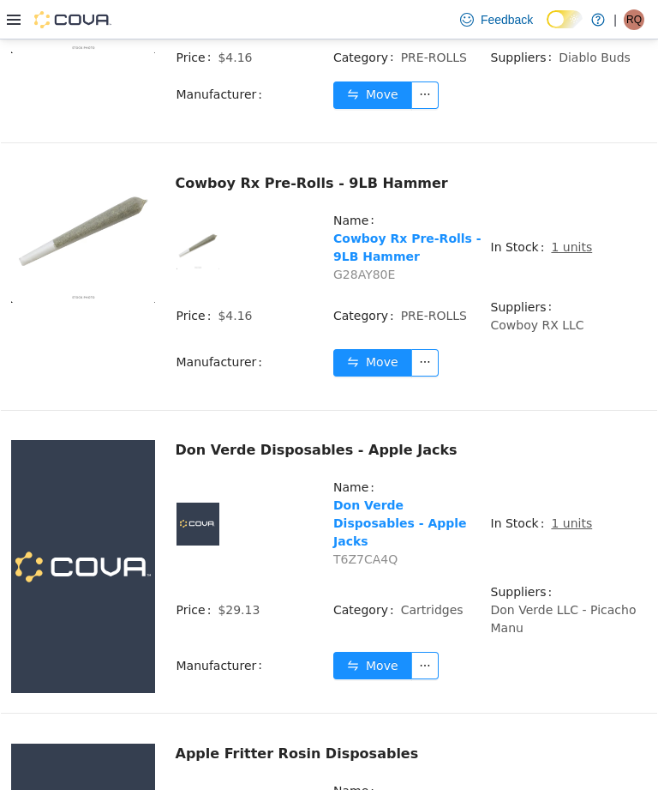
click at [586, 387] on td "Move" at bounding box center [490, 369] width 315 height 42
click at [602, 556] on td "In Stock 1 units" at bounding box center [569, 530] width 158 height 105
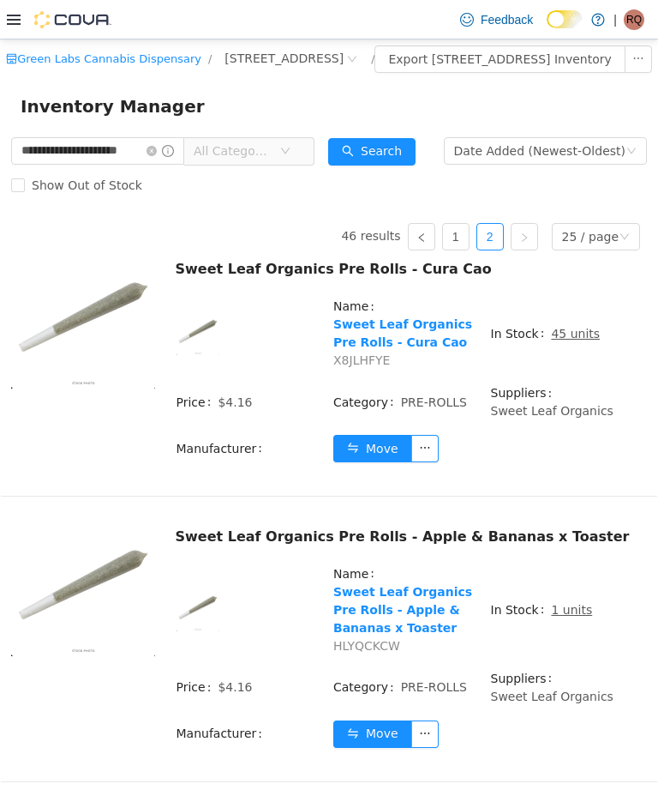
scroll to position [0, 0]
click at [177, 165] on input "**********" at bounding box center [97, 150] width 173 height 27
click at [184, 165] on input "**********" at bounding box center [97, 150] width 173 height 27
click at [157, 156] on icon "icon: close-circle" at bounding box center [152, 151] width 10 height 10
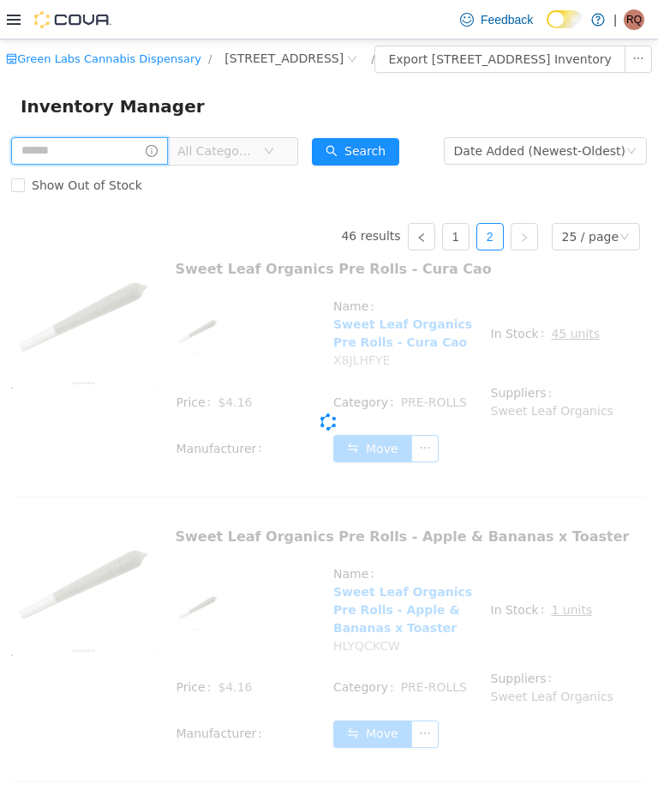
click at [168, 165] on span at bounding box center [89, 150] width 157 height 27
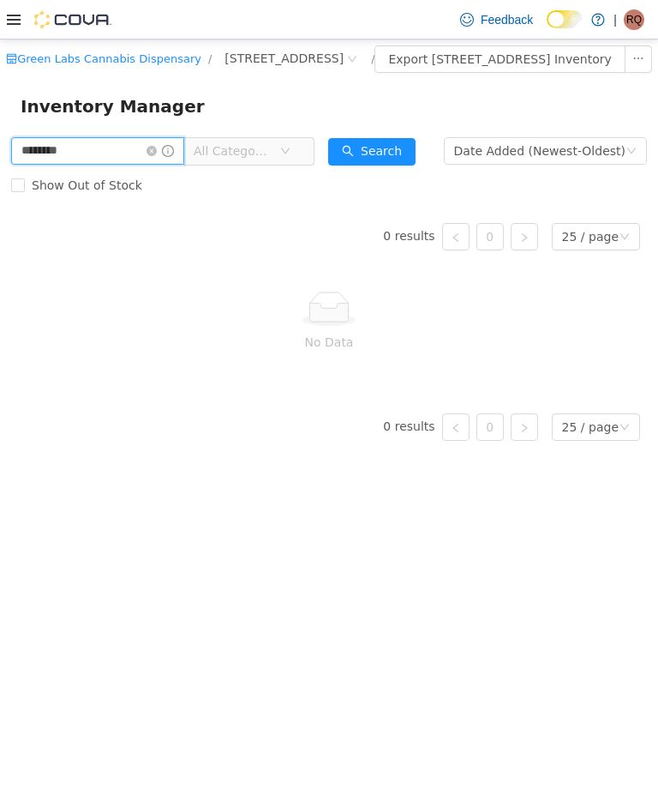
type input "********"
click at [157, 156] on icon "icon: close-circle" at bounding box center [152, 151] width 10 height 10
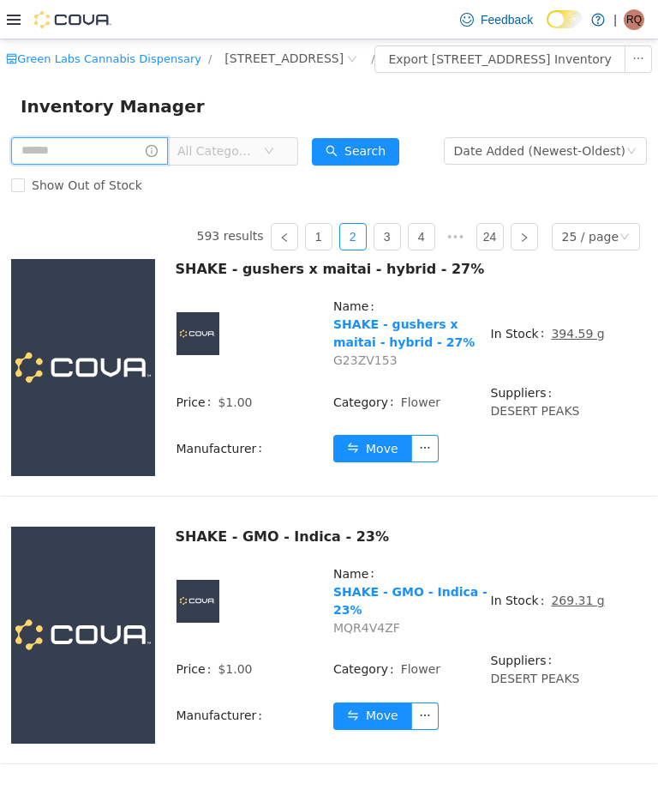
click at [121, 164] on input "text" at bounding box center [89, 150] width 157 height 27
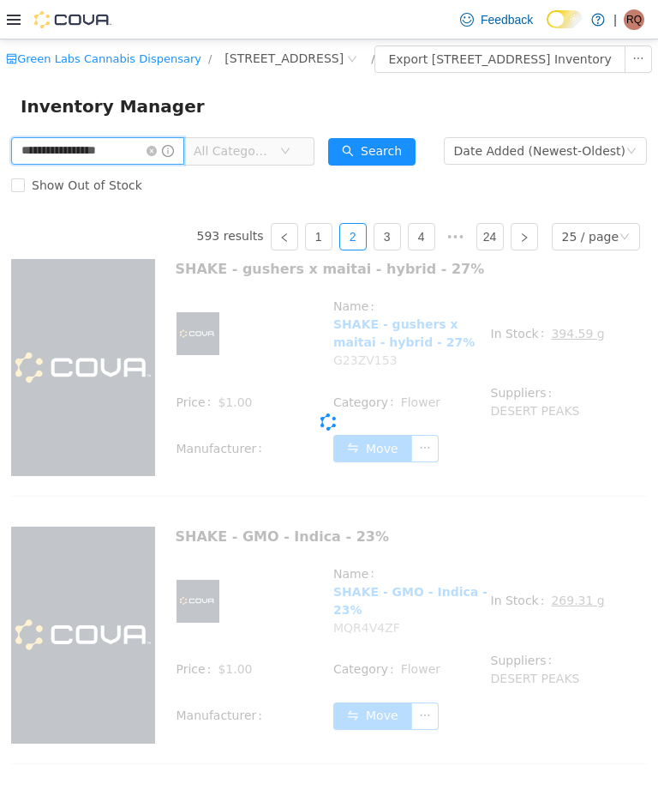
type input "**********"
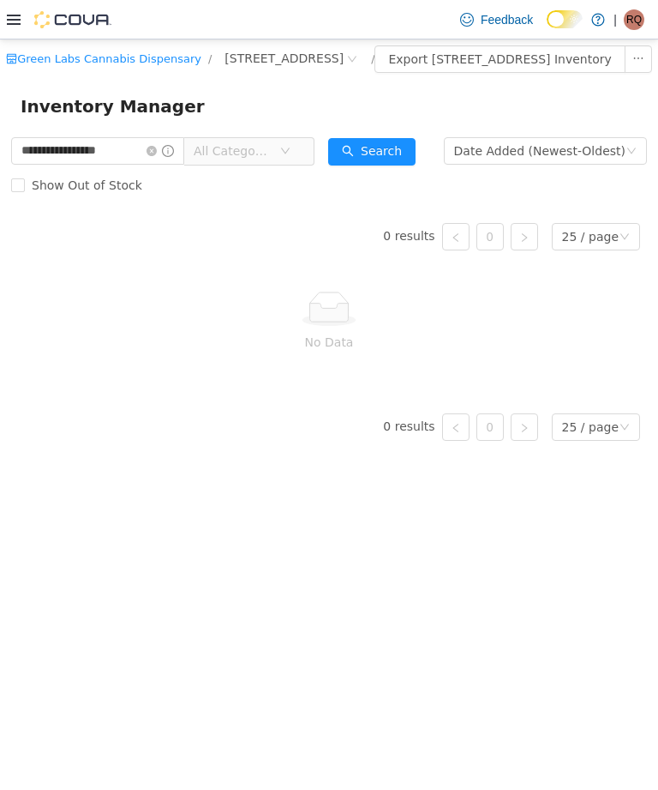
click at [157, 156] on icon "icon: close-circle" at bounding box center [152, 151] width 10 height 10
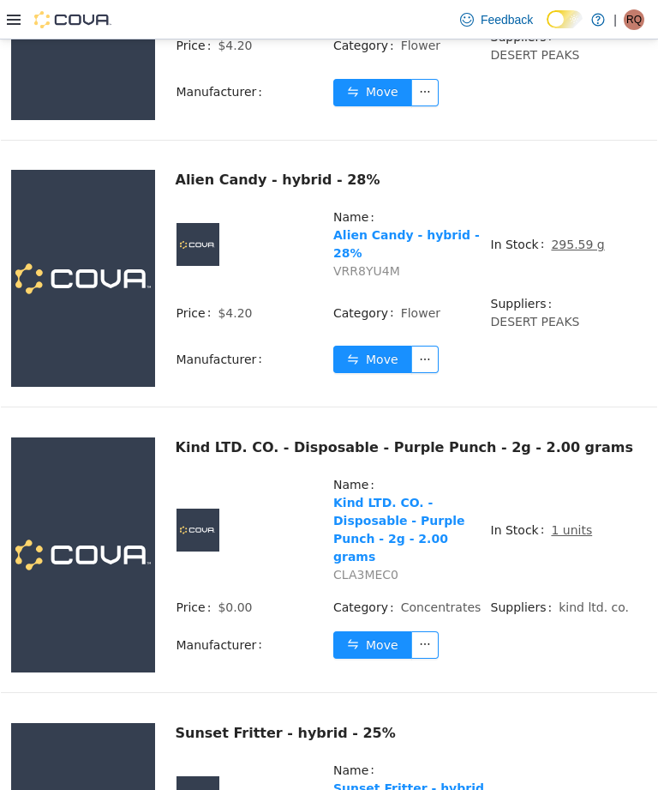
scroll to position [3031, 0]
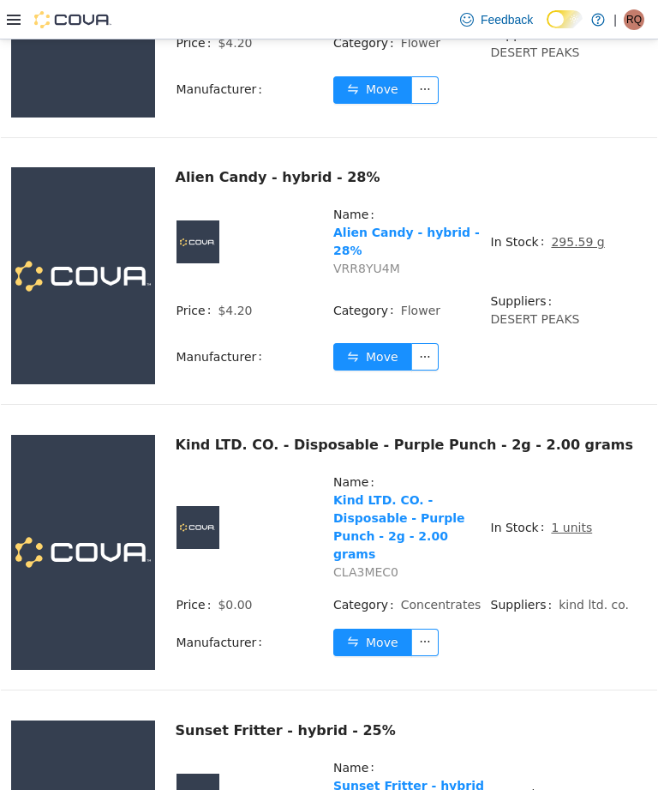
click at [577, 520] on u "1 units" at bounding box center [571, 527] width 41 height 14
click at [566, 520] on u "1 units" at bounding box center [571, 527] width 41 height 14
click at [562, 520] on u "1 units" at bounding box center [571, 527] width 41 height 14
click at [558, 520] on u "1 units" at bounding box center [571, 527] width 41 height 14
click at [564, 520] on u "1 units" at bounding box center [571, 527] width 41 height 14
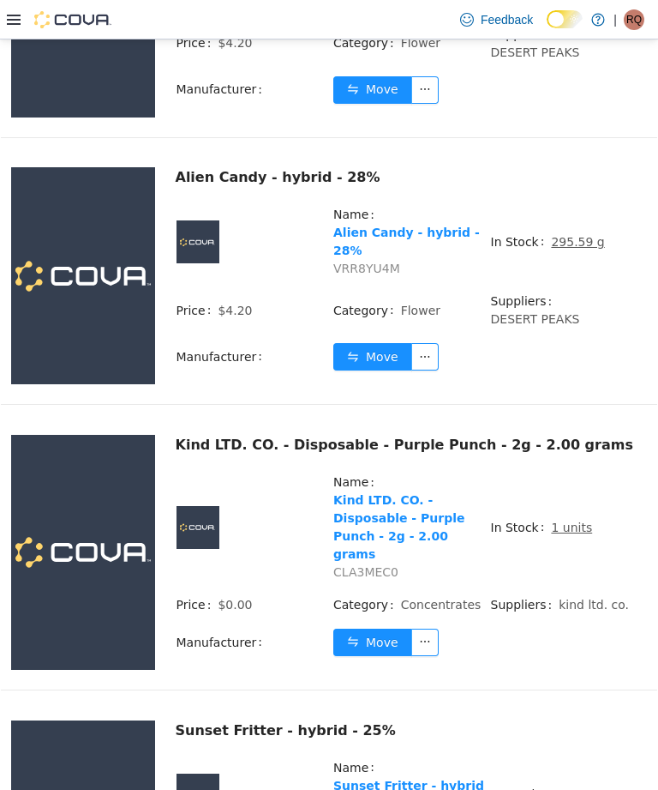
click at [556, 472] on td "In Stock 1 units" at bounding box center [569, 533] width 158 height 123
click at [544, 628] on td "Move" at bounding box center [490, 649] width 315 height 42
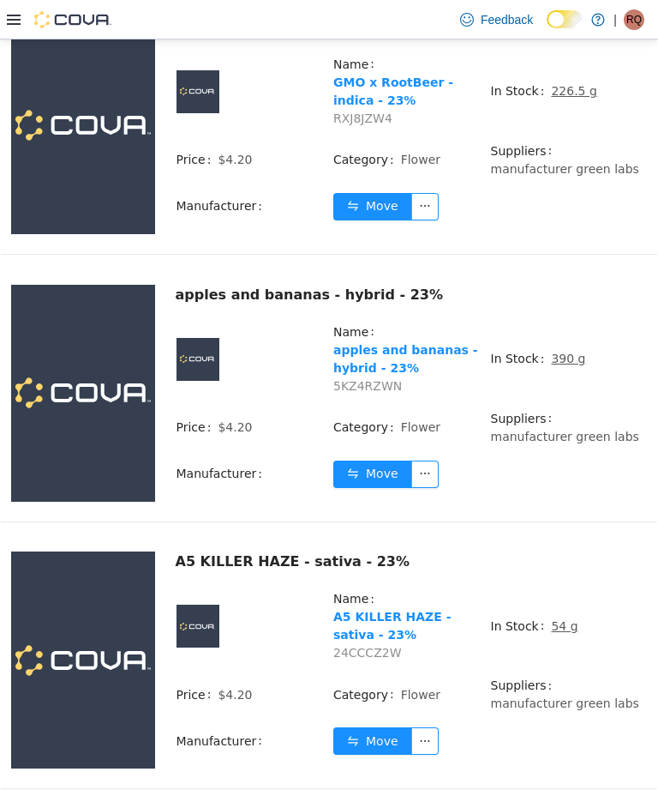
scroll to position [5764, 0]
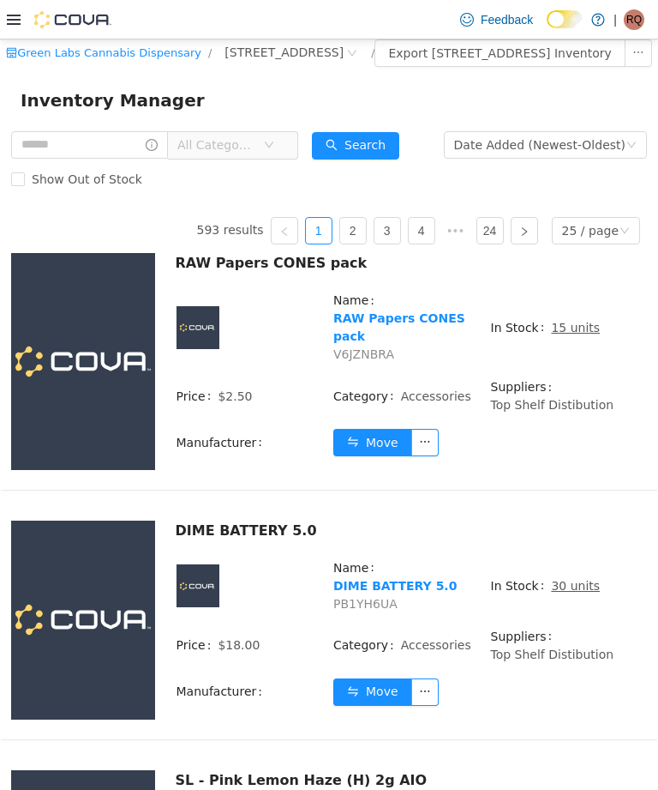
scroll to position [7, 0]
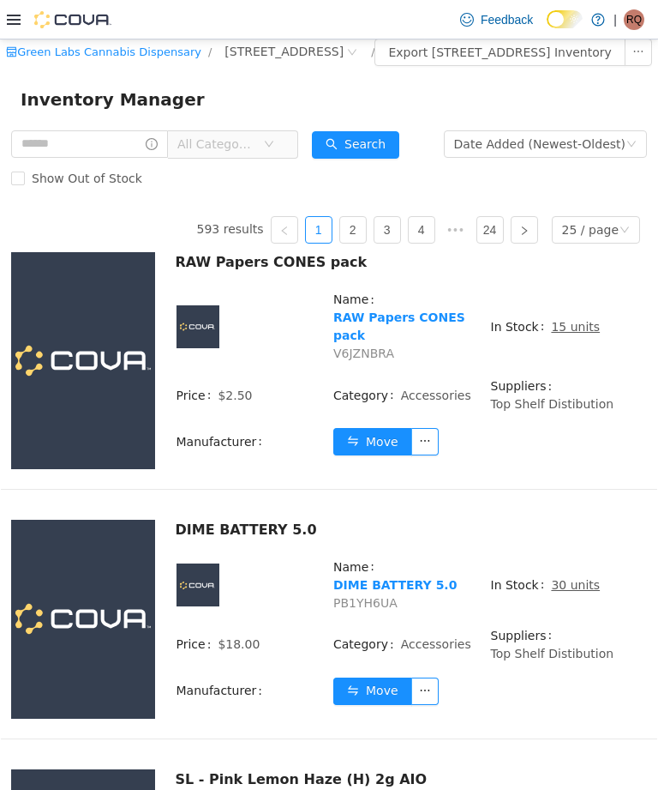
click at [24, 14] on div at bounding box center [59, 19] width 105 height 17
click at [27, 5] on div at bounding box center [59, 19] width 105 height 39
click at [8, 20] on icon at bounding box center [14, 20] width 14 height 14
click at [163, 158] on input "text" at bounding box center [89, 143] width 157 height 27
click at [125, 158] on input "text" at bounding box center [89, 143] width 157 height 27
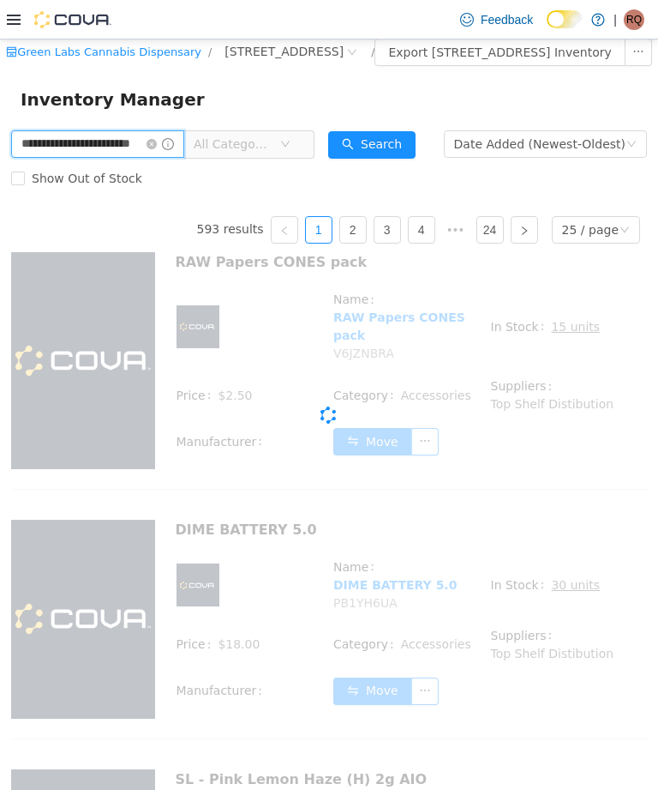
type input "**********"
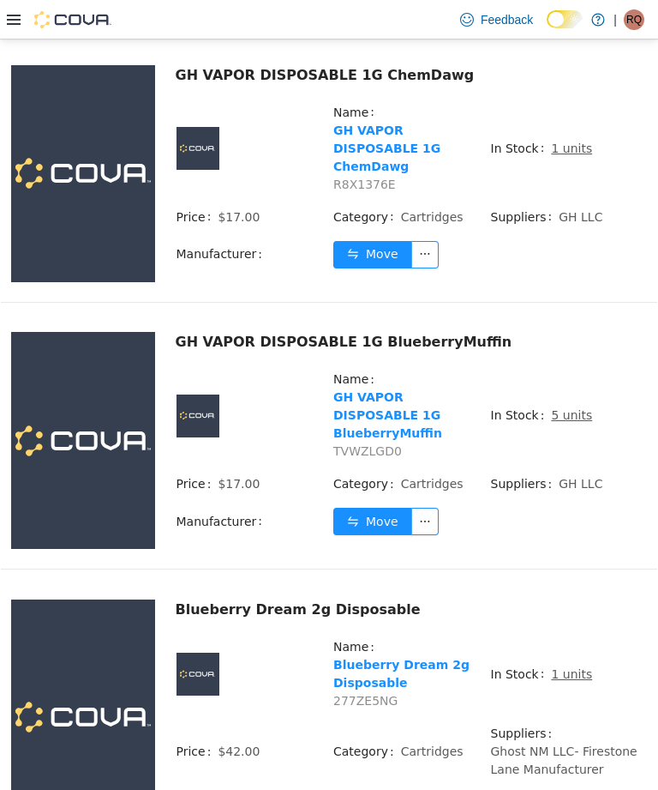
scroll to position [3812, 0]
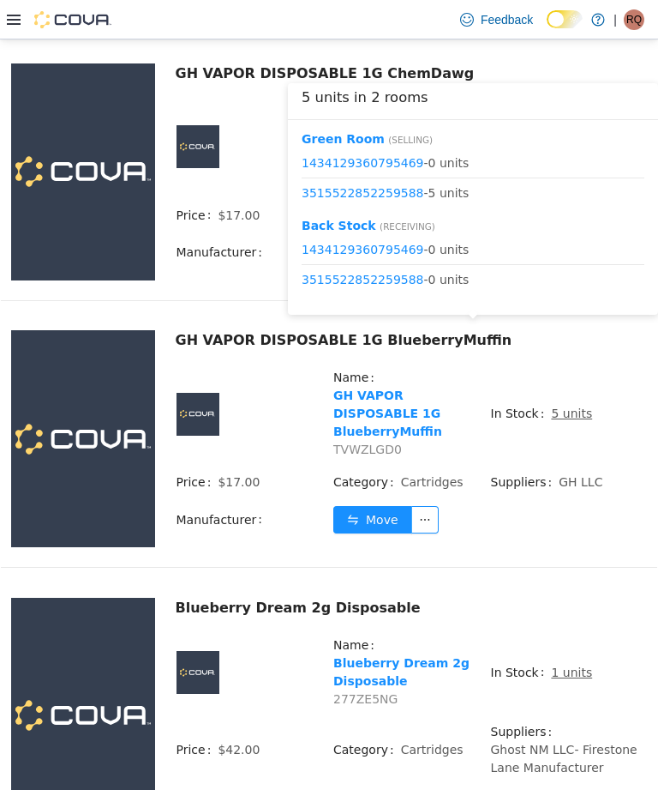
click at [374, 506] on button "Move" at bounding box center [372, 519] width 79 height 27
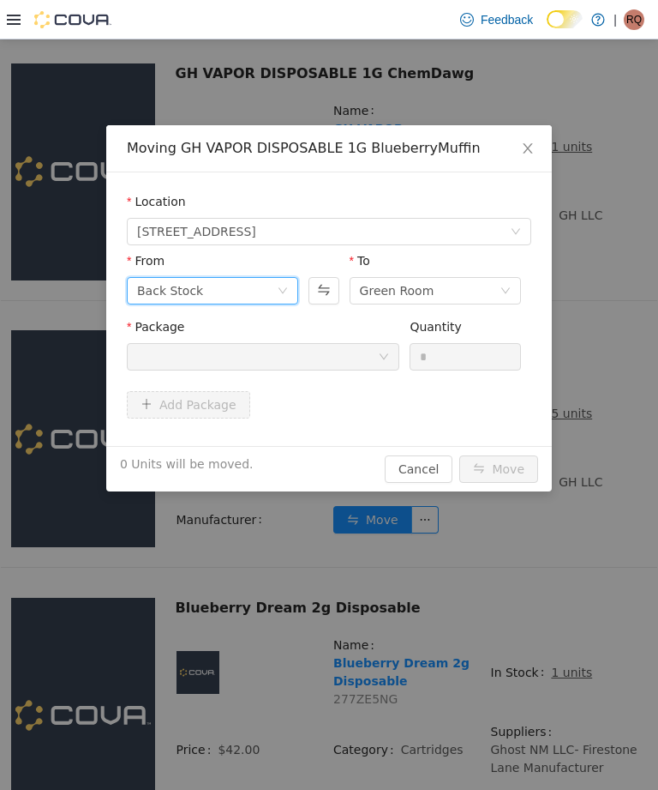
click at [281, 286] on icon "icon: down" at bounding box center [283, 290] width 10 height 10
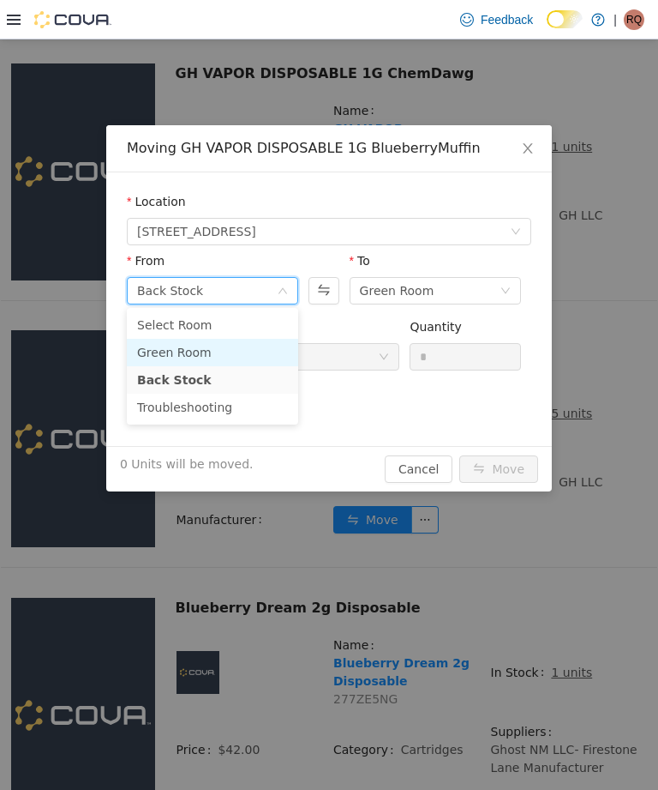
click at [255, 355] on li "Green Room" at bounding box center [212, 352] width 171 height 27
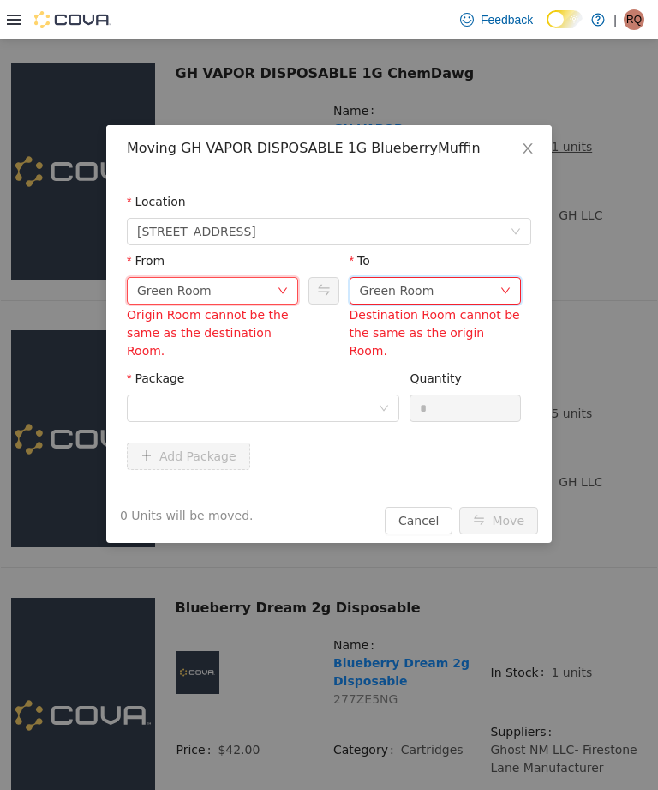
click at [411, 294] on div "Green Room" at bounding box center [397, 291] width 75 height 26
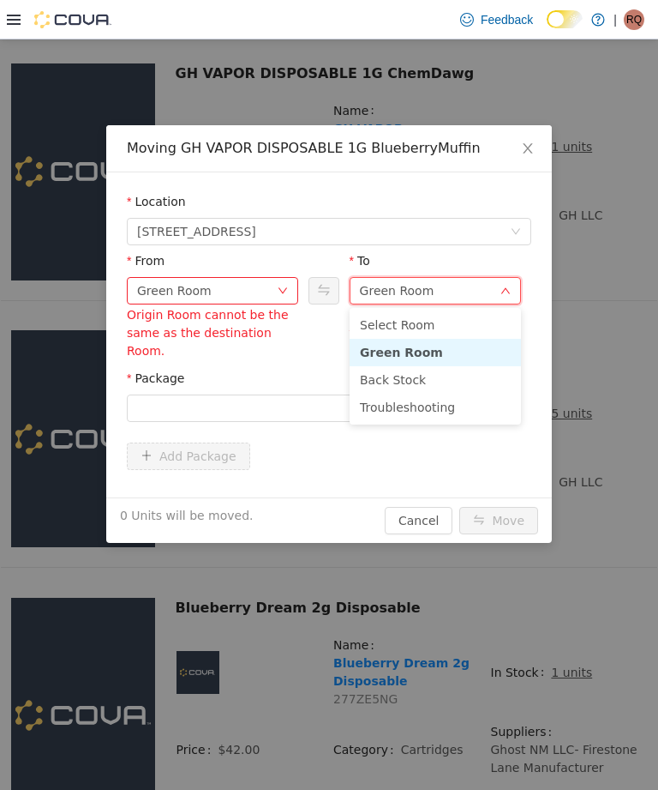
click at [404, 406] on li "Troubleshooting" at bounding box center [435, 406] width 171 height 27
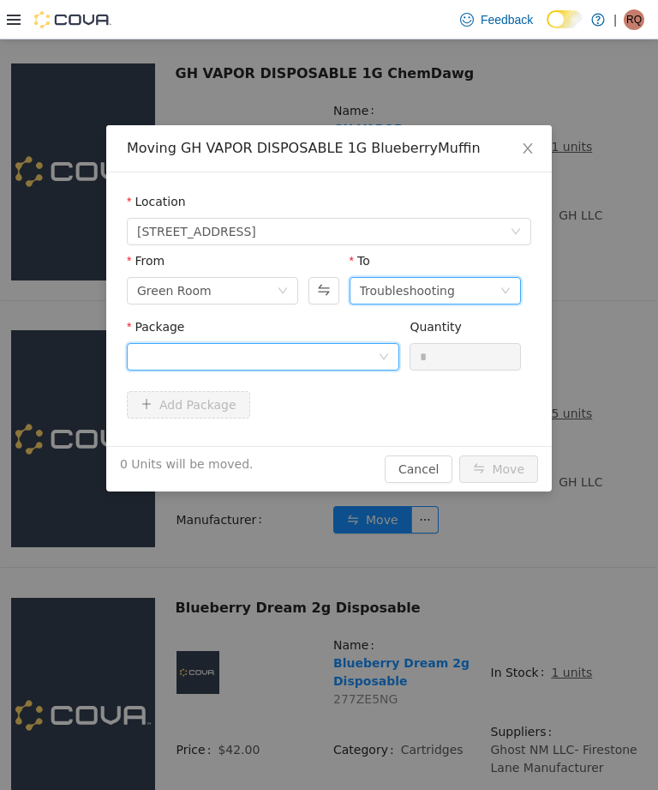
click at [322, 363] on div at bounding box center [257, 357] width 241 height 26
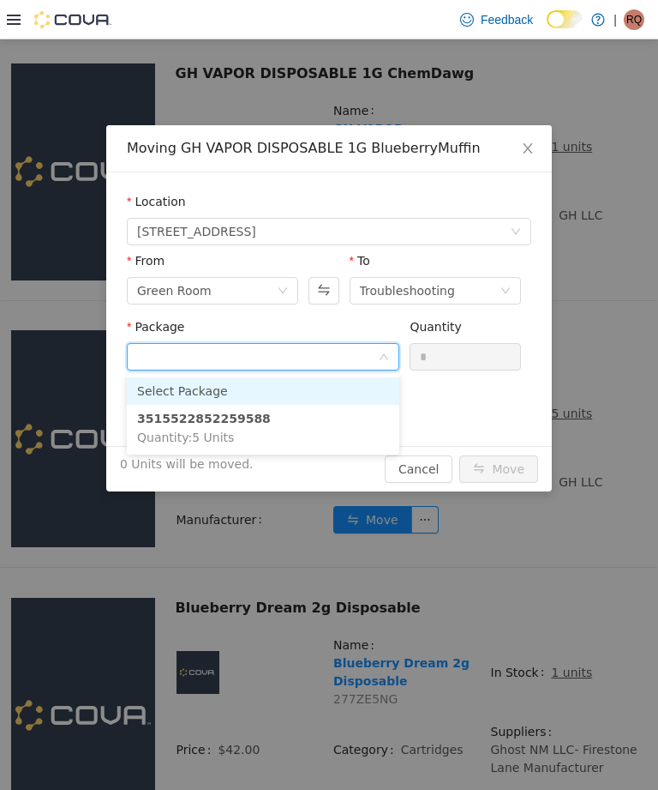
click at [327, 434] on li "3515522852259588 Quantity : 5 Units" at bounding box center [263, 428] width 273 height 46
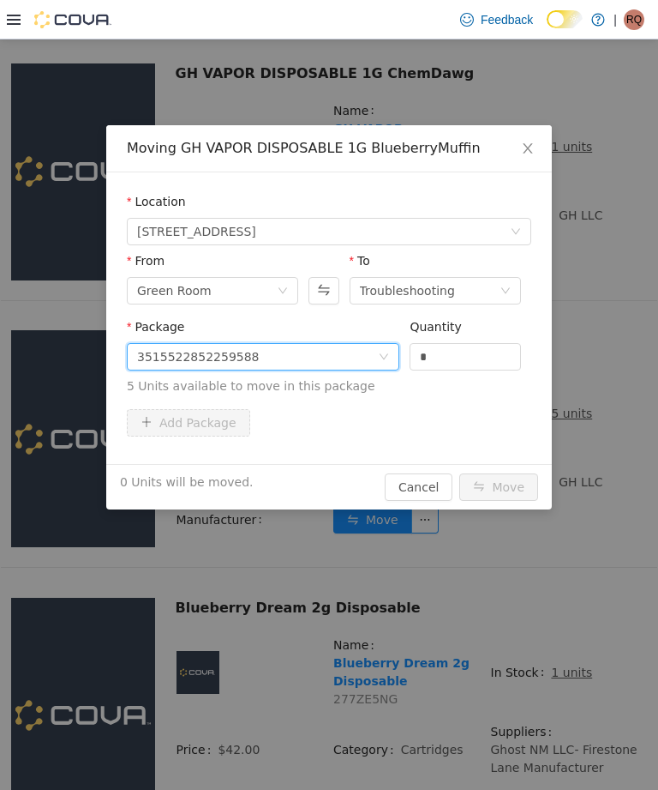
click at [468, 365] on input "*" at bounding box center [466, 357] width 110 height 26
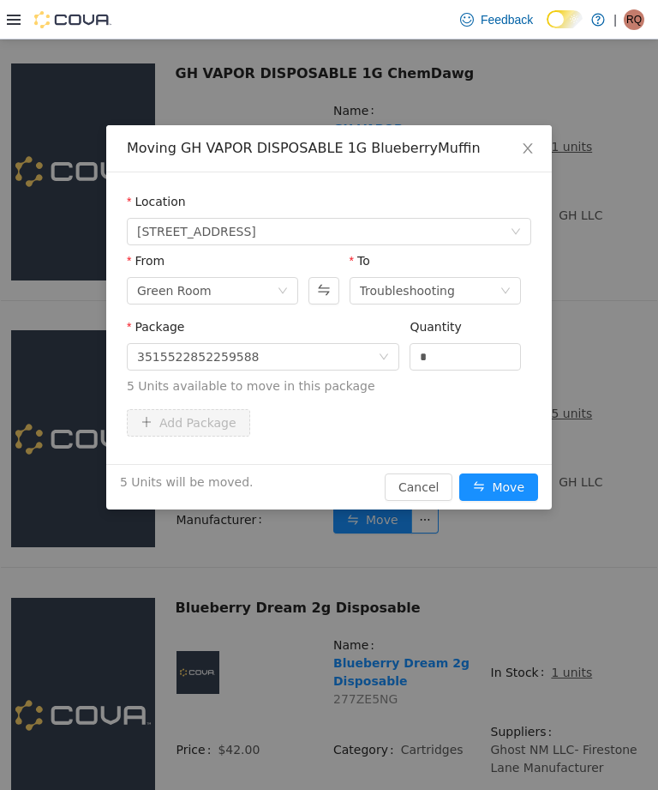
type input "*"
click at [513, 490] on button "Move" at bounding box center [499, 486] width 79 height 27
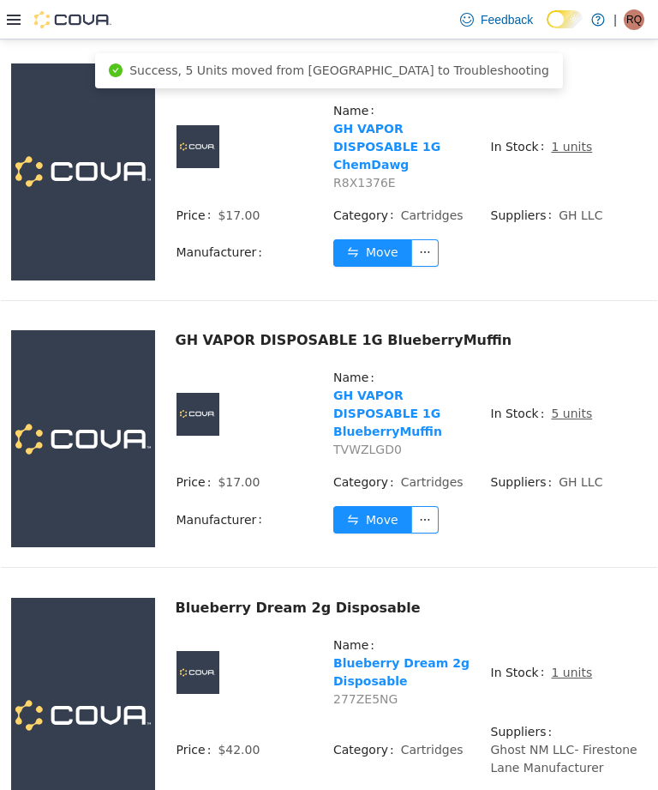
click at [563, 665] on u "1 units" at bounding box center [571, 672] width 41 height 14
click at [573, 665] on u "1 units" at bounding box center [571, 672] width 41 height 14
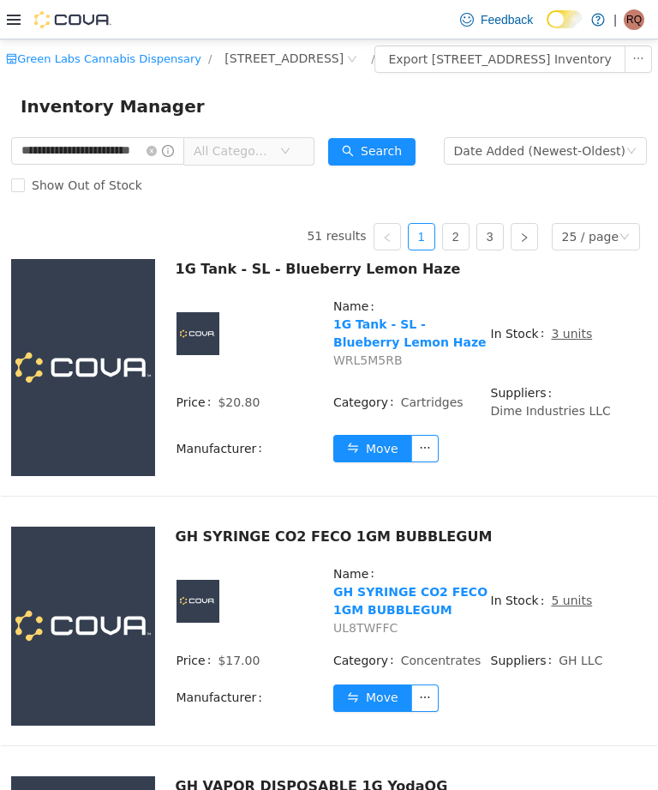
scroll to position [0, 0]
click at [180, 165] on input "**********" at bounding box center [97, 150] width 173 height 27
click at [157, 156] on icon "icon: close-circle" at bounding box center [152, 151] width 10 height 10
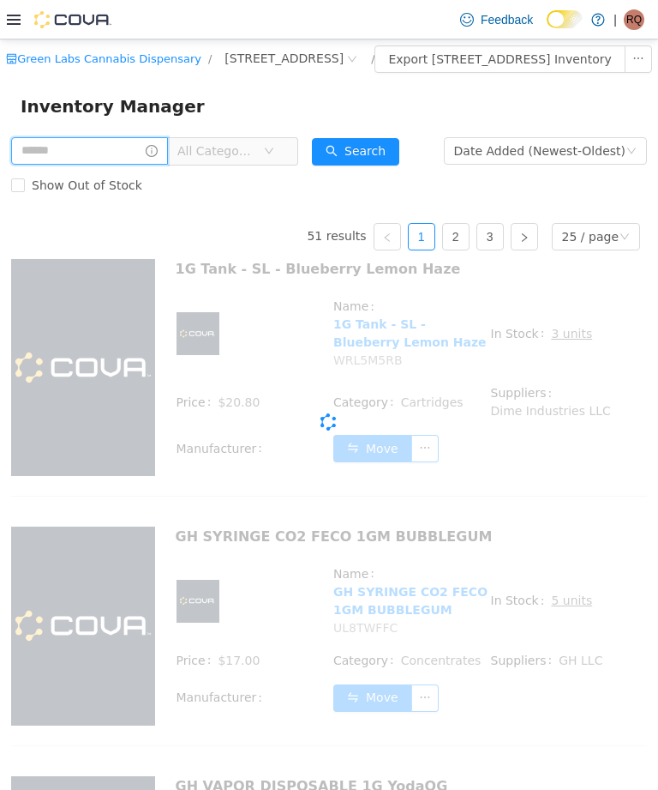
click at [168, 165] on span at bounding box center [89, 150] width 157 height 27
click at [147, 164] on input "text" at bounding box center [89, 150] width 157 height 27
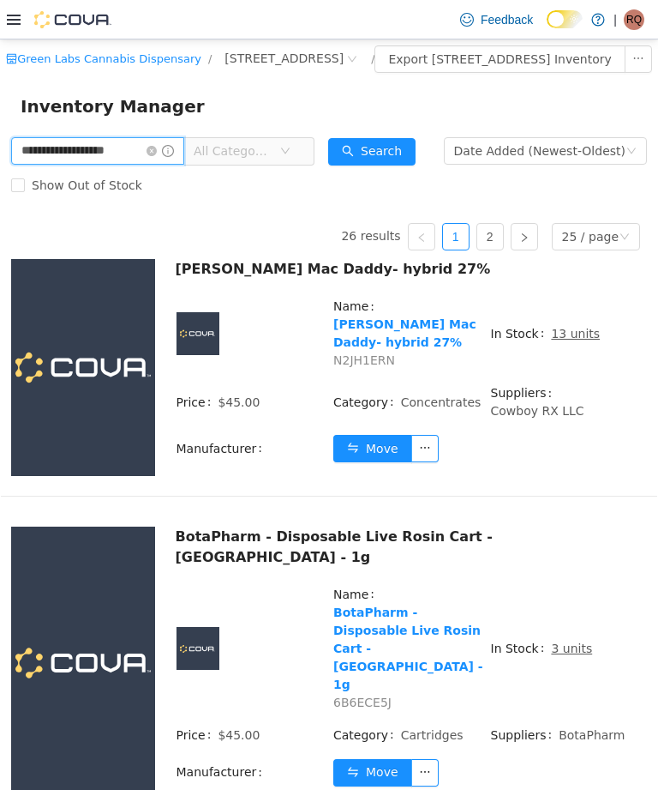
click at [59, 165] on input "**********" at bounding box center [97, 150] width 173 height 27
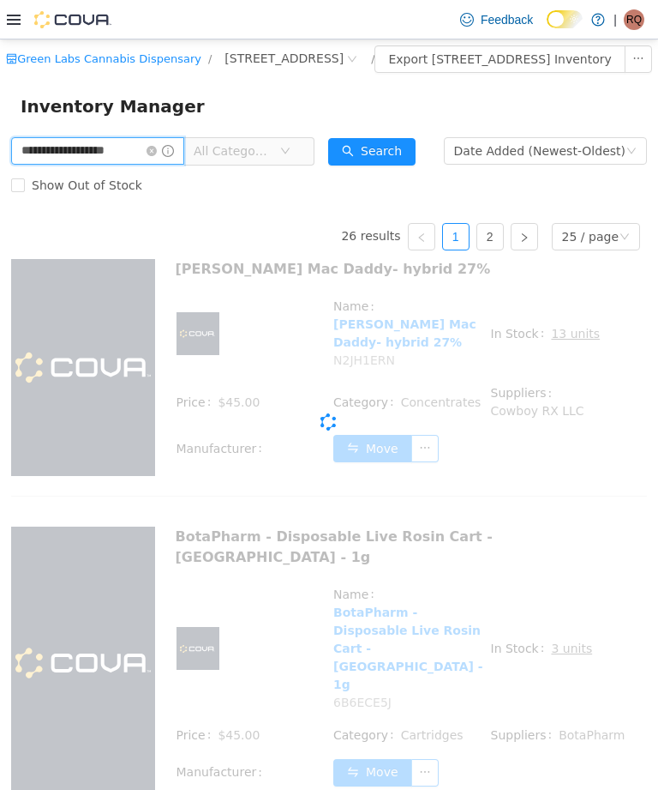
type input "**********"
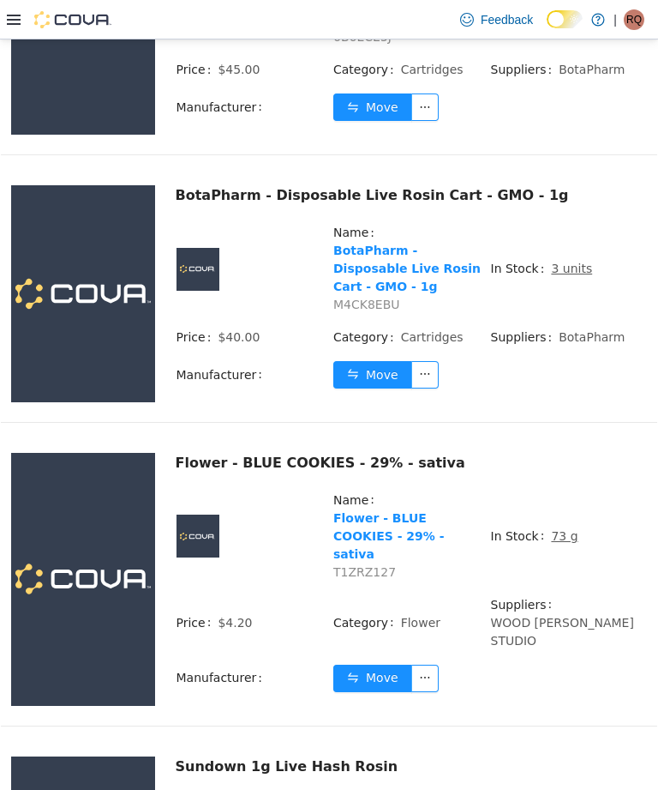
scroll to position [1201, 0]
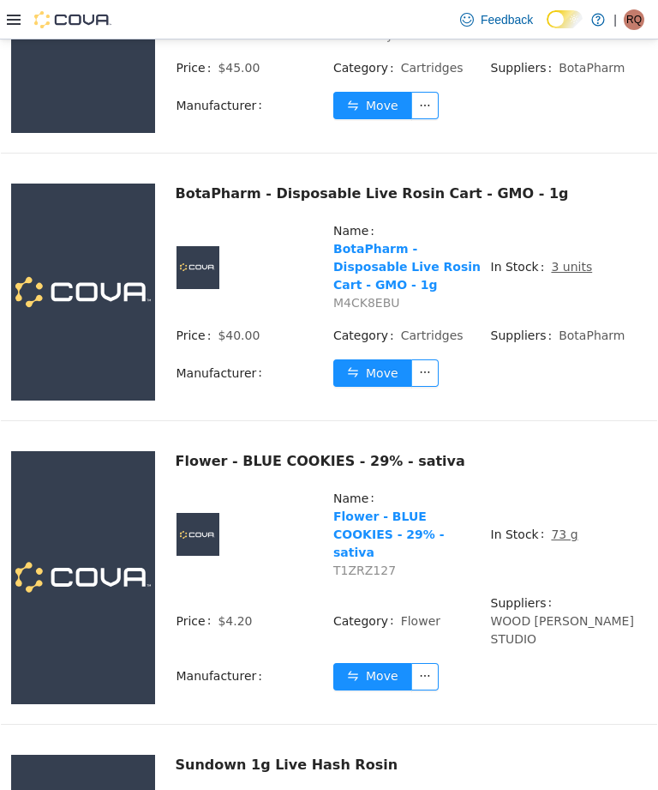
click at [542, 662] on td "Move" at bounding box center [490, 683] width 315 height 42
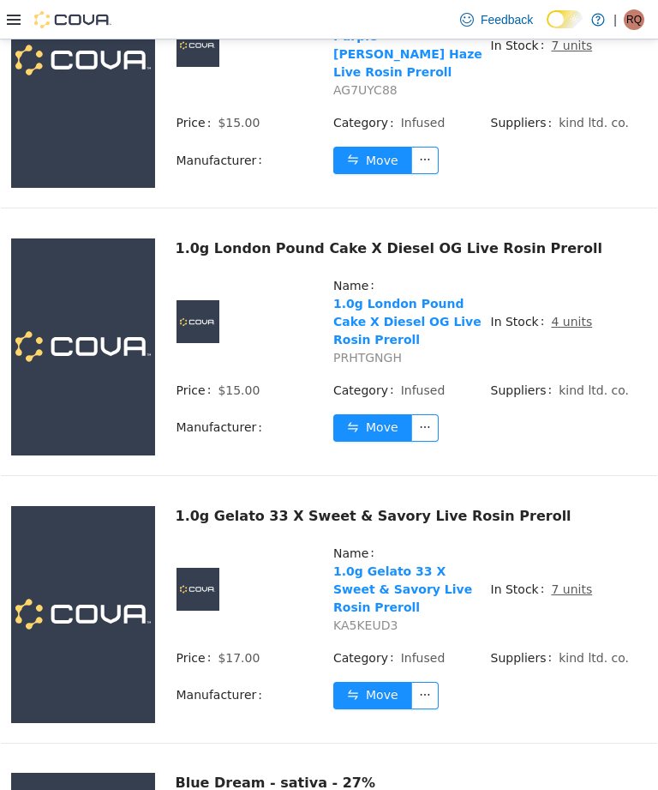
scroll to position [2613, 0]
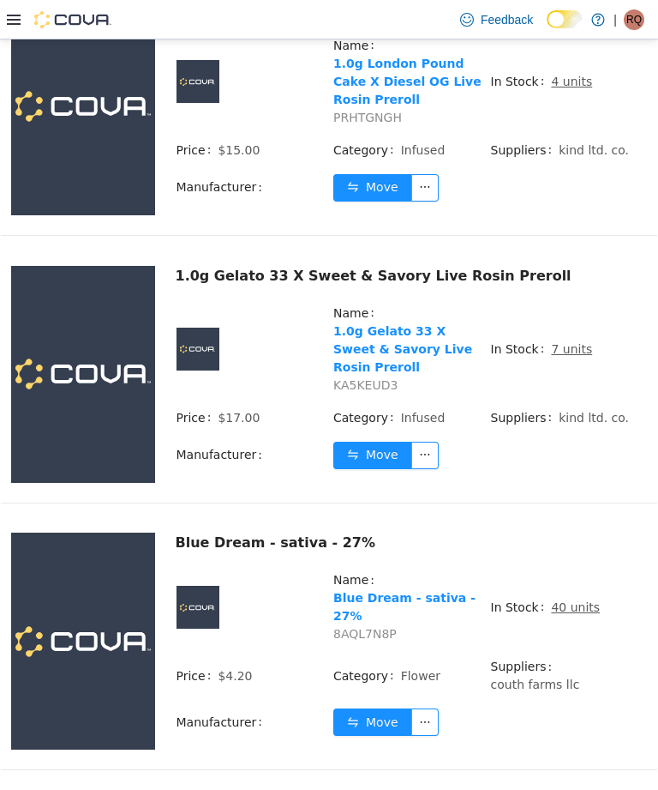
scroll to position [2853, 0]
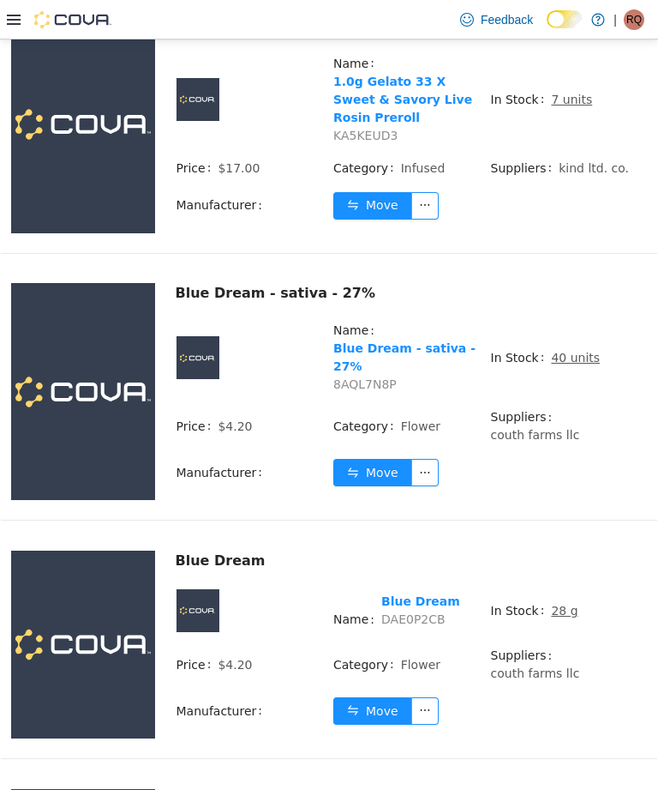
scroll to position [3120, 0]
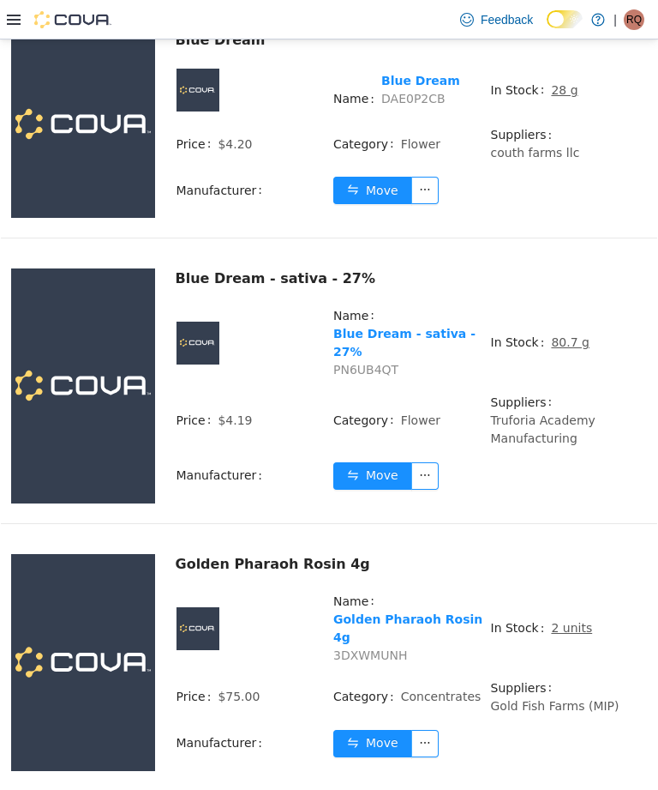
scroll to position [3628, 0]
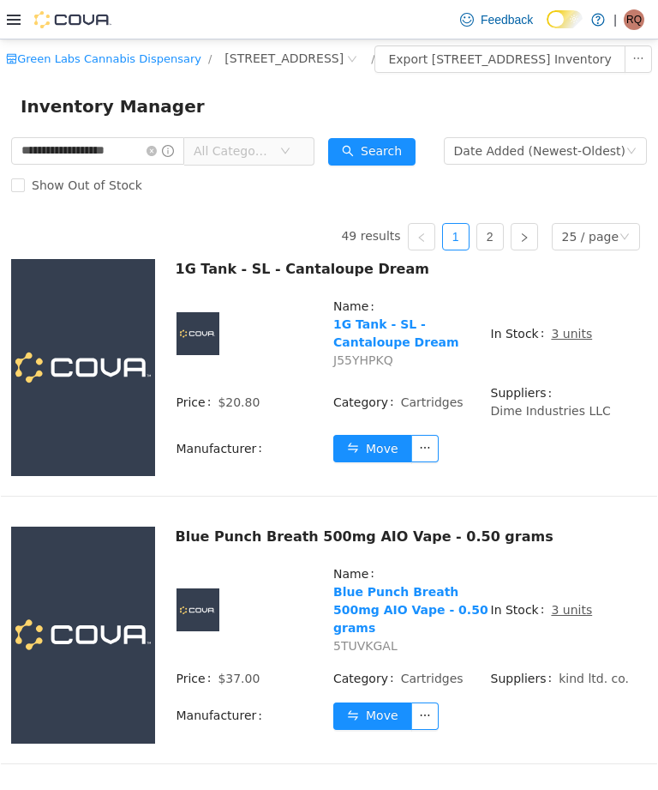
scroll to position [3, 0]
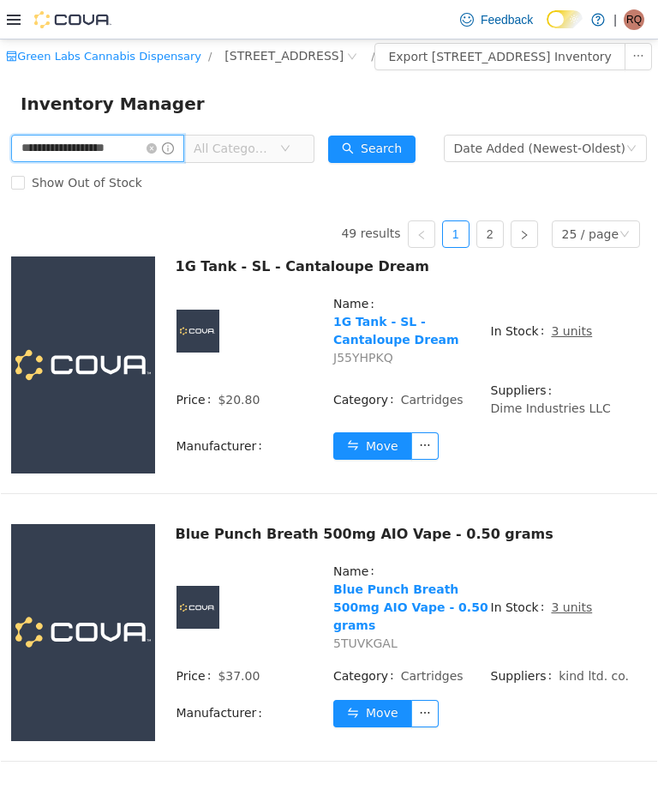
click at [184, 160] on input "**********" at bounding box center [97, 148] width 173 height 27
click at [157, 153] on icon "icon: close-circle" at bounding box center [152, 148] width 10 height 10
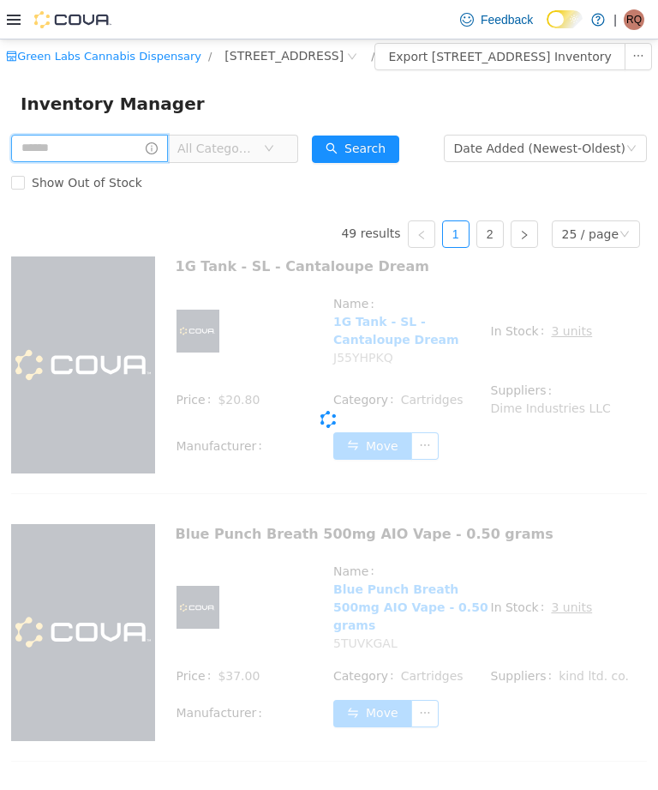
click at [168, 161] on input "text" at bounding box center [89, 148] width 157 height 27
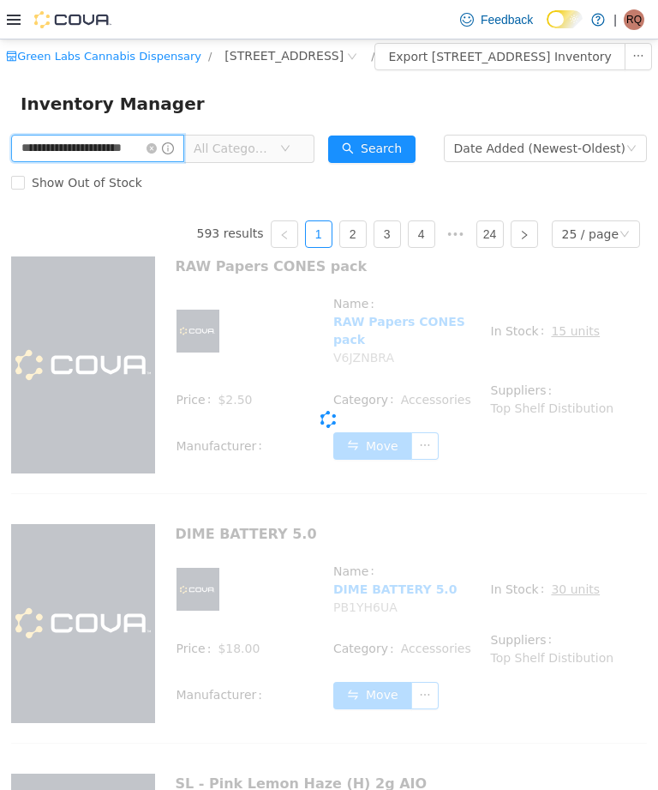
type input "**********"
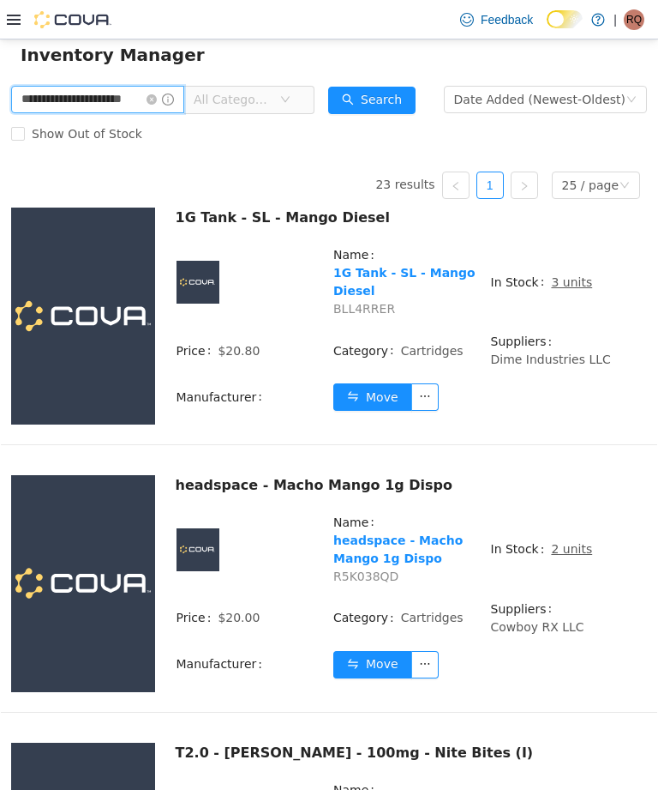
scroll to position [168, 0]
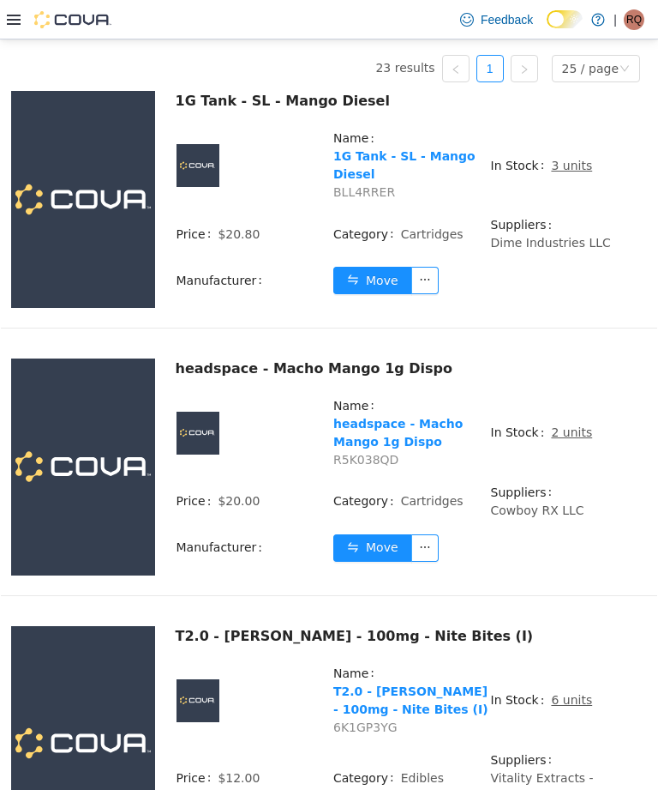
click at [524, 575] on td "Move" at bounding box center [490, 554] width 315 height 42
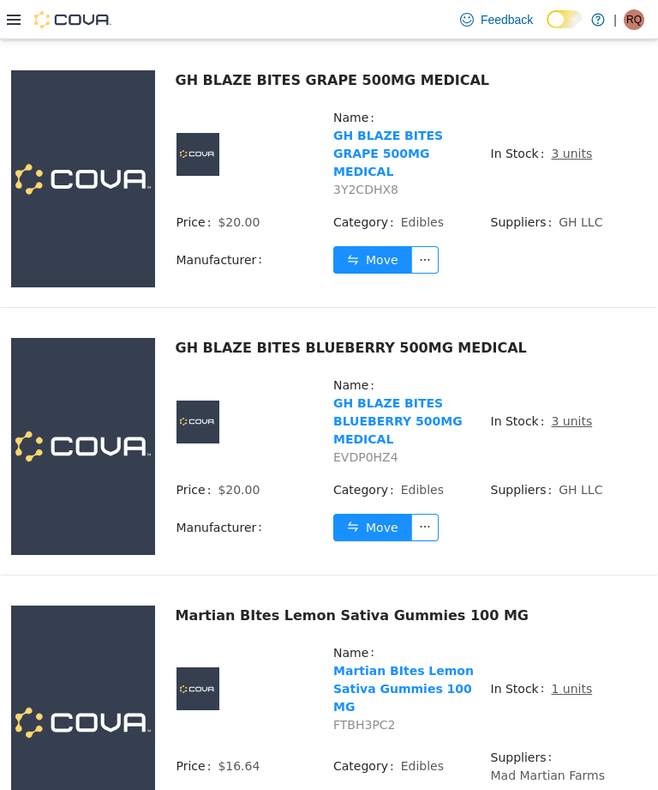
scroll to position [2114, 0]
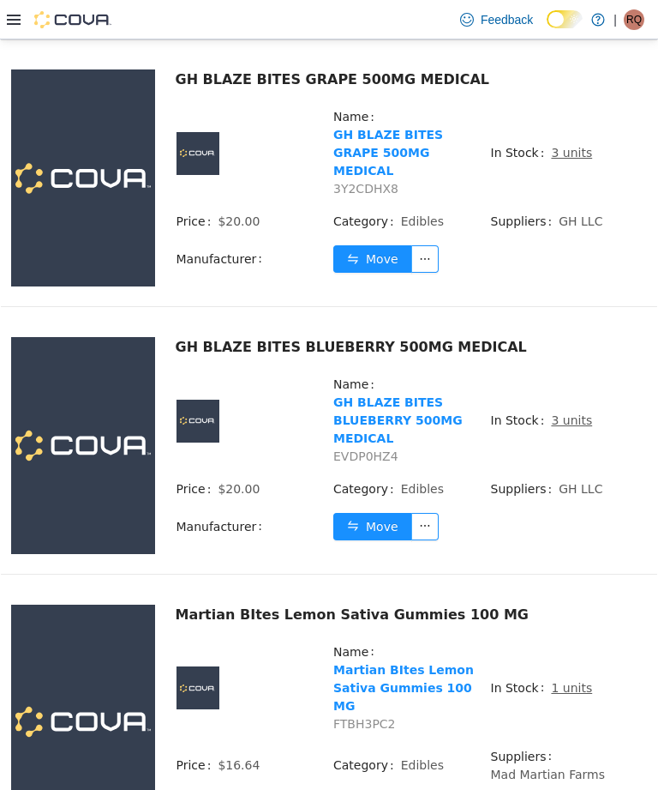
click at [564, 662] on td "In Stock 1 units" at bounding box center [569, 694] width 158 height 105
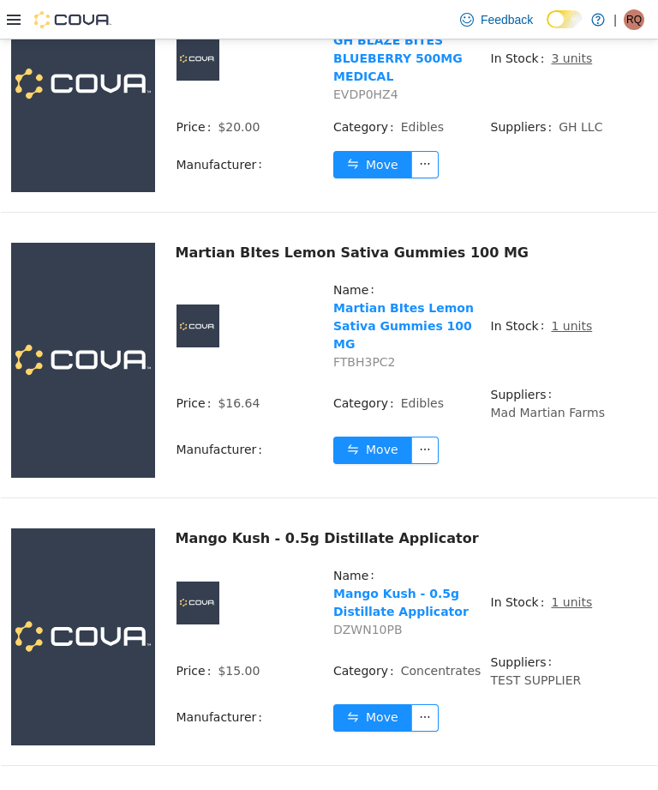
scroll to position [2483, 0]
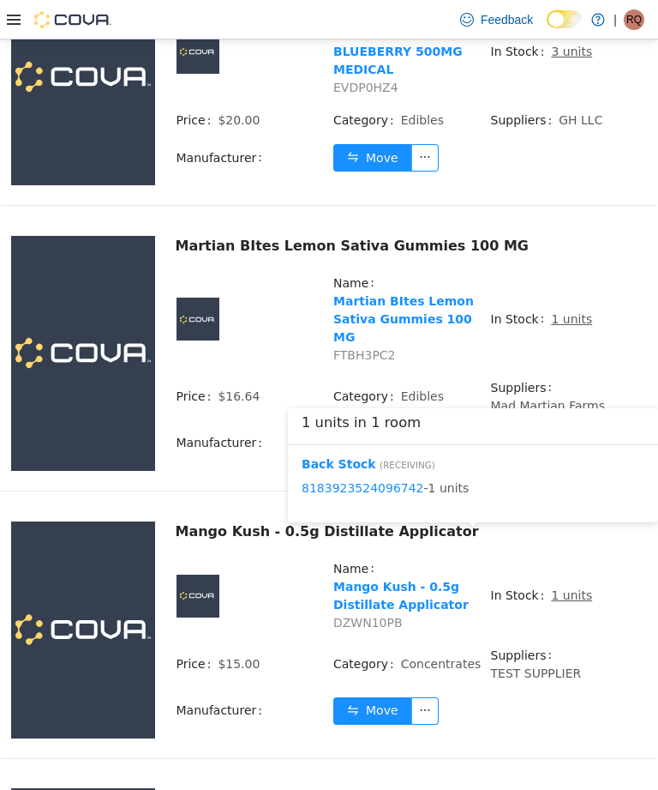
click at [377, 697] on button "Move" at bounding box center [372, 710] width 79 height 27
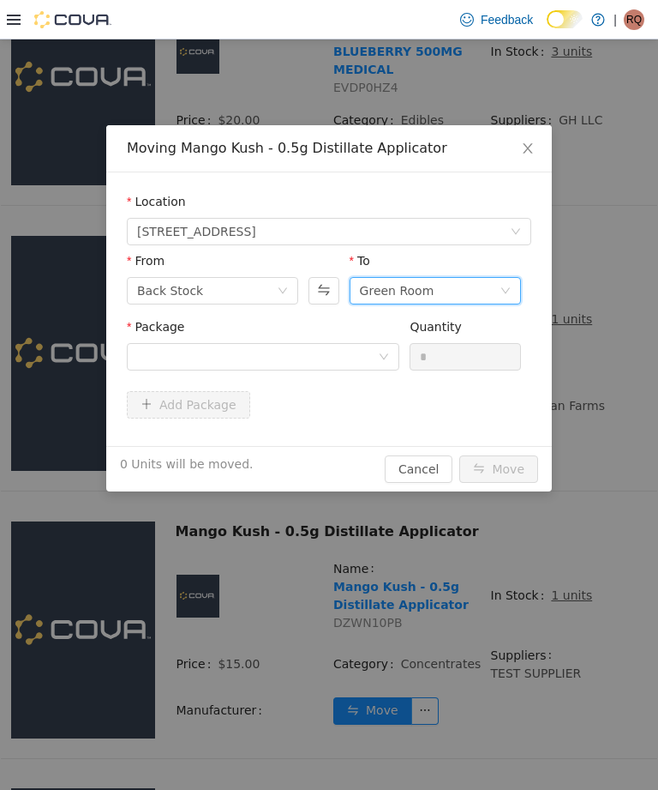
click at [470, 283] on div "Green Room" at bounding box center [430, 291] width 140 height 26
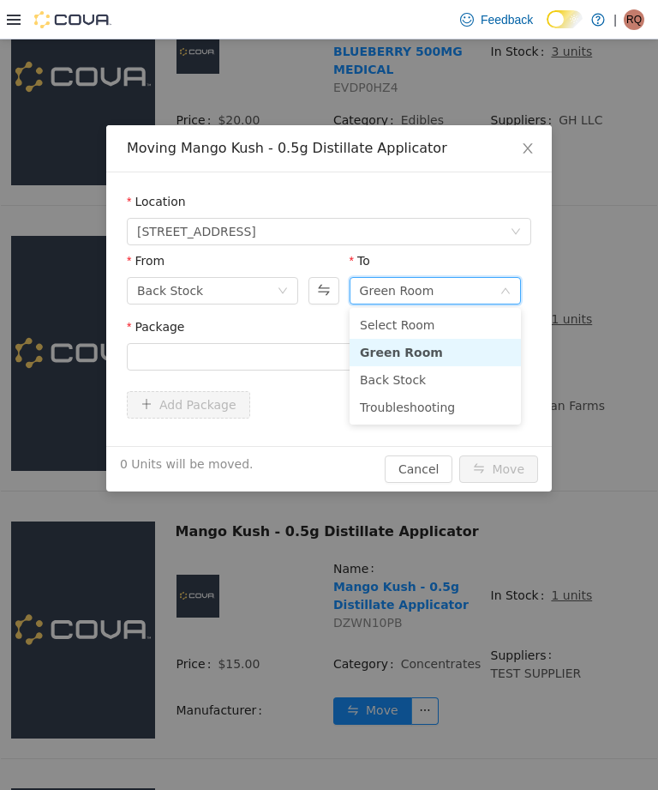
click at [476, 289] on div "Green Room" at bounding box center [430, 291] width 140 height 26
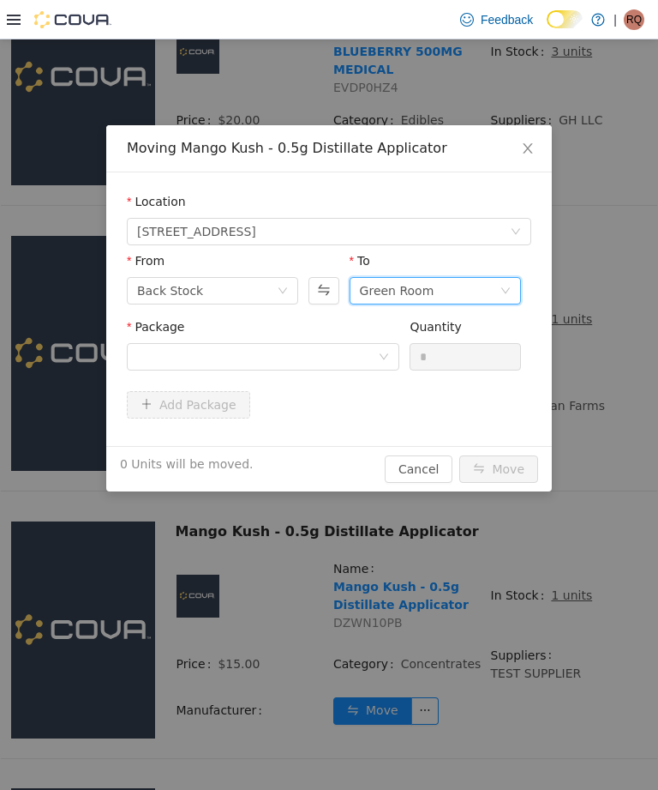
click at [468, 286] on div "Green Room" at bounding box center [430, 291] width 140 height 26
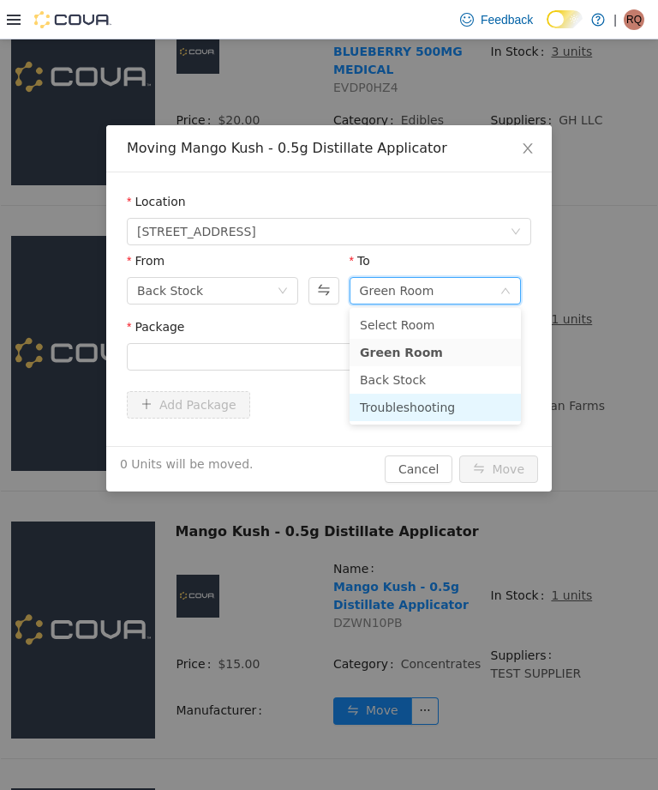
click at [421, 418] on li "Troubleshooting" at bounding box center [435, 406] width 171 height 27
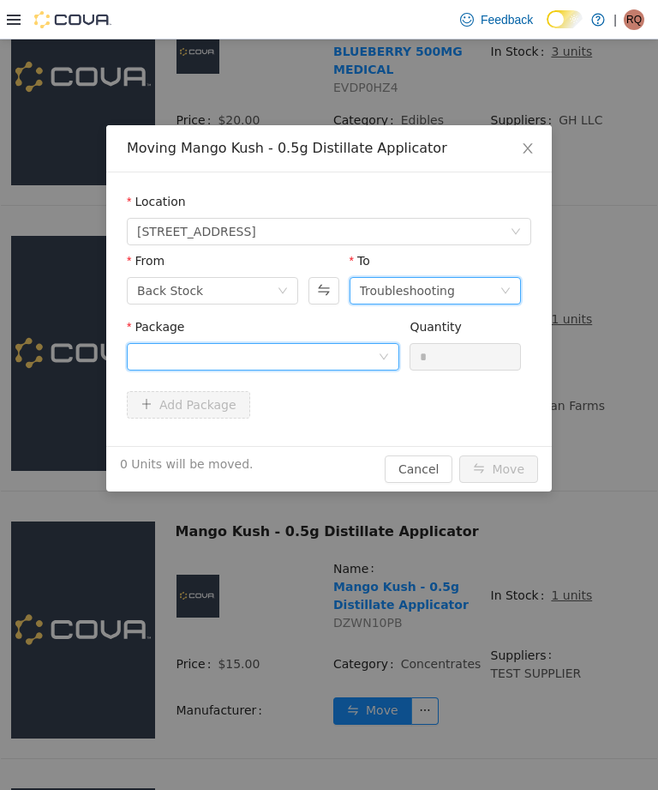
click at [369, 363] on div at bounding box center [257, 357] width 241 height 26
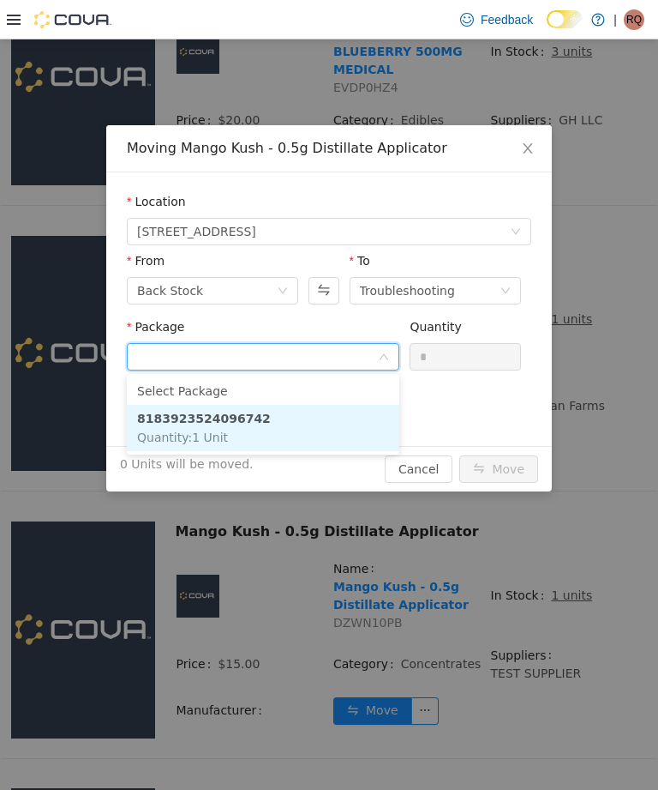
click at [346, 428] on li "8183923524096742 Quantity : 1 Unit" at bounding box center [263, 428] width 273 height 46
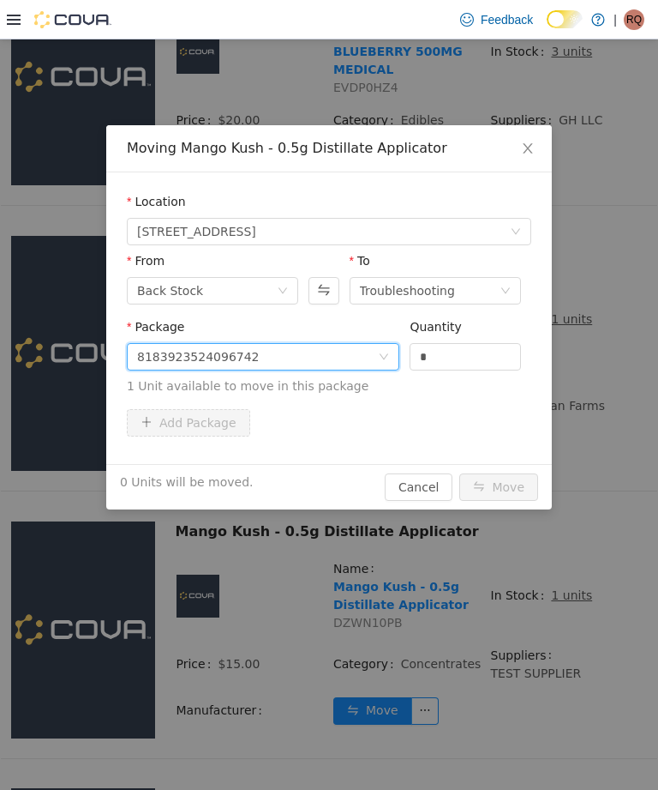
click at [472, 357] on input "*" at bounding box center [466, 357] width 110 height 26
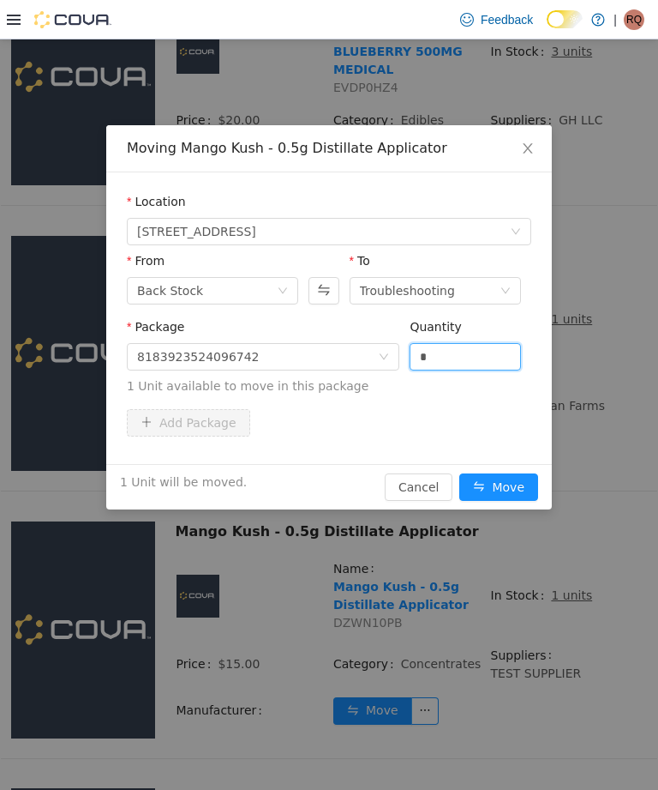
type input "*"
click at [515, 493] on button "Move" at bounding box center [499, 486] width 79 height 27
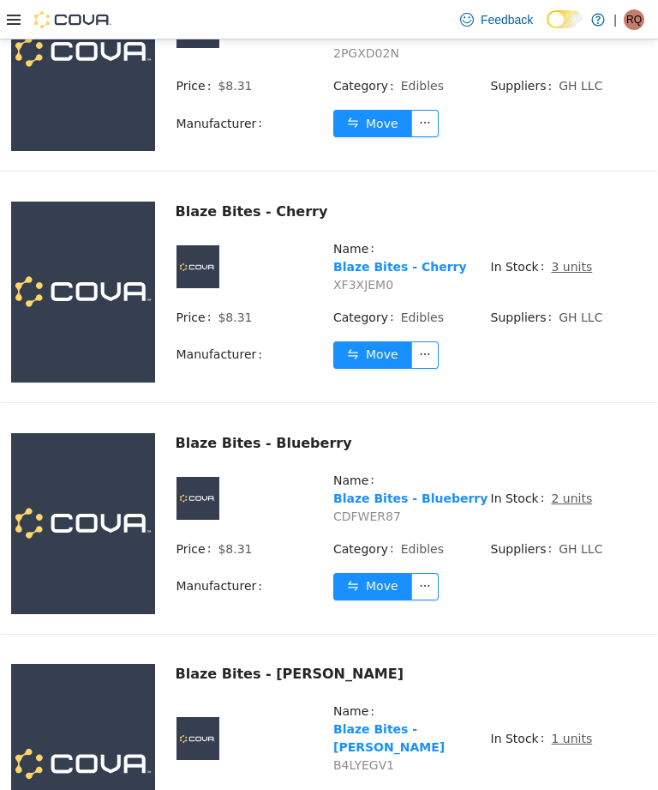
scroll to position [4548, 0]
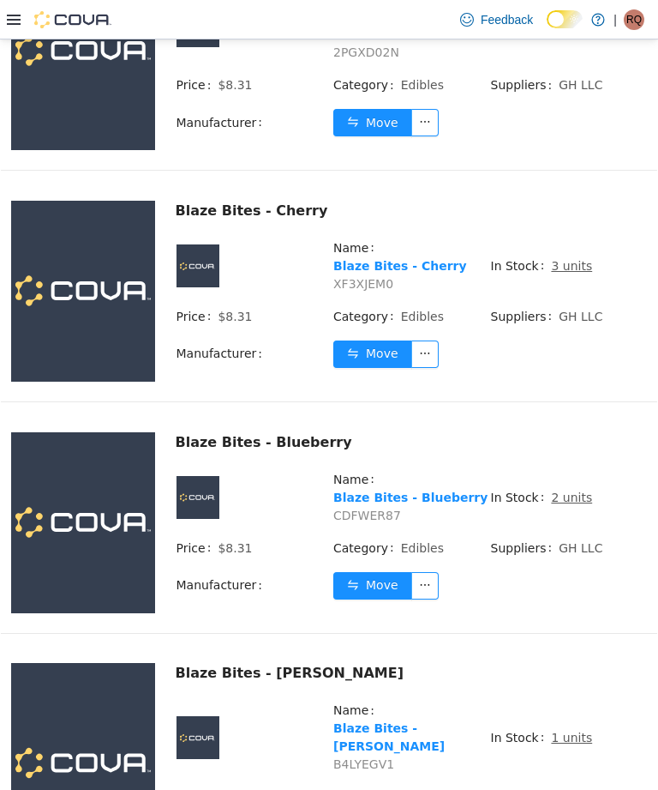
click at [562, 730] on u "1 units" at bounding box center [571, 737] width 41 height 14
click at [563, 730] on u "1 units" at bounding box center [571, 737] width 41 height 14
click at [570, 730] on u "1 units" at bounding box center [571, 737] width 41 height 14
click at [565, 730] on u "1 units" at bounding box center [571, 737] width 41 height 14
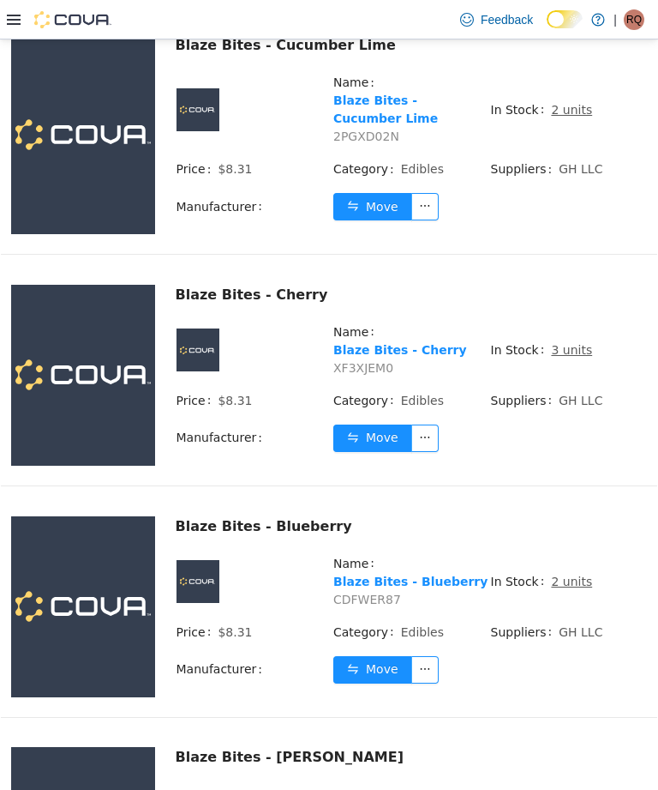
scroll to position [4459, 0]
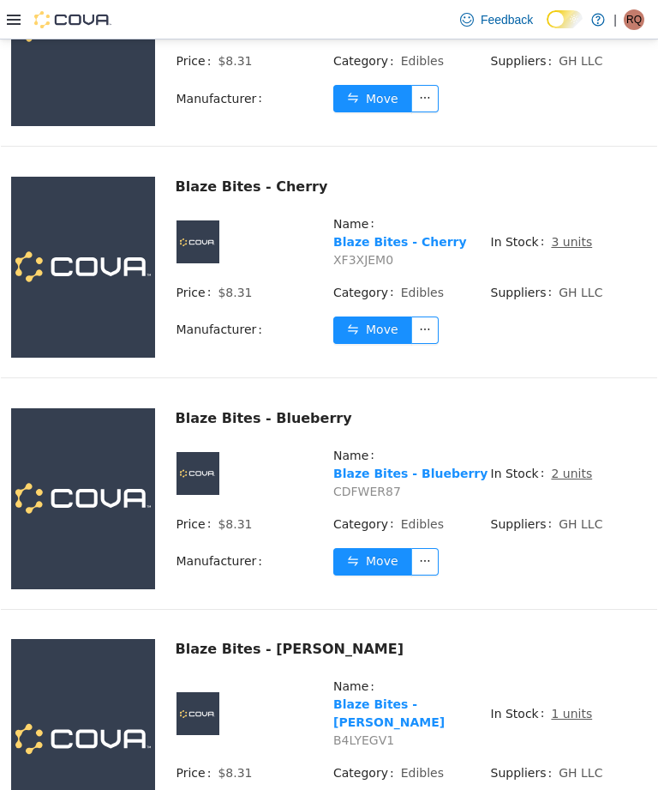
scroll to position [4575, 0]
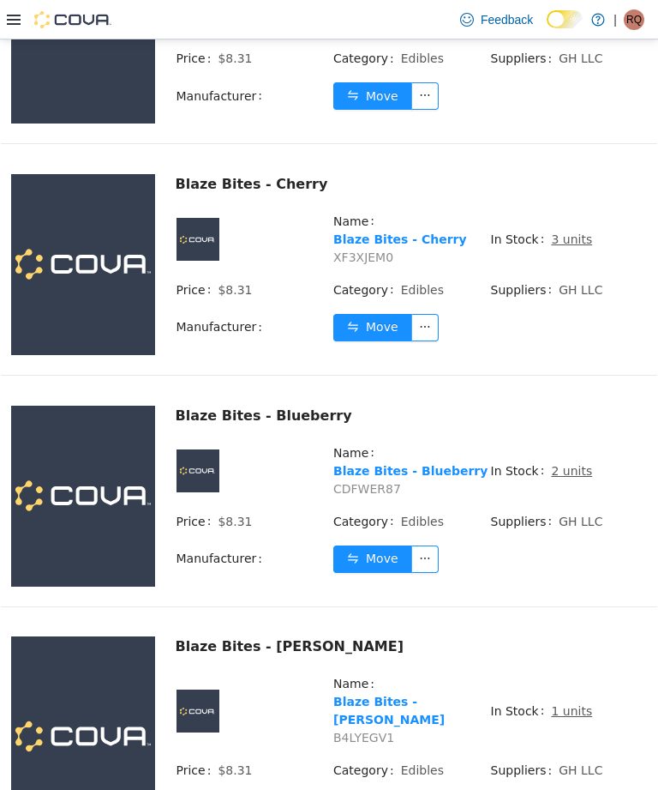
click at [560, 704] on u "1 units" at bounding box center [571, 711] width 41 height 14
click at [574, 704] on u "1 units" at bounding box center [571, 711] width 41 height 14
click at [562, 704] on u "1 units" at bounding box center [571, 711] width 41 height 14
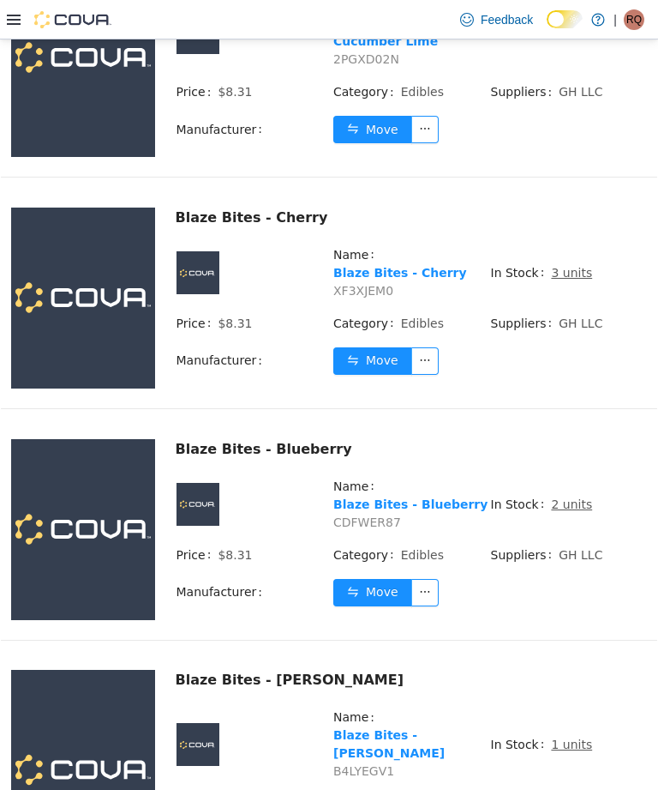
scroll to position [4532, 0]
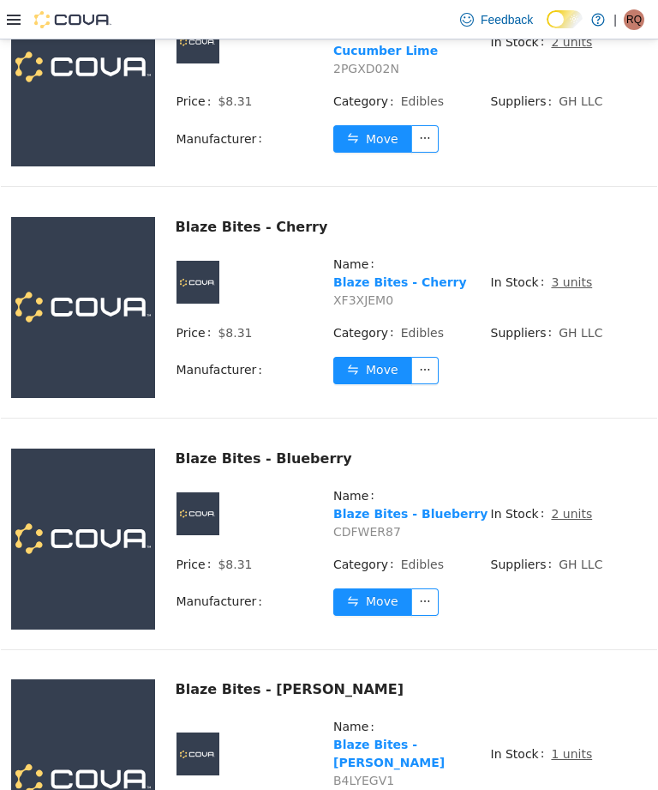
click at [573, 747] on u "1 units" at bounding box center [571, 754] width 41 height 14
click at [564, 747] on u "1 units" at bounding box center [571, 754] width 41 height 14
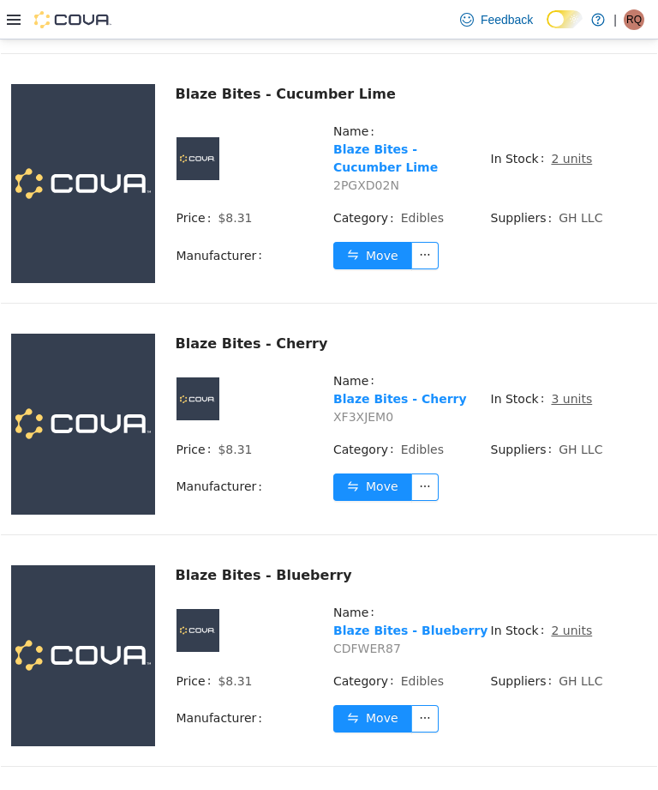
scroll to position [4413, 0]
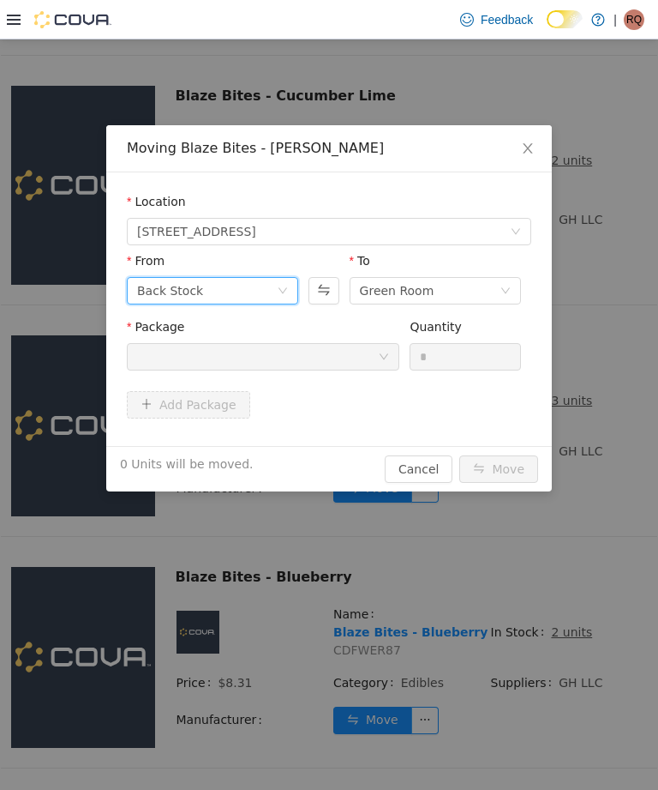
click at [147, 289] on div "Back Stock" at bounding box center [170, 291] width 66 height 26
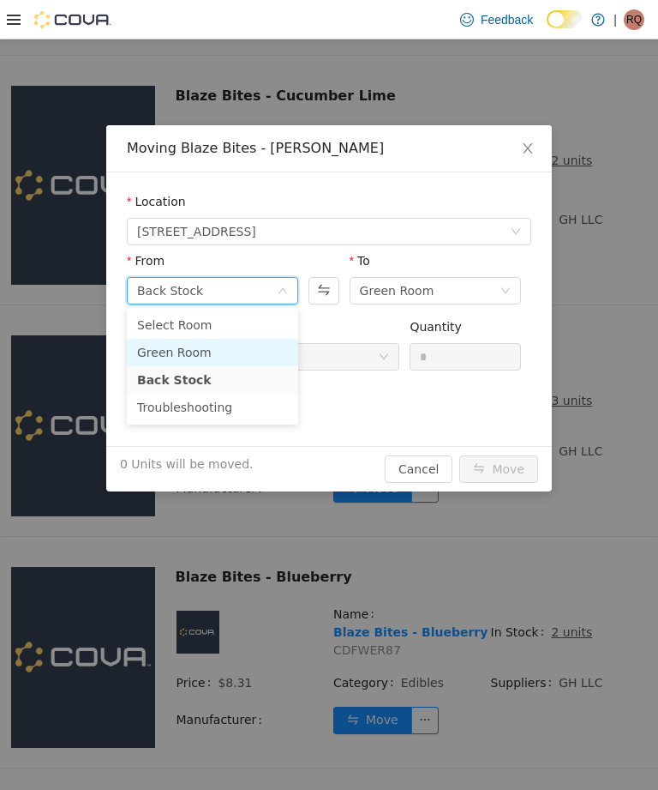
click at [165, 356] on li "Green Room" at bounding box center [212, 352] width 171 height 27
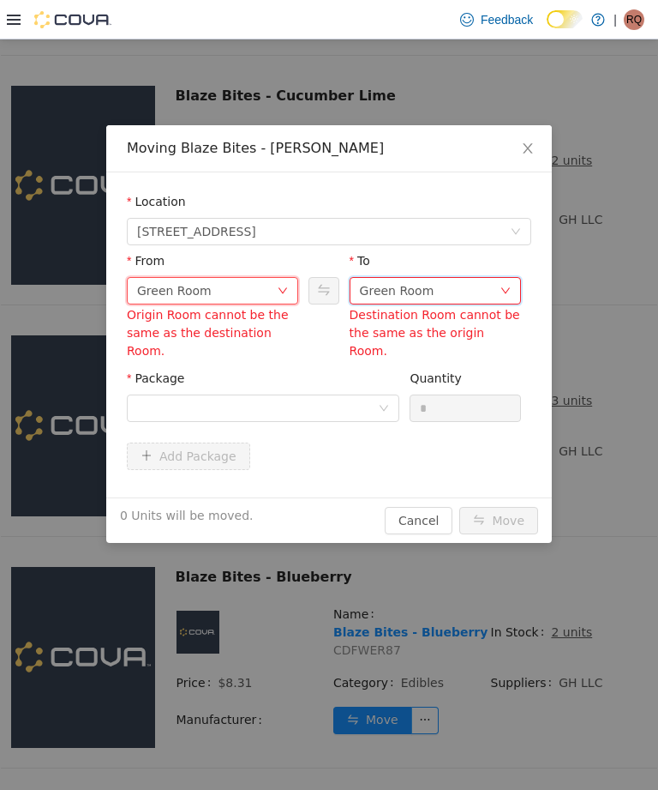
click at [475, 291] on div "Green Room" at bounding box center [430, 291] width 140 height 26
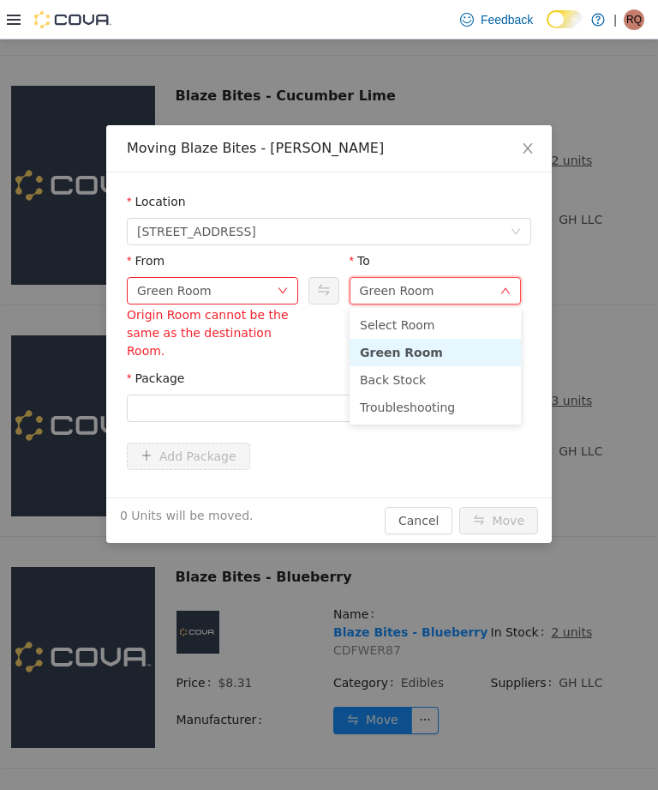
click at [468, 416] on li "Troubleshooting" at bounding box center [435, 406] width 171 height 27
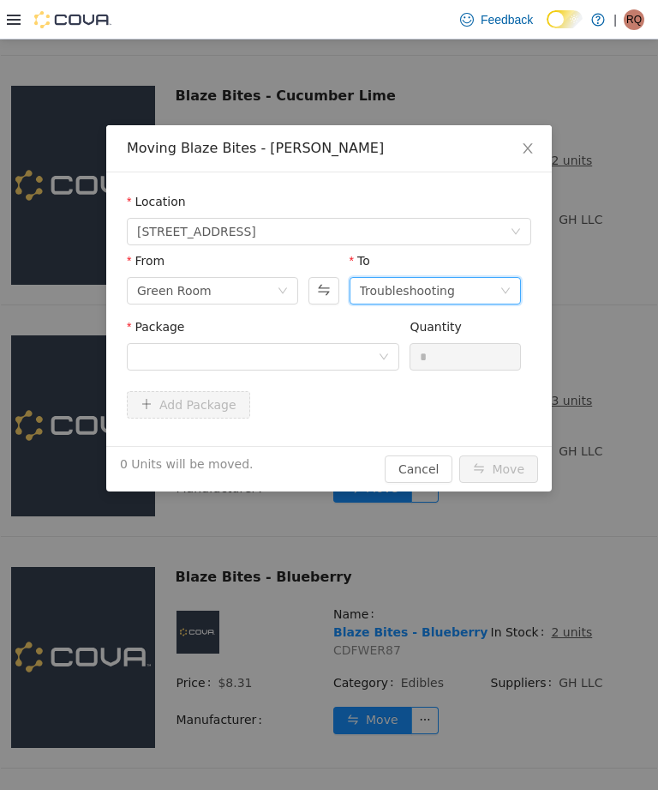
click at [162, 381] on div "Package Quantity *" at bounding box center [329, 351] width 405 height 66
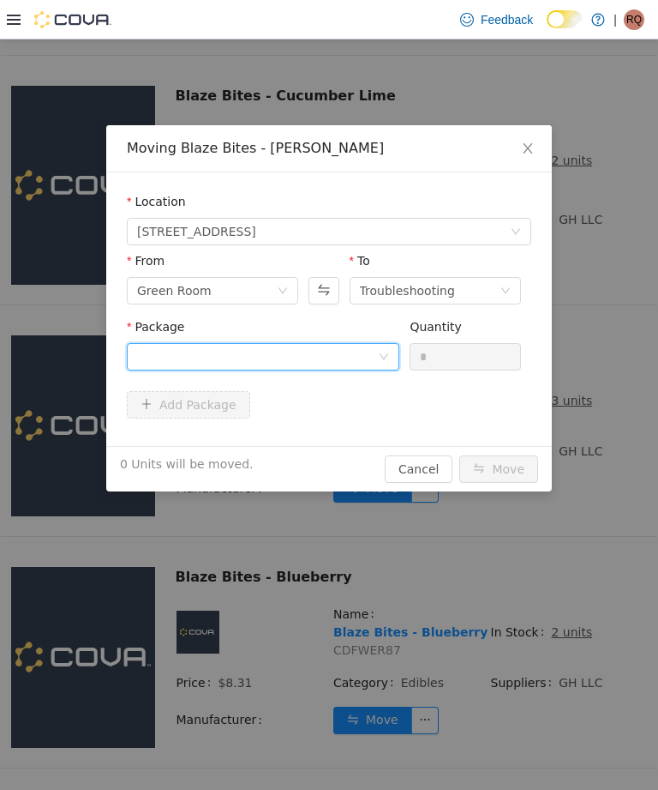
click at [143, 359] on div at bounding box center [257, 357] width 241 height 26
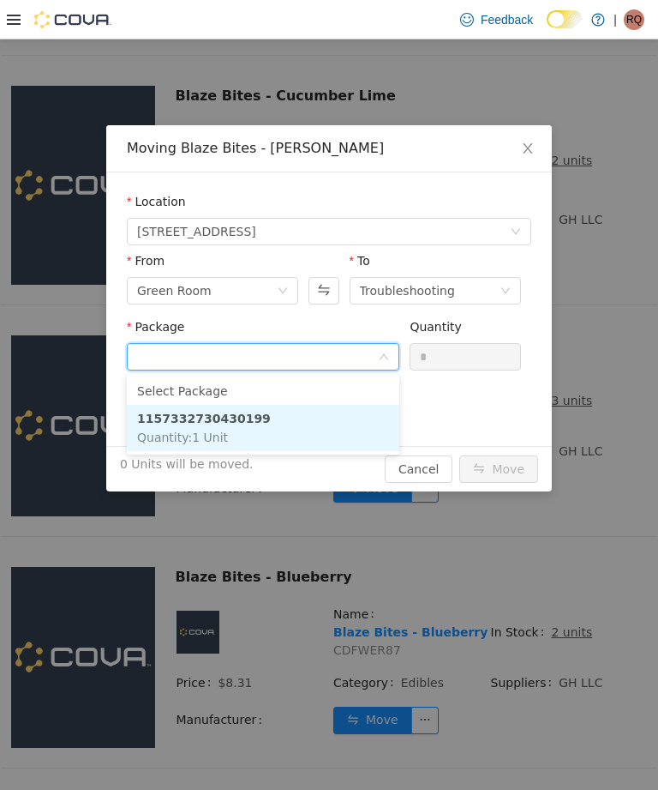
click at [150, 434] on span "Quantity : 1 Unit" at bounding box center [182, 437] width 91 height 14
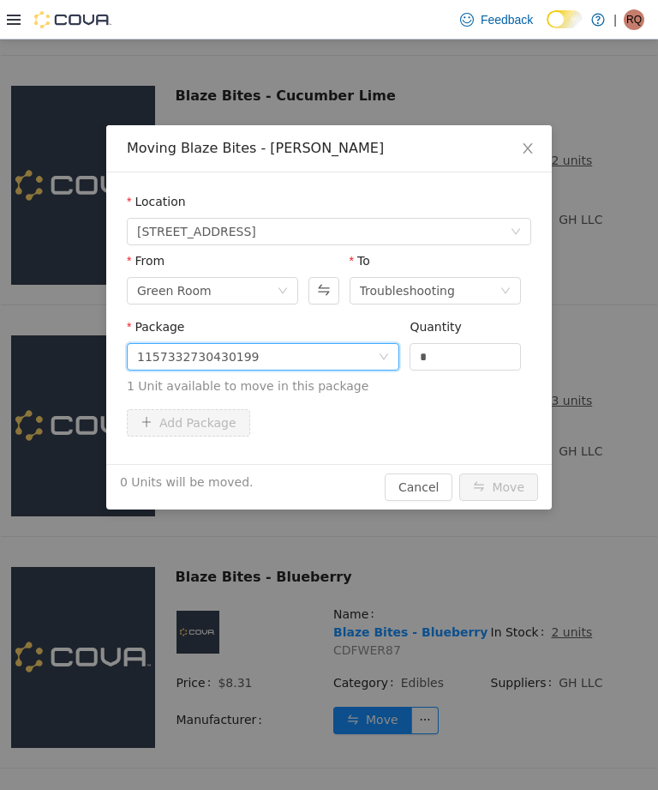
click at [487, 348] on input "*" at bounding box center [466, 357] width 110 height 26
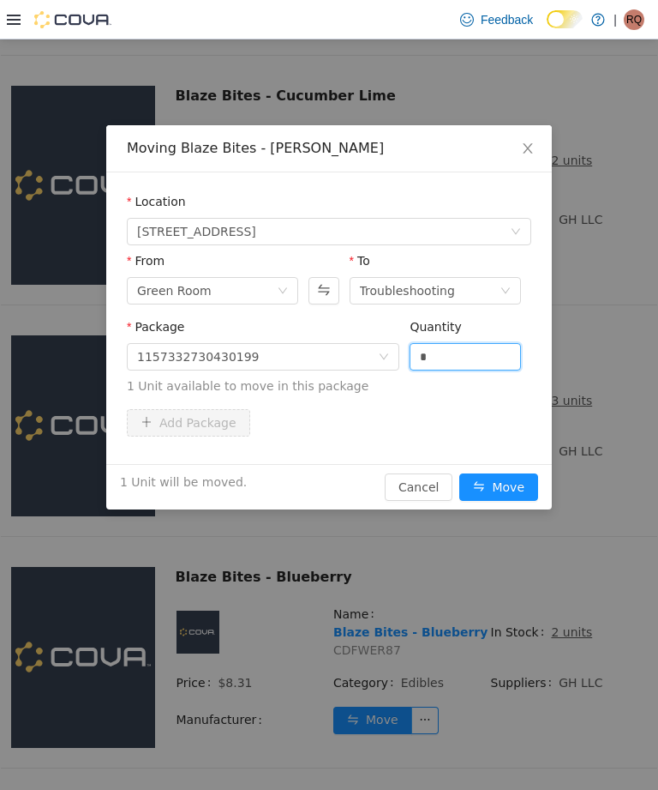
type input "*"
click at [510, 489] on button "Move" at bounding box center [499, 486] width 79 height 27
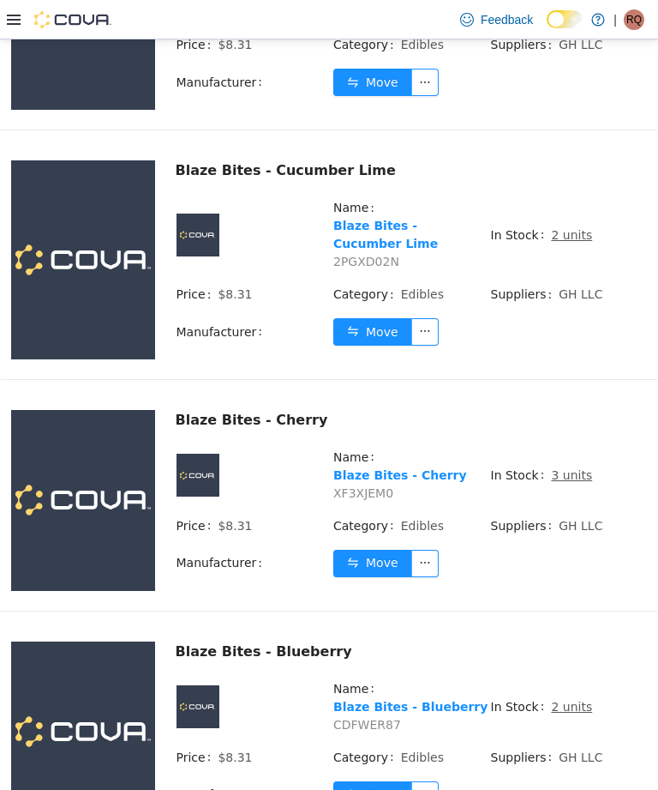
scroll to position [4391, 0]
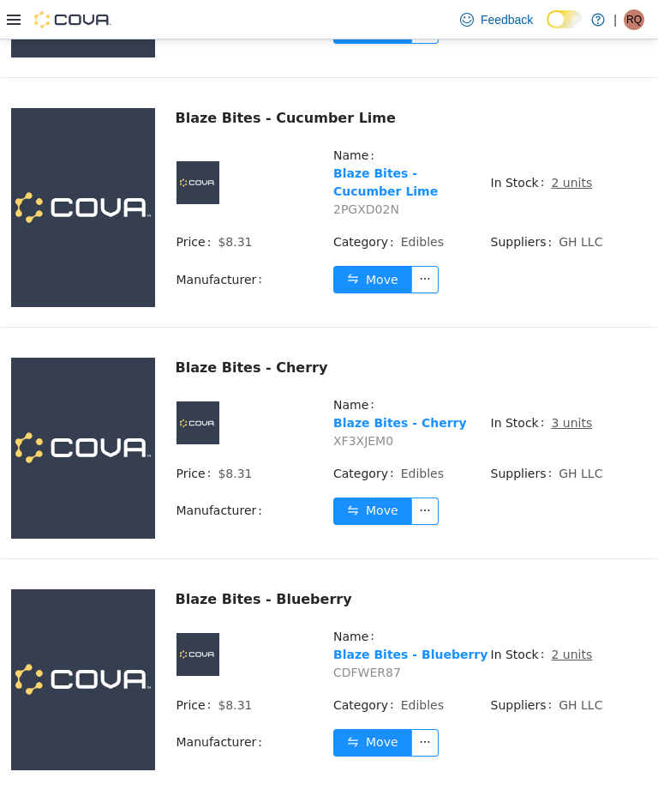
click at [576, 647] on u "2 units" at bounding box center [571, 654] width 41 height 14
click at [568, 647] on u "2 units" at bounding box center [571, 654] width 41 height 14
click at [566, 647] on u "2 units" at bounding box center [571, 654] width 41 height 14
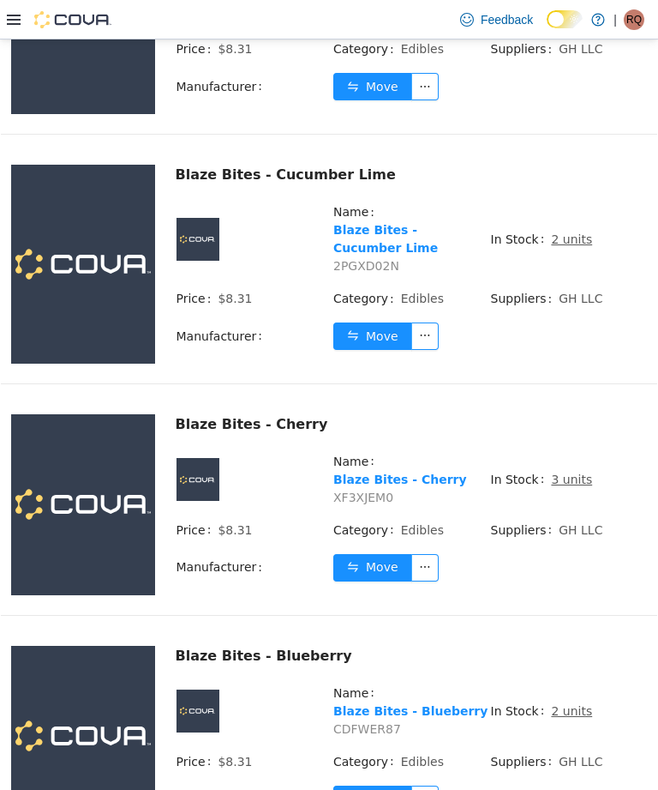
click at [574, 704] on u "2 units" at bounding box center [571, 711] width 41 height 14
click at [558, 683] on td "In Stock 2 units" at bounding box center [569, 717] width 158 height 69
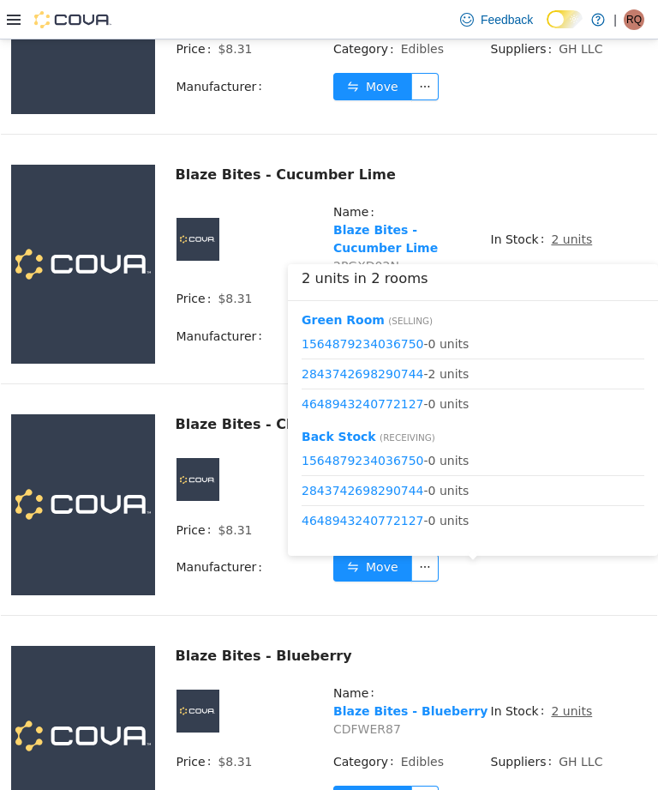
scroll to position [4225, 0]
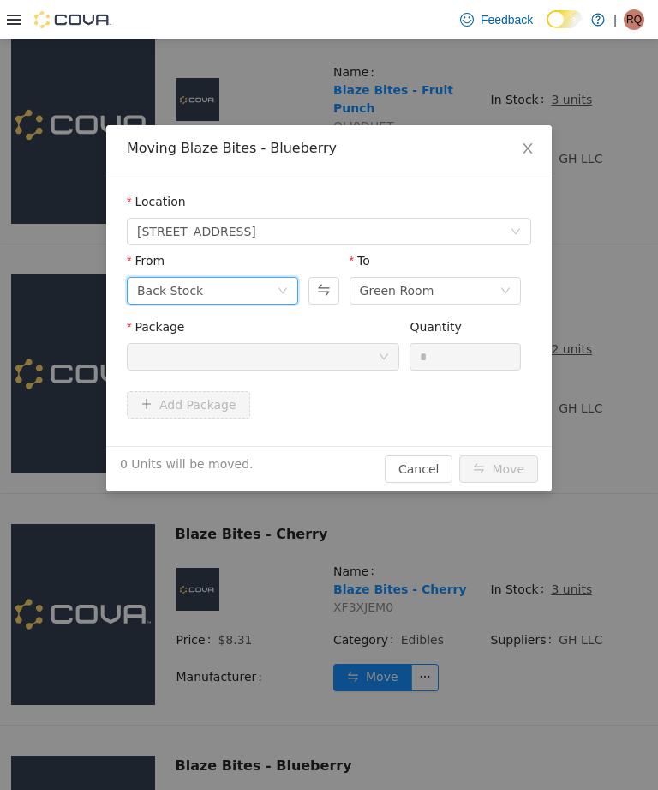
click at [278, 297] on icon "icon: down" at bounding box center [283, 291] width 10 height 12
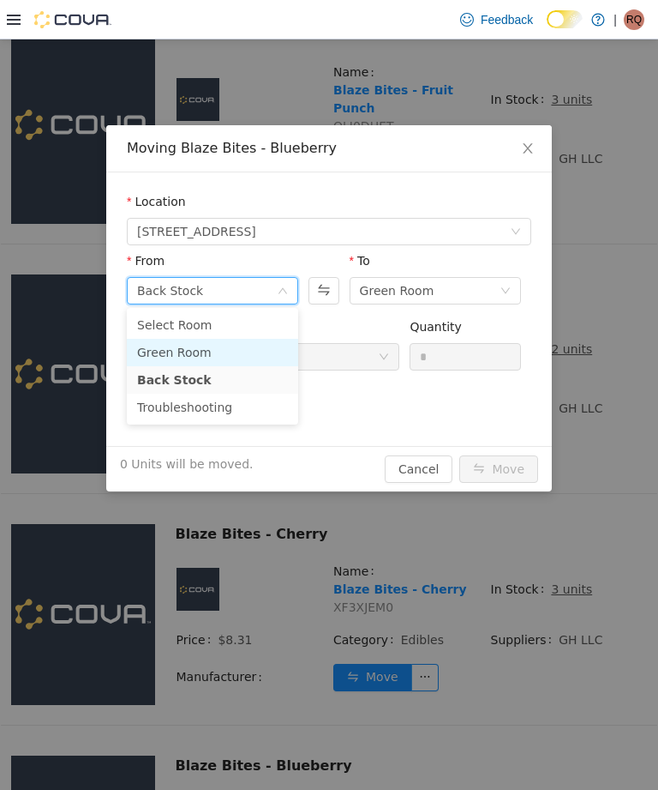
click at [274, 352] on li "Green Room" at bounding box center [212, 352] width 171 height 27
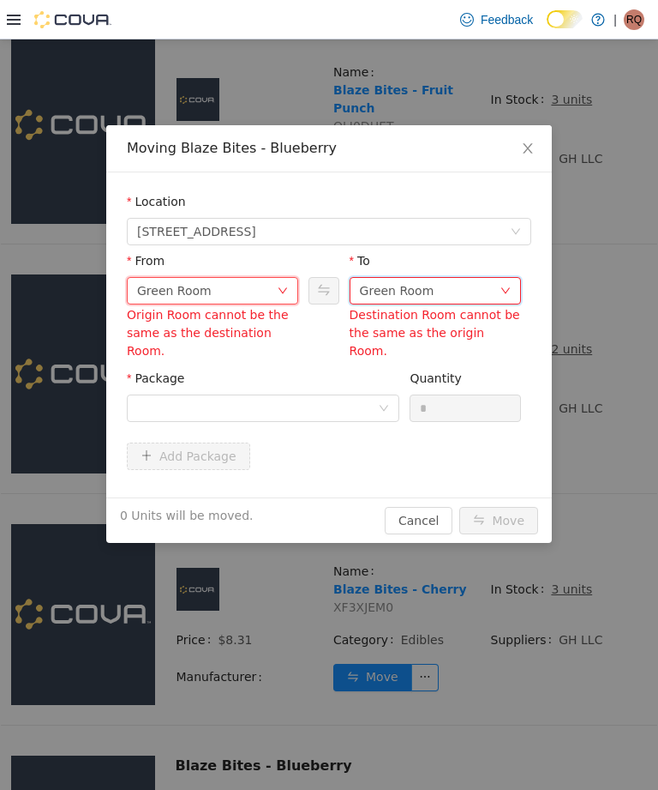
click at [415, 291] on div "Green Room" at bounding box center [397, 291] width 75 height 26
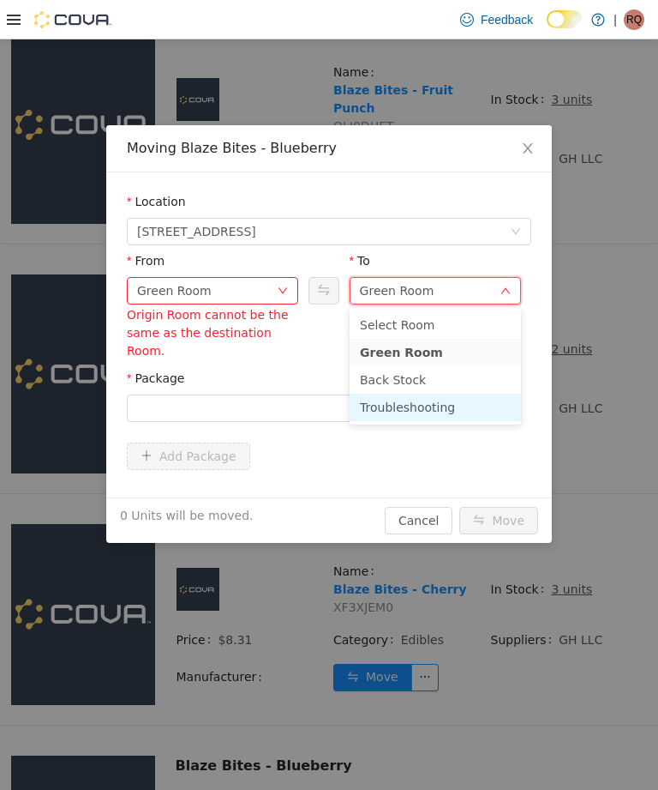
click at [409, 412] on li "Troubleshooting" at bounding box center [435, 406] width 171 height 27
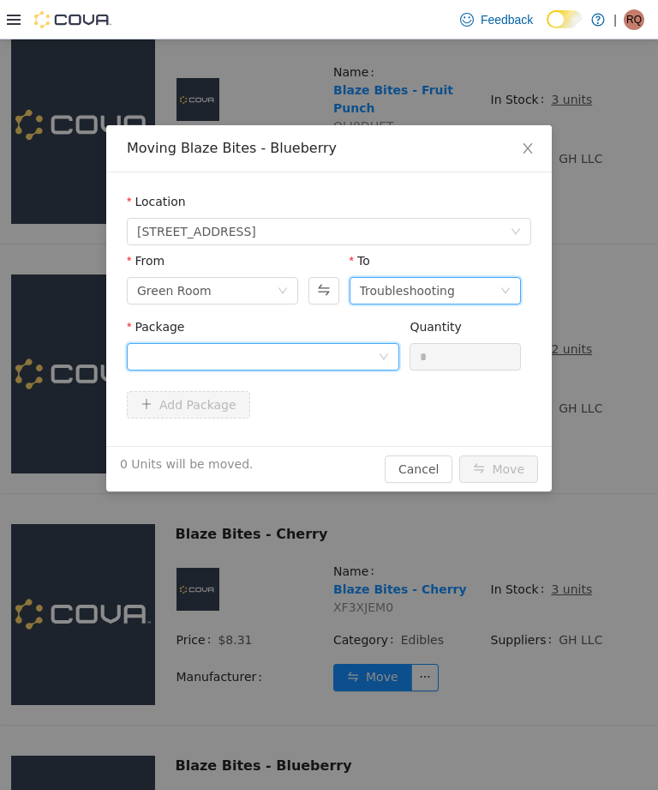
click at [351, 369] on div at bounding box center [257, 357] width 241 height 26
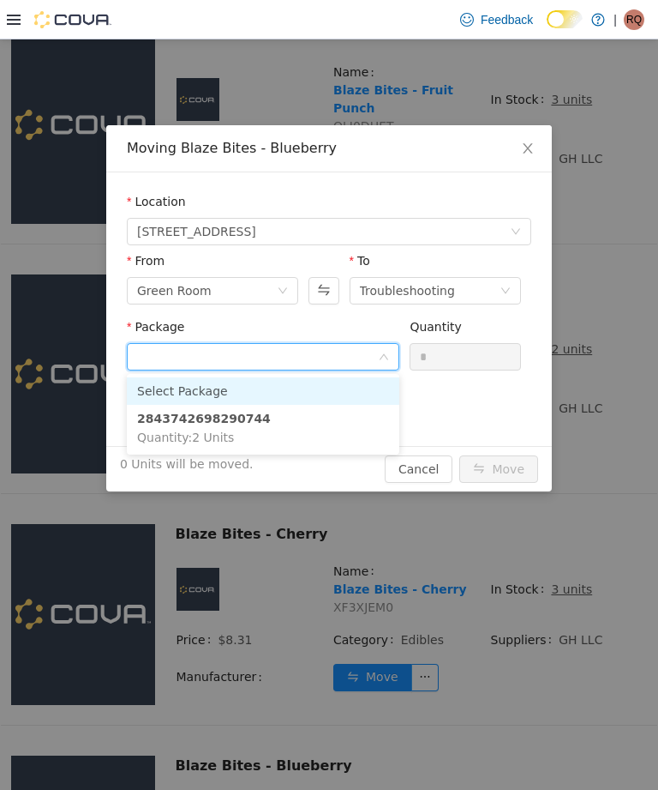
click at [369, 351] on input "Package" at bounding box center [257, 358] width 241 height 26
click at [328, 428] on li "2843742698290744 Quantity : 2 Units" at bounding box center [263, 428] width 273 height 46
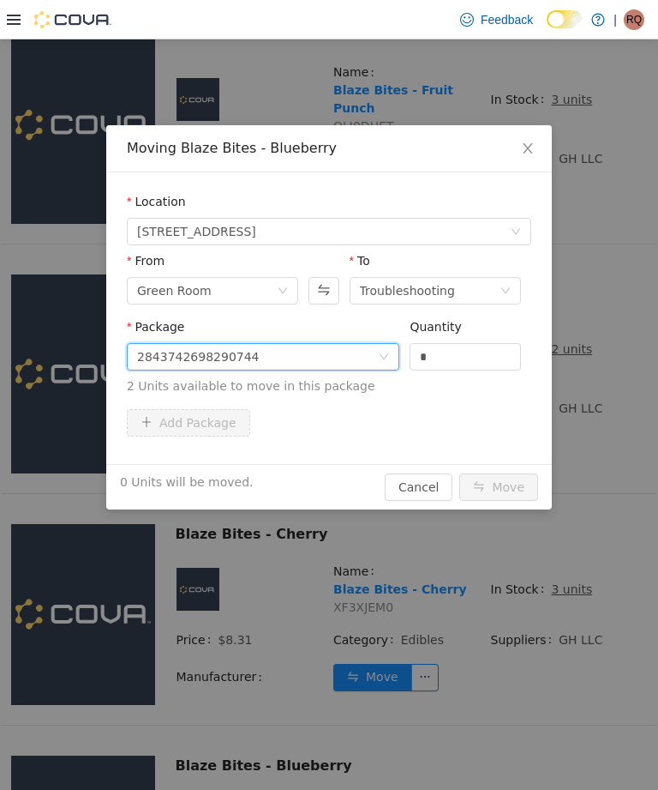
click at [464, 358] on input "*" at bounding box center [466, 357] width 110 height 26
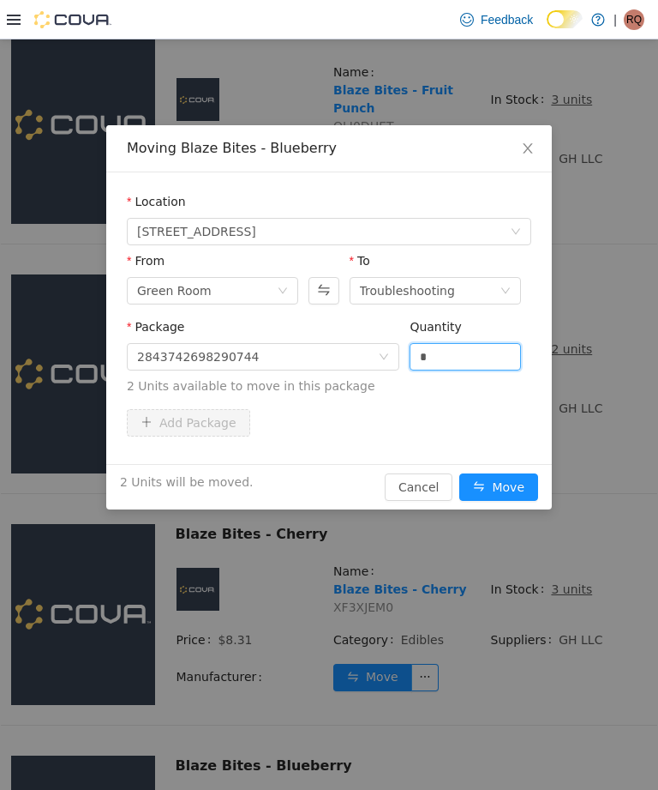
type input "*"
click at [512, 487] on button "Move" at bounding box center [499, 486] width 79 height 27
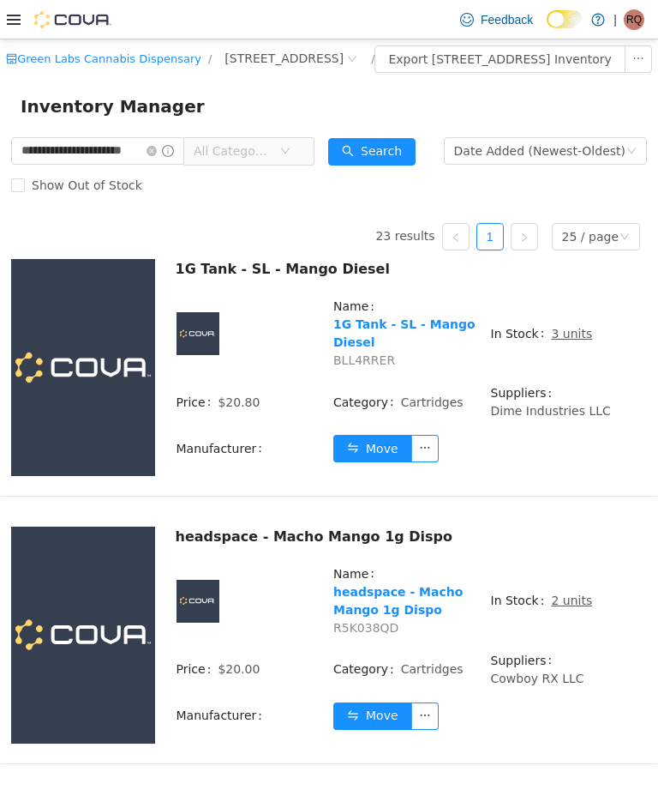
scroll to position [0, 0]
click at [171, 160] on input "**********" at bounding box center [97, 150] width 173 height 27
click at [157, 156] on icon "icon: close-circle" at bounding box center [152, 151] width 10 height 10
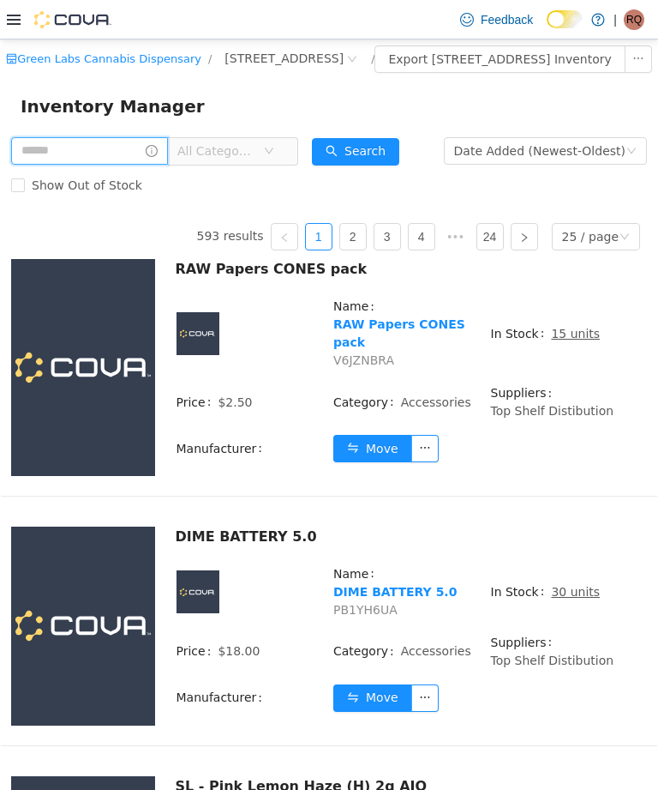
click at [51, 165] on input "text" at bounding box center [89, 150] width 157 height 27
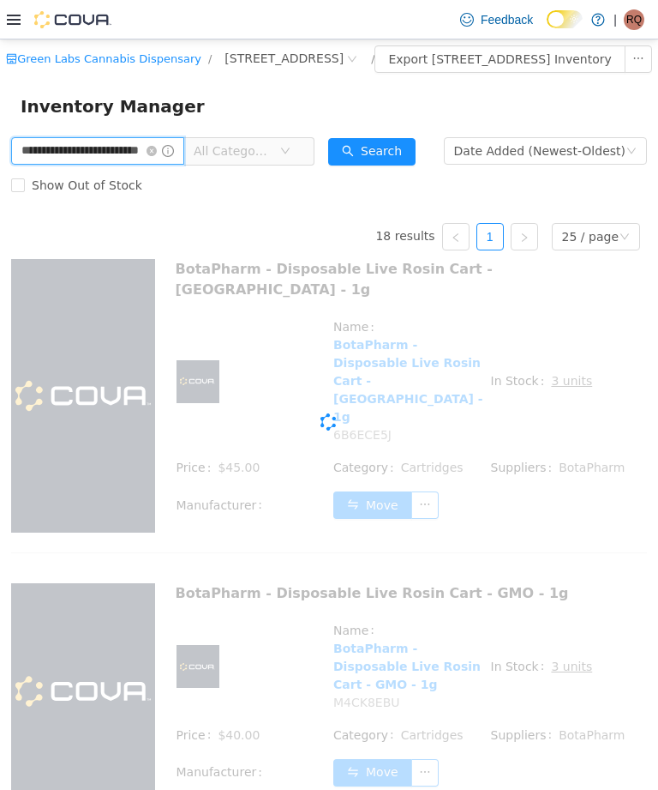
type input "**********"
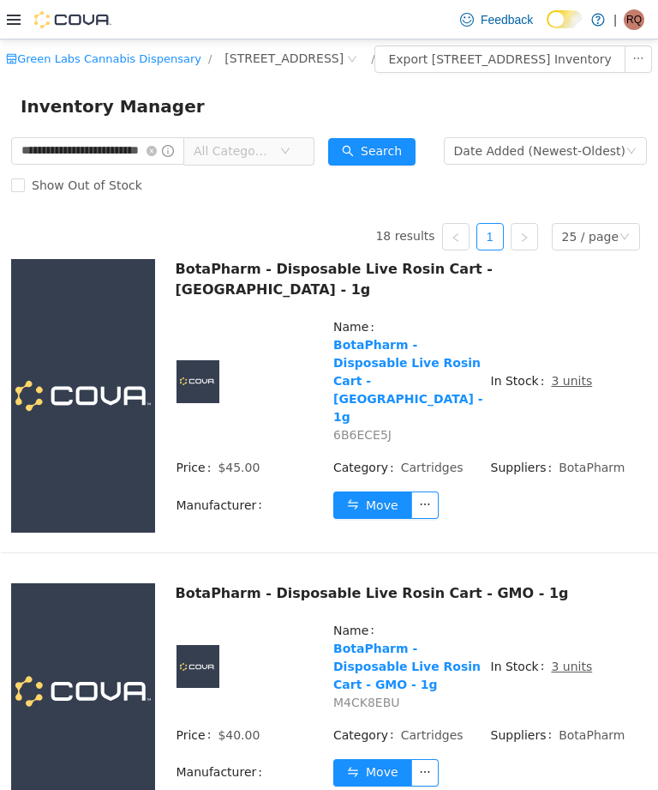
click at [157, 156] on icon "icon: close-circle" at bounding box center [152, 151] width 10 height 10
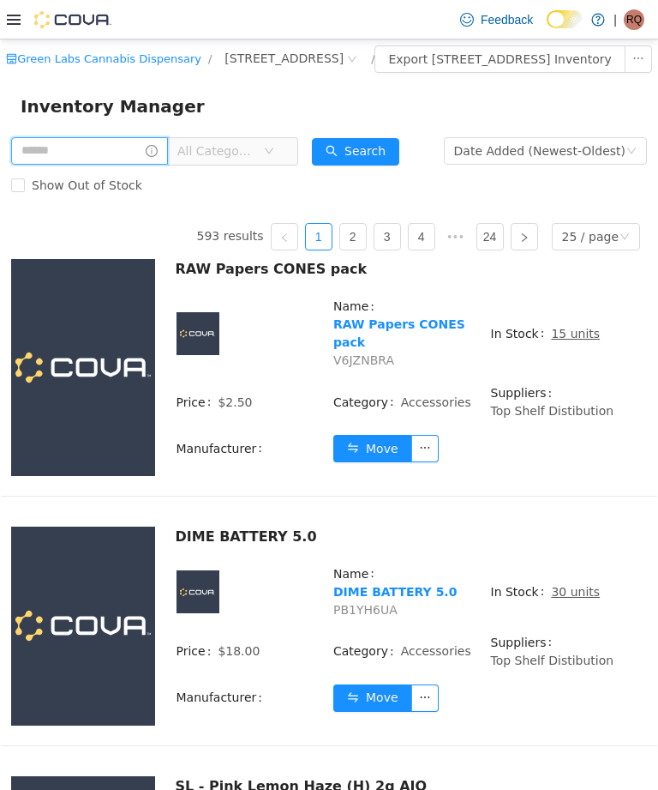
click at [61, 165] on input "text" at bounding box center [89, 150] width 157 height 27
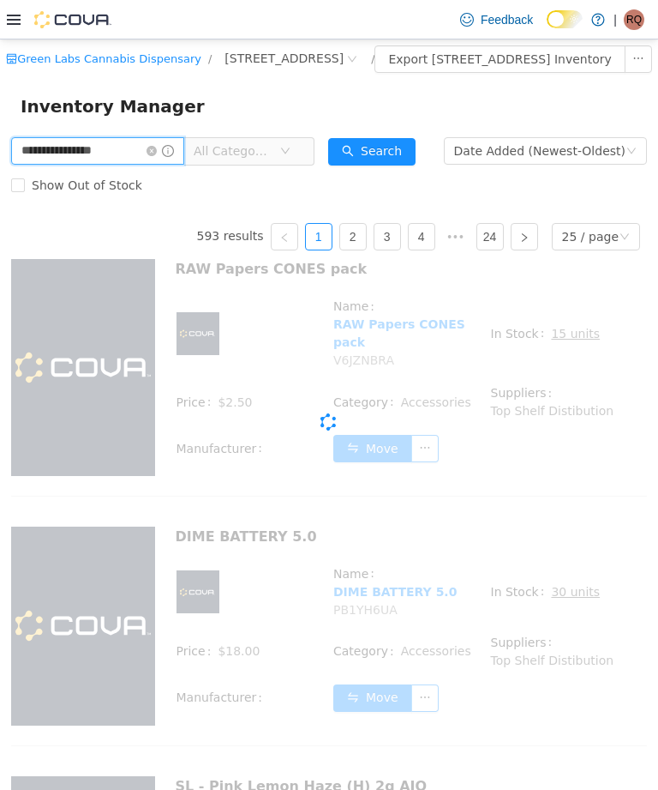
type input "**********"
